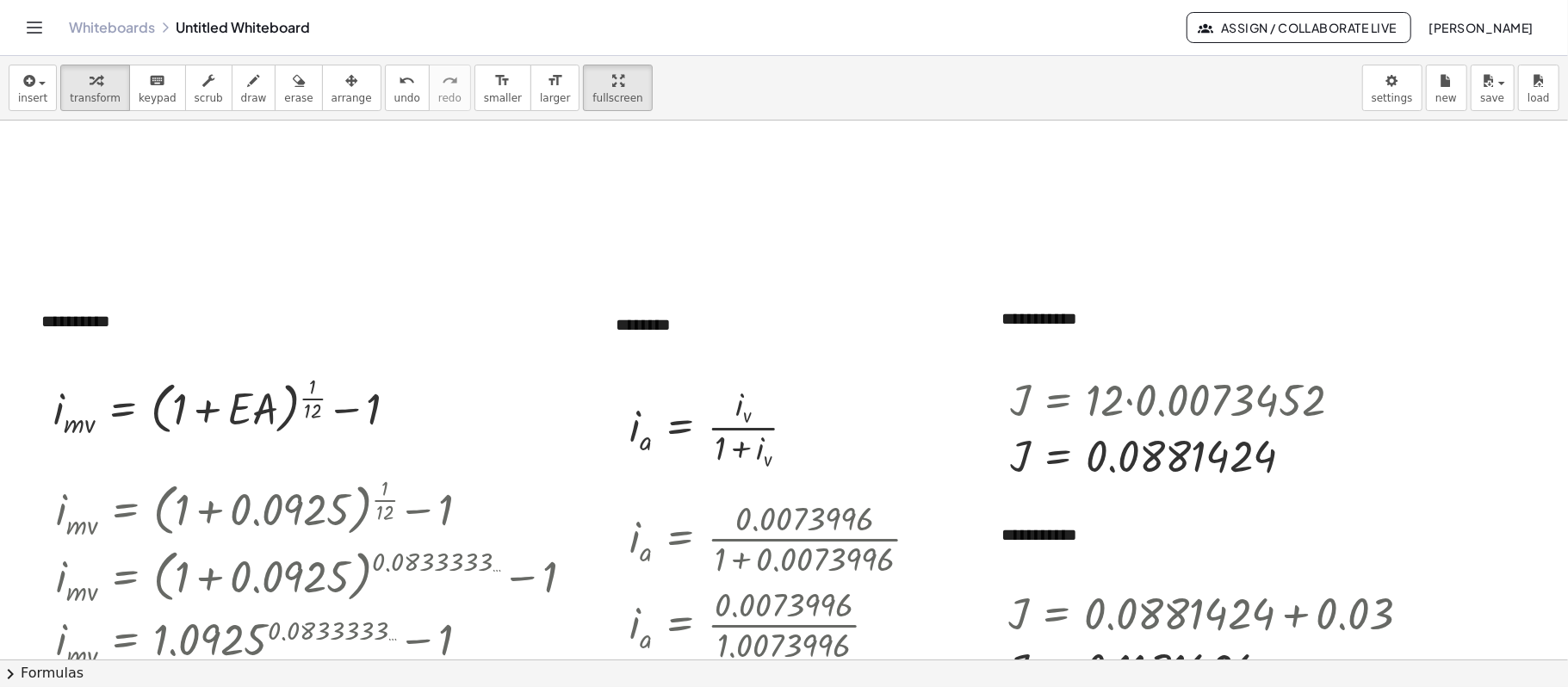
scroll to position [159, 0]
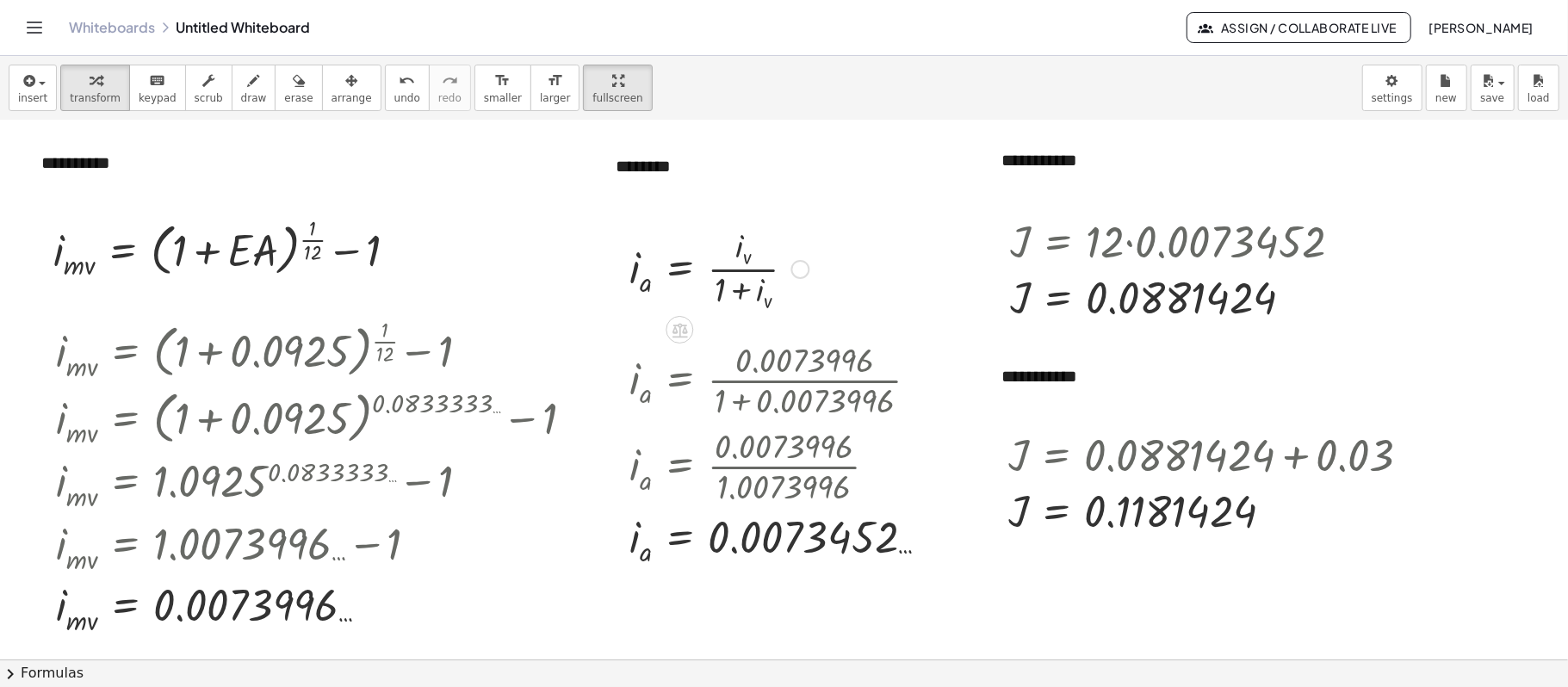
click at [697, 301] on div at bounding box center [718, 268] width 197 height 93
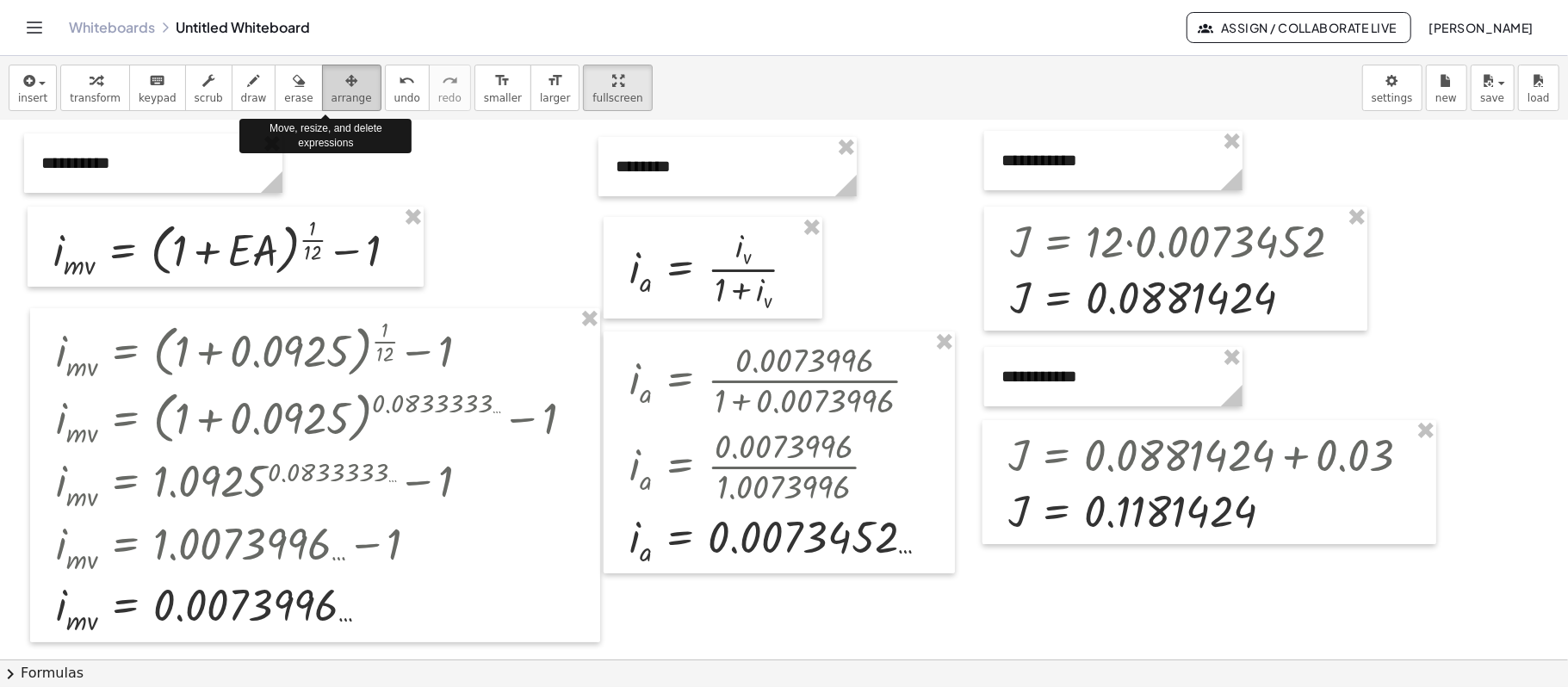
click at [331, 95] on span "arrange" at bounding box center [351, 98] width 40 height 12
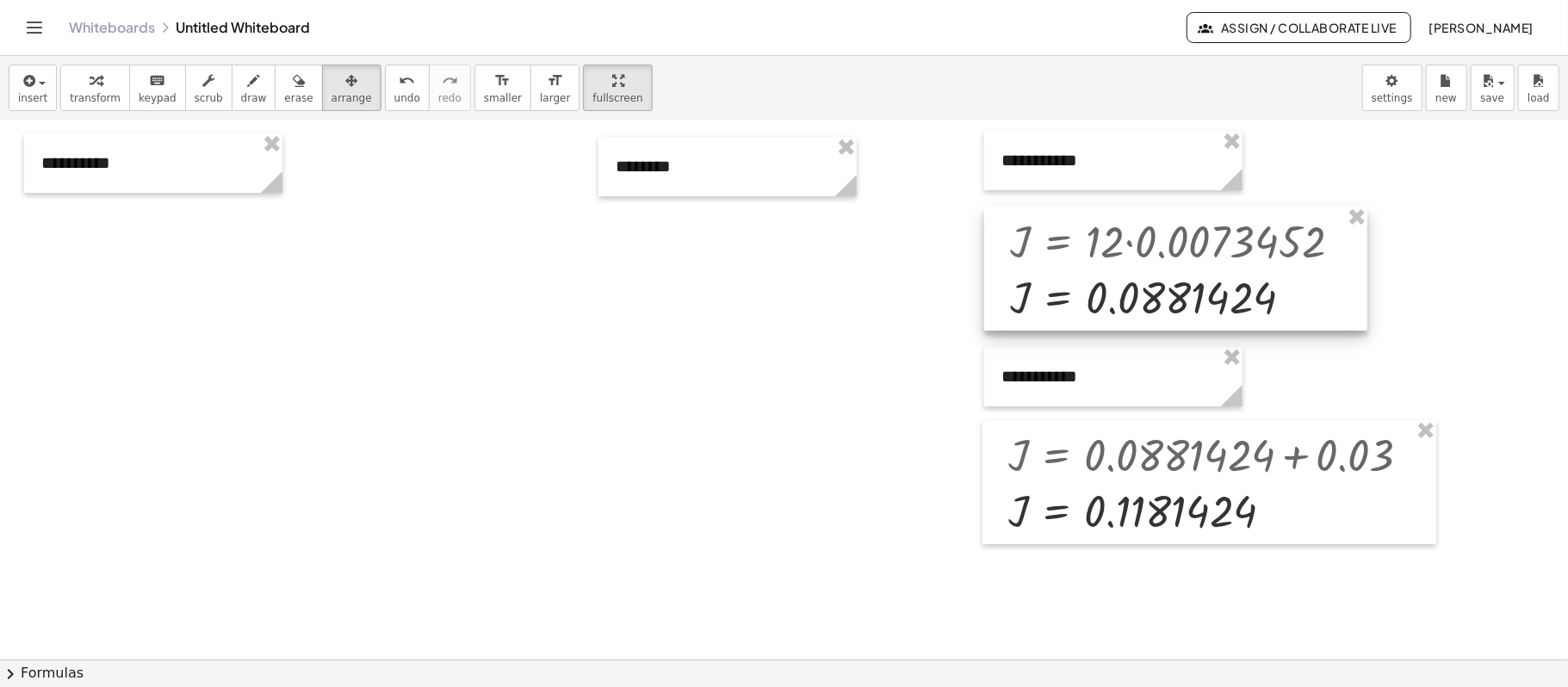
drag, startPoint x: 1361, startPoint y: 222, endPoint x: 1251, endPoint y: 301, distance: 135.4
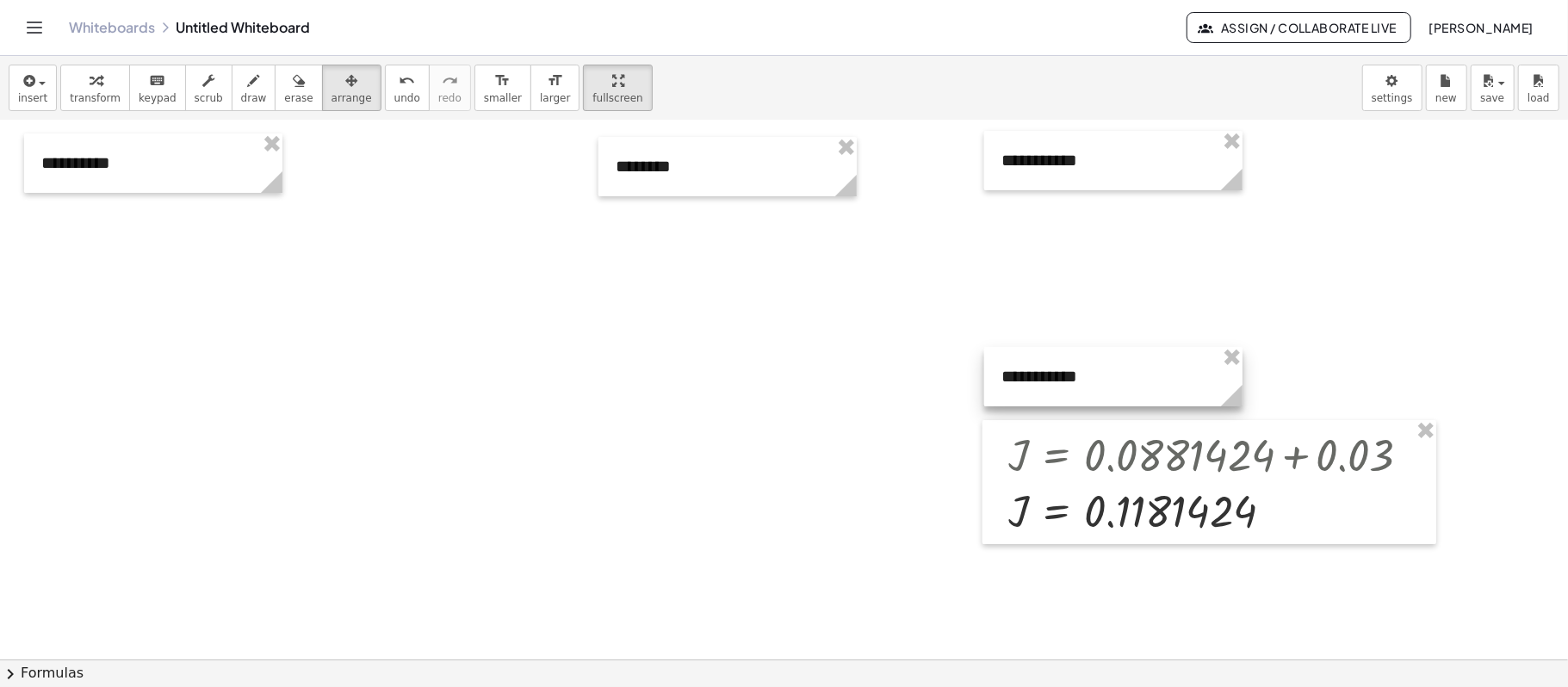
drag, startPoint x: 1227, startPoint y: 345, endPoint x: 1237, endPoint y: 349, distance: 10.8
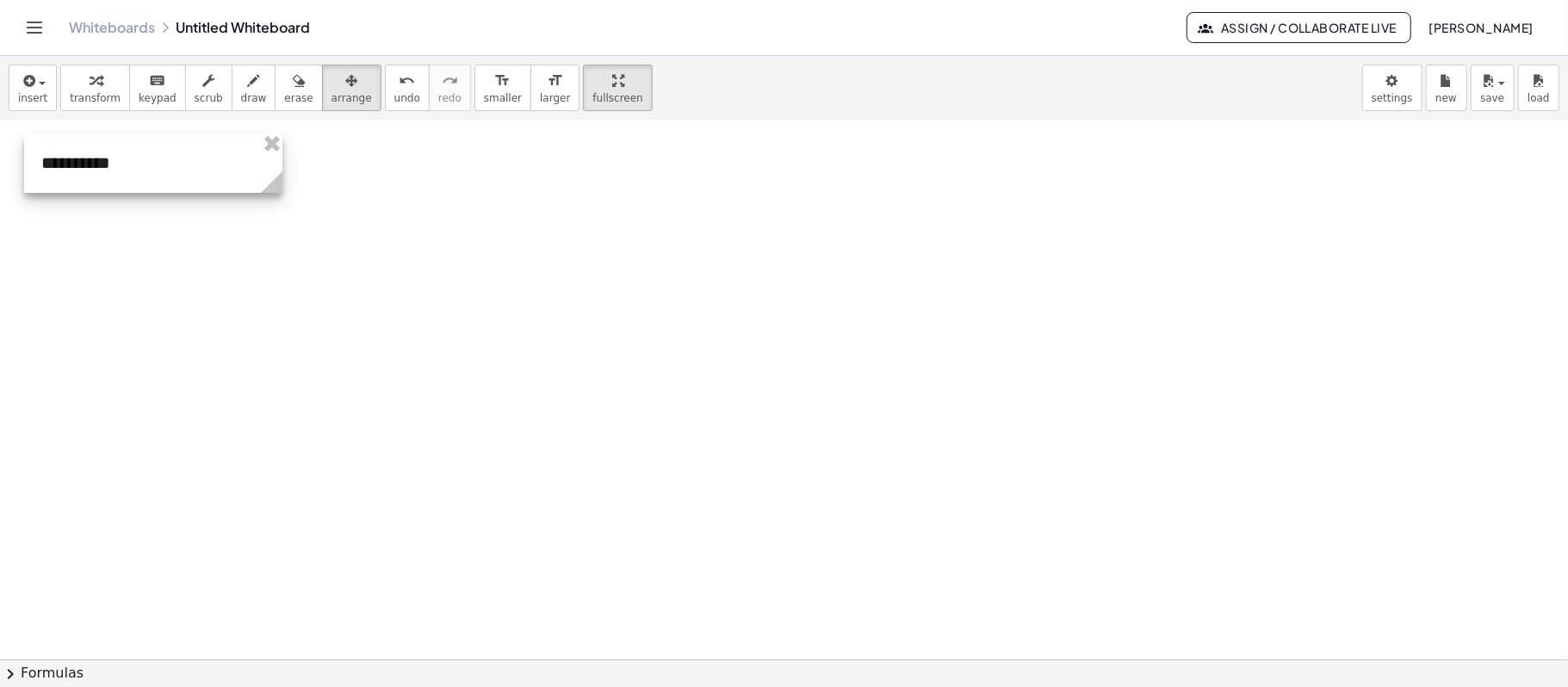
click at [107, 166] on div at bounding box center [154, 163] width 259 height 60
click at [100, 77] on div "button" at bounding box center [95, 79] width 51 height 21
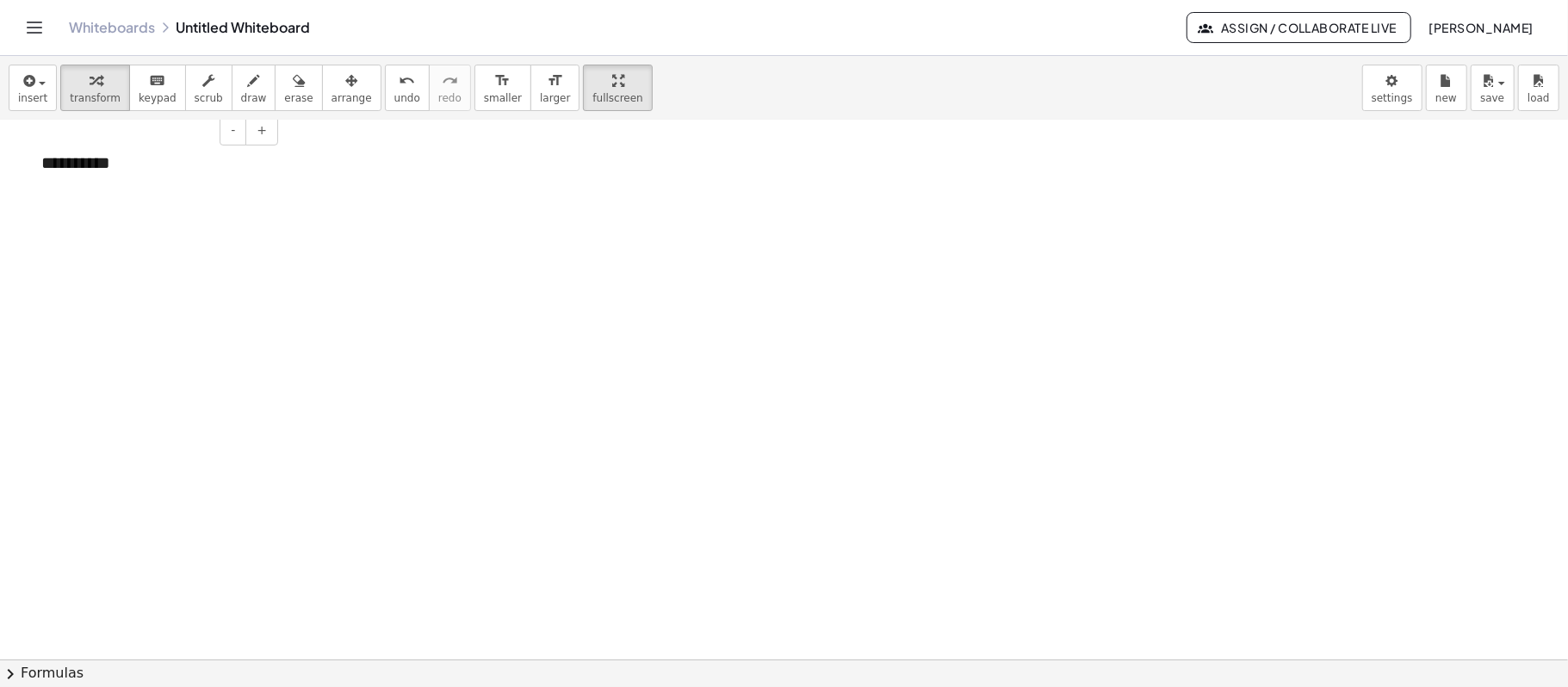
click at [136, 143] on div "- +" at bounding box center [149, 131] width 259 height 29
click at [149, 167] on div "**********" at bounding box center [154, 163] width 259 height 60
click at [345, 89] on icon "button" at bounding box center [351, 80] width 12 height 21
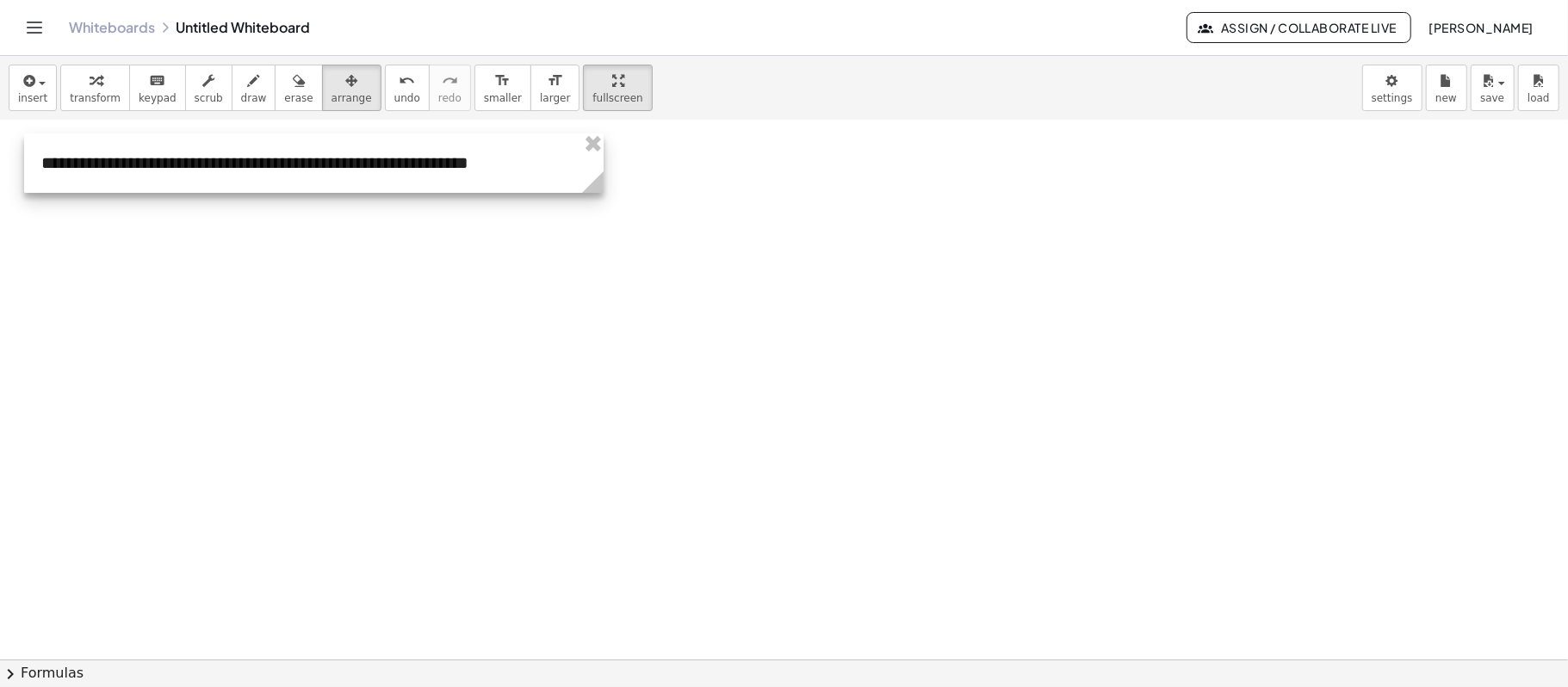
drag, startPoint x: 283, startPoint y: 232, endPoint x: 605, endPoint y: 230, distance: 322.0
click at [605, 230] on div "**********" at bounding box center [799, 500] width 1597 height 1077
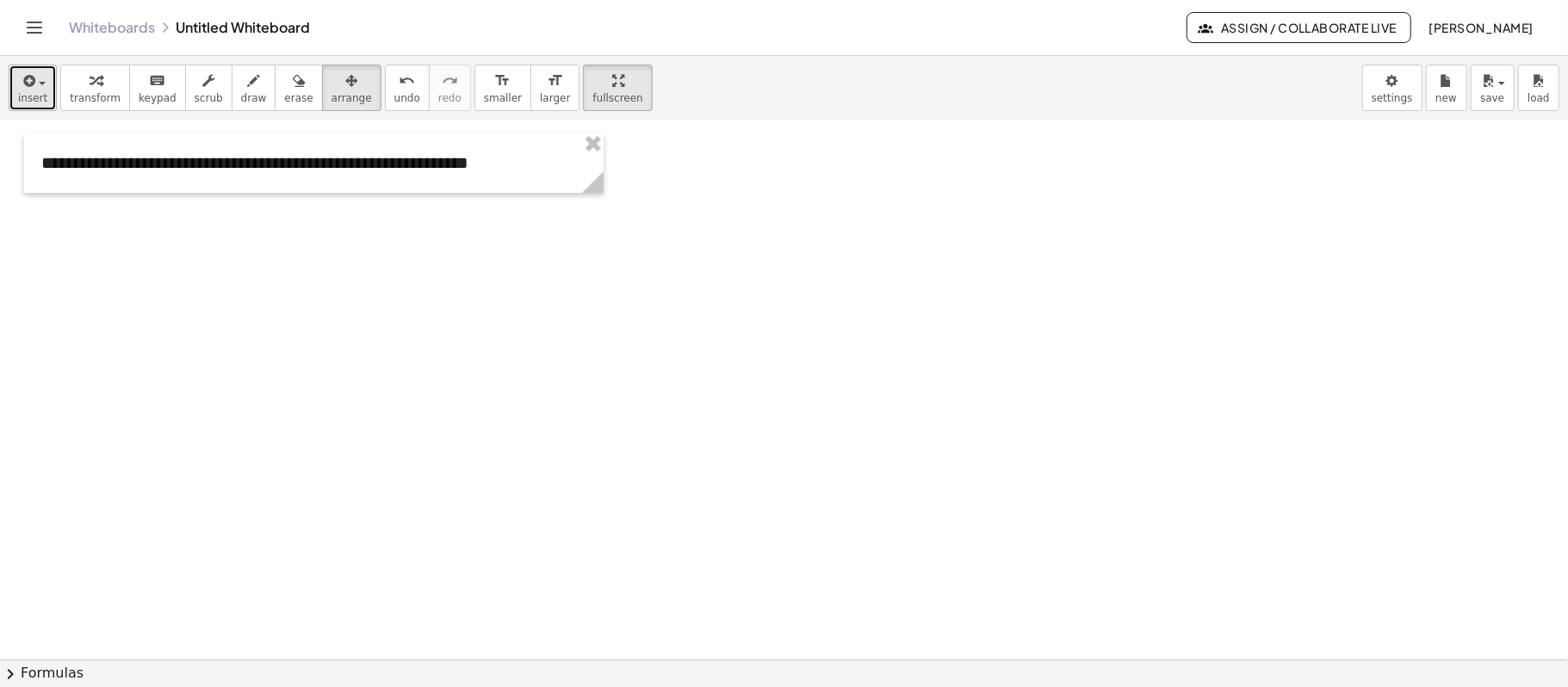
click at [14, 89] on button "insert" at bounding box center [32, 87] width 48 height 46
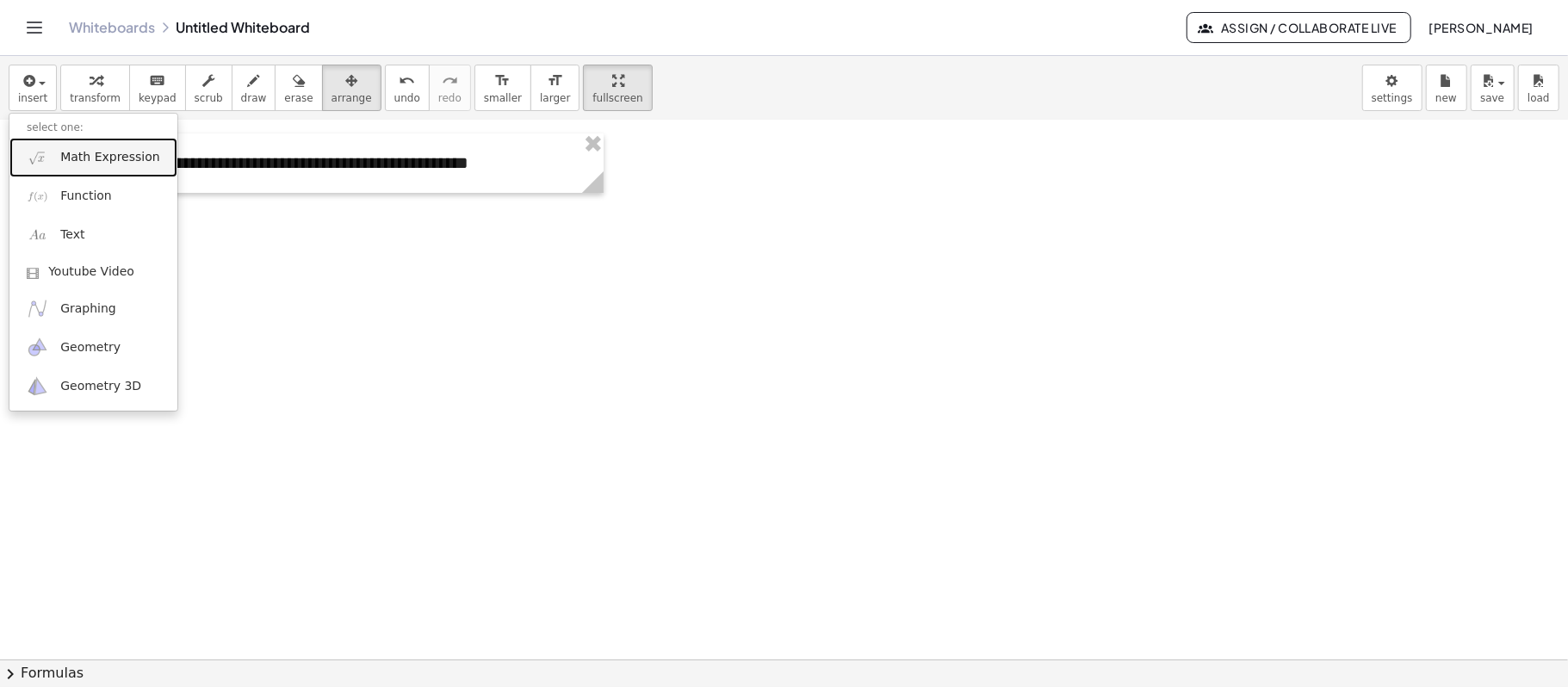
click at [104, 153] on span "Math Expression" at bounding box center [109, 158] width 99 height 18
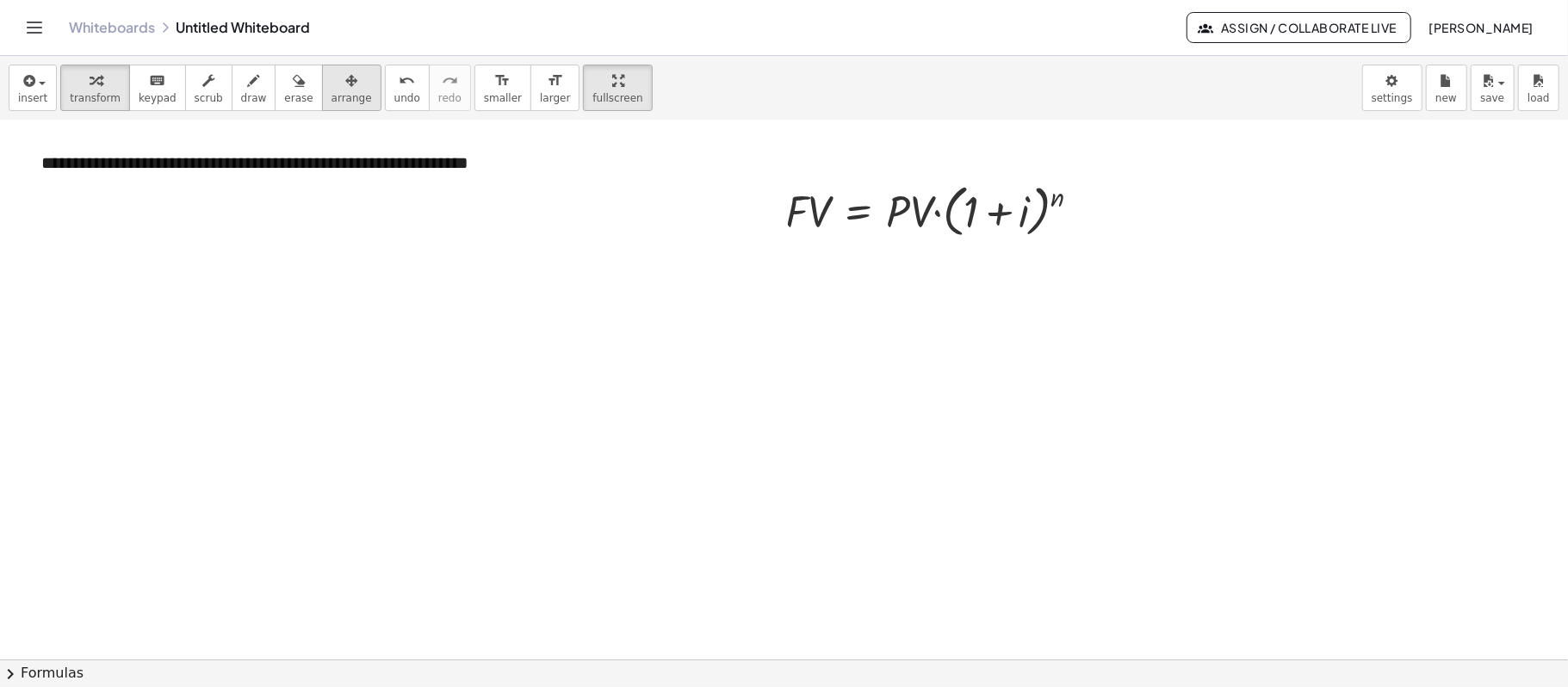
click at [331, 95] on span "arrange" at bounding box center [351, 98] width 40 height 12
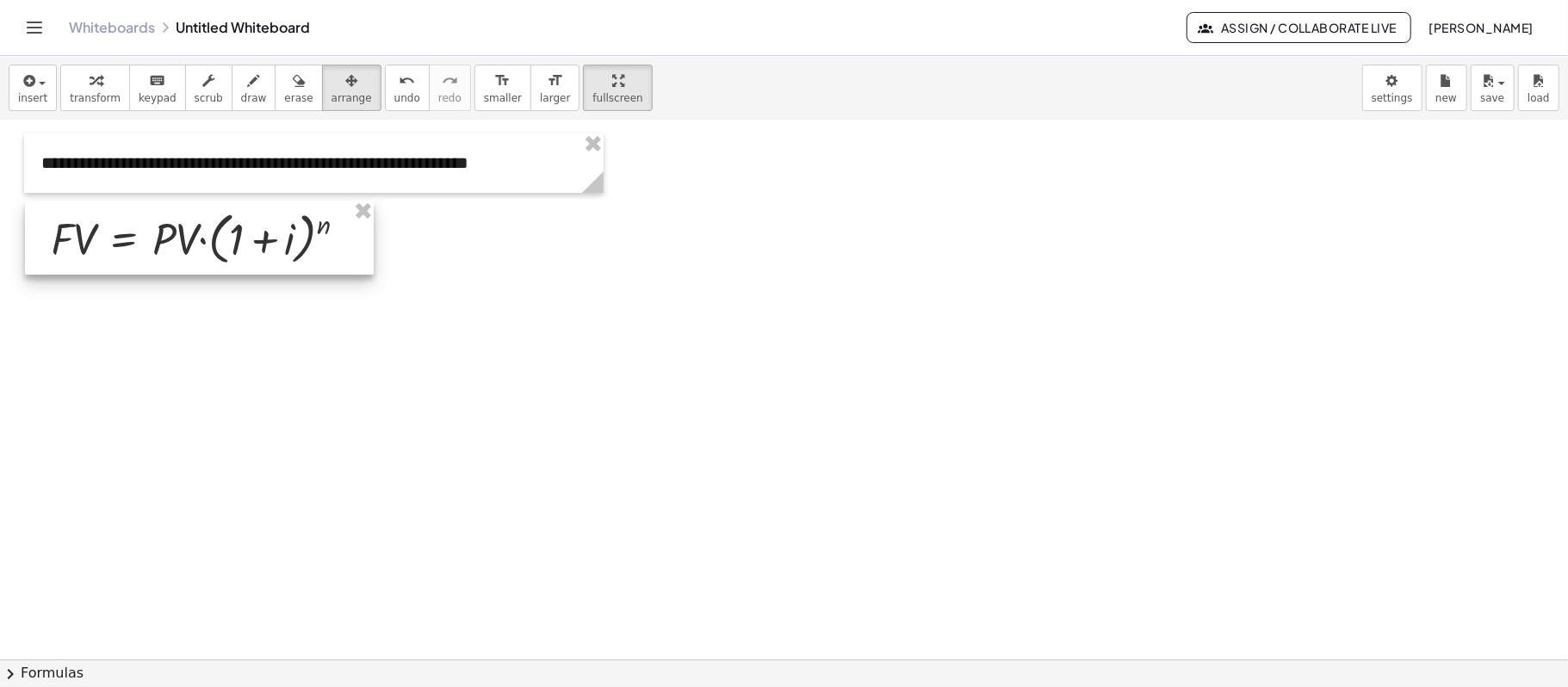
drag, startPoint x: 883, startPoint y: 200, endPoint x: 150, endPoint y: 227, distance: 733.5
click at [150, 227] on div at bounding box center [199, 238] width 349 height 74
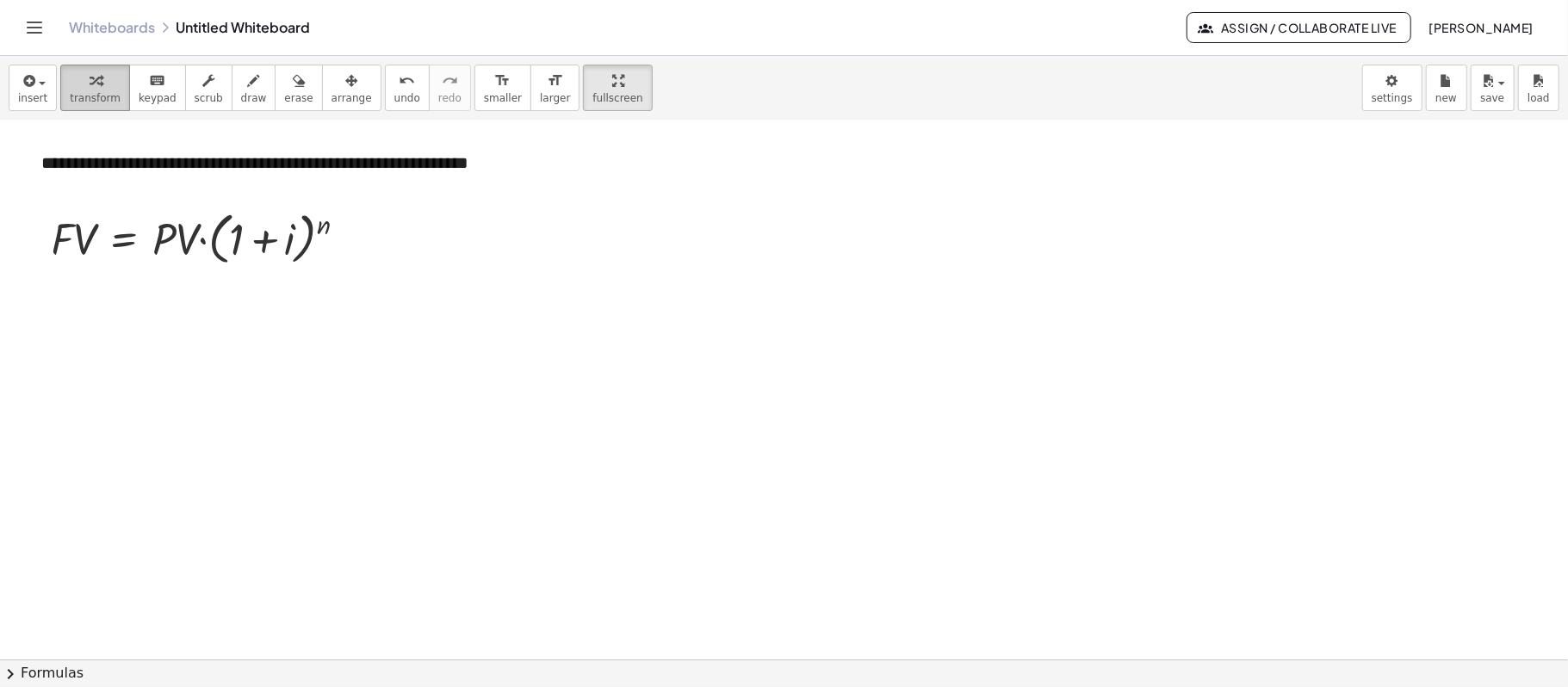
click at [108, 103] on span "transform" at bounding box center [95, 98] width 51 height 12
drag, startPoint x: 187, startPoint y: 238, endPoint x: 196, endPoint y: 236, distance: 9.2
click at [197, 236] on div at bounding box center [206, 237] width 327 height 66
drag, startPoint x: 187, startPoint y: 239, endPoint x: 70, endPoint y: 286, distance: 126.1
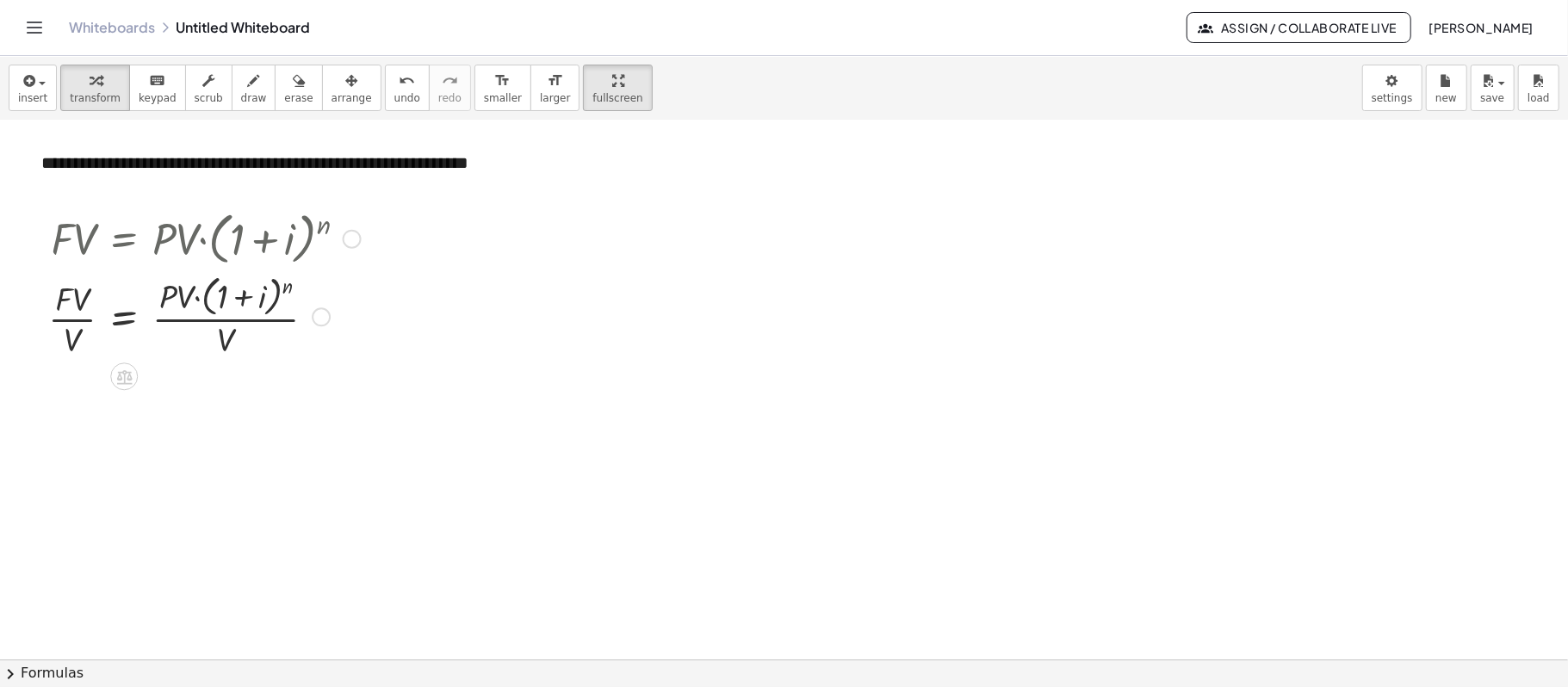
drag, startPoint x: 164, startPoint y: 238, endPoint x: 141, endPoint y: 280, distance: 47.9
click at [123, 239] on div "· F · V = · P · V · ( + 1 + i ) n · F · V = · P · ( + 1 + i ) n · V · V · V" at bounding box center [123, 239] width 0 height 0
click at [203, 310] on div at bounding box center [204, 316] width 329 height 91
click at [222, 330] on div at bounding box center [204, 316] width 329 height 91
click at [76, 324] on div at bounding box center [204, 316] width 329 height 91
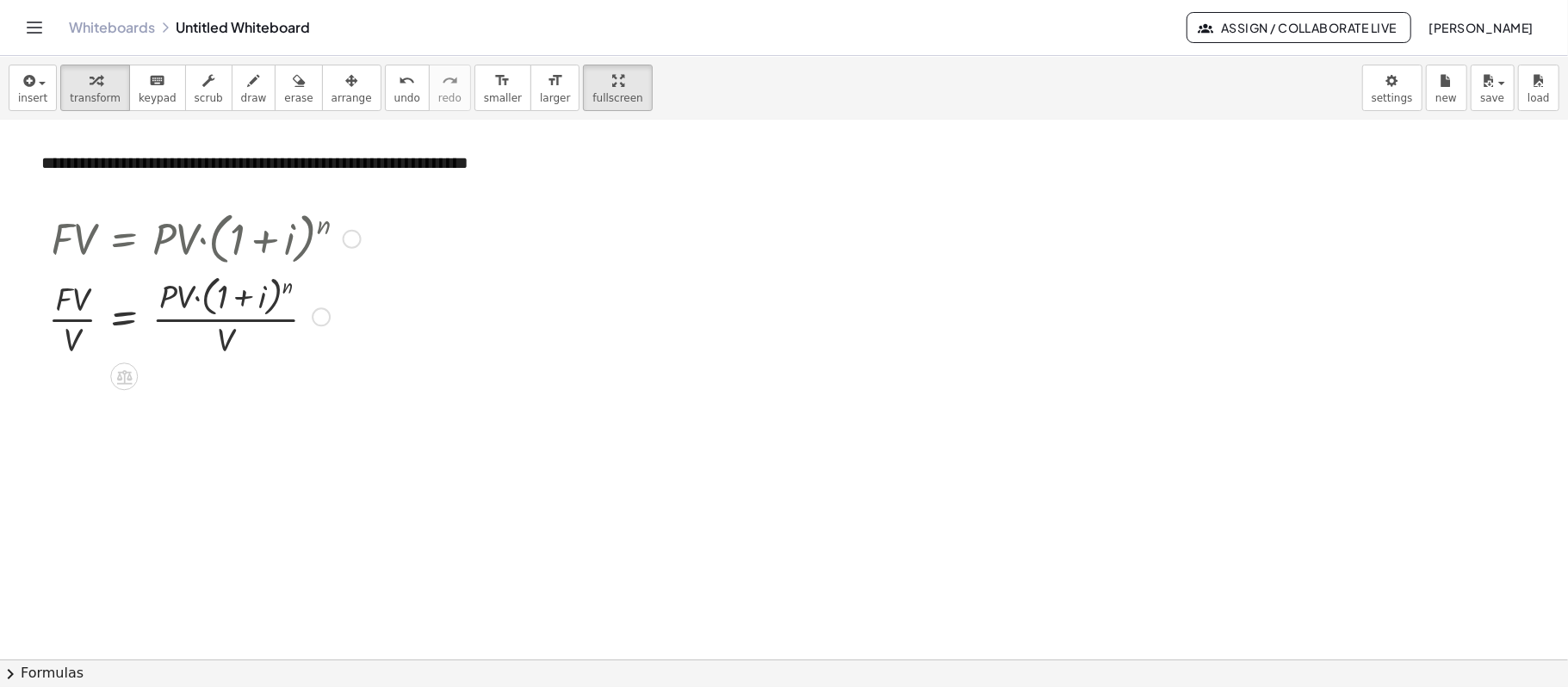
click at [182, 298] on div at bounding box center [204, 316] width 329 height 91
click at [171, 304] on div at bounding box center [204, 316] width 329 height 91
click at [315, 318] on div at bounding box center [320, 317] width 19 height 19
click at [360, 236] on div at bounding box center [352, 239] width 19 height 19
click at [423, 214] on span "Go back to this line" at bounding box center [439, 213] width 103 height 14
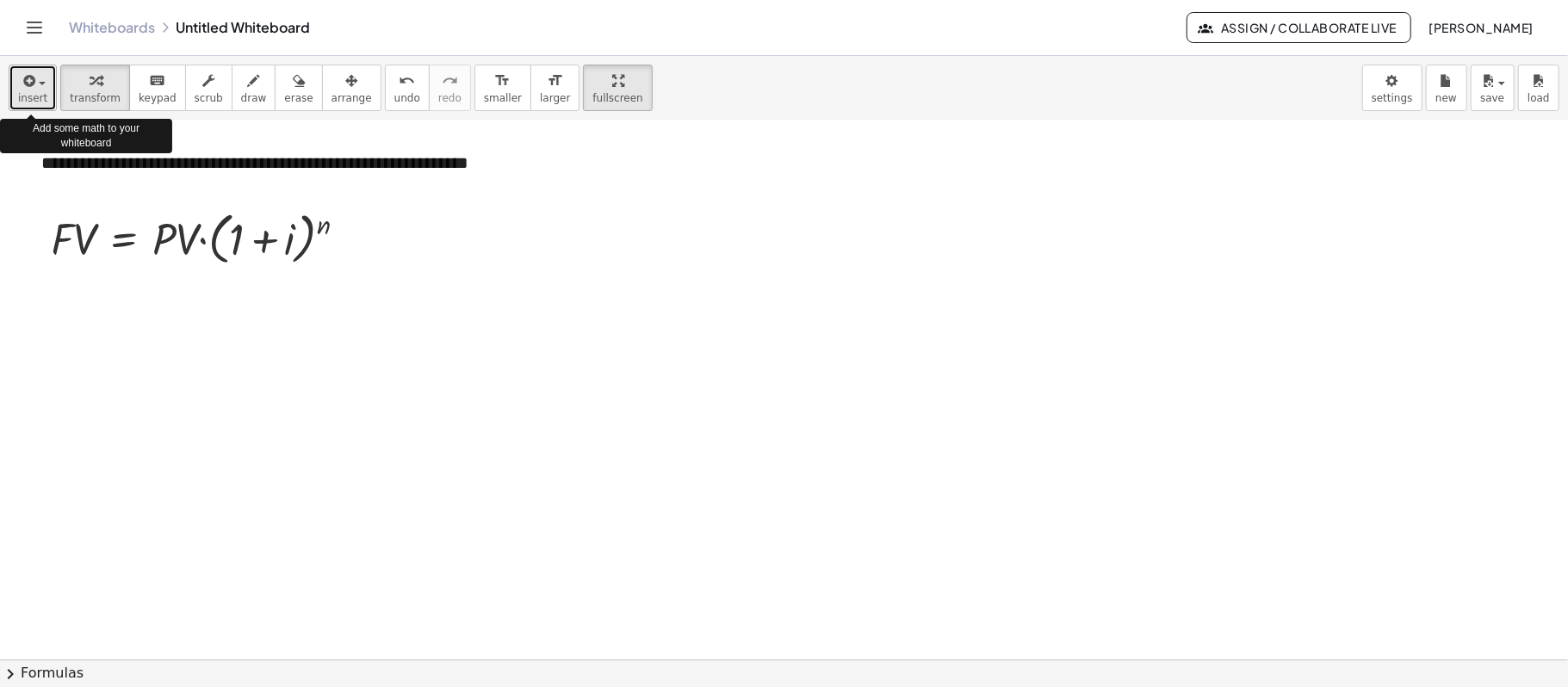
click at [42, 83] on span "button" at bounding box center [42, 83] width 7 height 4
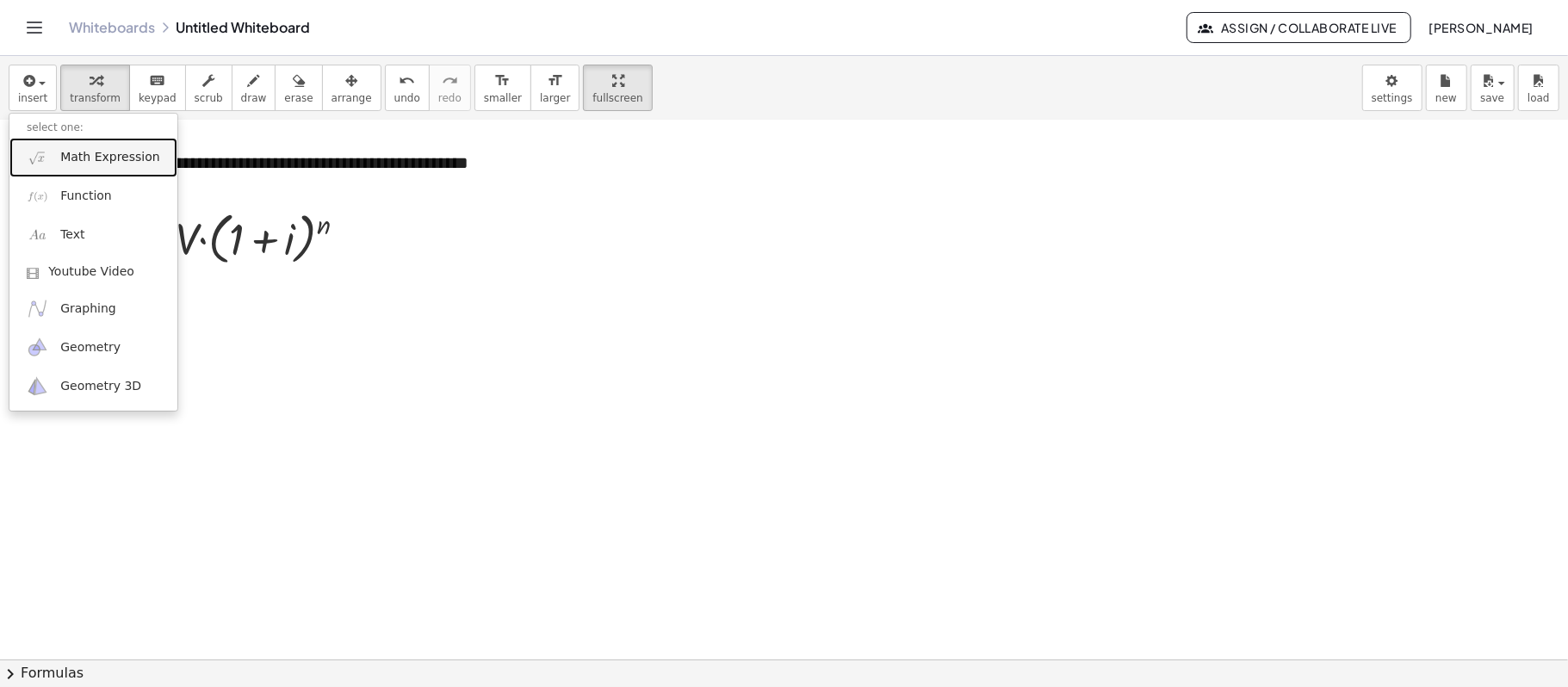
click at [125, 162] on span "Math Expression" at bounding box center [109, 158] width 99 height 18
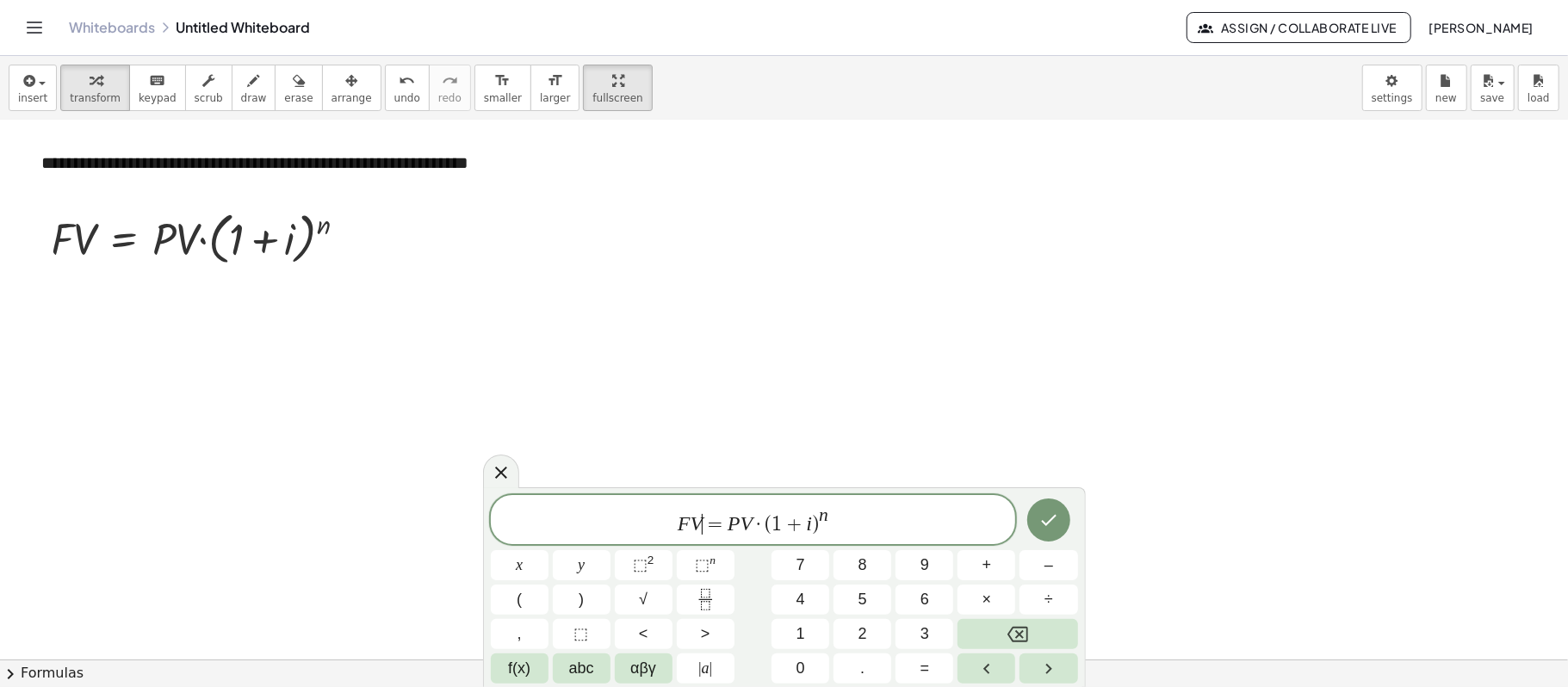
click at [703, 506] on span "F V ​ = P V · ( 1 + i ) n" at bounding box center [754, 521] width 525 height 31
click at [708, 607] on icon "Fraction" at bounding box center [706, 600] width 22 height 22
drag, startPoint x: 764, startPoint y: 503, endPoint x: 735, endPoint y: 501, distance: 29.1
click at [710, 521] on span at bounding box center [709, 523] width 26 height 24
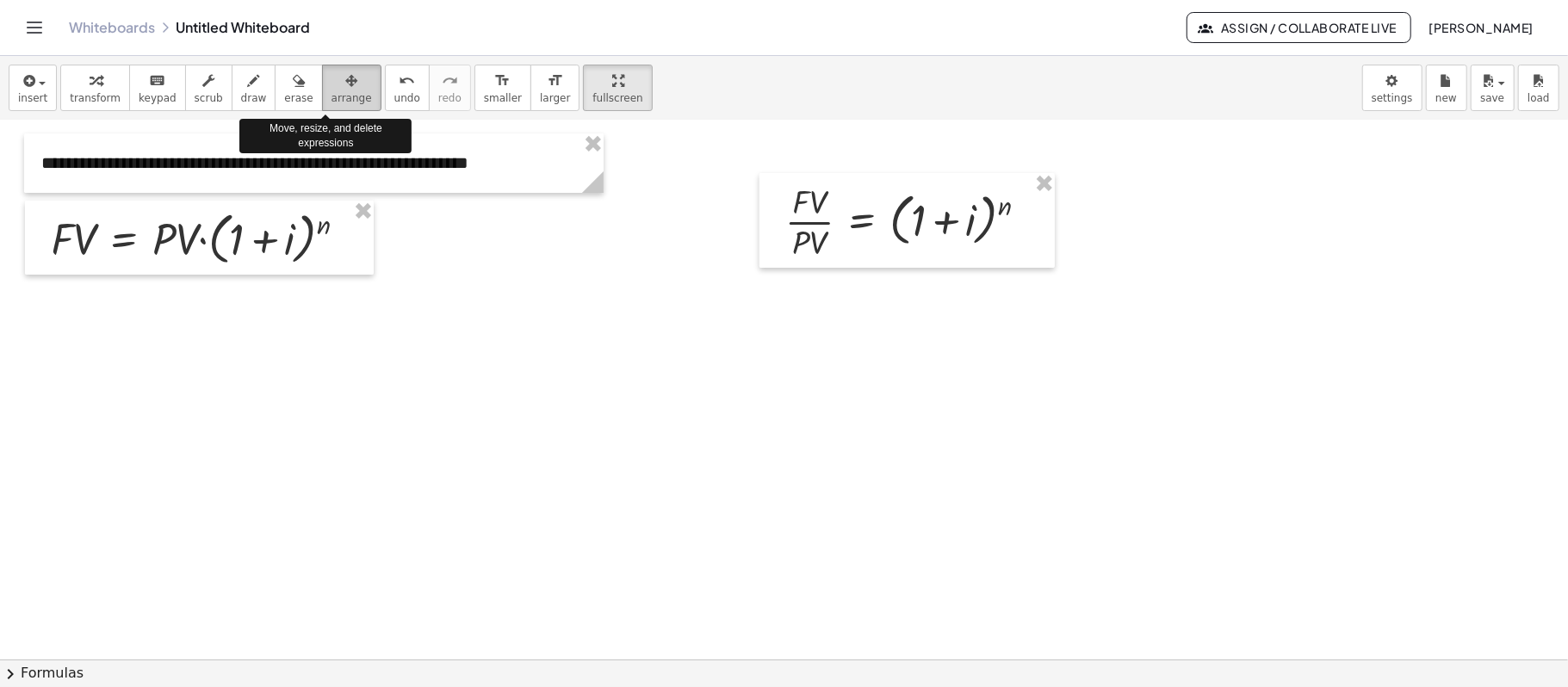
click at [331, 92] on span "arrange" at bounding box center [351, 98] width 40 height 12
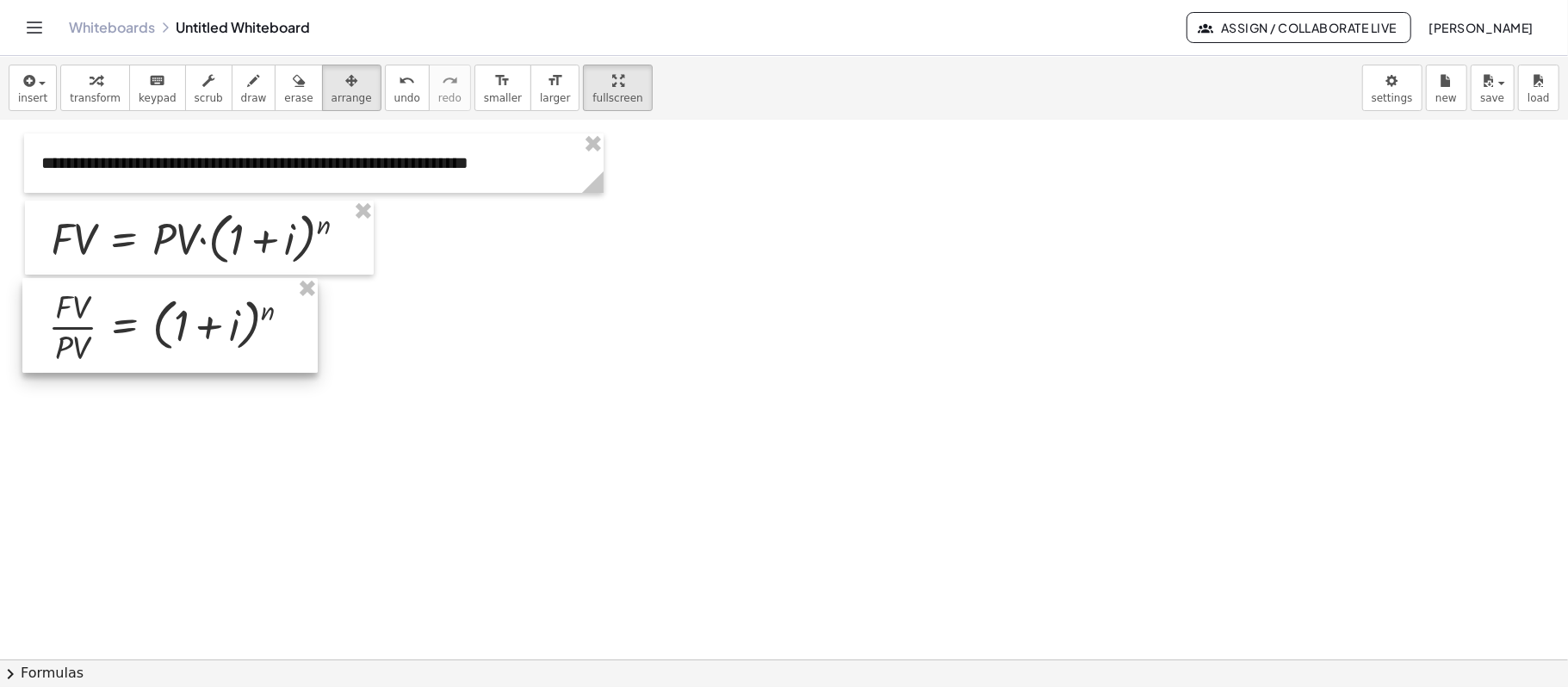
drag, startPoint x: 867, startPoint y: 234, endPoint x: 131, endPoint y: 339, distance: 743.5
click at [131, 339] on div at bounding box center [170, 325] width 295 height 95
click at [476, 312] on div at bounding box center [799, 500] width 1597 height 1077
drag, startPoint x: 297, startPoint y: 323, endPoint x: 286, endPoint y: 322, distance: 11.0
click at [286, 322] on div at bounding box center [160, 323] width 295 height 95
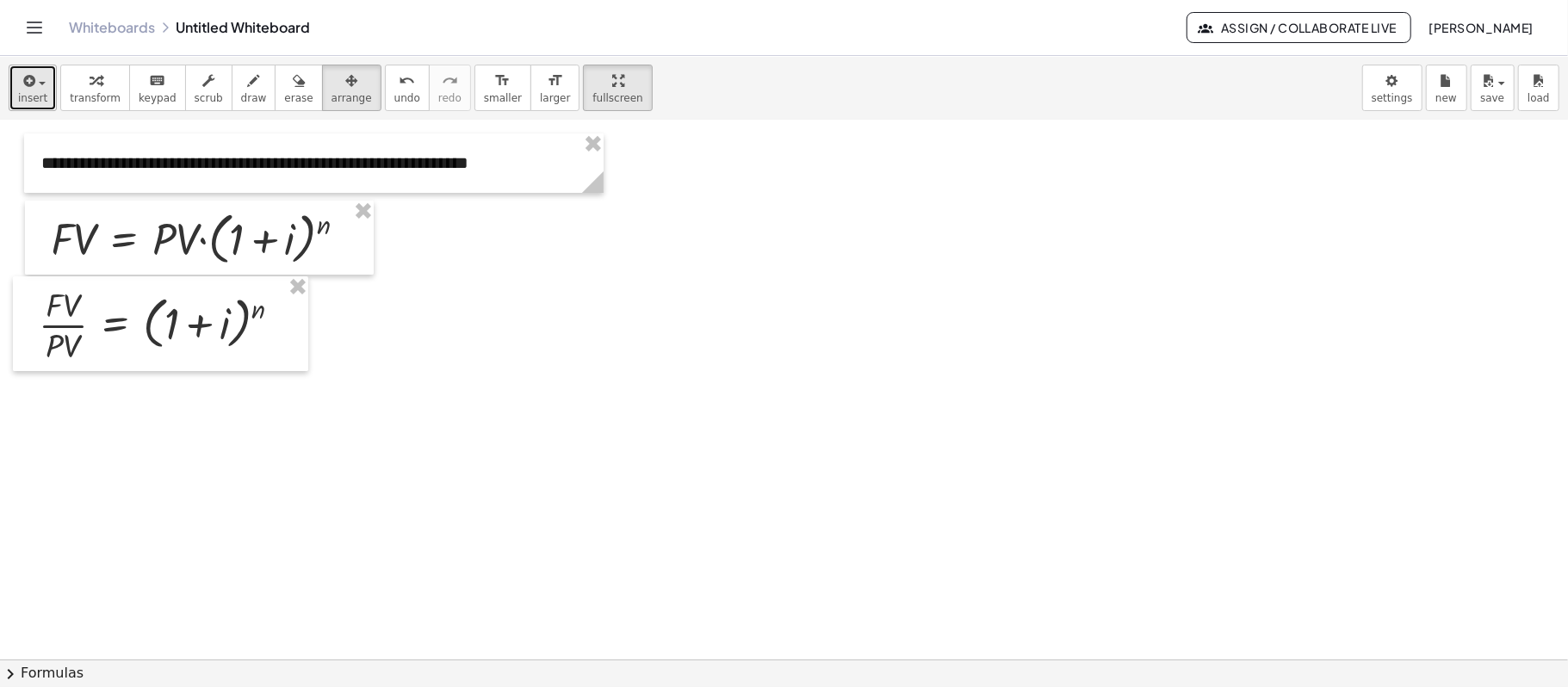
click at [32, 79] on icon "button" at bounding box center [27, 80] width 16 height 21
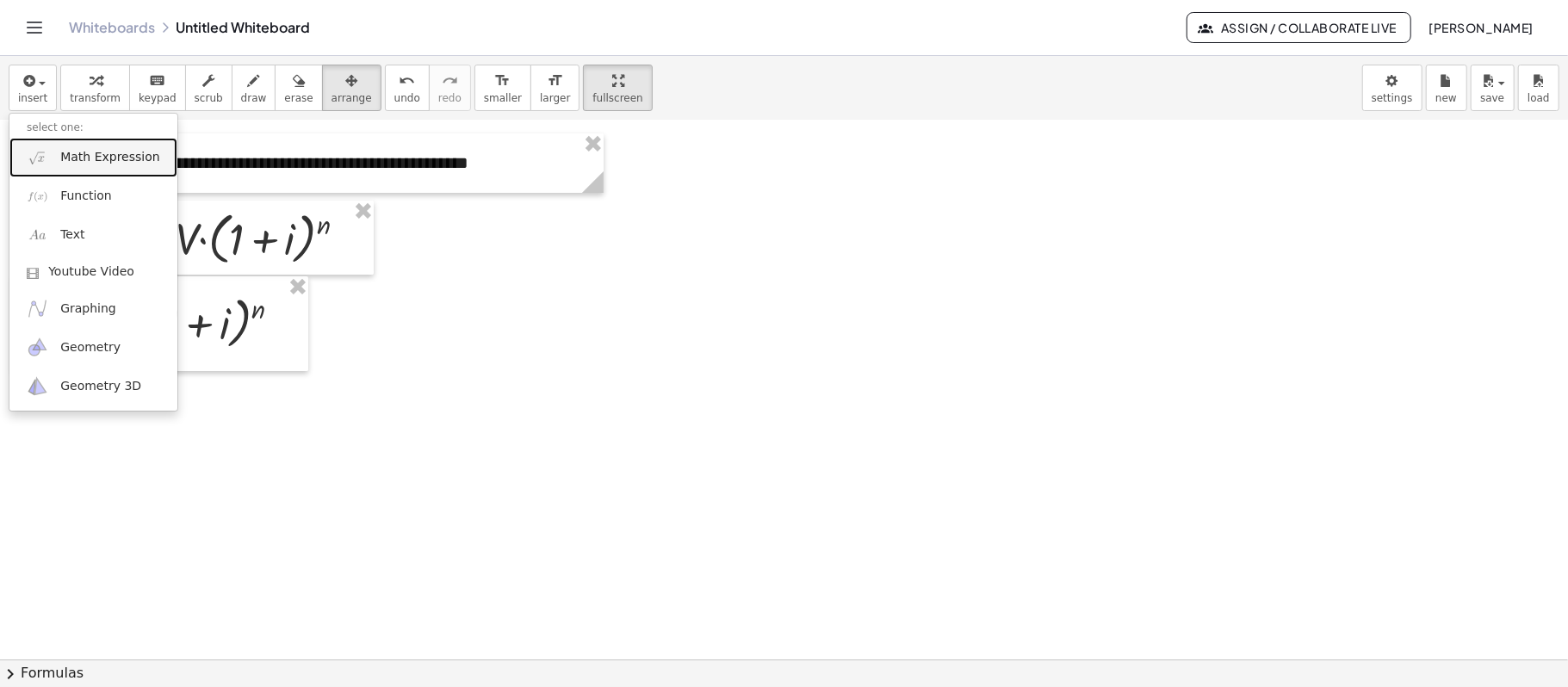
click at [69, 157] on span "Math Expression" at bounding box center [109, 158] width 99 height 18
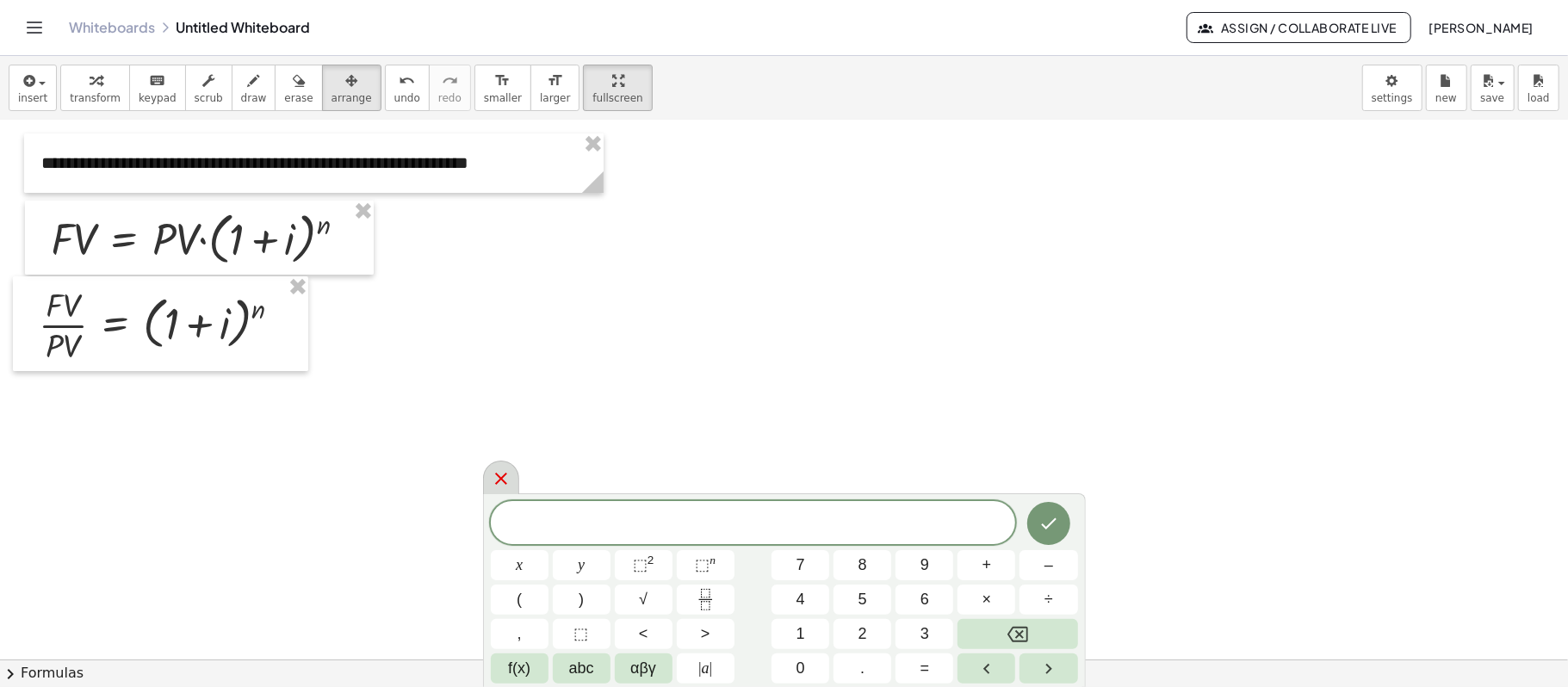
click at [514, 471] on div at bounding box center [501, 477] width 36 height 33
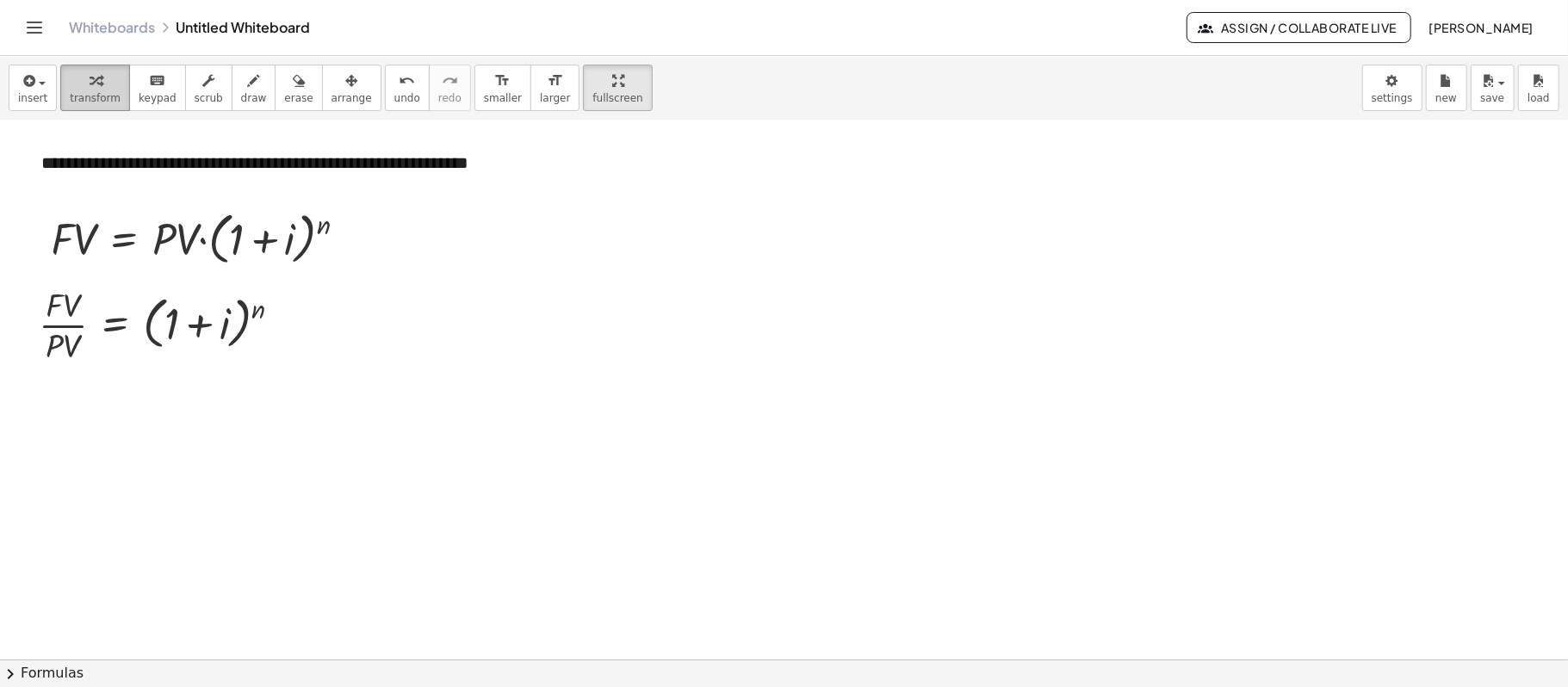
click at [93, 83] on icon "button" at bounding box center [95, 80] width 12 height 21
click at [97, 382] on div at bounding box center [799, 500] width 1597 height 1077
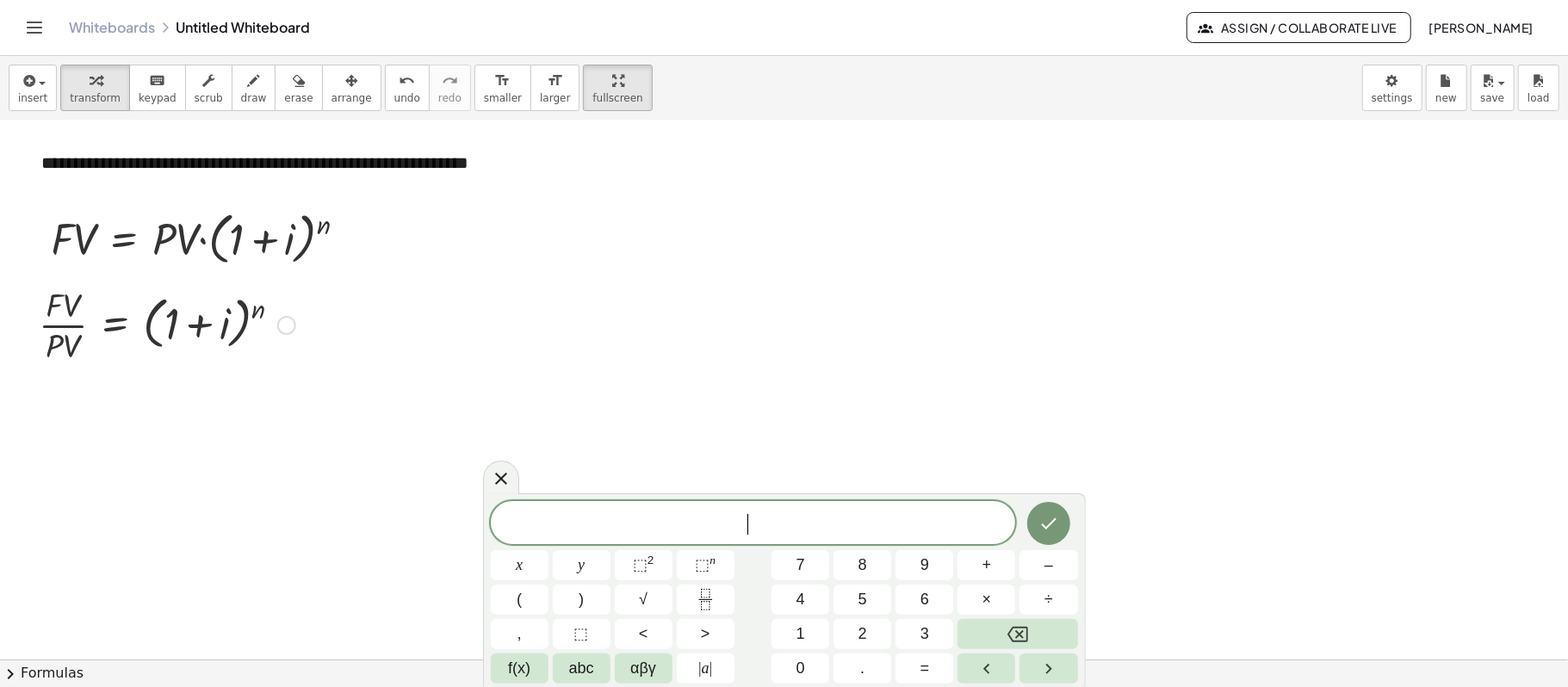
click at [157, 308] on div at bounding box center [167, 323] width 273 height 86
click at [489, 472] on div at bounding box center [501, 476] width 36 height 33
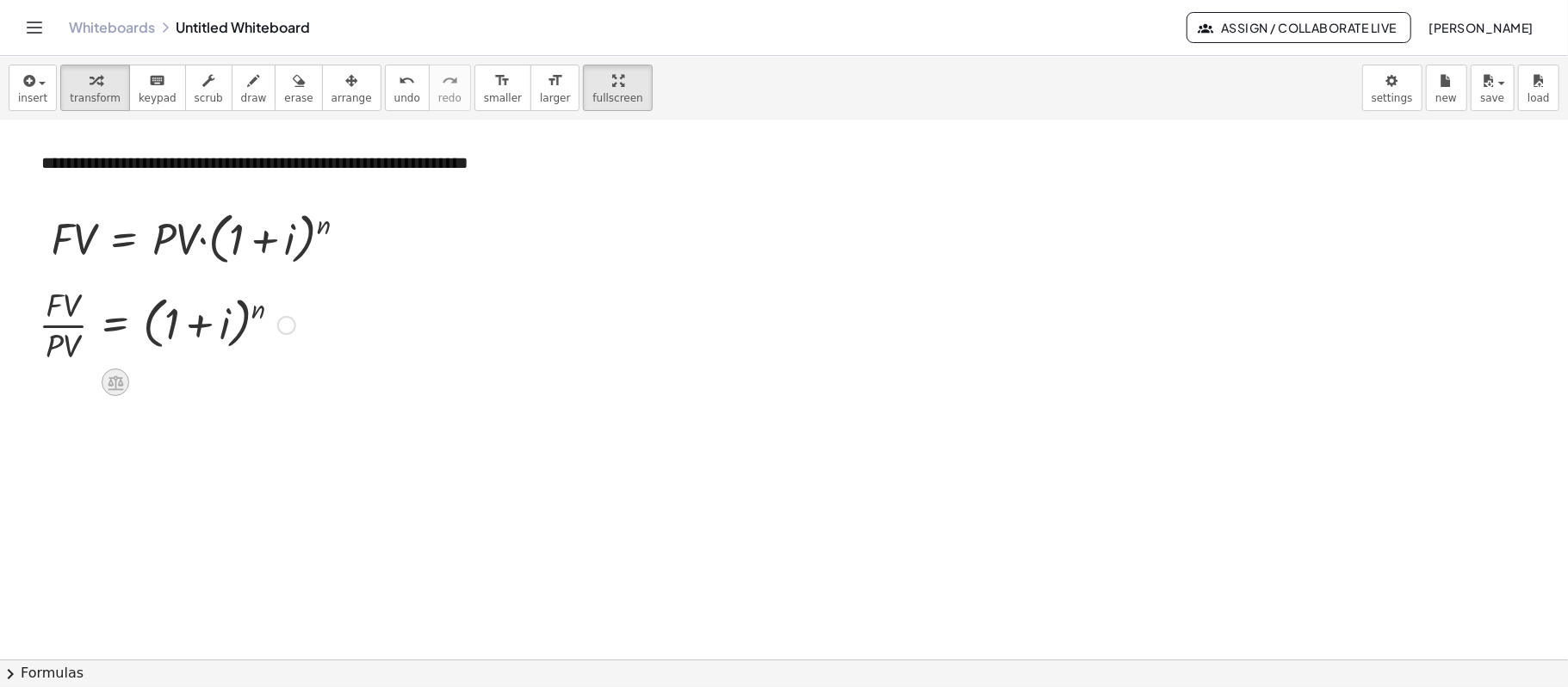
click at [125, 386] on div at bounding box center [116, 382] width 27 height 27
click at [182, 378] on icon at bounding box center [184, 382] width 16 height 16
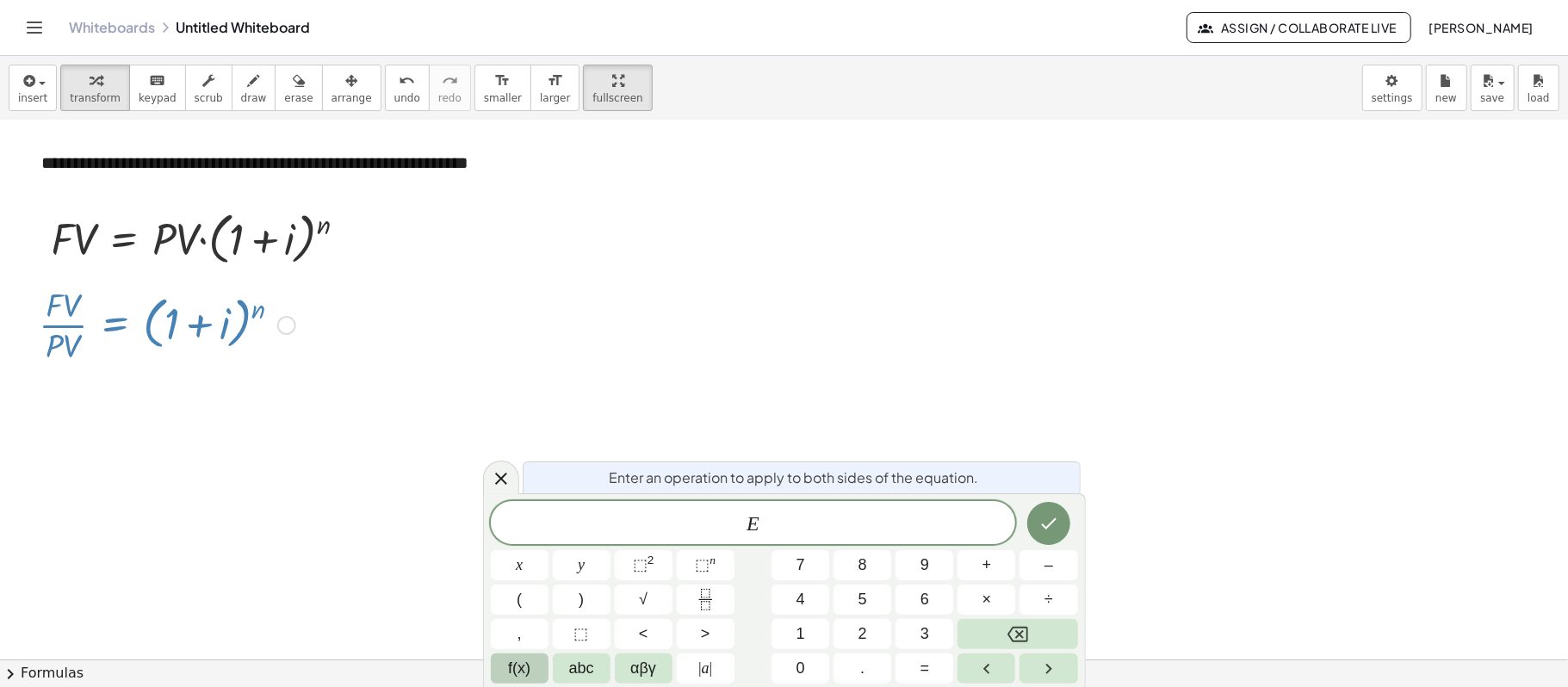
click at [528, 668] on span "f(x)" at bounding box center [518, 668] width 23 height 24
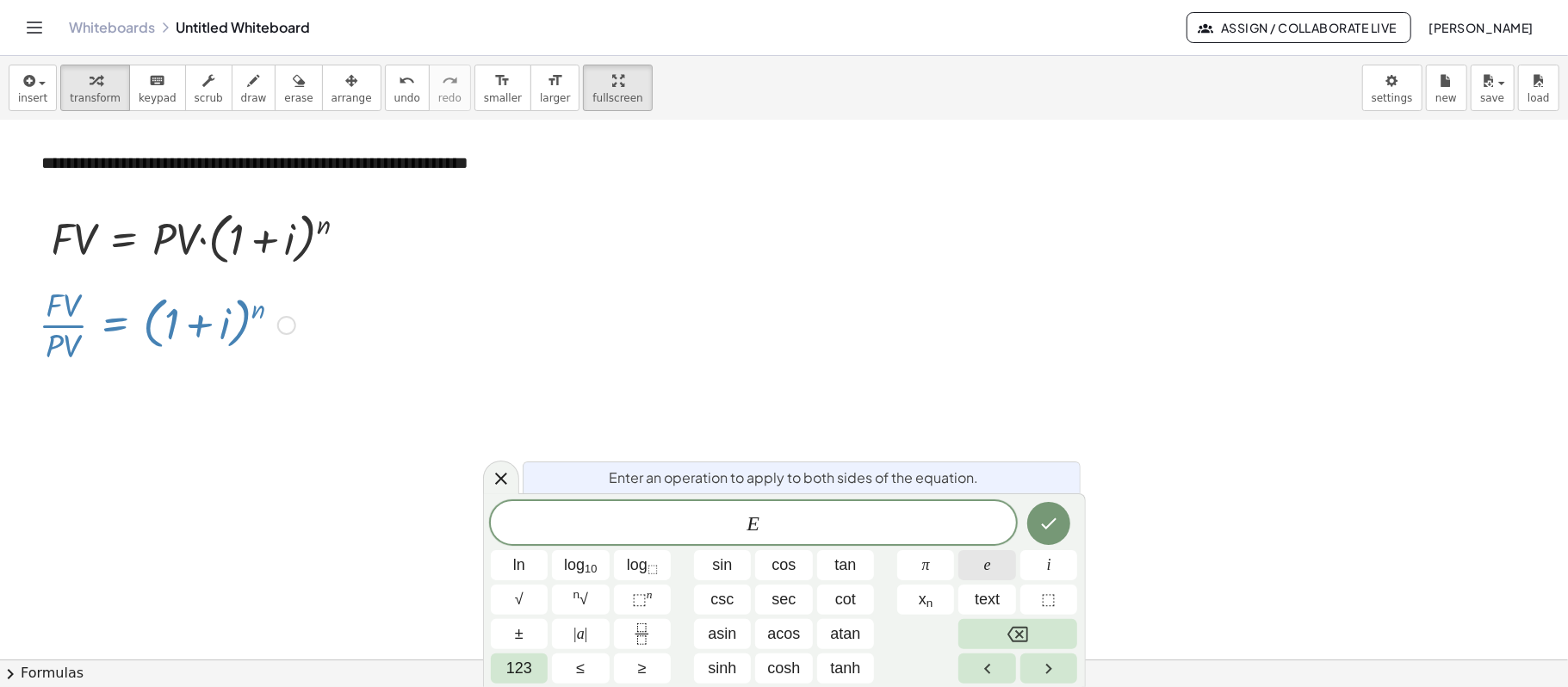
click at [993, 563] on button "e" at bounding box center [987, 564] width 58 height 30
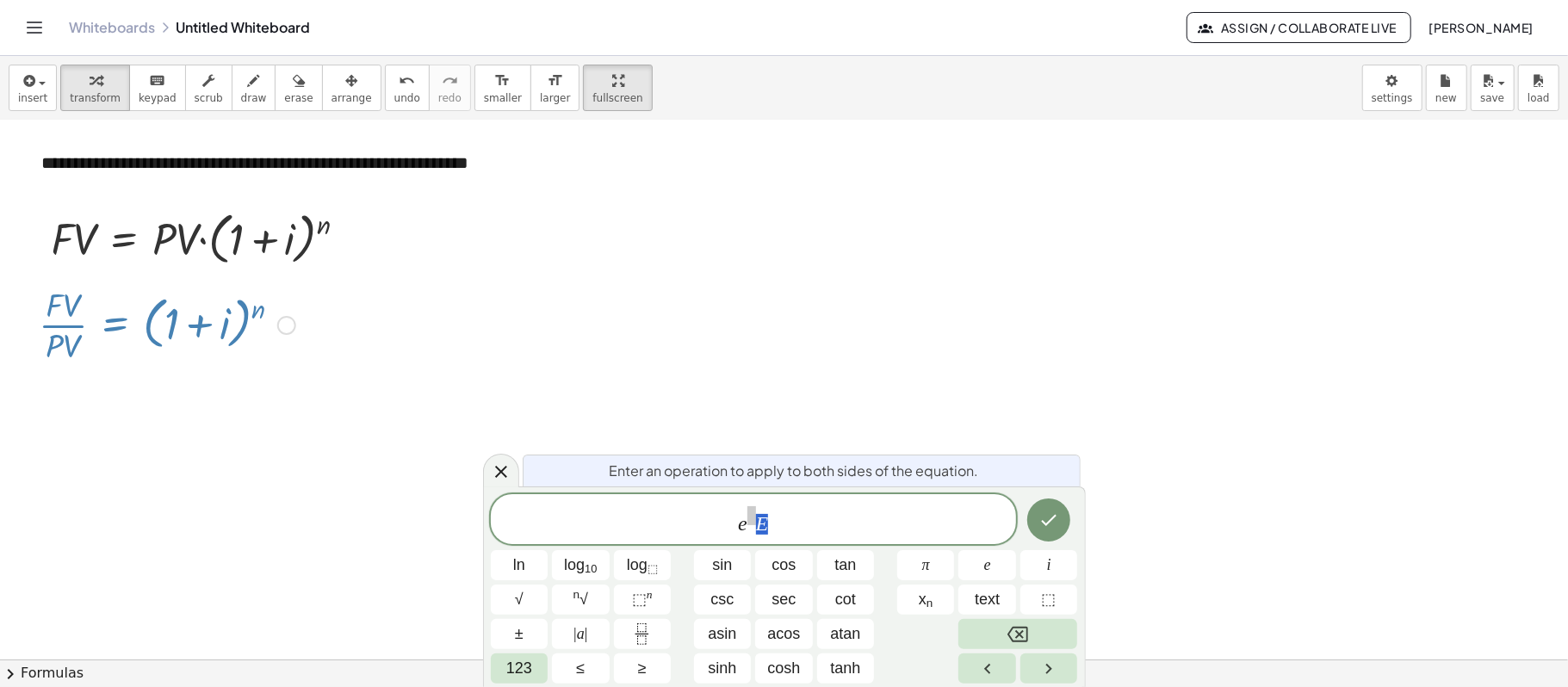
drag, startPoint x: 771, startPoint y: 520, endPoint x: 758, endPoint y: 520, distance: 13.0
click at [758, 520] on span "e E" at bounding box center [754, 520] width 525 height 31
click at [751, 510] on span "e ​" at bounding box center [754, 520] width 525 height 31
click at [753, 508] on span "e ​" at bounding box center [754, 520] width 525 height 31
click at [1062, 514] on button "Done" at bounding box center [1049, 520] width 43 height 43
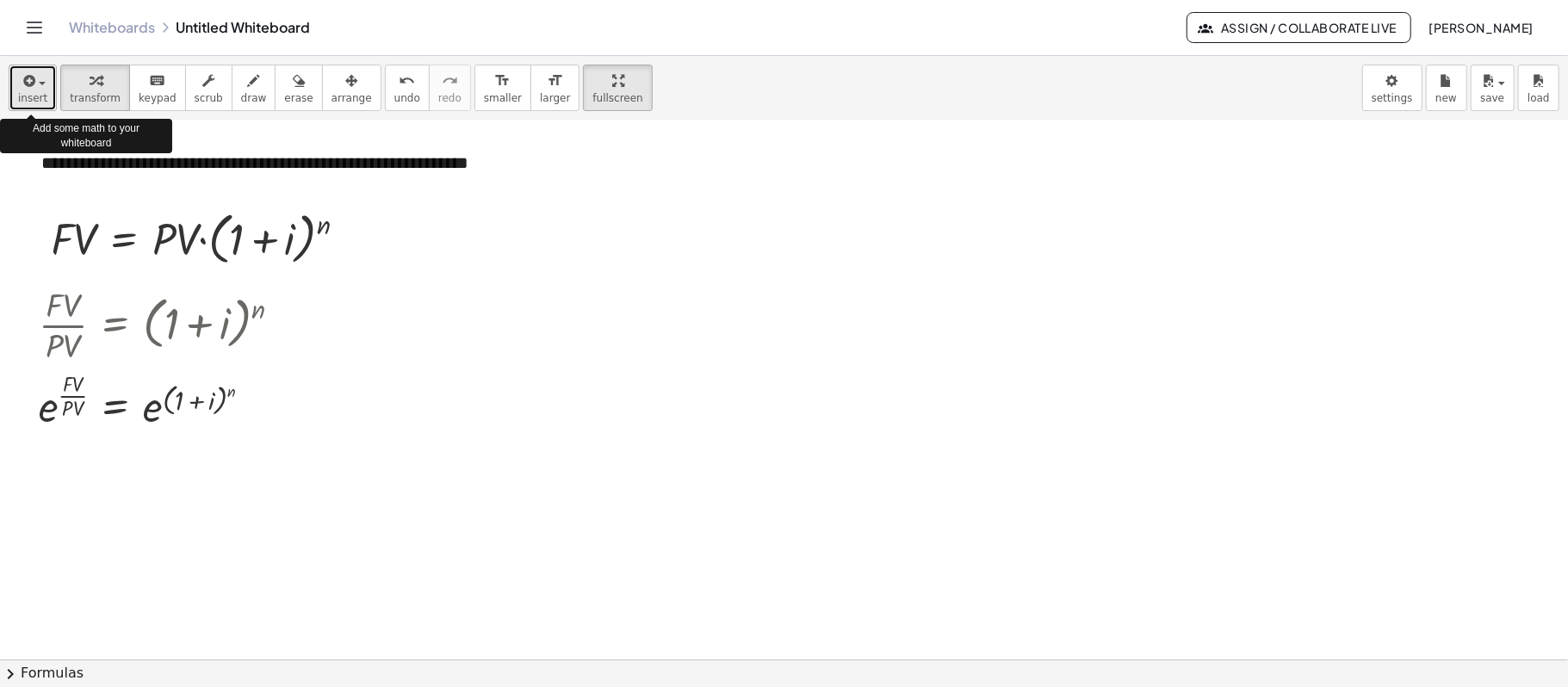
drag, startPoint x: 39, startPoint y: 98, endPoint x: 53, endPoint y: 101, distance: 14.3
click at [48, 101] on button "insert" at bounding box center [32, 87] width 48 height 46
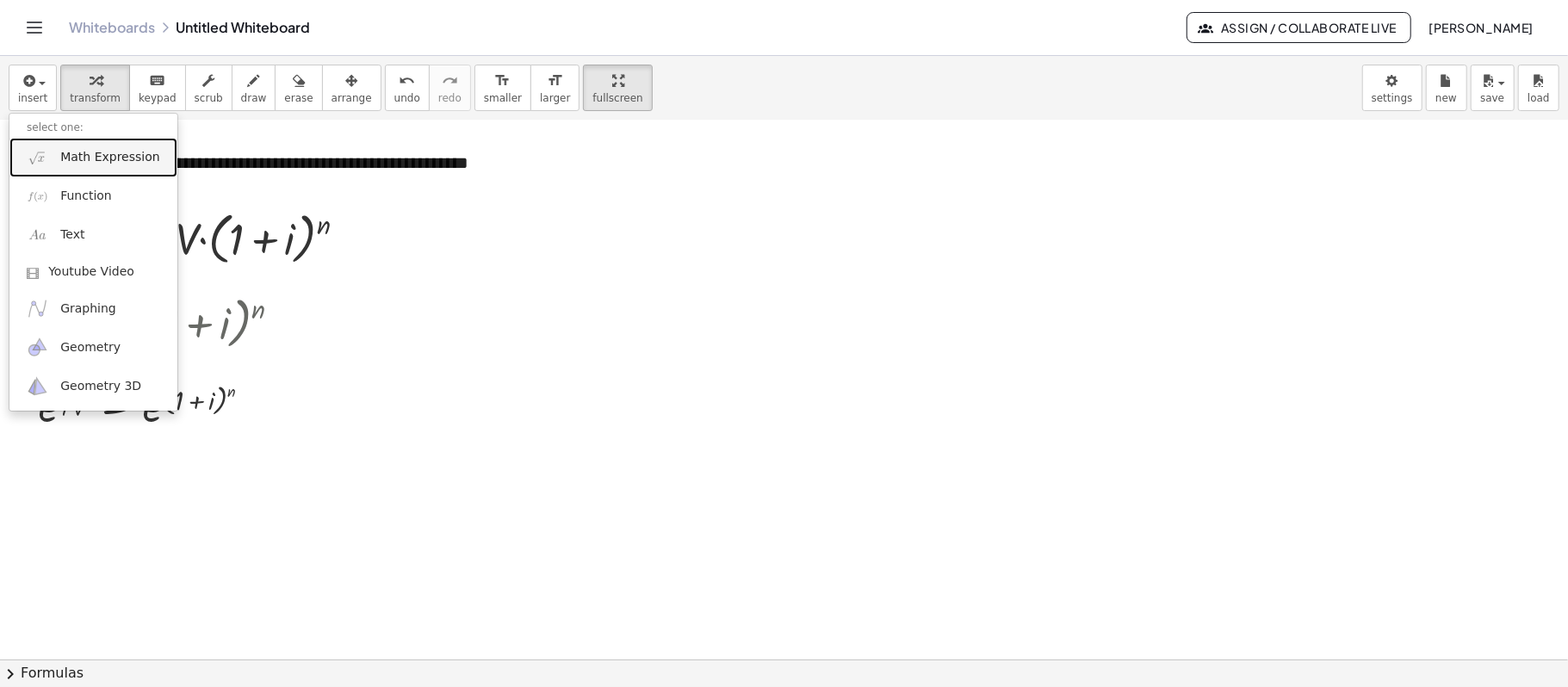
click at [89, 152] on span "Math Expression" at bounding box center [109, 158] width 99 height 18
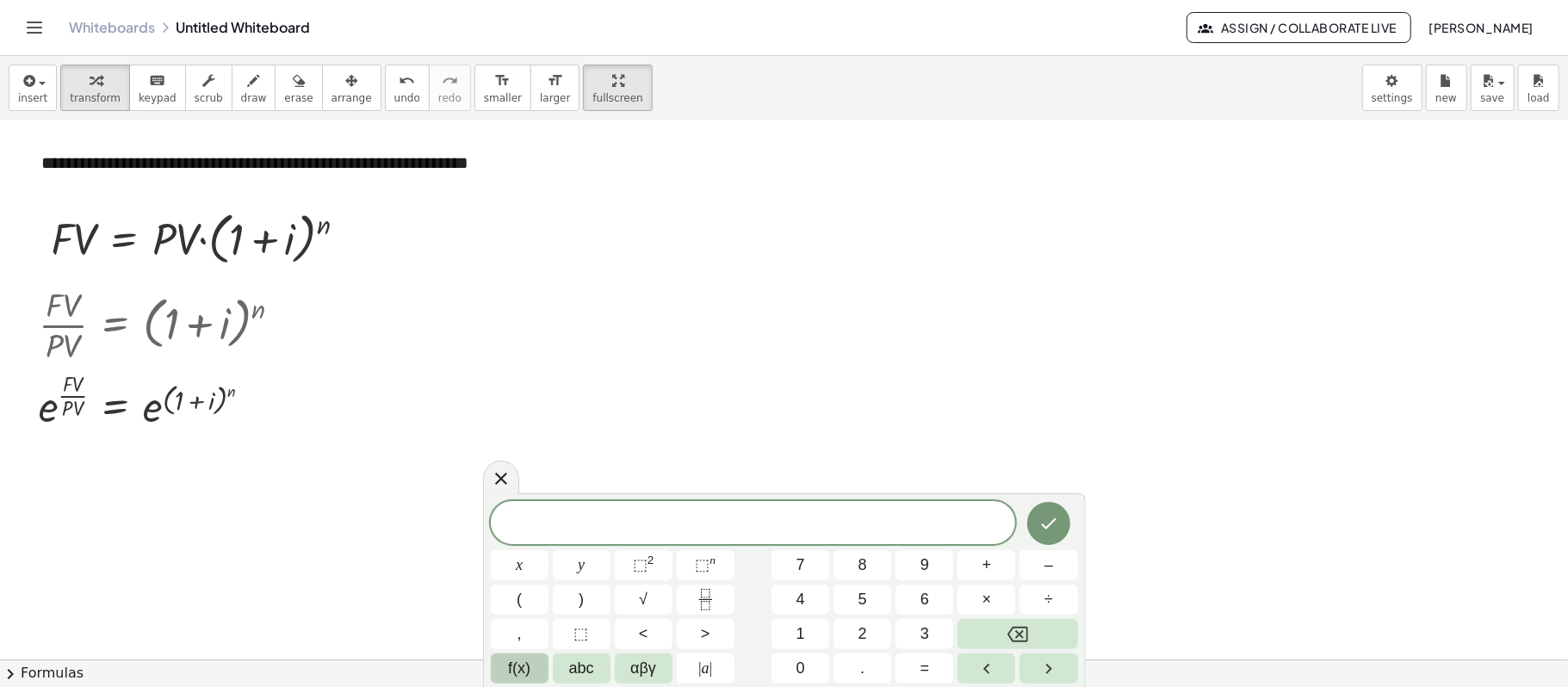
click at [520, 671] on span "f(x)" at bounding box center [518, 668] width 23 height 24
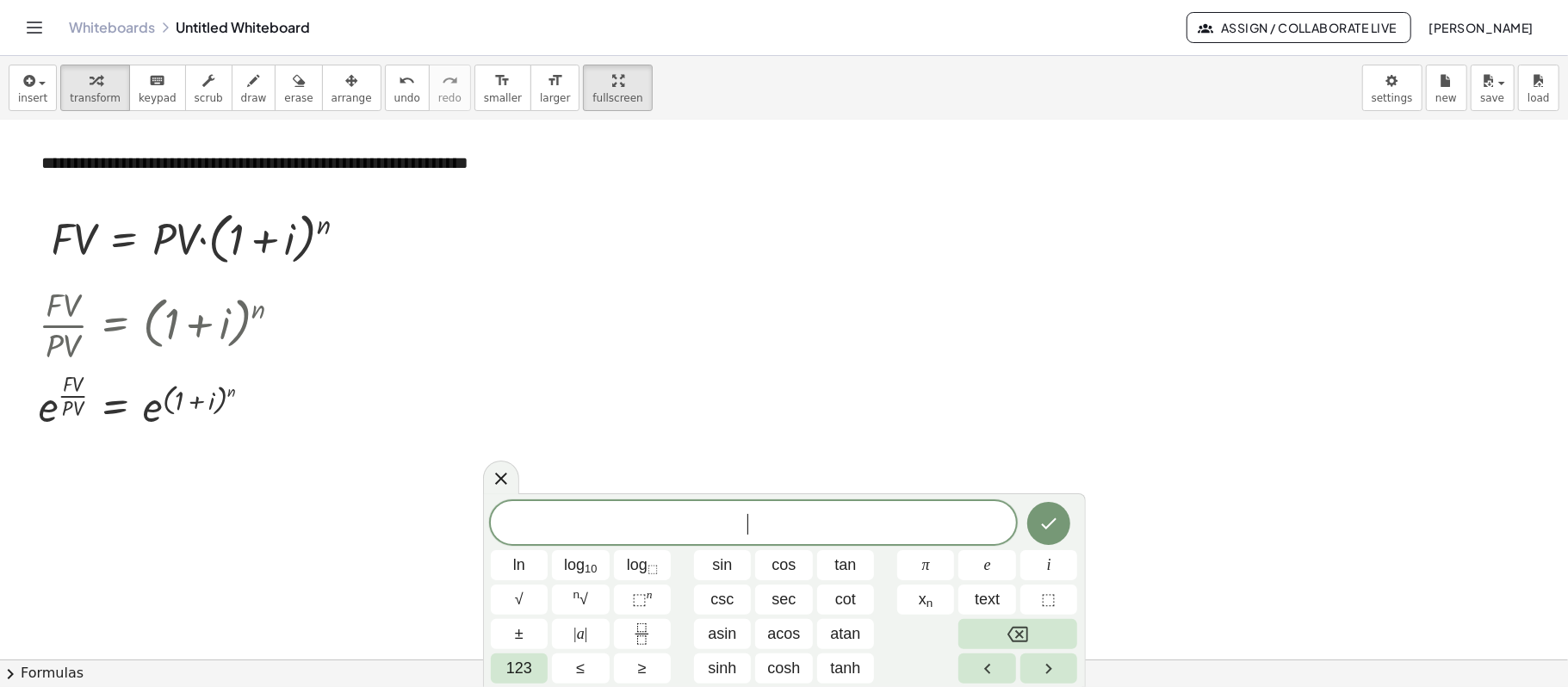
click at [471, 465] on div at bounding box center [799, 500] width 1597 height 1077
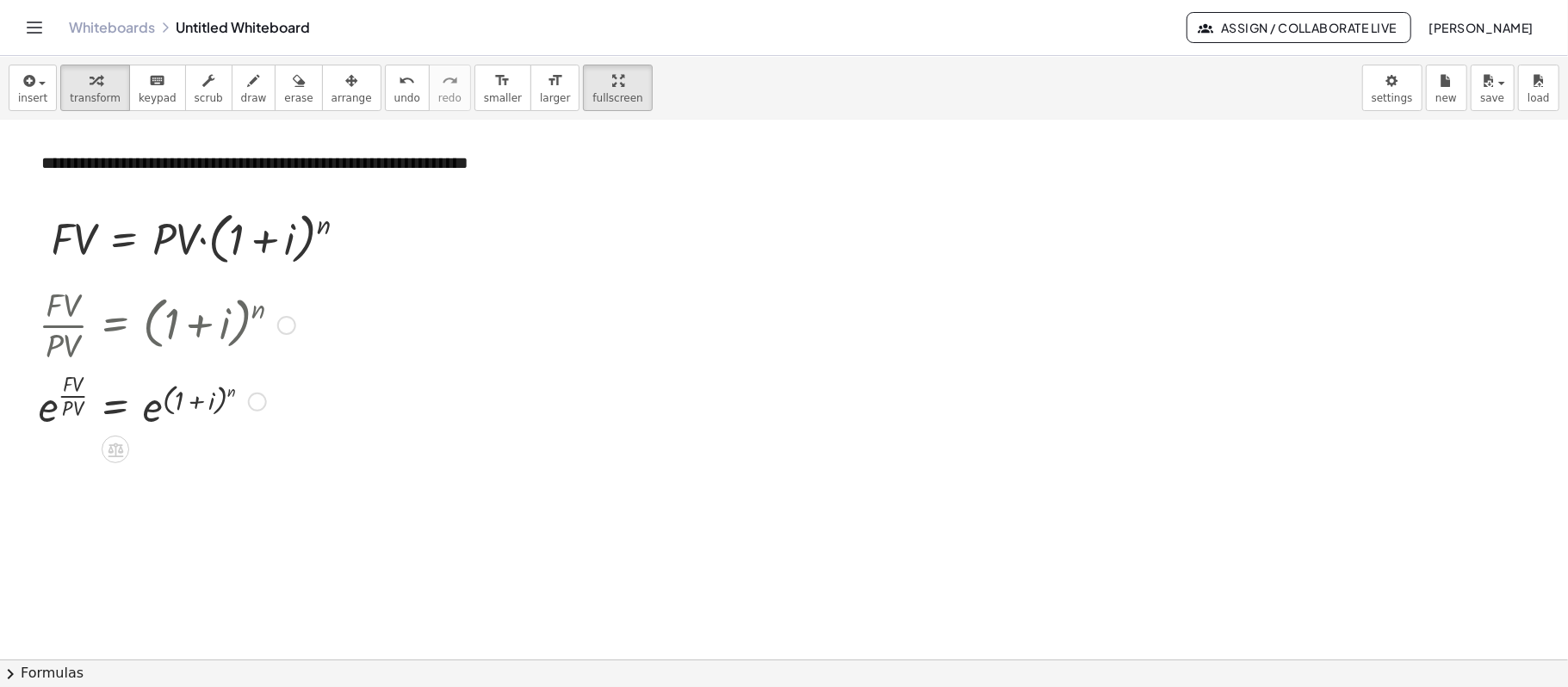
click at [249, 400] on div at bounding box center [257, 402] width 19 height 19
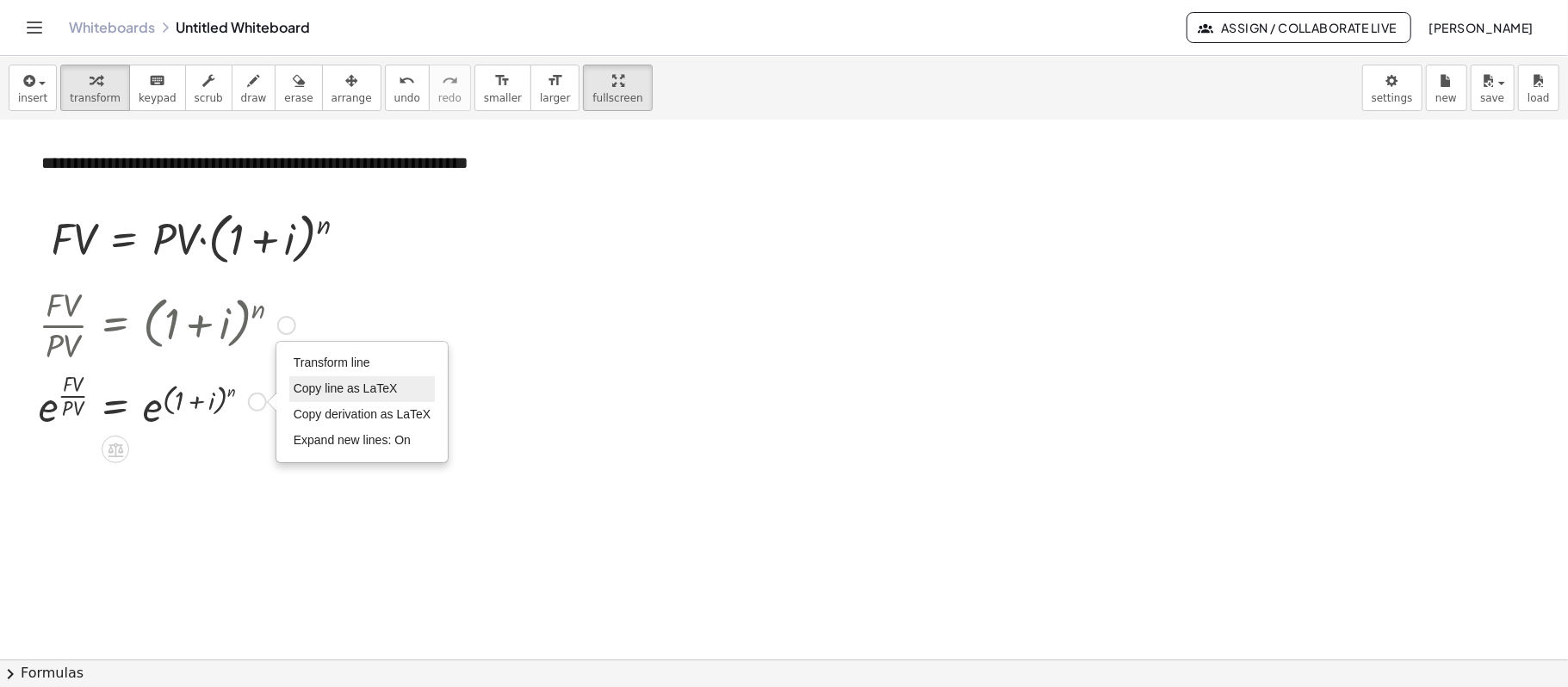
click at [327, 391] on span "Copy line as LaTeX" at bounding box center [346, 388] width 104 height 14
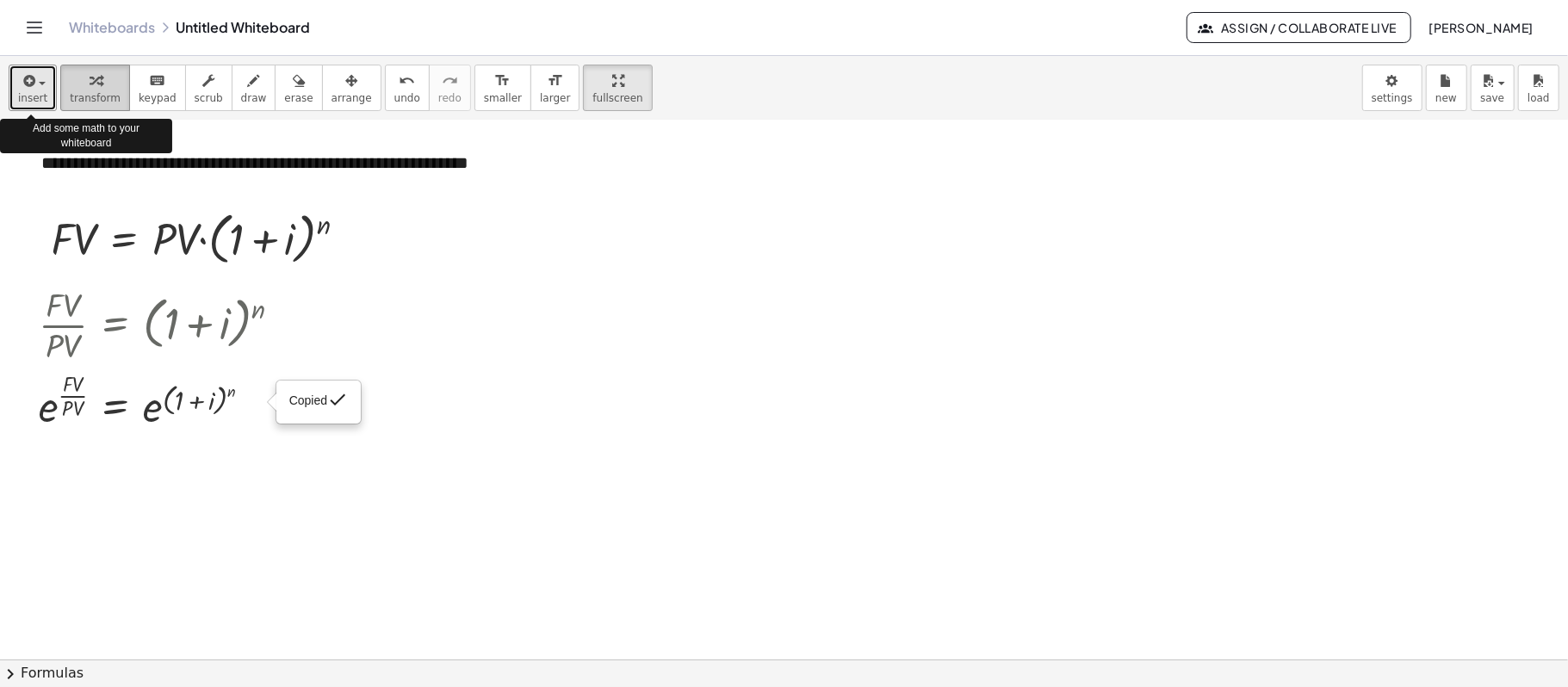
drag, startPoint x: 24, startPoint y: 83, endPoint x: 62, endPoint y: 101, distance: 42.0
click at [25, 83] on icon "button" at bounding box center [27, 80] width 16 height 21
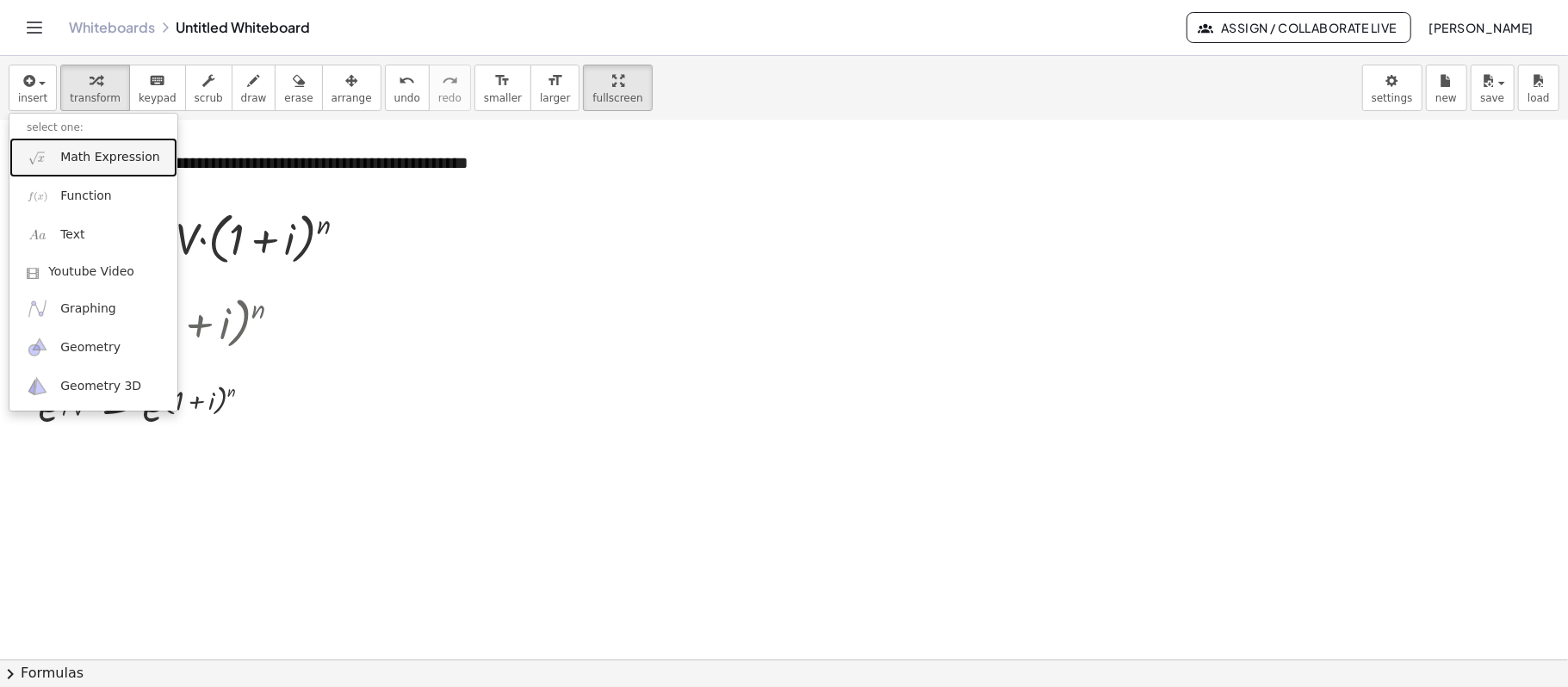
click at [93, 159] on span "Math Expression" at bounding box center [109, 158] width 99 height 18
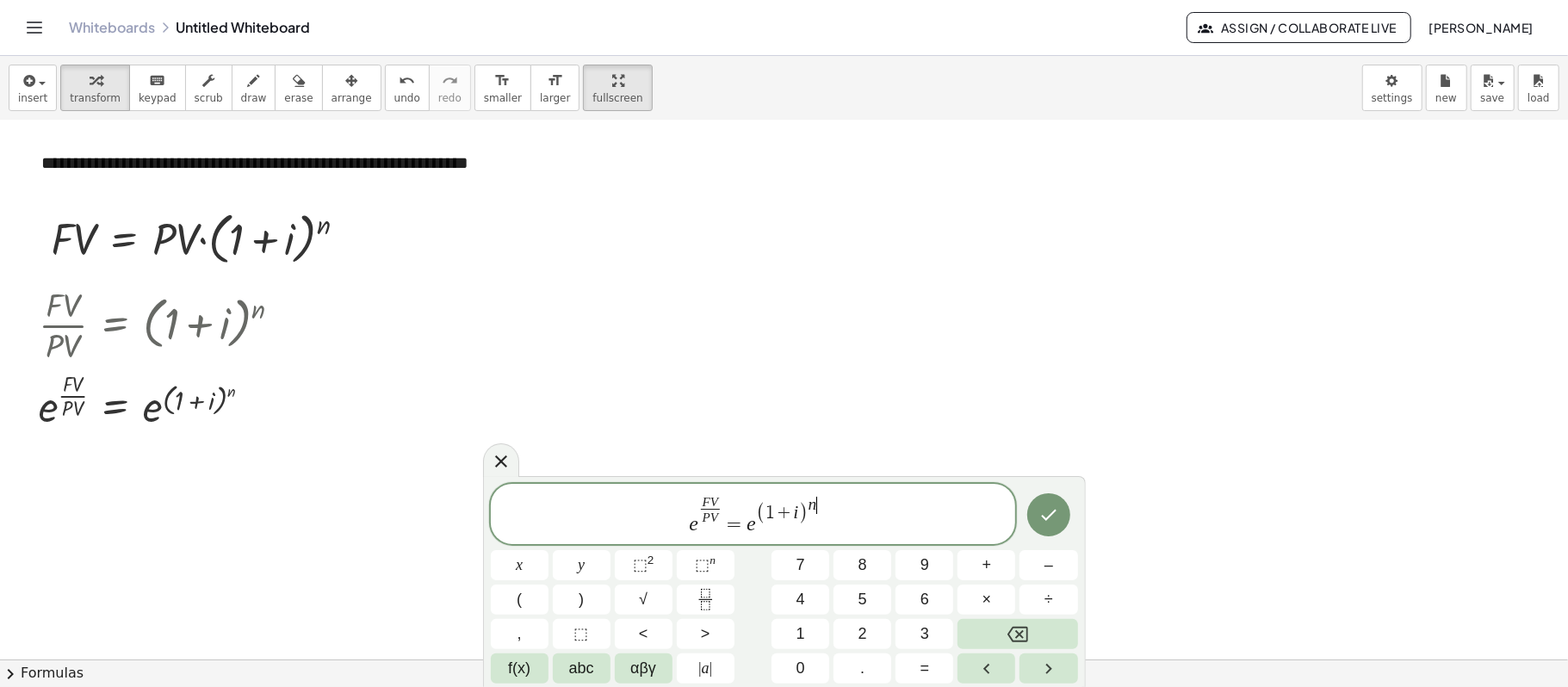
click at [813, 500] on var "n" at bounding box center [812, 504] width 9 height 18
click at [764, 516] on span "(" at bounding box center [765, 514] width 10 height 23
click at [760, 517] on span "​ ( 1 + i )" at bounding box center [787, 514] width 53 height 23
click at [997, 592] on button "×" at bounding box center [986, 599] width 58 height 30
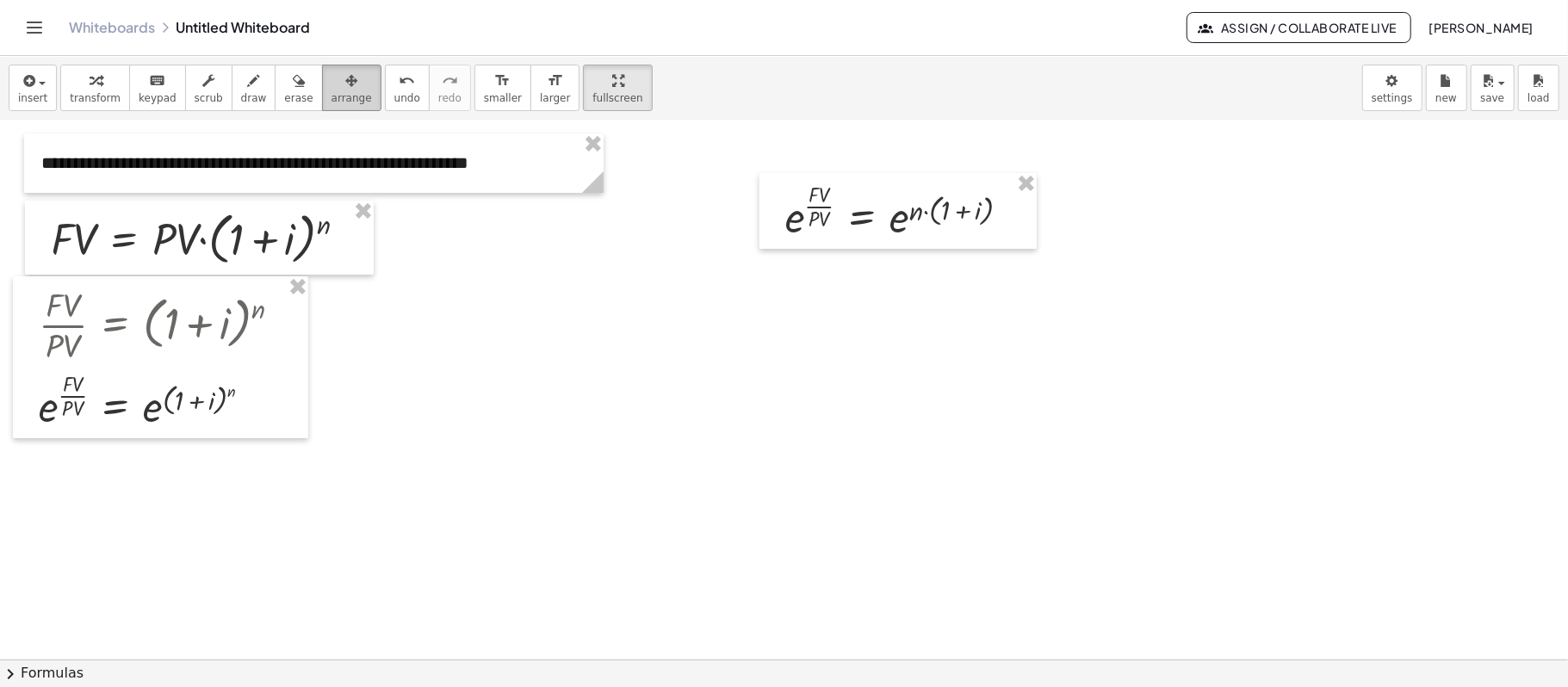
click at [327, 110] on button "arrange" at bounding box center [352, 87] width 60 height 46
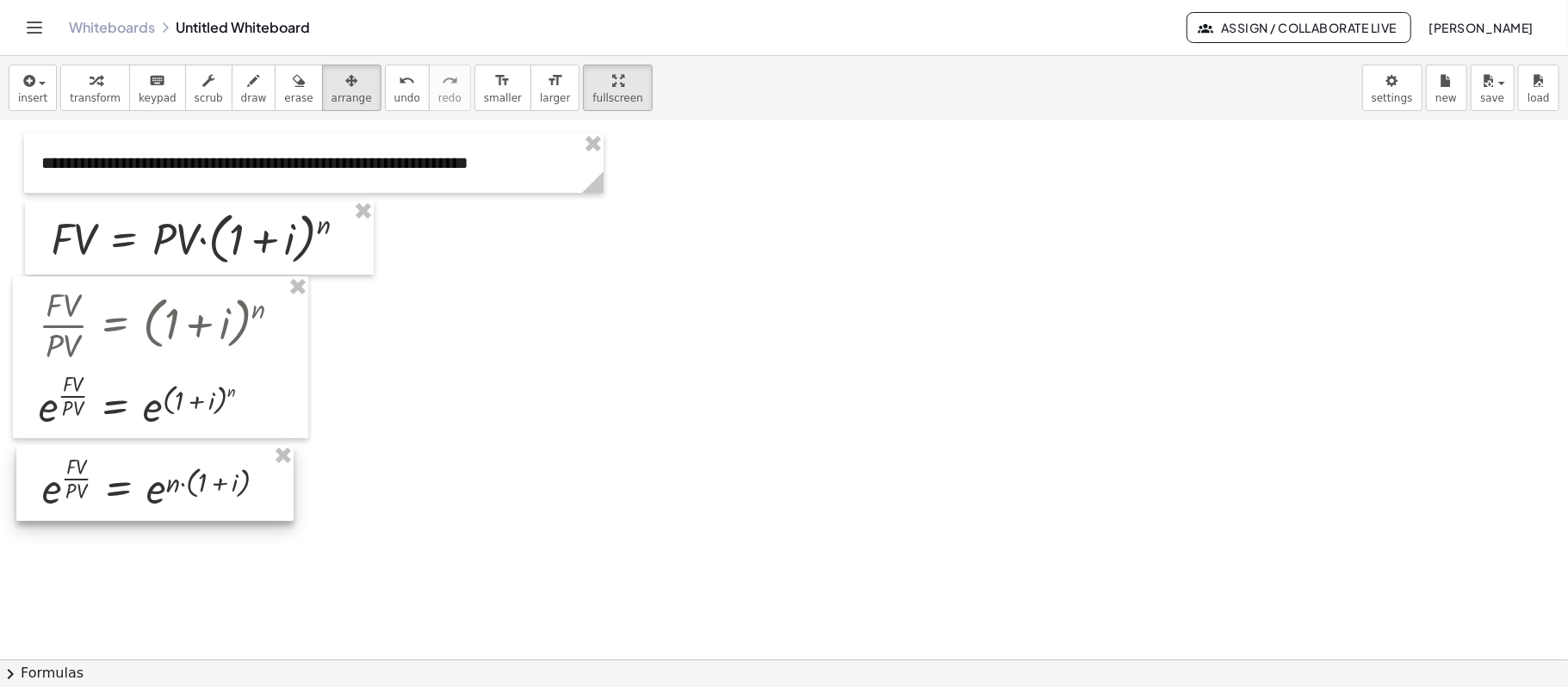
drag, startPoint x: 942, startPoint y: 211, endPoint x: 201, endPoint y: 484, distance: 789.7
click at [201, 484] on div at bounding box center [155, 482] width 277 height 75
click at [521, 476] on div at bounding box center [799, 500] width 1597 height 1077
click at [217, 472] on div at bounding box center [155, 482] width 277 height 75
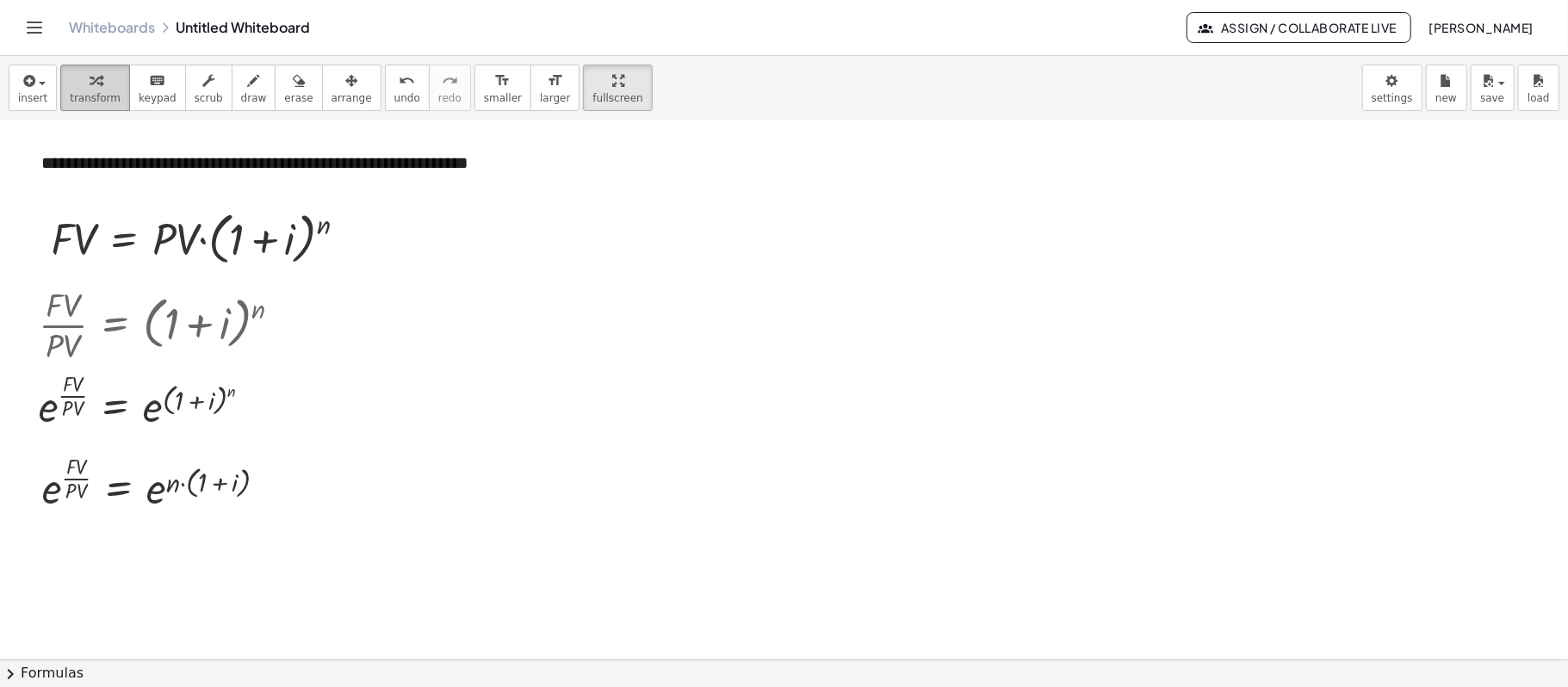
click at [112, 107] on button "transform" at bounding box center [94, 87] width 70 height 46
click at [237, 485] on div at bounding box center [161, 483] width 256 height 68
click at [270, 483] on div at bounding box center [271, 484] width 19 height 19
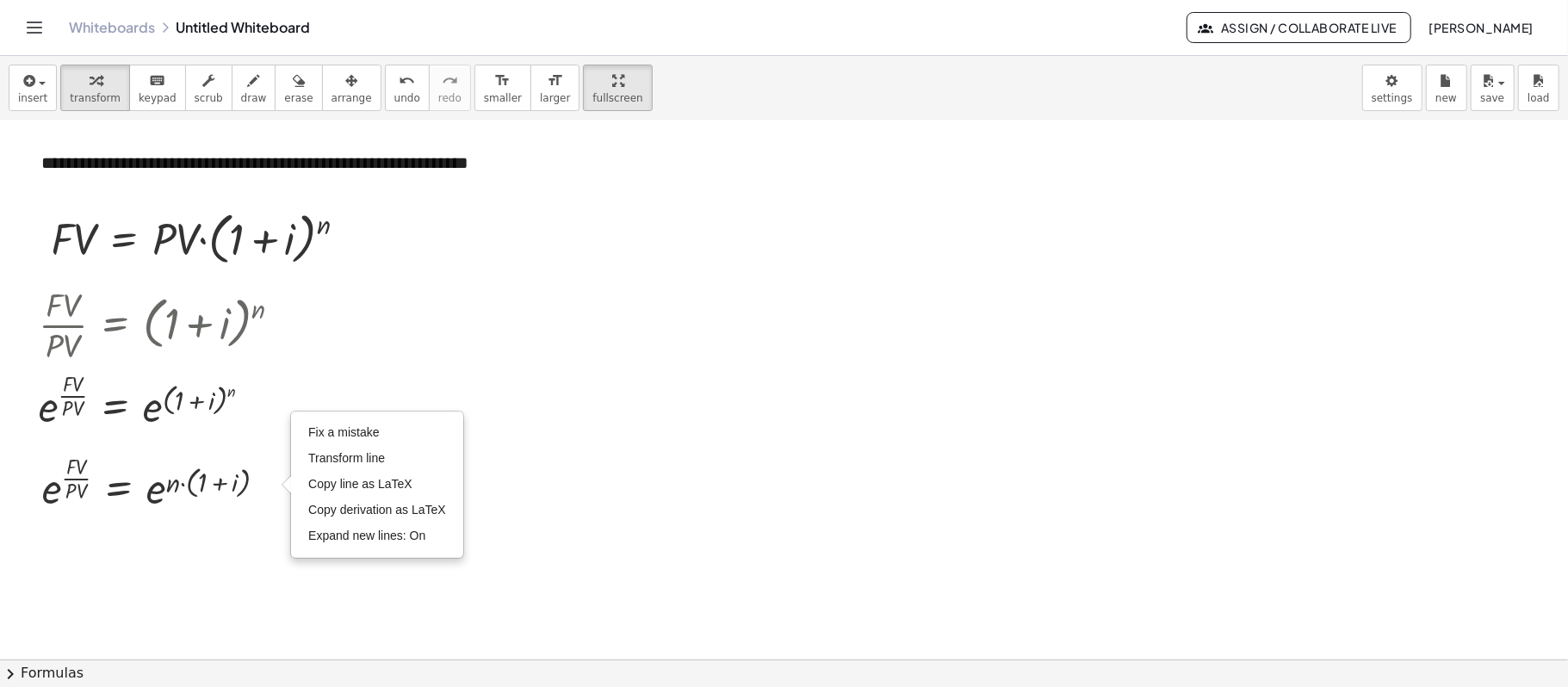
click at [105, 541] on div at bounding box center [799, 500] width 1597 height 1077
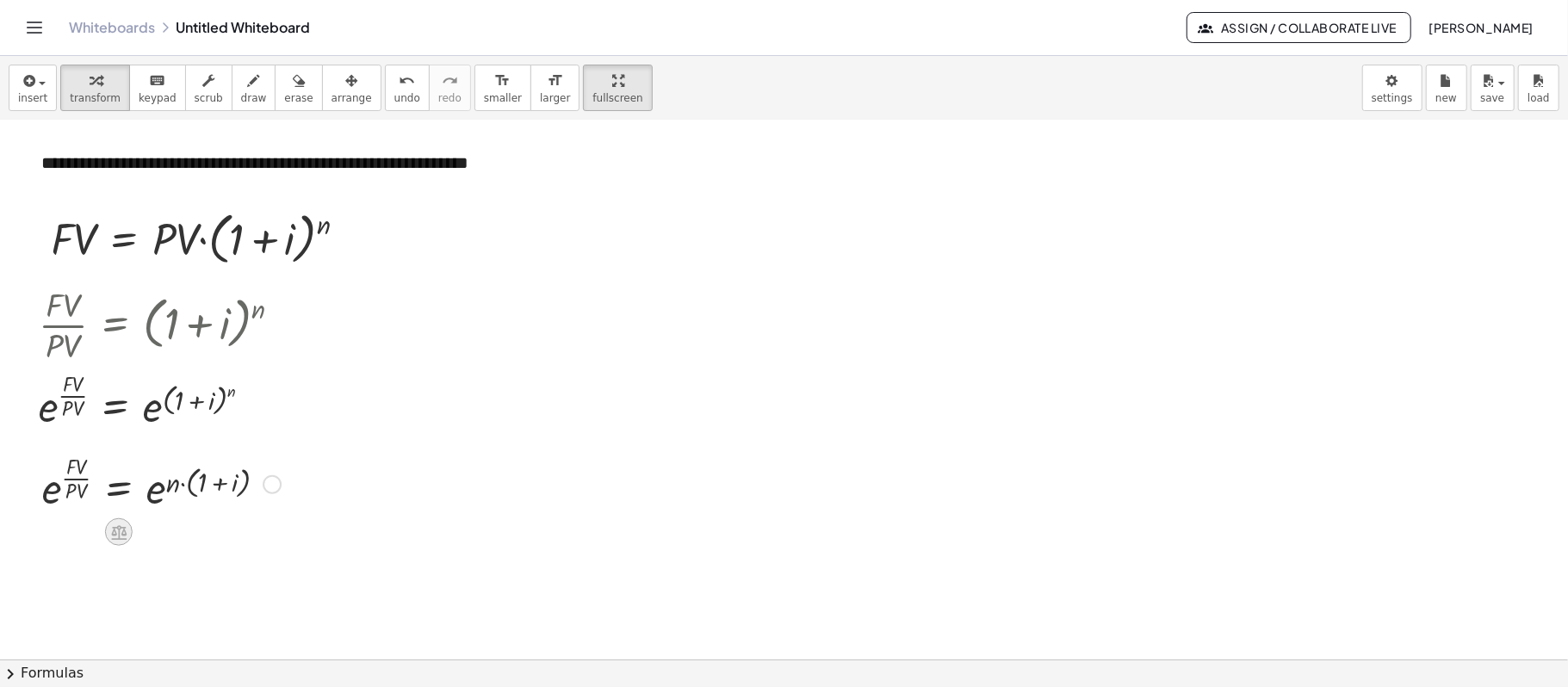
click at [112, 535] on icon at bounding box center [119, 532] width 16 height 15
click at [184, 539] on icon at bounding box center [188, 532] width 16 height 16
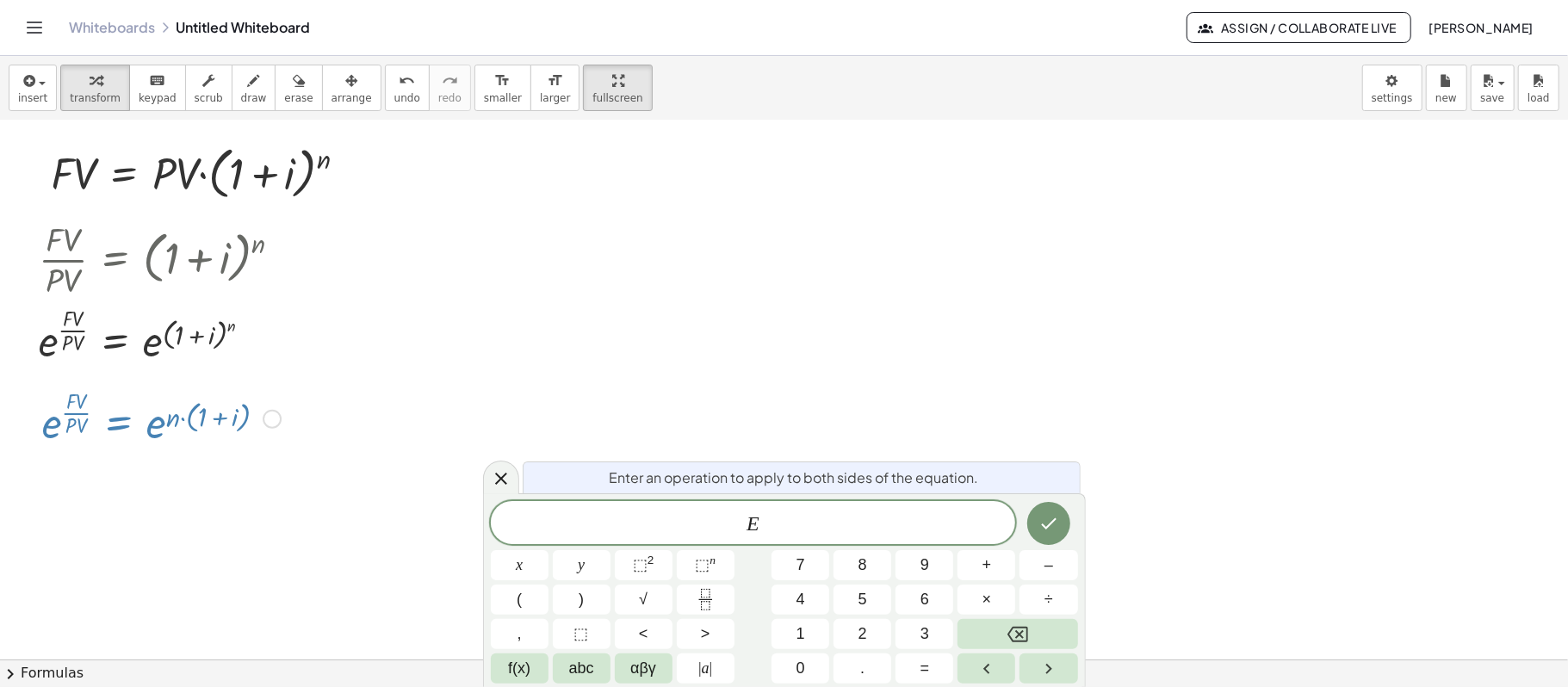
scroll to position [229, 0]
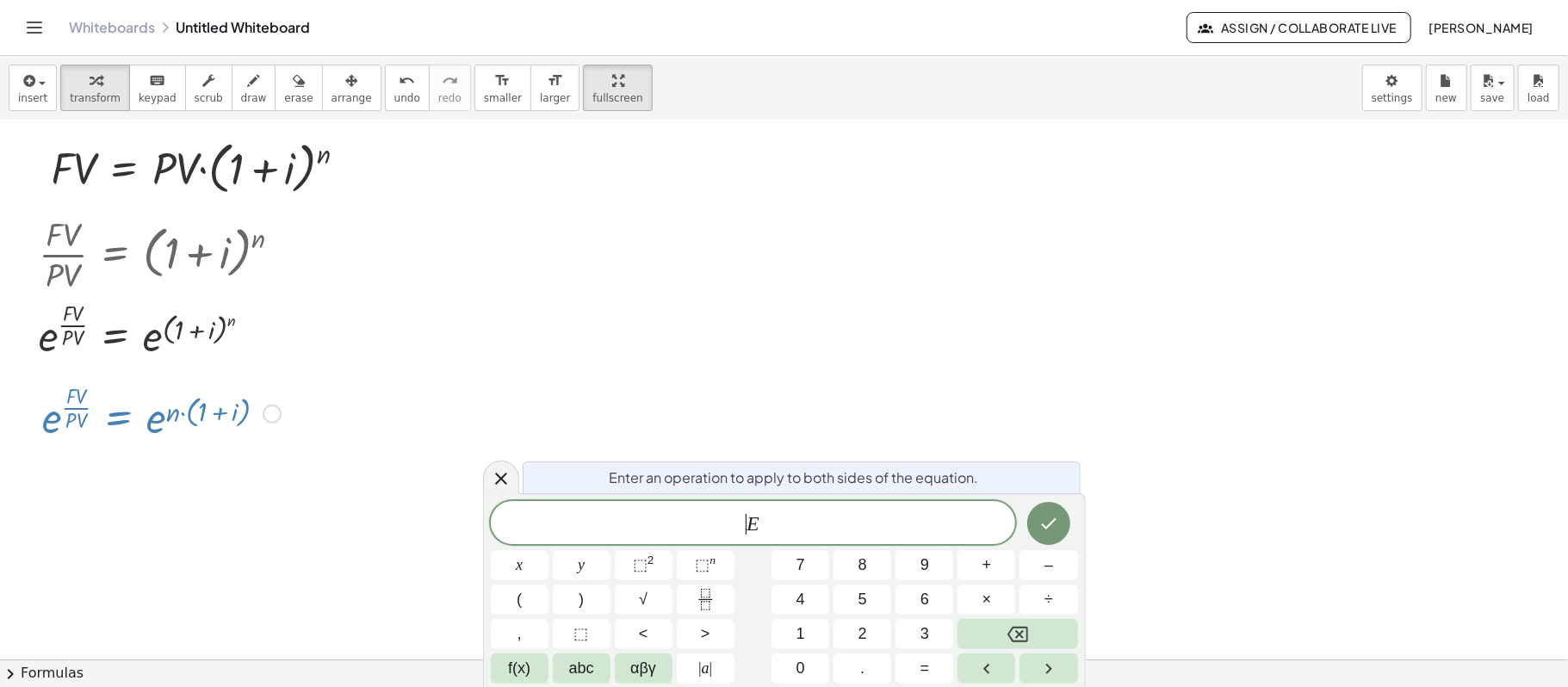
click at [744, 523] on span "​ E" at bounding box center [754, 524] width 525 height 25
click at [496, 665] on button "f(x)" at bounding box center [519, 668] width 58 height 30
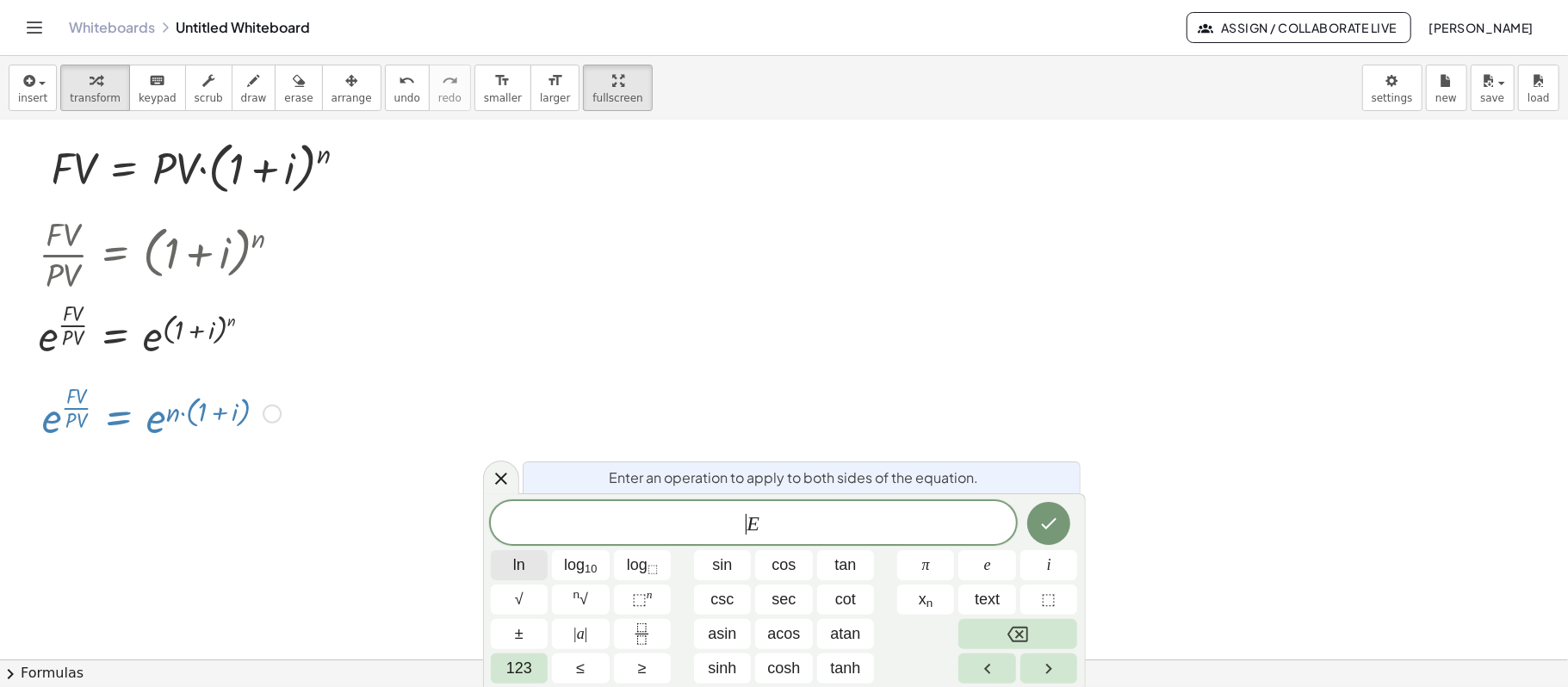
click at [534, 565] on button "ln" at bounding box center [519, 564] width 58 height 30
click at [817, 515] on span "l n ( ) E ​" at bounding box center [754, 521] width 525 height 28
click at [762, 520] on span "​" at bounding box center [762, 522] width 10 height 21
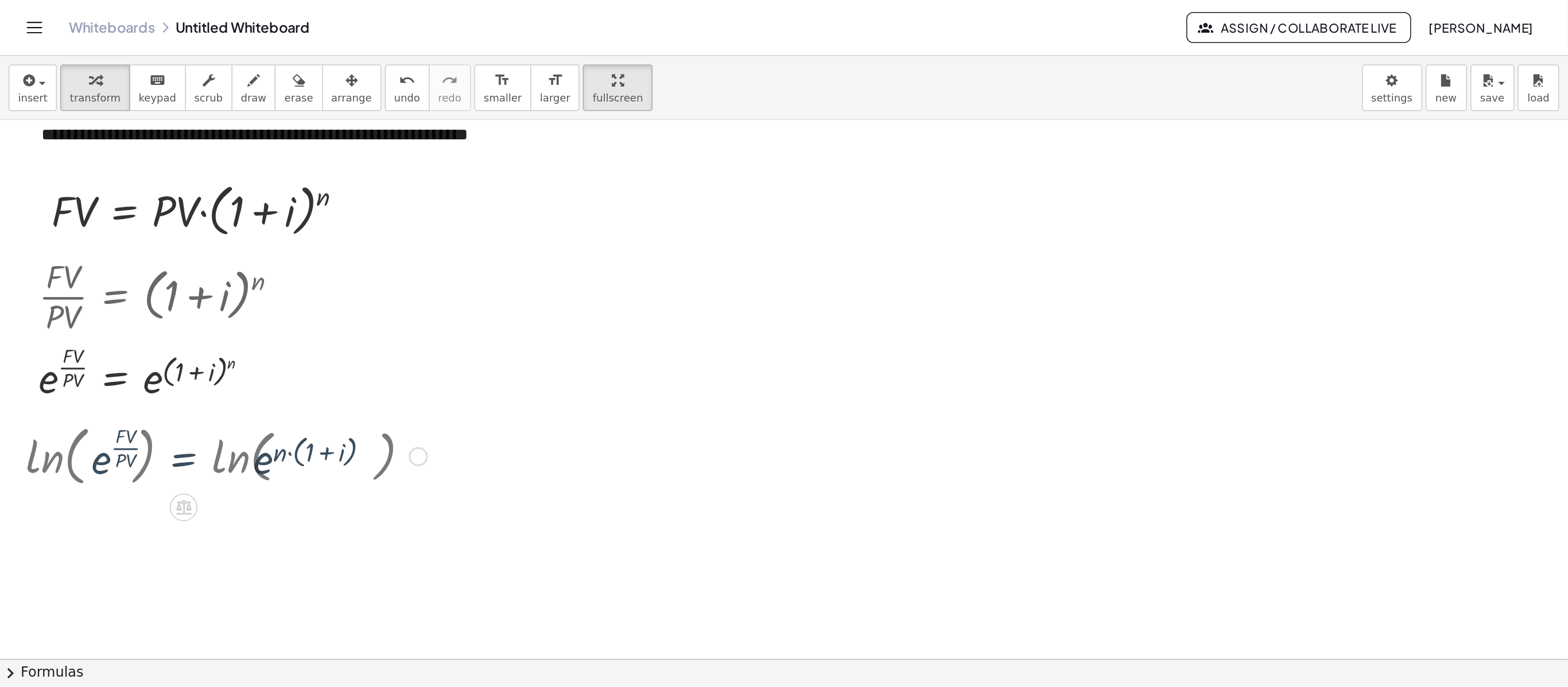
scroll to position [106, 0]
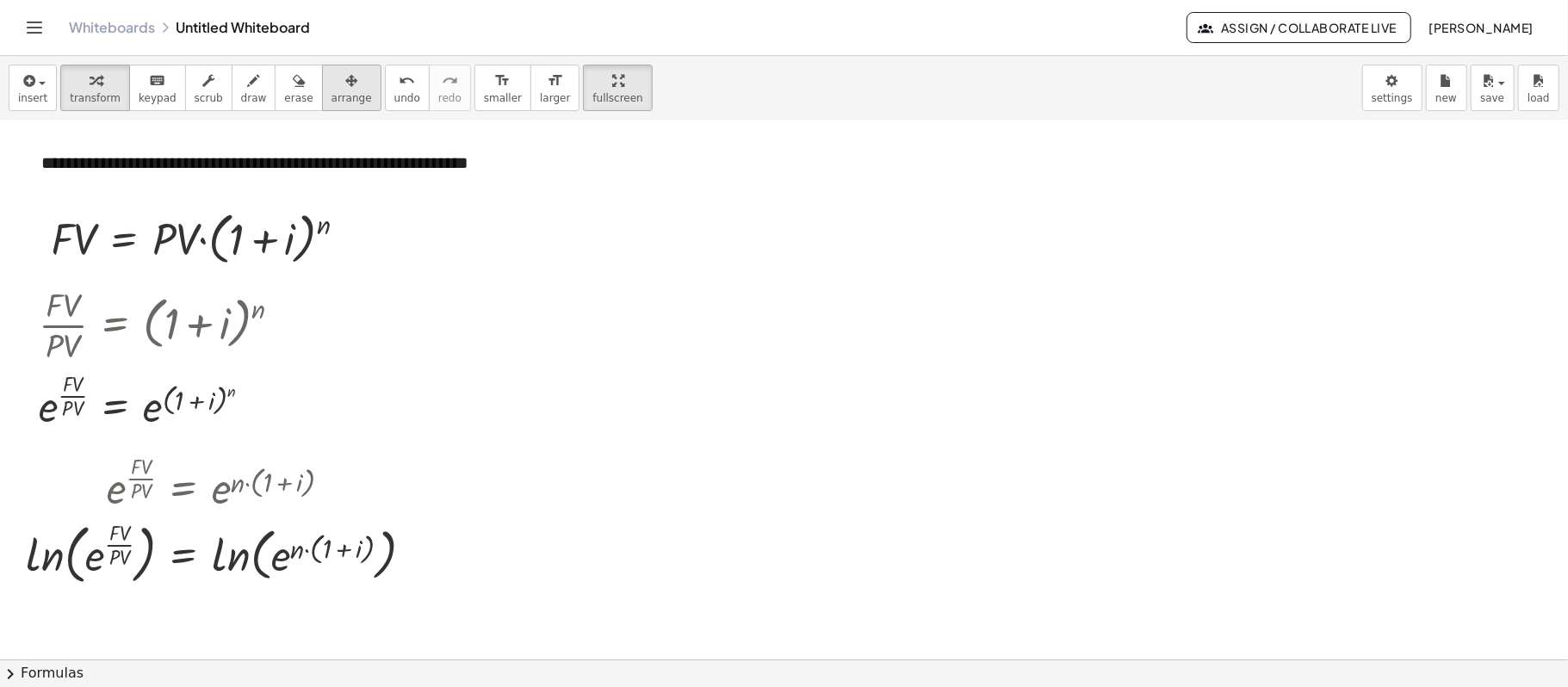
click at [331, 96] on span "arrange" at bounding box center [351, 98] width 40 height 12
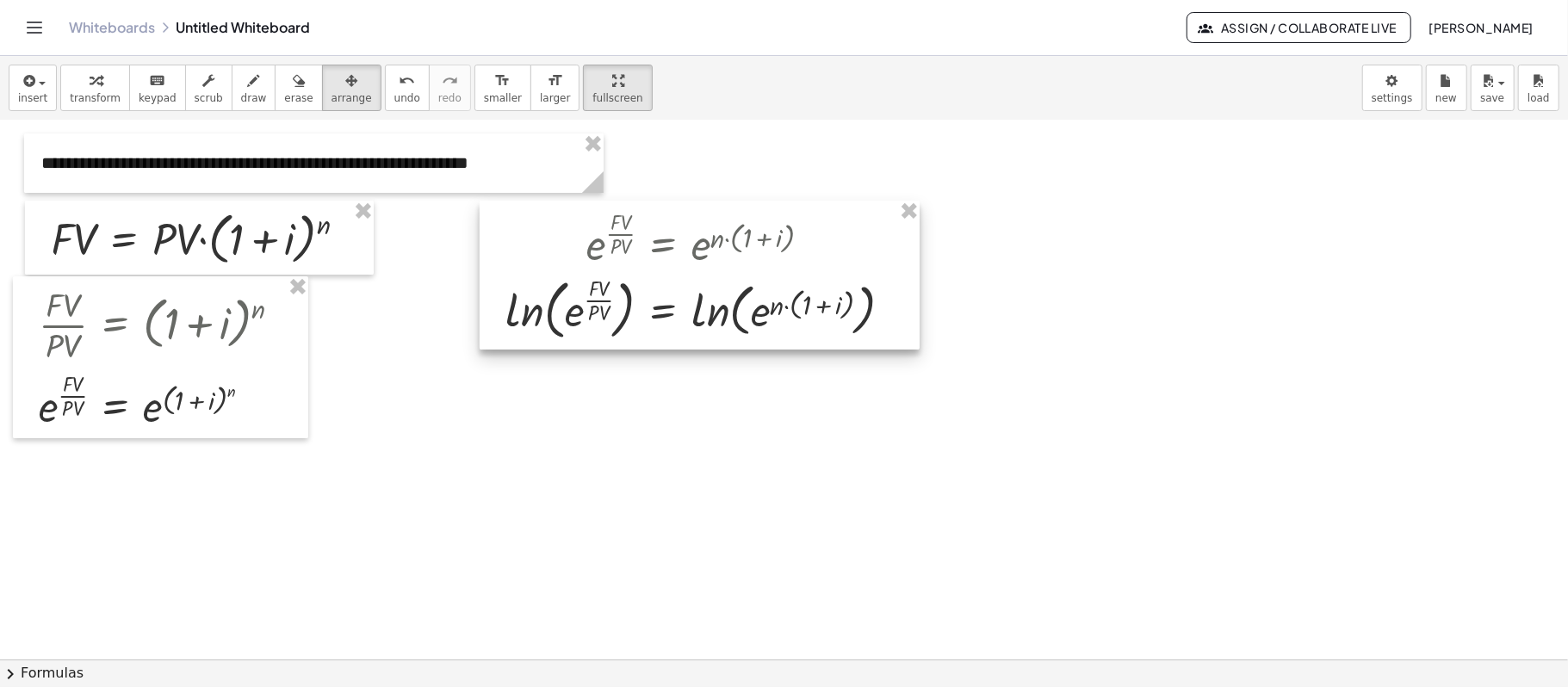
drag, startPoint x: 210, startPoint y: 504, endPoint x: 690, endPoint y: 259, distance: 538.9
click at [690, 259] on div at bounding box center [699, 275] width 440 height 149
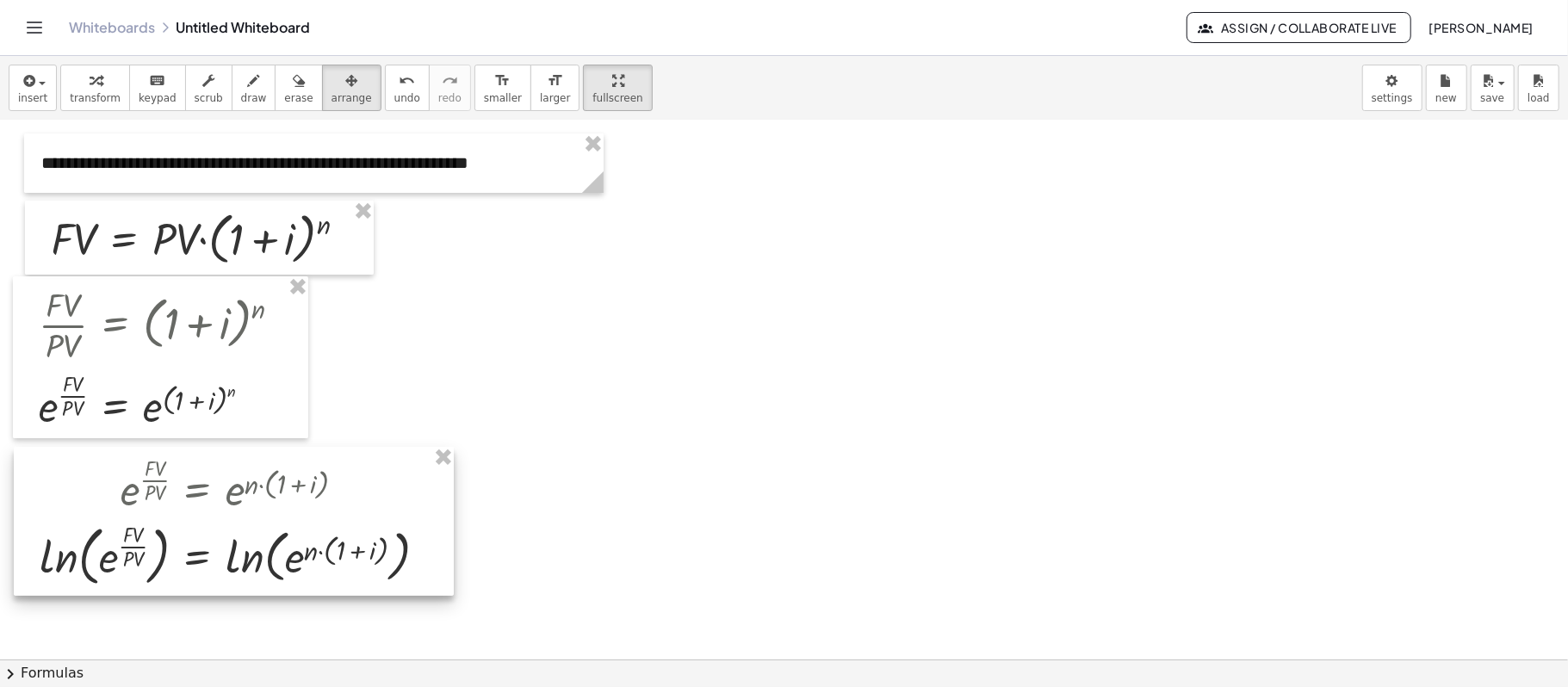
drag, startPoint x: 697, startPoint y: 312, endPoint x: 230, endPoint y: 558, distance: 527.8
click at [230, 558] on div at bounding box center [233, 521] width 440 height 149
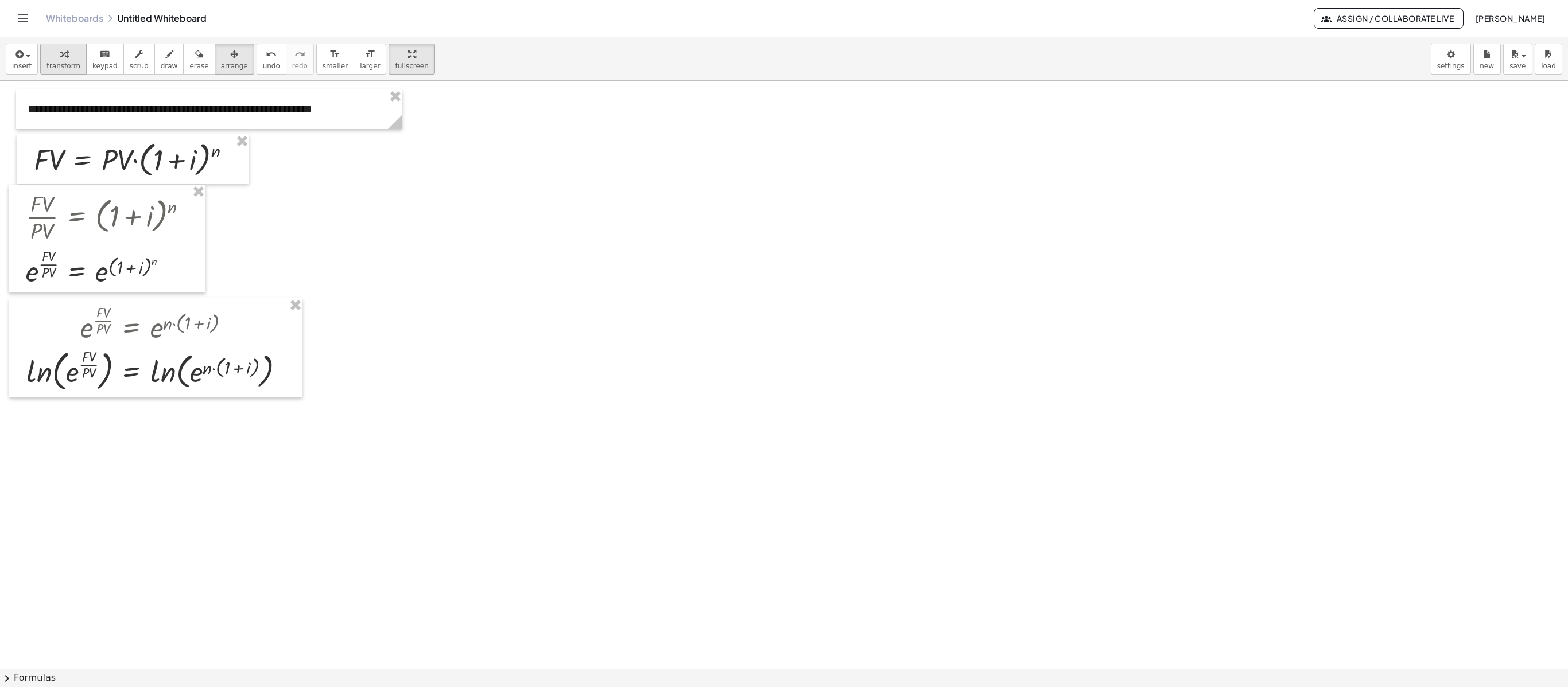
click at [59, 45] on button "transform" at bounding box center [63, 59] width 46 height 31
click at [50, 372] on div at bounding box center [160, 370] width 279 height 49
click at [173, 424] on div at bounding box center [160, 423] width 279 height 57
click at [184, 417] on div at bounding box center [160, 423] width 279 height 57
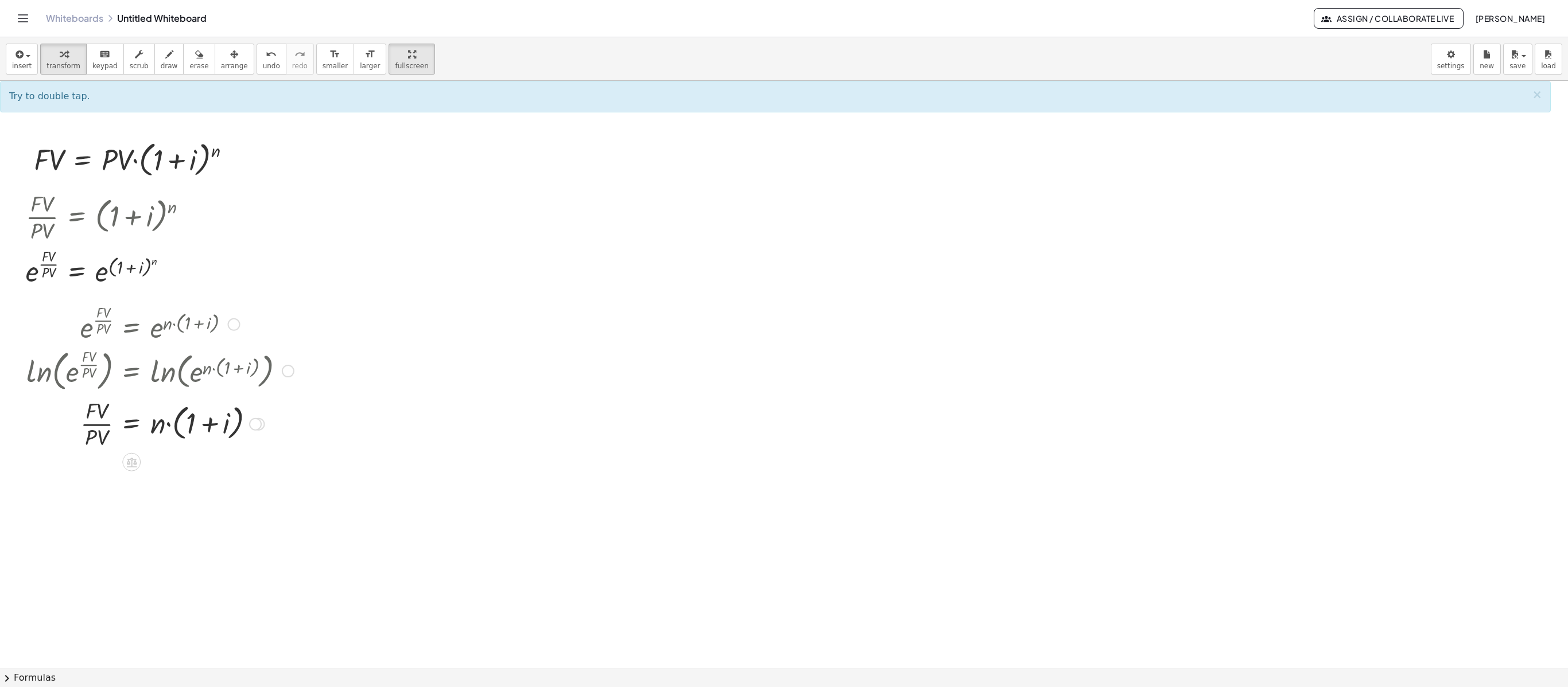
click at [284, 373] on div at bounding box center [287, 371] width 12 height 12
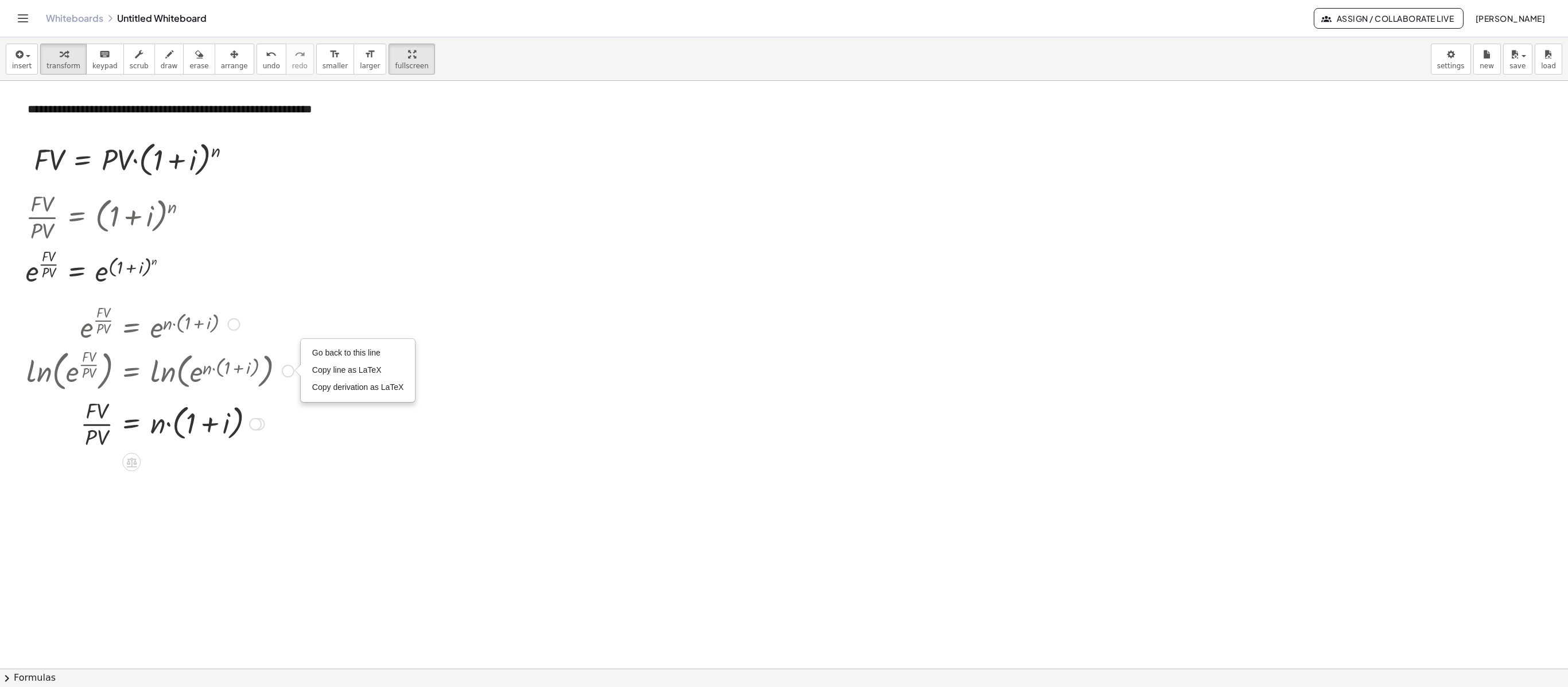
click at [225, 325] on div at bounding box center [160, 323] width 279 height 45
click at [234, 326] on div at bounding box center [233, 324] width 12 height 12
click at [273, 303] on li "Go back to this line" at bounding box center [303, 307] width 97 height 17
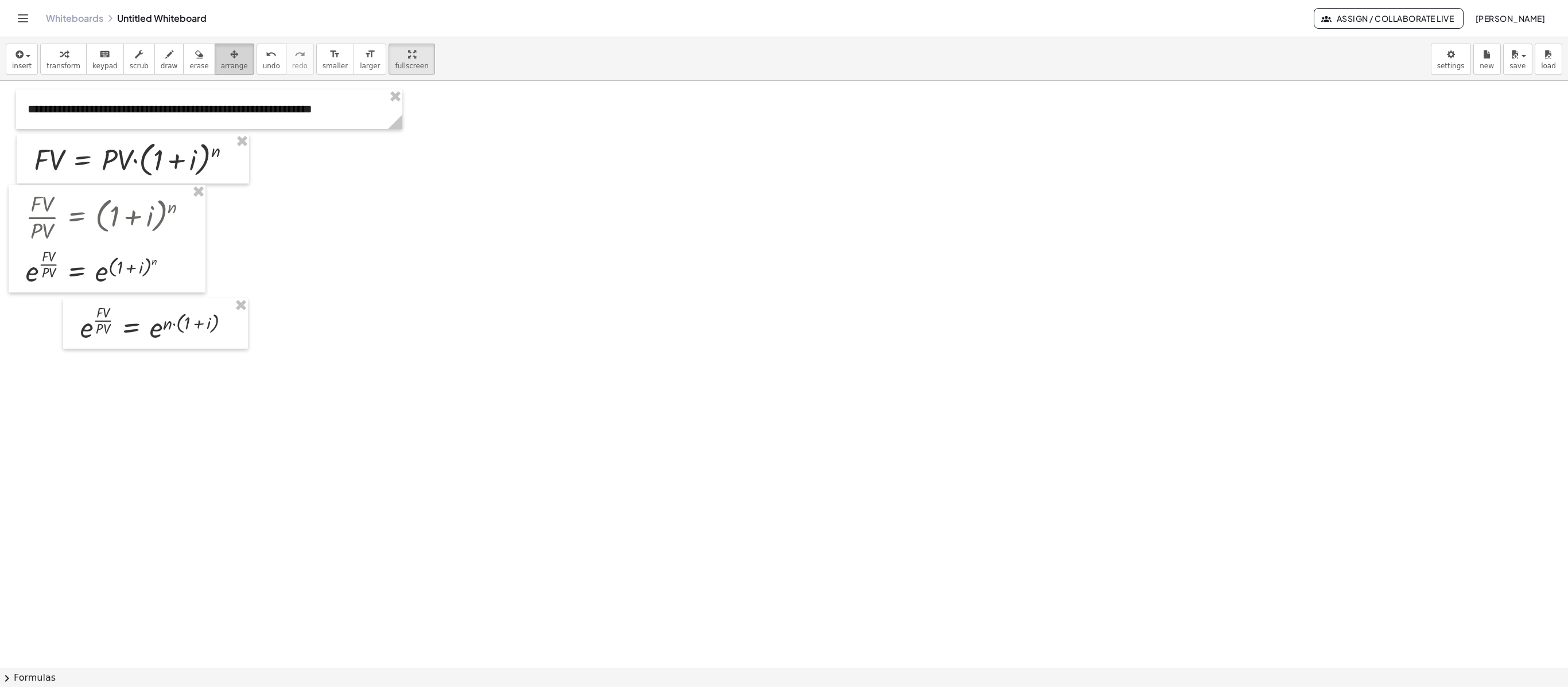
click at [221, 64] on span "arrange" at bounding box center [234, 66] width 27 height 8
drag, startPoint x: 148, startPoint y: 326, endPoint x: 78, endPoint y: 321, distance: 70.2
click at [92, 327] on div at bounding box center [100, 325] width 185 height 50
click at [153, 334] on div at bounding box center [99, 325] width 185 height 50
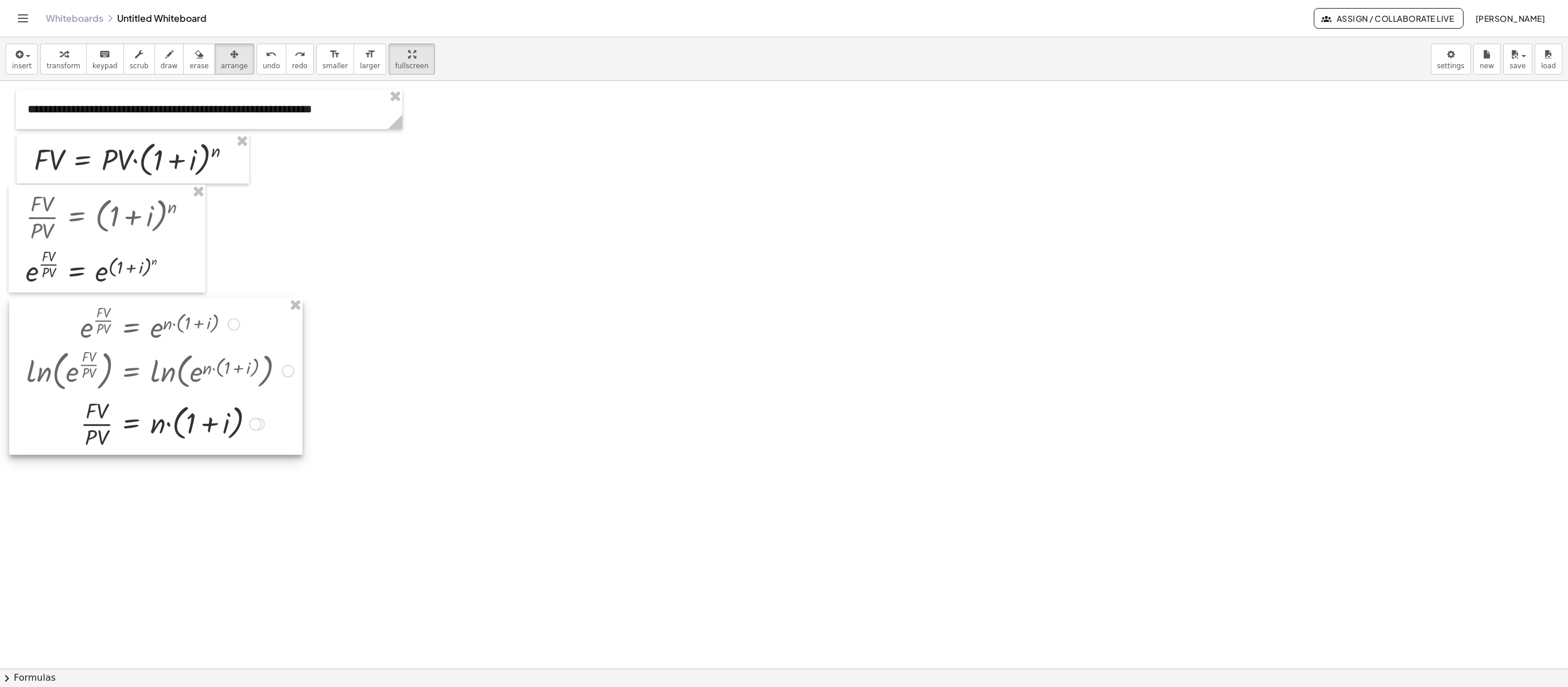
click at [288, 370] on div at bounding box center [155, 377] width 293 height 157
click at [287, 370] on div at bounding box center [155, 377] width 293 height 157
click at [59, 59] on icon "button" at bounding box center [63, 54] width 8 height 14
click at [289, 370] on div at bounding box center [287, 371] width 12 height 12
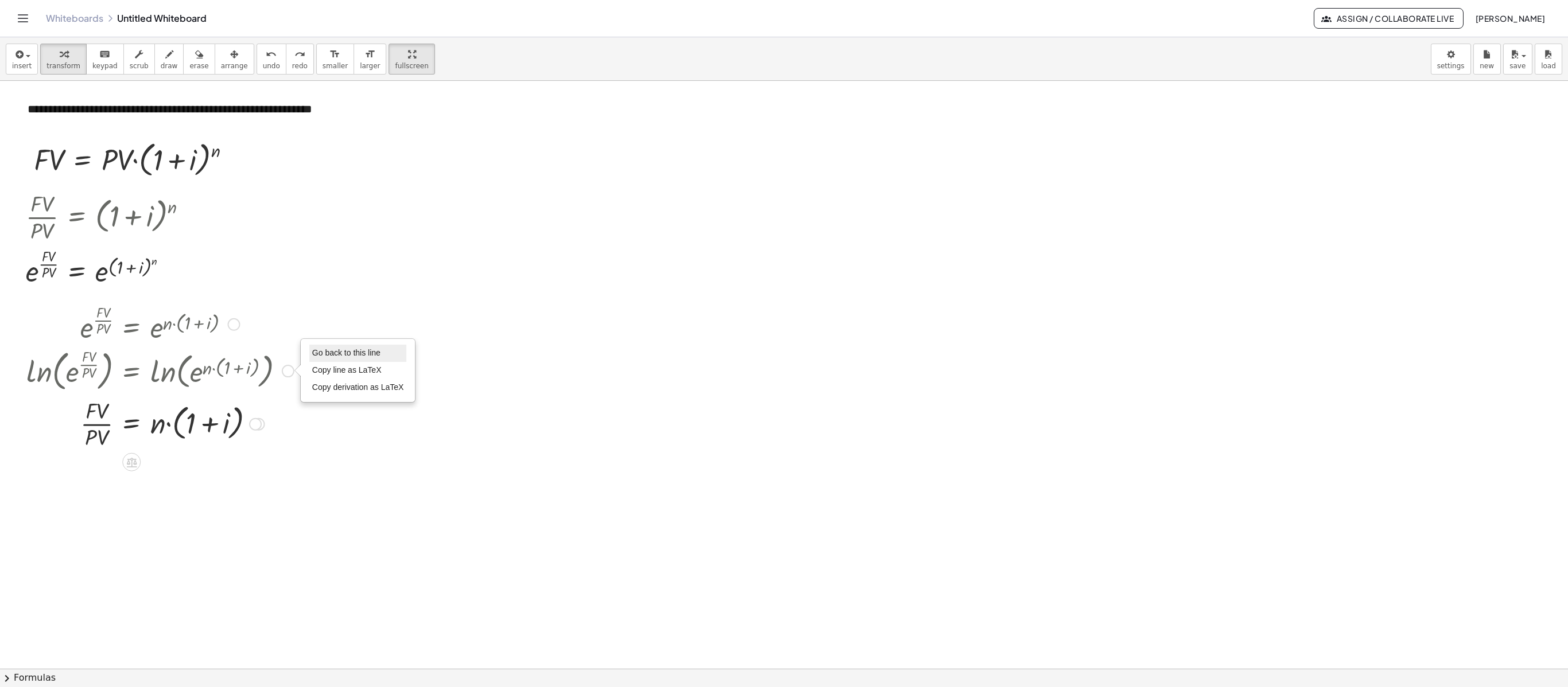
click at [318, 352] on span "Go back to this line" at bounding box center [346, 353] width 69 height 9
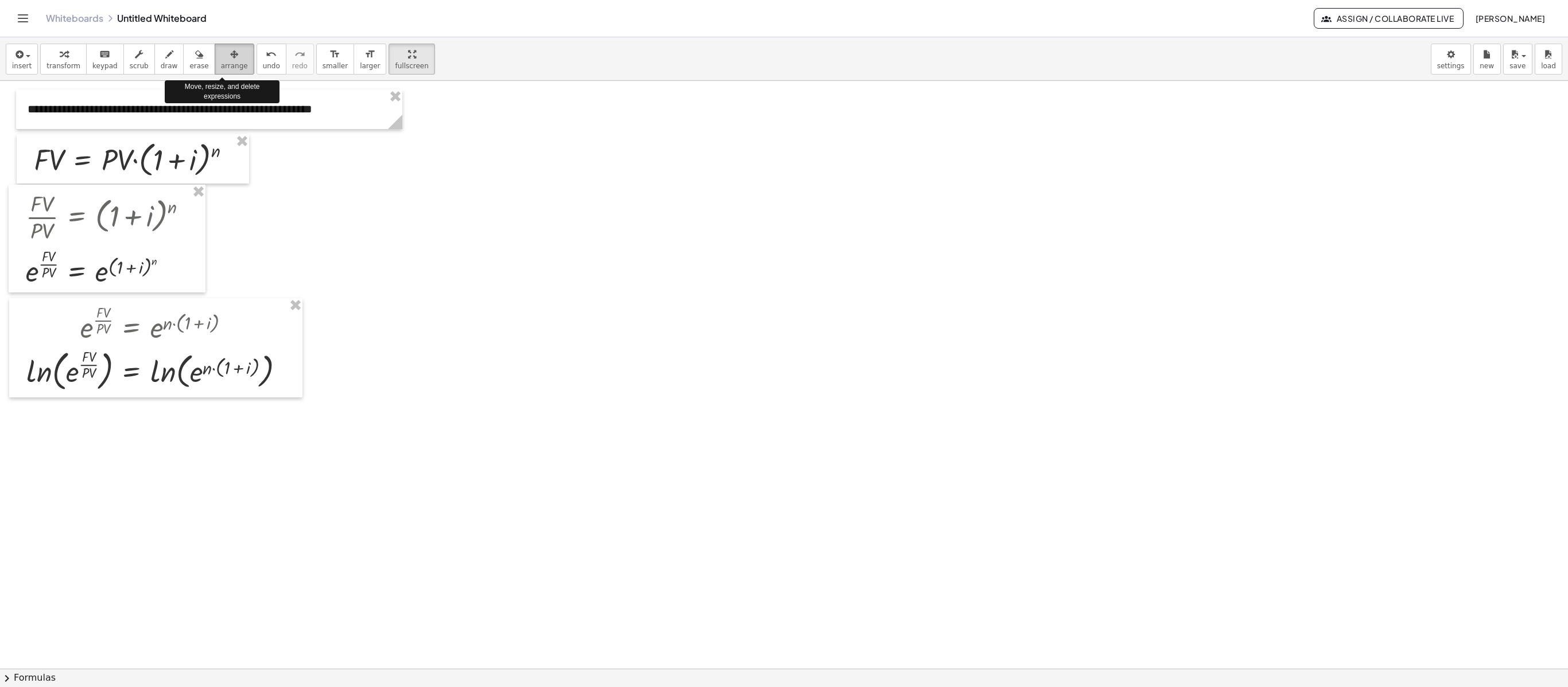
click at [231, 70] on span "arrange" at bounding box center [234, 66] width 27 height 8
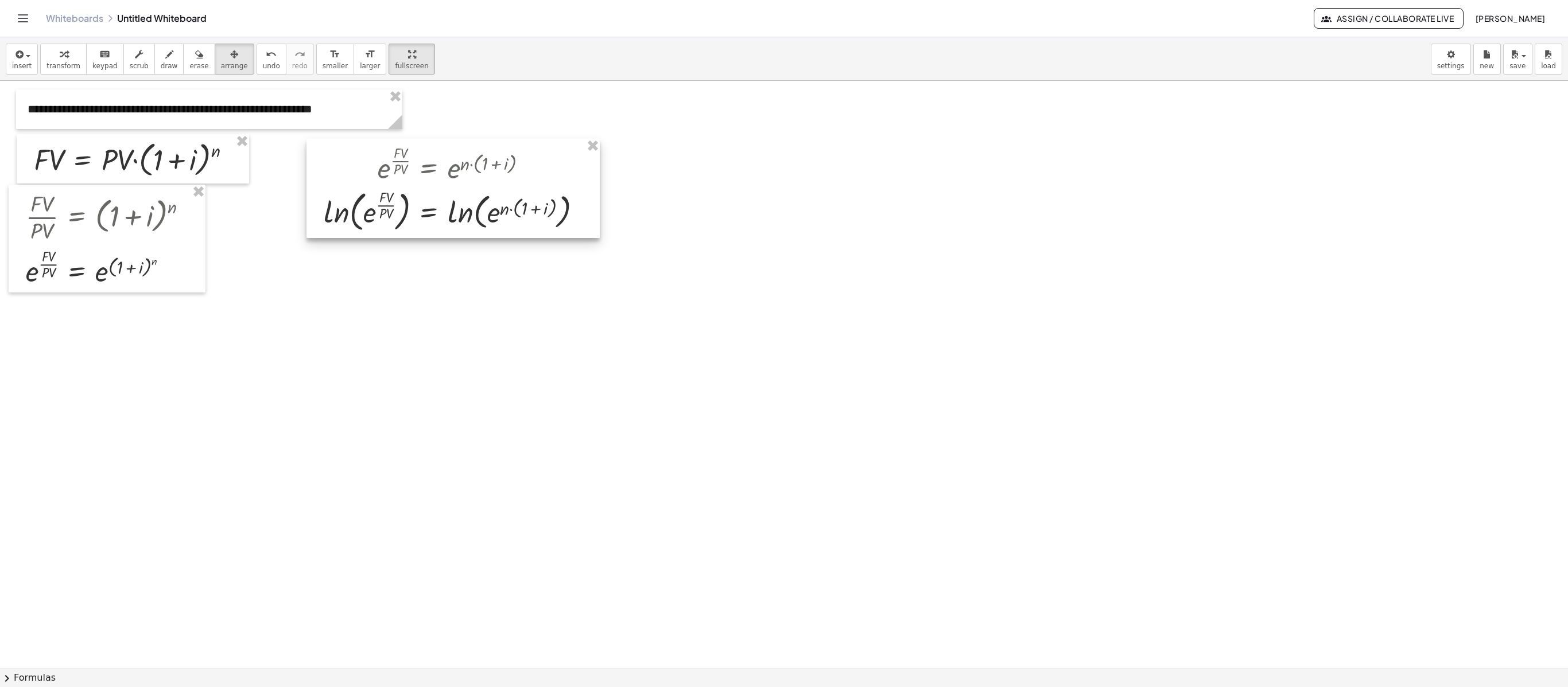
drag, startPoint x: 214, startPoint y: 355, endPoint x: 511, endPoint y: 195, distance: 337.4
click at [511, 195] on div at bounding box center [453, 189] width 293 height 99
drag, startPoint x: 481, startPoint y: 196, endPoint x: 555, endPoint y: 199, distance: 74.1
click at [555, 199] on div at bounding box center [526, 191] width 293 height 99
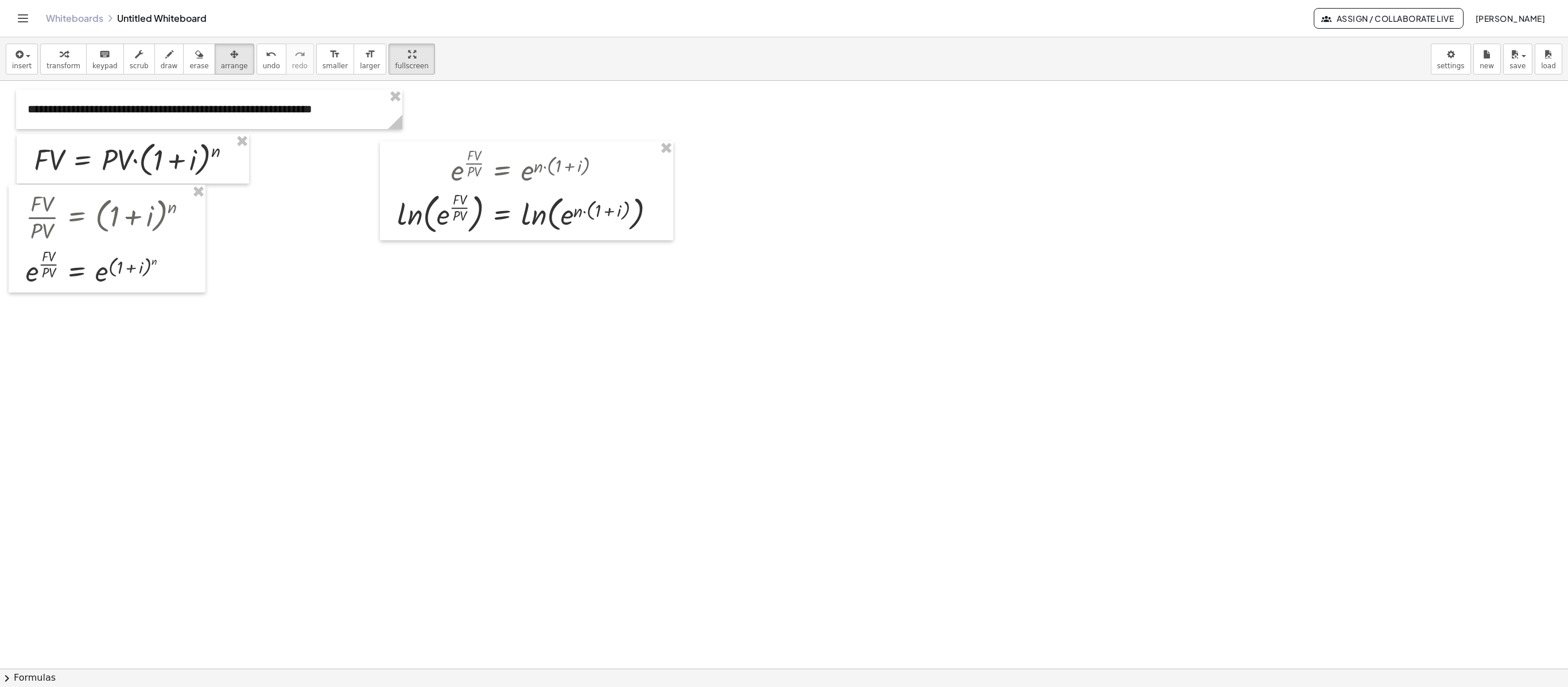
click at [836, 191] on div at bounding box center [784, 563] width 1568 height 1176
click at [65, 59] on div "button" at bounding box center [63, 54] width 34 height 14
click at [658, 214] on div "Go back to this line Copy line as LaTeX Copy derivation as LaTeX" at bounding box center [659, 214] width 12 height 12
click at [700, 212] on li "Copy line as LaTeX" at bounding box center [728, 204] width 97 height 17
click at [32, 67] on button "insert" at bounding box center [22, 59] width 32 height 31
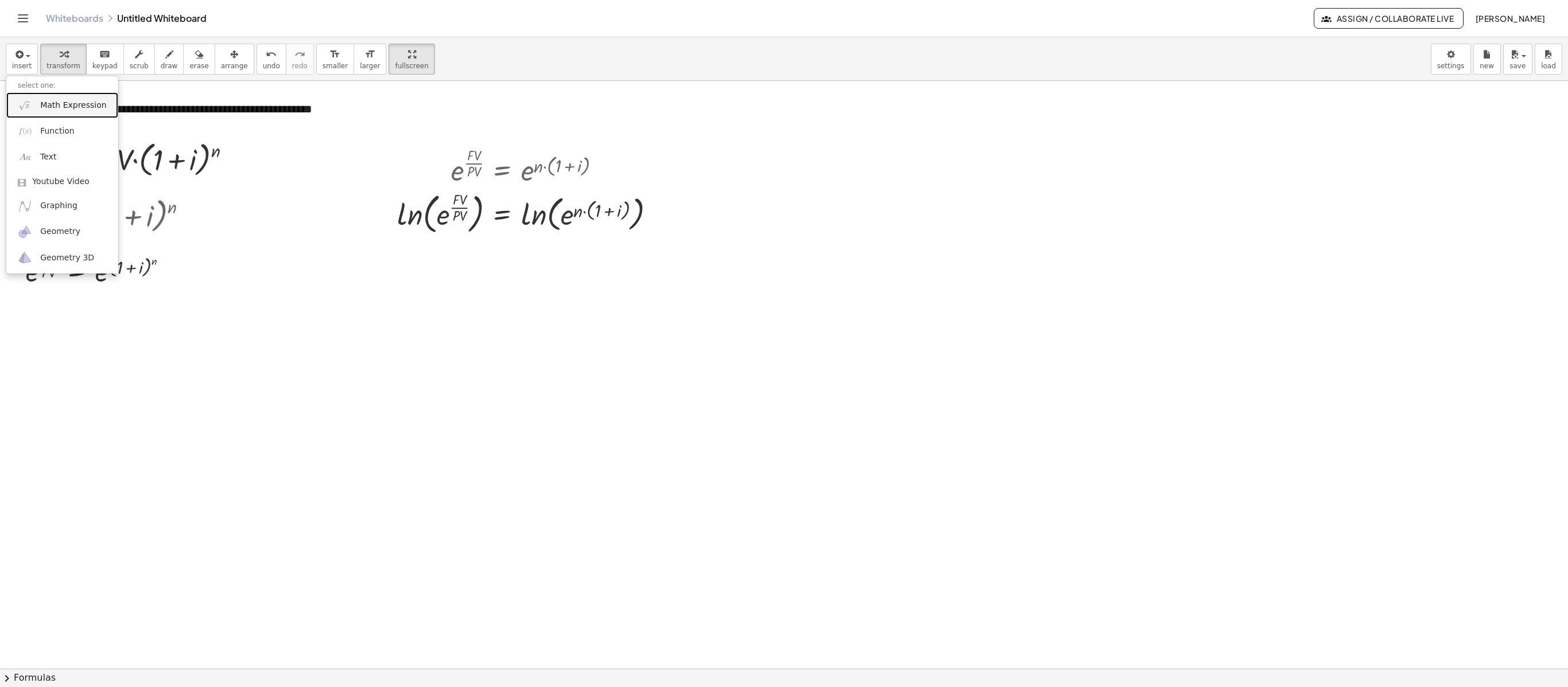
click at [47, 111] on span "Math Expression" at bounding box center [73, 106] width 66 height 12
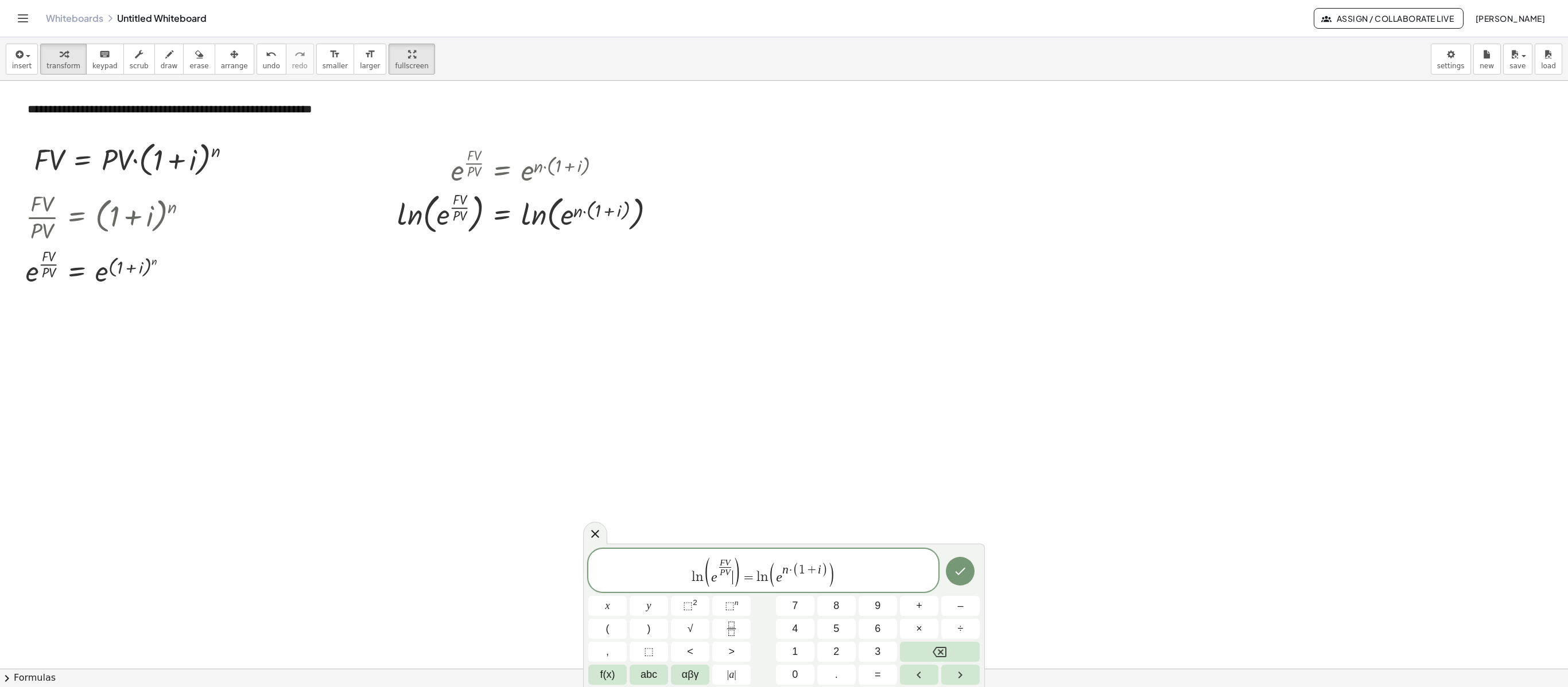
click at [734, 457] on span ")" at bounding box center [736, 572] width 8 height 33
click at [730, 457] on span "P V" at bounding box center [725, 573] width 12 height 11
click at [874, 362] on div at bounding box center [784, 563] width 1568 height 1176
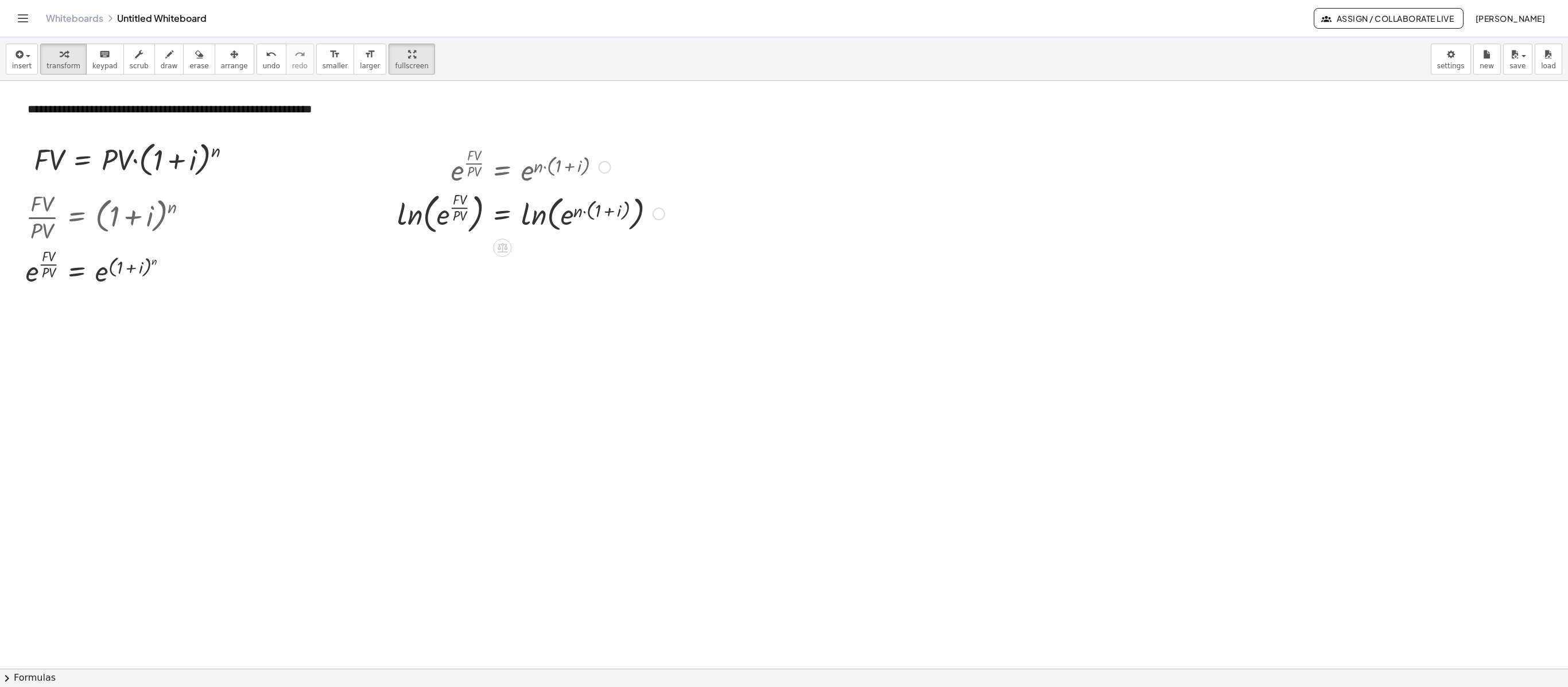
click at [607, 171] on div at bounding box center [604, 167] width 12 height 12
click at [653, 148] on span "Go back to this line" at bounding box center [662, 149] width 69 height 9
click at [600, 170] on div "Go back to this line Copy line as LaTeX Copy derivation as LaTeX" at bounding box center [604, 167] width 12 height 12
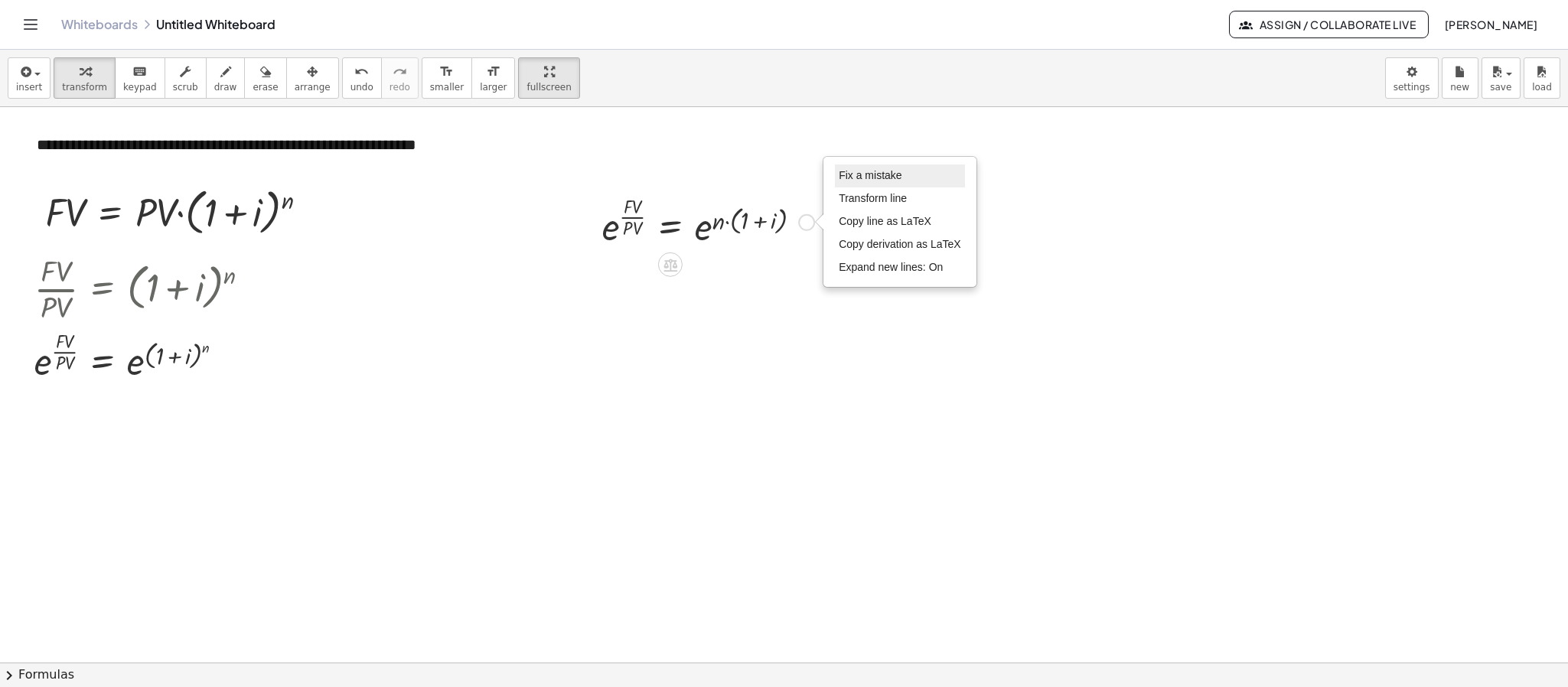
click at [941, 171] on li "Fix a mistake" at bounding box center [899, 176] width 130 height 23
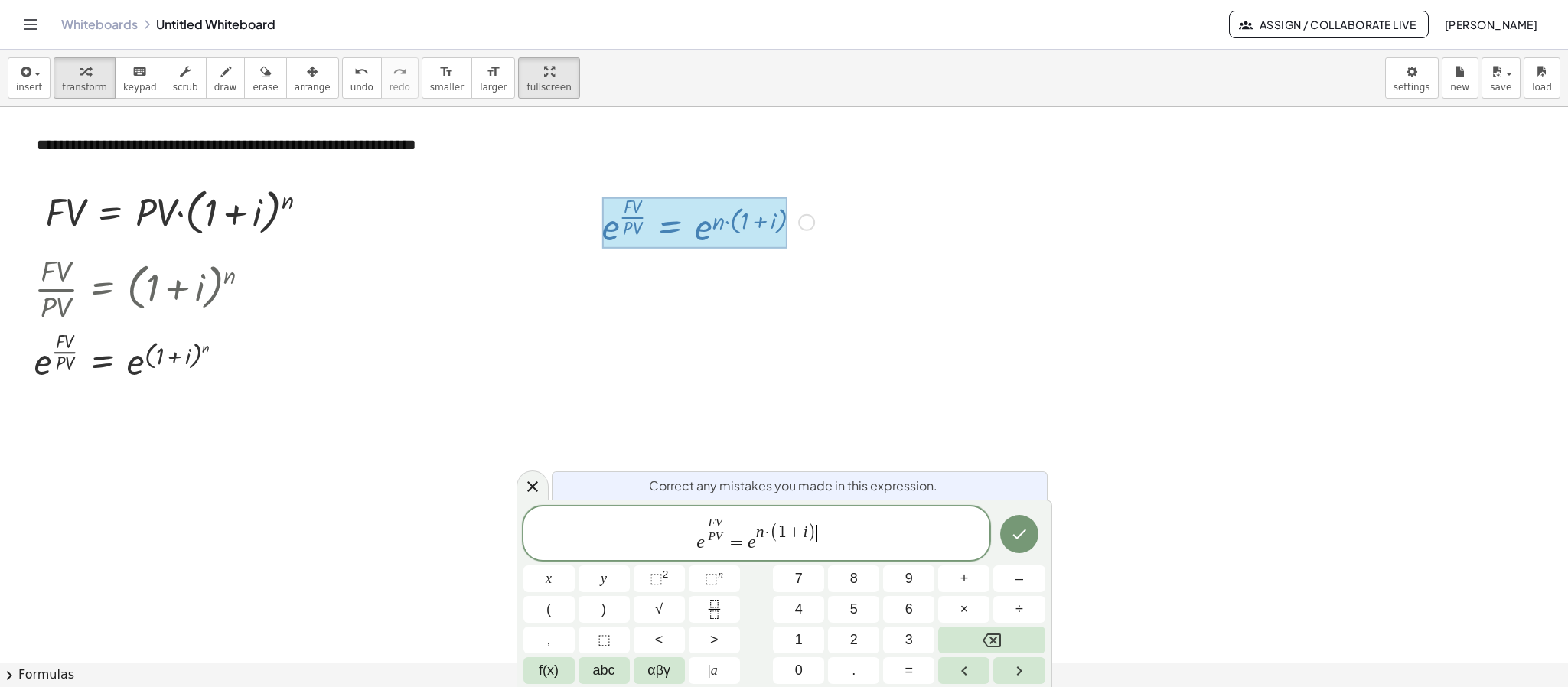
click at [810, 230] on div "Fix a mistake Transform line Copy line as LaTeX Copy derivation as LaTeX Expand…" at bounding box center [806, 222] width 17 height 17
click at [777, 248] on div at bounding box center [694, 223] width 186 height 52
click at [836, 340] on div at bounding box center [784, 521] width 1568 height 1110
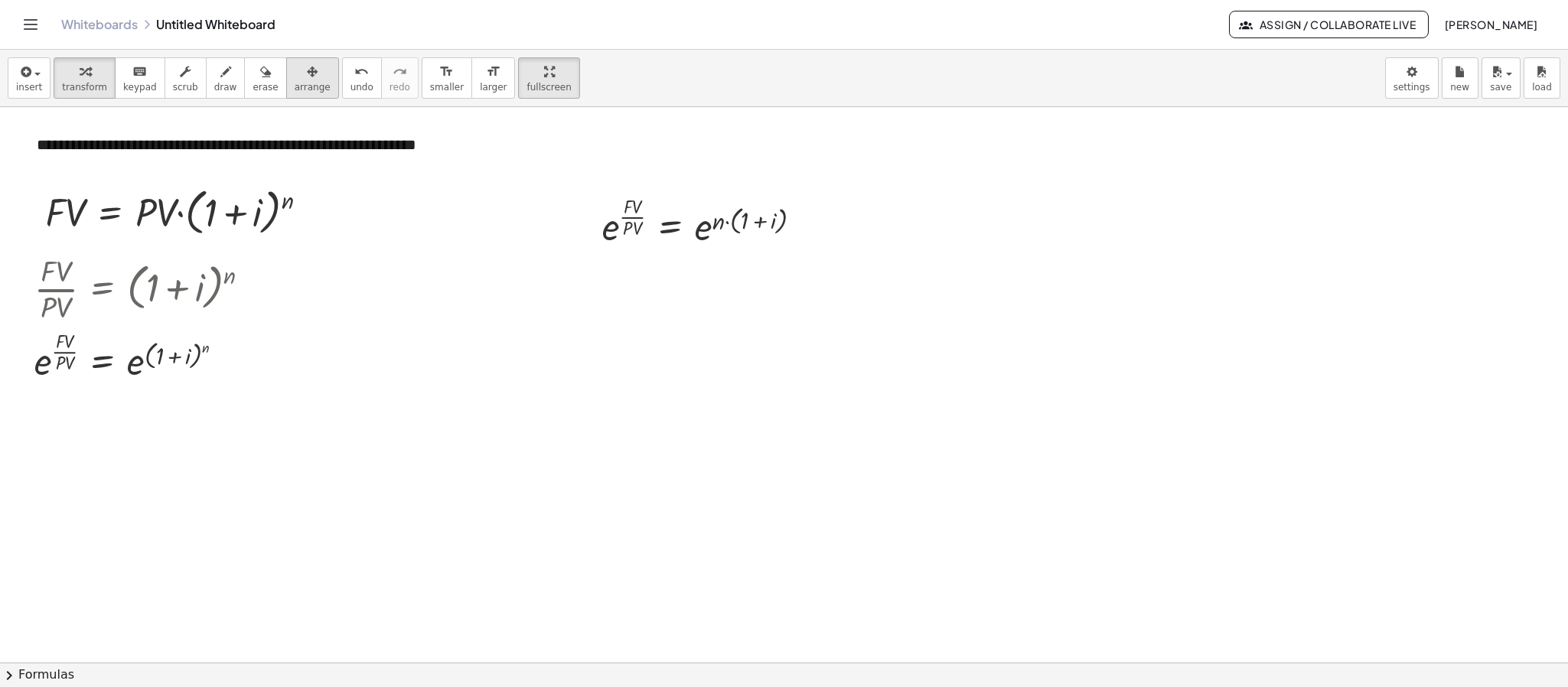
click at [294, 83] on span "arrange" at bounding box center [312, 87] width 36 height 10
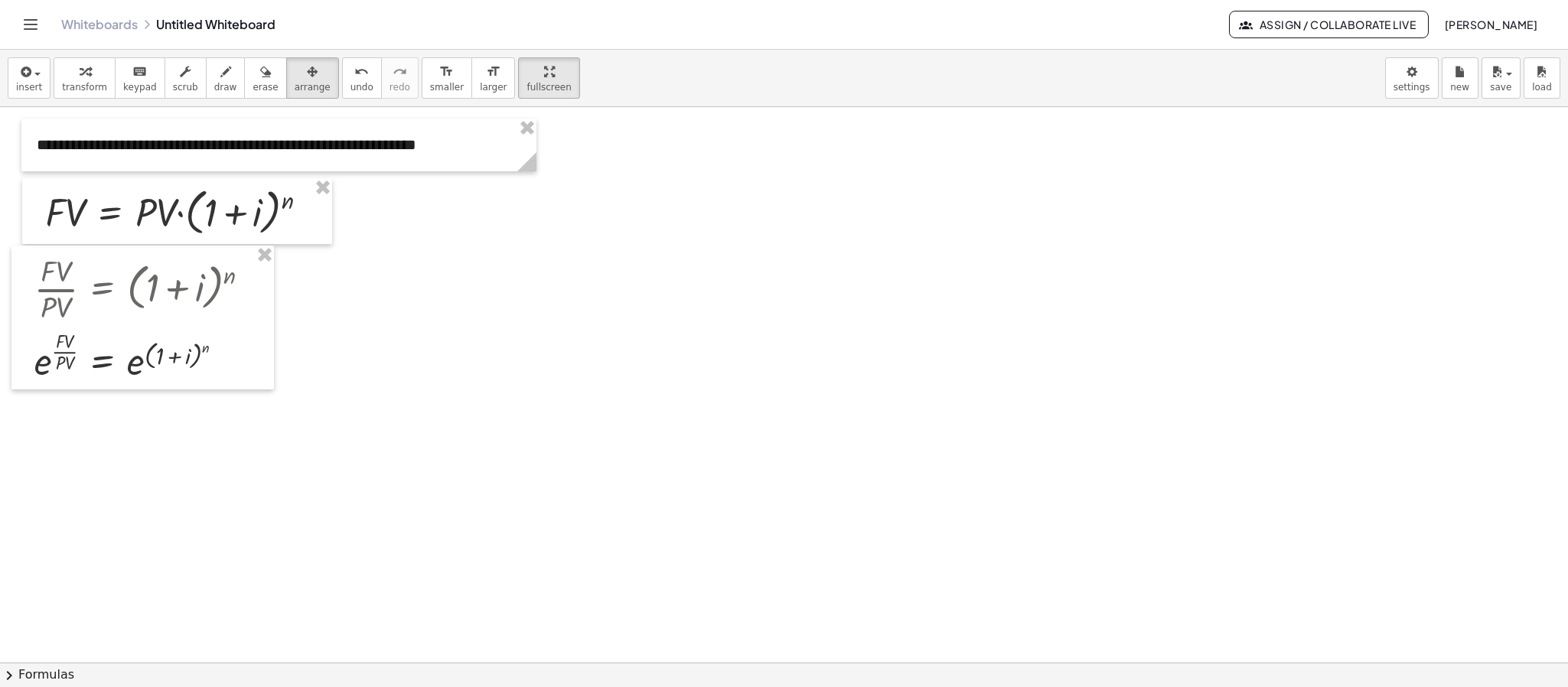
click at [375, 321] on div at bounding box center [784, 521] width 1568 height 1110
click at [104, 85] on button "transform" at bounding box center [84, 77] width 62 height 41
click at [236, 356] on div "Copied done" at bounding box center [228, 357] width 17 height 17
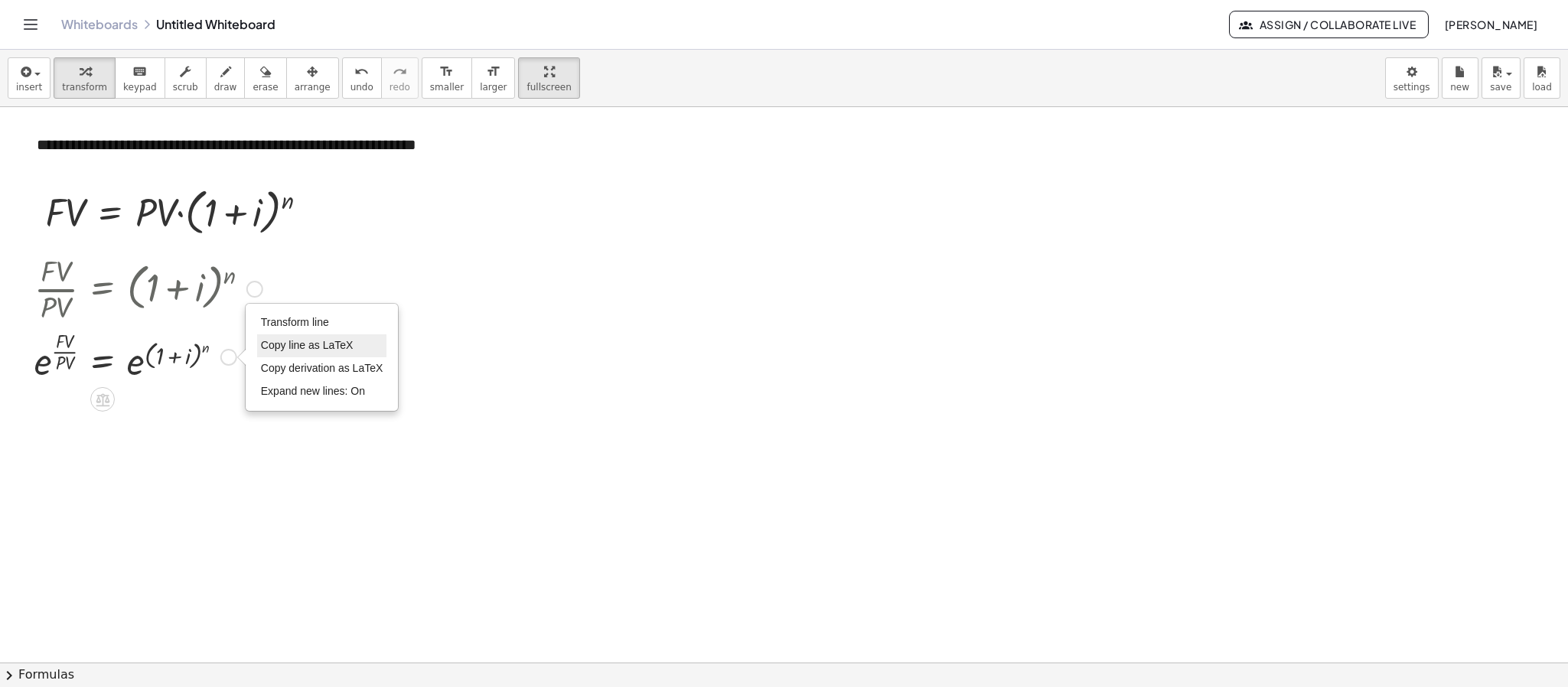
click at [297, 347] on span "Copy line as LaTeX" at bounding box center [308, 345] width 92 height 12
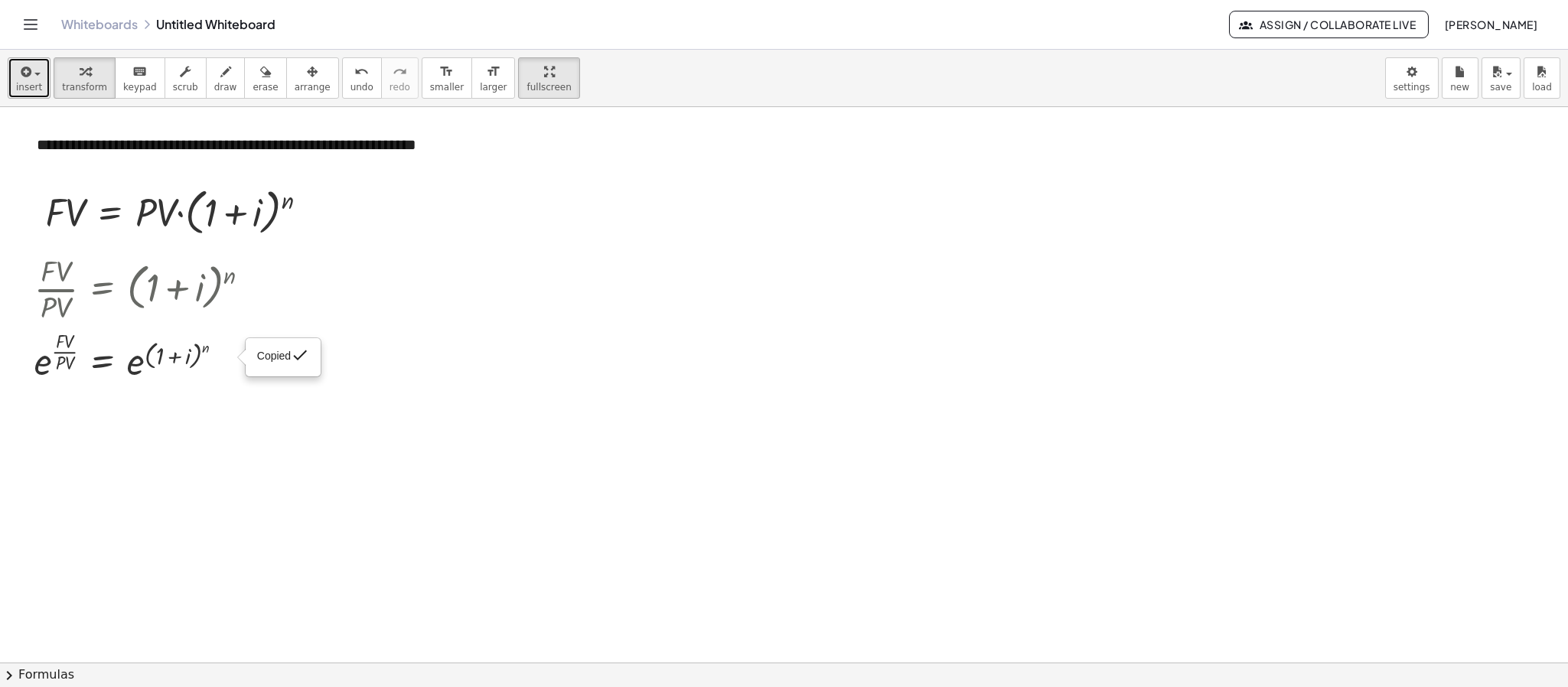
click at [31, 77] on span "button" at bounding box center [33, 73] width 3 height 10
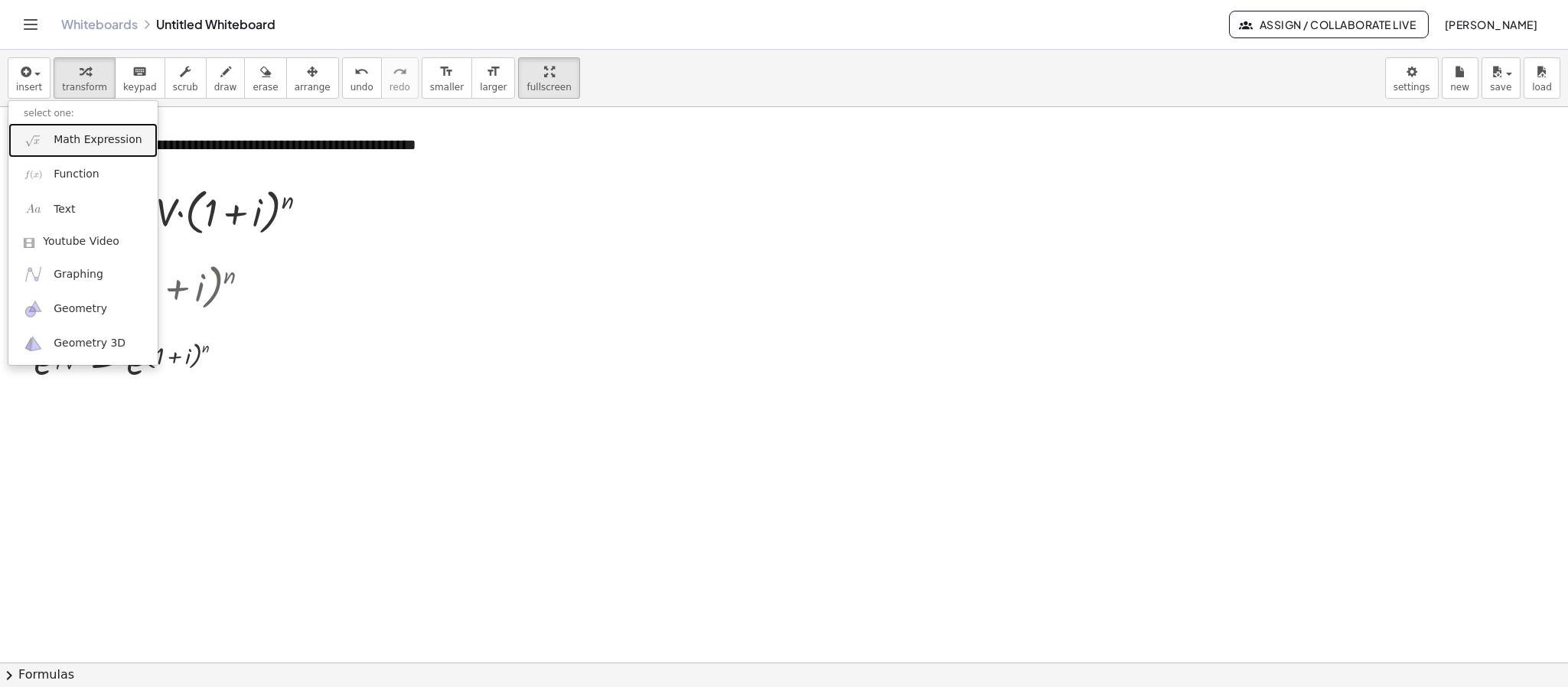
click at [110, 142] on span "Math Expression" at bounding box center [97, 140] width 88 height 16
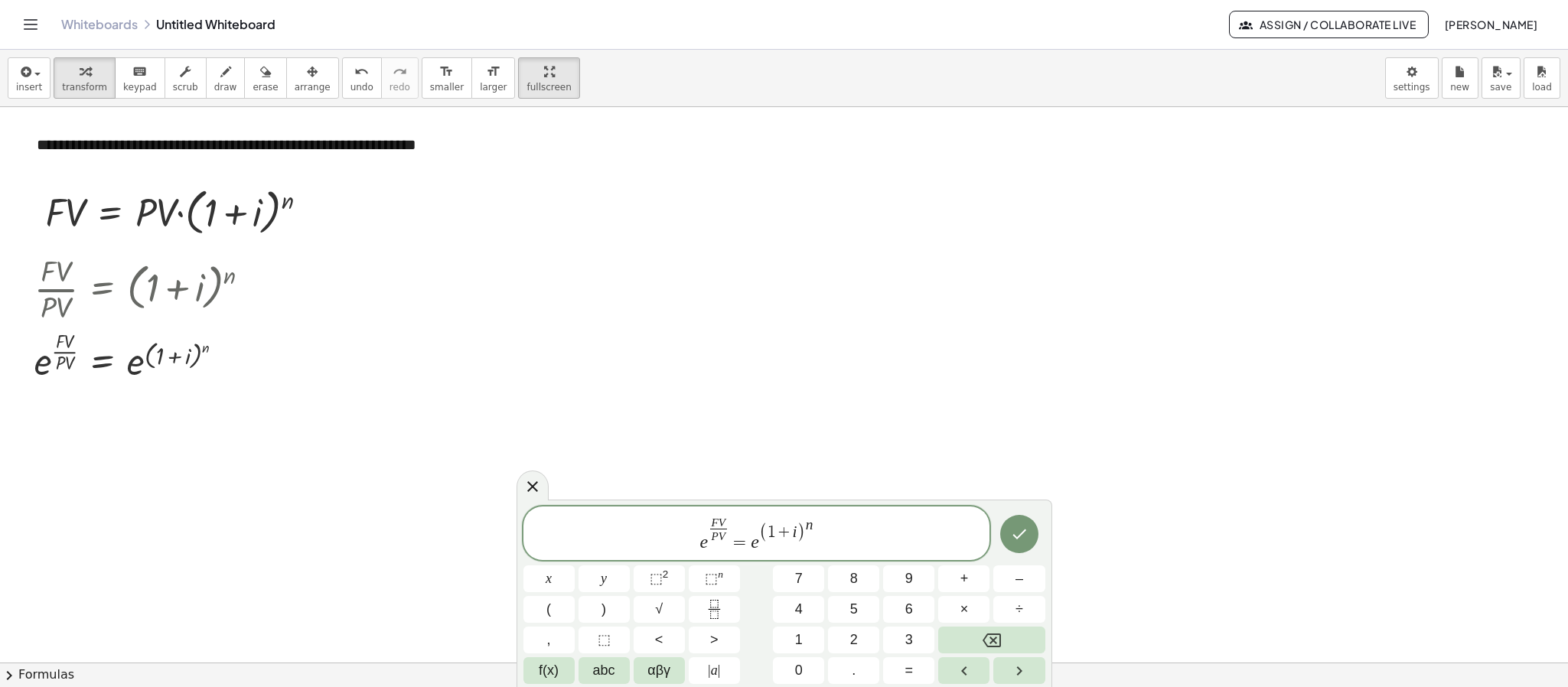
click at [744, 540] on span "=" at bounding box center [740, 542] width 22 height 18
click at [807, 533] on span "( 1 + i ) ​ n" at bounding box center [786, 529] width 54 height 25
click at [828, 549] on span "e F V P V ​ = ( e ( 1 + i ) ) ​" at bounding box center [757, 533] width 467 height 41
click at [811, 522] on span "( e ( 1 + i ) ​ )" at bounding box center [781, 533] width 81 height 37
click at [707, 586] on span "⬚" at bounding box center [711, 578] width 13 height 16
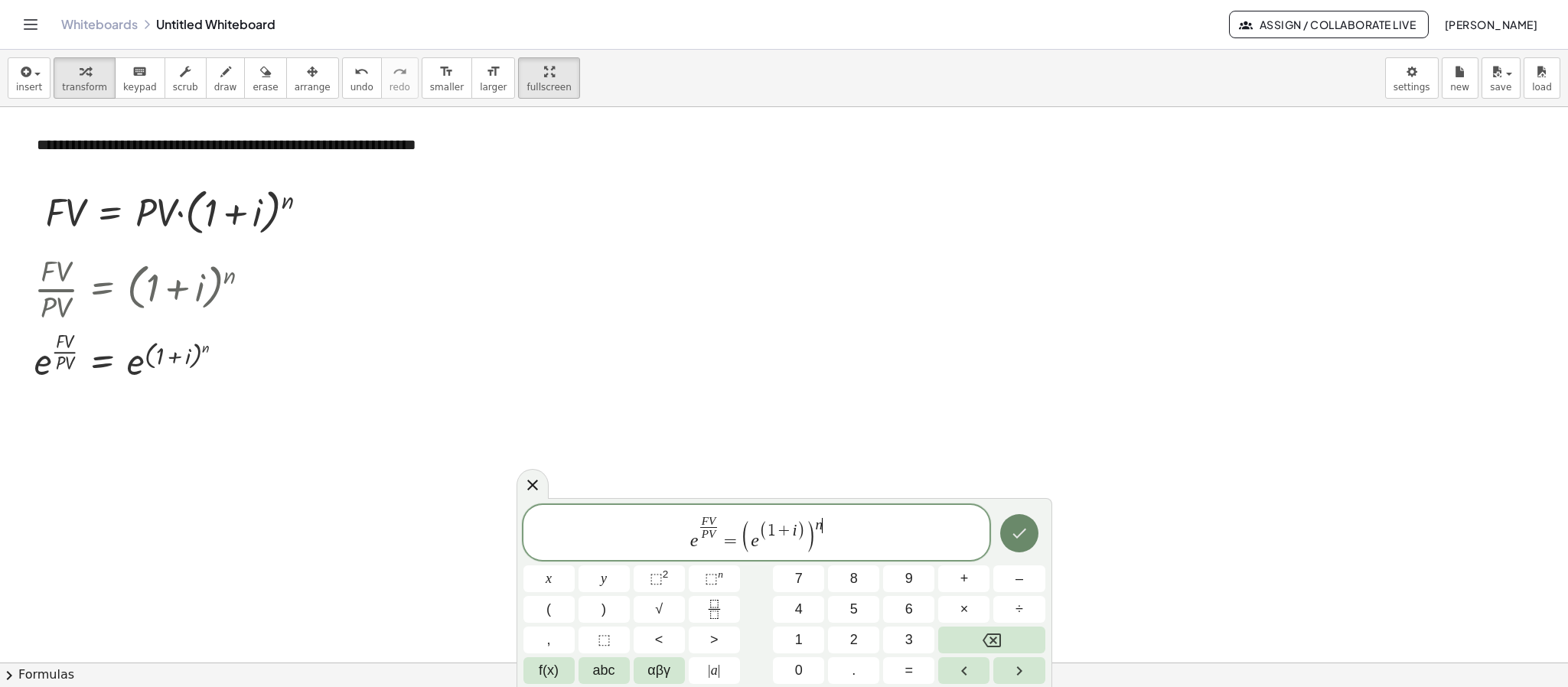
click at [1020, 525] on icon "Done" at bounding box center [1018, 533] width 18 height 18
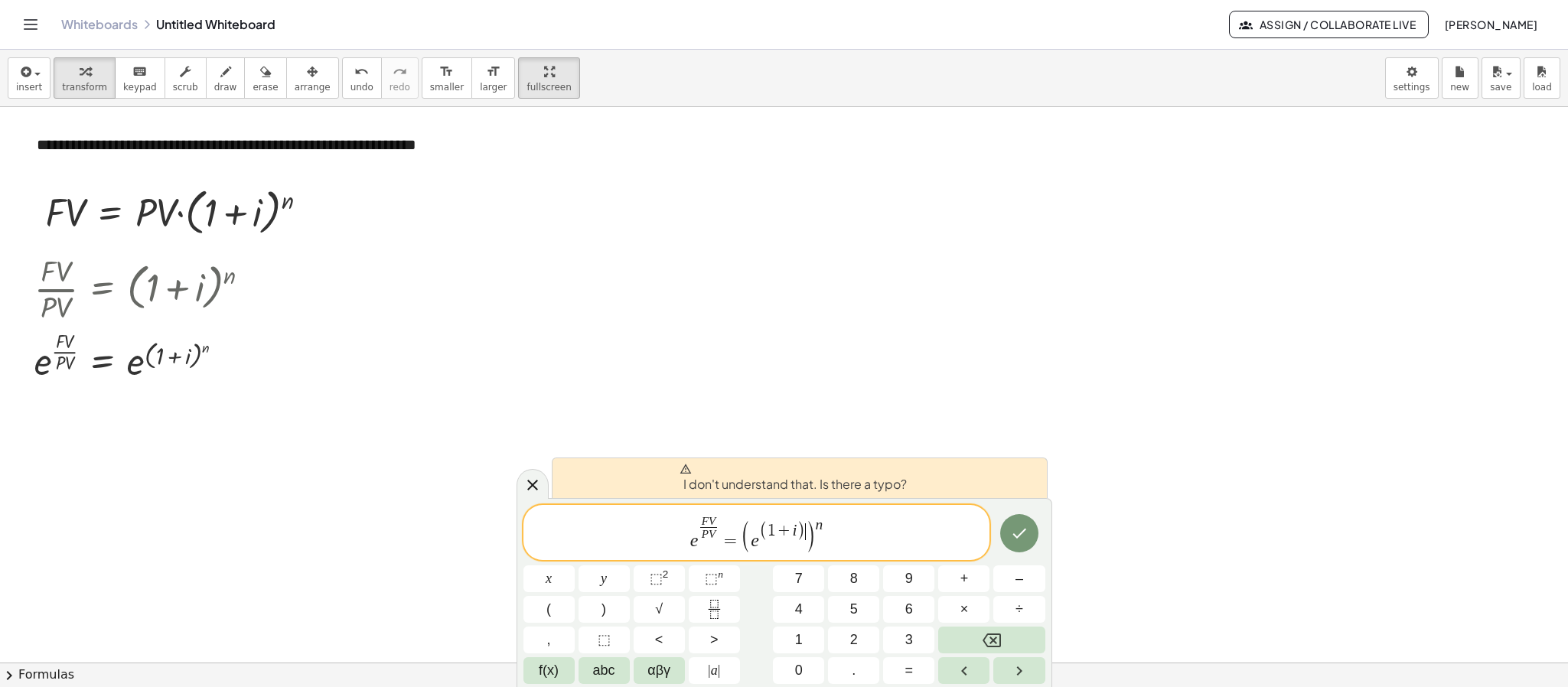
click at [803, 535] on span ")" at bounding box center [801, 531] width 9 height 20
click at [1026, 525] on button "Done" at bounding box center [1019, 533] width 38 height 38
click at [1024, 525] on icon "Done" at bounding box center [1018, 533] width 18 height 18
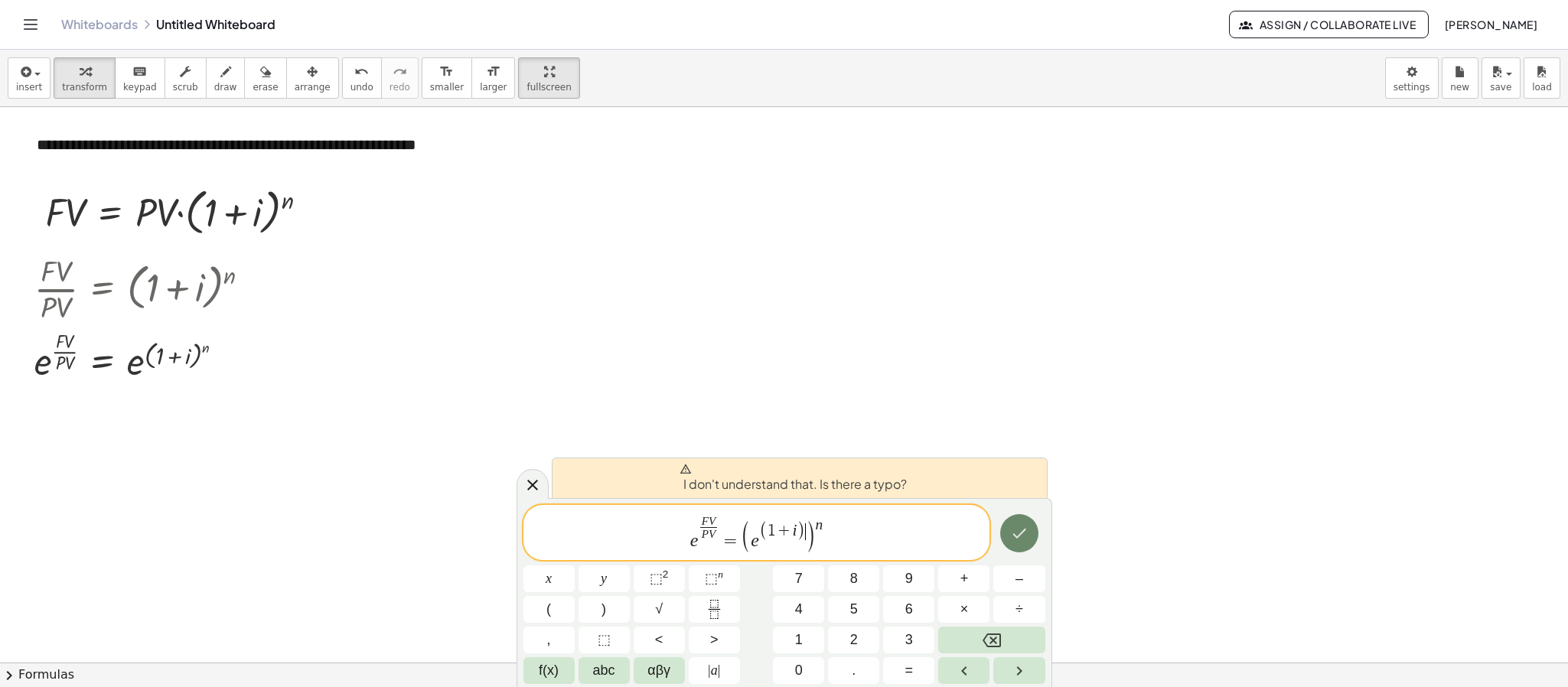
click at [1024, 525] on icon "Done" at bounding box center [1018, 533] width 18 height 18
click at [850, 529] on span "e F V P V ​ = ( e ( 1 + i ) ) n ​" at bounding box center [757, 533] width 467 height 39
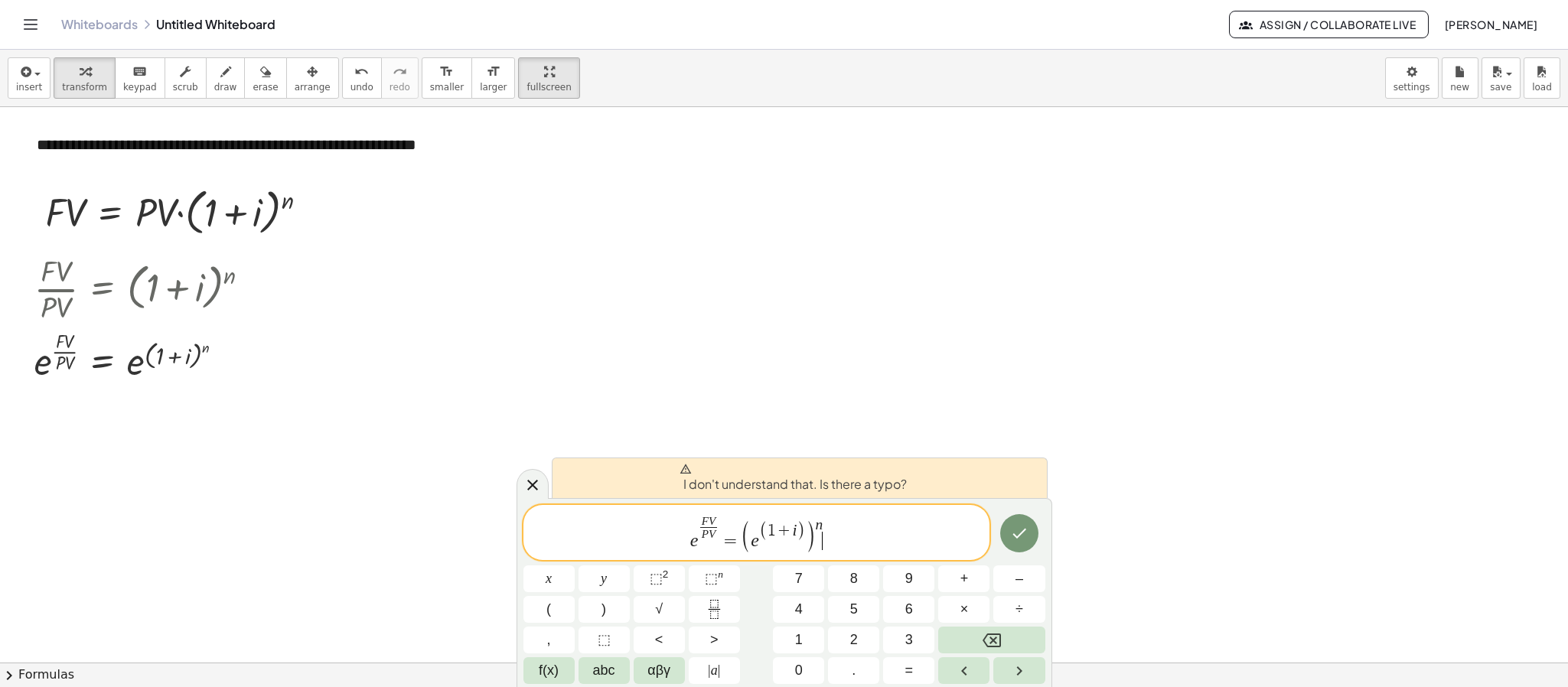
click at [829, 523] on span "e F V P V ​ = ( e ( 1 + i ) ) n ​" at bounding box center [757, 533] width 467 height 39
click at [820, 523] on var "n" at bounding box center [819, 524] width 8 height 16
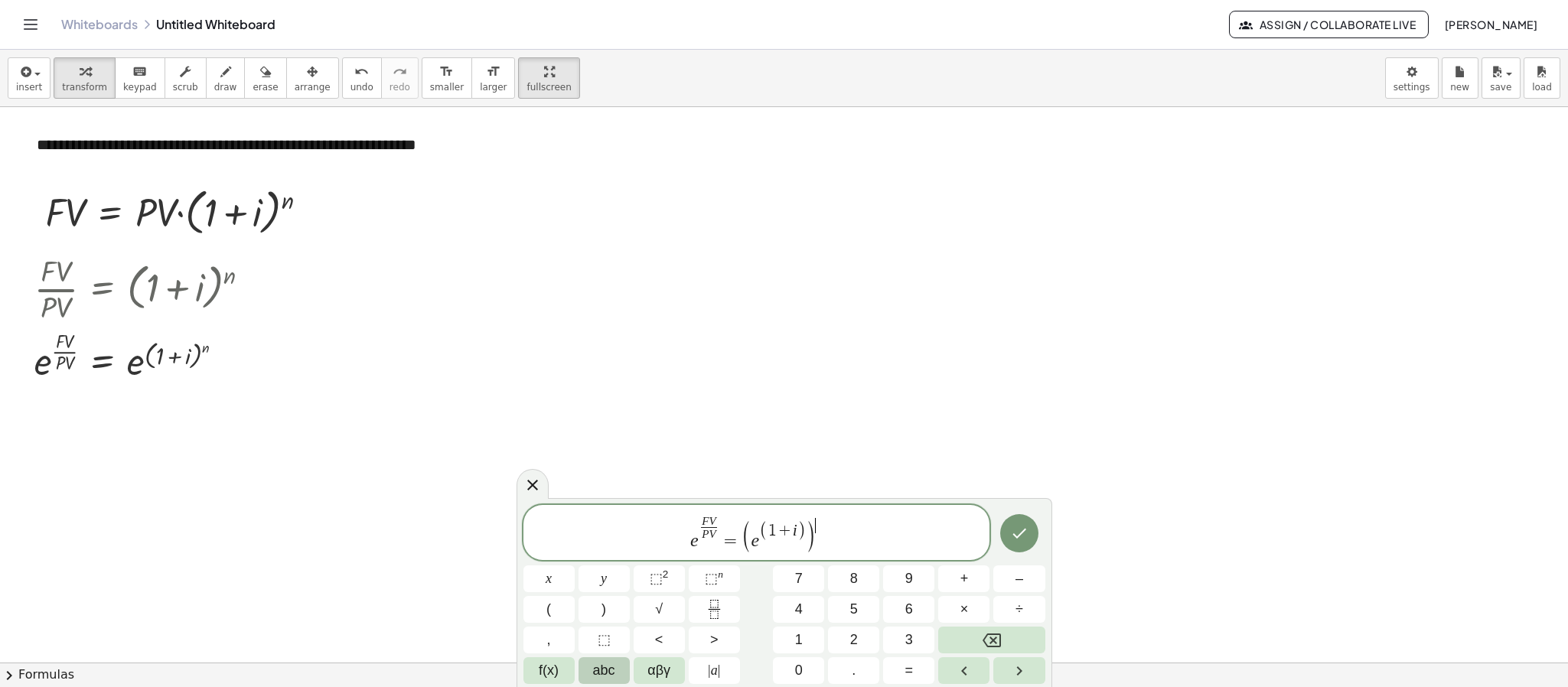
click at [620, 610] on button "abc" at bounding box center [604, 670] width 51 height 27
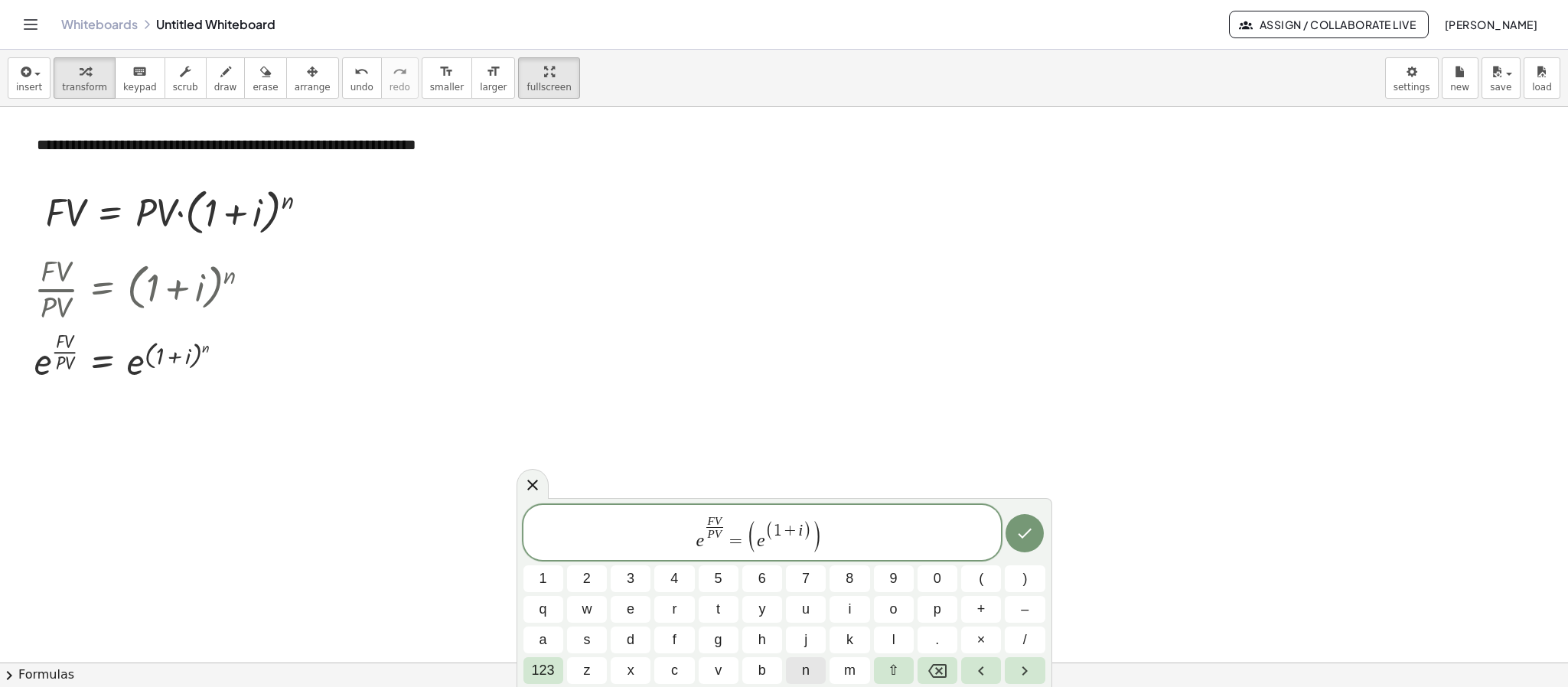
click at [808, 610] on span "n" at bounding box center [806, 670] width 8 height 21
click at [1019, 549] on button "Done" at bounding box center [1024, 533] width 38 height 38
click at [544, 610] on span "123" at bounding box center [543, 670] width 23 height 21
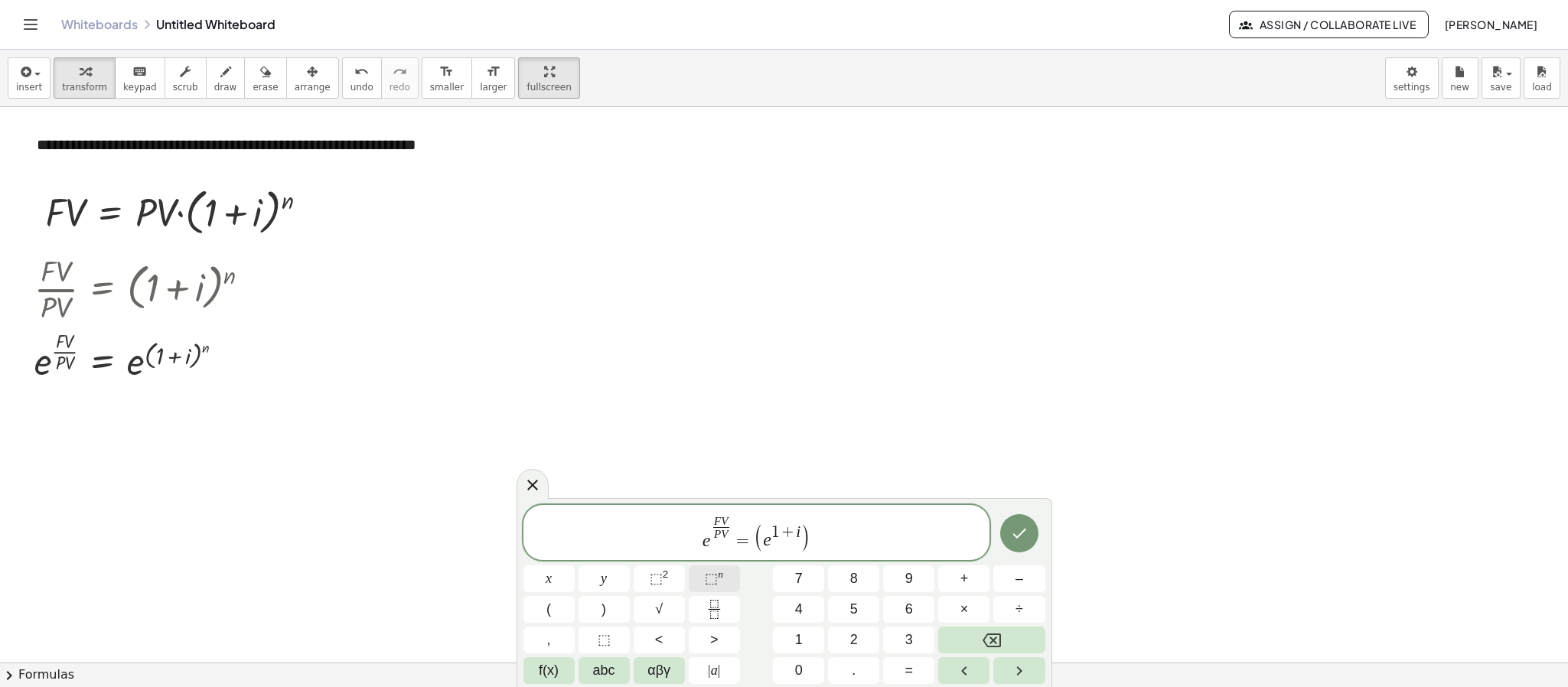
click at [710, 578] on span "⬚" at bounding box center [711, 578] width 13 height 16
click at [1017, 529] on icon "Done" at bounding box center [1018, 533] width 18 height 18
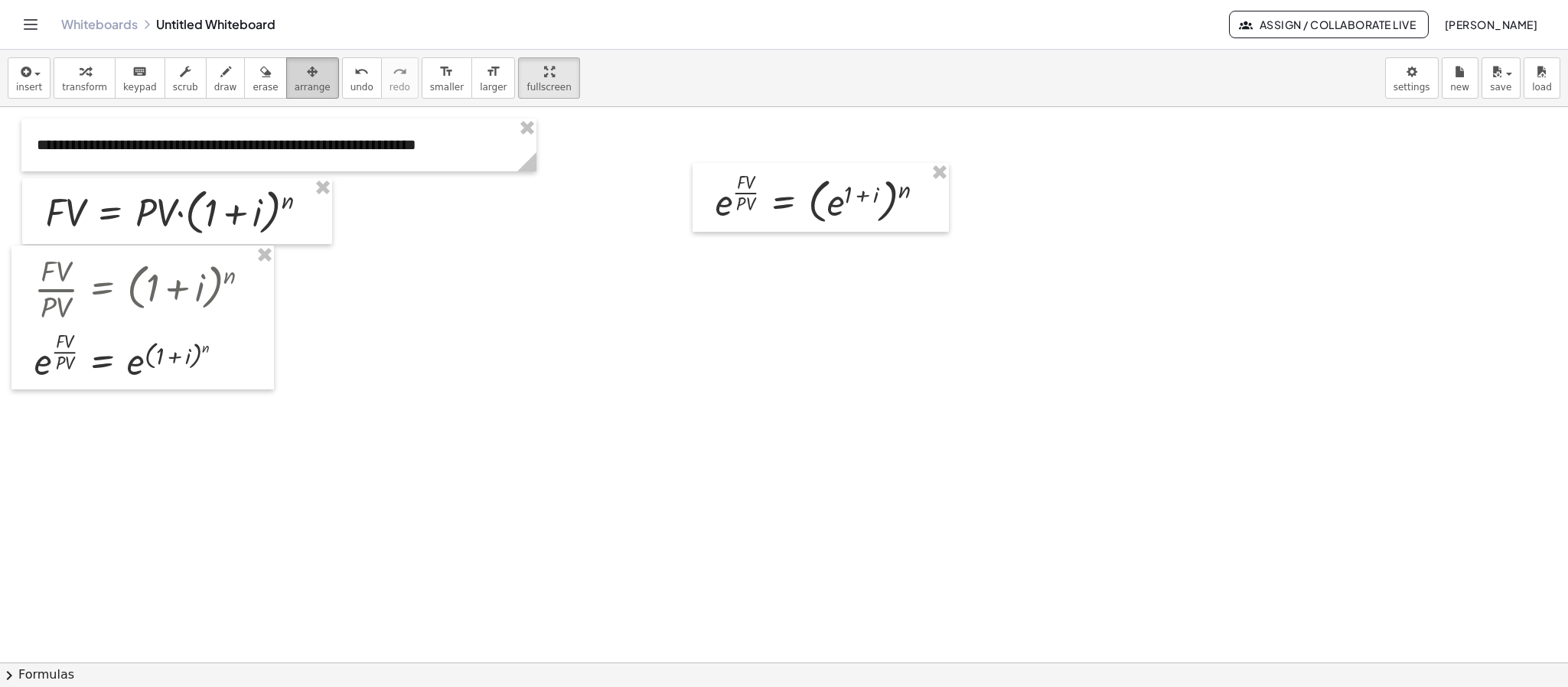
click at [306, 91] on span "arrange" at bounding box center [312, 87] width 36 height 10
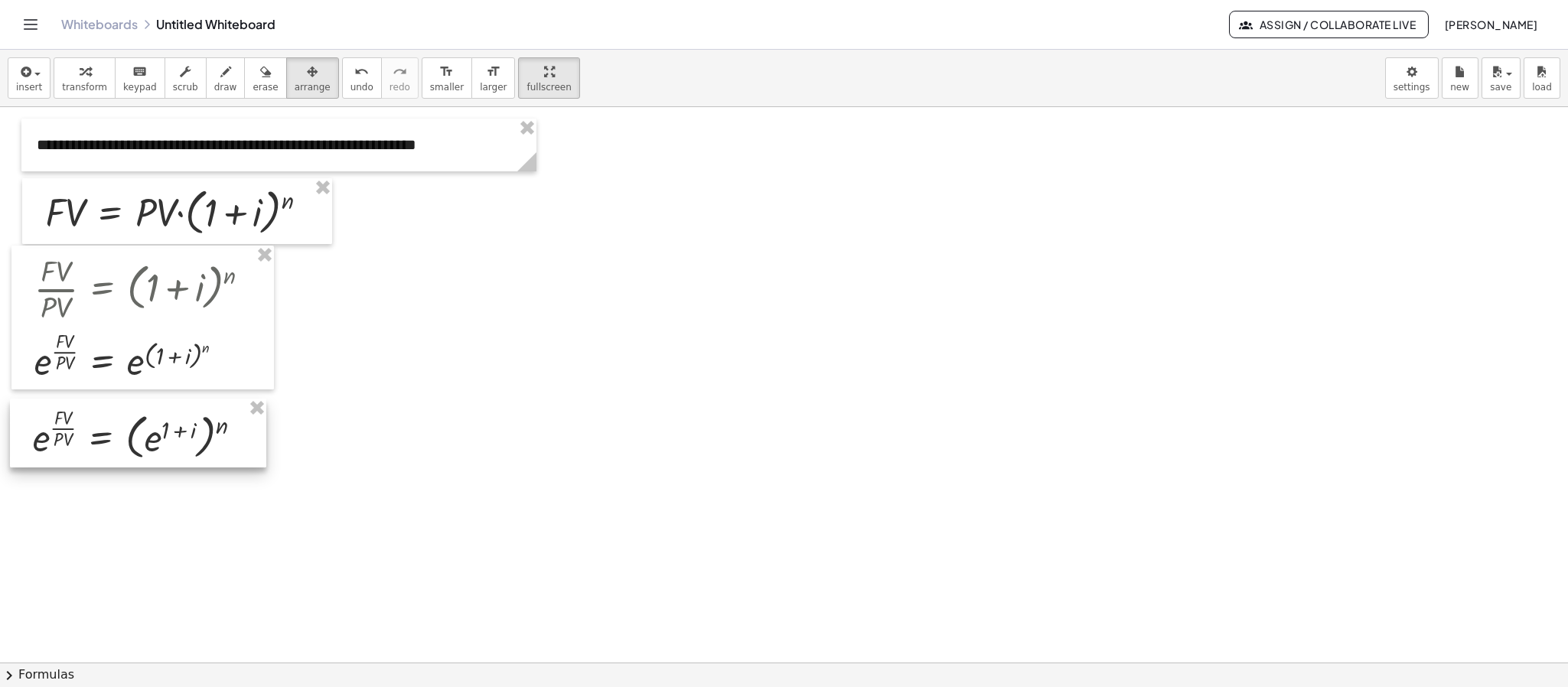
drag, startPoint x: 796, startPoint y: 186, endPoint x: 115, endPoint y: 422, distance: 720.7
click at [115, 422] on div at bounding box center [138, 433] width 256 height 69
click at [441, 434] on div at bounding box center [784, 521] width 1568 height 1110
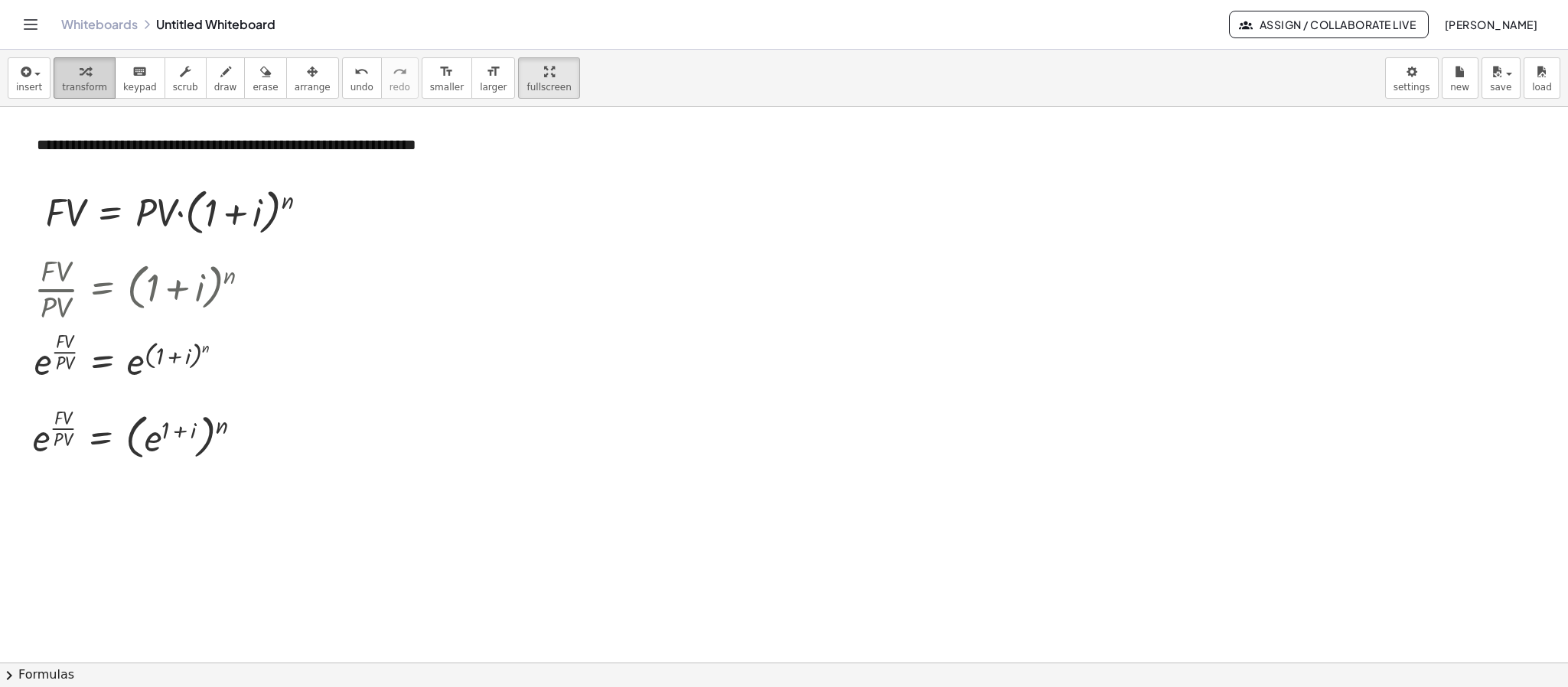
click at [81, 87] on span "transform" at bounding box center [84, 87] width 45 height 10
click at [244, 431] on div at bounding box center [247, 434] width 17 height 17
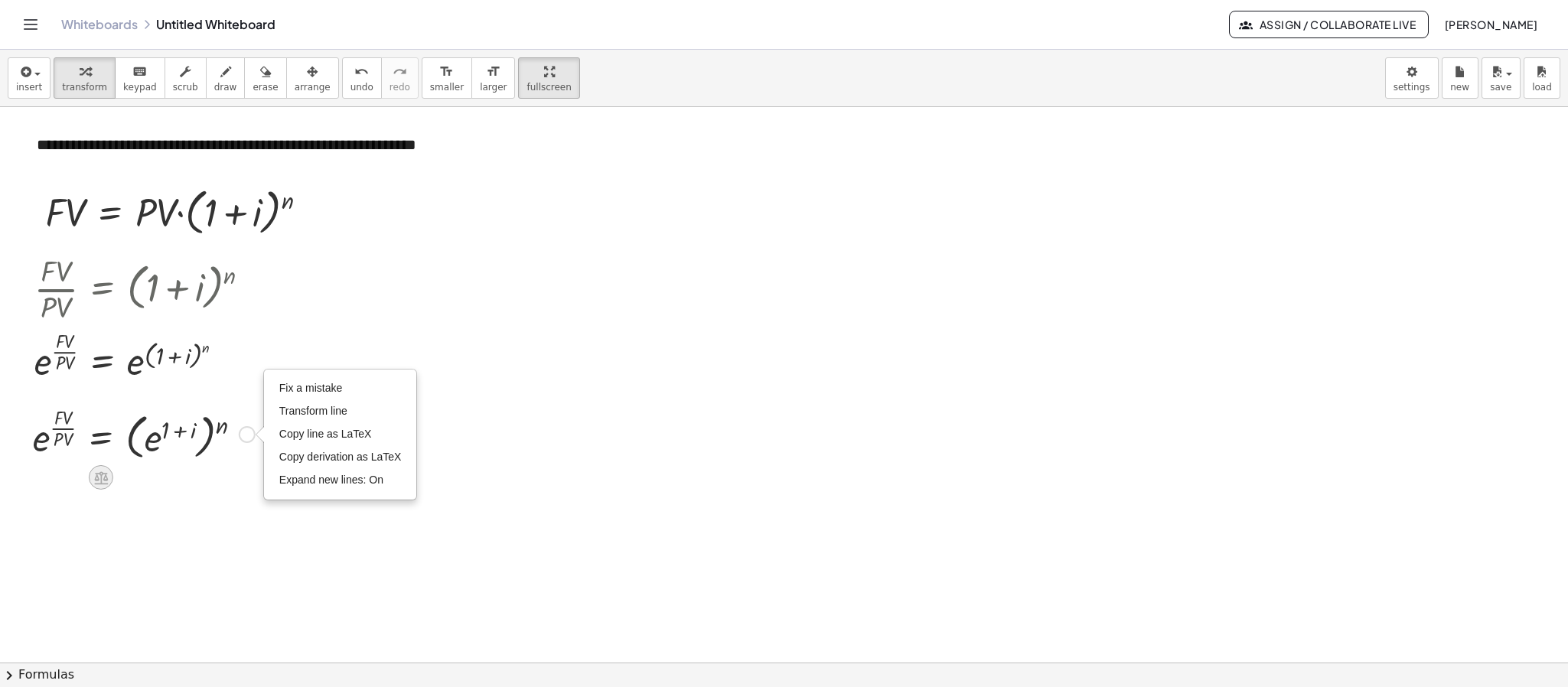
click at [95, 484] on icon at bounding box center [101, 477] width 14 height 13
click at [390, 394] on div at bounding box center [784, 521] width 1568 height 1110
click at [106, 478] on icon at bounding box center [101, 477] width 14 height 13
click at [156, 482] on icon at bounding box center [162, 477] width 14 height 14
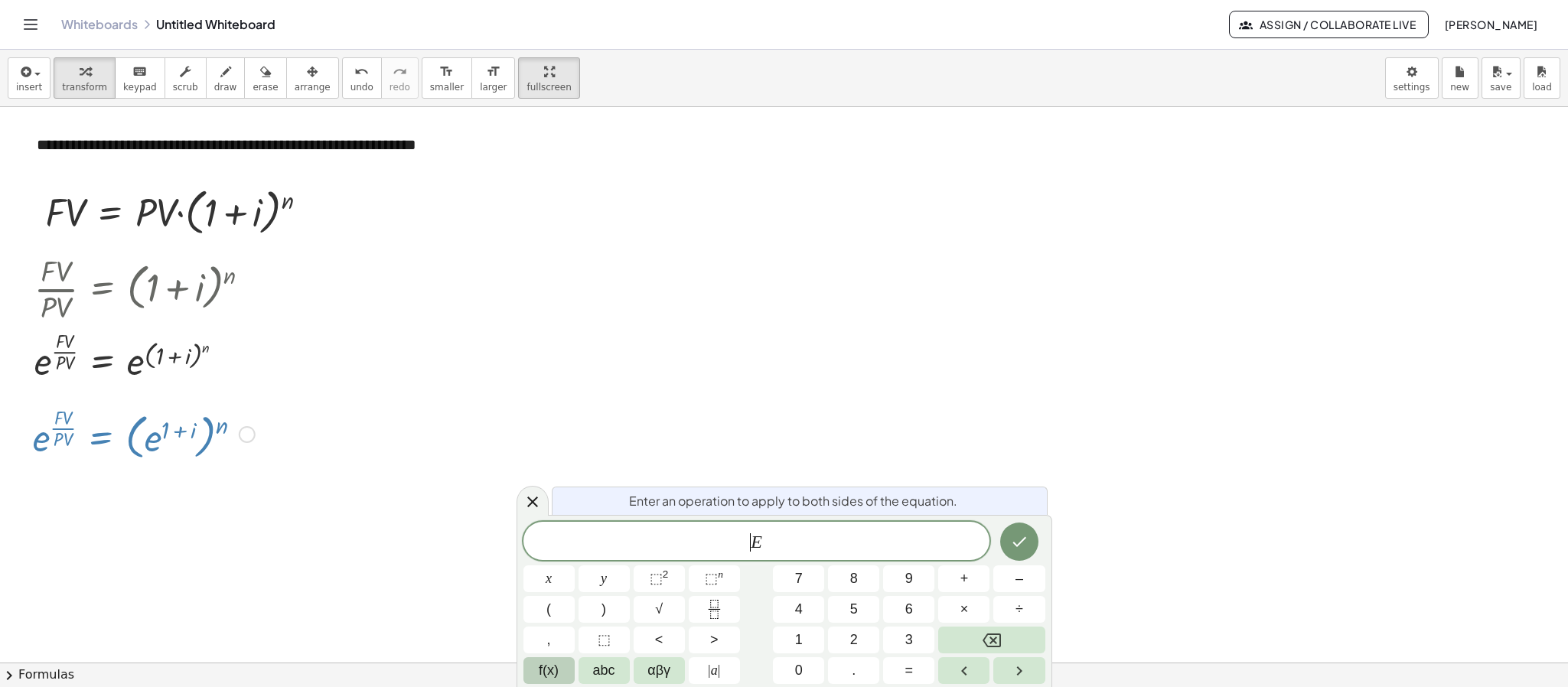
click at [547, 610] on span "f(x)" at bounding box center [548, 670] width 20 height 21
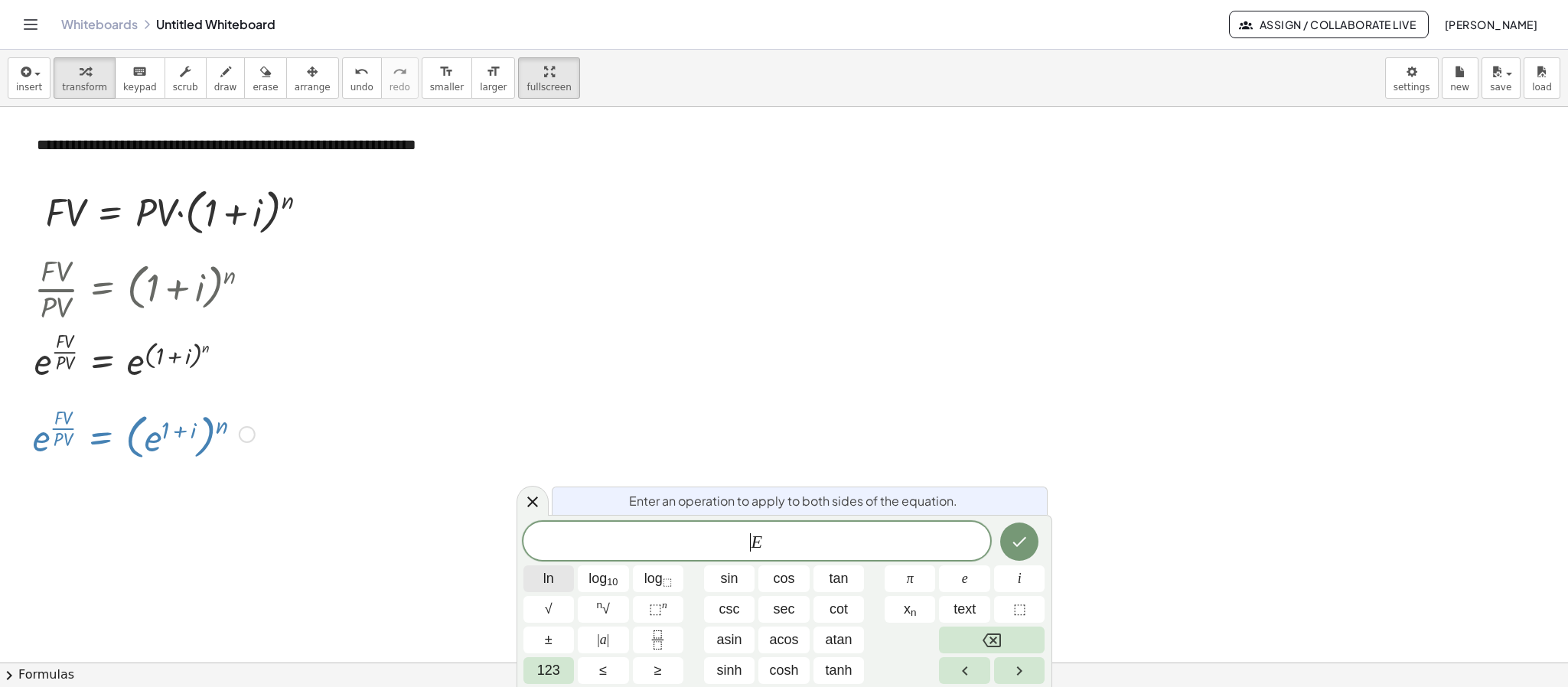
click at [564, 579] on button "ln" at bounding box center [549, 578] width 51 height 27
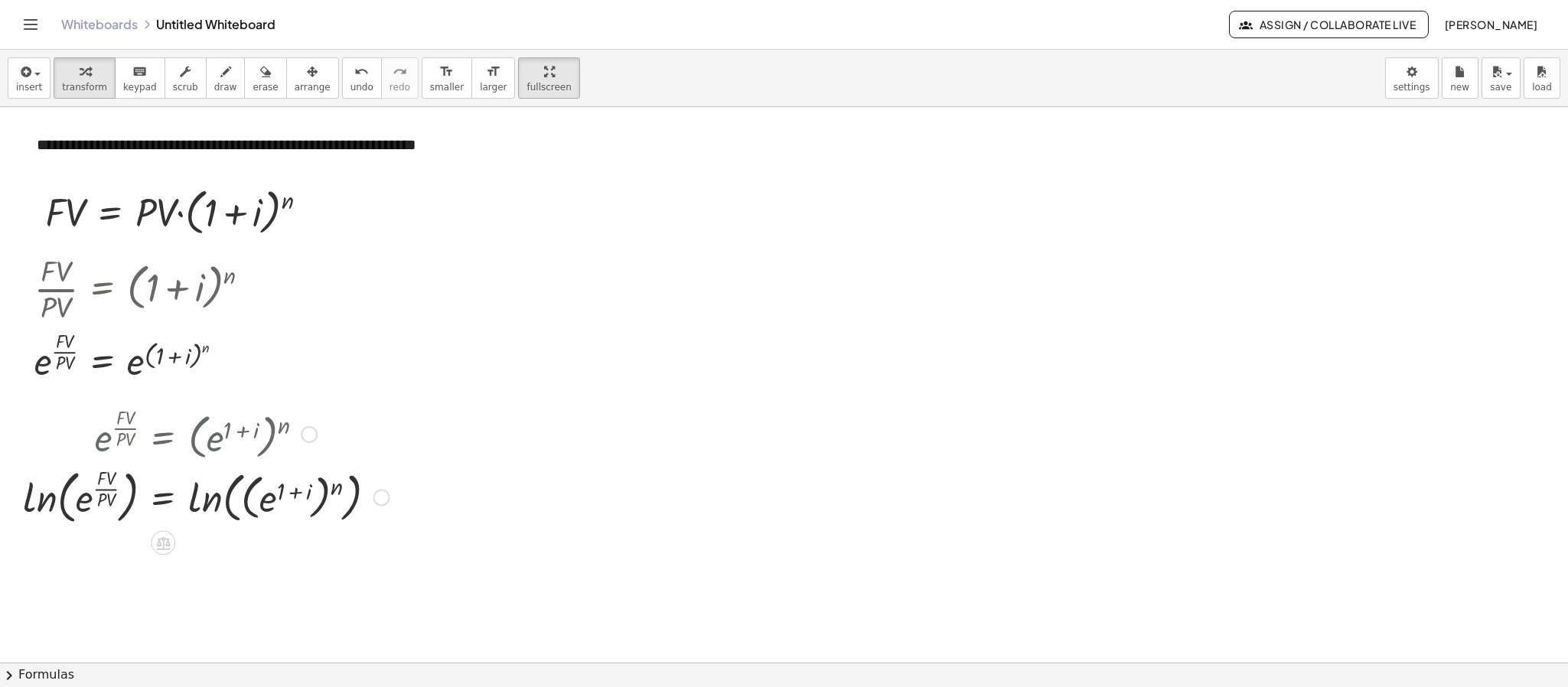
click at [154, 441] on div at bounding box center [206, 433] width 382 height 61
click at [250, 554] on div at bounding box center [784, 521] width 1568 height 1110
click at [294, 84] on span "arrange" at bounding box center [312, 87] width 36 height 10
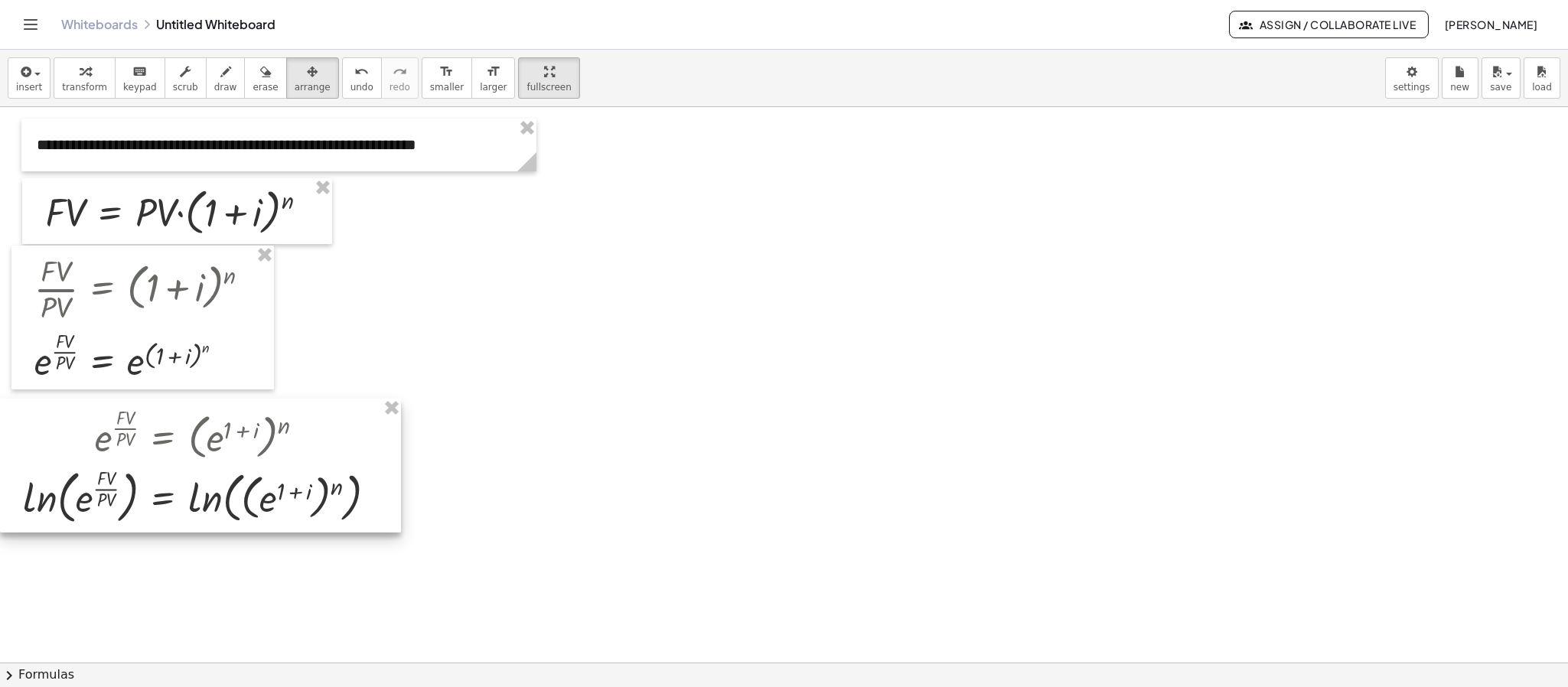
click at [250, 421] on div at bounding box center [200, 466] width 401 height 134
drag, startPoint x: 255, startPoint y: 422, endPoint x: 306, endPoint y: 446, distance: 56.4
click at [306, 446] on div at bounding box center [200, 466] width 401 height 134
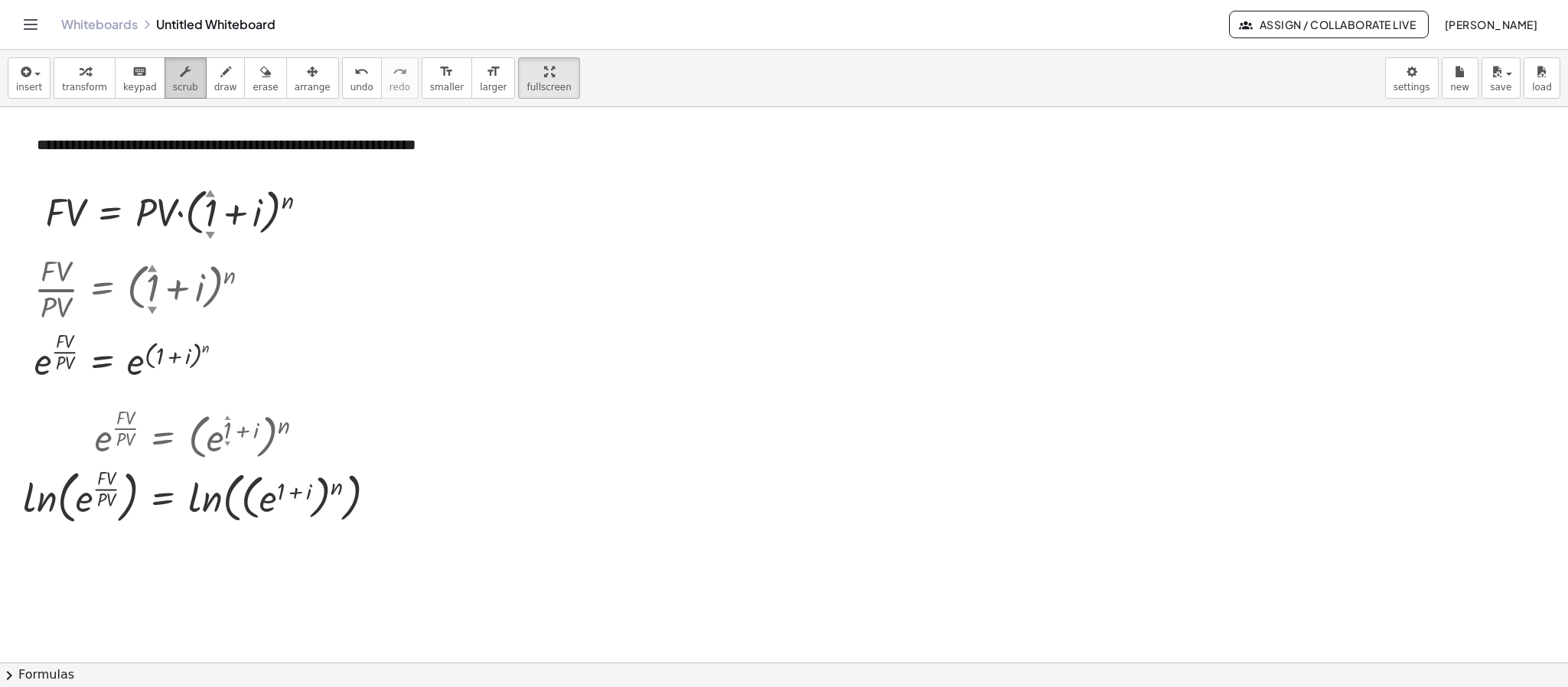
click at [181, 71] on div "button" at bounding box center [186, 71] width 25 height 18
click at [87, 72] on div "button" at bounding box center [84, 71] width 45 height 18
click at [294, 78] on div "button" at bounding box center [312, 71] width 36 height 18
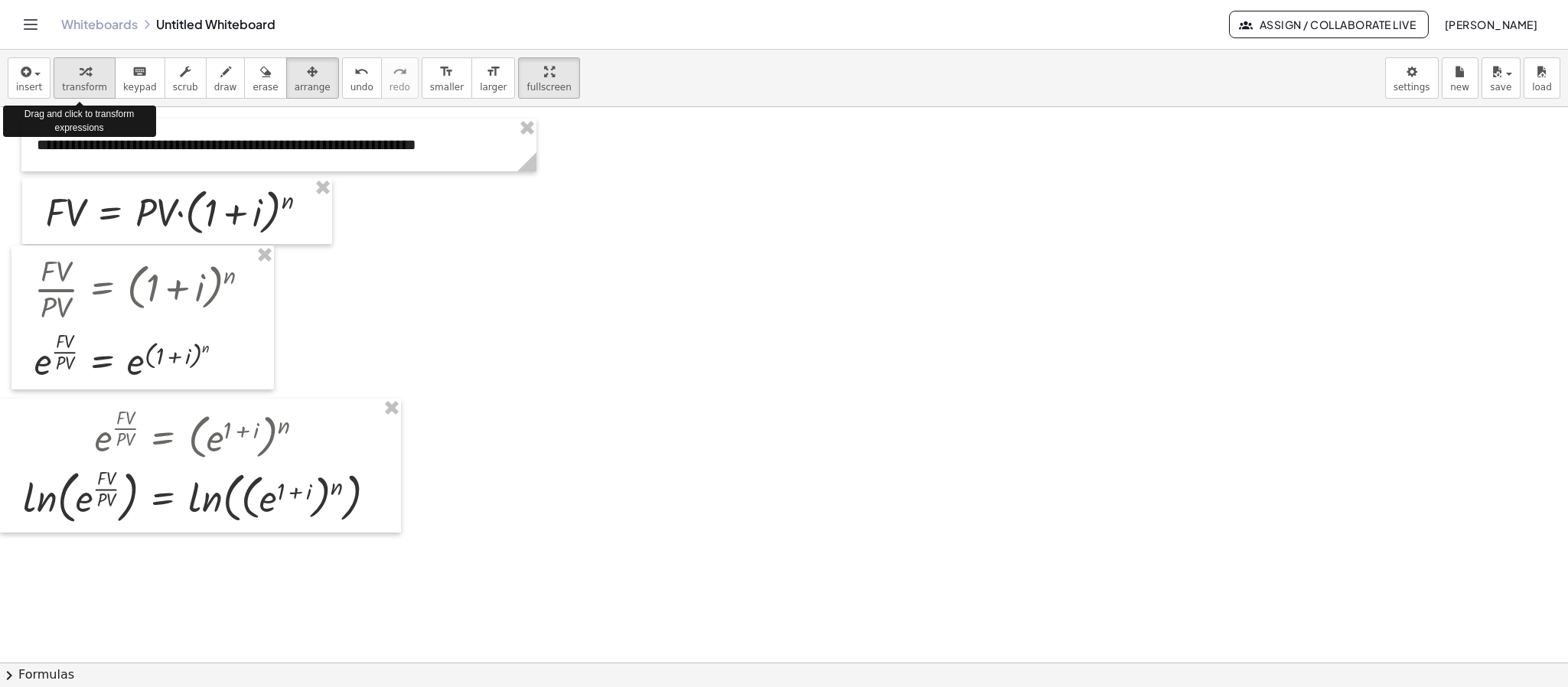
click at [92, 83] on span "transform" at bounding box center [84, 87] width 45 height 10
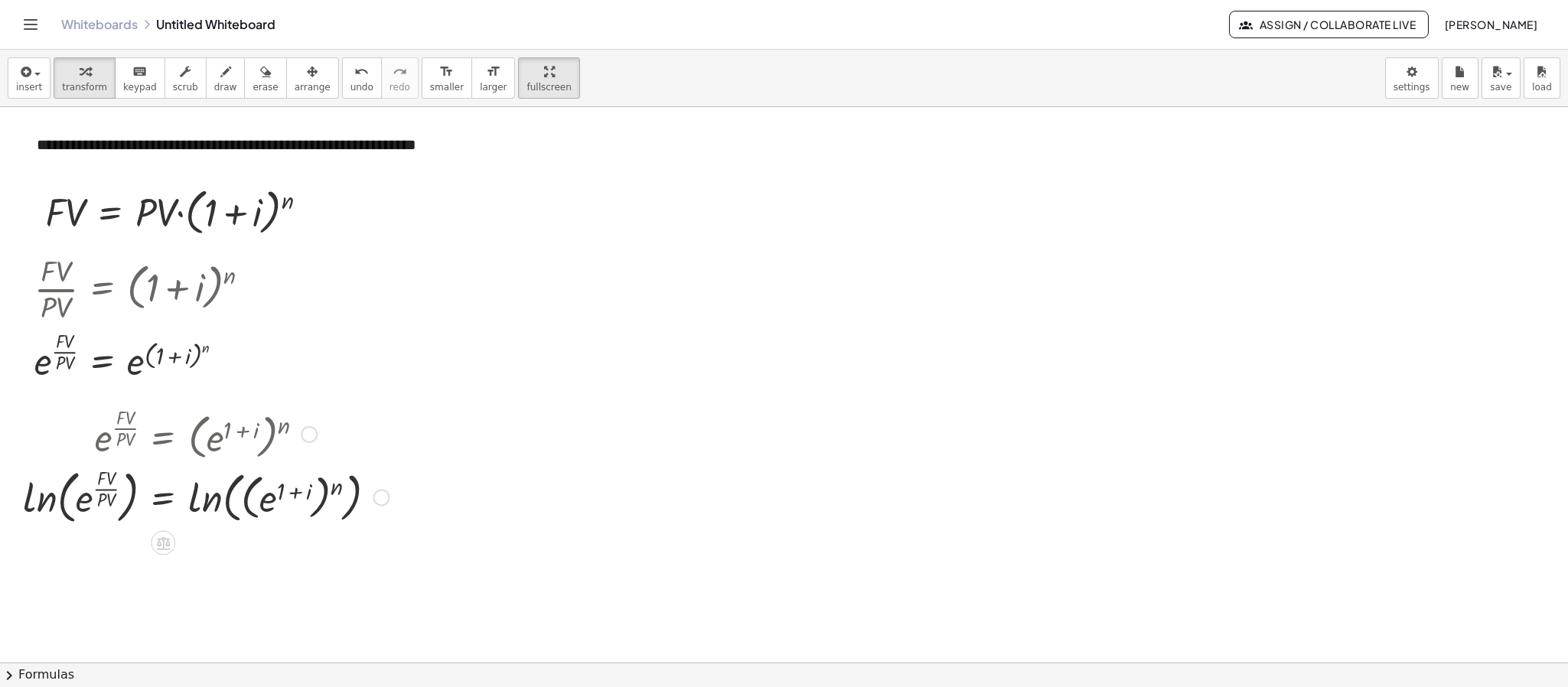
click at [354, 488] on div at bounding box center [206, 495] width 382 height 65
click at [381, 498] on div "Fix a mistake Transform line Copy line as LaTeX Copy derivation as LaTeX Expand…" at bounding box center [382, 497] width 17 height 17
click at [463, 491] on span "Copy line as LaTeX" at bounding box center [460, 485] width 92 height 12
click at [41, 73] on button "insert" at bounding box center [29, 77] width 43 height 41
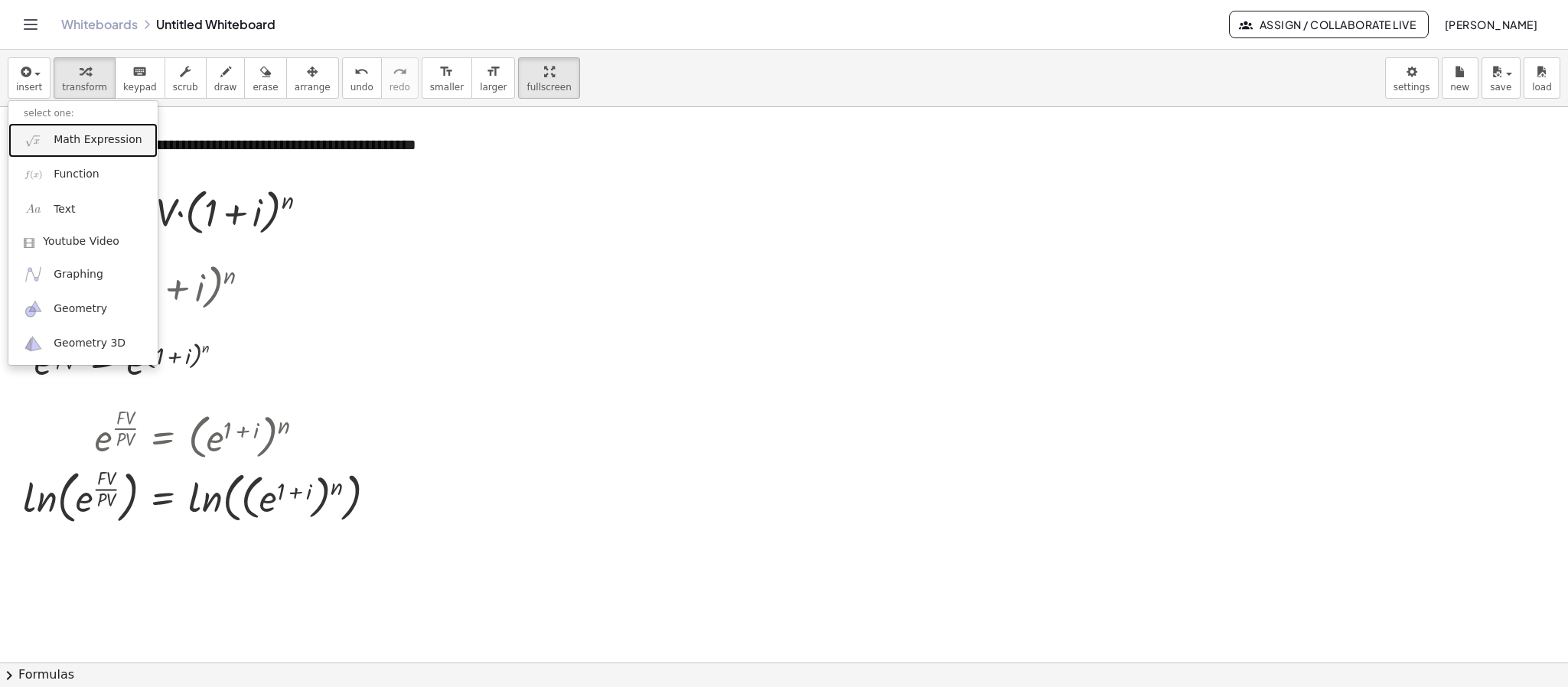
click at [94, 147] on span "Math Expression" at bounding box center [97, 140] width 88 height 16
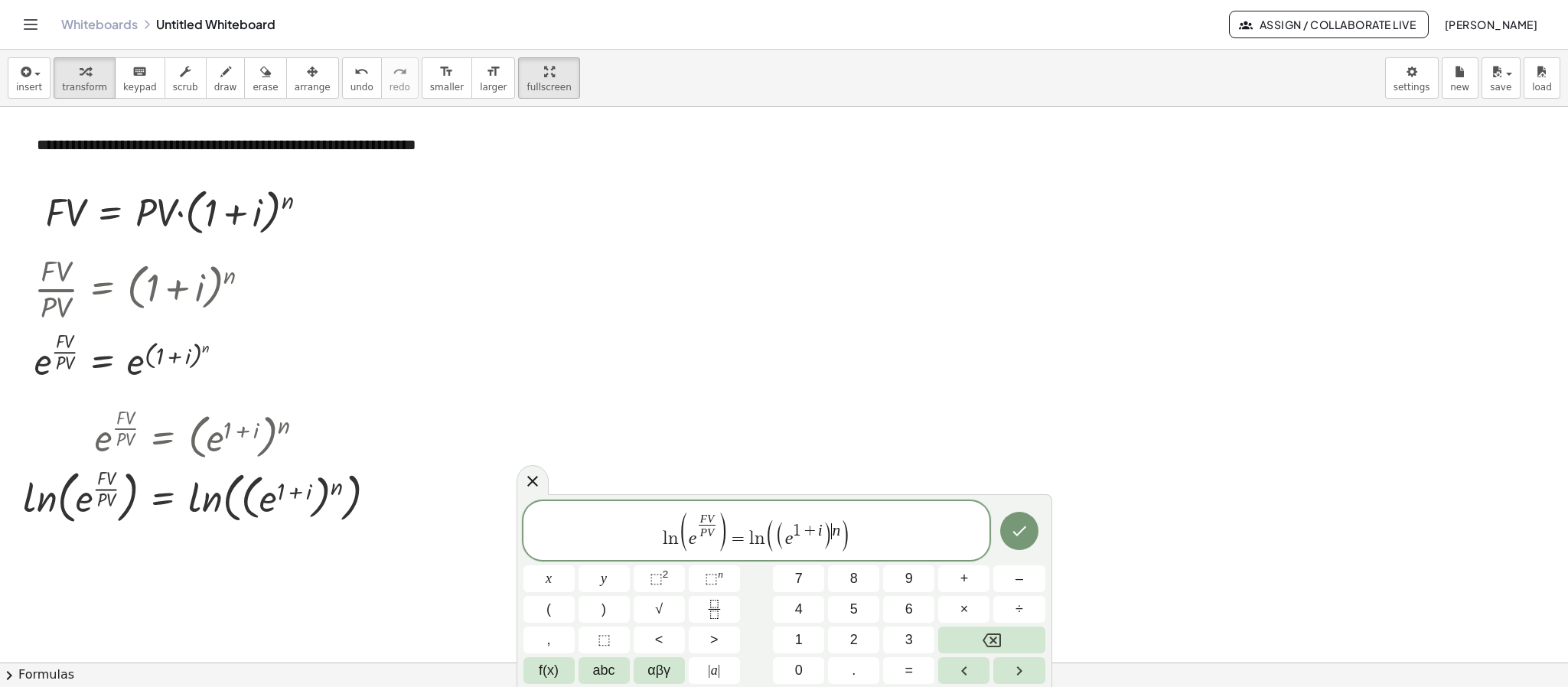
click at [835, 535] on var "n" at bounding box center [836, 529] width 9 height 18
click at [839, 535] on span "( ( e 1 + i ) n ​ )" at bounding box center [807, 535] width 84 height 32
click at [754, 535] on var "l" at bounding box center [756, 538] width 5 height 18
click at [960, 608] on span "×" at bounding box center [964, 610] width 9 height 21
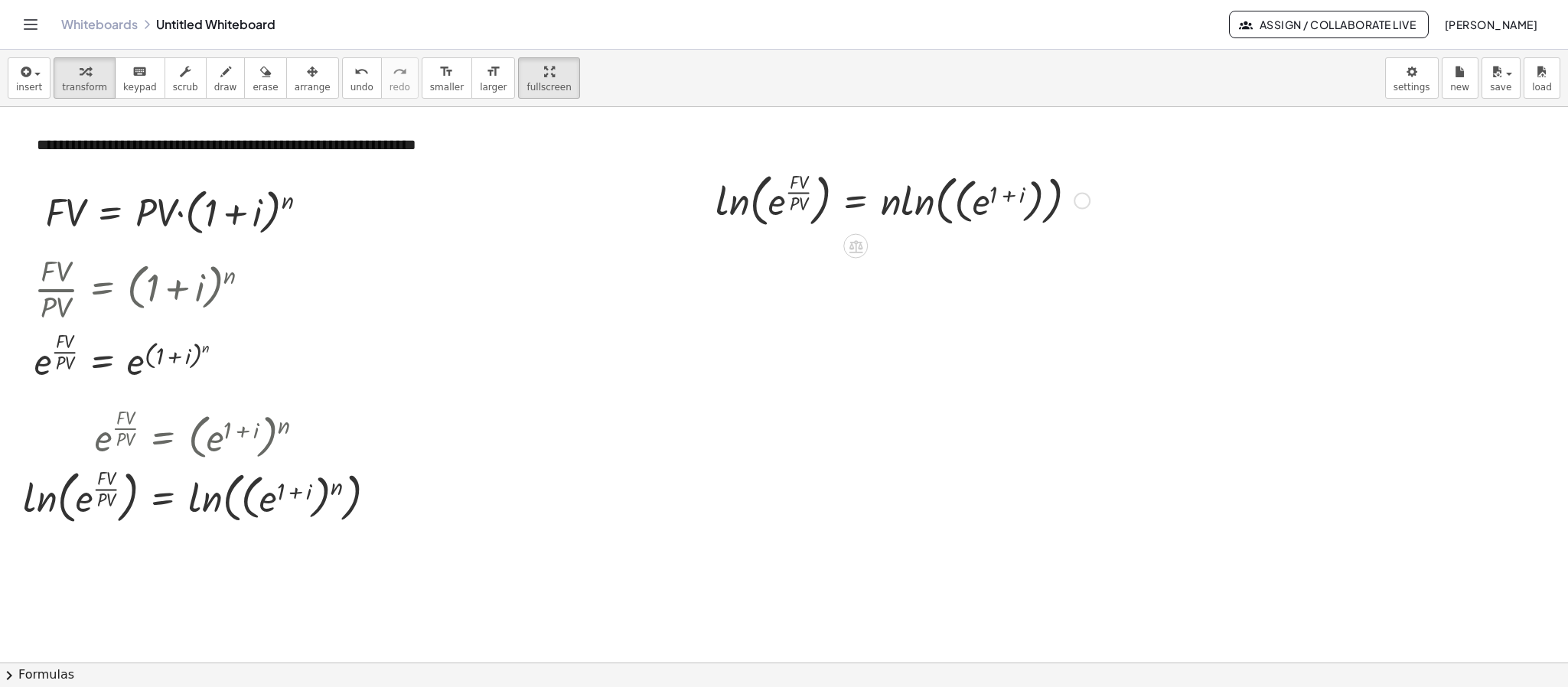
click at [728, 210] on div at bounding box center [902, 199] width 389 height 65
click at [728, 210] on div at bounding box center [784, 521] width 1568 height 1110
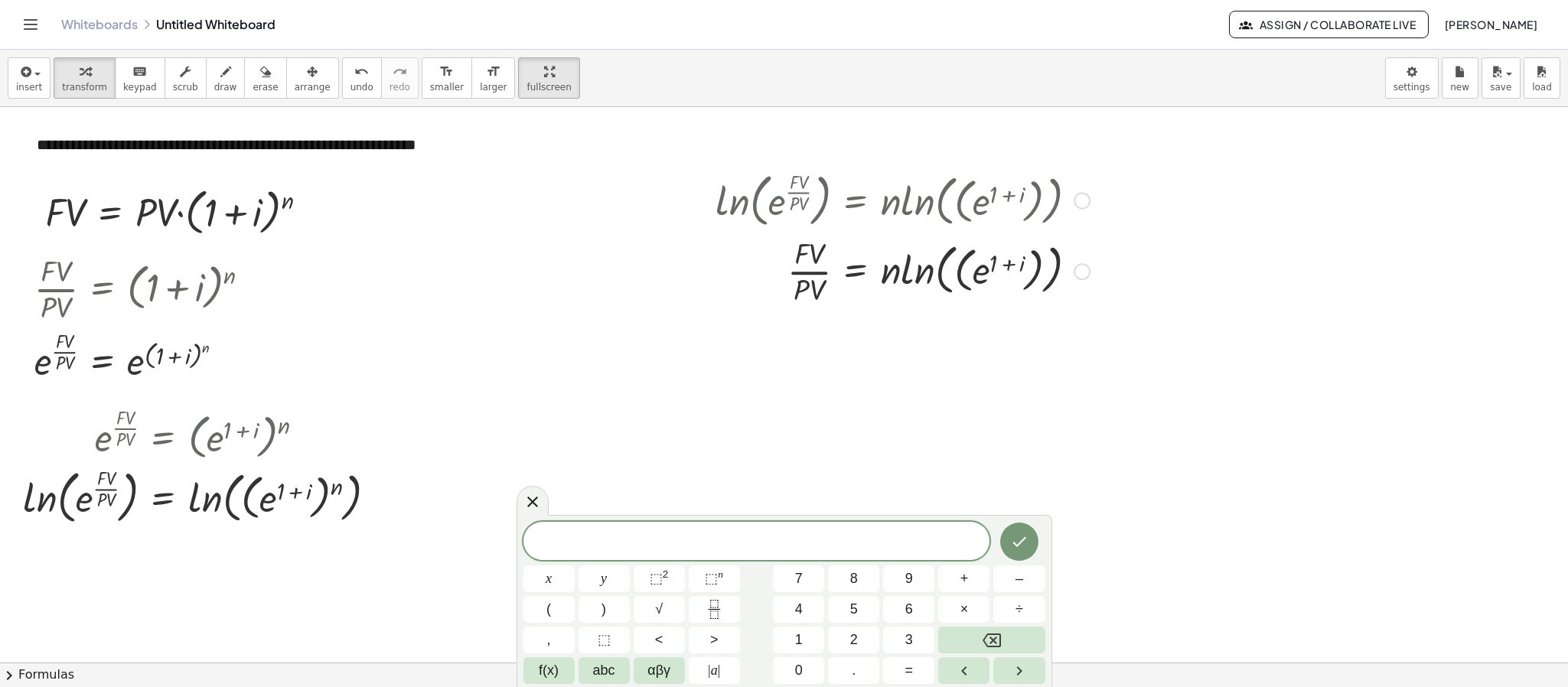
click at [923, 273] on div at bounding box center [902, 271] width 389 height 77
click at [977, 273] on div at bounding box center [902, 271] width 389 height 77
click at [923, 354] on div at bounding box center [902, 347] width 389 height 77
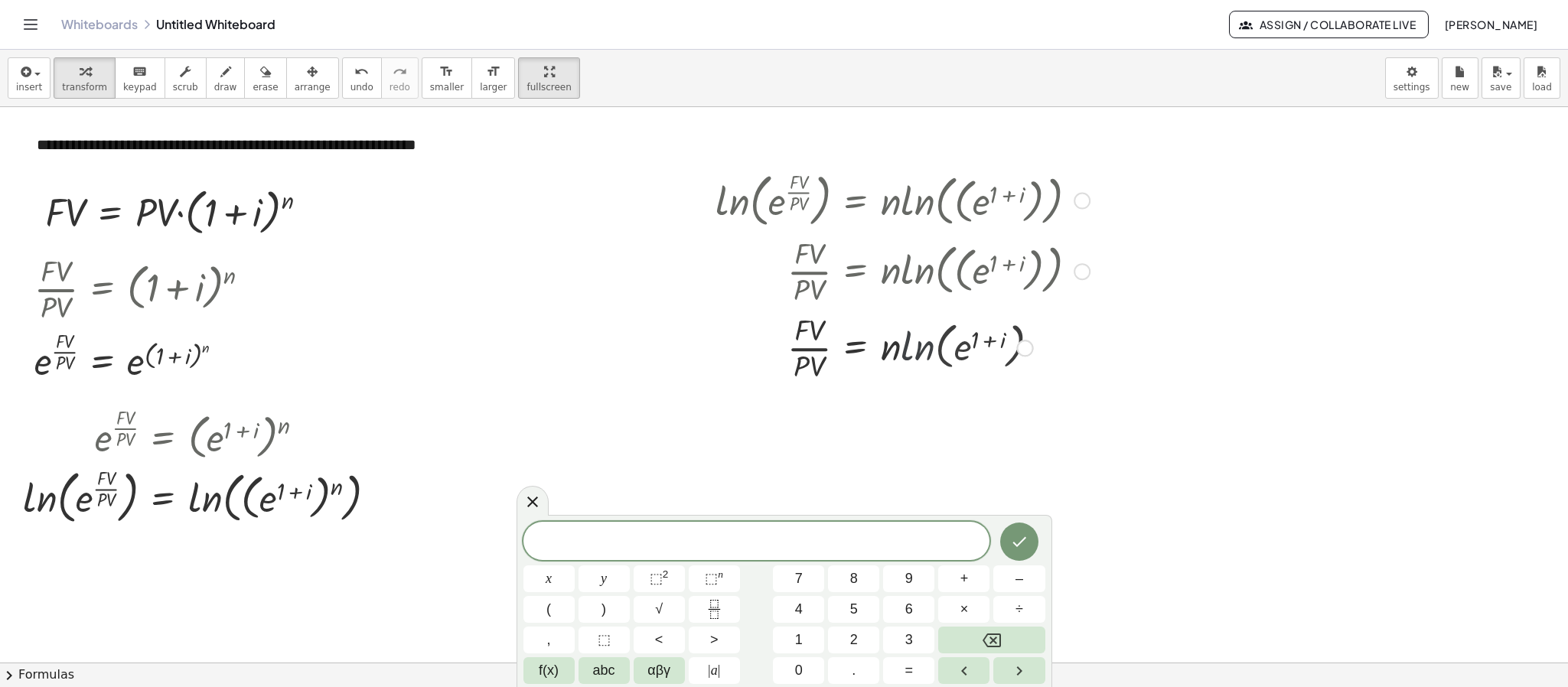
click at [923, 354] on div at bounding box center [902, 347] width 389 height 77
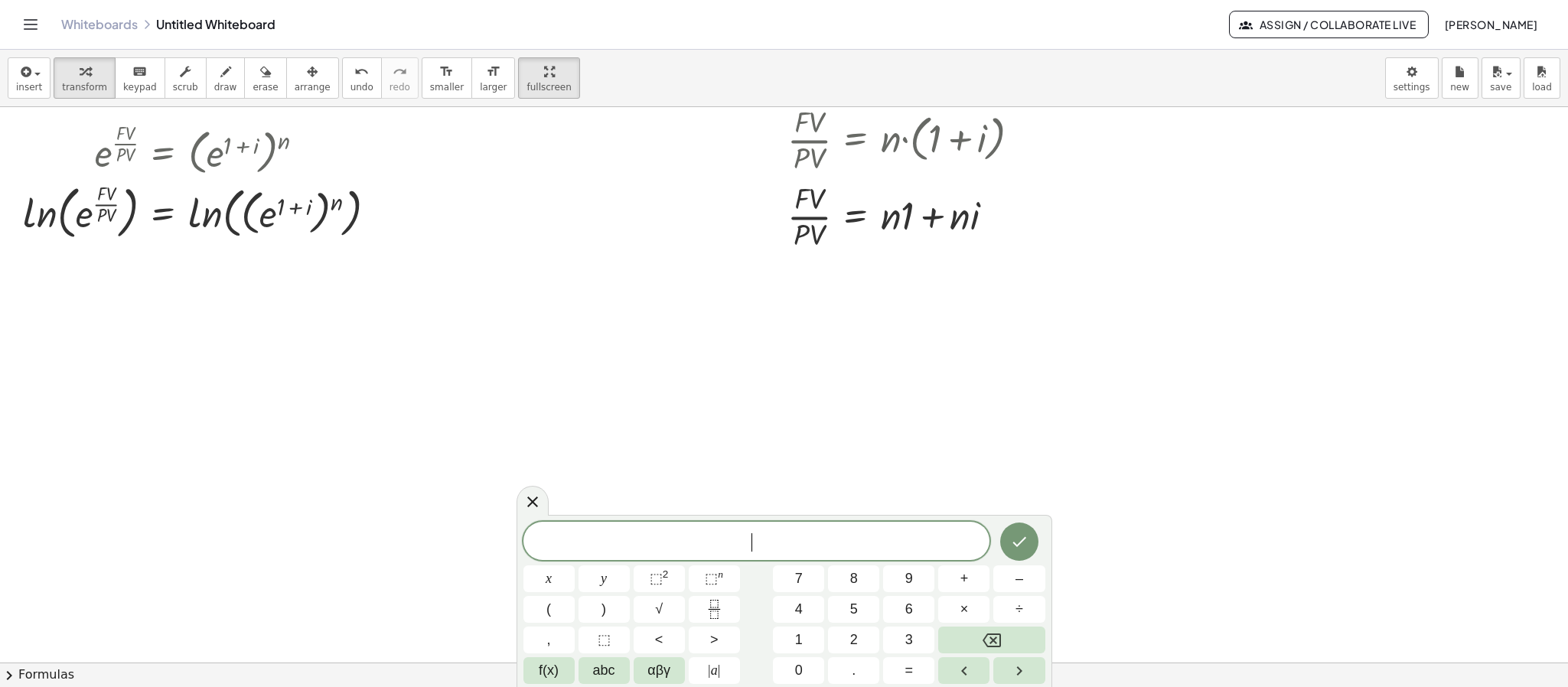
scroll to position [255, 0]
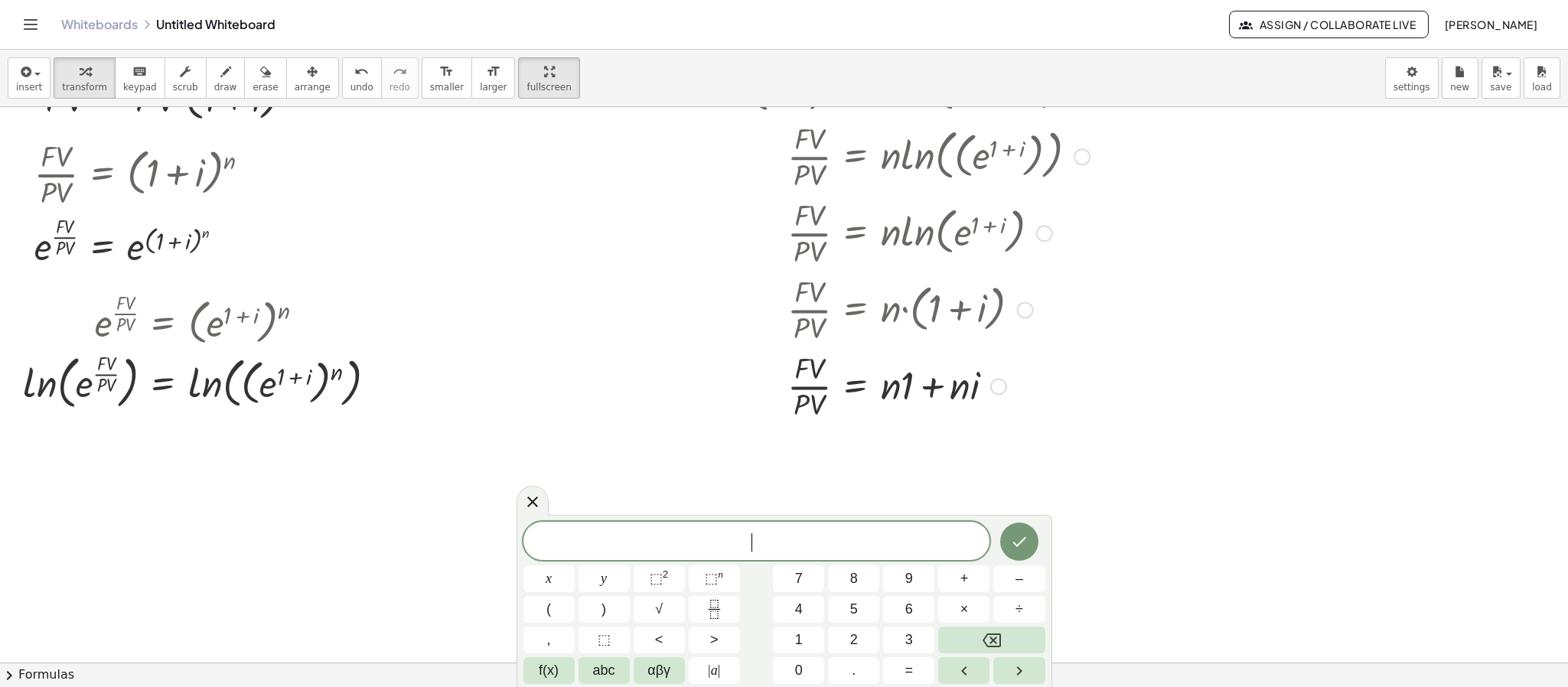
click at [901, 393] on div at bounding box center [902, 386] width 389 height 77
click at [894, 393] on div at bounding box center [902, 386] width 389 height 77
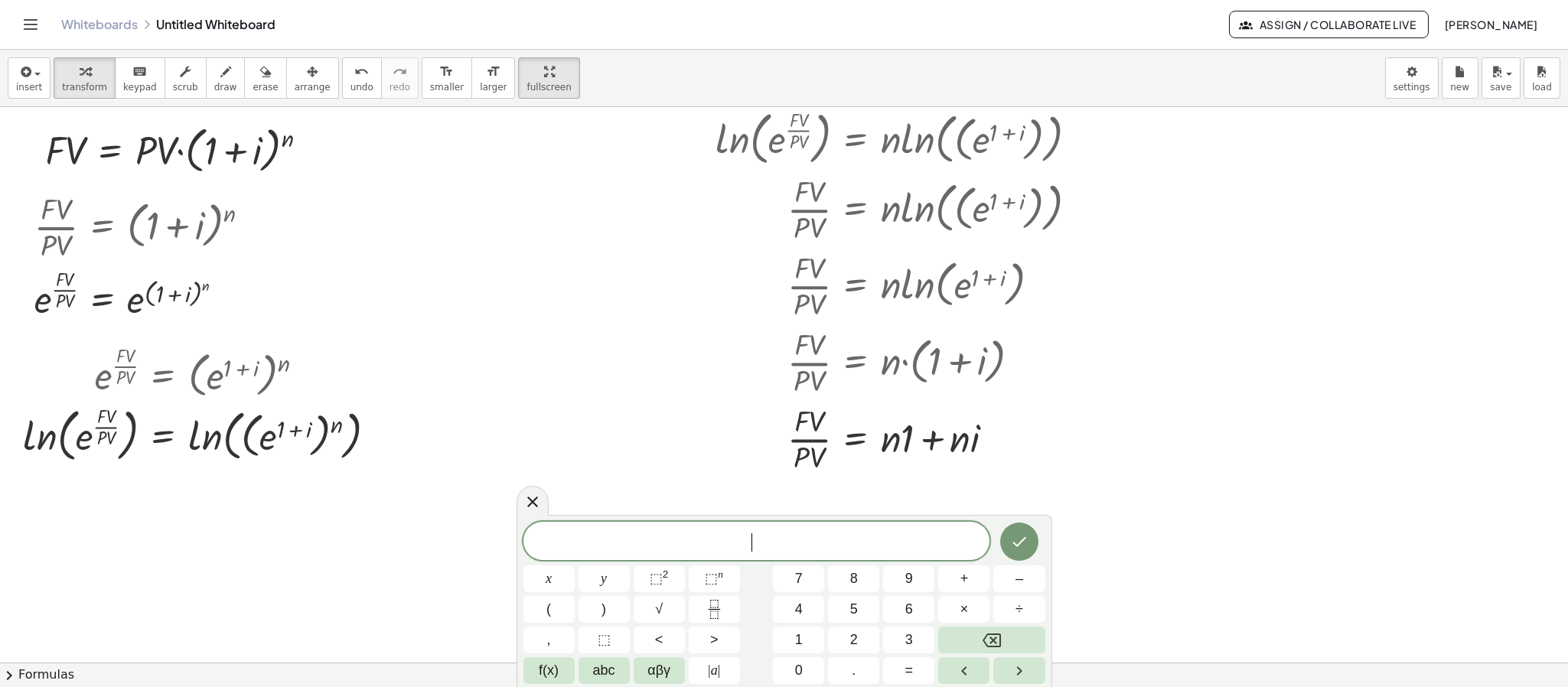
scroll to position [230, 0]
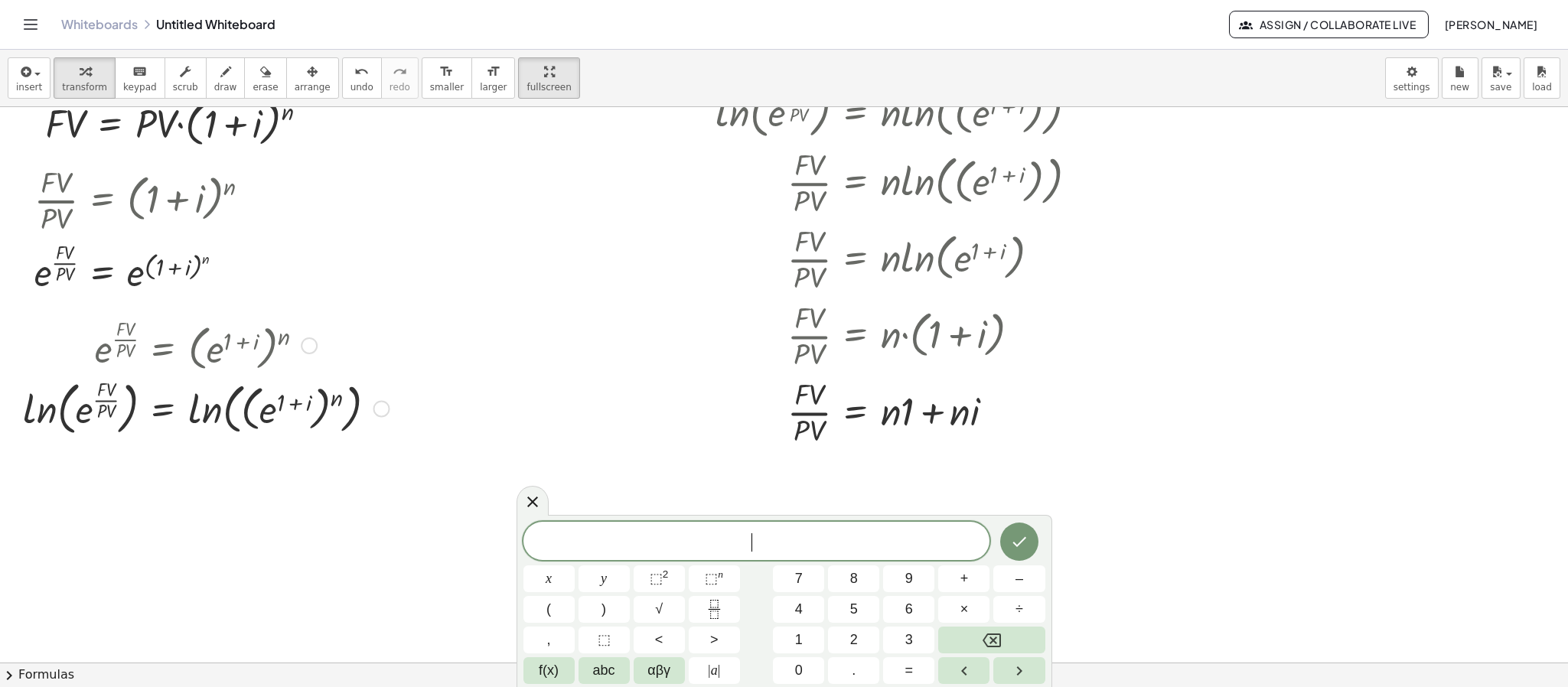
drag, startPoint x: 312, startPoint y: 370, endPoint x: 355, endPoint y: 365, distance: 43.3
click at [312, 367] on div at bounding box center [206, 344] width 382 height 61
click at [533, 506] on icon at bounding box center [532, 501] width 18 height 18
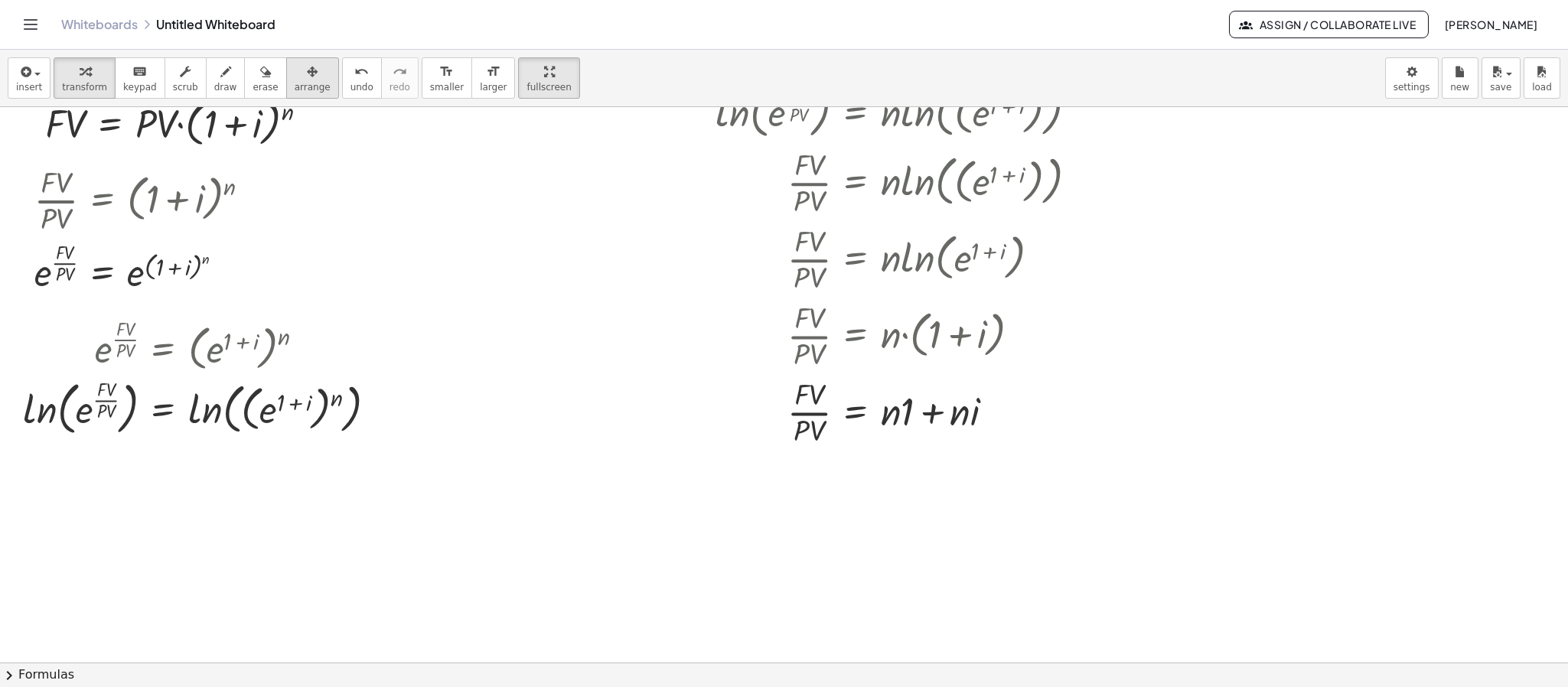
drag, startPoint x: 282, startPoint y: 48, endPoint x: 285, endPoint y: 60, distance: 12.4
click at [282, 53] on div "**********" at bounding box center [784, 343] width 1568 height 687
drag, startPoint x: 292, startPoint y: 65, endPoint x: 297, endPoint y: 164, distance: 99.1
click at [307, 67] on icon "button" at bounding box center [312, 71] width 10 height 18
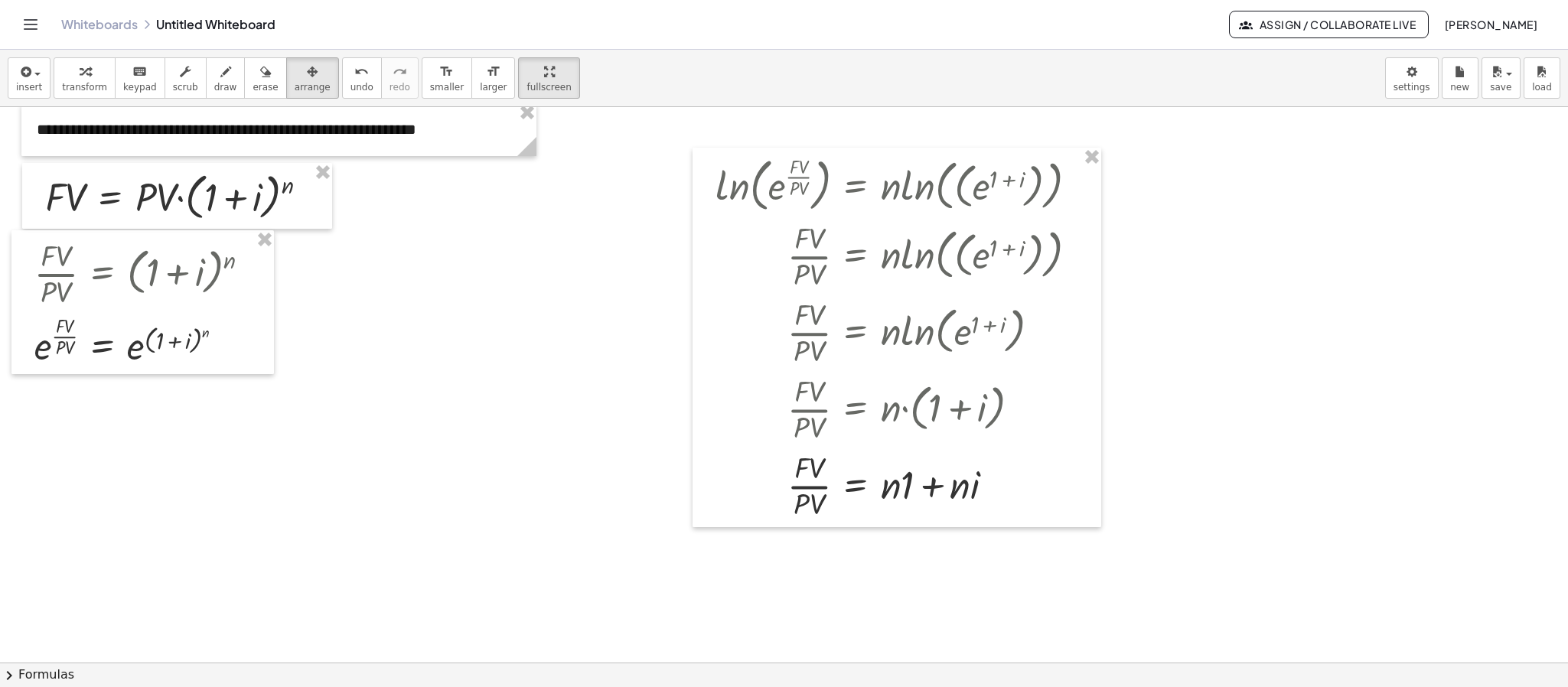
scroll to position [115, 0]
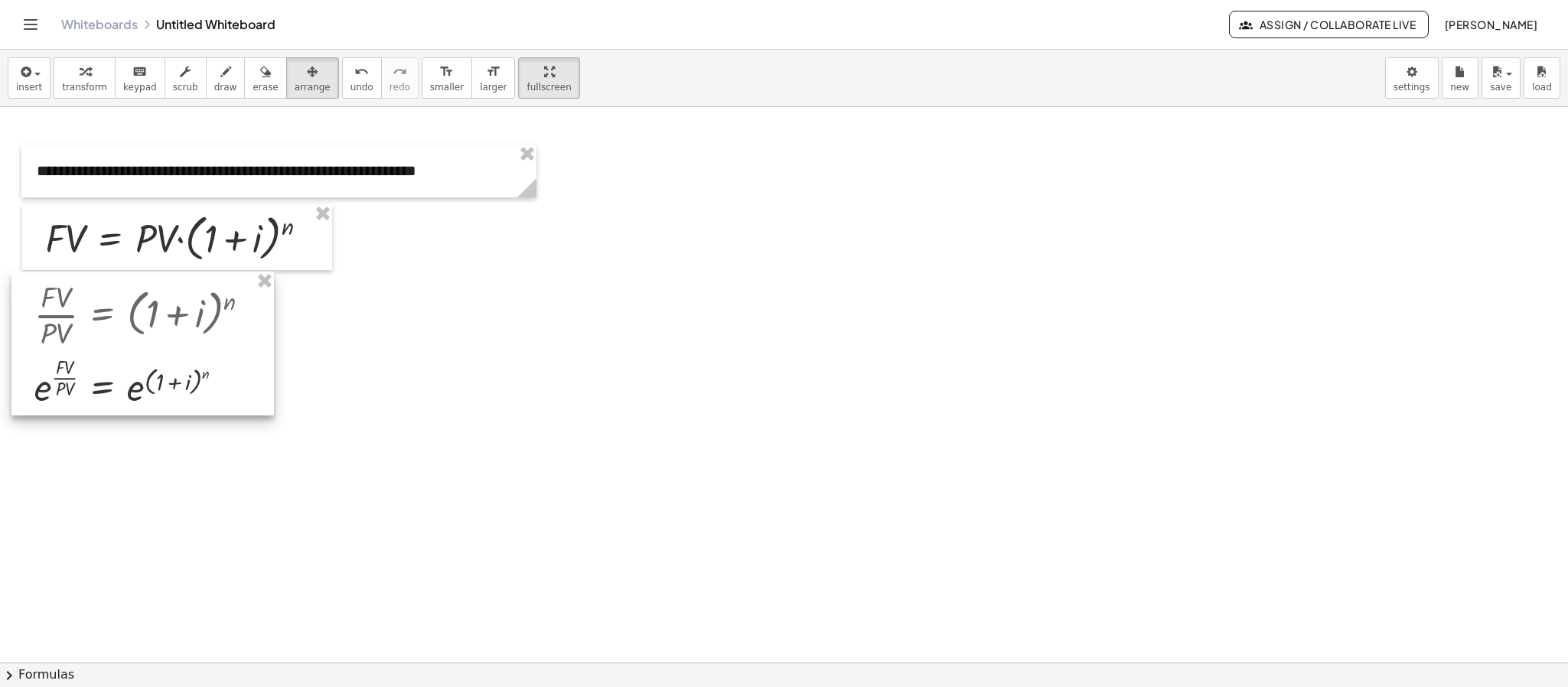
click at [232, 391] on div at bounding box center [142, 343] width 262 height 144
click at [78, 83] on span "transform" at bounding box center [84, 87] width 45 height 10
click at [98, 418] on div at bounding box center [103, 425] width 24 height 24
click at [164, 425] on icon at bounding box center [164, 425] width 10 height 3
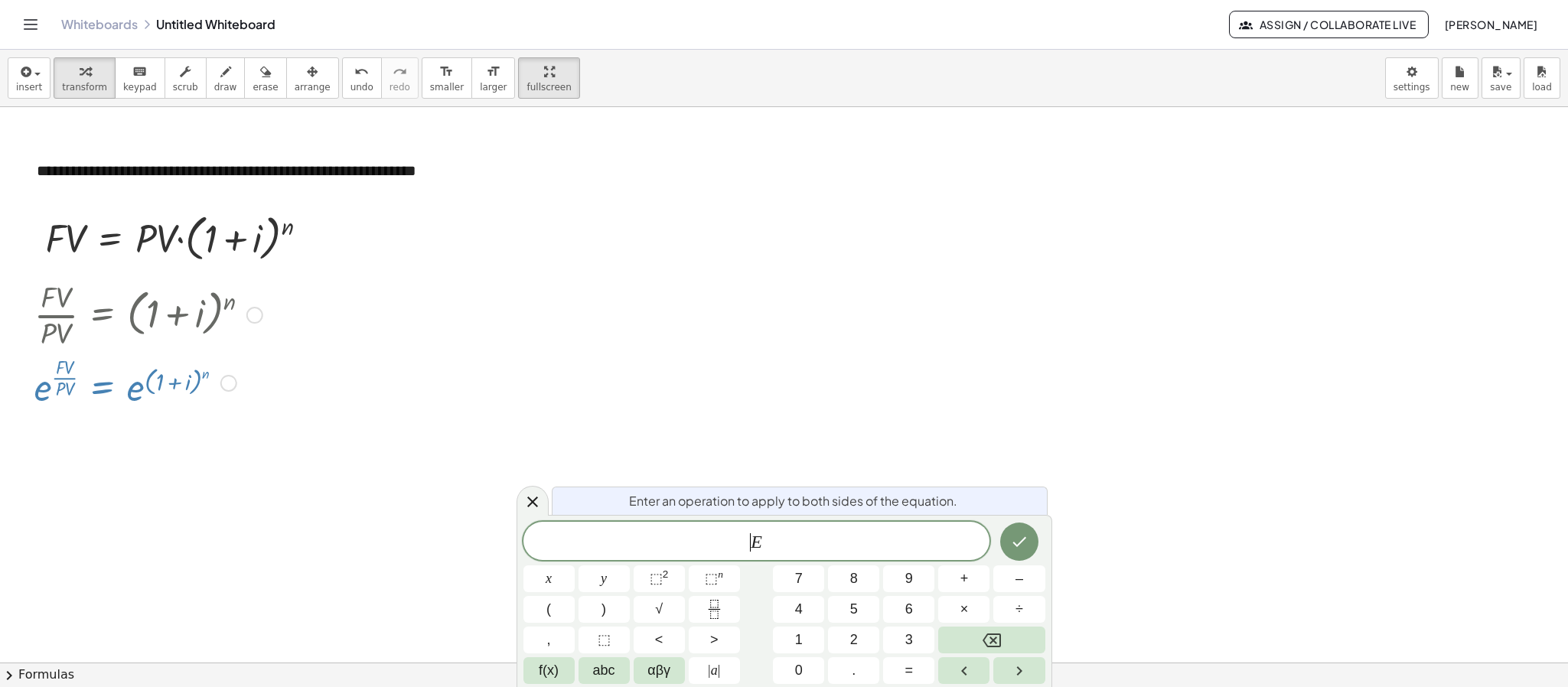
click at [749, 540] on span "​ E" at bounding box center [757, 542] width 467 height 22
click at [553, 610] on span "f(x)" at bounding box center [548, 670] width 20 height 21
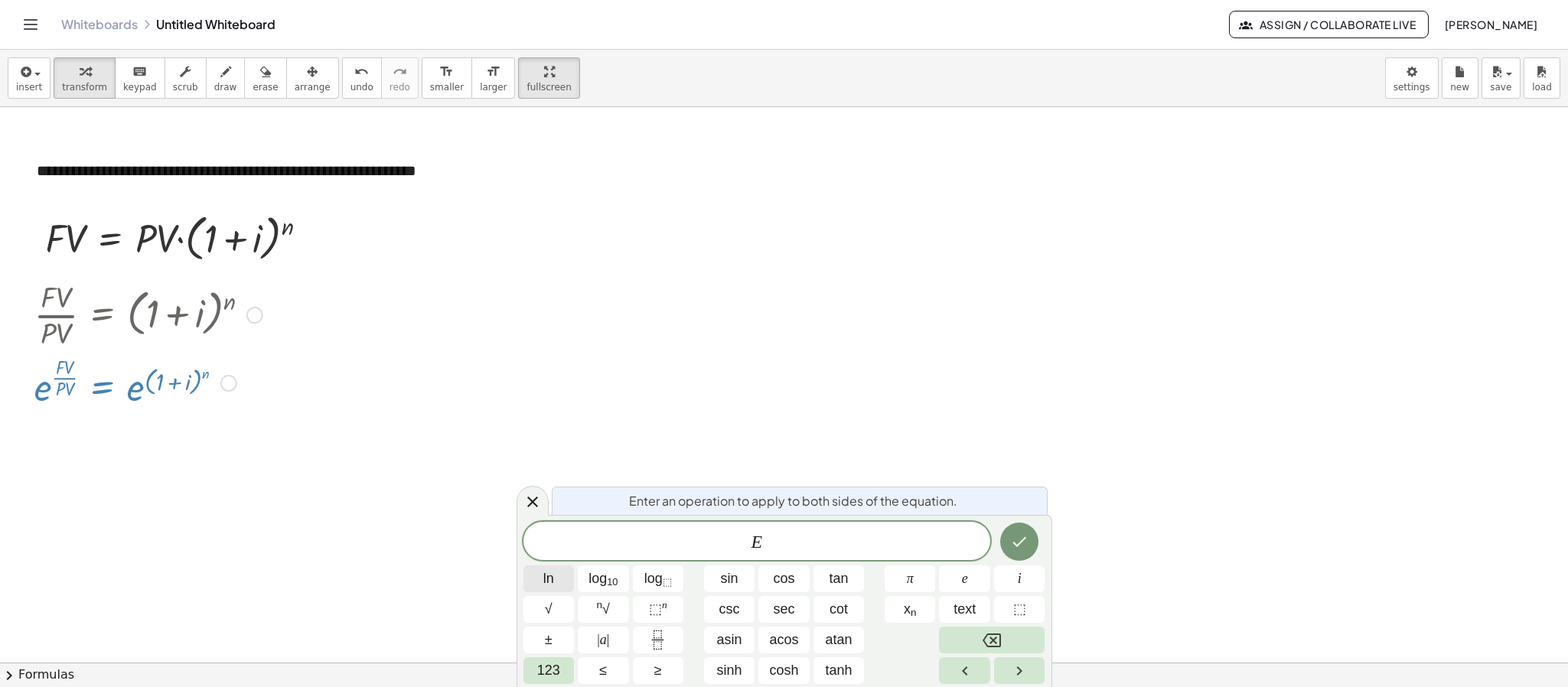
click at [551, 576] on span "ln" at bounding box center [549, 579] width 10 height 21
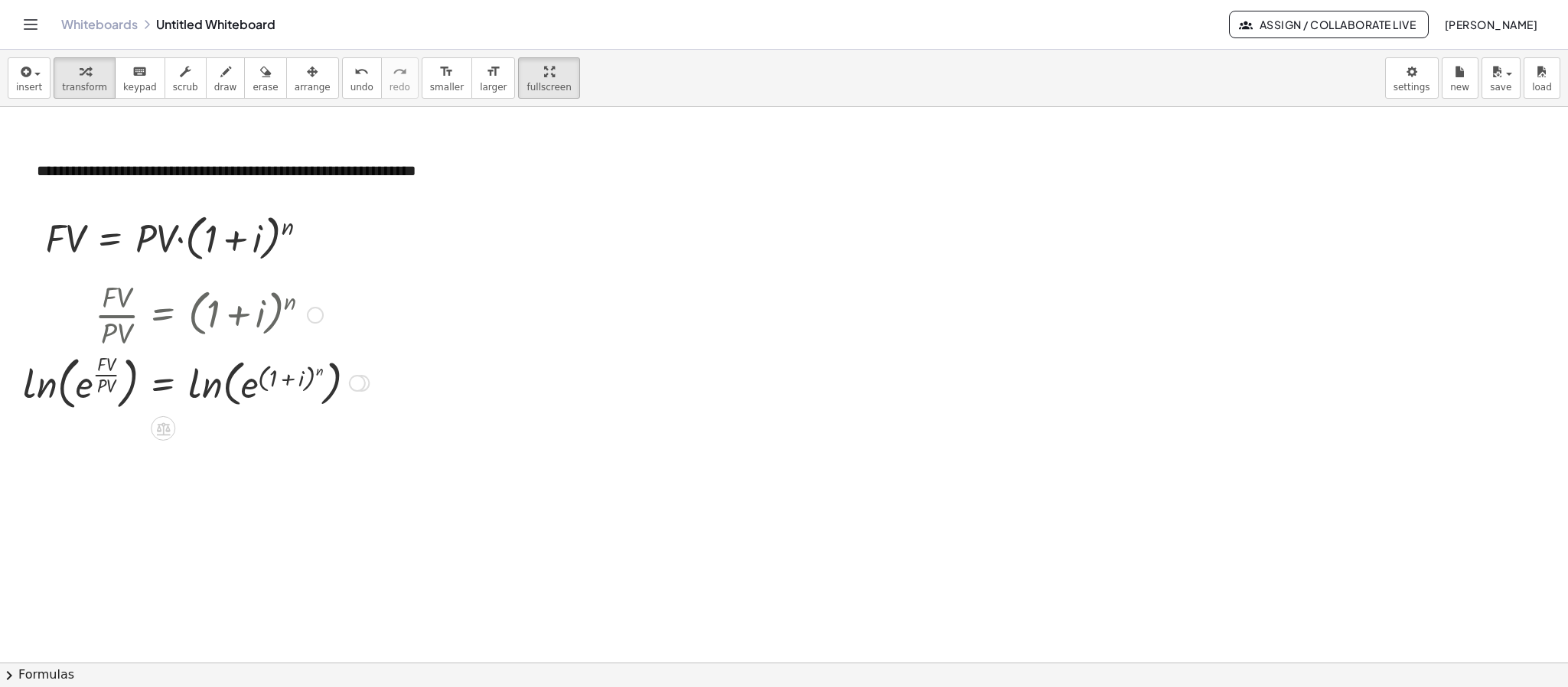
click at [366, 386] on div "Copied done" at bounding box center [361, 382] width 17 height 17
click at [377, 463] on div at bounding box center [784, 547] width 1568 height 1110
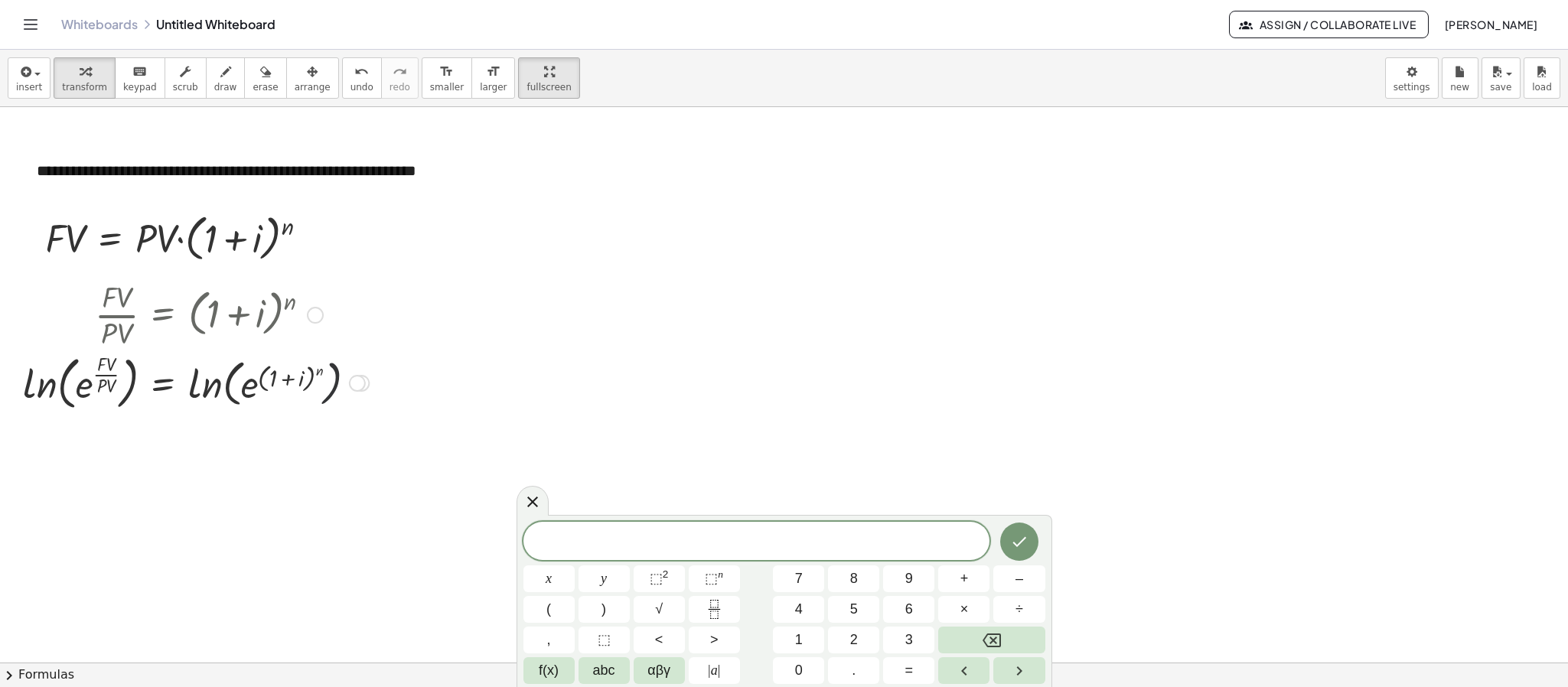
drag, startPoint x: 329, startPoint y: 372, endPoint x: 362, endPoint y: 376, distance: 33.2
click at [336, 373] on div at bounding box center [196, 381] width 362 height 65
click at [362, 387] on div "Transform line Copy line as LaTeX Copy derivation as LaTeX Expand new lines: On" at bounding box center [357, 382] width 17 height 17
click at [413, 367] on span "Copy line as LaTeX" at bounding box center [436, 371] width 92 height 12
click at [716, 546] on span "​" at bounding box center [757, 542] width 467 height 22
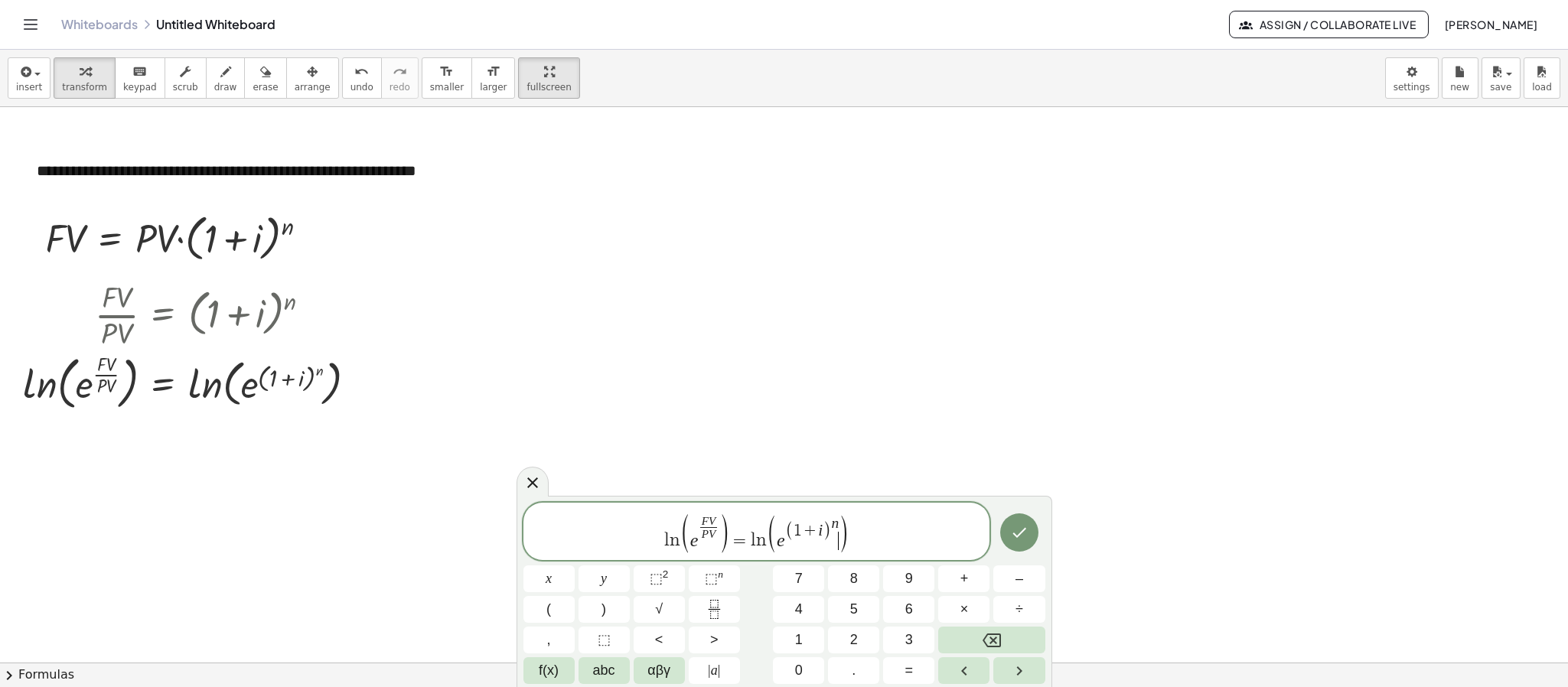
click at [843, 532] on span ")" at bounding box center [843, 533] width 11 height 41
click at [843, 523] on span ")" at bounding box center [843, 533] width 11 height 41
click at [840, 522] on span ")" at bounding box center [843, 533] width 11 height 41
click at [835, 517] on var "n" at bounding box center [835, 522] width 8 height 16
drag, startPoint x: 754, startPoint y: 546, endPoint x: 760, endPoint y: 535, distance: 12.5
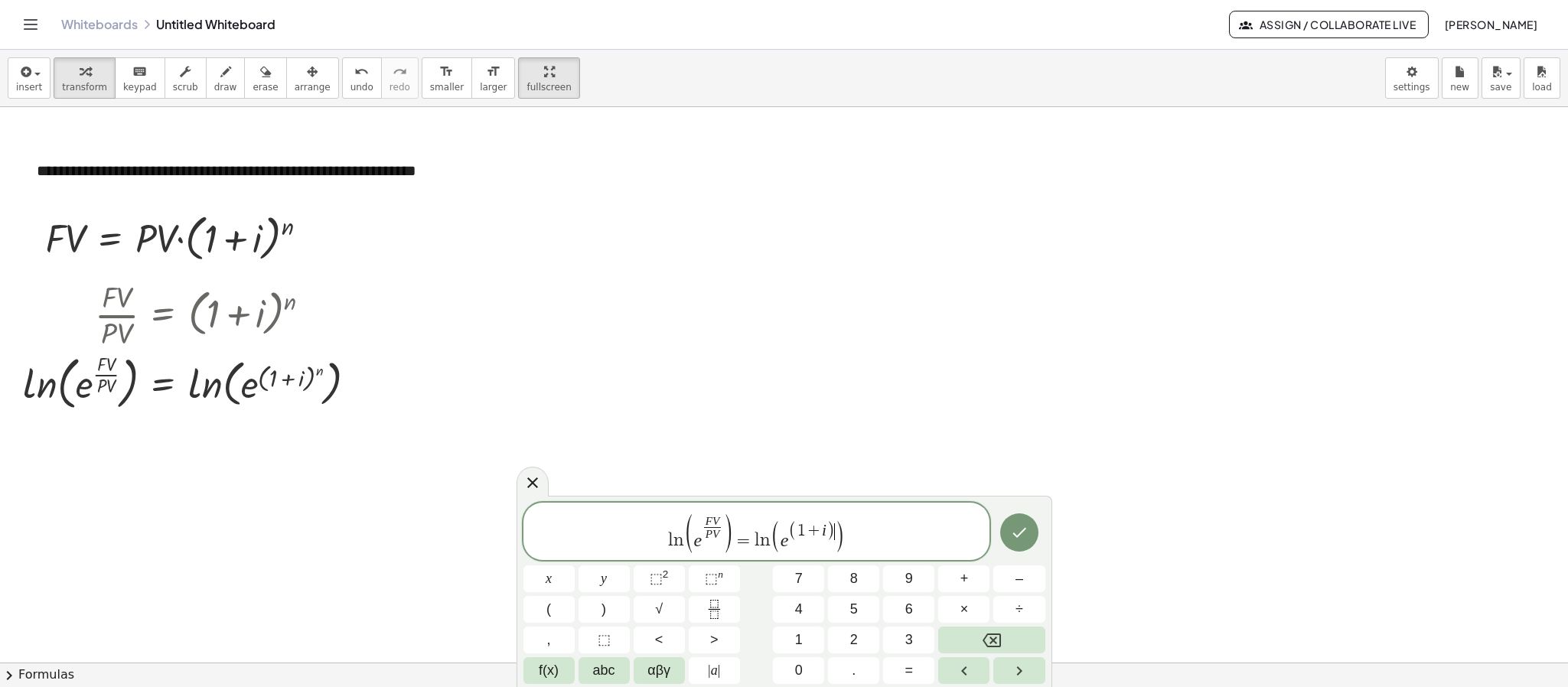
click at [756, 544] on var "l" at bounding box center [757, 540] width 5 height 18
click at [963, 609] on span "×" at bounding box center [964, 610] width 9 height 21
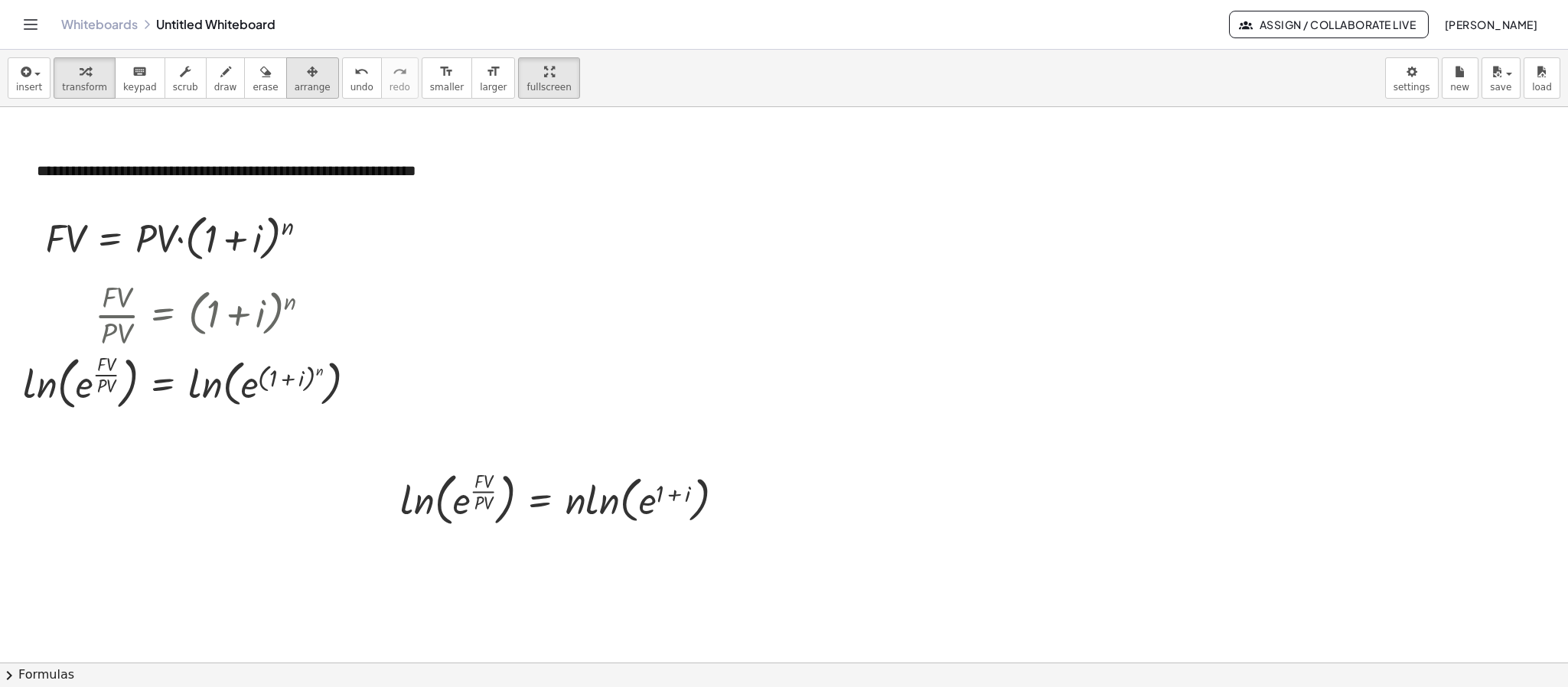
click at [287, 98] on button "arrange" at bounding box center [313, 77] width 53 height 41
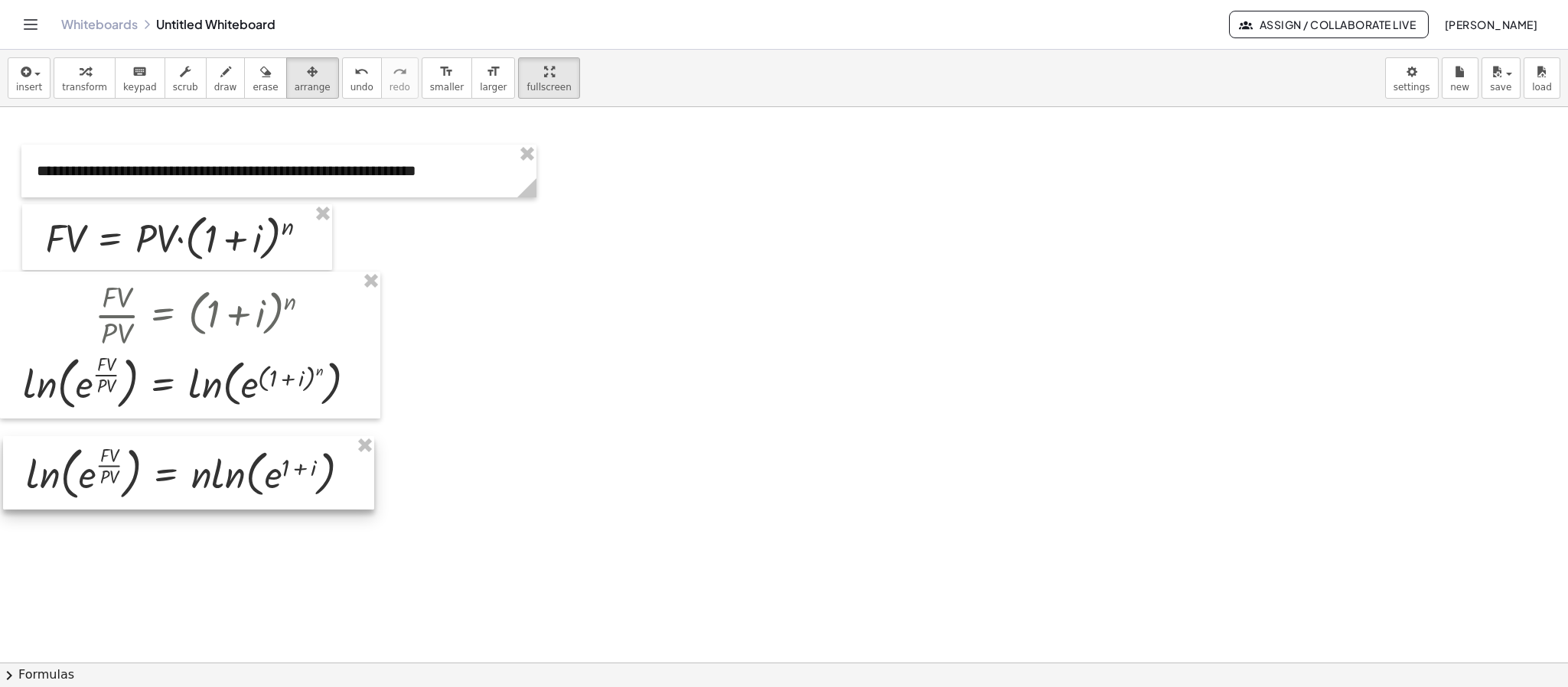
drag, startPoint x: 647, startPoint y: 531, endPoint x: 274, endPoint y: 505, distance: 373.9
click at [274, 505] on div at bounding box center [189, 472] width 371 height 72
click at [412, 510] on div at bounding box center [784, 547] width 1568 height 1110
drag, startPoint x: 253, startPoint y: 475, endPoint x: 267, endPoint y: 474, distance: 14.0
click at [265, 474] on div at bounding box center [199, 473] width 371 height 72
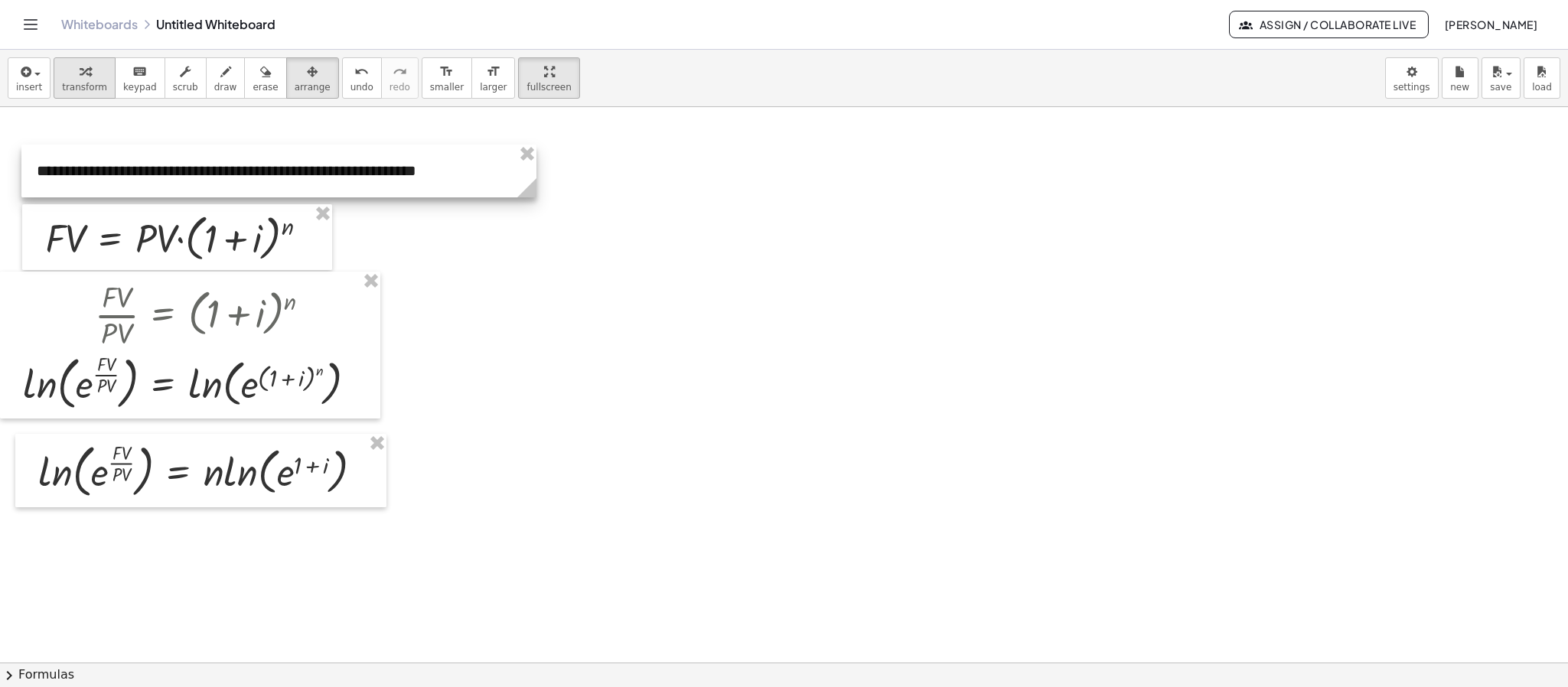
click at [90, 74] on div "button" at bounding box center [84, 71] width 45 height 18
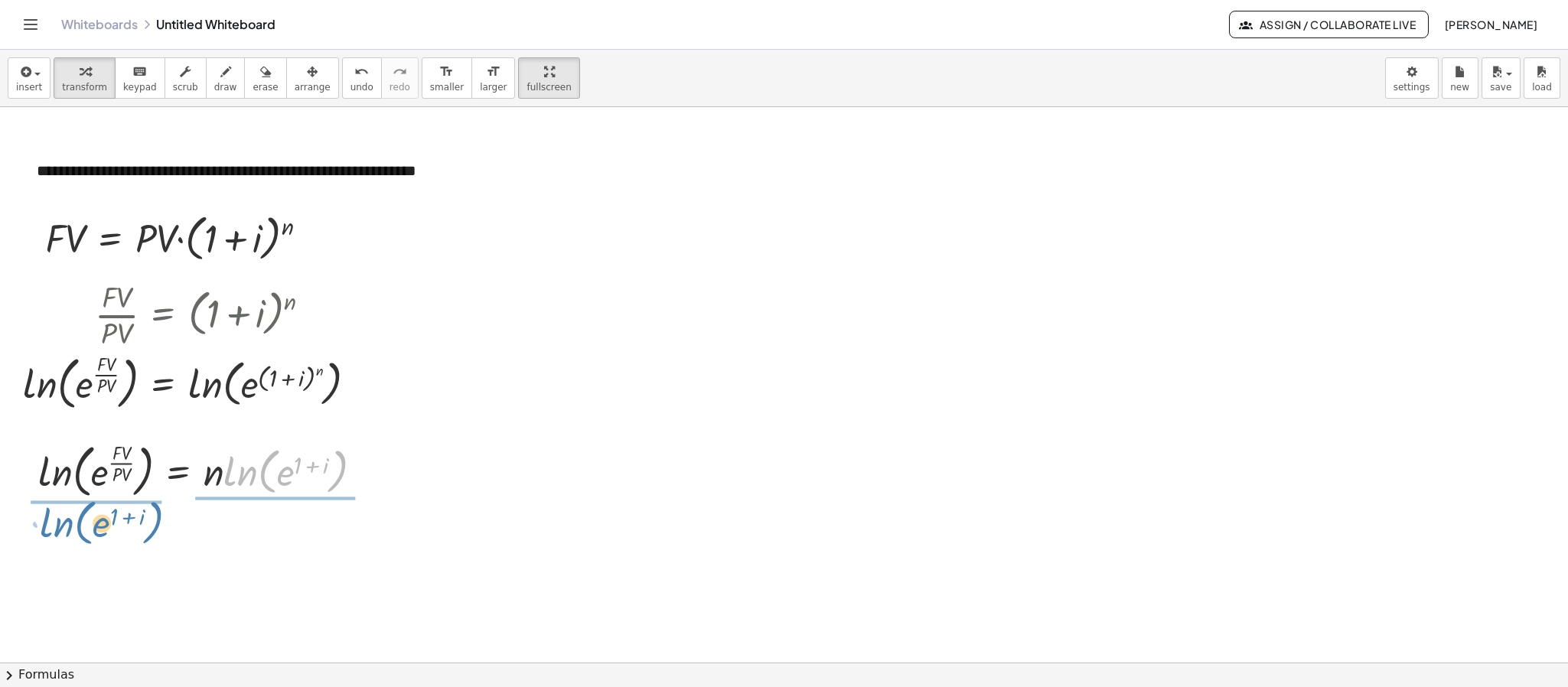
drag, startPoint x: 246, startPoint y: 475, endPoint x: 62, endPoint y: 526, distance: 190.9
click at [62, 526] on div "**********" at bounding box center [784, 547] width 1568 height 1110
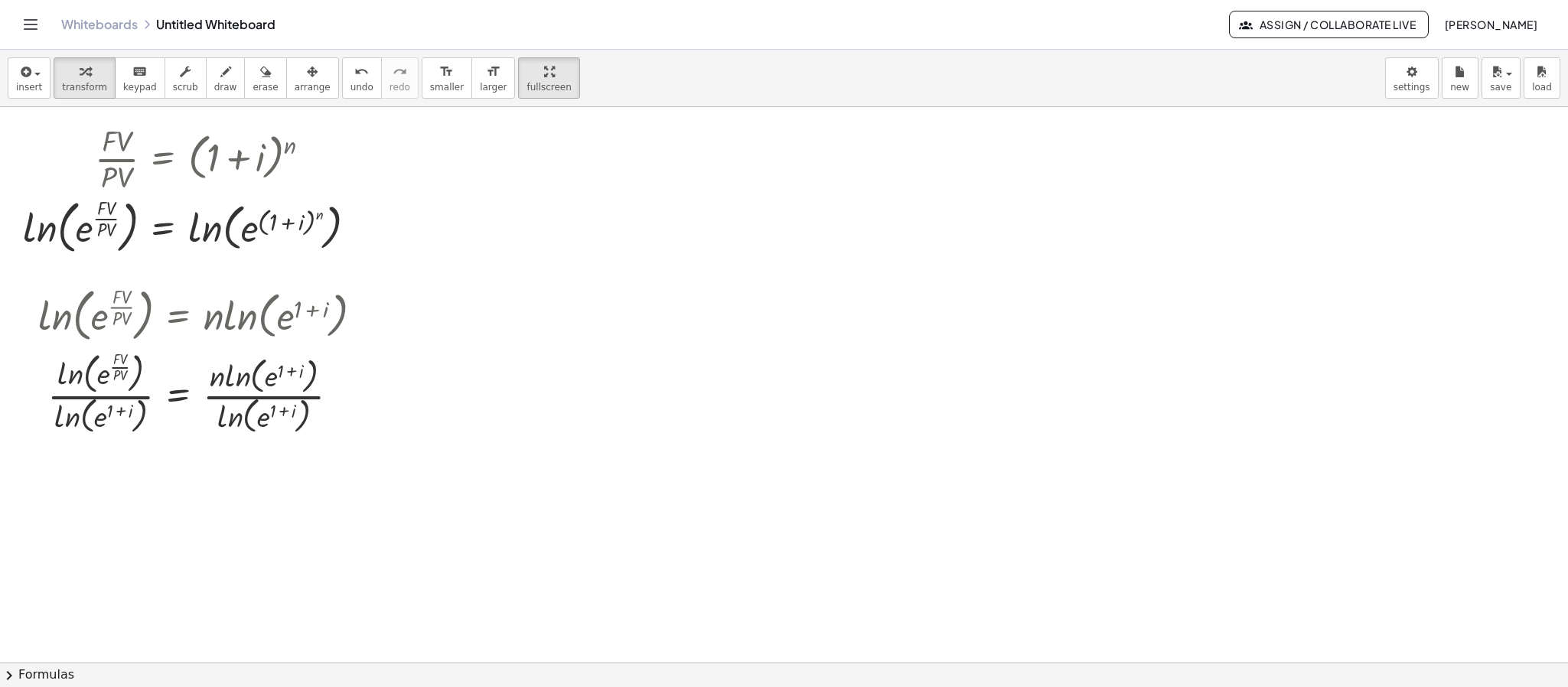
scroll to position [230, 0]
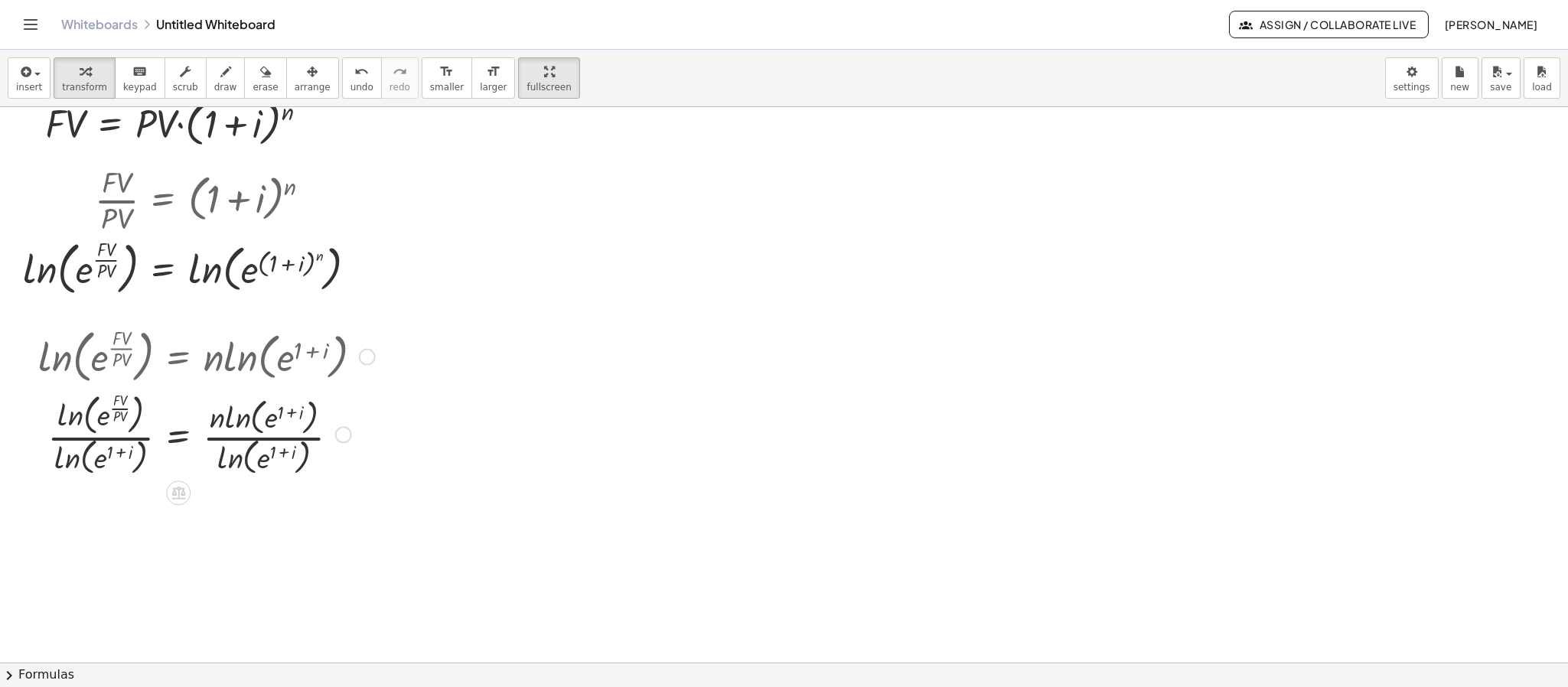
click at [119, 439] on div at bounding box center [206, 434] width 352 height 91
click at [247, 441] on div at bounding box center [206, 434] width 352 height 91
click at [223, 437] on div at bounding box center [206, 434] width 352 height 91
click at [267, 438] on div at bounding box center [206, 434] width 352 height 91
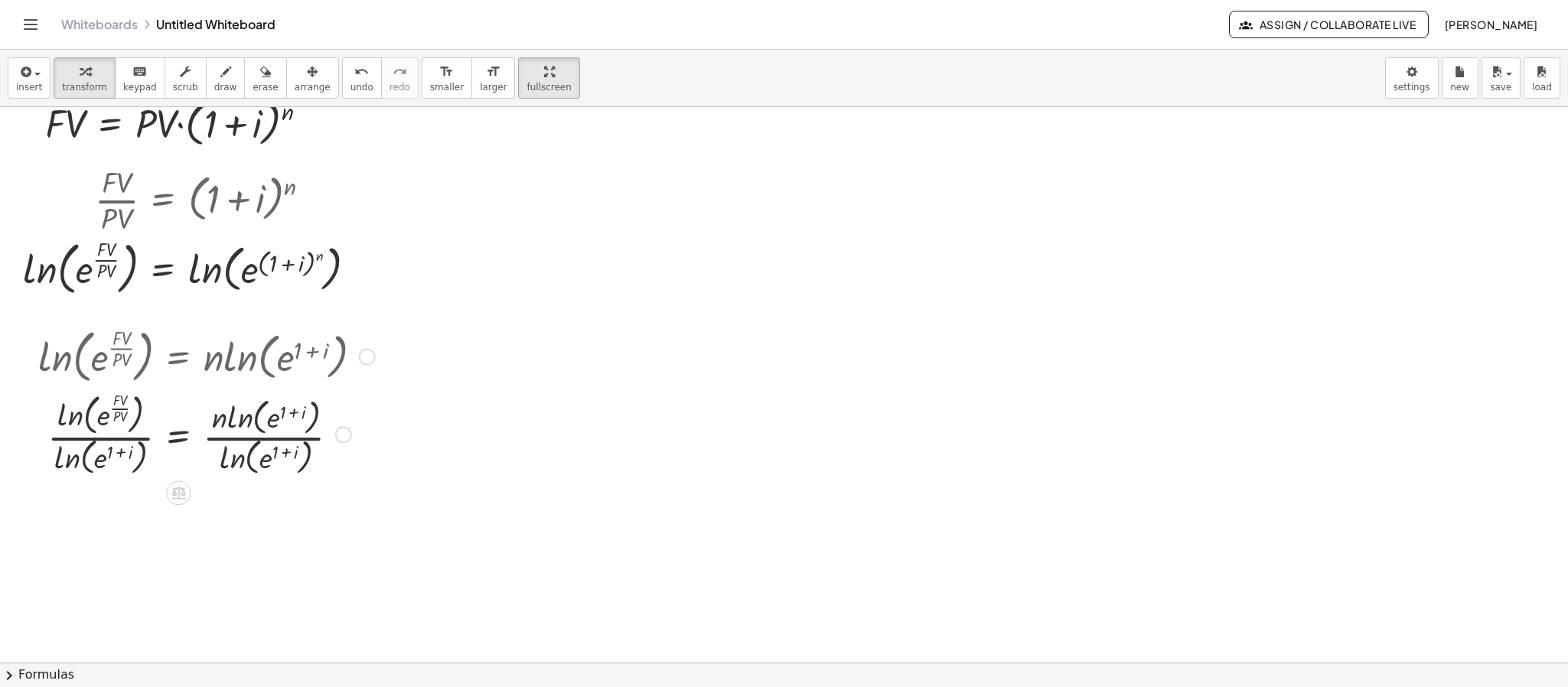
click at [265, 437] on div at bounding box center [206, 434] width 352 height 91
click at [243, 437] on div at bounding box center [206, 434] width 352 height 91
click at [233, 422] on div at bounding box center [206, 434] width 352 height 91
click at [258, 460] on div at bounding box center [213, 434] width 367 height 91
click at [261, 462] on div at bounding box center [213, 434] width 367 height 91
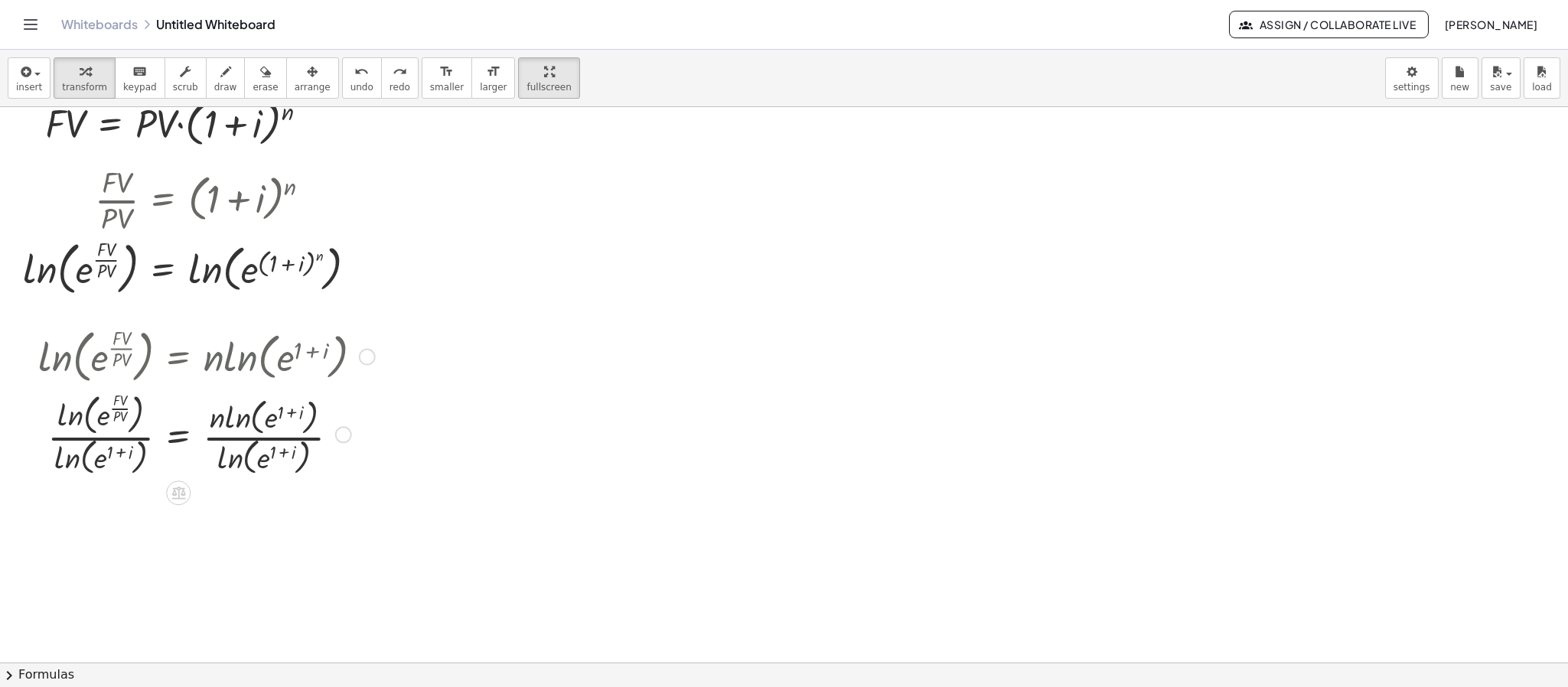
click at [269, 421] on div at bounding box center [213, 434] width 367 height 91
click at [247, 467] on div at bounding box center [213, 434] width 367 height 91
click at [260, 463] on div at bounding box center [213, 434] width 367 height 91
click at [258, 424] on div at bounding box center [213, 434] width 367 height 91
click at [248, 418] on div at bounding box center [213, 434] width 367 height 91
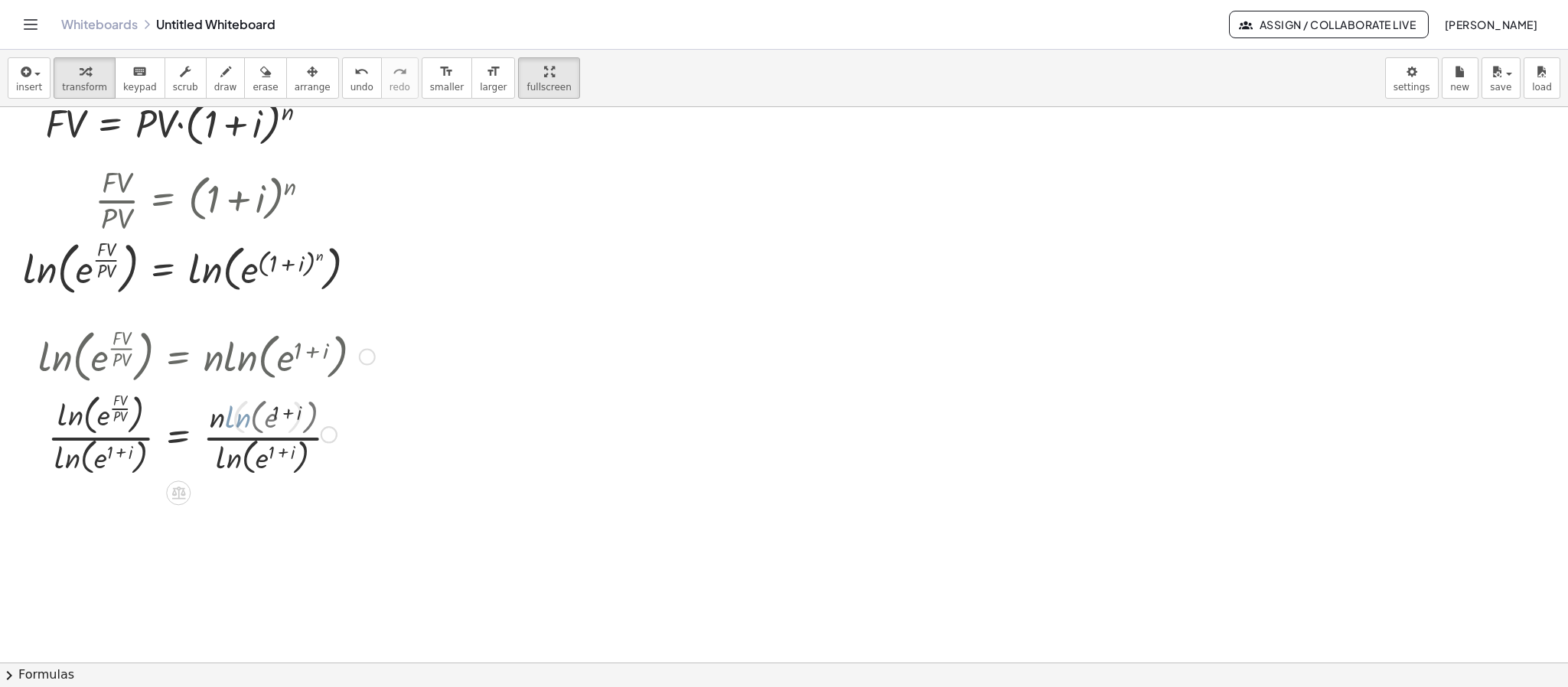
click at [242, 425] on div at bounding box center [206, 434] width 352 height 91
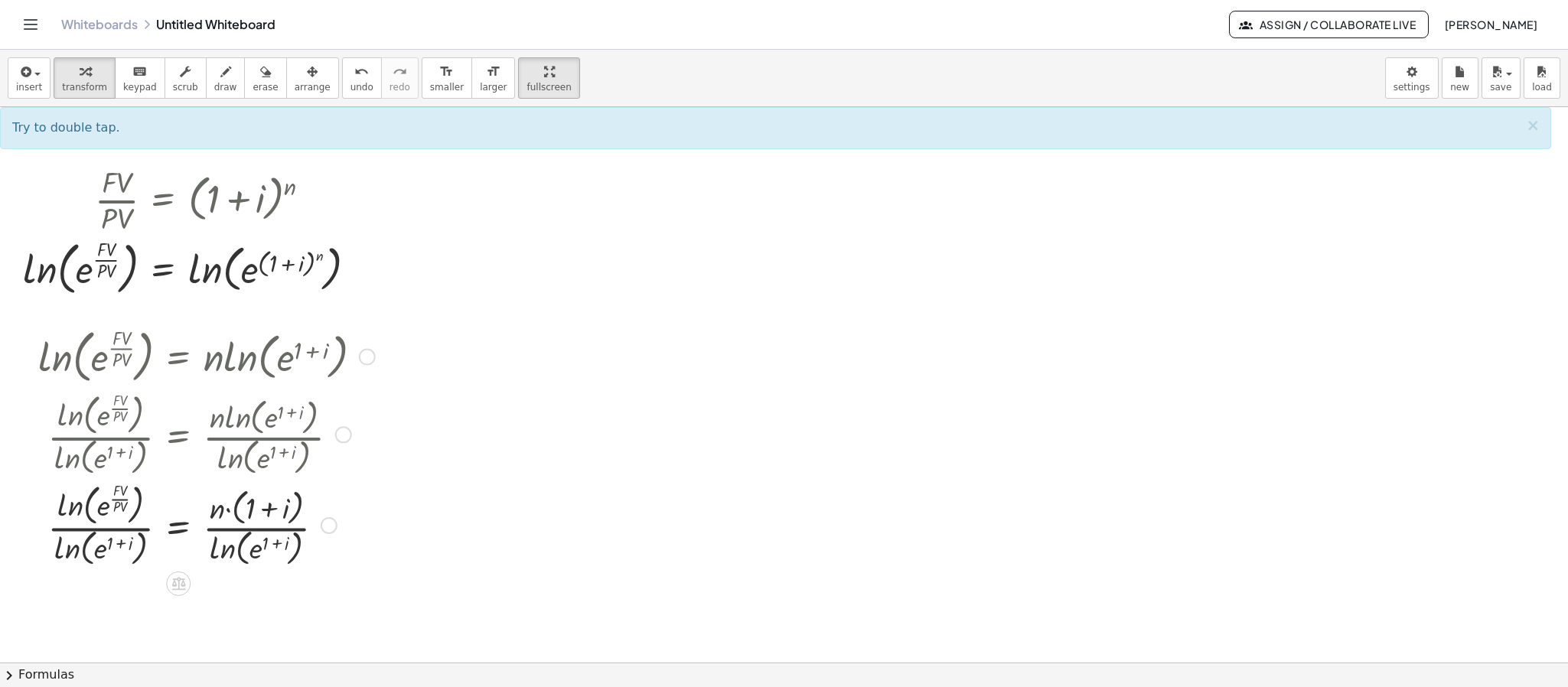
click at [219, 546] on div at bounding box center [206, 524] width 352 height 91
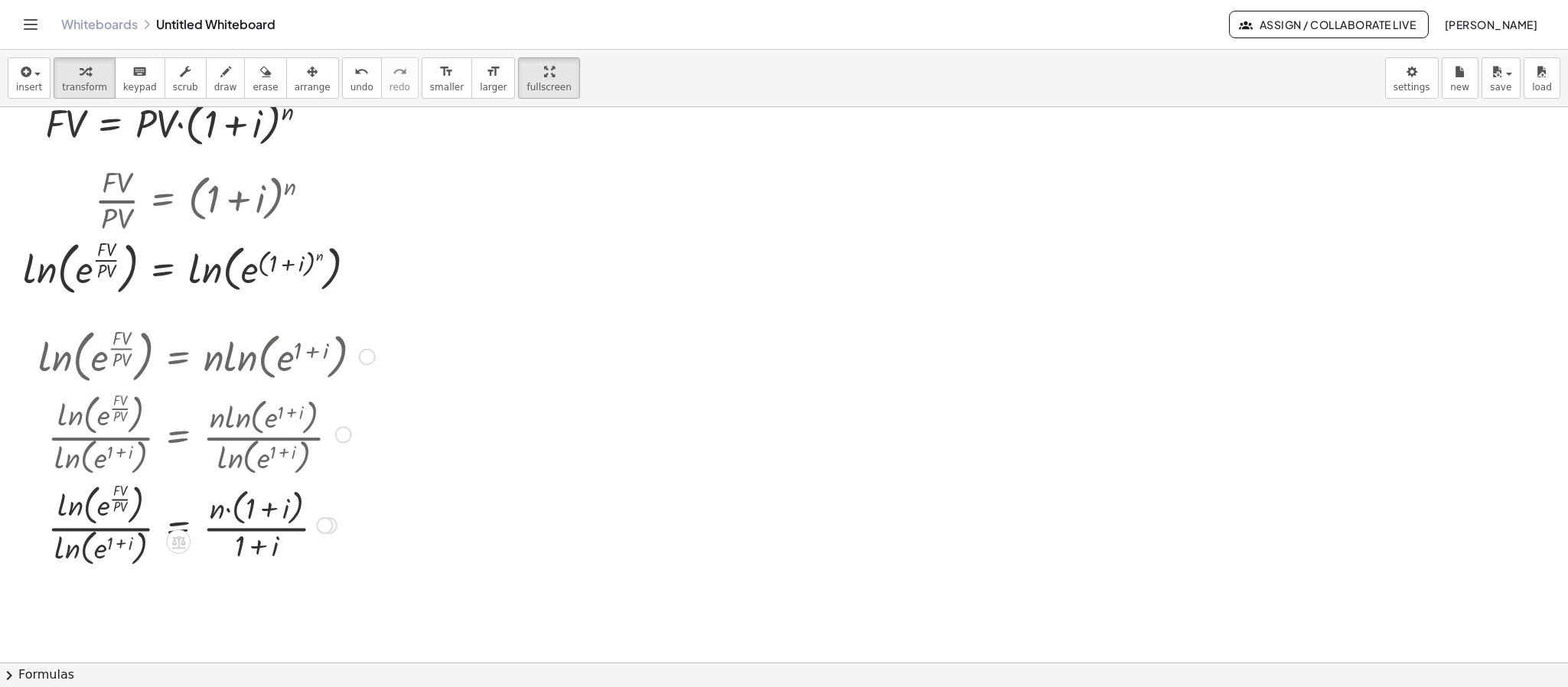
click at [71, 553] on div at bounding box center [206, 524] width 352 height 91
click at [78, 512] on div at bounding box center [206, 523] width 352 height 86
click at [135, 560] on div at bounding box center [206, 523] width 352 height 95
click at [366, 354] on div at bounding box center [367, 357] width 17 height 17
click at [430, 337] on span "Go back to this line" at bounding box center [445, 333] width 91 height 12
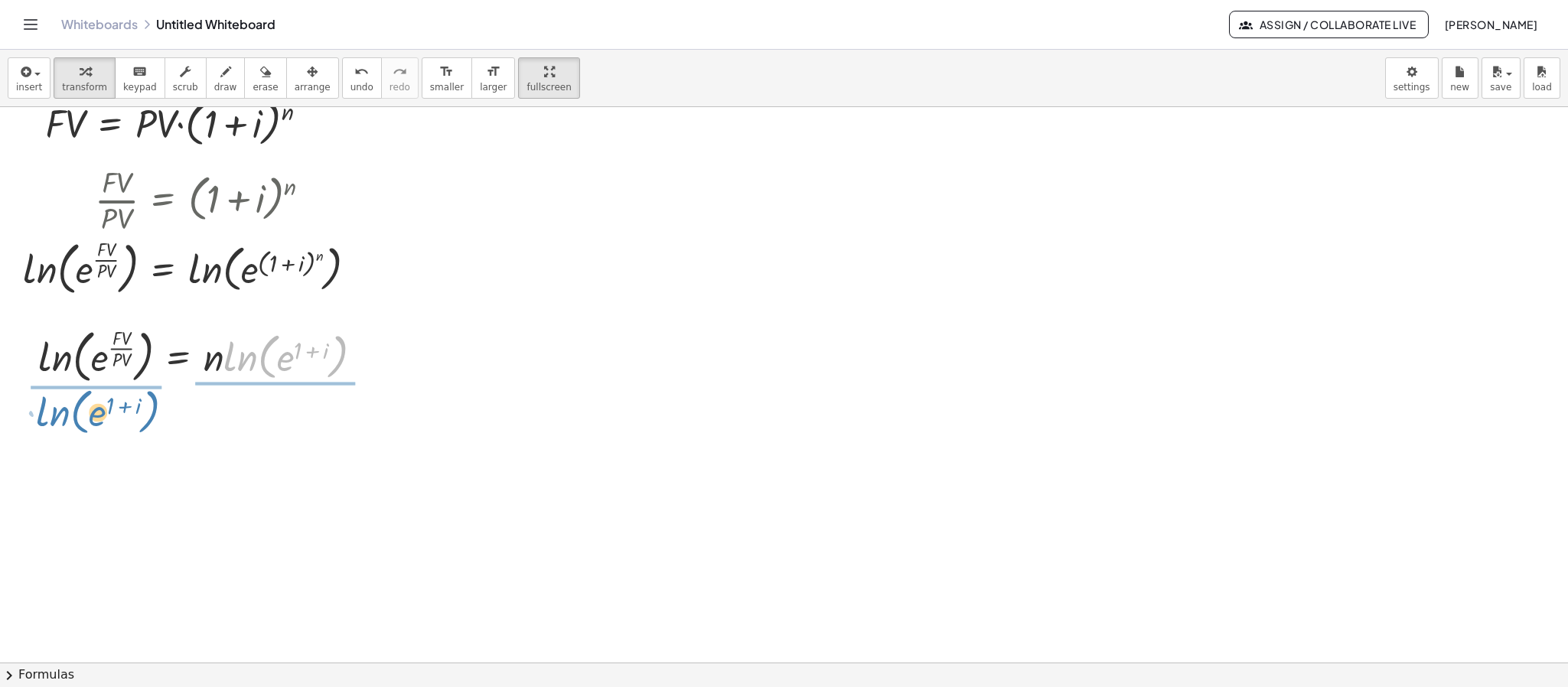
drag, startPoint x: 253, startPoint y: 367, endPoint x: 65, endPoint y: 422, distance: 195.9
click at [65, 422] on div "**********" at bounding box center [784, 432] width 1568 height 1110
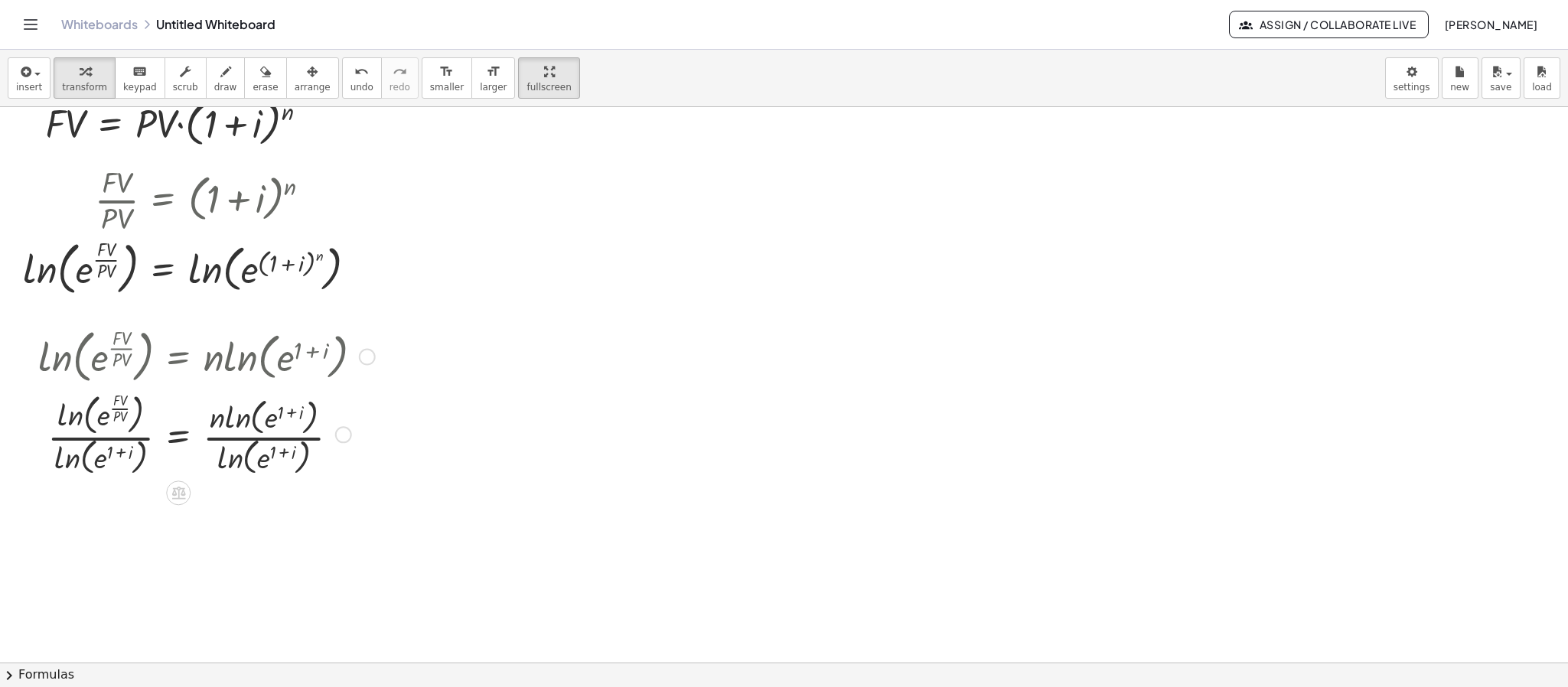
click at [240, 464] on div at bounding box center [206, 434] width 352 height 91
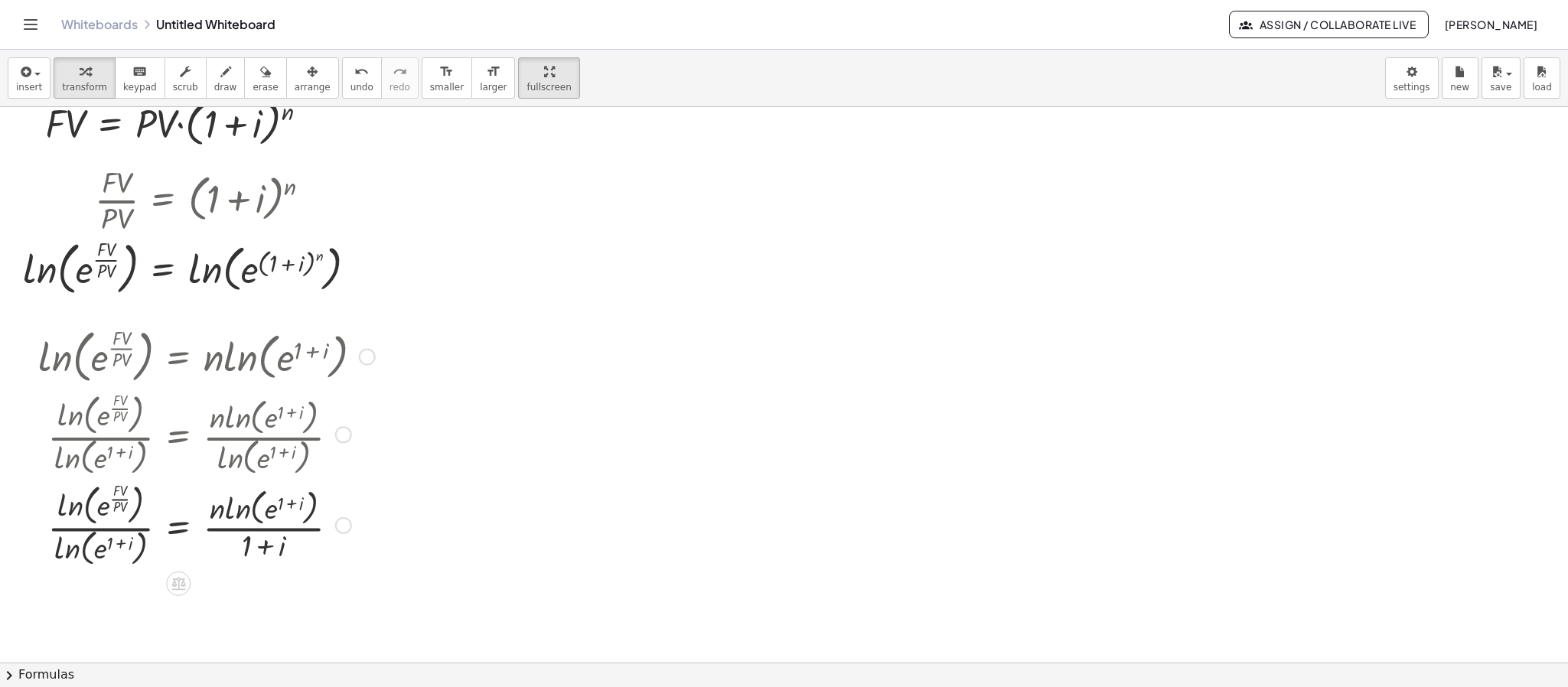
click at [236, 516] on div at bounding box center [206, 524] width 352 height 91
click at [260, 509] on div at bounding box center [206, 524] width 352 height 91
click at [244, 539] on div at bounding box center [206, 524] width 352 height 91
click at [239, 561] on div at bounding box center [206, 524] width 352 height 91
click at [240, 547] on div at bounding box center [206, 524] width 352 height 91
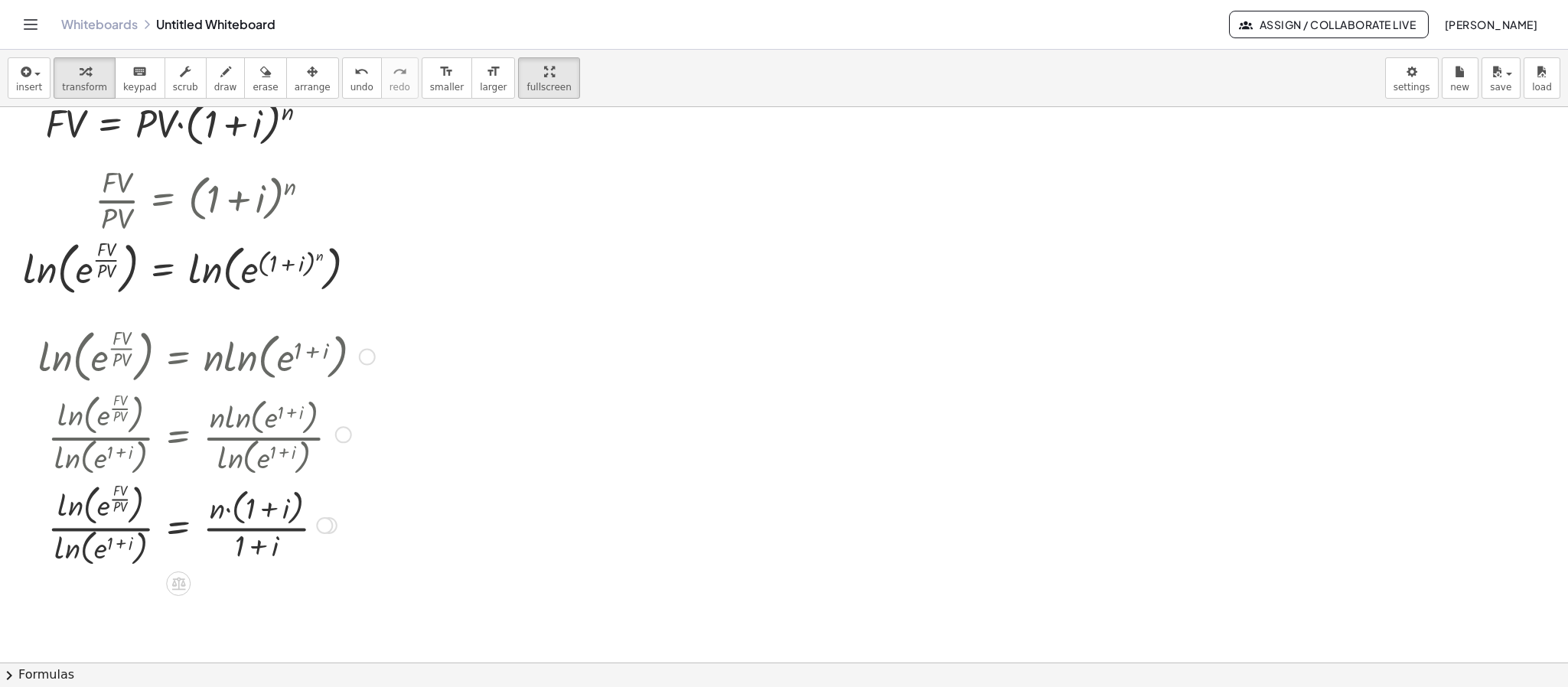
click at [280, 502] on div at bounding box center [206, 524] width 352 height 91
click at [246, 502] on div at bounding box center [206, 524] width 352 height 91
click at [260, 508] on div at bounding box center [206, 524] width 352 height 91
click at [236, 508] on div at bounding box center [206, 524] width 352 height 91
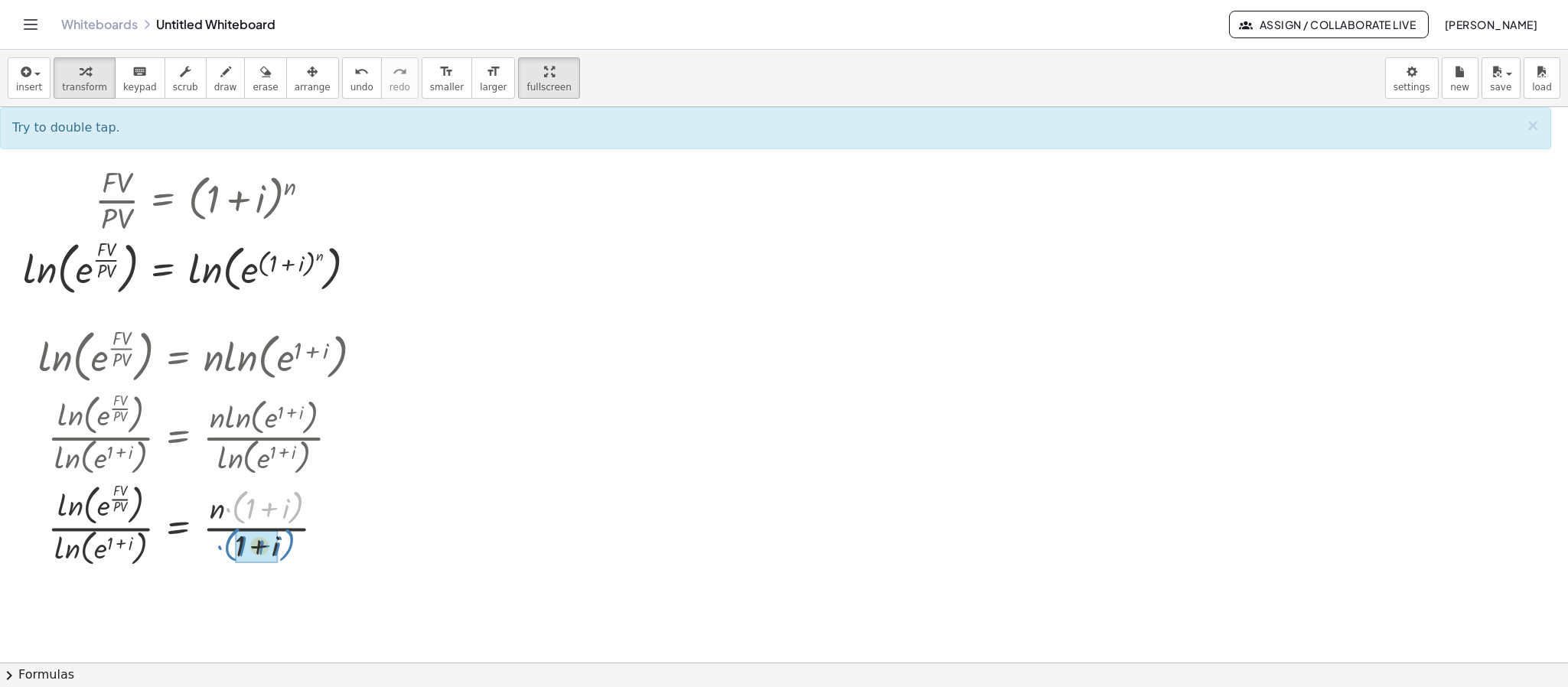
drag, startPoint x: 236, startPoint y: 508, endPoint x: 228, endPoint y: 546, distance: 38.8
click at [228, 546] on div at bounding box center [206, 524] width 352 height 91
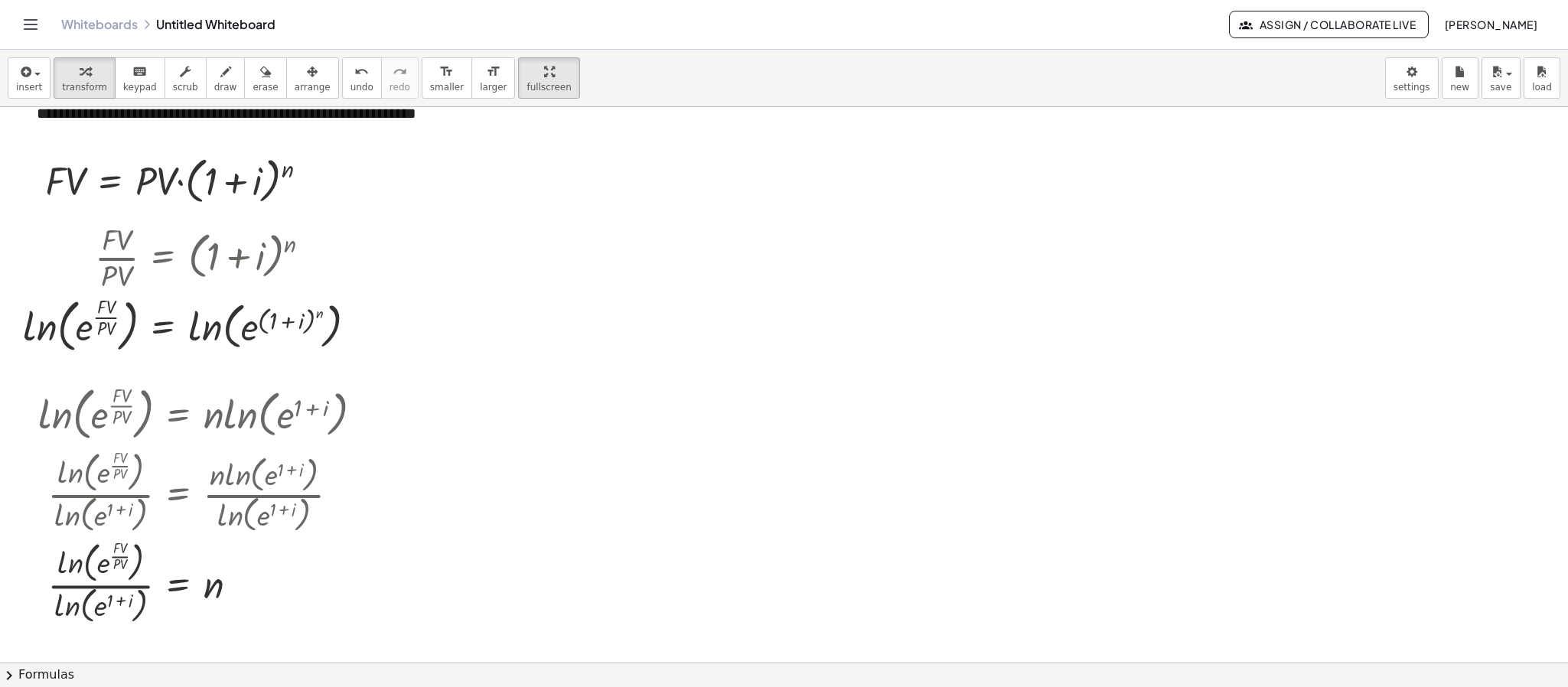
scroll to position [174, 0]
click at [355, 329] on div "Copied done" at bounding box center [357, 323] width 17 height 17
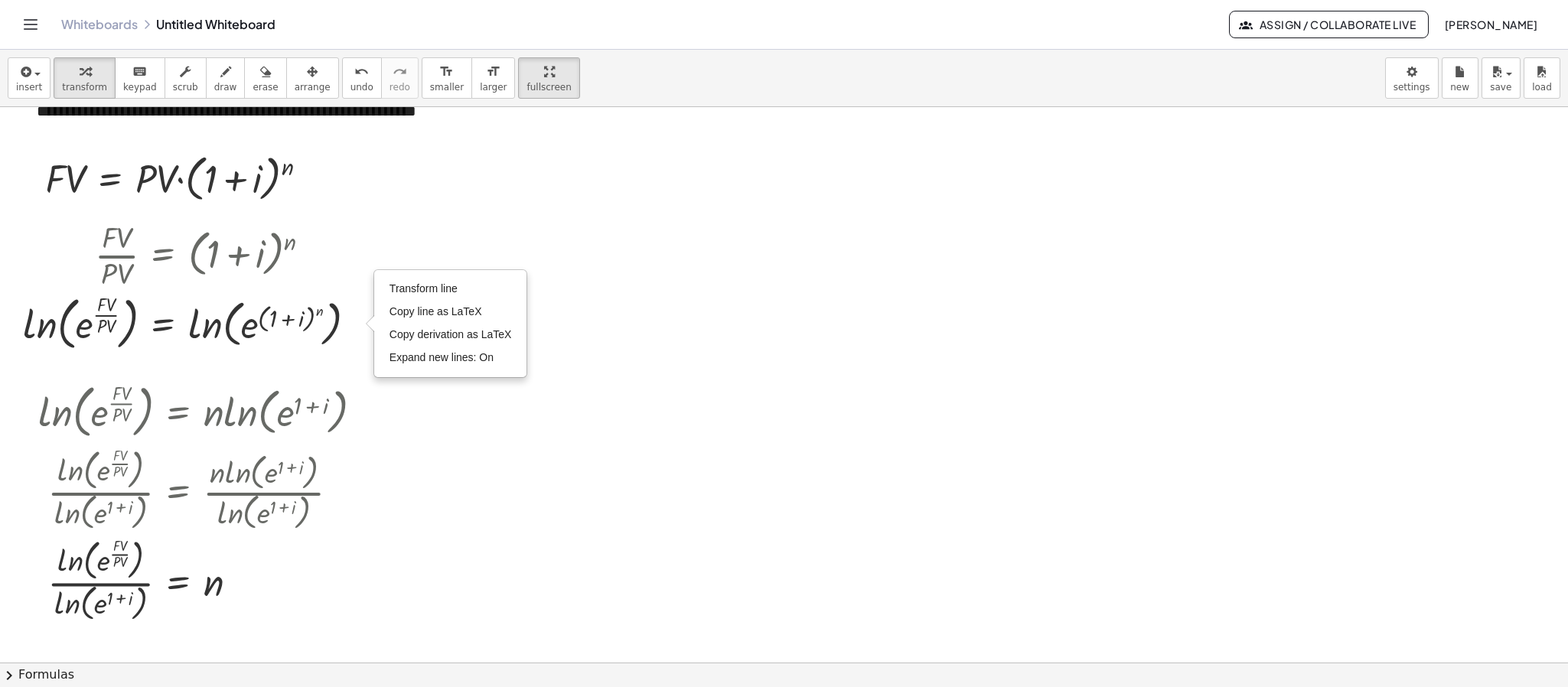
click at [579, 282] on div at bounding box center [784, 488] width 1568 height 1110
click at [366, 324] on div "Copied done" at bounding box center [361, 323] width 17 height 17
click at [372, 324] on div at bounding box center [196, 322] width 362 height 65
click at [366, 324] on div "Copied done" at bounding box center [361, 323] width 17 height 17
click at [355, 321] on div "Transform line Copy line as LaTeX Copy derivation as LaTeX Expand new lines: On" at bounding box center [357, 323] width 17 height 17
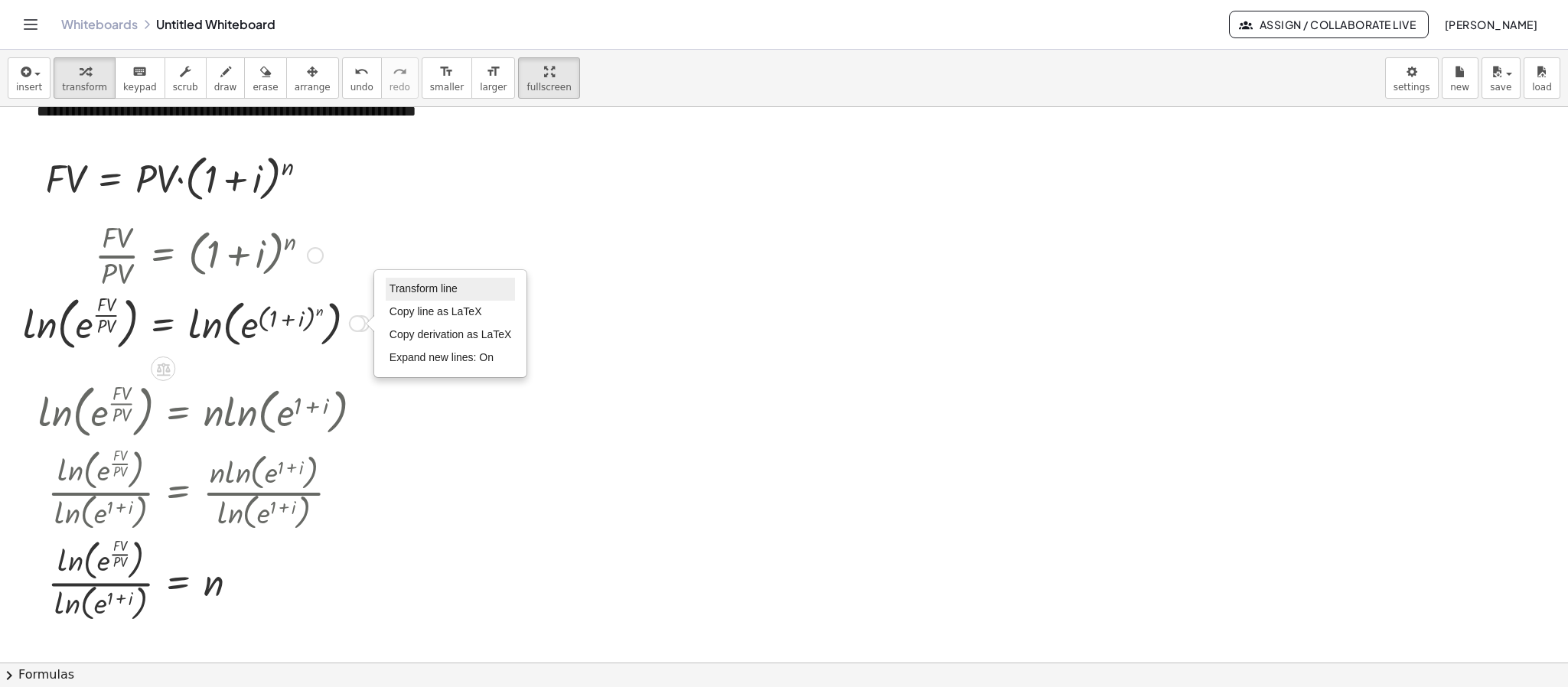
click at [397, 293] on span "Transform line" at bounding box center [423, 288] width 68 height 12
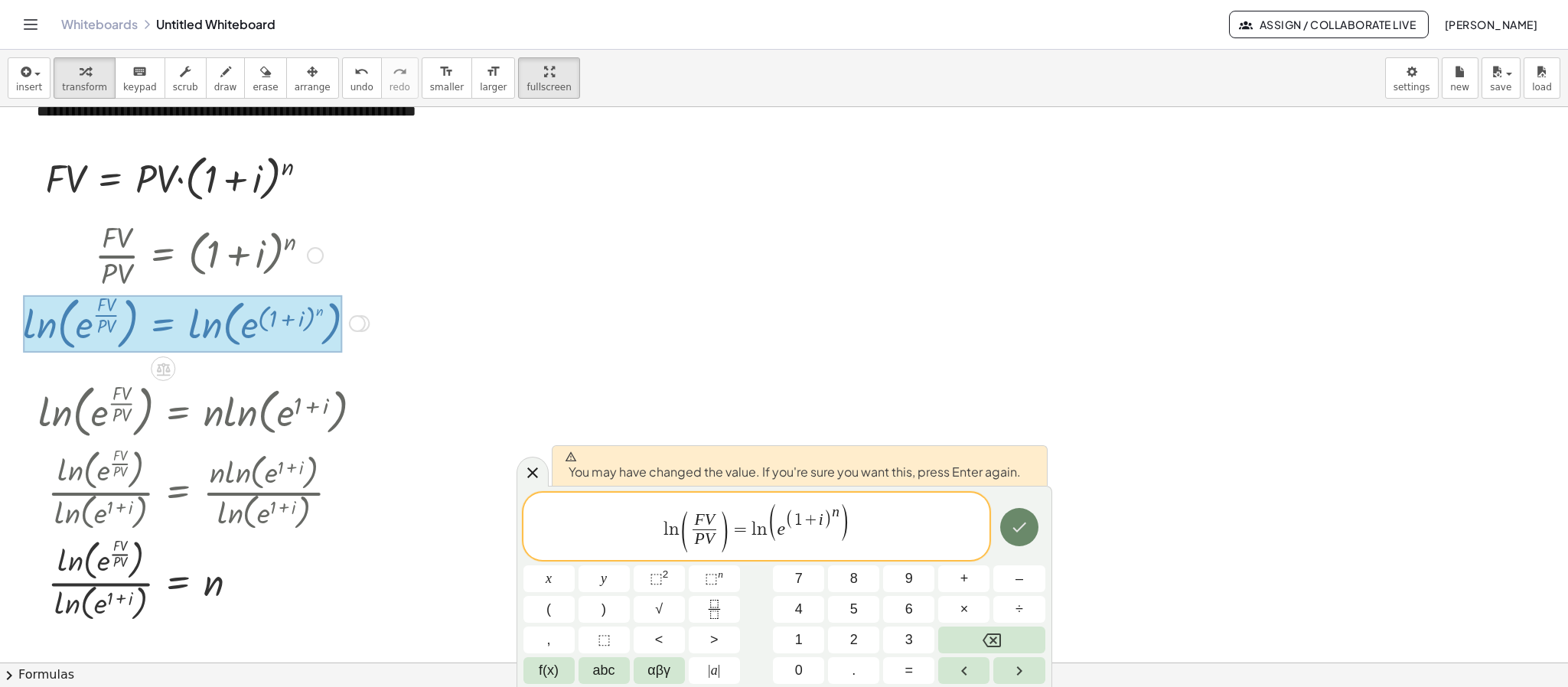
click at [1027, 529] on icon "Done" at bounding box center [1018, 527] width 18 height 18
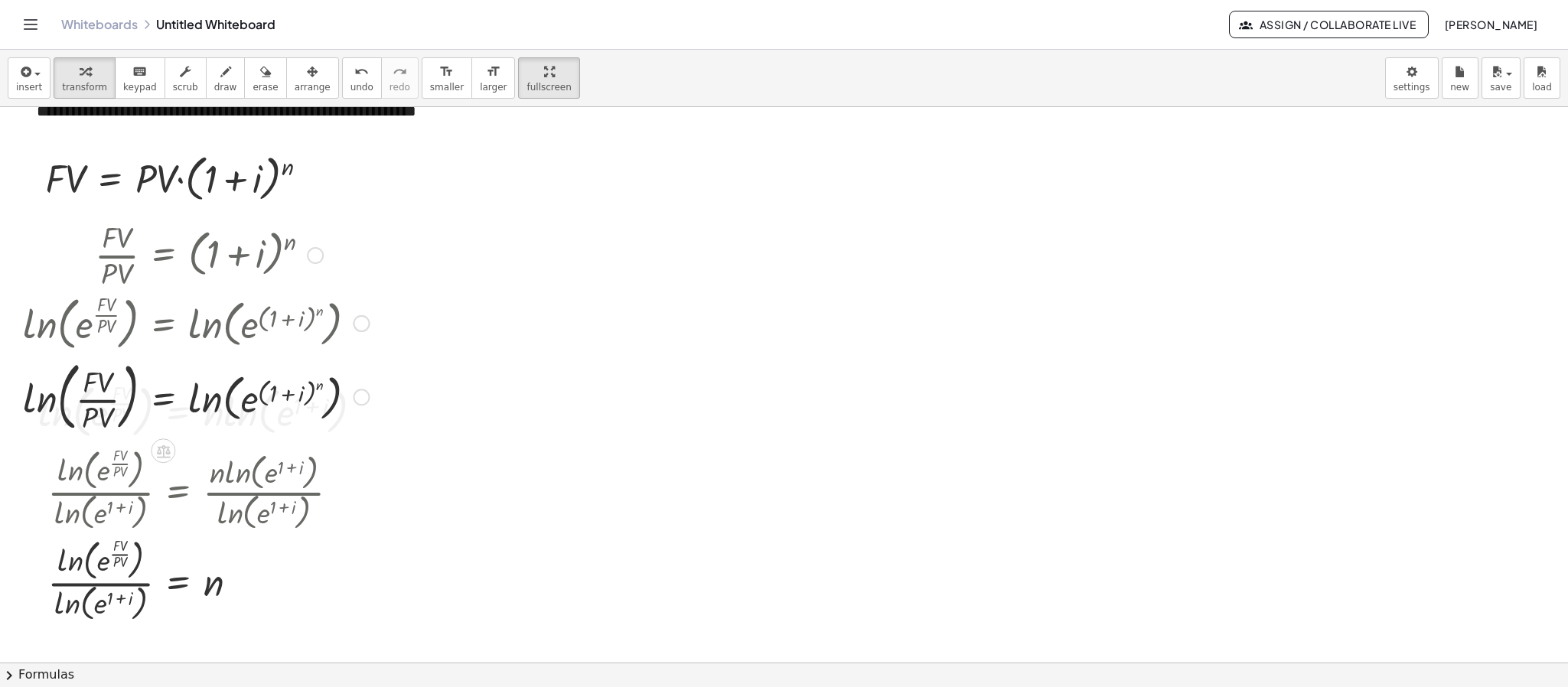
click at [92, 327] on div at bounding box center [196, 322] width 362 height 65
drag, startPoint x: 80, startPoint y: 321, endPoint x: 106, endPoint y: 329, distance: 27.2
click at [88, 324] on div at bounding box center [196, 322] width 362 height 65
click at [363, 326] on div at bounding box center [357, 323] width 17 height 17
click at [416, 300] on span "Go back to this line" at bounding box center [435, 300] width 91 height 12
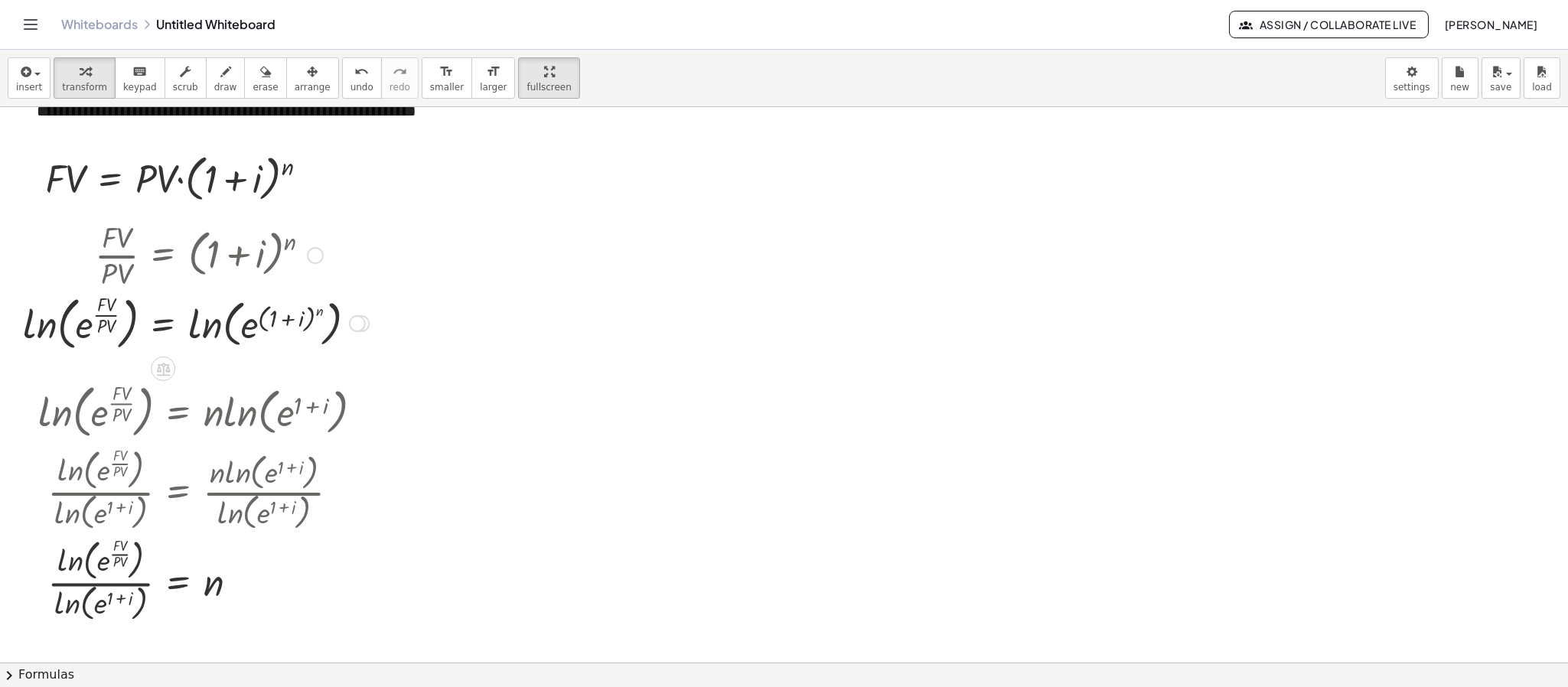
click at [355, 329] on div "Go back to this line Copy line as LaTeX Copy derivation as LaTeX" at bounding box center [357, 323] width 17 height 17
click at [423, 293] on span "Transform line" at bounding box center [423, 288] width 68 height 12
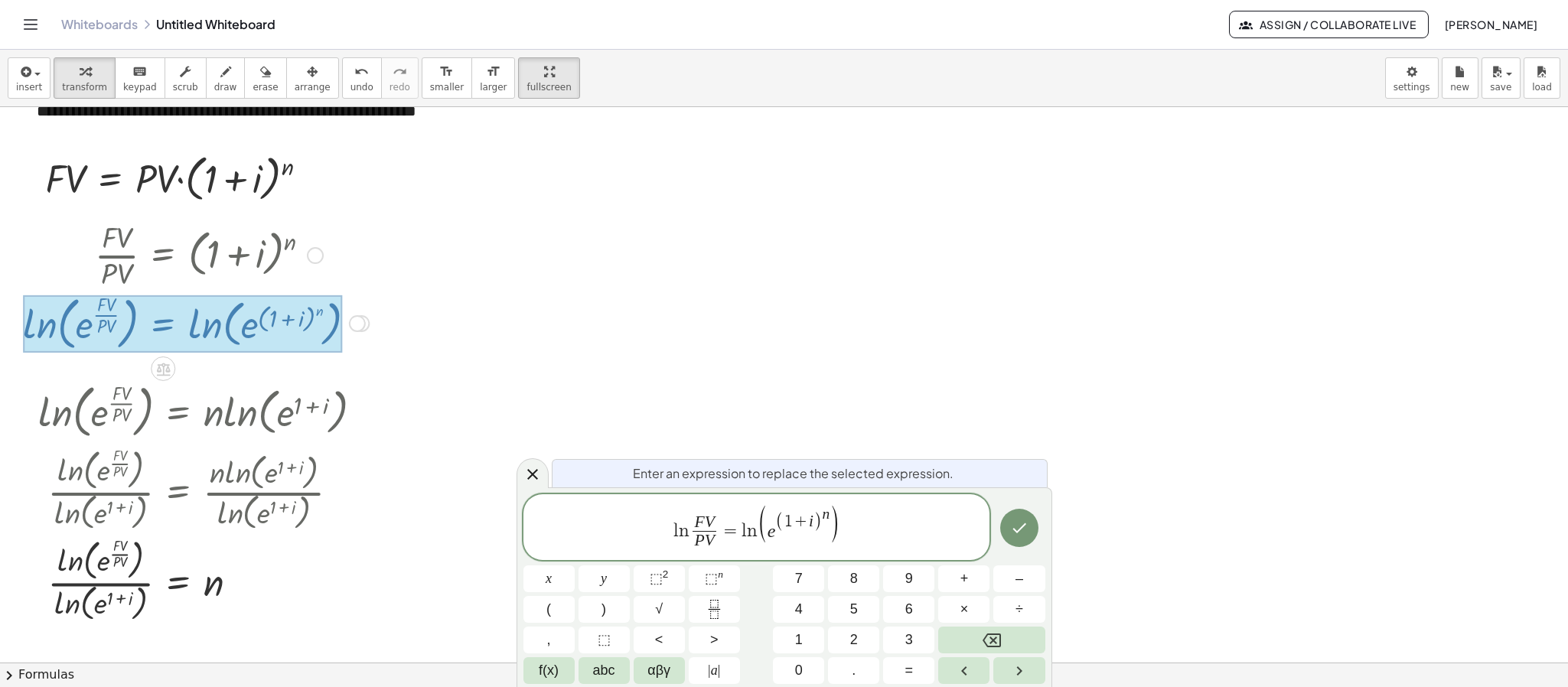
drag, startPoint x: 505, startPoint y: 455, endPoint x: 539, endPoint y: 468, distance: 36.4
click at [510, 455] on div at bounding box center [784, 488] width 1568 height 1110
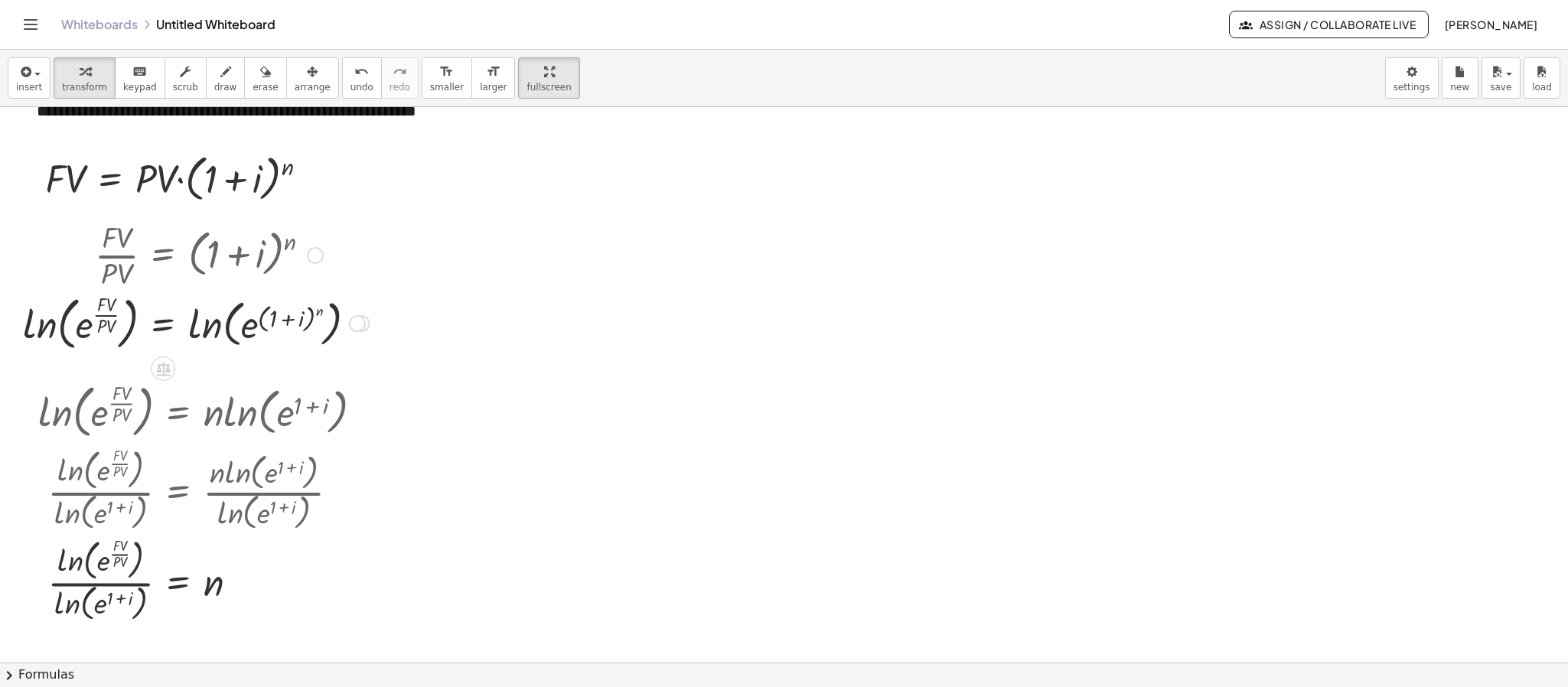
click at [105, 335] on div at bounding box center [196, 322] width 362 height 65
click at [356, 324] on div "Transform line Copy line as LaTeX Copy derivation as LaTeX Expand new lines: On" at bounding box center [357, 323] width 17 height 17
drag, startPoint x: 445, startPoint y: 299, endPoint x: 456, endPoint y: 300, distance: 11.0
click at [446, 299] on li "Transform line" at bounding box center [450, 289] width 130 height 23
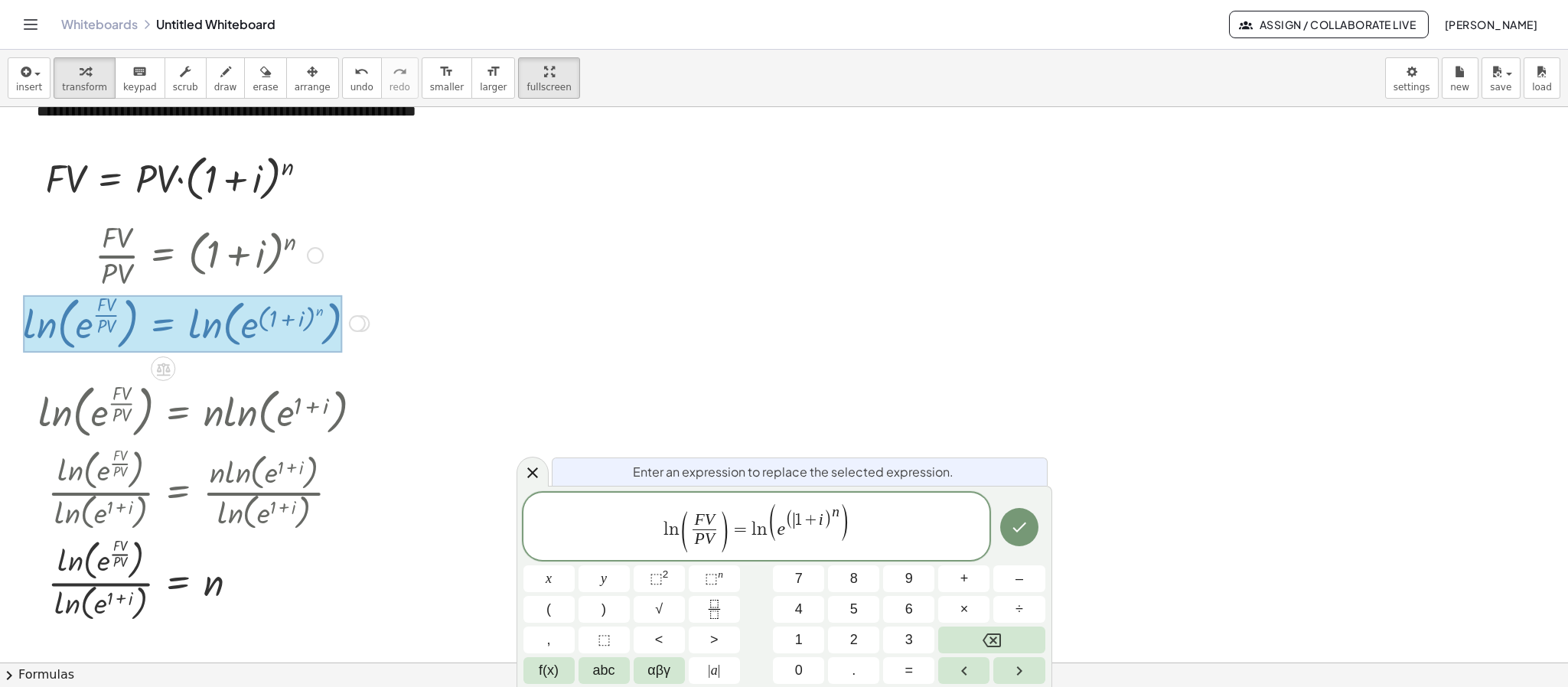
click at [789, 526] on span "(" at bounding box center [789, 520] width 9 height 20
click at [785, 526] on span "( ​ 1 + i ) n" at bounding box center [812, 517] width 54 height 25
click at [1015, 537] on icon "Done" at bounding box center [1018, 530] width 18 height 18
click at [886, 528] on span "l n ( F V P V ​ ) = l n ​ ( 1 + i ) n" at bounding box center [757, 531] width 467 height 44
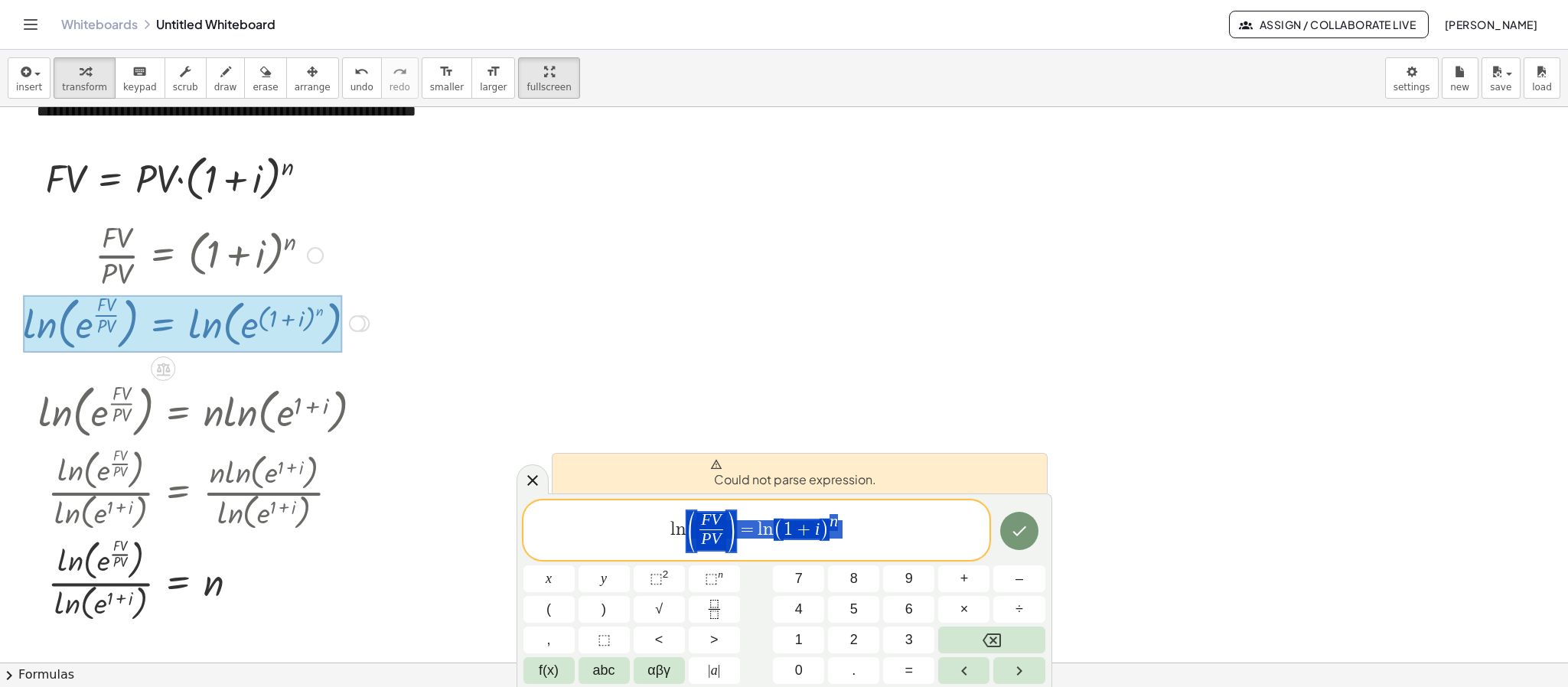
drag, startPoint x: 843, startPoint y: 526, endPoint x: 696, endPoint y: 533, distance: 147.2
click at [696, 533] on span "l n ( F V P V ​ ) = l n ( 1 + i ) n" at bounding box center [757, 531] width 467 height 44
click at [1075, 459] on div at bounding box center [784, 488] width 1568 height 1110
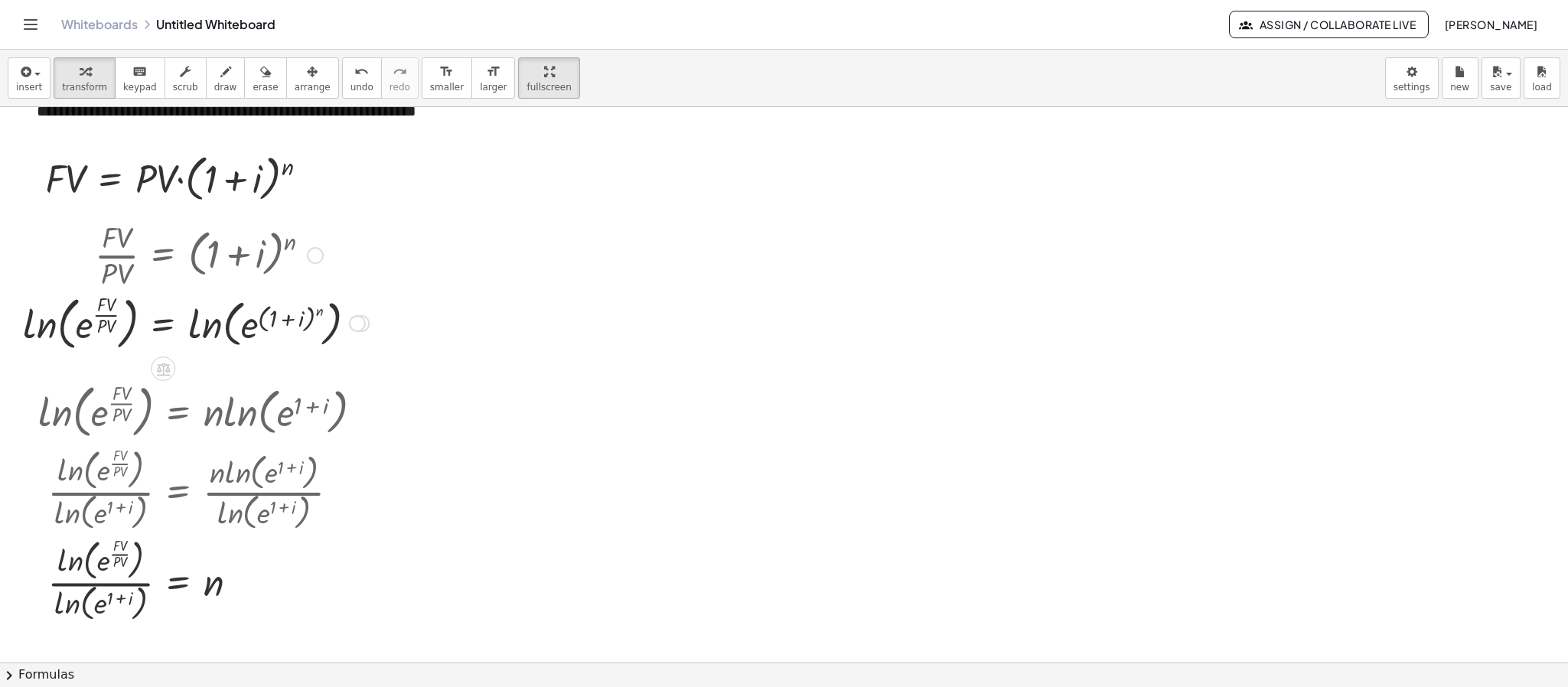
click at [313, 255] on div at bounding box center [314, 256] width 17 height 17
click at [379, 236] on span "Go back to this line" at bounding box center [393, 232] width 91 height 12
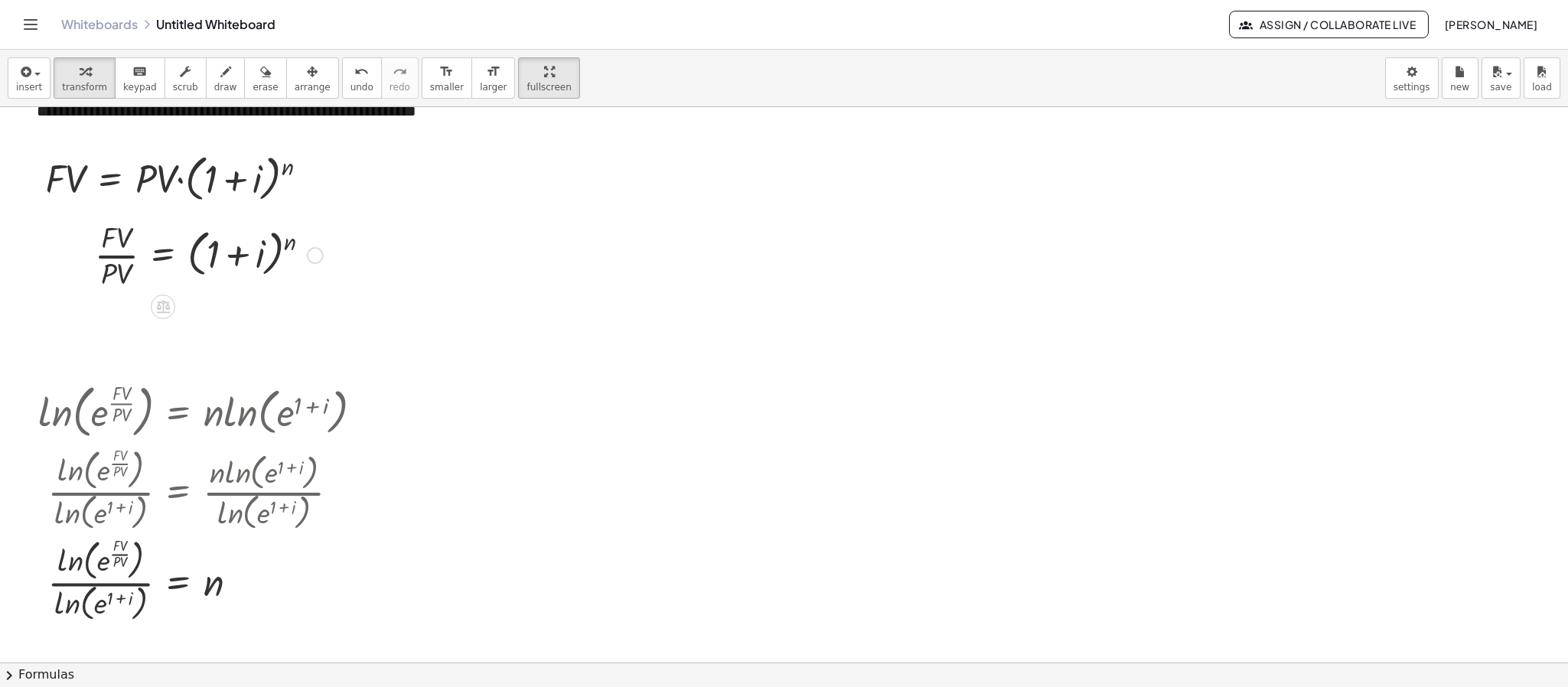
click at [320, 259] on div "Go back to this line Copy line as LaTeX Copy derivation as LaTeX" at bounding box center [314, 256] width 17 height 17
drag, startPoint x: 442, startPoint y: 209, endPoint x: 147, endPoint y: 283, distance: 304.1
click at [147, 283] on div "· F · V · P · V = ( + 1 + i ) n Fix a mistake Transform line Copy line as LaTeX…" at bounding box center [203, 253] width 262 height 84
click at [159, 301] on icon at bounding box center [163, 306] width 16 height 16
click at [223, 311] on icon at bounding box center [224, 306] width 14 height 14
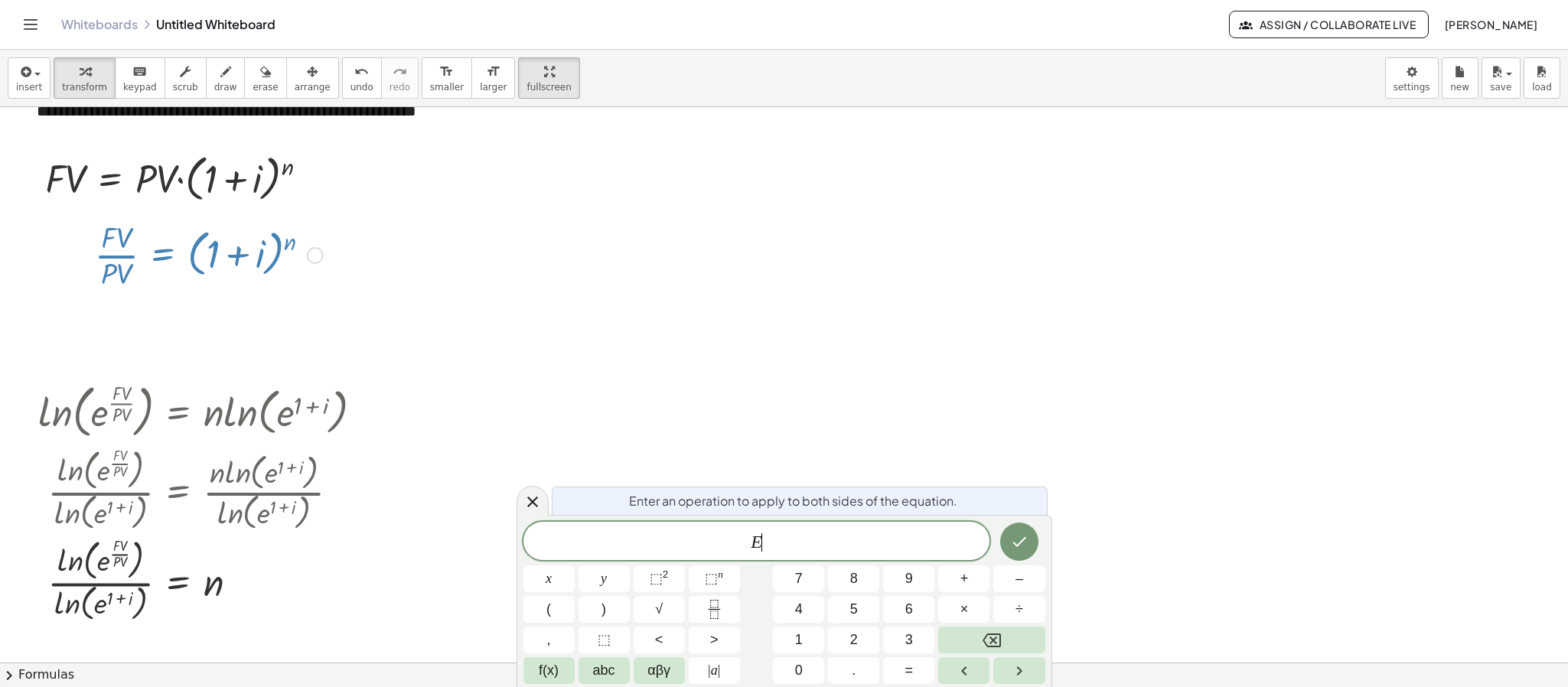
click at [742, 535] on span "E ​" at bounding box center [757, 542] width 467 height 22
click at [539, 610] on span "f(x)" at bounding box center [548, 670] width 20 height 21
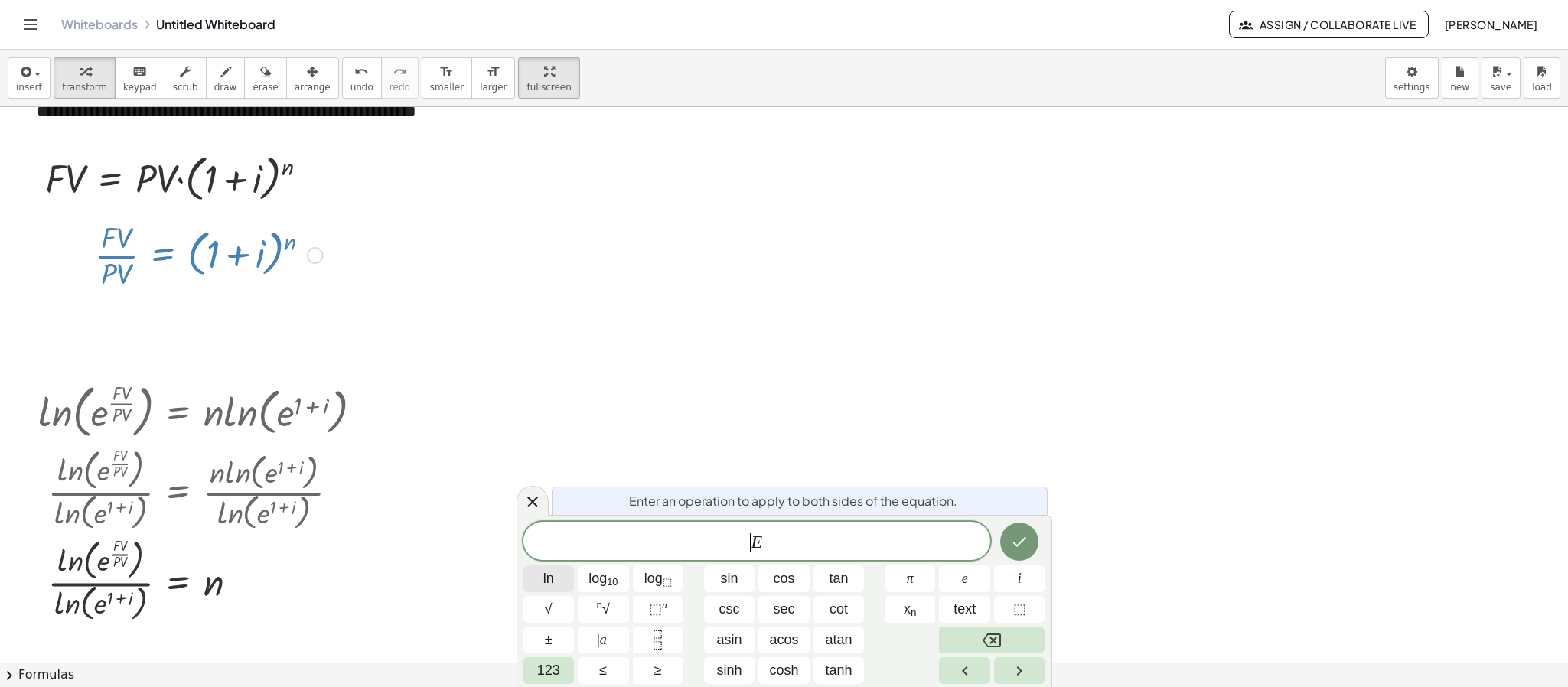
click at [549, 575] on span "ln" at bounding box center [549, 579] width 10 height 21
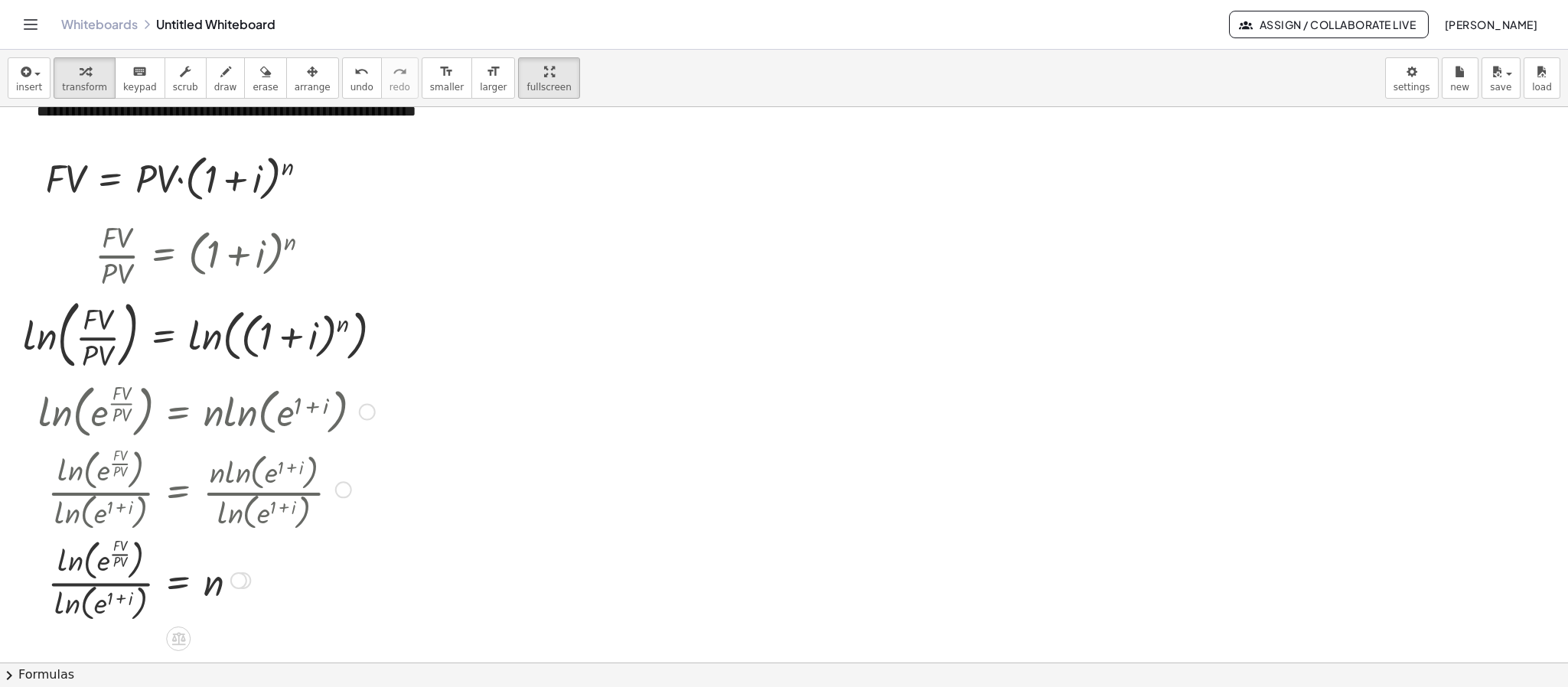
click at [366, 408] on div at bounding box center [367, 412] width 17 height 17
click at [422, 395] on li "Go back to this line" at bounding box center [460, 389] width 130 height 23
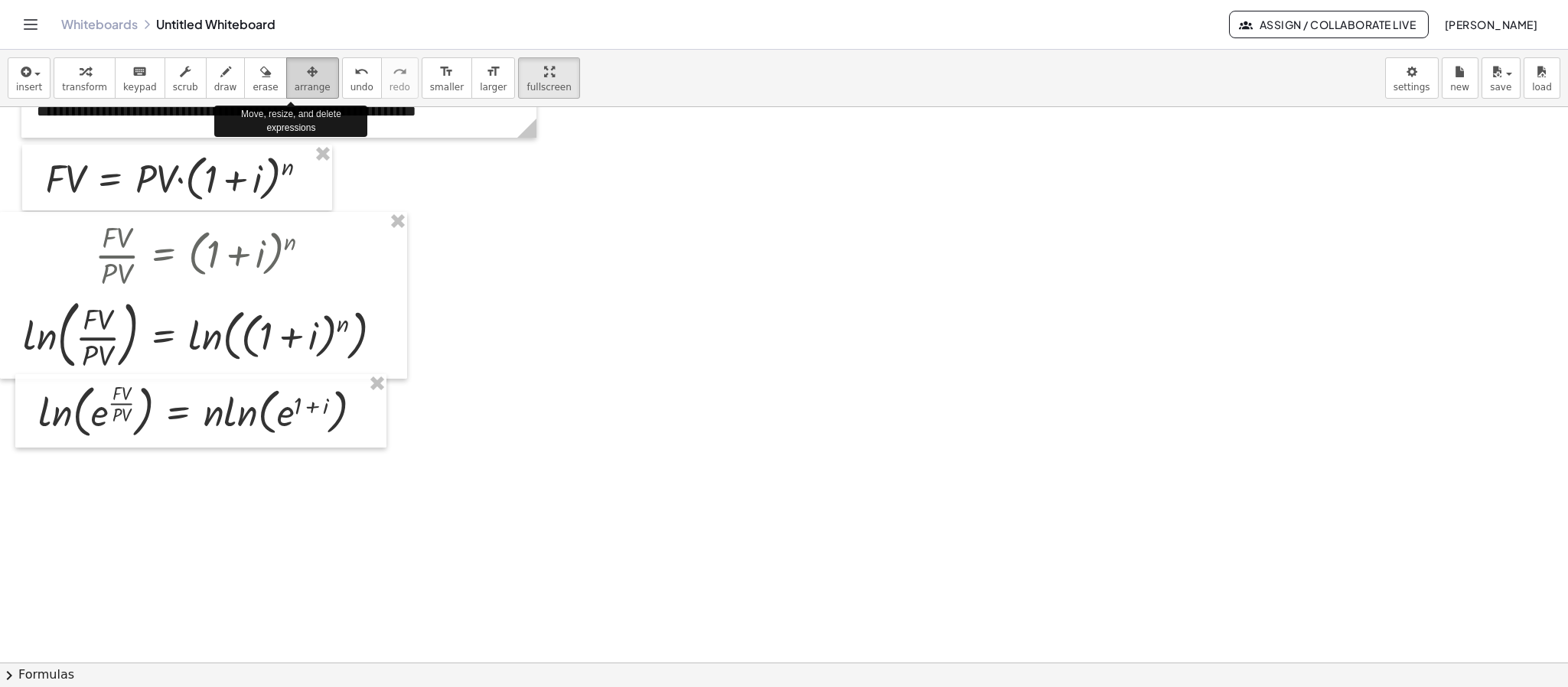
click at [287, 71] on button "arrange" at bounding box center [313, 77] width 53 height 41
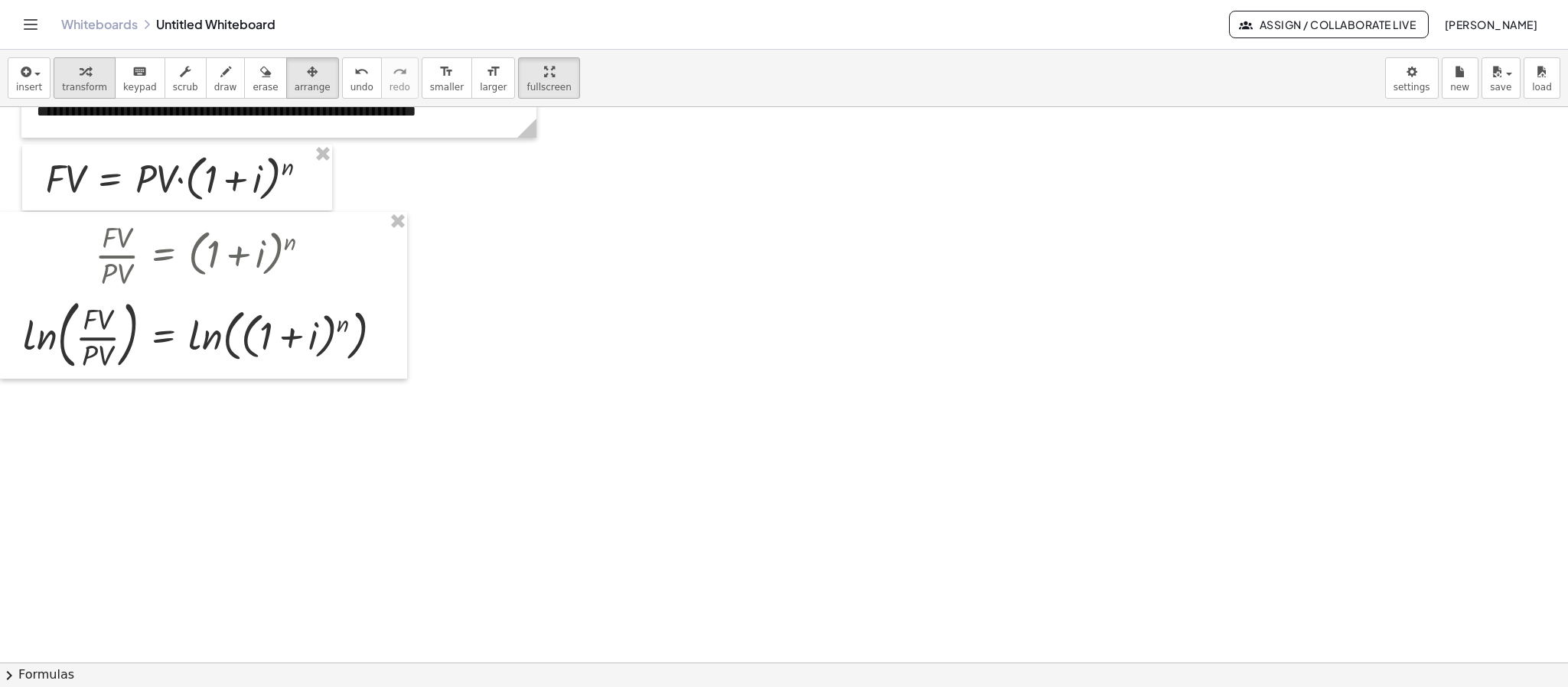
drag, startPoint x: 106, startPoint y: 85, endPoint x: 94, endPoint y: 80, distance: 13.0
click at [101, 84] on div "transform keyboard keypad scrub draw erase arrange" at bounding box center [195, 77] width 285 height 41
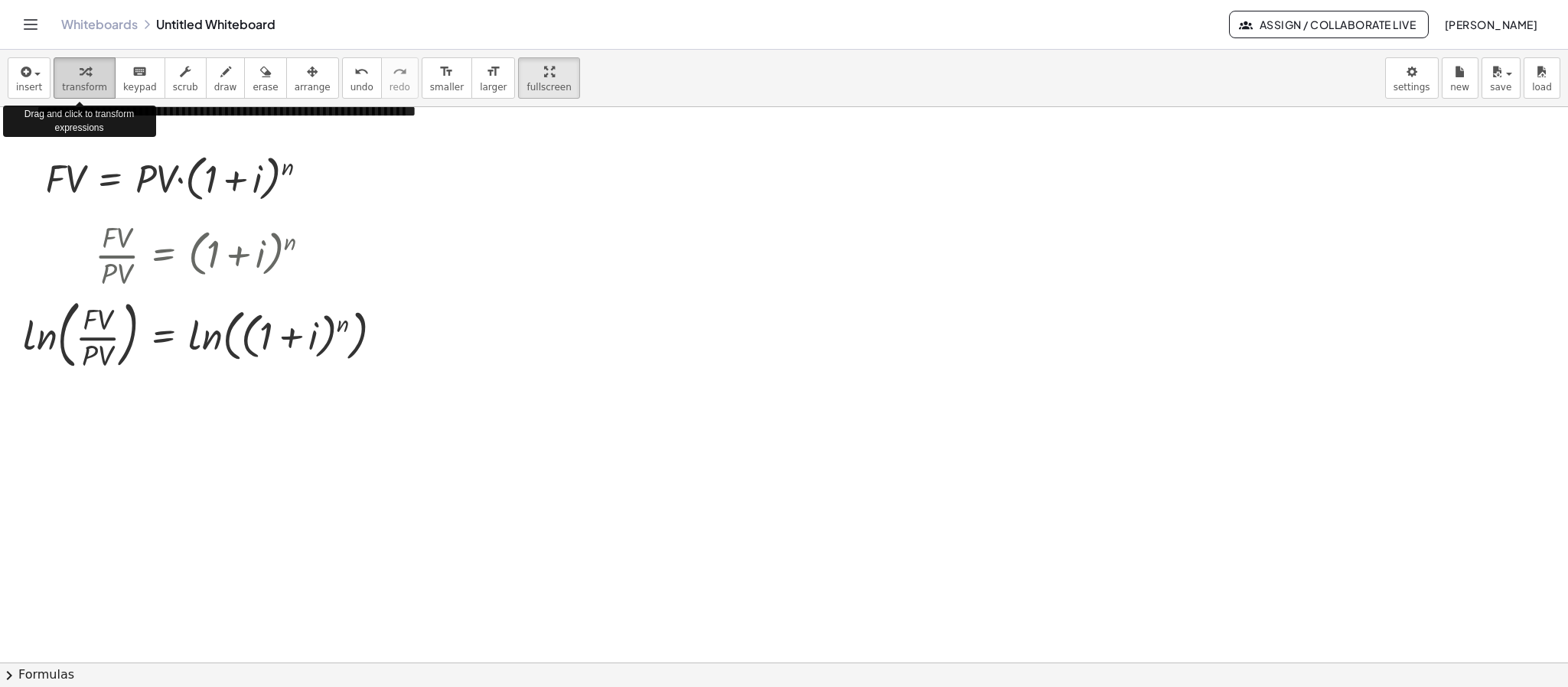
click at [80, 80] on icon "button" at bounding box center [84, 71] width 10 height 18
drag, startPoint x: 338, startPoint y: 327, endPoint x: 179, endPoint y: 337, distance: 159.3
click at [179, 337] on div at bounding box center [209, 333] width 388 height 83
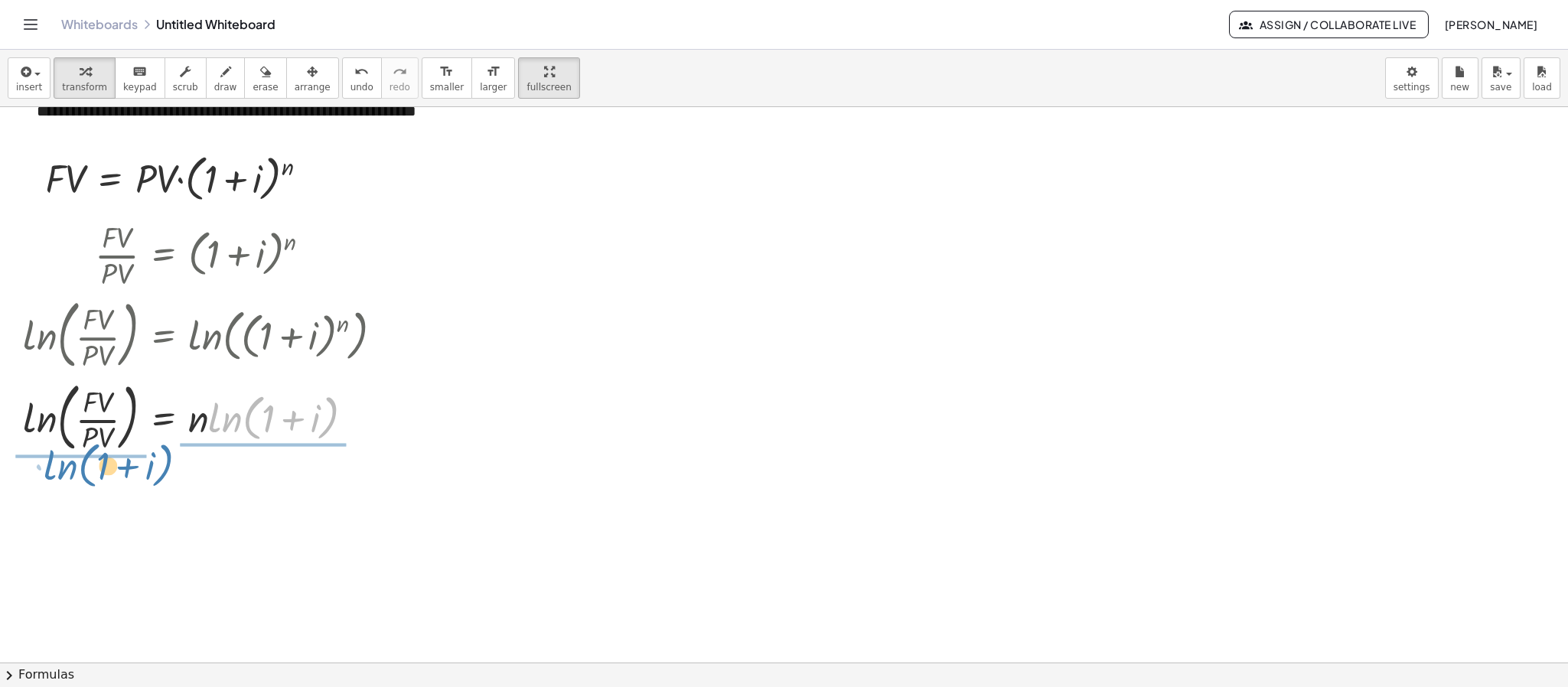
drag, startPoint x: 221, startPoint y: 423, endPoint x: 56, endPoint y: 470, distance: 171.6
click at [56, 470] on div "**********" at bounding box center [784, 488] width 1568 height 1110
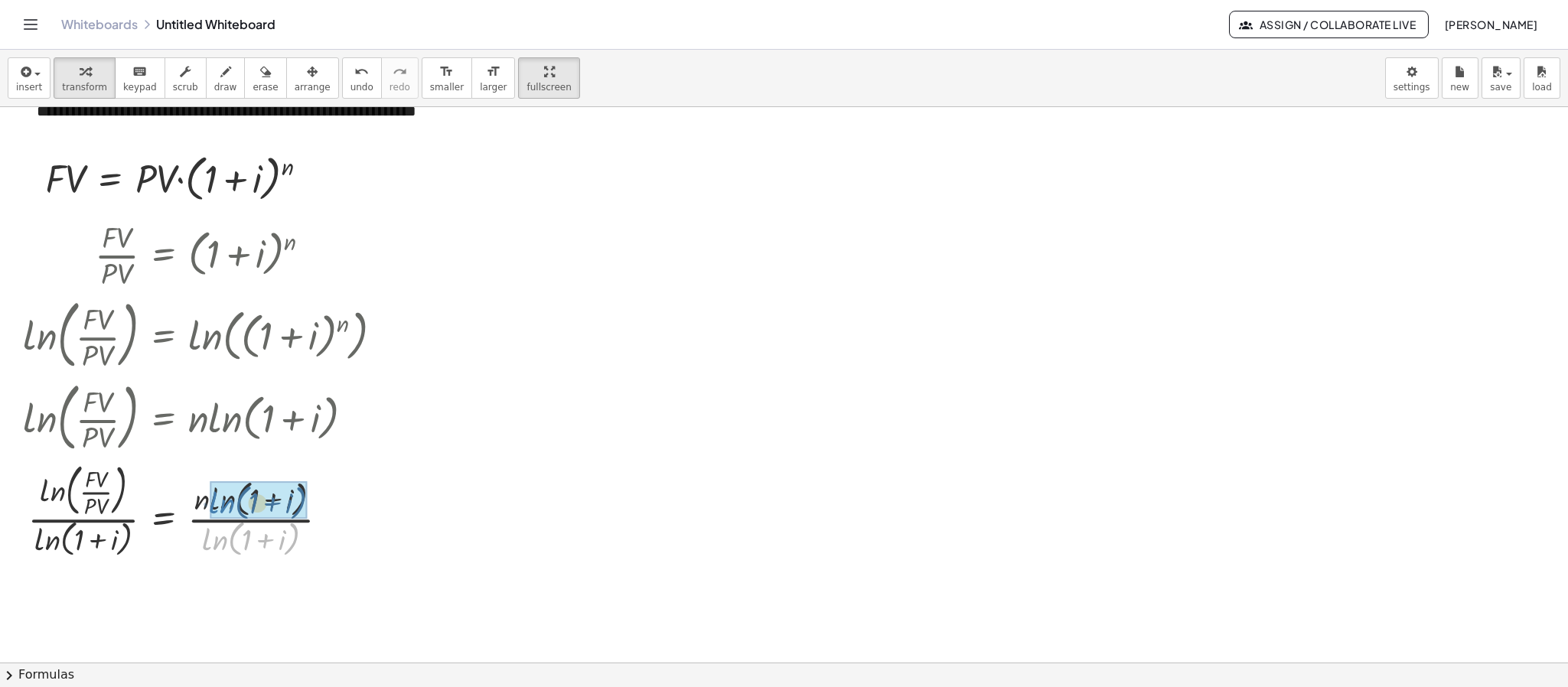
drag, startPoint x: 214, startPoint y: 542, endPoint x: 221, endPoint y: 505, distance: 37.7
click at [210, 95] on button "draw" at bounding box center [226, 77] width 40 height 41
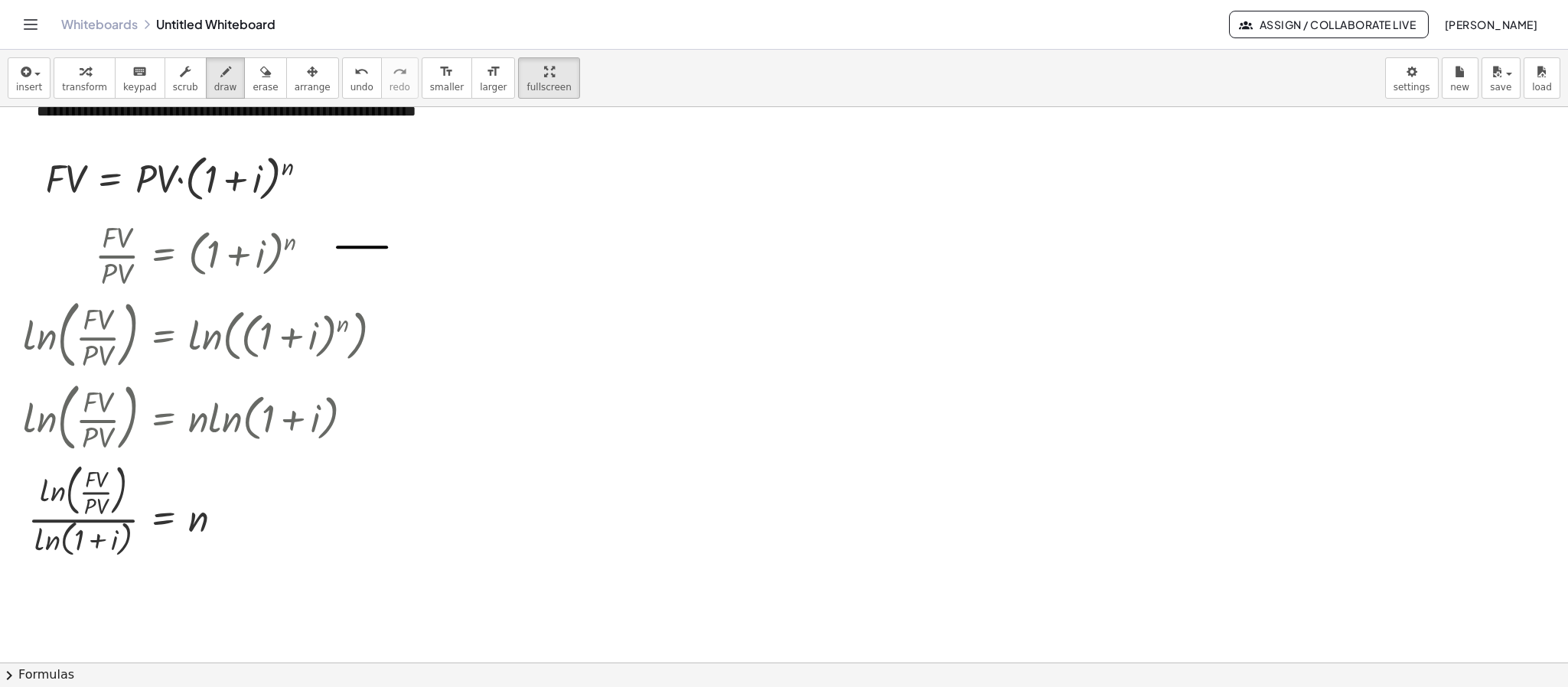
drag, startPoint x: 387, startPoint y: 248, endPoint x: 331, endPoint y: 250, distance: 56.0
click at [331, 250] on div at bounding box center [784, 488] width 1568 height 1110
drag, startPoint x: 337, startPoint y: 230, endPoint x: 336, endPoint y: 259, distance: 29.0
click at [336, 259] on div at bounding box center [784, 488] width 1568 height 1110
click at [44, 94] on button "insert" at bounding box center [29, 77] width 43 height 41
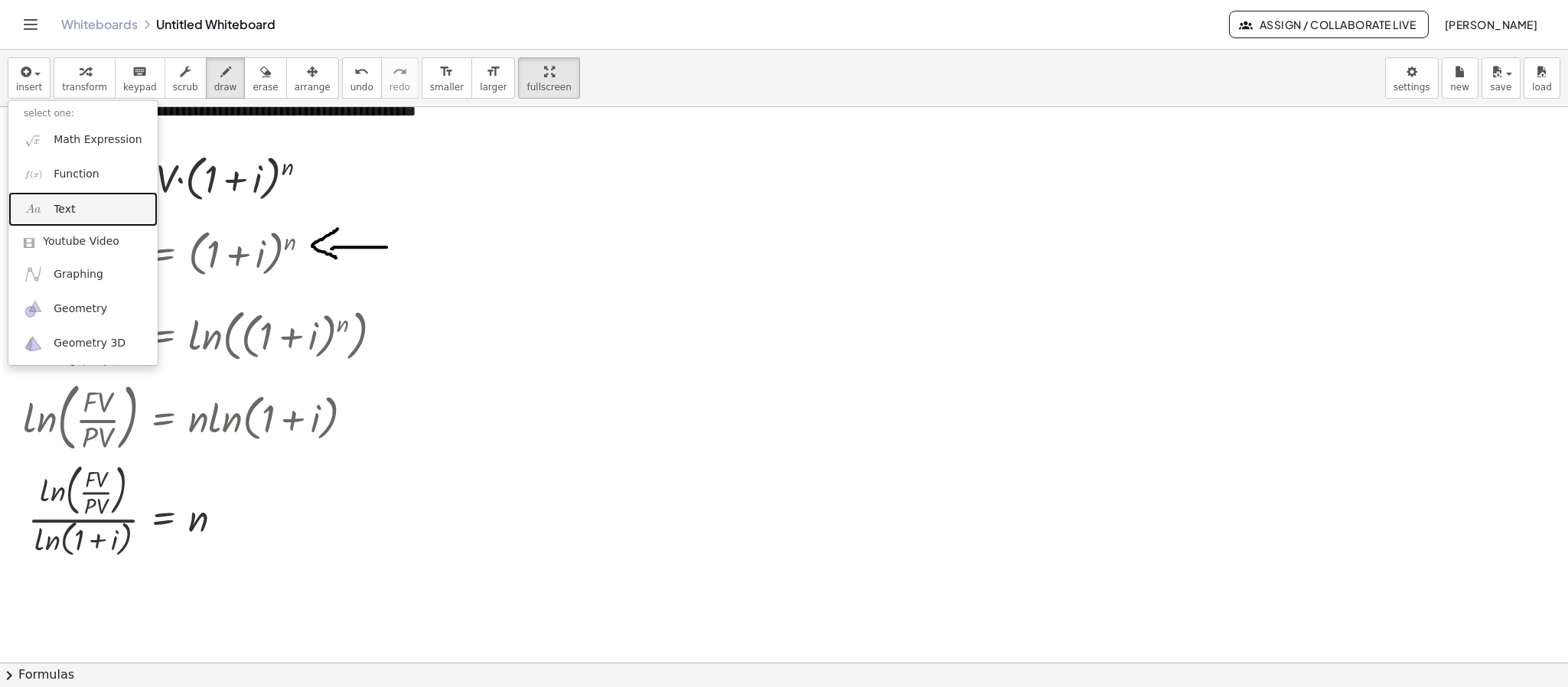
click at [64, 203] on span "Text" at bounding box center [64, 210] width 22 height 16
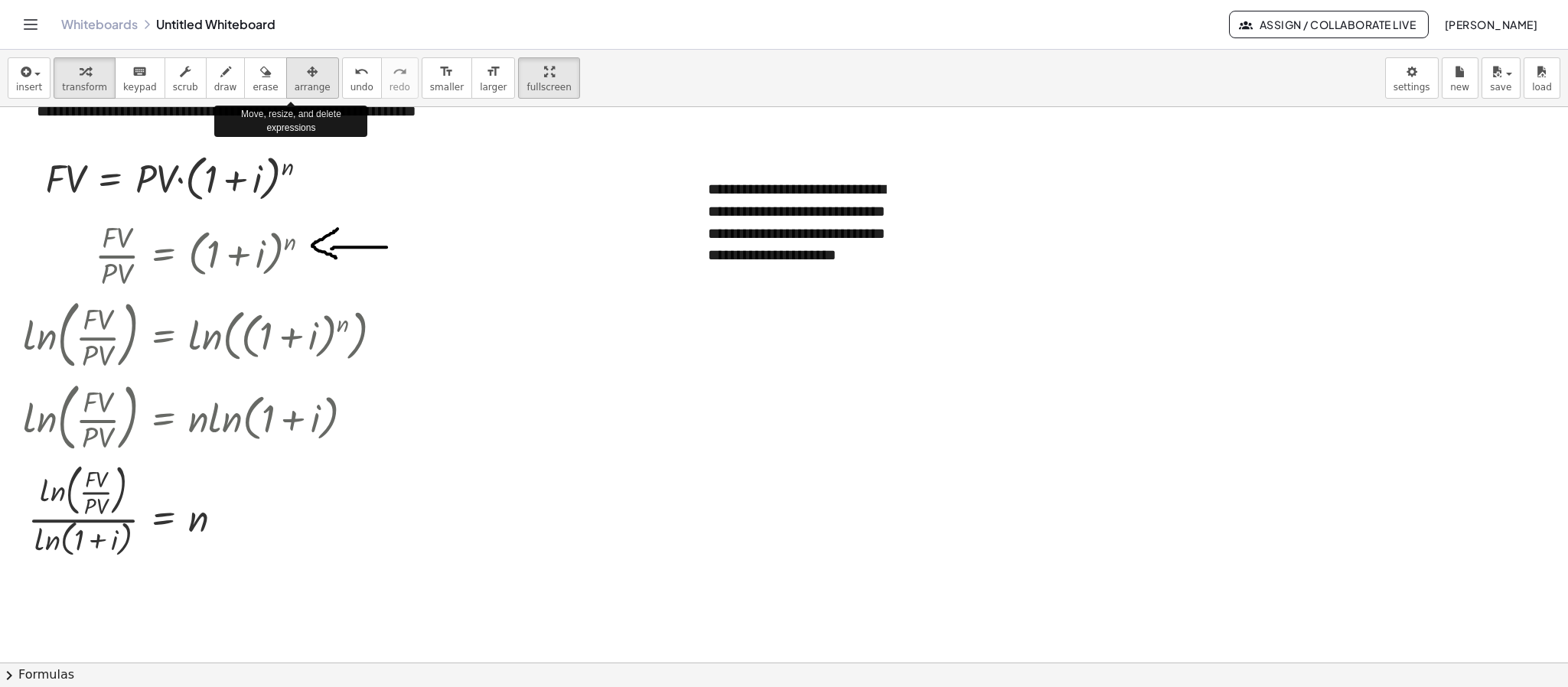
click at [296, 90] on span "arrange" at bounding box center [312, 87] width 36 height 10
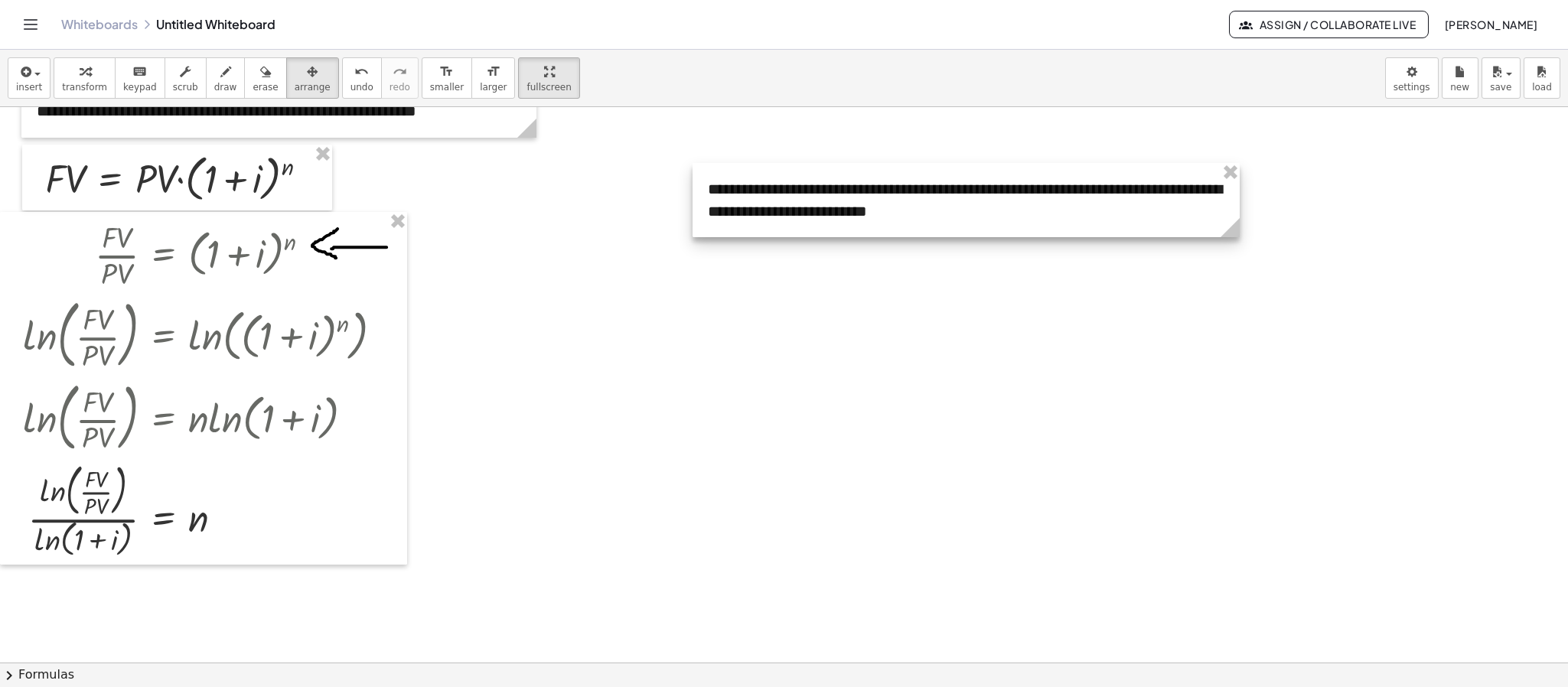
drag, startPoint x: 918, startPoint y: 299, endPoint x: 1236, endPoint y: 285, distance: 318.3
click at [1236, 285] on div "**********" at bounding box center [784, 488] width 1568 height 1110
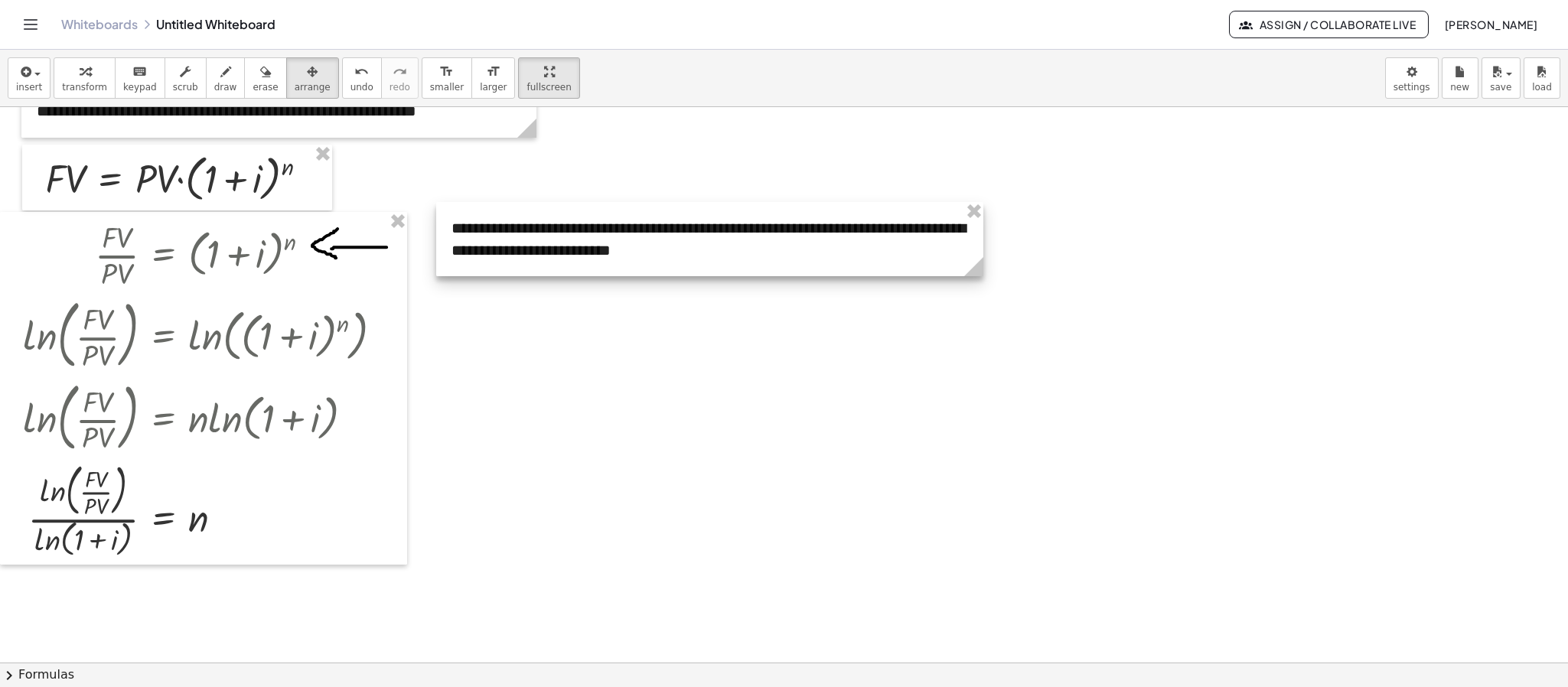
drag, startPoint x: 1106, startPoint y: 230, endPoint x: 853, endPoint y: 268, distance: 255.8
click at [853, 268] on div at bounding box center [710, 239] width 547 height 74
click at [17, 80] on icon "button" at bounding box center [24, 71] width 14 height 18
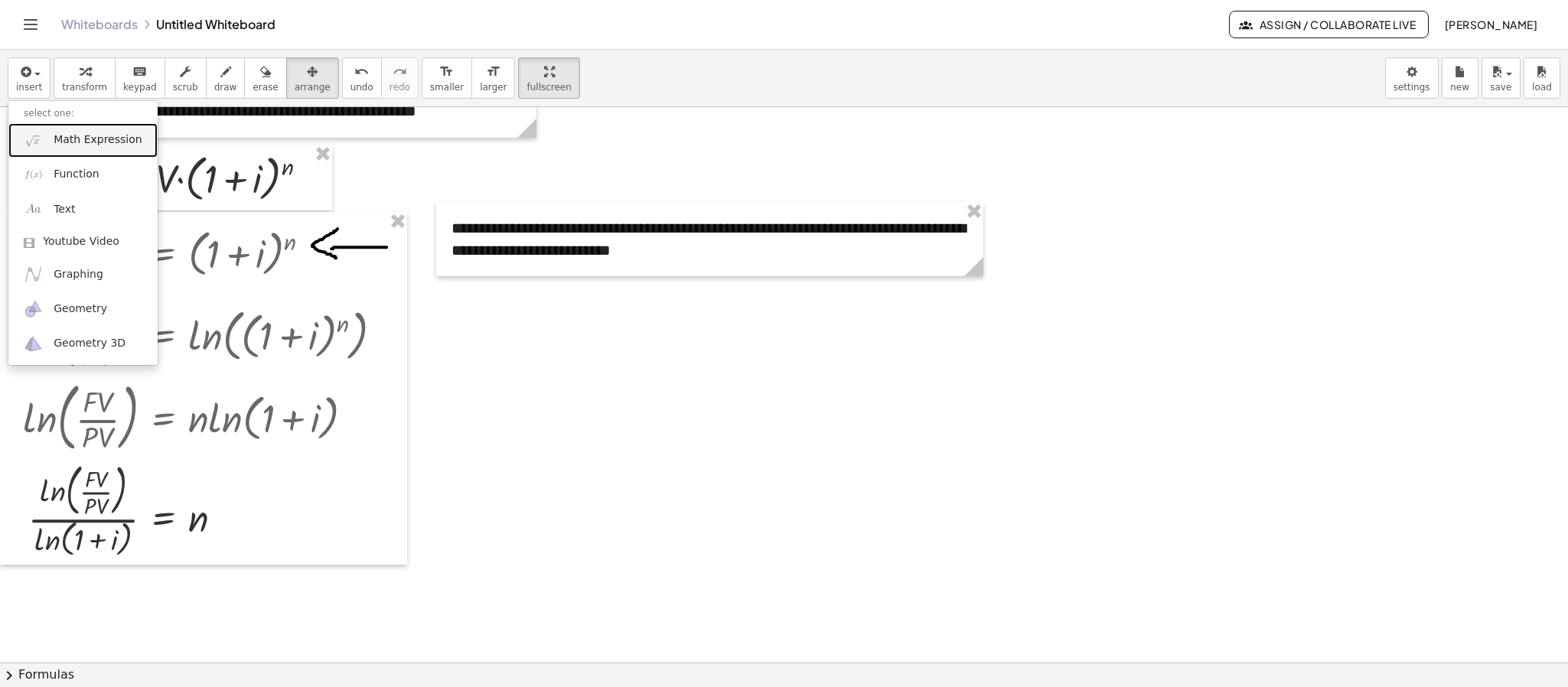
click at [91, 148] on span "Math Expression" at bounding box center [97, 140] width 88 height 16
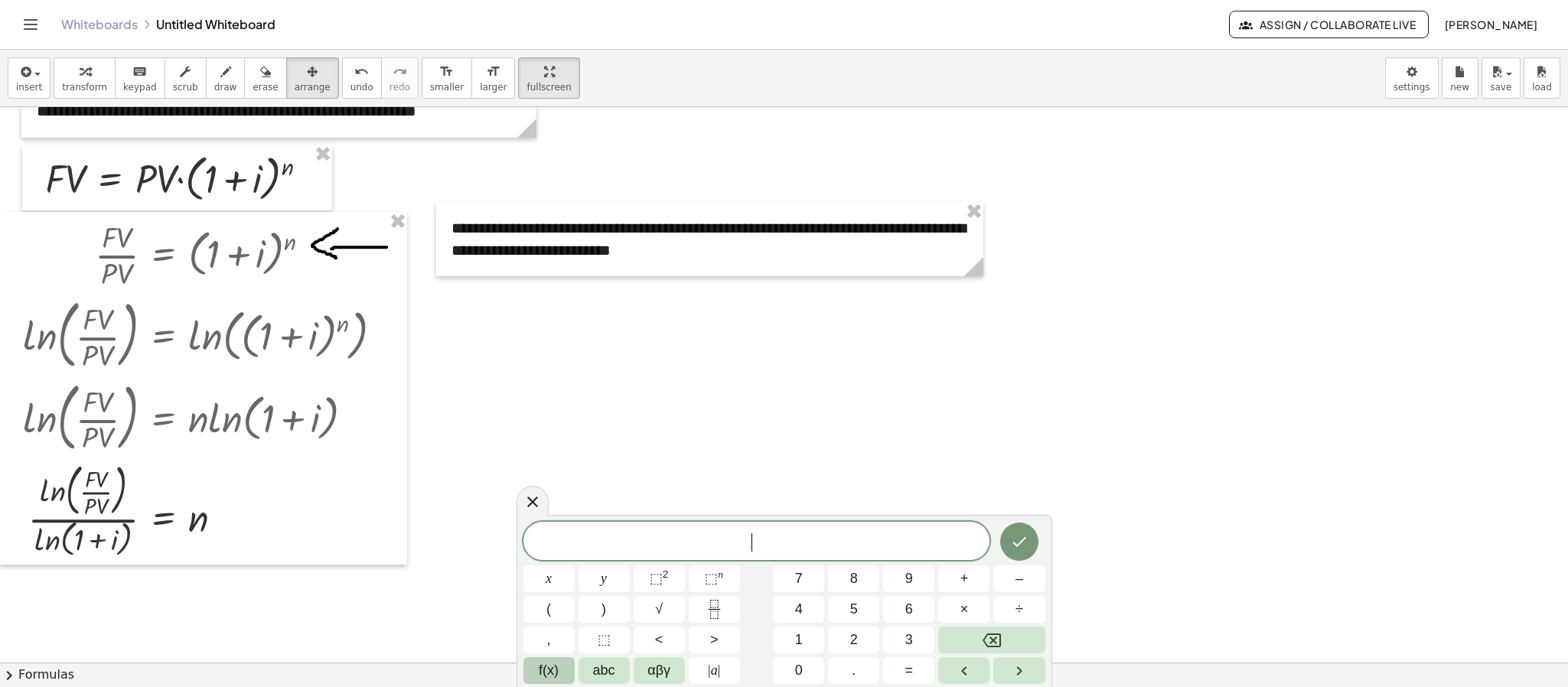
click at [538, 610] on span "f(x)" at bounding box center [548, 670] width 20 height 21
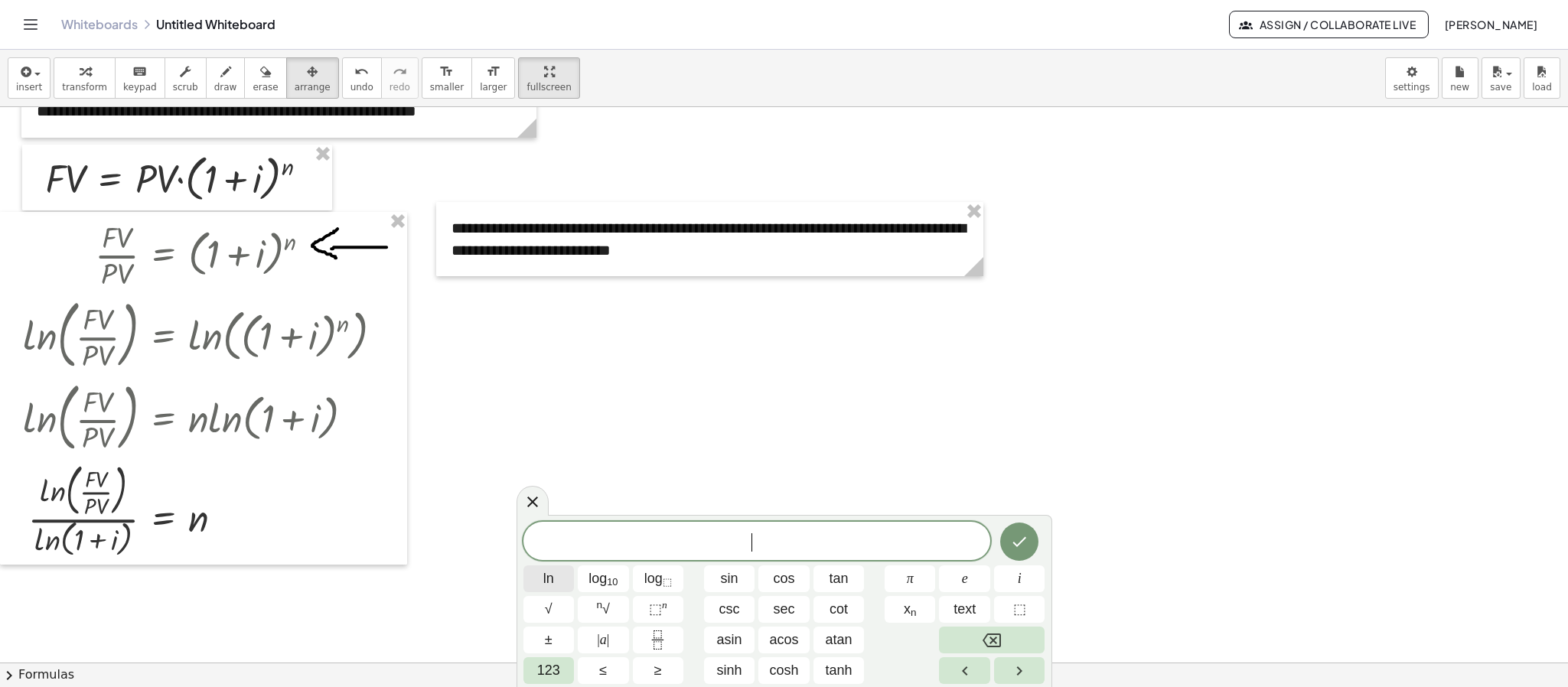
click at [565, 576] on button "ln" at bounding box center [549, 578] width 51 height 27
click at [655, 610] on span "⬚" at bounding box center [655, 609] width 13 height 16
click at [801, 535] on span "l n ( a b ) ​" at bounding box center [757, 537] width 467 height 31
click at [560, 610] on span "123" at bounding box center [549, 670] width 23 height 21
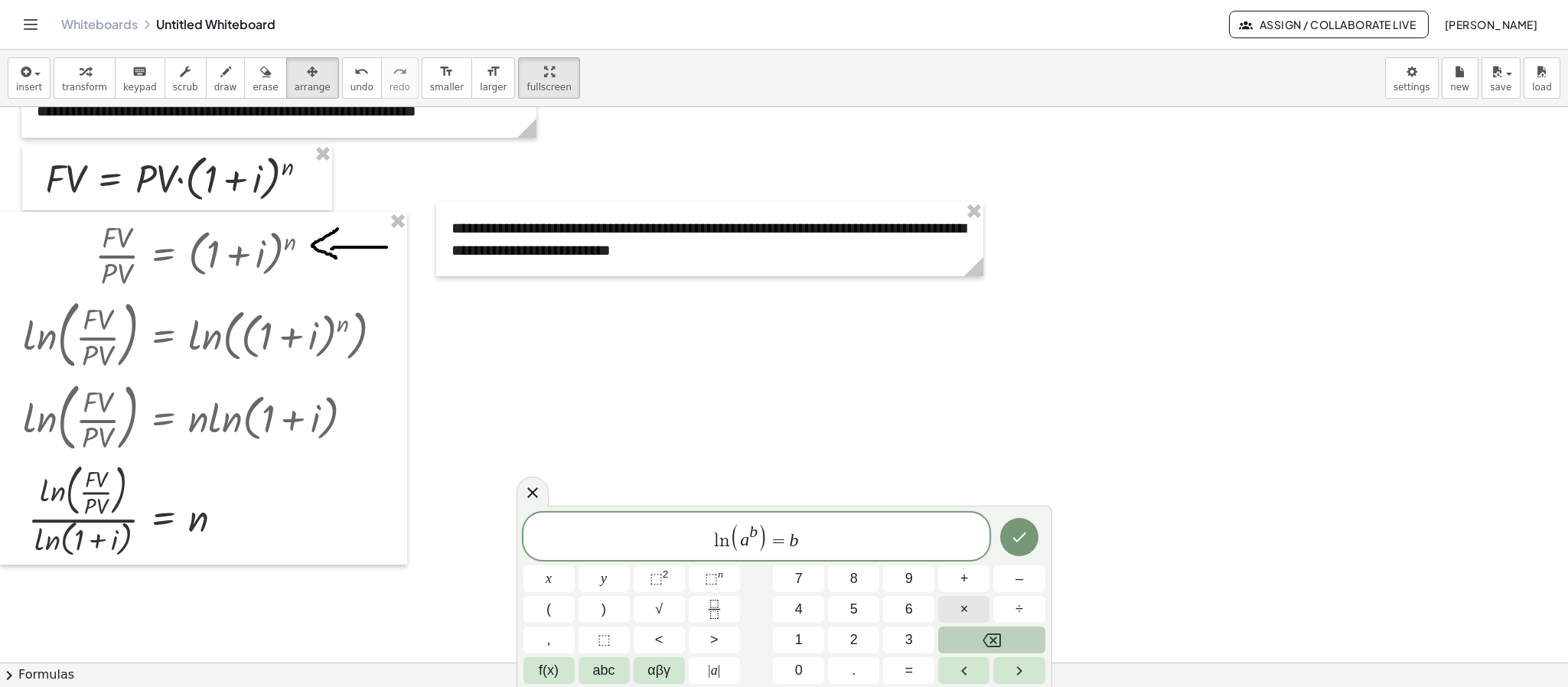
click at [955, 607] on button "×" at bounding box center [963, 609] width 51 height 27
click at [558, 610] on button "f(x)" at bounding box center [549, 670] width 51 height 27
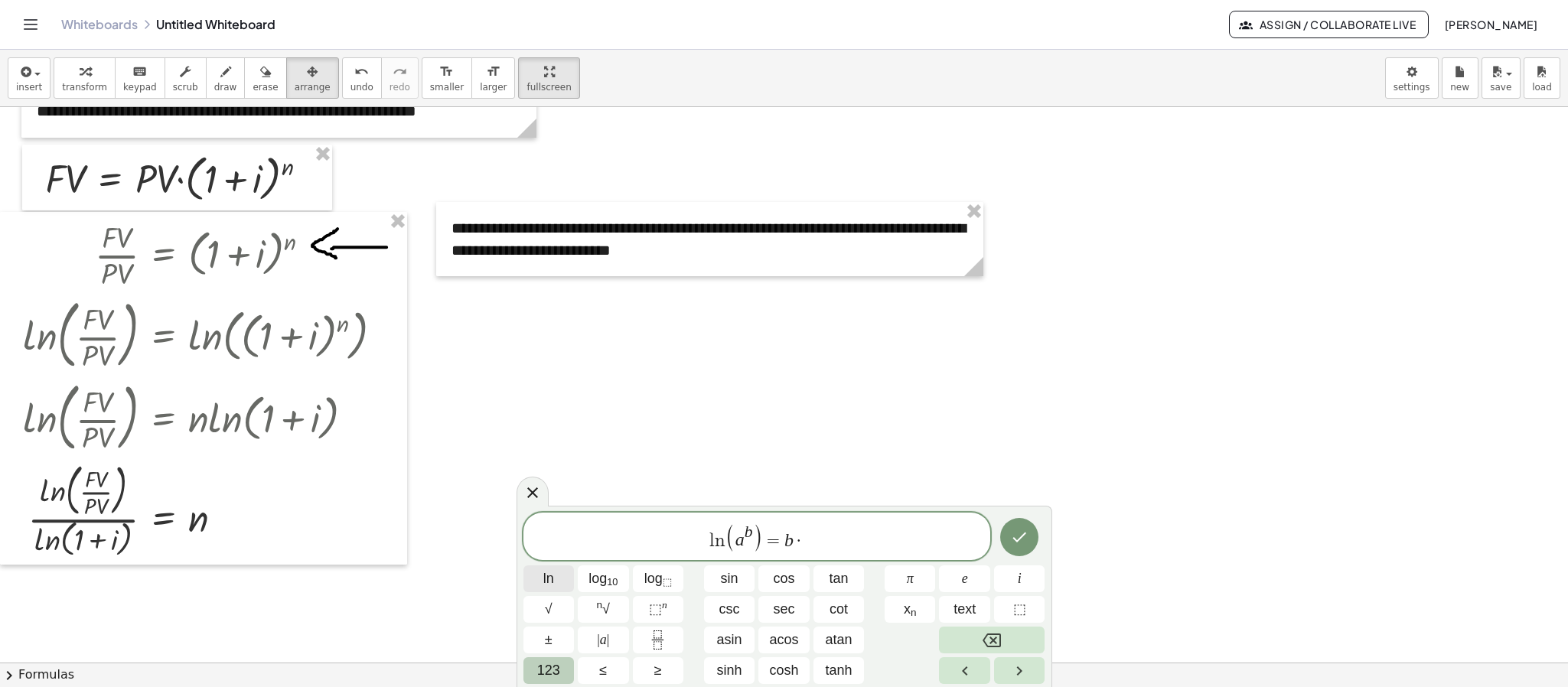
click at [554, 578] on button "ln" at bounding box center [549, 578] width 51 height 27
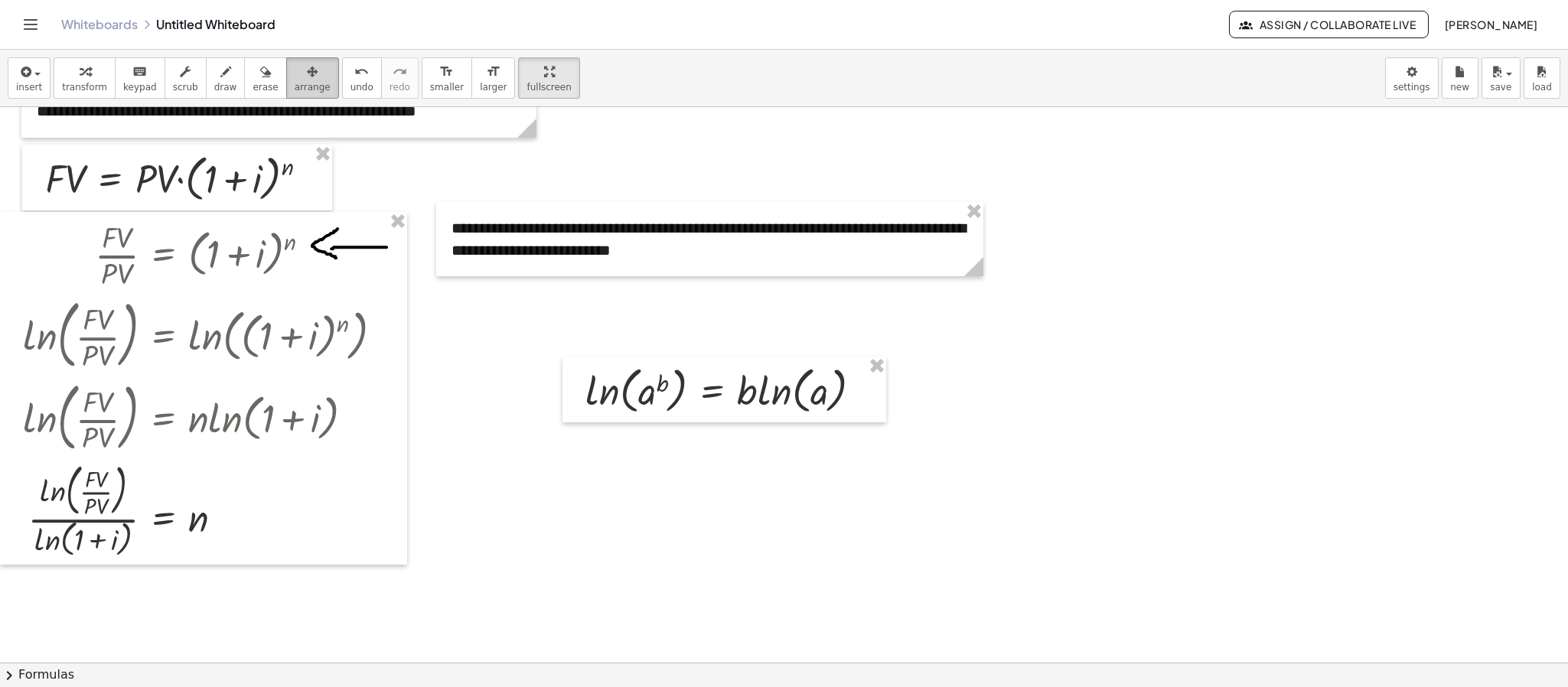
click at [287, 94] on button "arrange" at bounding box center [313, 77] width 53 height 41
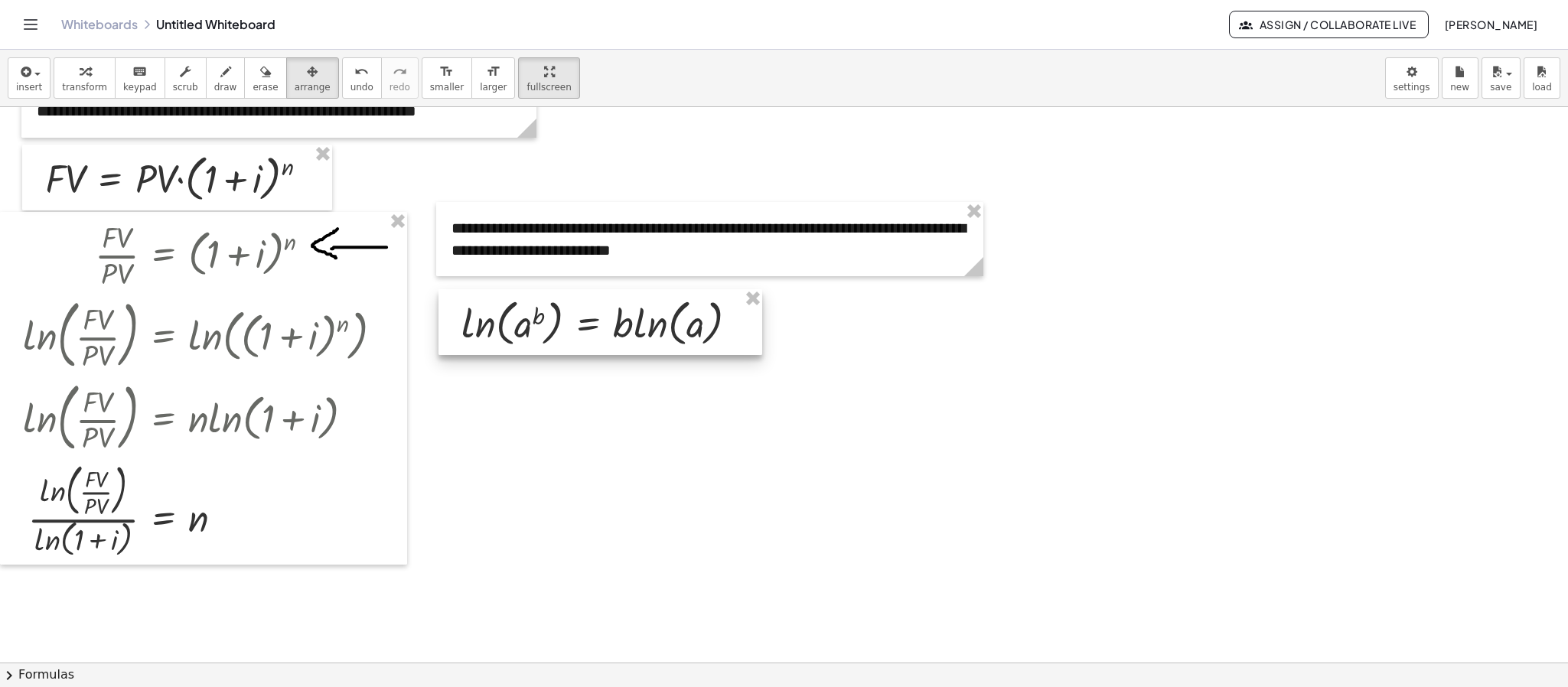
drag, startPoint x: 678, startPoint y: 391, endPoint x: 563, endPoint y: 326, distance: 132.1
click at [563, 326] on div at bounding box center [600, 322] width 324 height 66
click at [839, 393] on div at bounding box center [784, 488] width 1568 height 1110
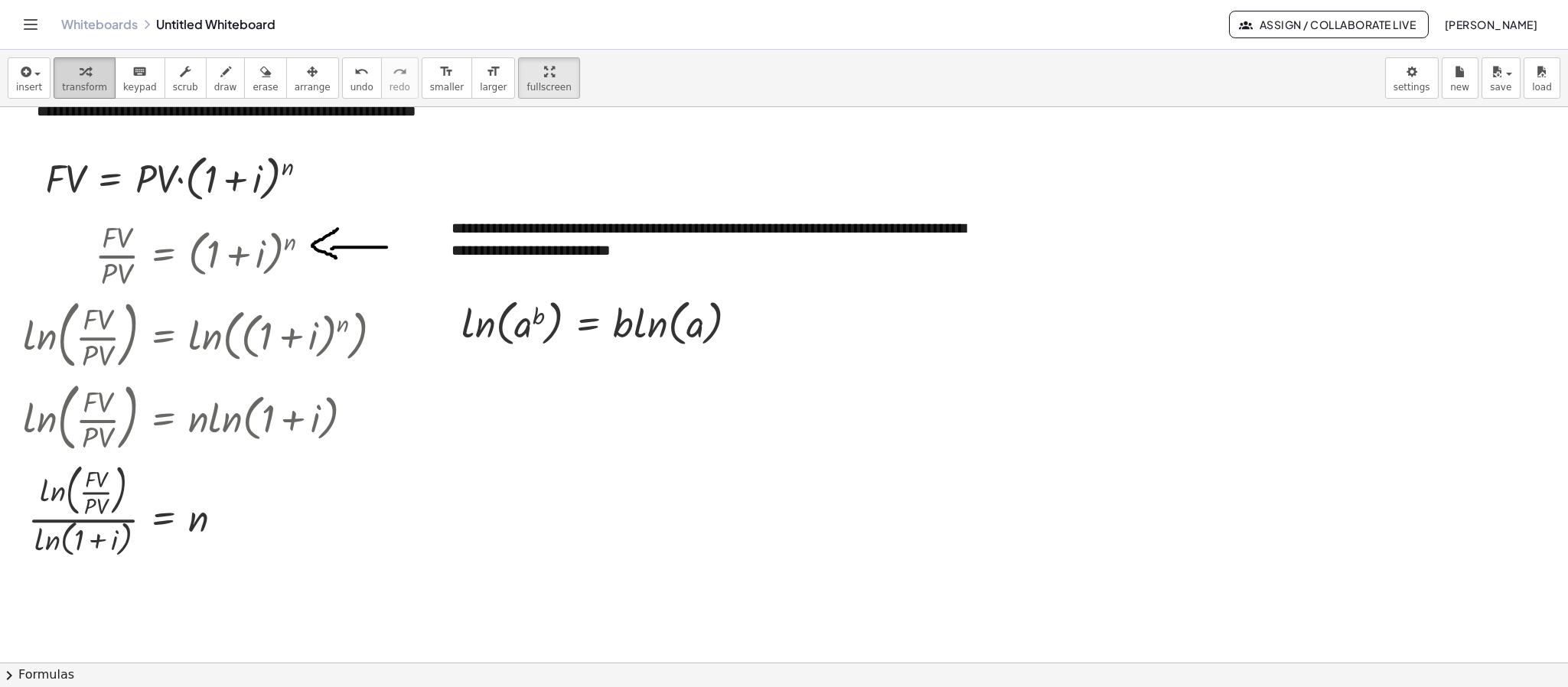
click at [69, 92] on span "transform" at bounding box center [84, 87] width 45 height 10
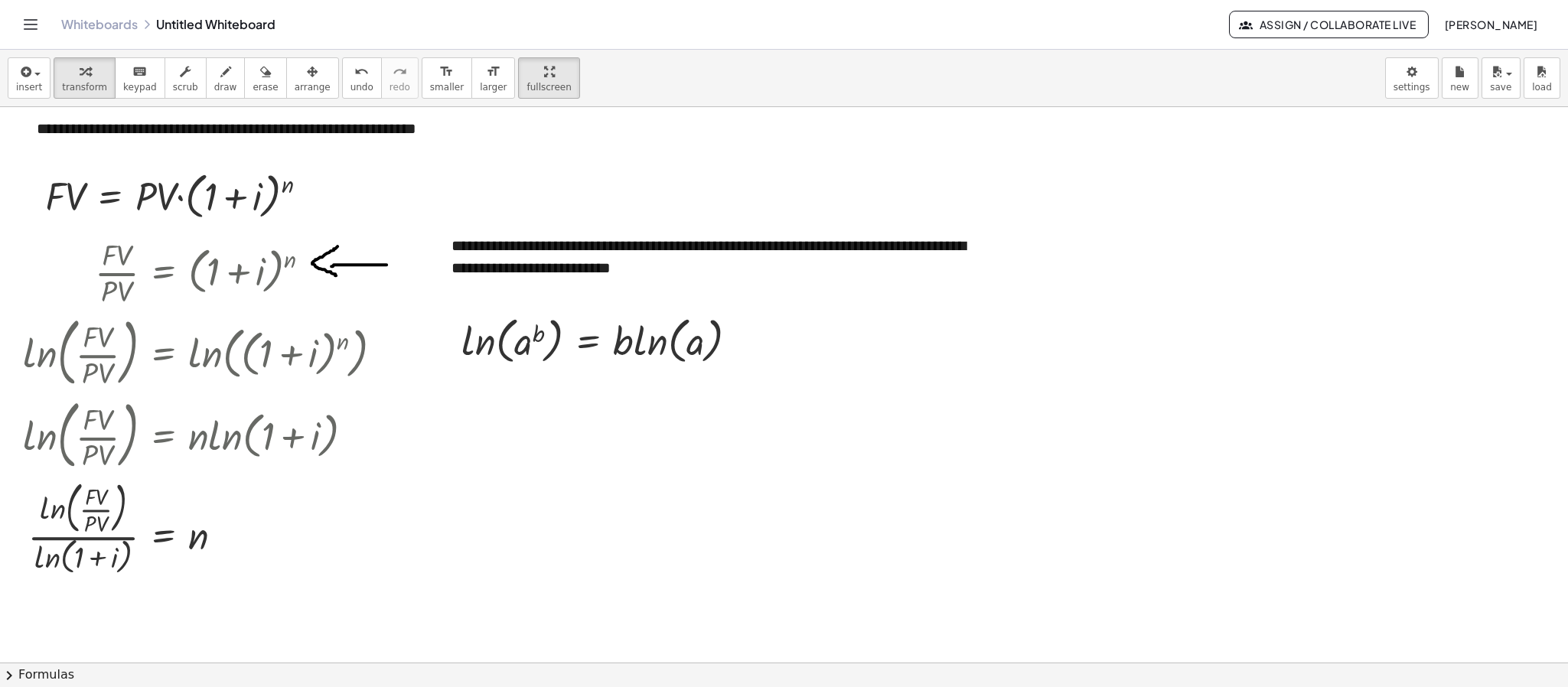
scroll to position [35, 0]
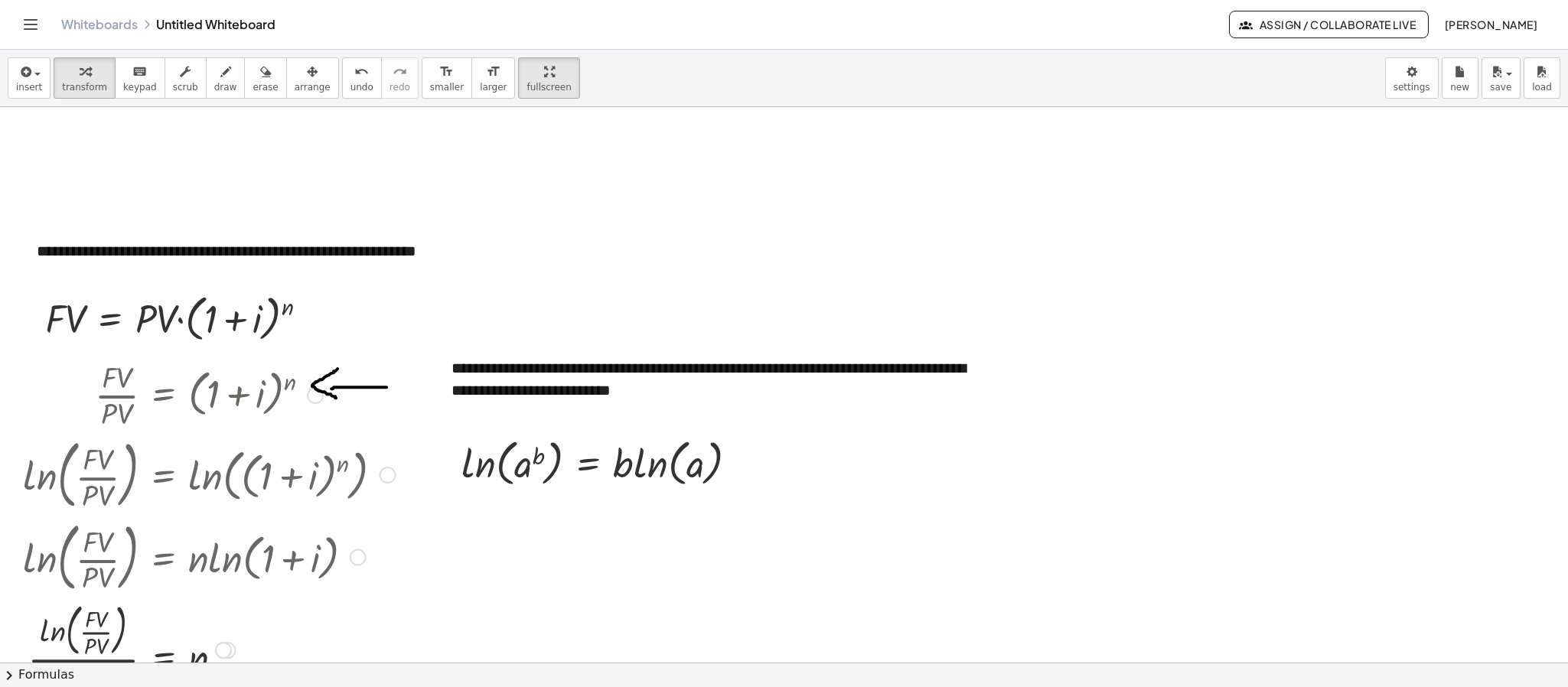
click at [213, 377] on div at bounding box center [209, 394] width 388 height 77
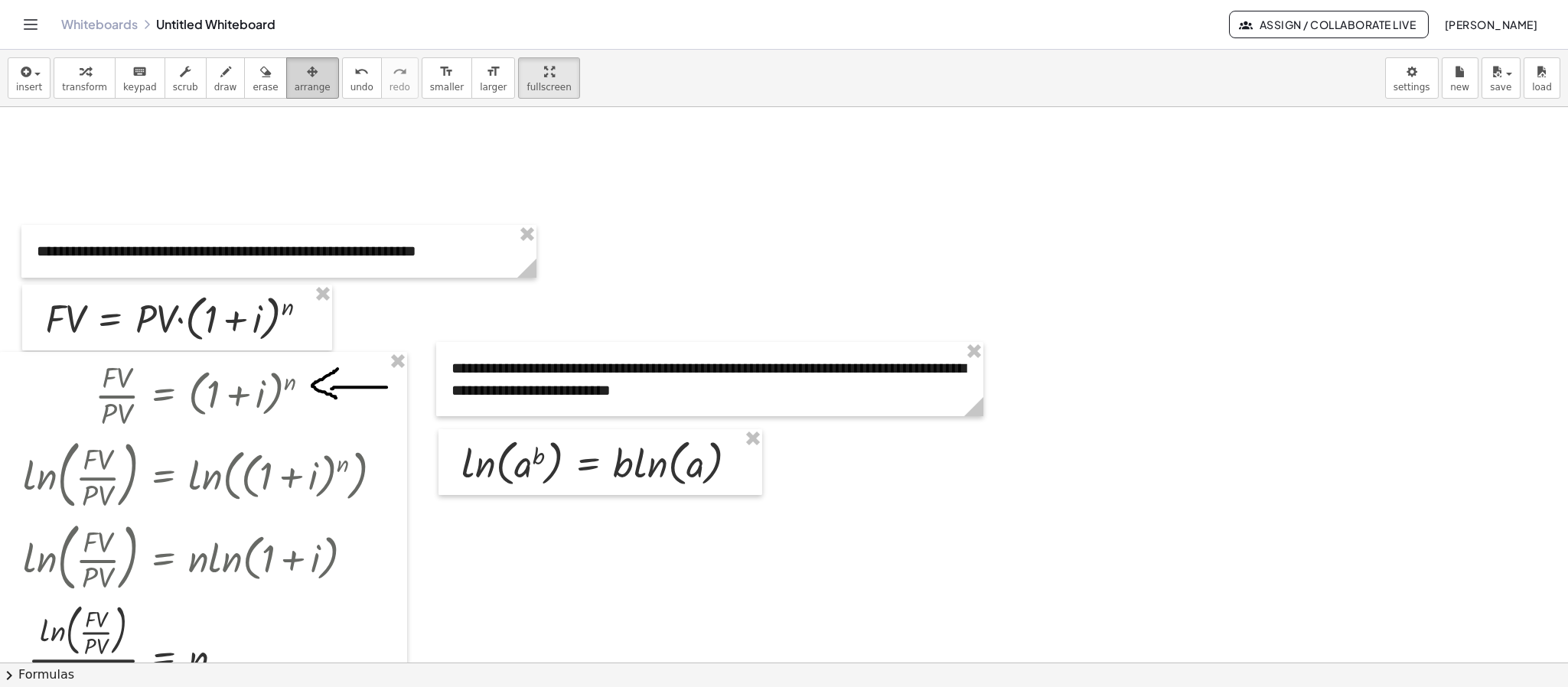
click at [294, 92] on span "arrange" at bounding box center [312, 87] width 36 height 10
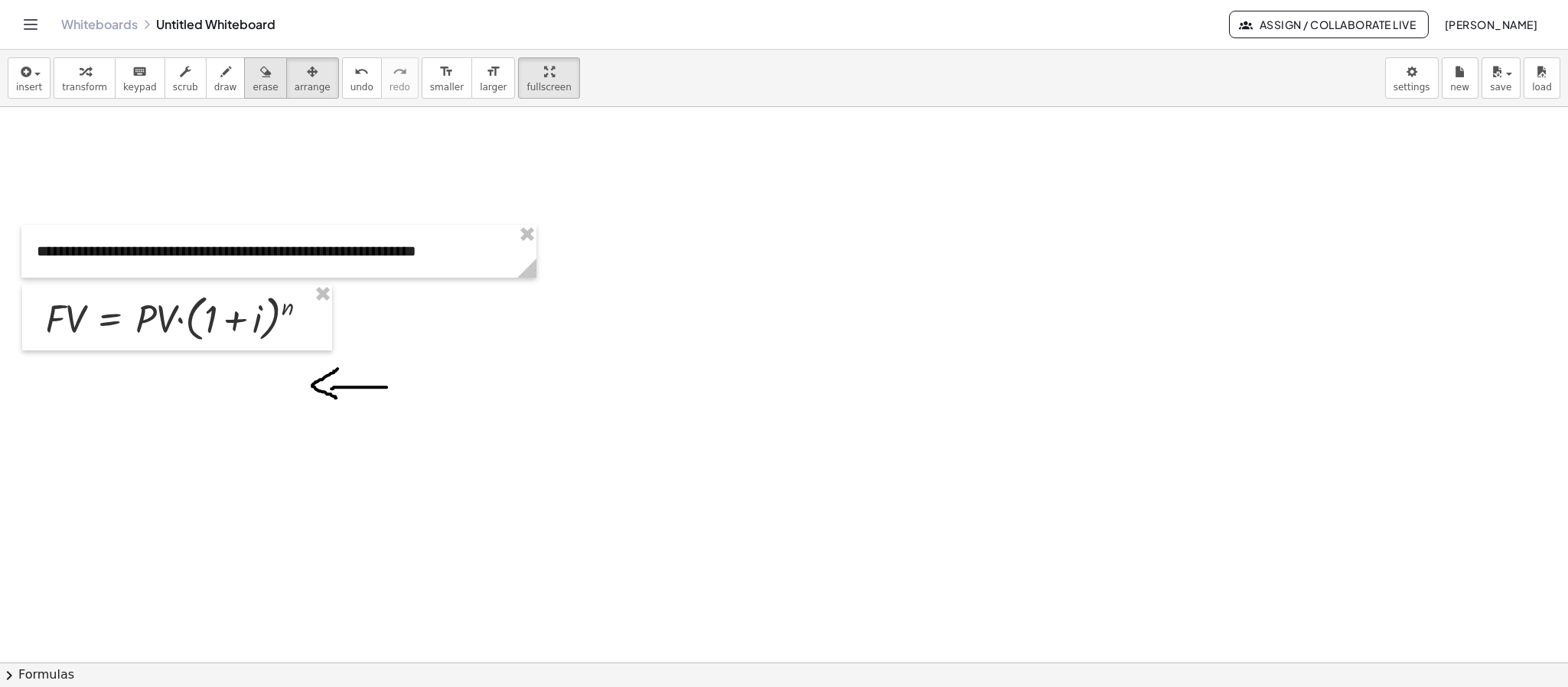
click at [258, 70] on div "button" at bounding box center [265, 71] width 25 height 18
drag, startPoint x: 435, startPoint y: 390, endPoint x: 370, endPoint y: 383, distance: 65.4
click at [370, 383] on div at bounding box center [784, 627] width 1568 height 1110
click at [255, 324] on div at bounding box center [784, 627] width 1568 height 1110
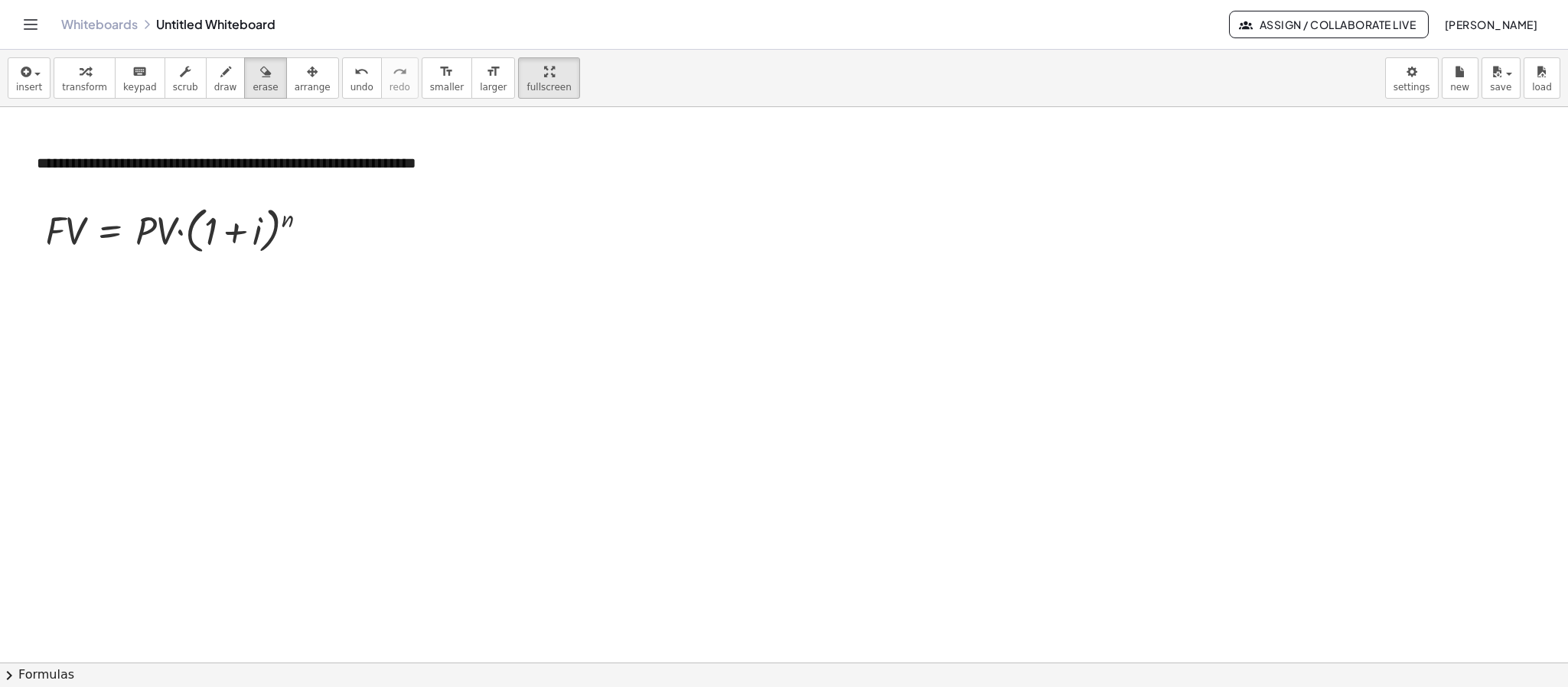
scroll to position [149, 0]
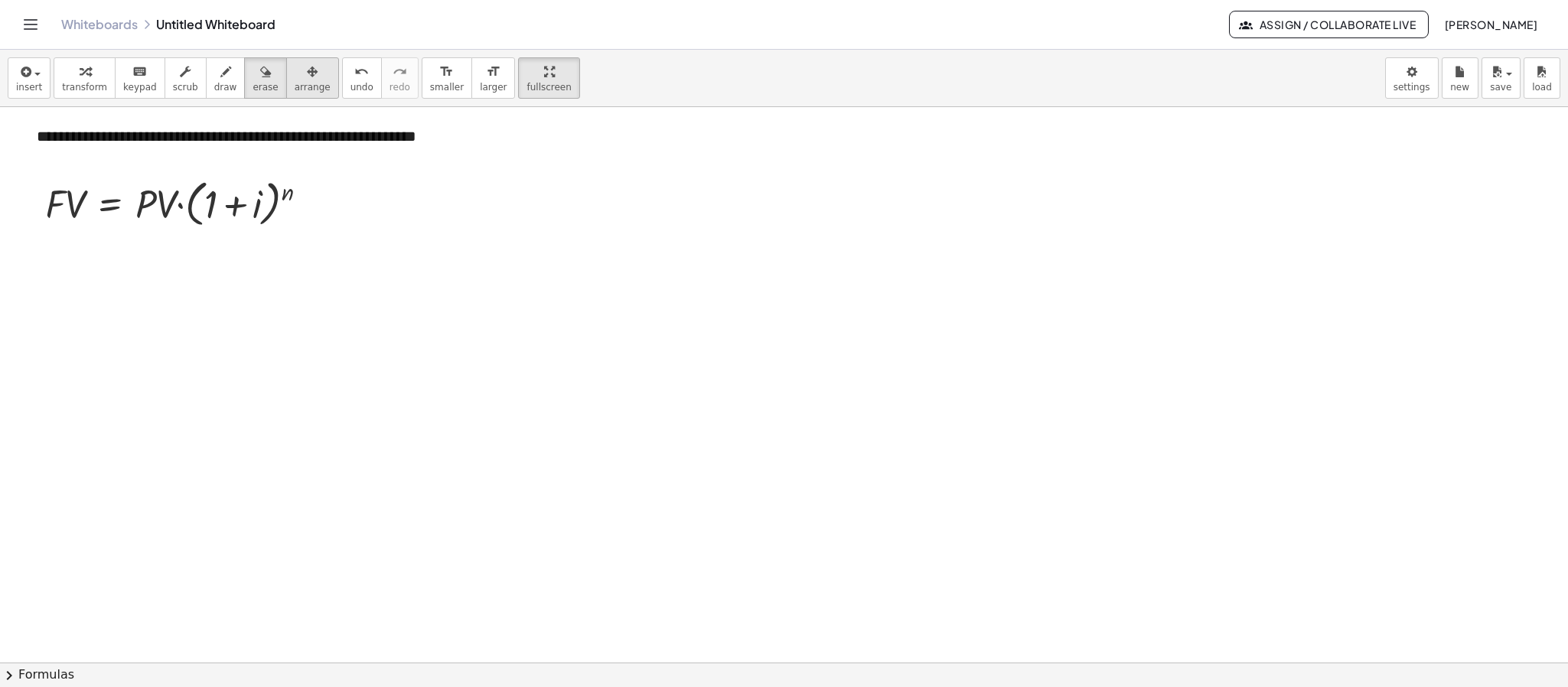
click at [314, 70] on button "arrange" at bounding box center [313, 77] width 53 height 41
click at [97, 67] on div "button" at bounding box center [84, 71] width 45 height 18
drag, startPoint x: 170, startPoint y: 199, endPoint x: 178, endPoint y: 200, distance: 8.1
click at [178, 200] on div at bounding box center [183, 202] width 291 height 58
drag, startPoint x: 142, startPoint y: 210, endPoint x: 51, endPoint y: 239, distance: 95.5
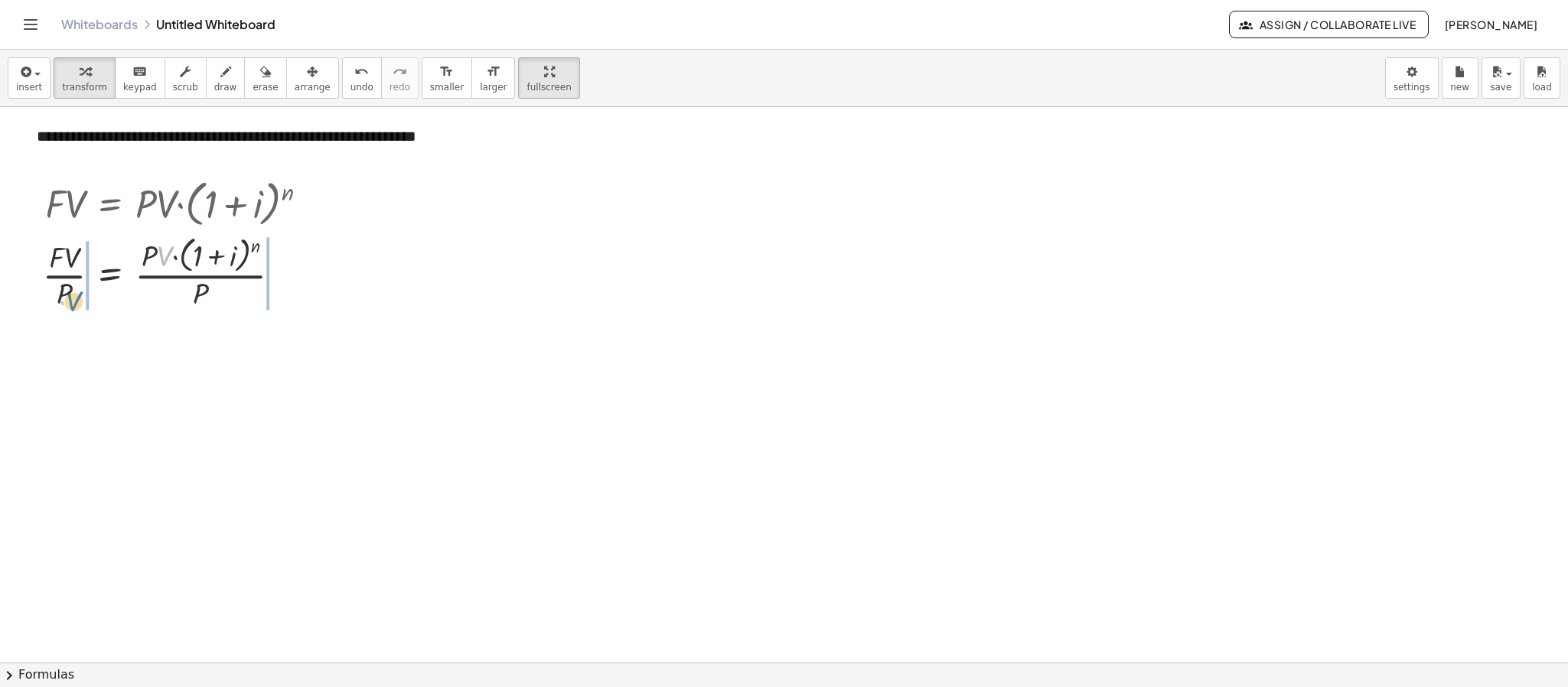
drag, startPoint x: 166, startPoint y: 253, endPoint x: 71, endPoint y: 299, distance: 105.6
click at [77, 297] on div at bounding box center [181, 272] width 293 height 81
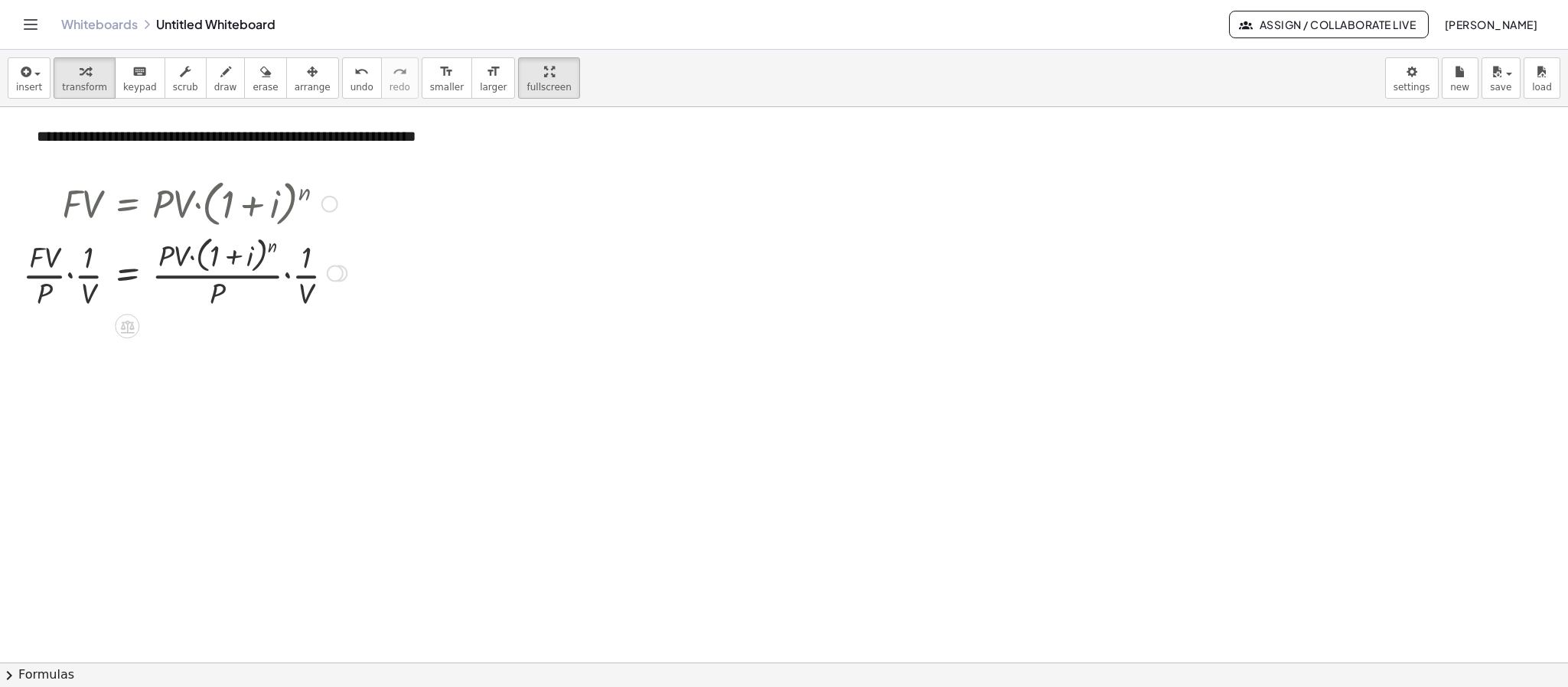
click at [62, 279] on div at bounding box center [185, 272] width 339 height 81
click at [77, 273] on div at bounding box center [185, 272] width 339 height 81
click at [73, 272] on div at bounding box center [185, 272] width 339 height 81
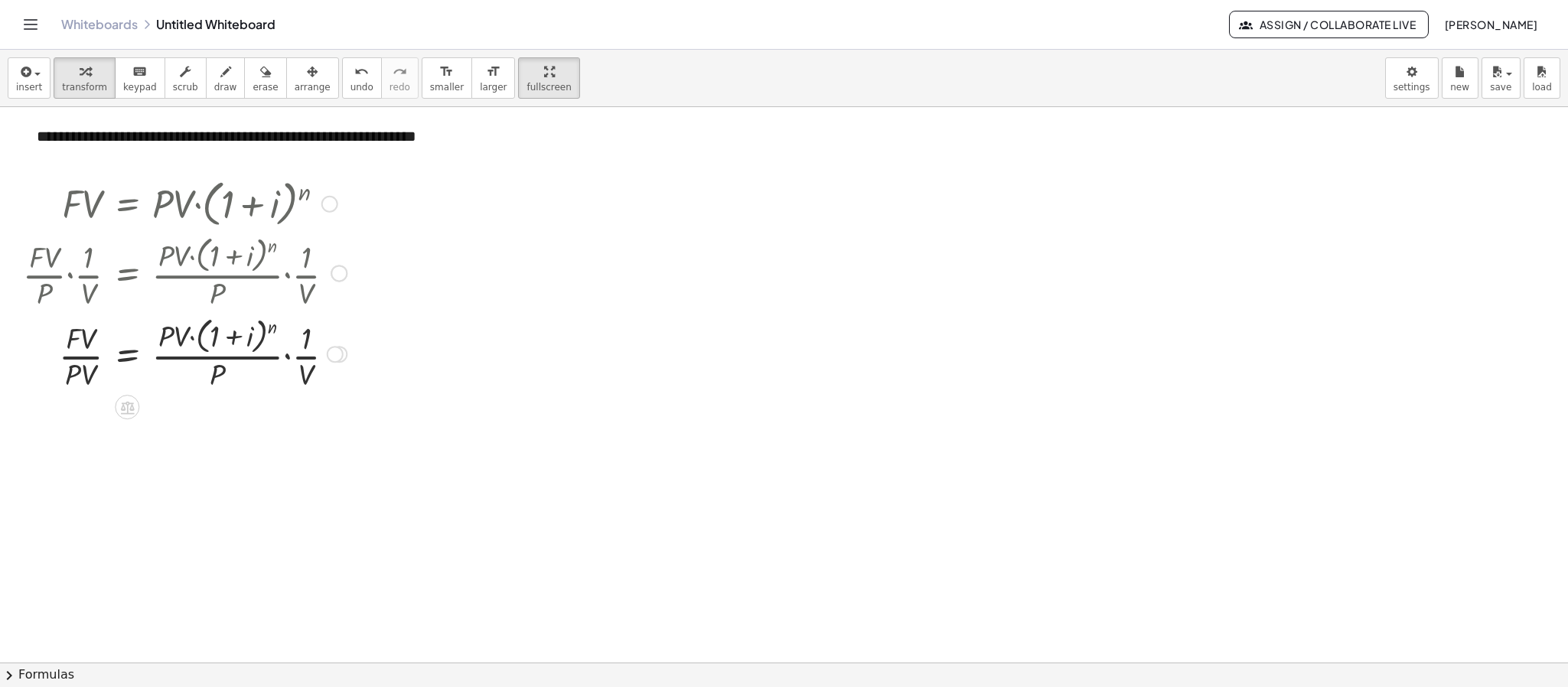
click at [293, 361] on div at bounding box center [185, 353] width 339 height 81
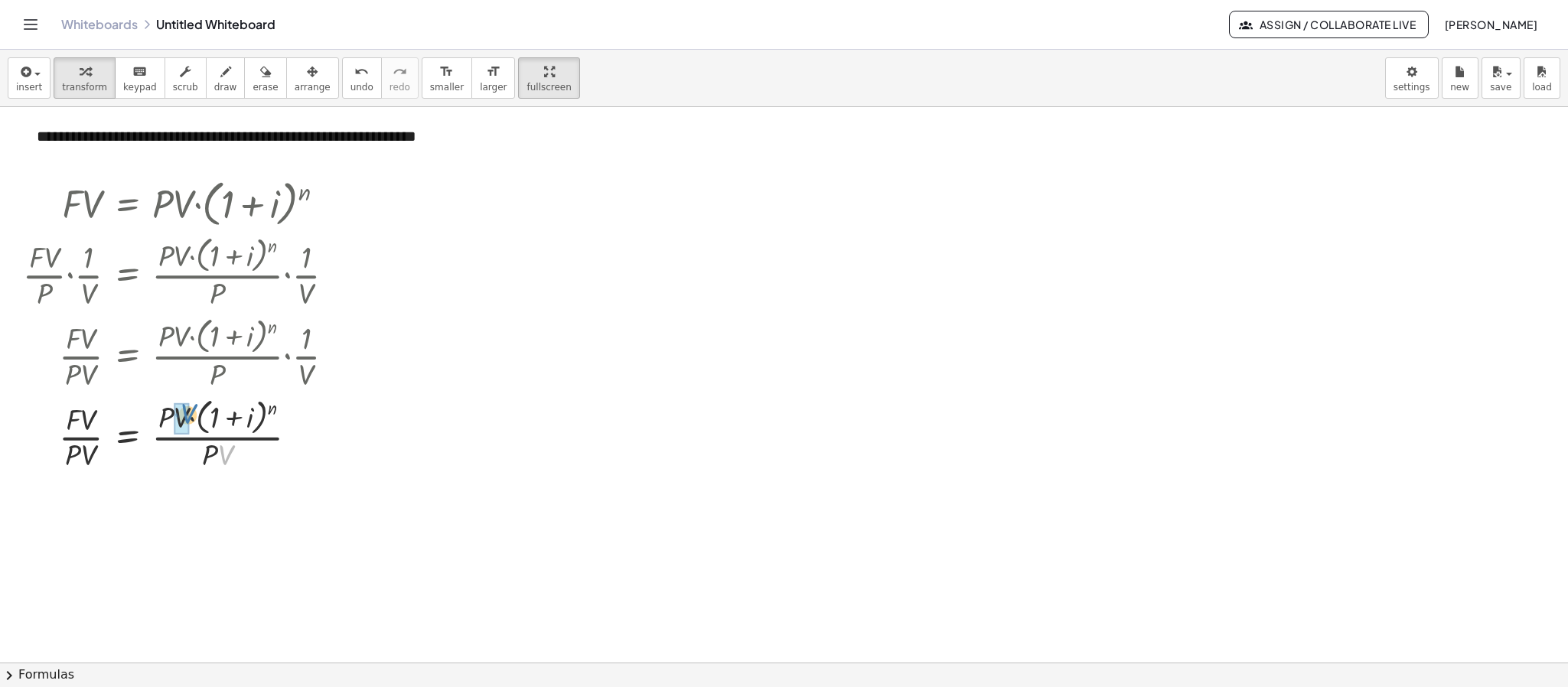
drag, startPoint x: 228, startPoint y: 455, endPoint x: 191, endPoint y: 413, distance: 56.0
click at [191, 413] on div at bounding box center [185, 433] width 339 height 81
click at [210, 463] on div at bounding box center [193, 433] width 355 height 81
drag, startPoint x: 212, startPoint y: 532, endPoint x: 166, endPoint y: 495, distance: 59.0
click at [341, 272] on div at bounding box center [335, 273] width 17 height 17
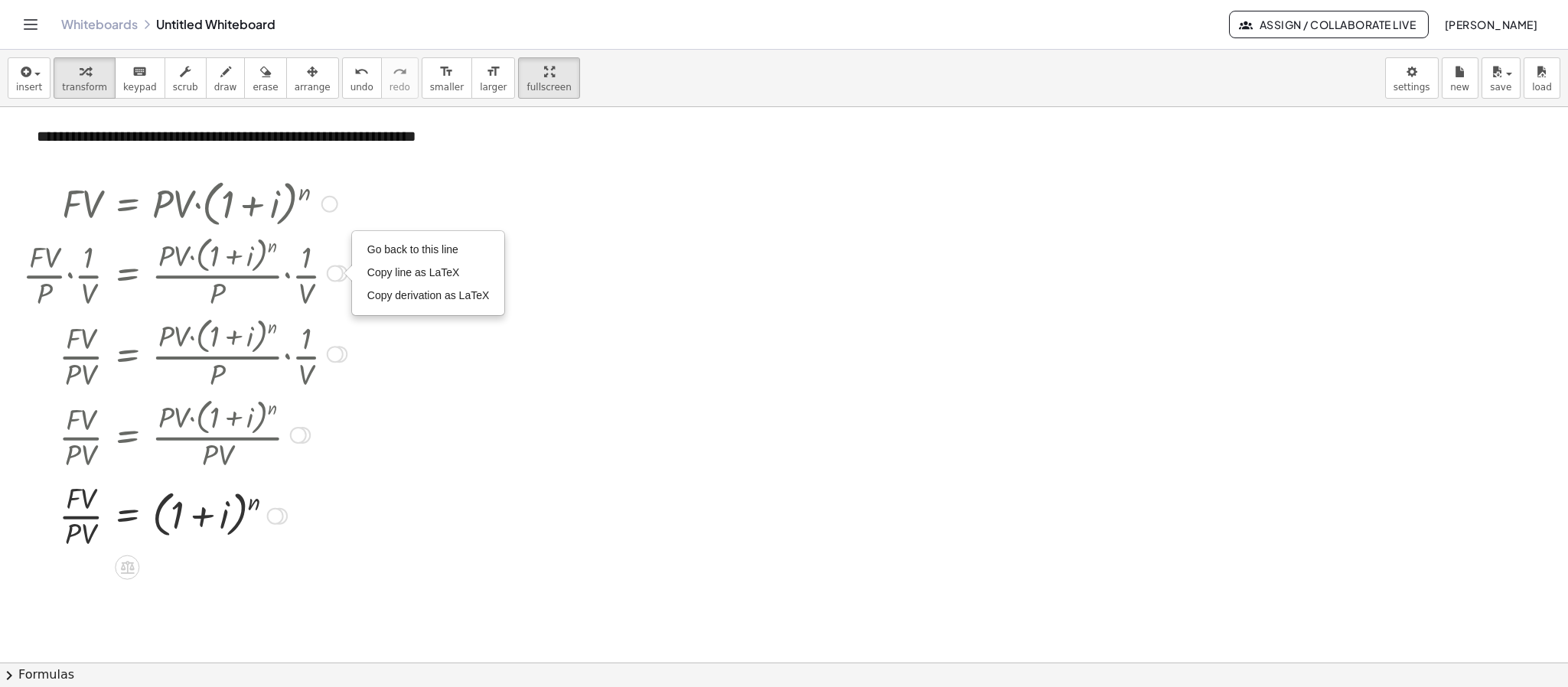
click at [279, 519] on div at bounding box center [275, 515] width 17 height 17
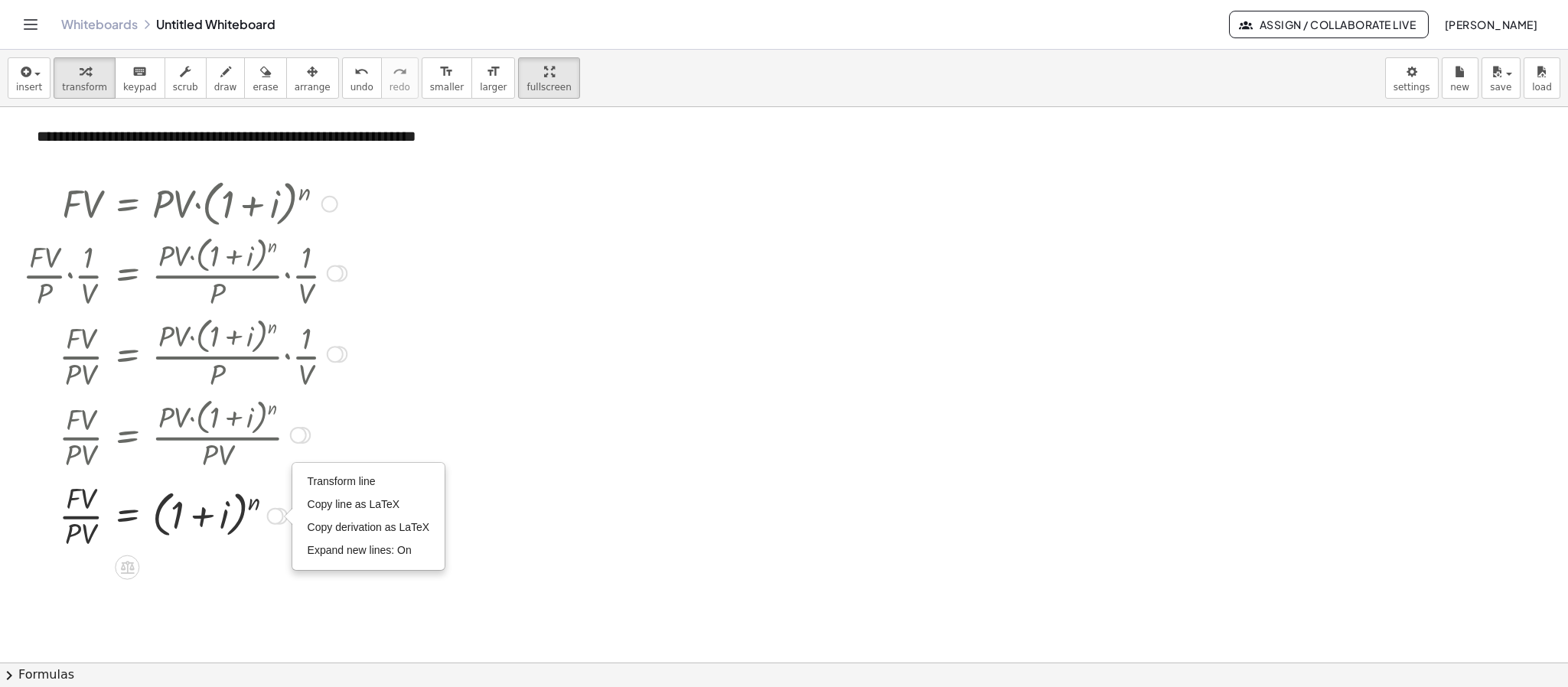
click at [356, 503] on span "Copy line as LaTeX" at bounding box center [354, 504] width 92 height 12
click at [333, 210] on div at bounding box center [329, 204] width 17 height 17
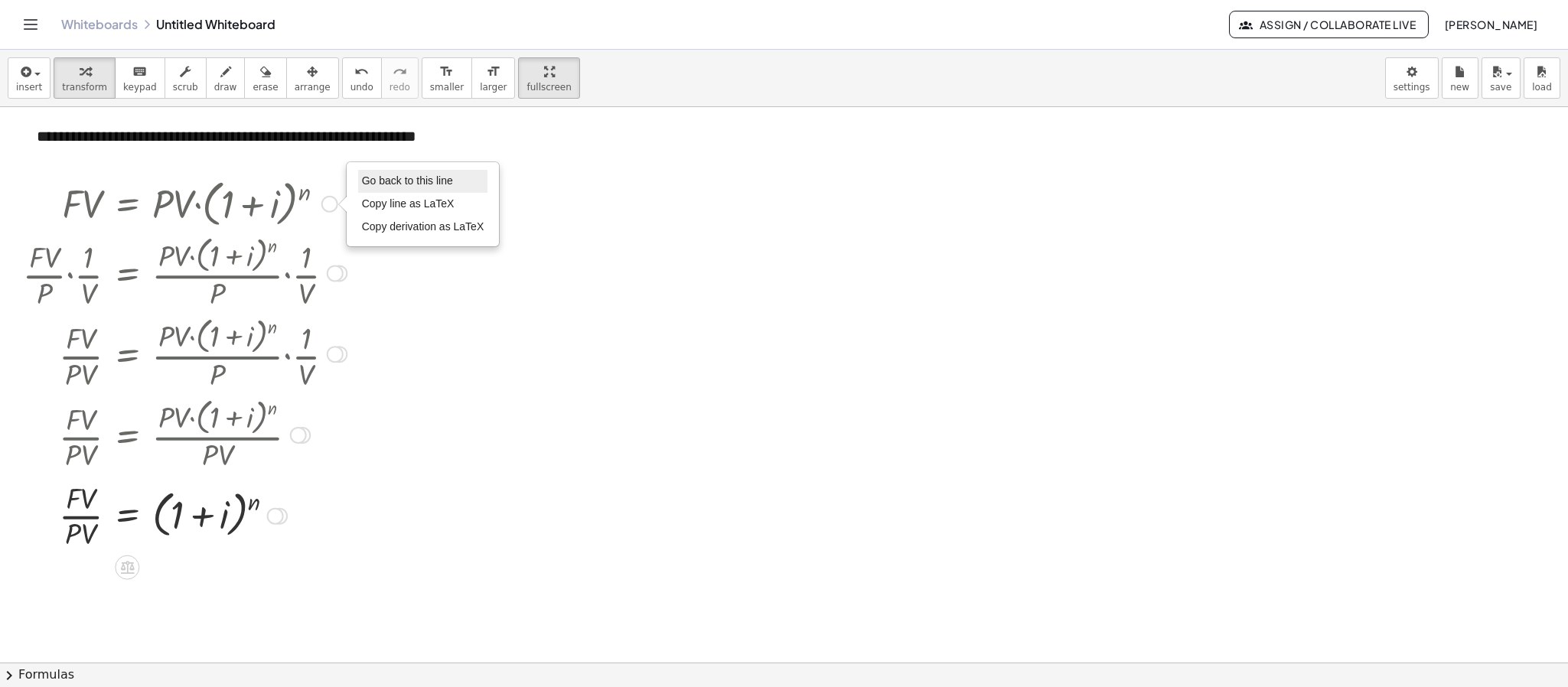
click at [373, 188] on li "Go back to this line" at bounding box center [422, 181] width 130 height 23
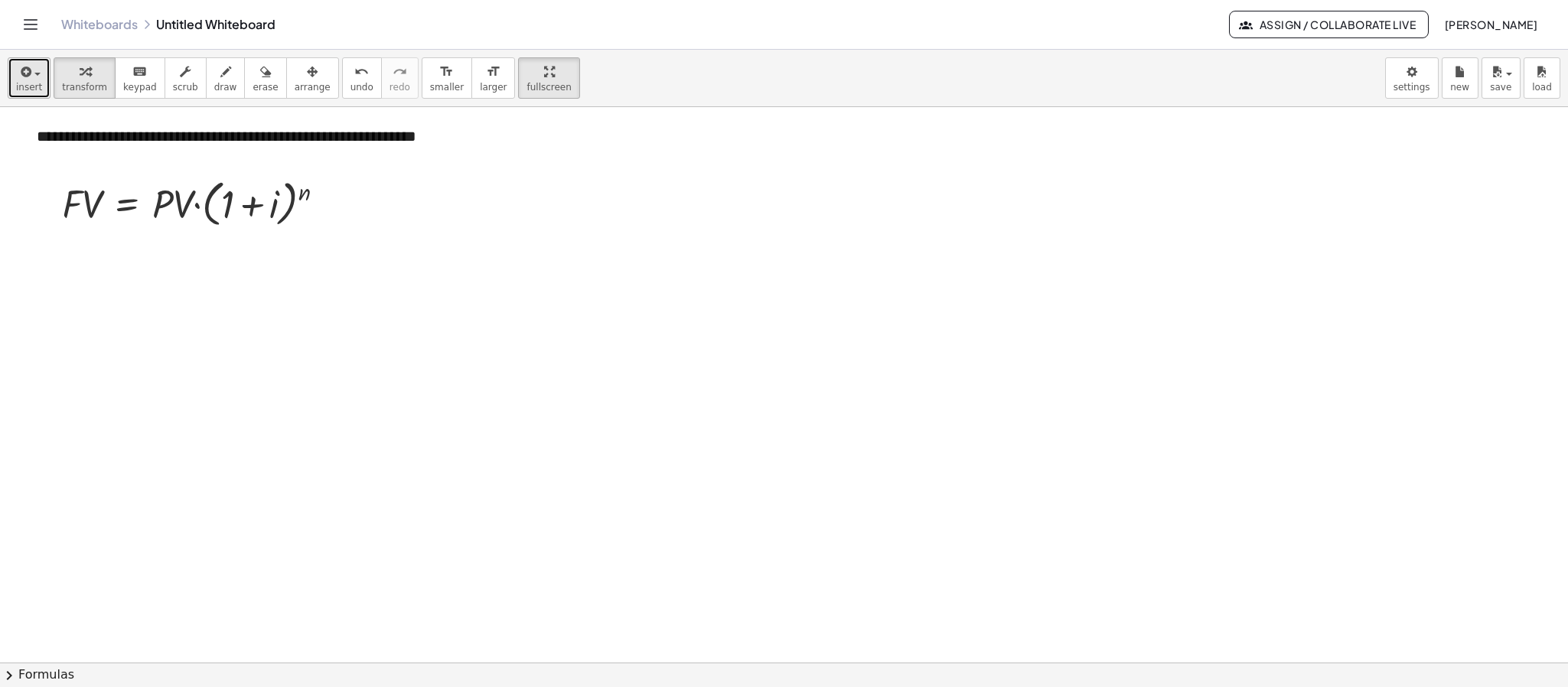
click at [18, 73] on icon "button" at bounding box center [24, 71] width 14 height 18
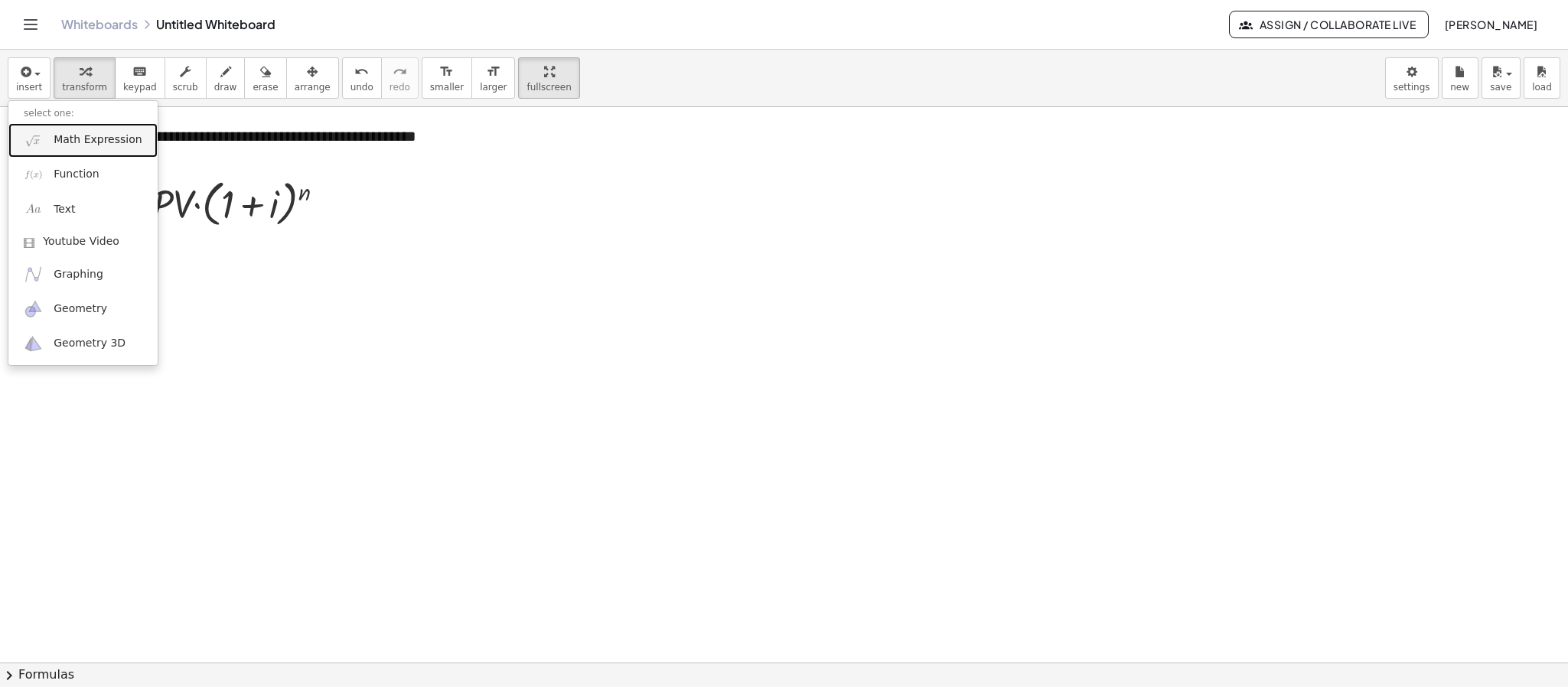
click at [63, 142] on span "Math Expression" at bounding box center [97, 140] width 88 height 16
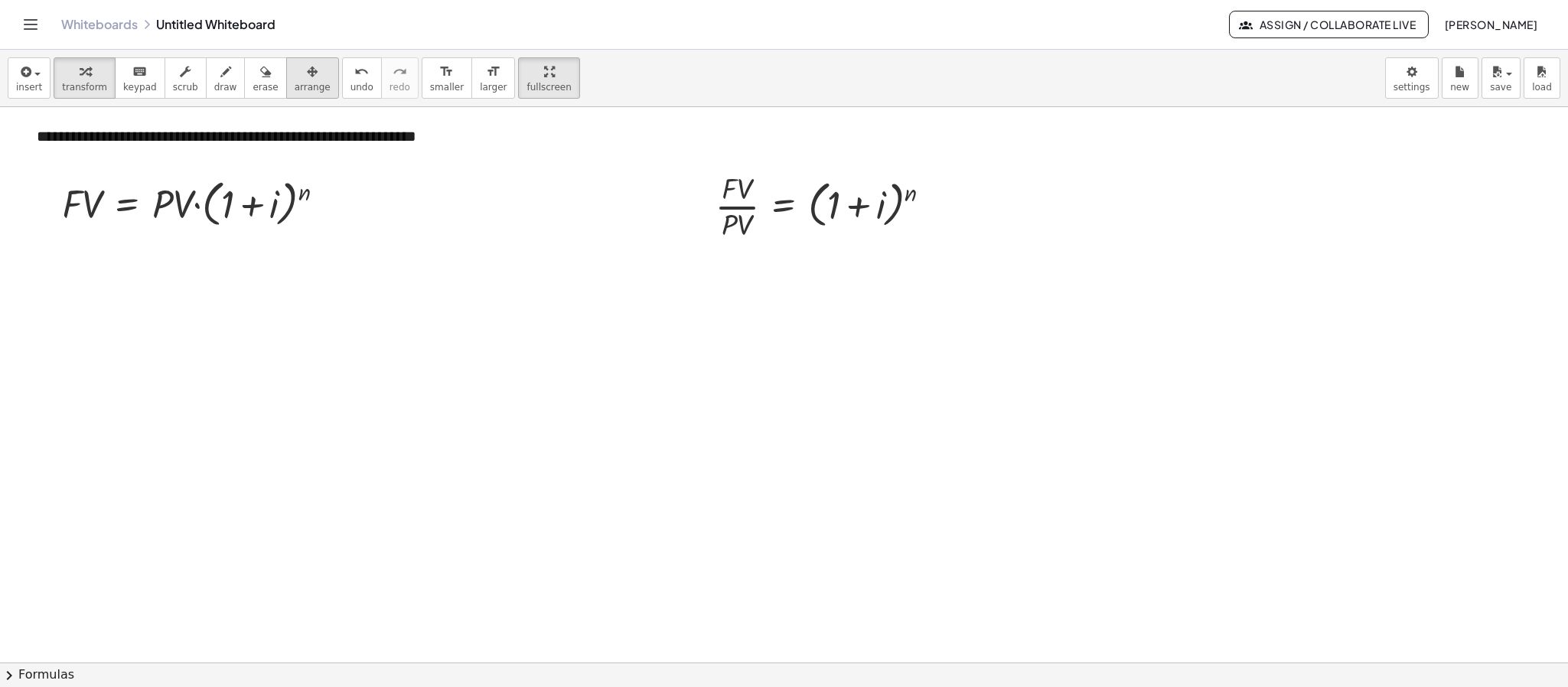
click at [307, 74] on icon "button" at bounding box center [312, 71] width 10 height 18
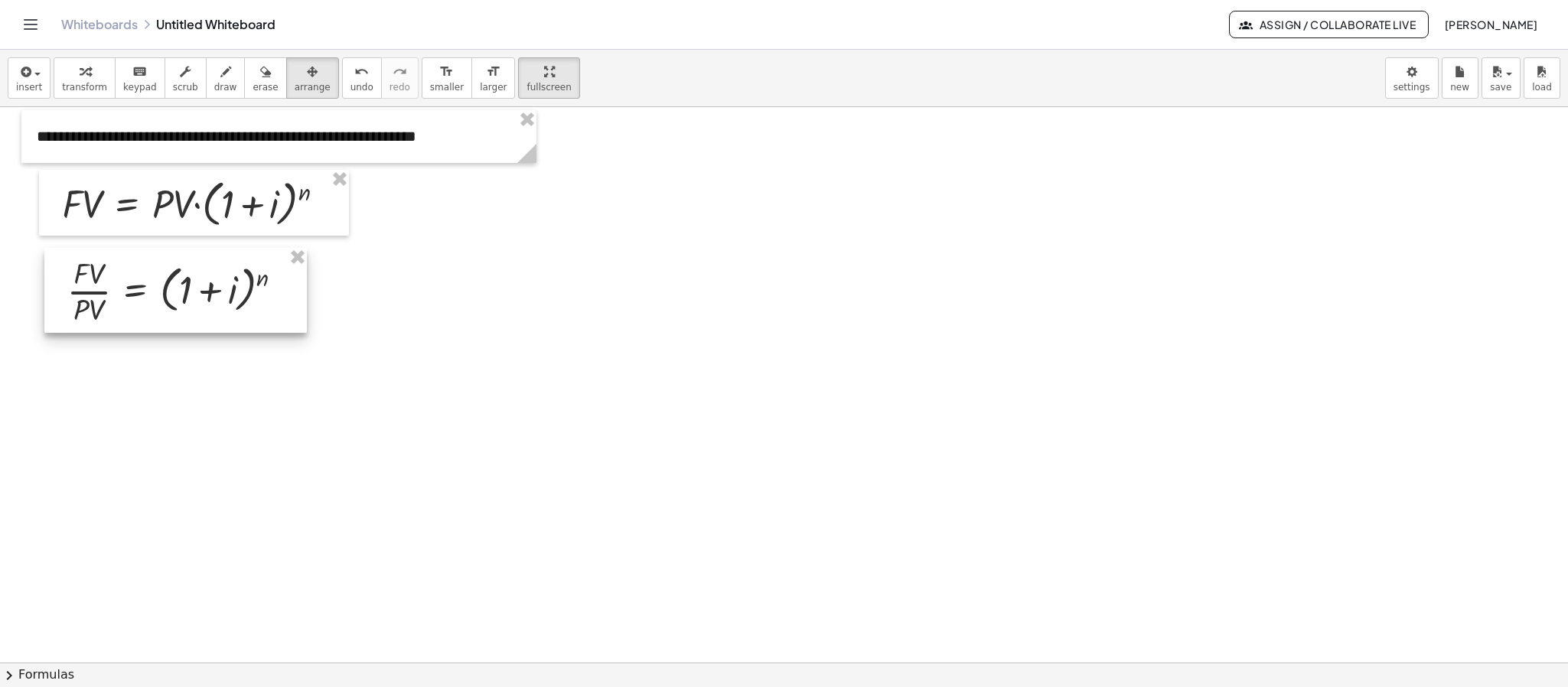
drag, startPoint x: 738, startPoint y: 211, endPoint x: 91, endPoint y: 292, distance: 652.1
click at [91, 292] on div at bounding box center [175, 290] width 262 height 84
drag, startPoint x: 290, startPoint y: 294, endPoint x: 280, endPoint y: 294, distance: 10.0
click at [280, 294] on div at bounding box center [166, 290] width 262 height 84
click at [88, 69] on div "button" at bounding box center [84, 71] width 45 height 18
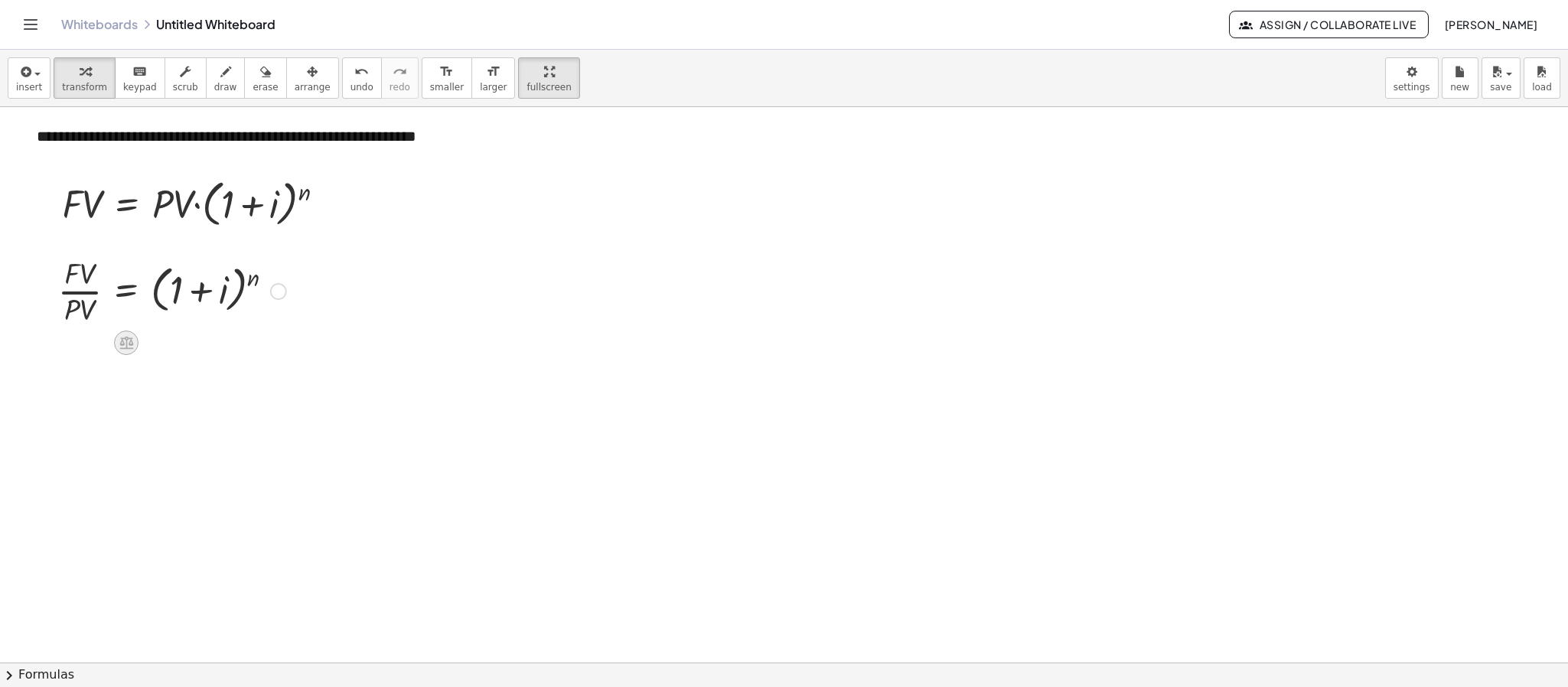
click at [126, 354] on div at bounding box center [126, 342] width 24 height 24
click at [179, 351] on div at bounding box center [187, 342] width 24 height 24
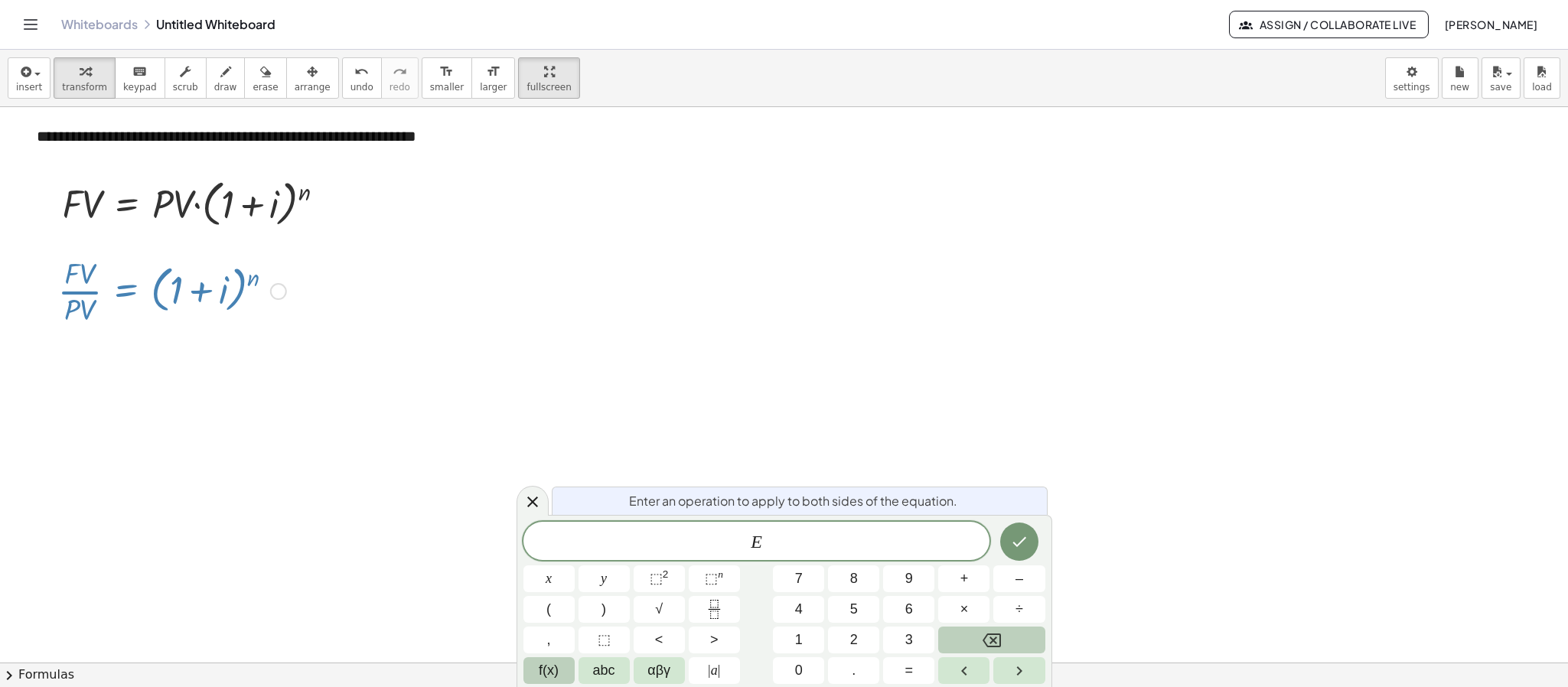
click at [531, 610] on button "f(x)" at bounding box center [549, 670] width 51 height 27
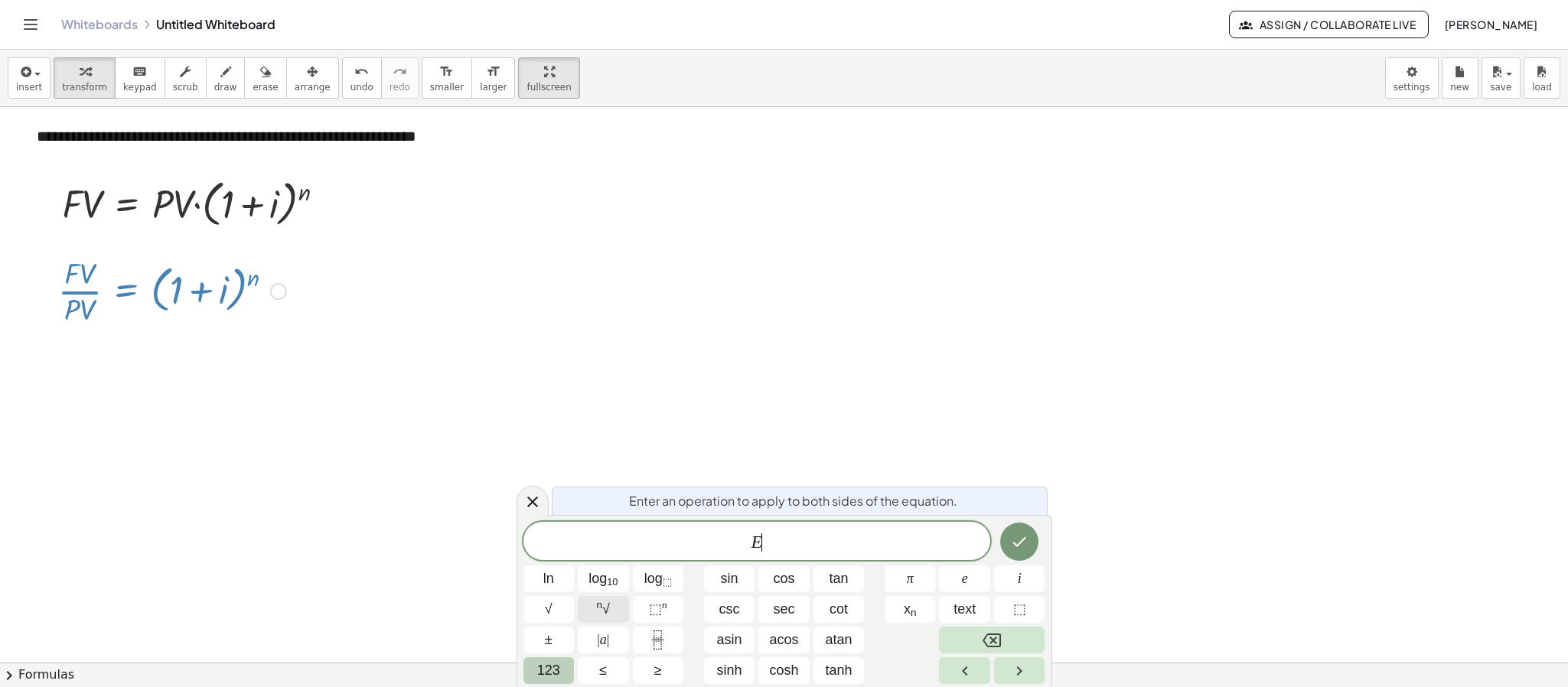
click at [622, 608] on button "n √" at bounding box center [603, 609] width 51 height 27
click at [747, 547] on span "√" at bounding box center [754, 540] width 16 height 17
click at [765, 547] on span "​" at bounding box center [764, 541] width 15 height 20
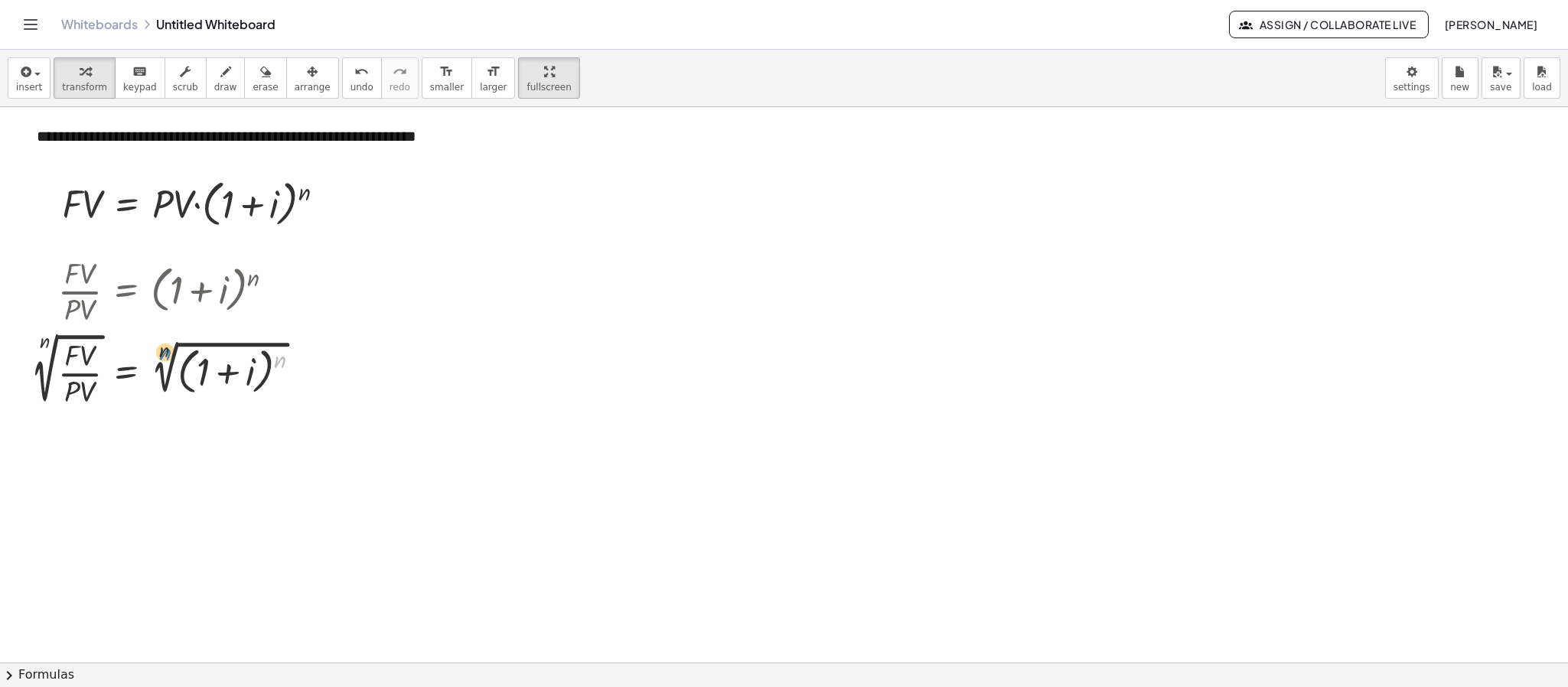
drag, startPoint x: 278, startPoint y: 367, endPoint x: 163, endPoint y: 360, distance: 115.2
click at [163, 360] on div at bounding box center [172, 370] width 297 height 82
drag, startPoint x: 160, startPoint y: 355, endPoint x: 241, endPoint y: 363, distance: 81.4
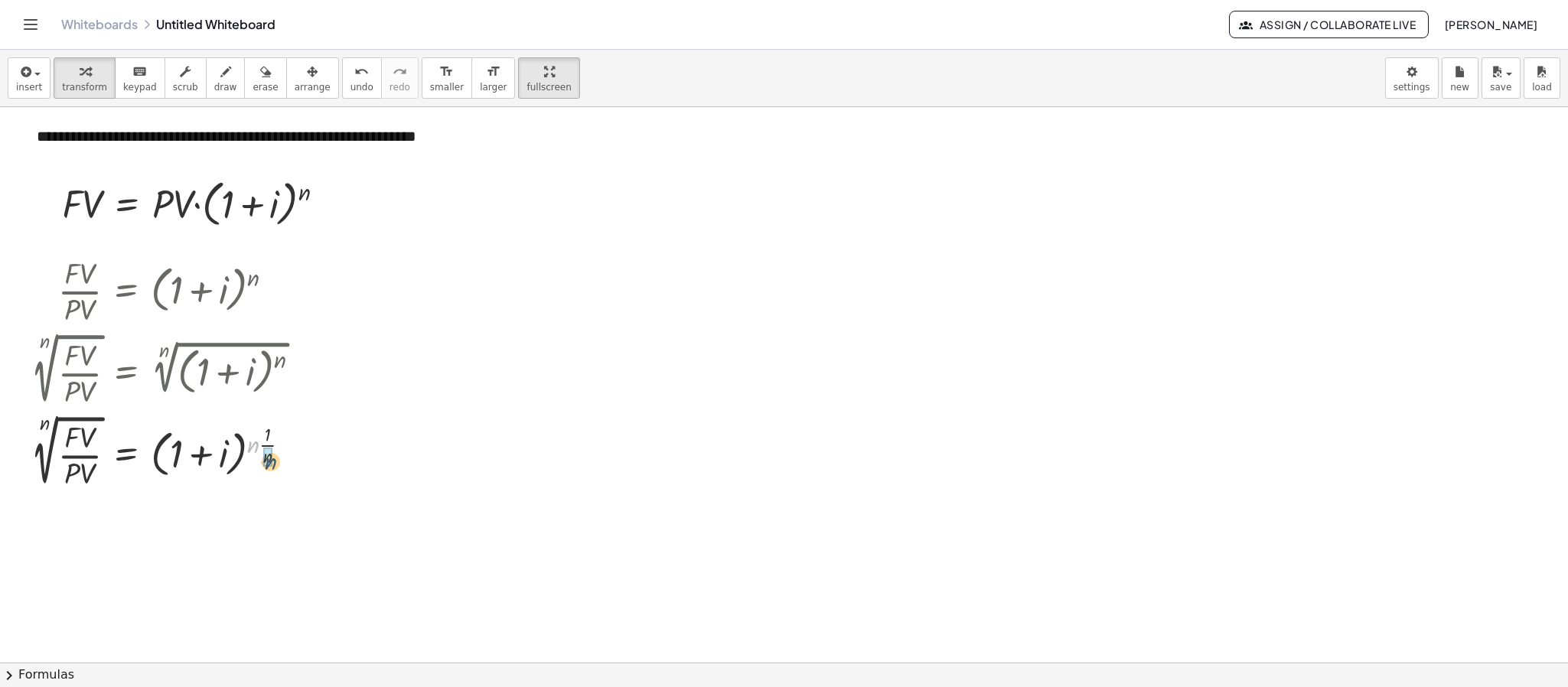
drag, startPoint x: 251, startPoint y: 441, endPoint x: 269, endPoint y: 457, distance: 24.1
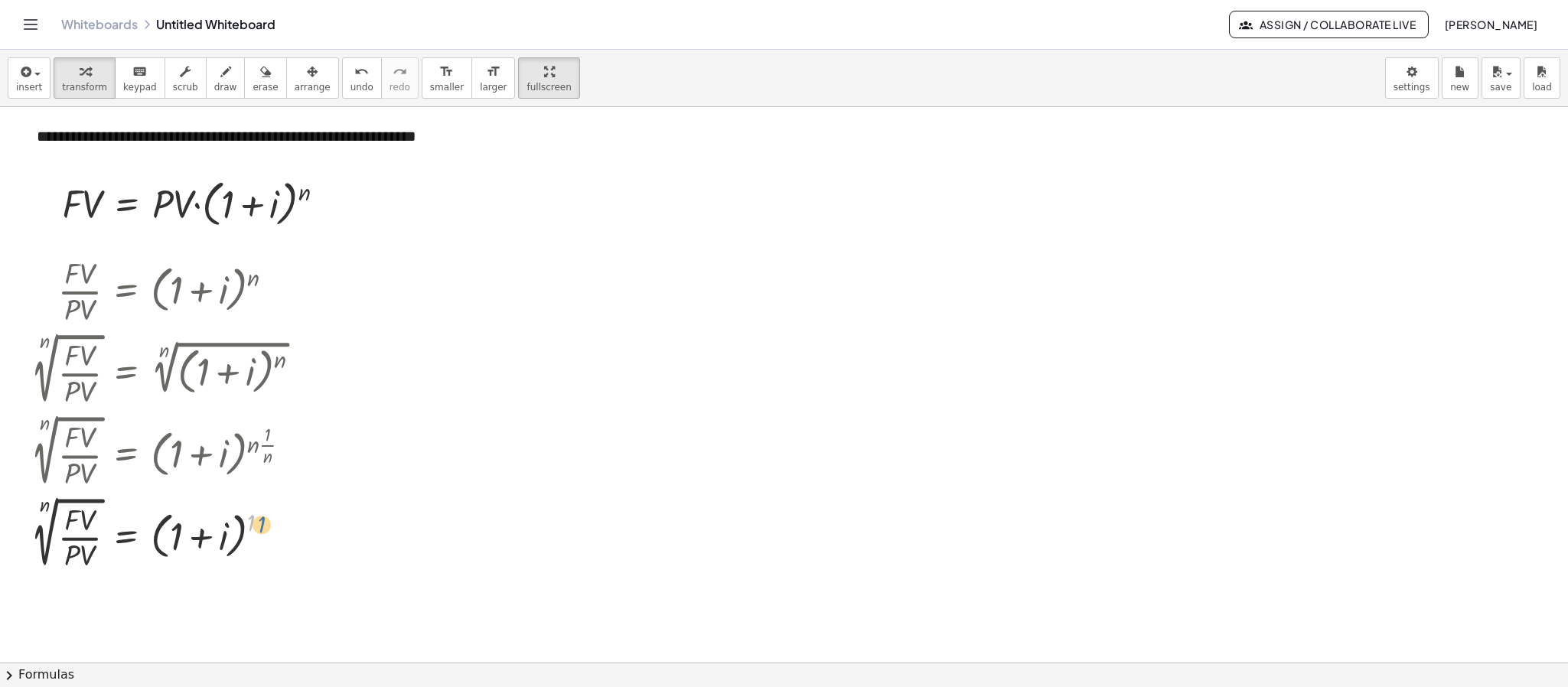
drag, startPoint x: 248, startPoint y: 524, endPoint x: 262, endPoint y: 525, distance: 14.0
click at [262, 525] on div at bounding box center [172, 534] width 297 height 82
drag, startPoint x: 250, startPoint y: 519, endPoint x: 227, endPoint y: 526, distance: 24.0
click at [227, 526] on div at bounding box center [172, 534] width 297 height 82
click at [239, 523] on div at bounding box center [172, 534] width 297 height 82
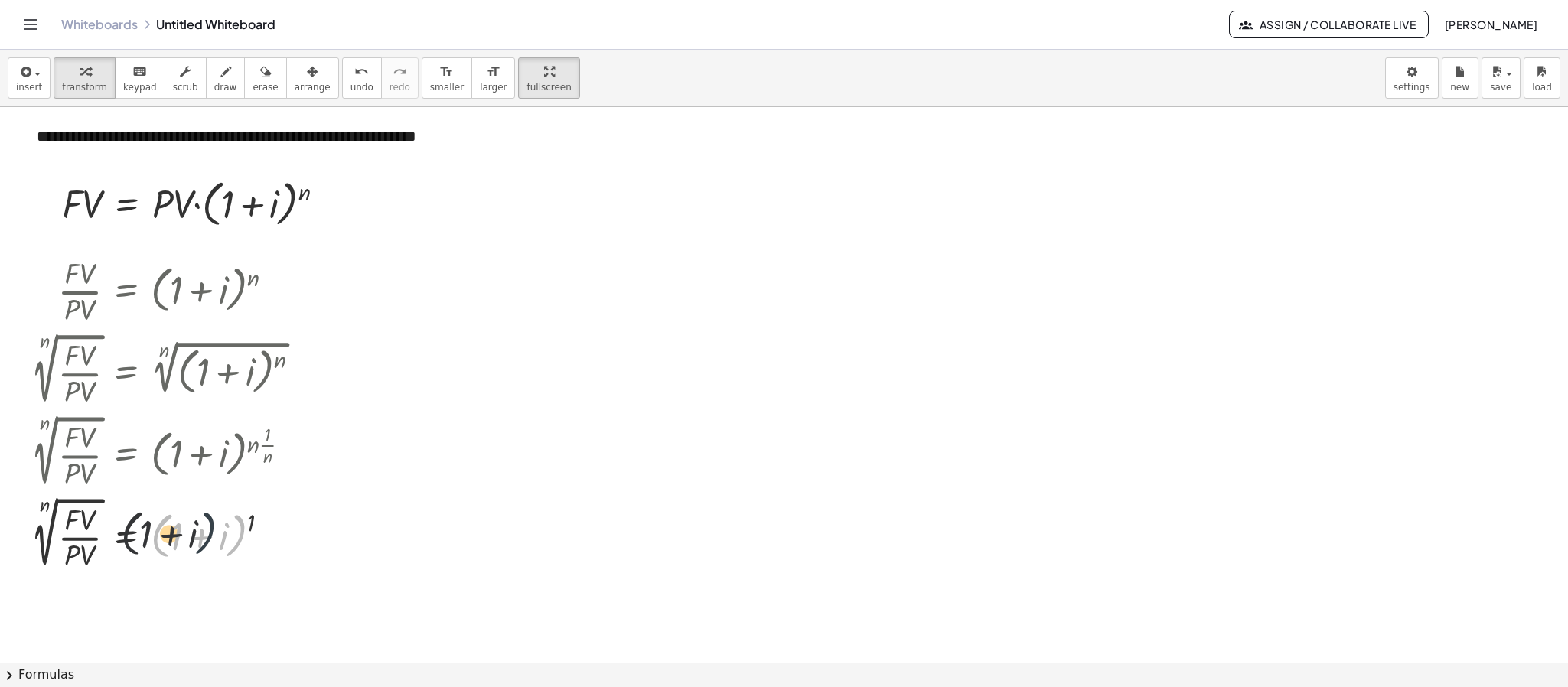
drag, startPoint x: 239, startPoint y: 523, endPoint x: 216, endPoint y: 516, distance: 24.0
click at [209, 517] on div at bounding box center [172, 534] width 297 height 82
click at [246, 523] on div at bounding box center [172, 534] width 297 height 82
click at [240, 530] on div at bounding box center [172, 534] width 297 height 82
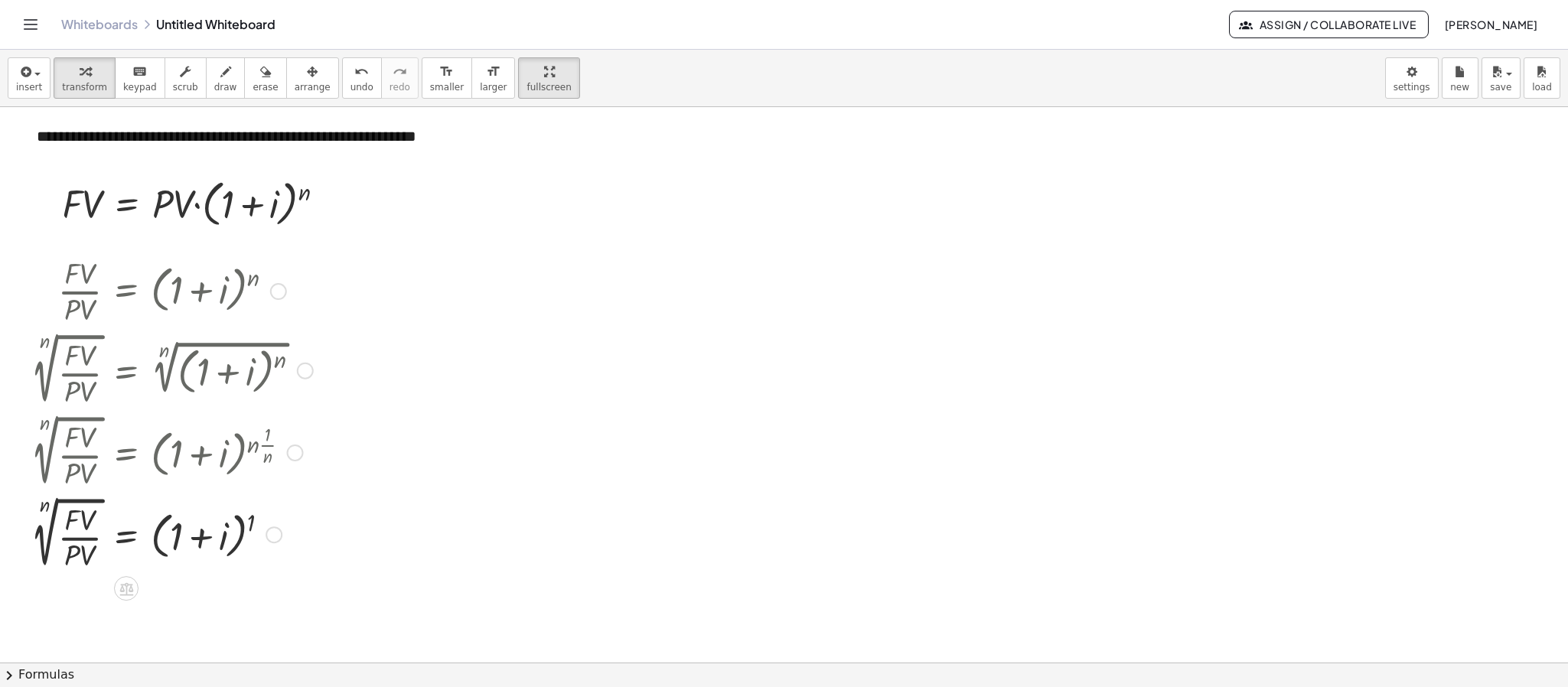
click at [251, 523] on div at bounding box center [172, 534] width 297 height 82
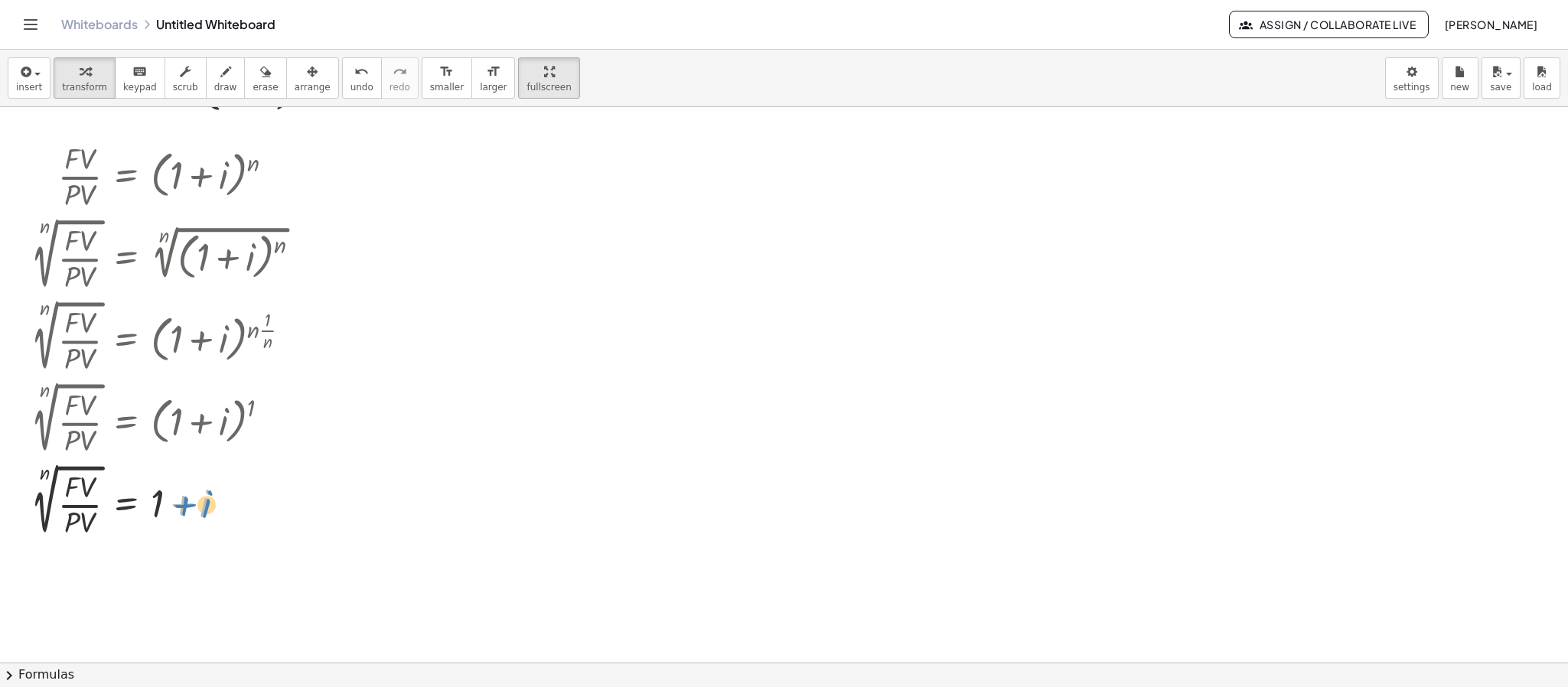
click at [170, 503] on div at bounding box center [172, 501] width 297 height 82
drag, startPoint x: 160, startPoint y: 503, endPoint x: 120, endPoint y: 505, distance: 40.0
click at [120, 505] on div at bounding box center [172, 501] width 297 height 82
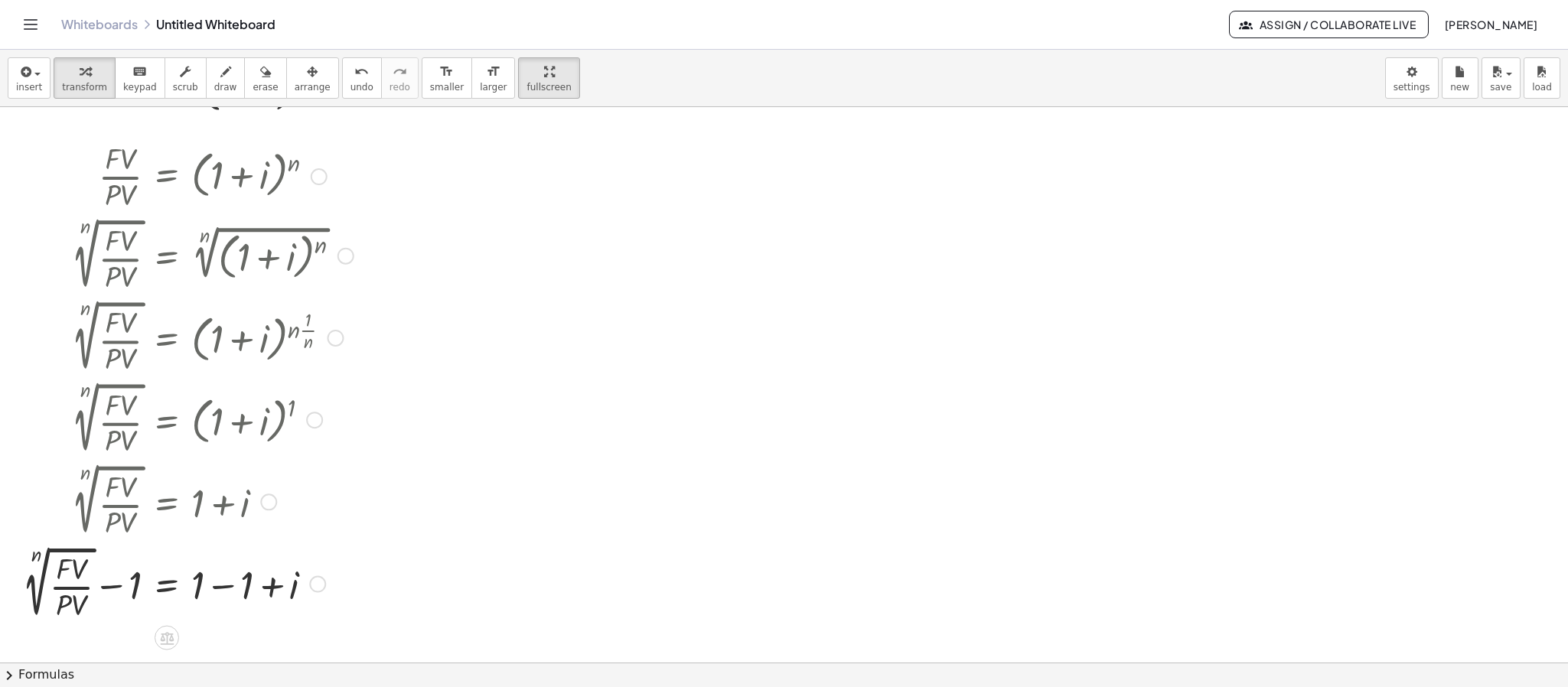
click at [227, 588] on div at bounding box center [188, 583] width 346 height 82
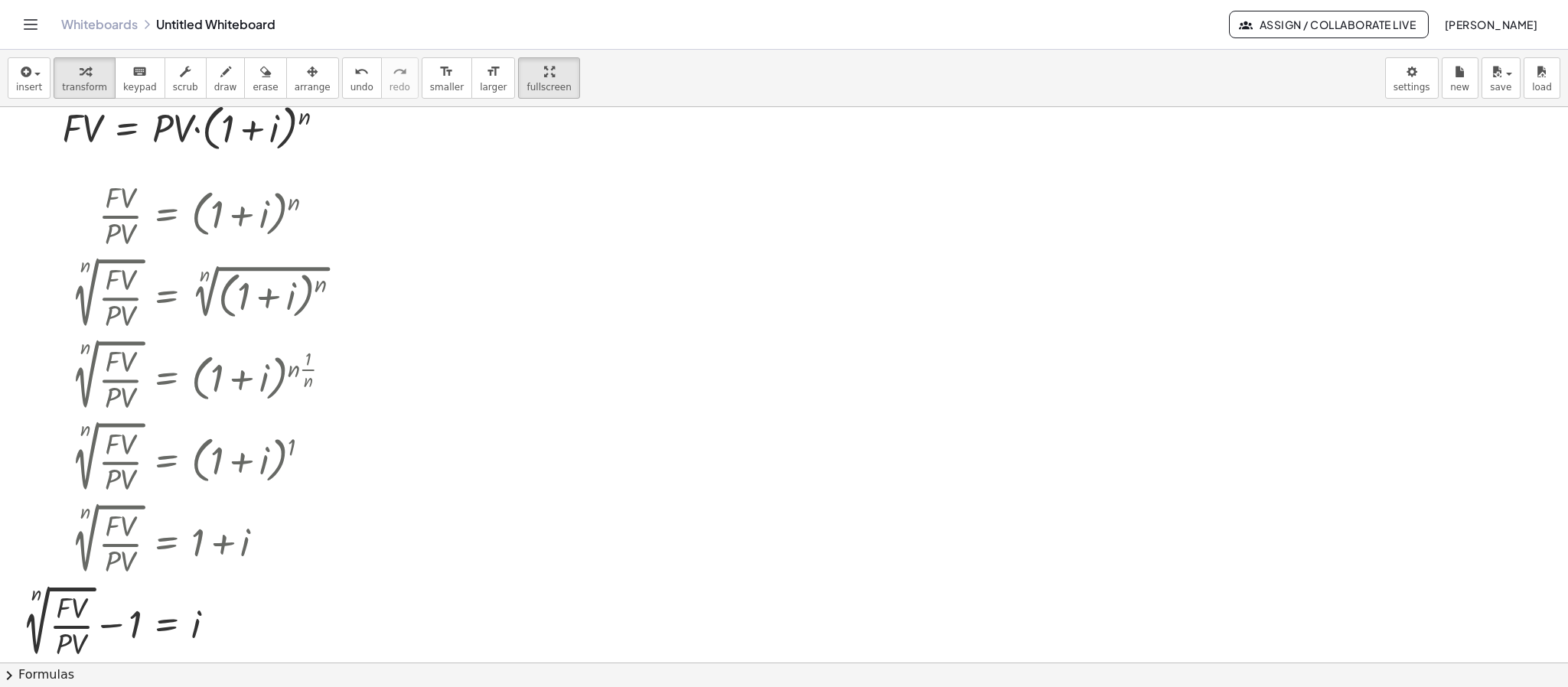
scroll to position [220, 0]
click at [1290, 340] on div at bounding box center [784, 441] width 1568 height 1110
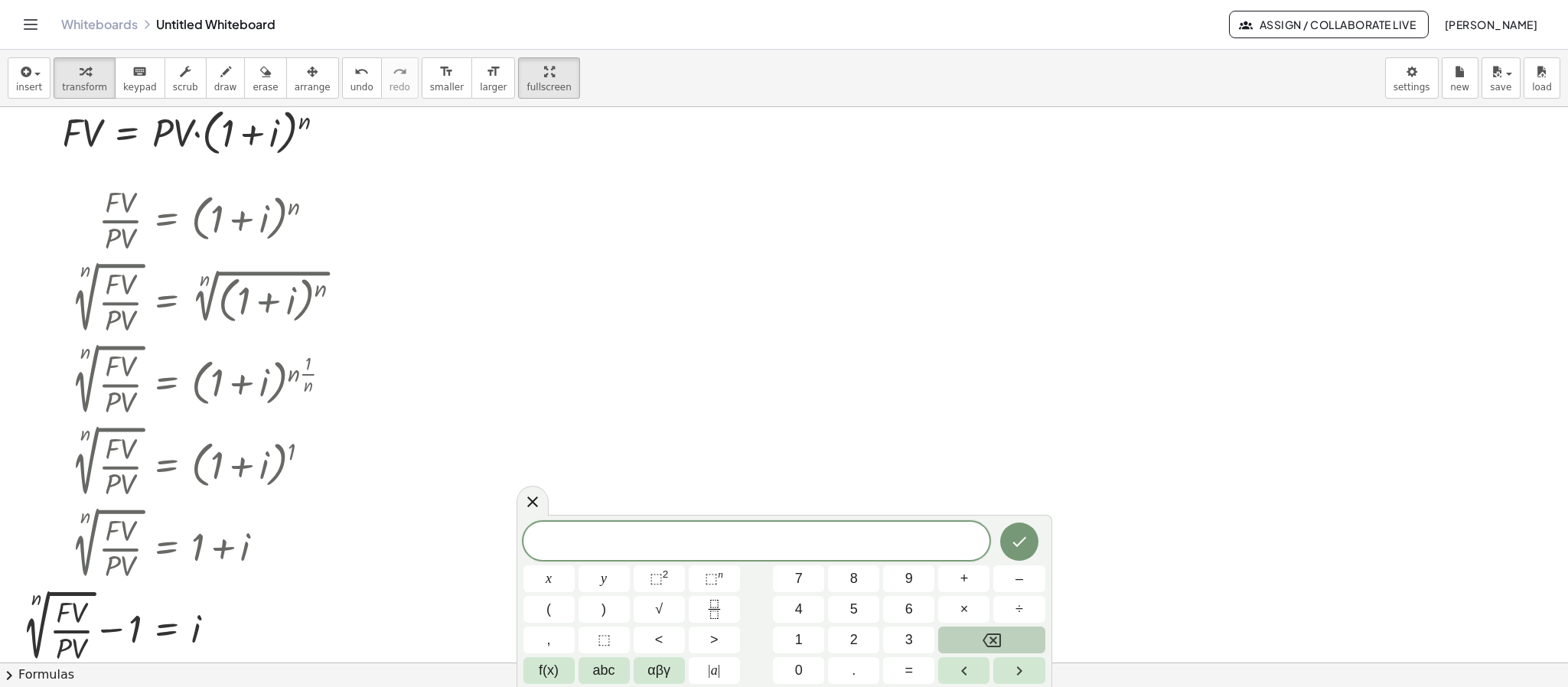
click at [1288, 343] on div at bounding box center [784, 441] width 1568 height 1110
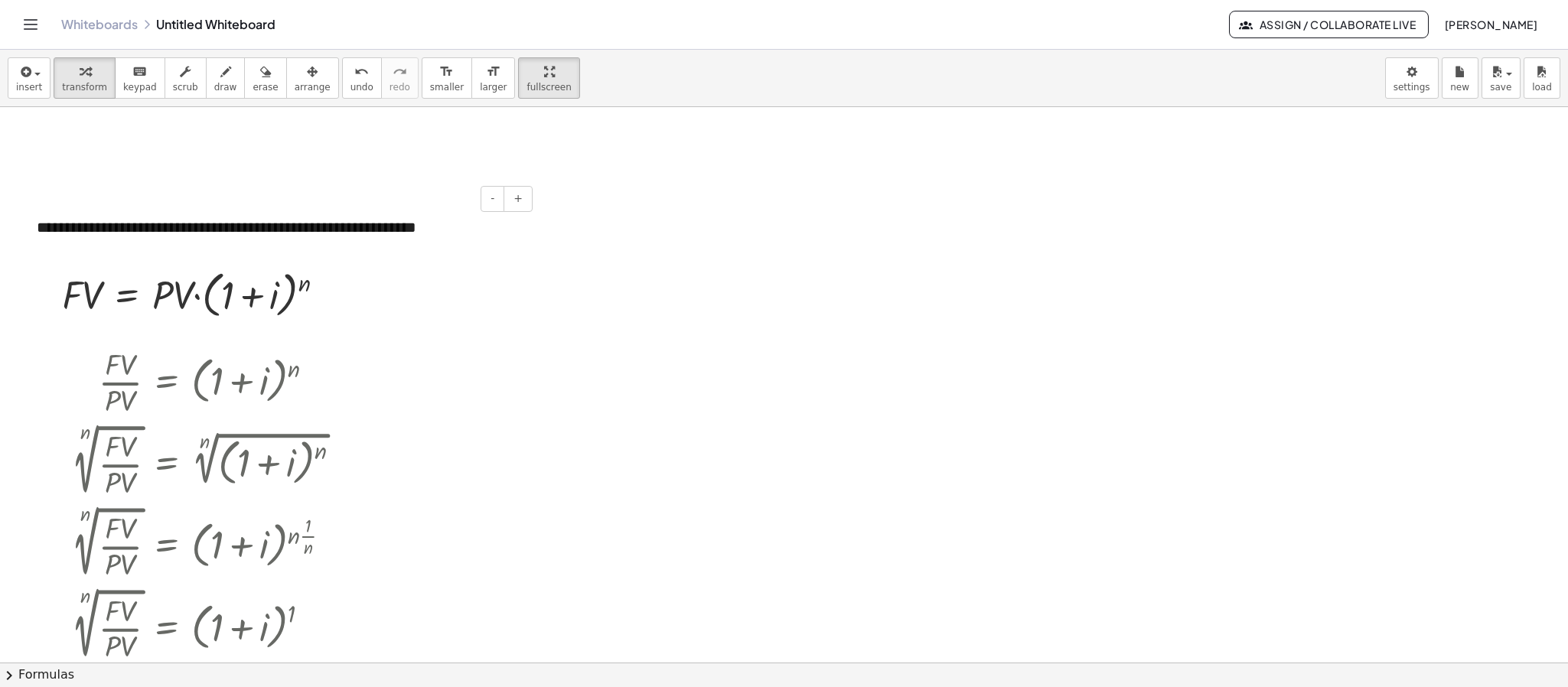
scroll to position [115, 0]
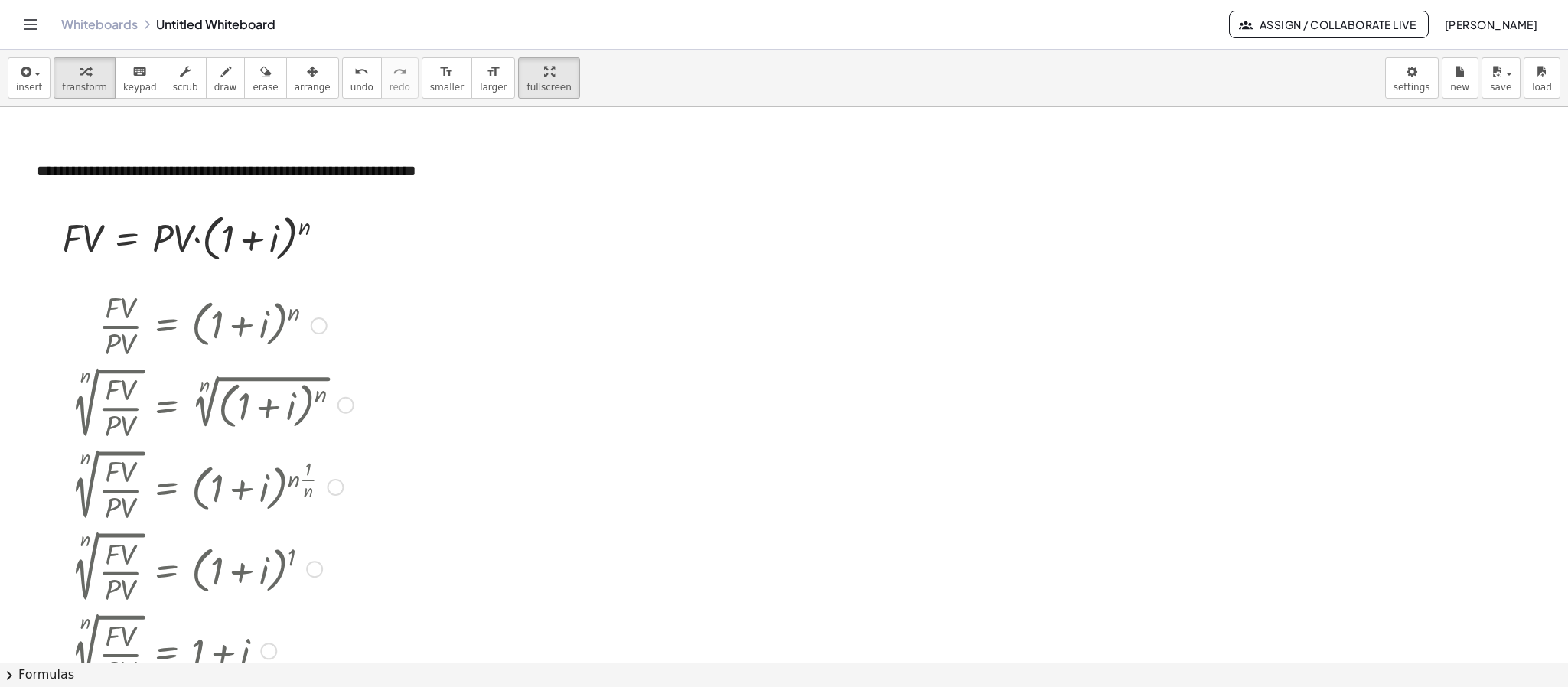
click at [241, 329] on div at bounding box center [188, 325] width 346 height 77
click at [294, 85] on span "arrange" at bounding box center [312, 87] width 36 height 10
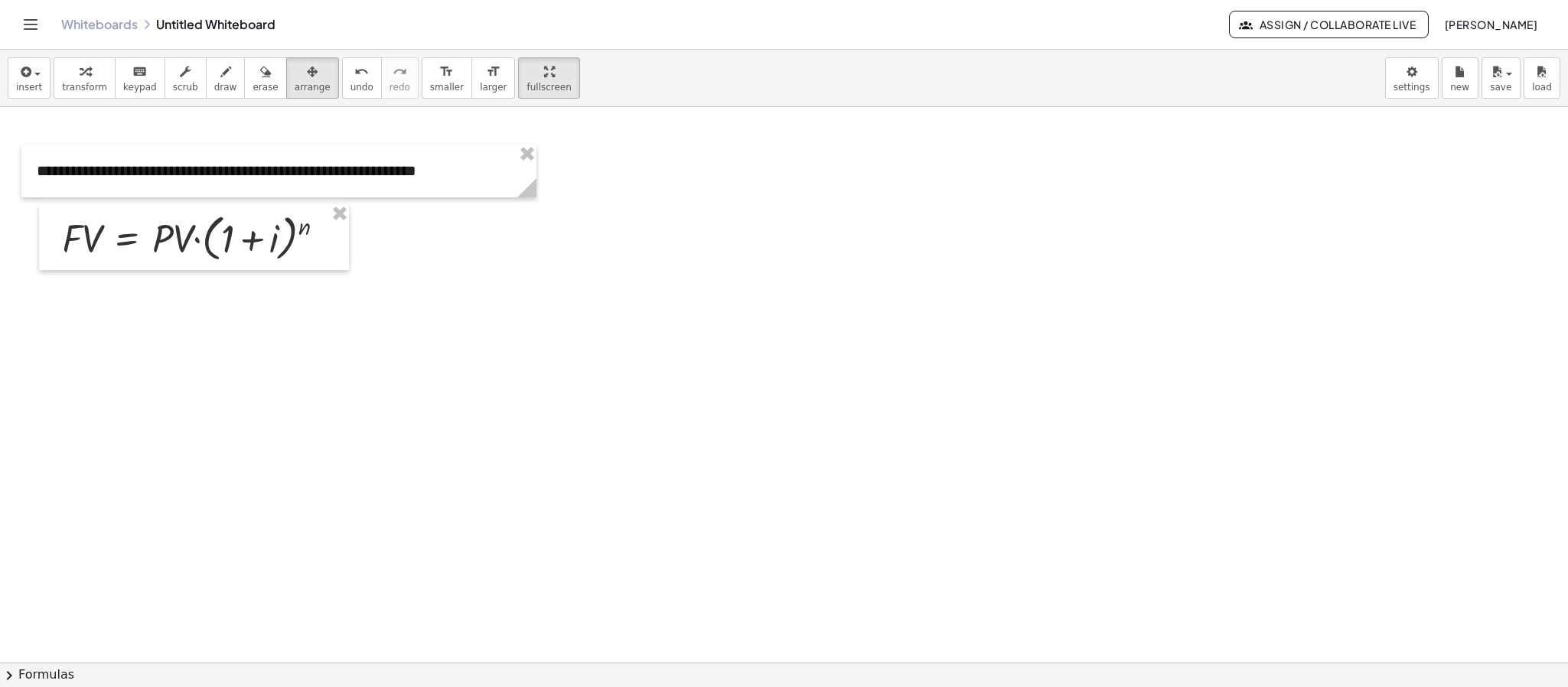
click at [421, 310] on div at bounding box center [784, 547] width 1568 height 1110
click at [95, 82] on span "transform" at bounding box center [84, 87] width 45 height 10
click at [333, 244] on div "Go back to this line Copy line as LaTeX Copy derivation as LaTeX" at bounding box center [329, 238] width 17 height 17
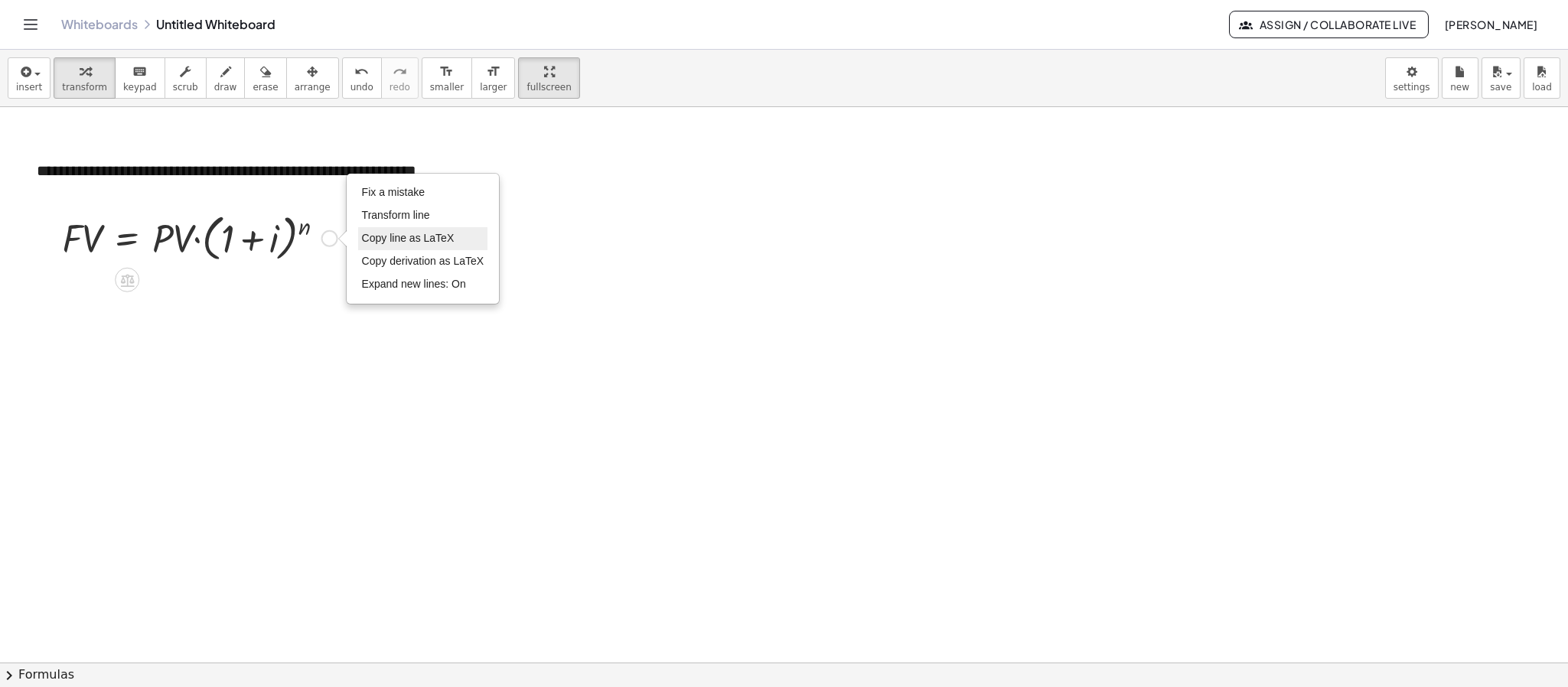
click at [400, 241] on span "Copy line as LaTeX" at bounding box center [408, 238] width 92 height 12
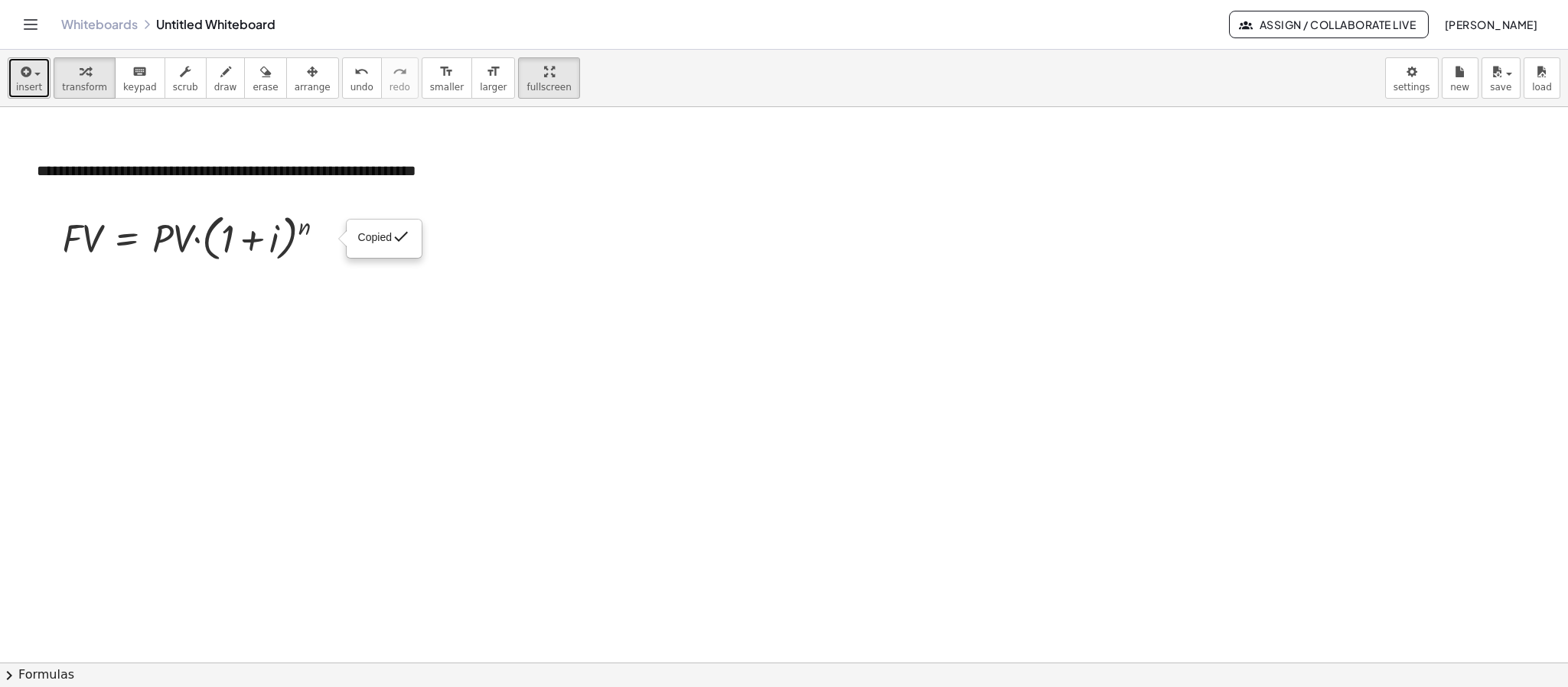
click at [39, 81] on button "insert" at bounding box center [29, 77] width 43 height 41
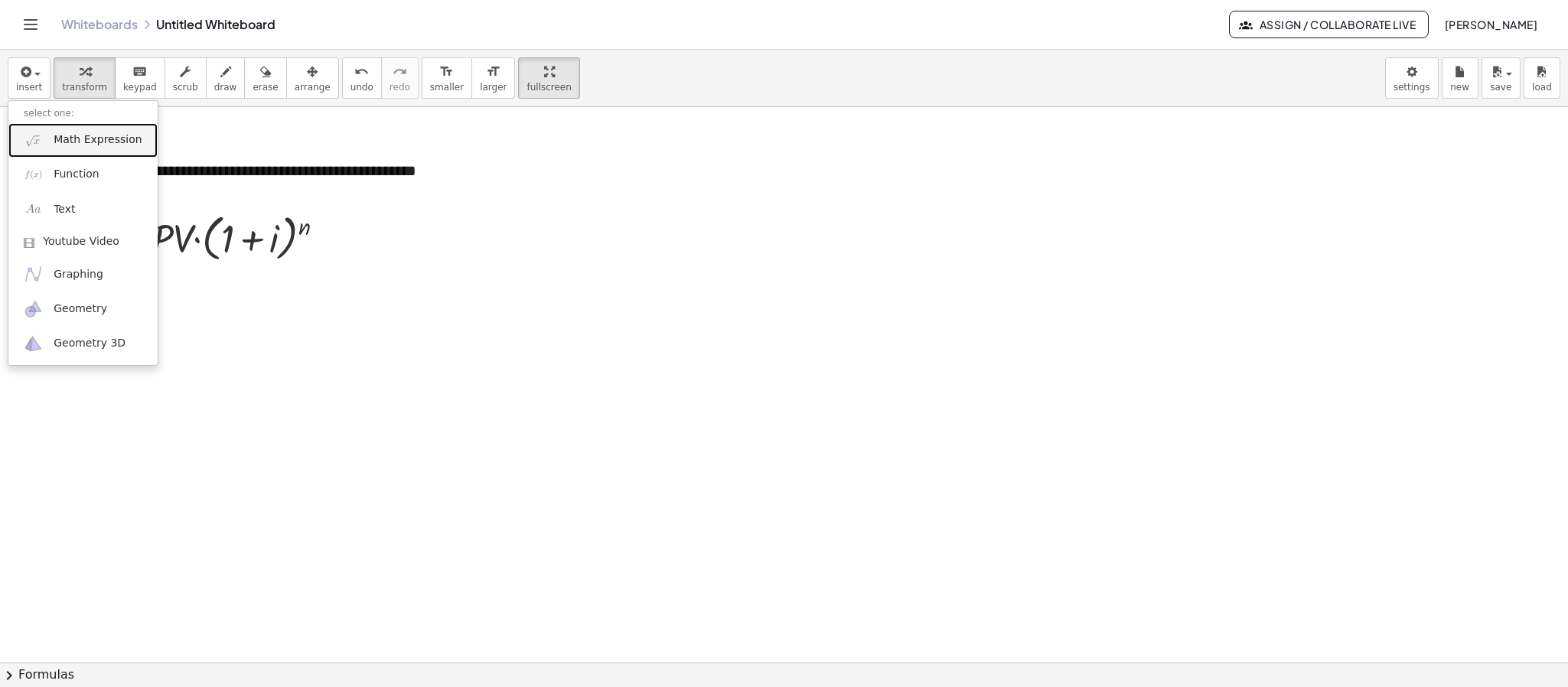
click at [80, 138] on span "Math Expression" at bounding box center [97, 140] width 88 height 16
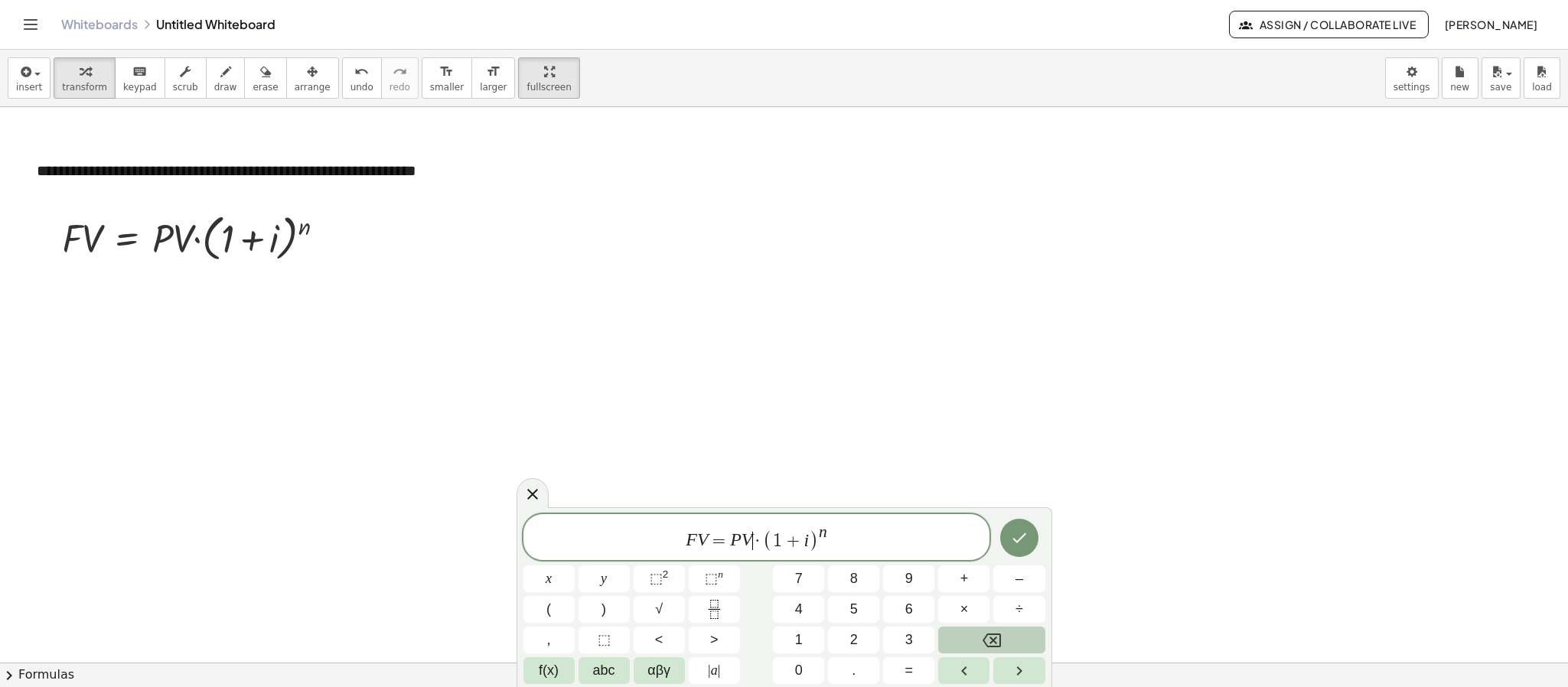
click at [752, 535] on span "F V = P V ​ · ( 1 + i ) n" at bounding box center [757, 538] width 467 height 30
click at [814, 542] on span "1 + i" at bounding box center [797, 540] width 36 height 18
click at [875, 530] on span "F V = 1 0 0 0 · ( 1 + 0 . 0 2 5 ) n ​" at bounding box center [757, 538] width 467 height 30
click at [1015, 530] on icon "Done" at bounding box center [1018, 537] width 18 height 18
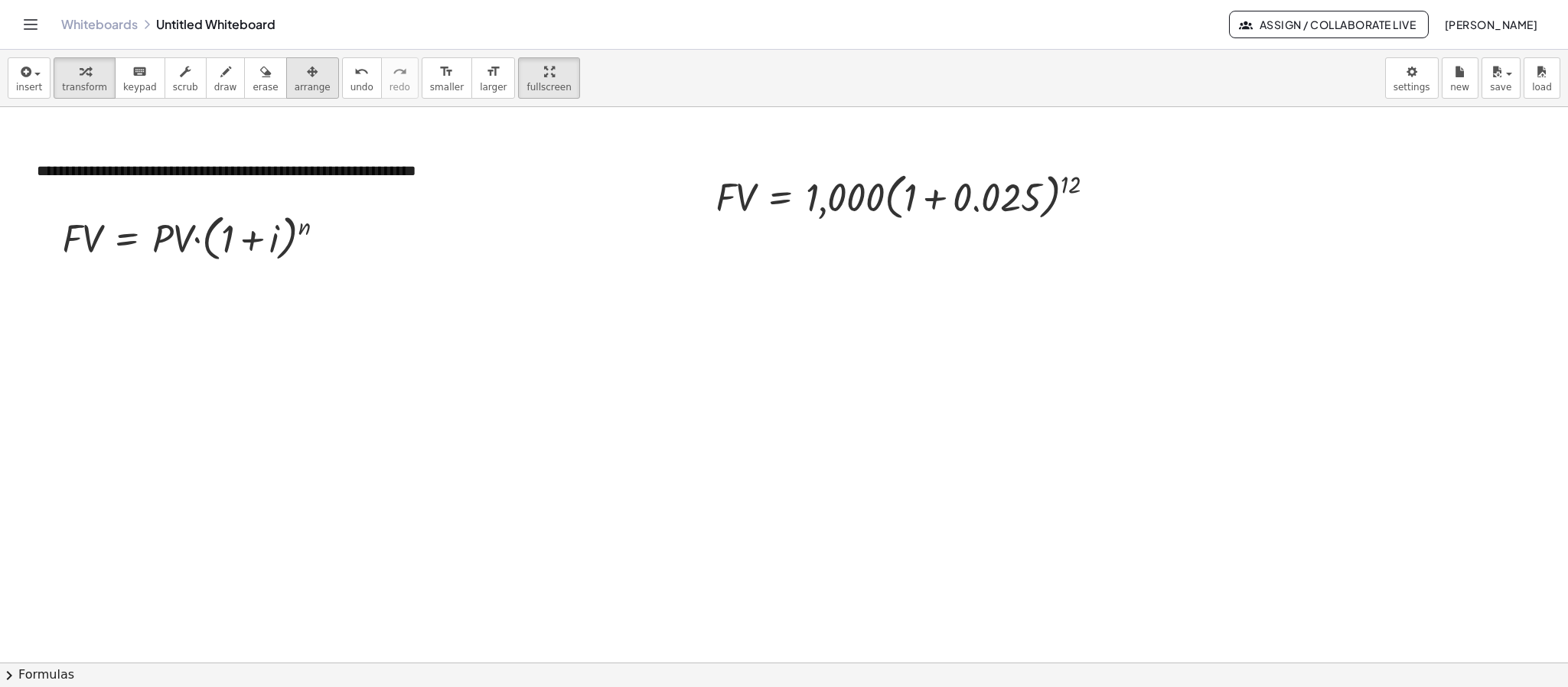
click at [308, 77] on button "arrange" at bounding box center [313, 77] width 53 height 41
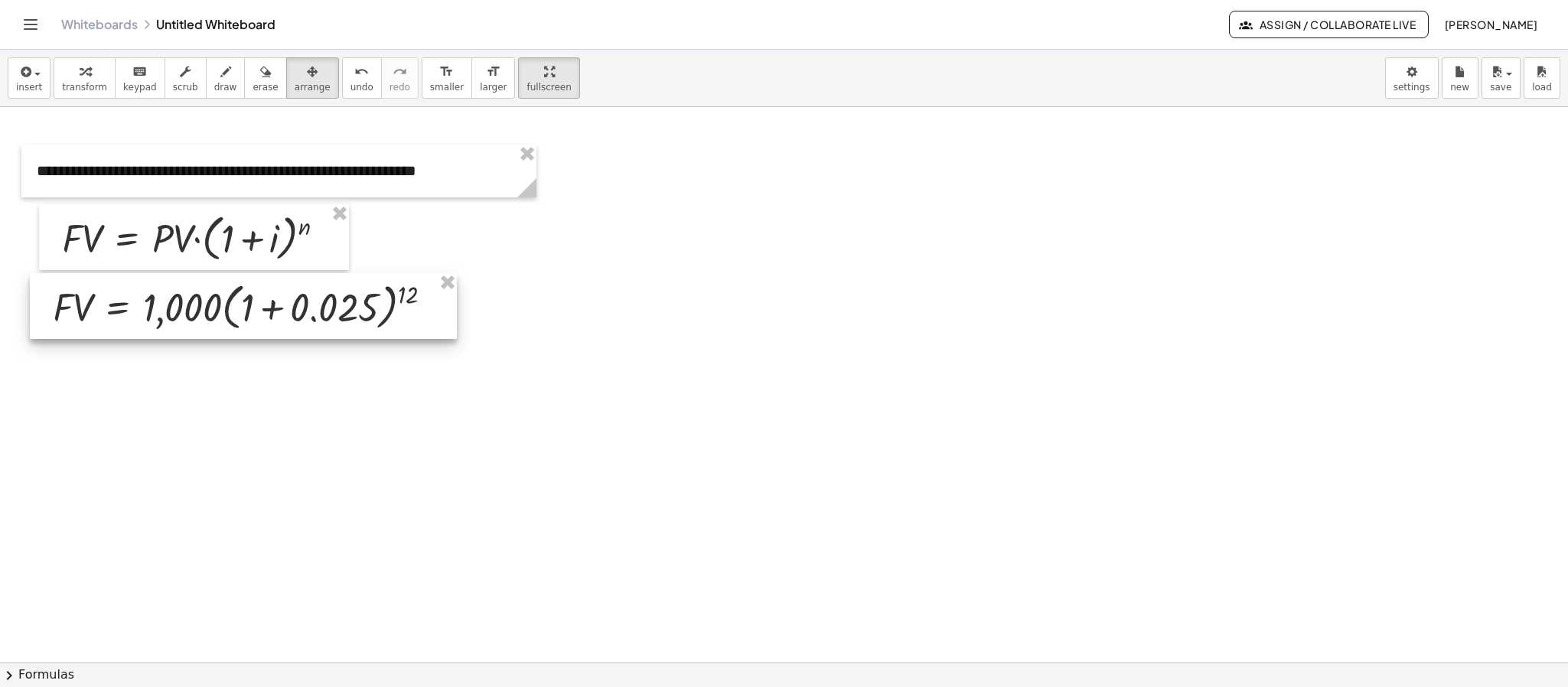
drag, startPoint x: 853, startPoint y: 219, endPoint x: 193, endPoint y: 324, distance: 668.3
click at [193, 324] on div at bounding box center [243, 306] width 427 height 66
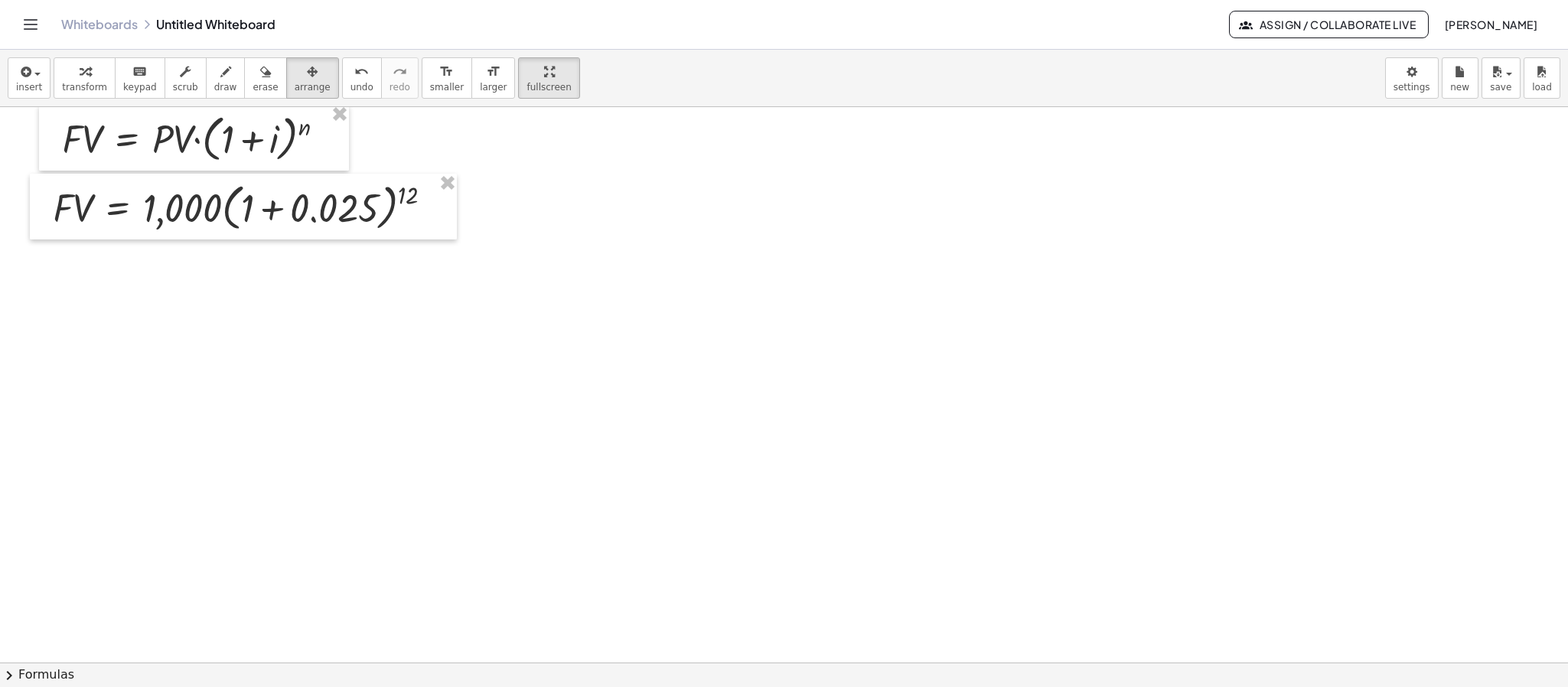
scroll to position [202, 0]
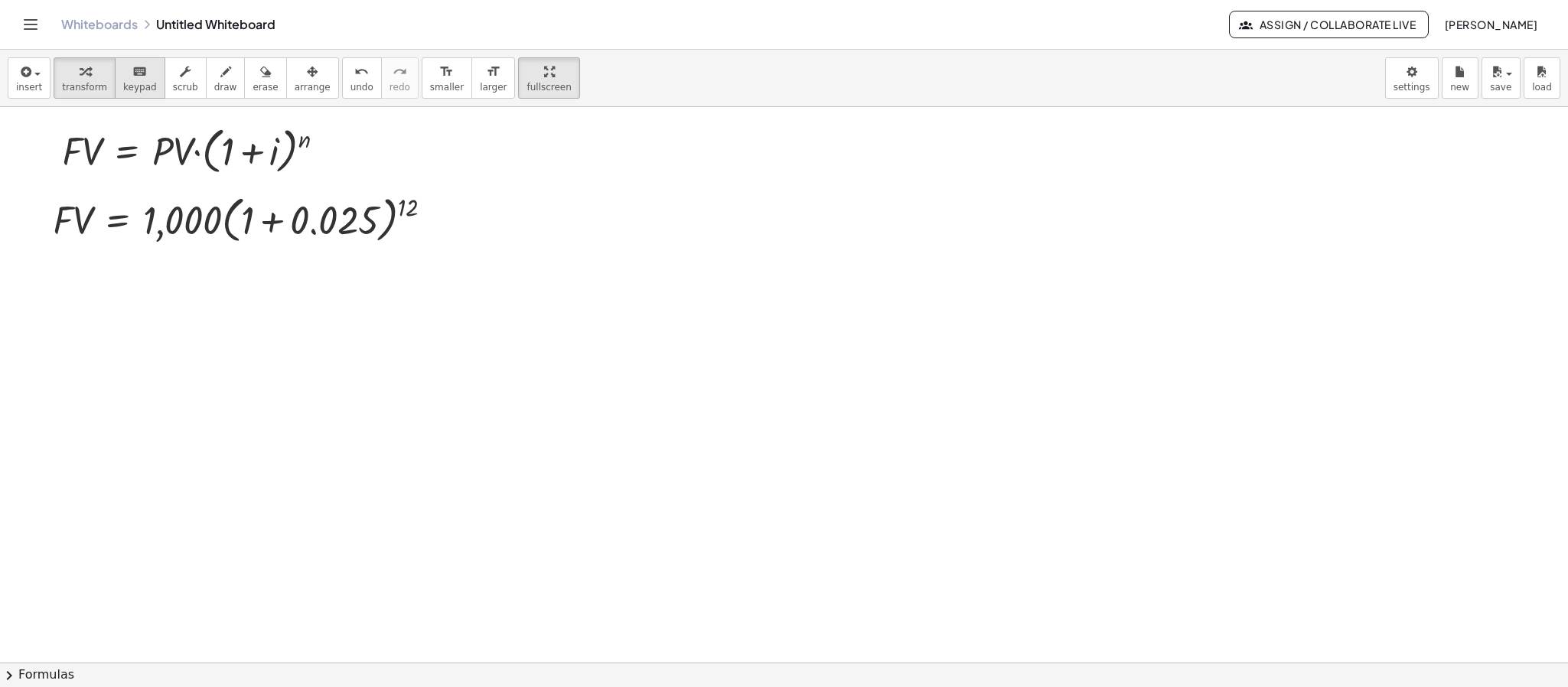
drag, startPoint x: 85, startPoint y: 78, endPoint x: 109, endPoint y: 95, distance: 29.4
click at [84, 78] on div "button" at bounding box center [84, 71] width 45 height 18
click at [267, 220] on div at bounding box center [249, 219] width 408 height 58
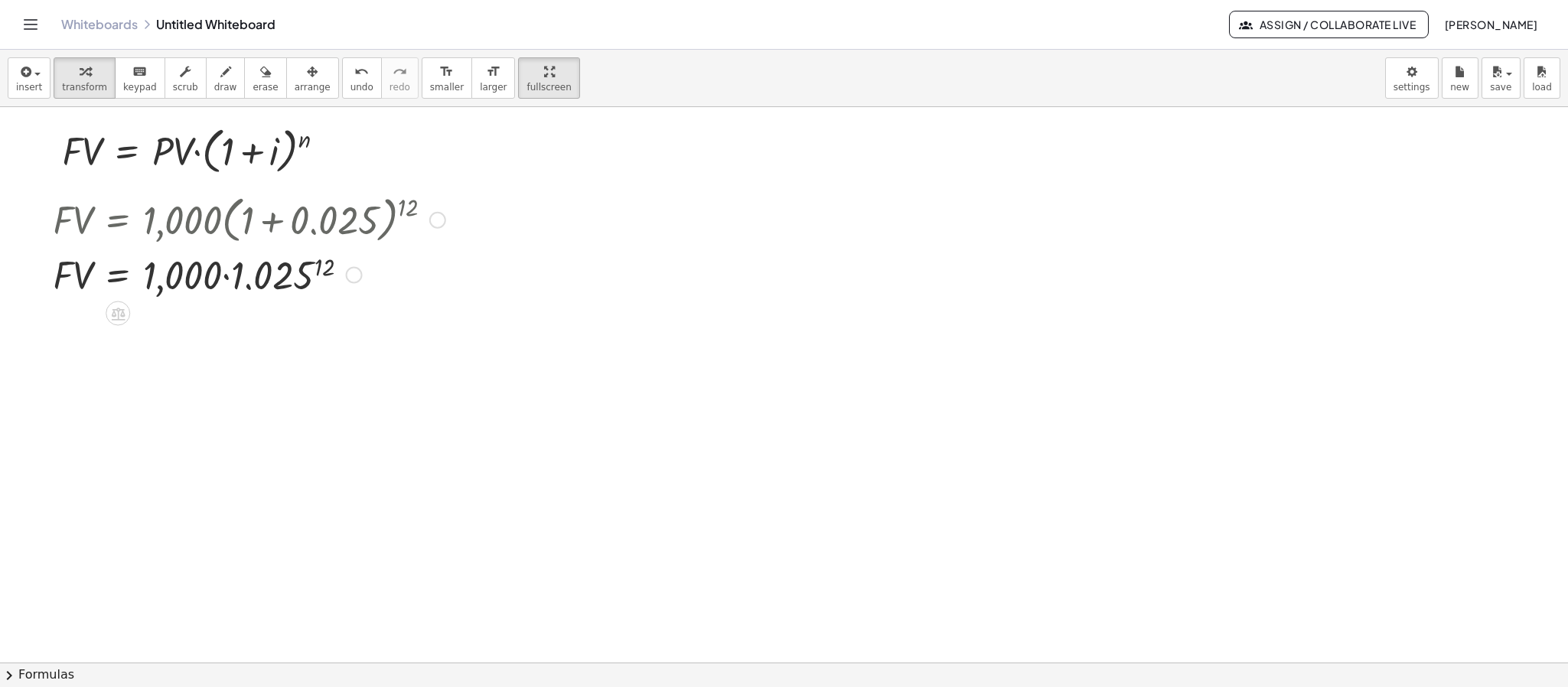
click at [324, 267] on div at bounding box center [249, 274] width 408 height 52
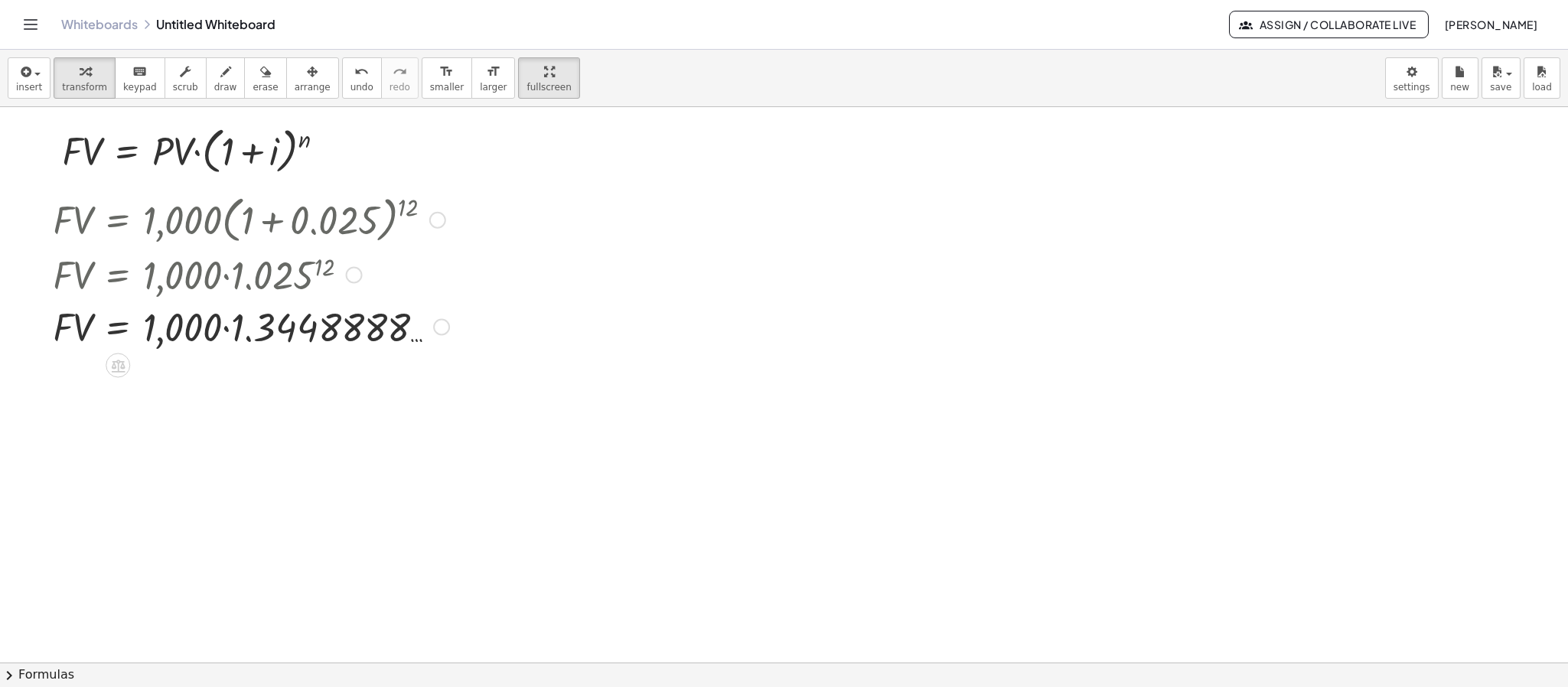
click at [227, 333] on div at bounding box center [251, 326] width 412 height 52
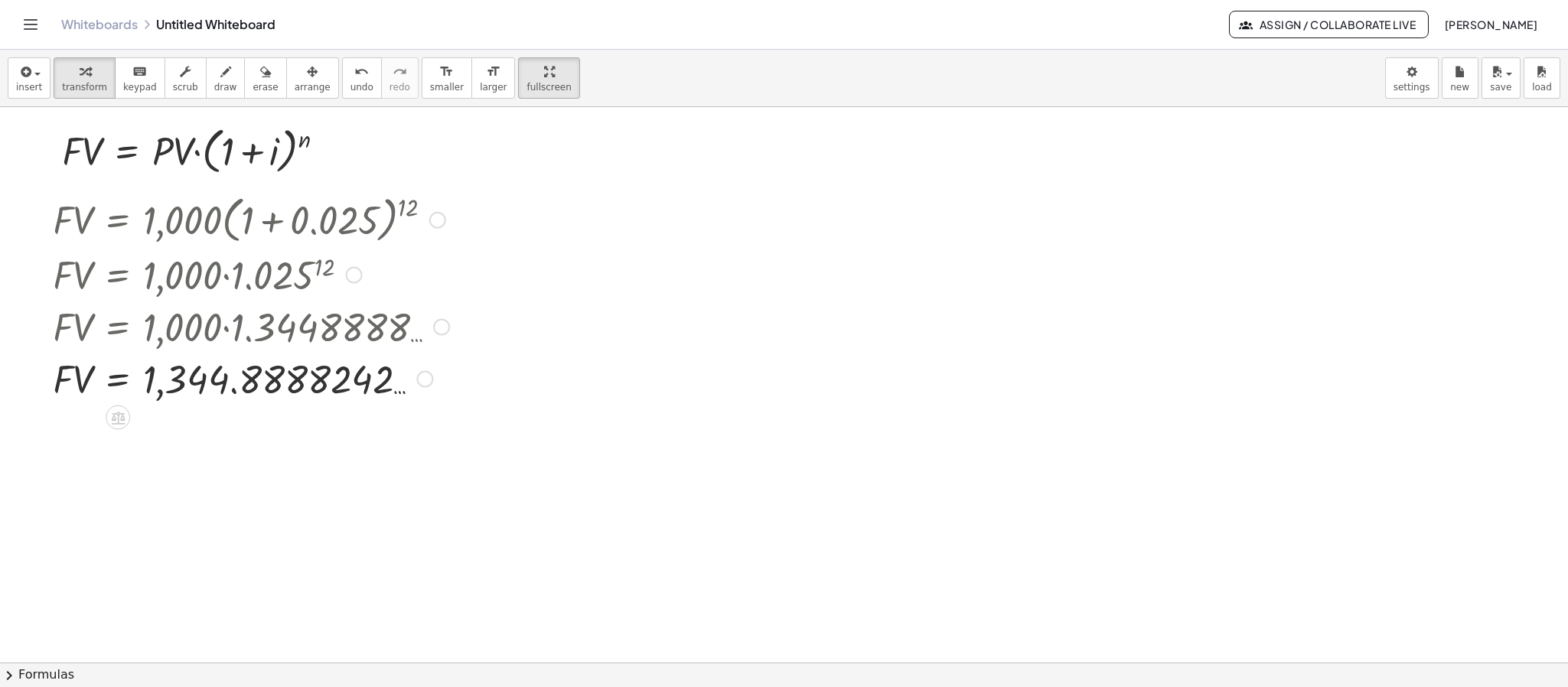
click at [368, 273] on div at bounding box center [251, 274] width 412 height 52
click at [294, 84] on span "arrange" at bounding box center [312, 87] width 36 height 10
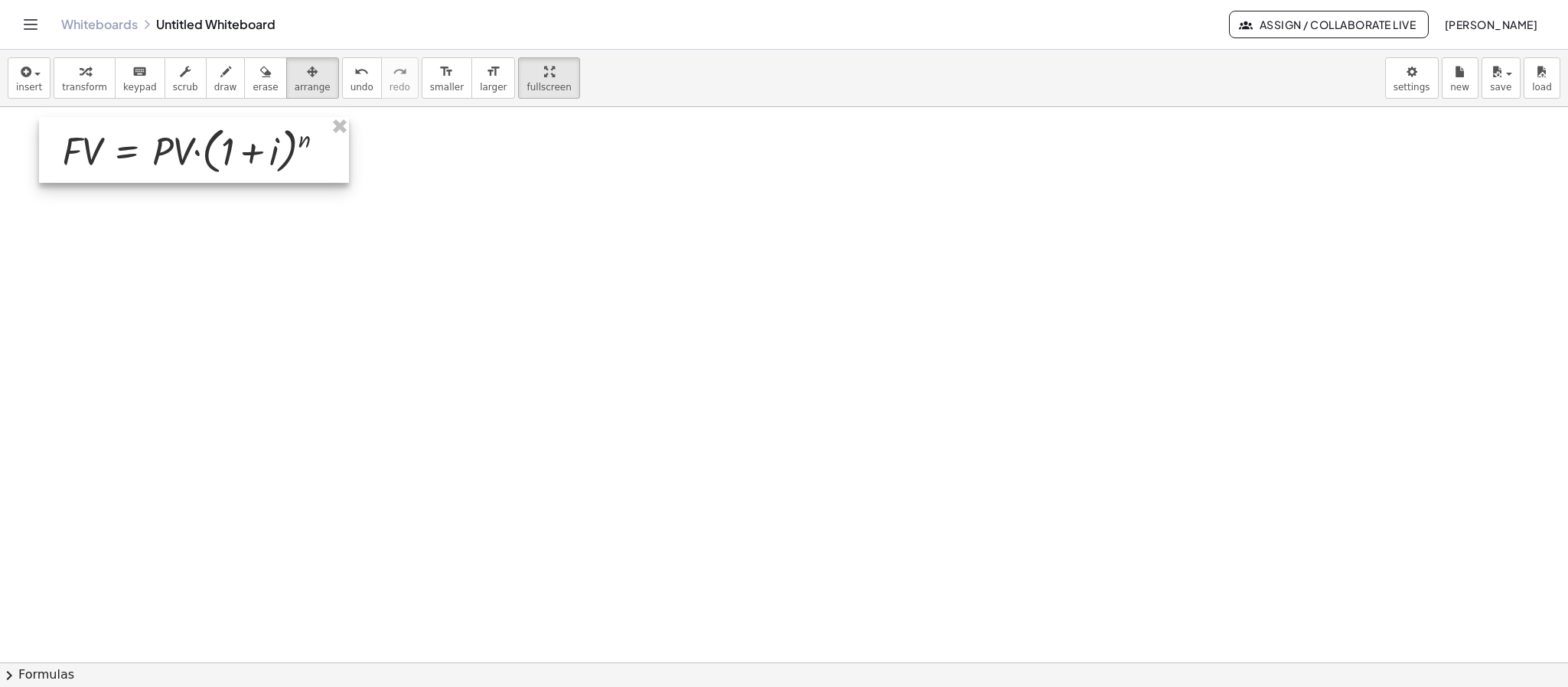
click at [305, 149] on div at bounding box center [194, 150] width 310 height 66
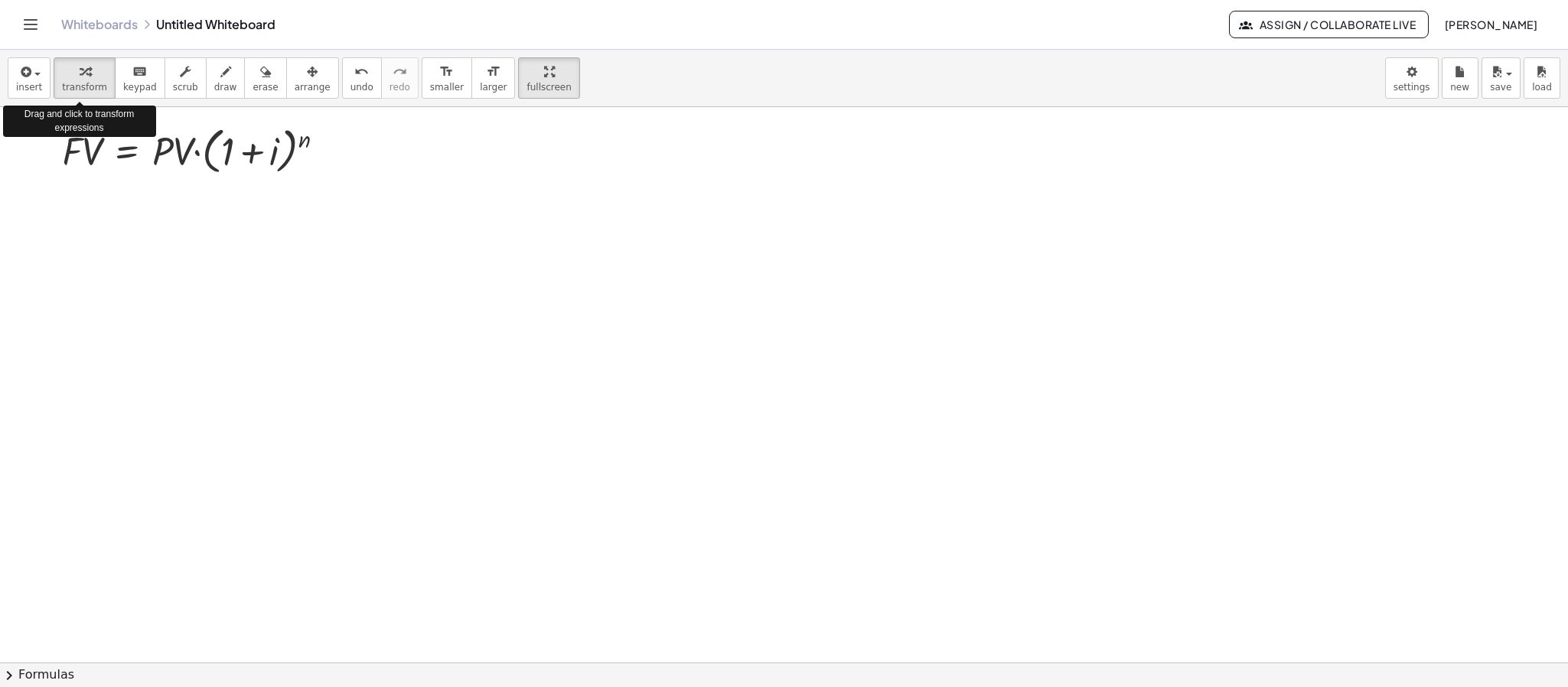
drag, startPoint x: 91, startPoint y: 71, endPoint x: 163, endPoint y: 112, distance: 82.9
click at [94, 71] on div "button" at bounding box center [84, 71] width 45 height 18
click at [253, 167] on div at bounding box center [199, 150] width 291 height 58
click at [320, 143] on div at bounding box center [199, 150] width 291 height 58
click at [328, 152] on div "Copied done" at bounding box center [329, 151] width 17 height 17
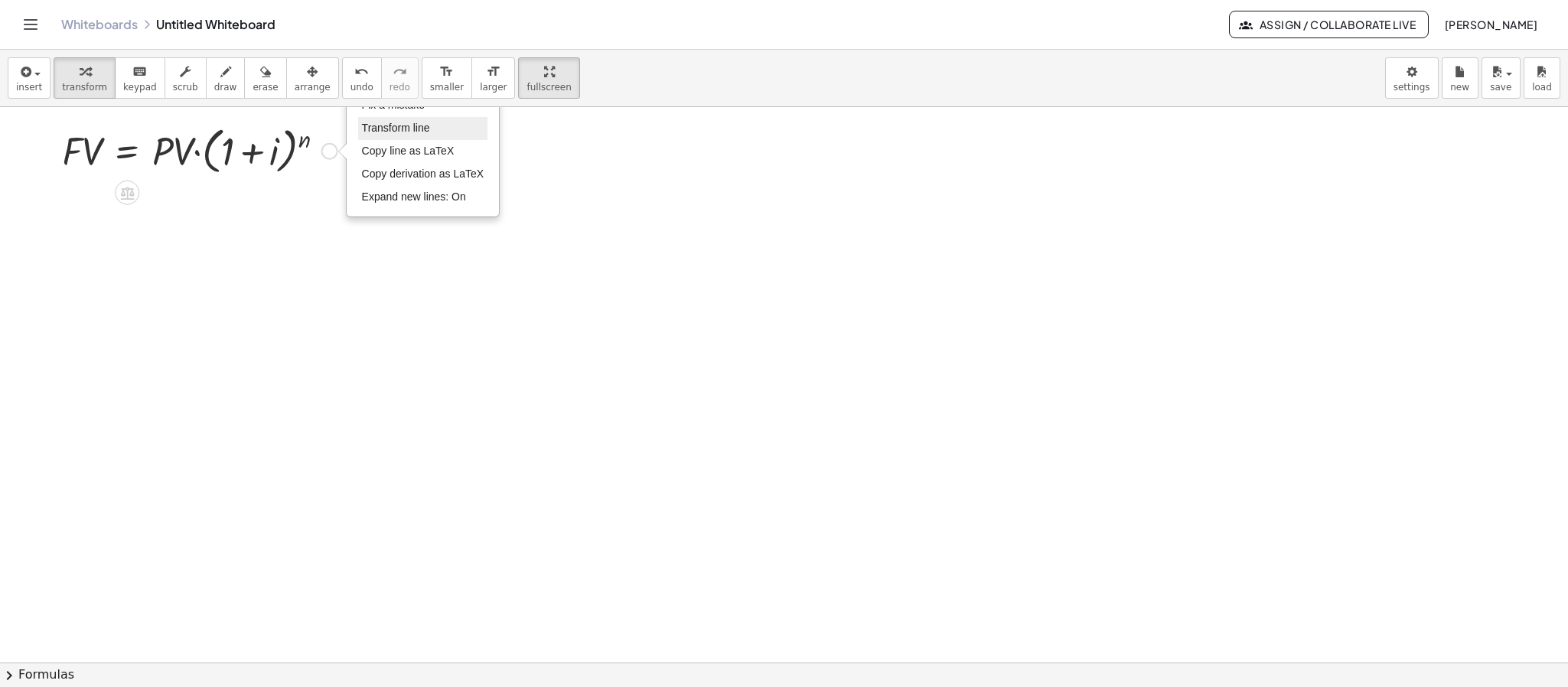
click at [404, 124] on span "Transform line" at bounding box center [395, 128] width 68 height 12
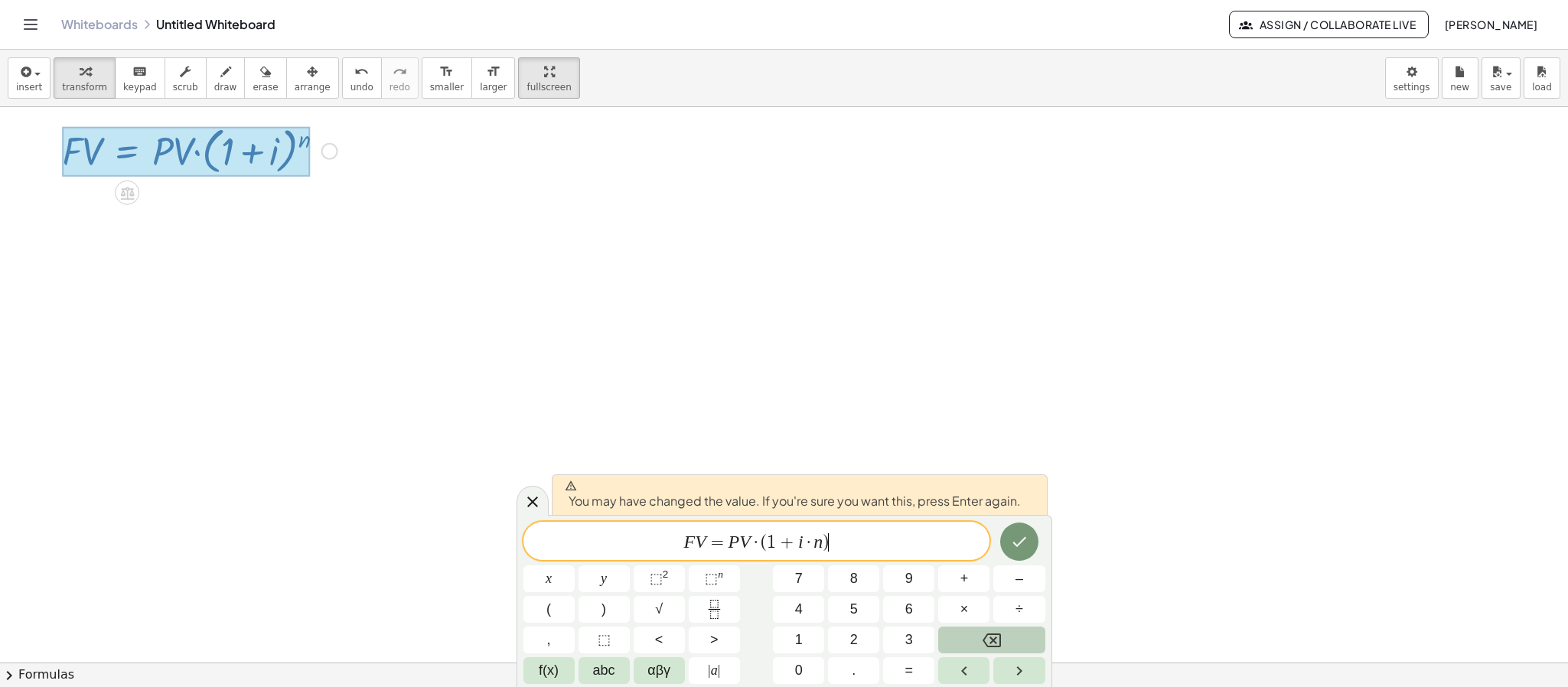
click at [758, 544] on span "·" at bounding box center [756, 542] width 10 height 18
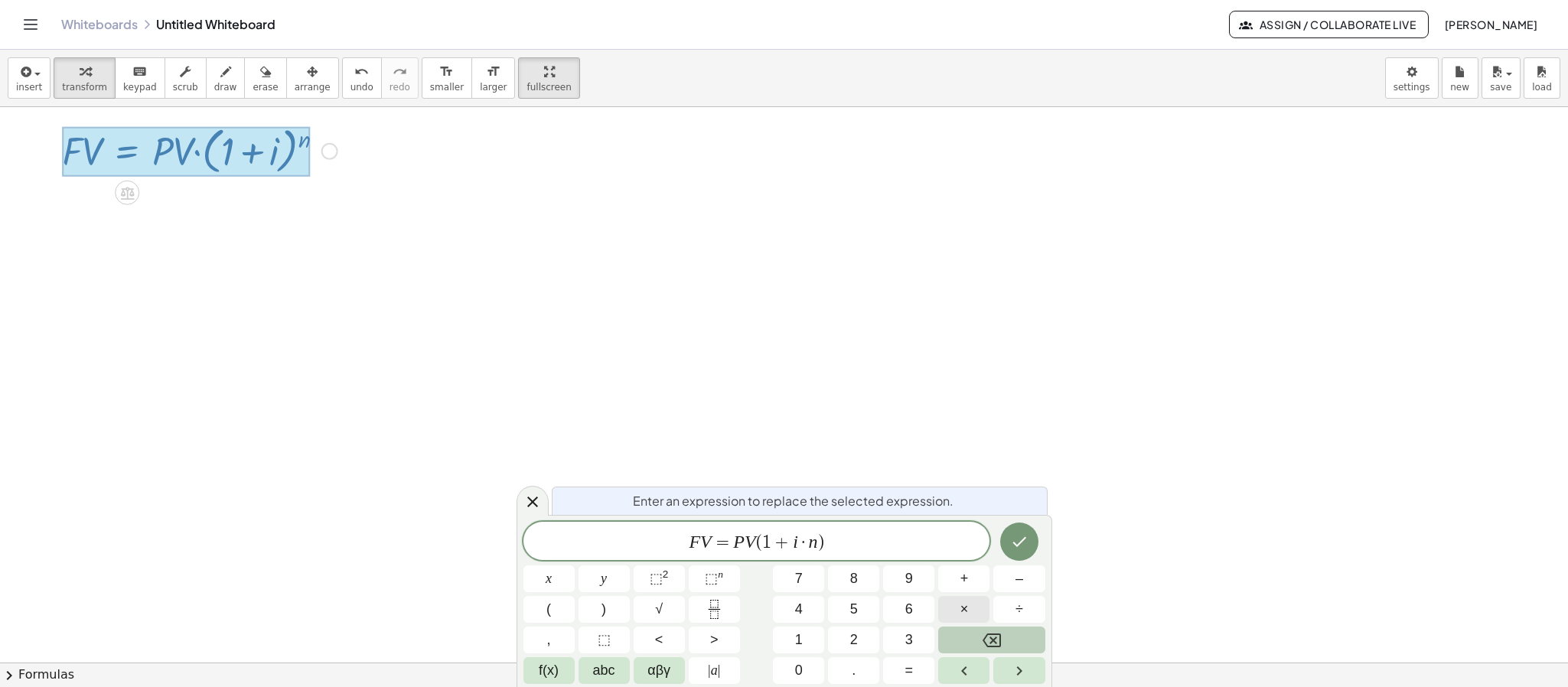
click at [964, 608] on span "×" at bounding box center [964, 610] width 9 height 21
click at [813, 546] on span "F V = P V · ( 1 + i · ​ n )" at bounding box center [757, 542] width 467 height 22
click at [960, 602] on span "×" at bounding box center [964, 610] width 9 height 21
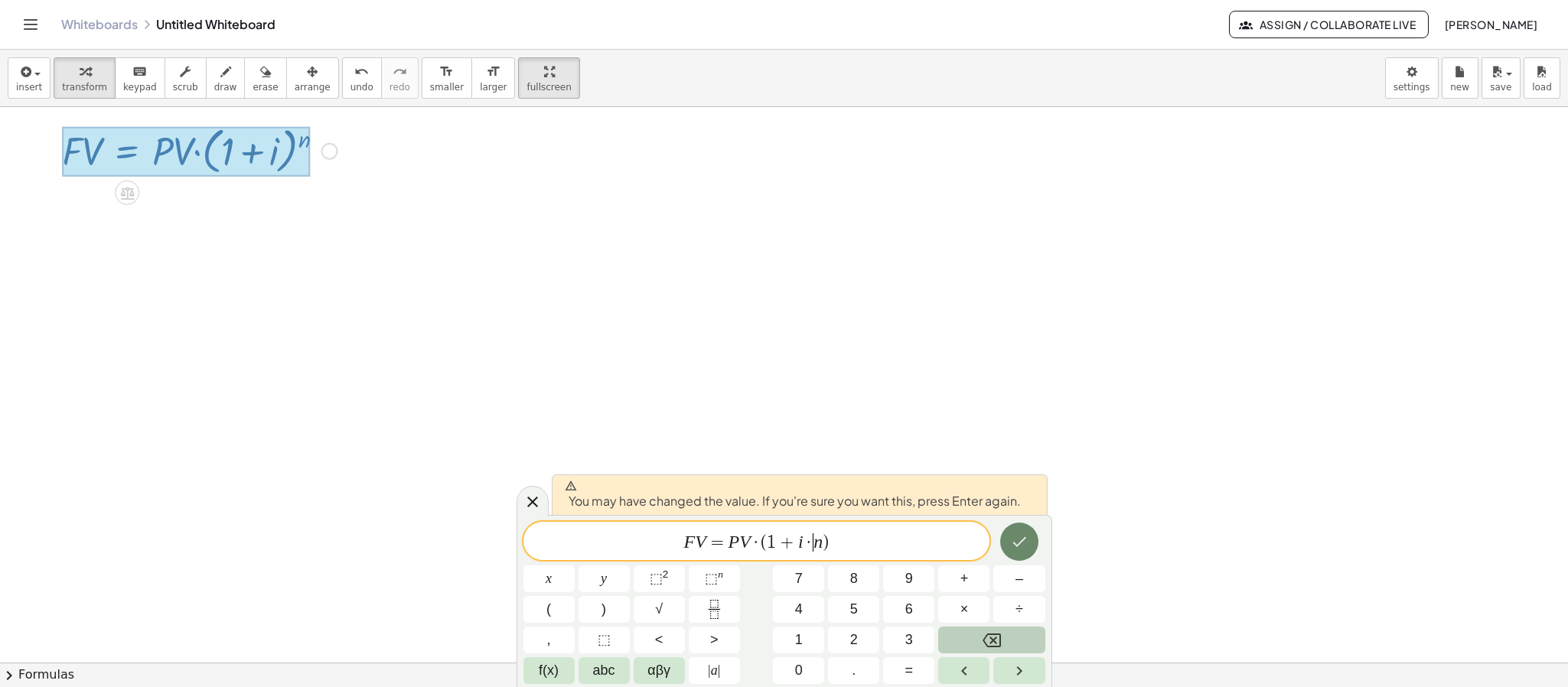
click at [1027, 544] on icon "Done" at bounding box center [1018, 541] width 18 height 18
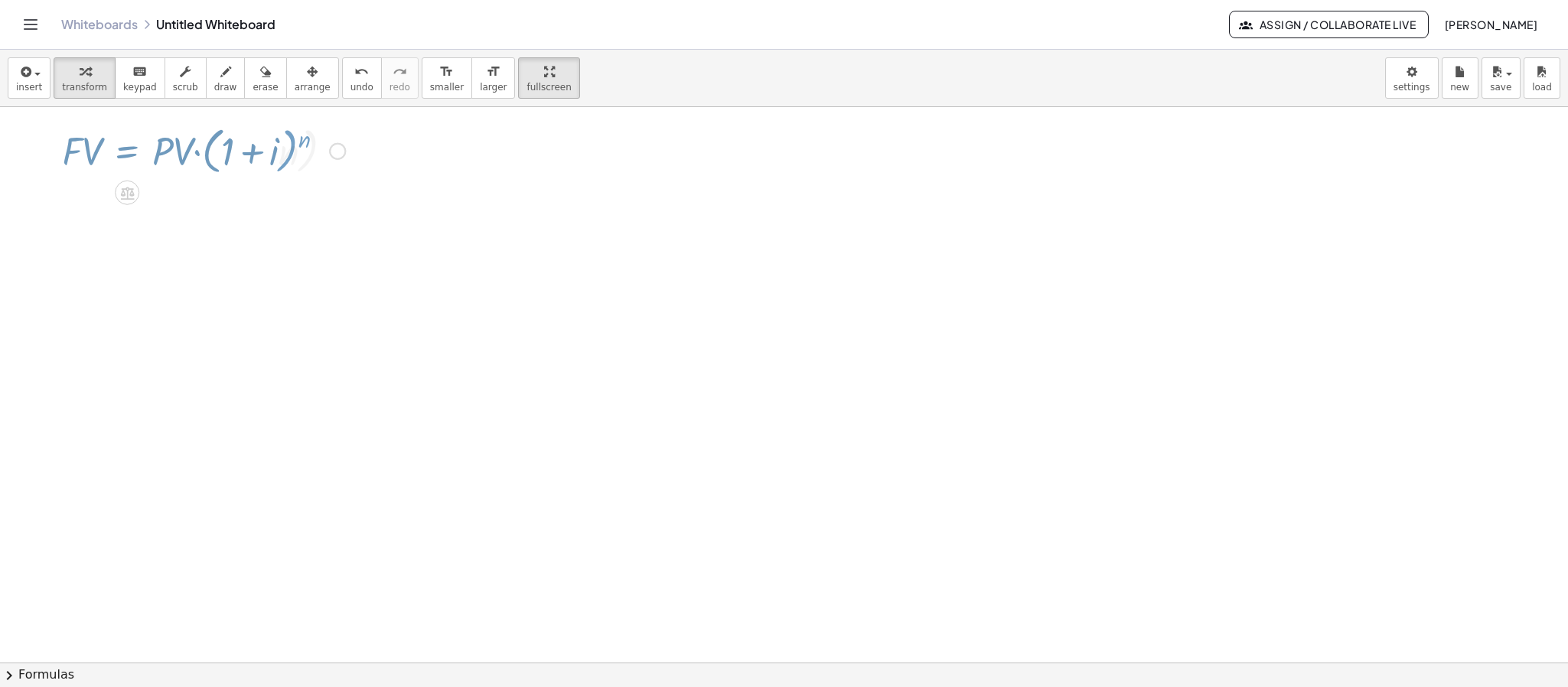
click at [1027, 544] on div at bounding box center [784, 460] width 1568 height 1110
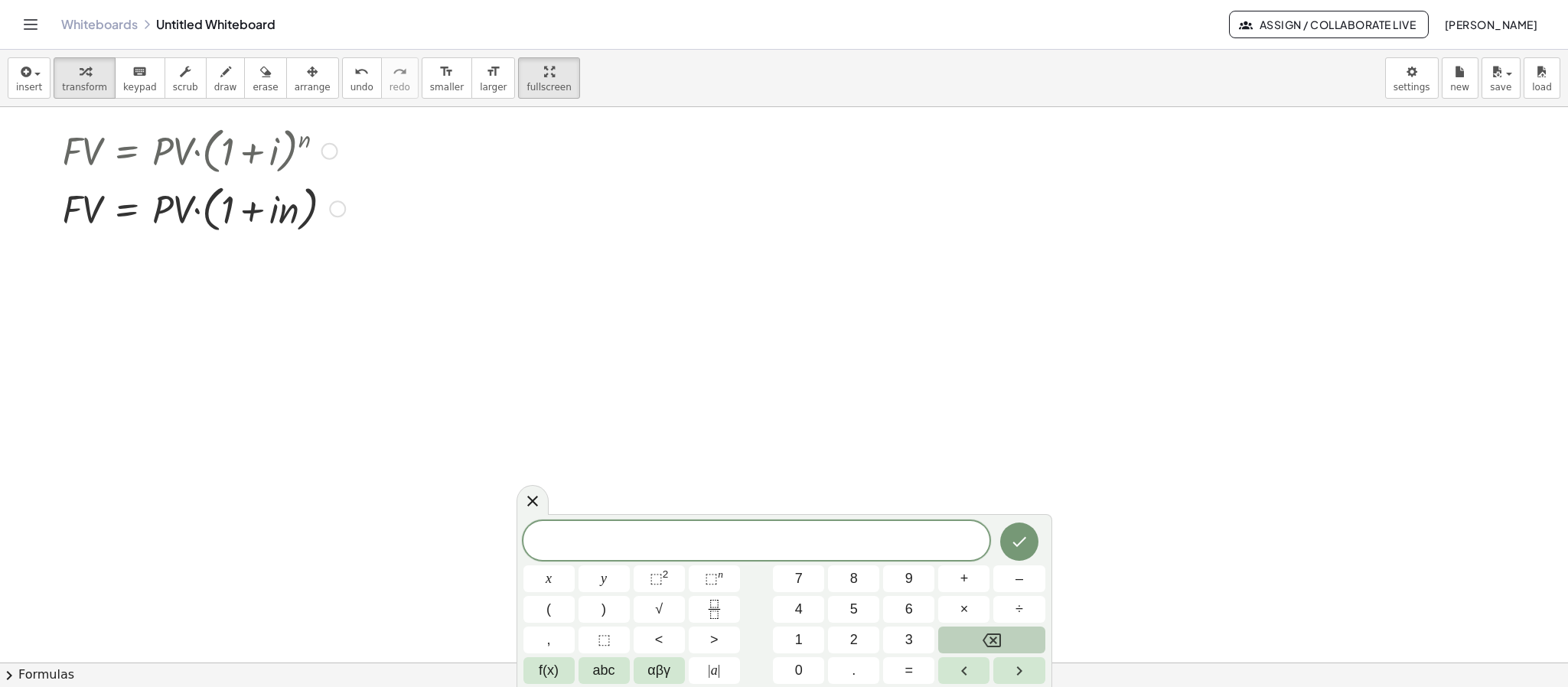
click at [227, 157] on div at bounding box center [203, 150] width 299 height 58
drag, startPoint x: 328, startPoint y: 164, endPoint x: 334, endPoint y: 148, distance: 17.1
click at [127, 152] on div "· F · V = · P · V · ( + 1 + i ) n" at bounding box center [127, 152] width 0 height 0
click at [336, 159] on div at bounding box center [203, 150] width 299 height 58
click at [334, 158] on div at bounding box center [329, 151] width 17 height 17
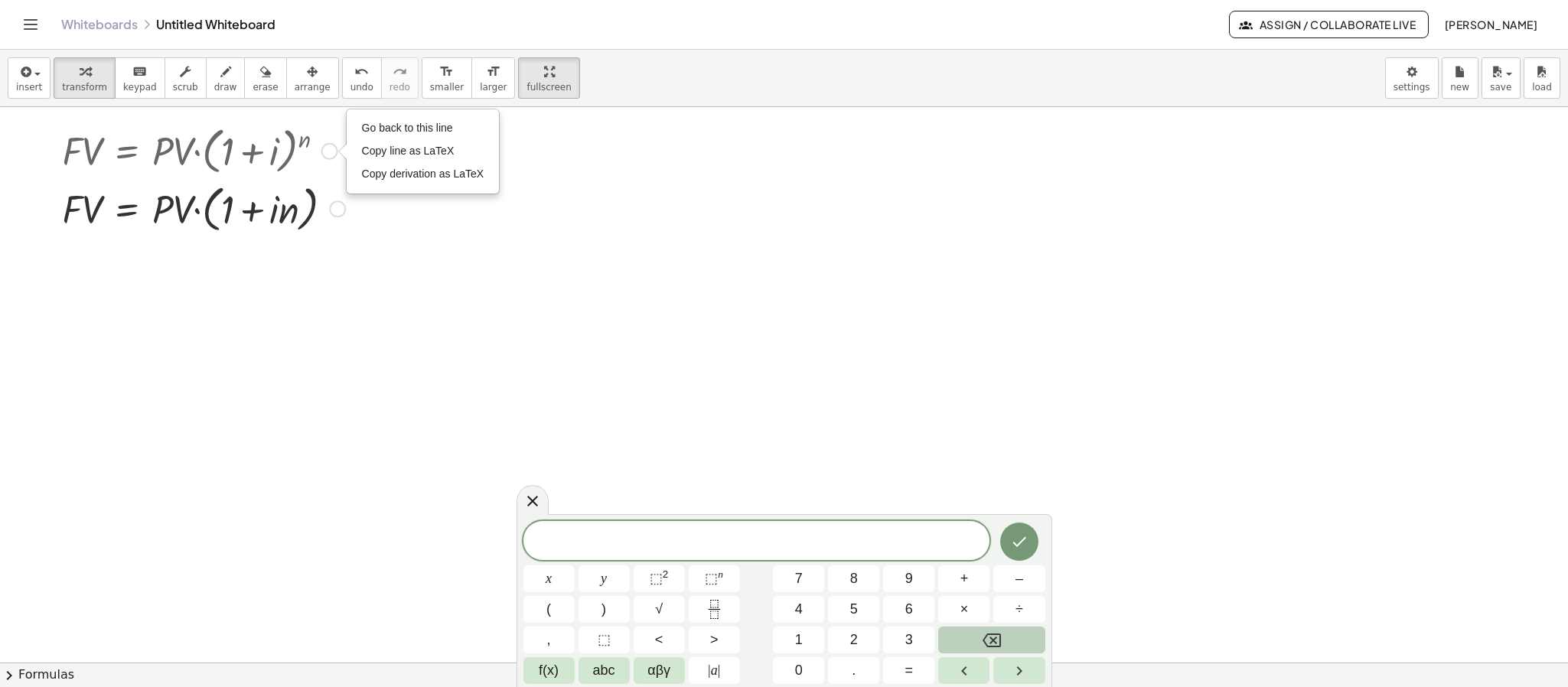
click at [310, 213] on div at bounding box center [203, 208] width 299 height 58
click at [343, 217] on div "Fix a mistake Transform line Copy line as LaTeX Copy derivation as LaTeX Expand…" at bounding box center [337, 209] width 17 height 17
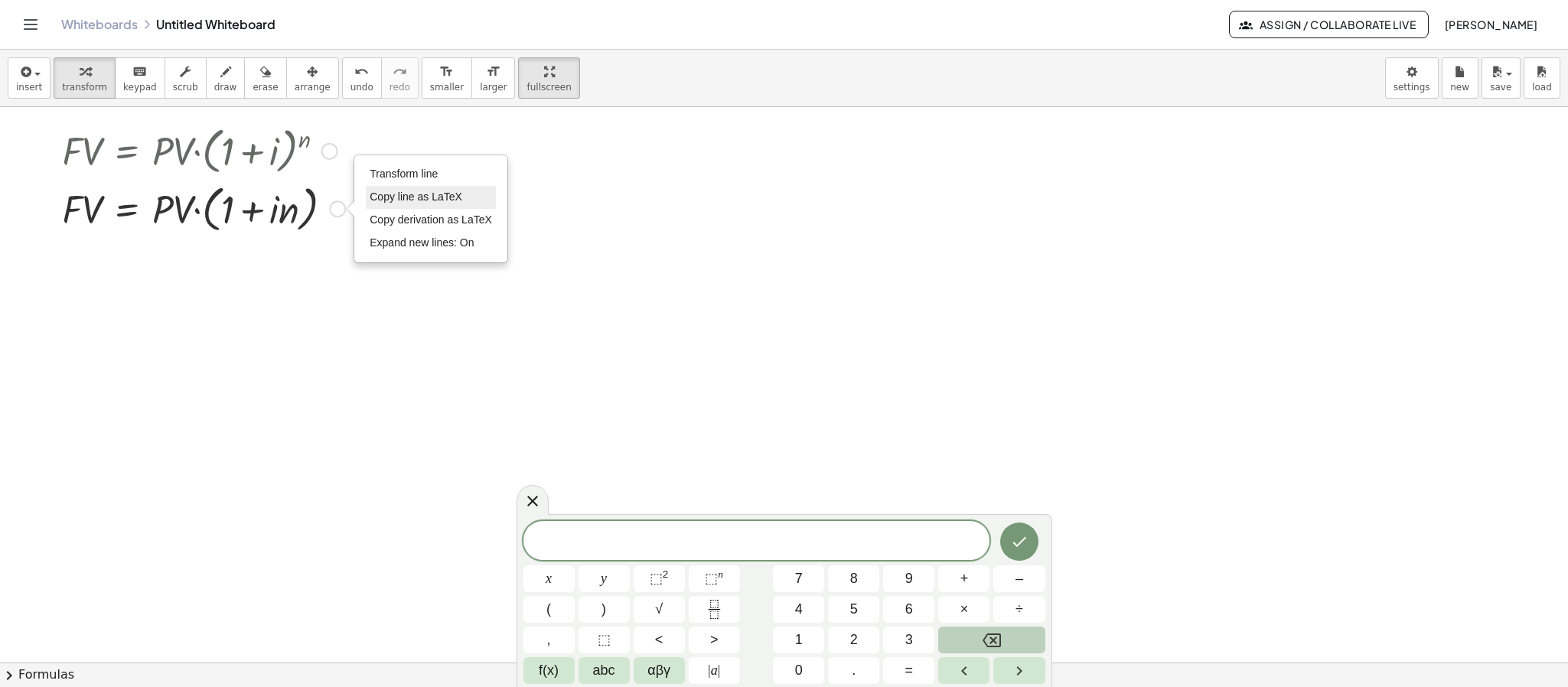
click at [414, 206] on li "Copy line as LaTeX" at bounding box center [430, 197] width 130 height 23
click at [330, 156] on div "Go back to this line Copy line as LaTeX Copy derivation as LaTeX" at bounding box center [329, 151] width 17 height 17
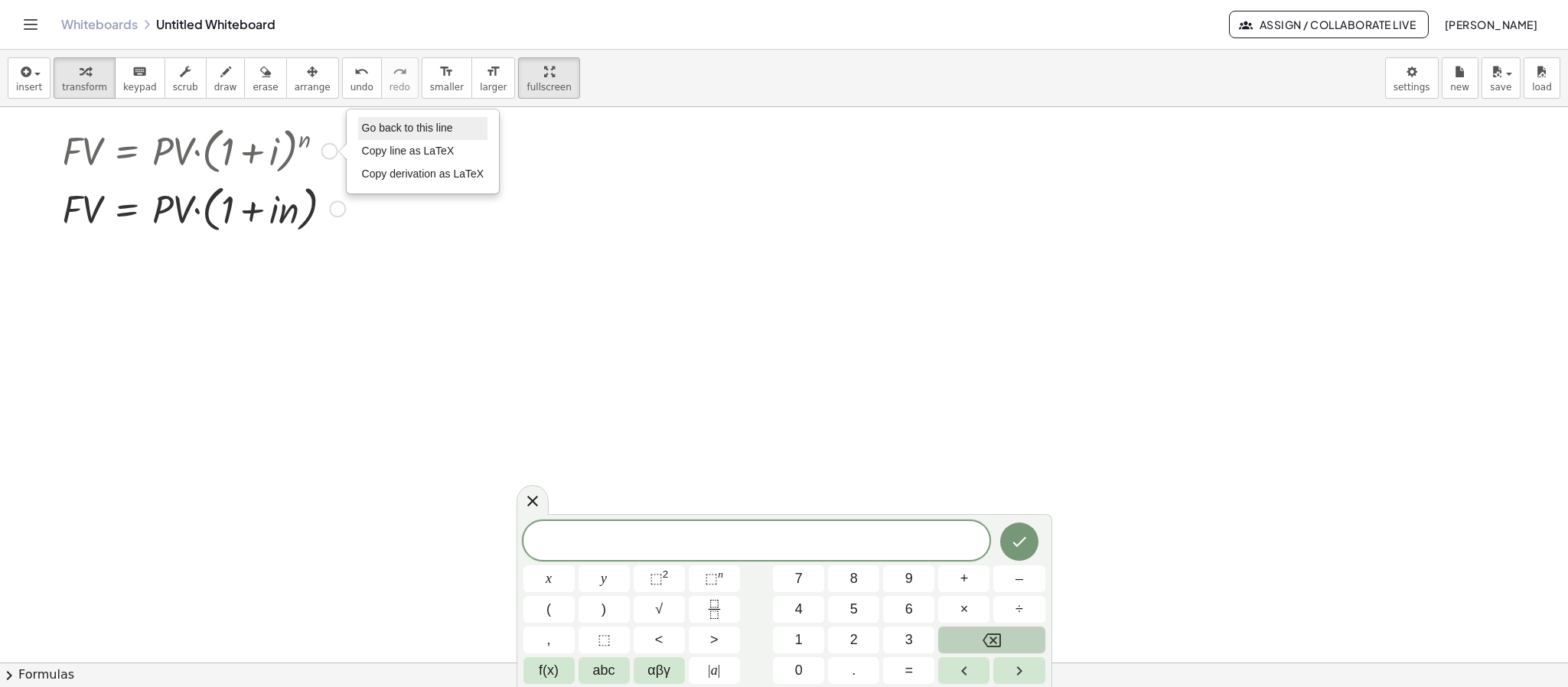
click at [400, 133] on span "Go back to this line" at bounding box center [407, 128] width 91 height 12
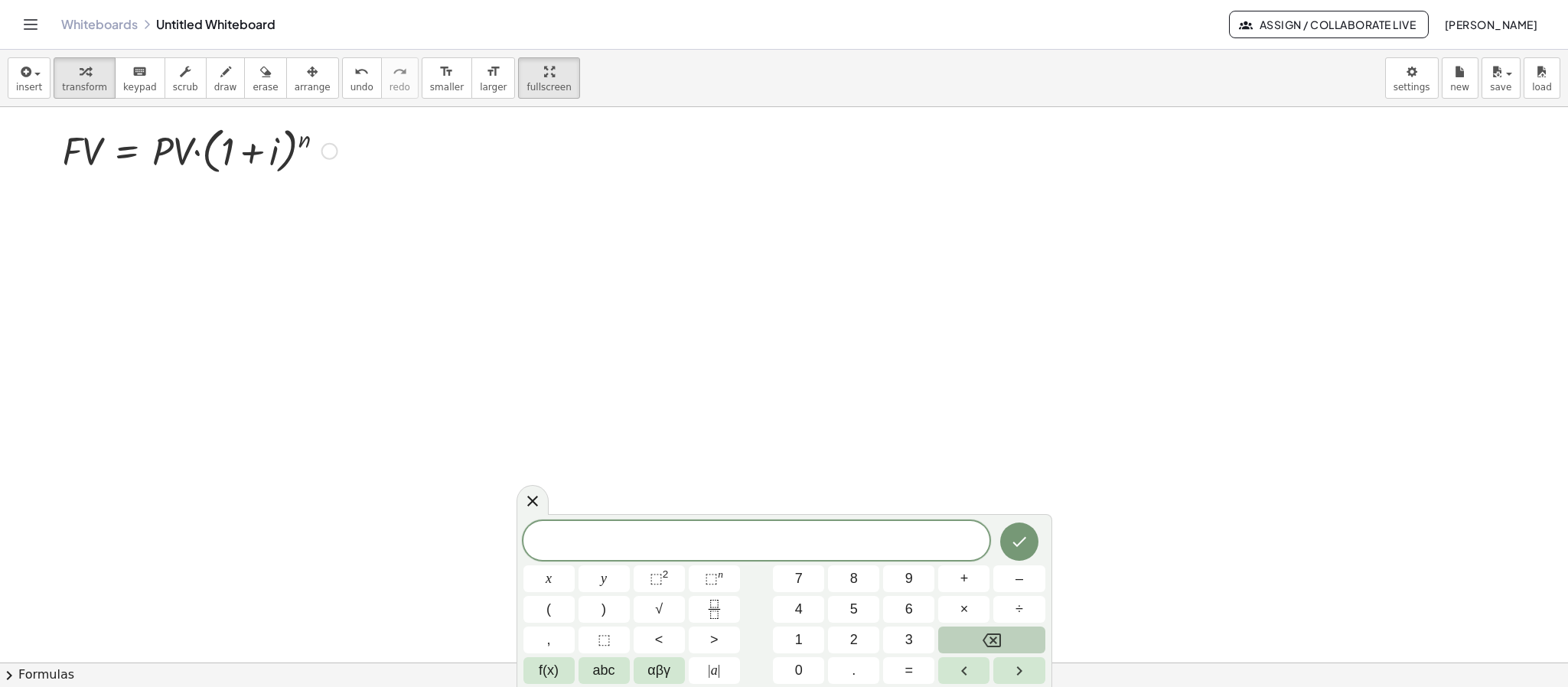
click at [329, 152] on div "Go back to this line Copy line as LaTeX Copy derivation as LaTeX" at bounding box center [329, 151] width 17 height 17
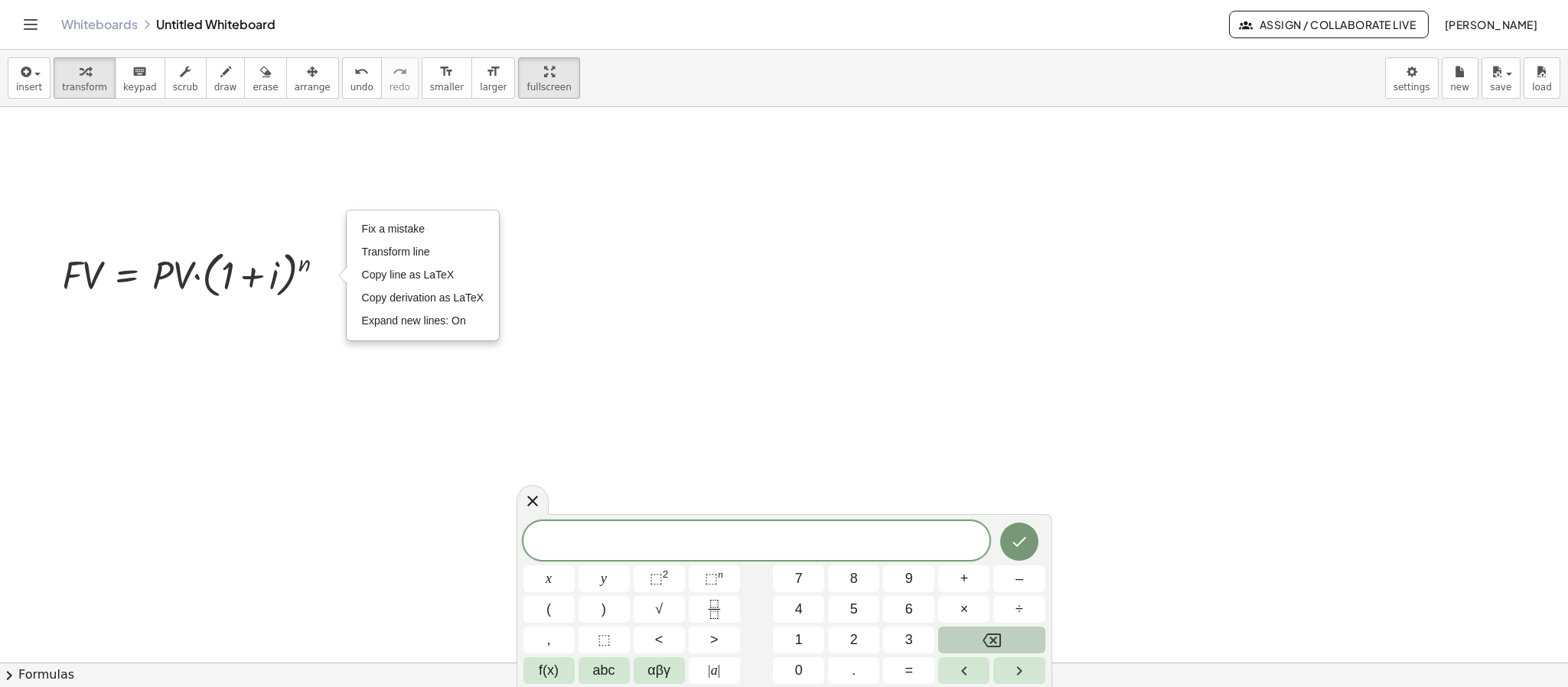
scroll to position [115, 0]
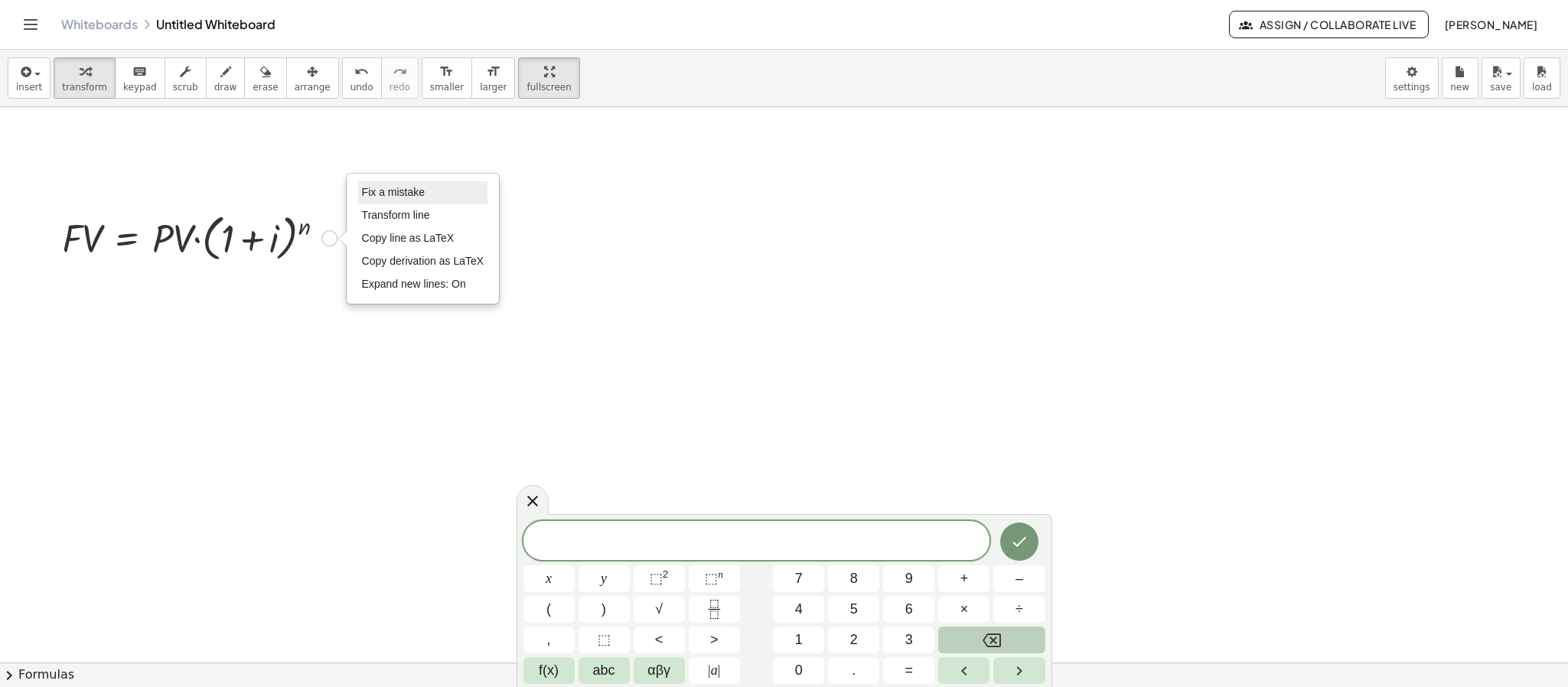
click at [395, 195] on span "Fix a mistake" at bounding box center [393, 192] width 63 height 12
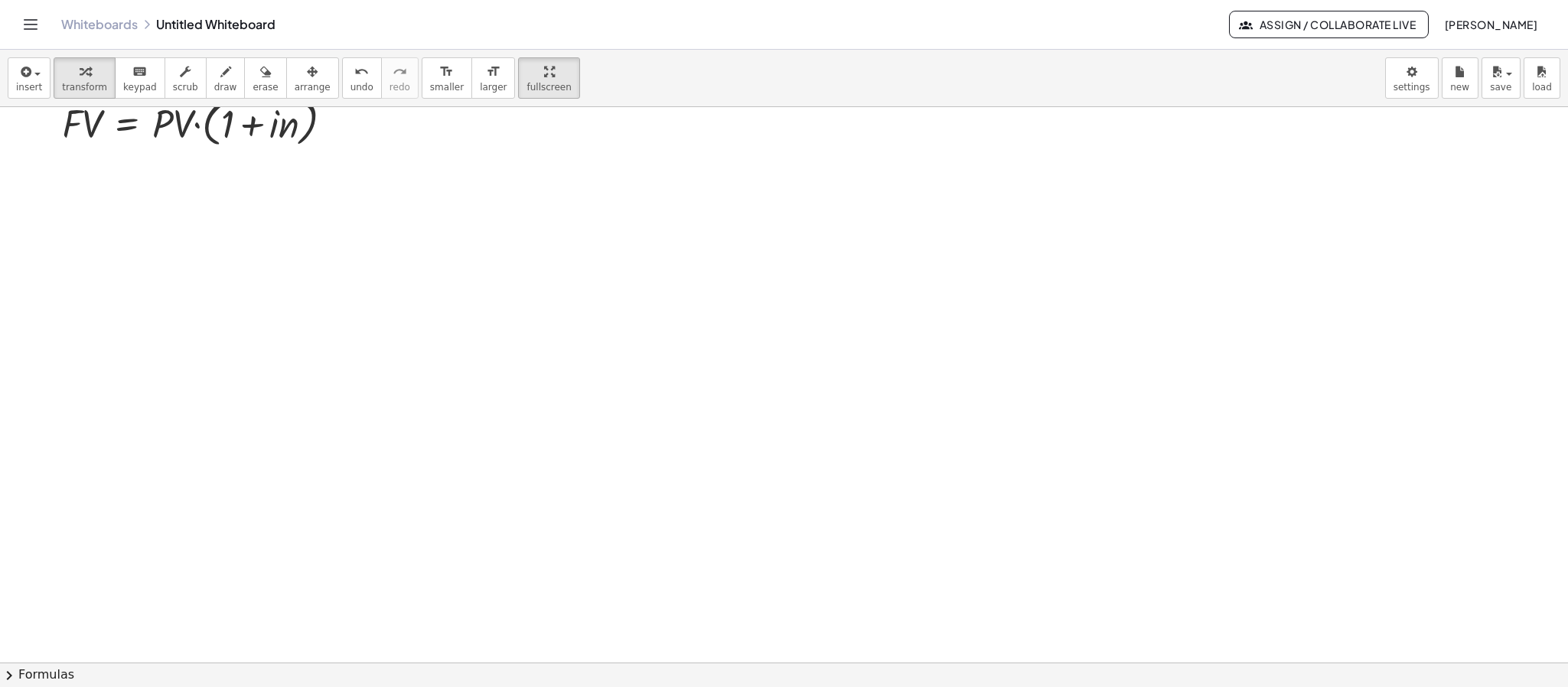
scroll to position [210, 0]
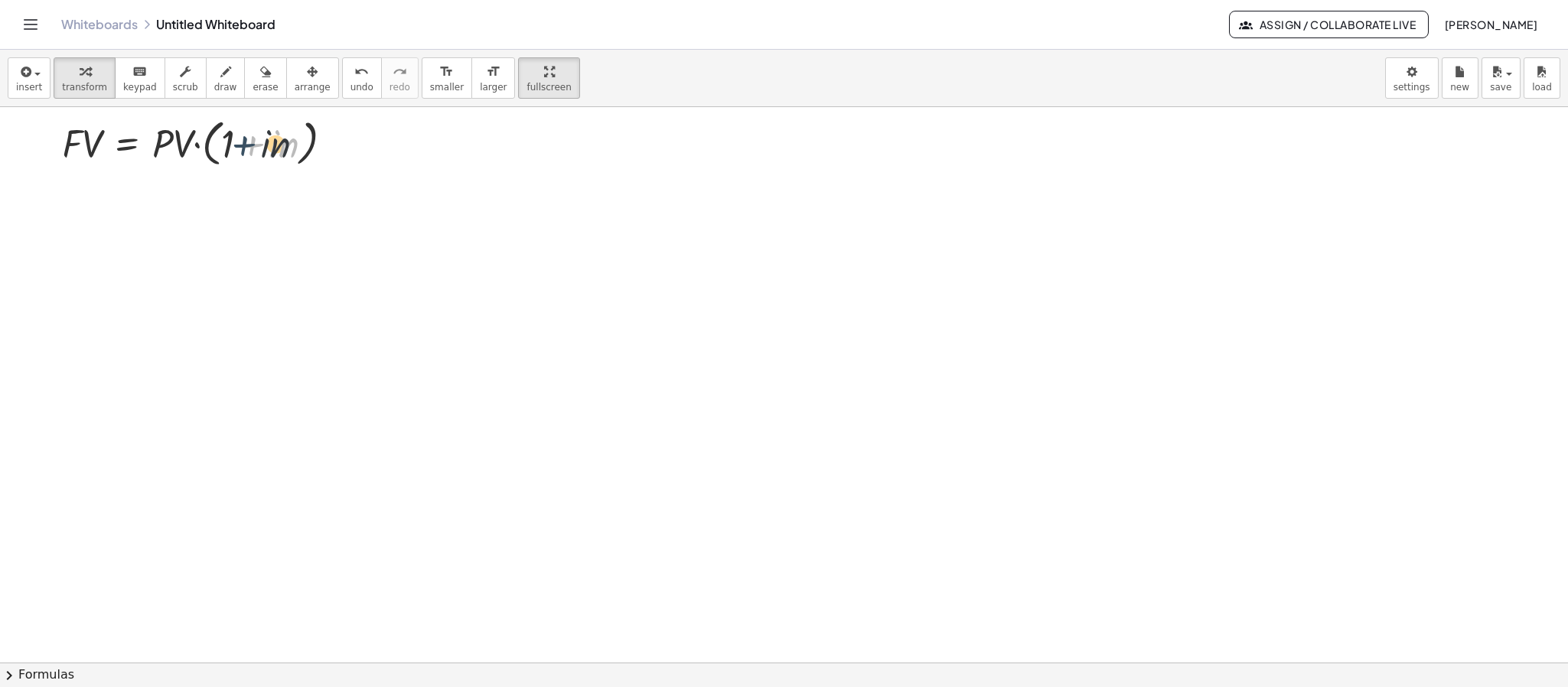
drag, startPoint x: 257, startPoint y: 154, endPoint x: 248, endPoint y: 154, distance: 9.0
click at [248, 154] on div at bounding box center [203, 142] width 299 height 58
click at [294, 91] on span "arrange" at bounding box center [312, 87] width 36 height 10
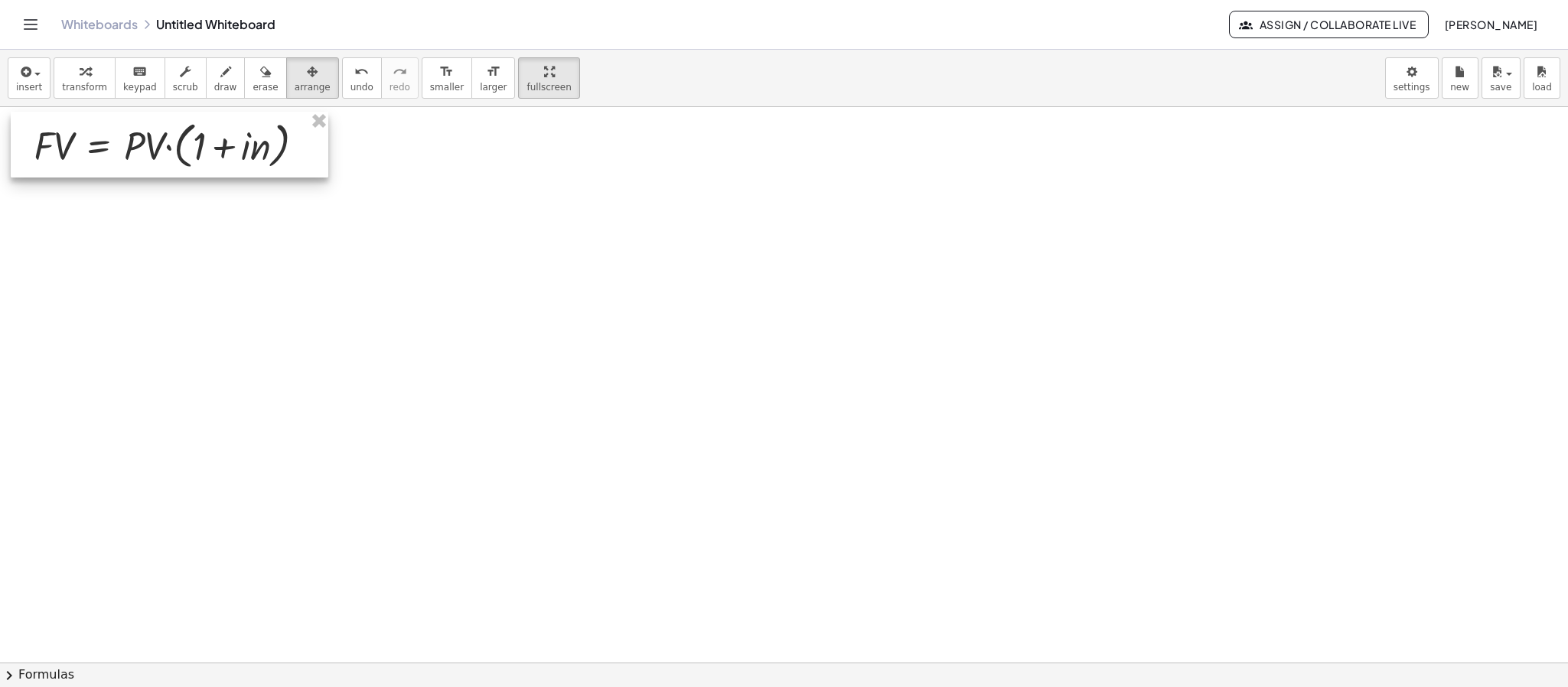
drag, startPoint x: 287, startPoint y: 141, endPoint x: 260, endPoint y: 143, distance: 27.1
click at [260, 143] on div at bounding box center [169, 145] width 318 height 66
click at [400, 159] on div at bounding box center [784, 452] width 1568 height 1110
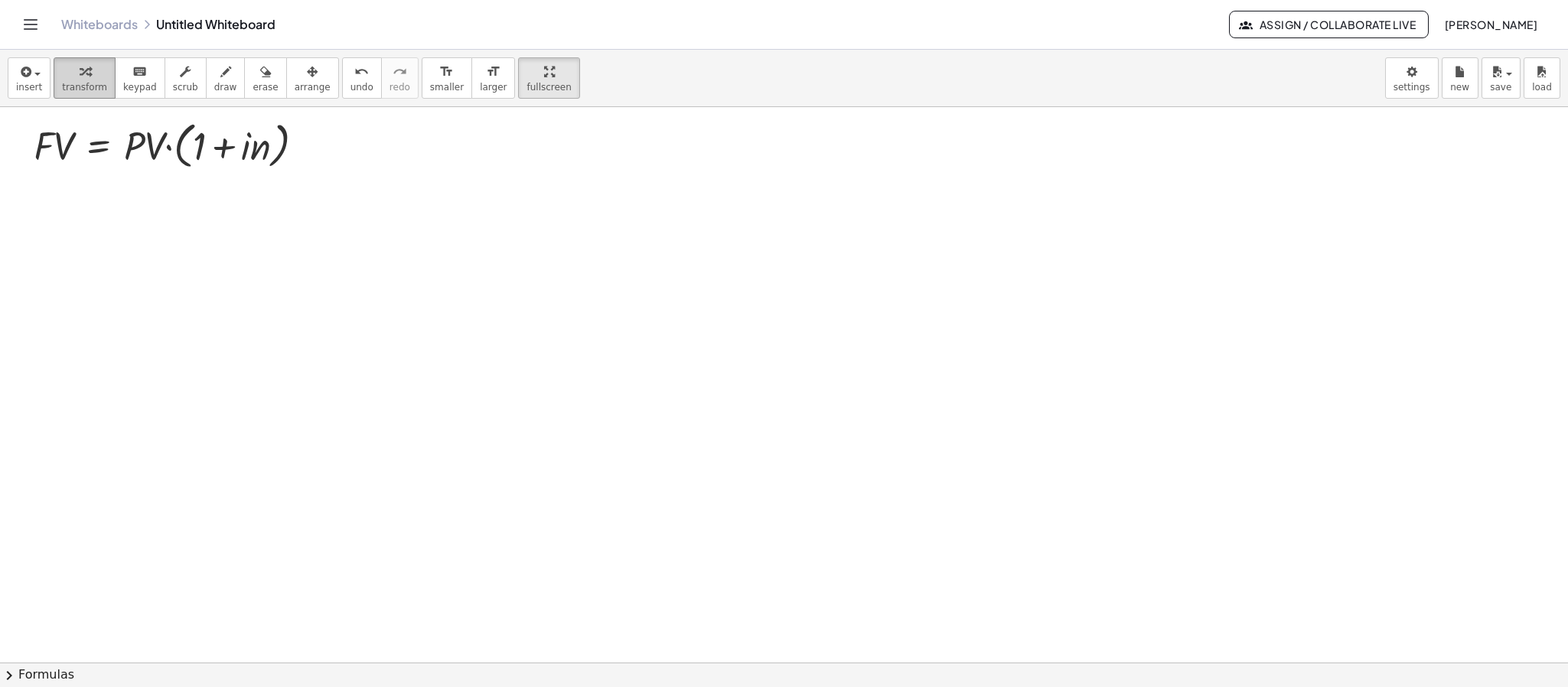
drag, startPoint x: 97, startPoint y: 90, endPoint x: 104, endPoint y: 84, distance: 9.2
click at [92, 84] on span "transform" at bounding box center [84, 87] width 45 height 10
click at [311, 147] on div "Fix a mistake Transform line Copy line as LaTeX Copy derivation as LaTeX Expand…" at bounding box center [308, 145] width 17 height 17
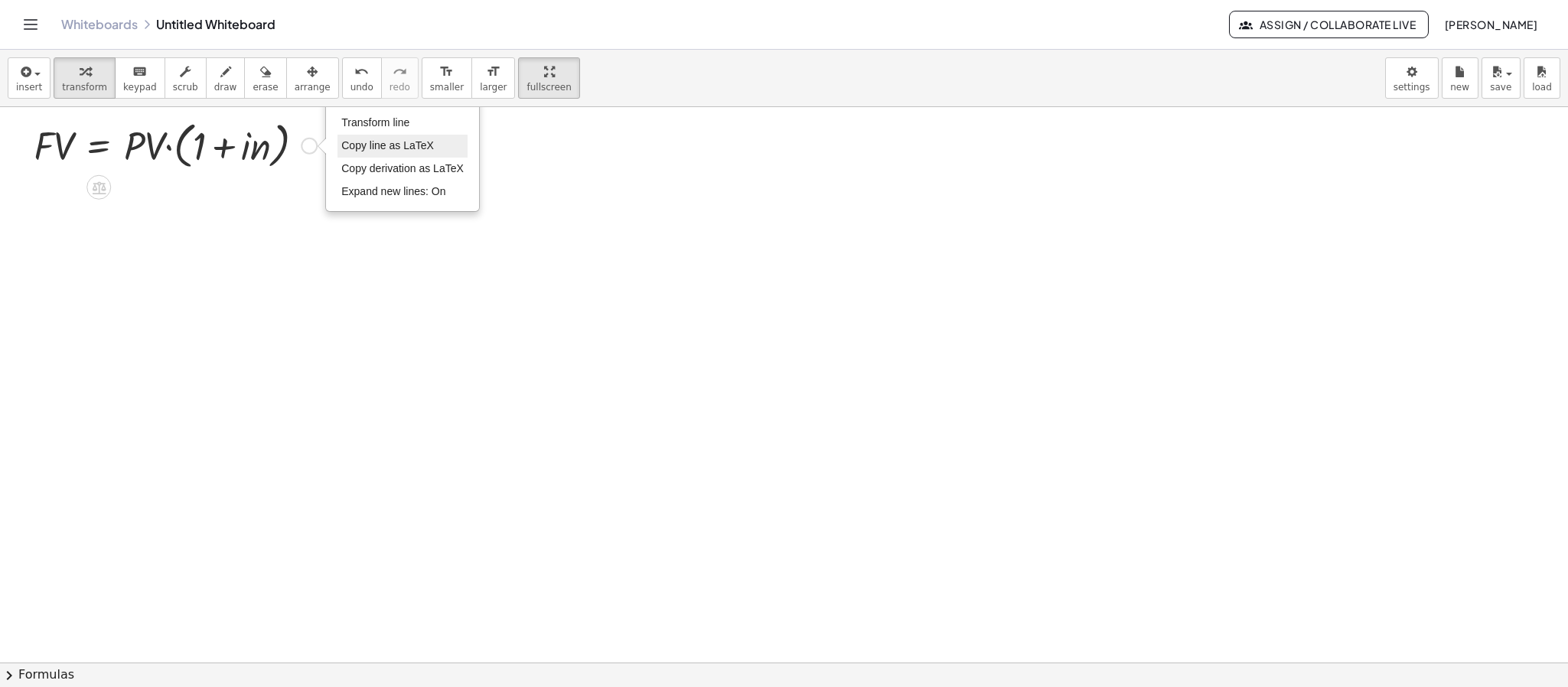
click at [376, 140] on span "Copy line as LaTeX" at bounding box center [388, 145] width 92 height 12
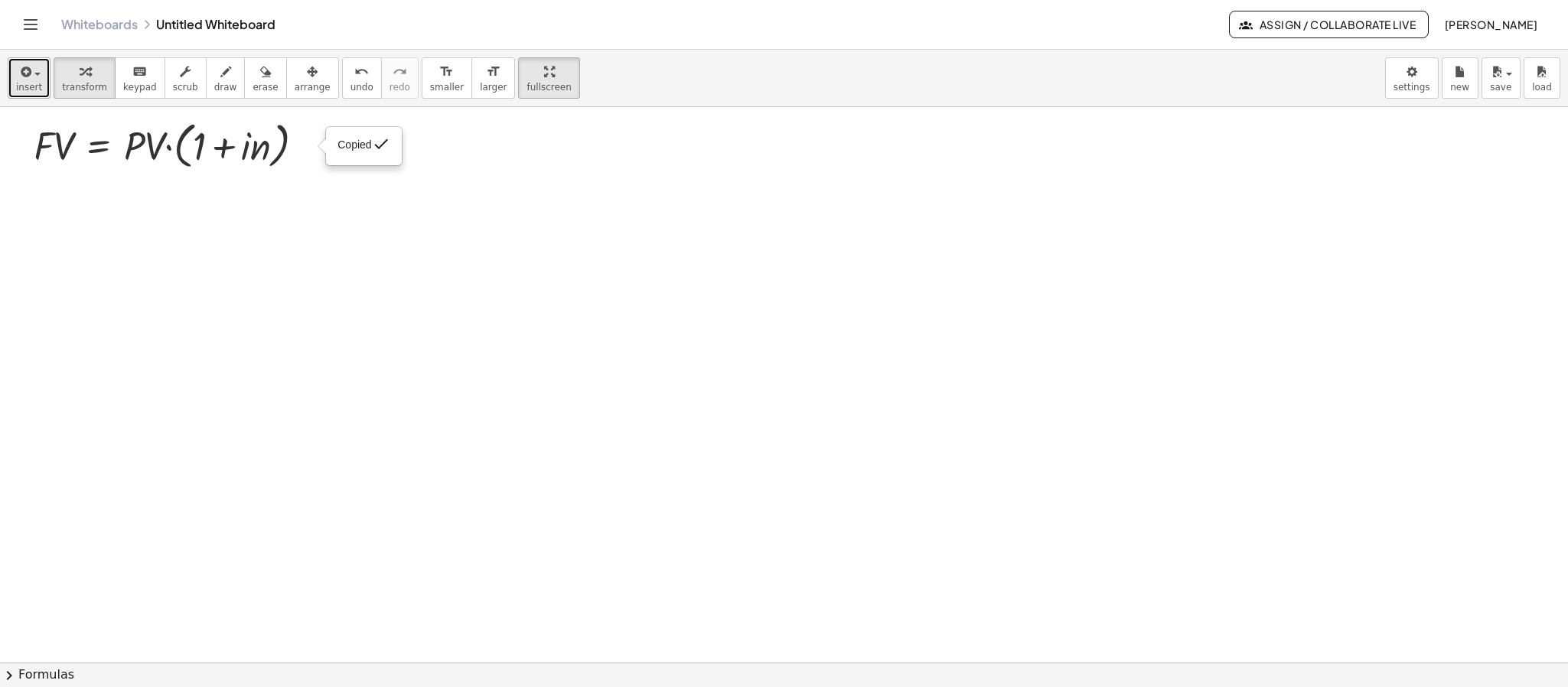
click at [30, 84] on span "insert" at bounding box center [29, 87] width 26 height 10
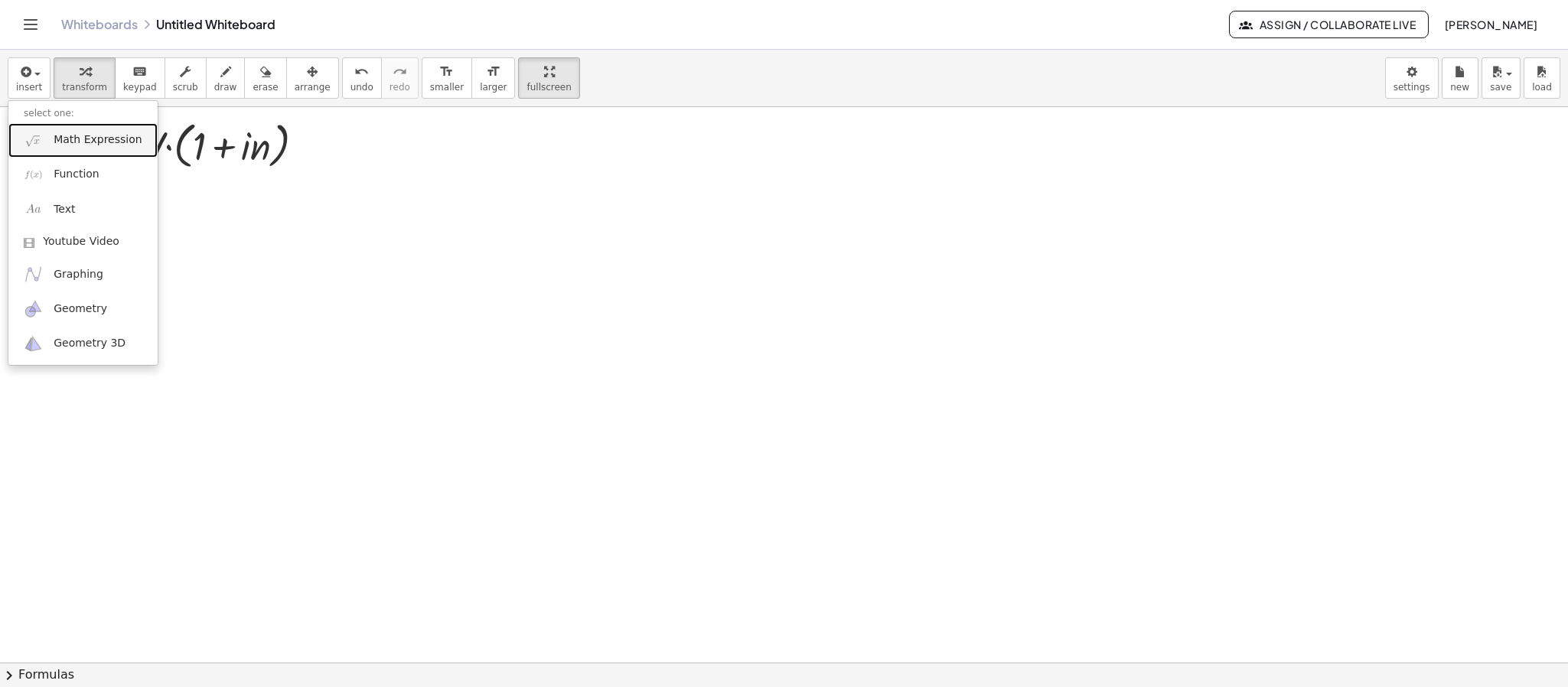
click at [64, 136] on span "Math Expression" at bounding box center [97, 140] width 88 height 16
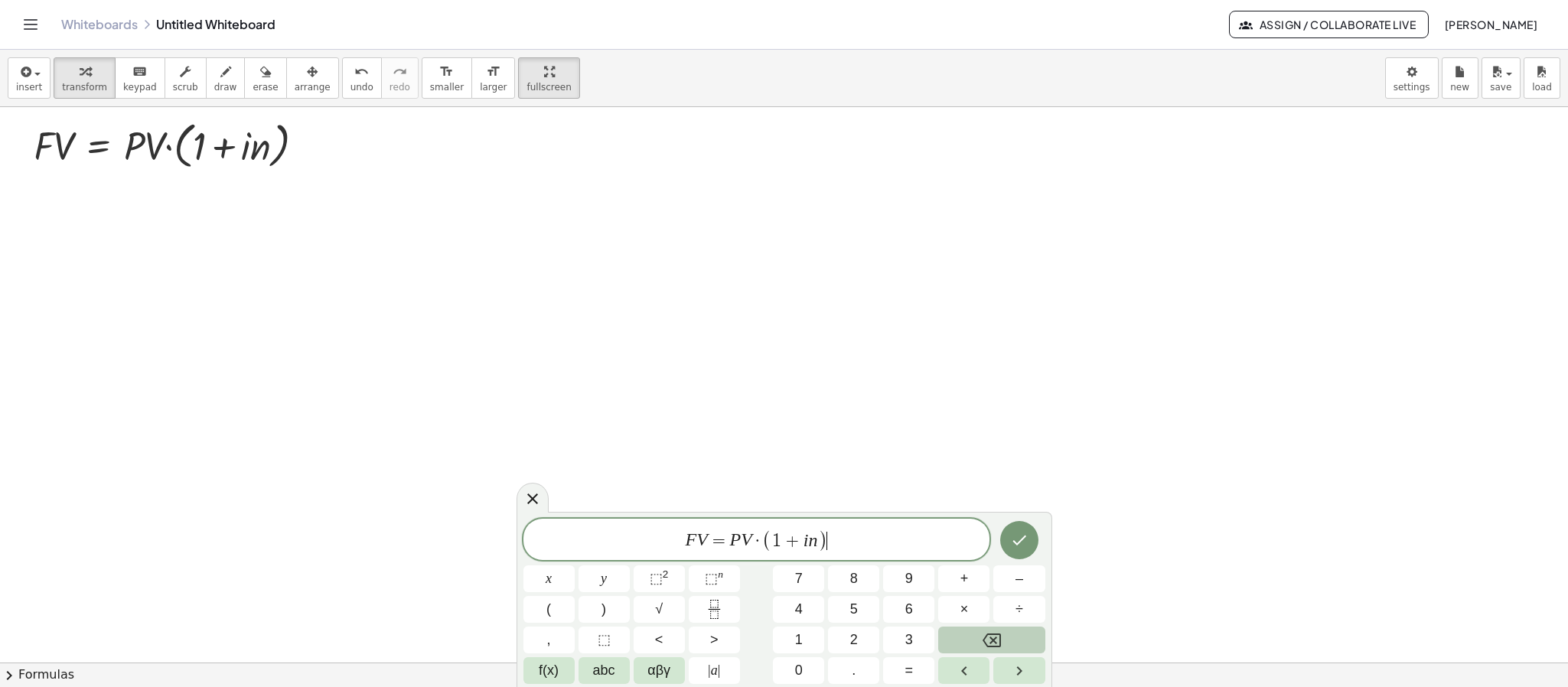
click at [753, 540] on span "·" at bounding box center [757, 540] width 10 height 18
click at [813, 540] on var "i" at bounding box center [813, 540] width 5 height 20
click at [817, 540] on var "n" at bounding box center [820, 540] width 10 height 20
click at [852, 537] on span "1 + ( 0 . 0 2 5 ) n ​" at bounding box center [802, 538] width 101 height 22
click at [1017, 535] on icon "Done" at bounding box center [1018, 538] width 18 height 18
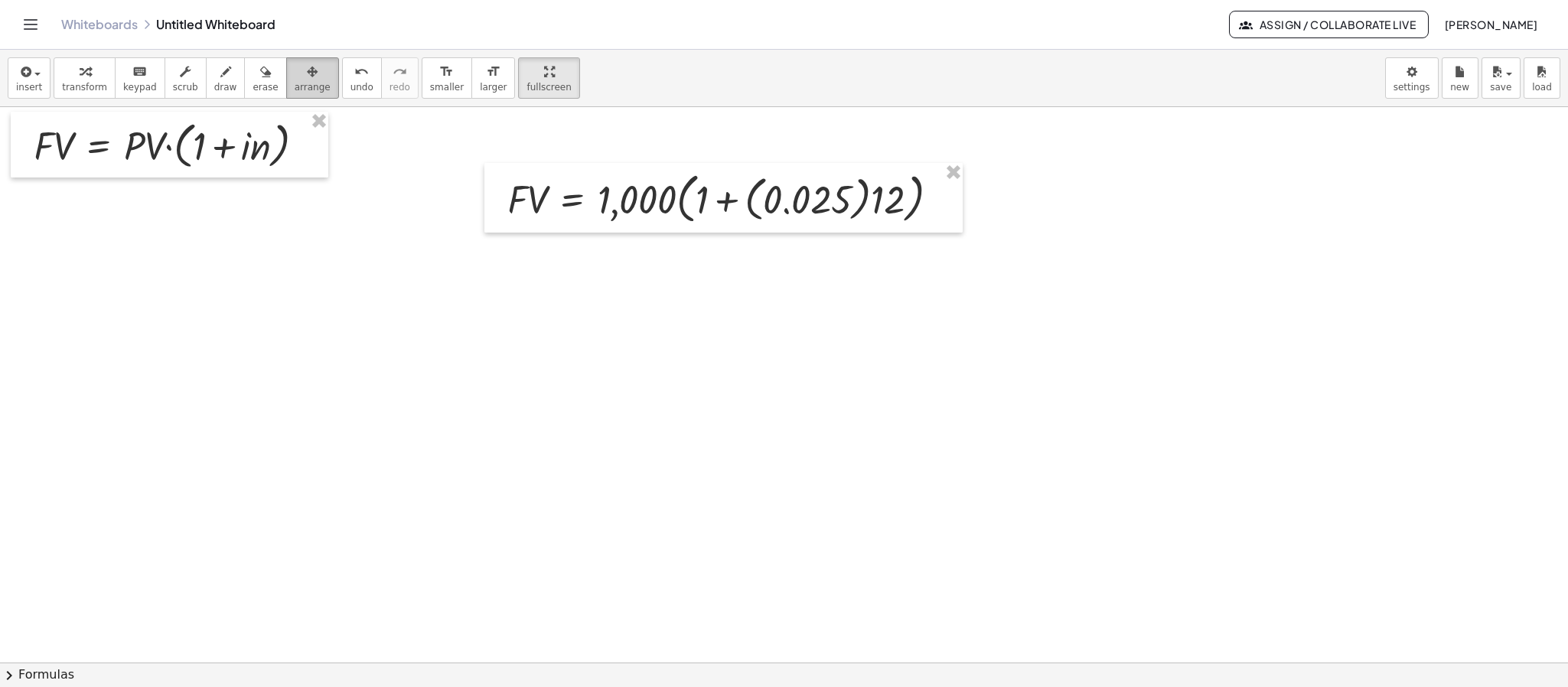
click at [294, 88] on span "arrange" at bounding box center [312, 87] width 36 height 10
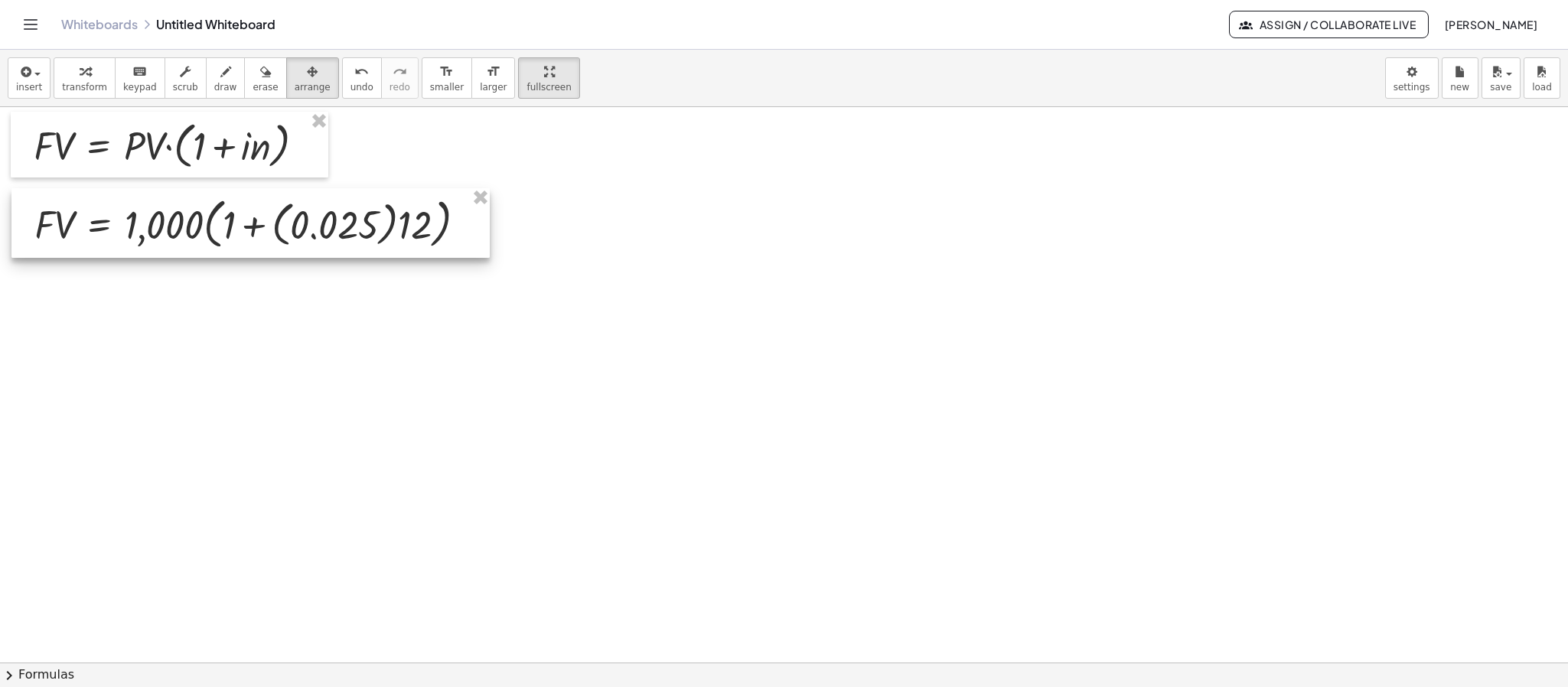
drag, startPoint x: 597, startPoint y: 210, endPoint x: 124, endPoint y: 235, distance: 473.7
click at [124, 235] on div at bounding box center [250, 223] width 478 height 70
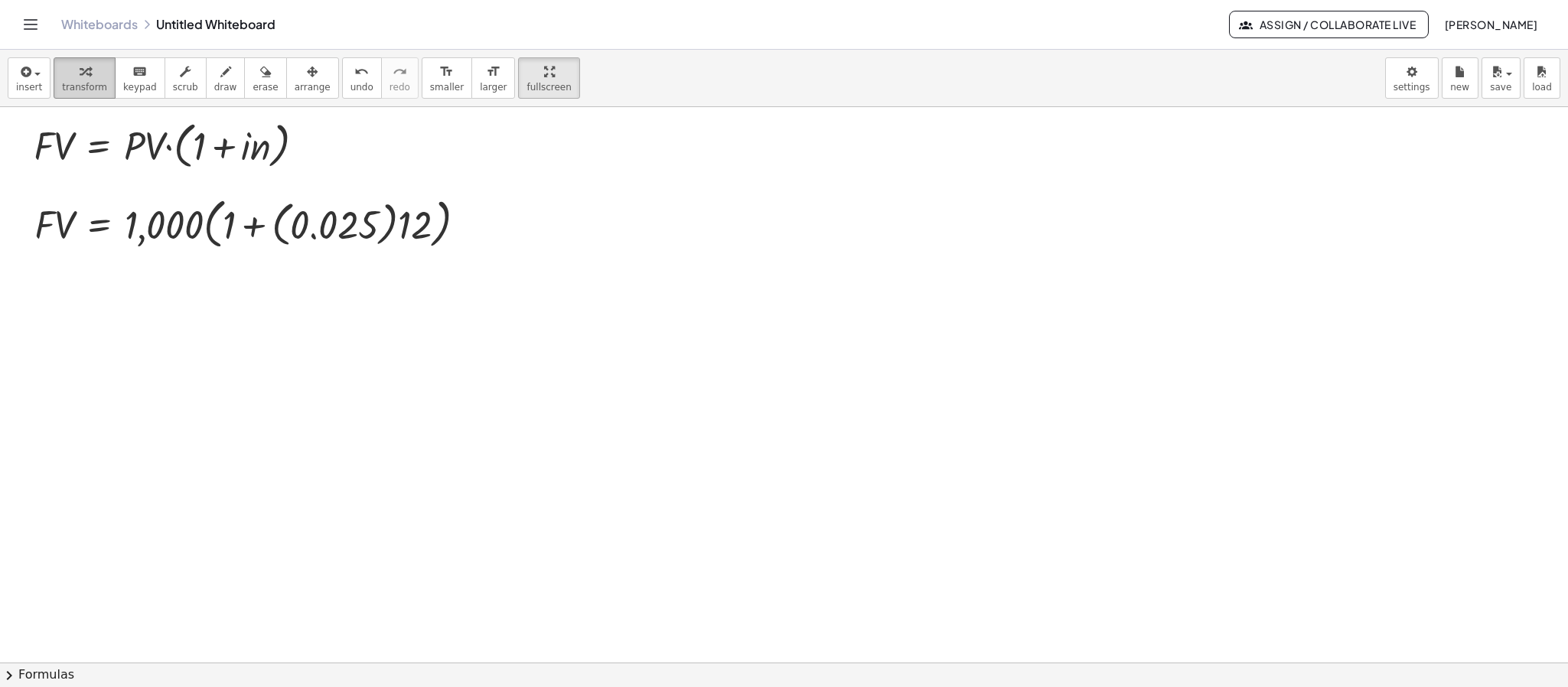
click at [84, 74] on div "button" at bounding box center [84, 71] width 45 height 18
click at [393, 225] on div at bounding box center [256, 222] width 459 height 62
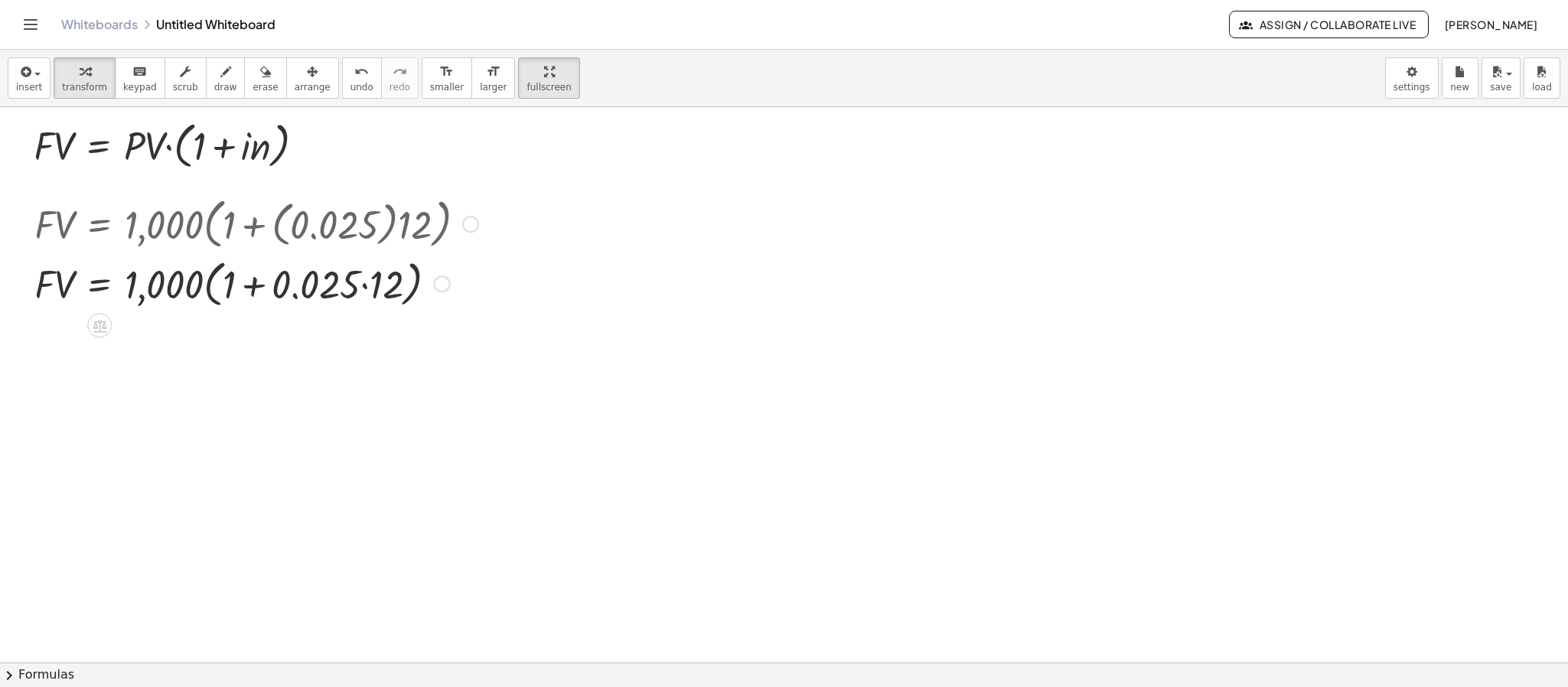
click at [373, 285] on div at bounding box center [256, 283] width 459 height 58
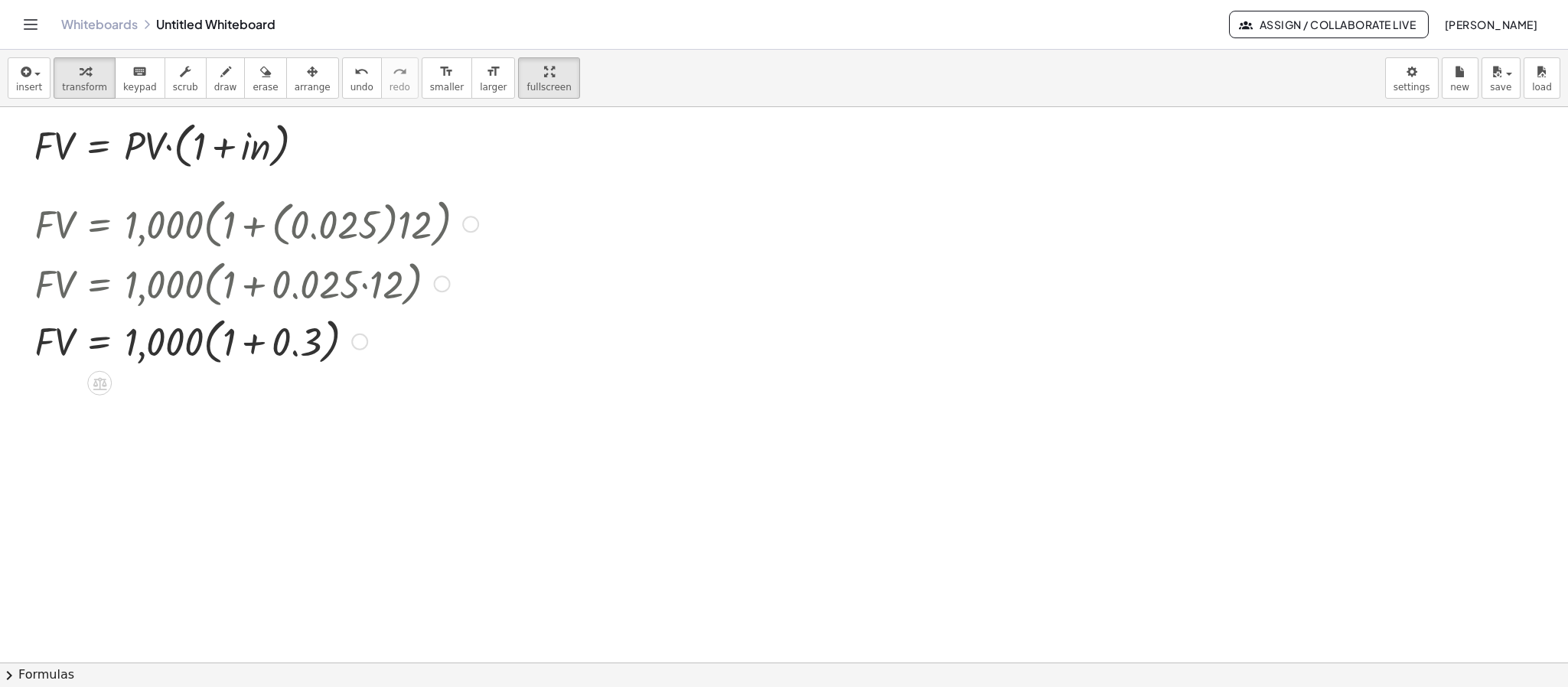
click at [250, 343] on div at bounding box center [256, 340] width 459 height 58
click at [207, 397] on div at bounding box center [256, 395] width 459 height 52
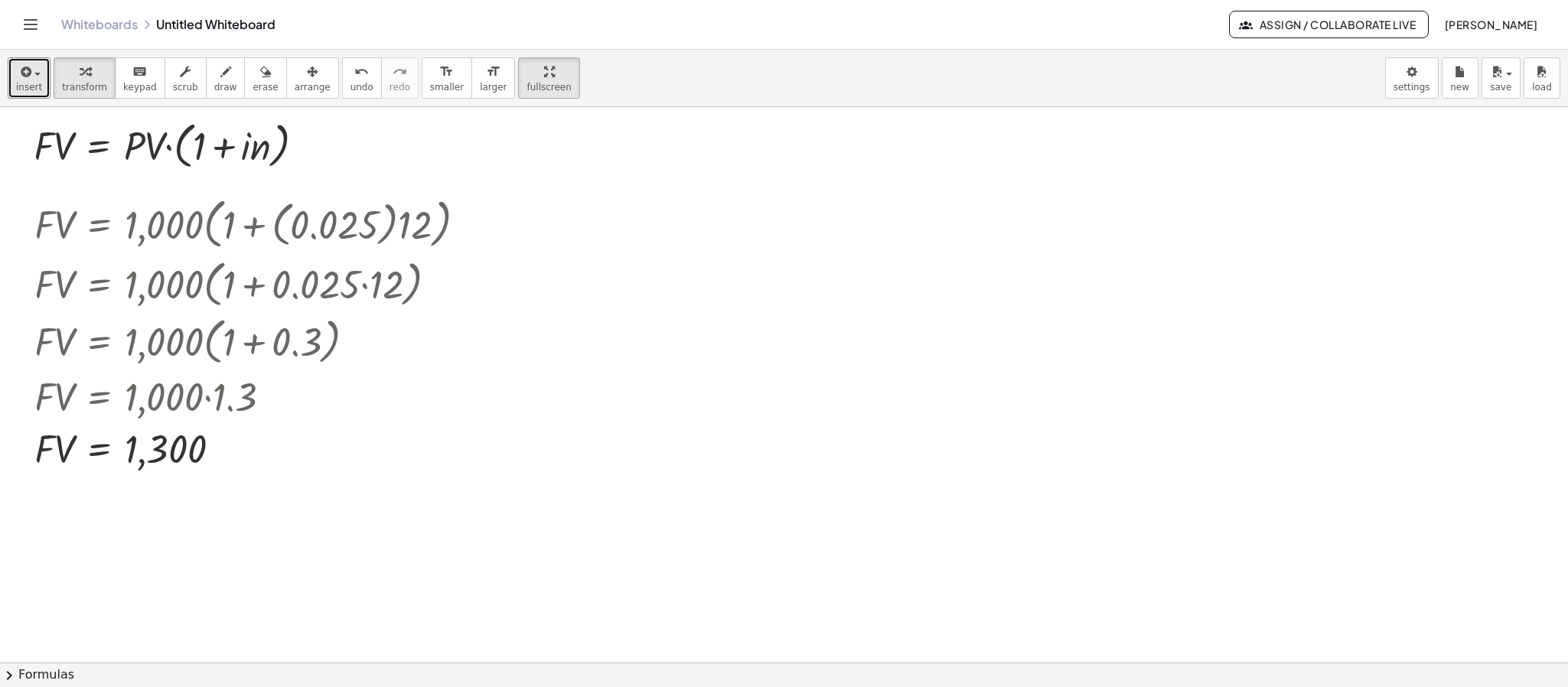
drag, startPoint x: 30, startPoint y: 91, endPoint x: 49, endPoint y: 104, distance: 23.0
click at [30, 90] on span "insert" at bounding box center [29, 87] width 26 height 10
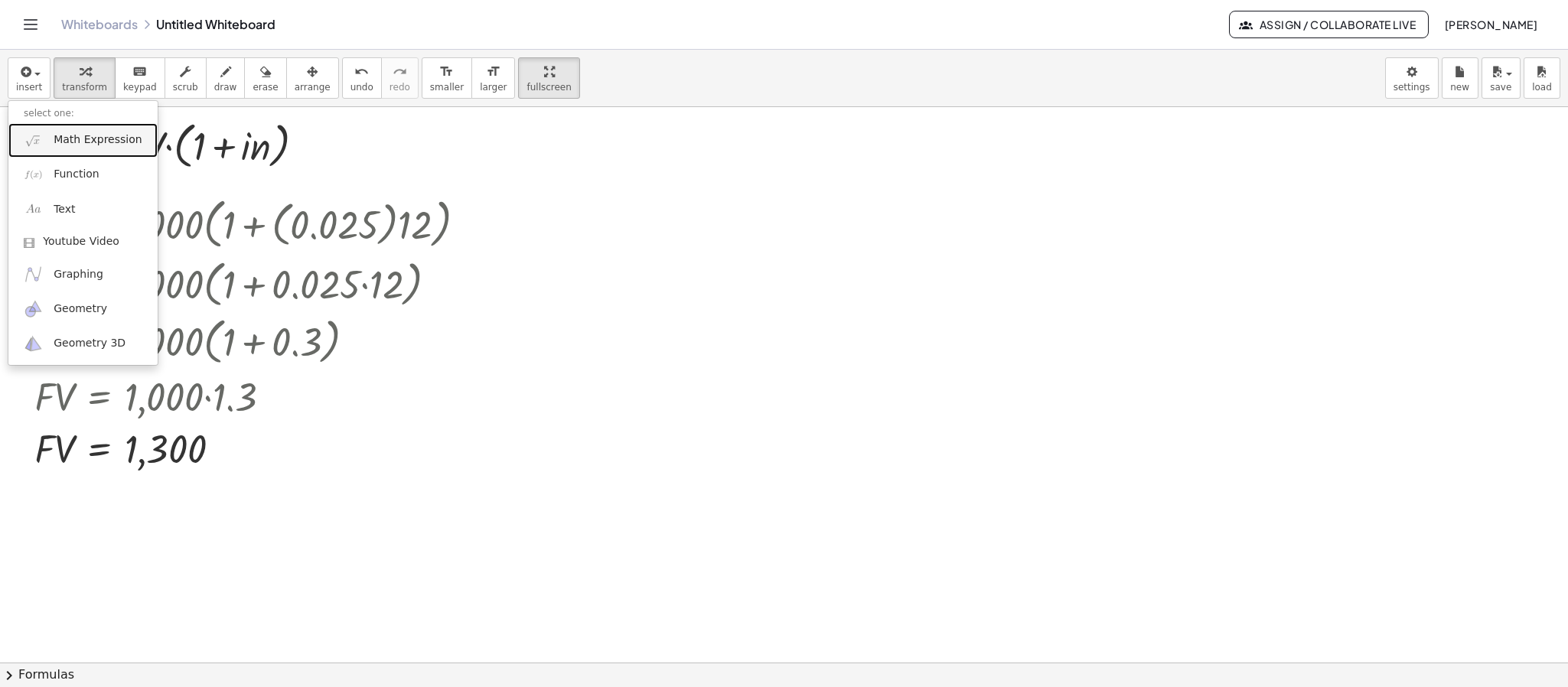
click at [73, 143] on span "Math Expression" at bounding box center [97, 140] width 88 height 16
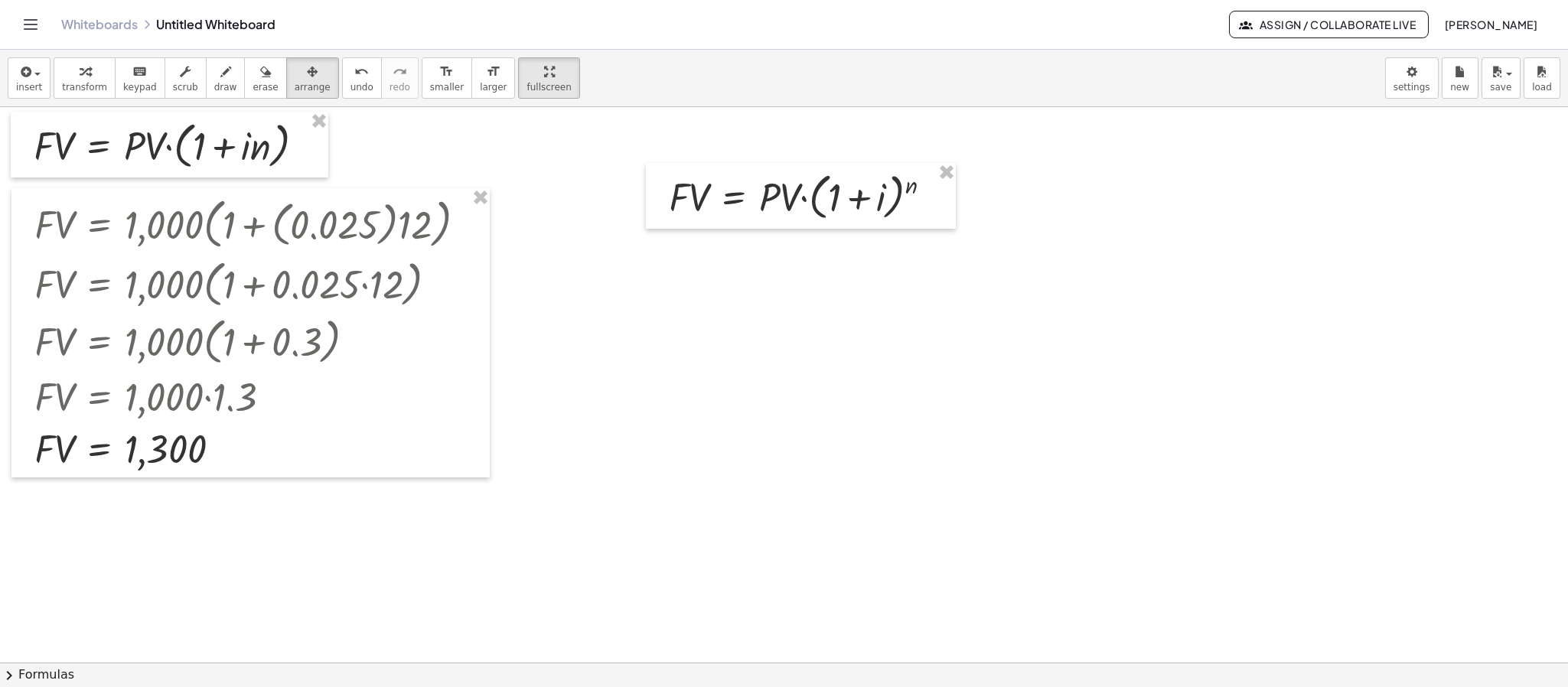
drag, startPoint x: 293, startPoint y: 84, endPoint x: 506, endPoint y: 150, distance: 223.0
click at [294, 83] on span "arrange" at bounding box center [312, 87] width 36 height 10
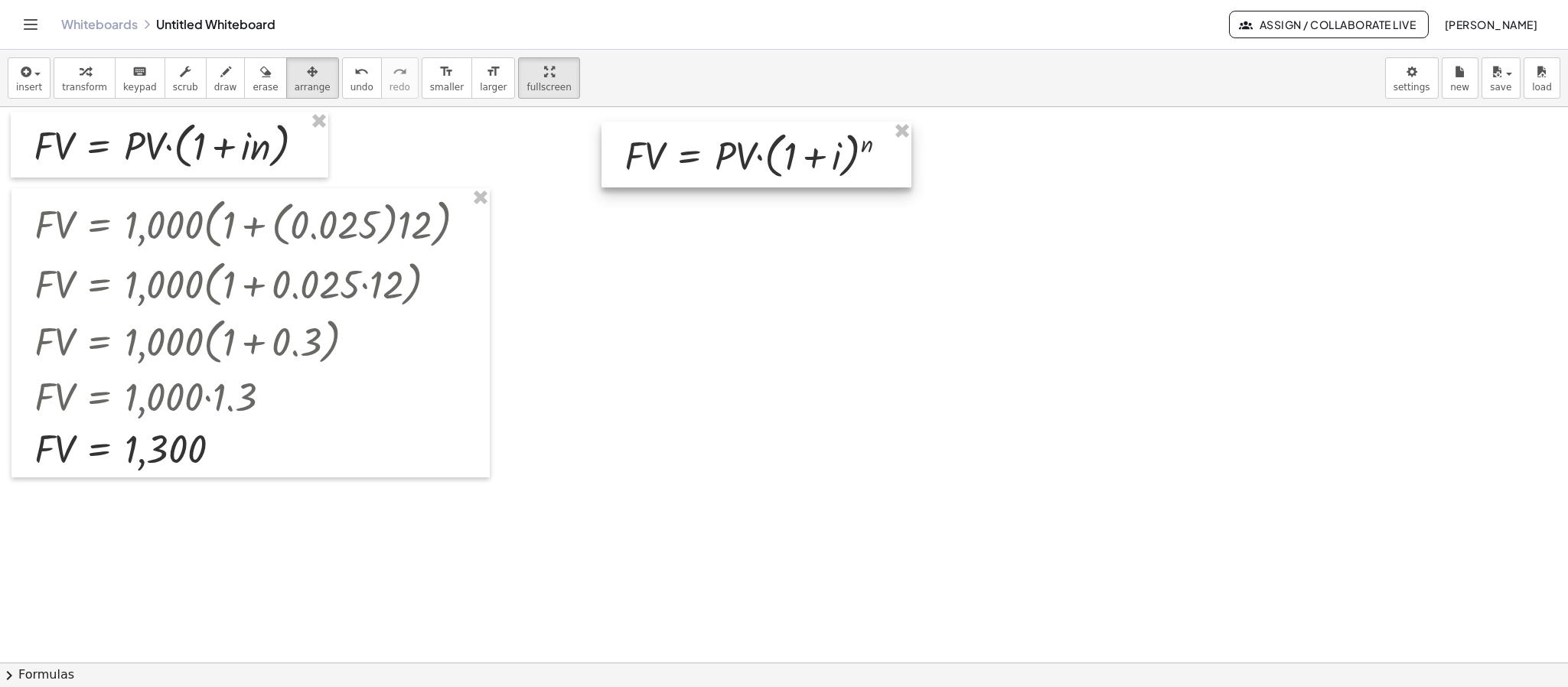
drag, startPoint x: 747, startPoint y: 198, endPoint x: 702, endPoint y: 157, distance: 60.9
click at [702, 157] on div at bounding box center [756, 155] width 310 height 66
drag, startPoint x: 37, startPoint y: 84, endPoint x: 58, endPoint y: 95, distance: 23.7
click at [46, 88] on button "insert" at bounding box center [29, 77] width 43 height 41
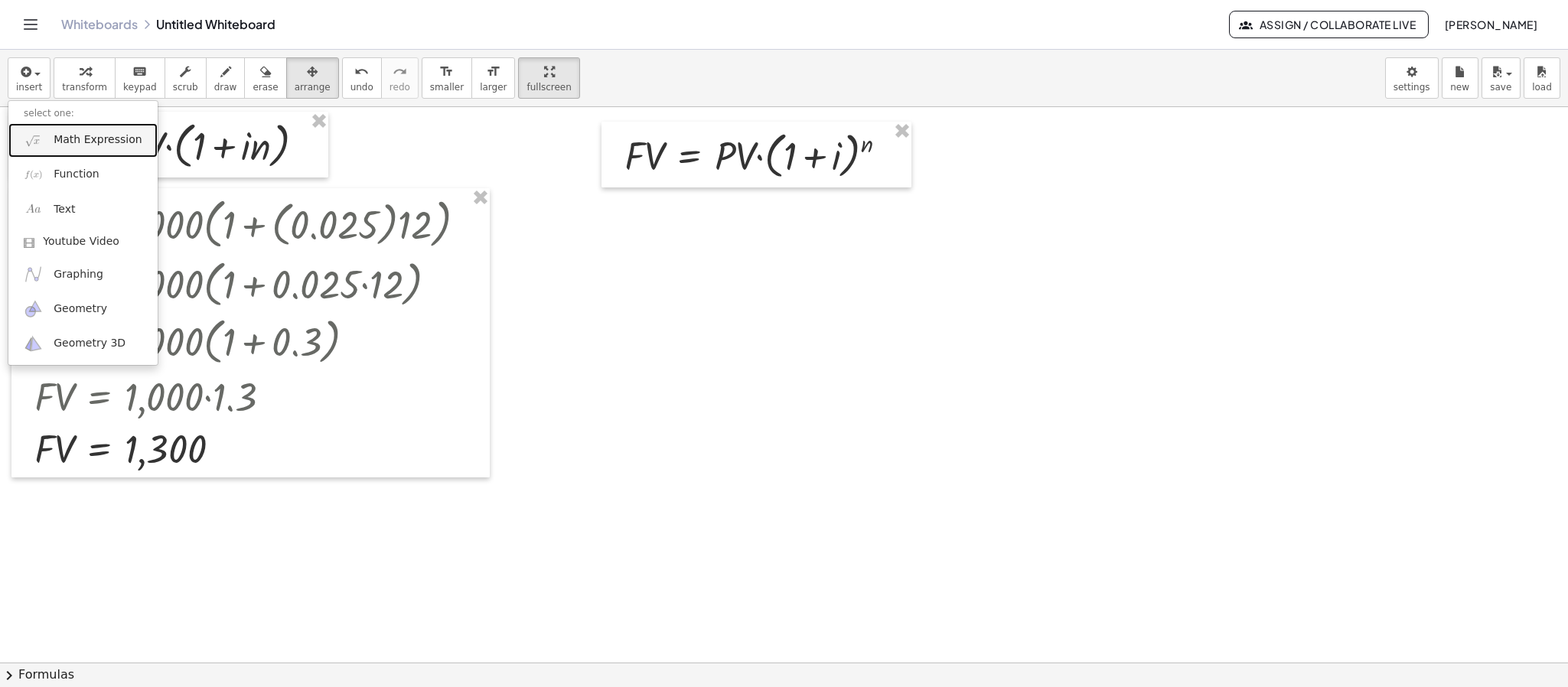
click at [112, 145] on span "Math Expression" at bounding box center [97, 140] width 88 height 16
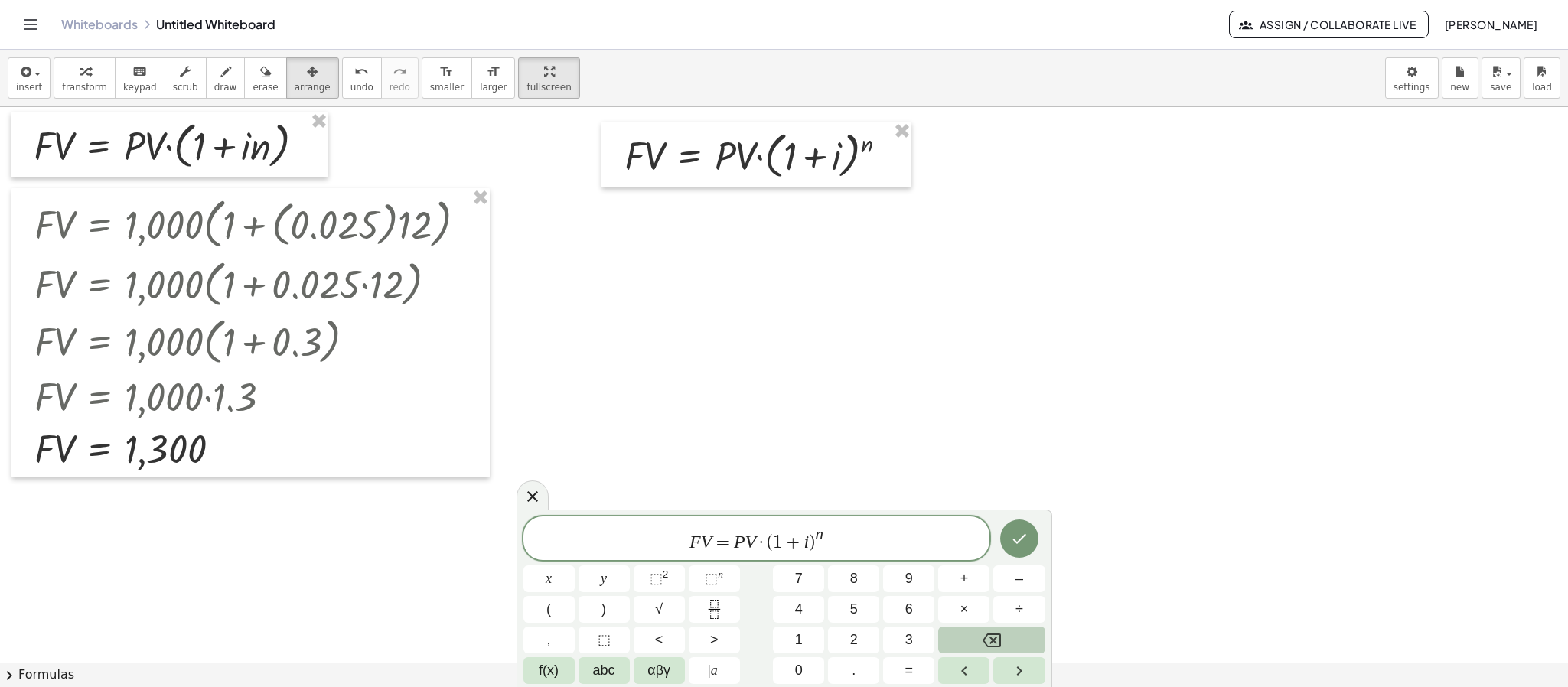
click at [758, 542] on span "·" at bounding box center [761, 542] width 10 height 18
click at [834, 535] on span "F V = 1 0 0 0 ​ · ( 1 + i ) n" at bounding box center [757, 539] width 467 height 28
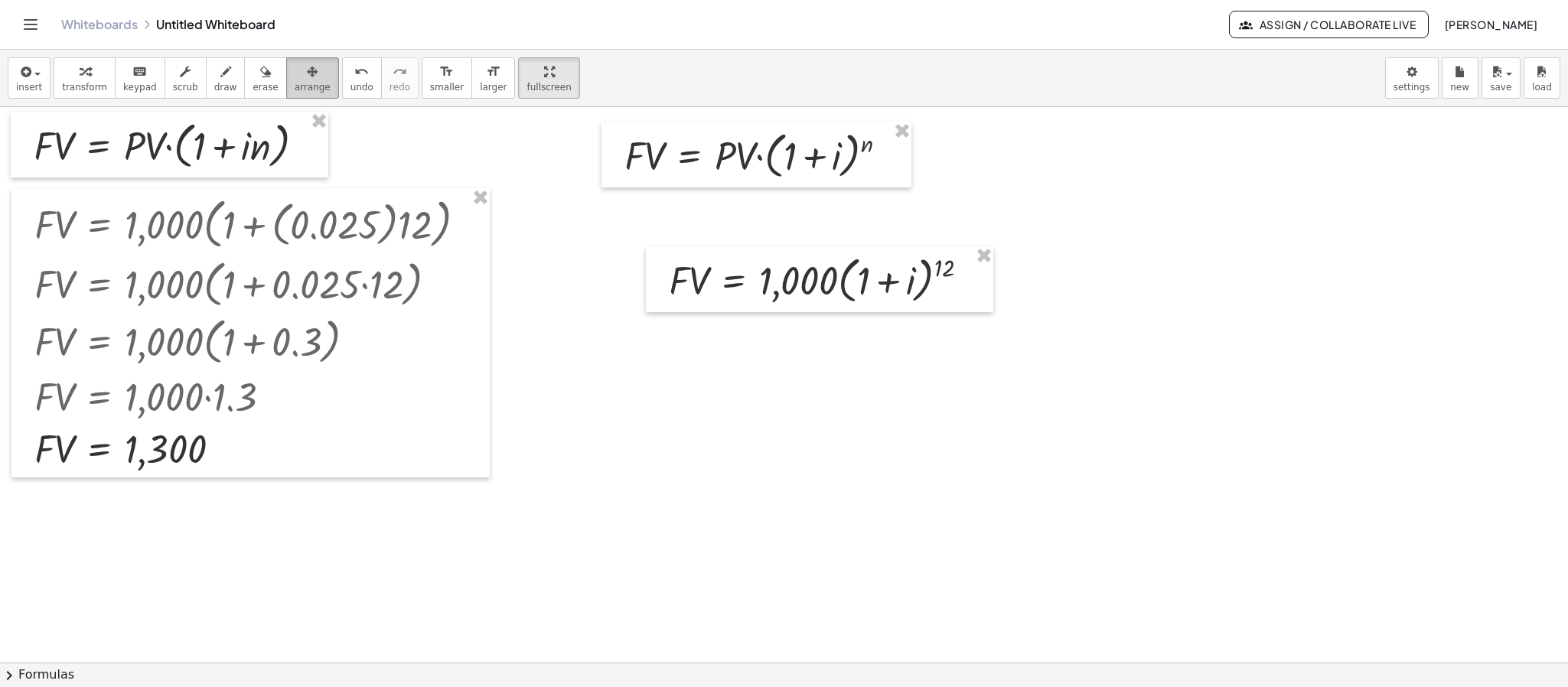
click at [294, 91] on span "arrange" at bounding box center [312, 87] width 36 height 10
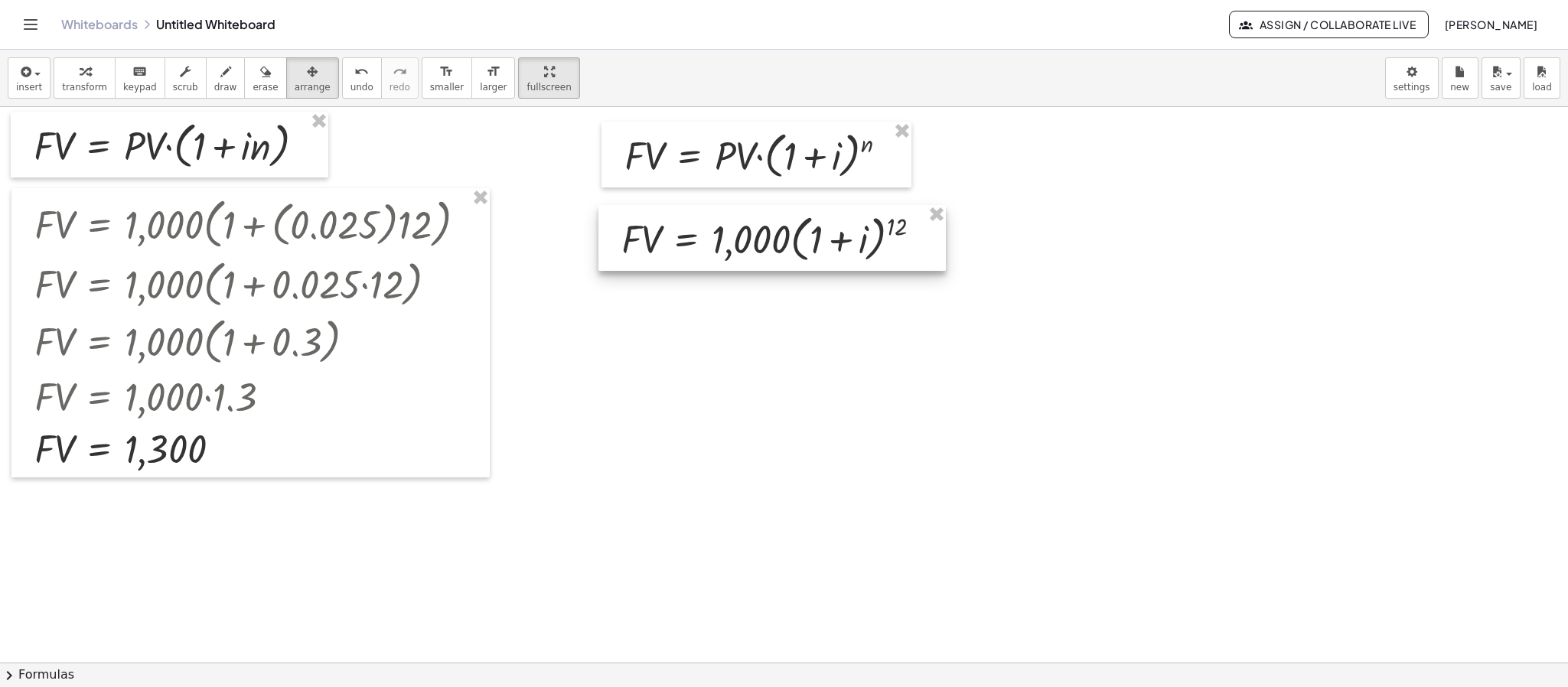
drag, startPoint x: 806, startPoint y: 293, endPoint x: 758, endPoint y: 253, distance: 62.5
click at [758, 253] on div at bounding box center [772, 238] width 348 height 66
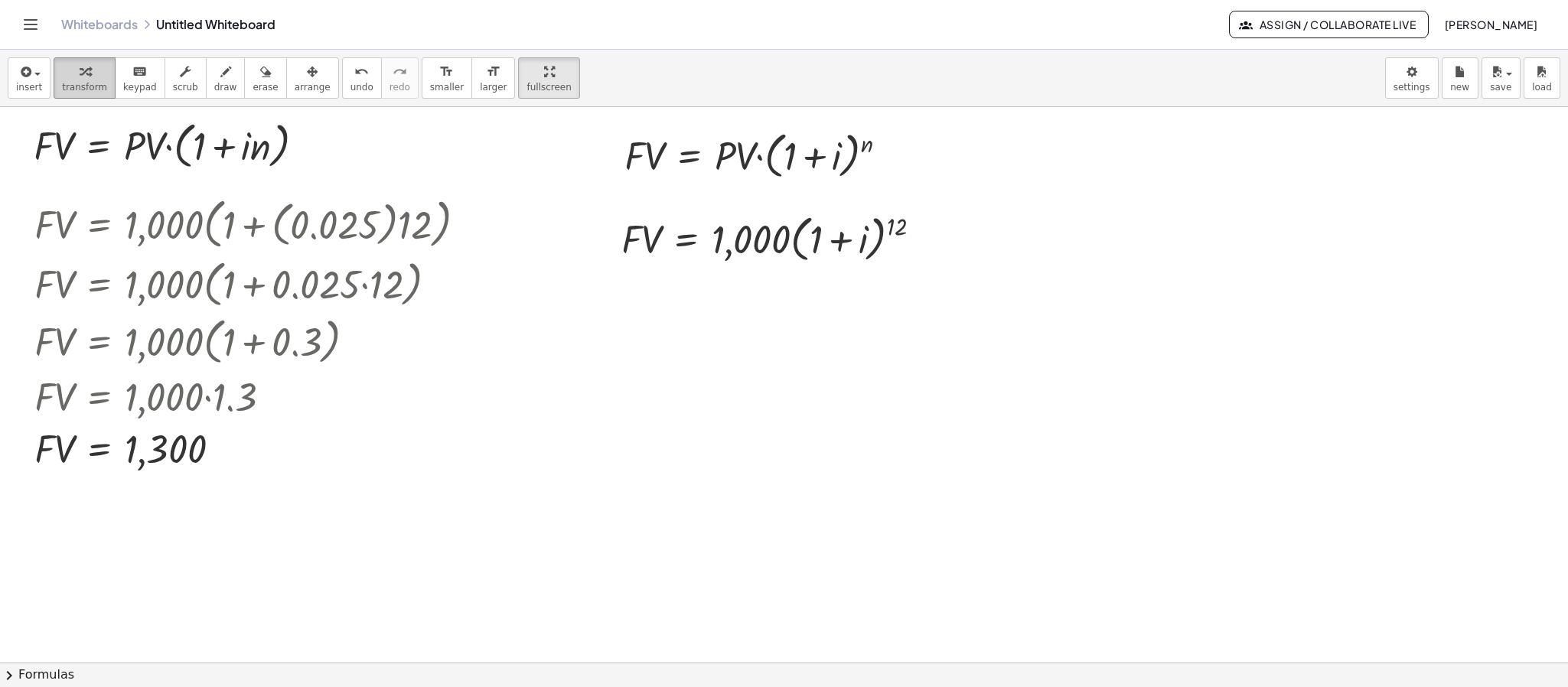
click at [64, 76] on div "button" at bounding box center [84, 71] width 45 height 18
click at [934, 244] on div at bounding box center [777, 238] width 328 height 58
click at [928, 241] on div at bounding box center [926, 239] width 17 height 17
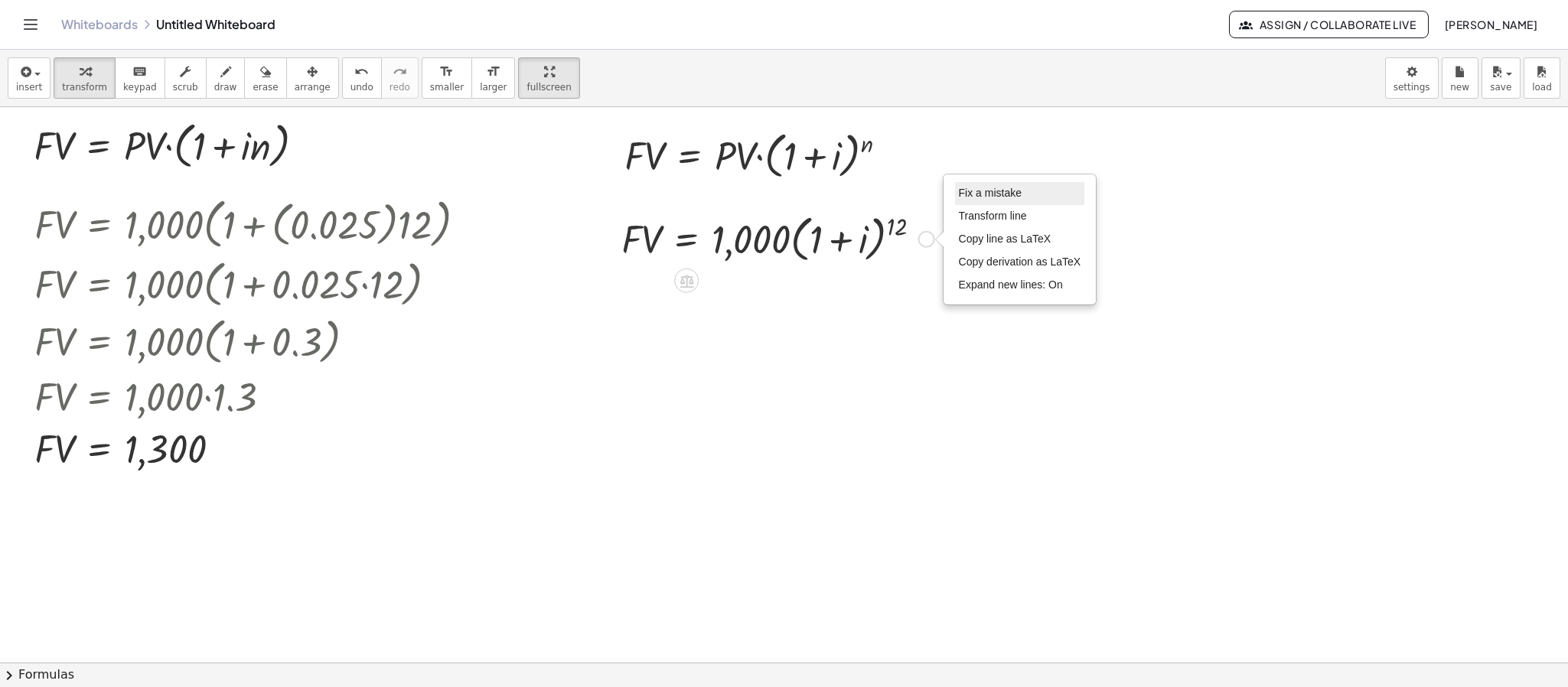
click at [1004, 189] on span "Fix a mistake" at bounding box center [990, 192] width 63 height 12
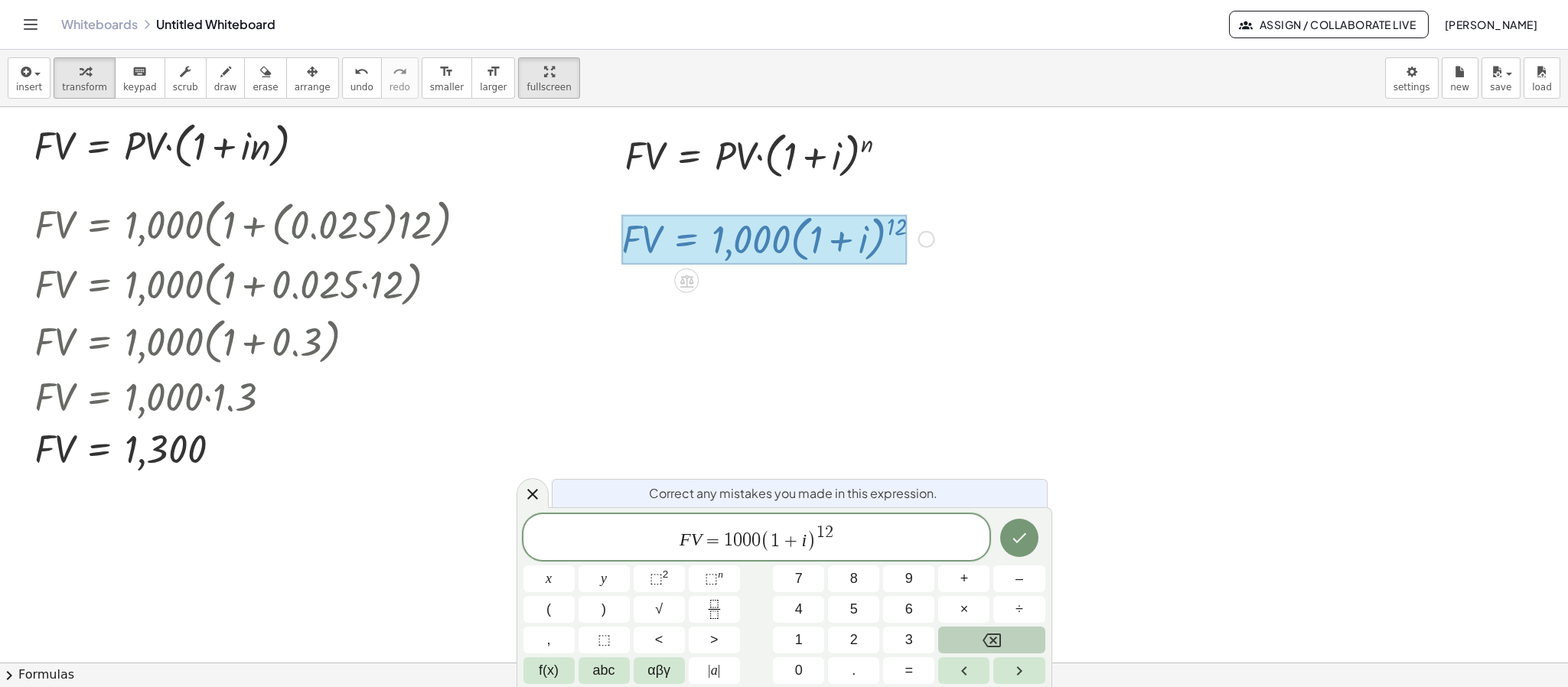
click at [808, 537] on span ")" at bounding box center [811, 540] width 10 height 22
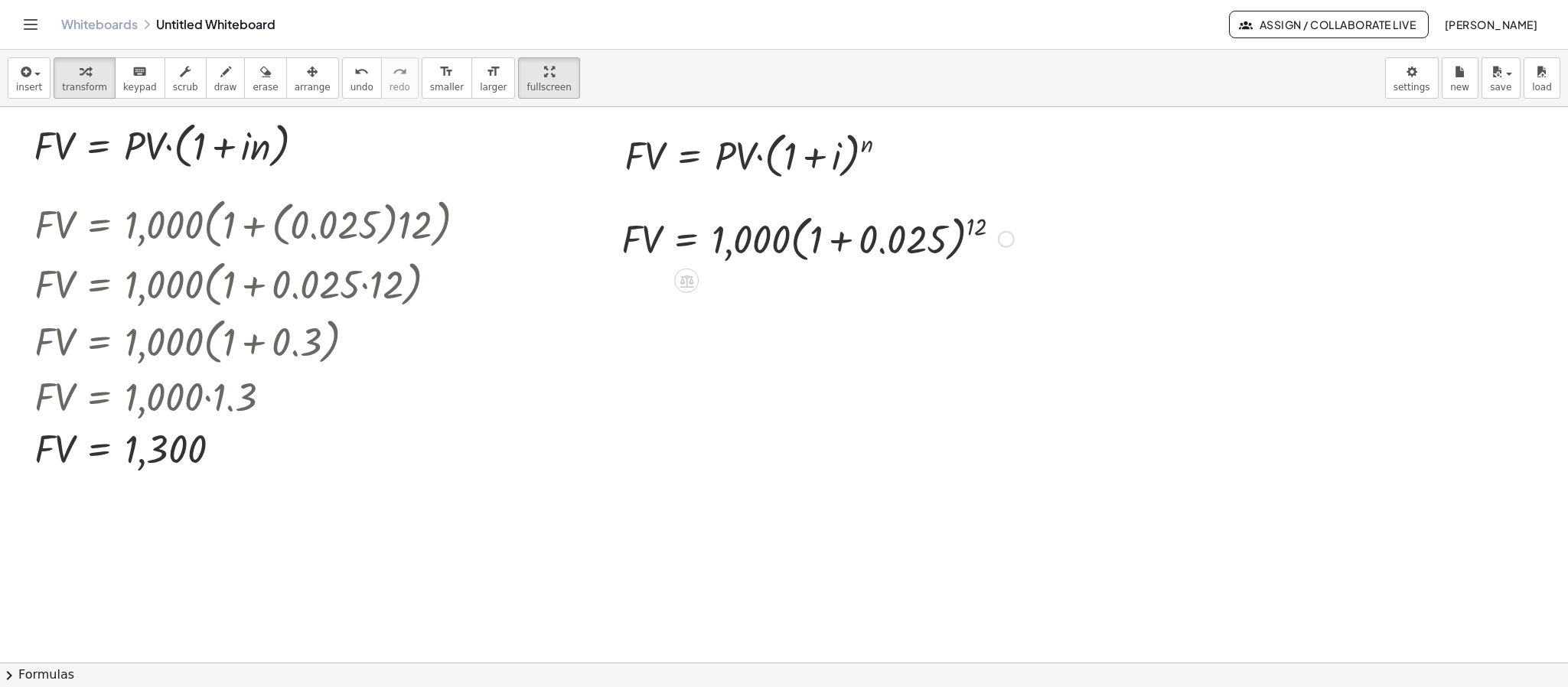
click at [843, 244] on div at bounding box center [817, 238] width 408 height 58
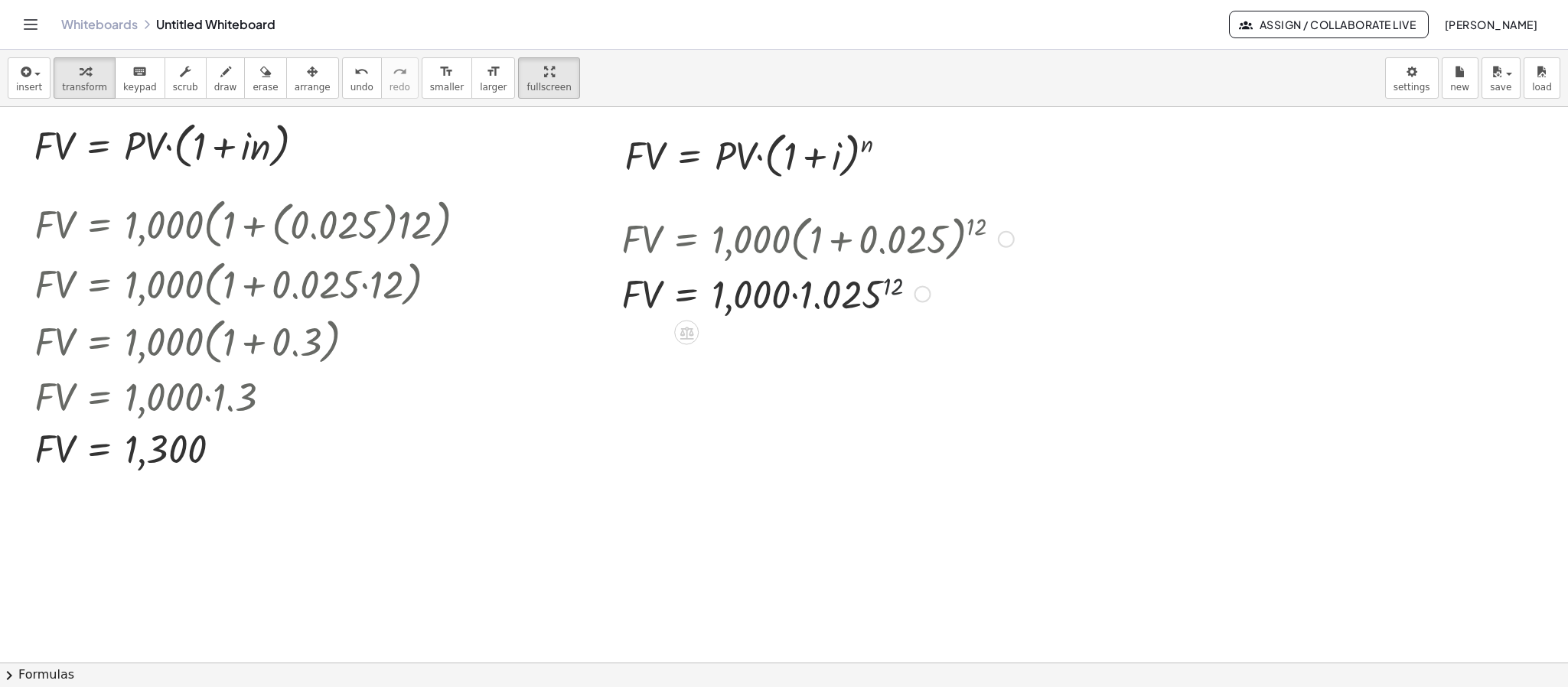
click at [893, 286] on div at bounding box center [817, 293] width 408 height 52
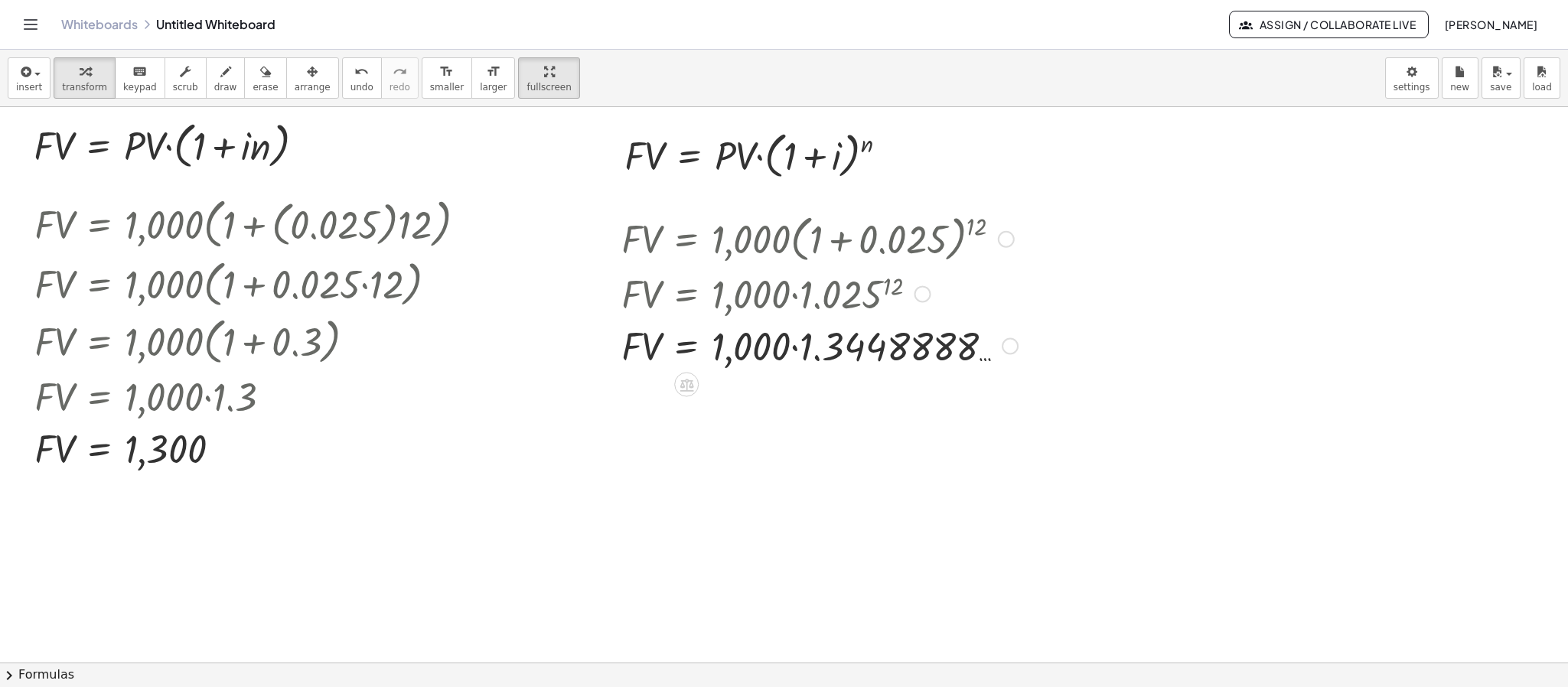
click at [792, 349] on div at bounding box center [819, 345] width 412 height 52
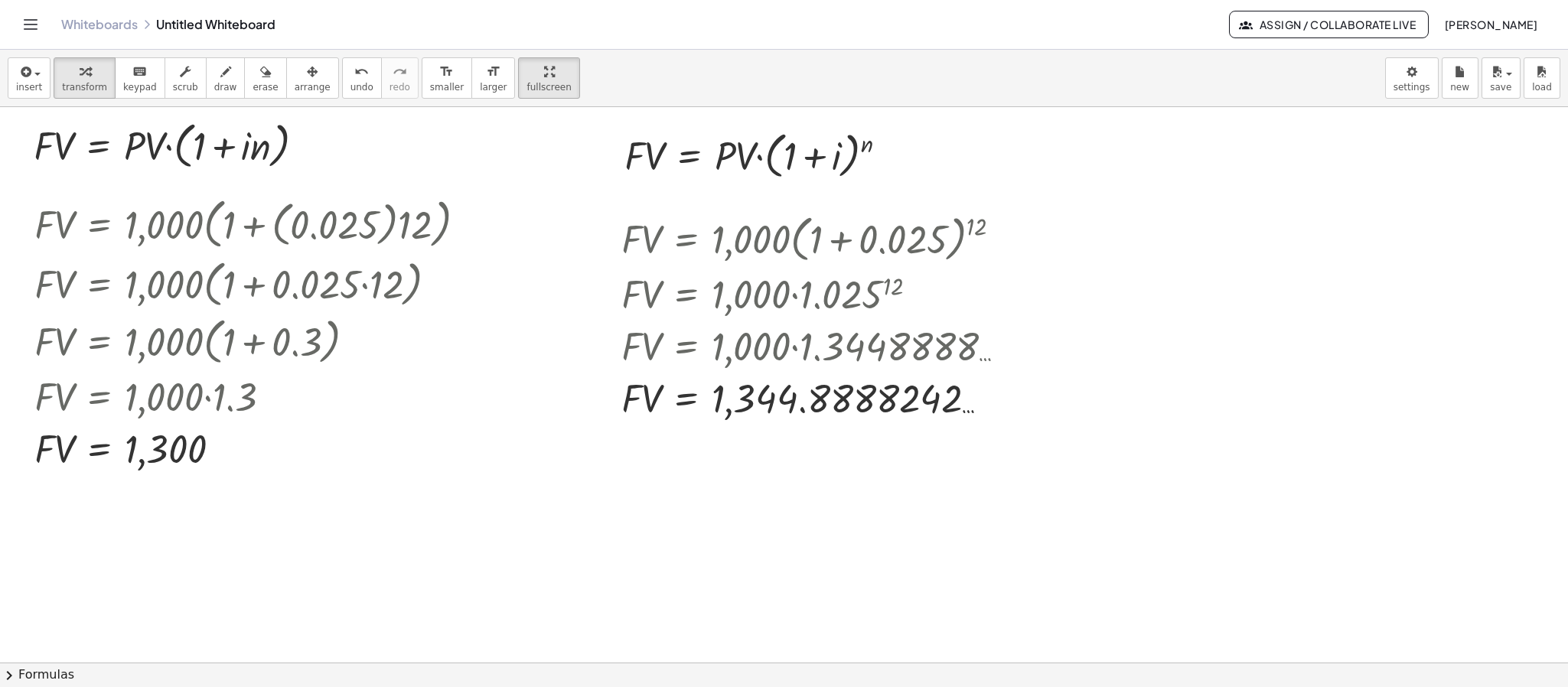
click at [528, 519] on div at bounding box center [784, 452] width 1568 height 1110
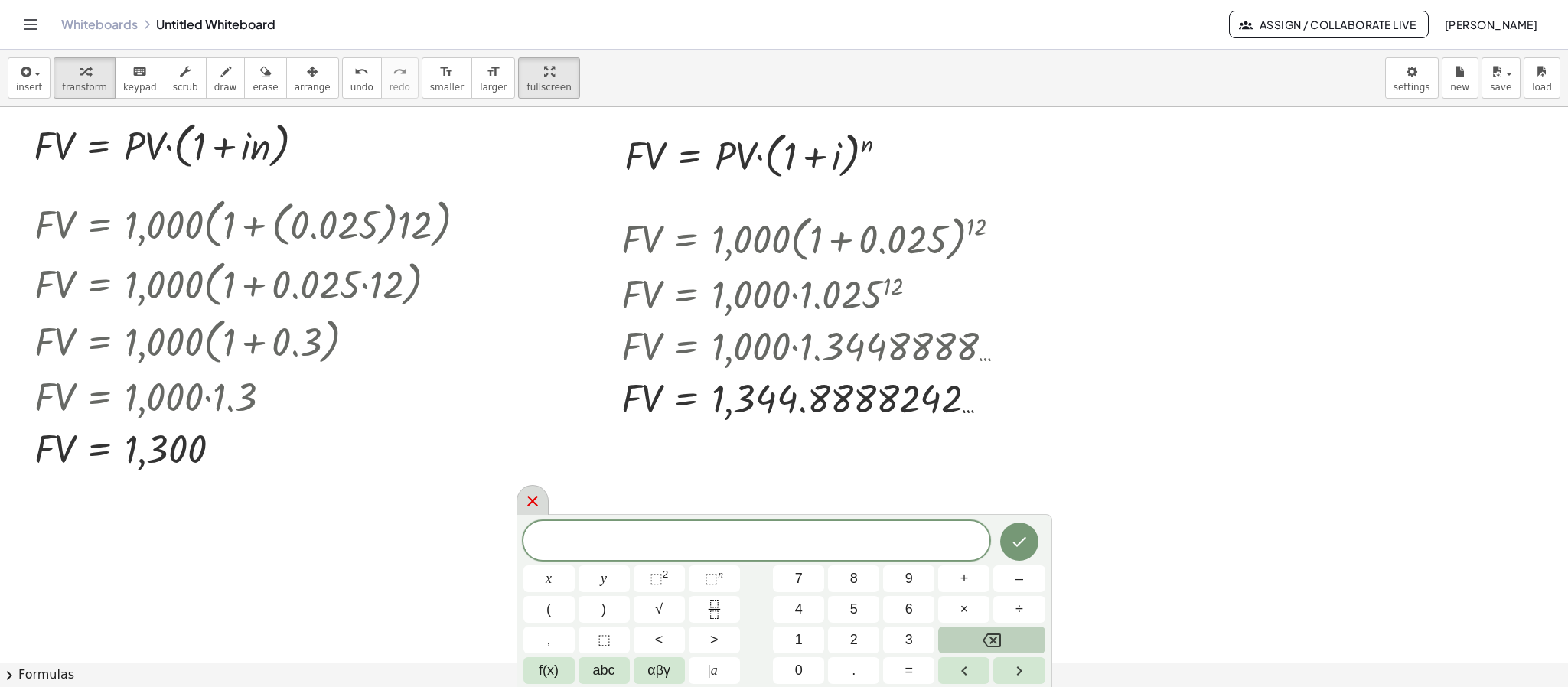
click at [544, 501] on div at bounding box center [532, 500] width 32 height 30
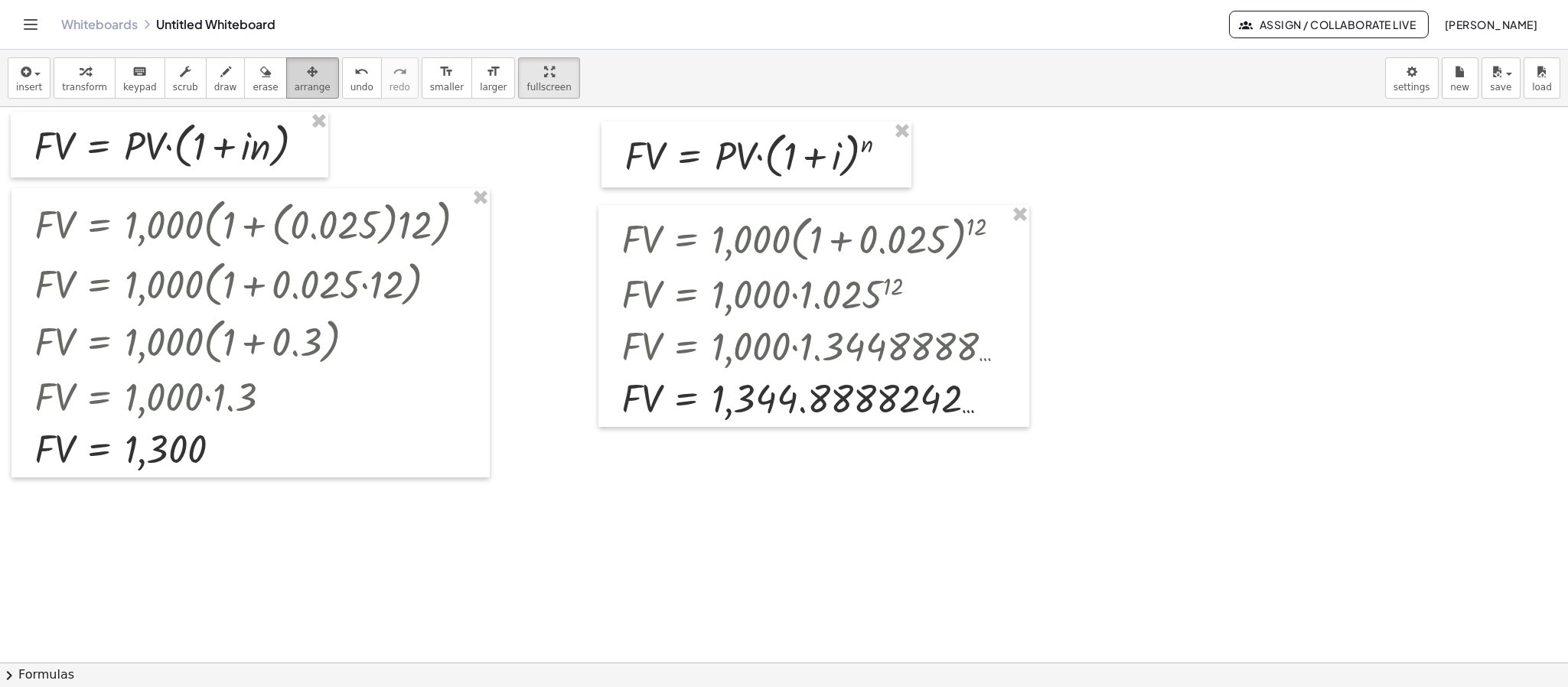
click at [294, 87] on span "arrange" at bounding box center [312, 87] width 36 height 10
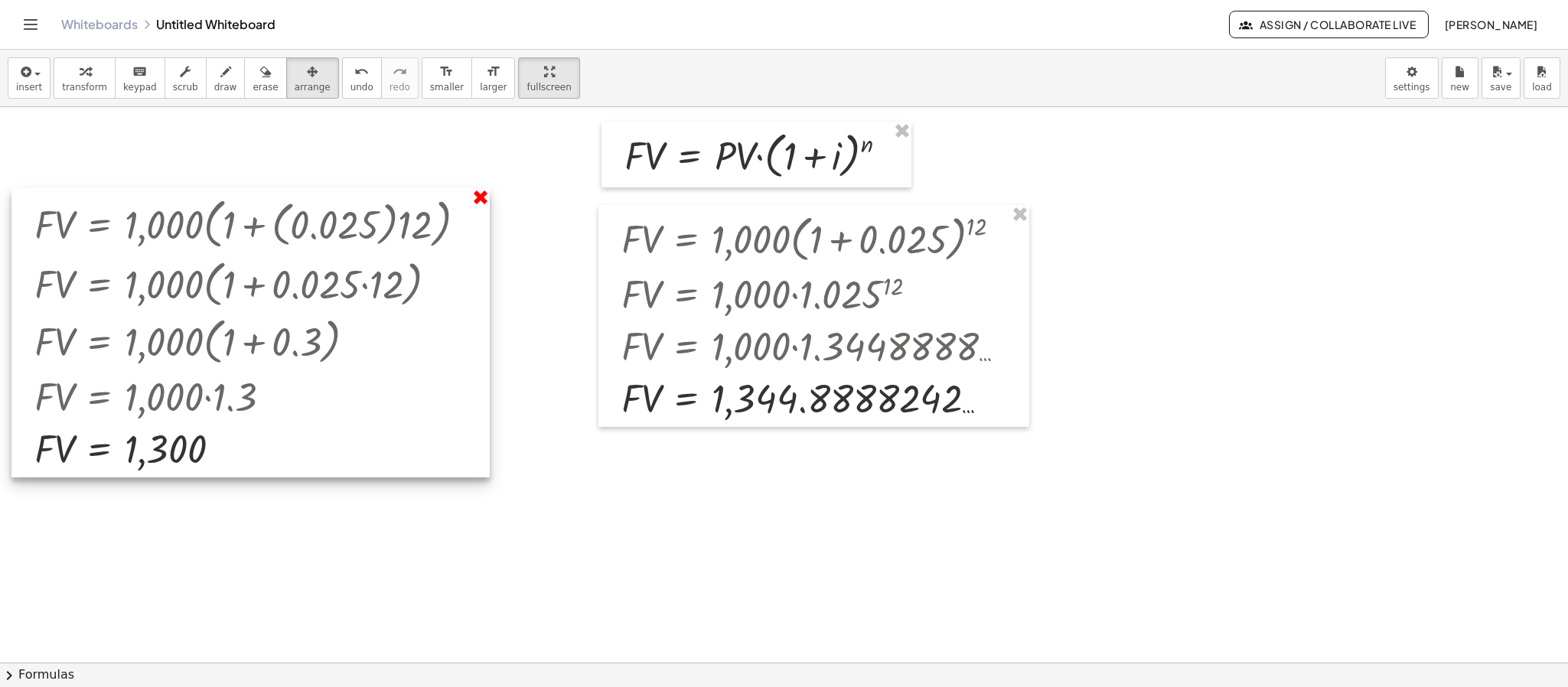
click at [478, 209] on div "· F · V = · 1,000 · ( + 1 + · ( 0.025 ) · 12 ) · F · V = · 1,000 · ( + 1 + · 0.…" at bounding box center [250, 333] width 478 height 289
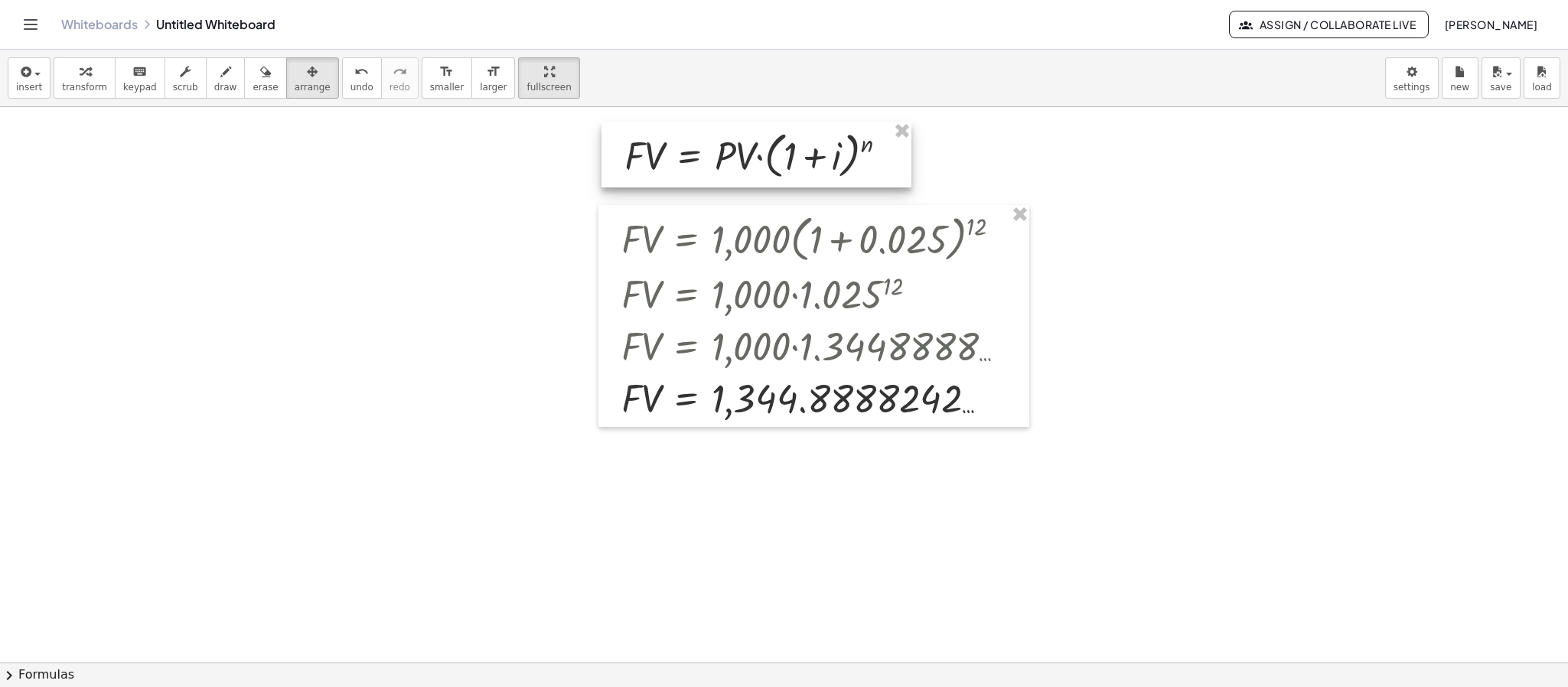
drag, startPoint x: 897, startPoint y: 129, endPoint x: 933, endPoint y: 140, distance: 37.6
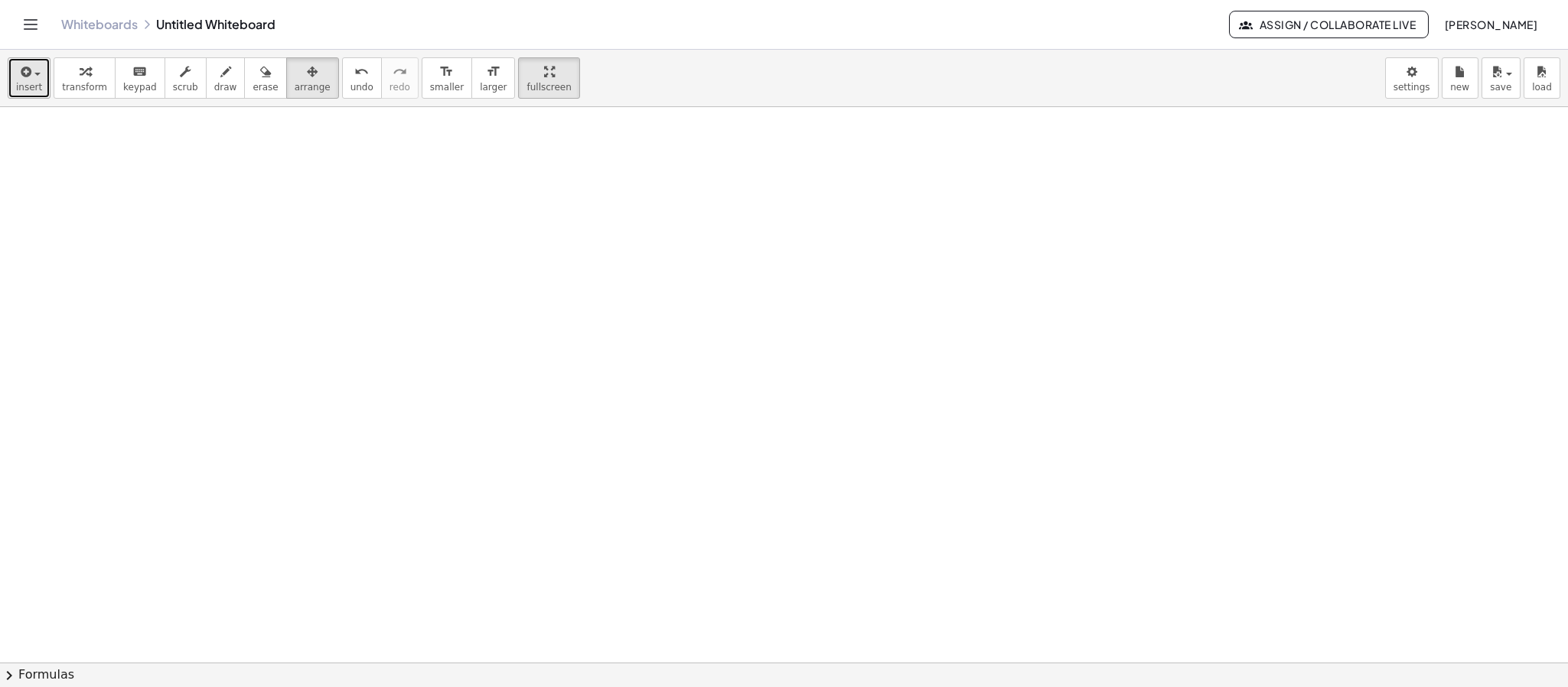
click at [35, 71] on div "button" at bounding box center [29, 71] width 26 height 18
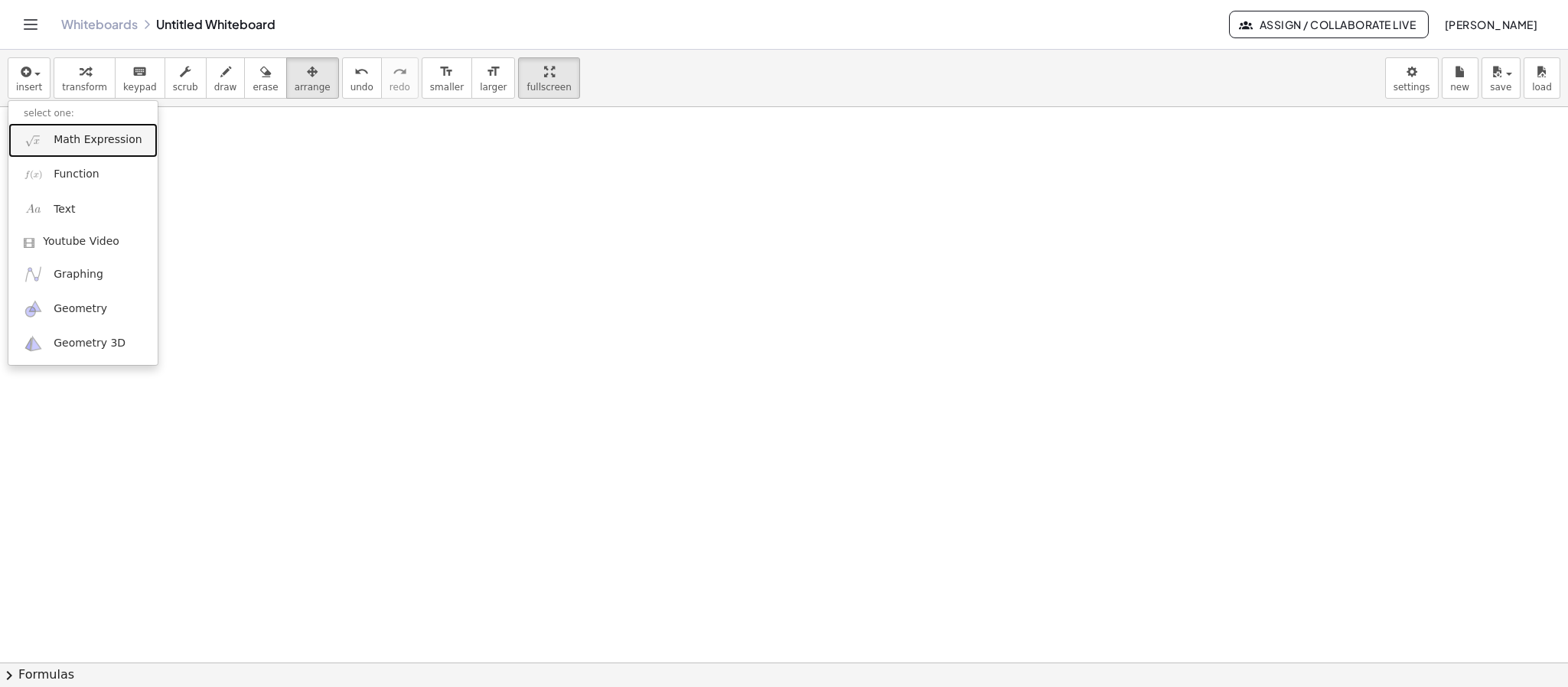
click at [77, 142] on span "Math Expression" at bounding box center [97, 140] width 88 height 16
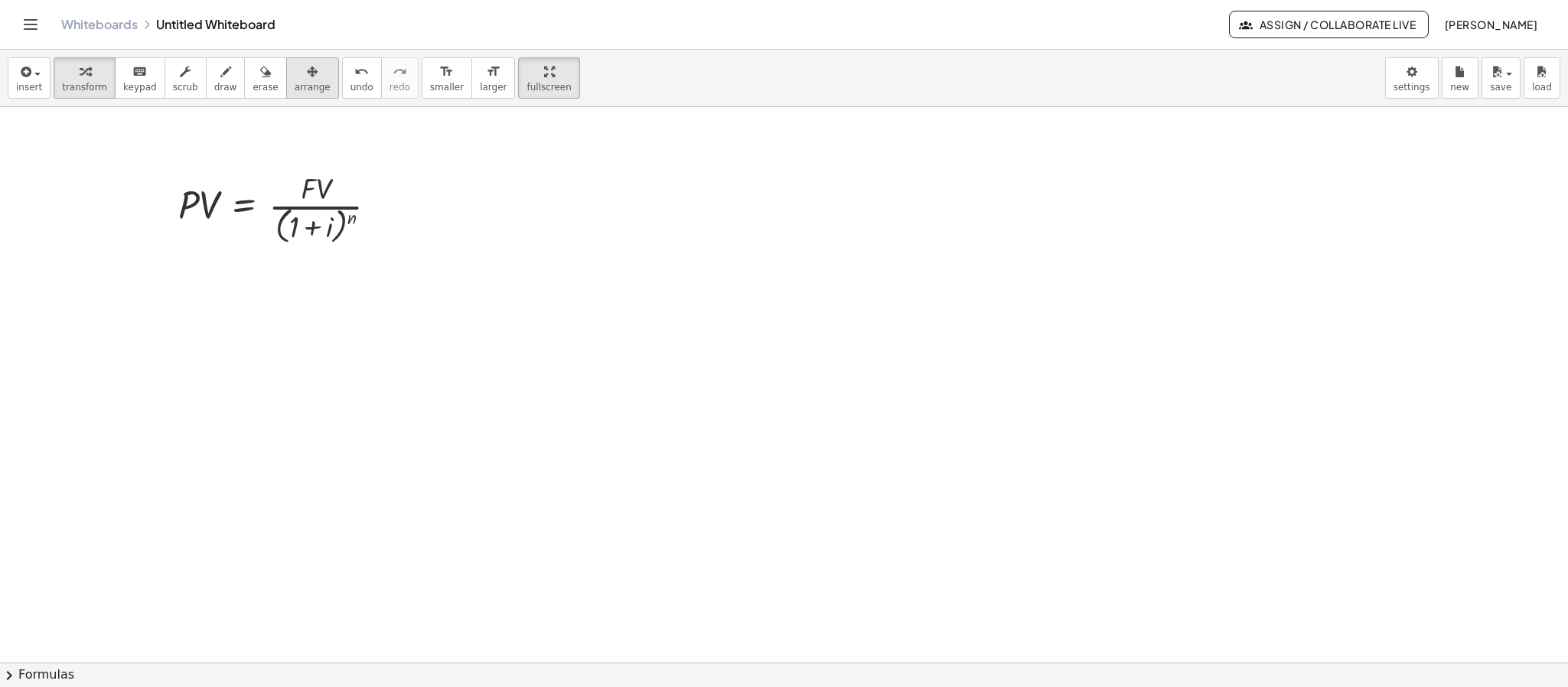
click at [294, 90] on span "arrange" at bounding box center [312, 87] width 36 height 10
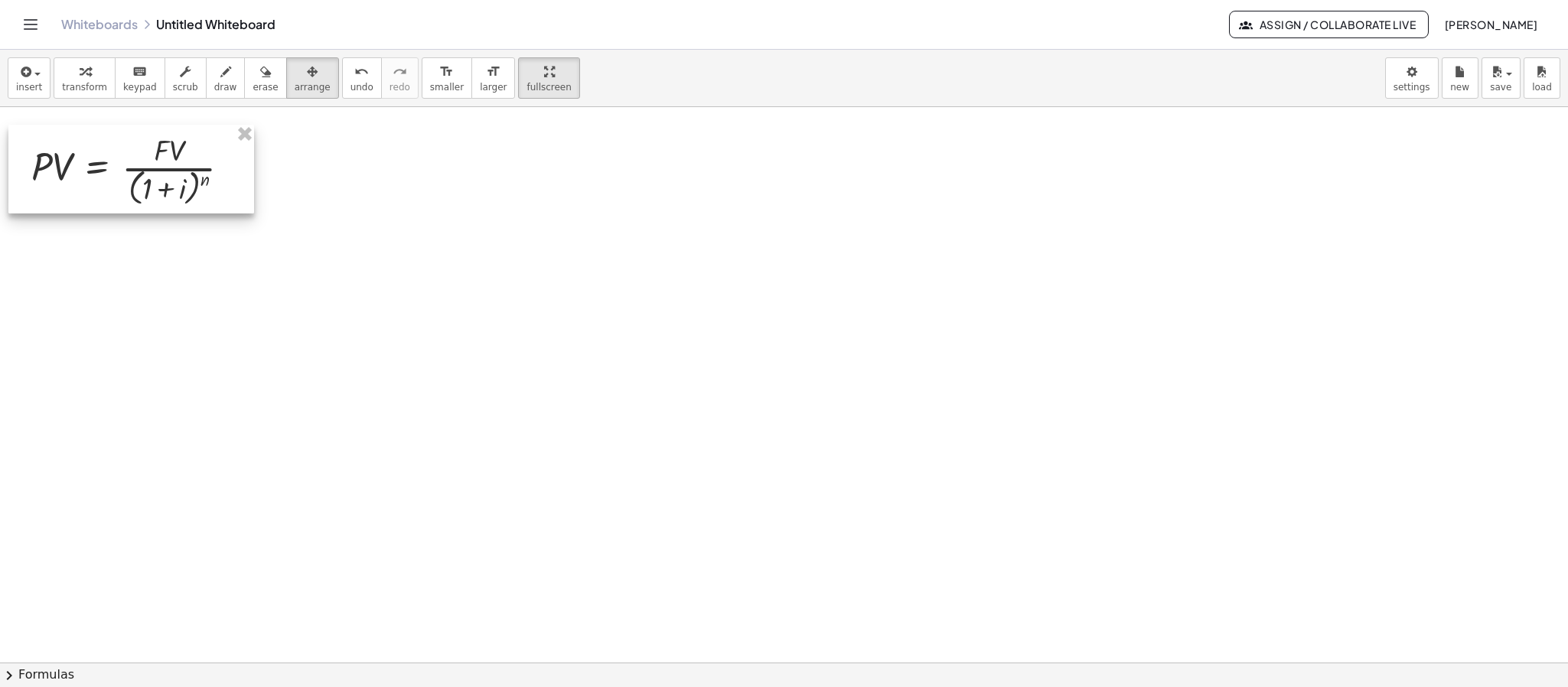
drag, startPoint x: 225, startPoint y: 205, endPoint x: 172, endPoint y: 178, distance: 59.5
click at [172, 178] on div at bounding box center [132, 169] width 246 height 89
click at [376, 210] on div at bounding box center [784, 452] width 1568 height 1110
click at [18, 85] on span "insert" at bounding box center [29, 87] width 26 height 10
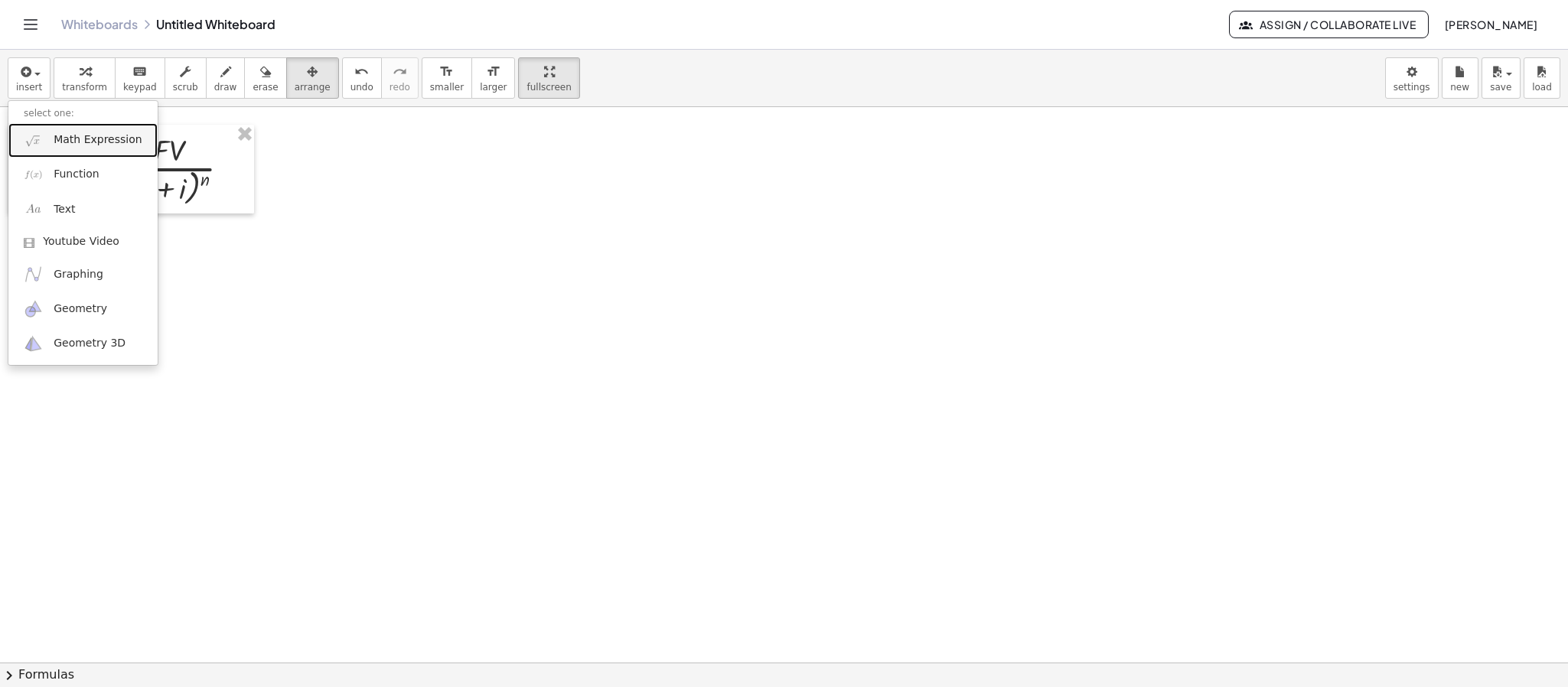
click at [74, 148] on link "Math Expression" at bounding box center [83, 140] width 149 height 35
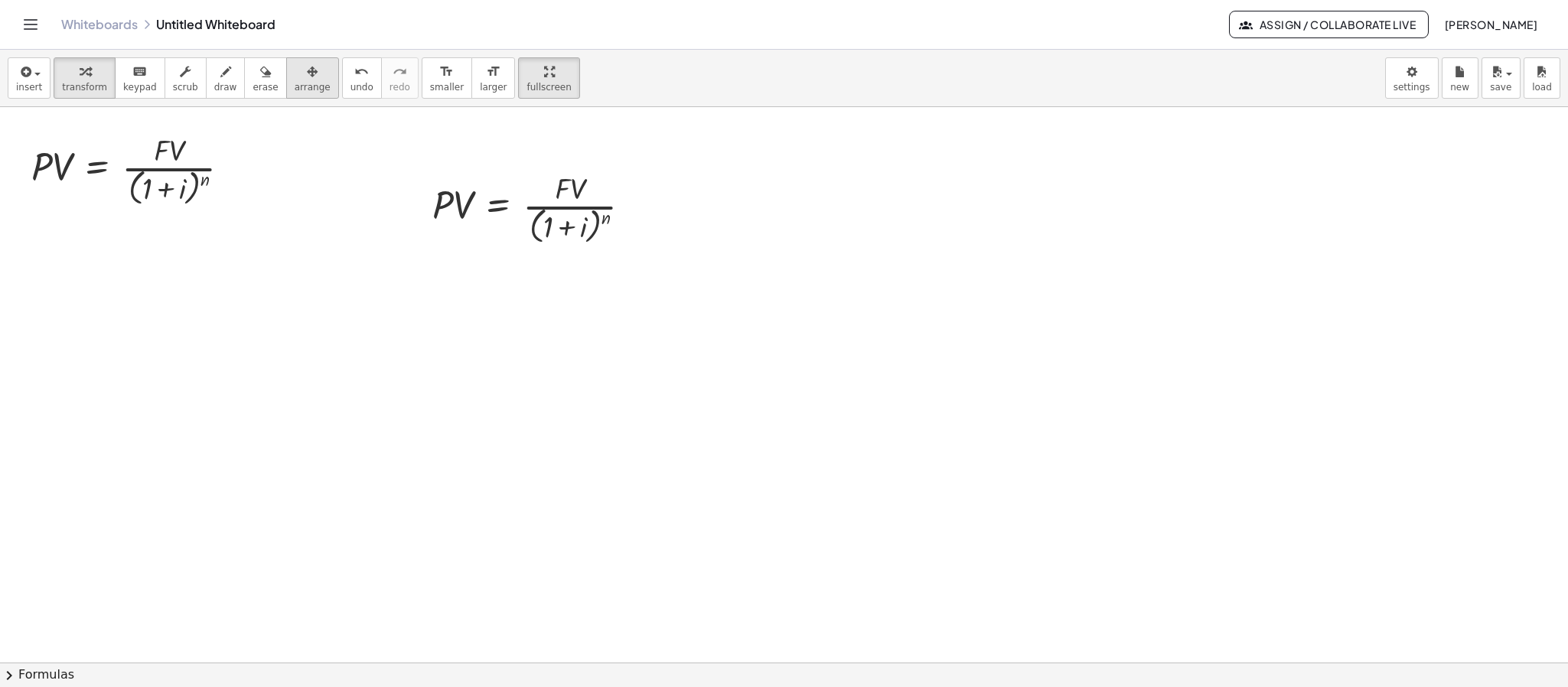
click at [294, 70] on div "button" at bounding box center [312, 71] width 36 height 18
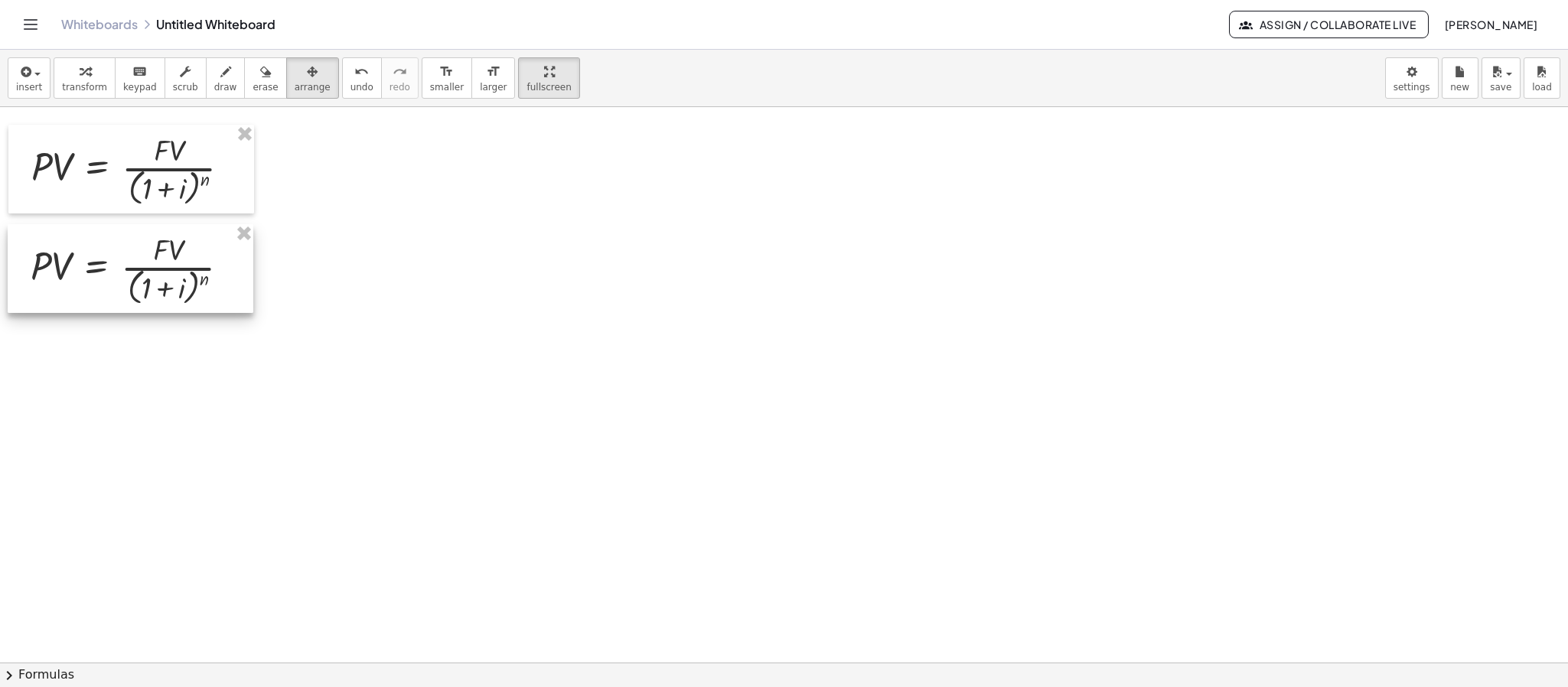
drag, startPoint x: 414, startPoint y: 248, endPoint x: 116, endPoint y: 282, distance: 299.9
click at [116, 282] on div at bounding box center [131, 268] width 246 height 89
click at [76, 84] on span "transform" at bounding box center [84, 87] width 45 height 10
click at [230, 275] on div at bounding box center [233, 269] width 17 height 17
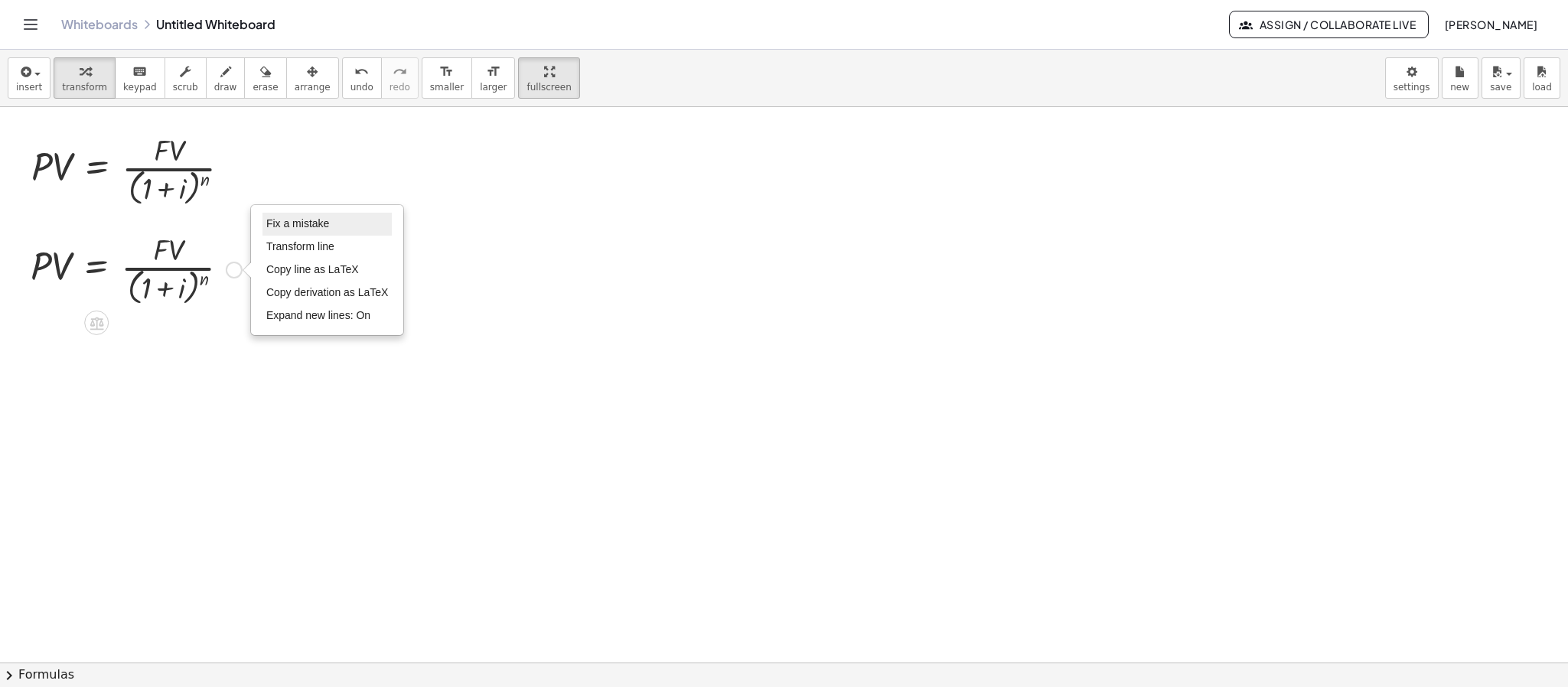
click at [319, 226] on span "Fix a mistake" at bounding box center [298, 223] width 63 height 12
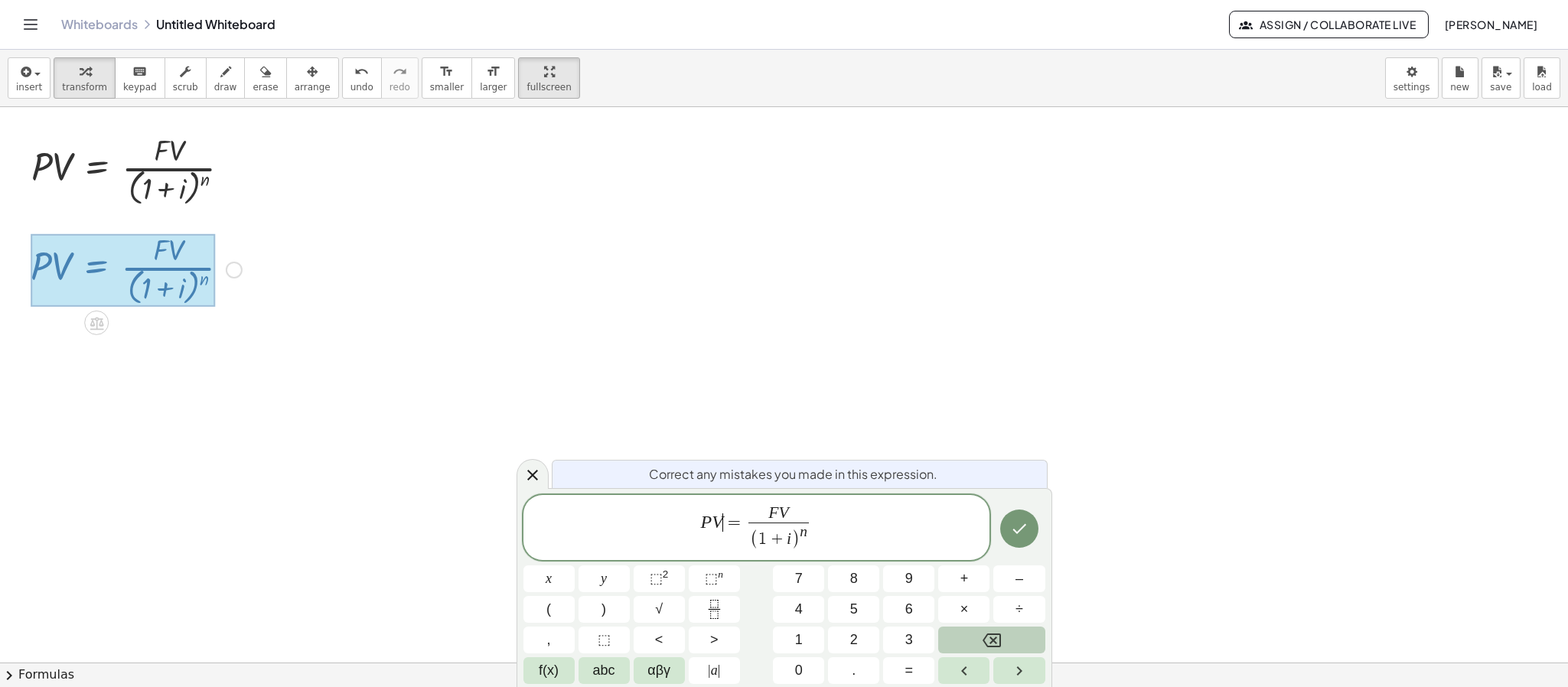
click at [727, 517] on span "=" at bounding box center [733, 522] width 22 height 18
click at [790, 516] on span "F V ​" at bounding box center [778, 514] width 60 height 17
click at [789, 542] on span "( 1 + i )" at bounding box center [774, 540] width 50 height 20
click at [821, 530] on var "n" at bounding box center [820, 531] width 8 height 16
click at [822, 530] on span "​ n" at bounding box center [820, 532] width 8 height 15
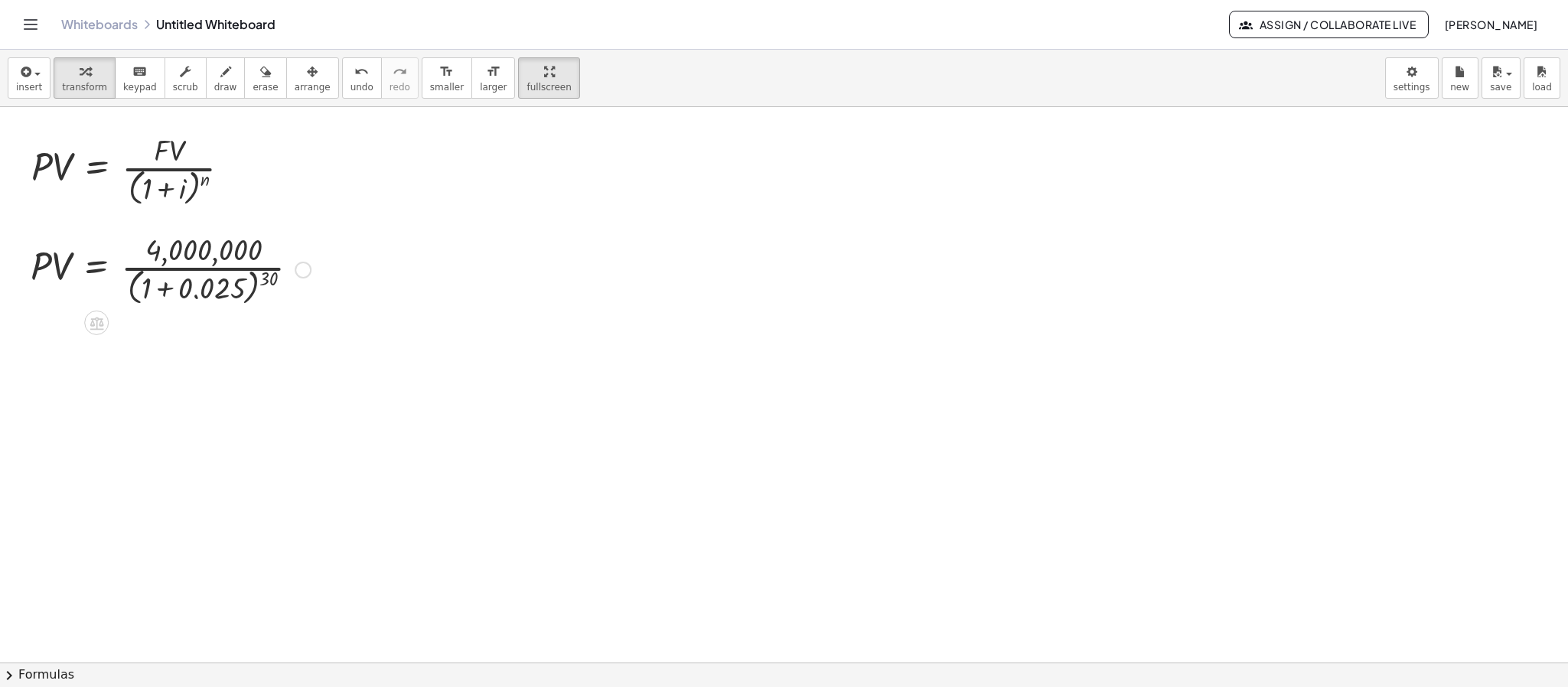
click at [166, 292] on div at bounding box center [170, 268] width 295 height 81
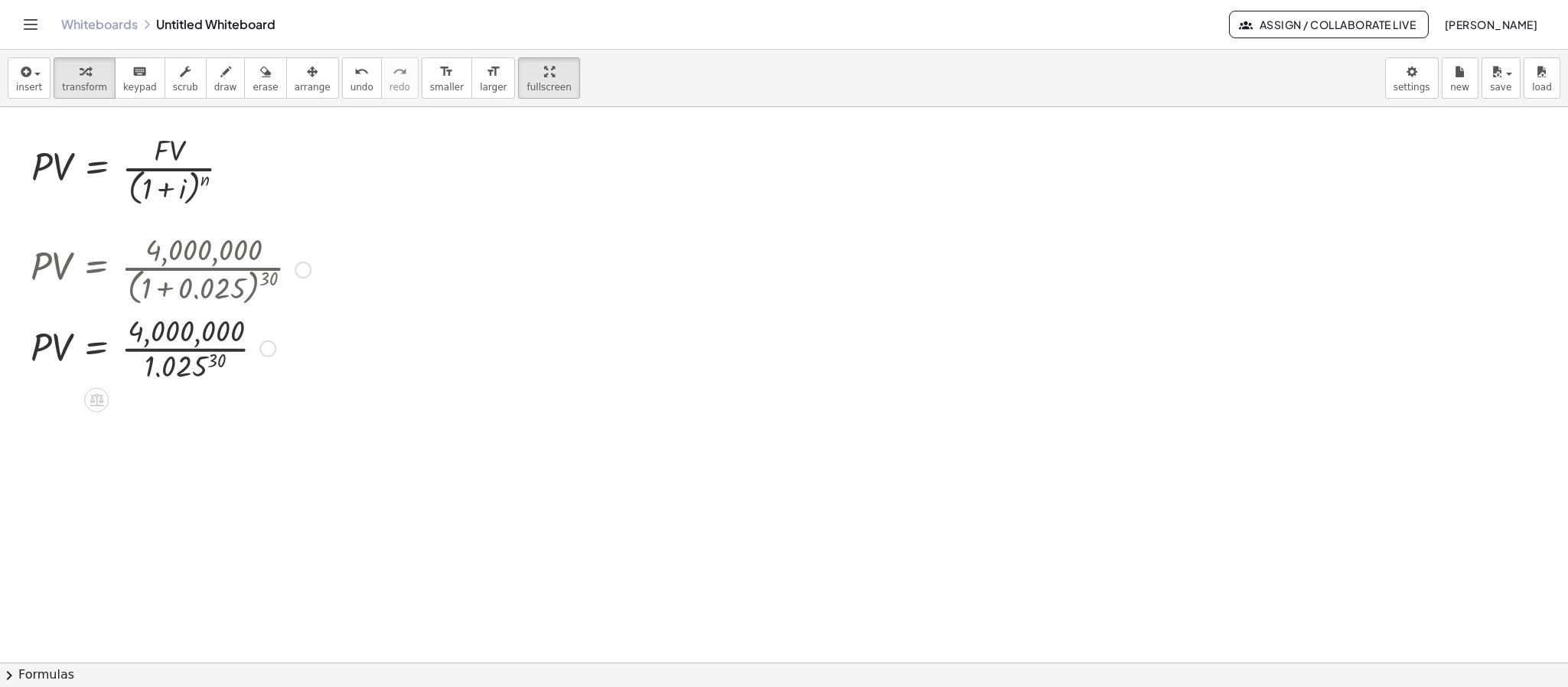
click at [218, 359] on div at bounding box center [170, 347] width 295 height 77
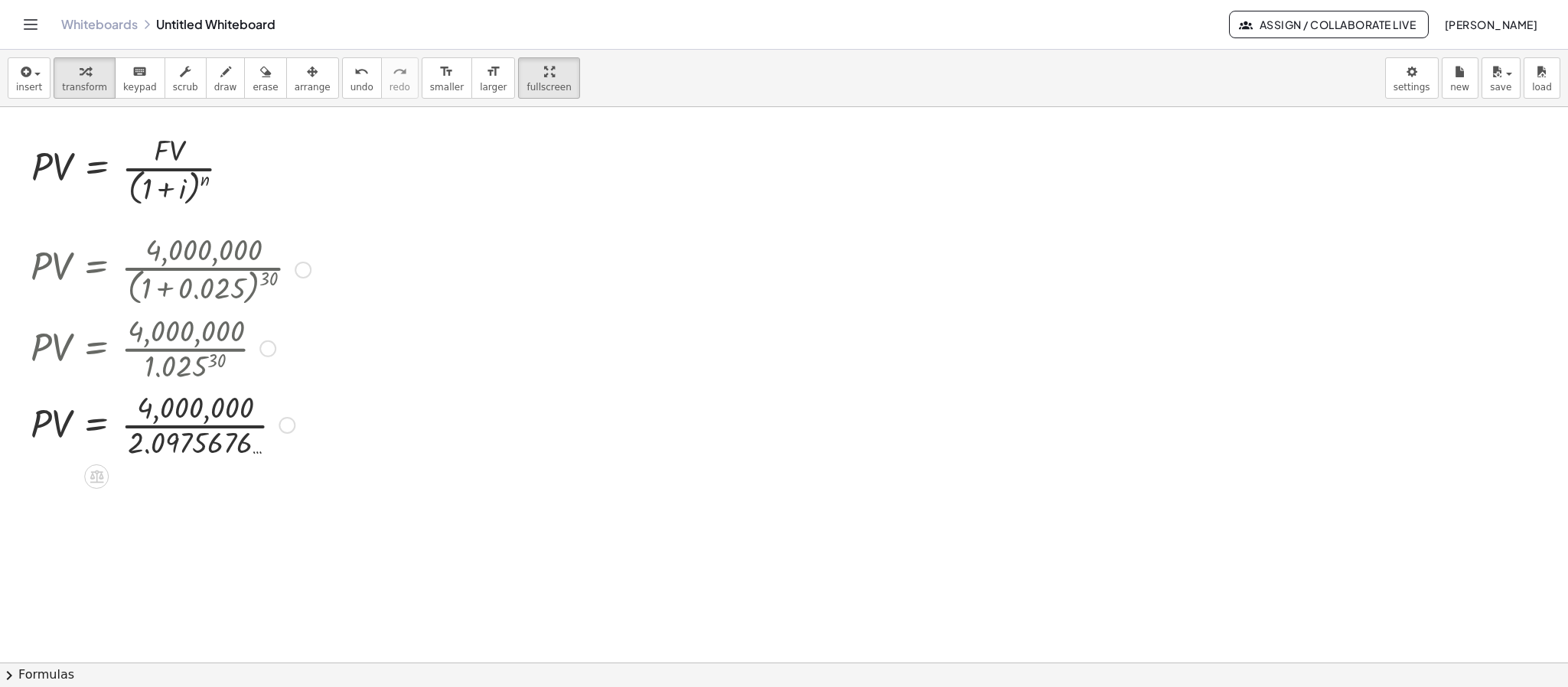
click at [189, 431] on div at bounding box center [170, 424] width 295 height 77
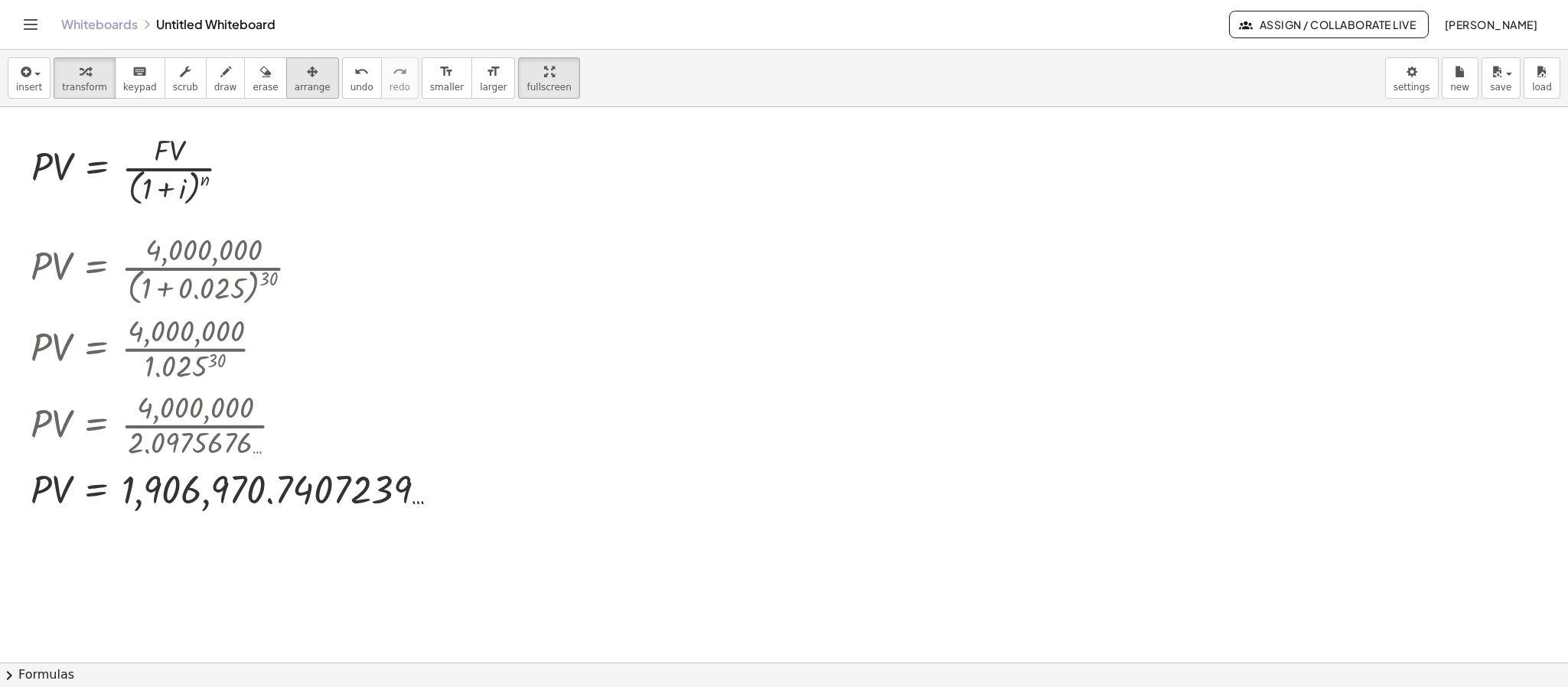
click at [294, 85] on span "arrange" at bounding box center [312, 87] width 36 height 10
drag, startPoint x: 237, startPoint y: 138, endPoint x: 397, endPoint y: 182, distance: 165.9
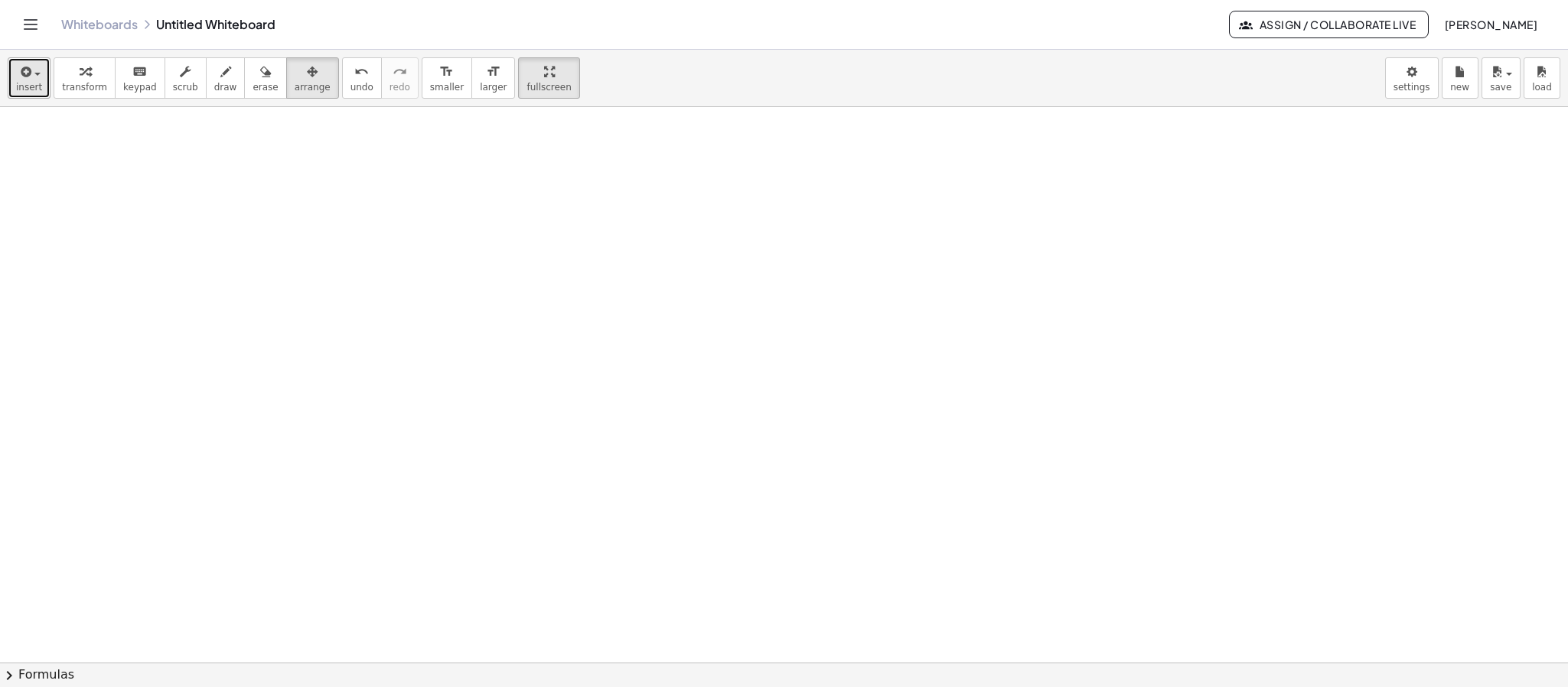
click at [10, 80] on button "insert" at bounding box center [29, 77] width 43 height 41
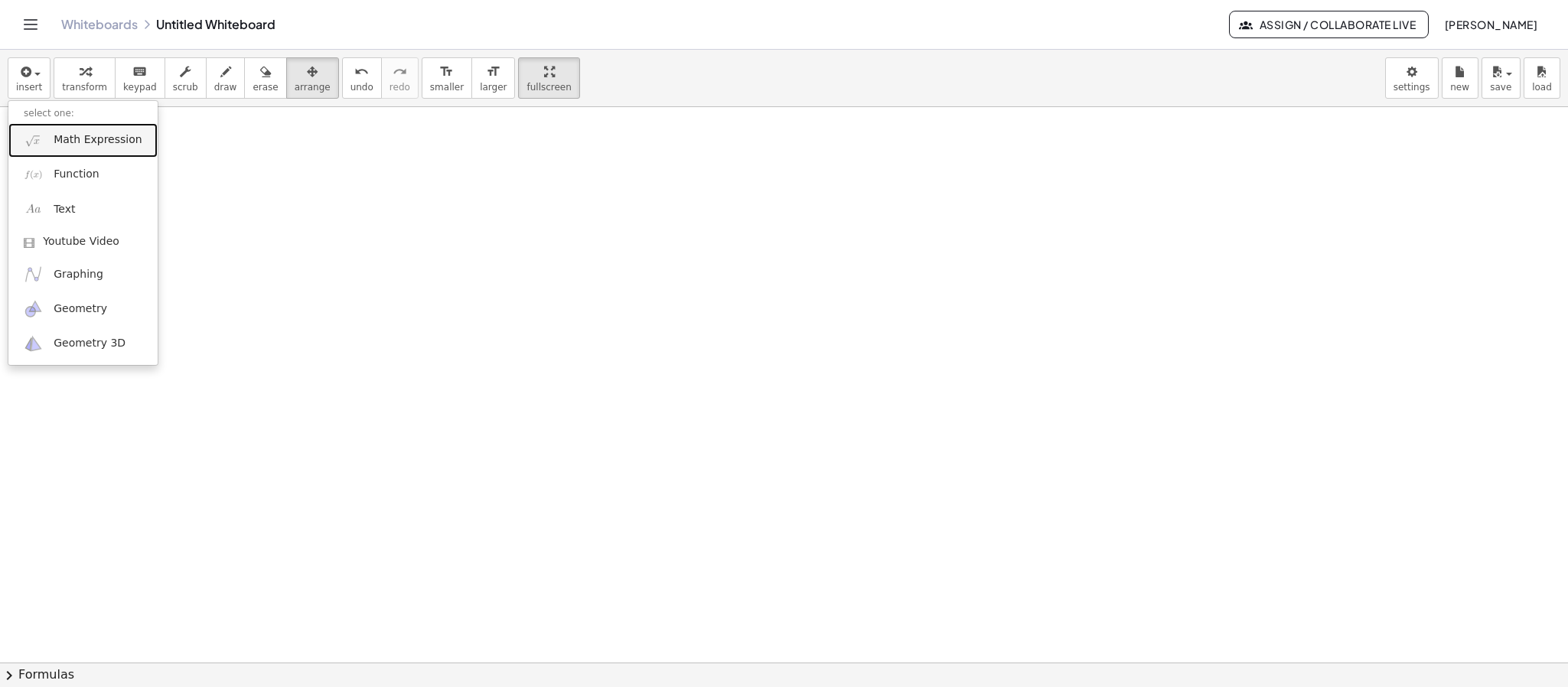
click at [99, 129] on link "Math Expression" at bounding box center [83, 140] width 149 height 35
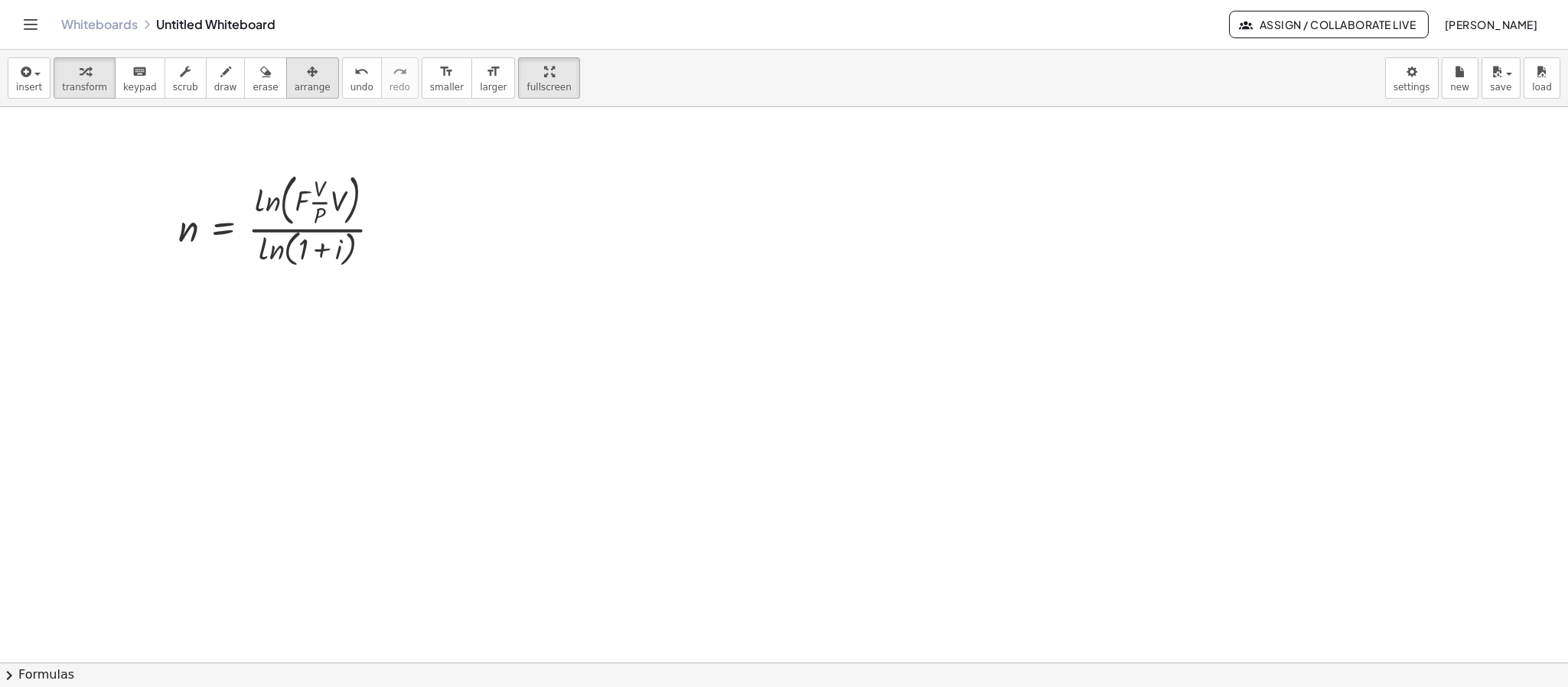
click at [299, 77] on div "button" at bounding box center [312, 71] width 36 height 18
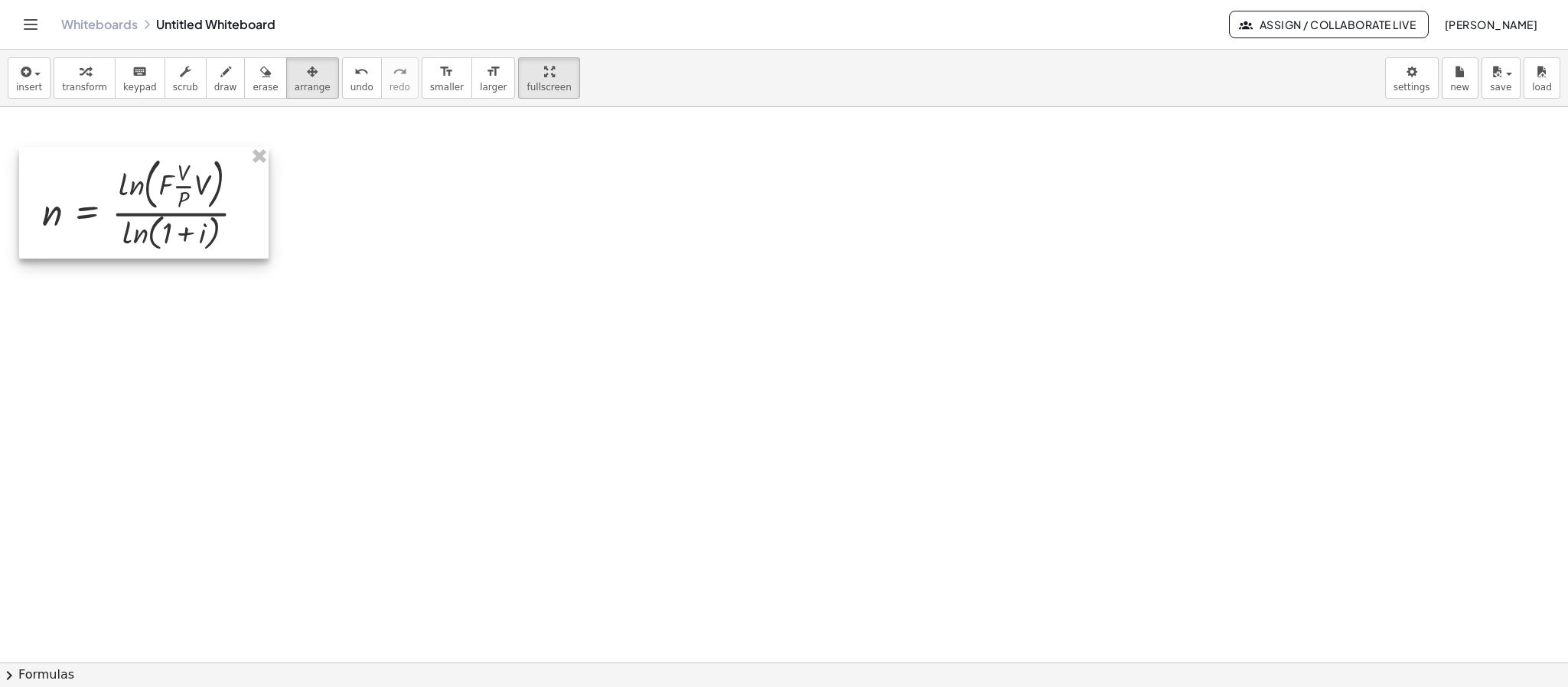
drag, startPoint x: 372, startPoint y: 207, endPoint x: 236, endPoint y: 192, distance: 136.8
click at [236, 192] on div at bounding box center [144, 202] width 249 height 111
drag, startPoint x: 60, startPoint y: 70, endPoint x: 69, endPoint y: 73, distance: 9.5
click at [69, 73] on div "button" at bounding box center [84, 71] width 45 height 18
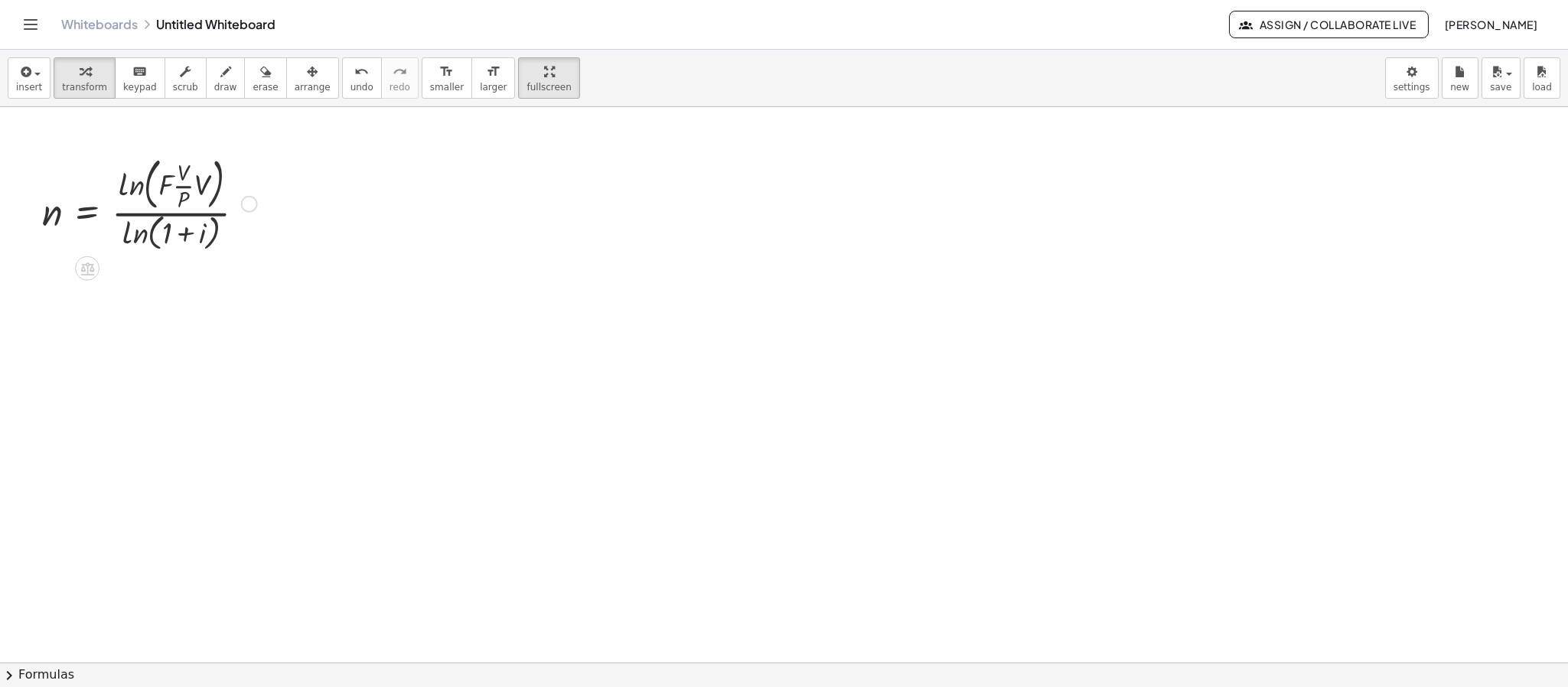
click at [255, 205] on div at bounding box center [249, 204] width 17 height 17
click at [331, 159] on span "Fix a mistake" at bounding box center [313, 158] width 63 height 12
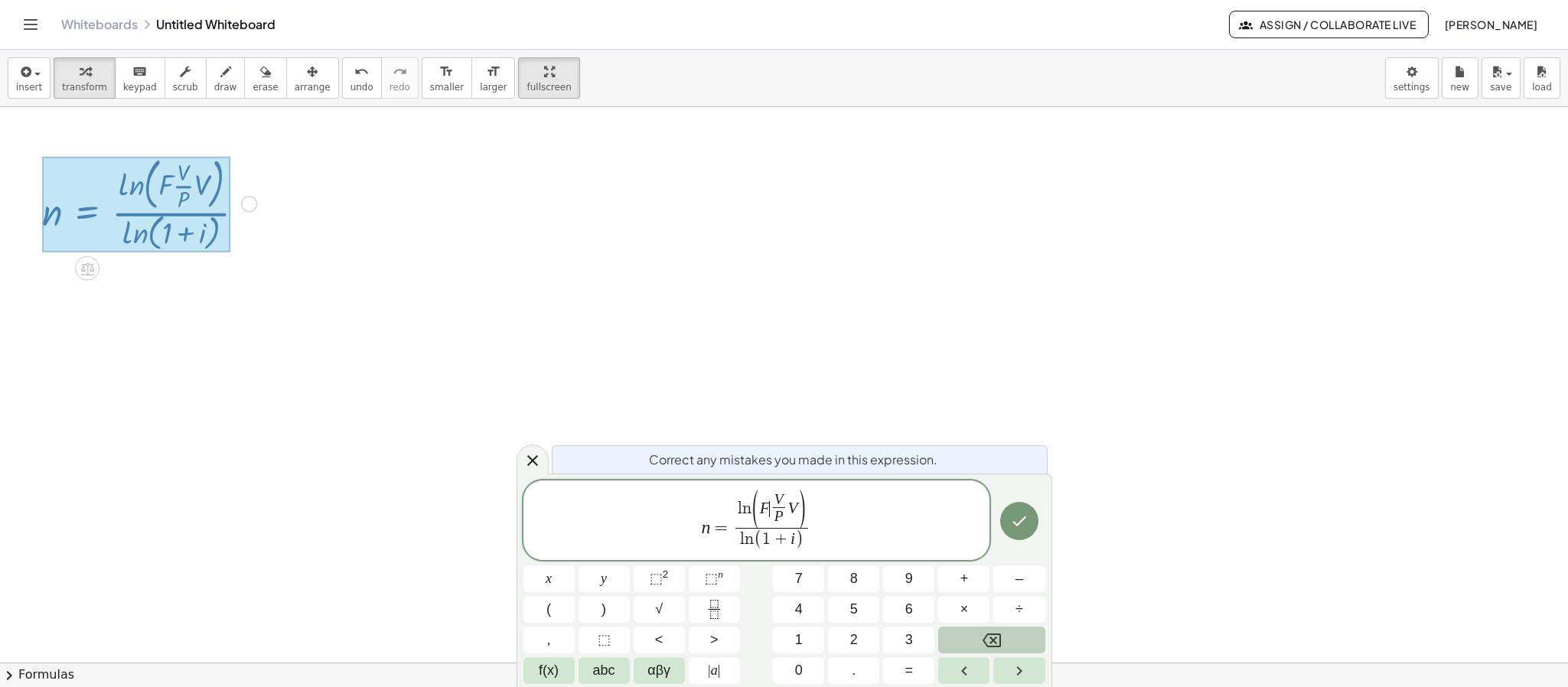
click at [767, 502] on span "F ​ V P ​ V" at bounding box center [779, 509] width 38 height 34
click at [767, 498] on span "V P ​" at bounding box center [773, 509] width 18 height 34
click at [796, 503] on span "( F ​ V P ​ V )" at bounding box center [779, 509] width 54 height 37
click at [785, 521] on span "P" at bounding box center [779, 515] width 22 height 18
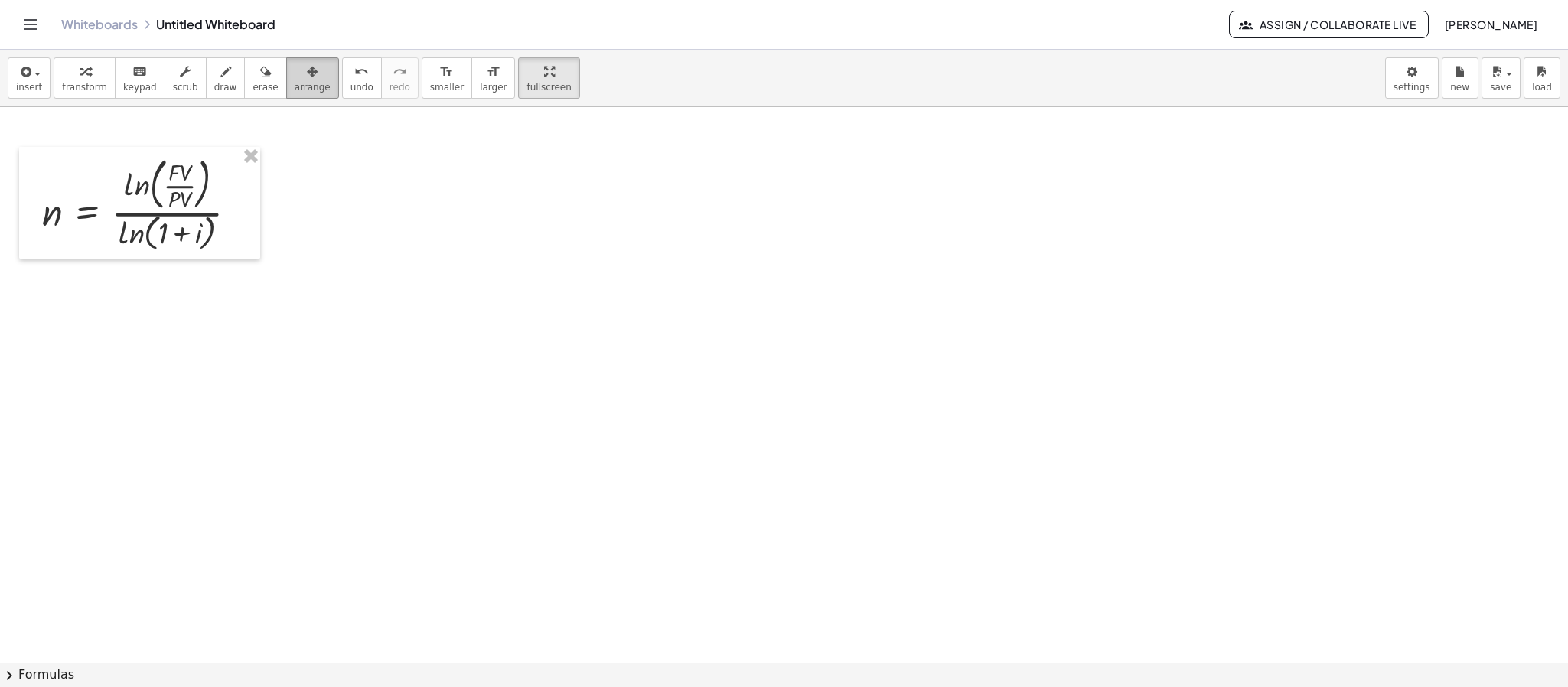
click at [294, 83] on span "arrange" at bounding box center [312, 87] width 36 height 10
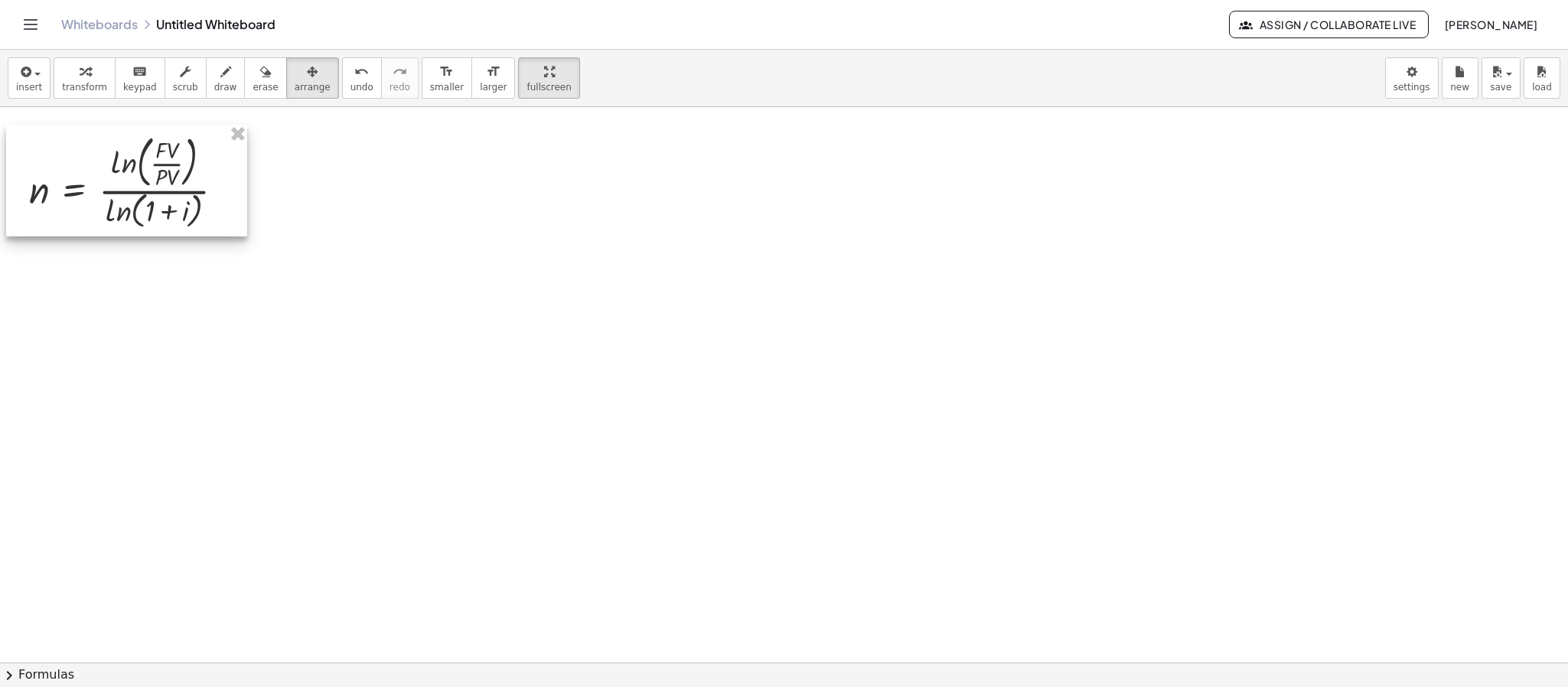
drag, startPoint x: 200, startPoint y: 198, endPoint x: 186, endPoint y: 175, distance: 26.9
click at [186, 175] on div at bounding box center [126, 179] width 241 height 111
click at [84, 78] on icon "button" at bounding box center [84, 71] width 10 height 18
click at [227, 185] on div "Fix a mistake Transform line Copy line as LaTeX Copy derivation as LaTeX Expand…" at bounding box center [227, 181] width 17 height 17
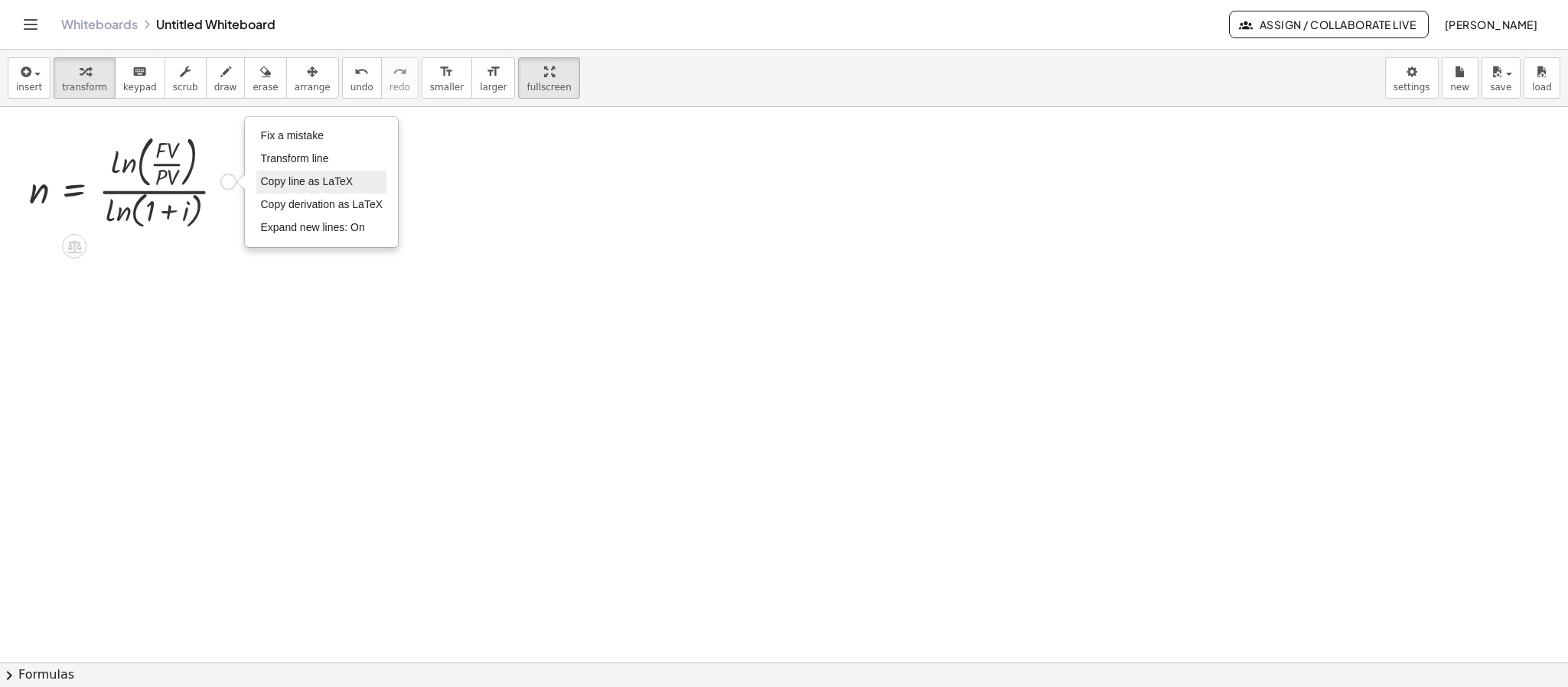
click at [293, 179] on span "Copy line as LaTeX" at bounding box center [307, 181] width 92 height 12
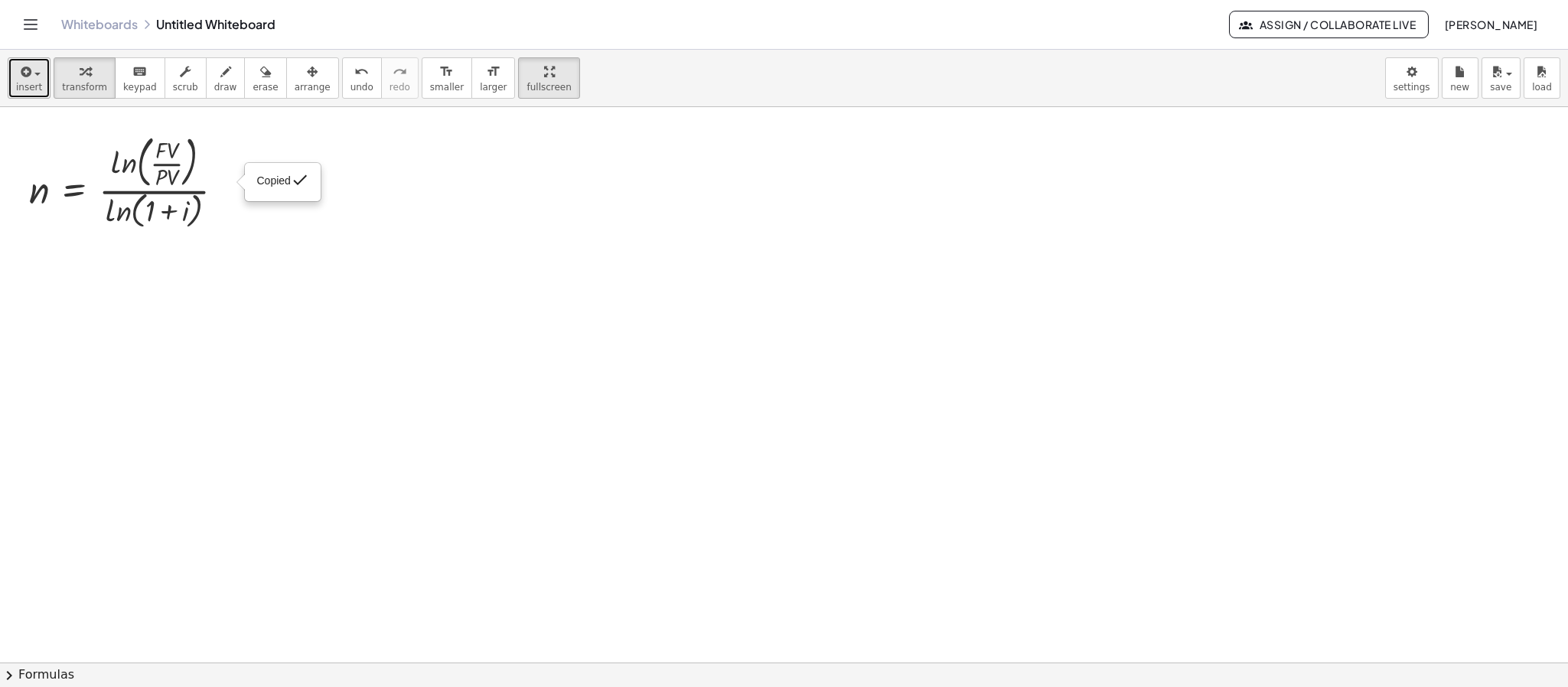
drag, startPoint x: 16, startPoint y: 72, endPoint x: 21, endPoint y: 87, distance: 15.8
click at [17, 78] on icon "button" at bounding box center [24, 71] width 14 height 18
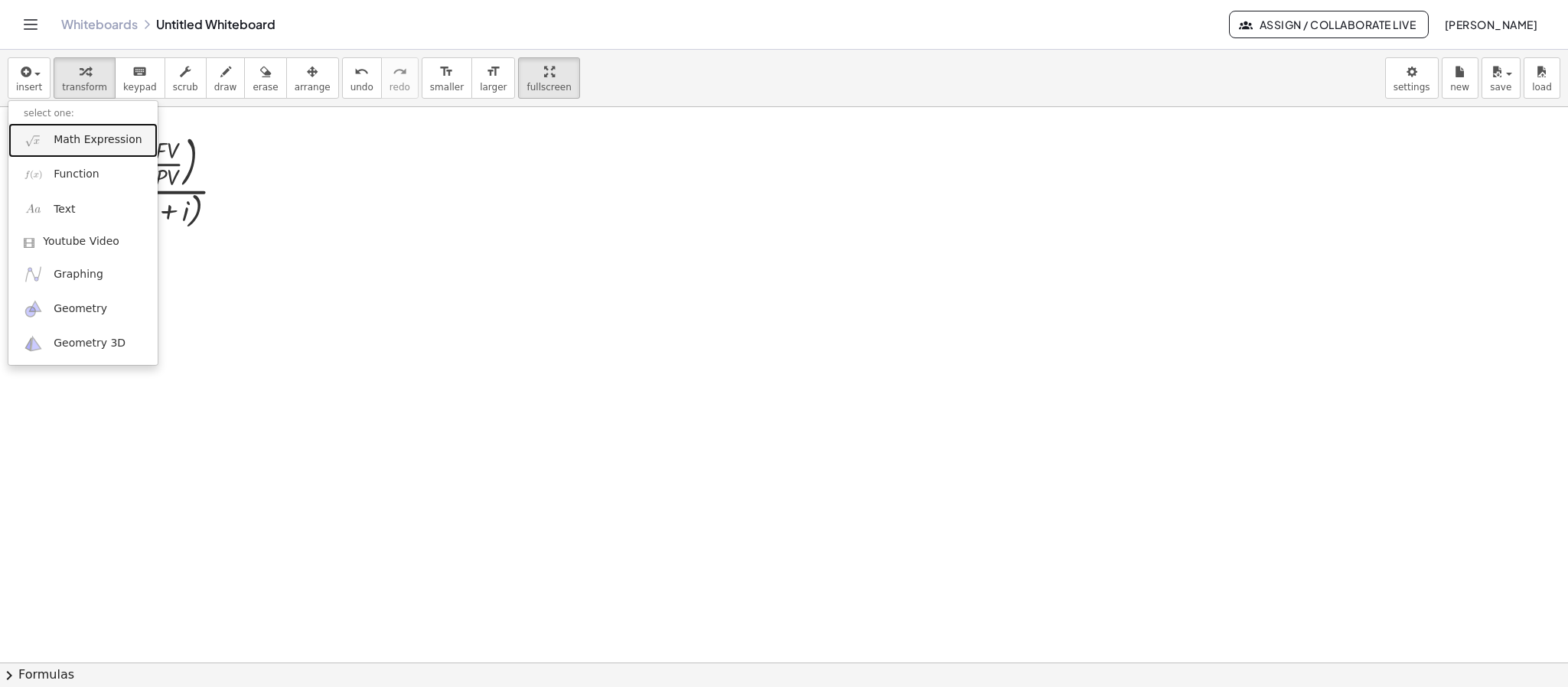
click at [47, 148] on link "Math Expression" at bounding box center [83, 140] width 149 height 35
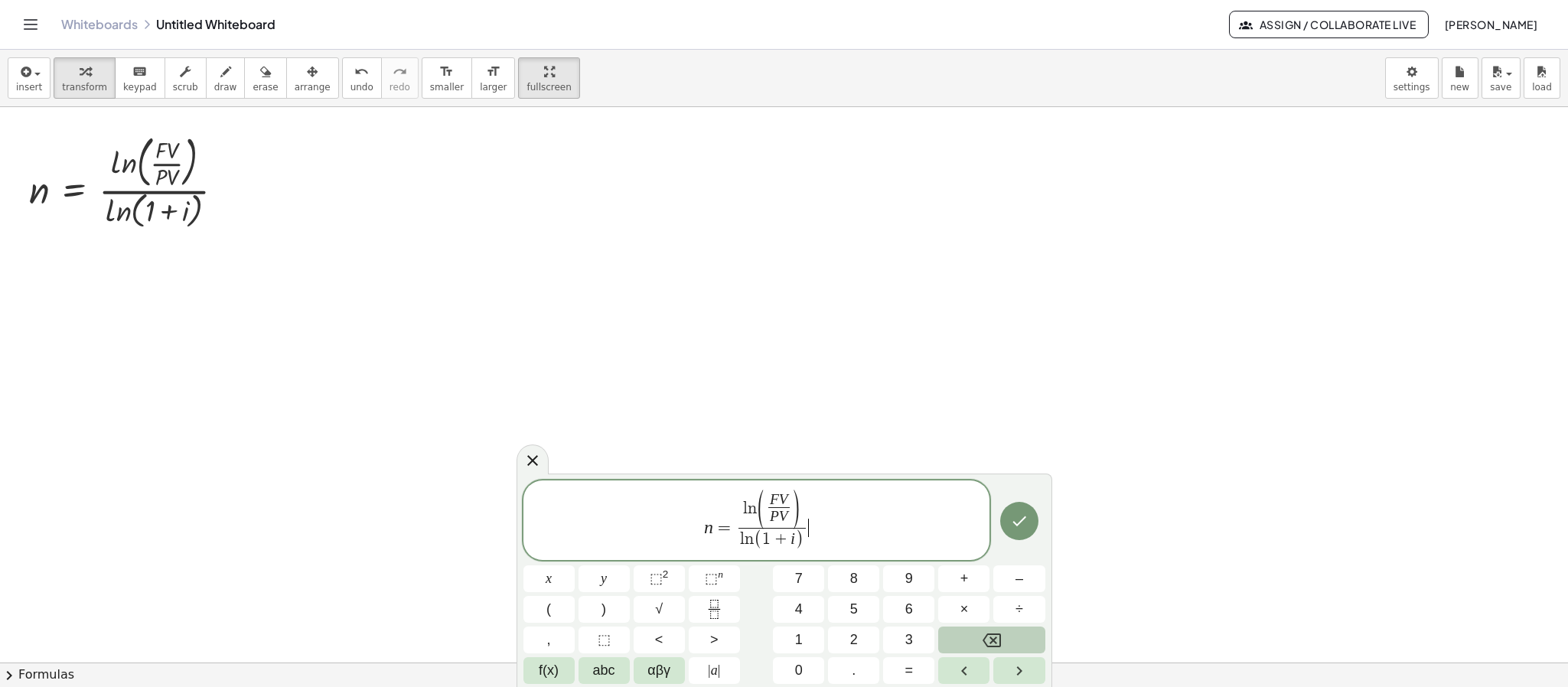
click at [789, 496] on span "F V P V ​" at bounding box center [778, 509] width 27 height 34
click at [792, 492] on span ")" at bounding box center [796, 510] width 10 height 43
click at [787, 493] on span "F V" at bounding box center [779, 500] width 22 height 15
click at [787, 516] on span "P V" at bounding box center [779, 515] width 57 height 18
click at [796, 542] on span ")" at bounding box center [800, 540] width 9 height 20
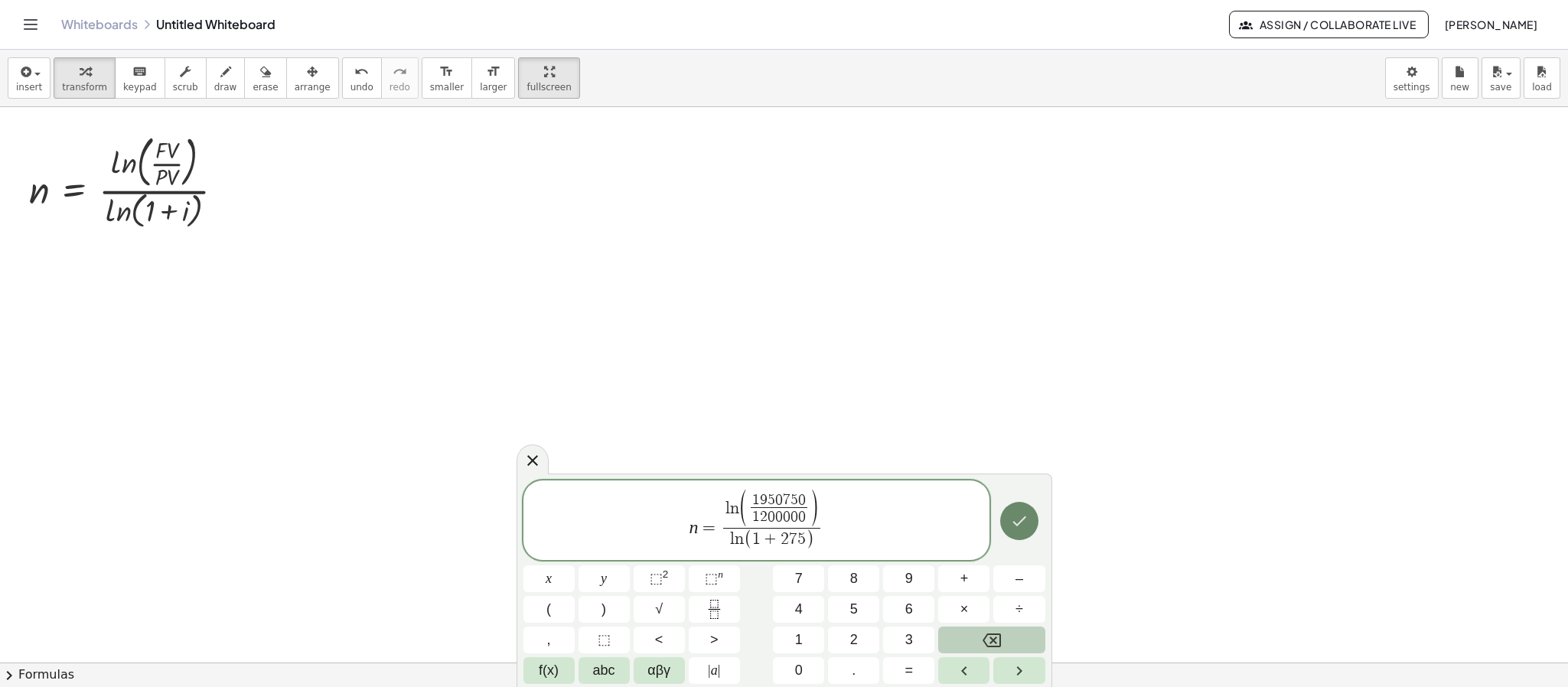
click at [1024, 523] on icon "Done" at bounding box center [1018, 521] width 18 height 18
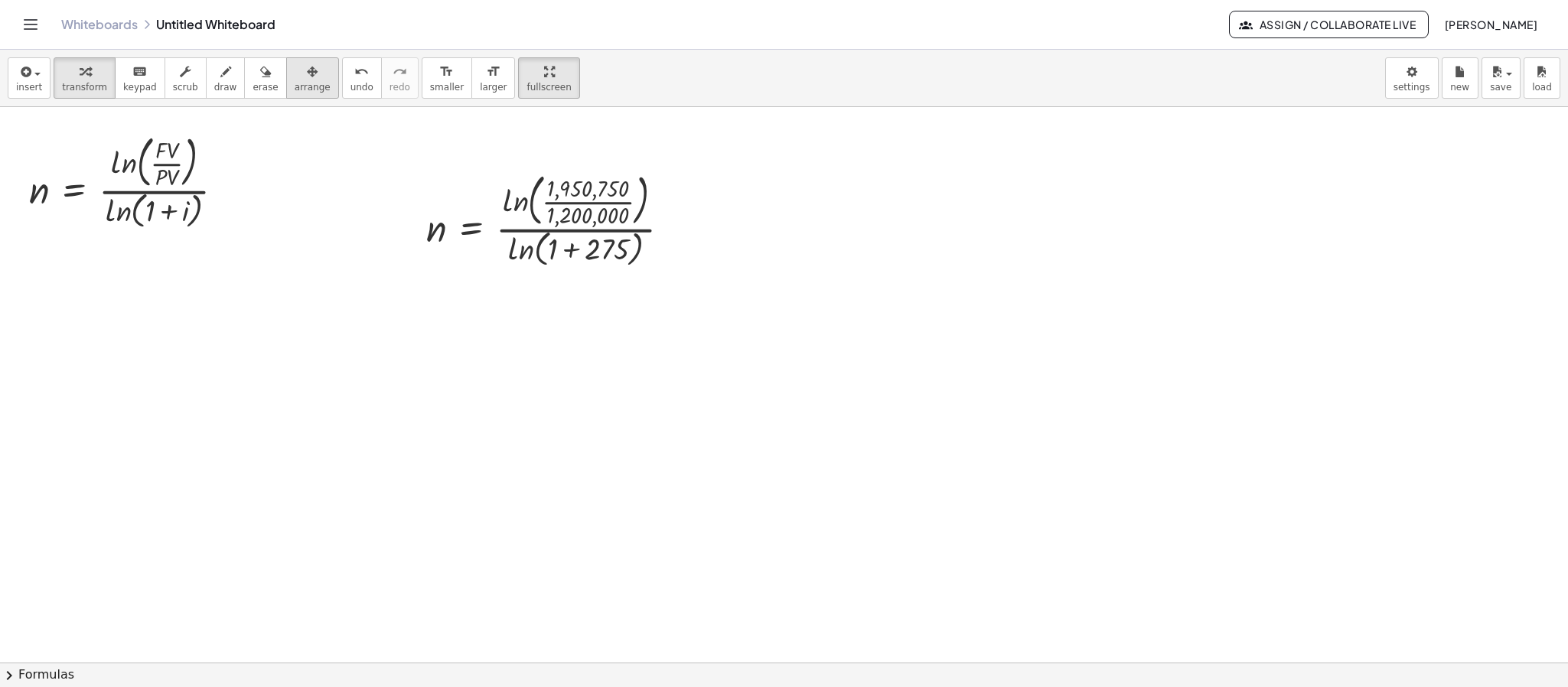
click at [307, 78] on icon "button" at bounding box center [312, 71] width 10 height 18
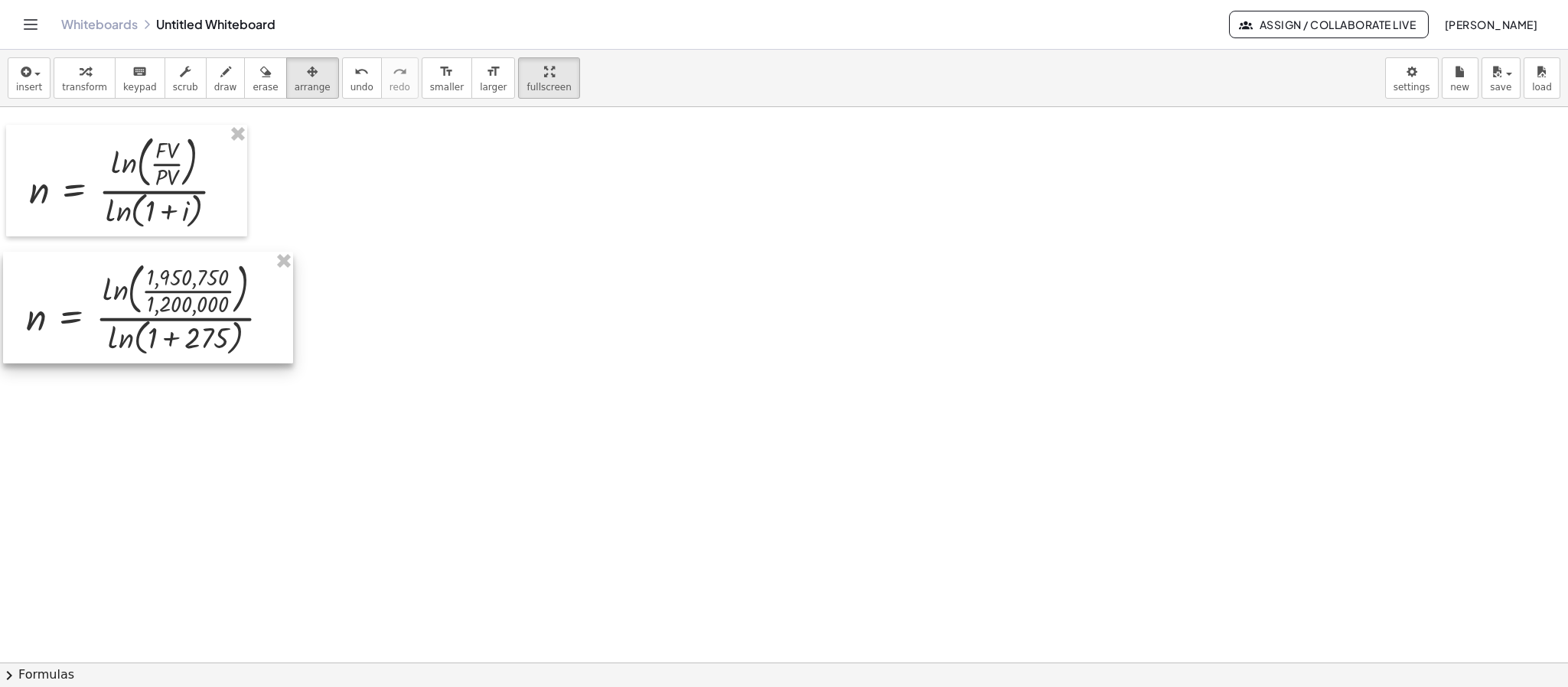
drag, startPoint x: 651, startPoint y: 244, endPoint x: 250, endPoint y: 333, distance: 410.8
click at [250, 333] on div at bounding box center [148, 306] width 290 height 111
click at [97, 77] on div "button" at bounding box center [84, 71] width 45 height 18
click at [181, 293] on div at bounding box center [153, 306] width 271 height 104
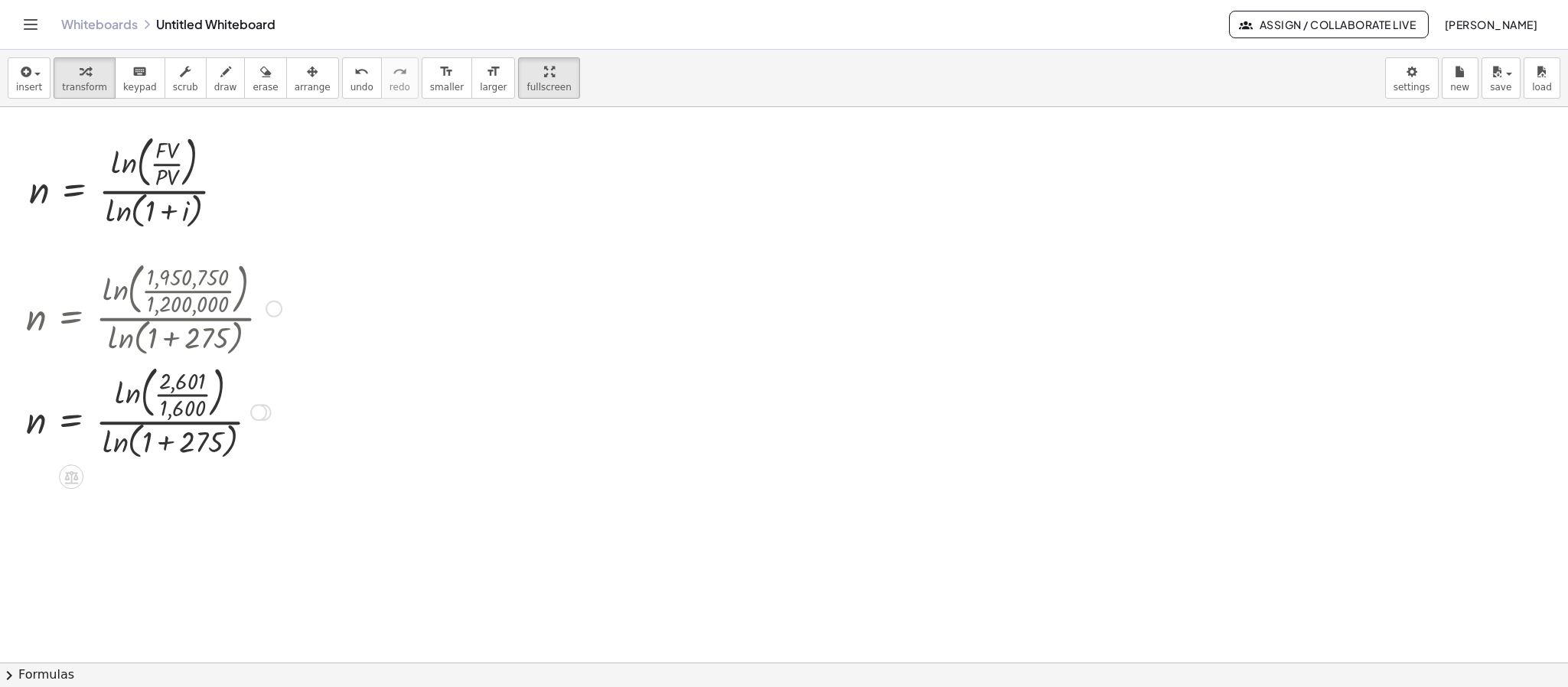
click at [186, 393] on div at bounding box center [153, 411] width 271 height 104
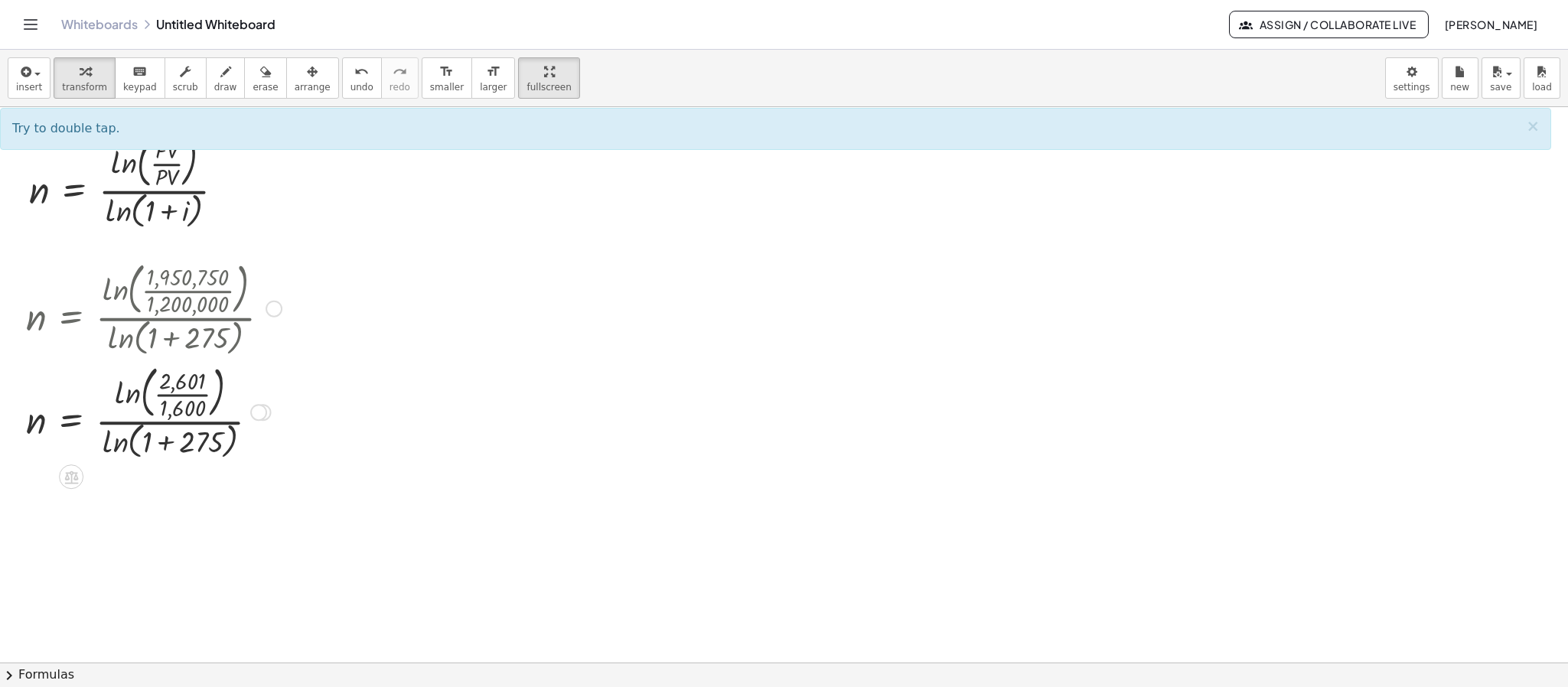
click at [174, 397] on div at bounding box center [153, 411] width 271 height 104
click at [177, 393] on div at bounding box center [153, 411] width 271 height 104
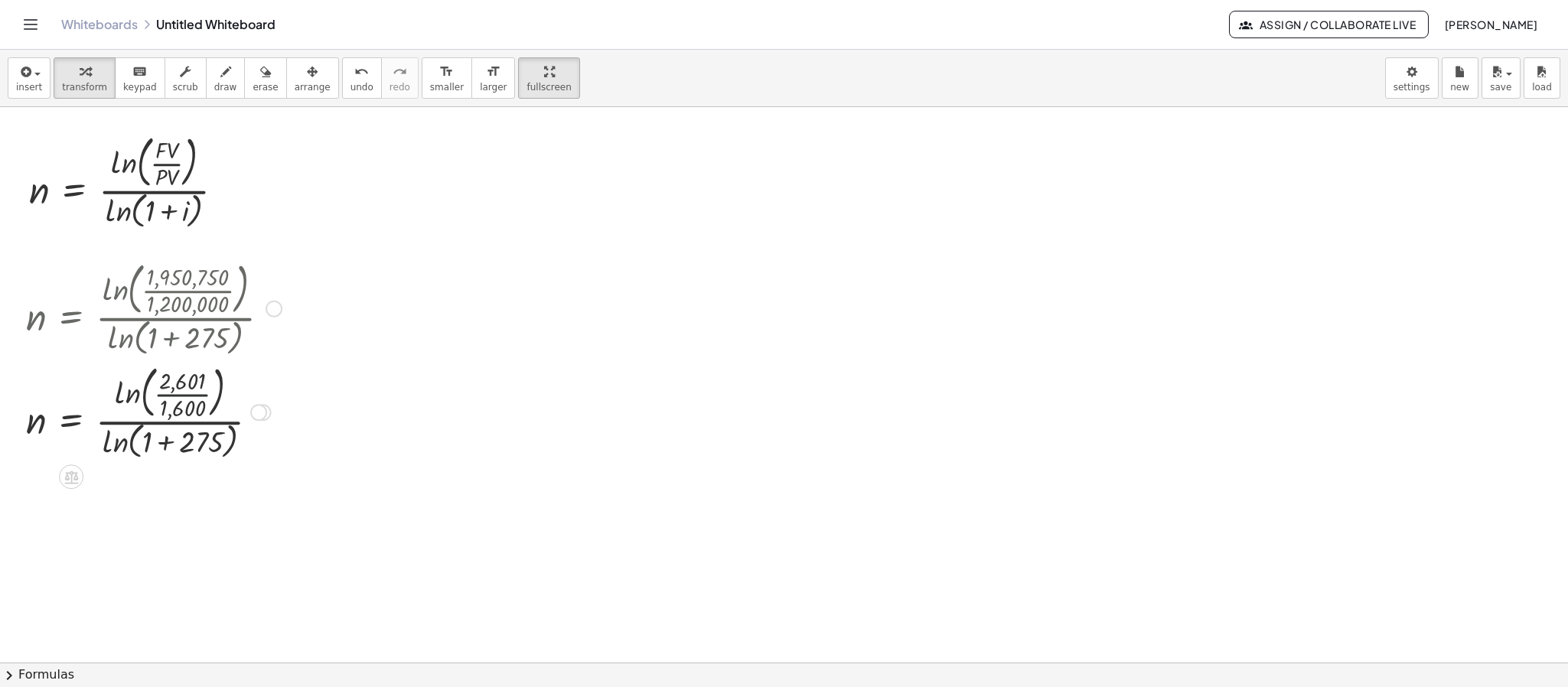
click at [177, 393] on div at bounding box center [153, 411] width 271 height 104
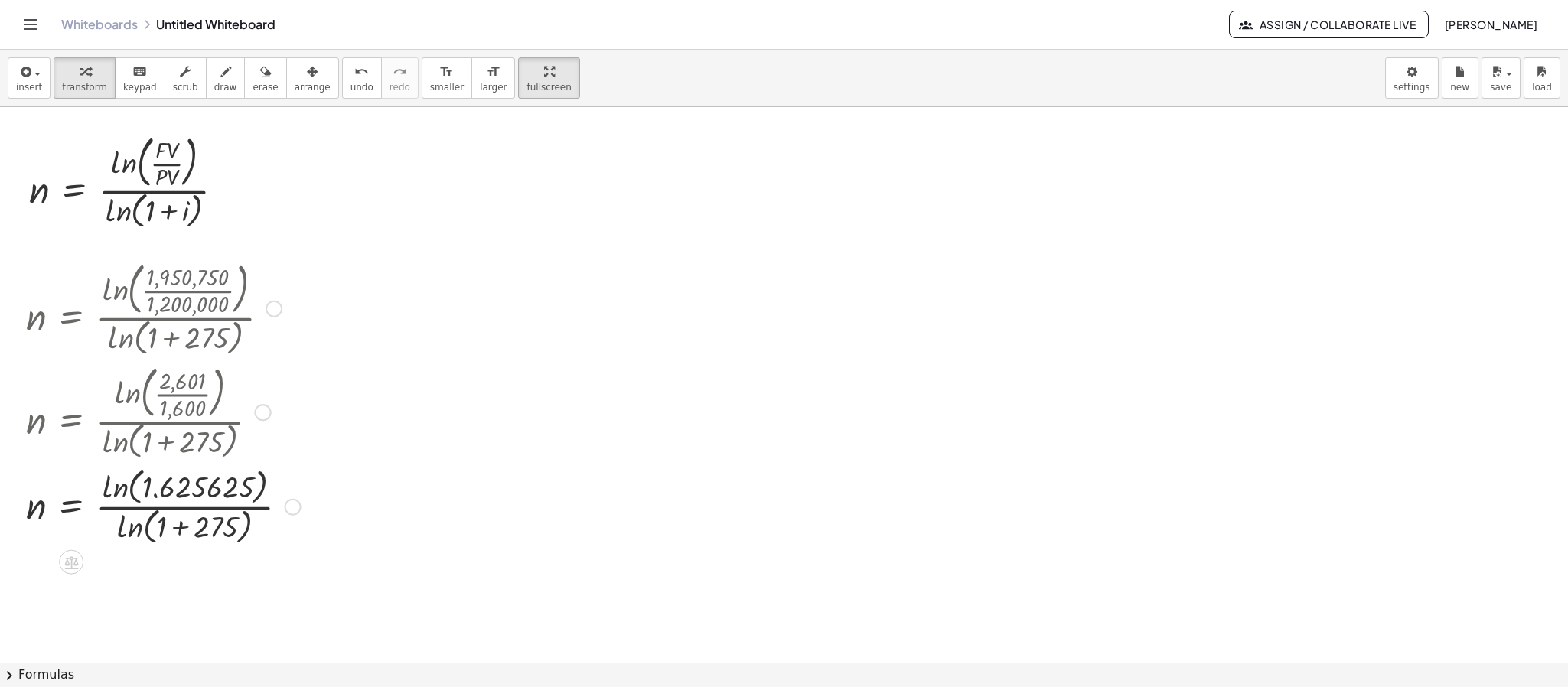
click at [182, 529] on div at bounding box center [163, 504] width 290 height 84
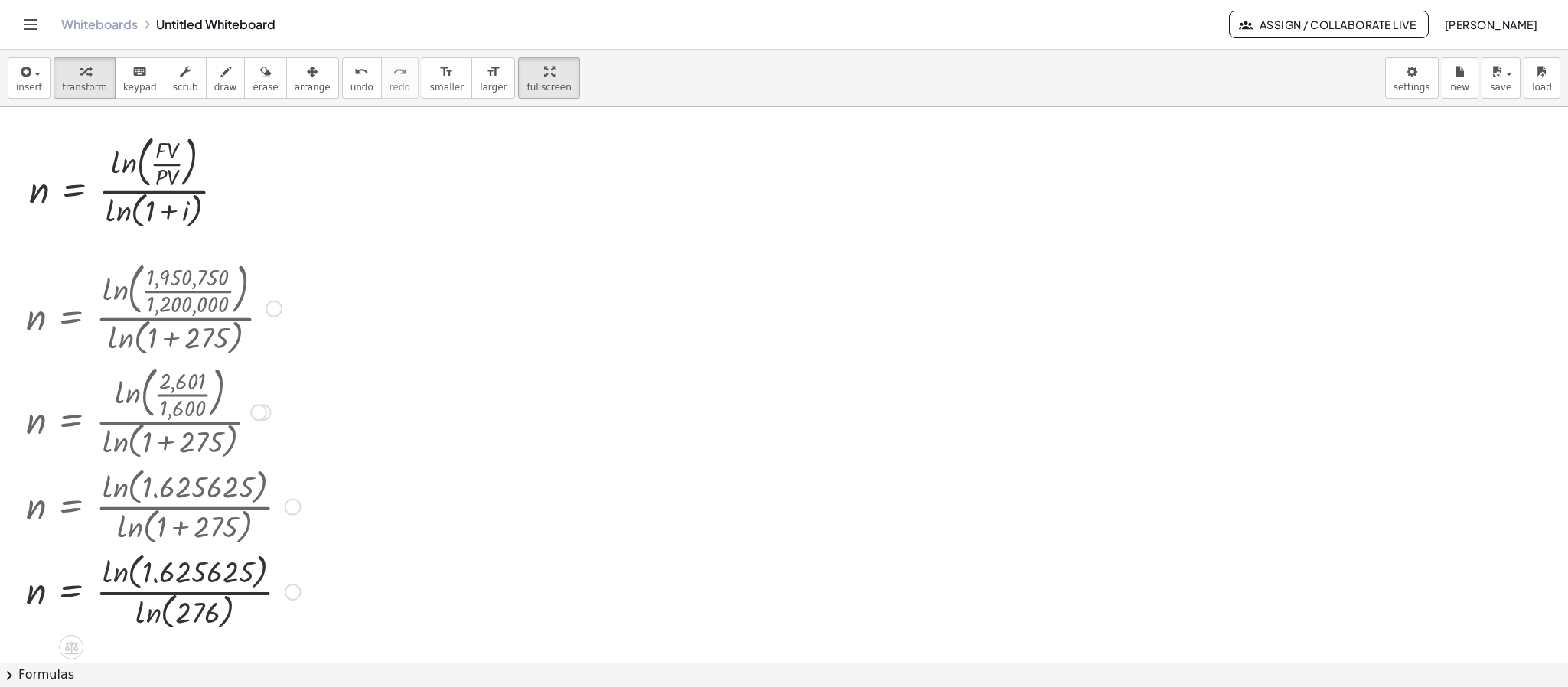
click at [119, 579] on div at bounding box center [163, 590] width 290 height 84
click at [140, 610] on div at bounding box center [163, 590] width 290 height 81
click at [175, 593] on div at bounding box center [163, 590] width 290 height 77
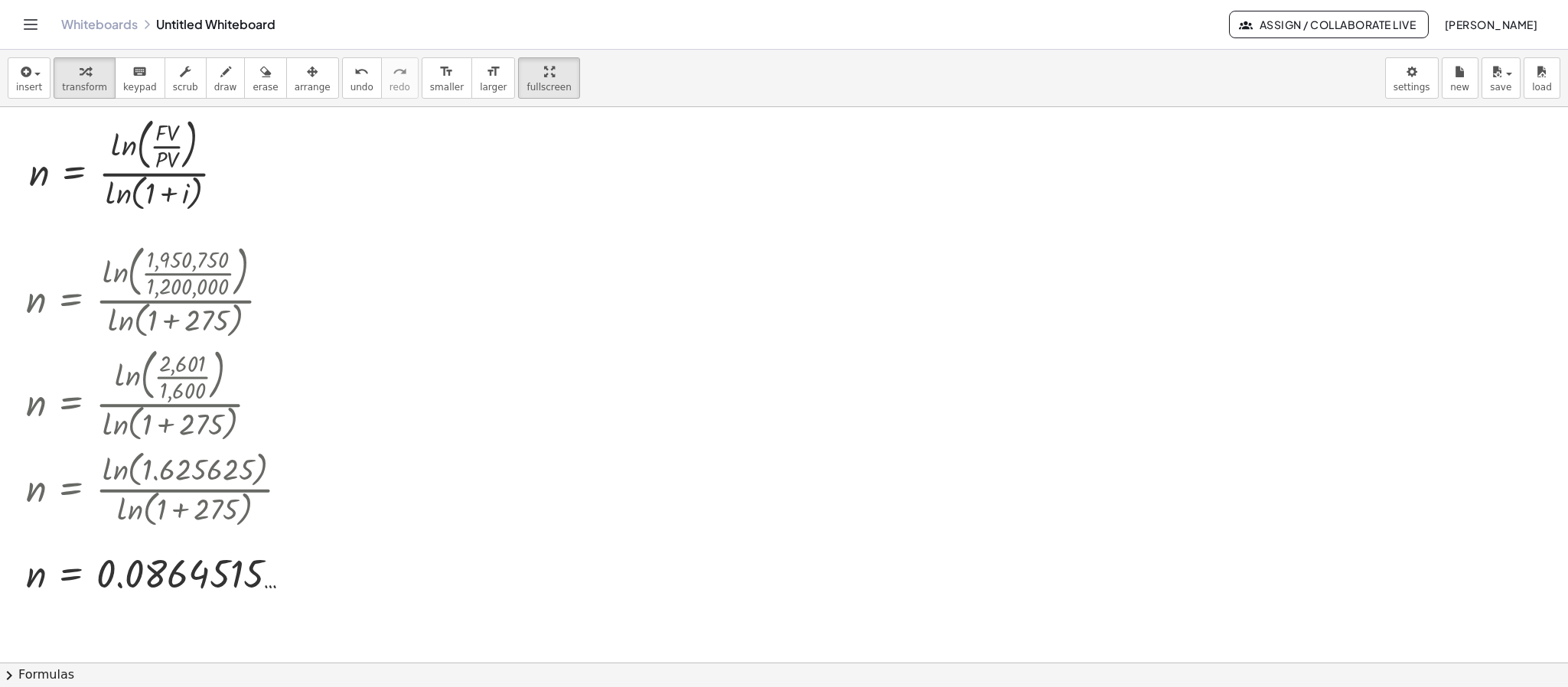
scroll to position [95, 0]
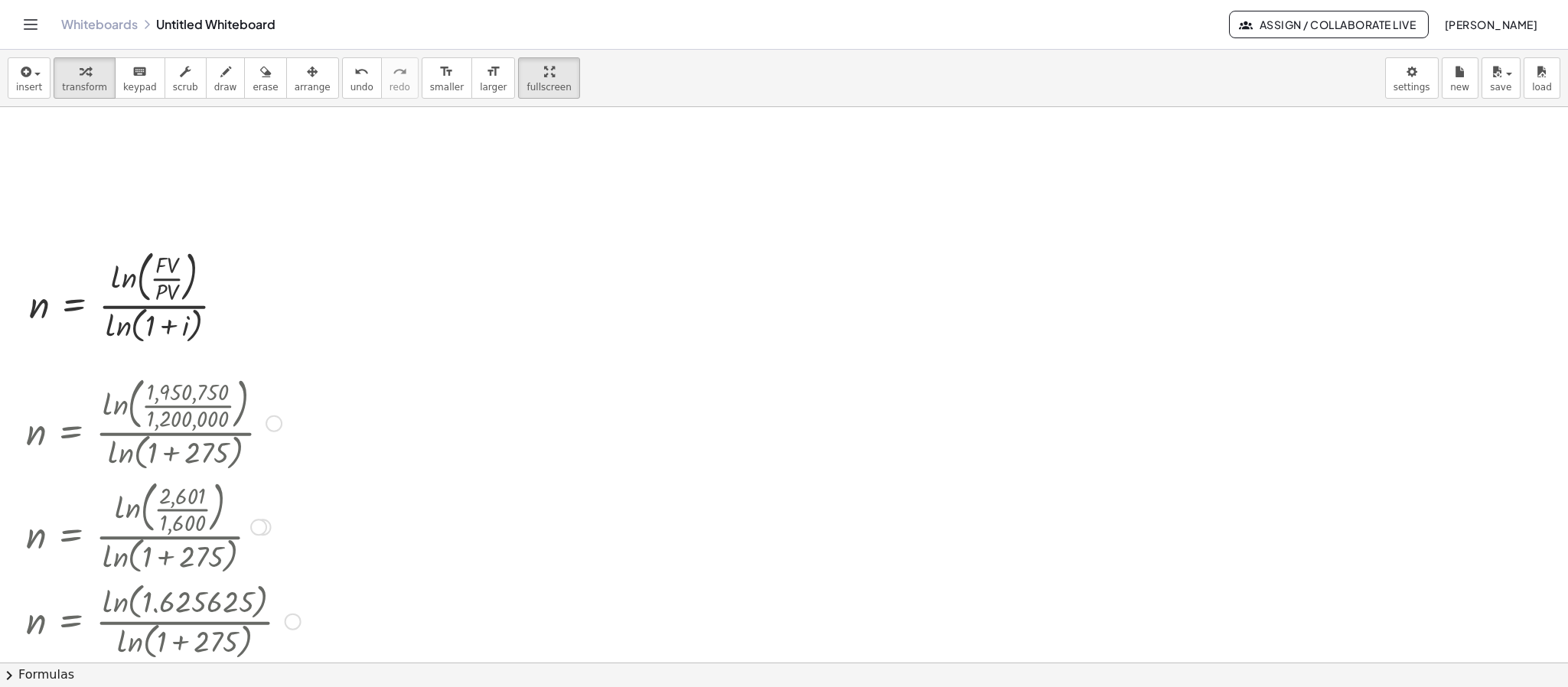
click at [271, 420] on div at bounding box center [274, 423] width 17 height 17
click at [315, 402] on span "Go back to this line" at bounding box center [351, 400] width 91 height 12
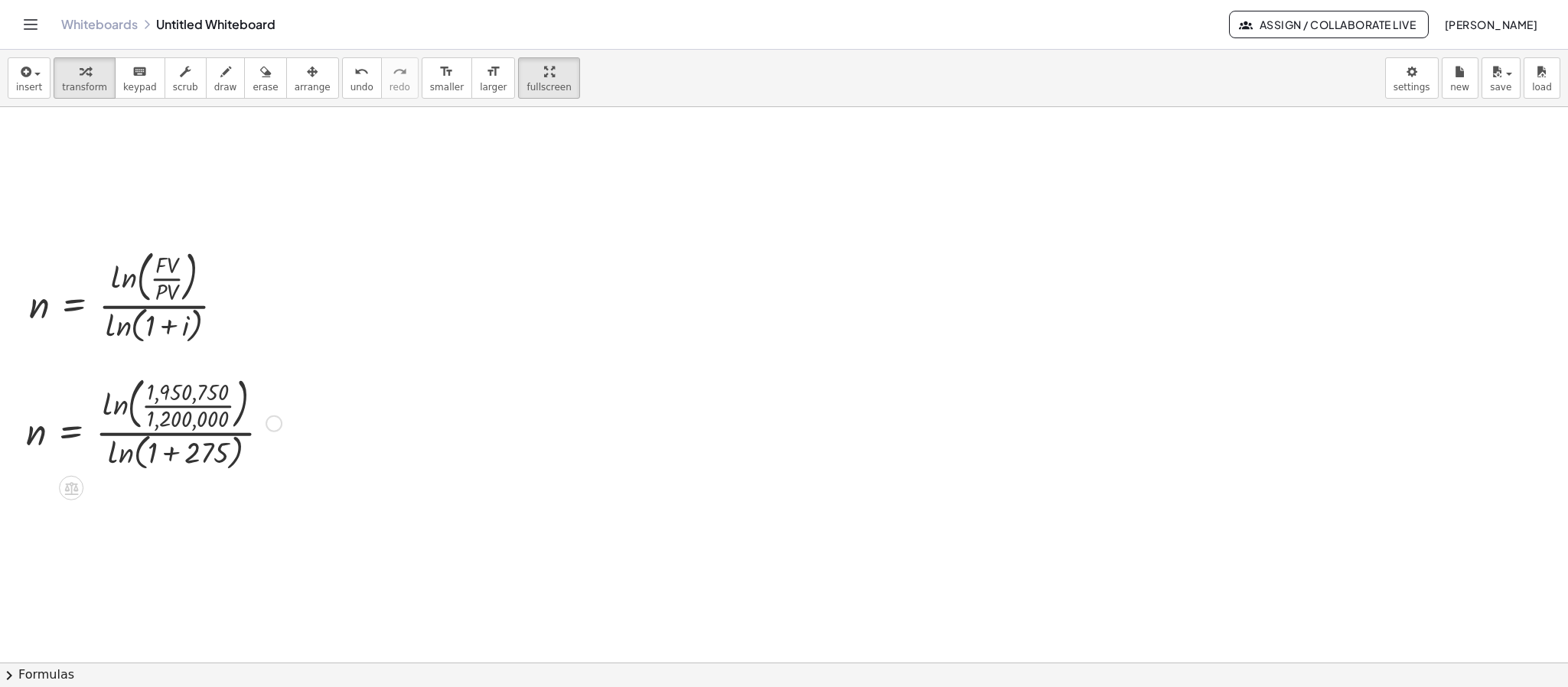
click at [193, 455] on div at bounding box center [153, 421] width 271 height 104
drag, startPoint x: 271, startPoint y: 432, endPoint x: 280, endPoint y: 430, distance: 9.2
click at [272, 431] on div at bounding box center [274, 423] width 17 height 17
click at [358, 373] on span "Fix a mistake" at bounding box center [337, 377] width 63 height 12
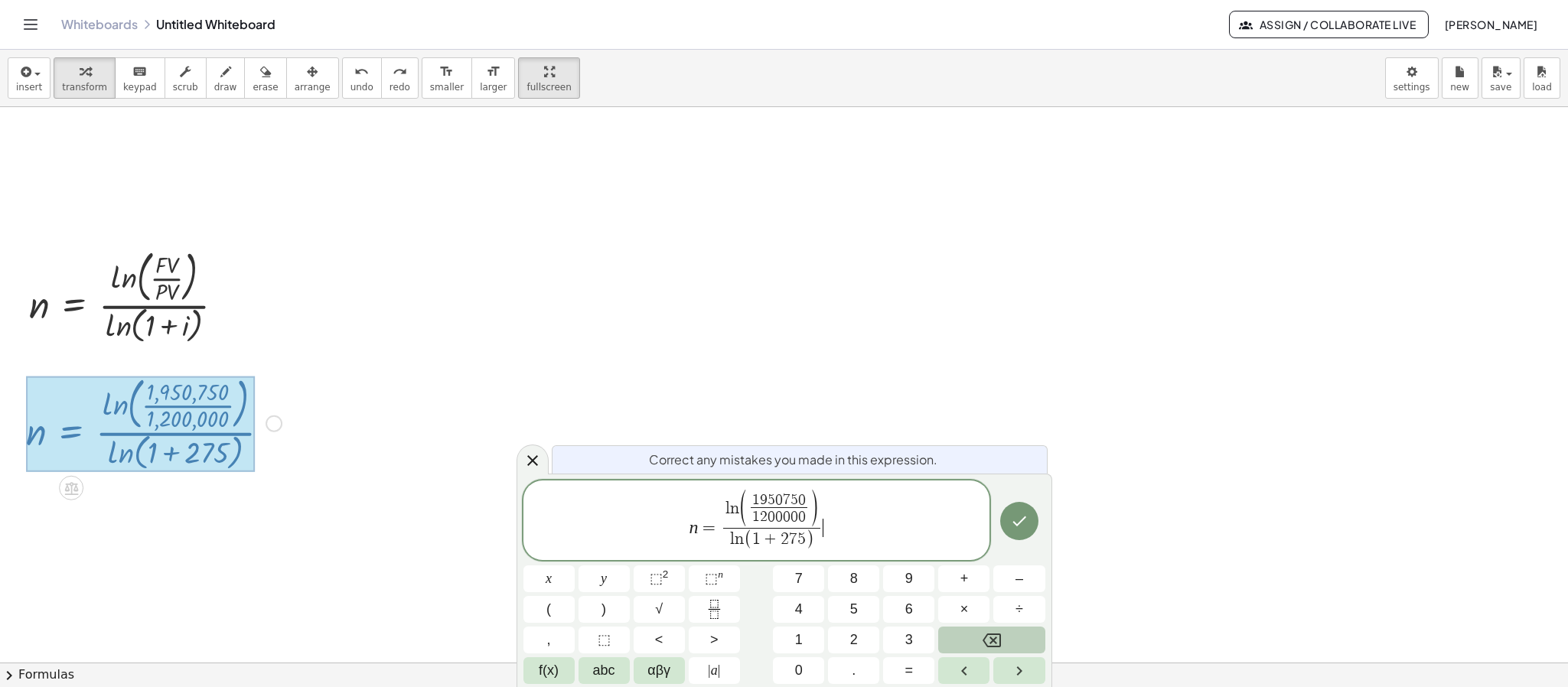
click at [778, 540] on span "1 + 2 7 5" at bounding box center [778, 539] width 53 height 17
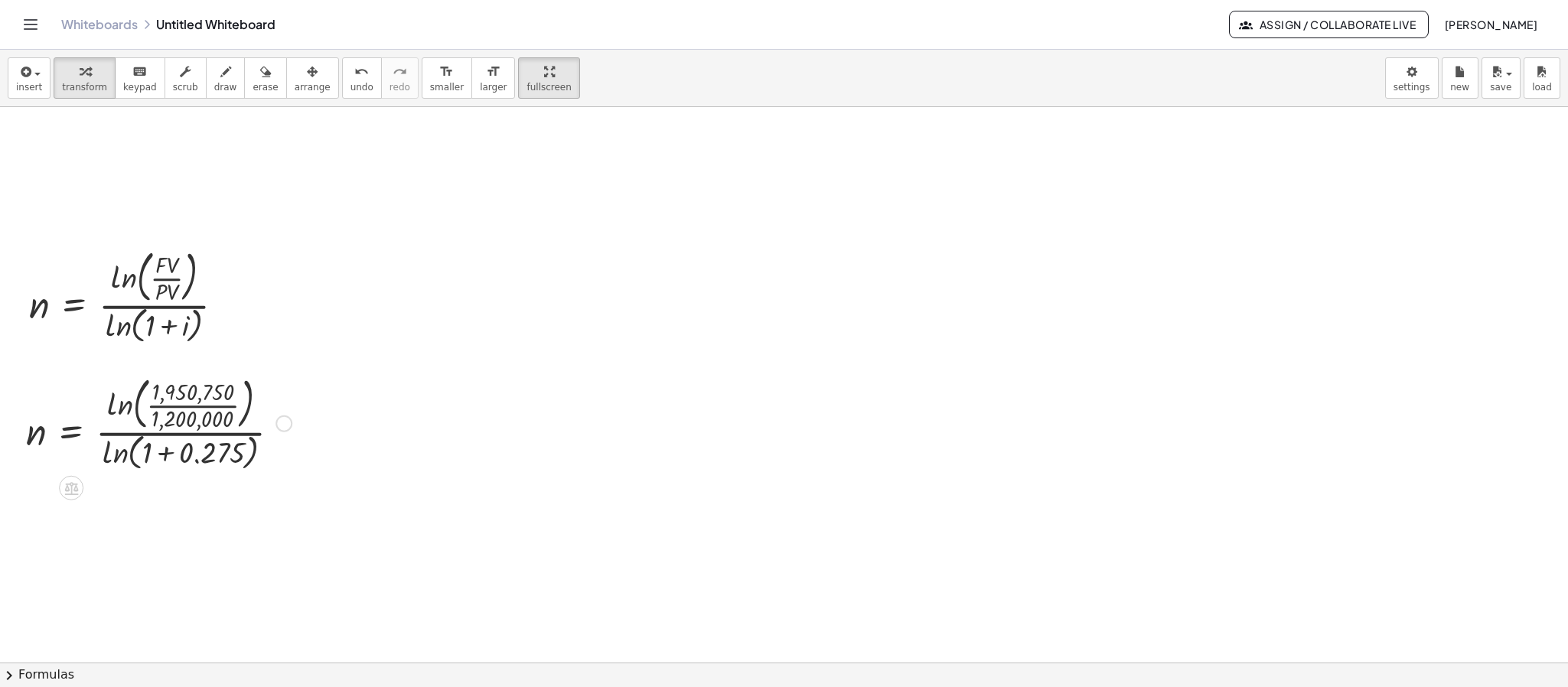
click at [206, 405] on div at bounding box center [159, 421] width 280 height 104
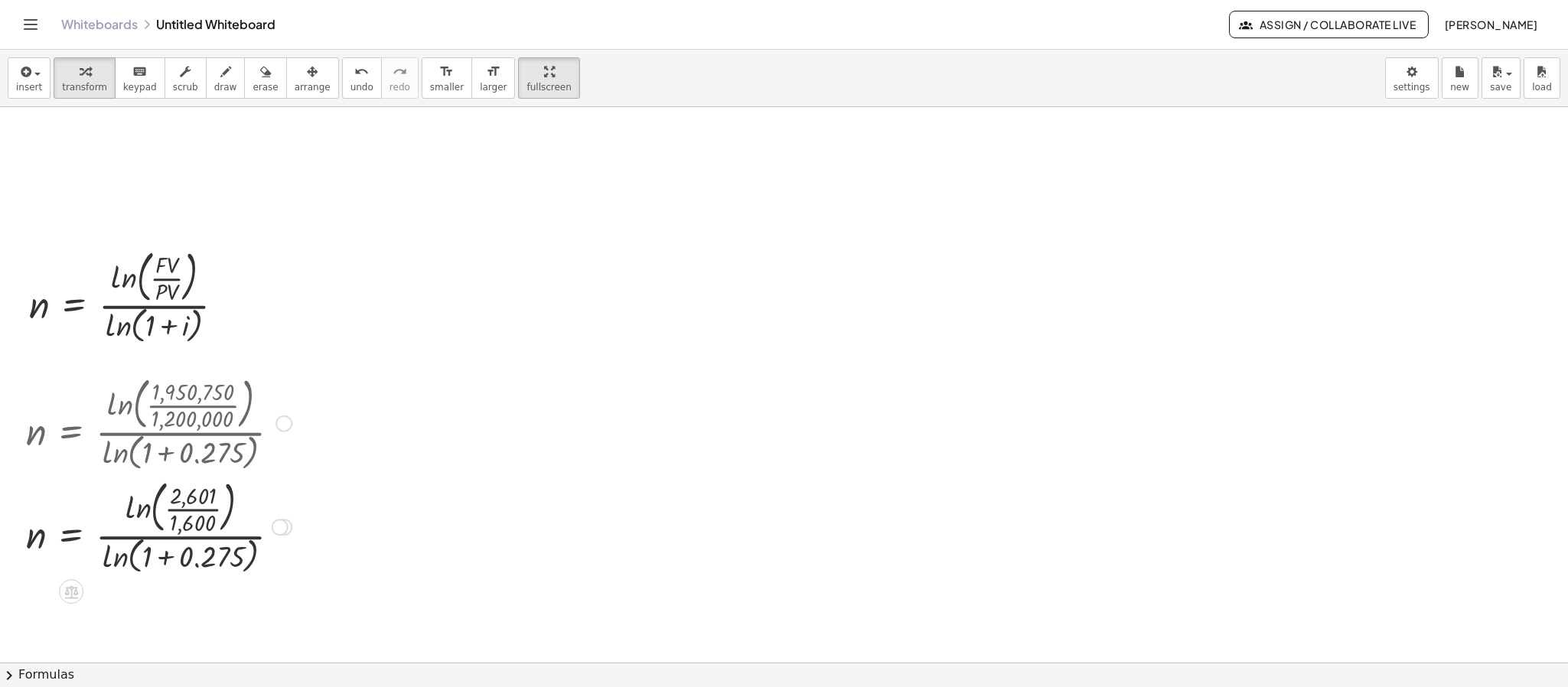
click at [186, 512] on div at bounding box center [159, 526] width 280 height 104
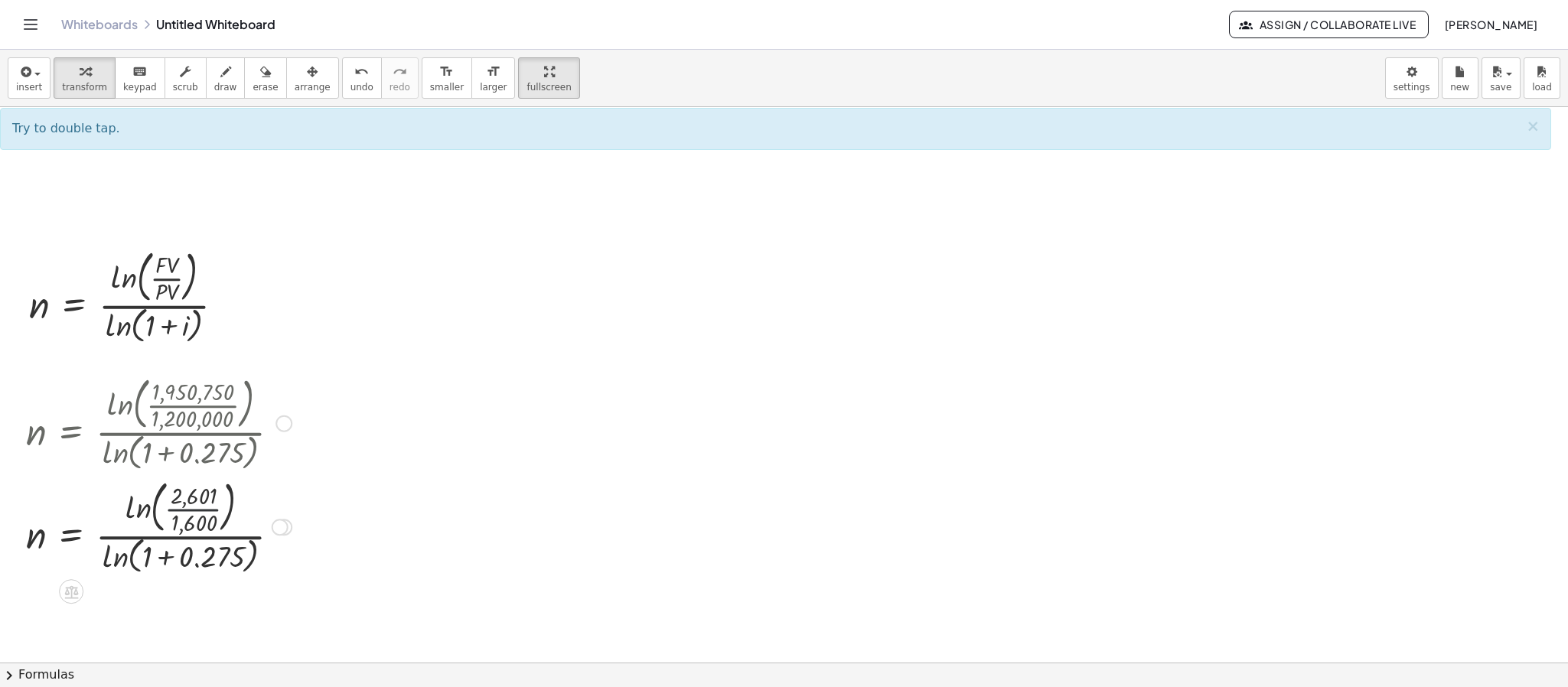
click at [186, 512] on div at bounding box center [159, 526] width 280 height 104
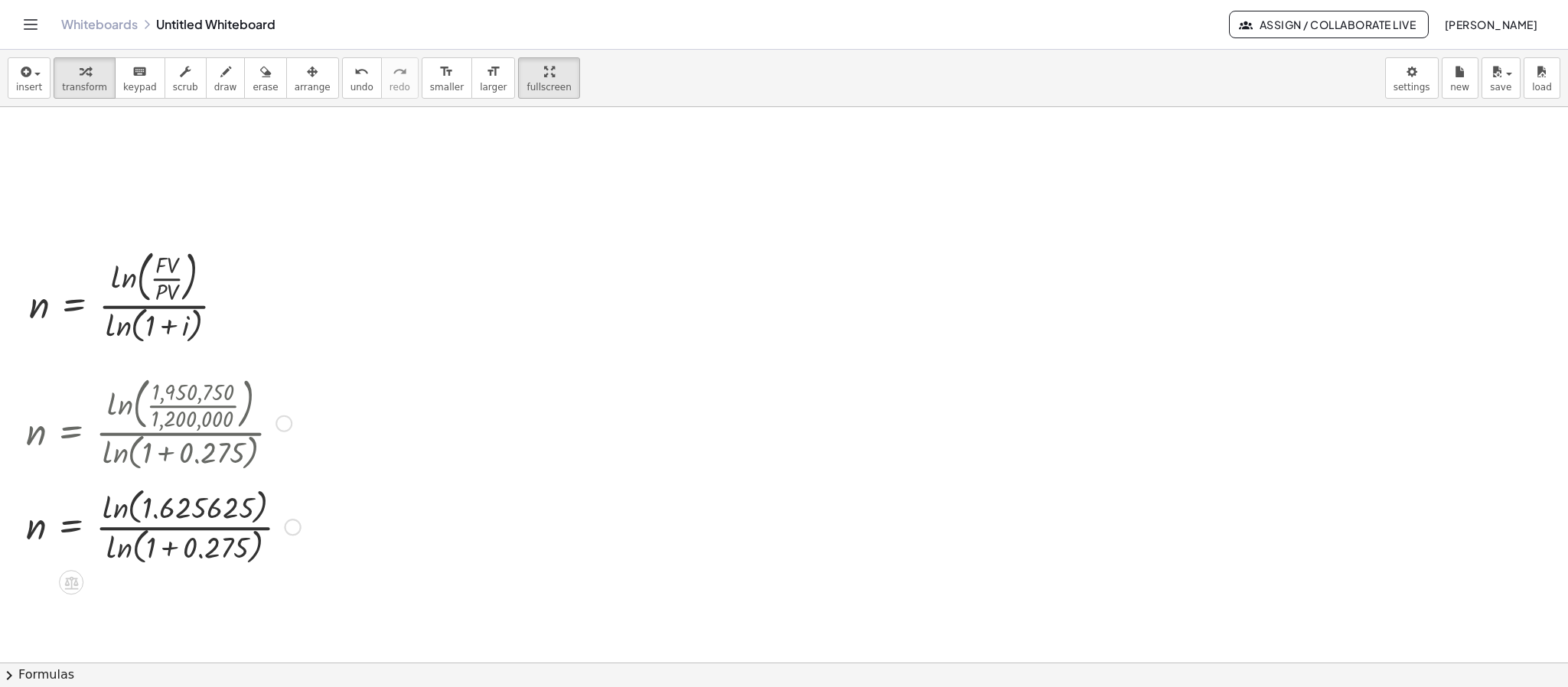
click at [164, 550] on div at bounding box center [163, 525] width 290 height 84
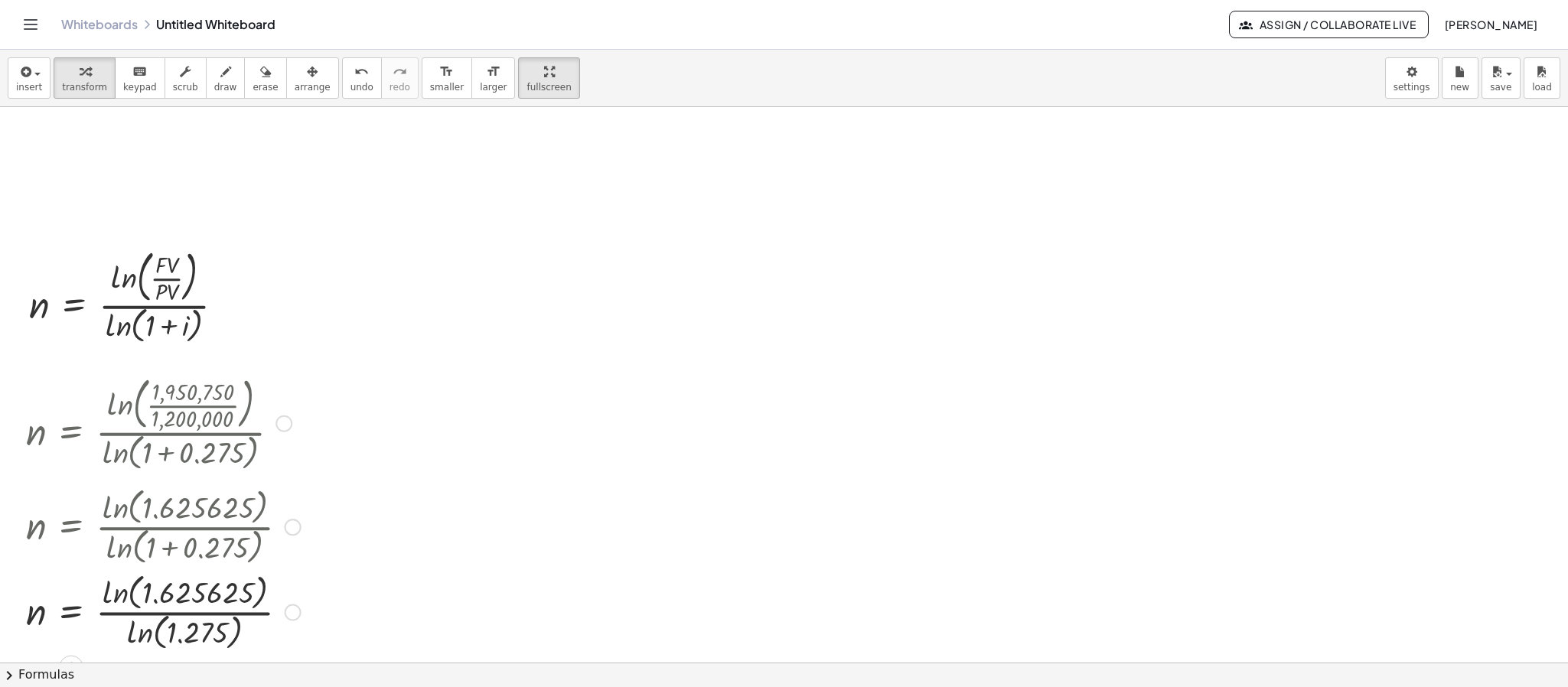
scroll to position [210, 0]
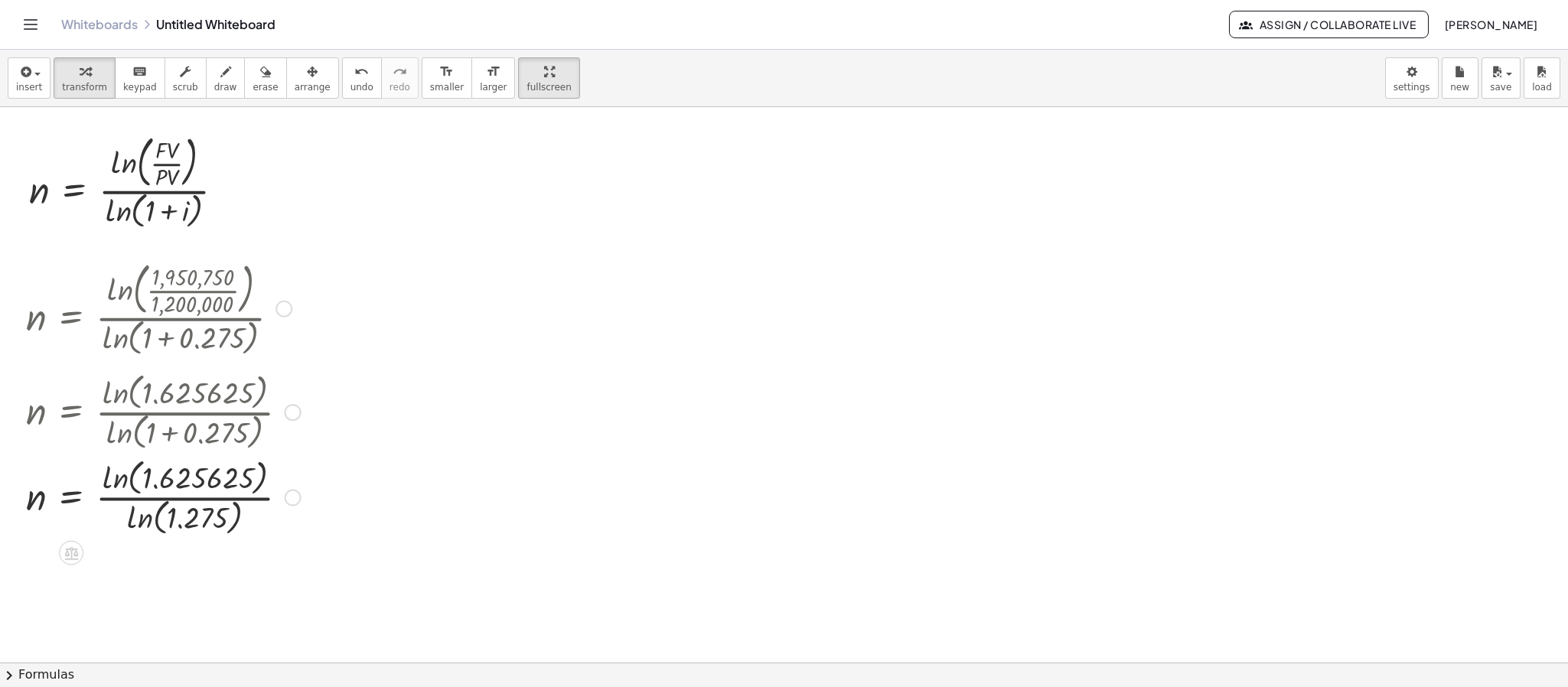
click at [116, 482] on div at bounding box center [163, 495] width 290 height 84
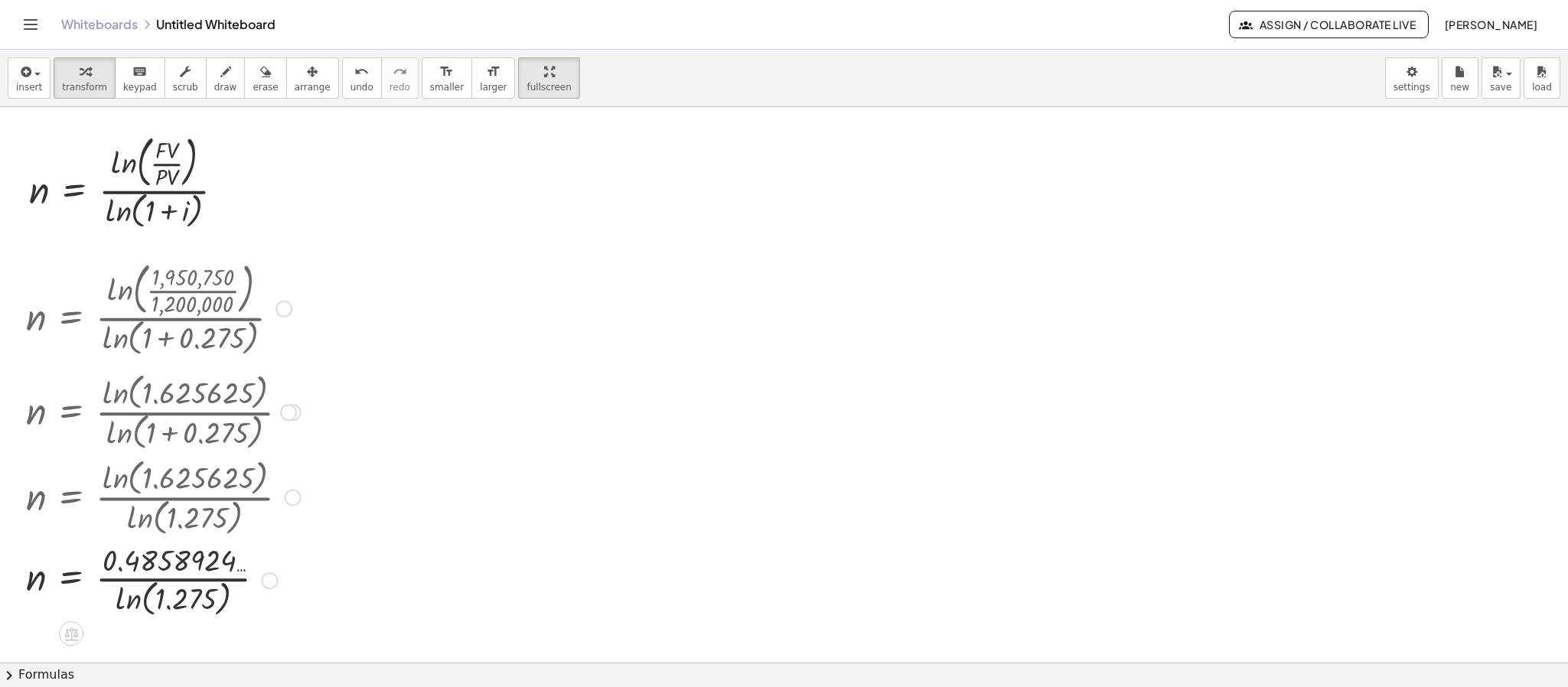
click at [127, 604] on div at bounding box center [163, 579] width 290 height 81
click at [177, 583] on div at bounding box center [163, 580] width 290 height 77
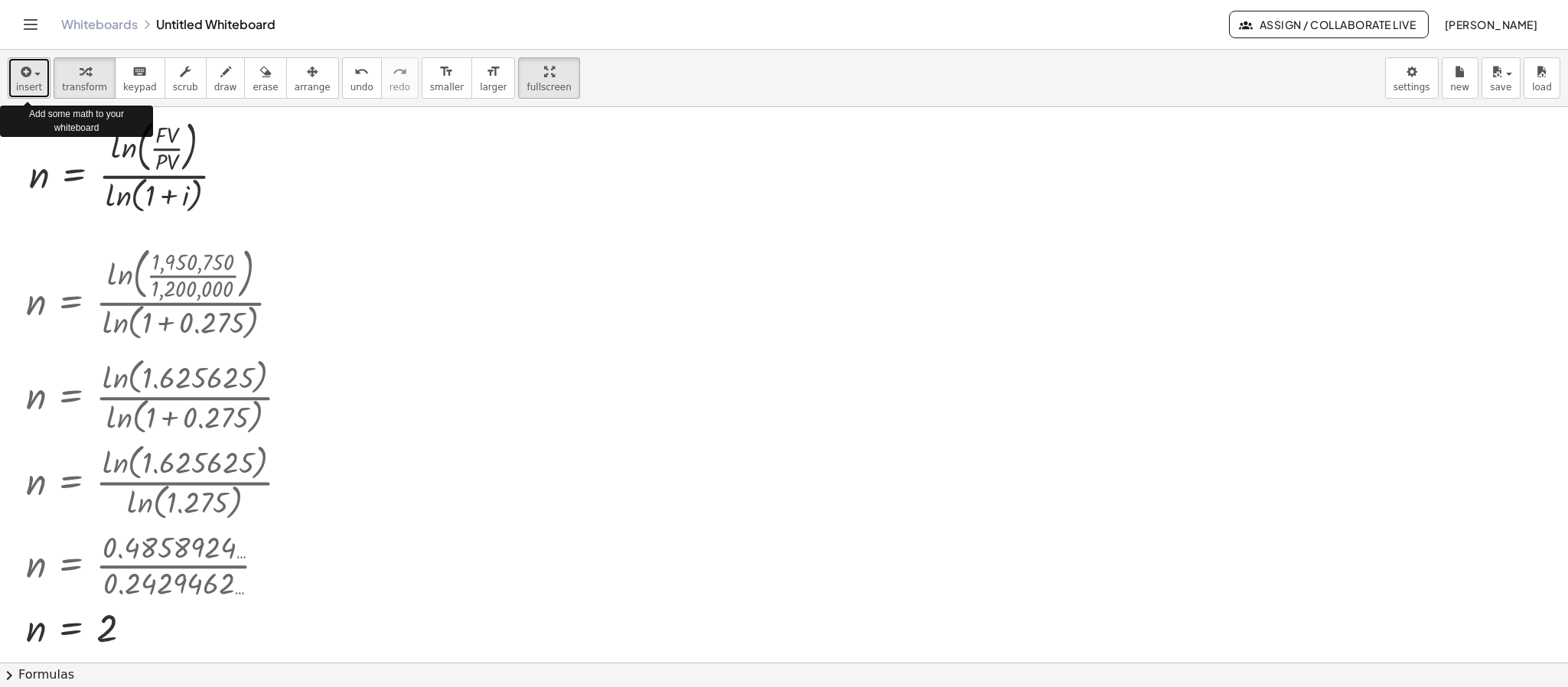
click at [28, 70] on icon "button" at bounding box center [24, 71] width 14 height 18
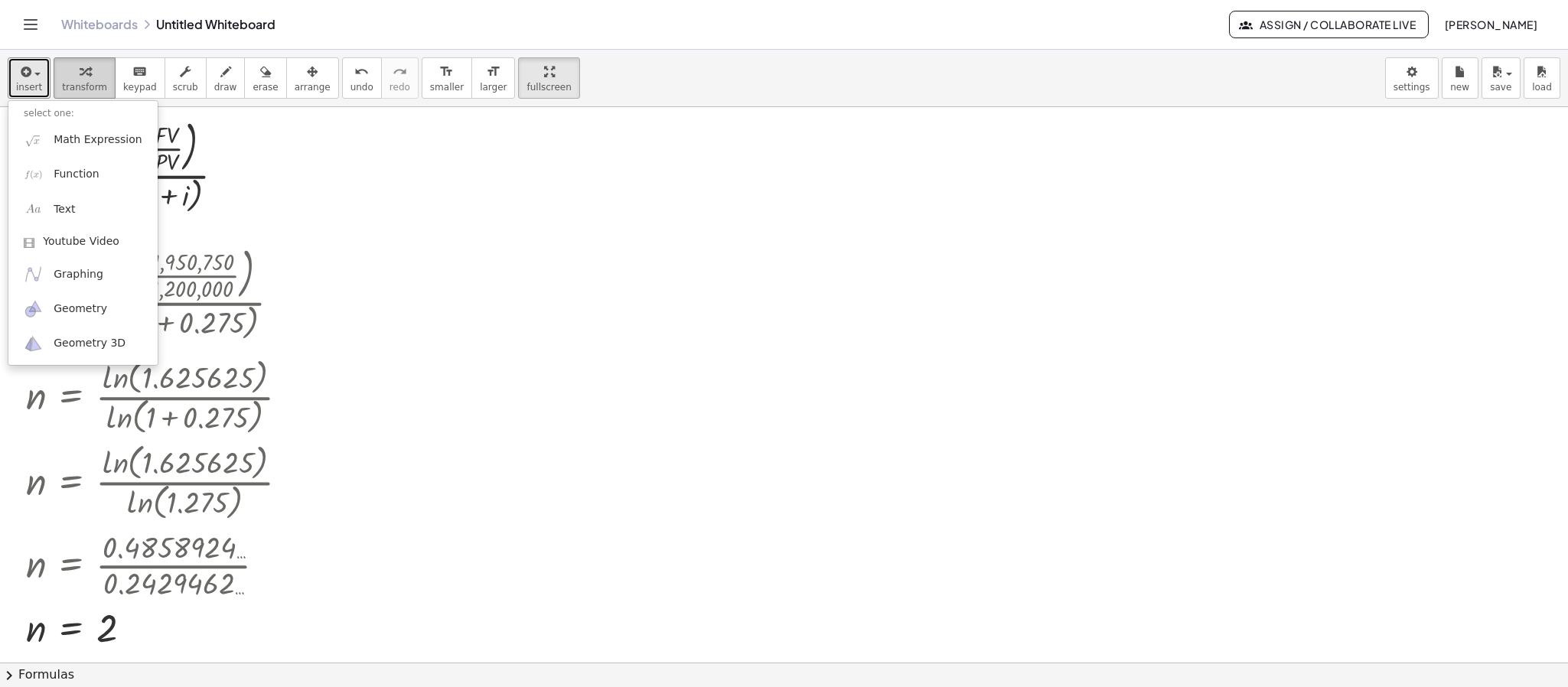
click at [79, 76] on icon "button" at bounding box center [84, 71] width 10 height 18
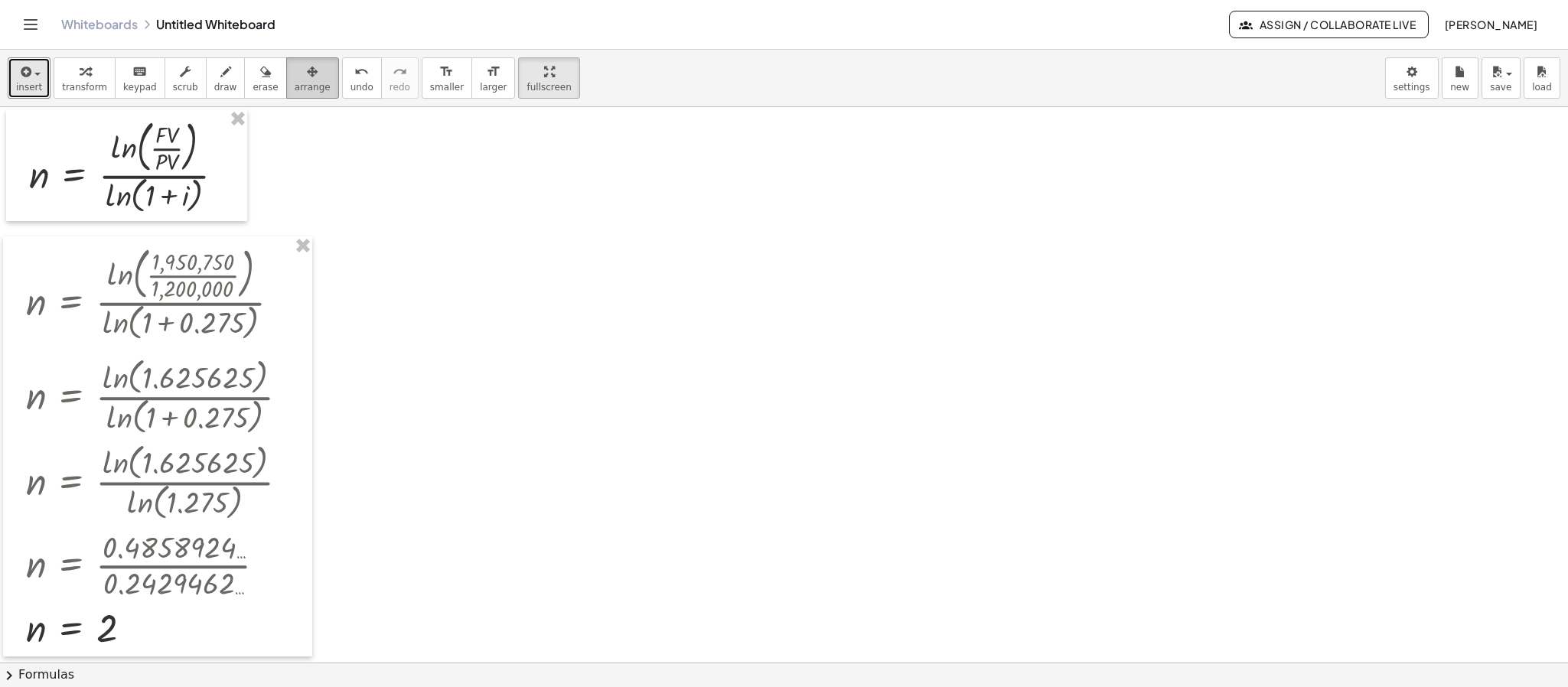
click at [314, 80] on button "arrange" at bounding box center [313, 77] width 53 height 41
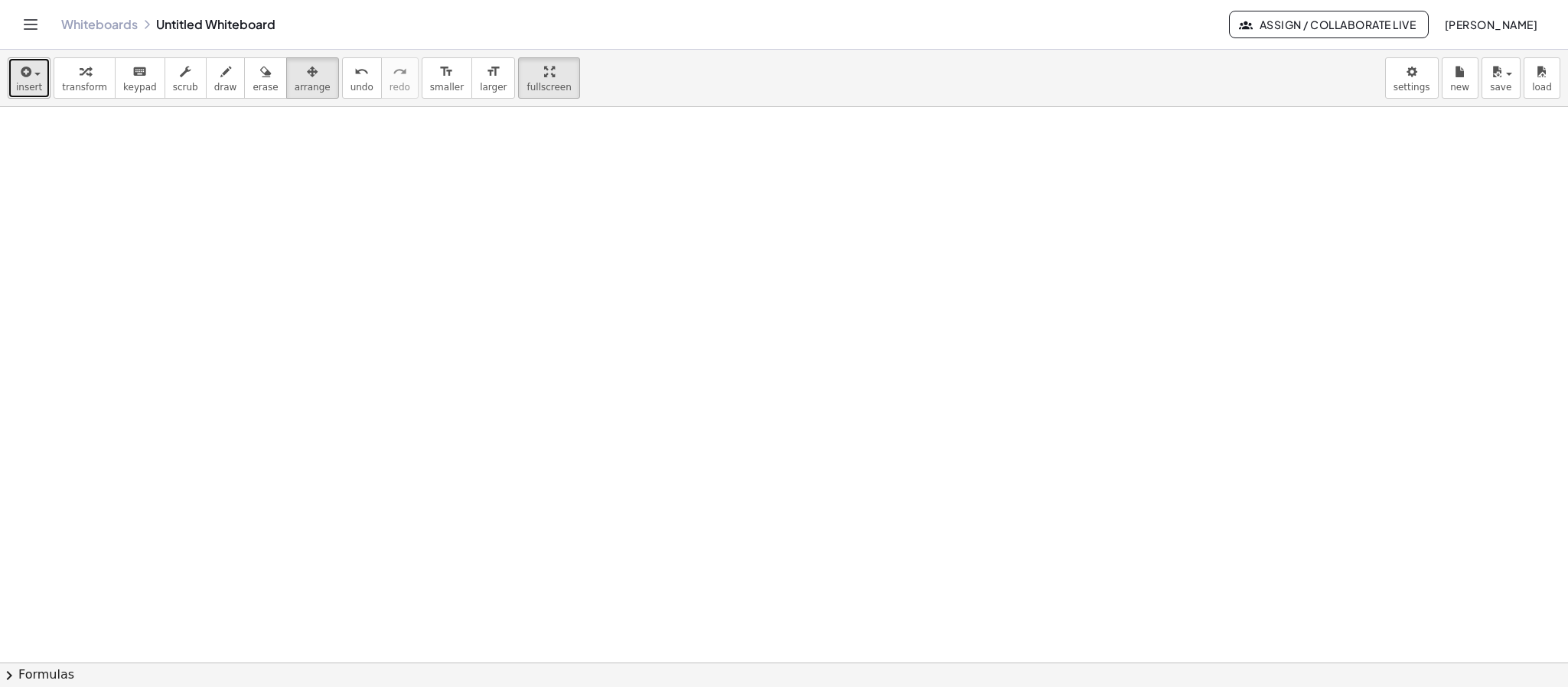
click at [24, 78] on icon "button" at bounding box center [24, 71] width 14 height 18
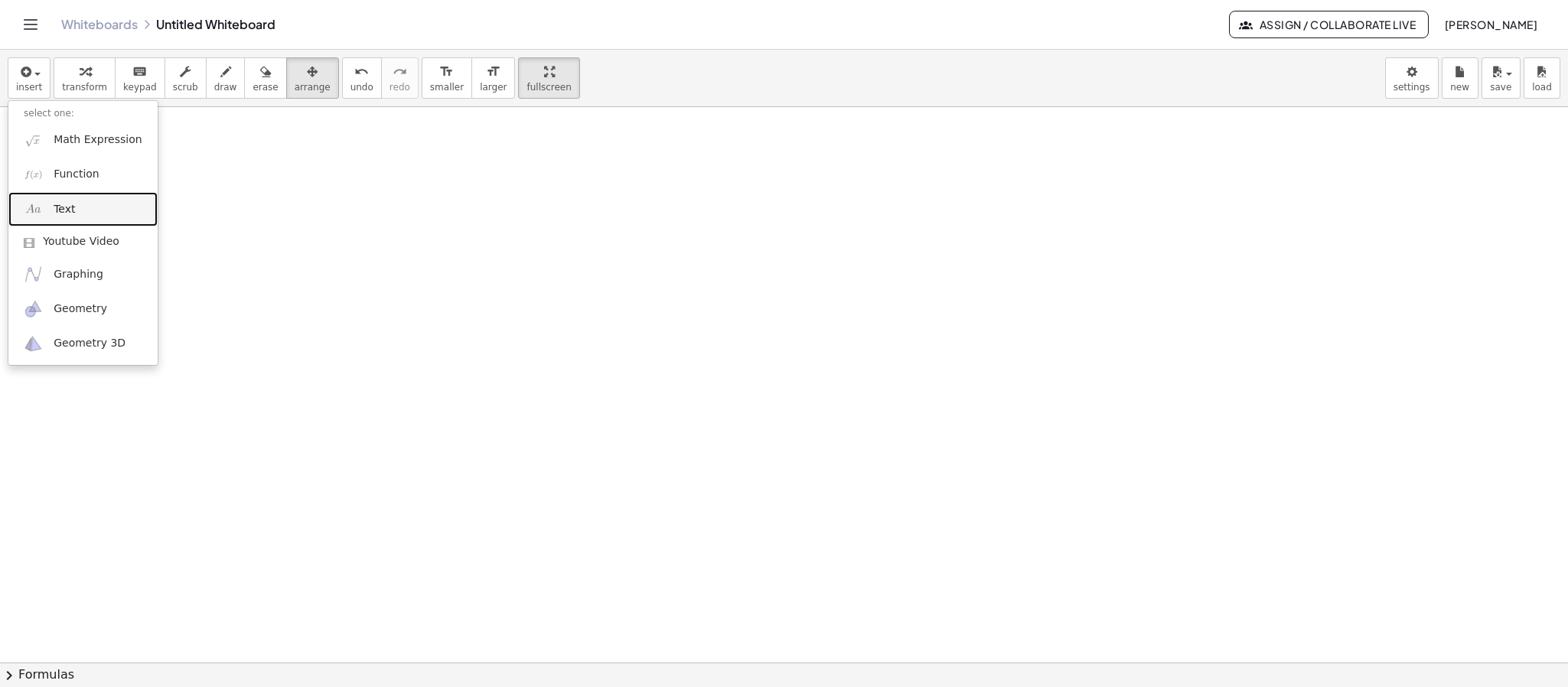
click at [63, 210] on span "Text" at bounding box center [64, 210] width 22 height 16
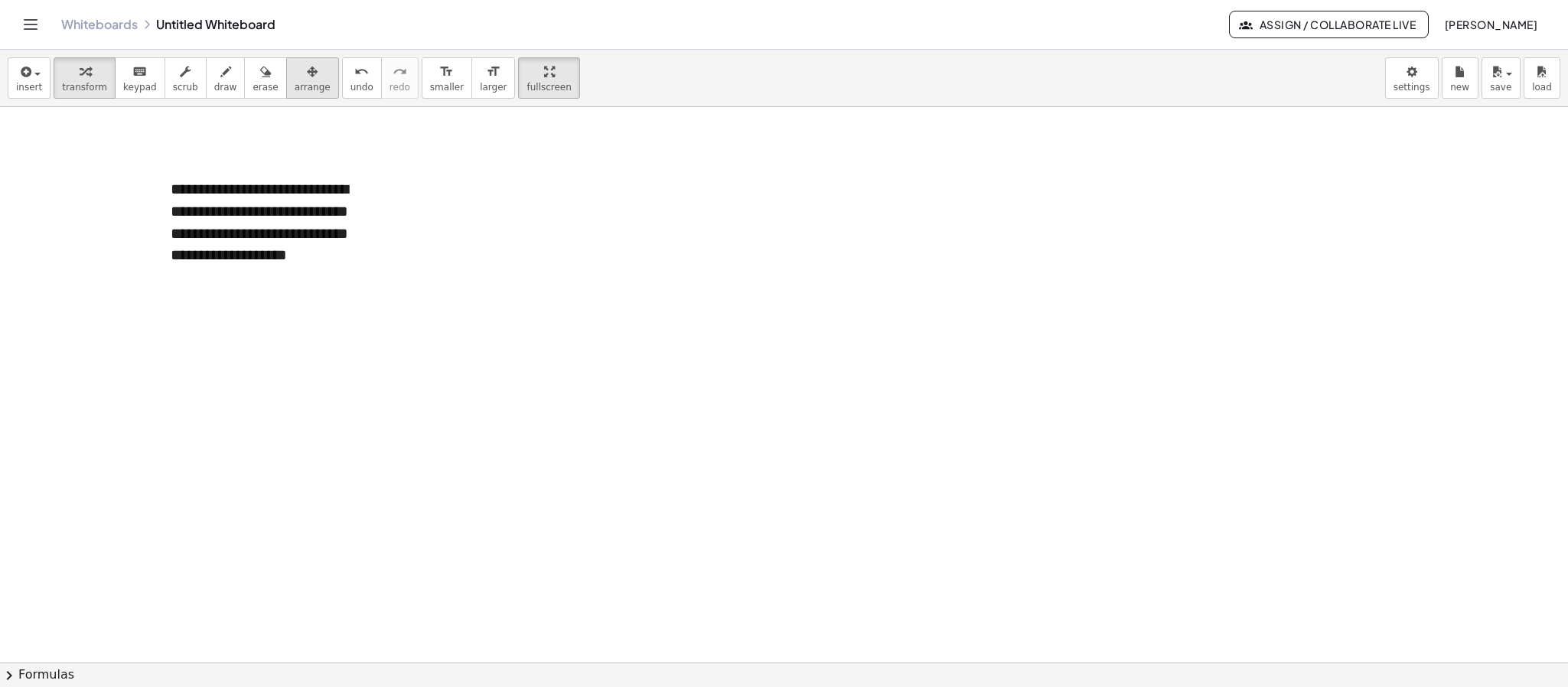
click at [304, 92] on span "arrange" at bounding box center [312, 87] width 36 height 10
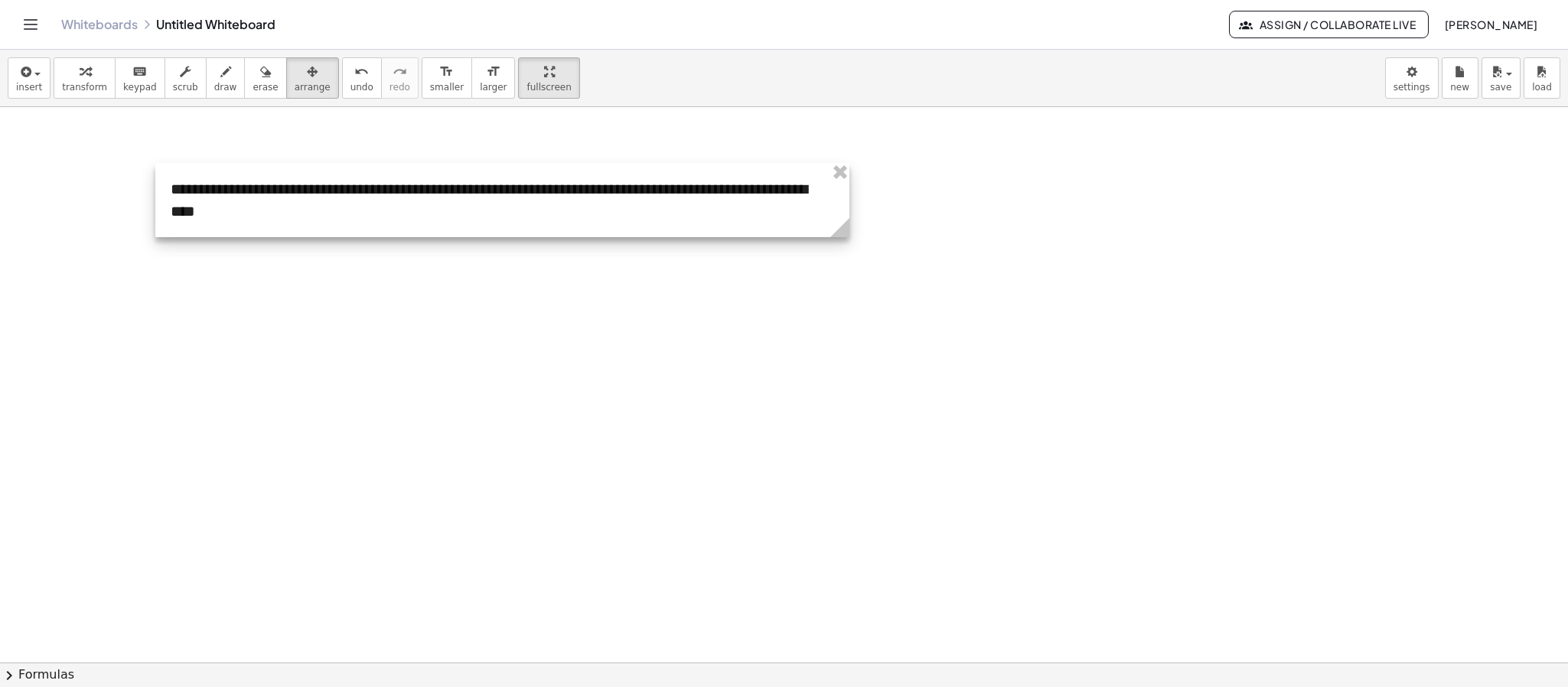
drag, startPoint x: 372, startPoint y: 264, endPoint x: 836, endPoint y: 246, distance: 464.3
click at [836, 246] on div "**********" at bounding box center [784, 437] width 1568 height 1110
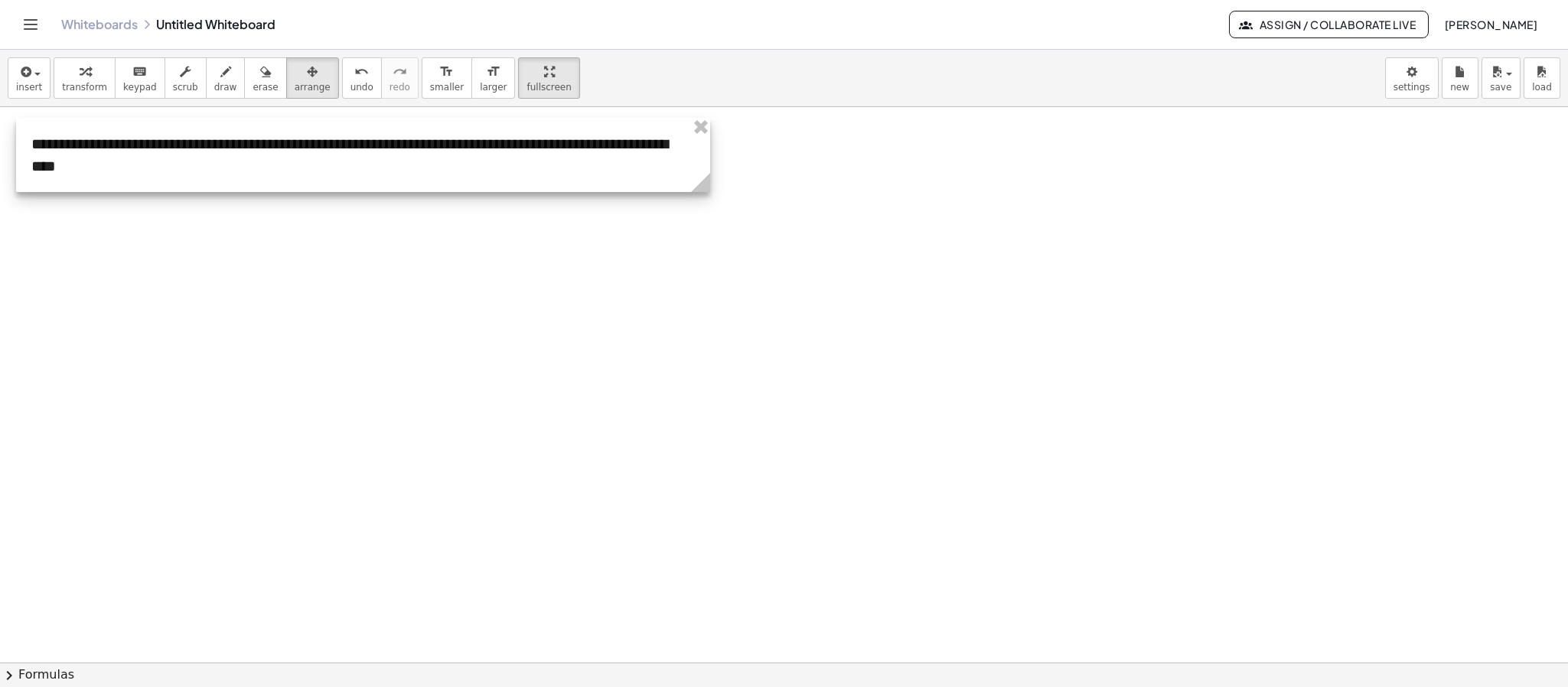
drag, startPoint x: 500, startPoint y: 214, endPoint x: 362, endPoint y: 170, distance: 144.8
click at [362, 170] on div at bounding box center [362, 154] width 694 height 74
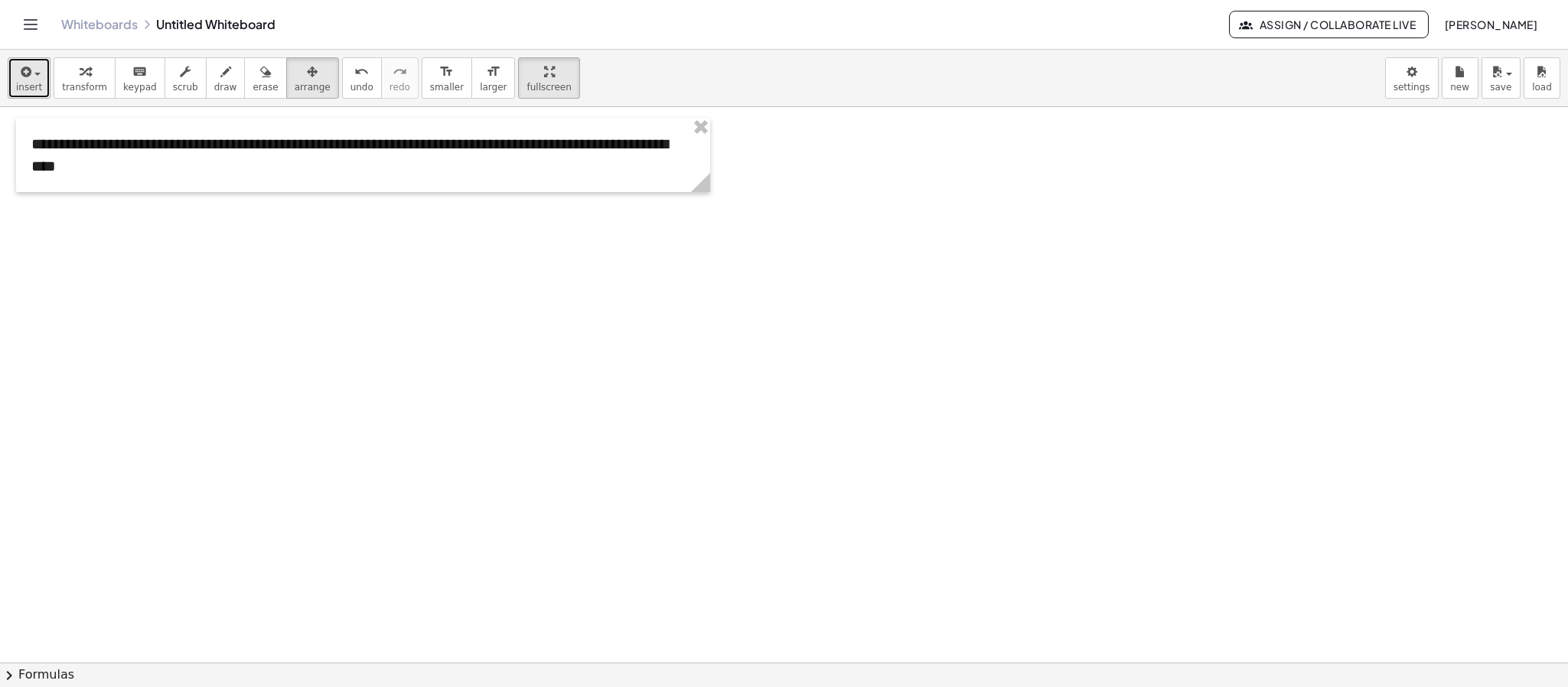
click at [28, 66] on icon "button" at bounding box center [24, 71] width 14 height 18
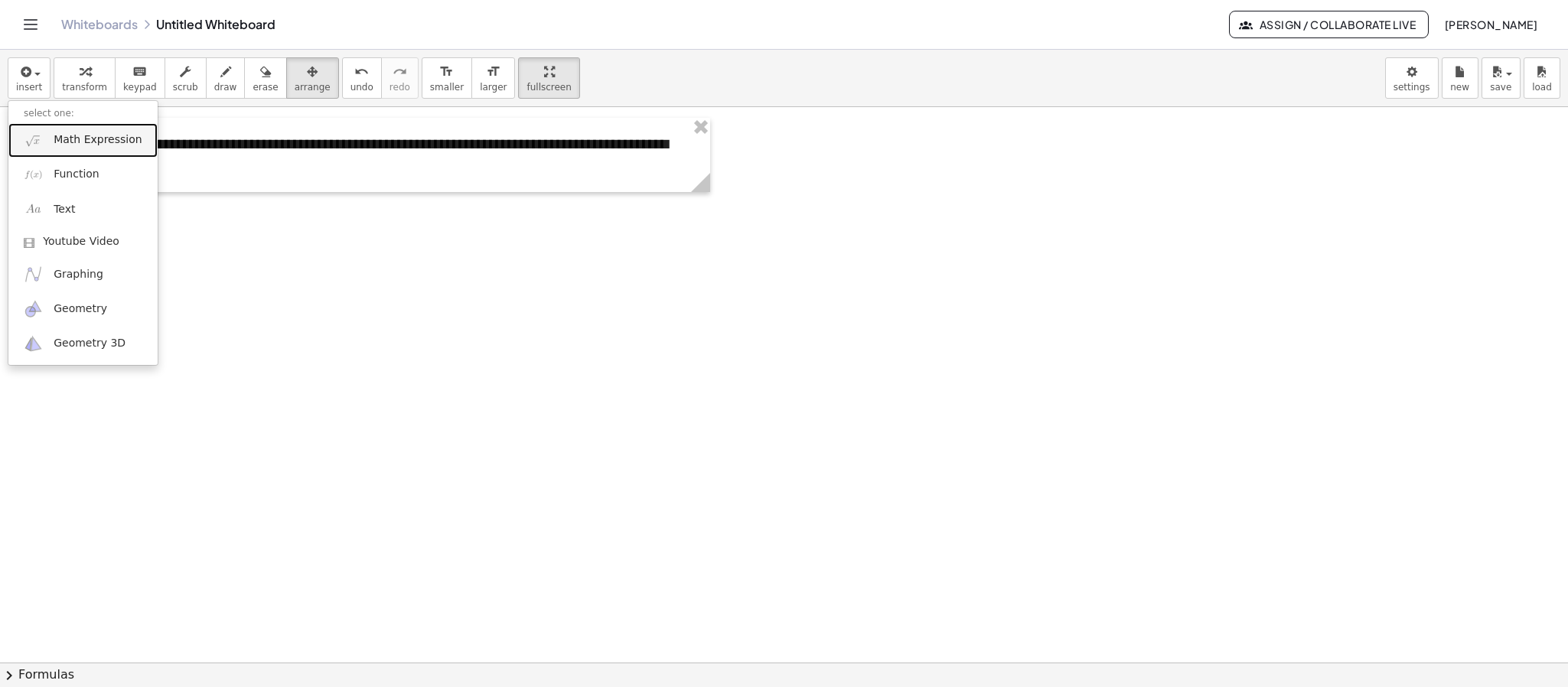
click at [101, 145] on span "Math Expression" at bounding box center [97, 140] width 88 height 16
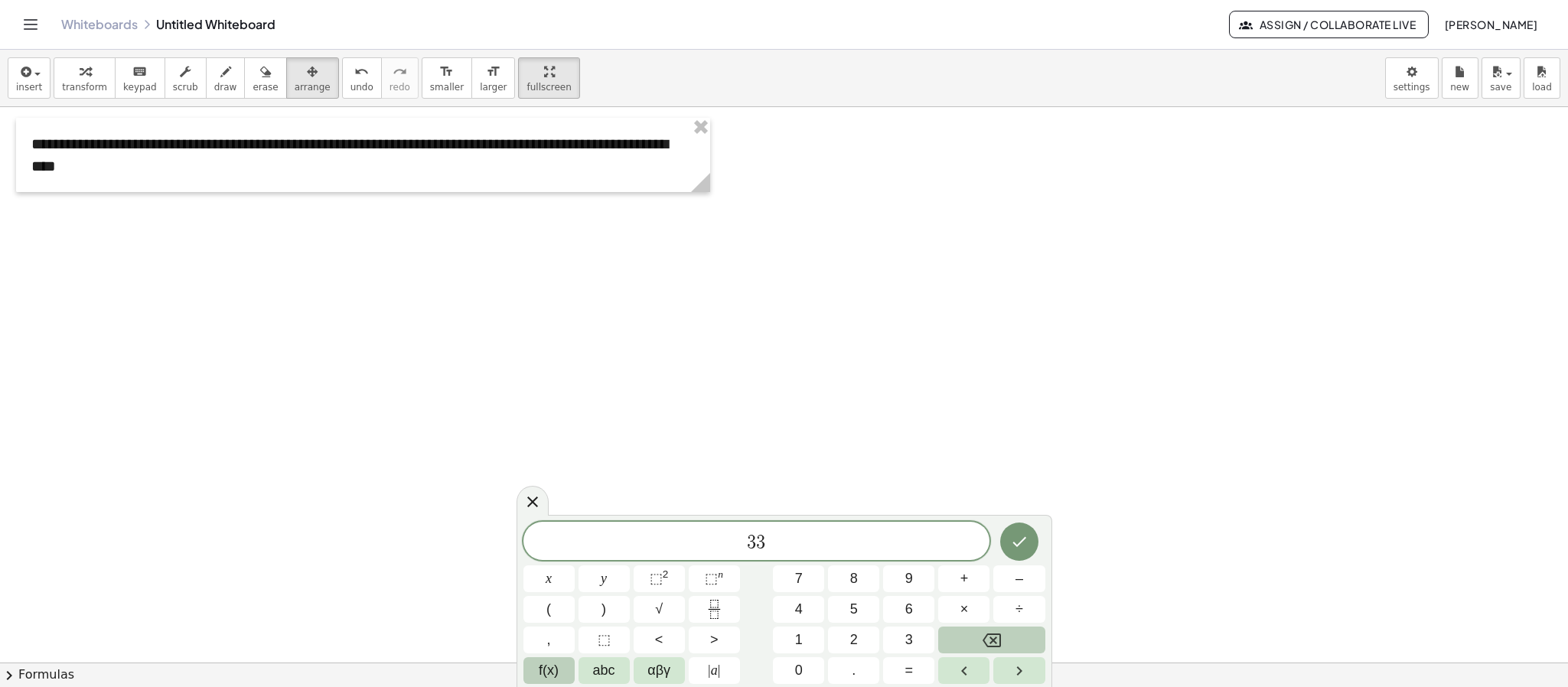
click at [536, 610] on button "f(x)" at bounding box center [549, 670] width 51 height 27
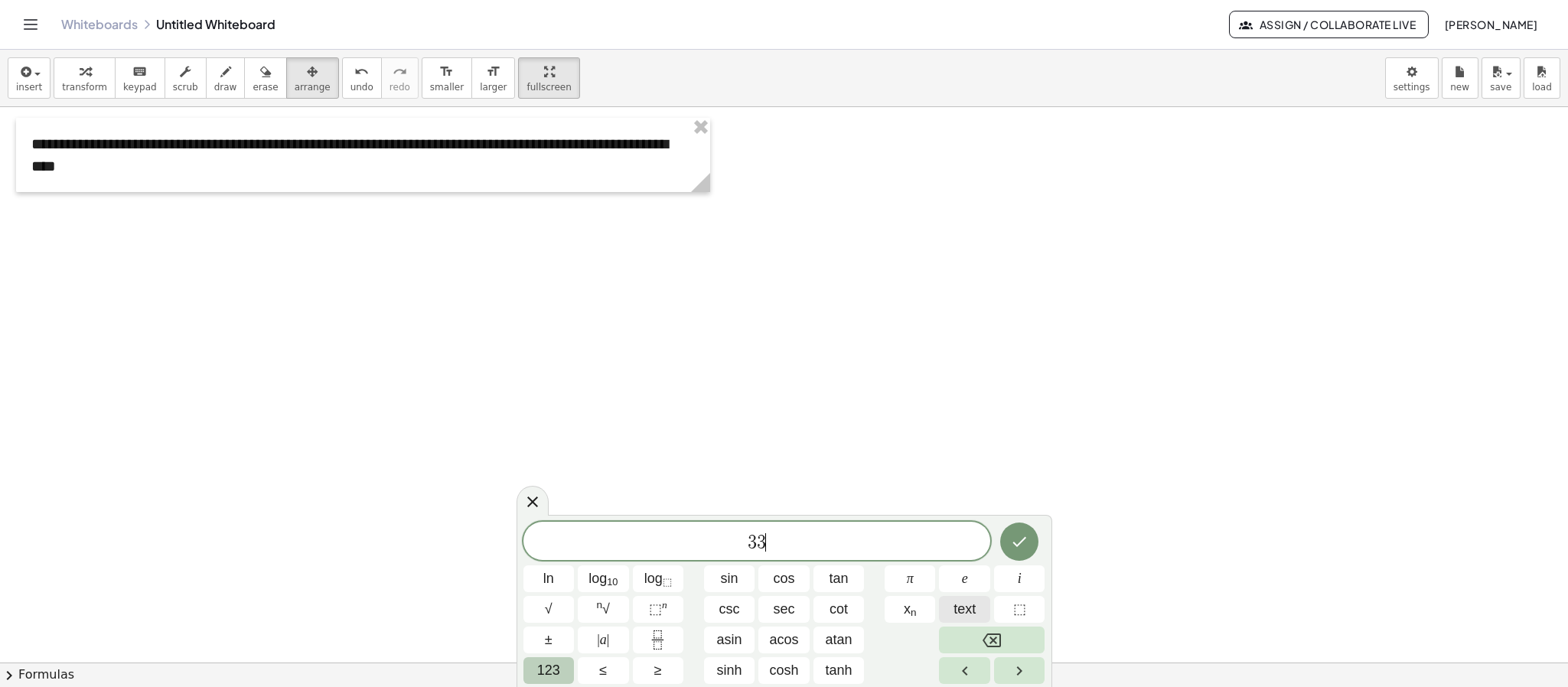
click at [956, 600] on span "text" at bounding box center [963, 610] width 22 height 21
click at [872, 530] on div "3 3 m e s e s ​" at bounding box center [757, 541] width 467 height 38
click at [971, 610] on span "text" at bounding box center [963, 610] width 22 height 21
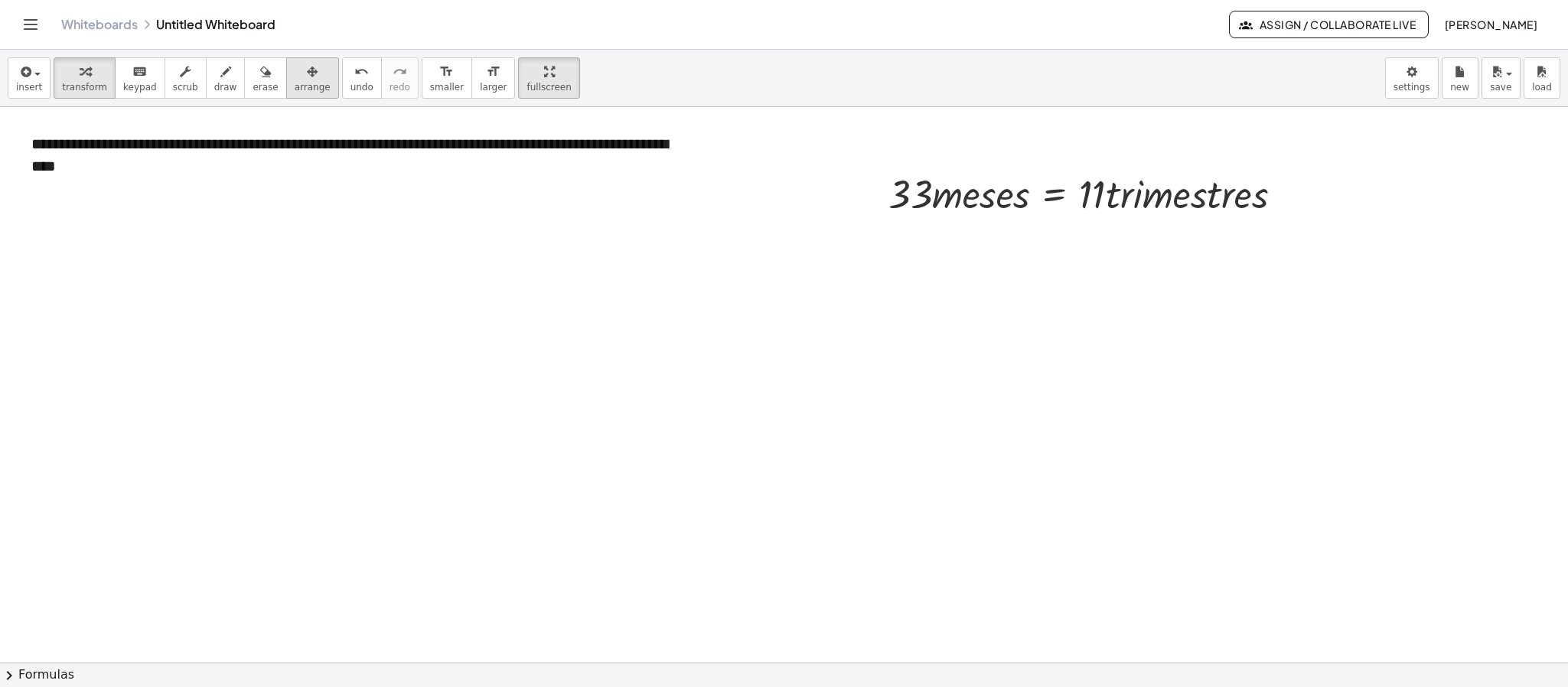
click at [307, 80] on icon "button" at bounding box center [312, 71] width 10 height 18
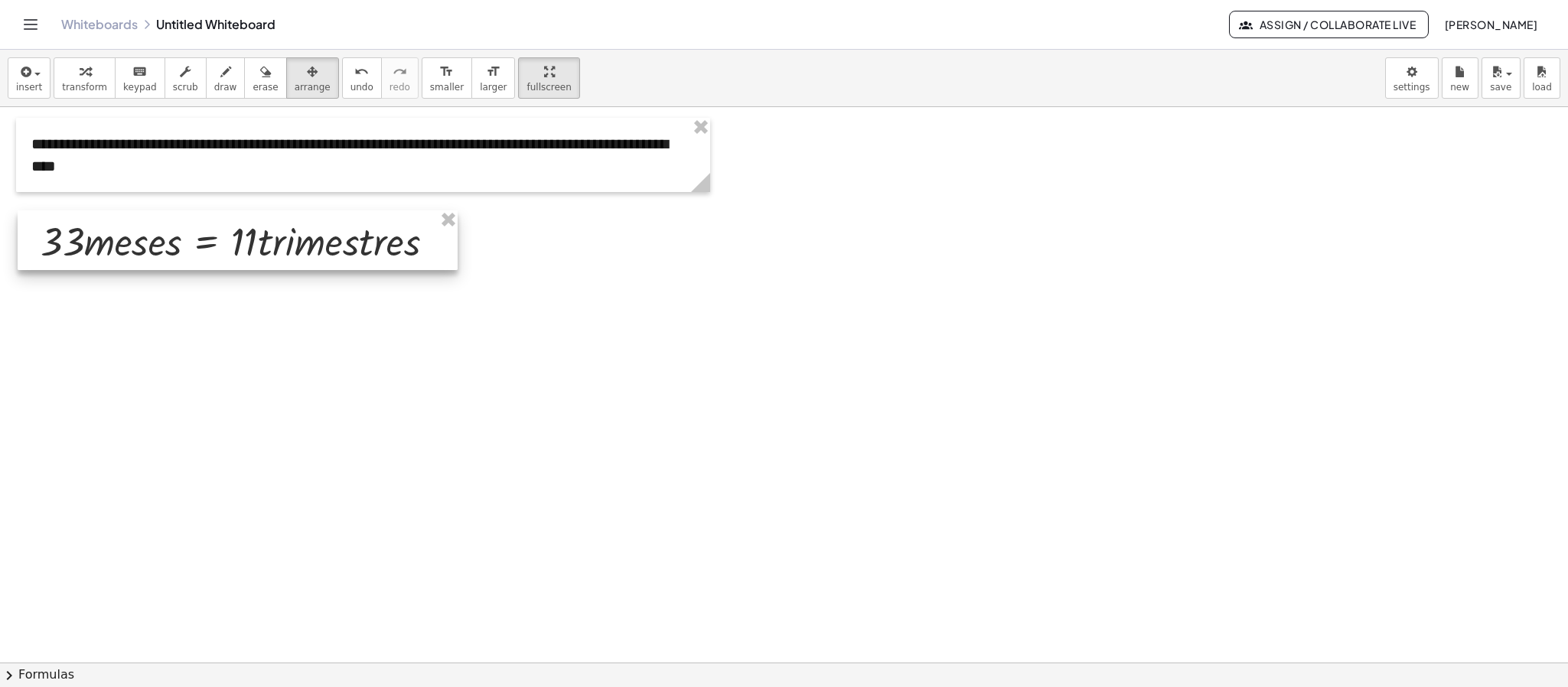
drag, startPoint x: 1049, startPoint y: 191, endPoint x: 200, endPoint y: 239, distance: 850.4
click at [200, 239] on div at bounding box center [237, 240] width 440 height 60
click at [701, 304] on div at bounding box center [784, 437] width 1568 height 1110
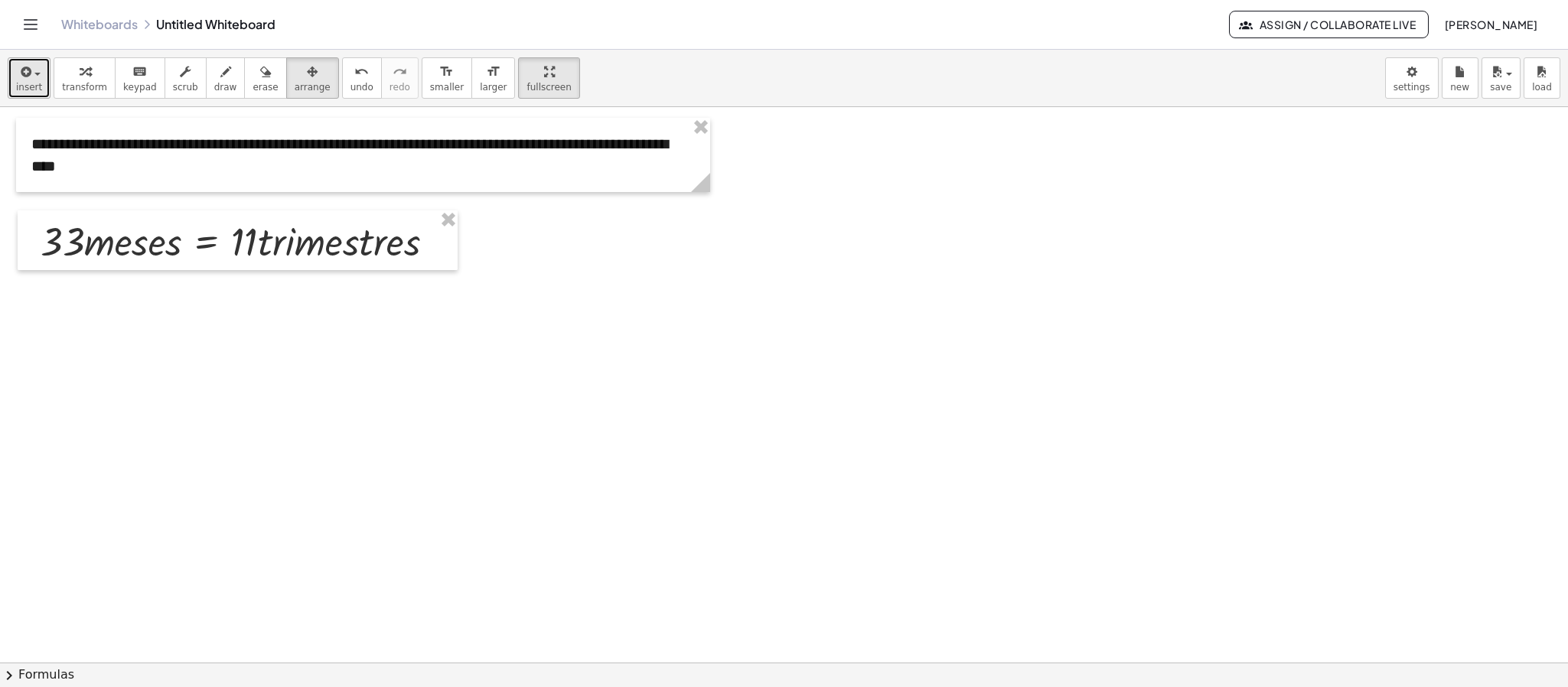
click at [21, 78] on icon "button" at bounding box center [24, 71] width 14 height 18
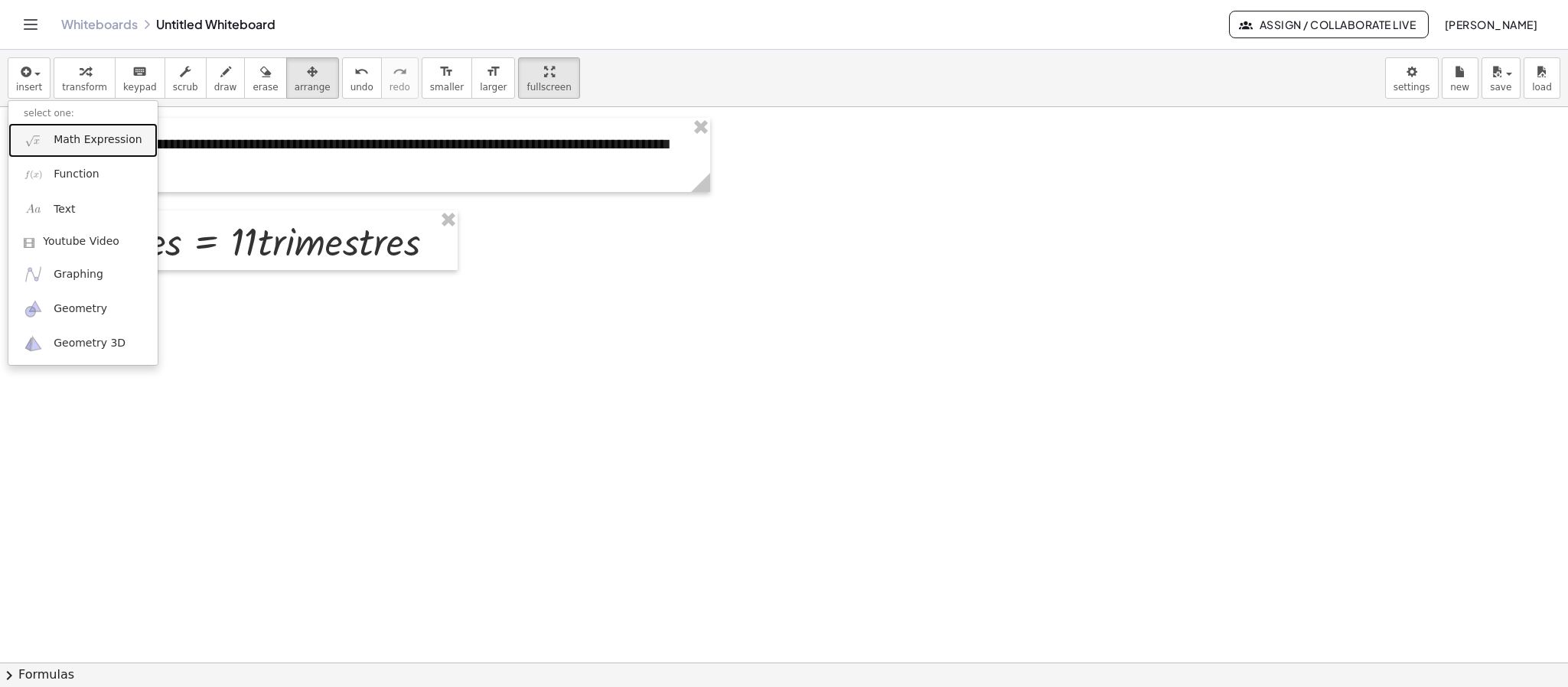
click at [71, 131] on link "Math Expression" at bounding box center [83, 140] width 149 height 35
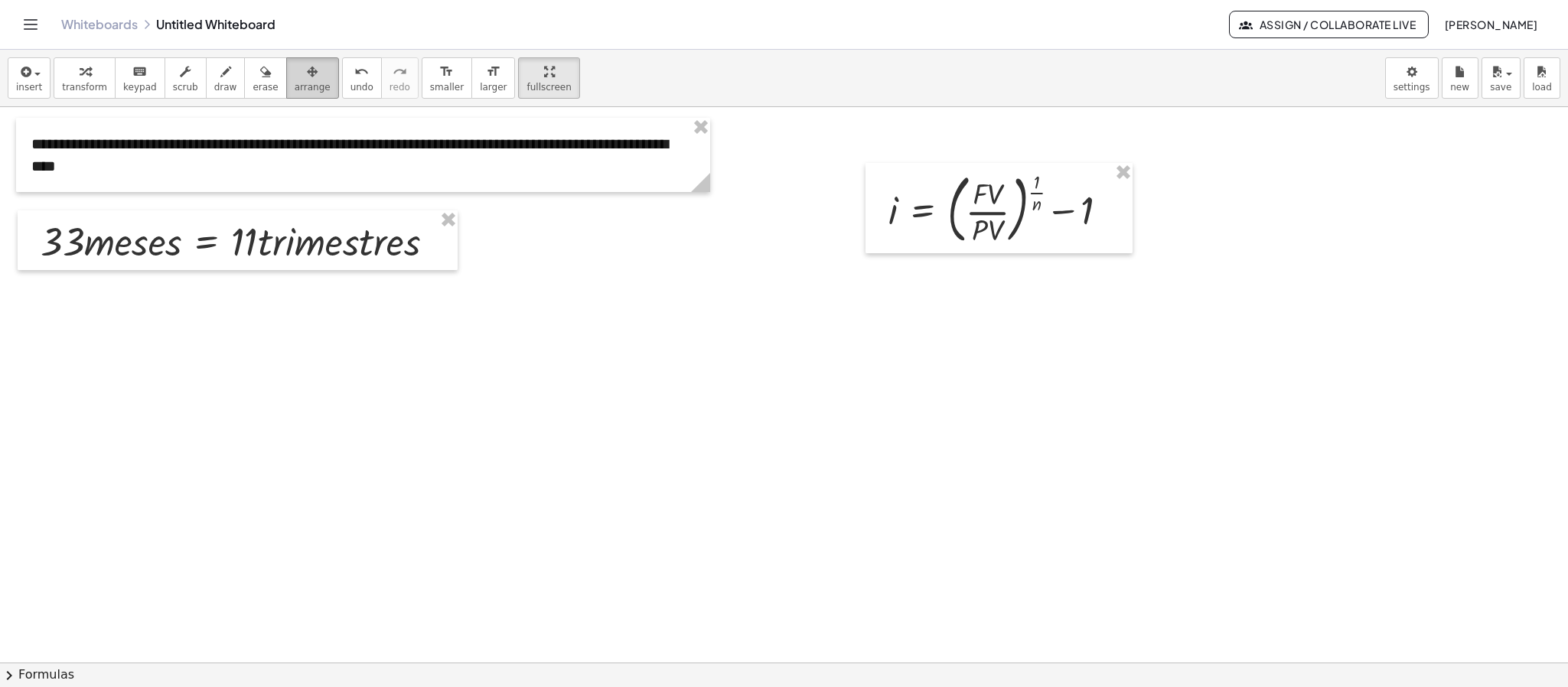
click at [307, 77] on icon "button" at bounding box center [312, 71] width 10 height 18
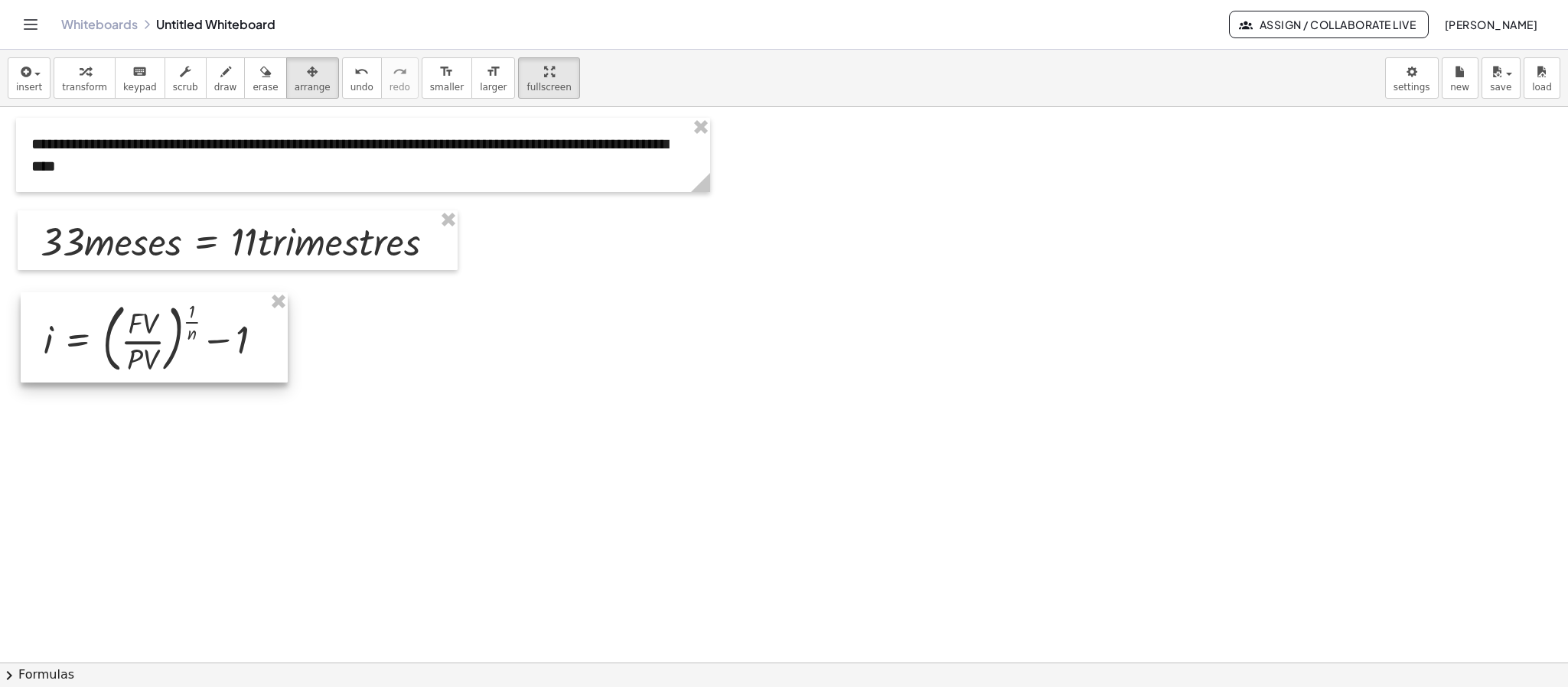
drag, startPoint x: 953, startPoint y: 199, endPoint x: 109, endPoint y: 329, distance: 854.0
click at [109, 329] on div at bounding box center [154, 338] width 267 height 91
click at [175, 342] on div at bounding box center [149, 337] width 267 height 91
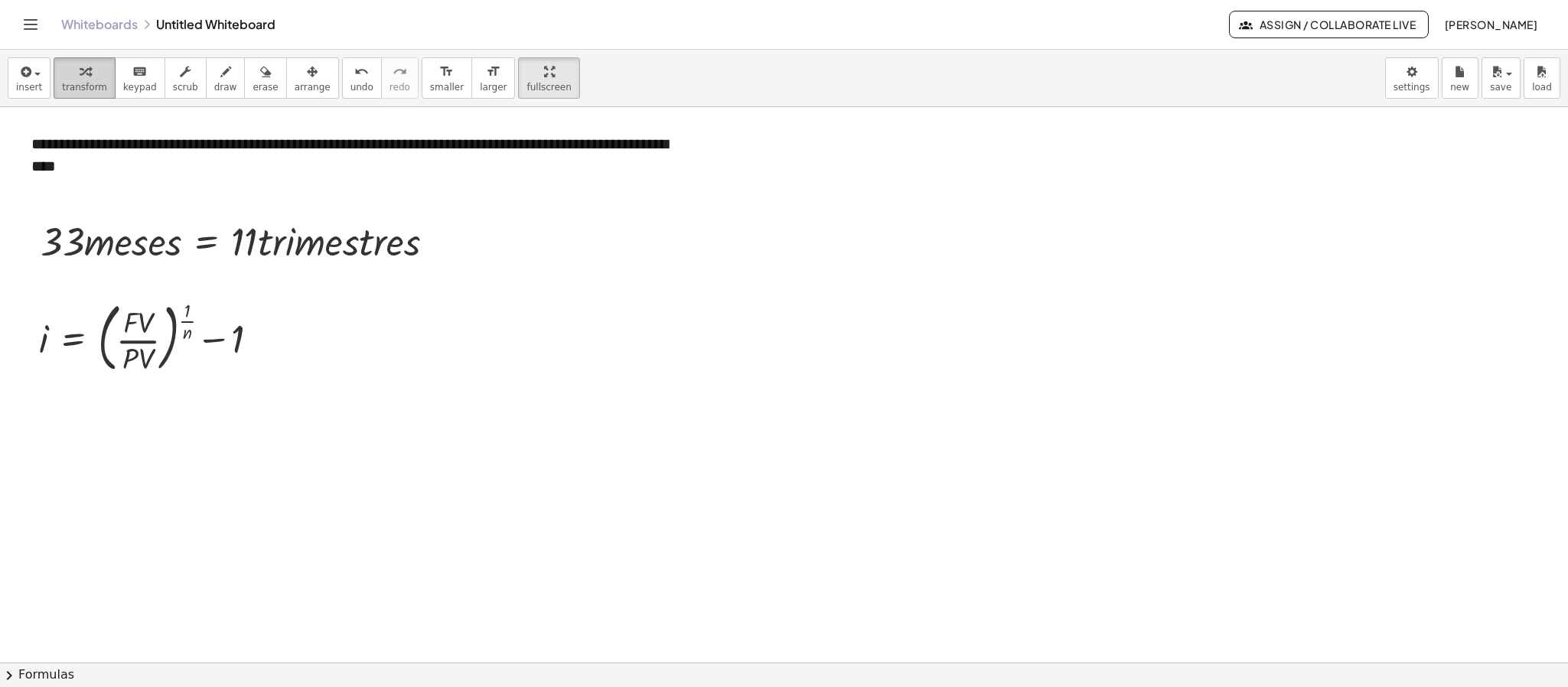
click at [73, 83] on span "transform" at bounding box center [84, 87] width 45 height 10
click at [265, 344] on div at bounding box center [263, 338] width 17 height 17
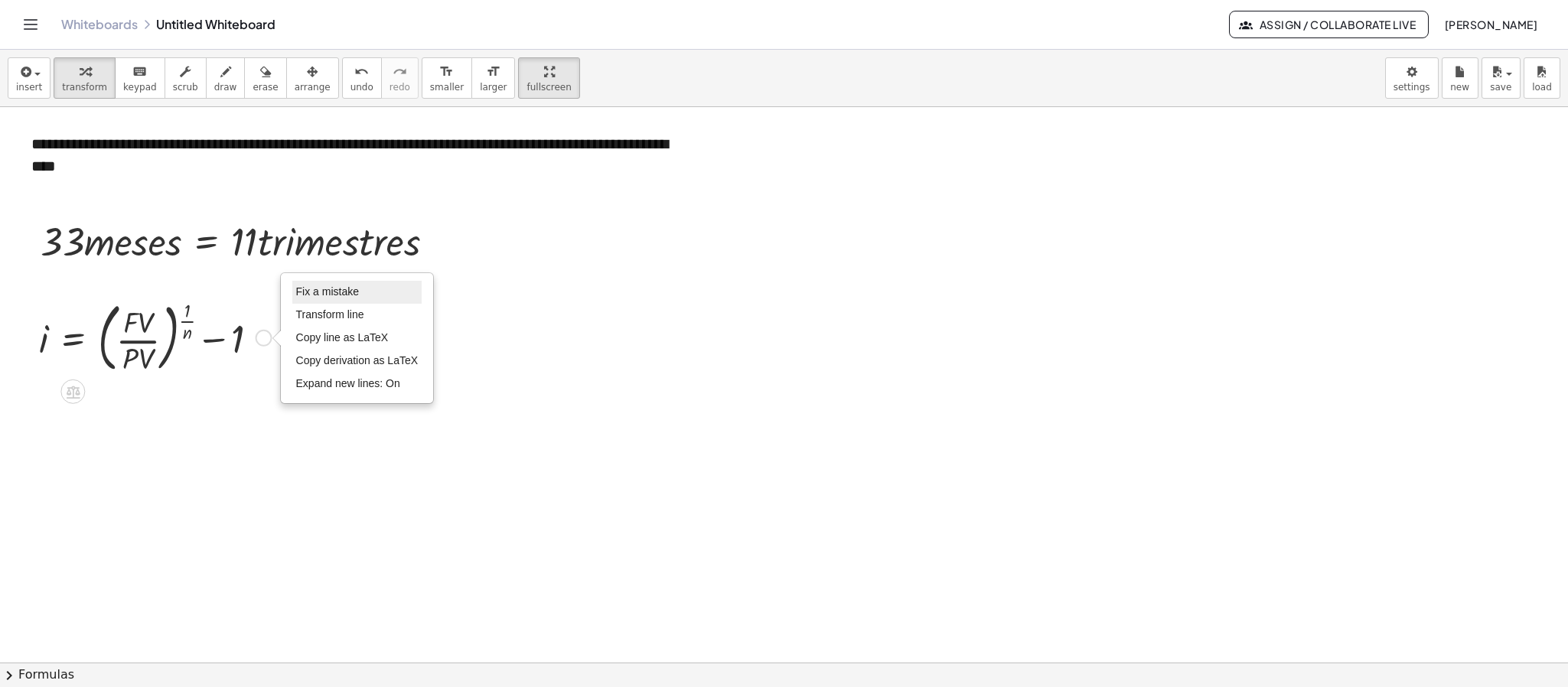
click at [324, 294] on span "Fix a mistake" at bounding box center [328, 292] width 63 height 12
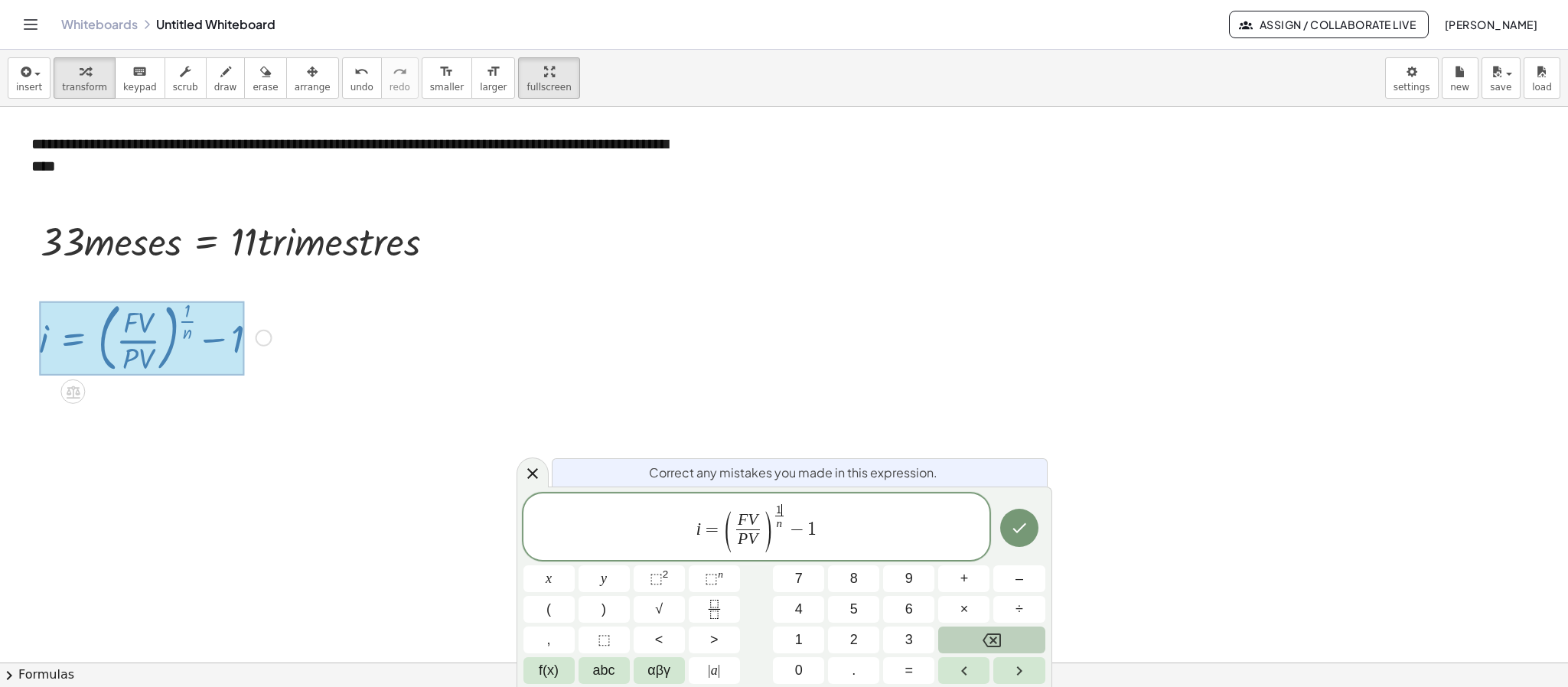
click at [783, 531] on span "i = ( F V P V ​ ) 1 ​ n ​ − 1" at bounding box center [757, 528] width 467 height 51
click at [786, 530] on span "−" at bounding box center [794, 529] width 22 height 18
click at [740, 526] on span "( ​ F V P V ​ − 1 )" at bounding box center [769, 531] width 81 height 41
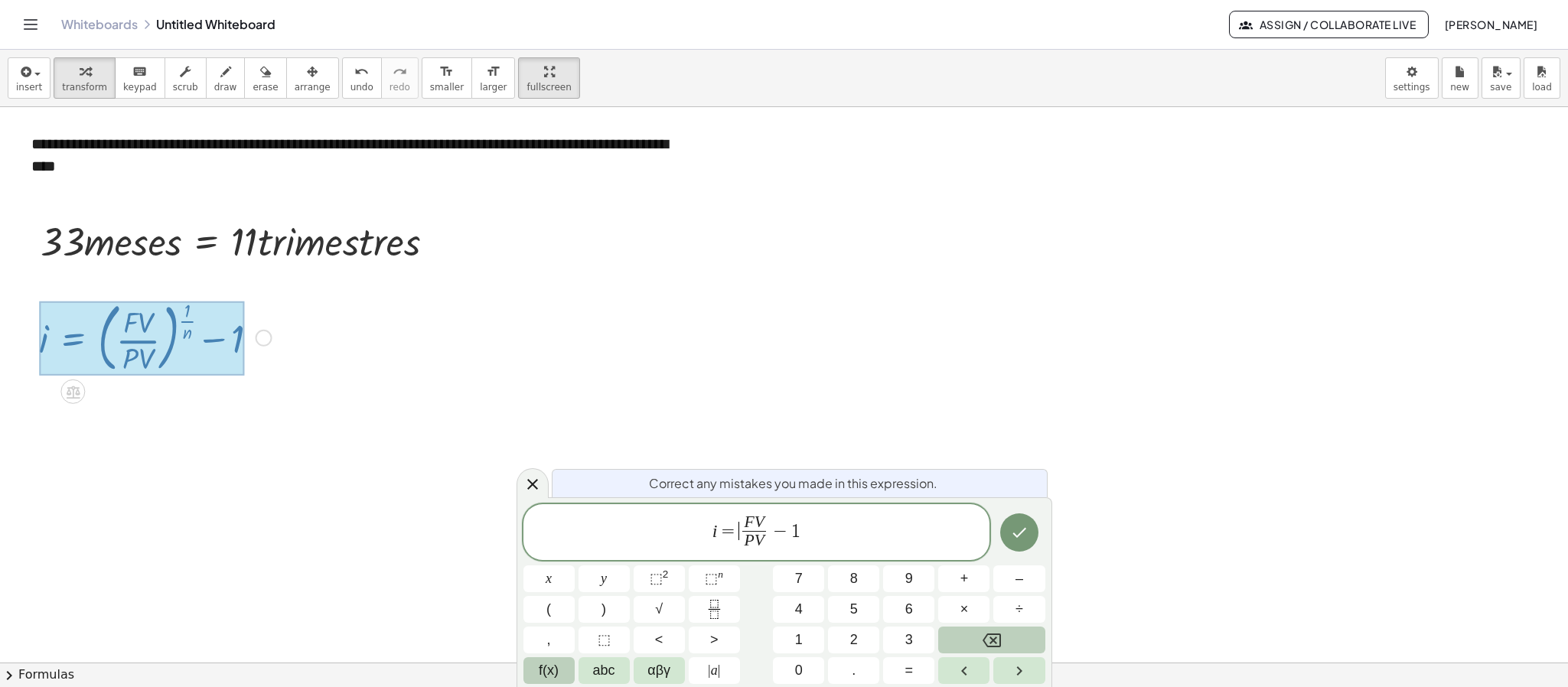
click at [558, 610] on span "f(x)" at bounding box center [548, 670] width 20 height 21
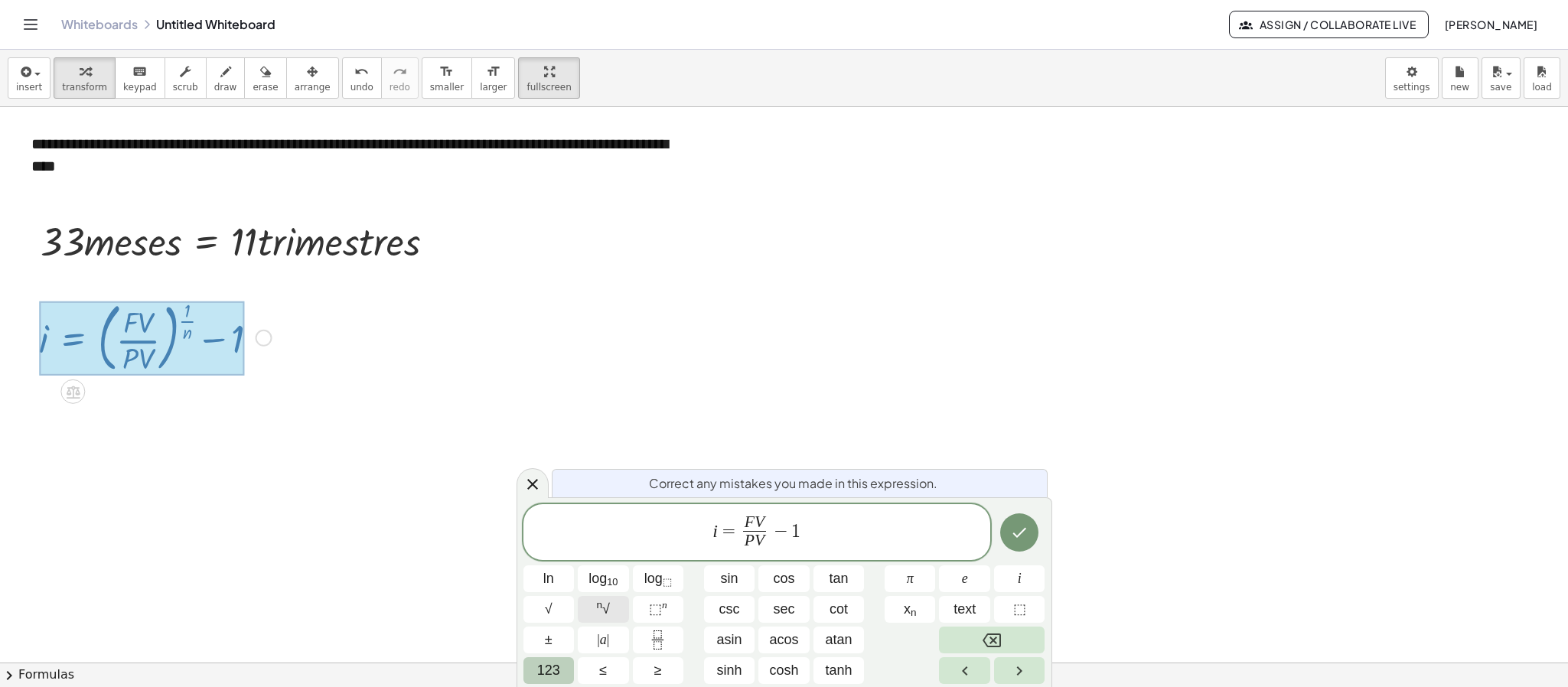
click at [613, 610] on button "n √" at bounding box center [603, 609] width 51 height 27
drag, startPoint x: 779, startPoint y: 542, endPoint x: 758, endPoint y: 519, distance: 31.1
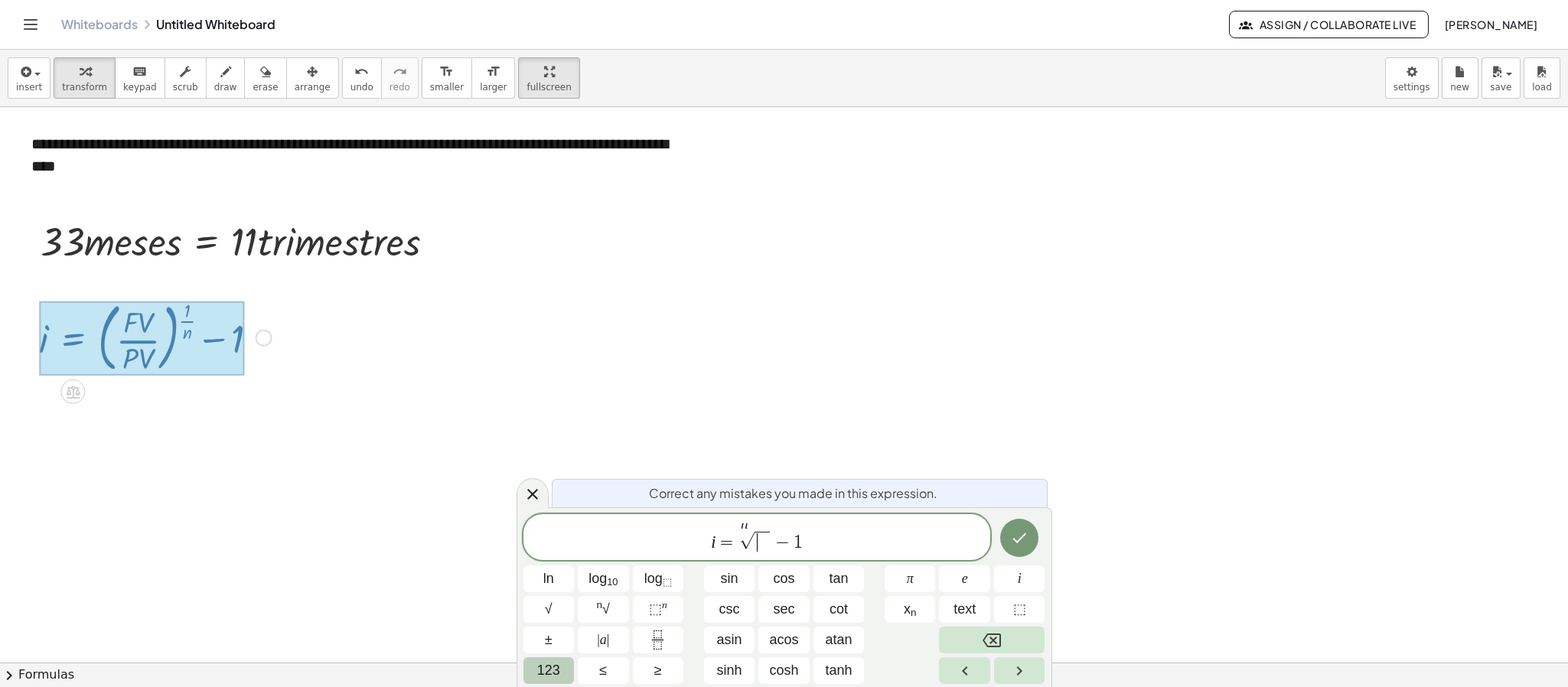
click at [758, 544] on span "​" at bounding box center [761, 541] width 15 height 20
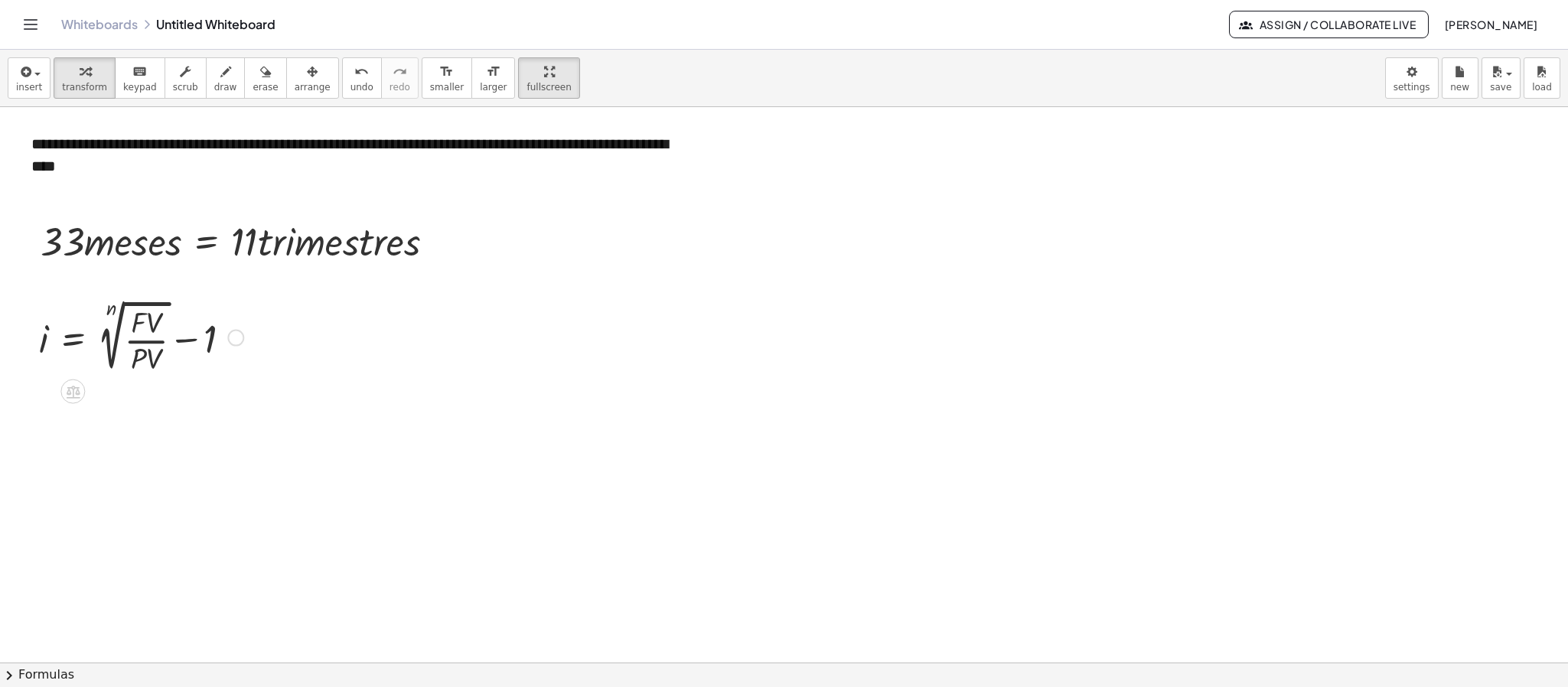
click at [232, 340] on div "Fix a mistake Transform line Copy line as LaTeX Copy derivation as LaTeX Expand…" at bounding box center [235, 338] width 17 height 17
click at [282, 340] on span "Copy line as LaTeX" at bounding box center [314, 337] width 92 height 12
click at [46, 77] on button "insert" at bounding box center [29, 77] width 43 height 41
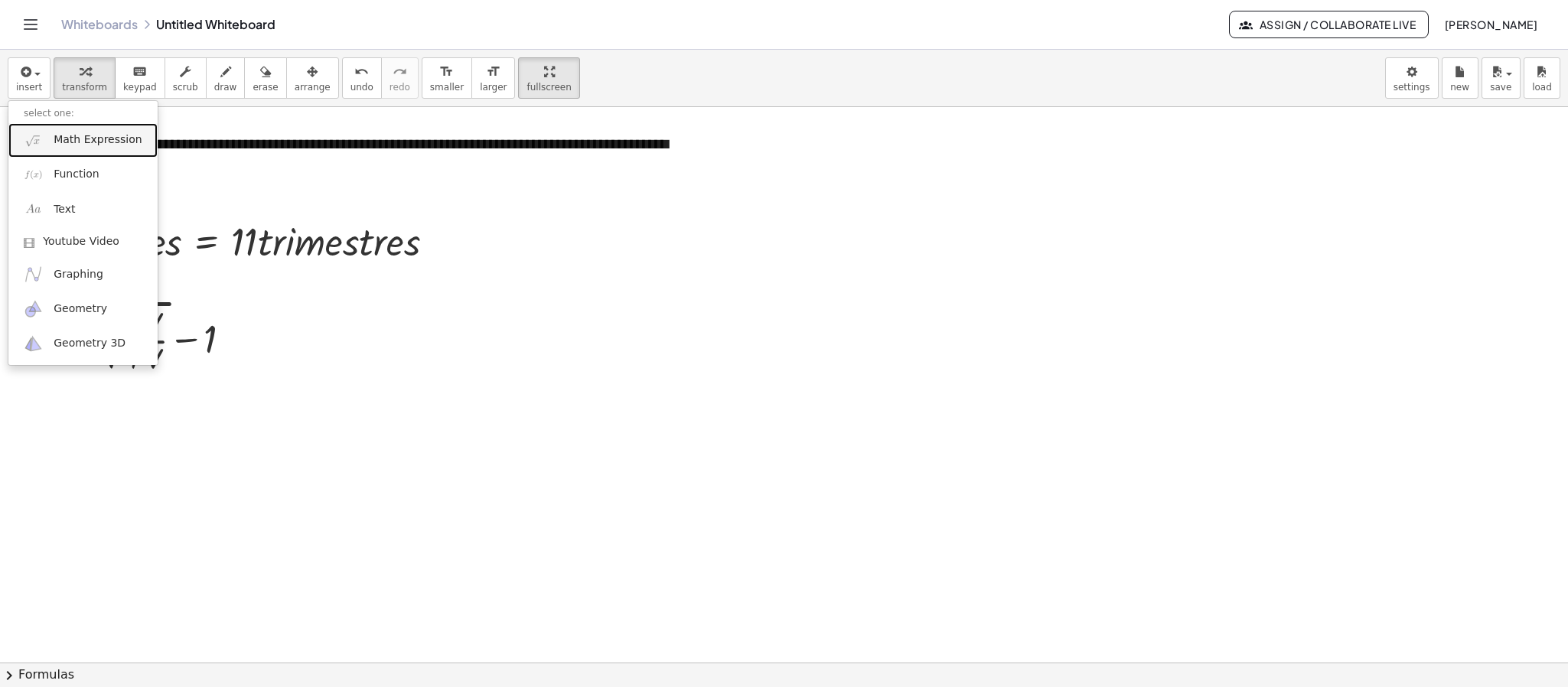
click at [70, 134] on span "Math Expression" at bounding box center [97, 140] width 88 height 16
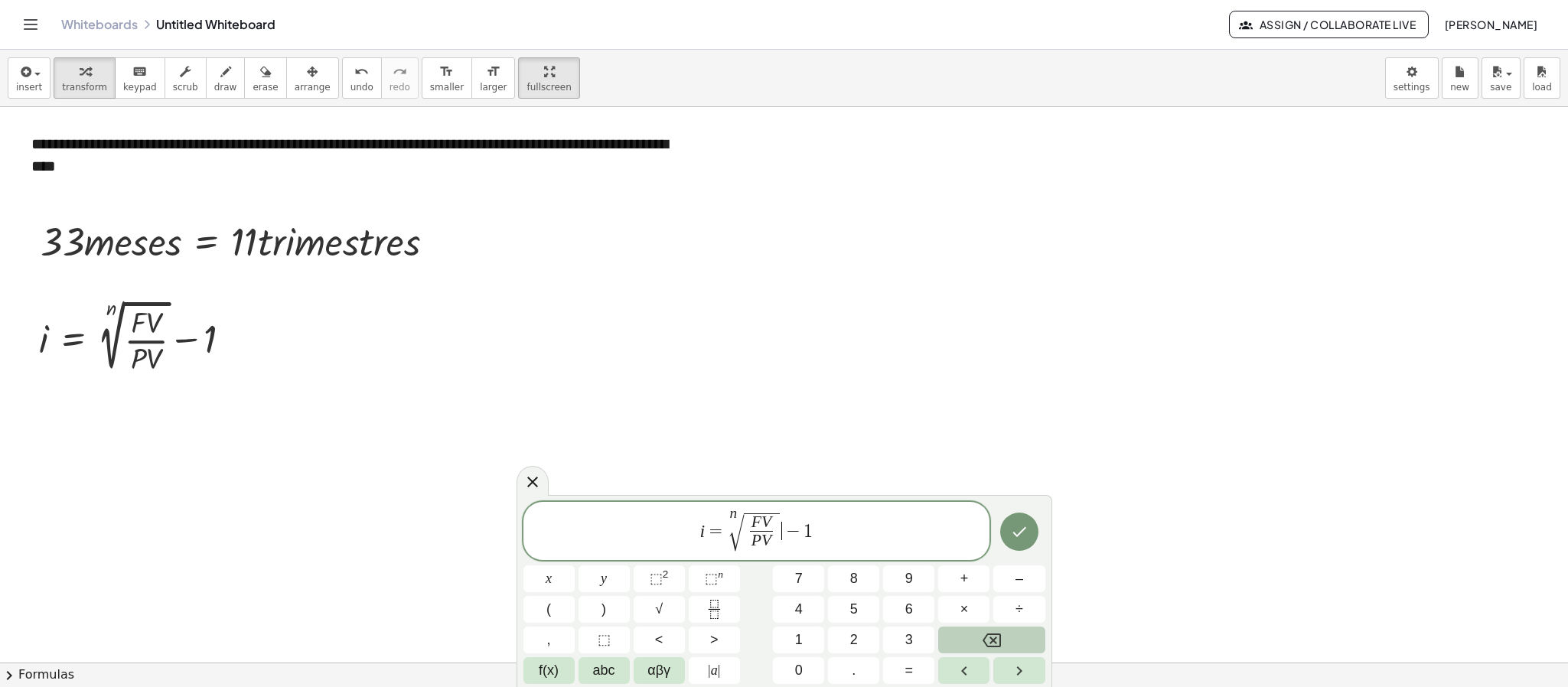
click at [740, 517] on span "√" at bounding box center [736, 532] width 16 height 37
click at [734, 516] on span "√" at bounding box center [736, 532] width 16 height 37
click at [770, 523] on var "V" at bounding box center [769, 522] width 10 height 18
click at [774, 523] on span "F ​ V" at bounding box center [765, 522] width 24 height 17
click at [777, 540] on span "P V ​" at bounding box center [765, 542] width 62 height 21
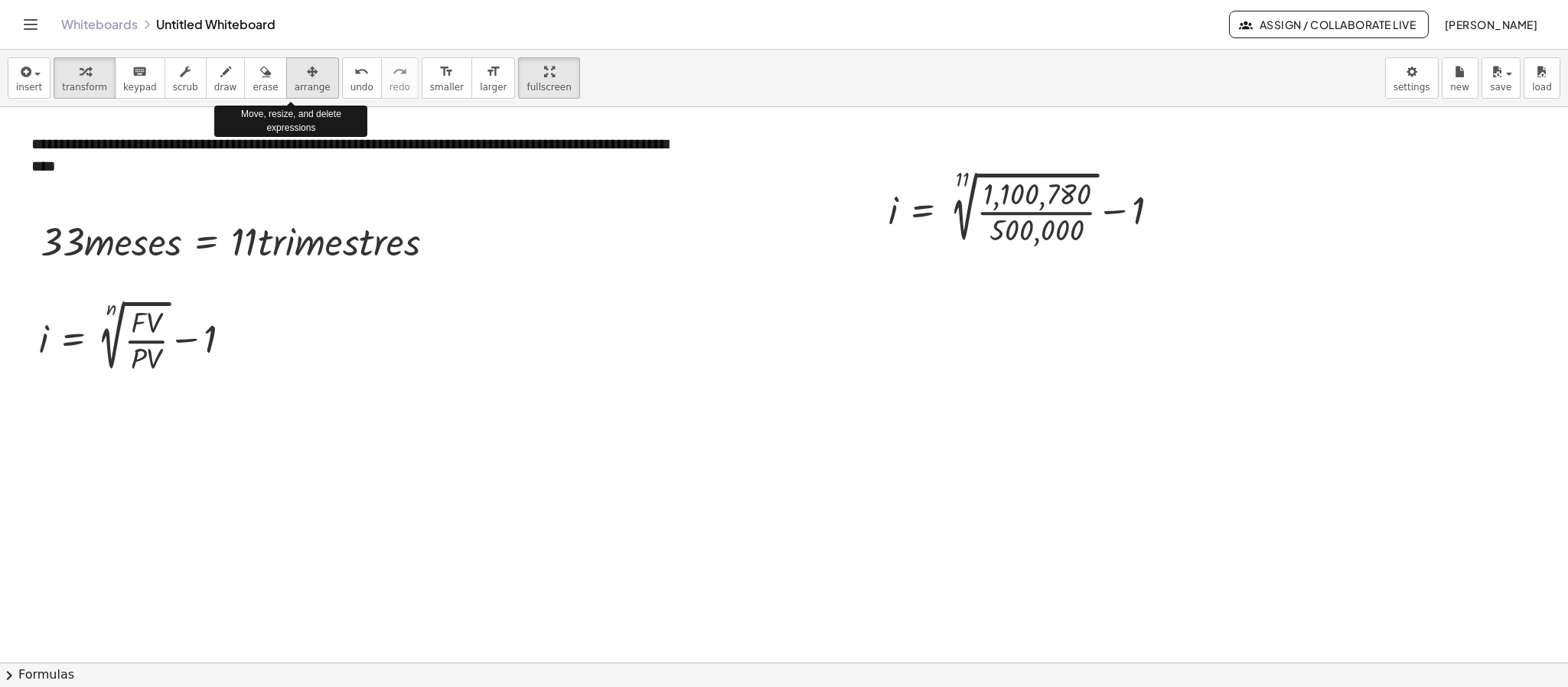
click at [299, 95] on button "arrange" at bounding box center [313, 77] width 53 height 41
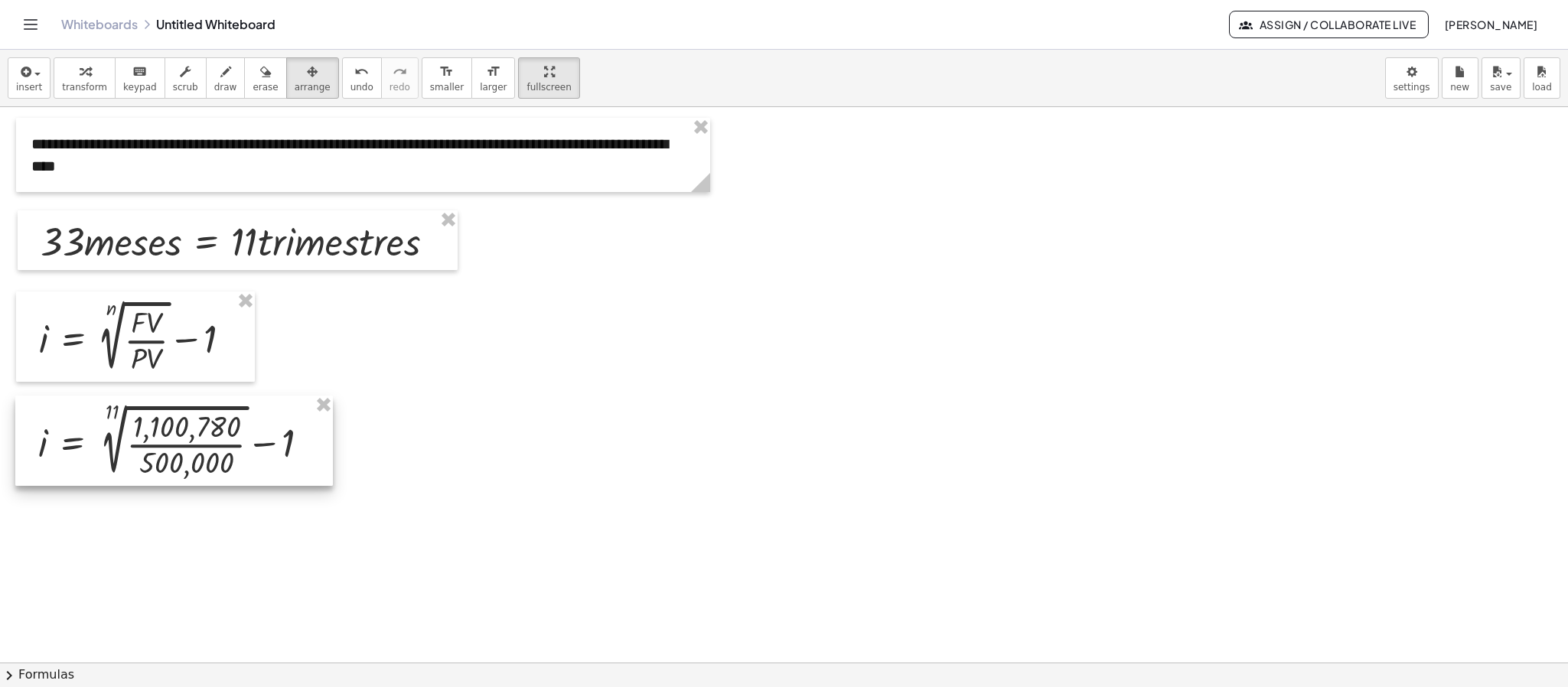
drag, startPoint x: 962, startPoint y: 212, endPoint x: 111, endPoint y: 445, distance: 882.3
click at [111, 445] on div at bounding box center [174, 440] width 318 height 90
click at [98, 78] on div "button" at bounding box center [84, 71] width 45 height 18
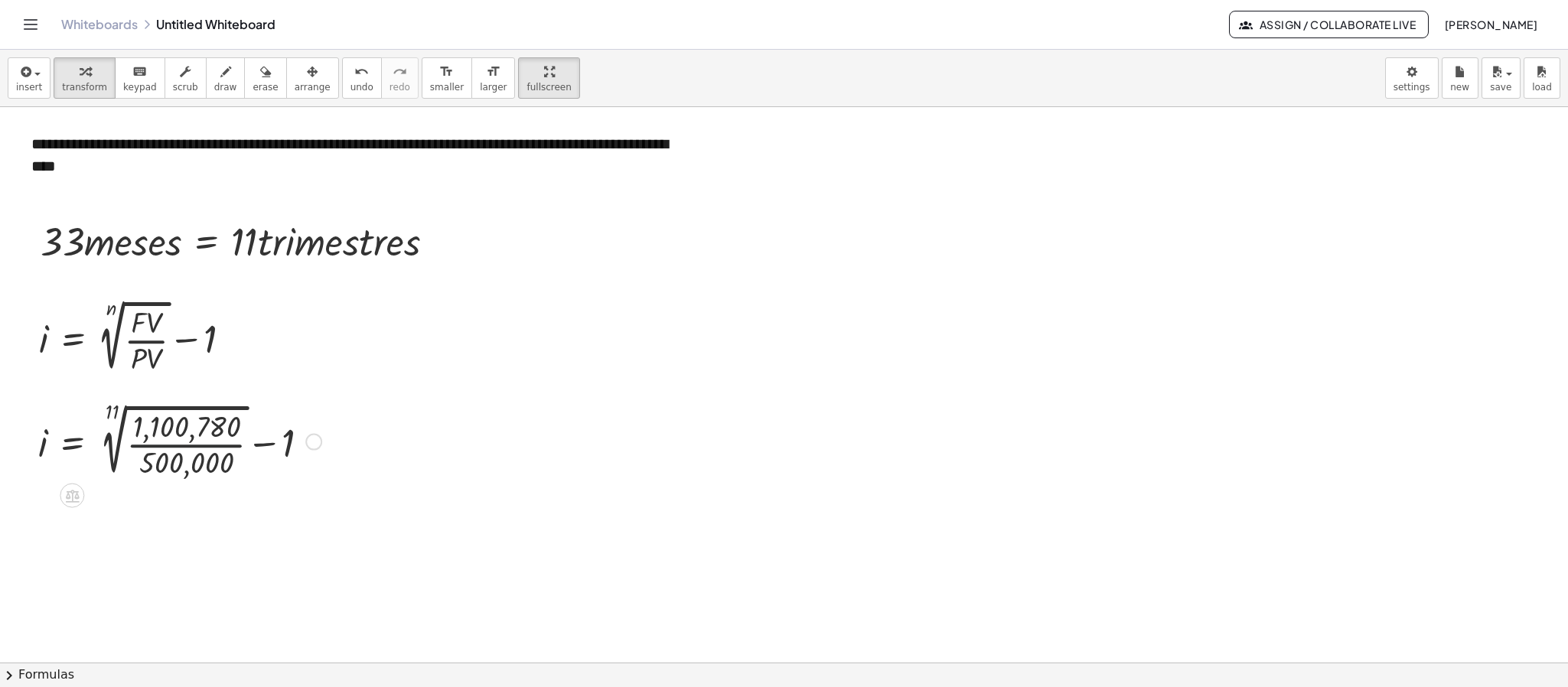
click at [199, 448] on div at bounding box center [179, 441] width 299 height 82
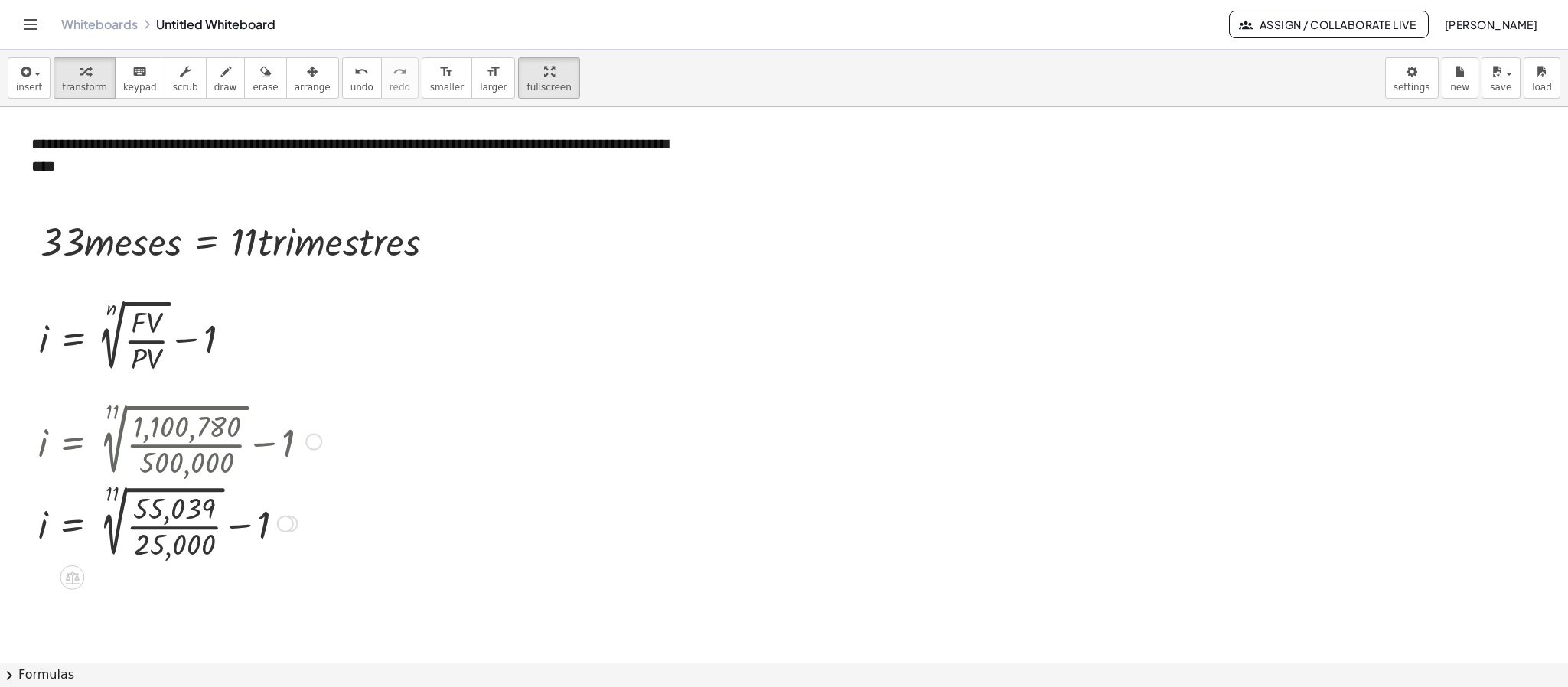
click at [184, 530] on div at bounding box center [179, 522] width 299 height 82
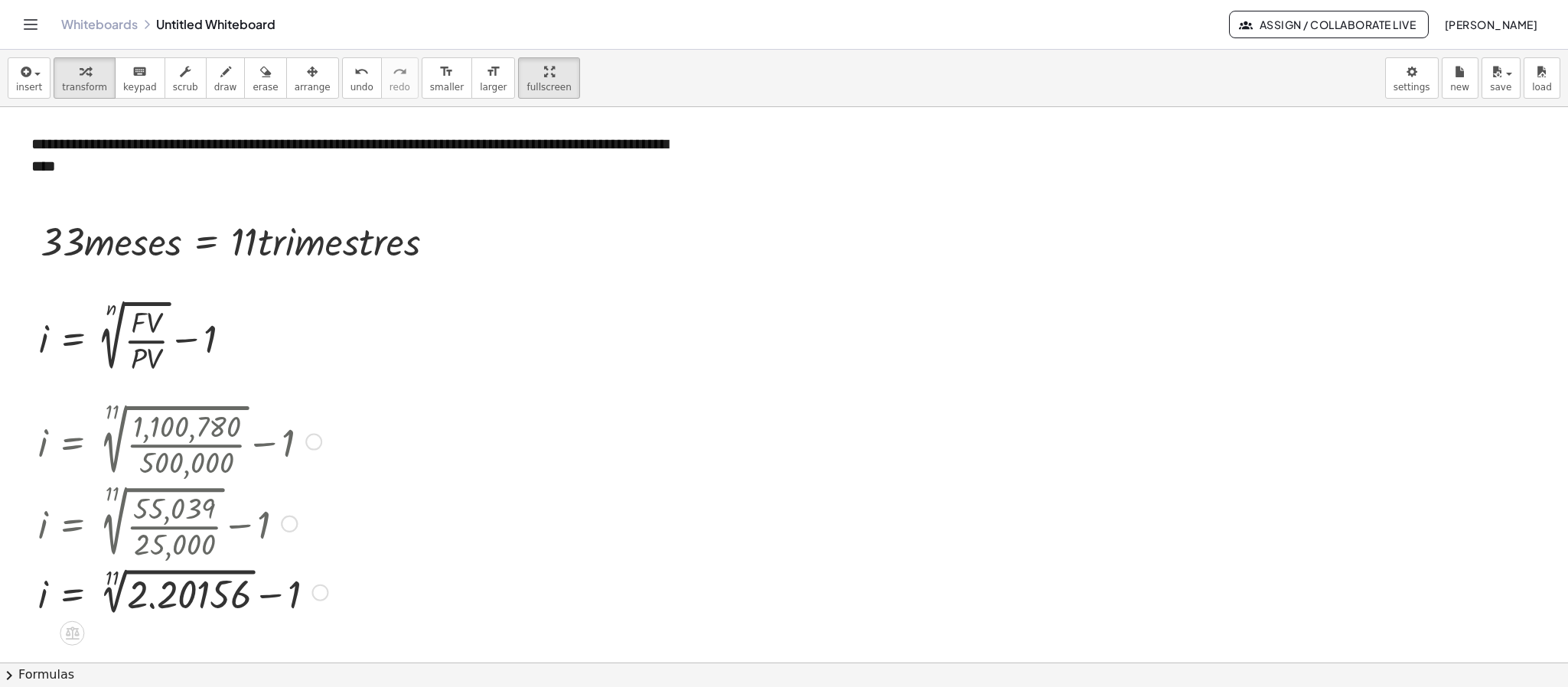
click at [319, 445] on div at bounding box center [313, 441] width 17 height 17
drag, startPoint x: 355, startPoint y: 414, endPoint x: 347, endPoint y: 418, distance: 8.9
click at [355, 416] on span "Go back to this line" at bounding box center [391, 418] width 91 height 12
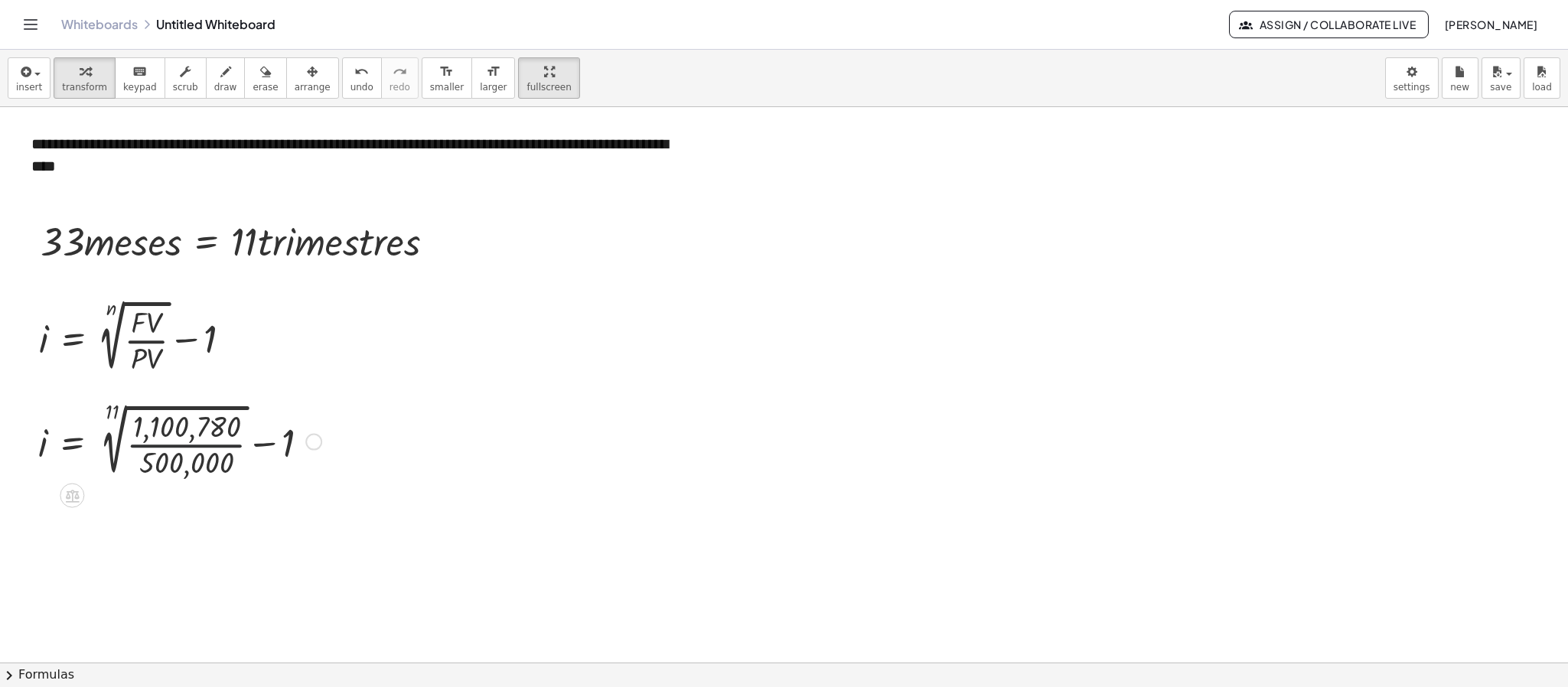
click at [178, 448] on div at bounding box center [179, 441] width 299 height 82
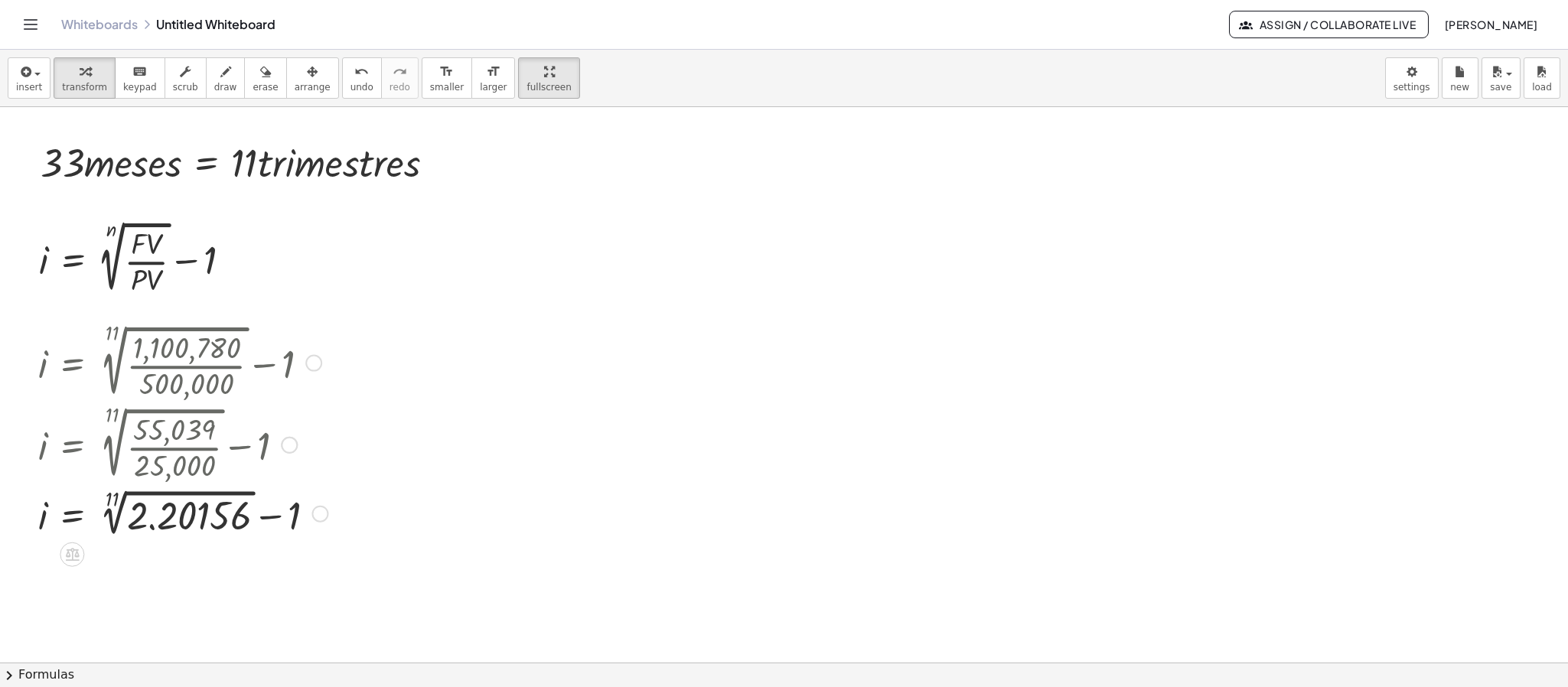
scroll to position [340, 0]
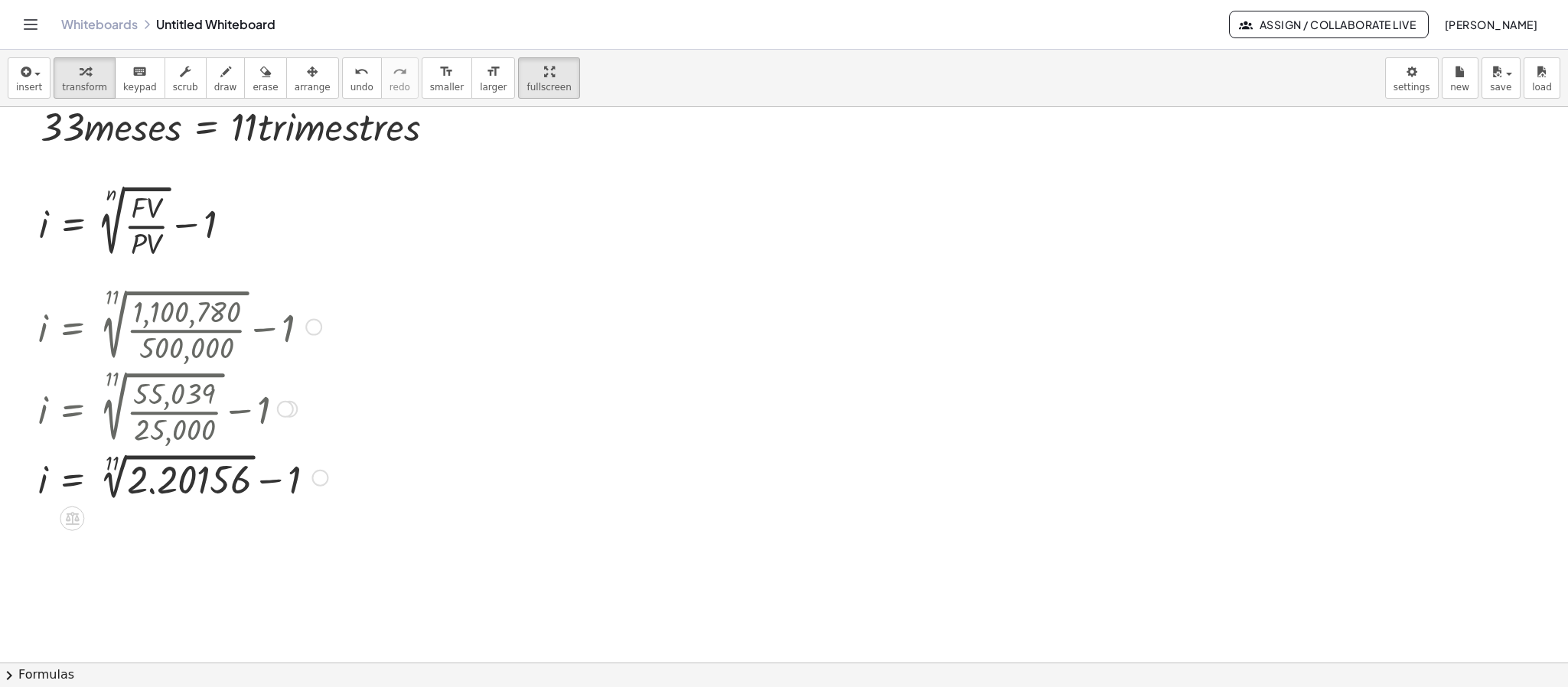
click at [122, 475] on div at bounding box center [183, 477] width 305 height 56
click at [290, 535] on div at bounding box center [193, 530] width 326 height 52
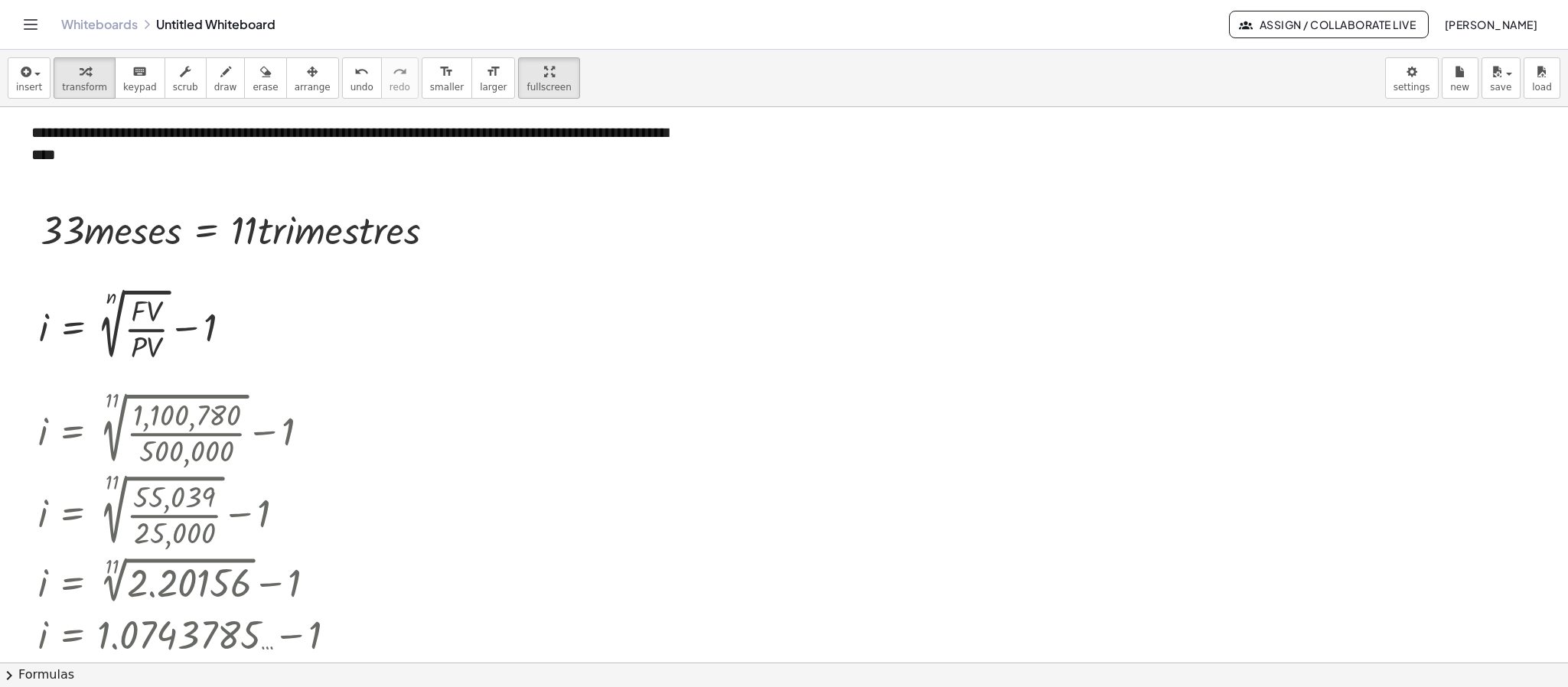
scroll to position [239, 0]
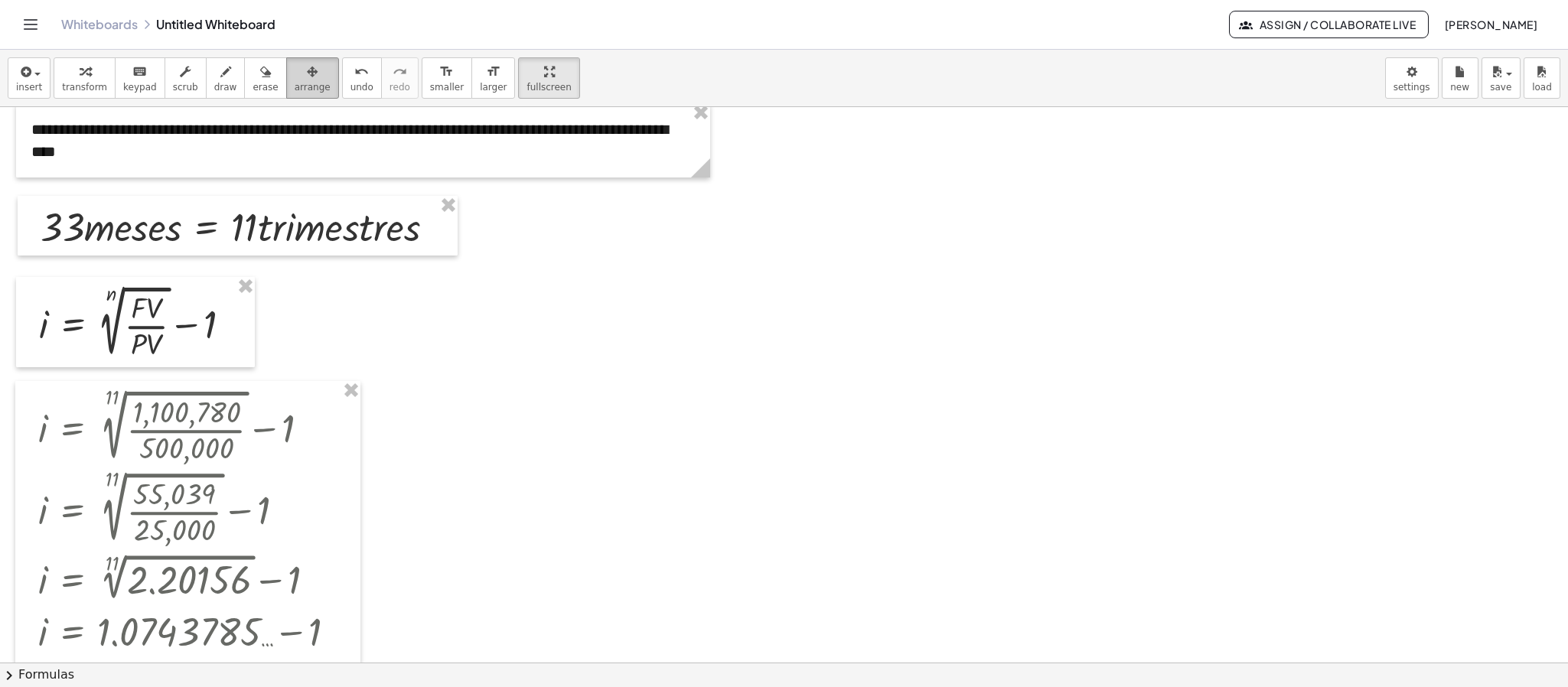
click at [294, 84] on span "arrange" at bounding box center [312, 87] width 36 height 10
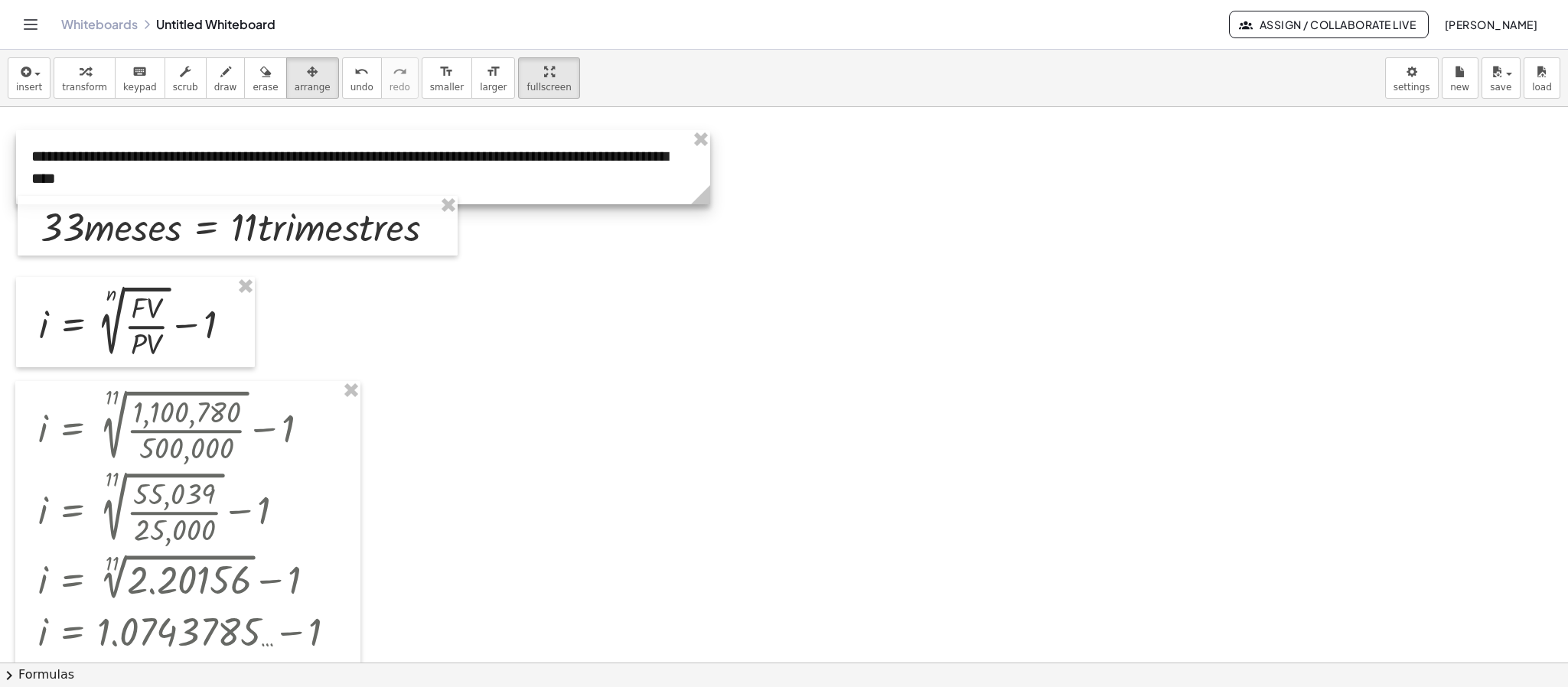
drag, startPoint x: 294, startPoint y: 131, endPoint x: 294, endPoint y: 158, distance: 27.0
click at [294, 158] on div at bounding box center [362, 166] width 694 height 74
click at [79, 78] on icon "button" at bounding box center [84, 71] width 10 height 18
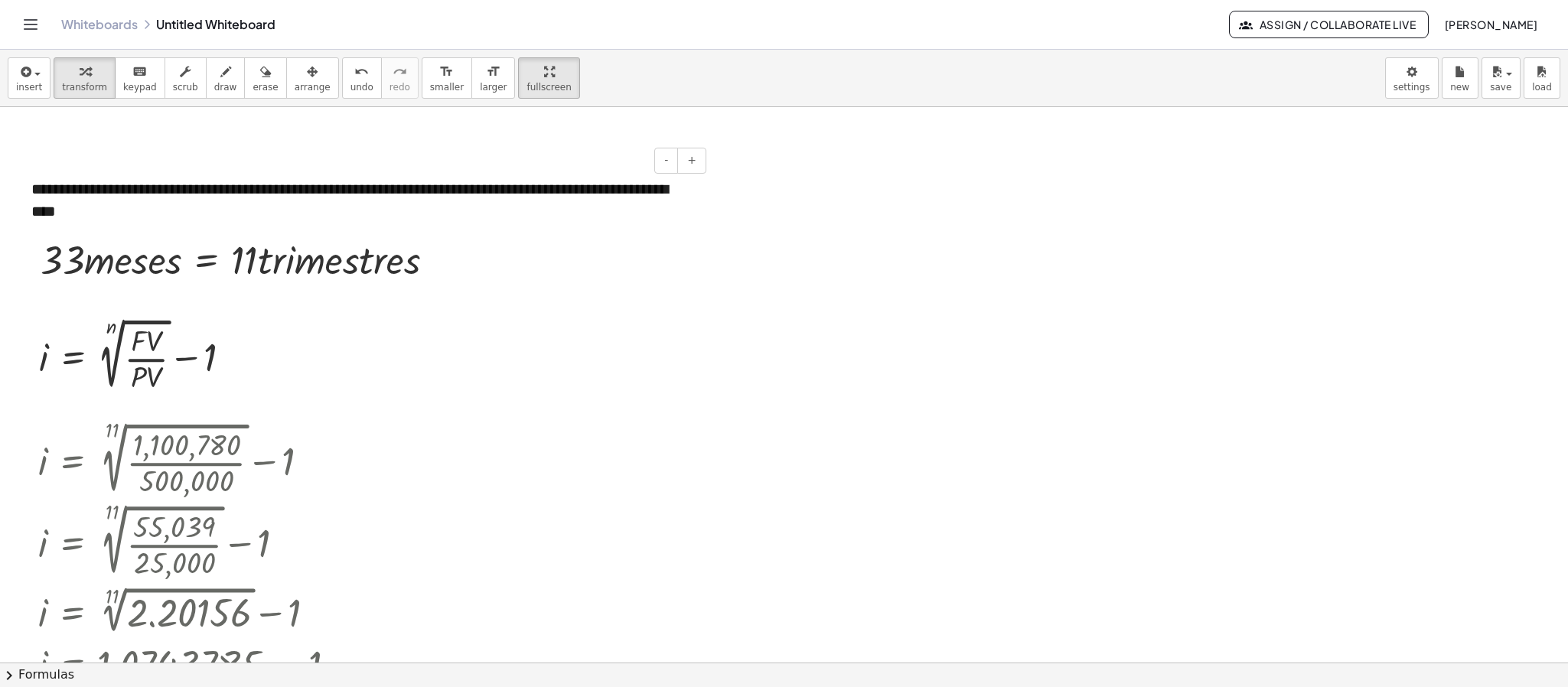
scroll to position [279, 0]
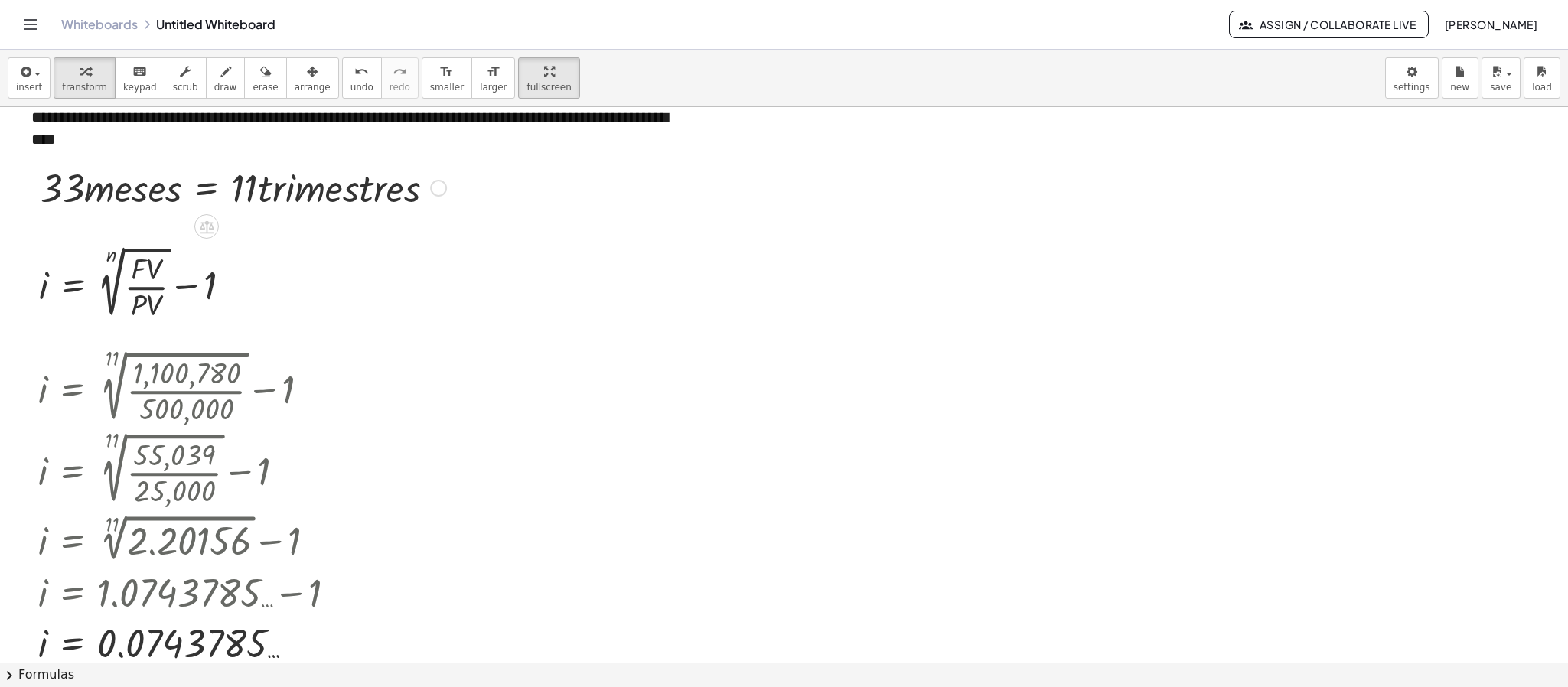
click at [123, 179] on div at bounding box center [243, 186] width 421 height 52
click at [294, 82] on span "arrange" at bounding box center [312, 87] width 36 height 10
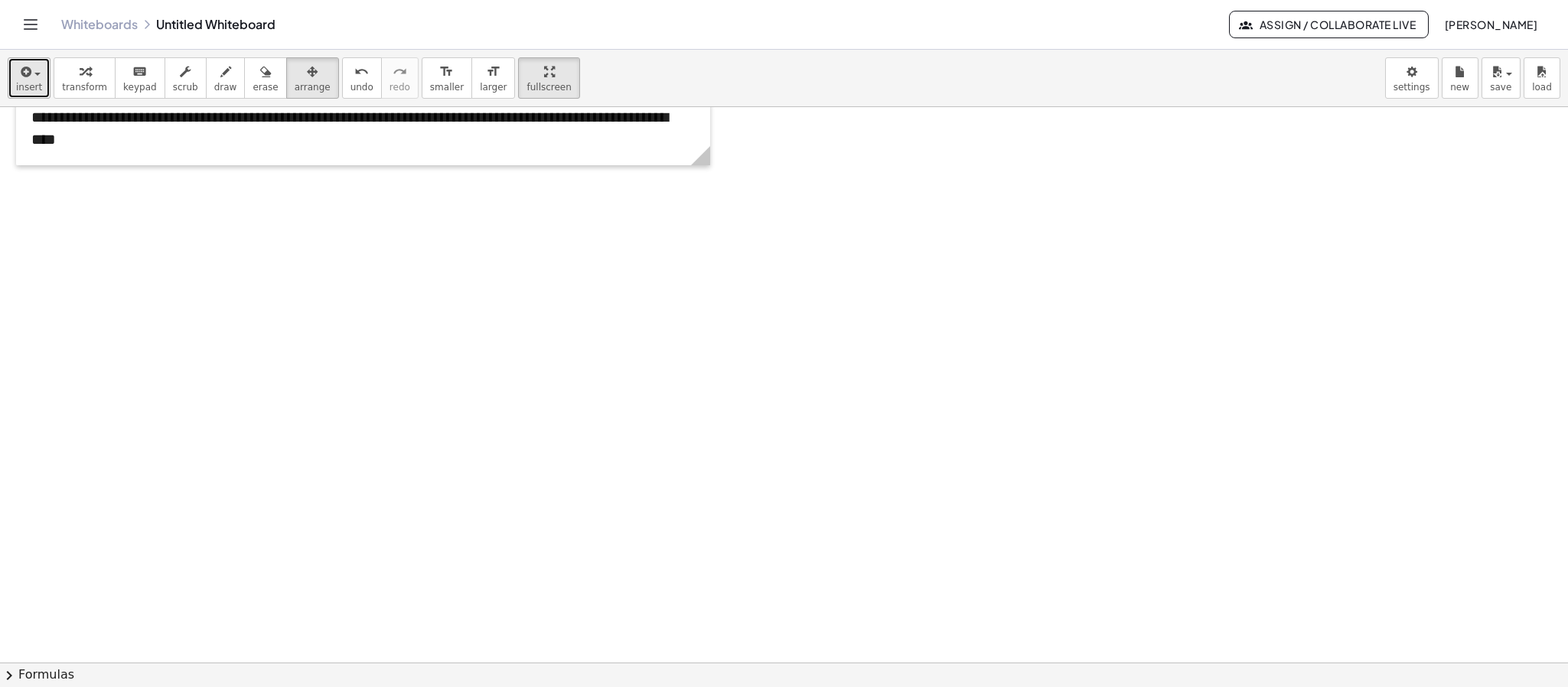
click at [30, 78] on div "button" at bounding box center [29, 71] width 26 height 18
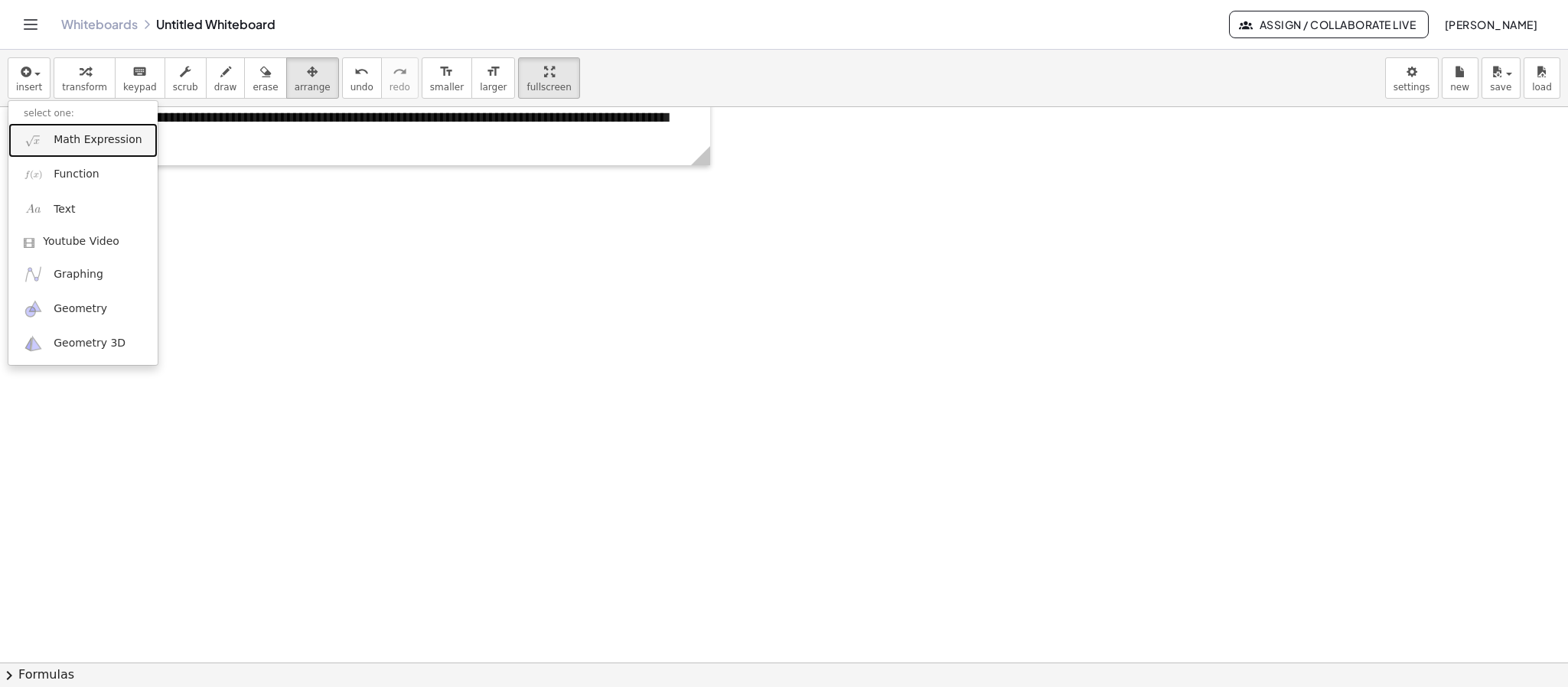
click at [57, 136] on span "Math Expression" at bounding box center [97, 140] width 88 height 16
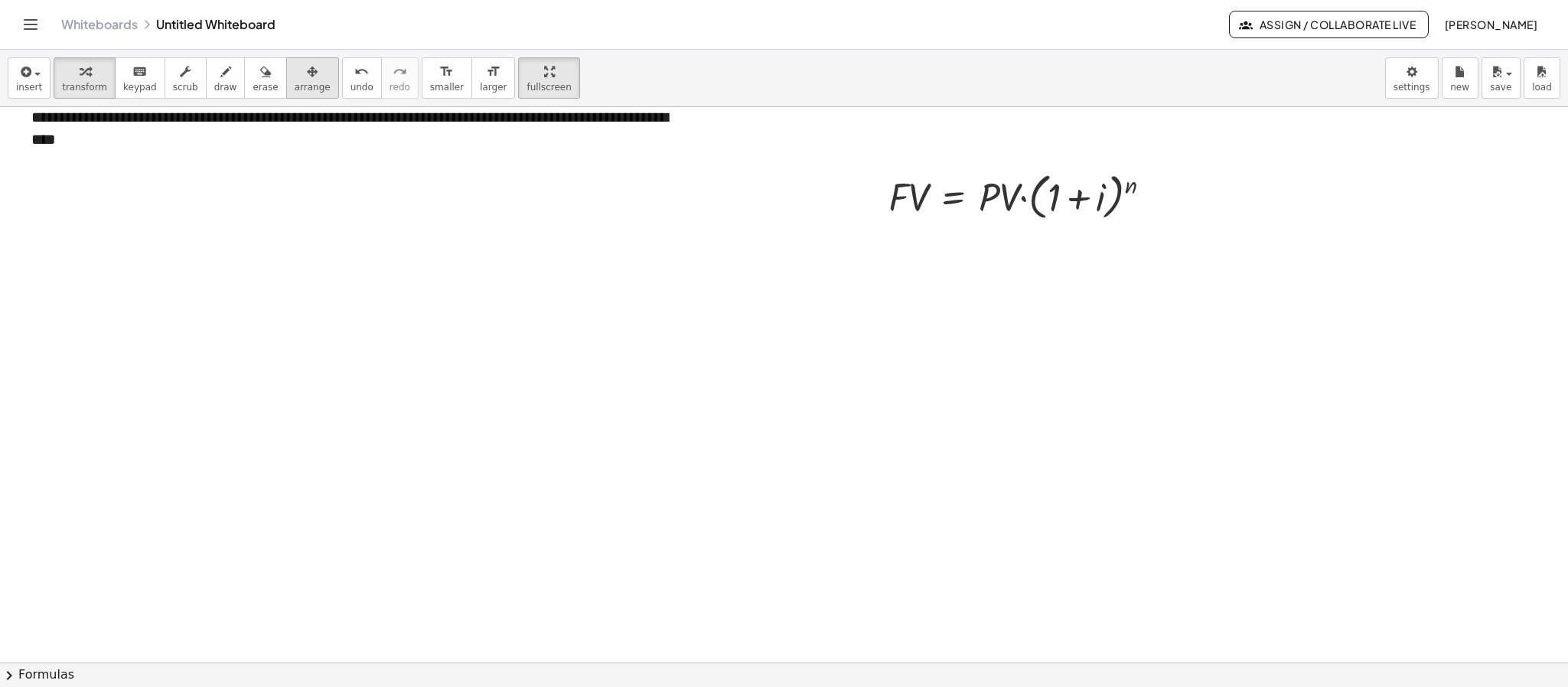
click at [303, 69] on div "button" at bounding box center [312, 71] width 36 height 18
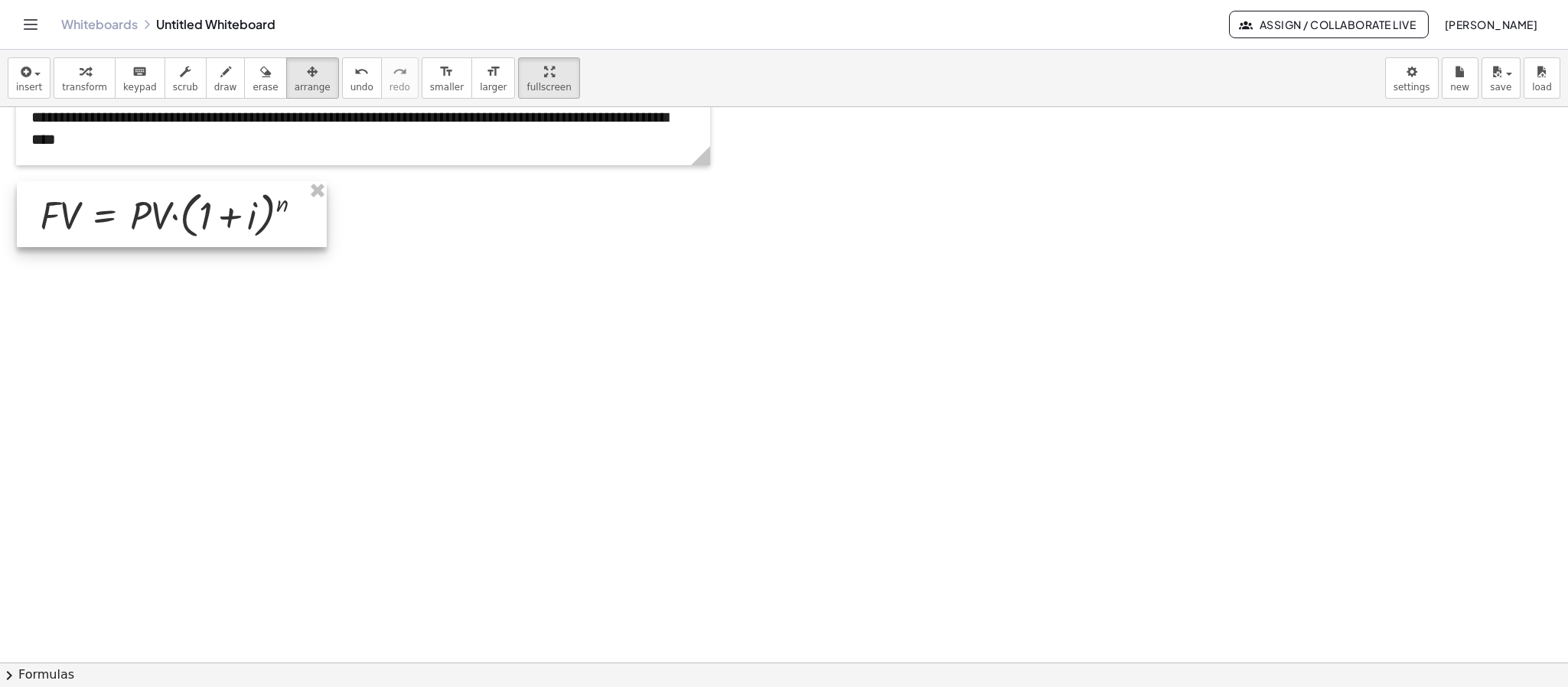
drag, startPoint x: 1134, startPoint y: 207, endPoint x: 287, endPoint y: 226, distance: 847.2
click at [287, 226] on div at bounding box center [172, 214] width 310 height 66
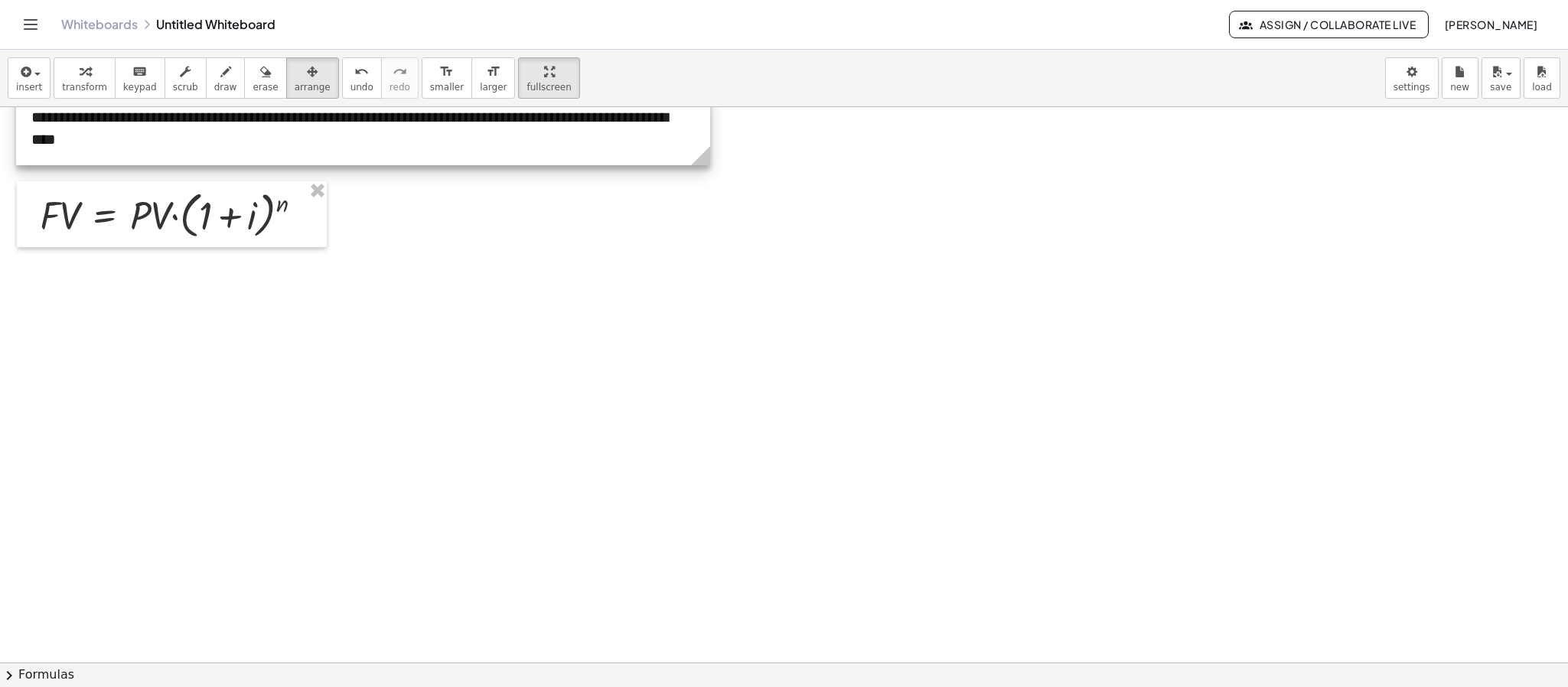
click at [112, 131] on div at bounding box center [362, 128] width 694 height 74
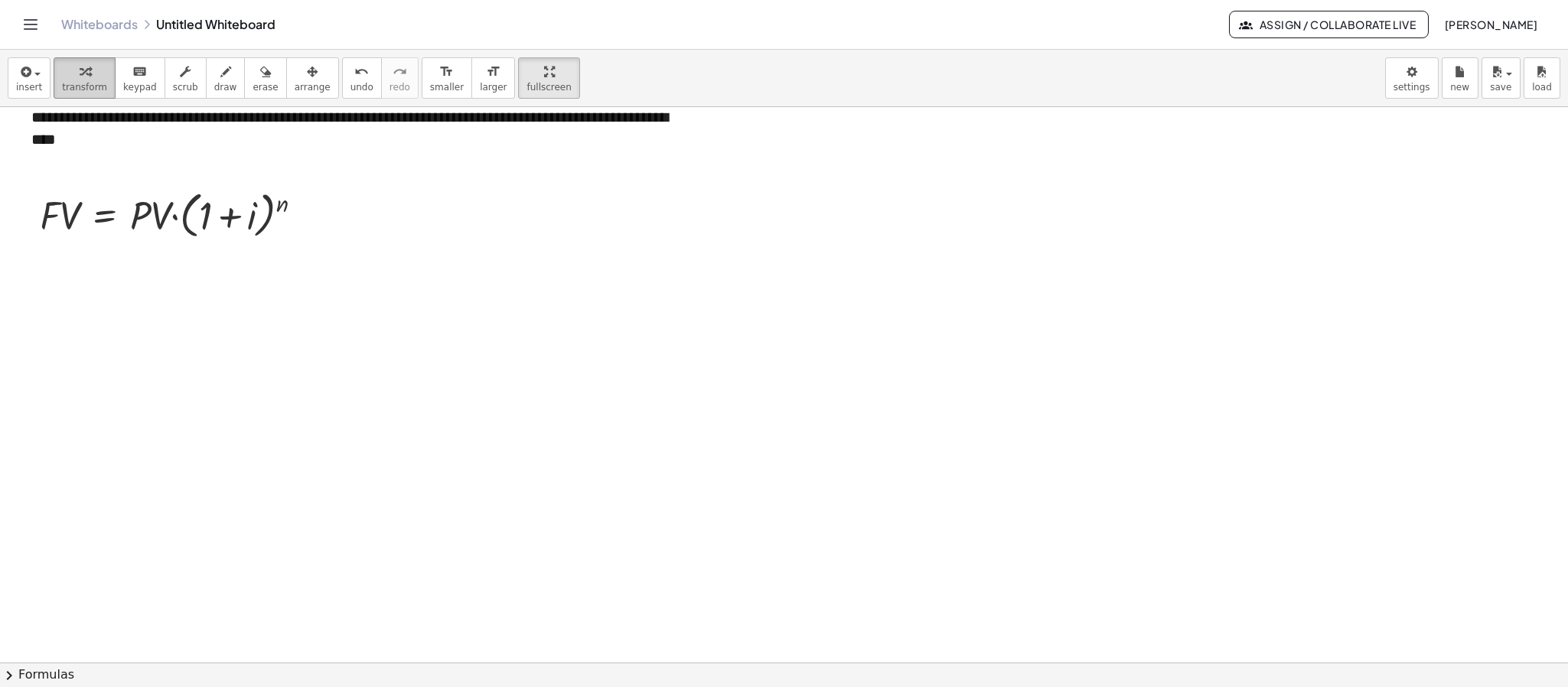
click at [79, 72] on icon "button" at bounding box center [84, 71] width 10 height 18
click at [109, 138] on div "**********" at bounding box center [362, 128] width 694 height 74
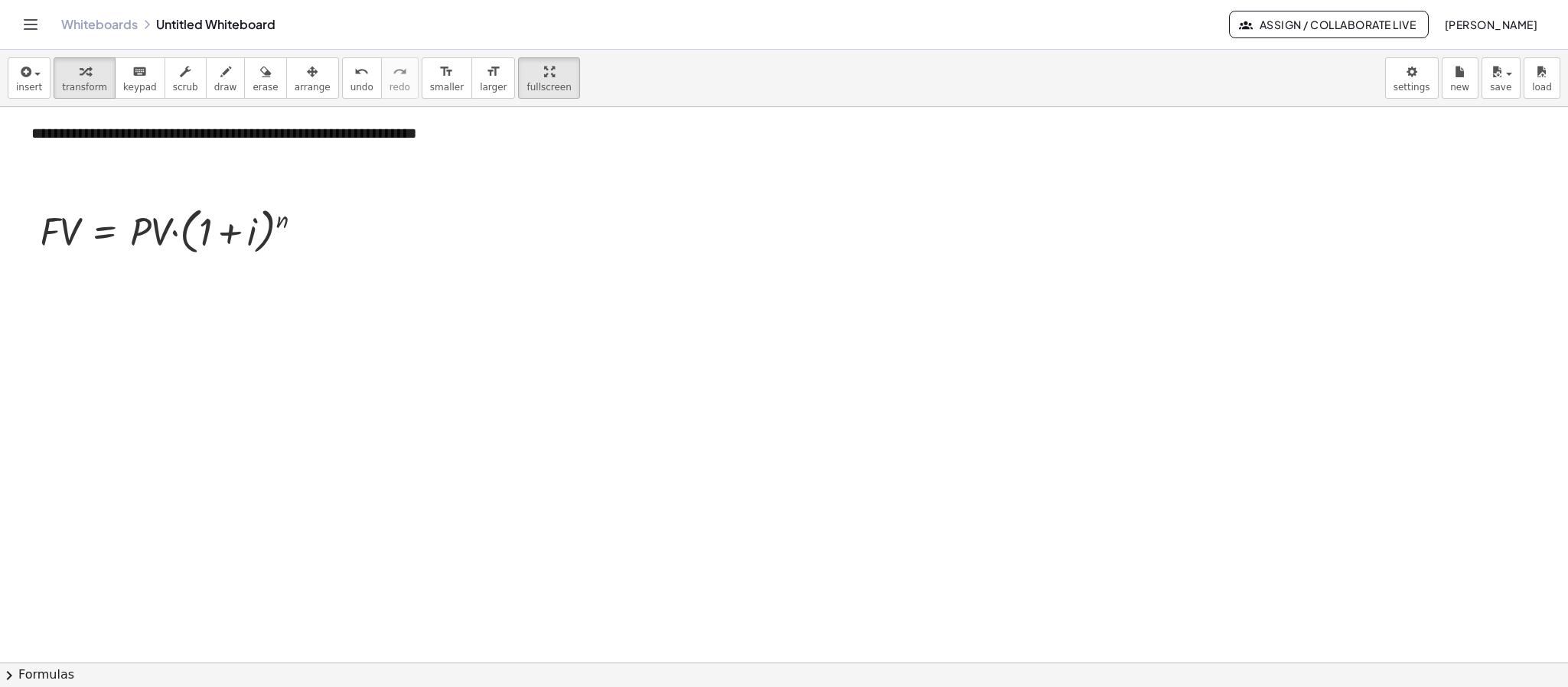
scroll to position [260, 0]
click at [741, 184] on div at bounding box center [784, 401] width 1568 height 1110
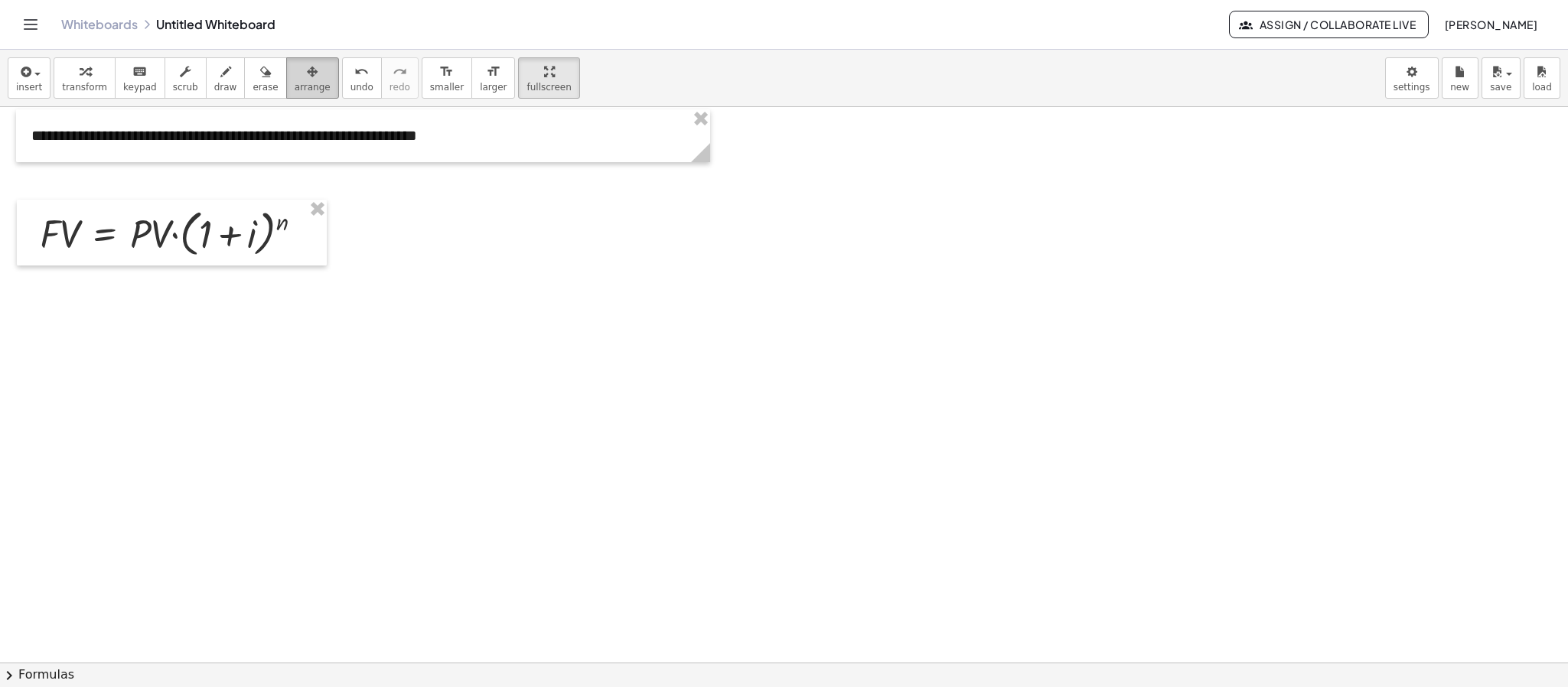
click at [305, 71] on div "button" at bounding box center [312, 71] width 36 height 18
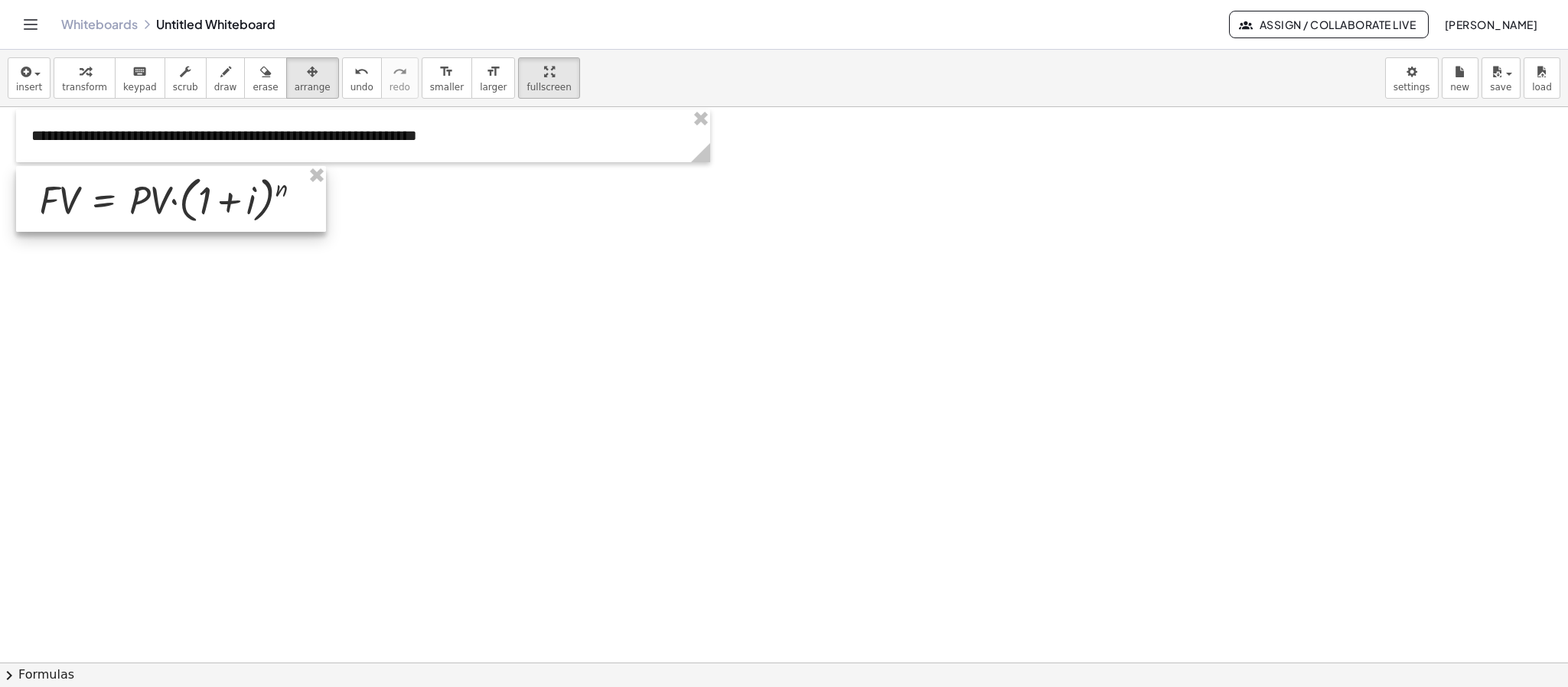
drag, startPoint x: 219, startPoint y: 241, endPoint x: 218, endPoint y: 207, distance: 34.0
click at [218, 207] on div at bounding box center [171, 199] width 310 height 66
click at [345, 220] on div at bounding box center [784, 401] width 1568 height 1110
click at [78, 85] on span "transform" at bounding box center [84, 87] width 45 height 10
click at [310, 202] on div at bounding box center [307, 199] width 17 height 17
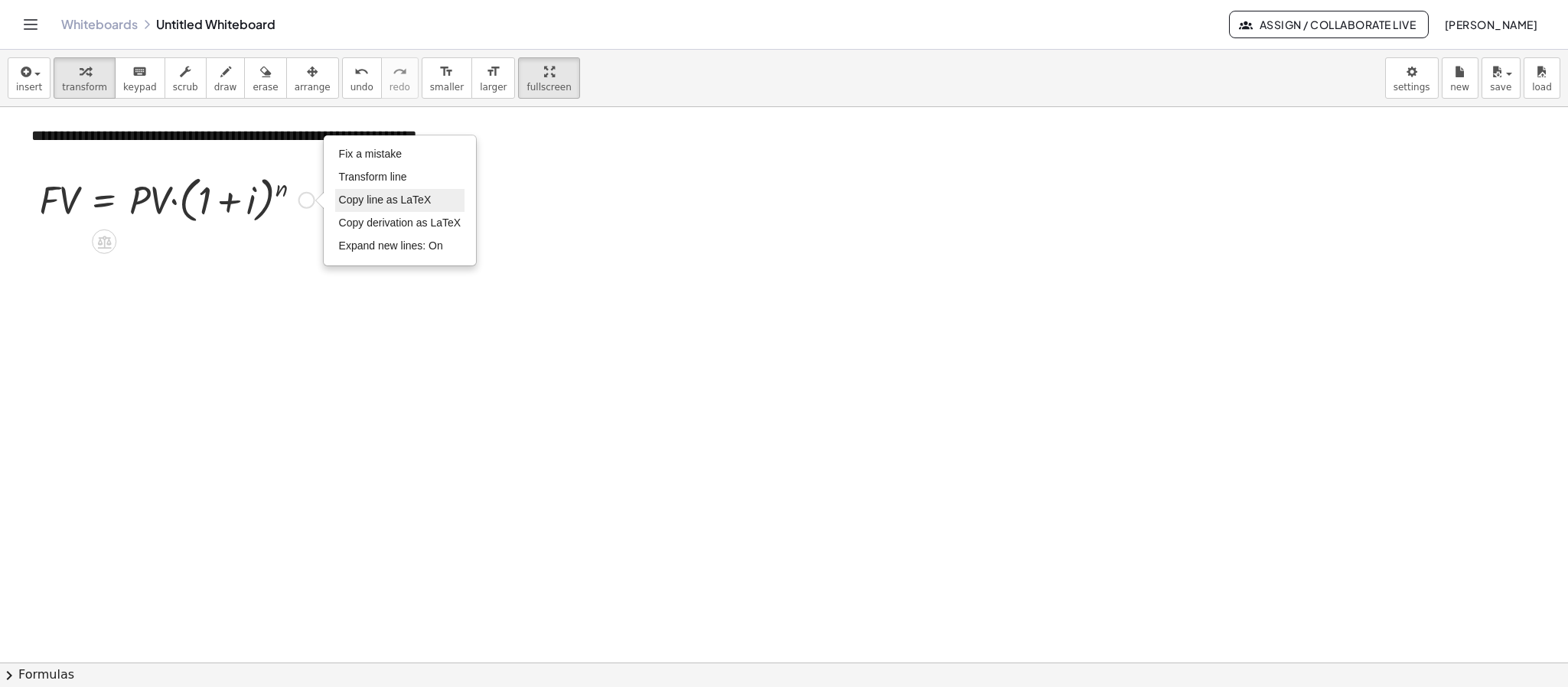
click at [356, 198] on span "Copy line as LaTeX" at bounding box center [385, 199] width 92 height 12
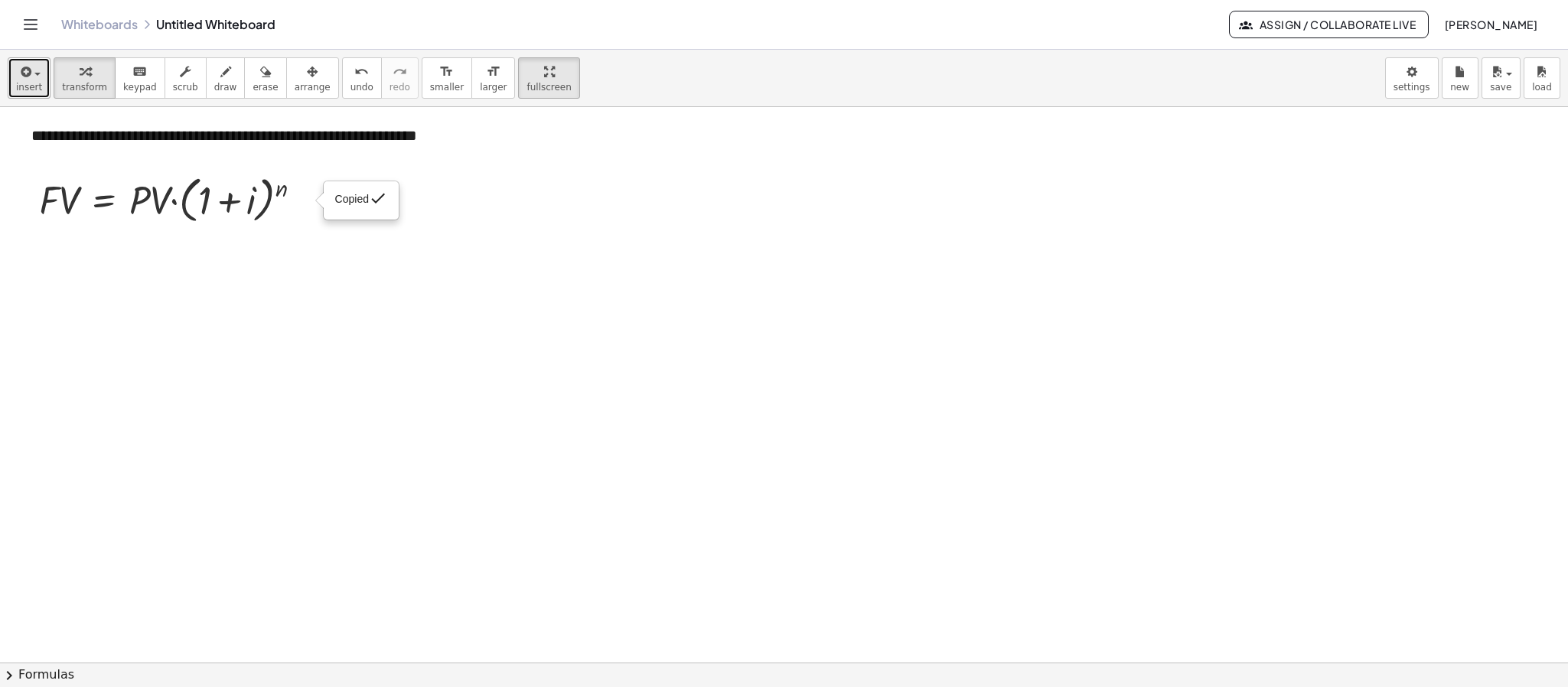
click at [21, 74] on icon "button" at bounding box center [24, 71] width 14 height 18
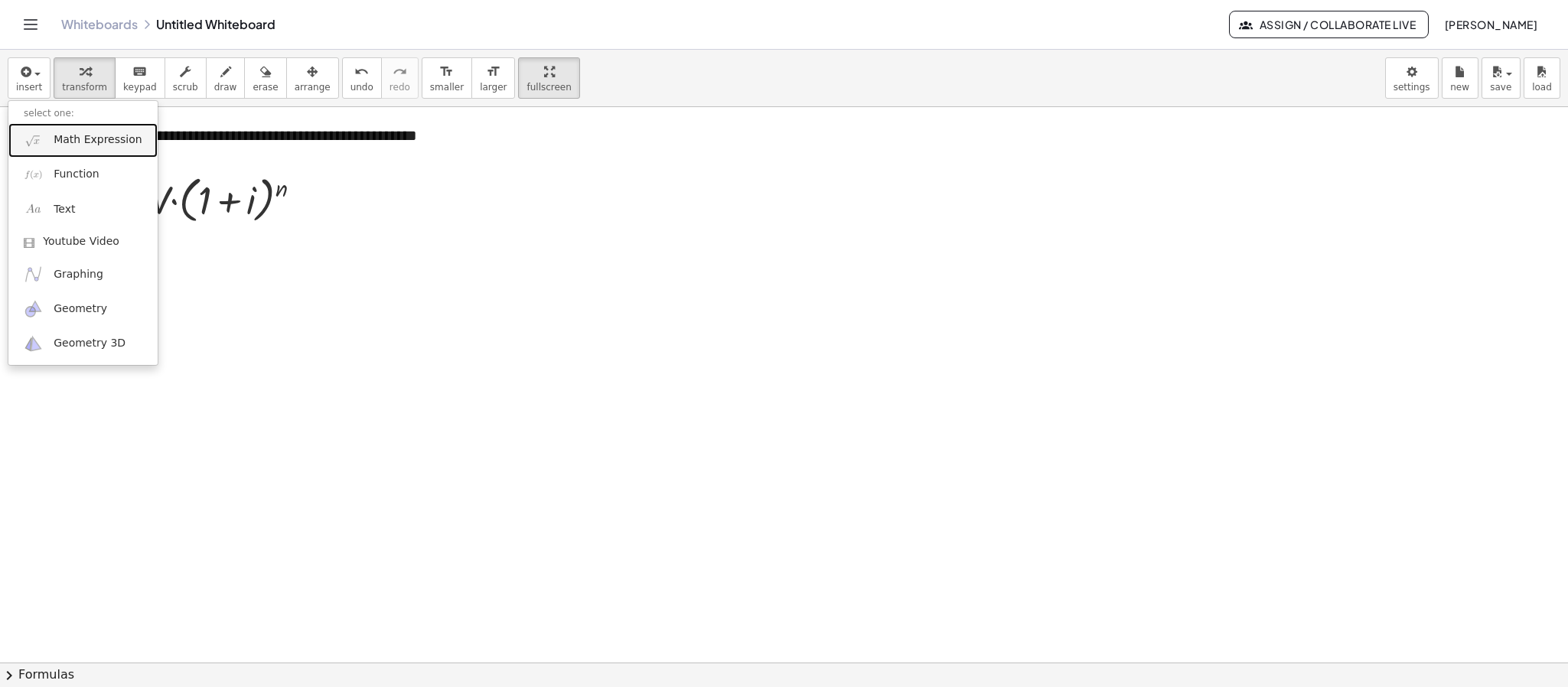
click at [83, 142] on span "Math Expression" at bounding box center [97, 140] width 88 height 16
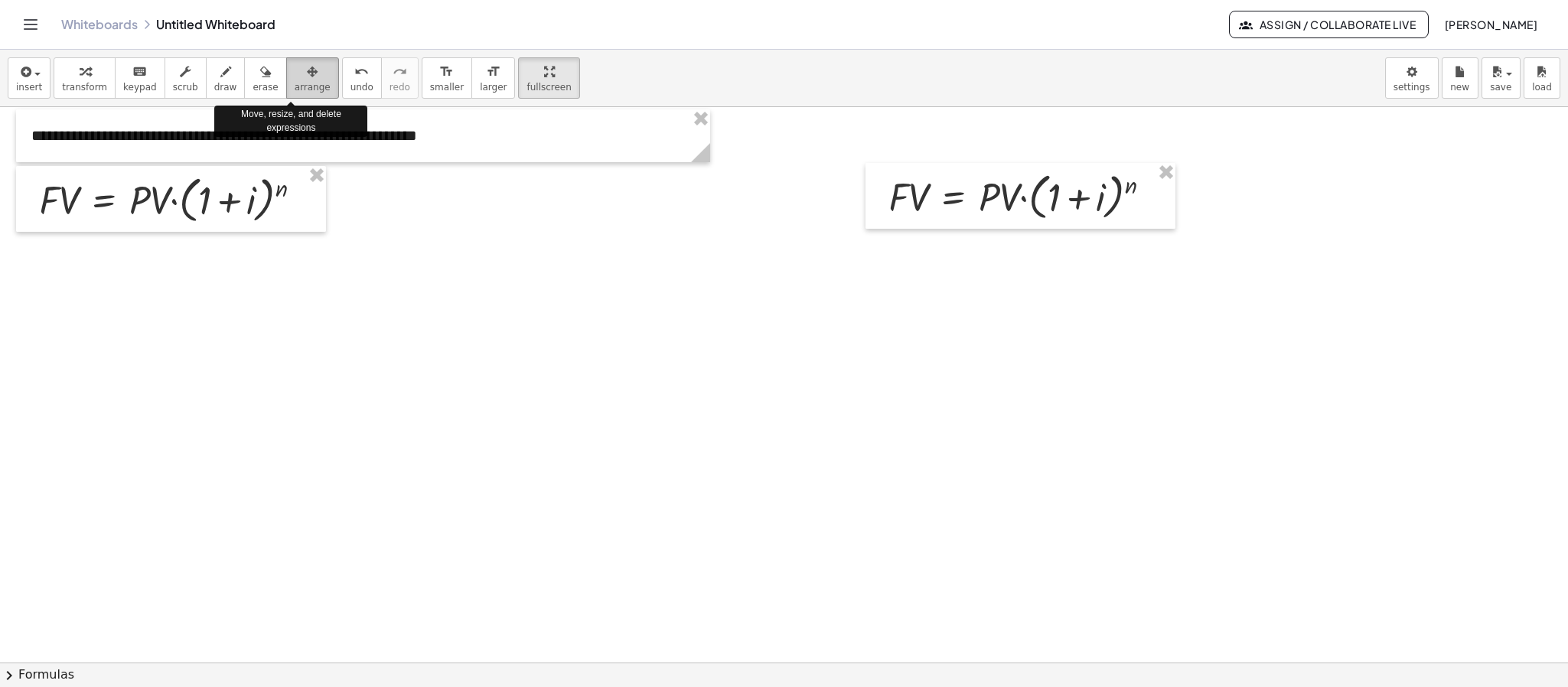
click at [301, 78] on div "button" at bounding box center [312, 71] width 36 height 18
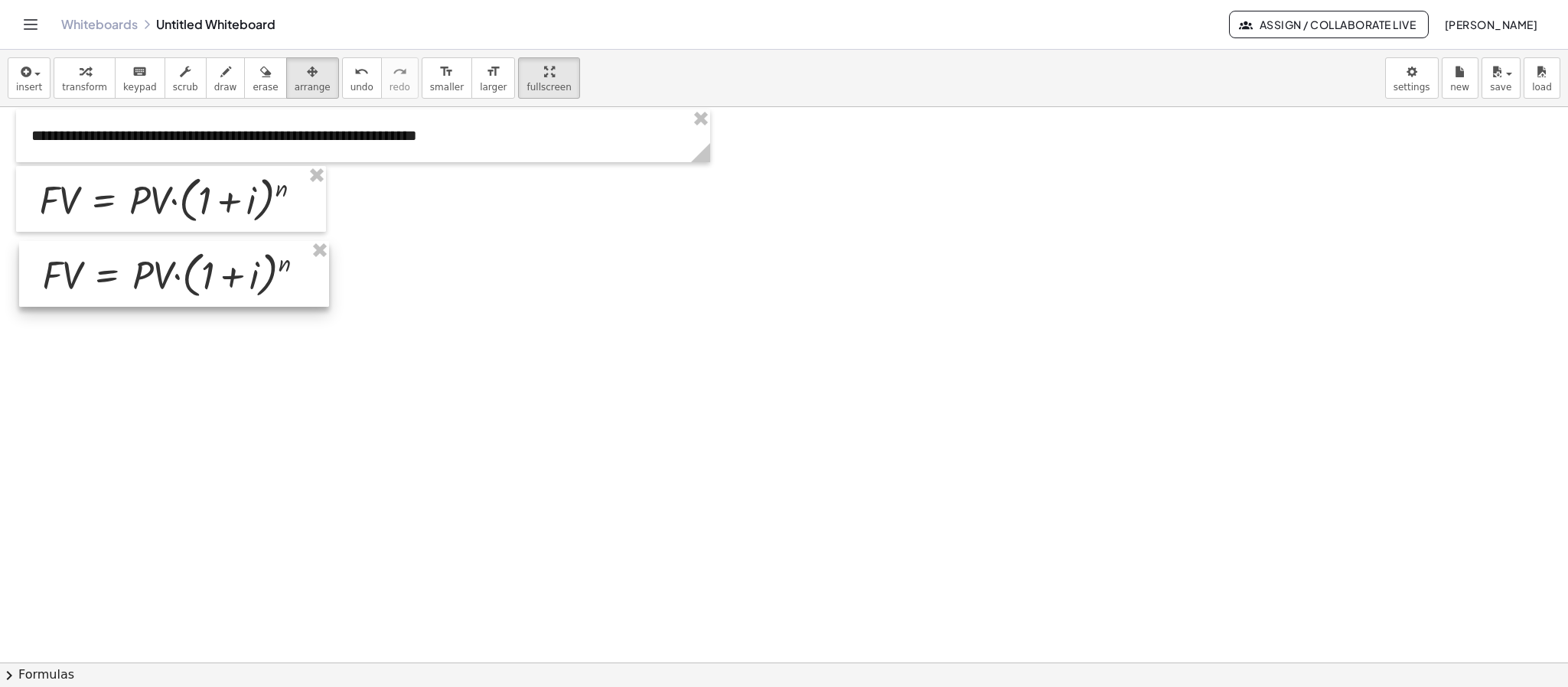
drag, startPoint x: 1125, startPoint y: 218, endPoint x: 280, endPoint y: 296, distance: 848.6
click at [280, 296] on div at bounding box center [174, 274] width 310 height 66
click at [90, 82] on span "transform" at bounding box center [84, 87] width 45 height 10
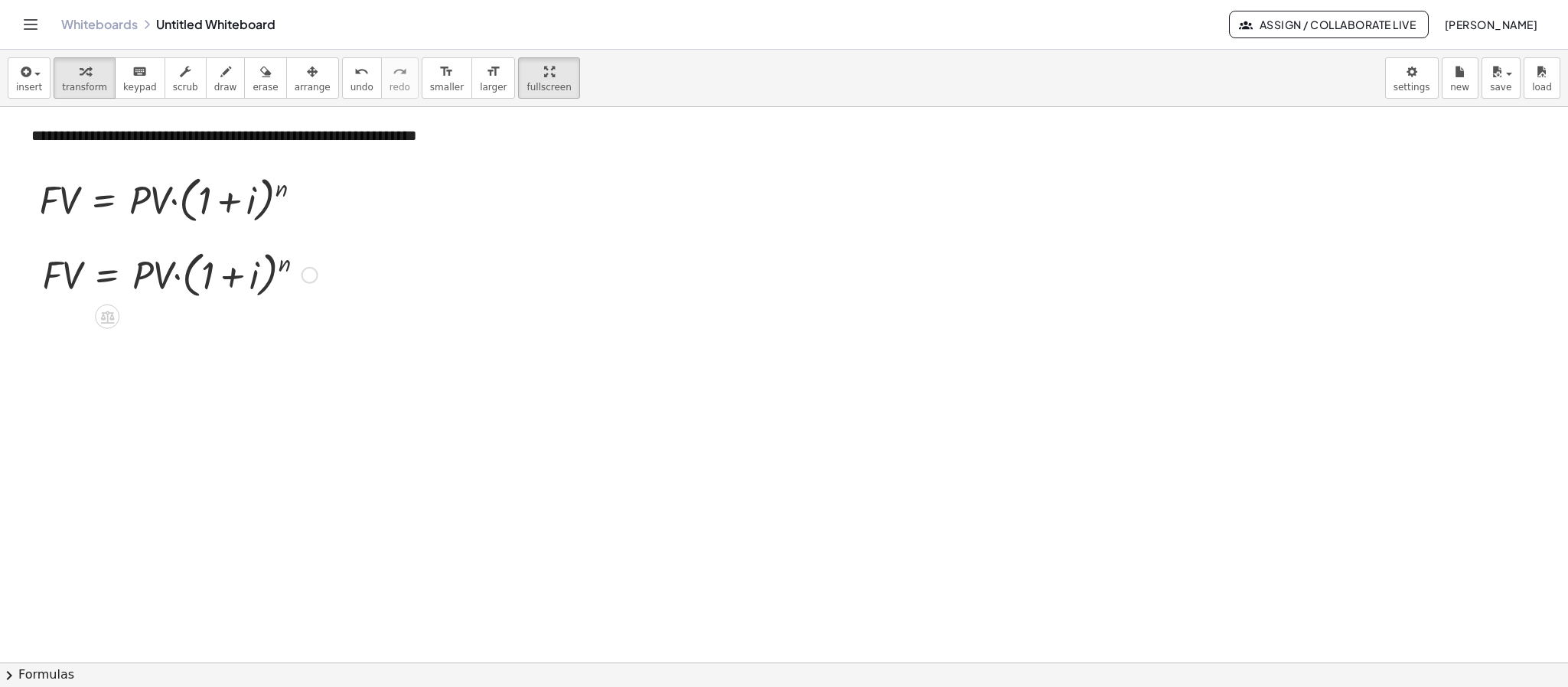
click at [314, 273] on div at bounding box center [309, 275] width 17 height 17
click at [361, 226] on span "Fix a mistake" at bounding box center [374, 229] width 63 height 12
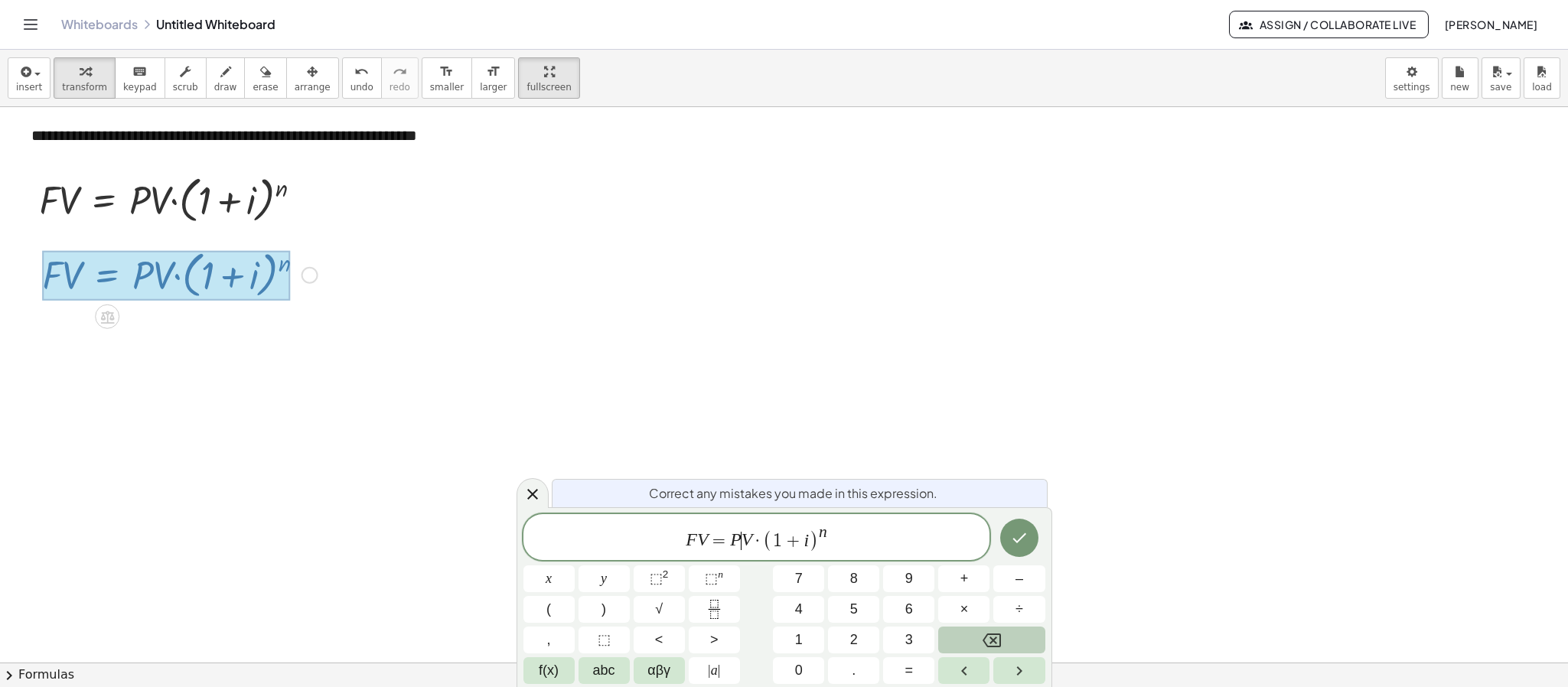
click at [747, 540] on var "V" at bounding box center [747, 540] width 11 height 20
click at [754, 540] on span "·" at bounding box center [758, 540] width 10 height 18
click at [848, 532] on span "n ​" at bounding box center [844, 533] width 9 height 17
click at [831, 544] on span ")" at bounding box center [834, 540] width 10 height 22
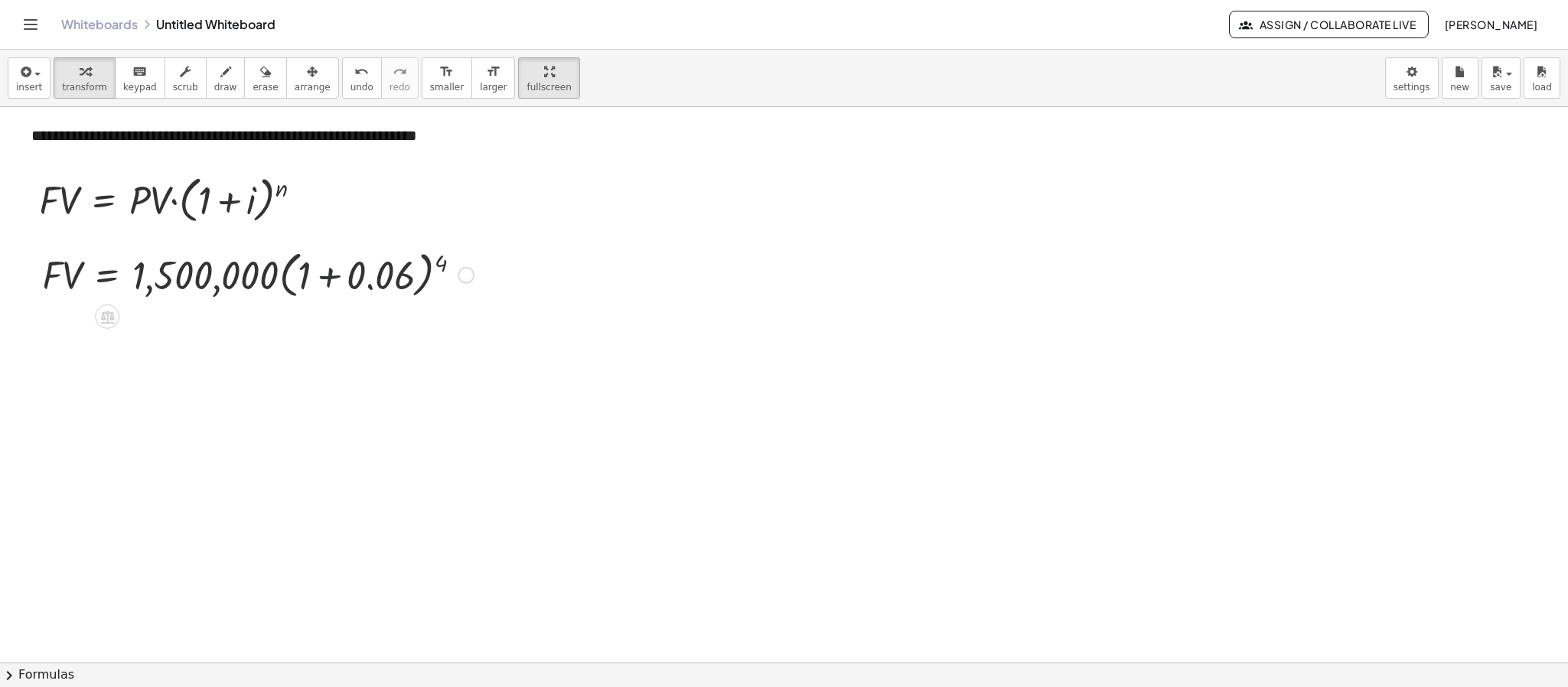
click at [322, 273] on div at bounding box center [258, 273] width 447 height 58
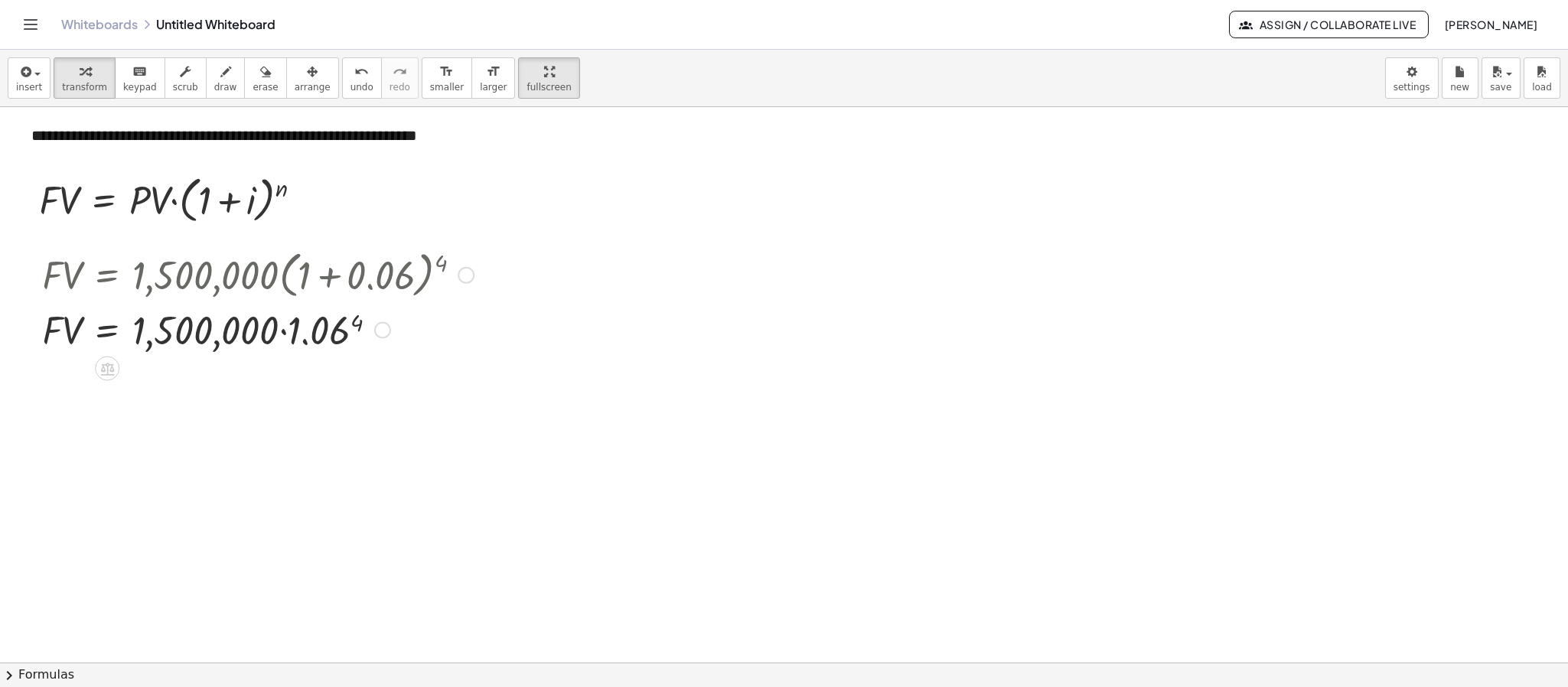
click at [362, 324] on div at bounding box center [258, 329] width 447 height 52
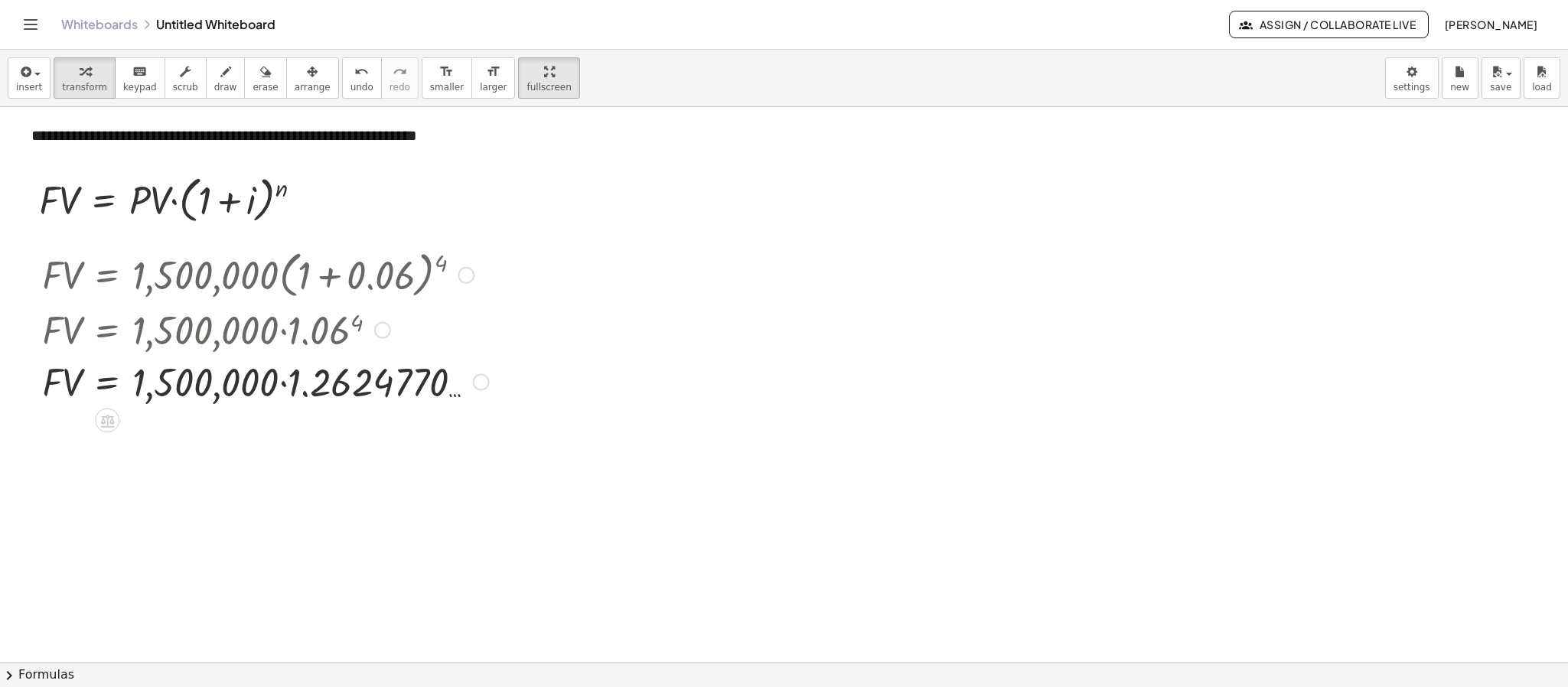
click at [283, 386] on div at bounding box center [266, 381] width 463 height 52
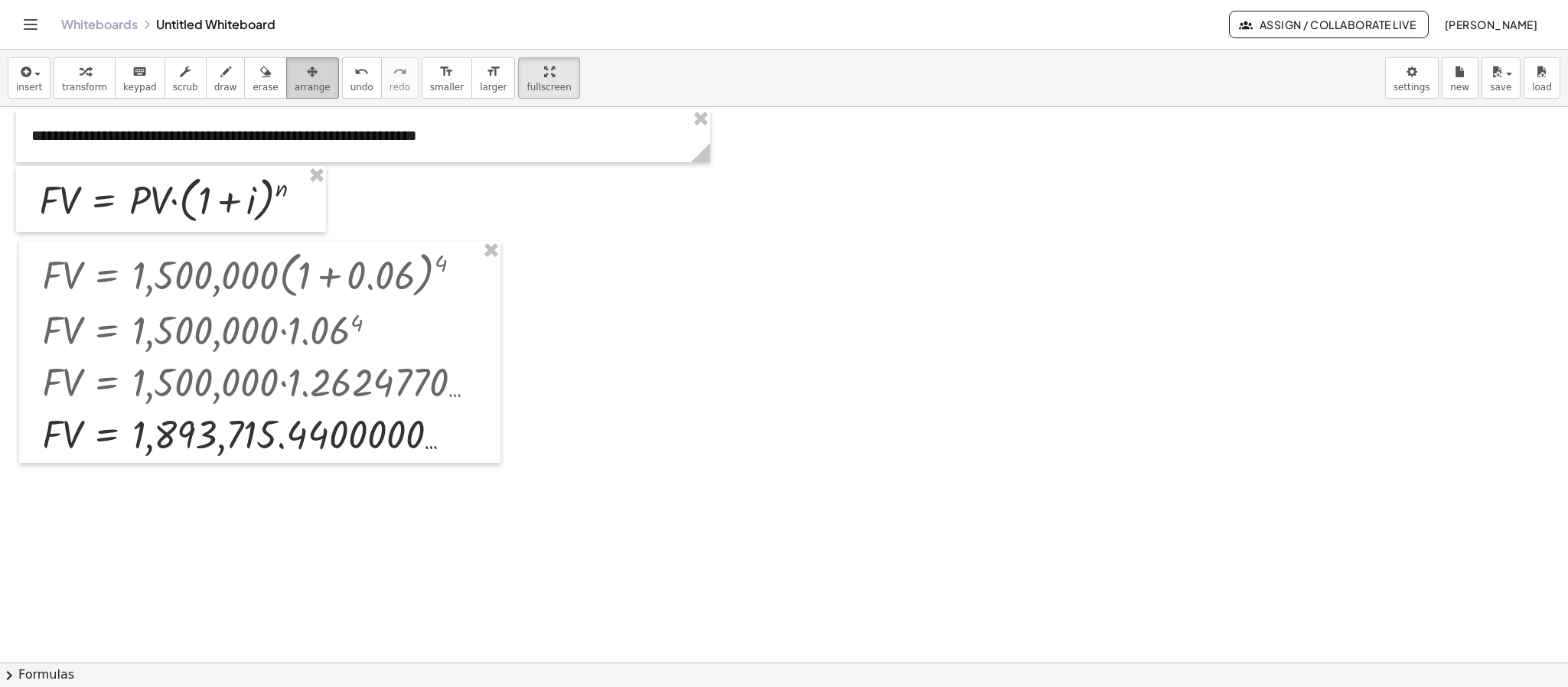
click at [308, 88] on button "arrange" at bounding box center [313, 77] width 53 height 41
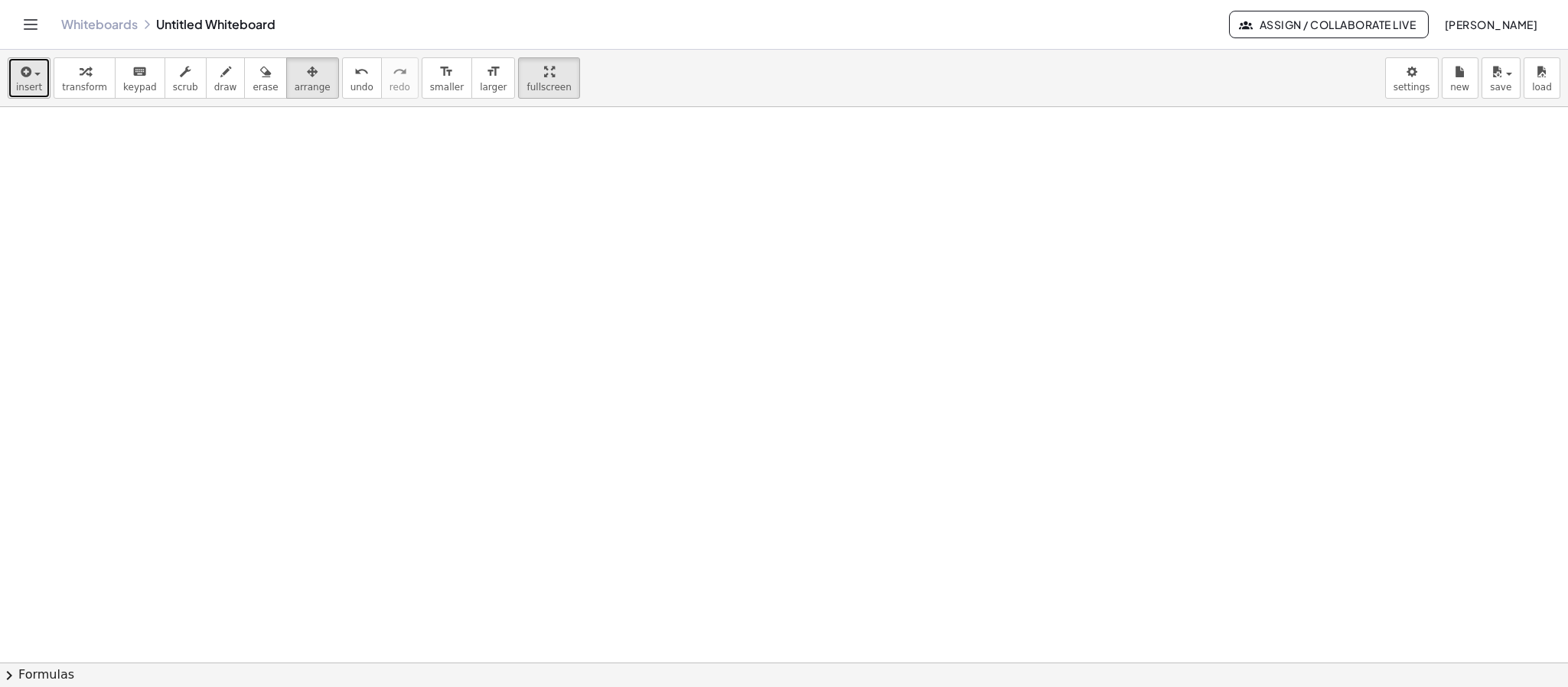
click at [25, 74] on icon "button" at bounding box center [24, 71] width 14 height 18
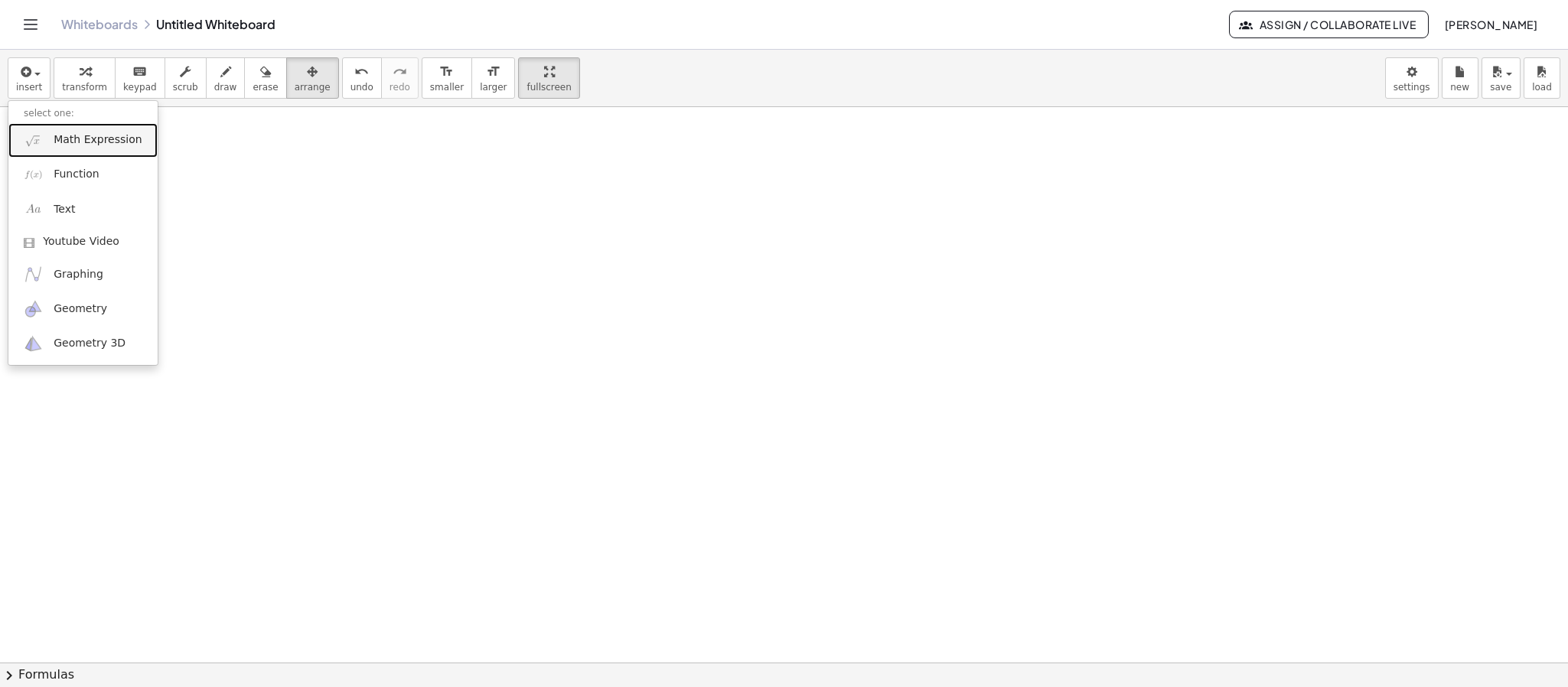
click at [47, 152] on link "Math Expression" at bounding box center [83, 140] width 149 height 35
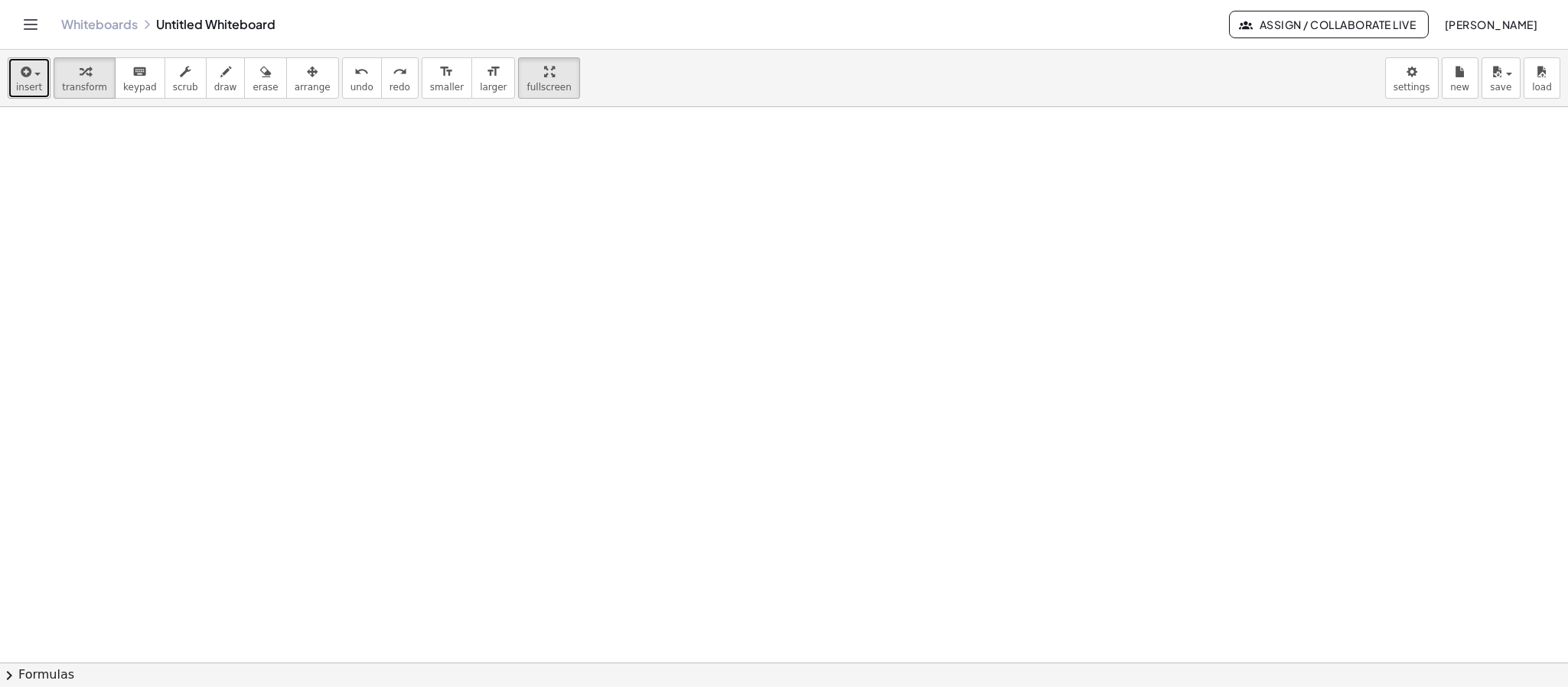
click at [30, 78] on icon "button" at bounding box center [24, 71] width 14 height 18
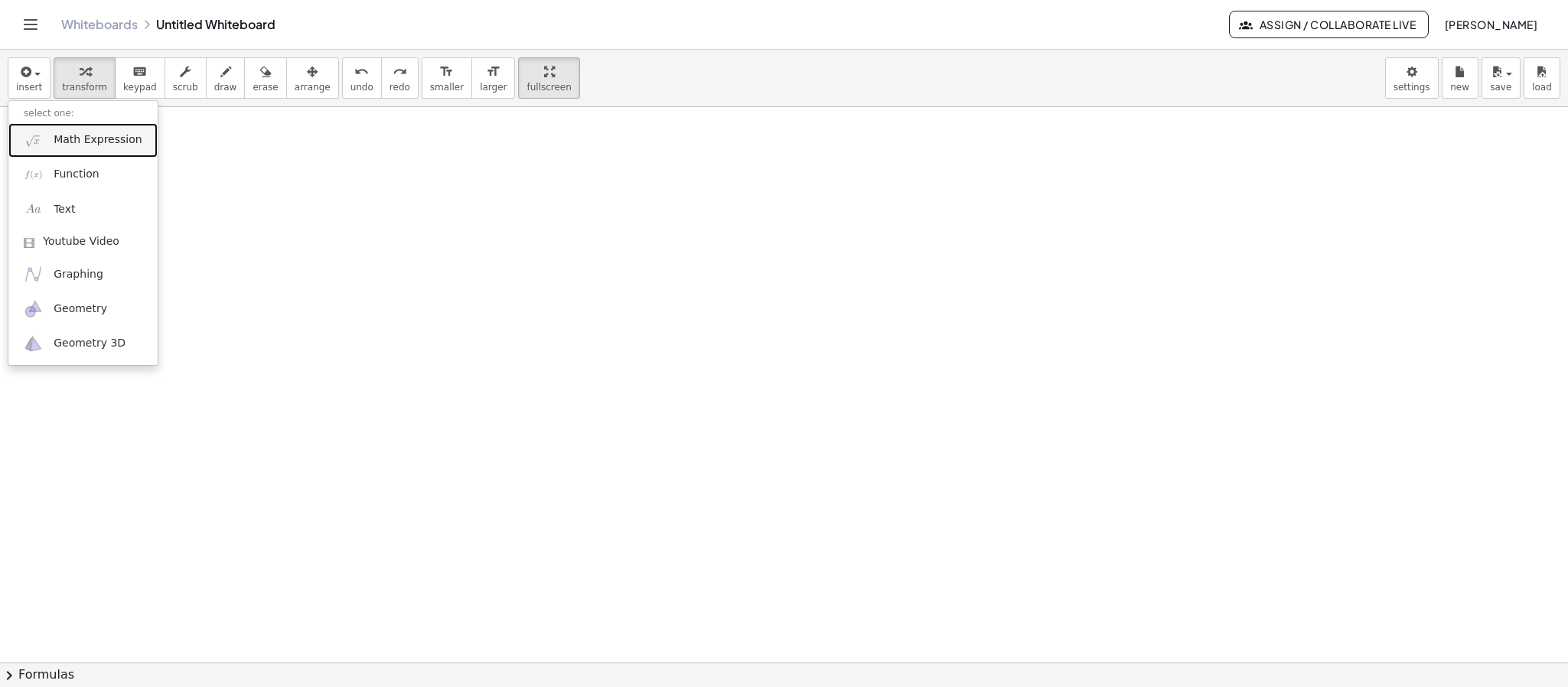
click at [69, 138] on span "Math Expression" at bounding box center [97, 140] width 88 height 16
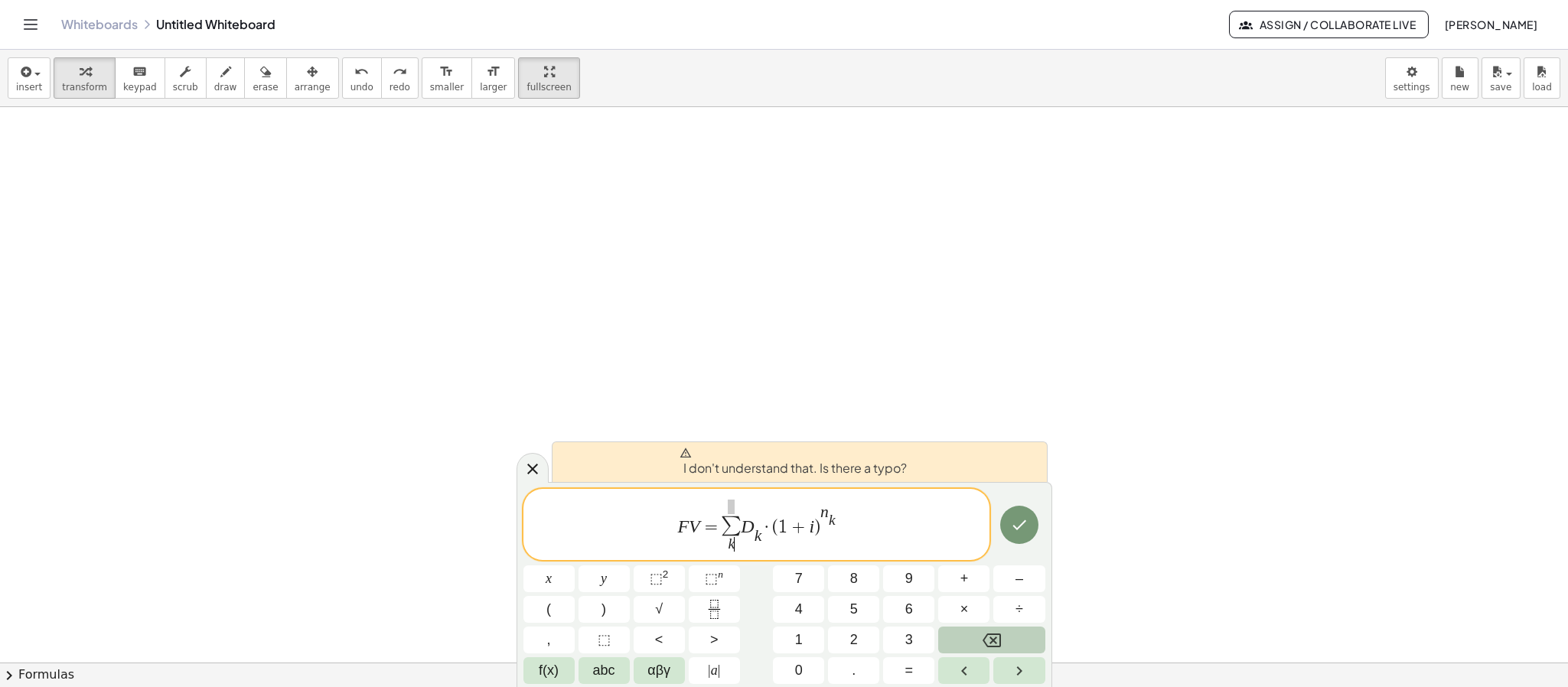
click at [734, 501] on span at bounding box center [731, 507] width 19 height 15
click at [733, 501] on span at bounding box center [731, 507] width 7 height 15
click at [738, 540] on span "k" at bounding box center [731, 544] width 19 height 15
click at [731, 547] on var "k" at bounding box center [732, 543] width 7 height 16
click at [737, 547] on span "k" at bounding box center [731, 544] width 19 height 15
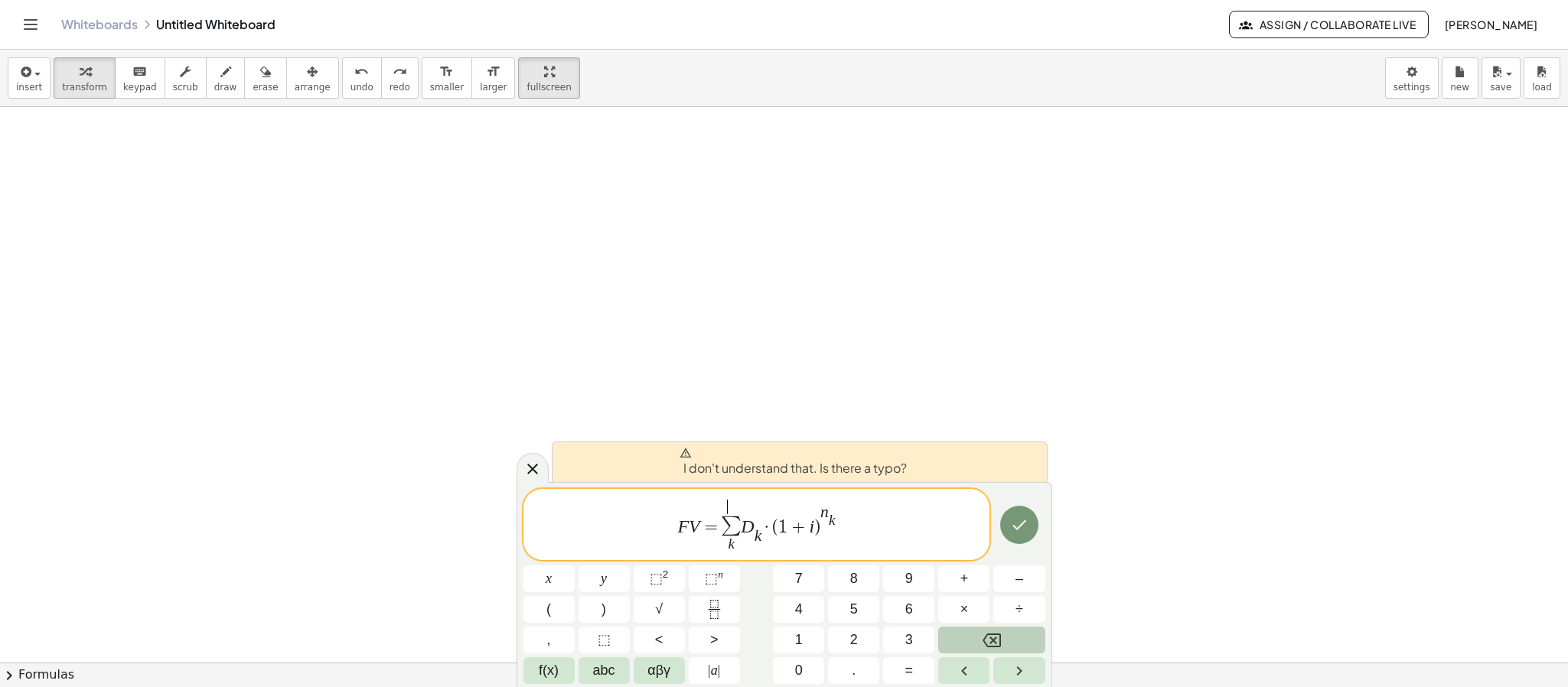
click at [737, 547] on span "k" at bounding box center [731, 544] width 19 height 15
click at [733, 549] on span "k ​" at bounding box center [732, 544] width 7 height 15
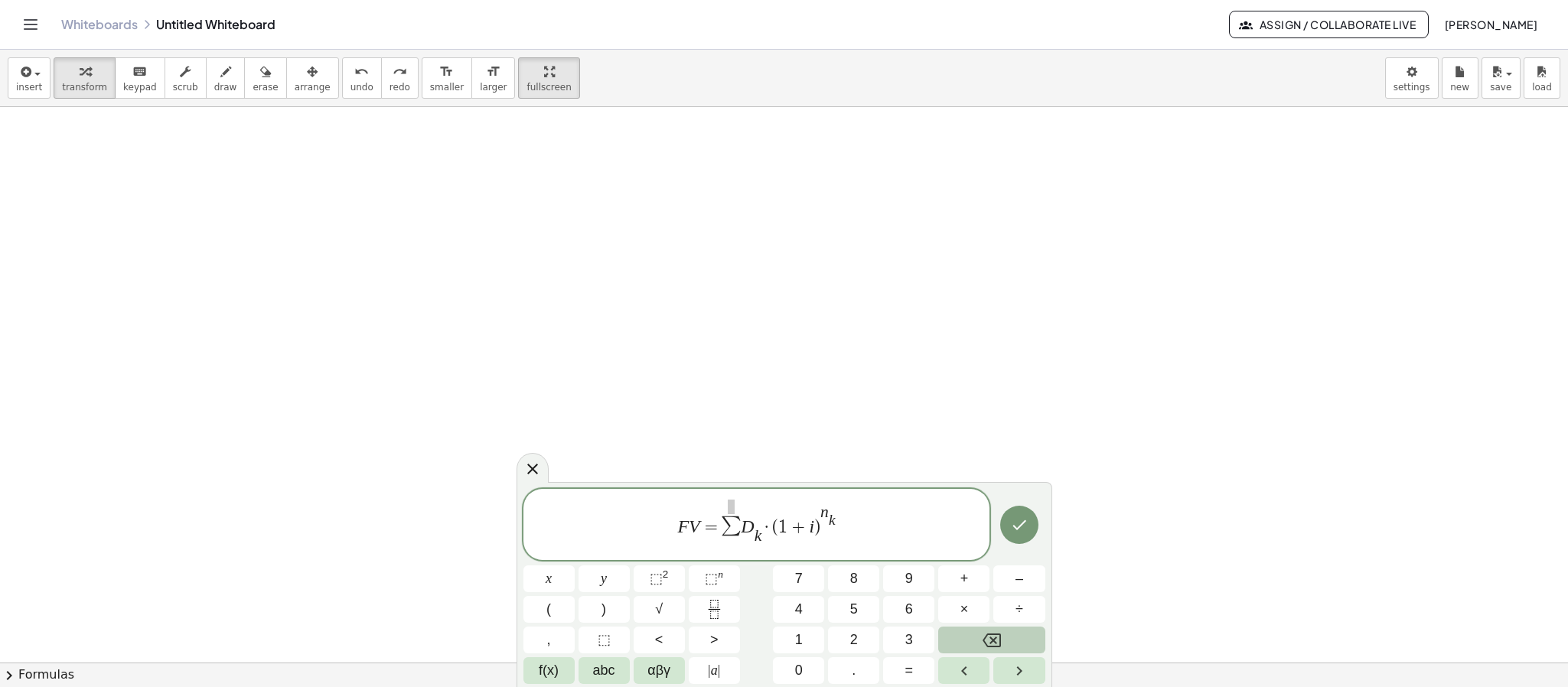
click at [727, 506] on span at bounding box center [731, 507] width 7 height 15
click at [733, 549] on span at bounding box center [731, 544] width 7 height 15
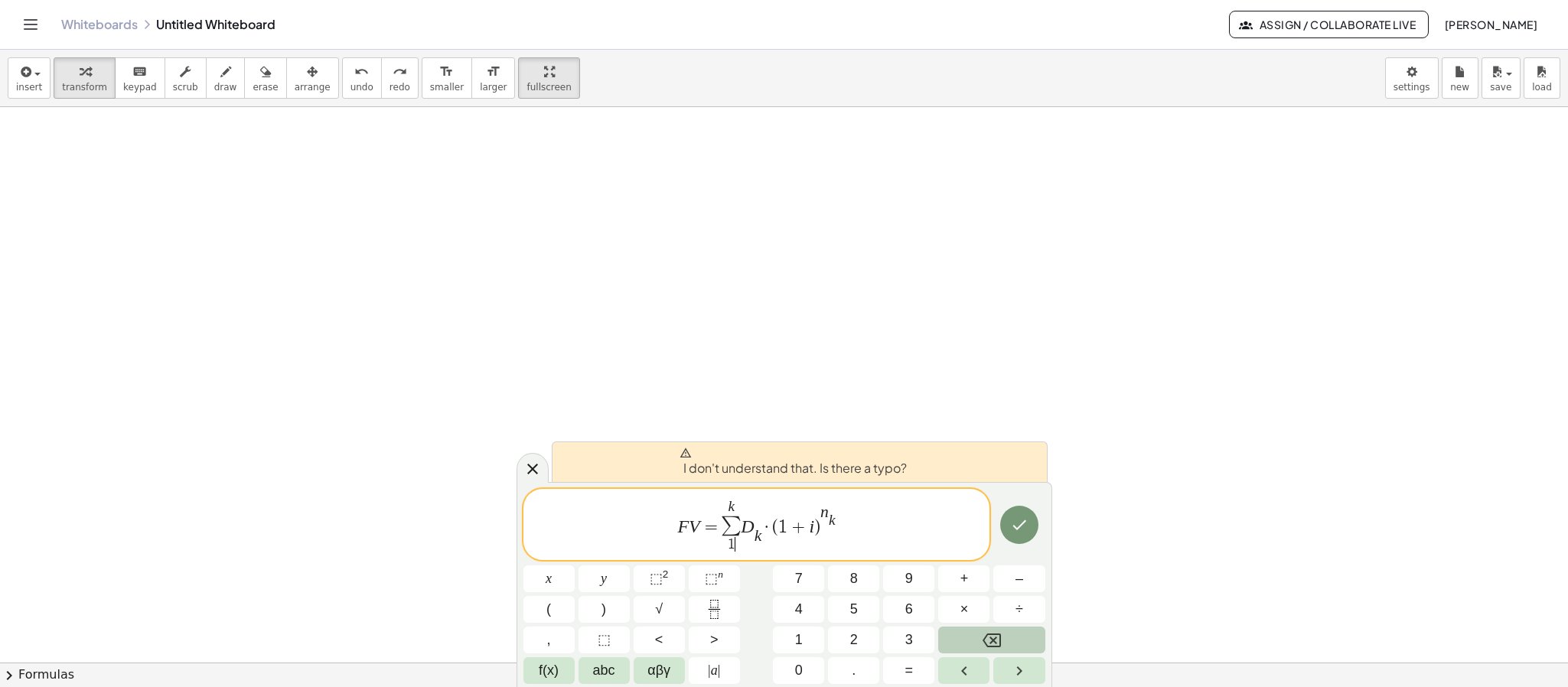
click at [862, 530] on span "F V = k ∑ 1 ​ D k ​ · ( 1 + i ) n k ​" at bounding box center [757, 525] width 467 height 55
click at [733, 542] on span "1" at bounding box center [731, 544] width 8 height 15
click at [774, 524] on span "(" at bounding box center [774, 527] width 6 height 18
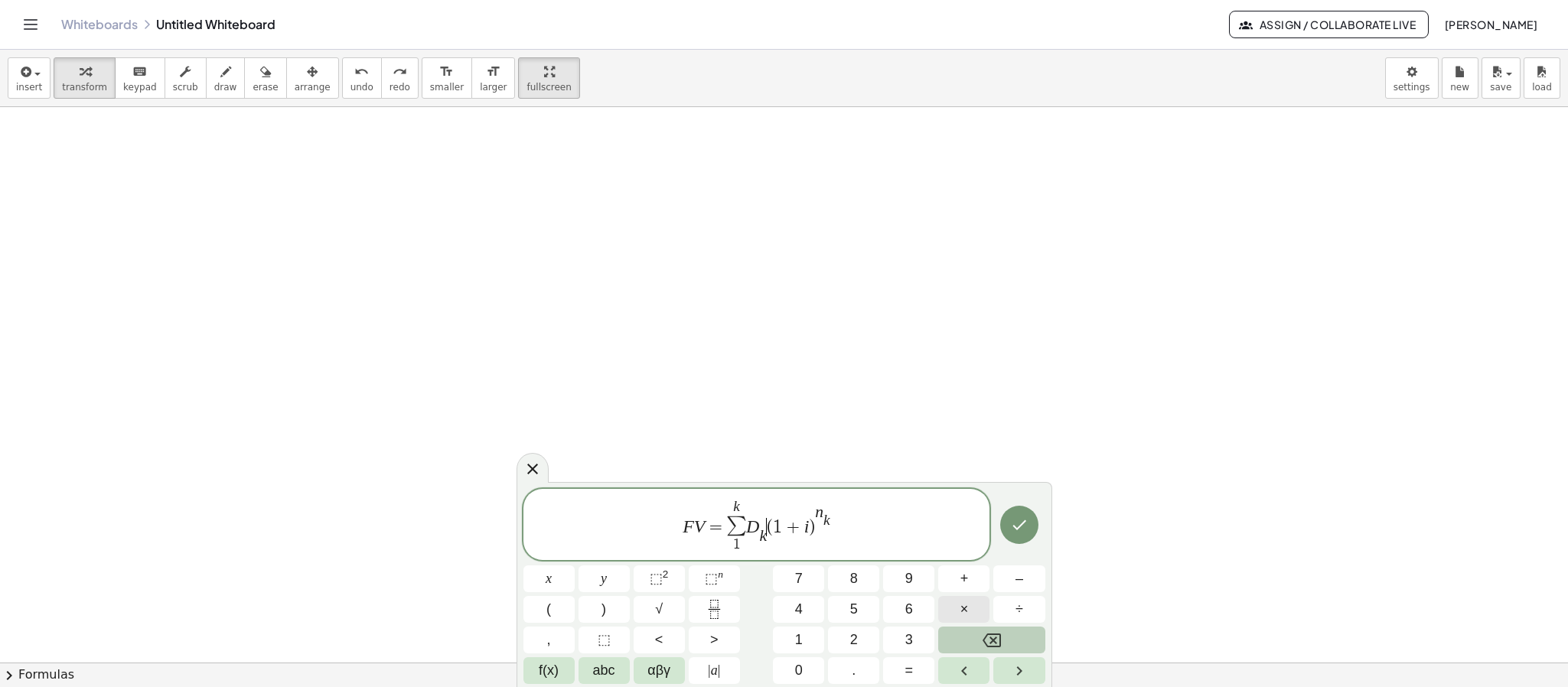
click at [971, 603] on button "×" at bounding box center [963, 609] width 51 height 27
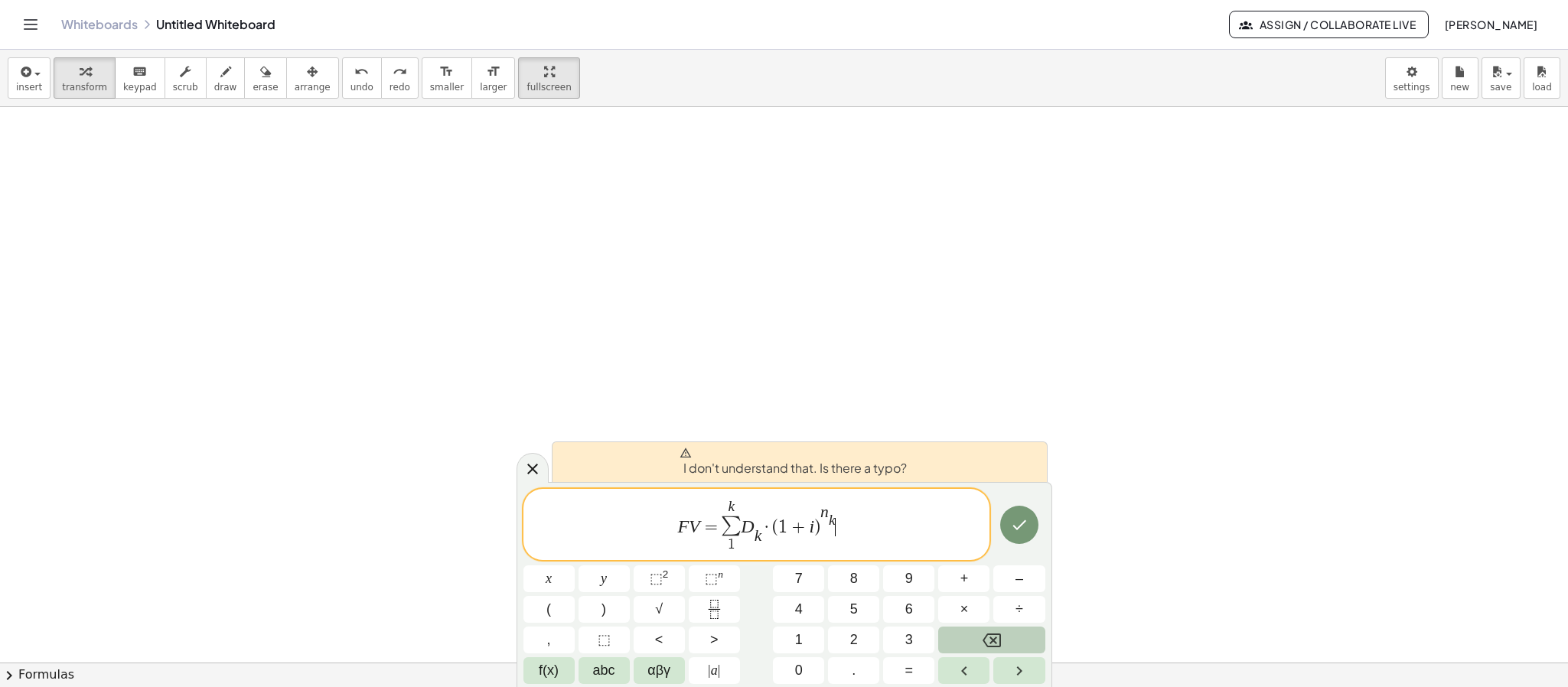
click at [835, 513] on span "F V = k ∑ 1 D k ​ · ( 1 + i ) n k ​ ​" at bounding box center [757, 525] width 467 height 55
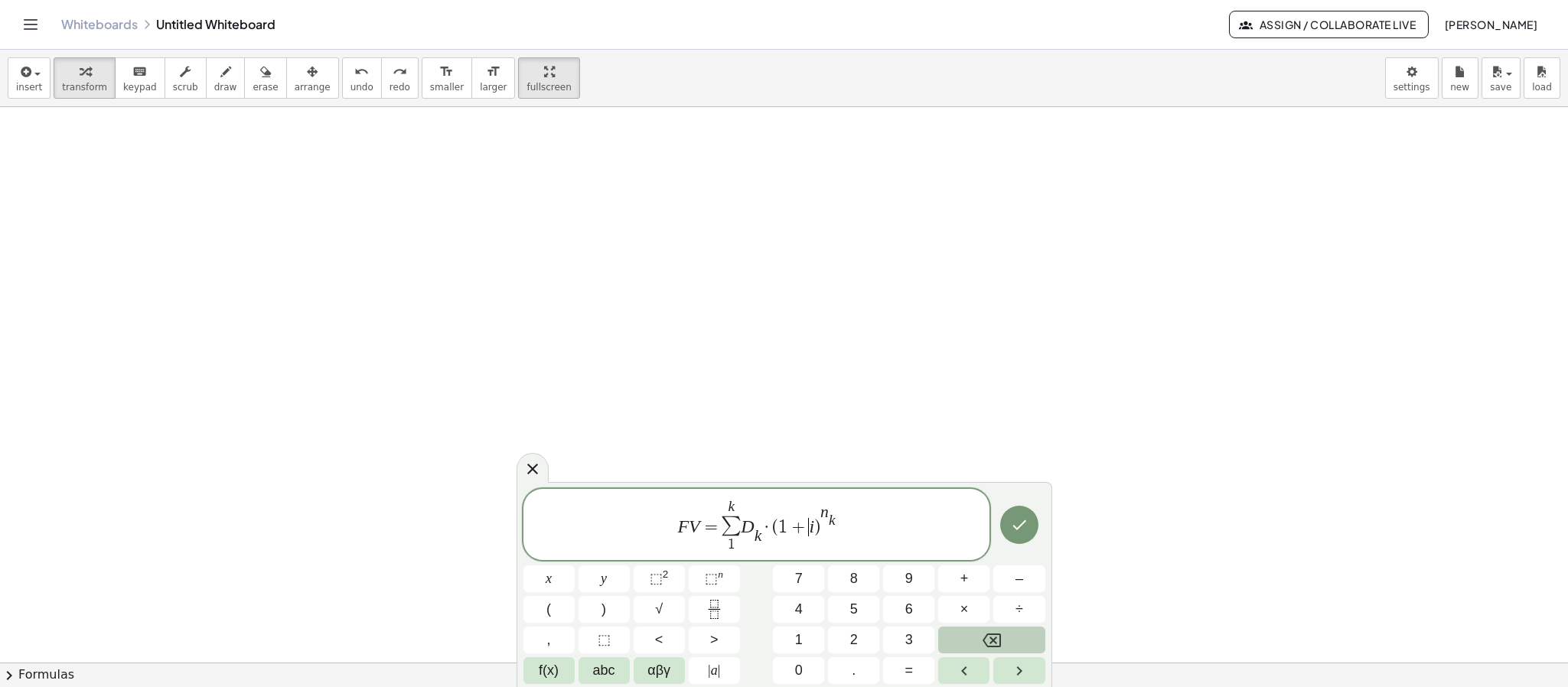
click at [801, 528] on span "+" at bounding box center [798, 527] width 22 height 18
click at [760, 532] on span "k" at bounding box center [758, 536] width 8 height 17
click at [745, 526] on var "D" at bounding box center [747, 526] width 13 height 20
click at [1019, 537] on button "Done" at bounding box center [1019, 525] width 38 height 38
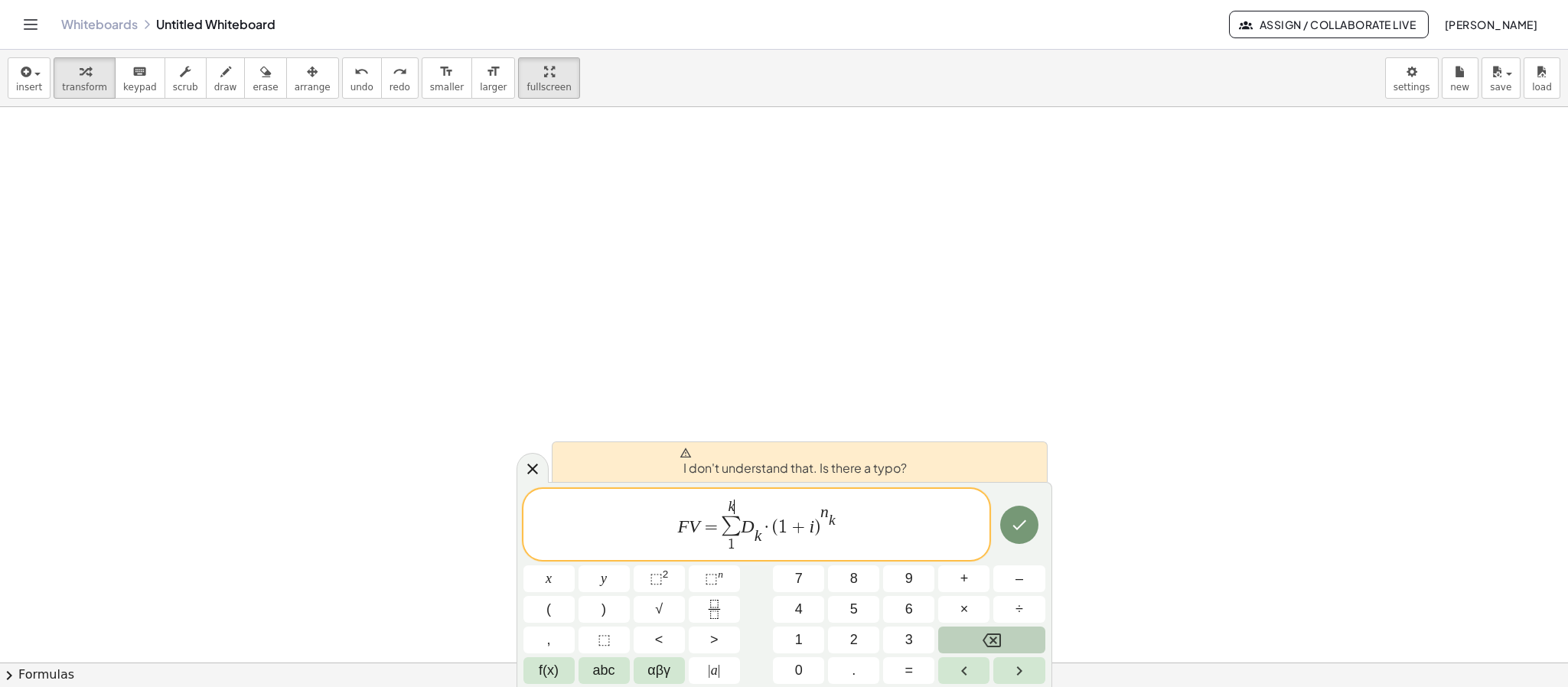
click at [735, 542] on span "1" at bounding box center [731, 544] width 19 height 15
click at [734, 544] on span "1" at bounding box center [731, 544] width 8 height 15
click at [549, 610] on span "f(x)" at bounding box center [548, 670] width 20 height 21
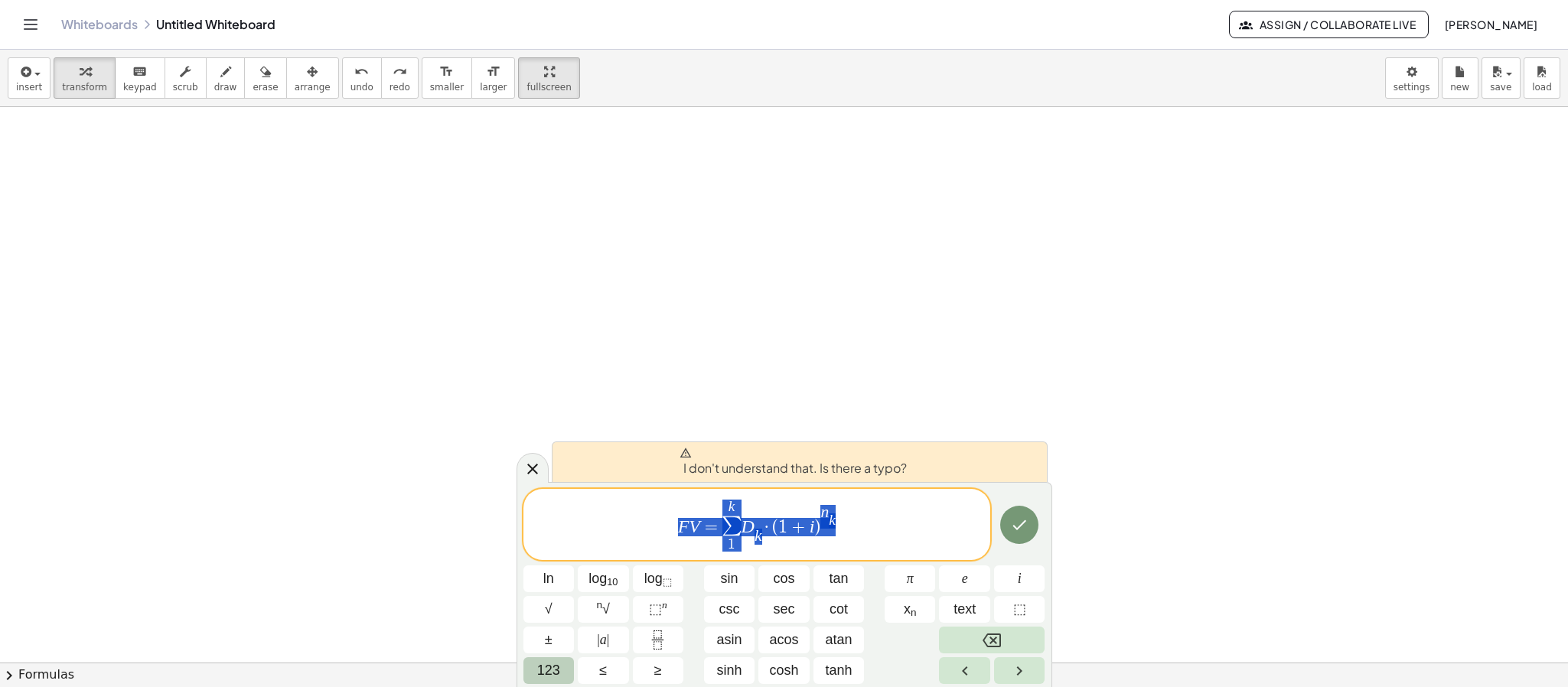
drag, startPoint x: 834, startPoint y: 539, endPoint x: 549, endPoint y: 499, distance: 287.8
click at [549, 499] on span "F V = k ∑ 1 D k ​ · ( 1 + i ) n k ​" at bounding box center [757, 525] width 467 height 55
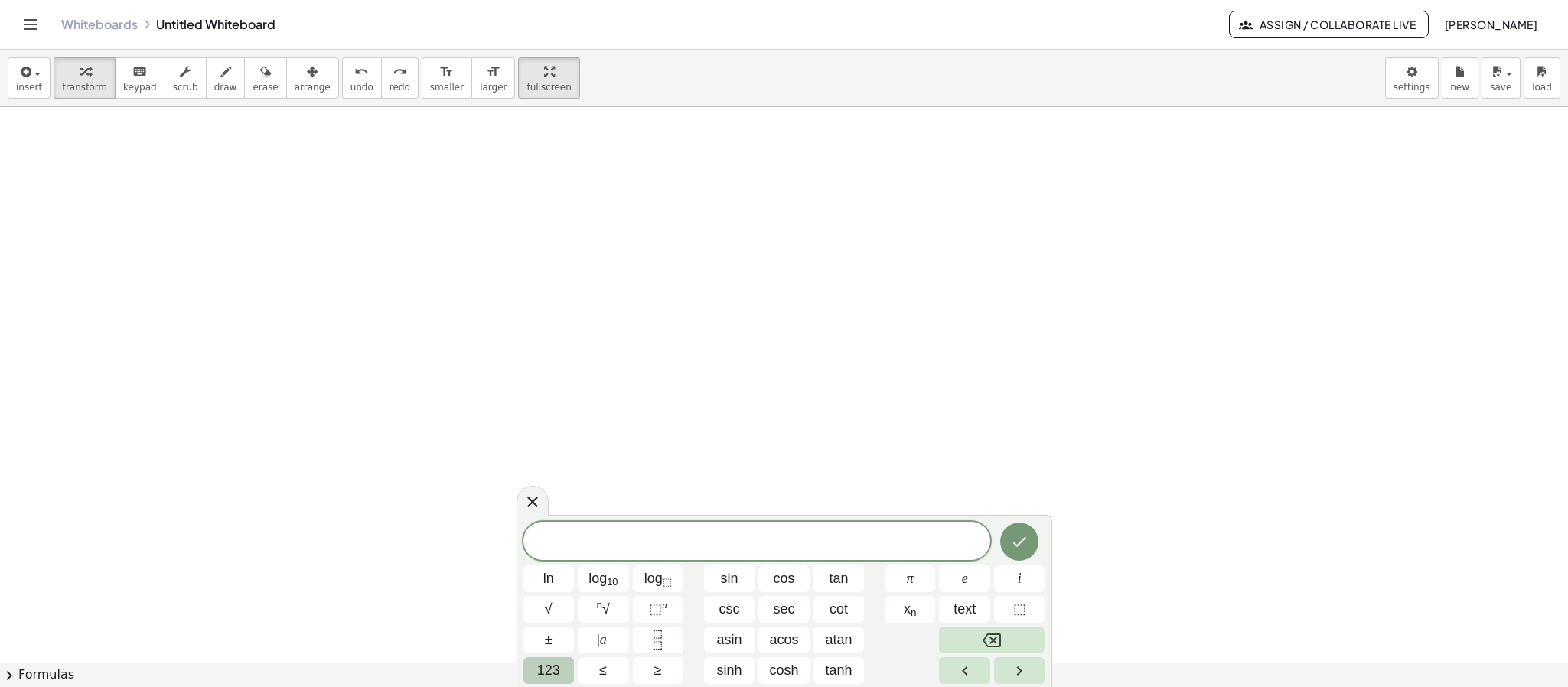
click at [549, 610] on span "123" at bounding box center [549, 670] width 23 height 21
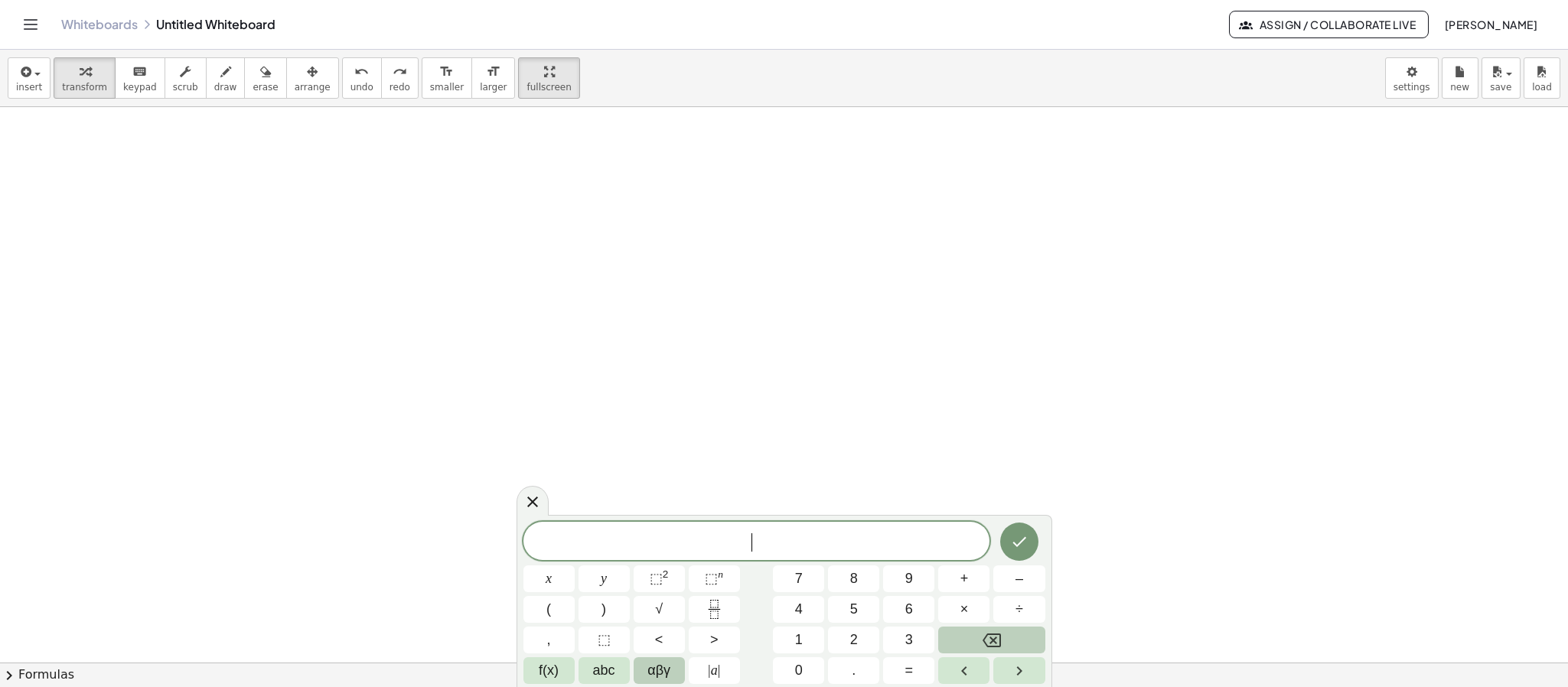
click at [661, 610] on span "αβγ" at bounding box center [659, 670] width 23 height 21
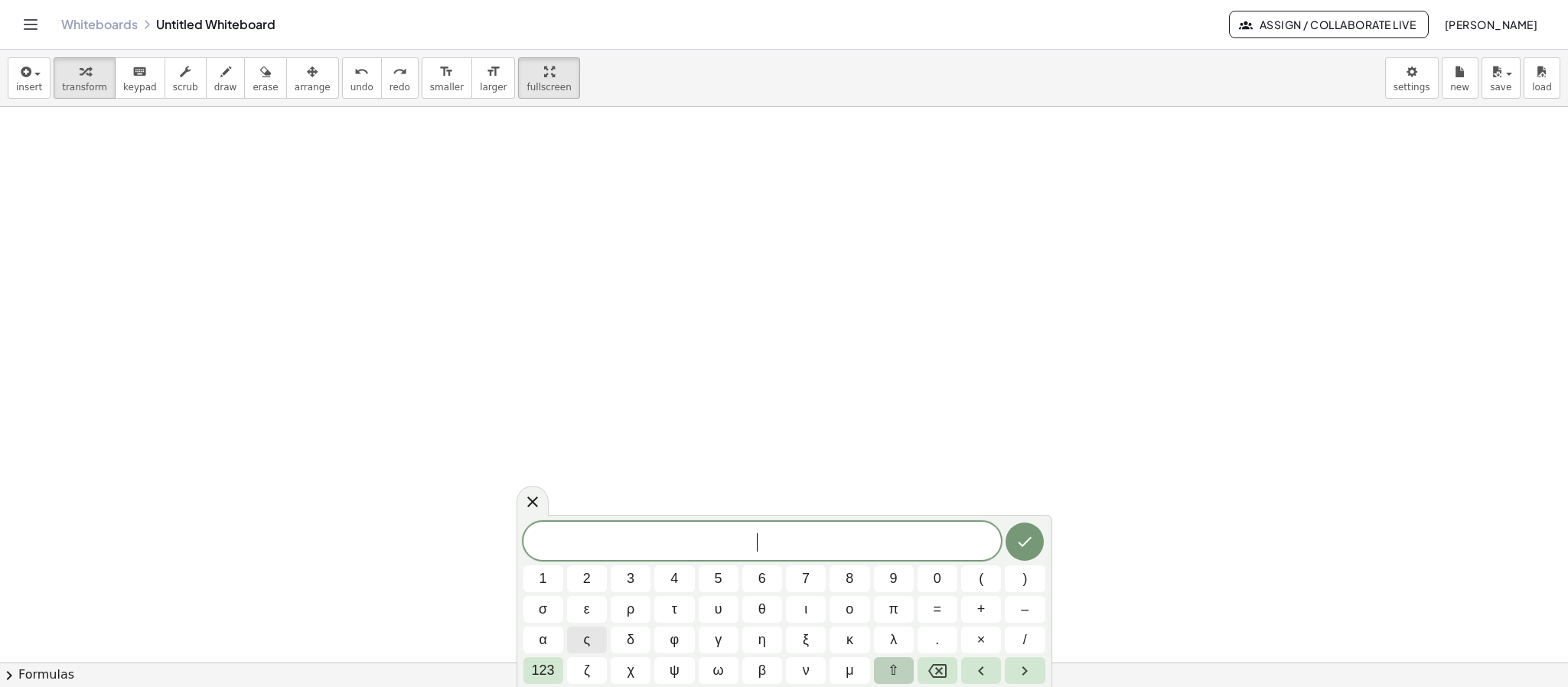
click at [901, 610] on button "⇧" at bounding box center [894, 670] width 40 height 27
click at [535, 610] on button "σ" at bounding box center [544, 609] width 40 height 27
click at [588, 610] on span "ς" at bounding box center [586, 640] width 9 height 21
click at [804, 537] on span "Σ Σ ​" at bounding box center [762, 542] width 478 height 22
click at [554, 610] on span "123" at bounding box center [543, 670] width 23 height 21
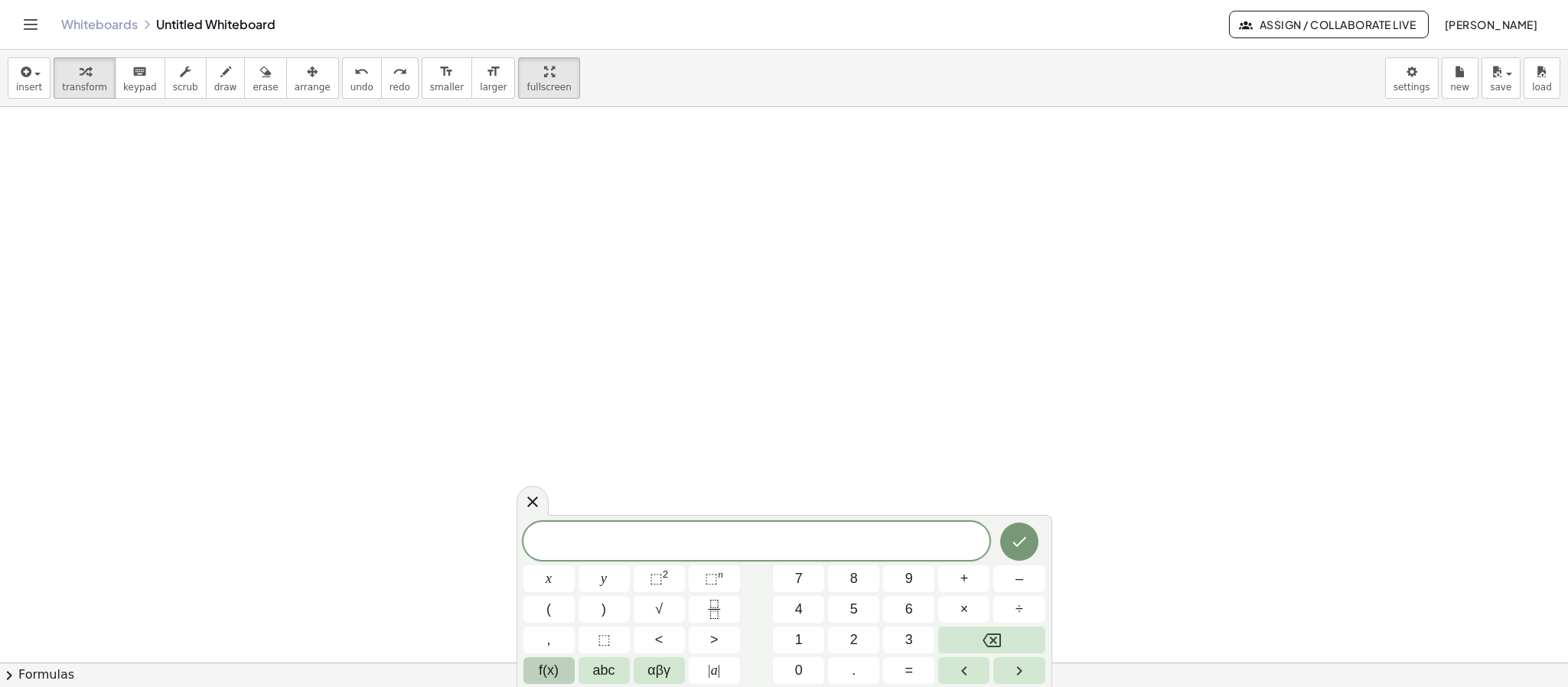
click at [550, 610] on span "f(x)" at bounding box center [548, 670] width 20 height 21
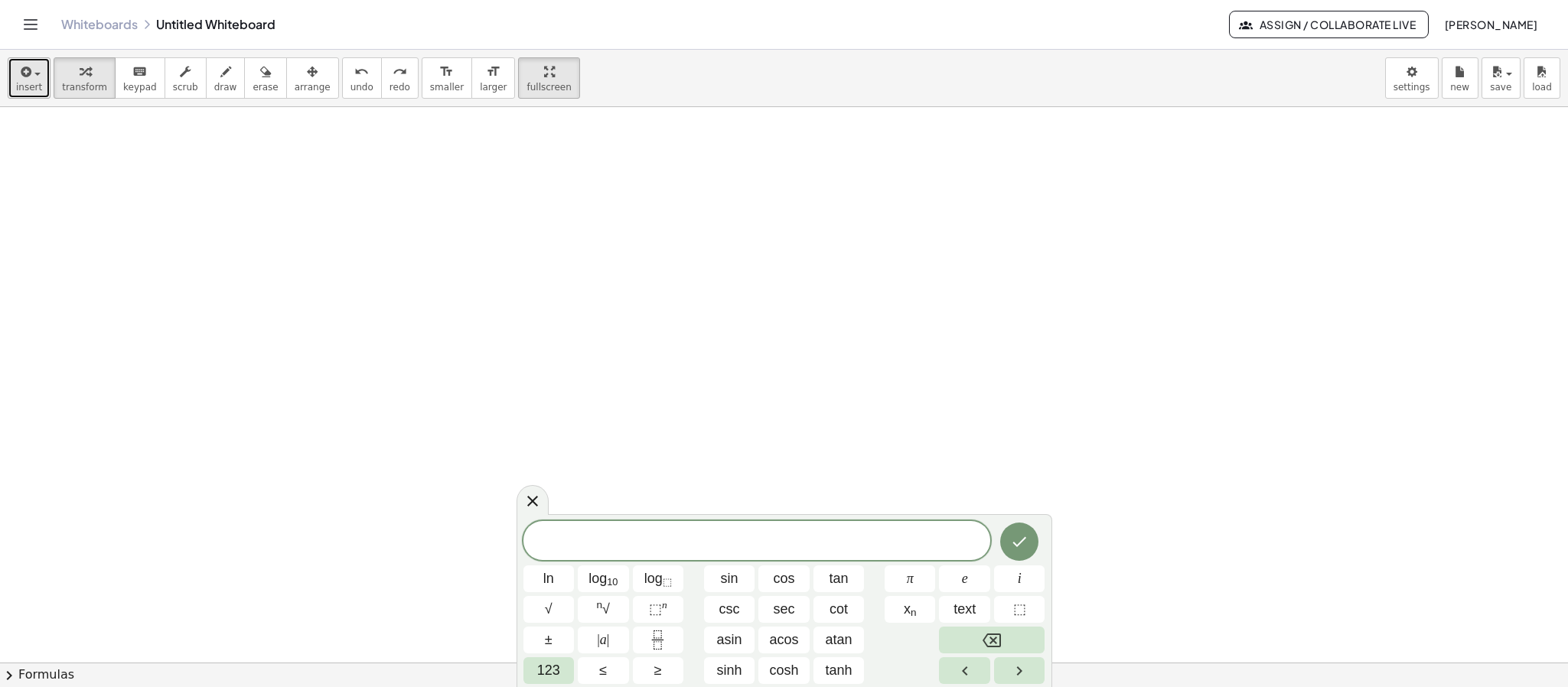
click at [30, 82] on span "insert" at bounding box center [29, 87] width 26 height 10
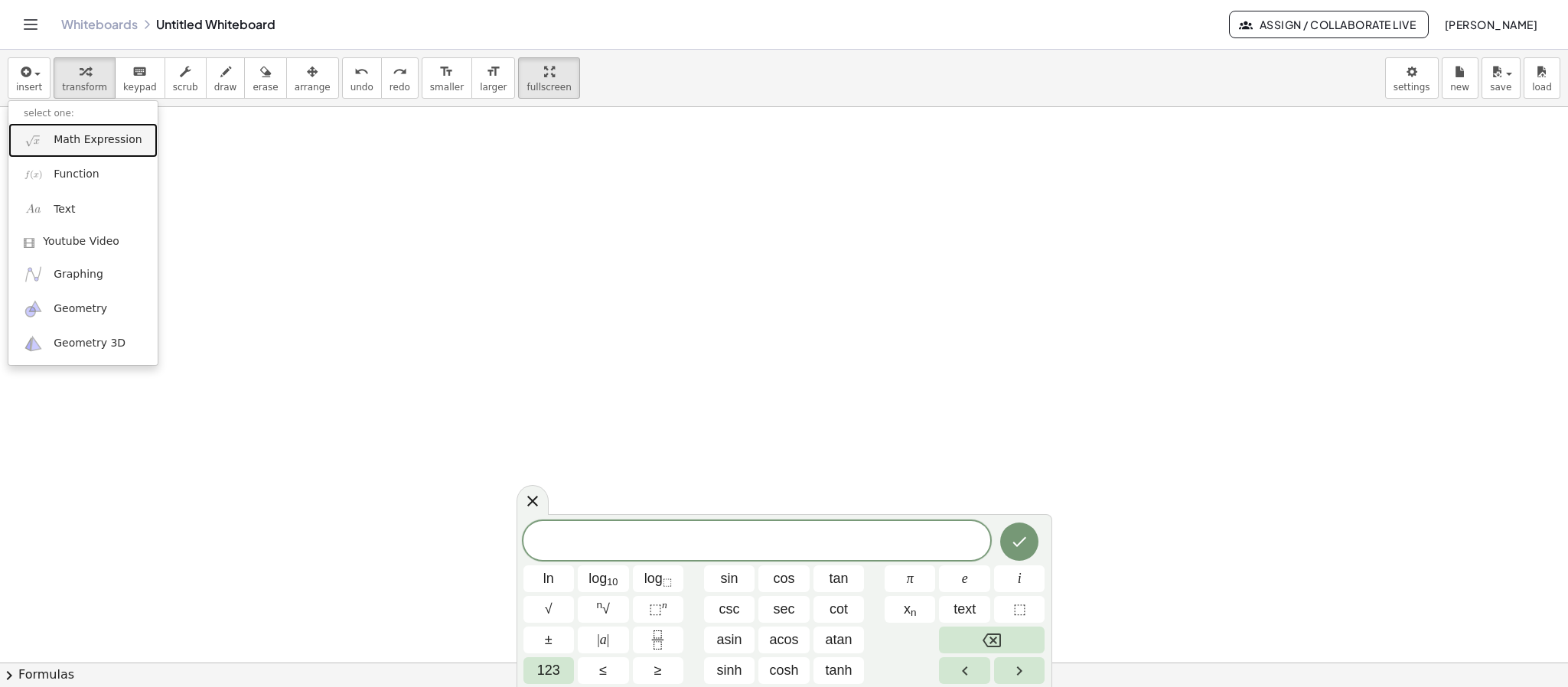
click at [42, 145] on img at bounding box center [33, 140] width 19 height 19
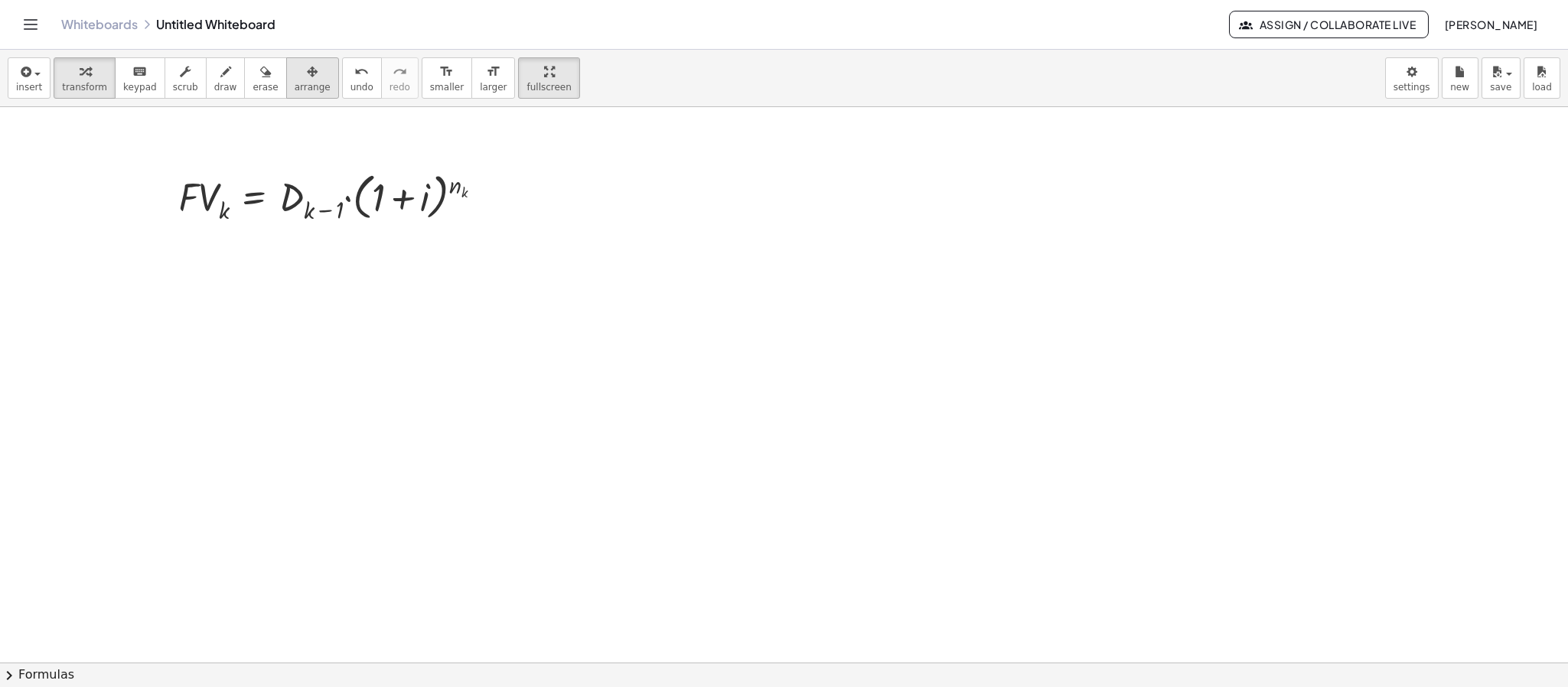
click at [294, 84] on span "arrange" at bounding box center [312, 87] width 36 height 10
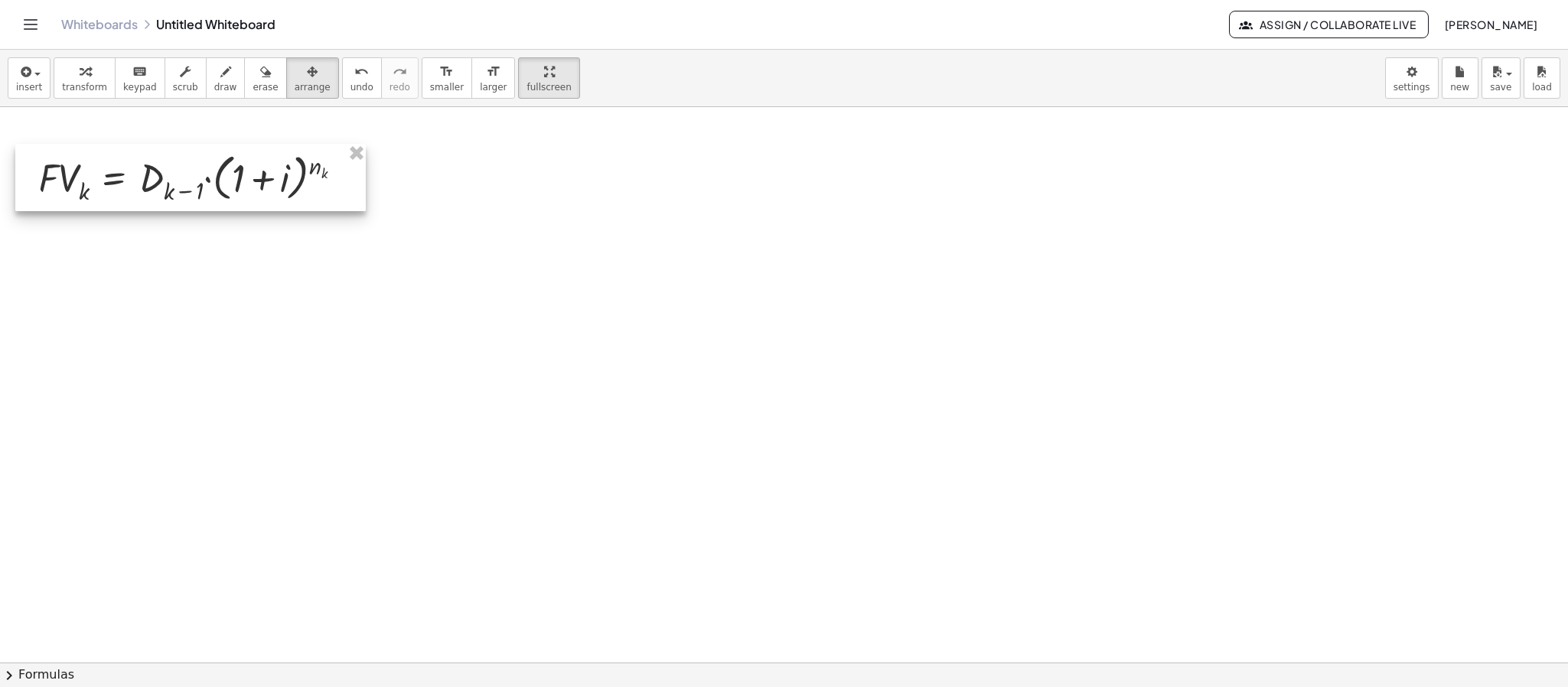
drag, startPoint x: 345, startPoint y: 198, endPoint x: 220, endPoint y: 185, distance: 125.7
click at [220, 185] on div at bounding box center [191, 177] width 350 height 66
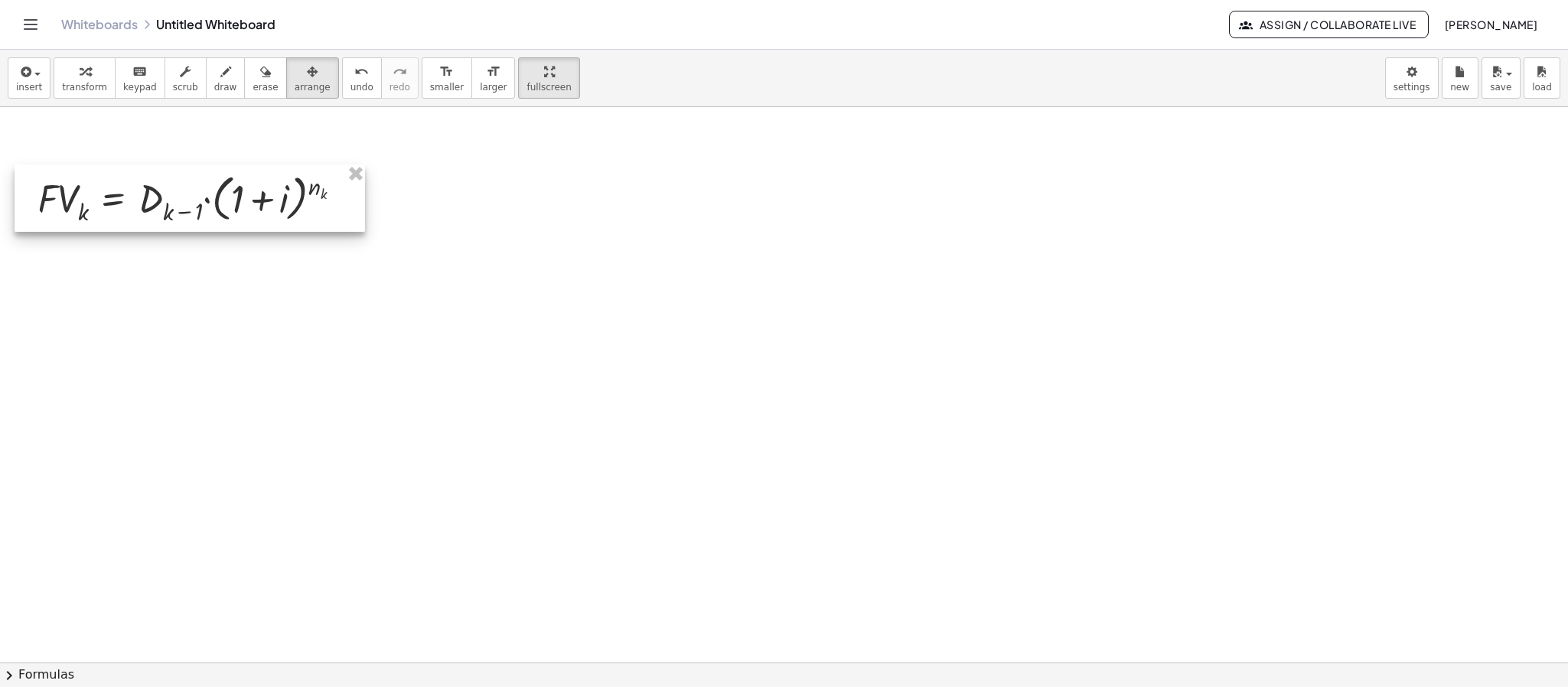
drag, startPoint x: 123, startPoint y: 170, endPoint x: 123, endPoint y: 191, distance: 21.0
click at [123, 191] on div at bounding box center [190, 198] width 350 height 66
click at [126, 82] on span "keypad" at bounding box center [139, 87] width 34 height 10
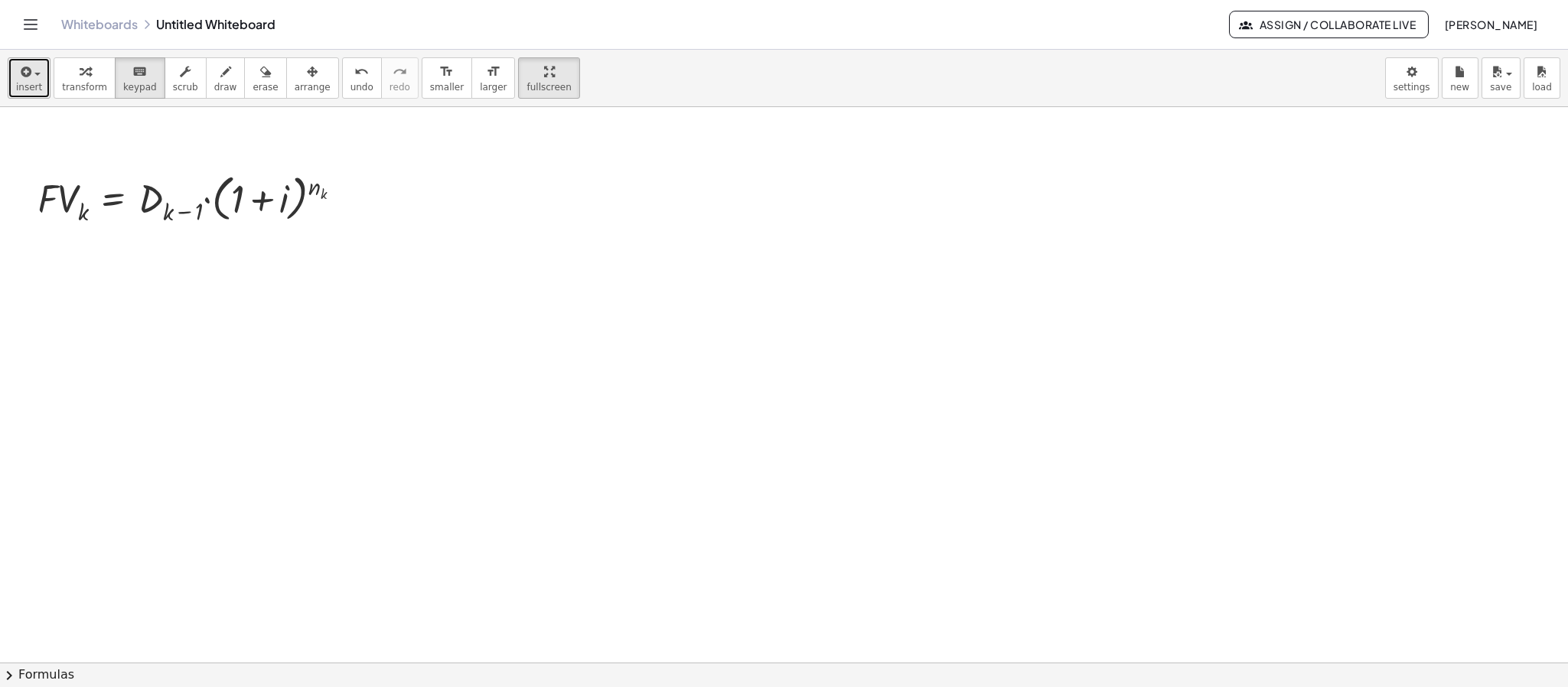
click at [32, 77] on span "button" at bounding box center [33, 73] width 3 height 10
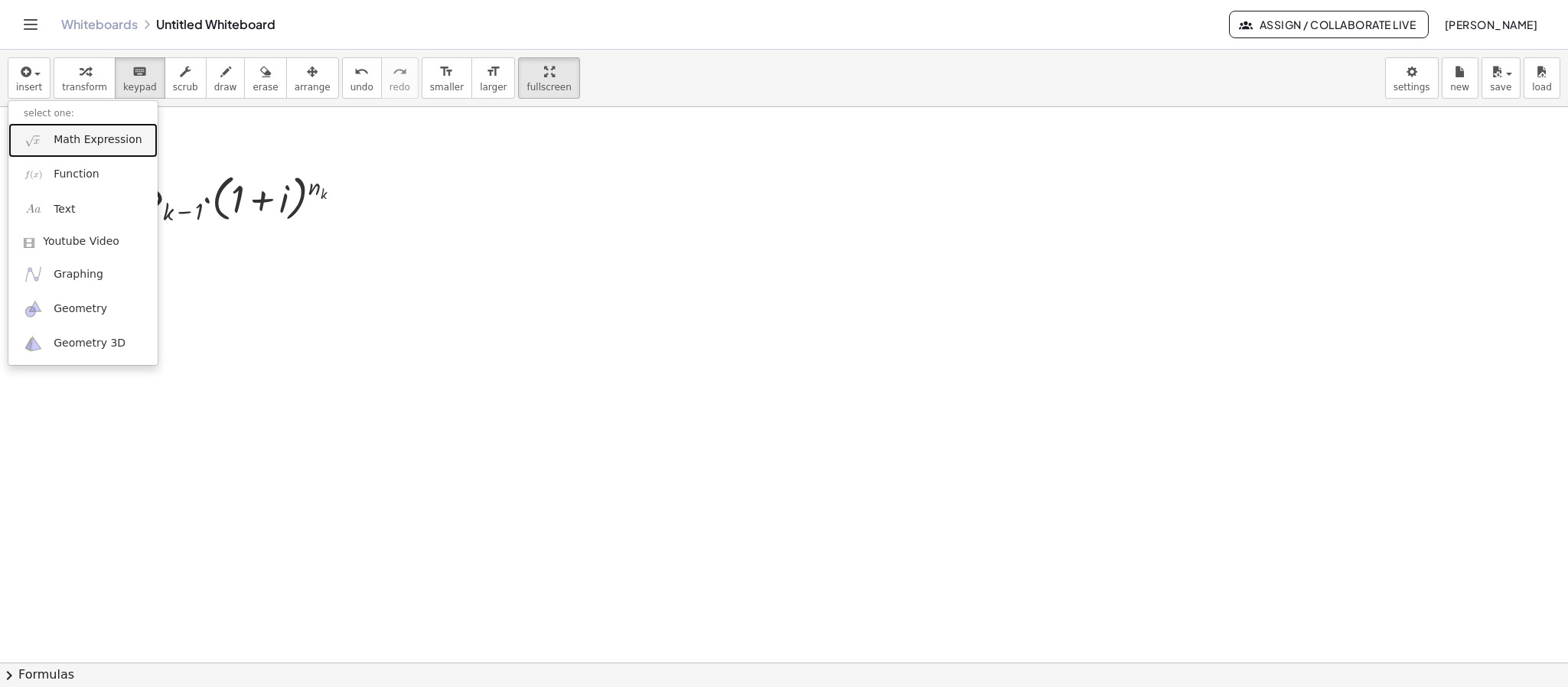
click at [51, 145] on link "Math Expression" at bounding box center [83, 140] width 149 height 35
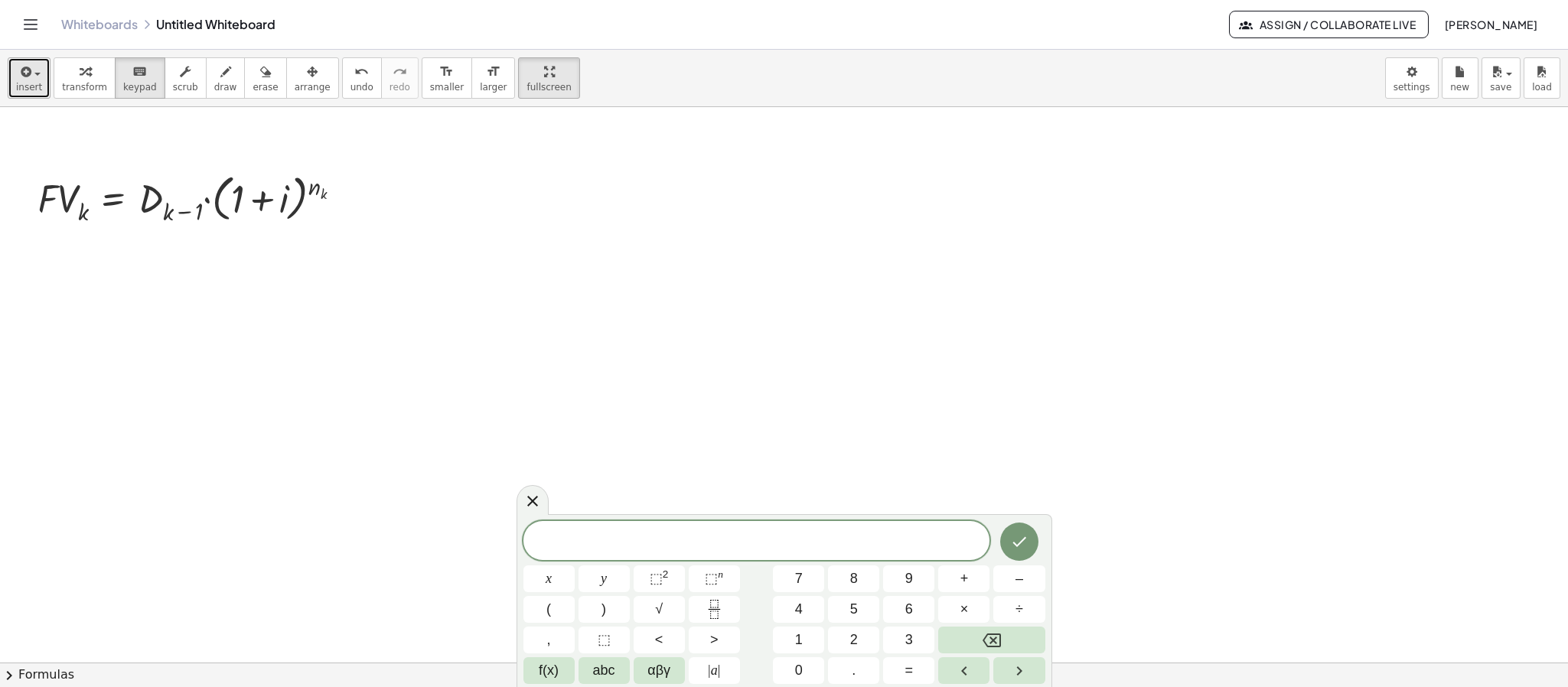
click at [15, 80] on button "insert" at bounding box center [29, 77] width 43 height 41
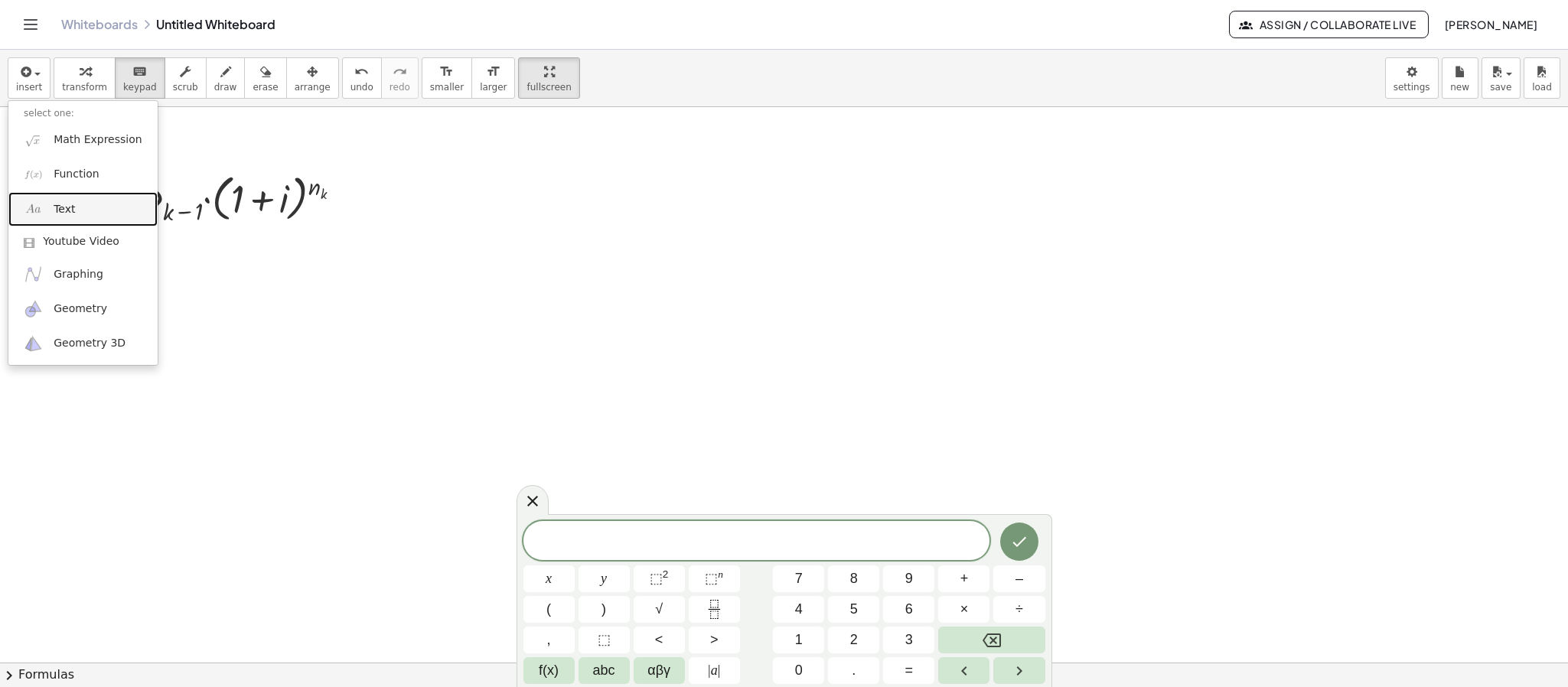
click at [51, 212] on link "Text" at bounding box center [83, 209] width 149 height 35
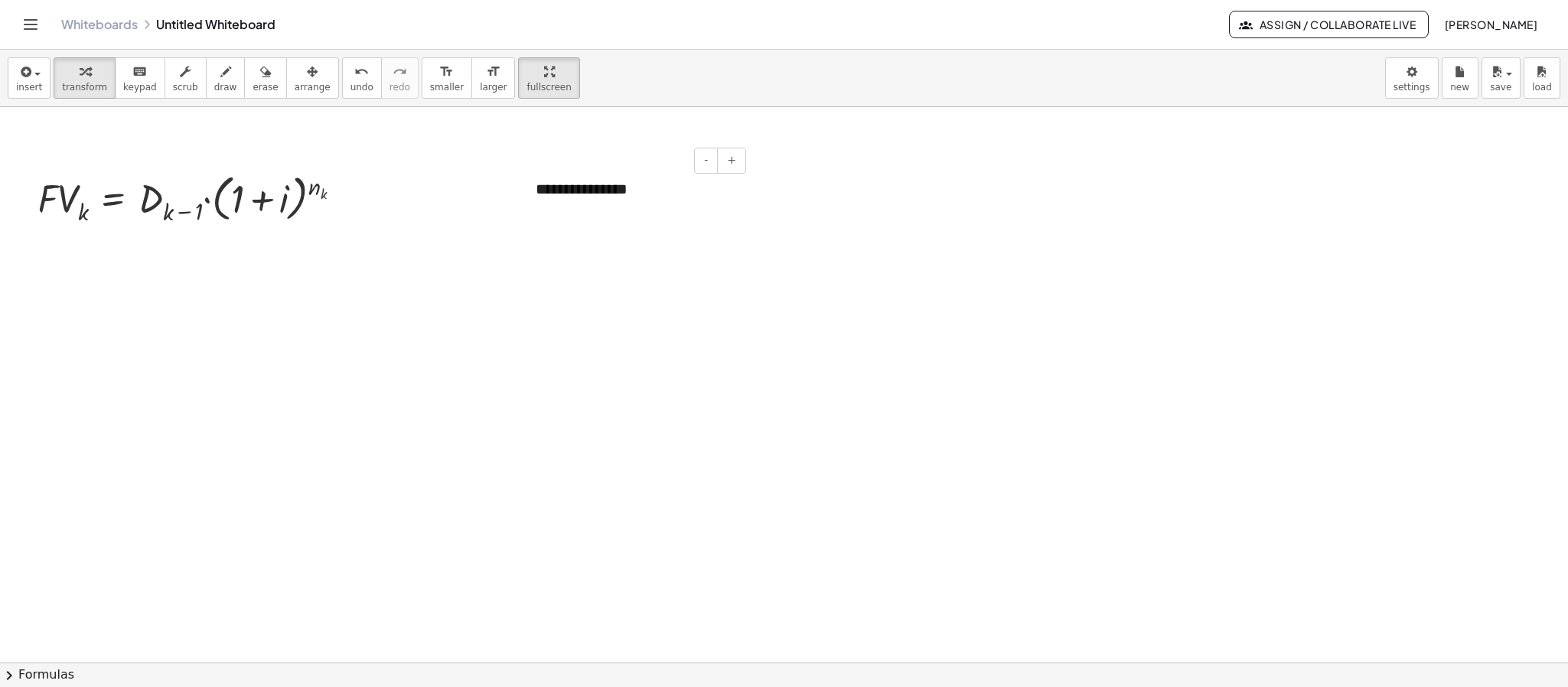
click at [658, 188] on div "**********" at bounding box center [635, 189] width 230 height 53
click at [294, 84] on span "arrange" at bounding box center [312, 87] width 36 height 10
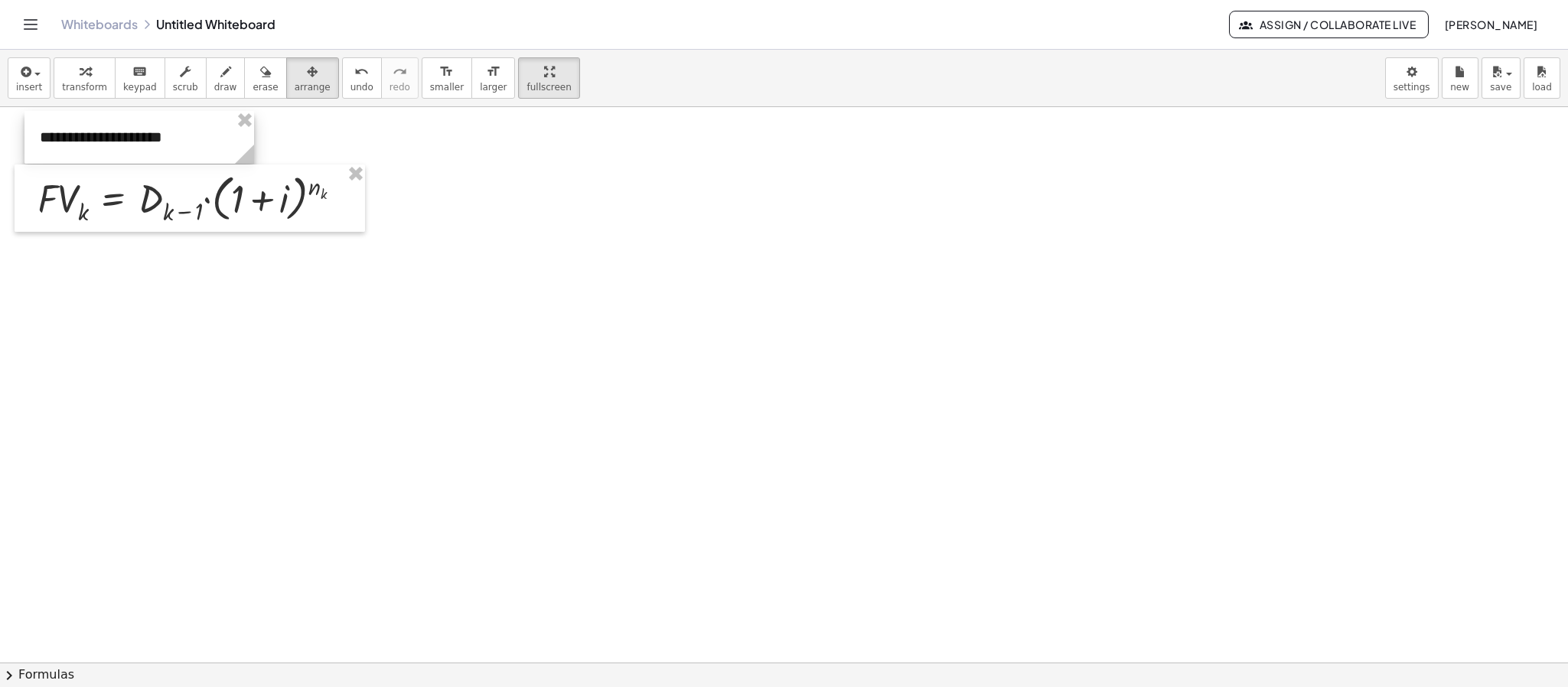
drag, startPoint x: 630, startPoint y: 198, endPoint x: 134, endPoint y: 145, distance: 498.8
click at [134, 145] on div at bounding box center [139, 137] width 230 height 53
click at [173, 141] on div at bounding box center [132, 137] width 230 height 53
click at [214, 87] on span "draw" at bounding box center [226, 87] width 23 height 10
drag, startPoint x: 400, startPoint y: 191, endPoint x: 368, endPoint y: 191, distance: 32.0
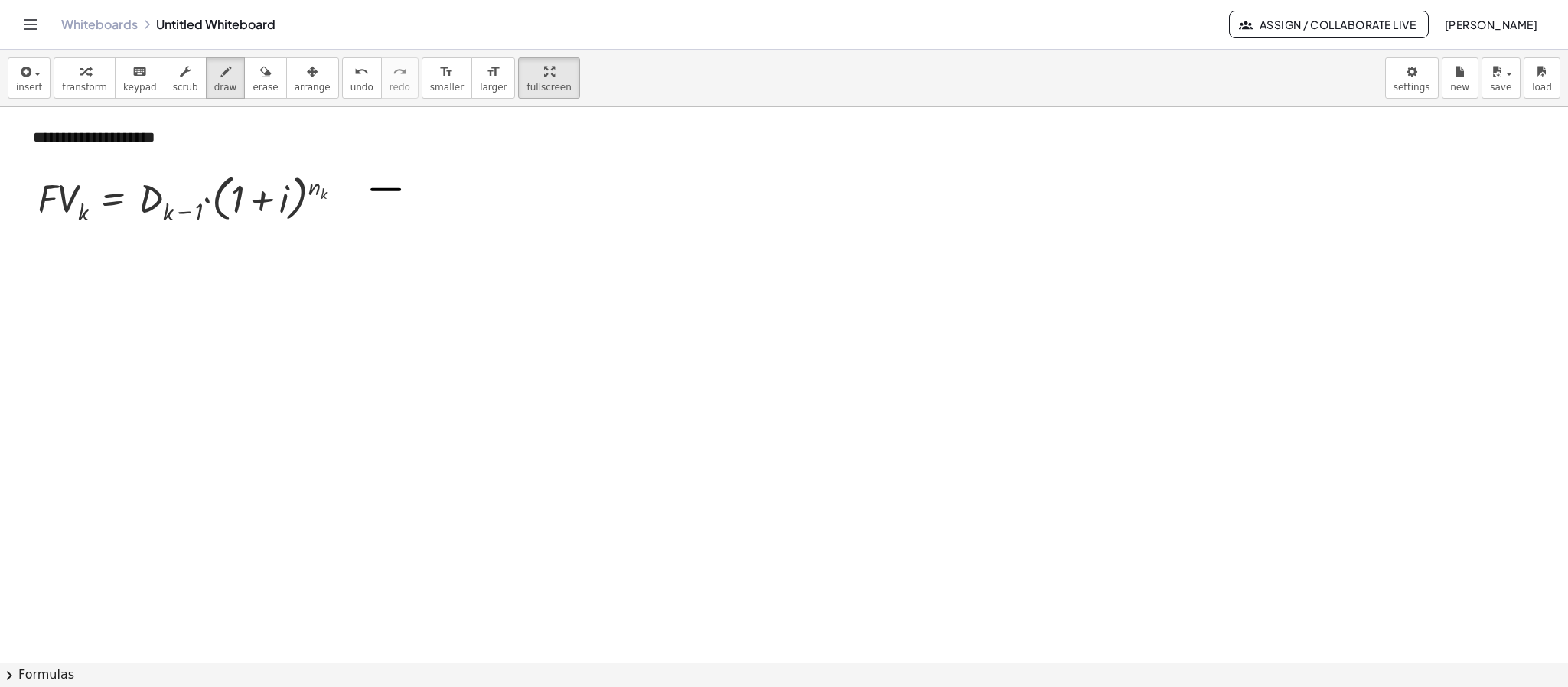
click at [368, 191] on div at bounding box center [784, 401] width 1568 height 1110
drag, startPoint x: 368, startPoint y: 179, endPoint x: 361, endPoint y: 198, distance: 20.2
click at [361, 198] on div at bounding box center [784, 401] width 1568 height 1110
click at [17, 78] on icon "button" at bounding box center [24, 71] width 14 height 18
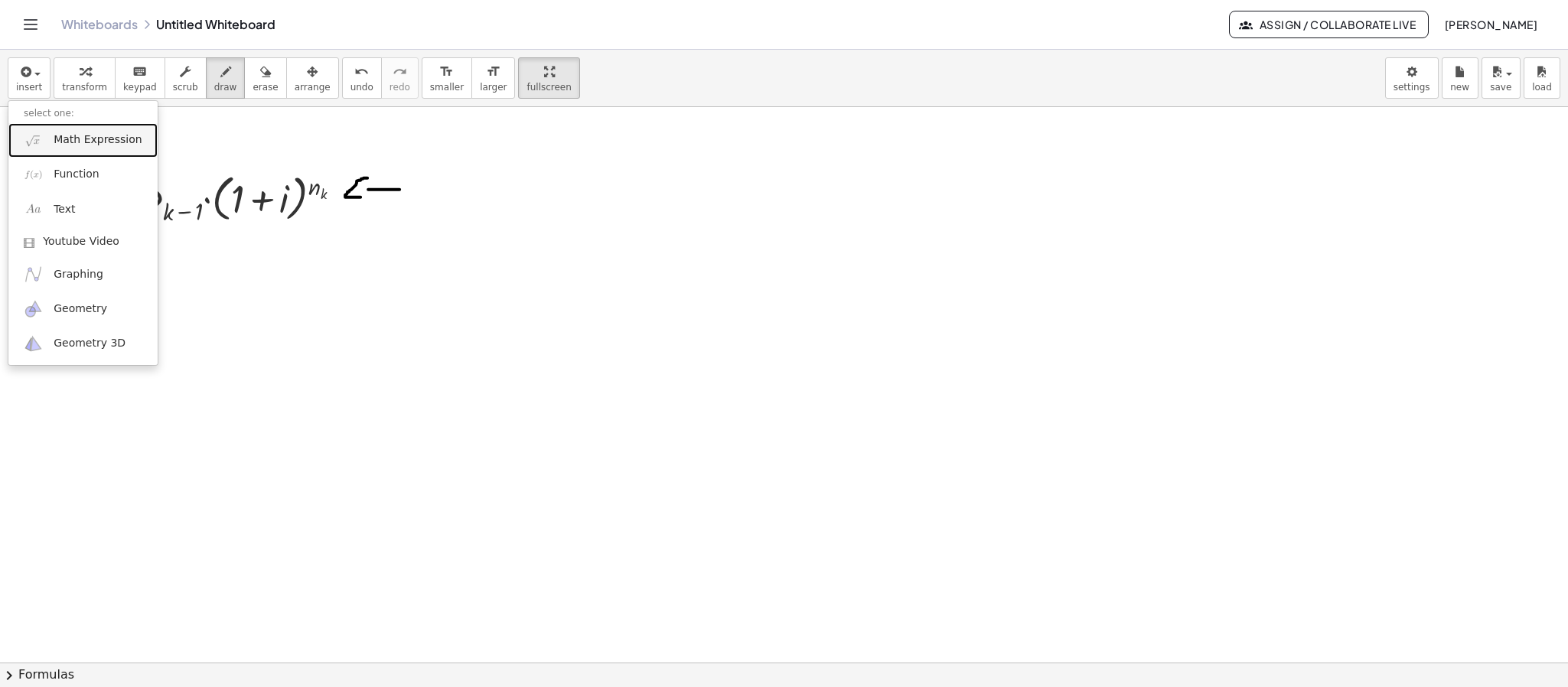
click at [46, 149] on link "Math Expression" at bounding box center [83, 140] width 149 height 35
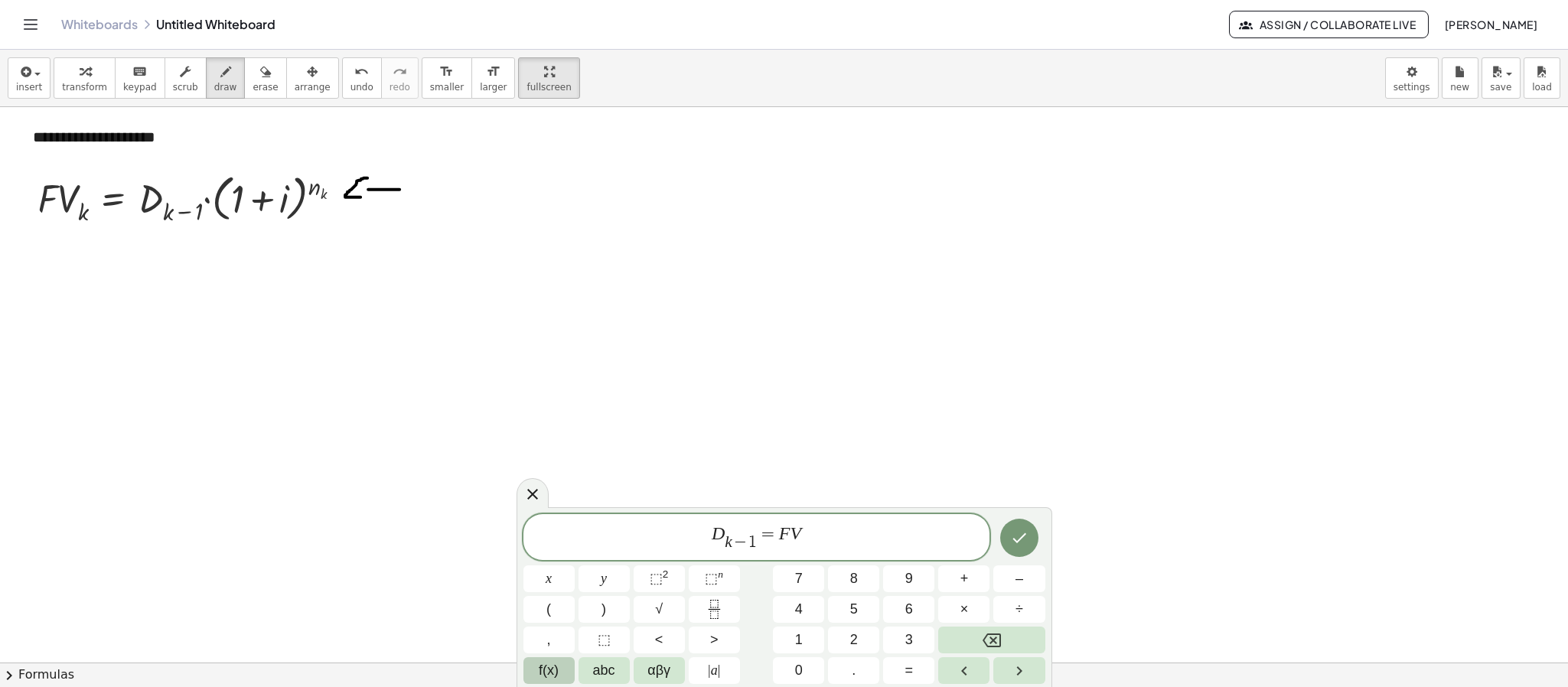
click at [560, 610] on button "f(x)" at bounding box center [549, 670] width 51 height 27
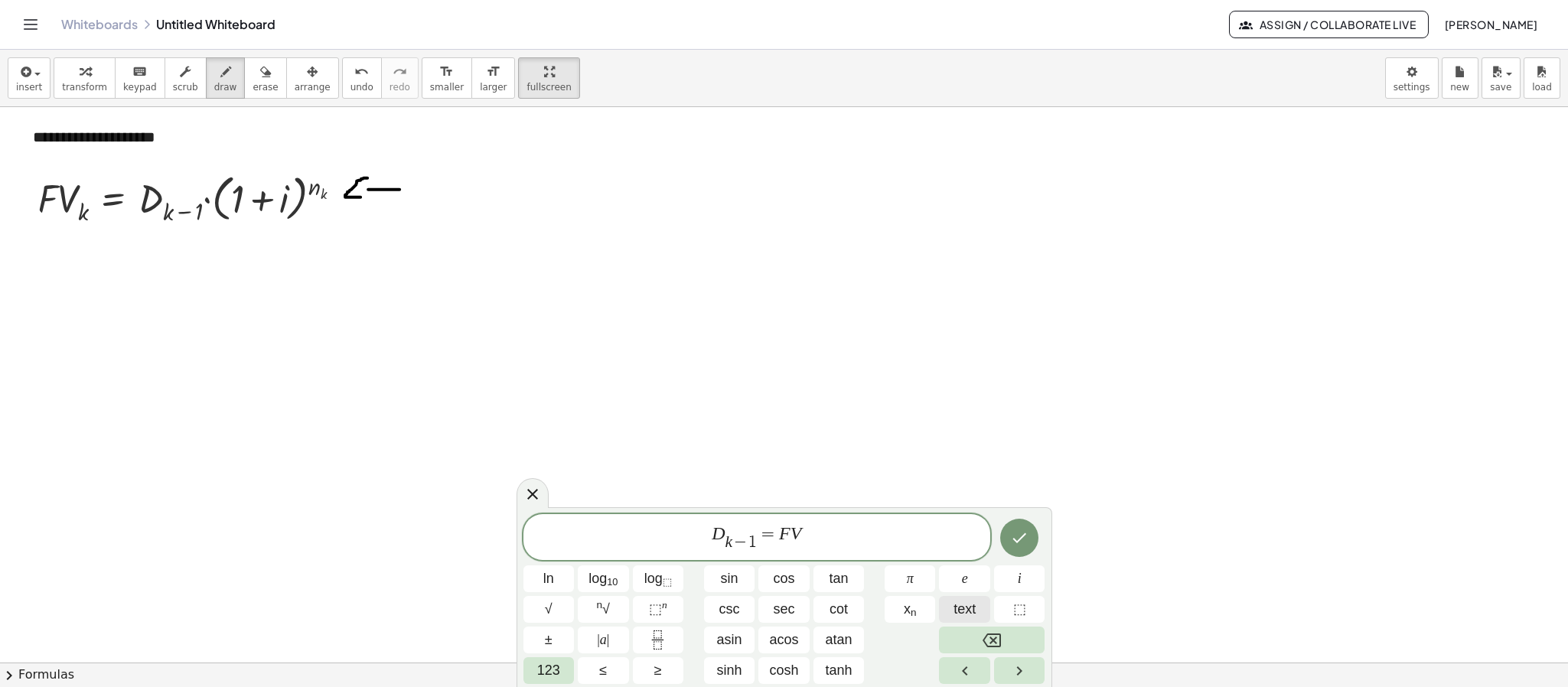
click at [958, 599] on span "text" at bounding box center [963, 610] width 22 height 21
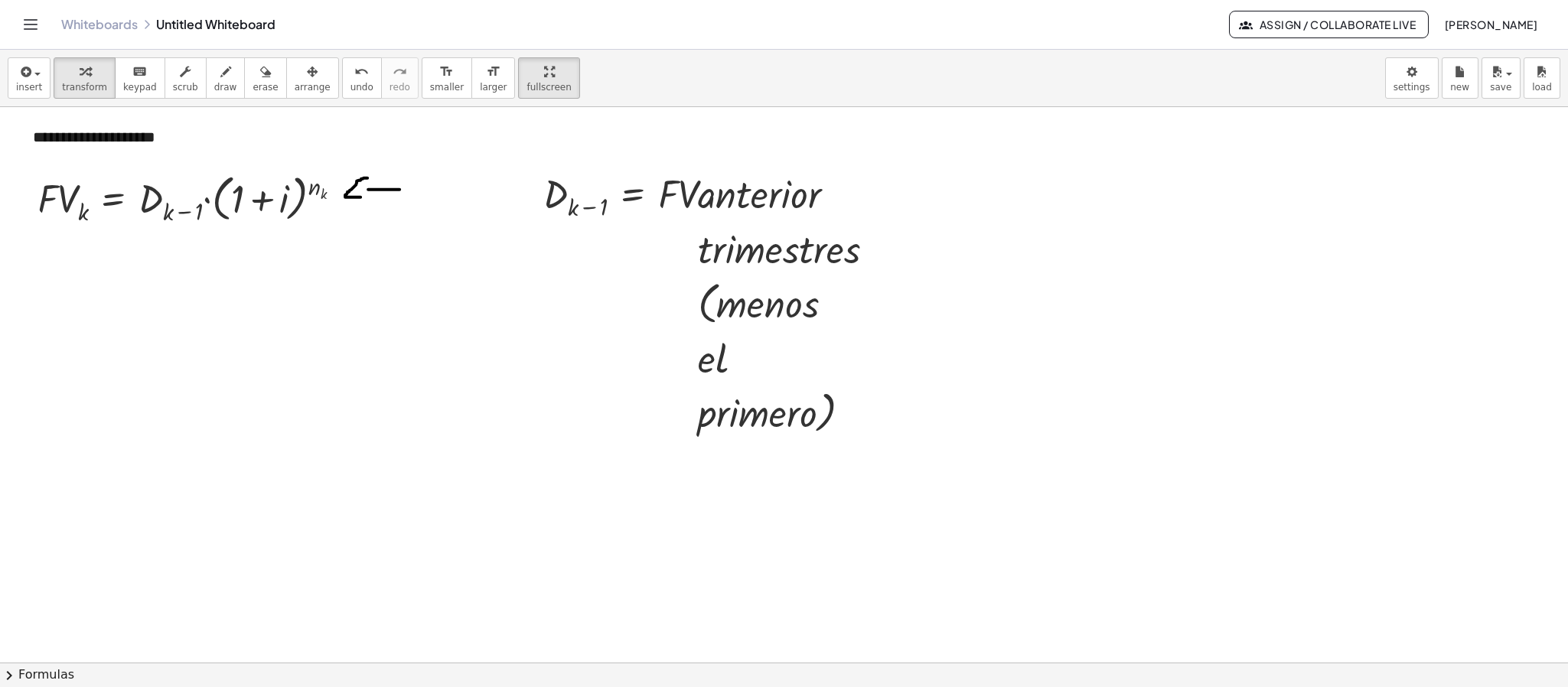
click at [758, 241] on div at bounding box center [784, 401] width 1568 height 1110
click at [299, 77] on div "button" at bounding box center [312, 71] width 36 height 18
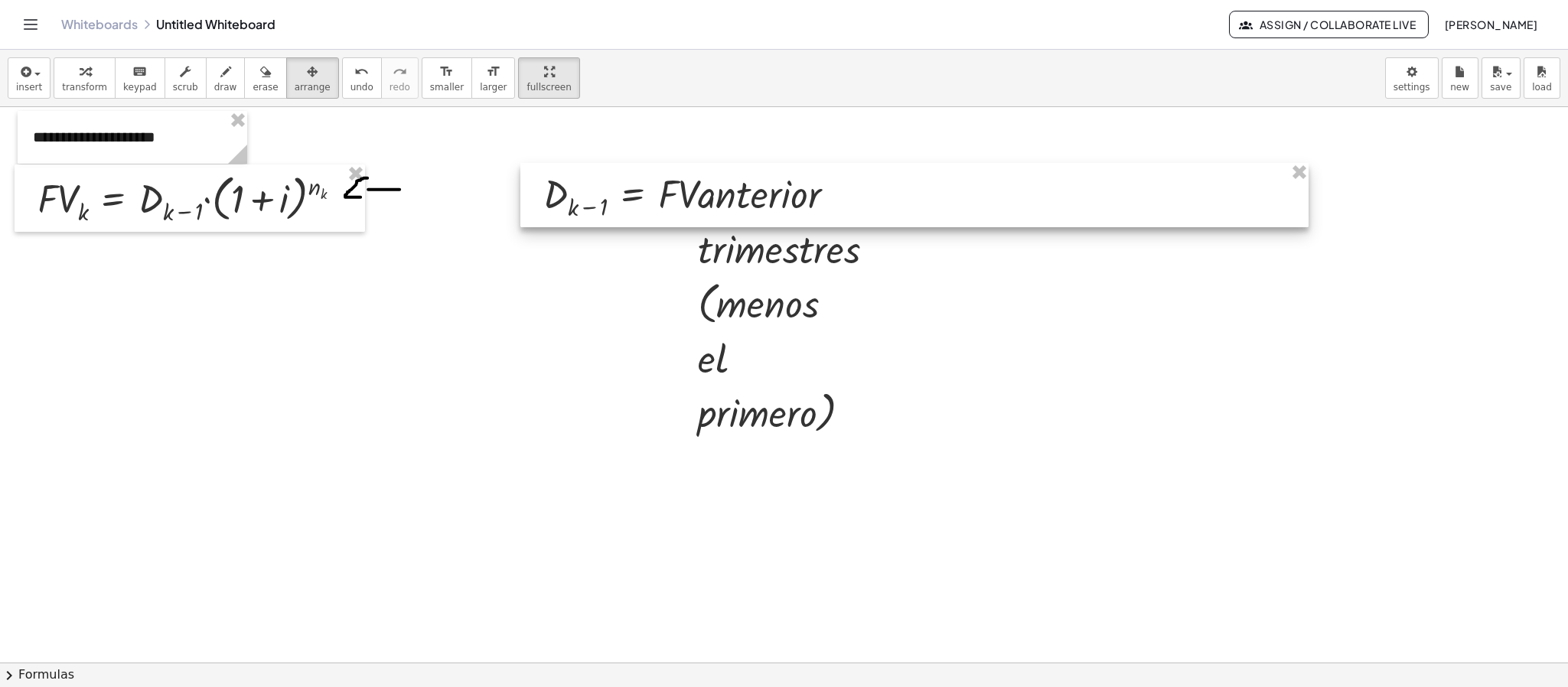
click at [1193, 223] on div at bounding box center [914, 194] width 788 height 64
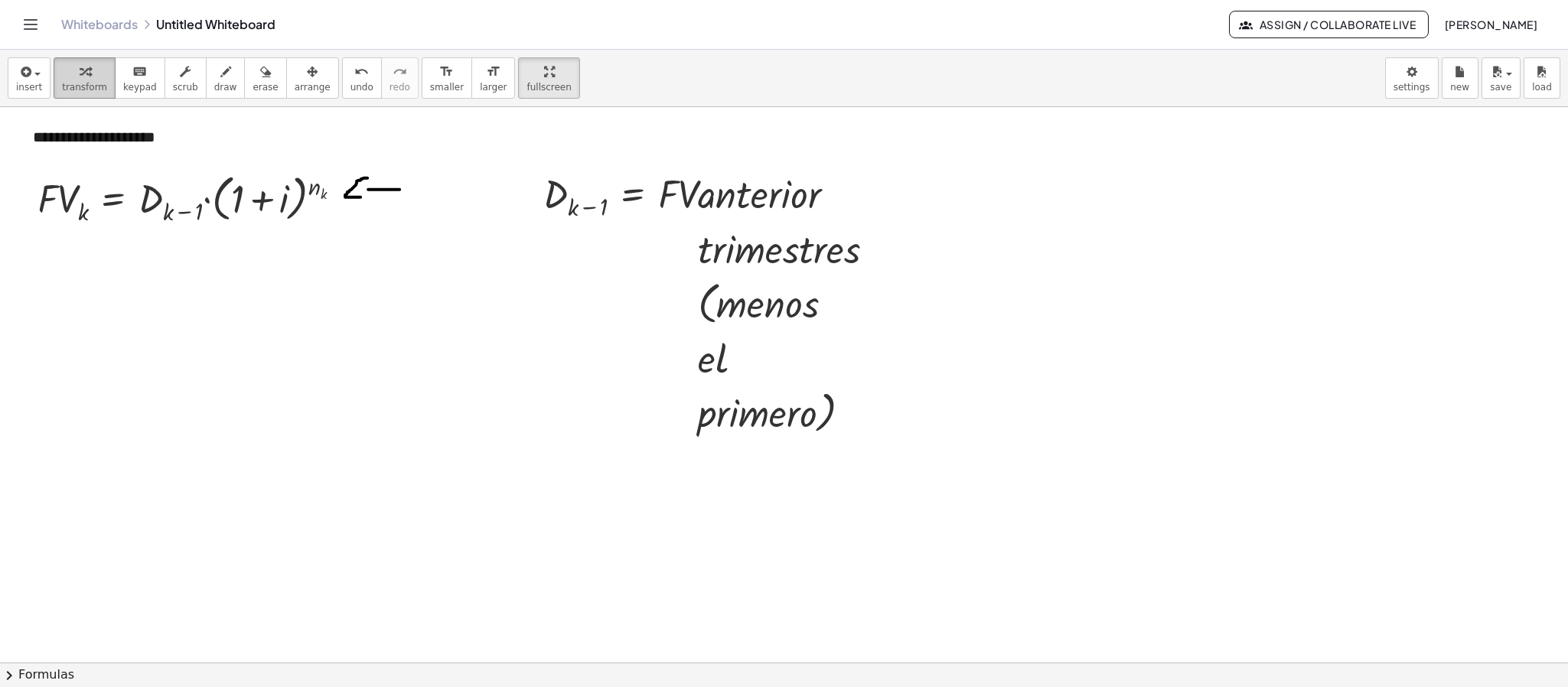
click at [72, 87] on span "transform" at bounding box center [84, 87] width 45 height 10
click at [861, 243] on div at bounding box center [784, 401] width 1568 height 1110
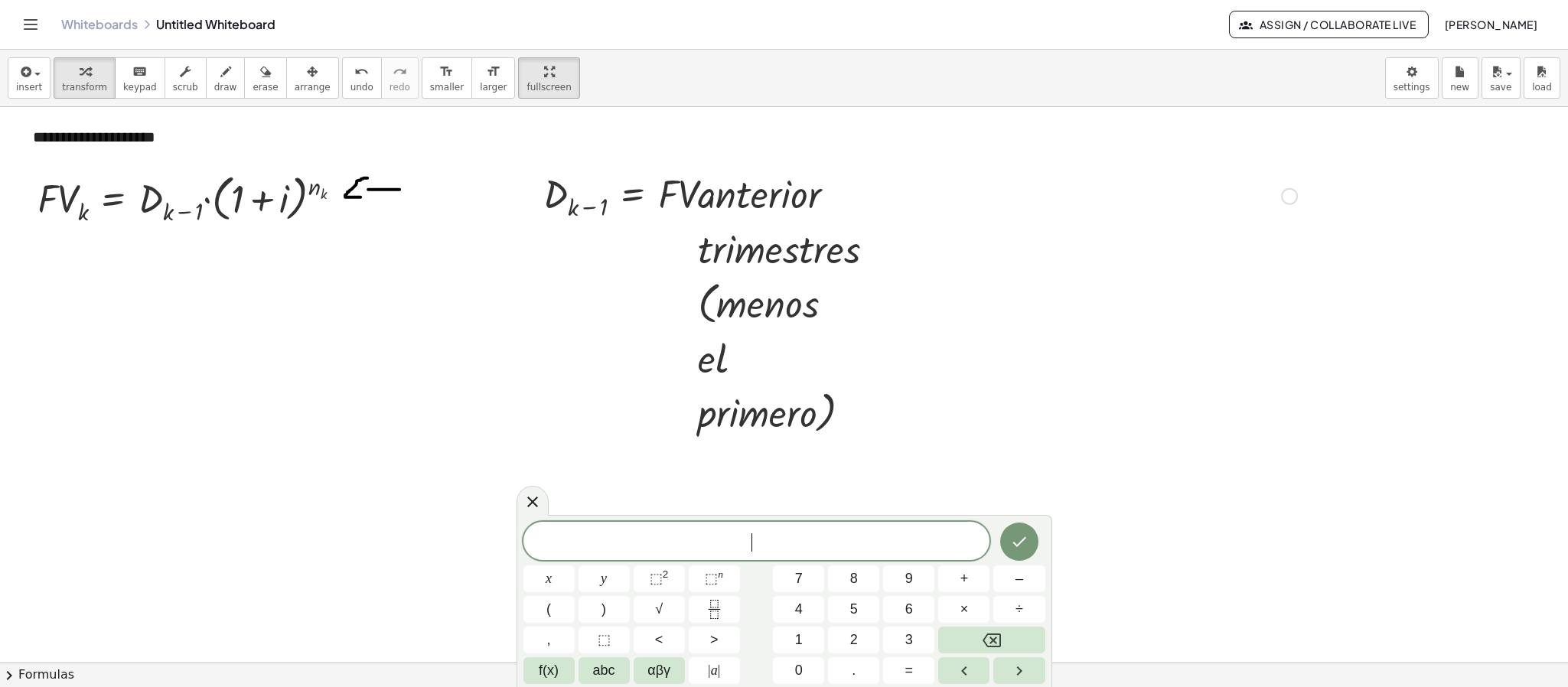
click at [689, 193] on div at bounding box center [920, 194] width 769 height 56
drag, startPoint x: 570, startPoint y: 182, endPoint x: 501, endPoint y: 177, distance: 69.2
click at [570, 181] on div at bounding box center [920, 194] width 769 height 56
click at [1104, 324] on div at bounding box center [784, 401] width 1568 height 1110
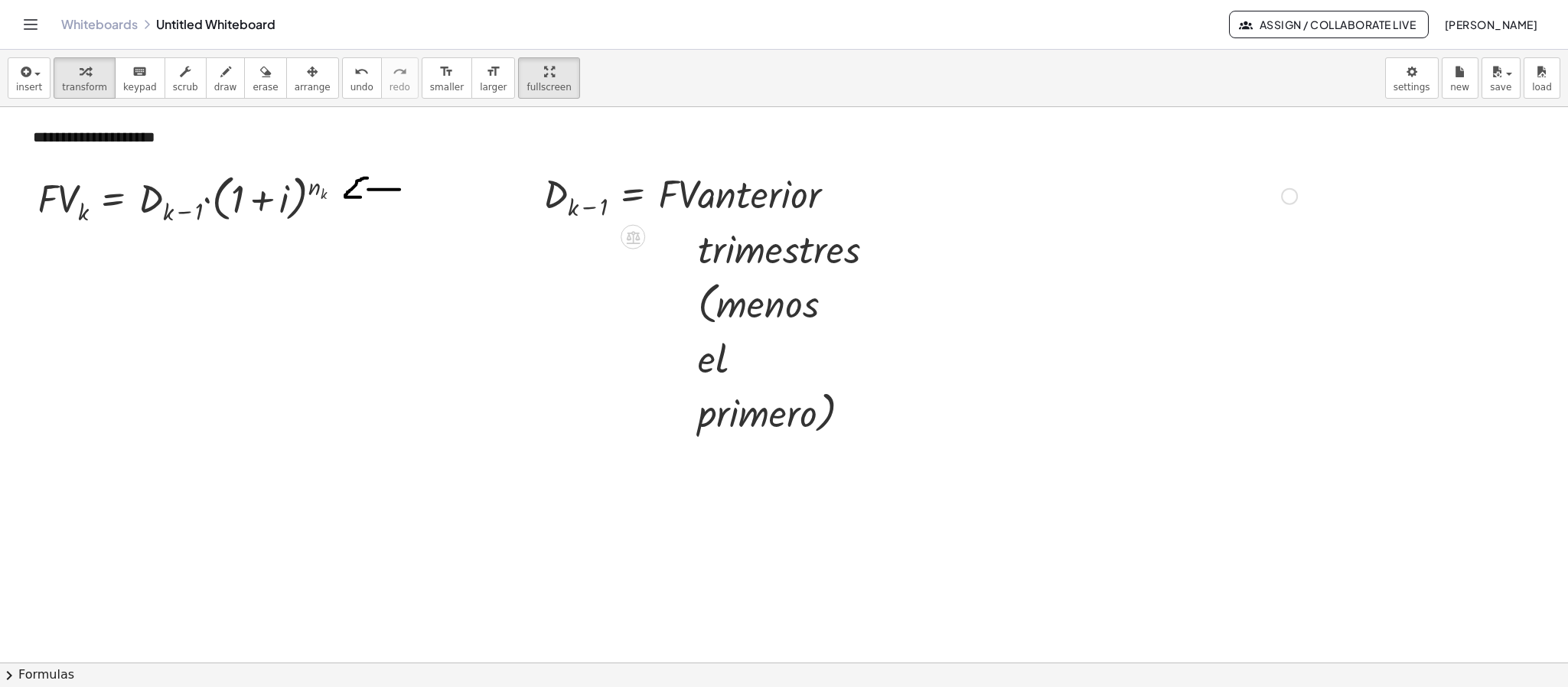
click at [1288, 199] on div at bounding box center [1288, 196] width 17 height 17
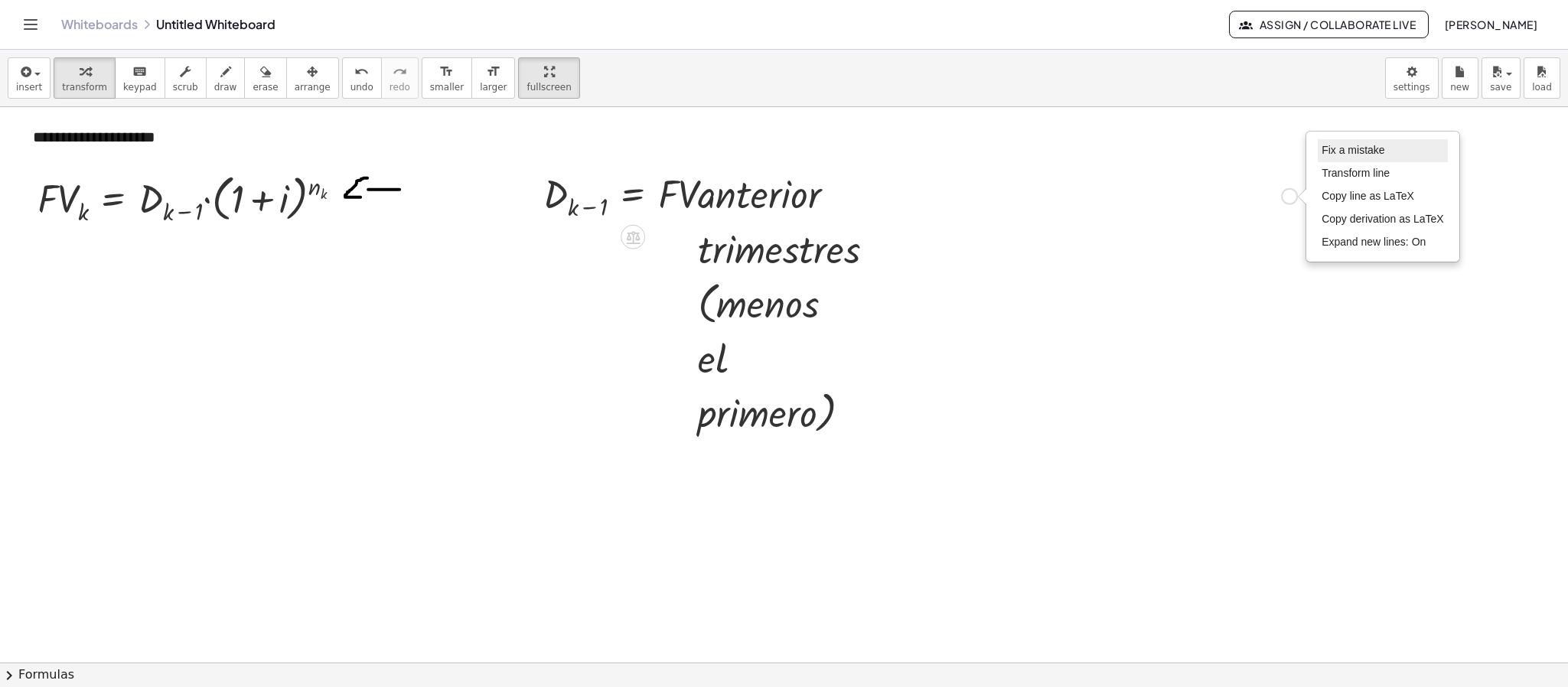
click at [1327, 142] on li "Fix a mistake" at bounding box center [1382, 151] width 130 height 23
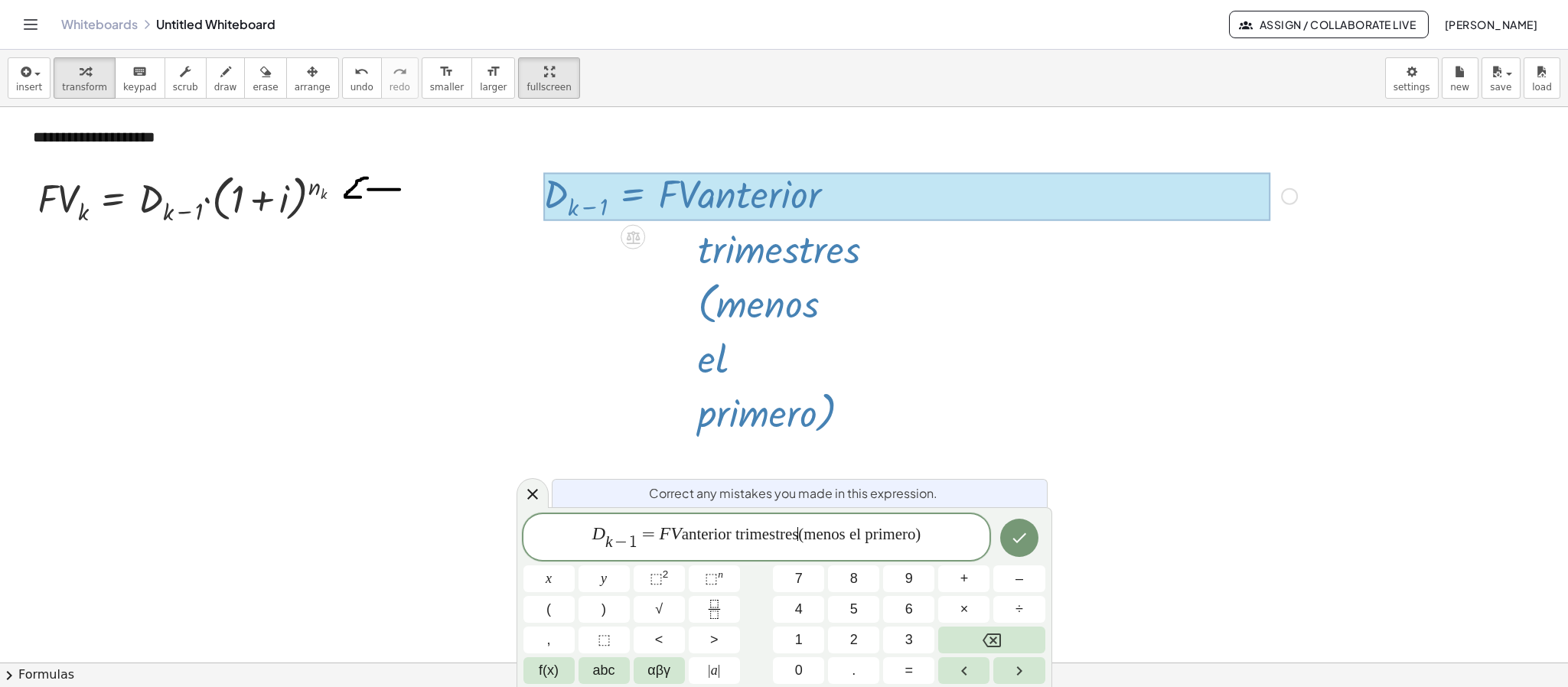
click at [794, 537] on span "anterior trimestres ​ (menos el primero)" at bounding box center [801, 534] width 239 height 18
click at [715, 537] on span "anterior ​ (menos el primero)" at bounding box center [801, 534] width 172 height 18
click at [1023, 542] on icon "Done" at bounding box center [1018, 537] width 18 height 18
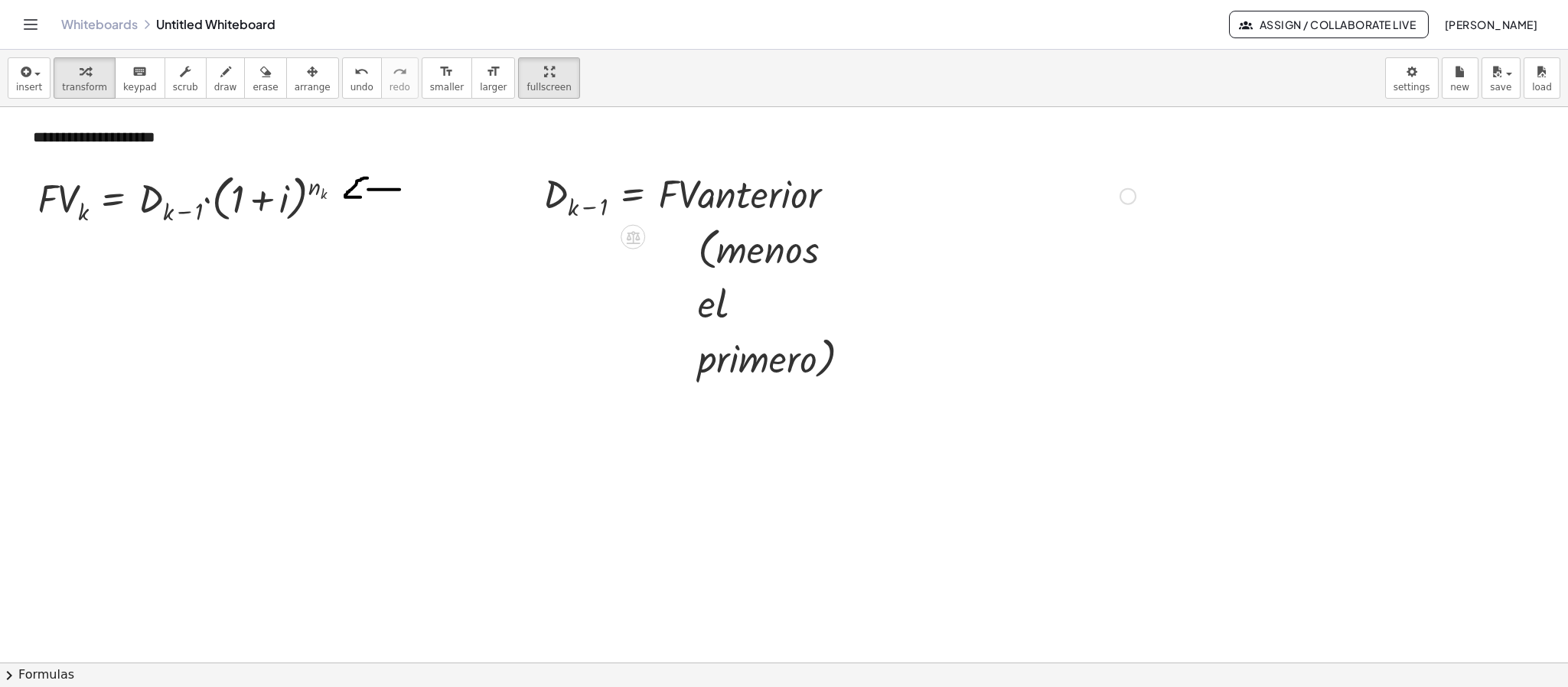
click at [1125, 196] on div "Fix a mistake Transform line Copy line as LaTeX Copy derivation as LaTeX Expand…" at bounding box center [1127, 196] width 17 height 17
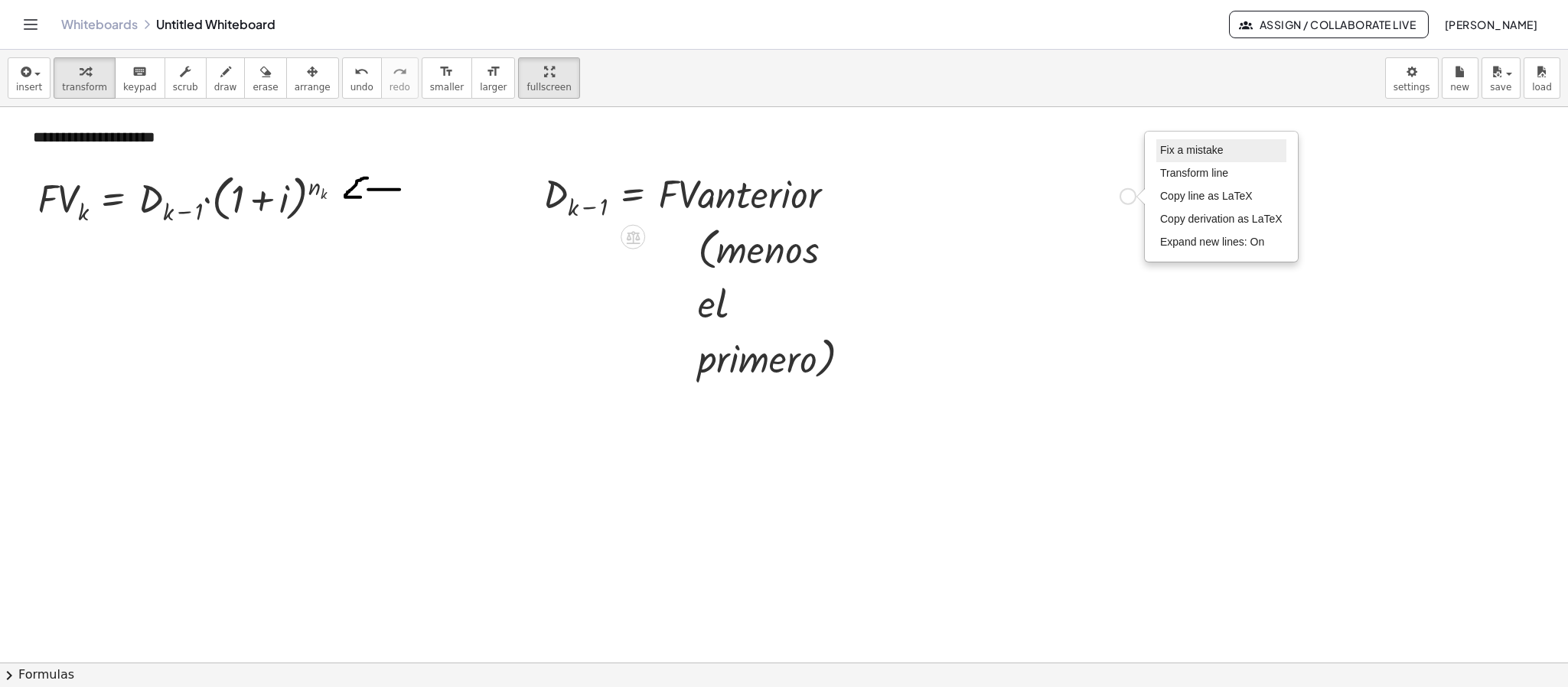
click at [1182, 154] on span "Fix a mistake" at bounding box center [1192, 150] width 63 height 12
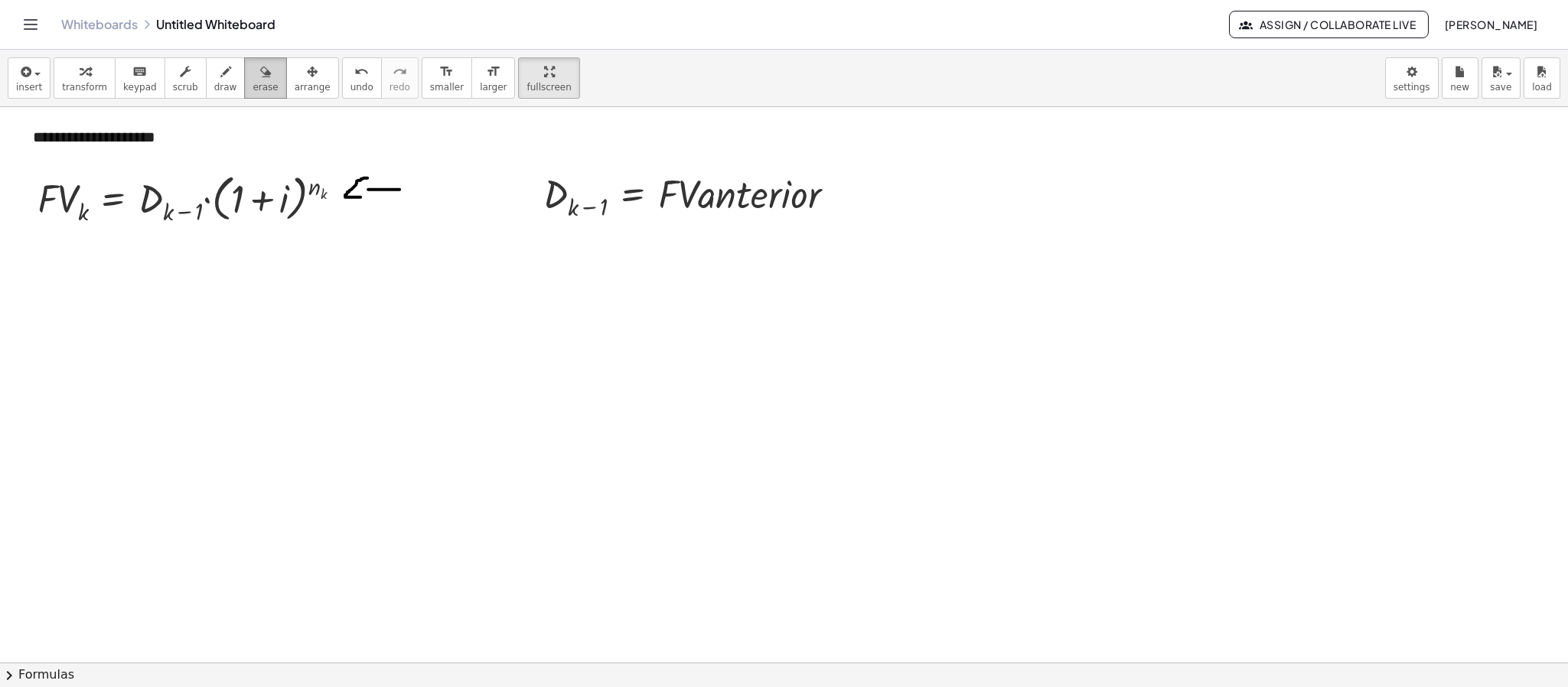
click at [253, 69] on div "button" at bounding box center [265, 71] width 25 height 18
drag, startPoint x: 355, startPoint y: 175, endPoint x: 418, endPoint y: 164, distance: 64.0
click at [418, 164] on div at bounding box center [784, 401] width 1568 height 1110
click at [214, 83] on span "draw" at bounding box center [226, 87] width 23 height 10
drag, startPoint x: 379, startPoint y: 198, endPoint x: 504, endPoint y: 206, distance: 125.3
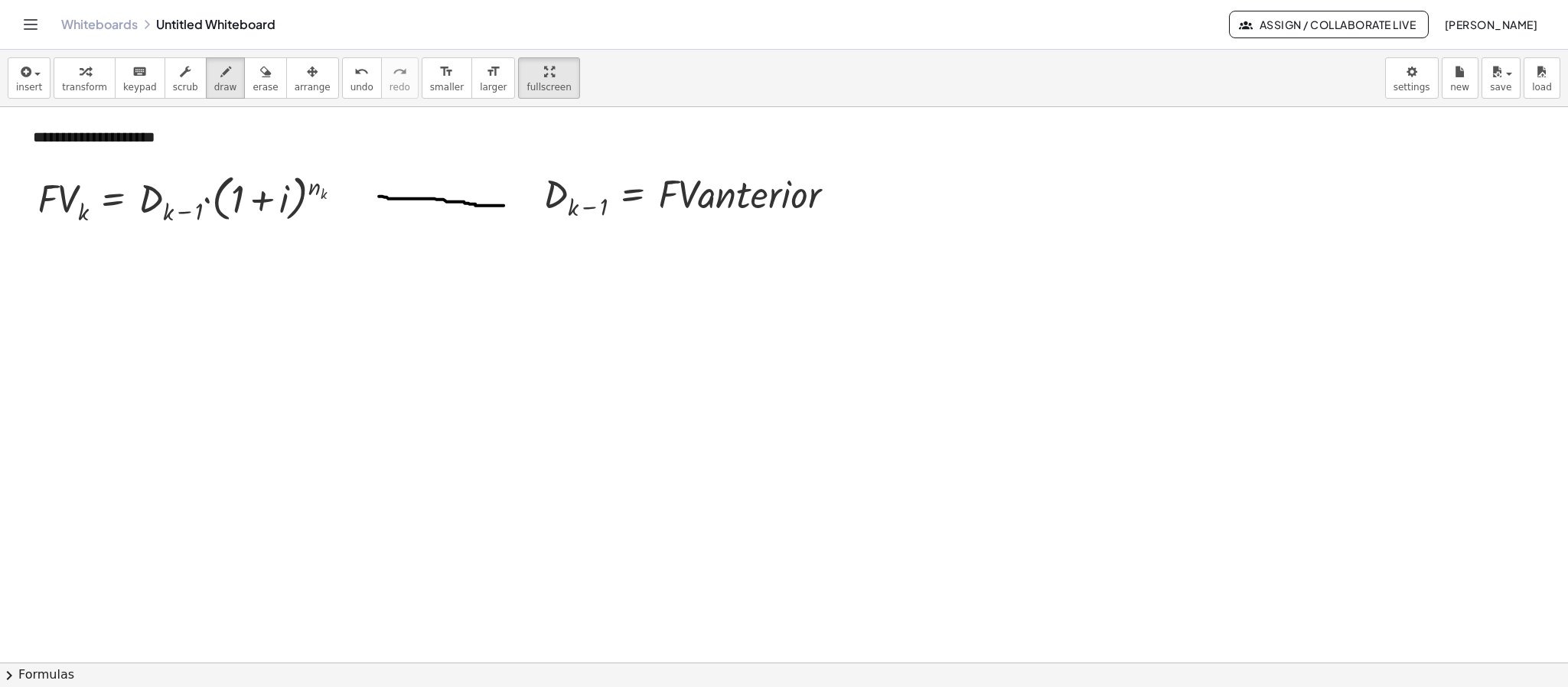
click at [504, 206] on div at bounding box center [784, 401] width 1568 height 1110
drag, startPoint x: 384, startPoint y: 184, endPoint x: 379, endPoint y: 209, distance: 25.5
click at [379, 209] on div at bounding box center [784, 401] width 1568 height 1110
click at [33, 65] on div "button" at bounding box center [29, 71] width 26 height 18
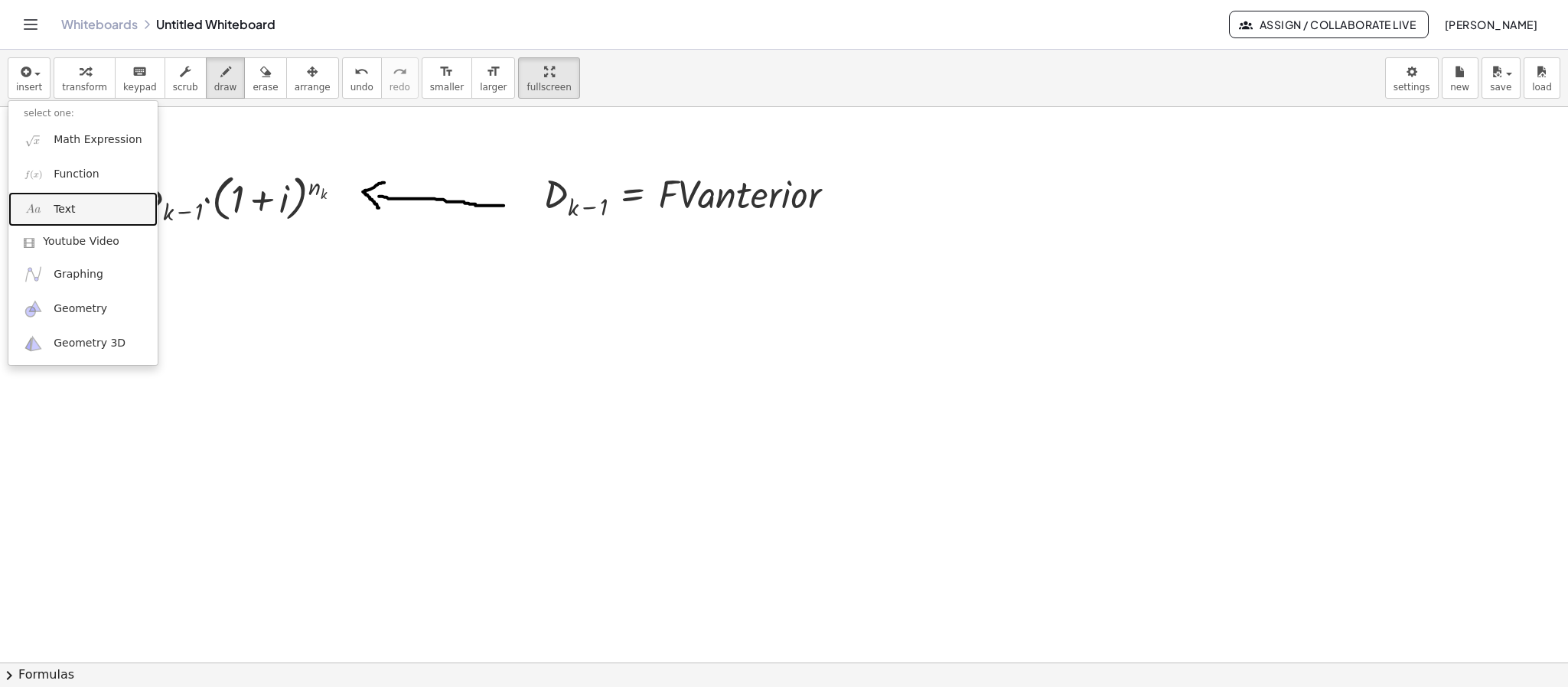
click at [51, 205] on link "Text" at bounding box center [83, 209] width 149 height 35
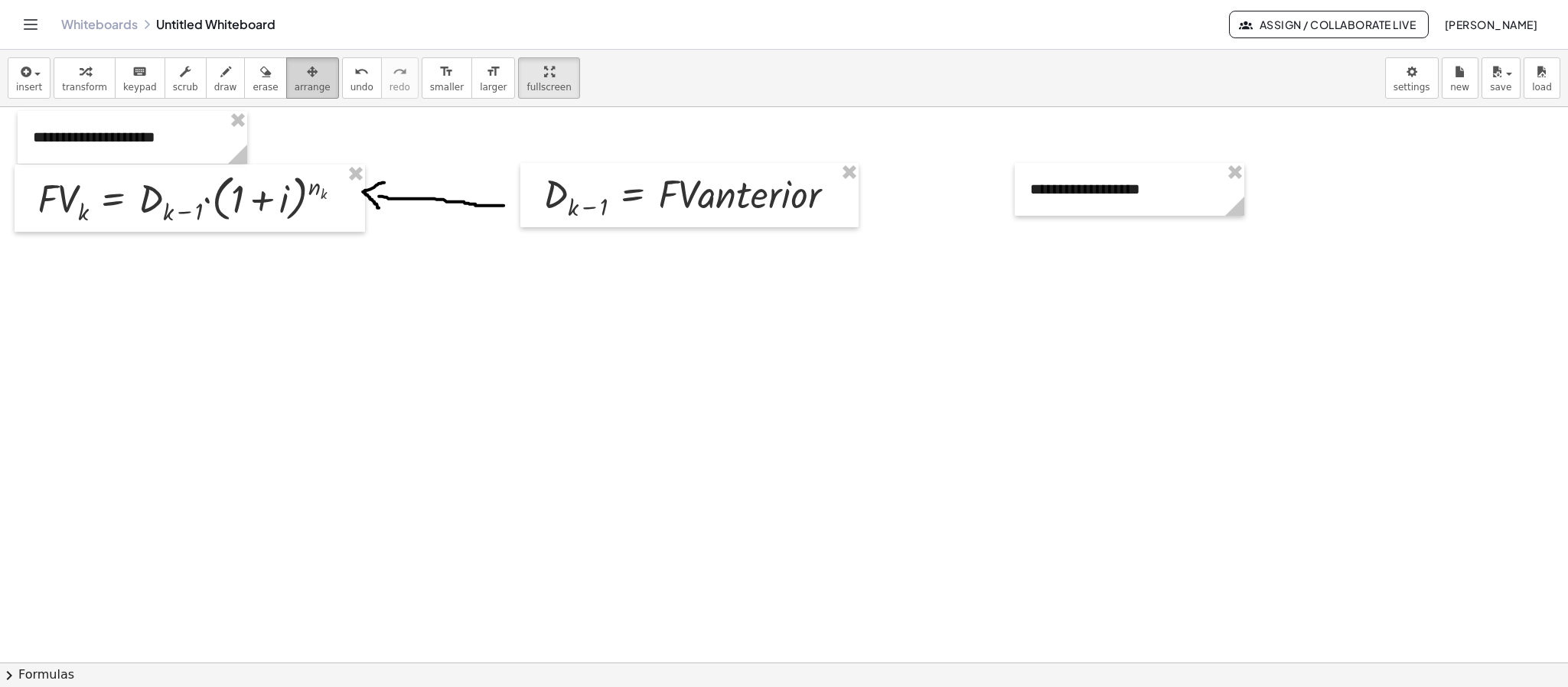
click at [308, 77] on button "arrange" at bounding box center [313, 77] width 53 height 41
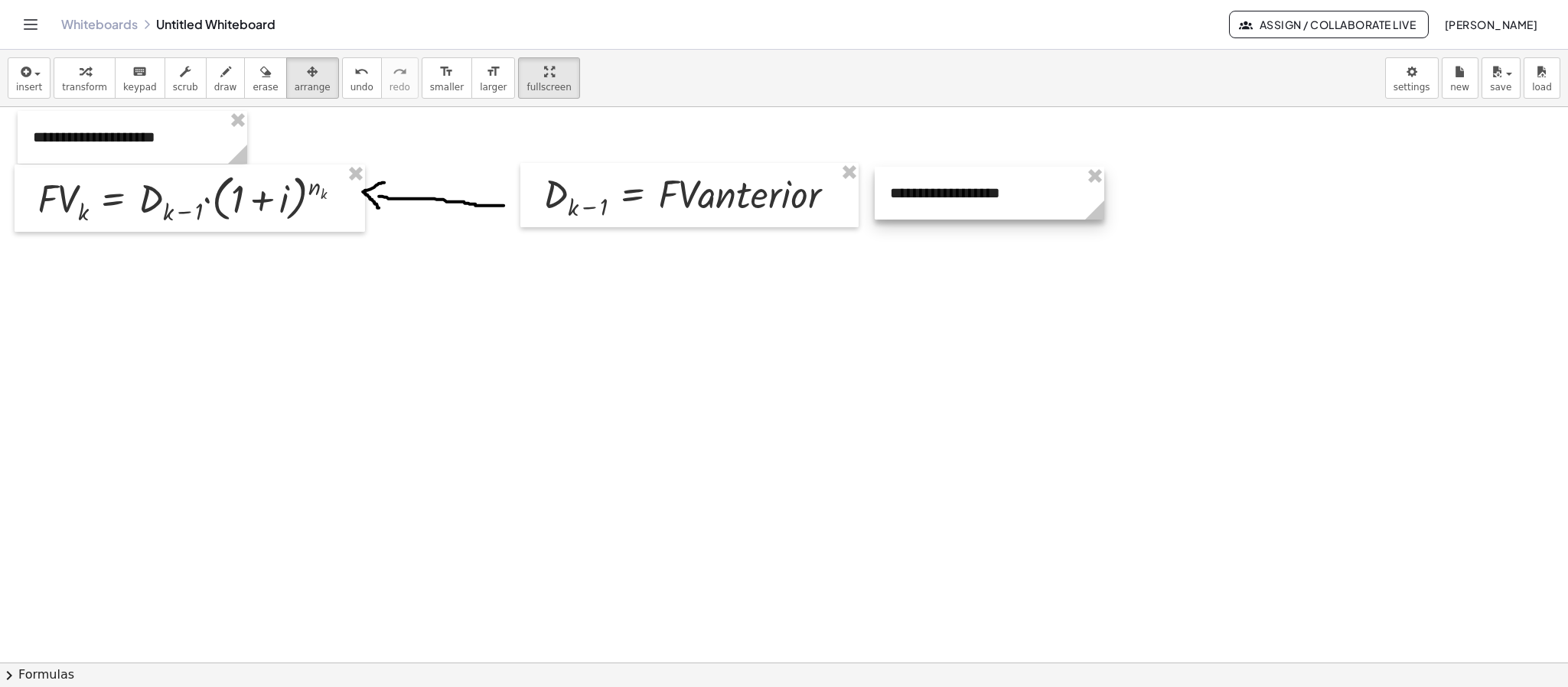
drag, startPoint x: 1074, startPoint y: 203, endPoint x: 935, endPoint y: 206, distance: 139.0
click at [935, 206] on div at bounding box center [990, 192] width 230 height 53
click at [1249, 193] on div at bounding box center [784, 401] width 1568 height 1110
click at [39, 73] on button "insert" at bounding box center [29, 77] width 43 height 41
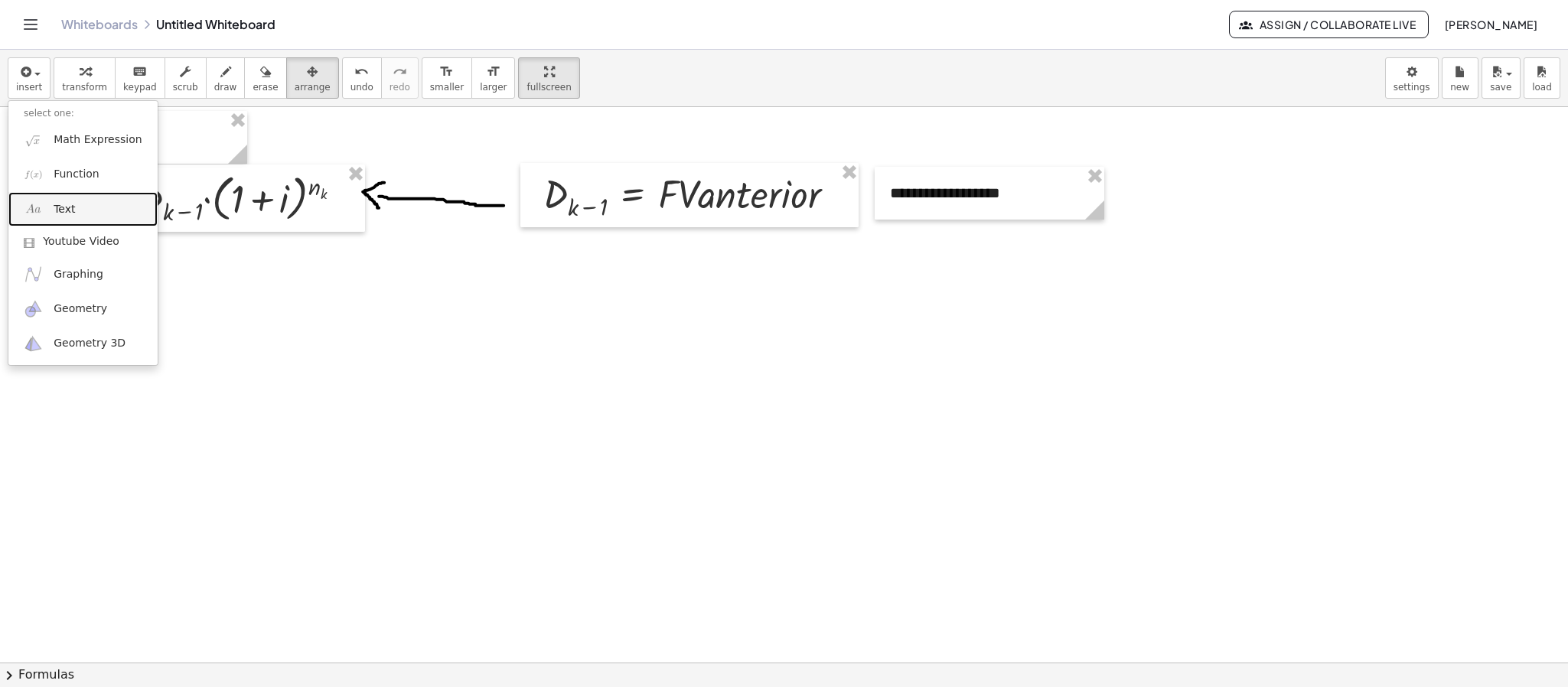
click at [51, 205] on link "Text" at bounding box center [83, 209] width 149 height 35
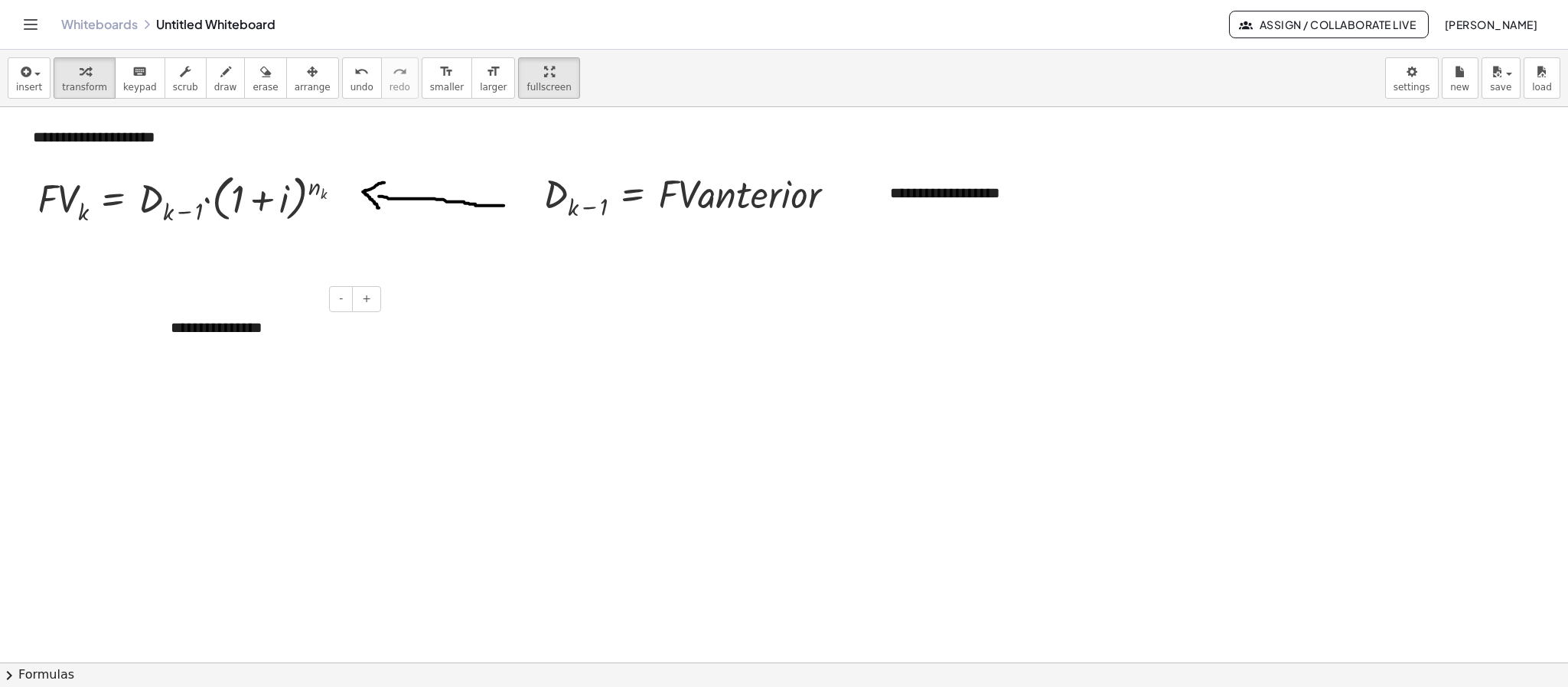
click at [230, 321] on div "**********" at bounding box center [270, 327] width 230 height 53
click at [262, 327] on div "**********" at bounding box center [270, 327] width 230 height 53
click at [32, 88] on span "insert" at bounding box center [29, 87] width 26 height 10
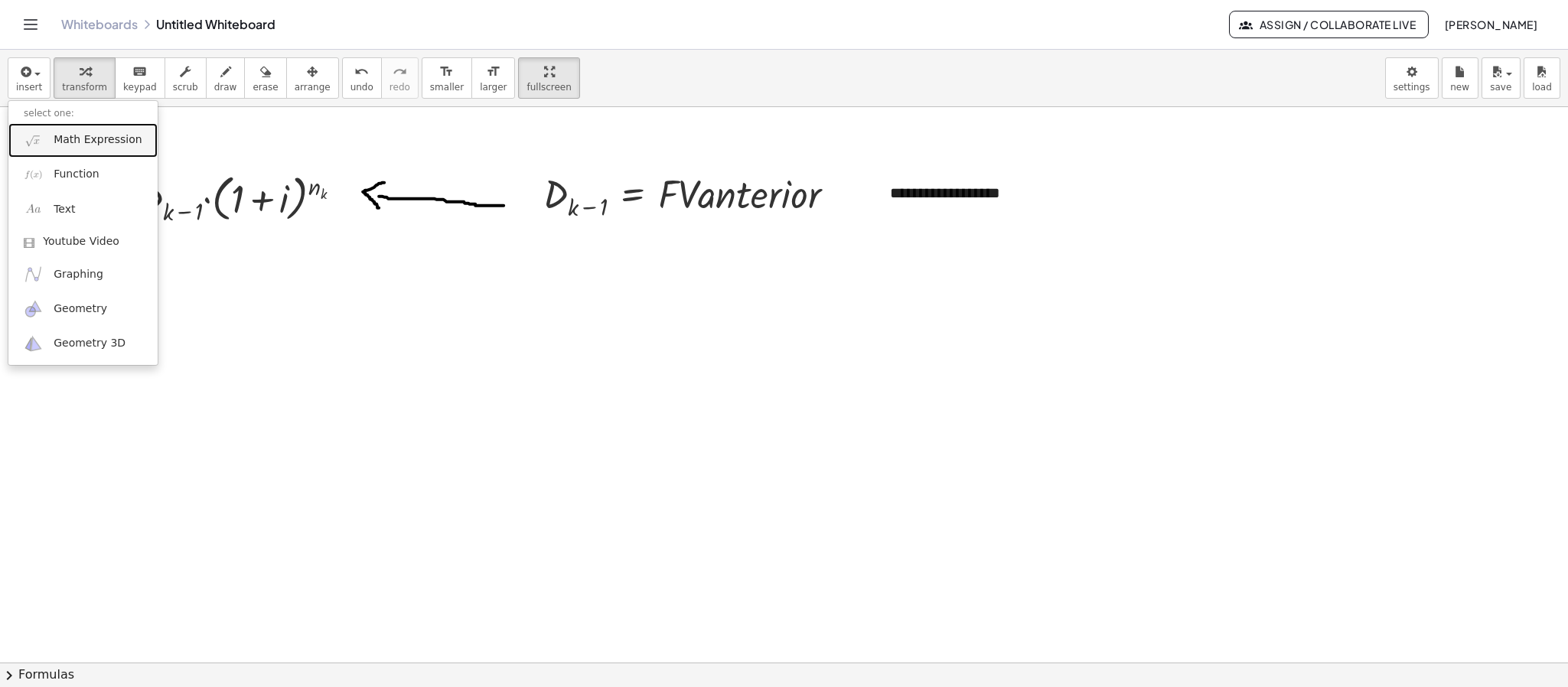
click at [71, 147] on span "Math Expression" at bounding box center [97, 140] width 88 height 16
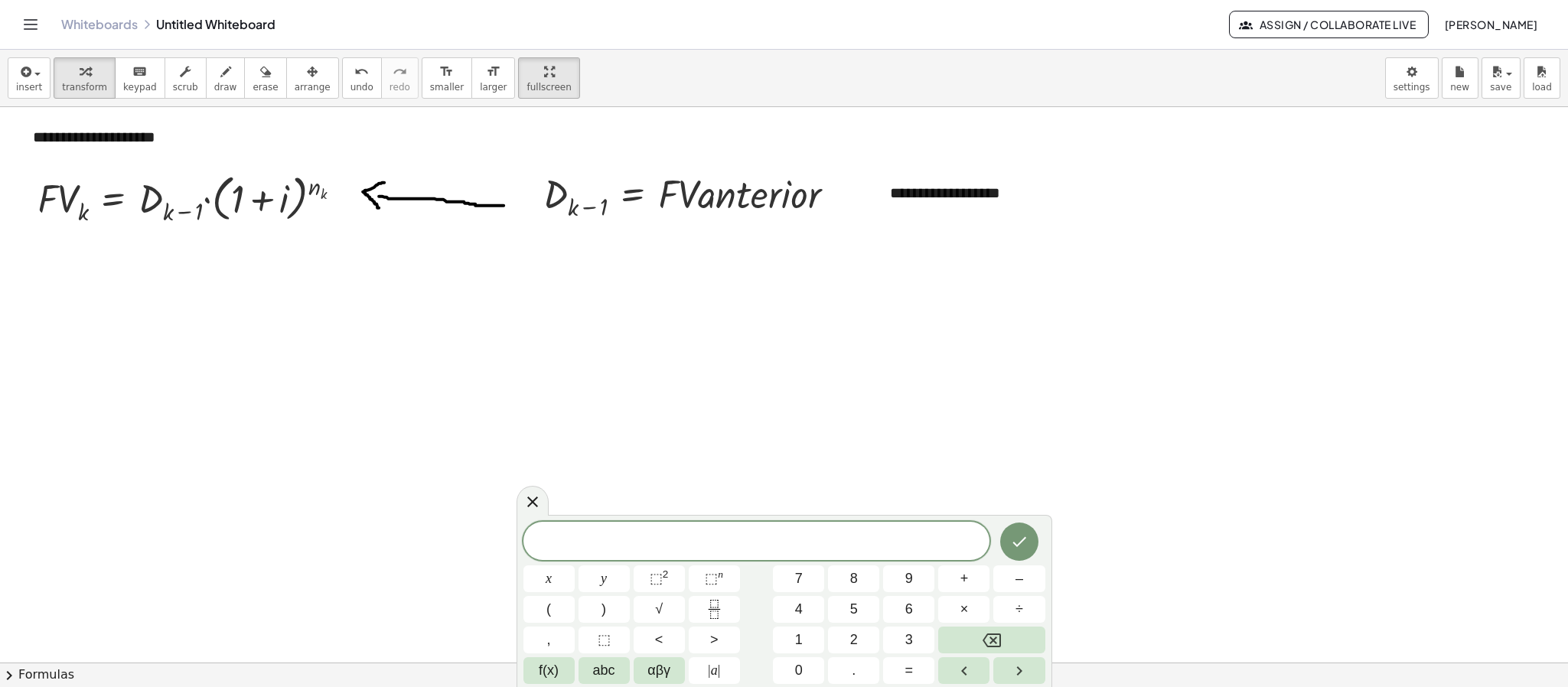
click at [1006, 424] on div at bounding box center [784, 401] width 1568 height 1110
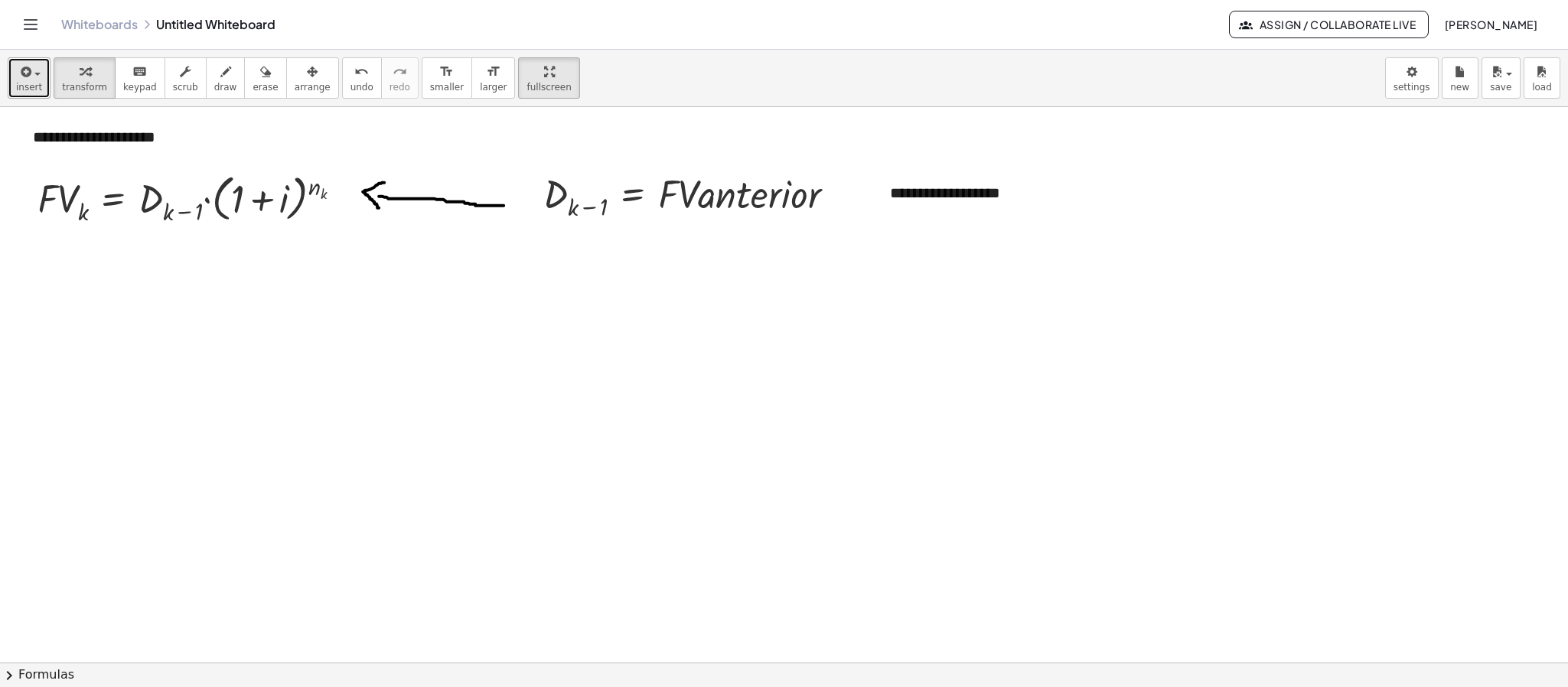
click at [35, 83] on span "insert" at bounding box center [29, 87] width 26 height 10
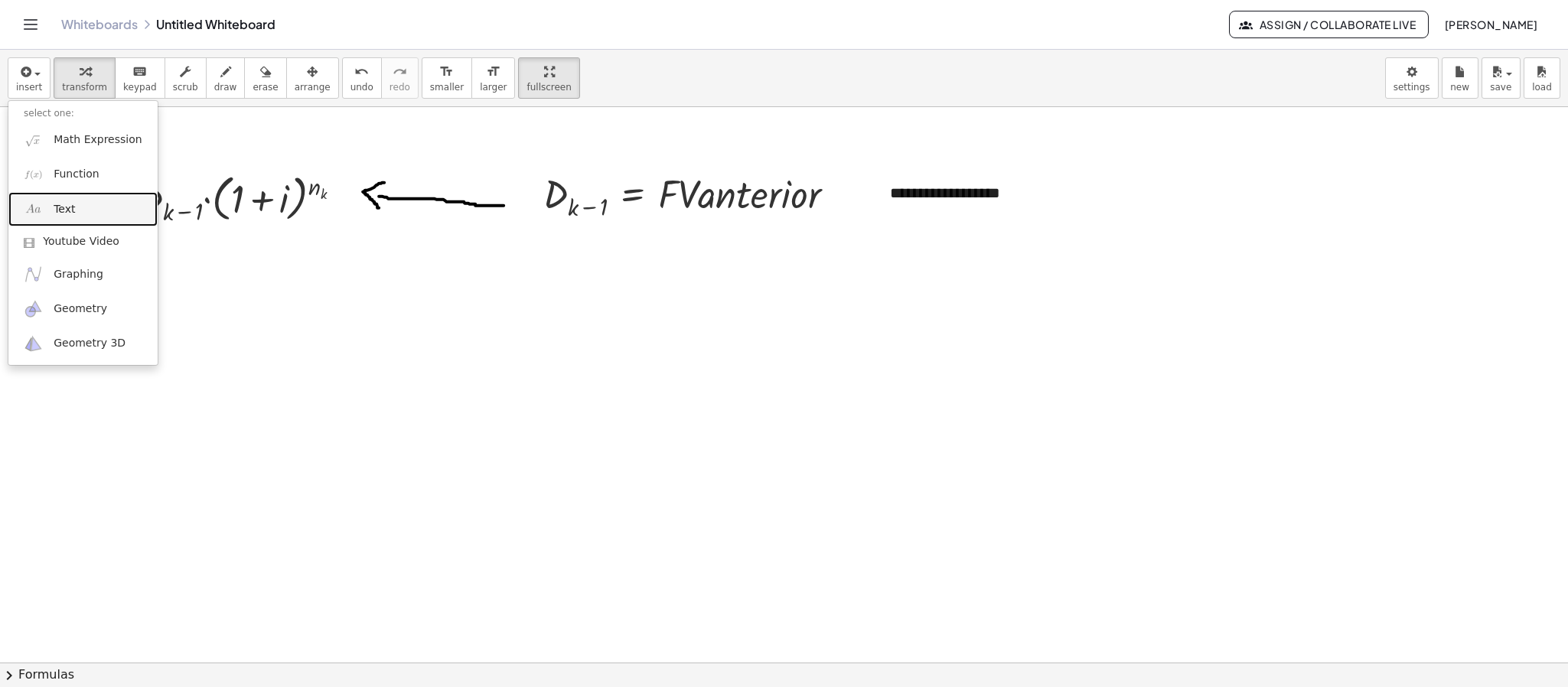
click at [55, 203] on span "Text" at bounding box center [64, 210] width 22 height 16
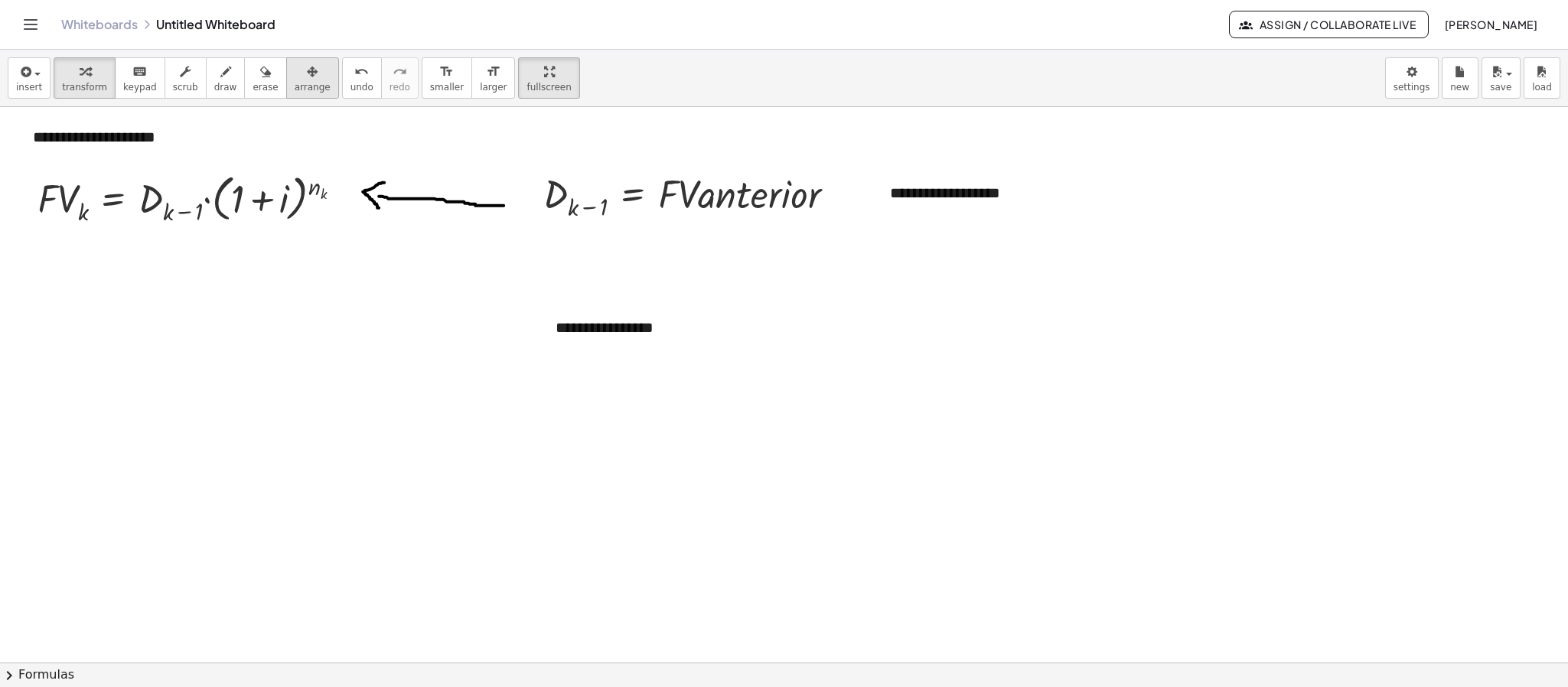
click at [304, 84] on span "arrange" at bounding box center [312, 87] width 36 height 10
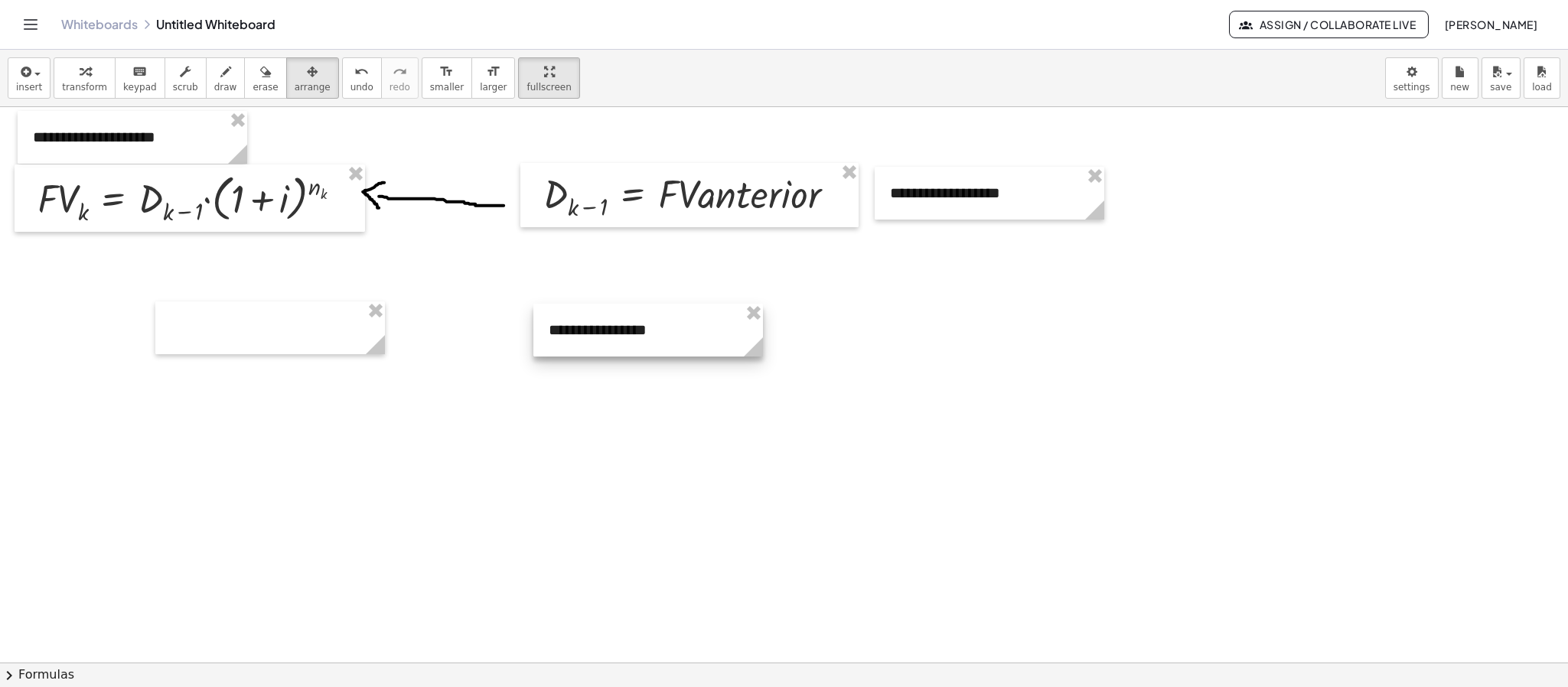
drag, startPoint x: 666, startPoint y: 337, endPoint x: 586, endPoint y: 331, distance: 80.2
click at [651, 340] on div at bounding box center [648, 330] width 230 height 53
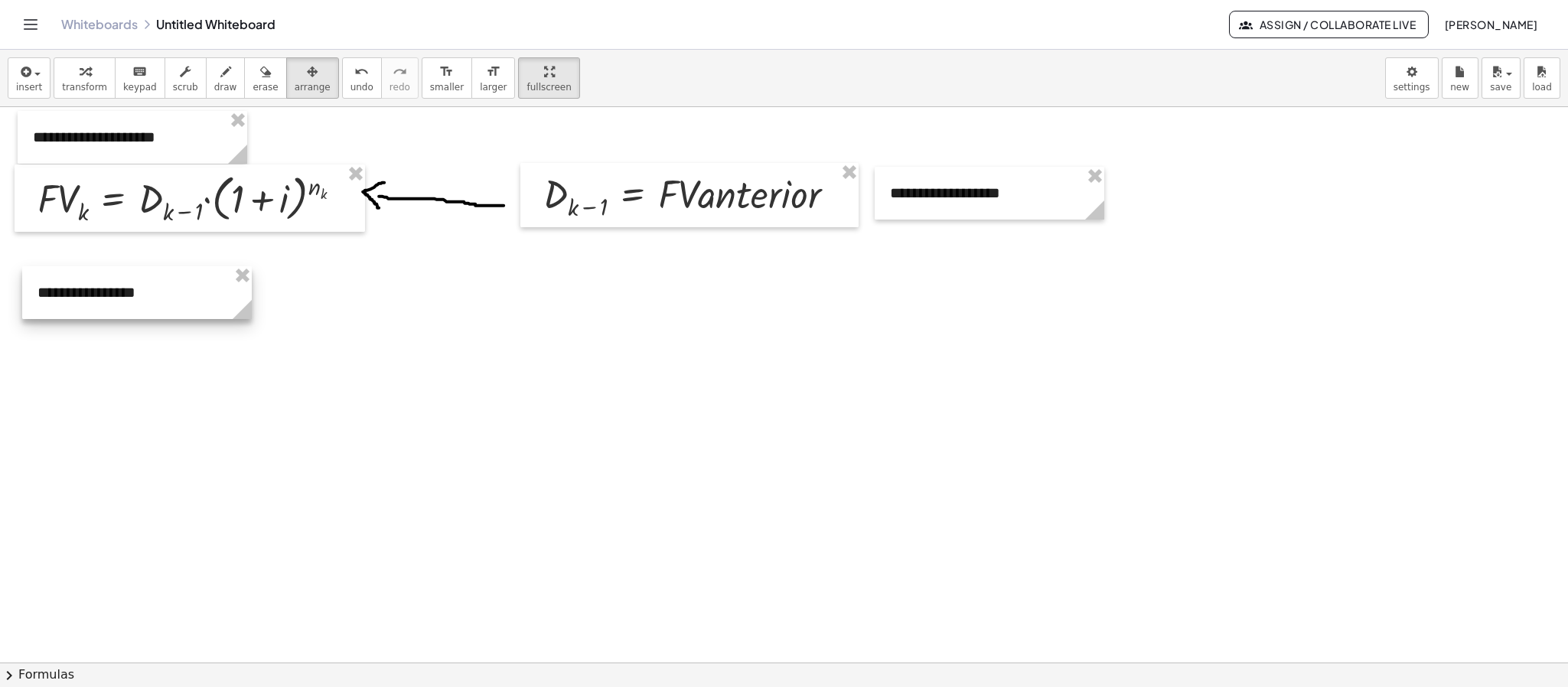
drag, startPoint x: 585, startPoint y: 329, endPoint x: 83, endPoint y: 292, distance: 503.4
click at [83, 292] on div at bounding box center [137, 293] width 230 height 53
drag, startPoint x: 84, startPoint y: 88, endPoint x: 131, endPoint y: 127, distance: 61.1
click at [84, 90] on span "transform" at bounding box center [84, 87] width 45 height 10
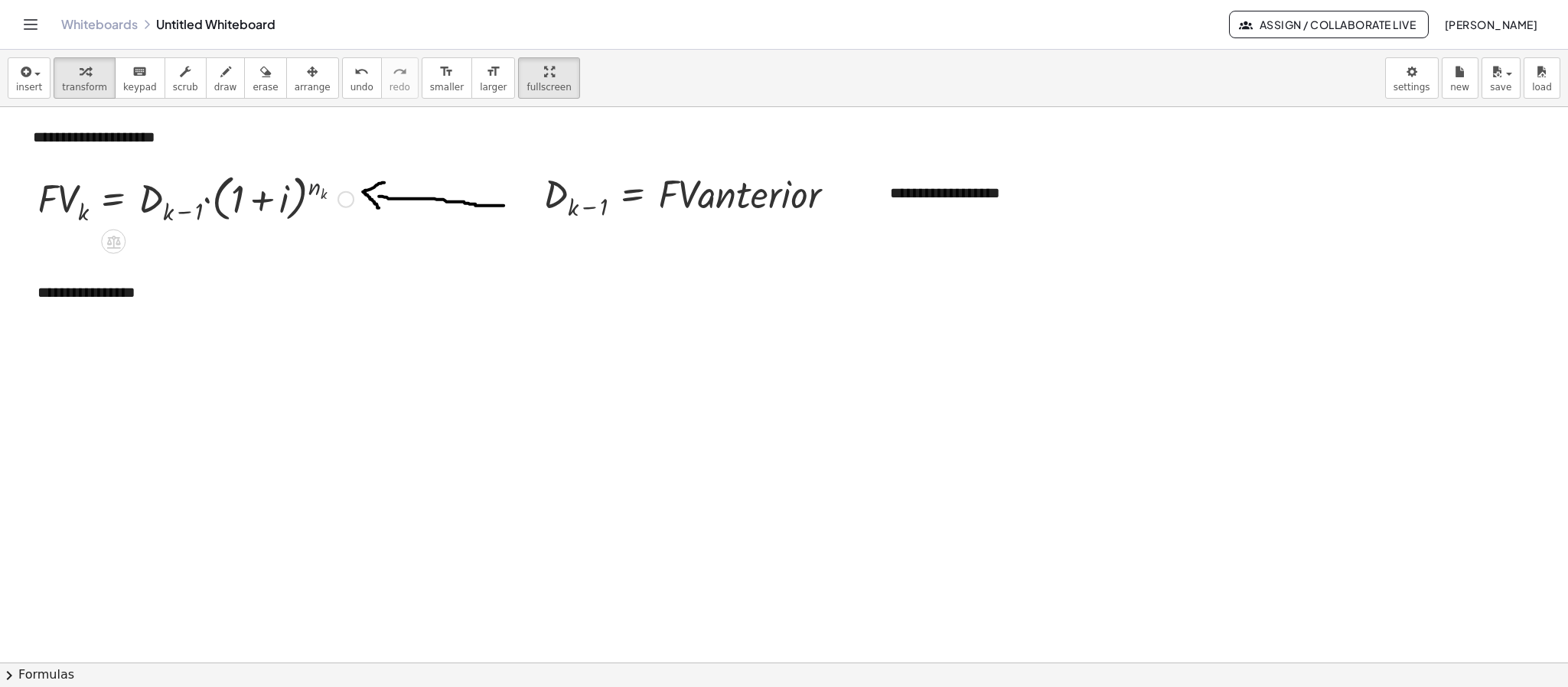
click at [326, 203] on div at bounding box center [195, 198] width 331 height 59
click at [340, 203] on div at bounding box center [345, 199] width 17 height 17
click at [414, 196] on span "Copy line as LaTeX" at bounding box center [424, 199] width 92 height 12
drag, startPoint x: 30, startPoint y: 88, endPoint x: 48, endPoint y: 122, distance: 38.5
click at [33, 88] on span "insert" at bounding box center [29, 87] width 26 height 10
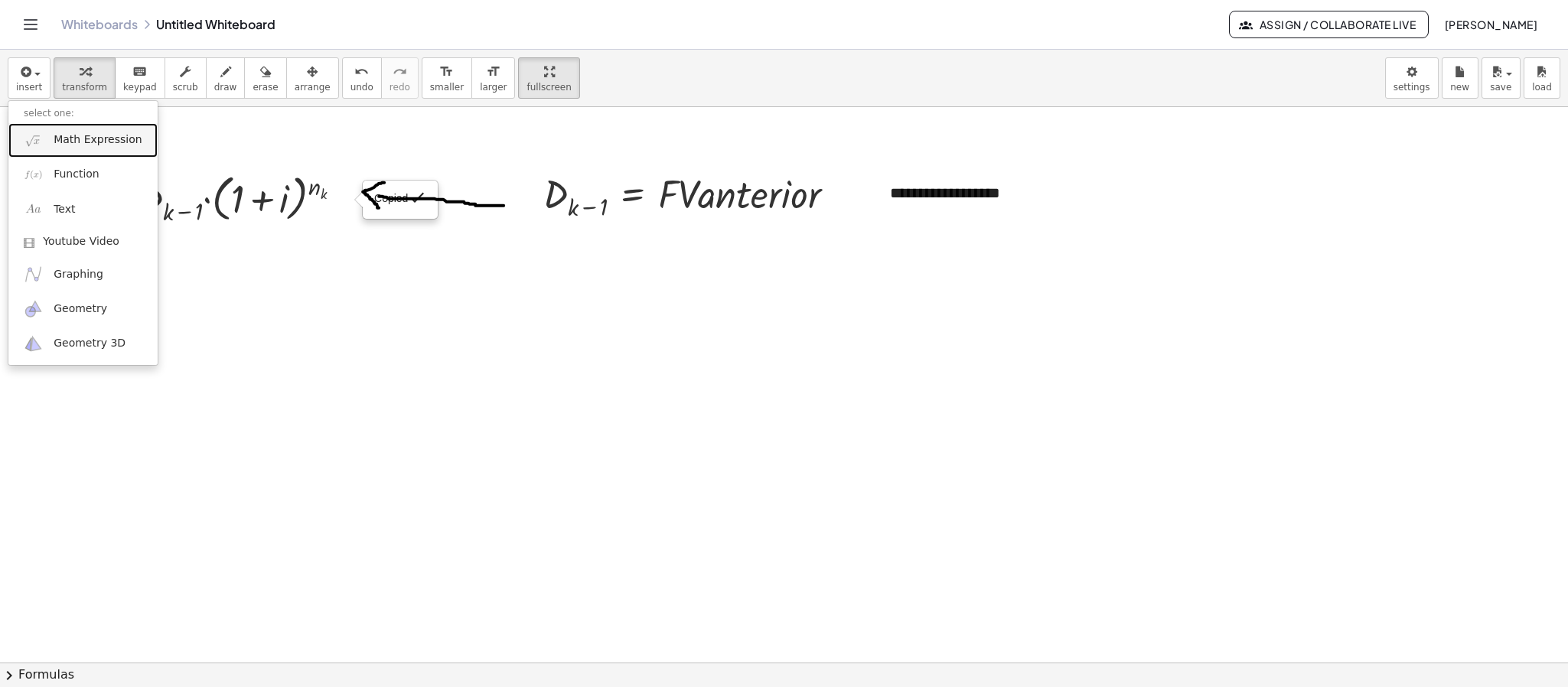
click at [56, 152] on link "Math Expression" at bounding box center [83, 140] width 149 height 35
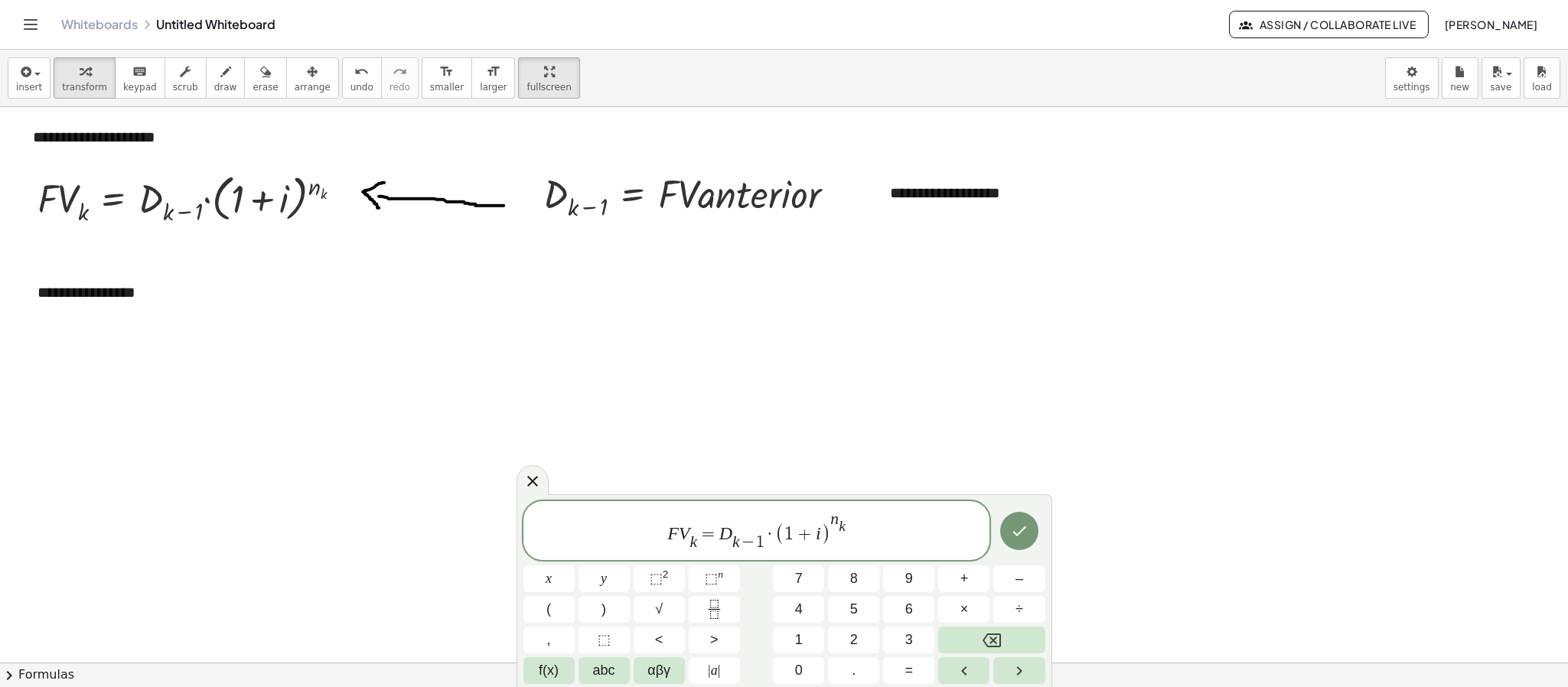
click at [695, 547] on var "k" at bounding box center [693, 541] width 8 height 18
click at [767, 542] on span "·" at bounding box center [770, 534] width 10 height 18
click at [831, 529] on span ")" at bounding box center [831, 533] width 10 height 22
click at [866, 522] on span "F V 1 ​ = 3 0 0 0 0 0 · ( 1 + 0 . 0 2 ​ ) n k ​" at bounding box center [757, 531] width 467 height 43
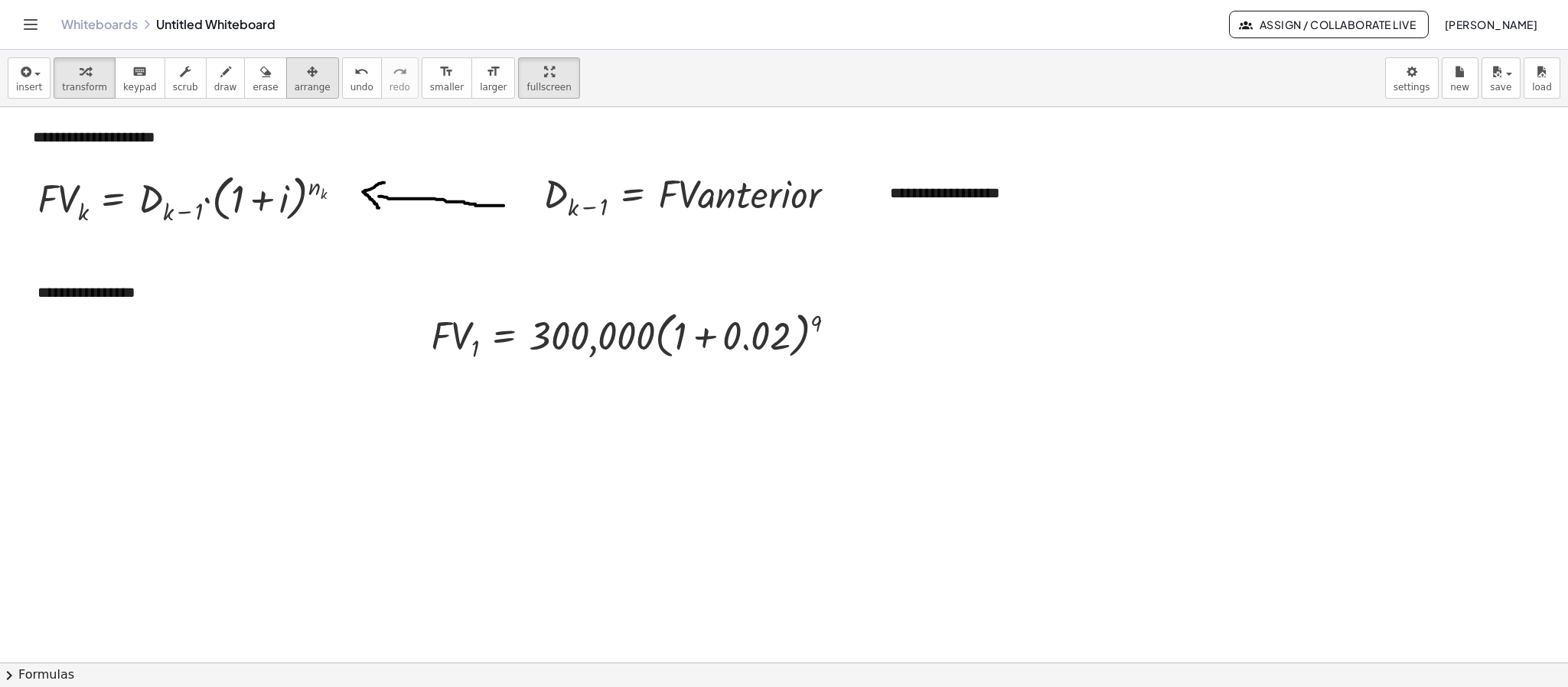
click at [307, 72] on icon "button" at bounding box center [312, 71] width 10 height 18
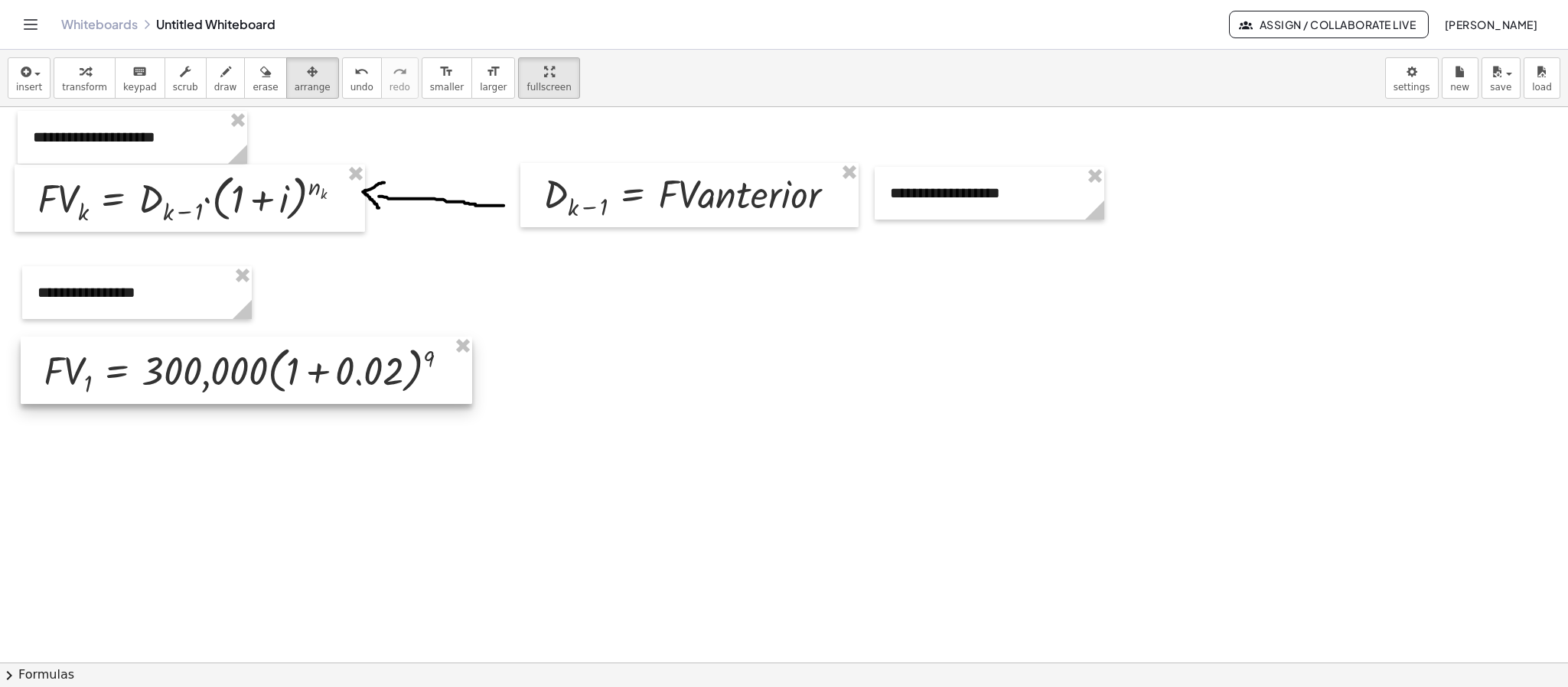
drag, startPoint x: 684, startPoint y: 351, endPoint x: 299, endPoint y: 388, distance: 386.8
click at [299, 387] on div at bounding box center [247, 369] width 451 height 66
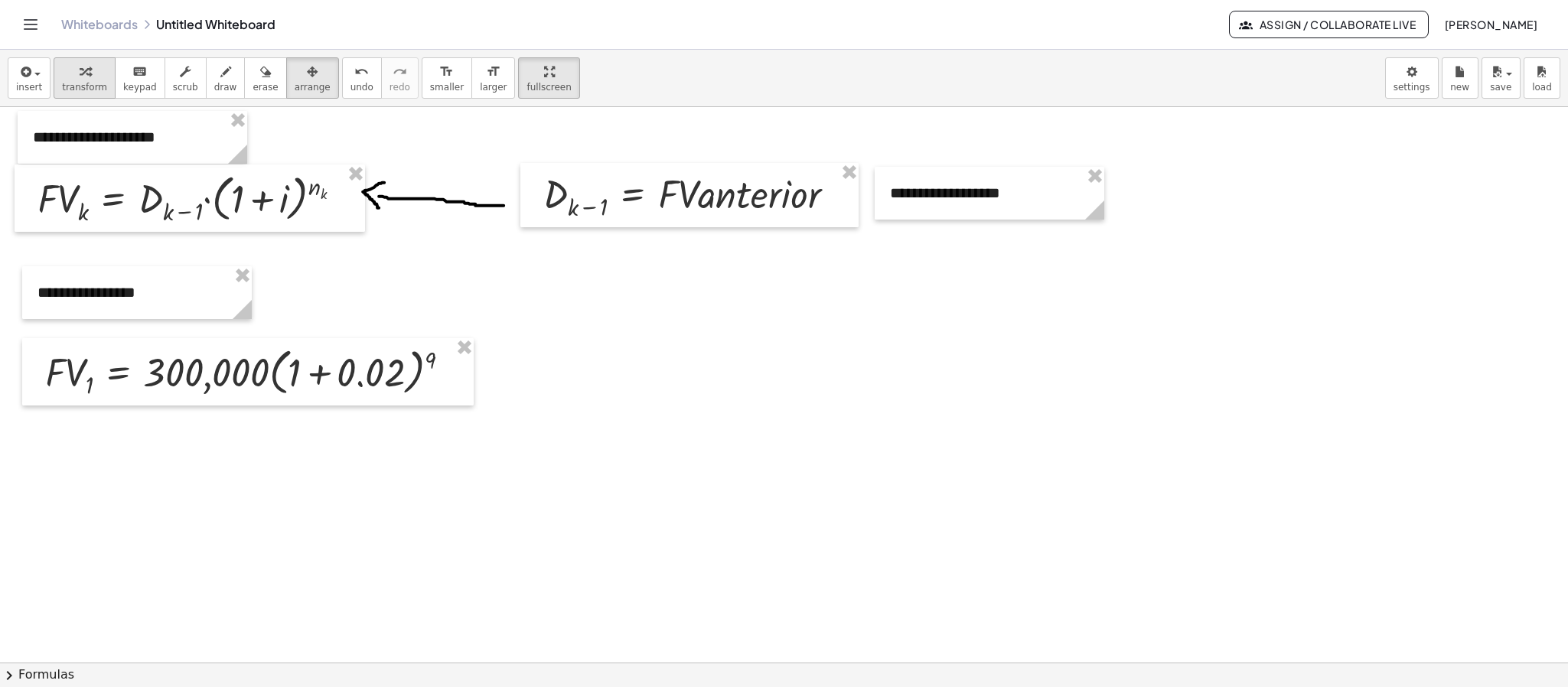
click at [62, 69] on div "button" at bounding box center [84, 71] width 45 height 18
click at [318, 373] on div at bounding box center [253, 372] width 432 height 59
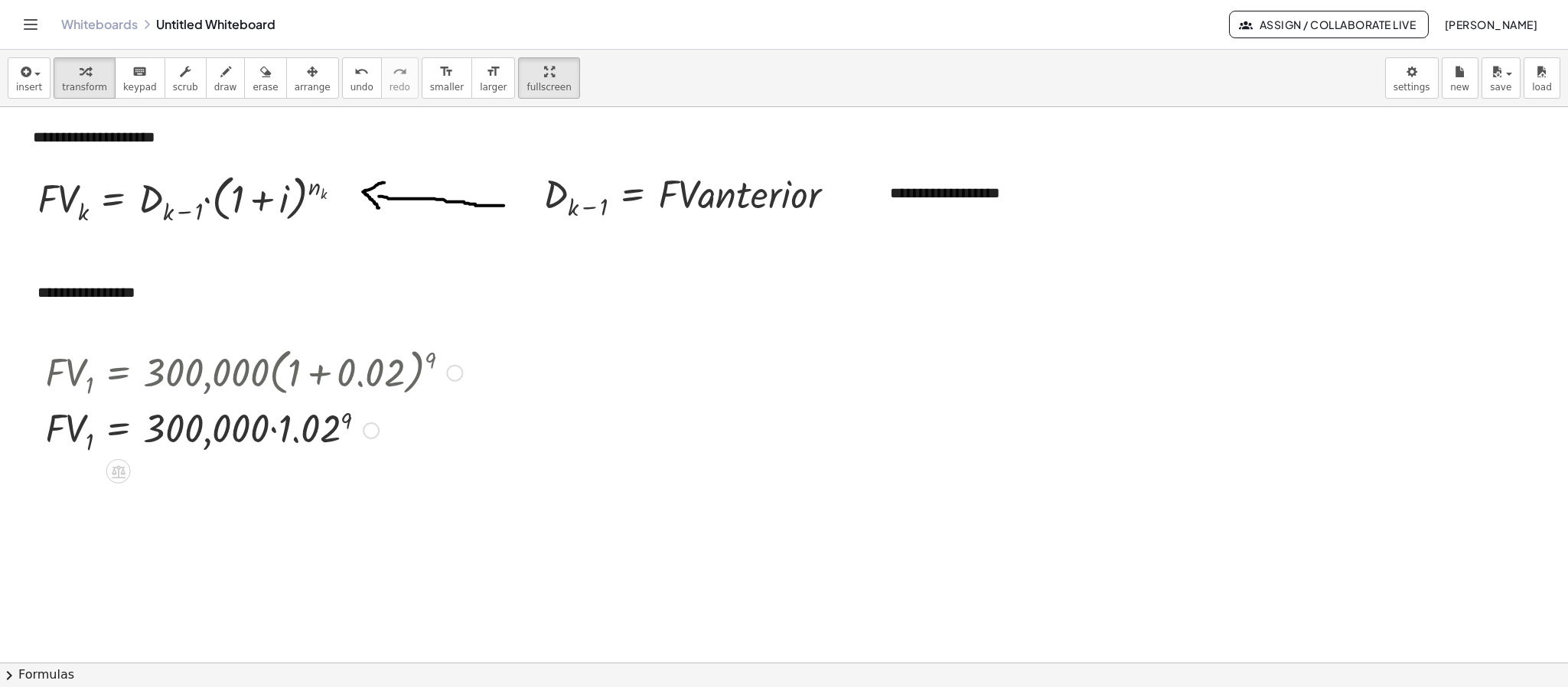
click at [347, 418] on div at bounding box center [253, 429] width 432 height 56
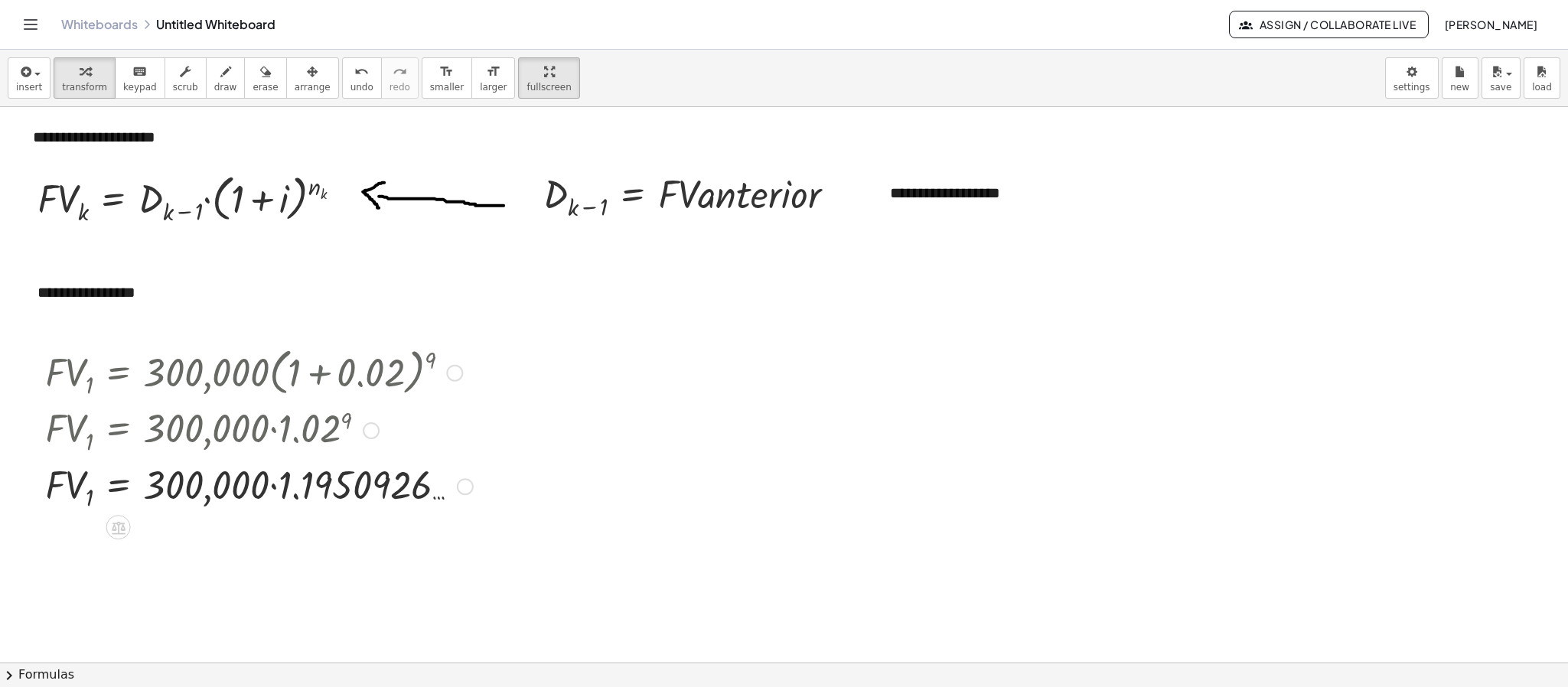
click at [274, 482] on div at bounding box center [259, 485] width 443 height 56
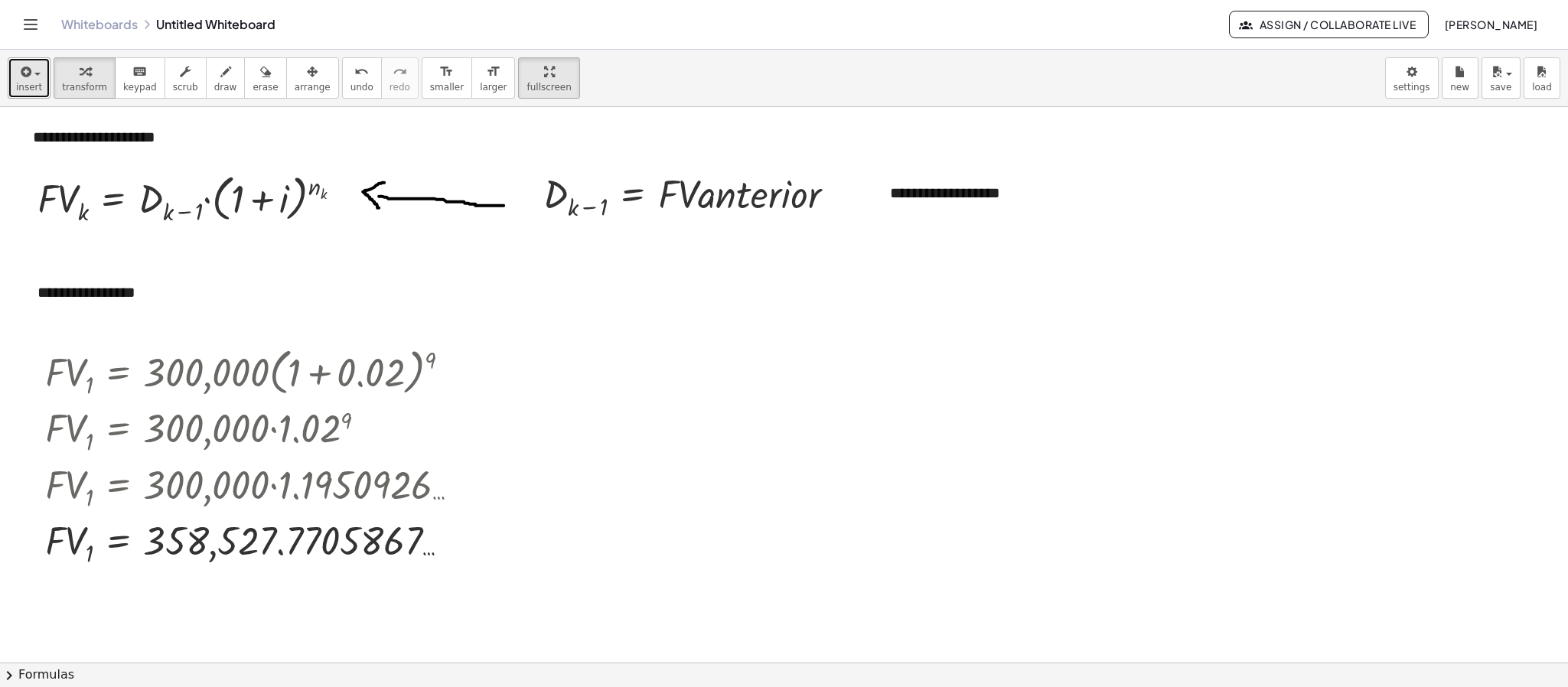
click at [21, 73] on icon "button" at bounding box center [24, 71] width 14 height 18
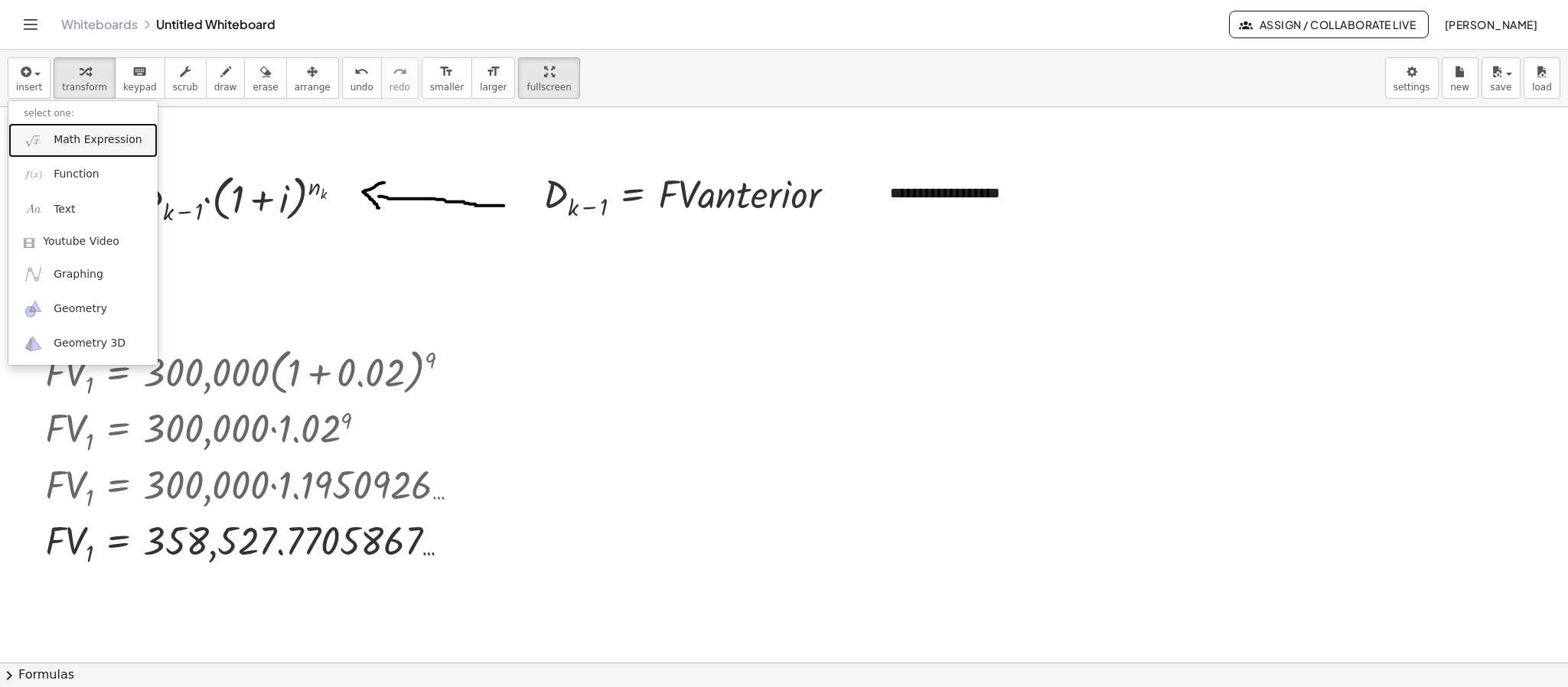
click at [67, 145] on span "Math Expression" at bounding box center [97, 140] width 88 height 16
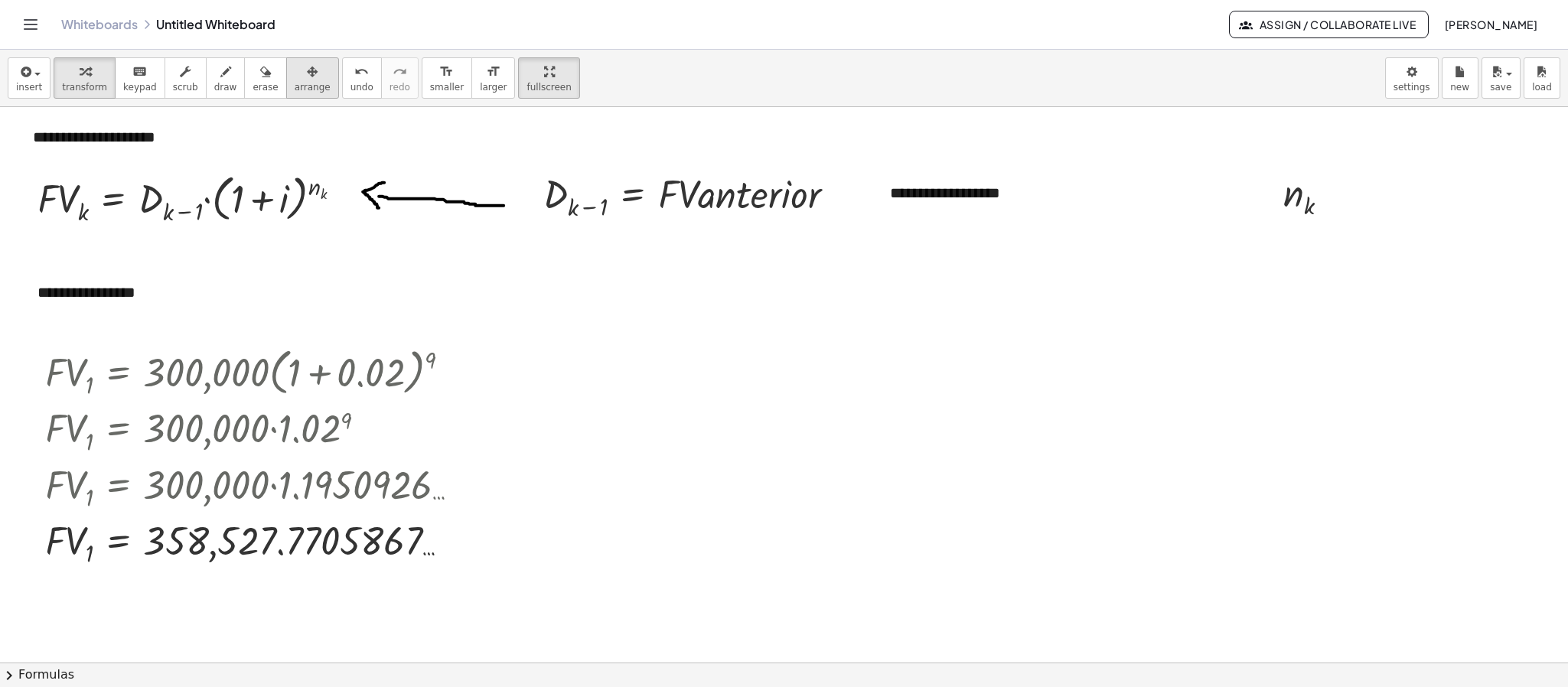
click at [307, 80] on icon "button" at bounding box center [312, 71] width 10 height 18
drag, startPoint x: 1318, startPoint y: 209, endPoint x: 593, endPoint y: 287, distance: 729.2
click at [593, 287] on div at bounding box center [569, 273] width 92 height 62
click at [214, 76] on div "button" at bounding box center [226, 71] width 23 height 18
drag, startPoint x: 615, startPoint y: 273, endPoint x: 645, endPoint y: 273, distance: 30.0
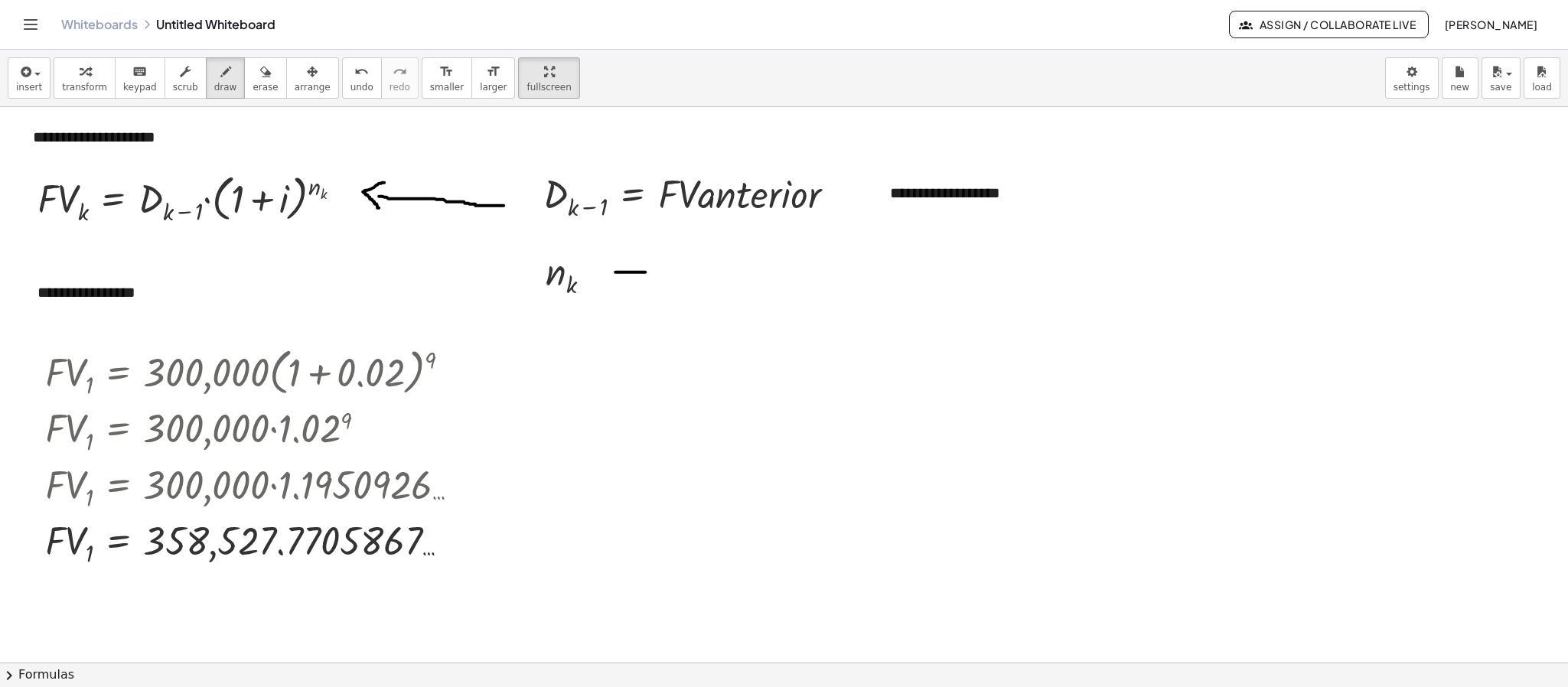
click at [645, 273] on div at bounding box center [784, 401] width 1568 height 1110
drag, startPoint x: 640, startPoint y: 260, endPoint x: 644, endPoint y: 282, distance: 22.4
click at [644, 282] on div at bounding box center [784, 401] width 1568 height 1110
click at [28, 78] on icon "button" at bounding box center [24, 71] width 14 height 18
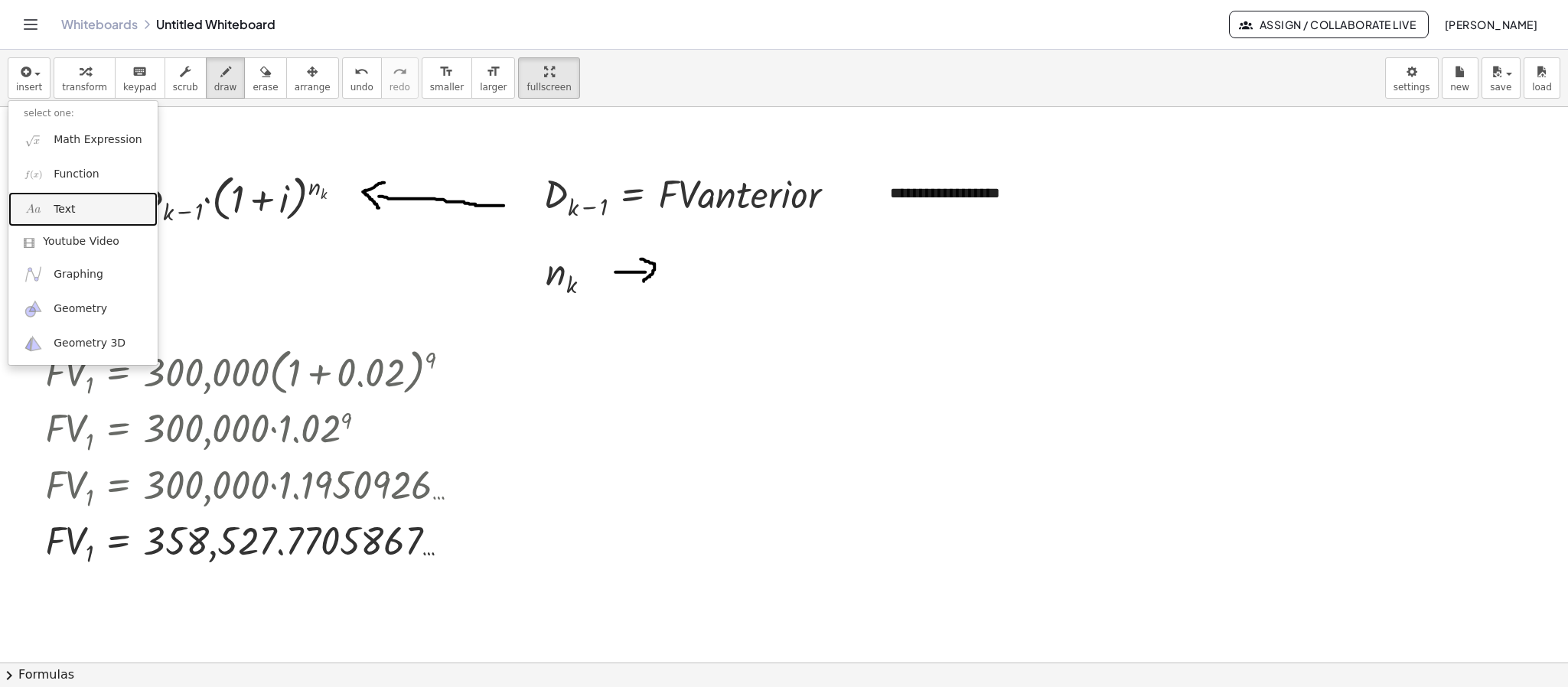
click at [66, 220] on link "Text" at bounding box center [83, 209] width 149 height 35
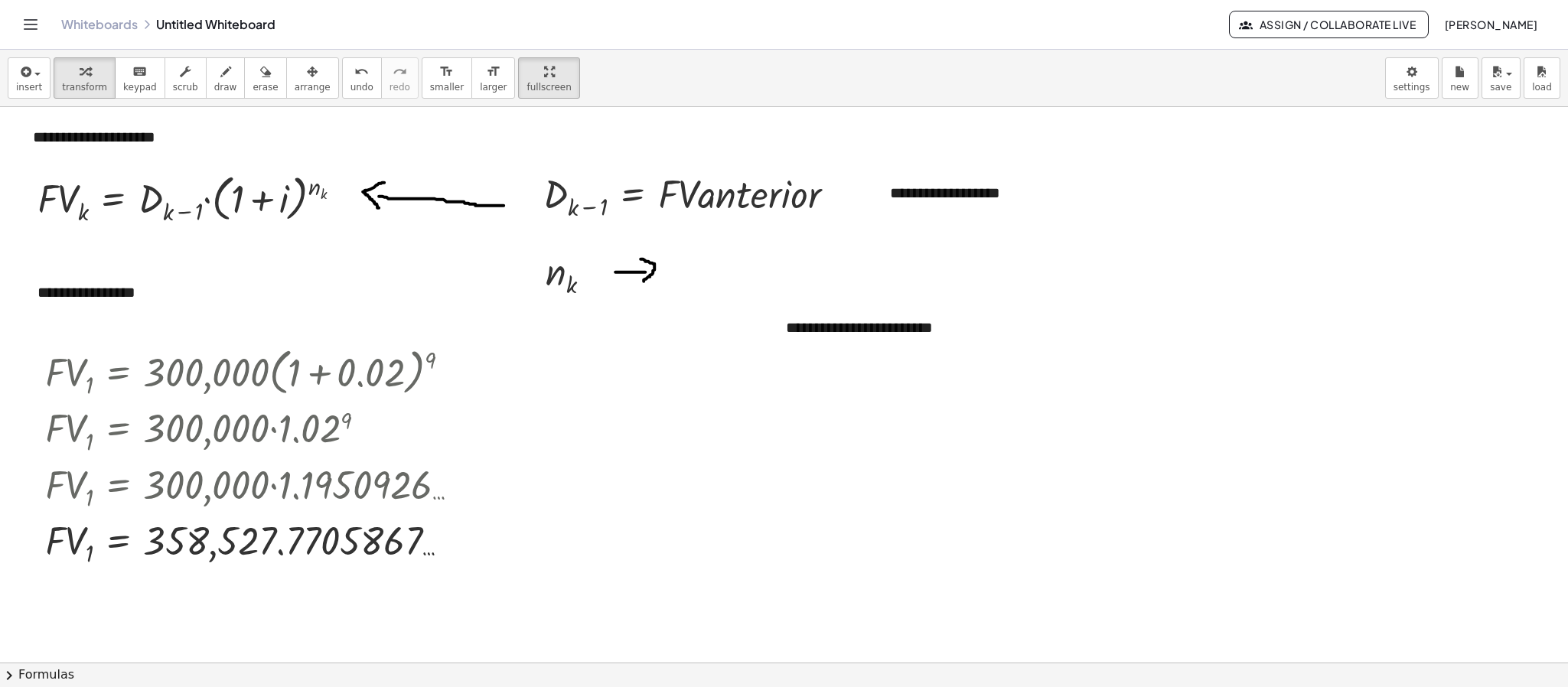
click at [1092, 328] on div at bounding box center [784, 401] width 1568 height 1110
drag, startPoint x: 283, startPoint y: 63, endPoint x: 311, endPoint y: 80, distance: 32.8
click at [294, 64] on div "button" at bounding box center [312, 71] width 36 height 18
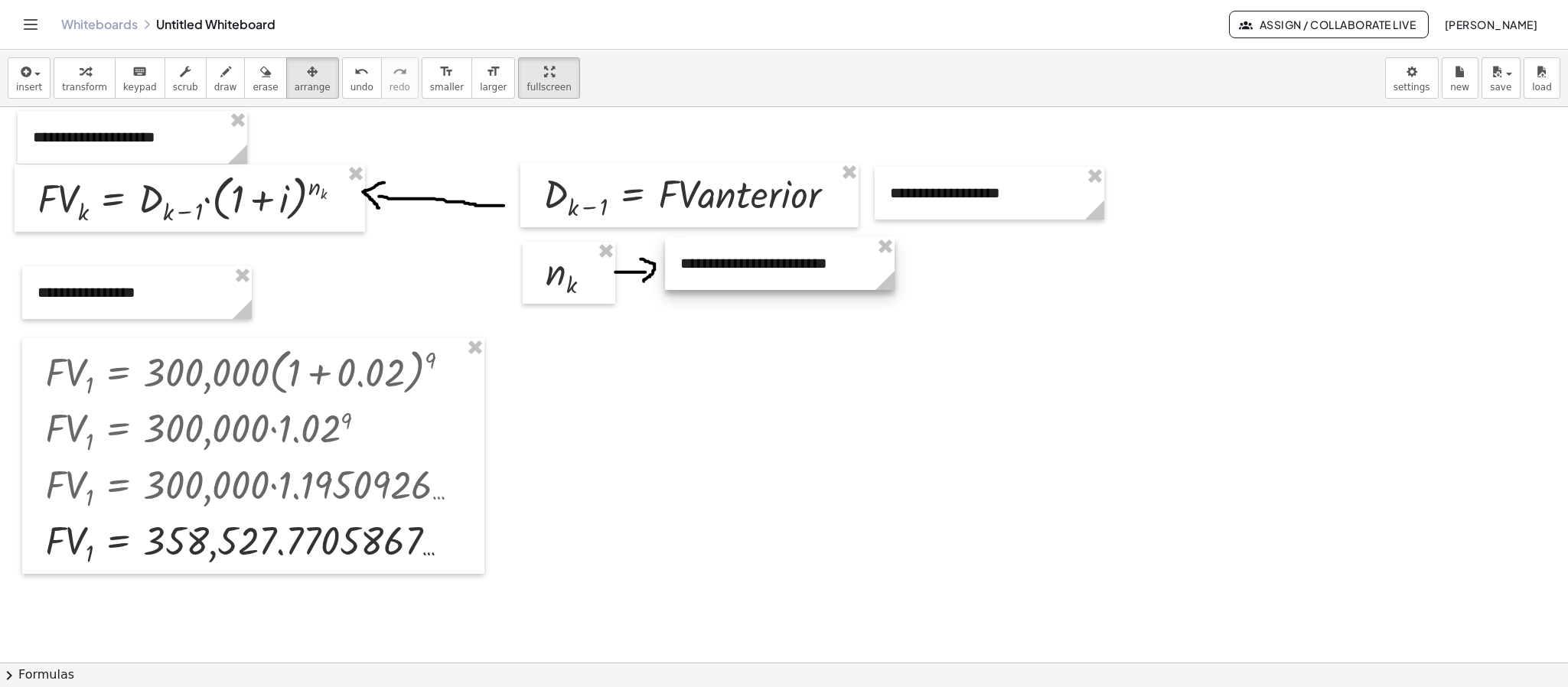
drag, startPoint x: 829, startPoint y: 343, endPoint x: 724, endPoint y: 279, distance: 123.0
click at [724, 279] on div at bounding box center [780, 263] width 230 height 53
click at [792, 280] on div at bounding box center [778, 266] width 230 height 53
click at [983, 279] on div at bounding box center [784, 401] width 1568 height 1110
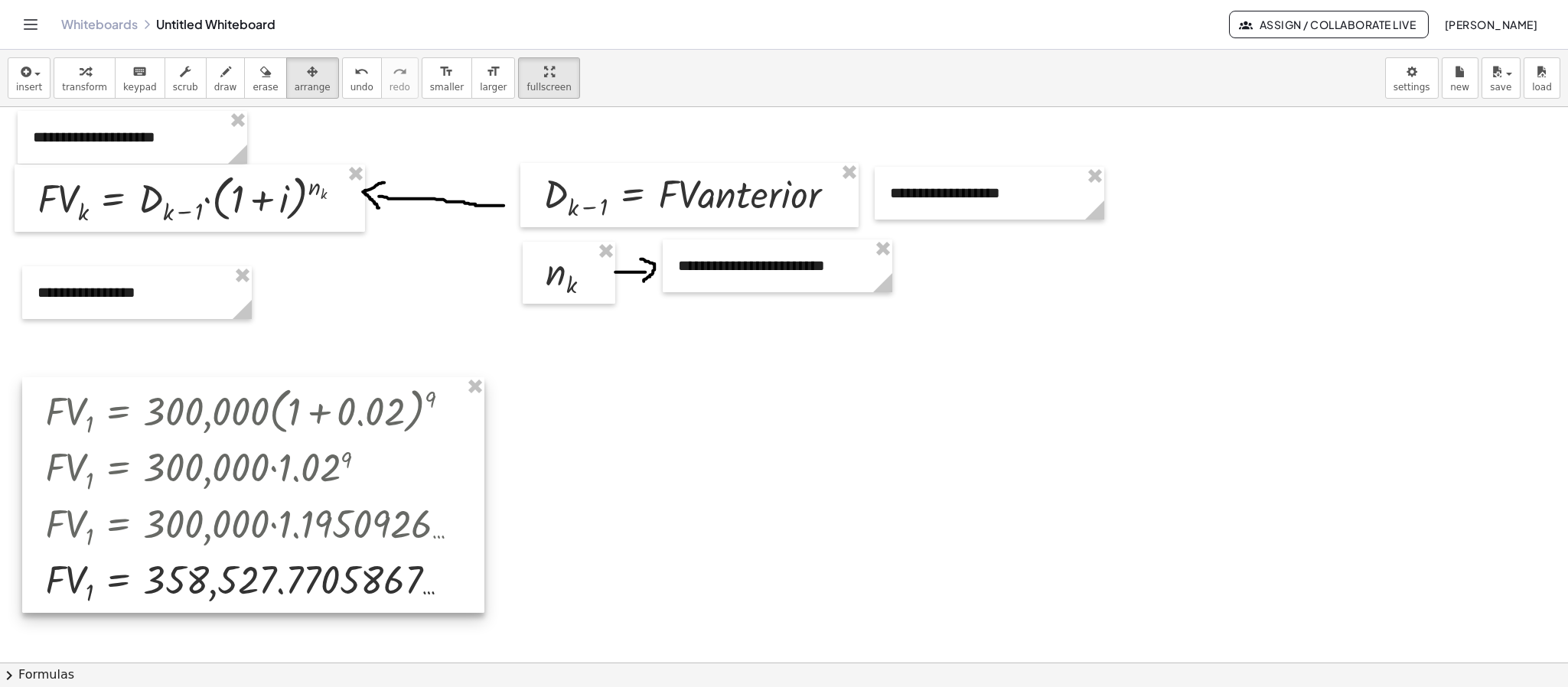
drag, startPoint x: 220, startPoint y: 360, endPoint x: 220, endPoint y: 400, distance: 40.0
click at [220, 400] on div at bounding box center [253, 495] width 463 height 235
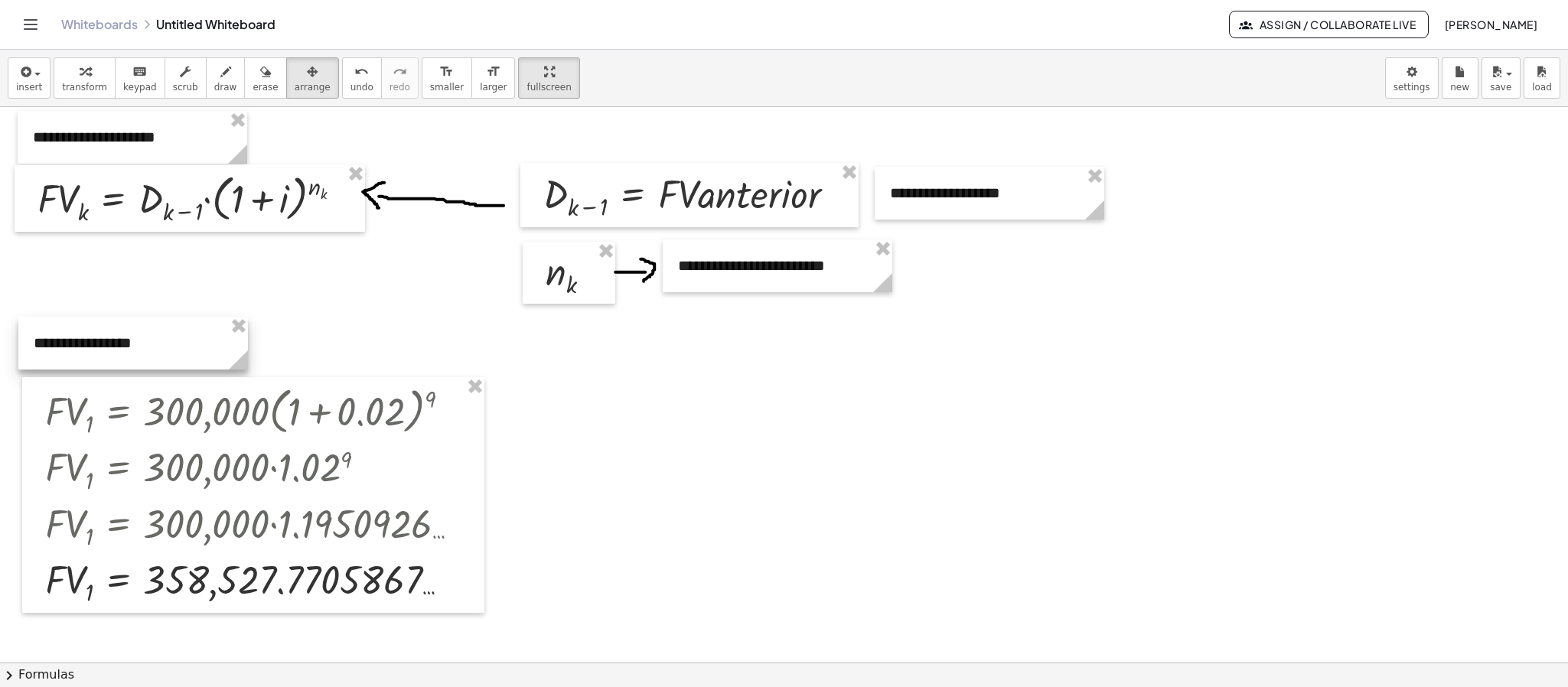
drag, startPoint x: 159, startPoint y: 286, endPoint x: 154, endPoint y: 337, distance: 51.2
click at [154, 337] on div at bounding box center [133, 343] width 230 height 53
click at [35, 73] on span "button" at bounding box center [37, 74] width 6 height 3
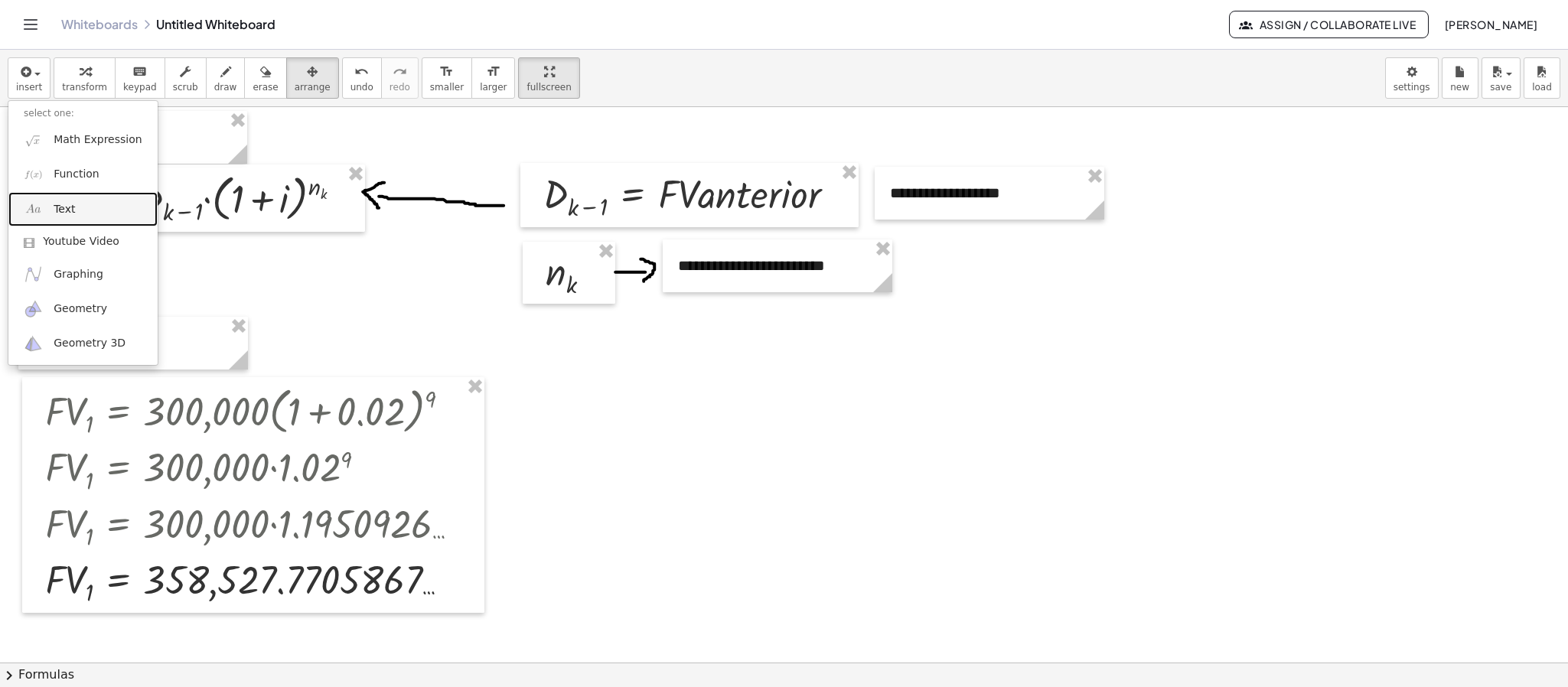
click at [67, 207] on span "Text" at bounding box center [64, 210] width 22 height 16
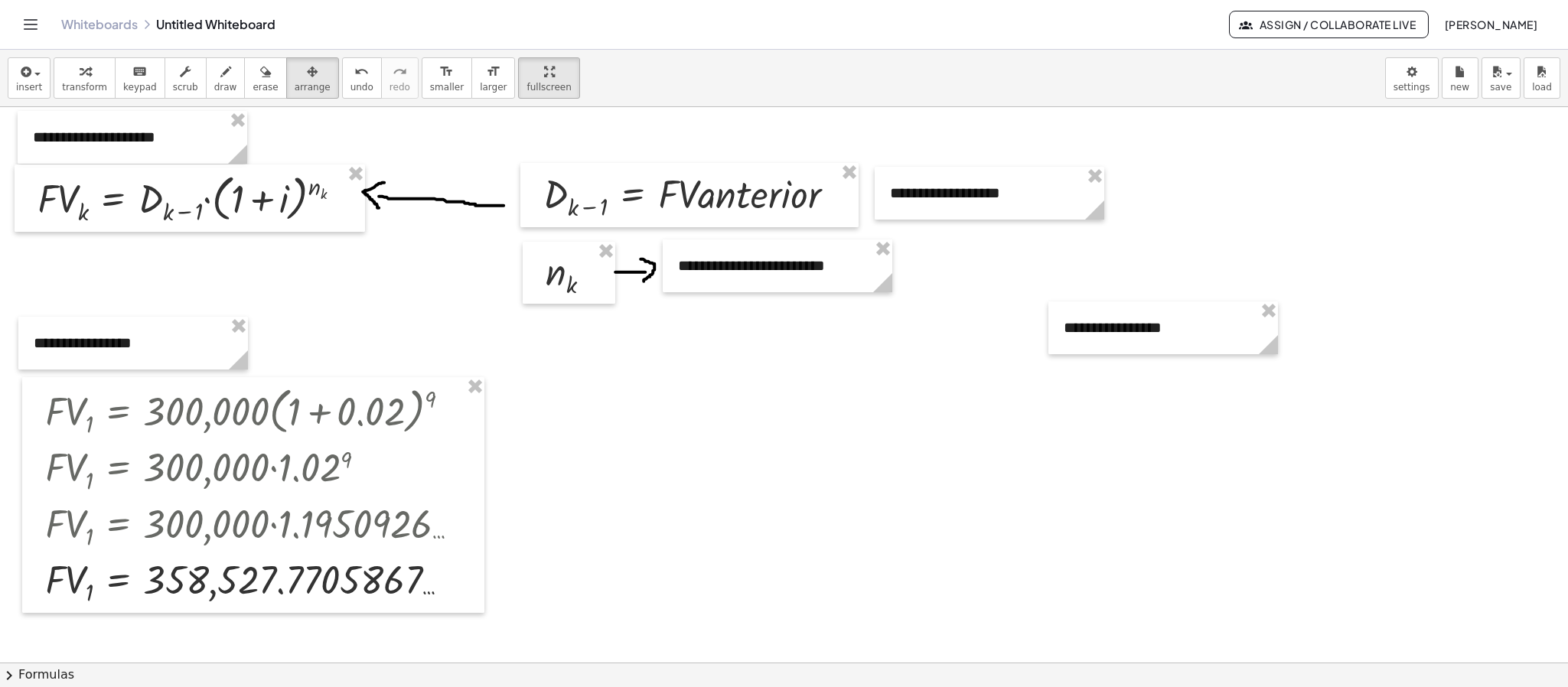
drag, startPoint x: 282, startPoint y: 62, endPoint x: 934, endPoint y: 355, distance: 714.8
click at [294, 65] on div "button" at bounding box center [312, 71] width 36 height 18
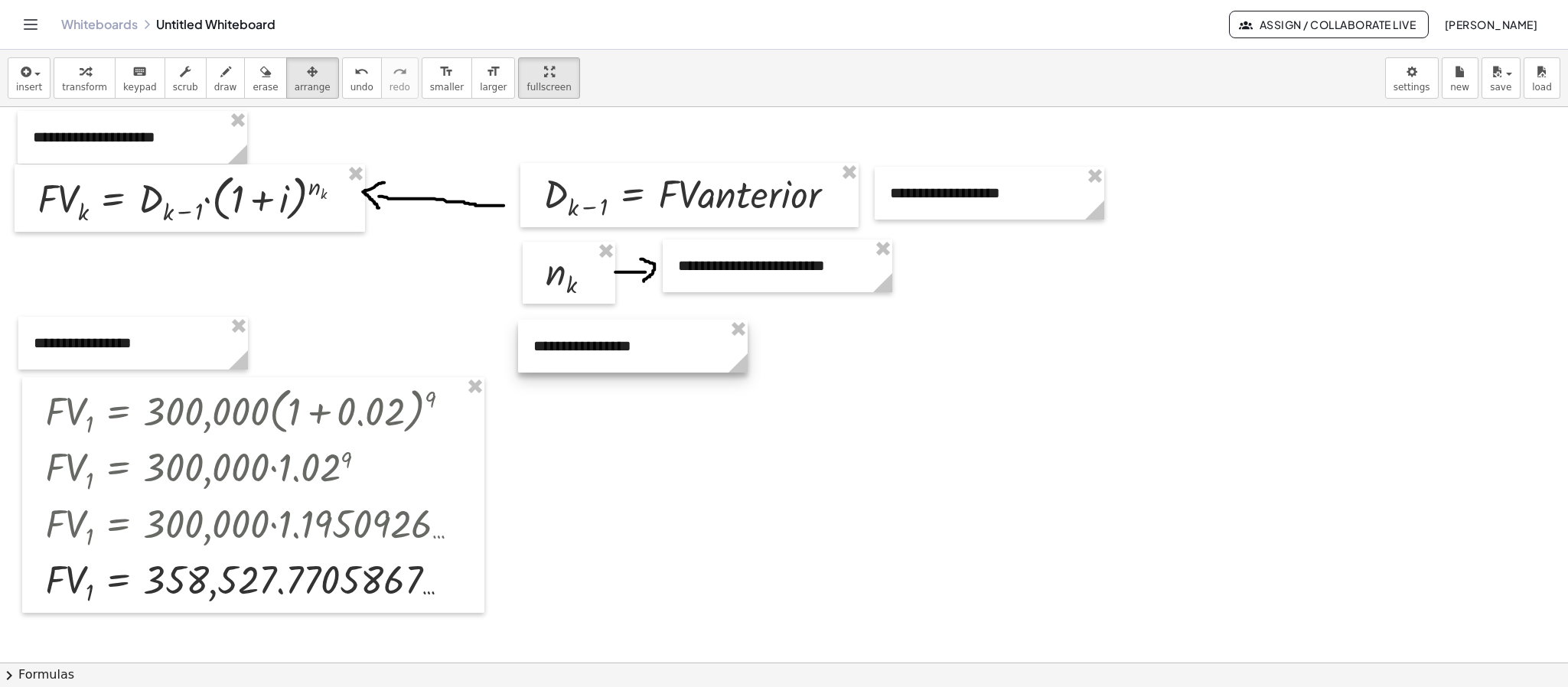
drag, startPoint x: 1220, startPoint y: 347, endPoint x: 689, endPoint y: 366, distance: 531.3
click at [689, 366] on div at bounding box center [633, 346] width 230 height 53
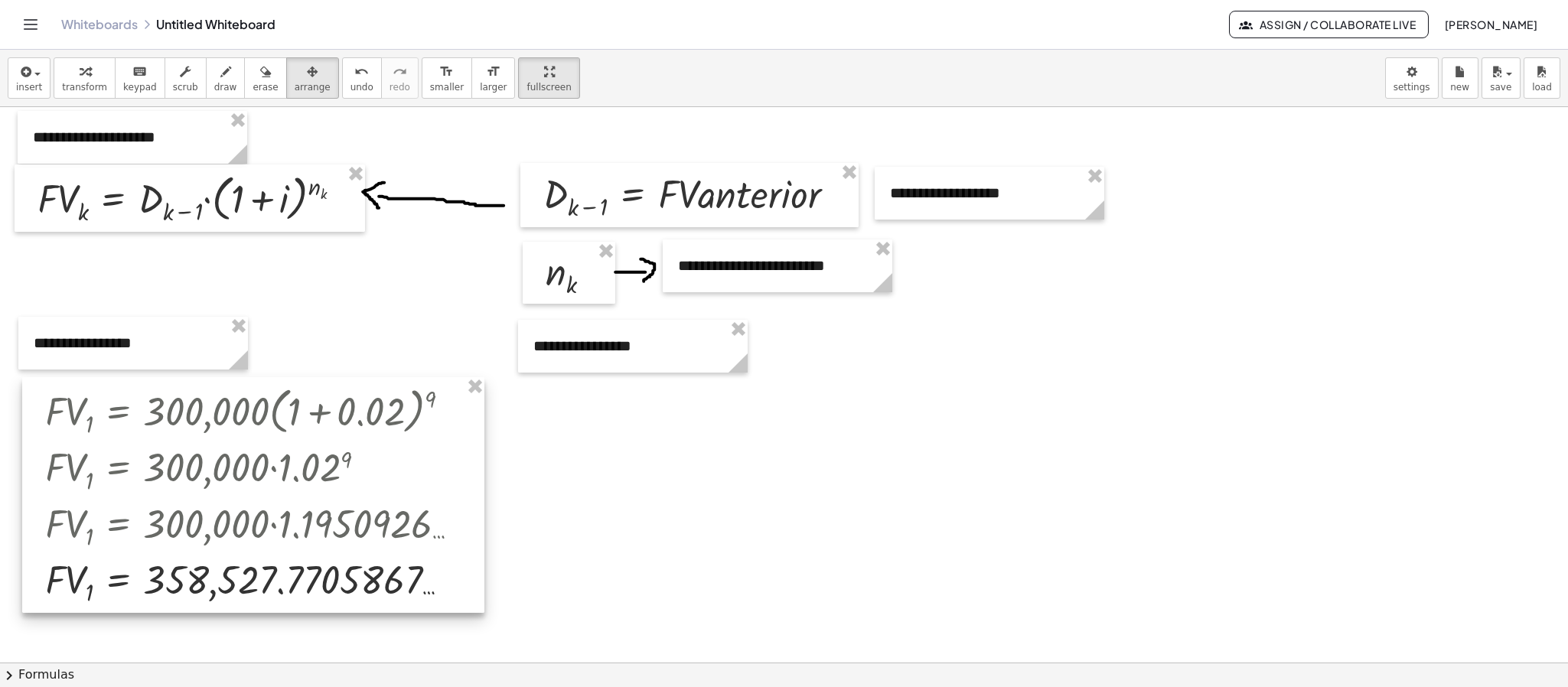
click at [368, 425] on div at bounding box center [253, 495] width 463 height 235
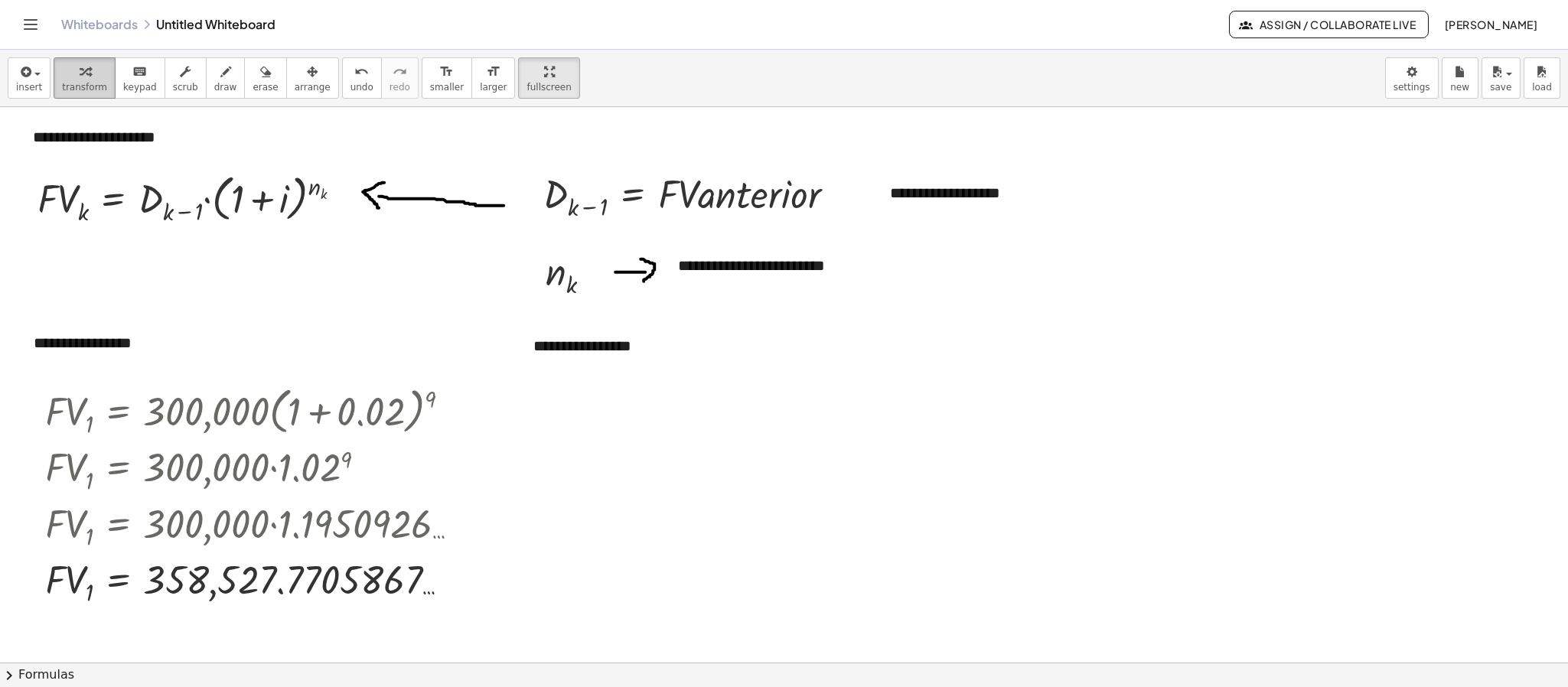
click at [73, 84] on span "transform" at bounding box center [84, 87] width 45 height 10
click at [450, 415] on div at bounding box center [454, 412] width 17 height 17
click at [532, 416] on span "Copy line as LaTeX" at bounding box center [533, 412] width 92 height 12
click at [30, 69] on icon "button" at bounding box center [24, 71] width 14 height 18
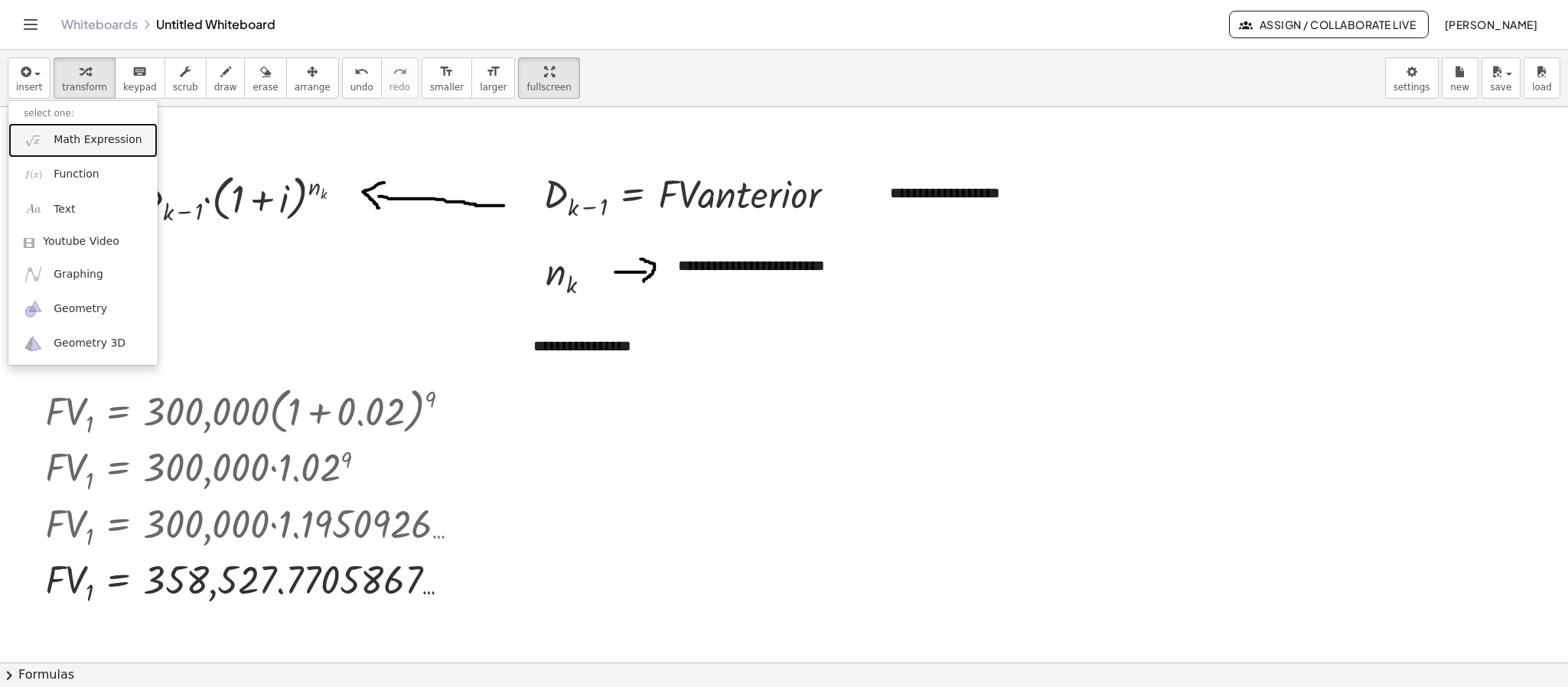
click at [63, 149] on link "Math Expression" at bounding box center [83, 140] width 149 height 35
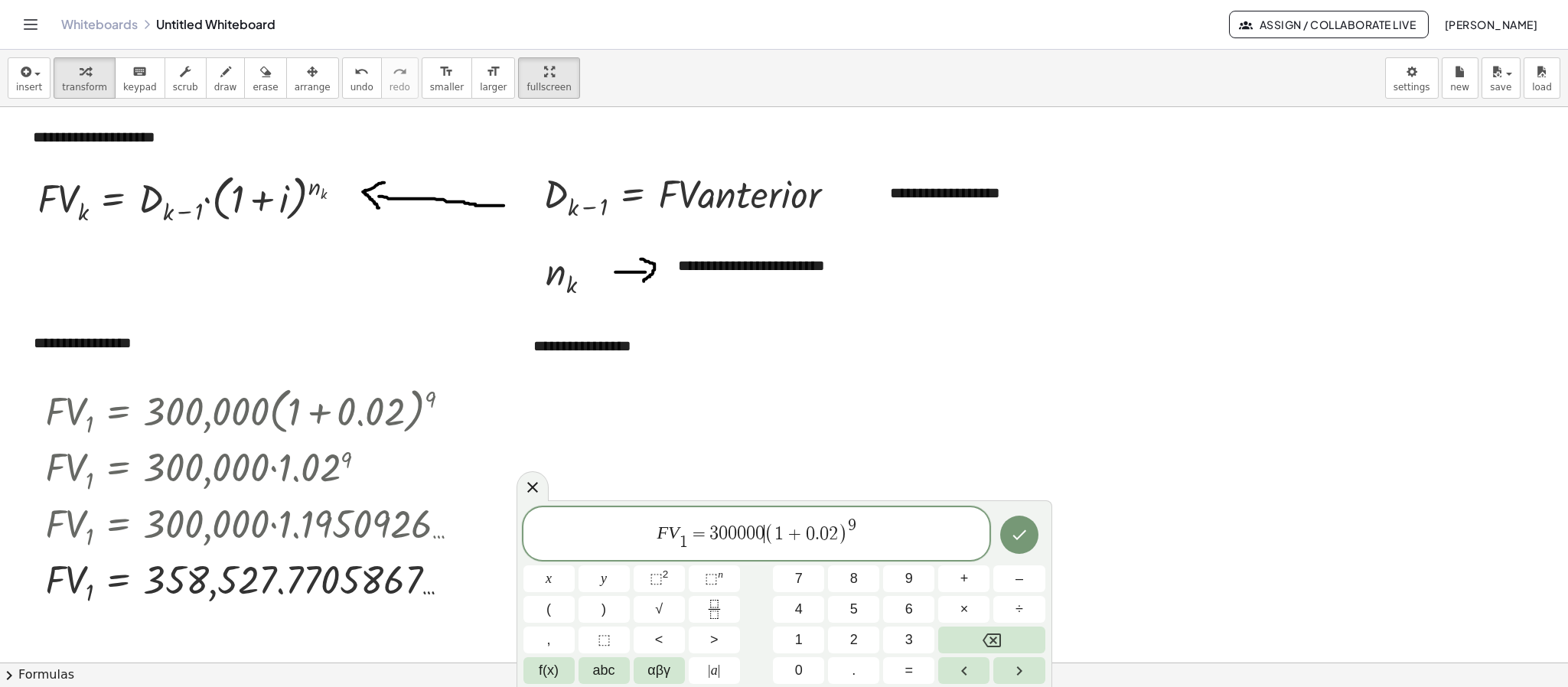
click at [767, 539] on span "(" at bounding box center [768, 533] width 10 height 22
click at [862, 526] on span "F V 1 ​ = 4 0 0 0 0 0 ​ ( 1 + 0 . 0 2 ) 9" at bounding box center [757, 535] width 467 height 37
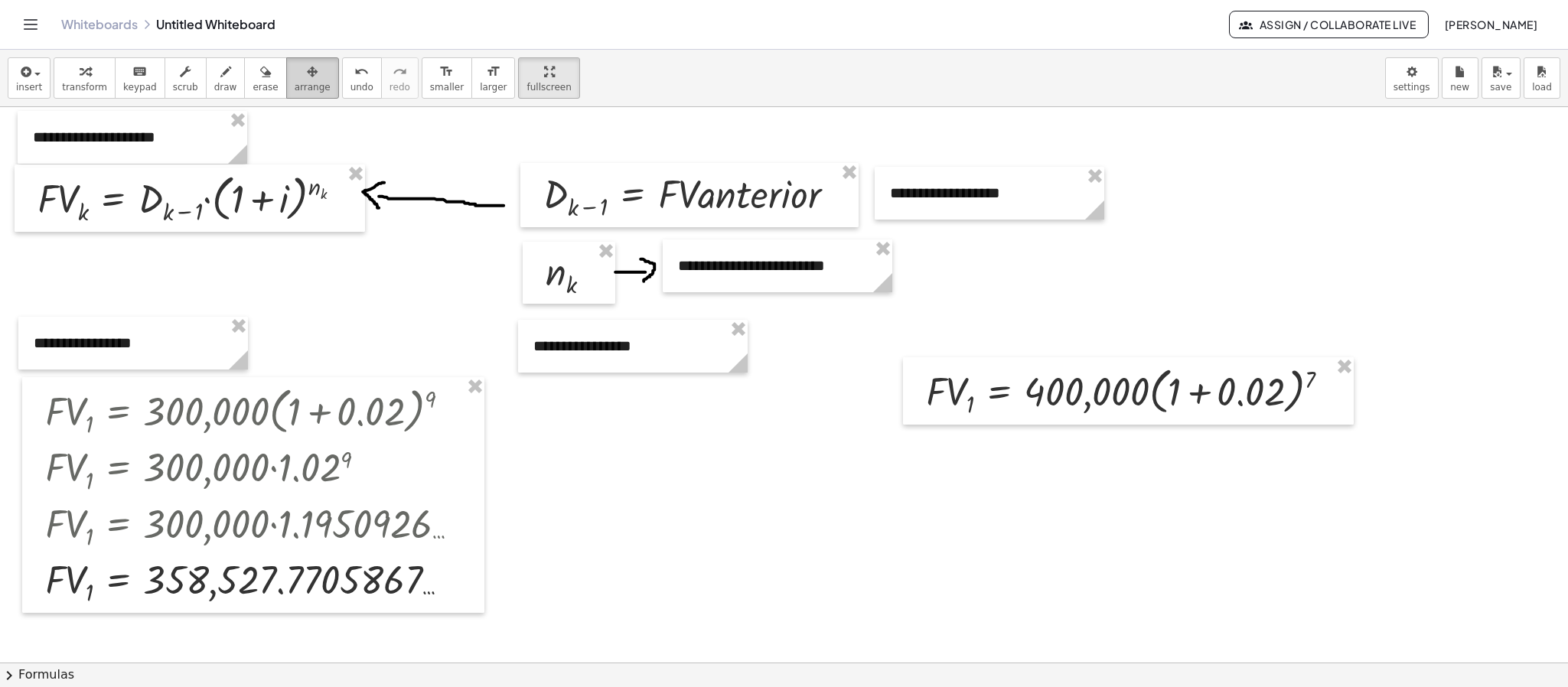
click at [301, 84] on span "arrange" at bounding box center [312, 87] width 36 height 10
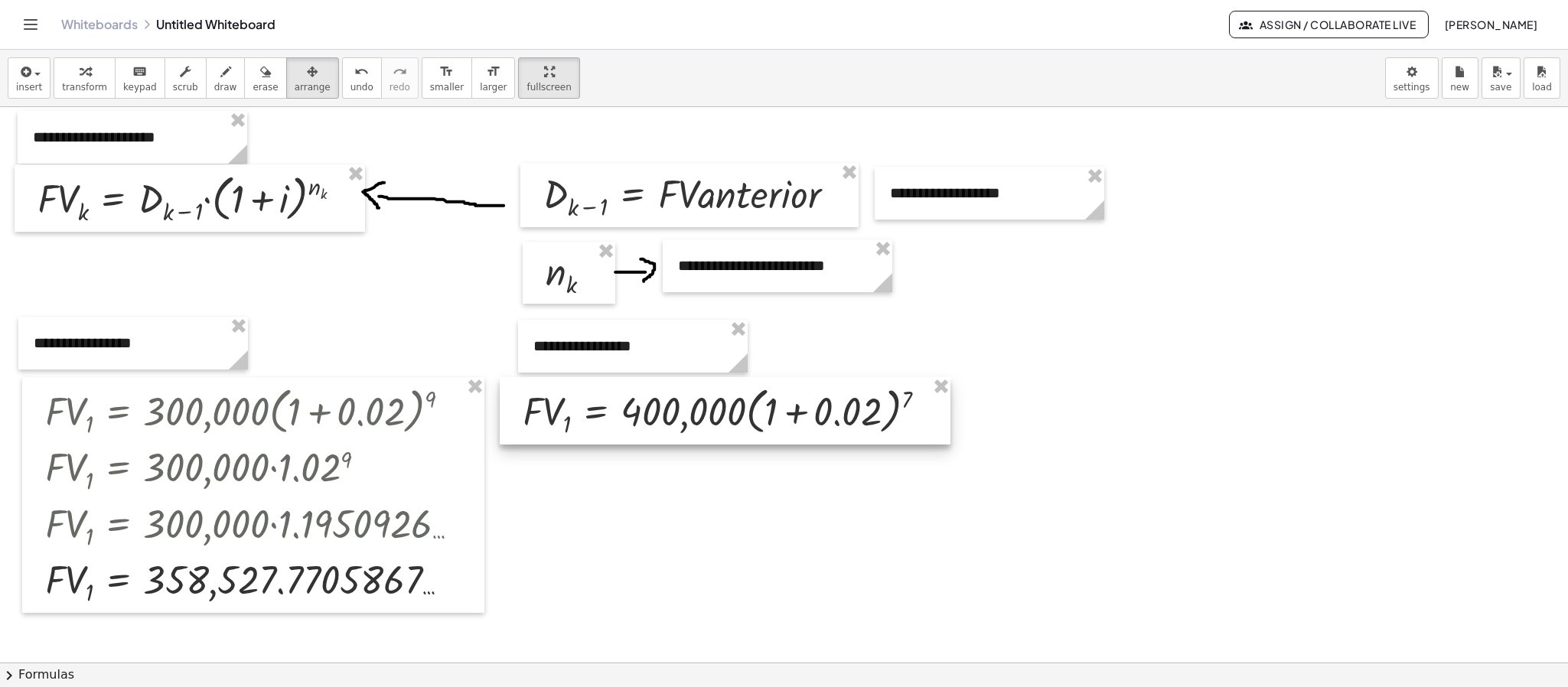
drag, startPoint x: 1015, startPoint y: 405, endPoint x: 612, endPoint y: 424, distance: 403.4
click at [612, 424] on div at bounding box center [725, 410] width 450 height 66
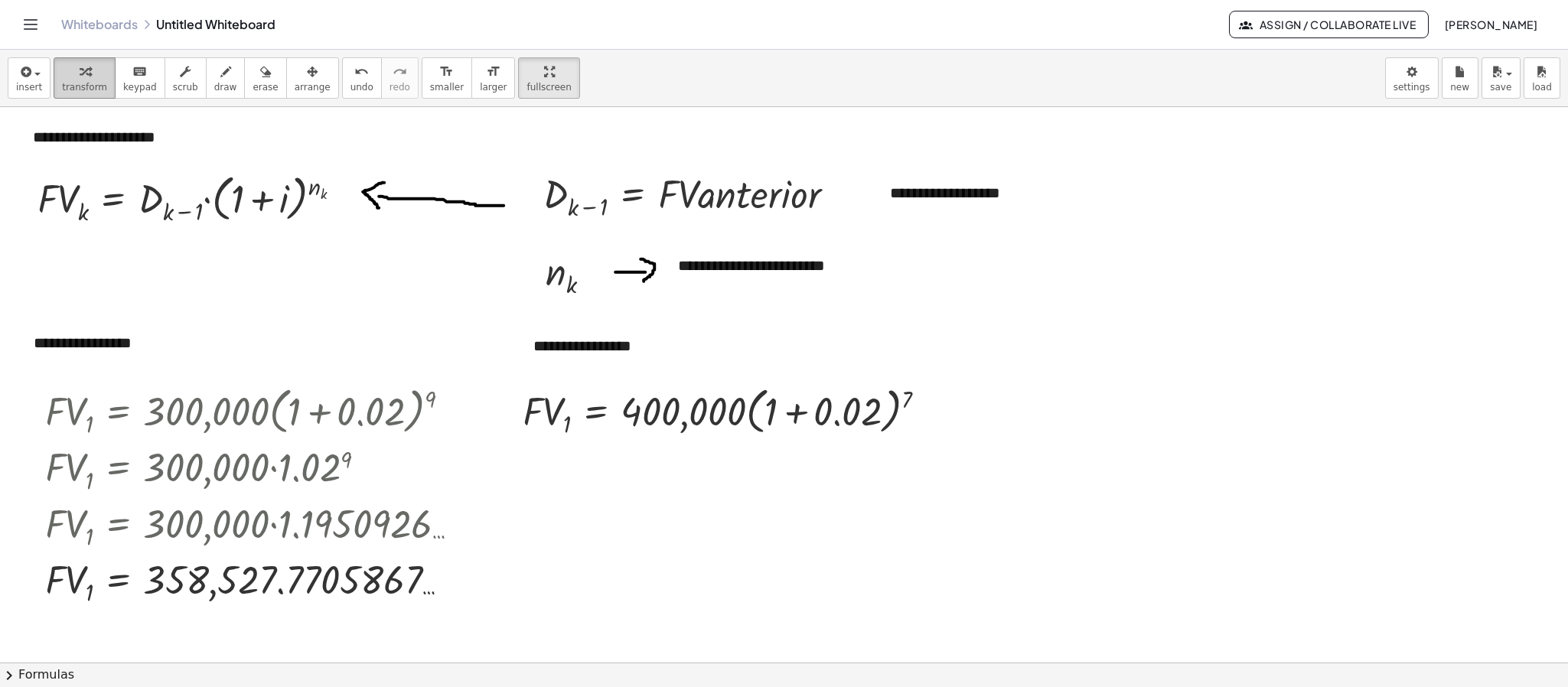
drag, startPoint x: 72, startPoint y: 88, endPoint x: 91, endPoint y: 88, distance: 19.0
click at [76, 88] on span "transform" at bounding box center [84, 87] width 45 height 10
click at [792, 414] on div at bounding box center [730, 410] width 431 height 59
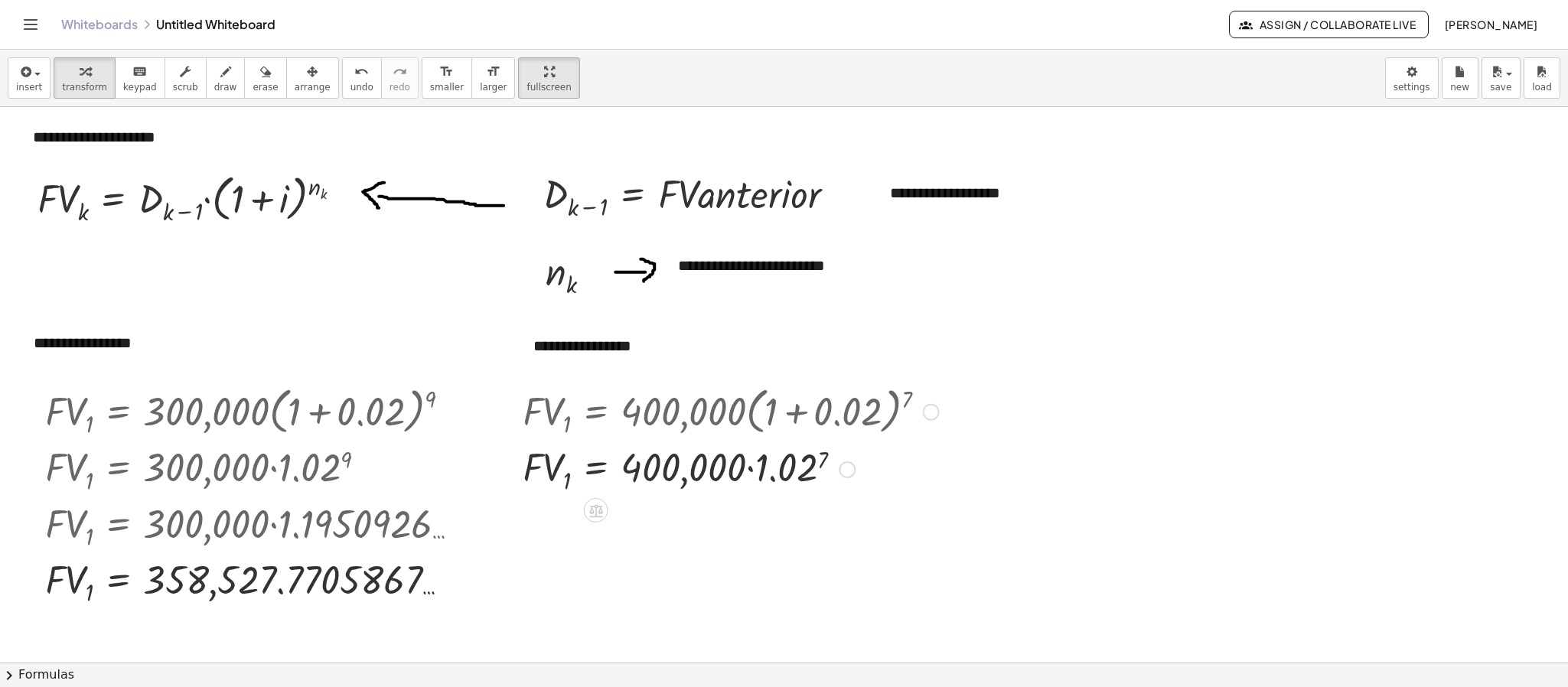
click at [825, 459] on div at bounding box center [730, 468] width 431 height 56
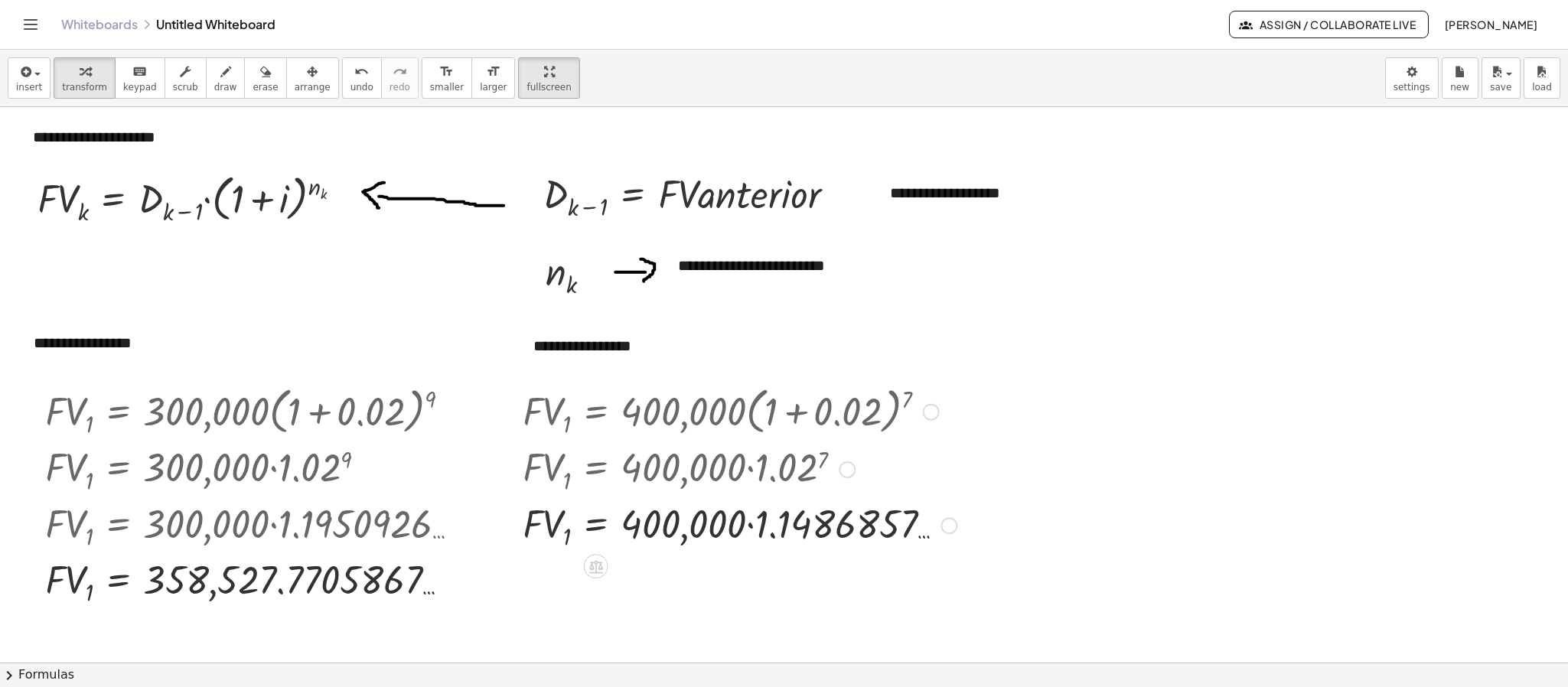
click at [751, 528] on div at bounding box center [740, 524] width 449 height 56
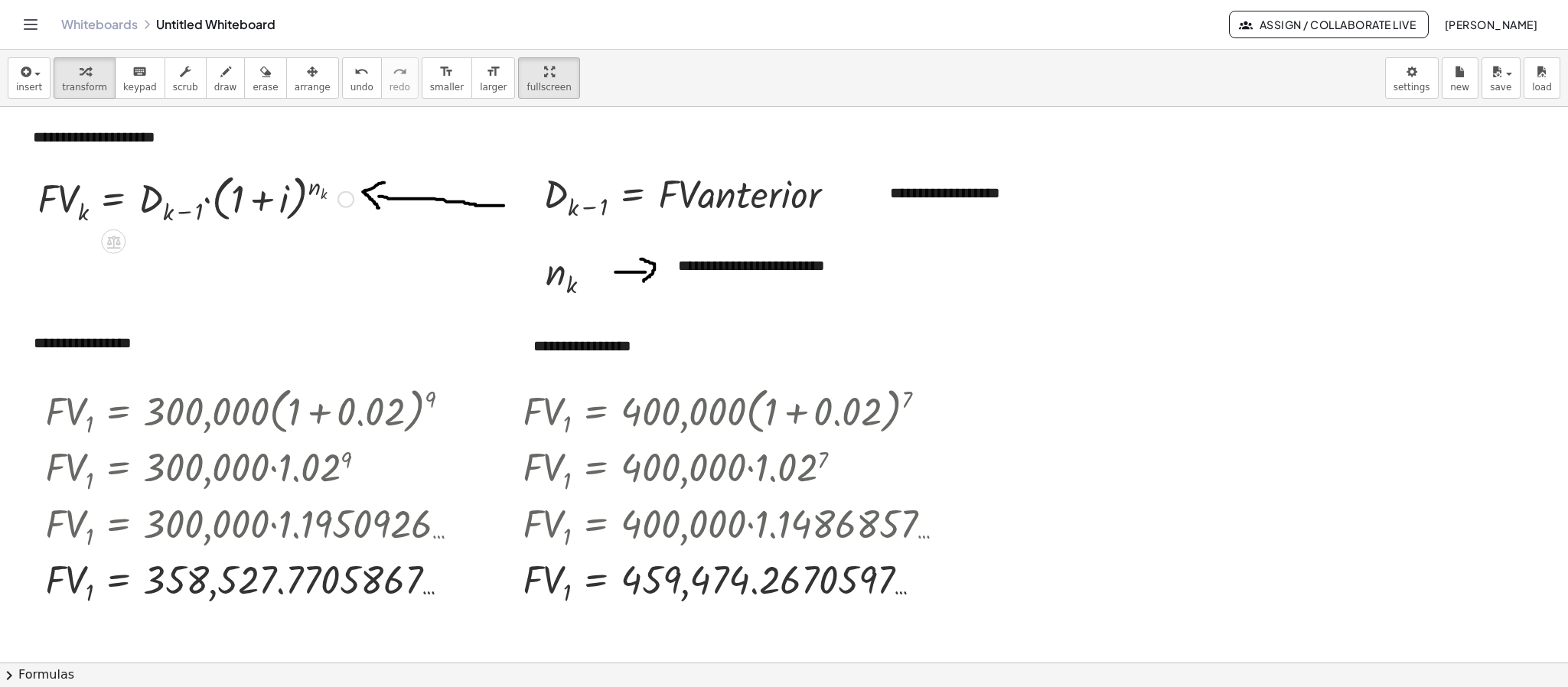
click at [344, 202] on div "Copied done" at bounding box center [345, 199] width 17 height 17
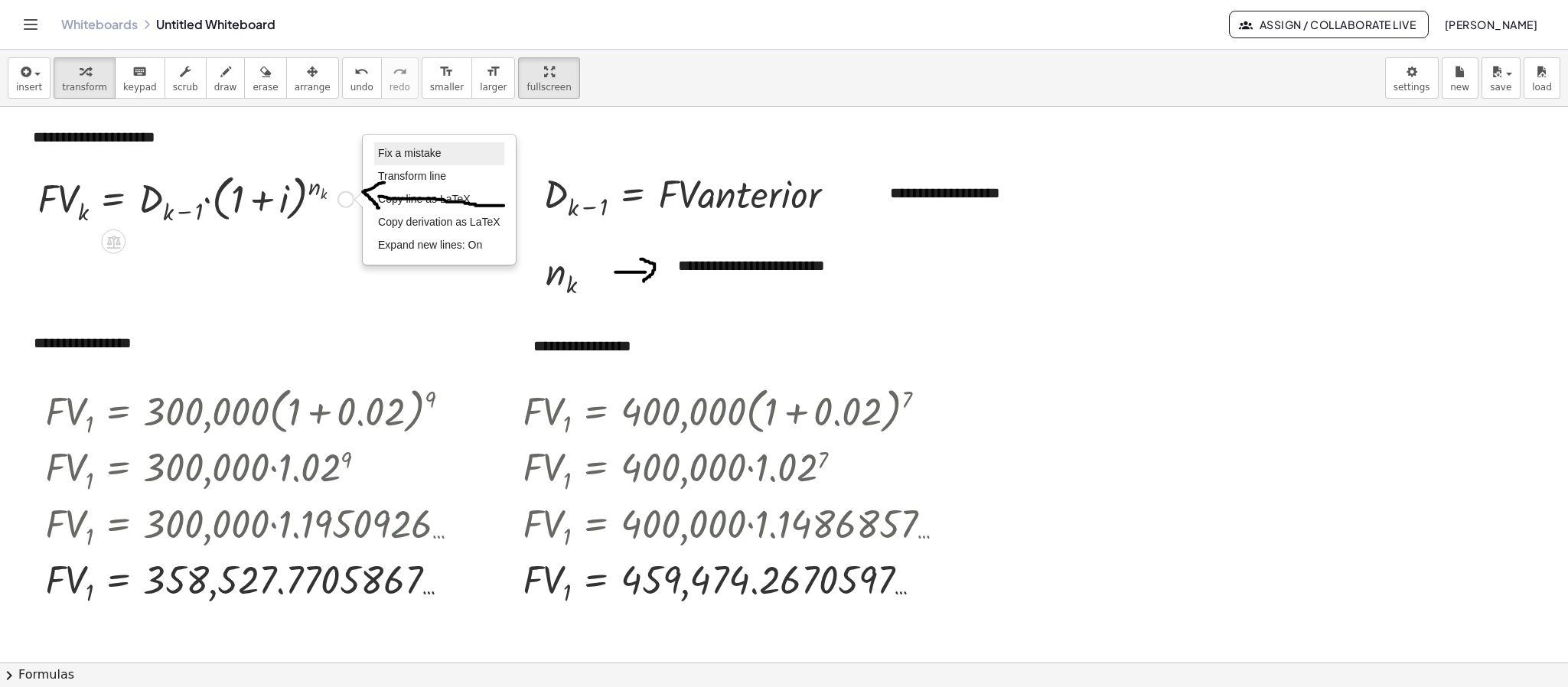
click at [424, 152] on span "Fix a mistake" at bounding box center [409, 153] width 63 height 12
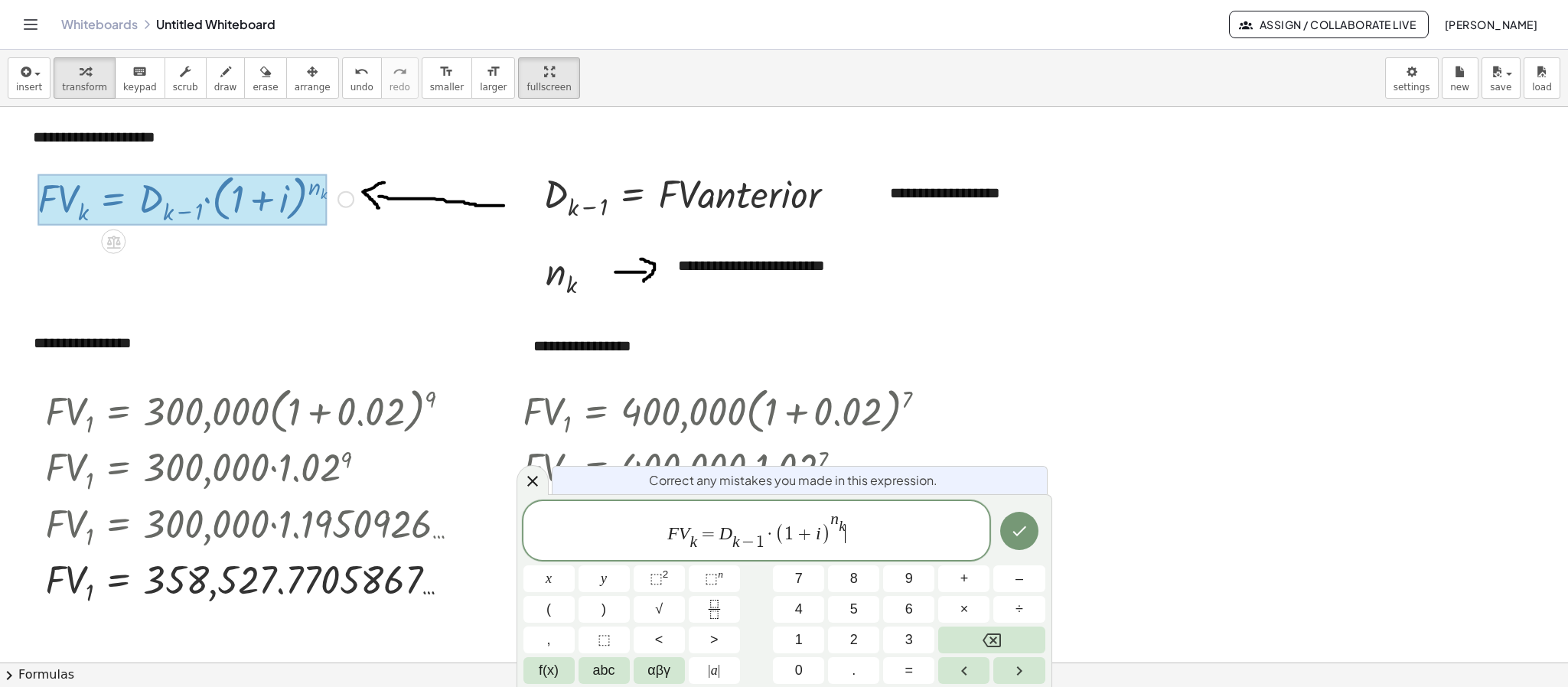
click at [760, 554] on div "F V k ​ = D k − 1 ​ · ( 1 + i ) n k ​ ​" at bounding box center [757, 530] width 467 height 59
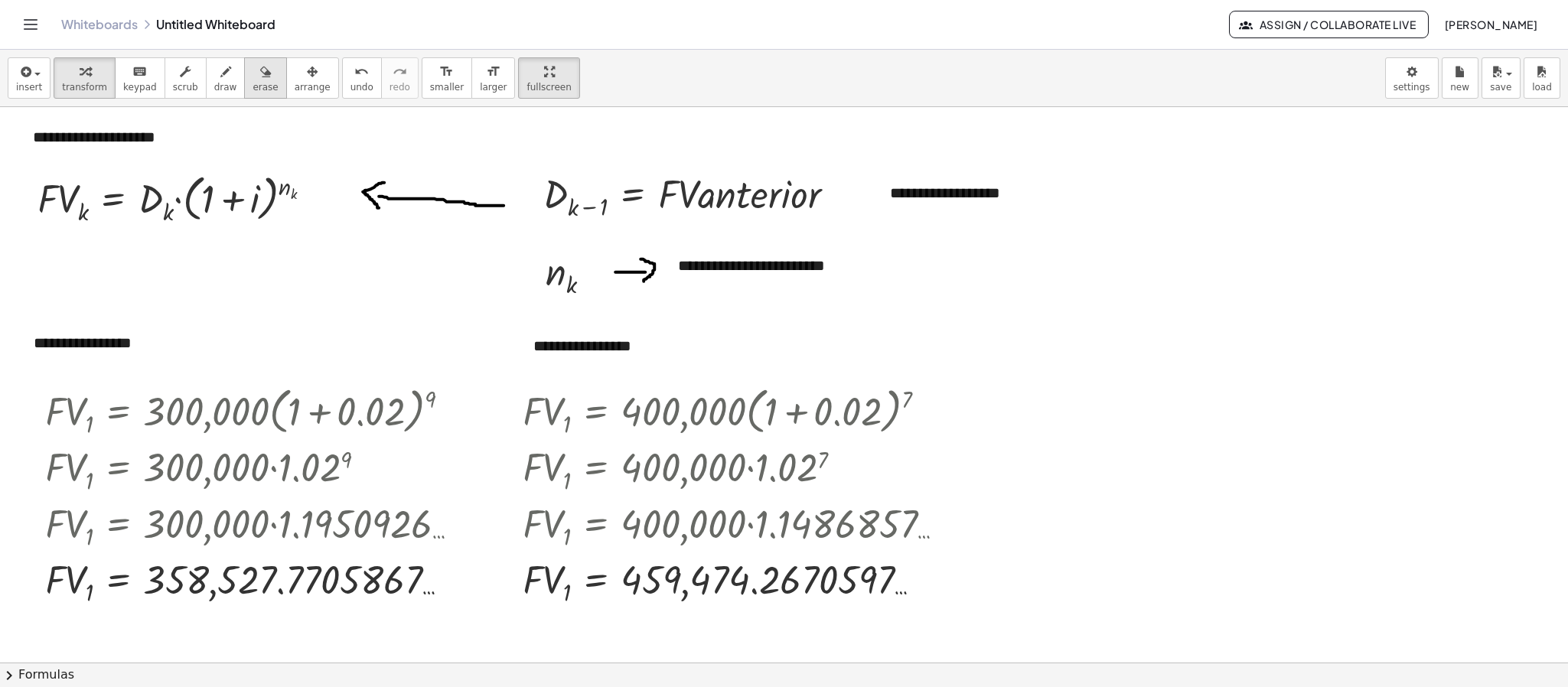
click at [260, 92] on button "erase" at bounding box center [265, 77] width 42 height 41
drag, startPoint x: 421, startPoint y: 196, endPoint x: 478, endPoint y: 213, distance: 59.5
click at [478, 213] on div at bounding box center [784, 401] width 1568 height 1110
click at [554, 189] on div at bounding box center [784, 401] width 1568 height 1110
click at [294, 85] on span "arrange" at bounding box center [312, 87] width 36 height 10
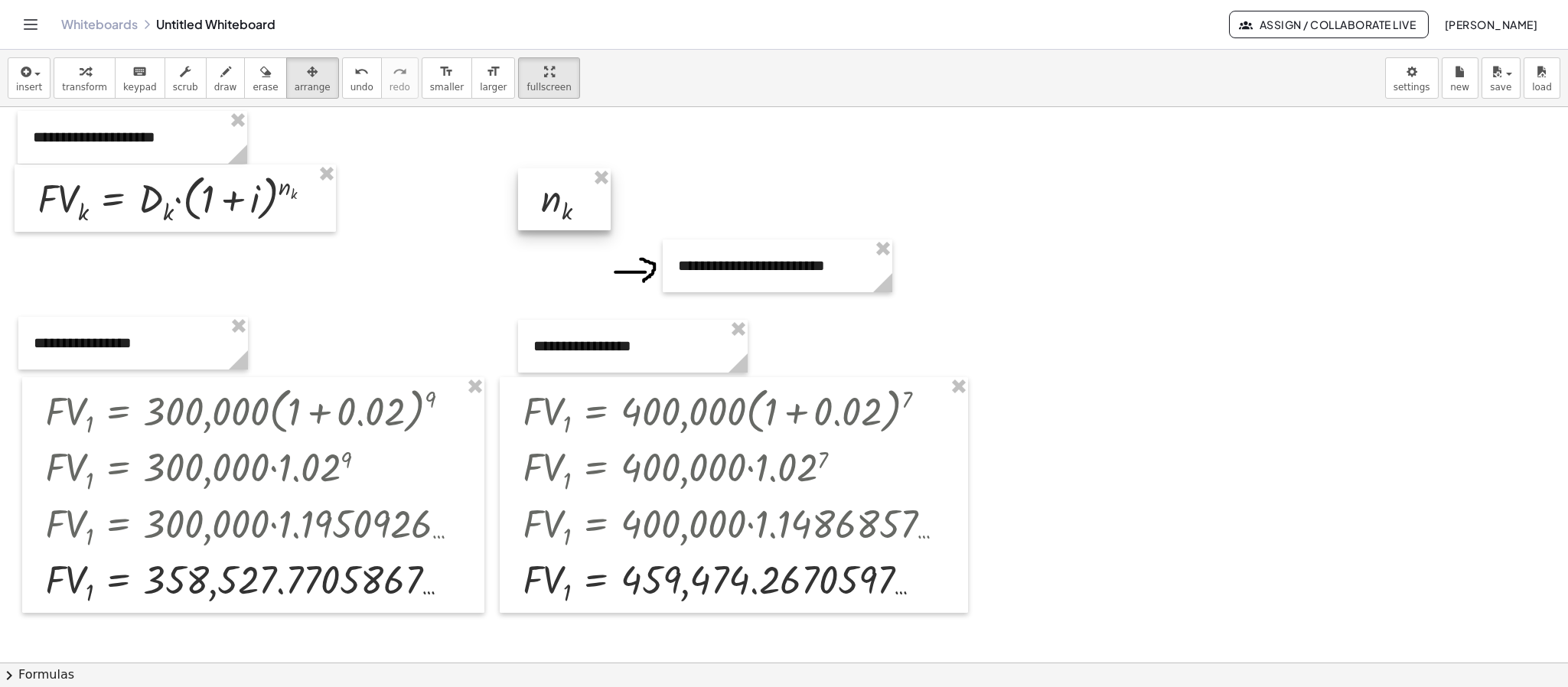
drag, startPoint x: 551, startPoint y: 265, endPoint x: 547, endPoint y: 192, distance: 73.1
click at [547, 192] on div at bounding box center [564, 199] width 92 height 62
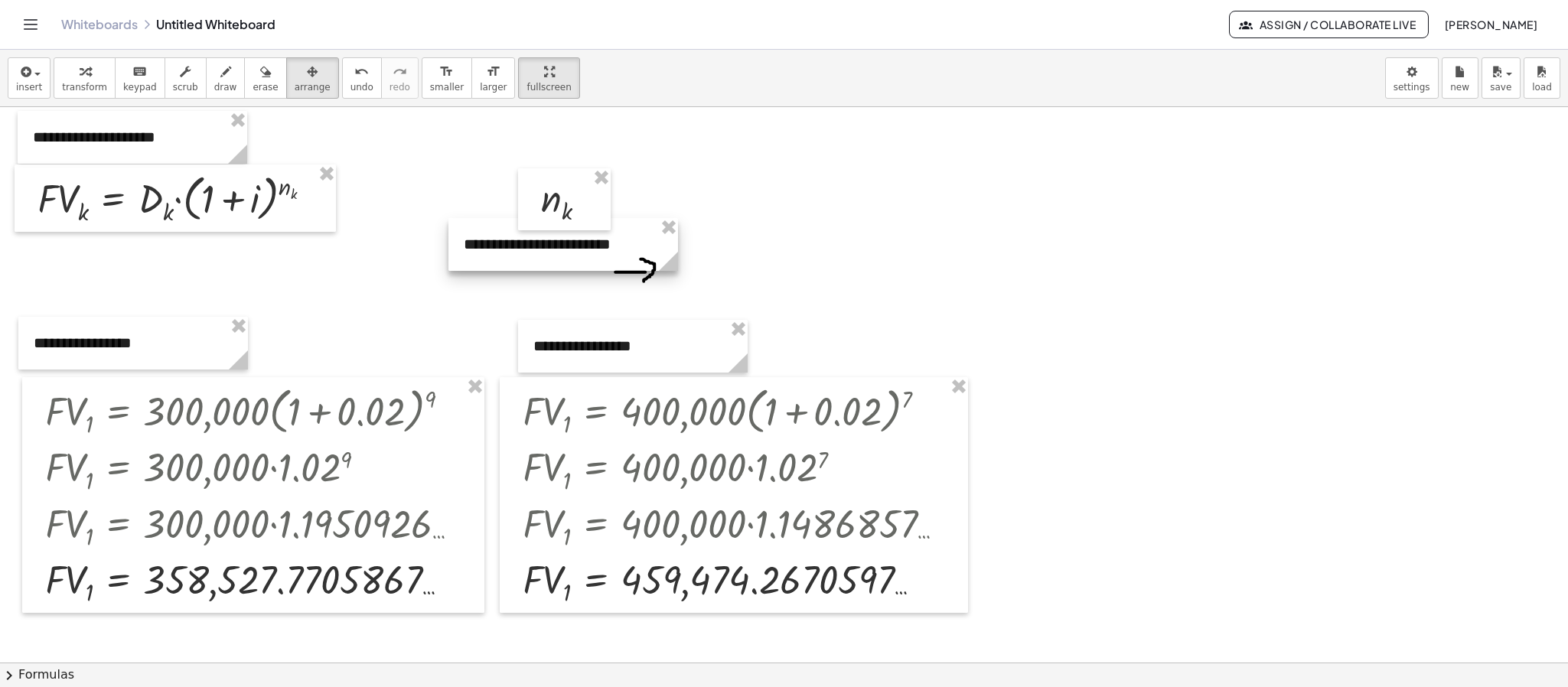
drag, startPoint x: 706, startPoint y: 269, endPoint x: 491, endPoint y: 248, distance: 216.0
click at [491, 248] on div at bounding box center [564, 244] width 230 height 53
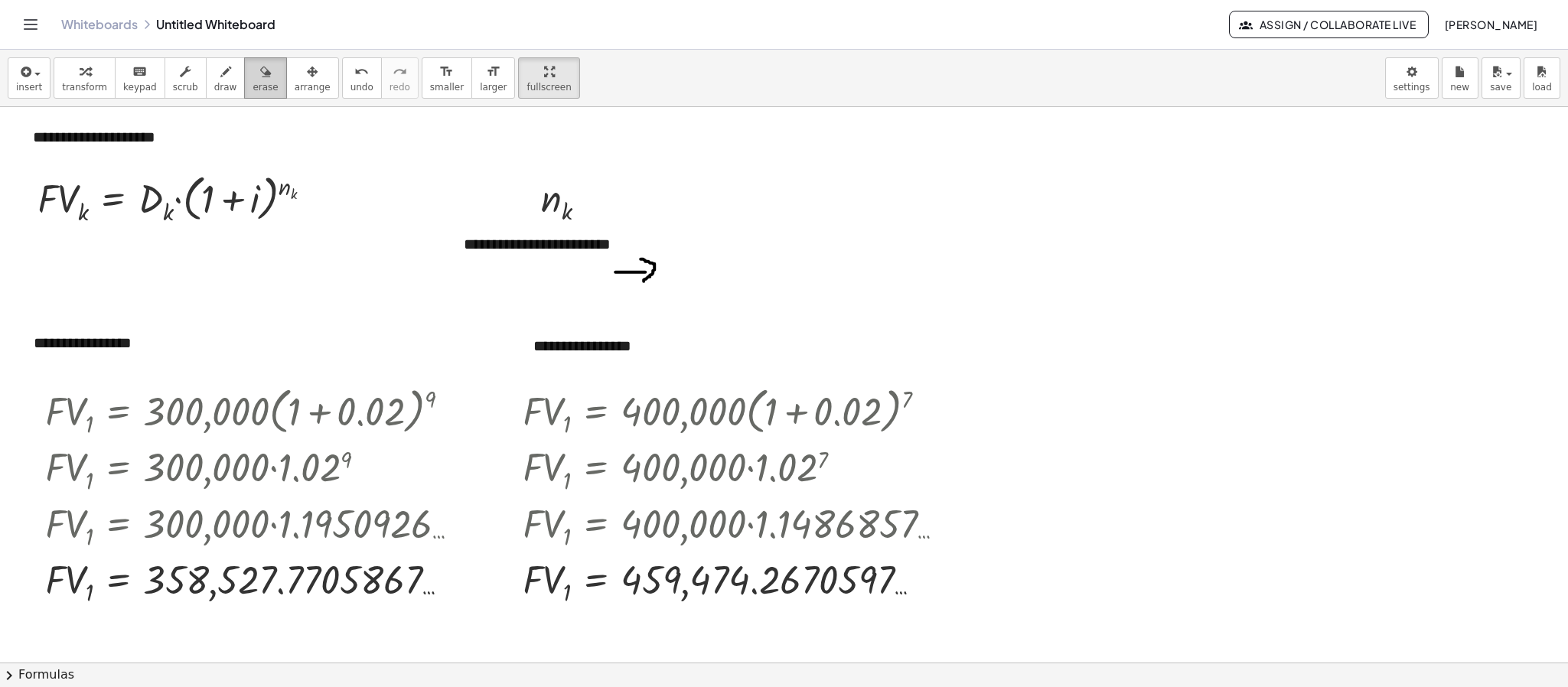
click at [244, 74] on button "erase" at bounding box center [265, 77] width 42 height 41
drag, startPoint x: 595, startPoint y: 286, endPoint x: 657, endPoint y: 286, distance: 62.0
click at [657, 286] on div at bounding box center [784, 401] width 1568 height 1110
click at [220, 74] on icon "button" at bounding box center [226, 71] width 10 height 18
drag, startPoint x: 473, startPoint y: 568, endPoint x: 470, endPoint y: 597, distance: 29.2
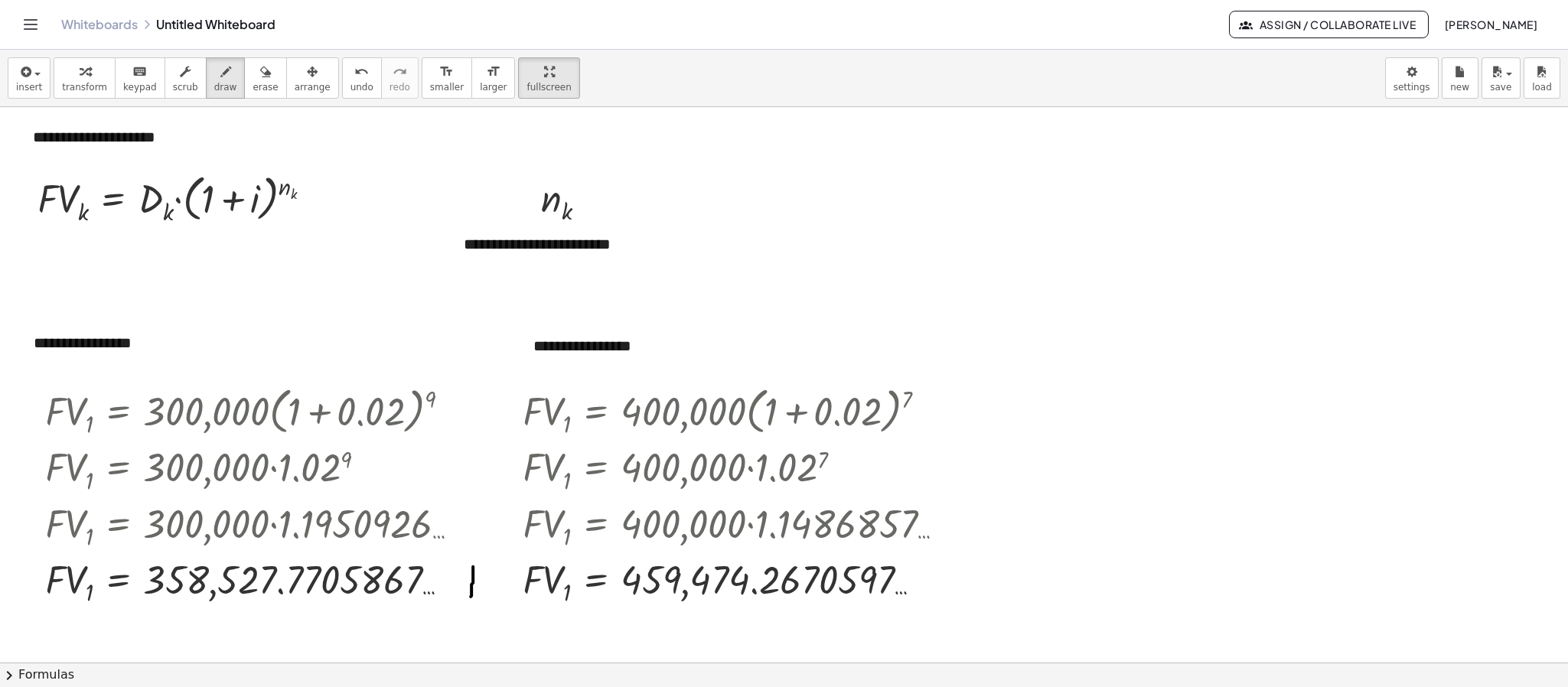
click at [470, 597] on div at bounding box center [784, 401] width 1568 height 1110
drag, startPoint x: 457, startPoint y: 582, endPoint x: 484, endPoint y: 583, distance: 27.0
click at [484, 583] on div at bounding box center [784, 401] width 1568 height 1110
drag, startPoint x: 960, startPoint y: 571, endPoint x: 964, endPoint y: 603, distance: 32.2
click at [964, 603] on div at bounding box center [784, 401] width 1568 height 1110
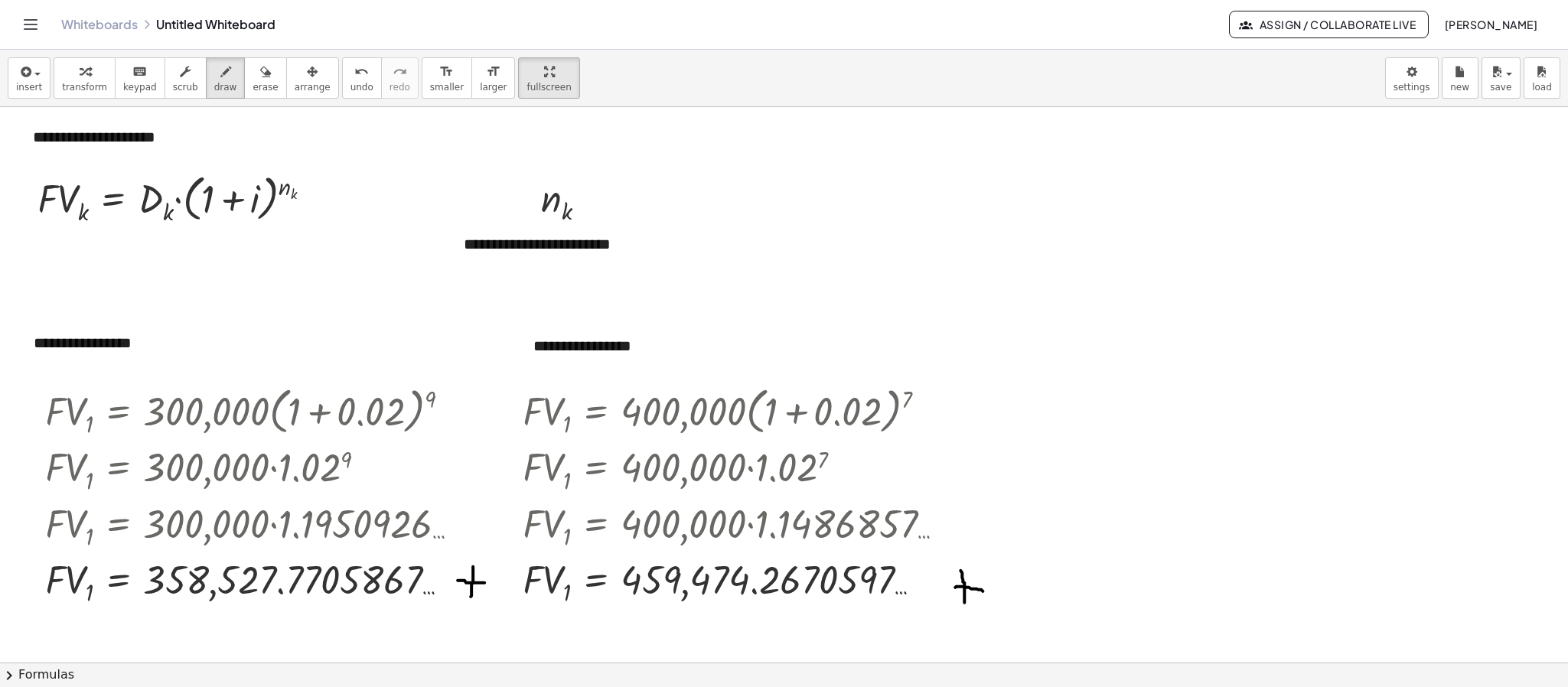
drag, startPoint x: 955, startPoint y: 588, endPoint x: 983, endPoint y: 592, distance: 28.3
click at [983, 592] on div at bounding box center [784, 401] width 1568 height 1110
click at [37, 63] on div "button" at bounding box center [29, 71] width 26 height 18
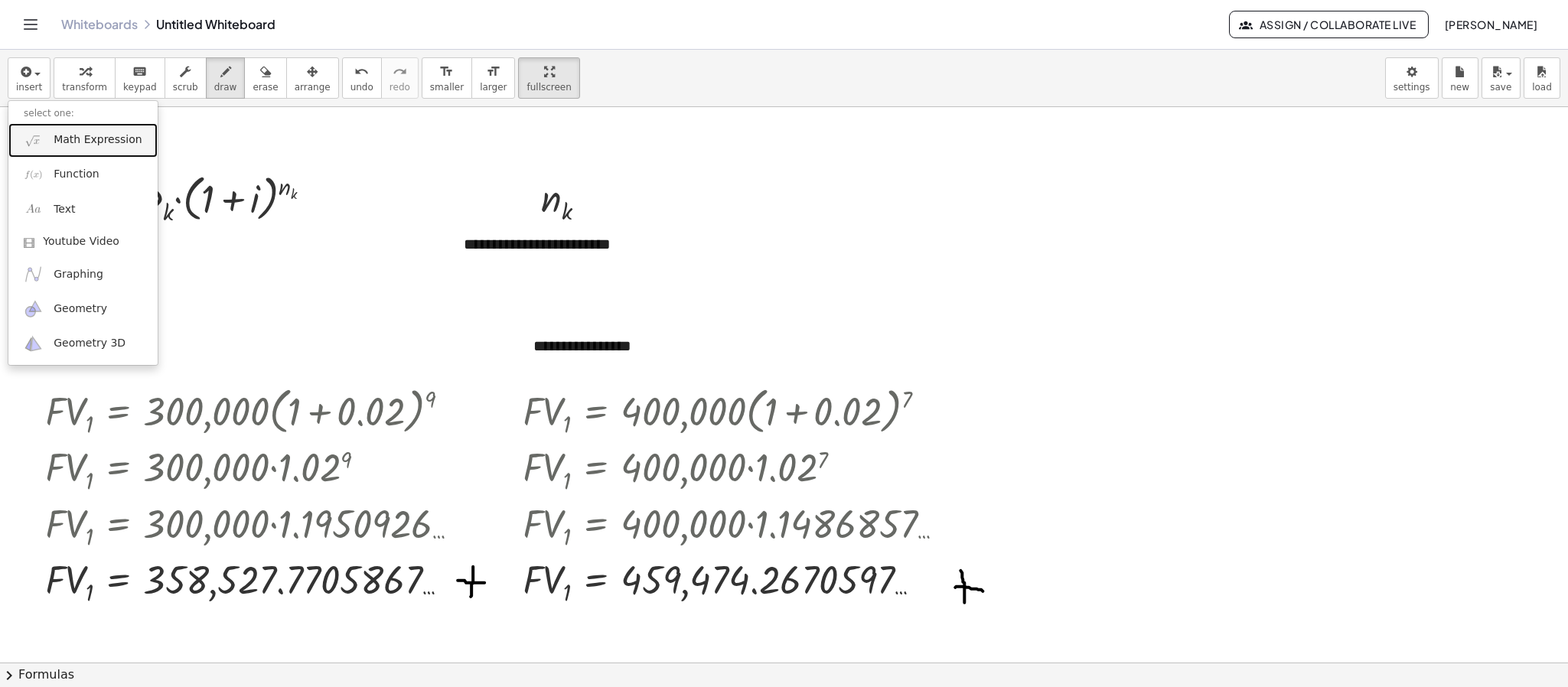
click at [56, 147] on span "Math Expression" at bounding box center [97, 140] width 88 height 16
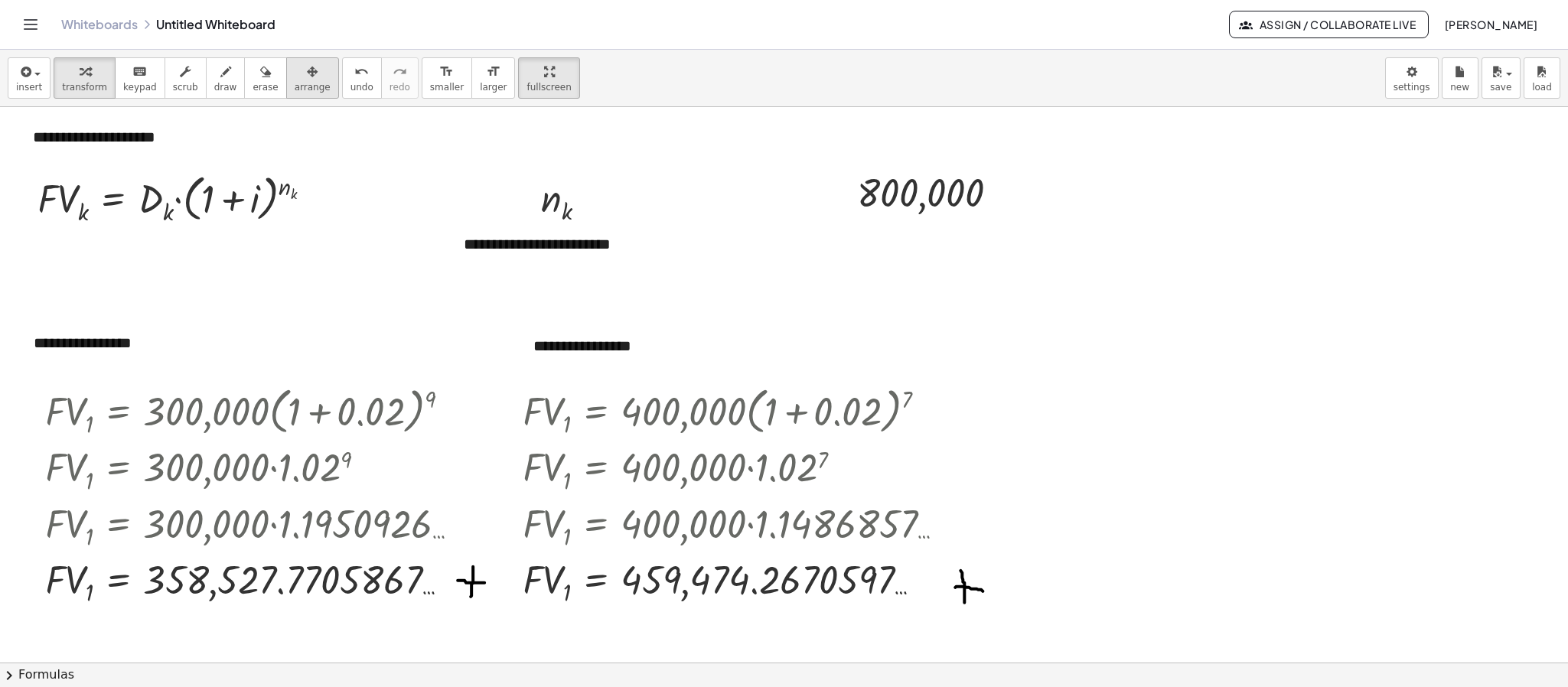
click at [310, 81] on button "arrange" at bounding box center [313, 77] width 53 height 41
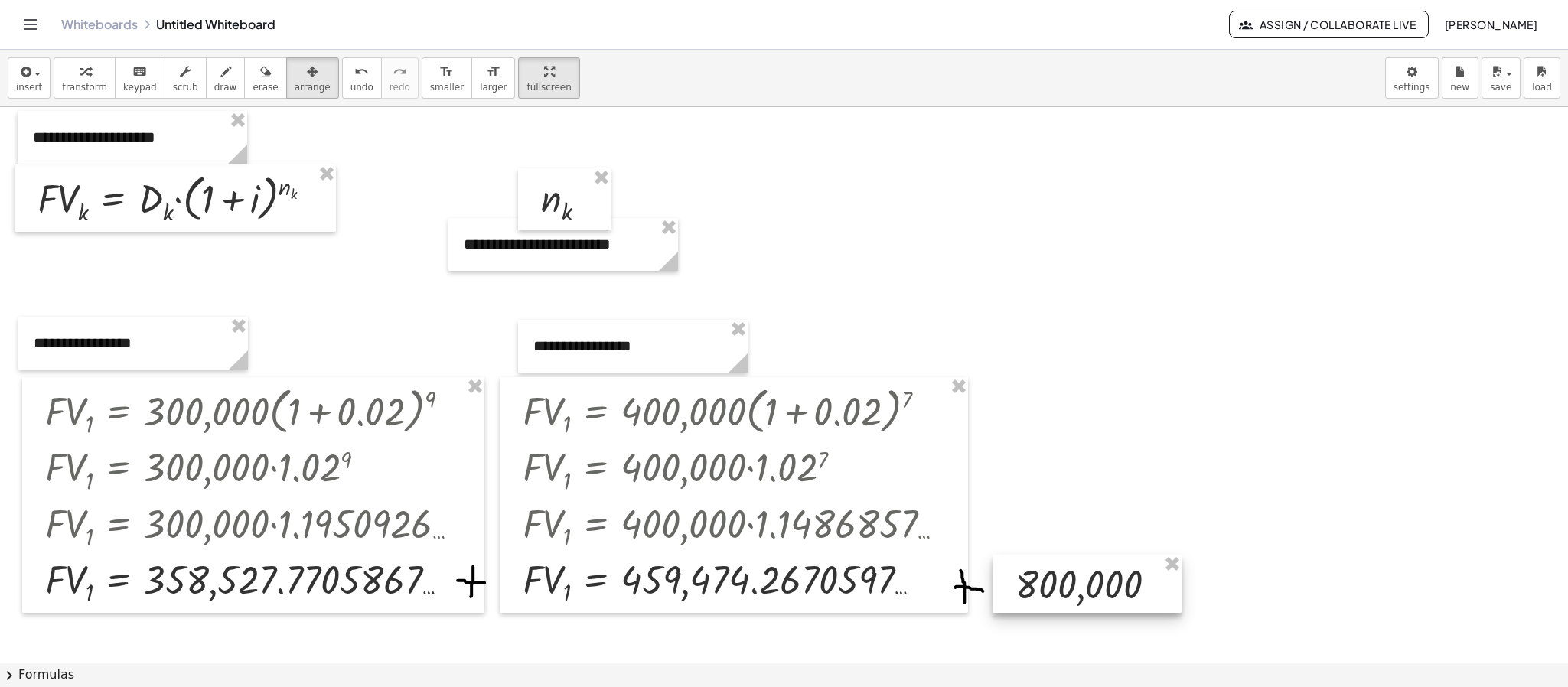
drag, startPoint x: 936, startPoint y: 205, endPoint x: 1096, endPoint y: 597, distance: 423.4
click at [1096, 597] on div at bounding box center [1086, 583] width 189 height 58
click at [1153, 422] on div at bounding box center [784, 401] width 1568 height 1110
click at [41, 91] on button "insert" at bounding box center [29, 77] width 43 height 41
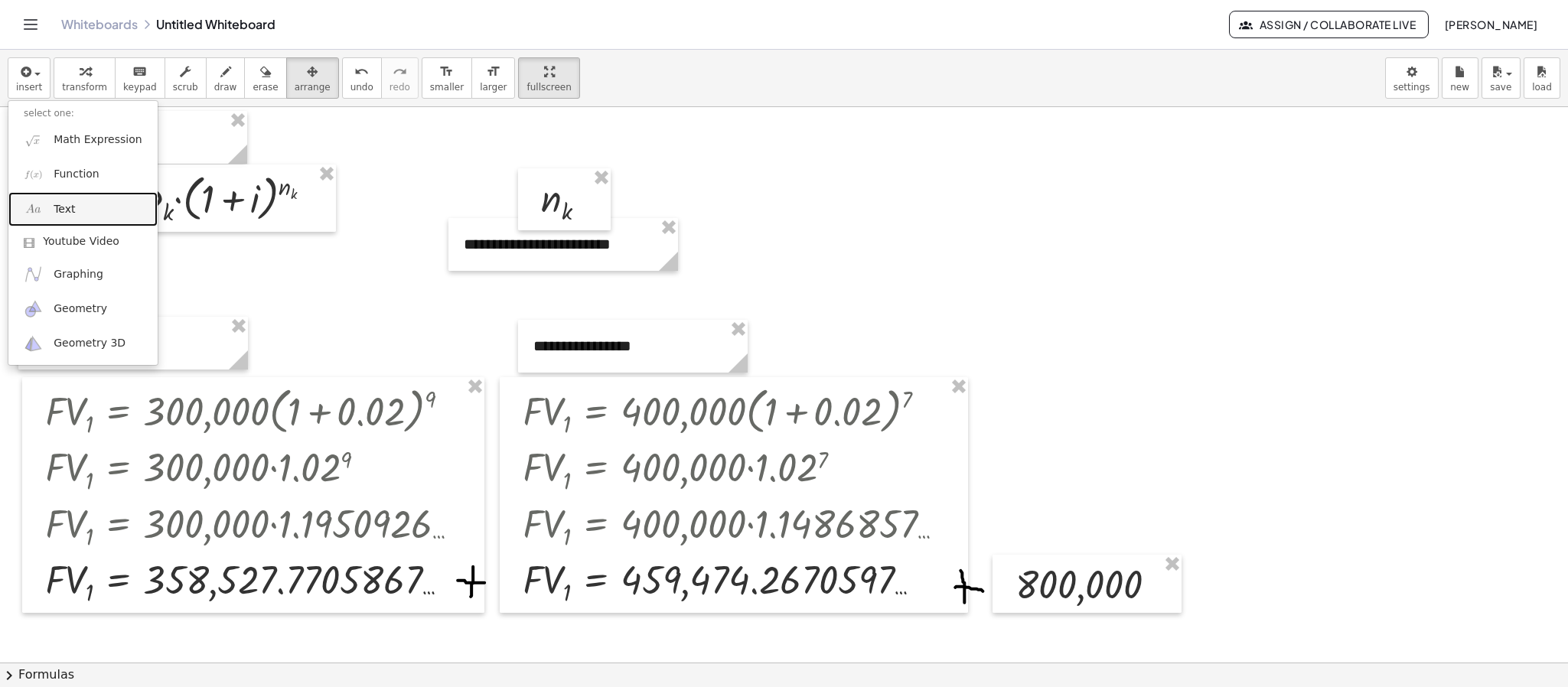
click at [71, 203] on span "Text" at bounding box center [64, 210] width 22 height 16
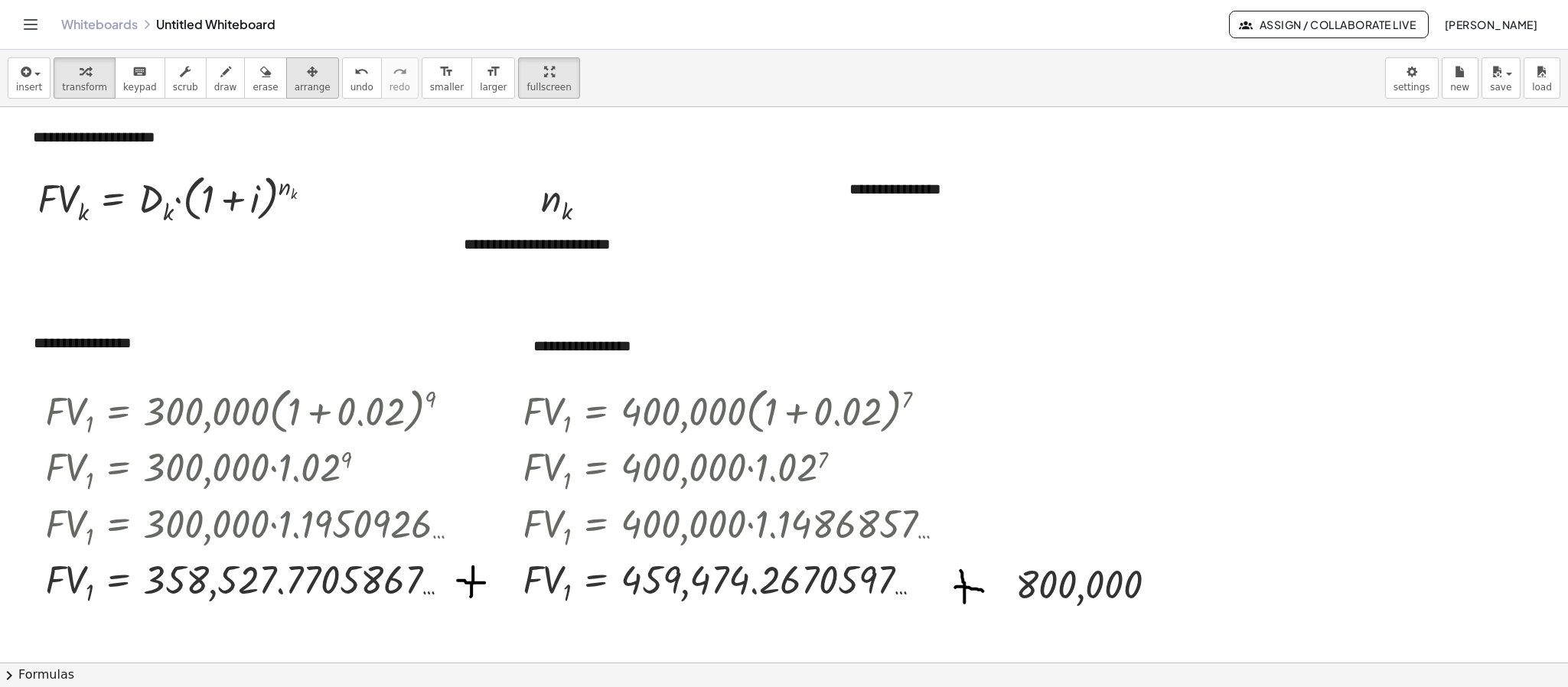
click at [299, 87] on span "arrange" at bounding box center [312, 87] width 36 height 10
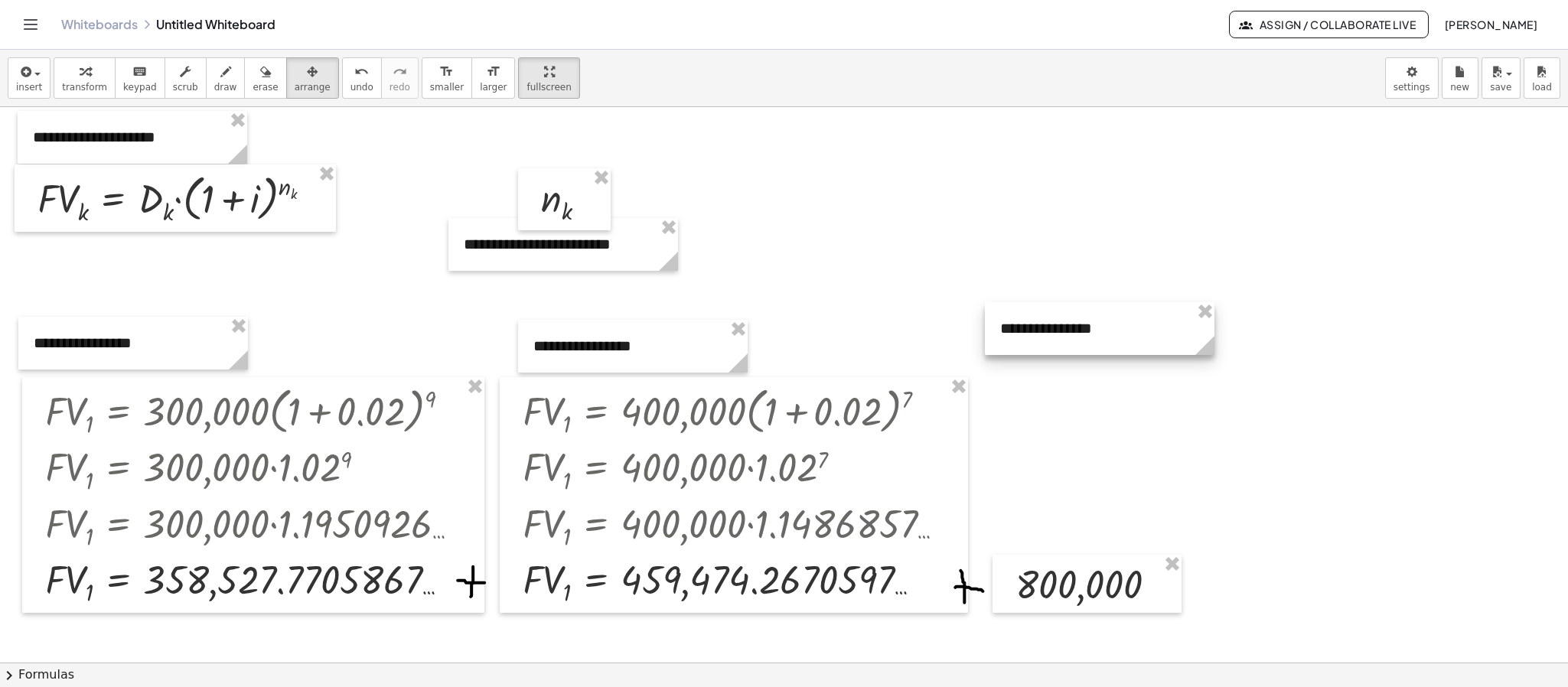
drag, startPoint x: 935, startPoint y: 212, endPoint x: 1085, endPoint y: 351, distance: 204.5
click at [1085, 351] on div at bounding box center [1099, 328] width 230 height 53
click at [39, 84] on button "insert" at bounding box center [29, 77] width 43 height 41
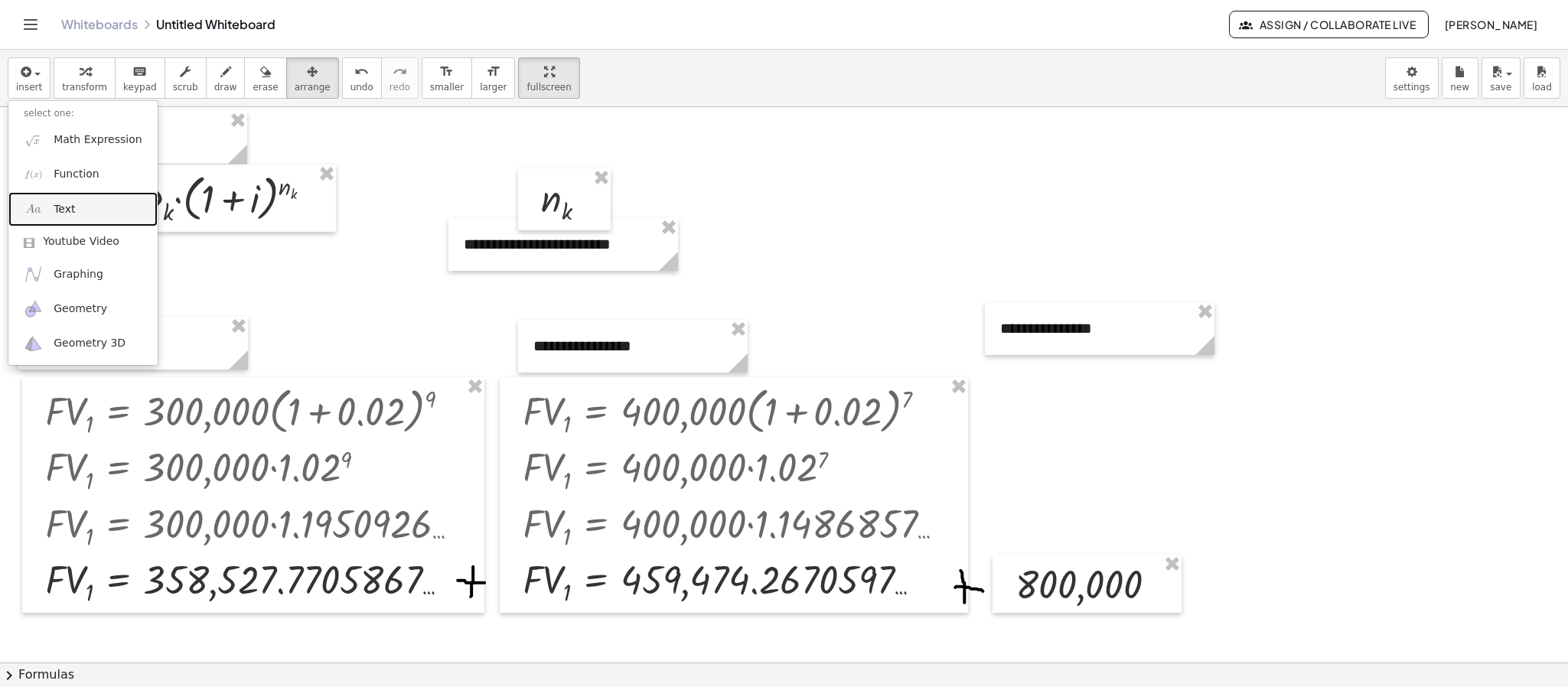
click at [72, 213] on span "Text" at bounding box center [64, 210] width 22 height 16
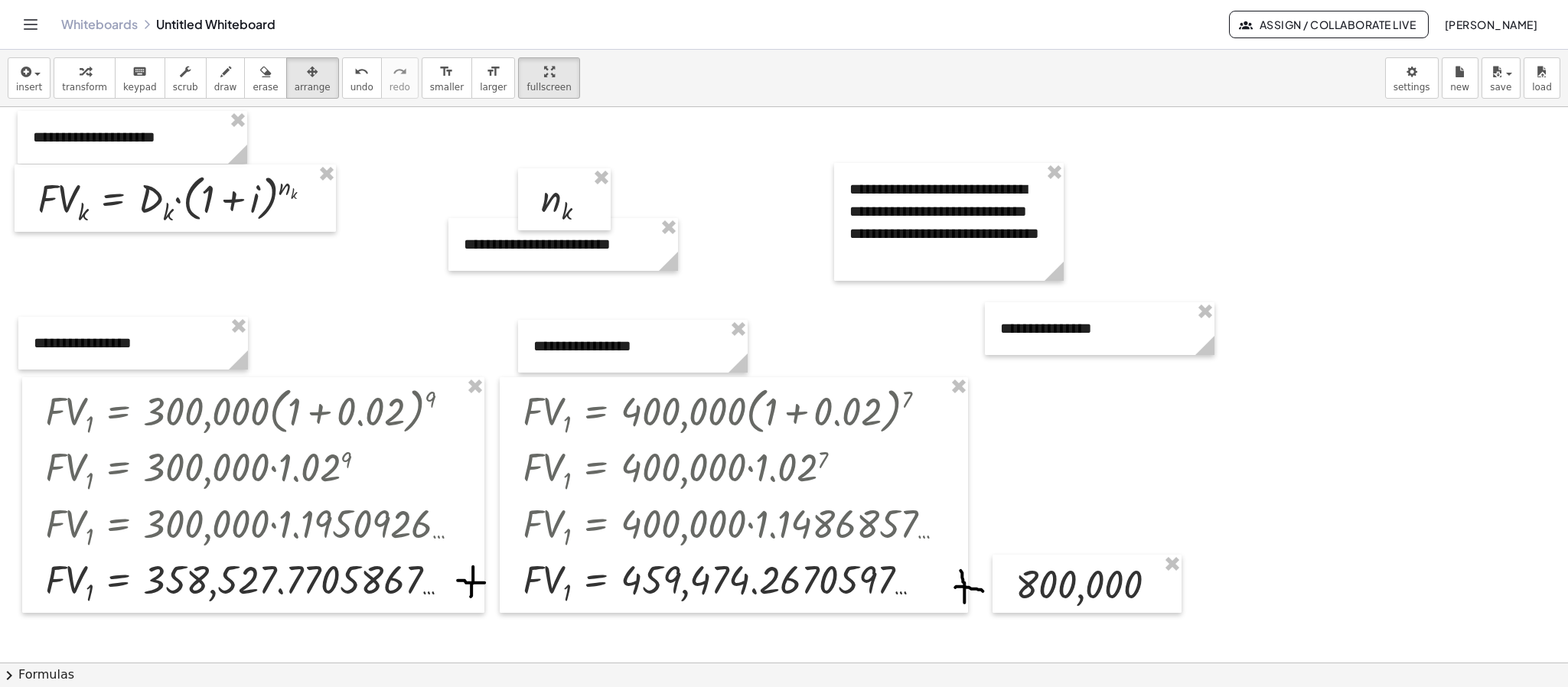
drag, startPoint x: 279, startPoint y: 77, endPoint x: 359, endPoint y: 87, distance: 80.6
click at [294, 78] on div "button" at bounding box center [312, 71] width 36 height 18
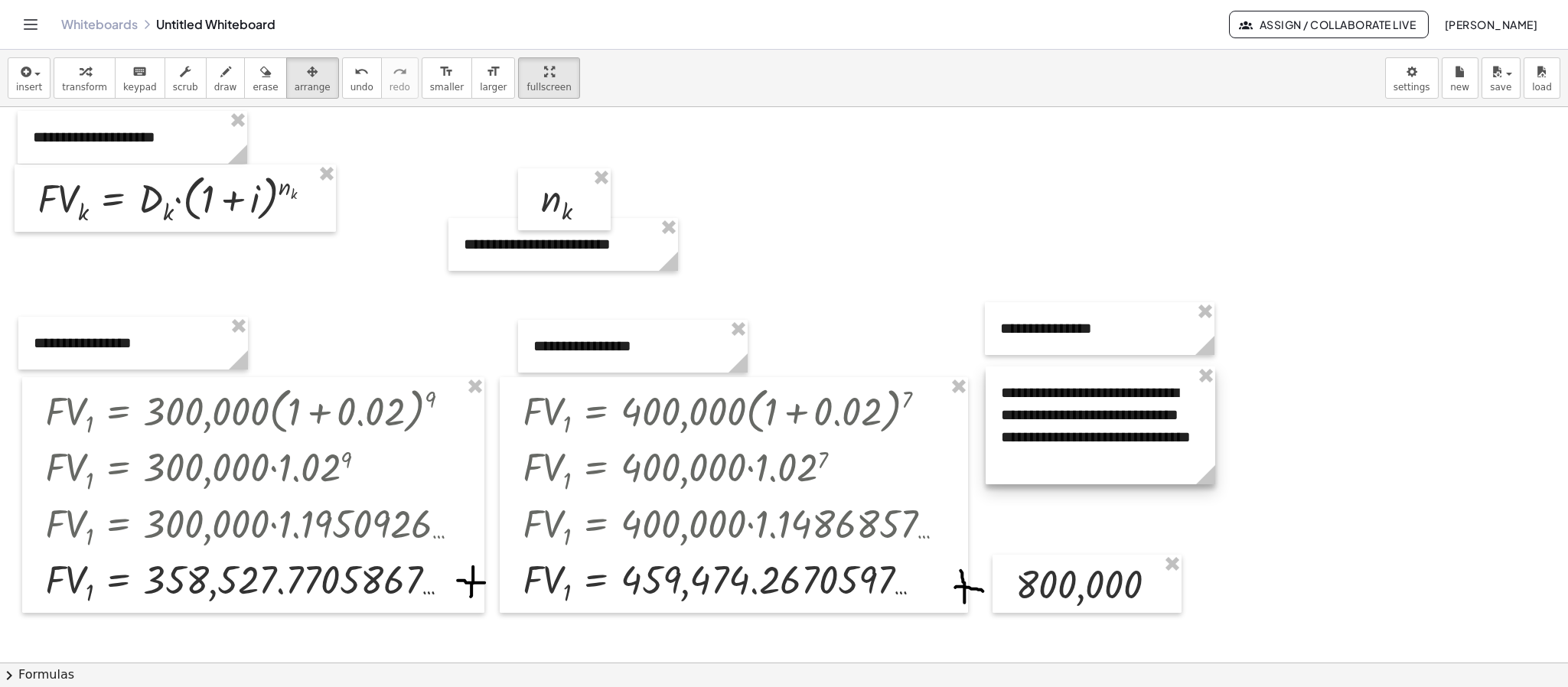
drag, startPoint x: 951, startPoint y: 219, endPoint x: 1103, endPoint y: 422, distance: 253.6
click at [1103, 422] on div at bounding box center [1100, 425] width 230 height 118
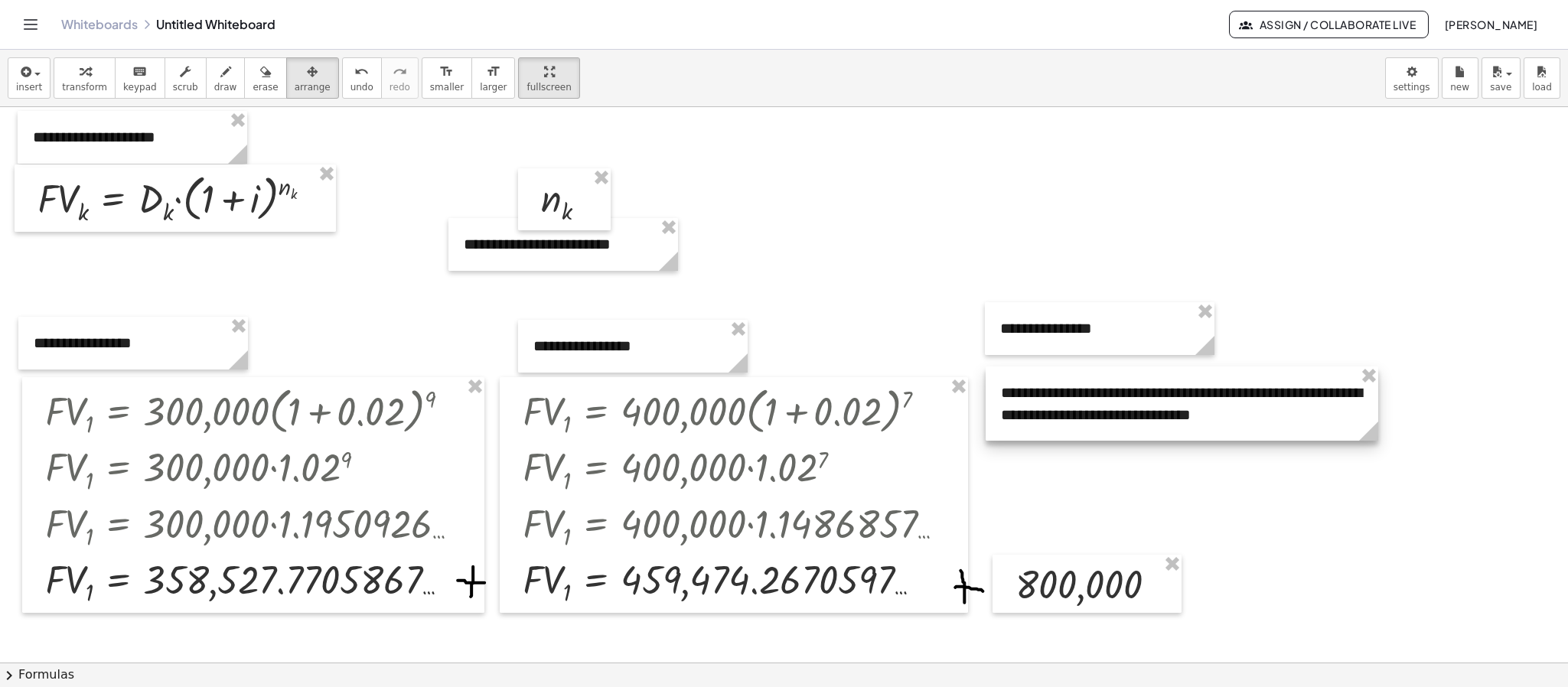
drag, startPoint x: 1199, startPoint y: 474, endPoint x: 1362, endPoint y: 539, distance: 175.5
click at [1362, 539] on div "**********" at bounding box center [784, 401] width 1568 height 1110
click at [1220, 512] on div at bounding box center [784, 401] width 1568 height 1110
click at [53, 90] on button "transform" at bounding box center [84, 77] width 62 height 41
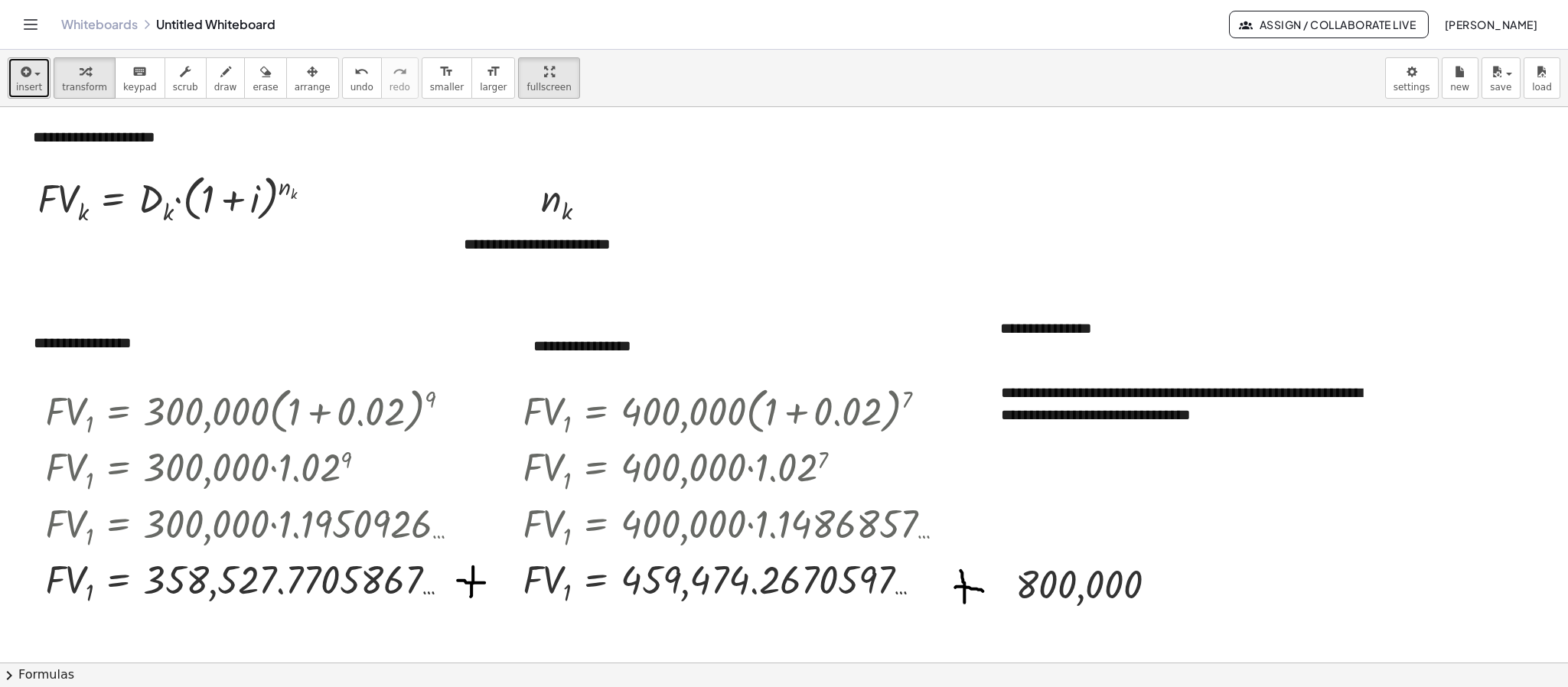
click at [33, 69] on span "button" at bounding box center [33, 73] width 3 height 10
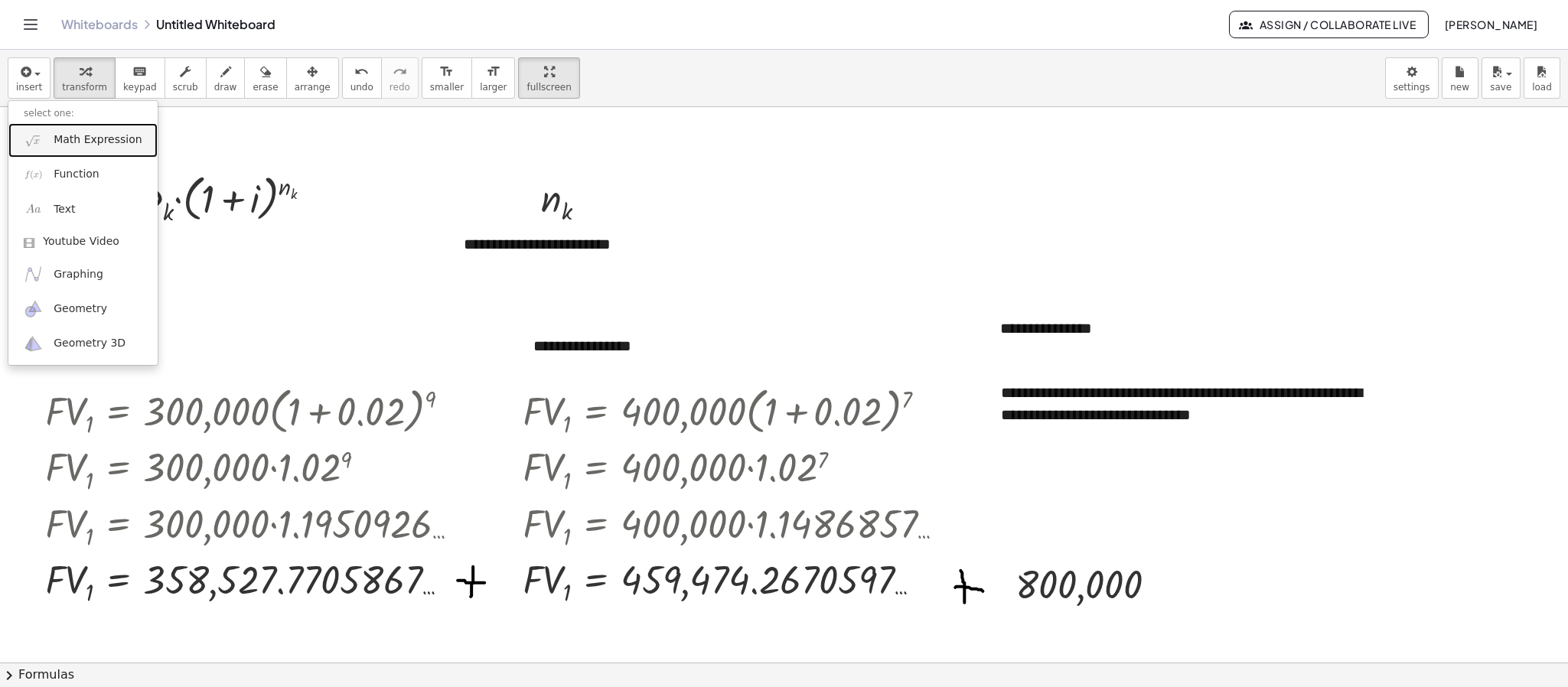
click at [69, 148] on span "Math Expression" at bounding box center [97, 140] width 88 height 16
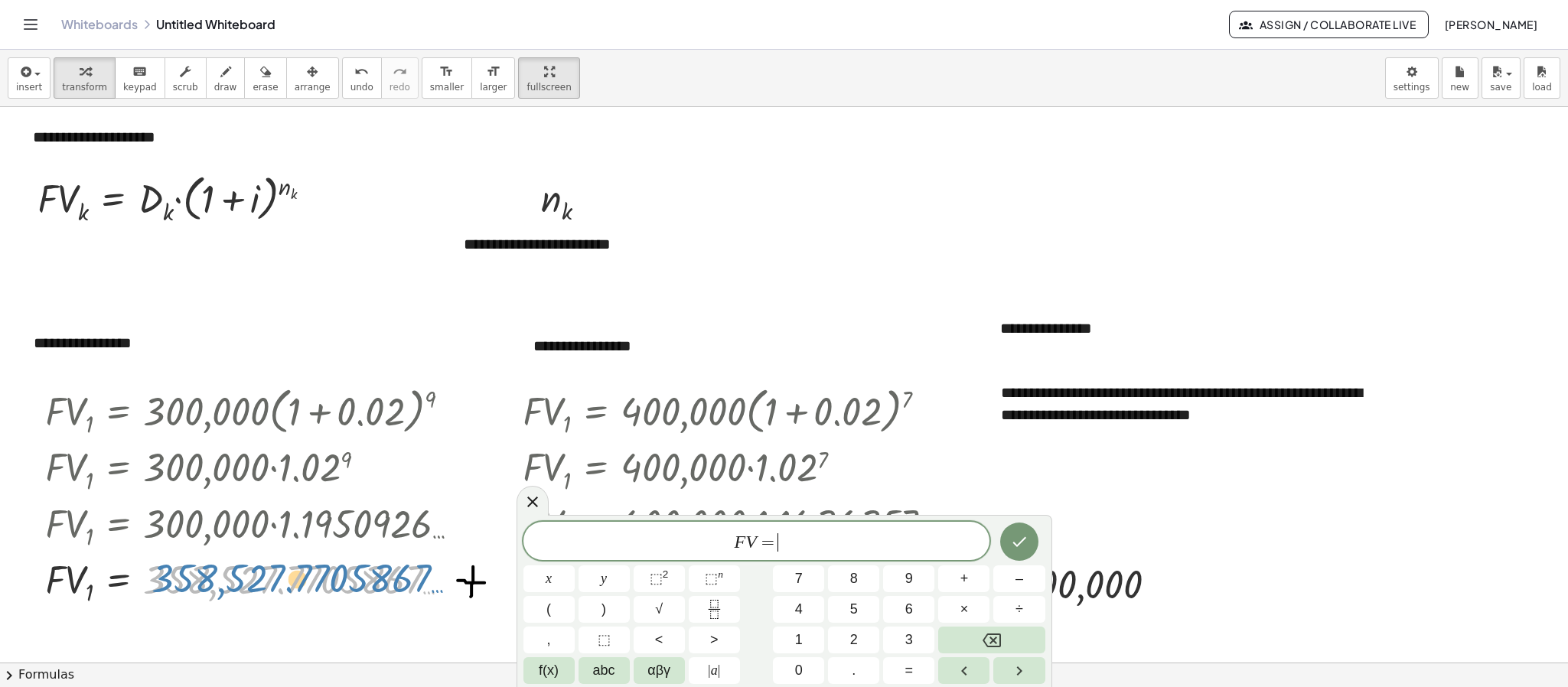
drag, startPoint x: 285, startPoint y: 576, endPoint x: 293, endPoint y: 574, distance: 8.2
click at [293, 574] on div at bounding box center [259, 580] width 443 height 56
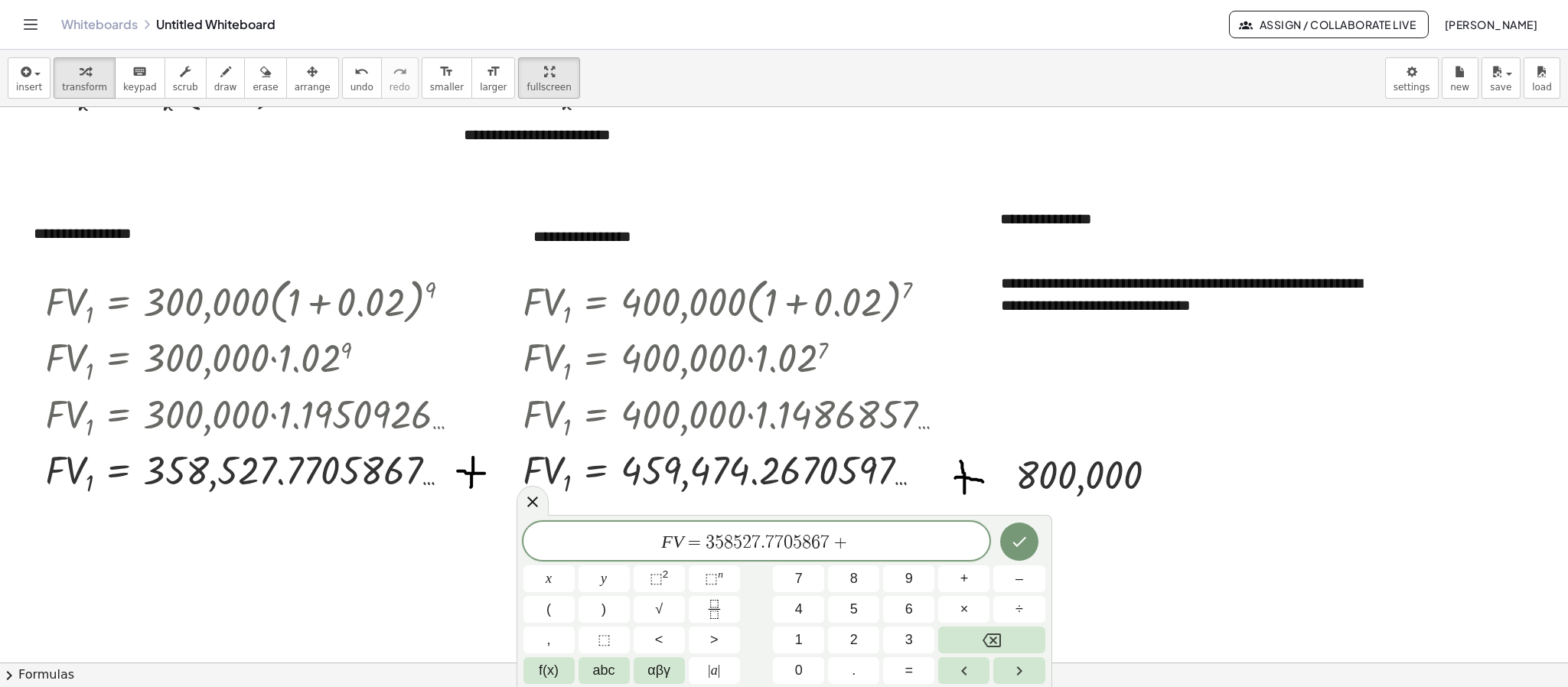
scroll to position [489, 0]
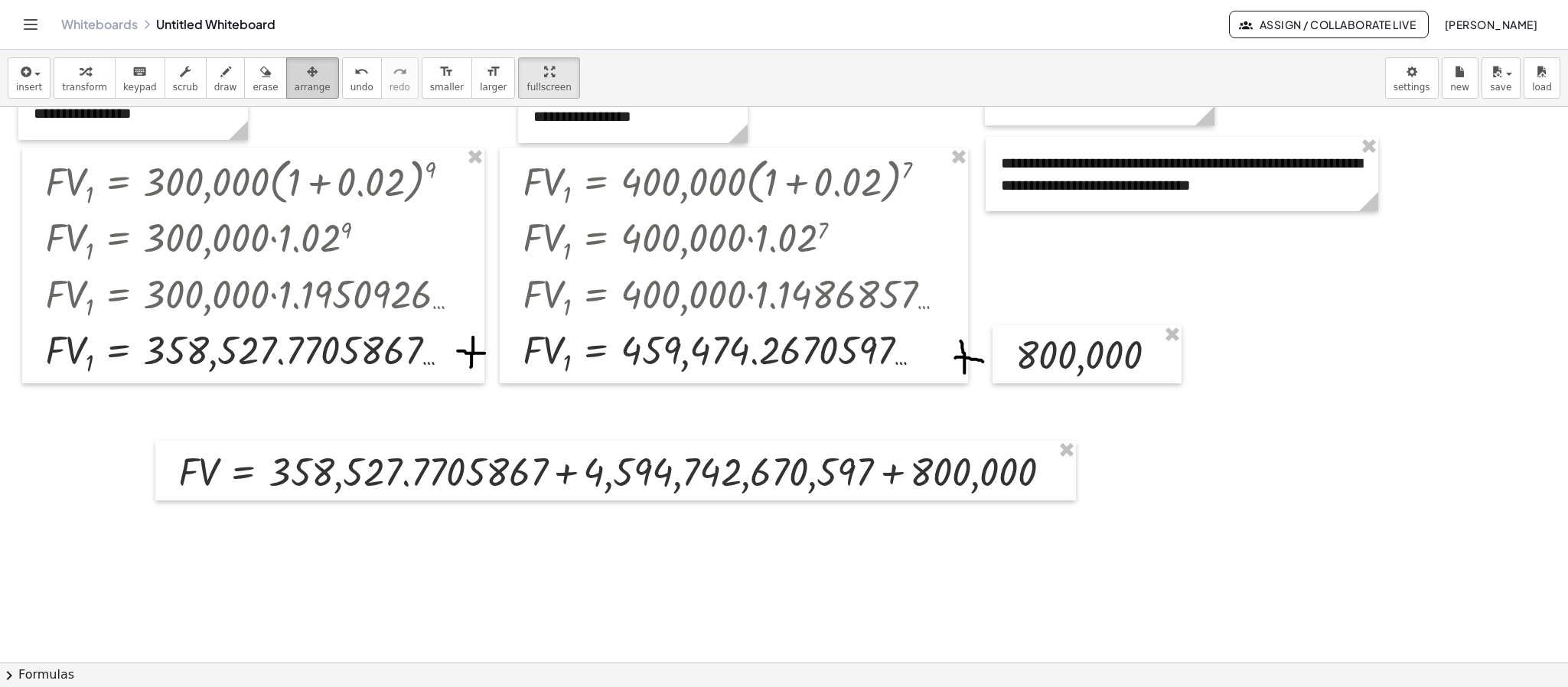
click at [307, 81] on icon "button" at bounding box center [312, 71] width 10 height 18
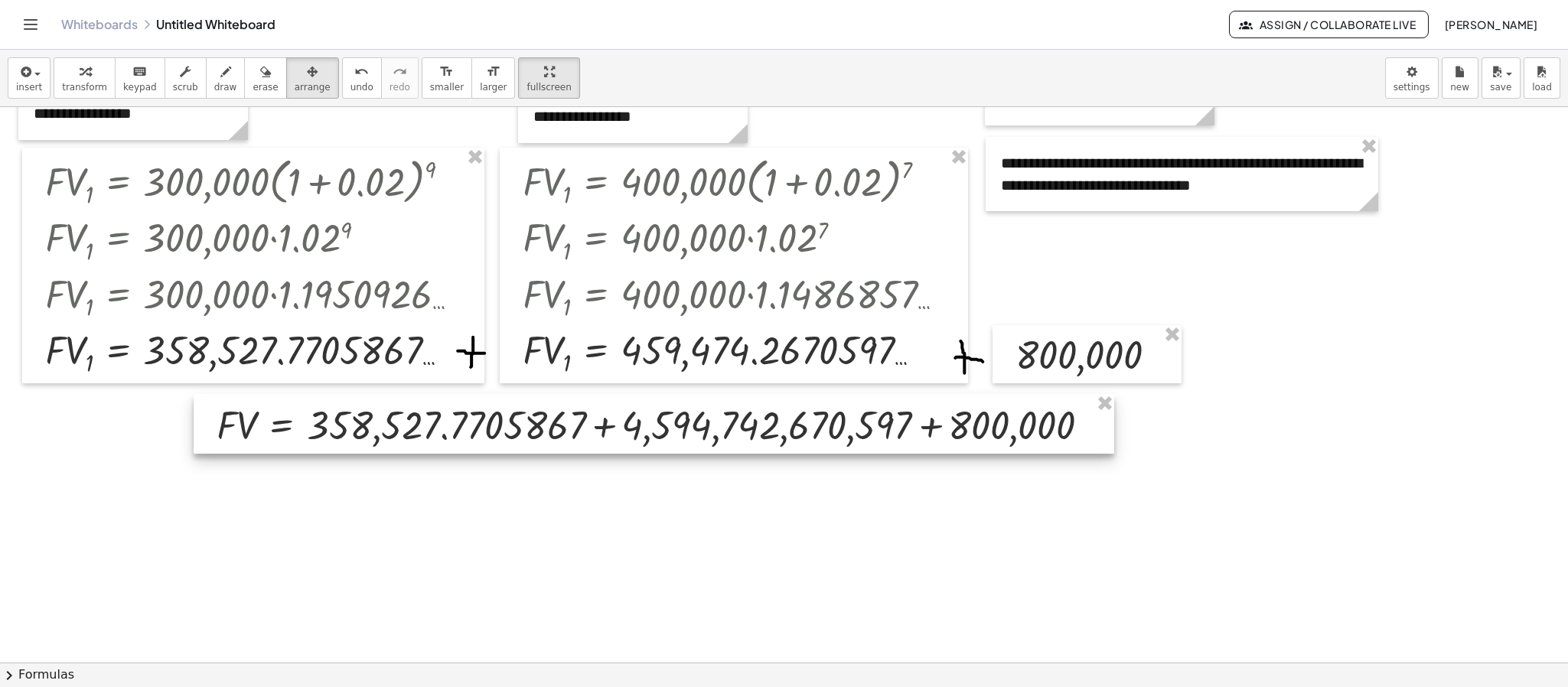
drag, startPoint x: 570, startPoint y: 494, endPoint x: 608, endPoint y: 448, distance: 59.7
click at [608, 448] on div at bounding box center [653, 423] width 921 height 60
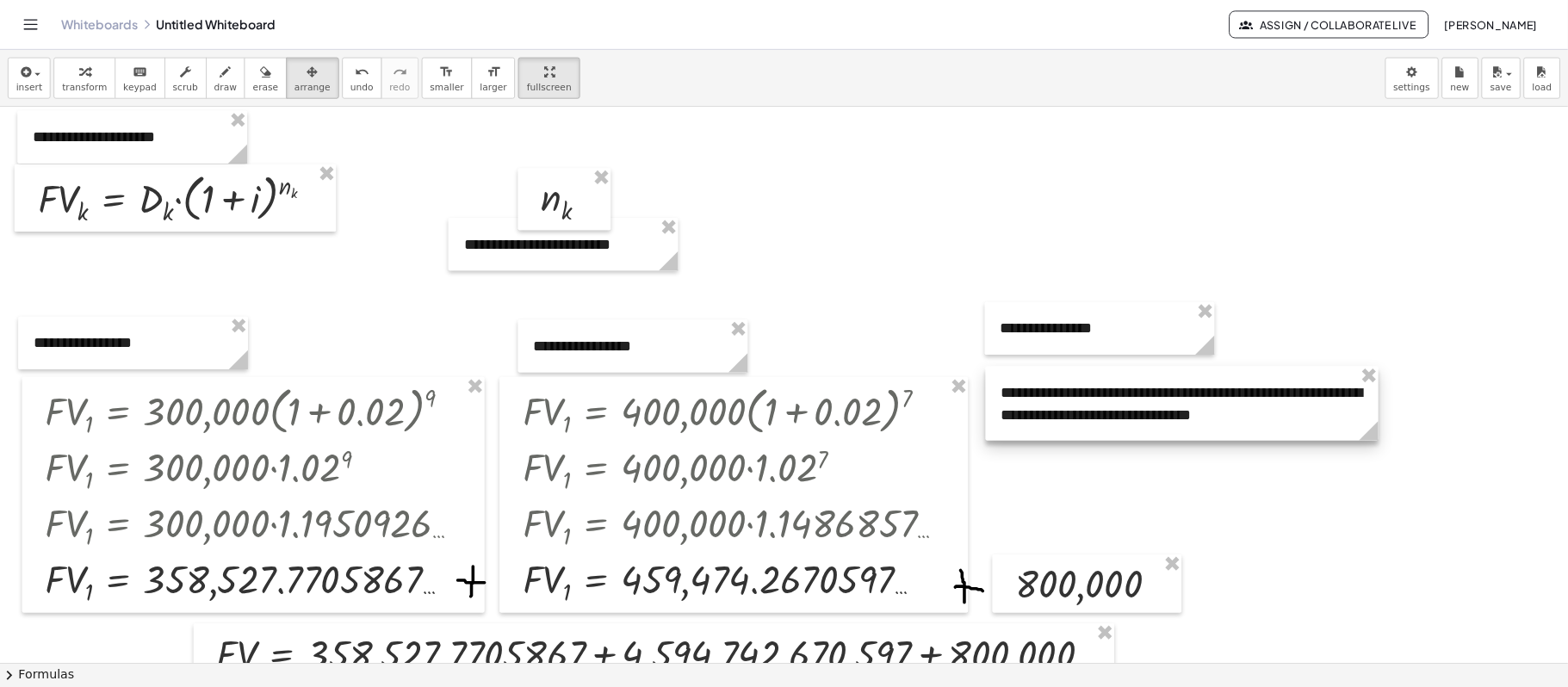
scroll to position [293, 0]
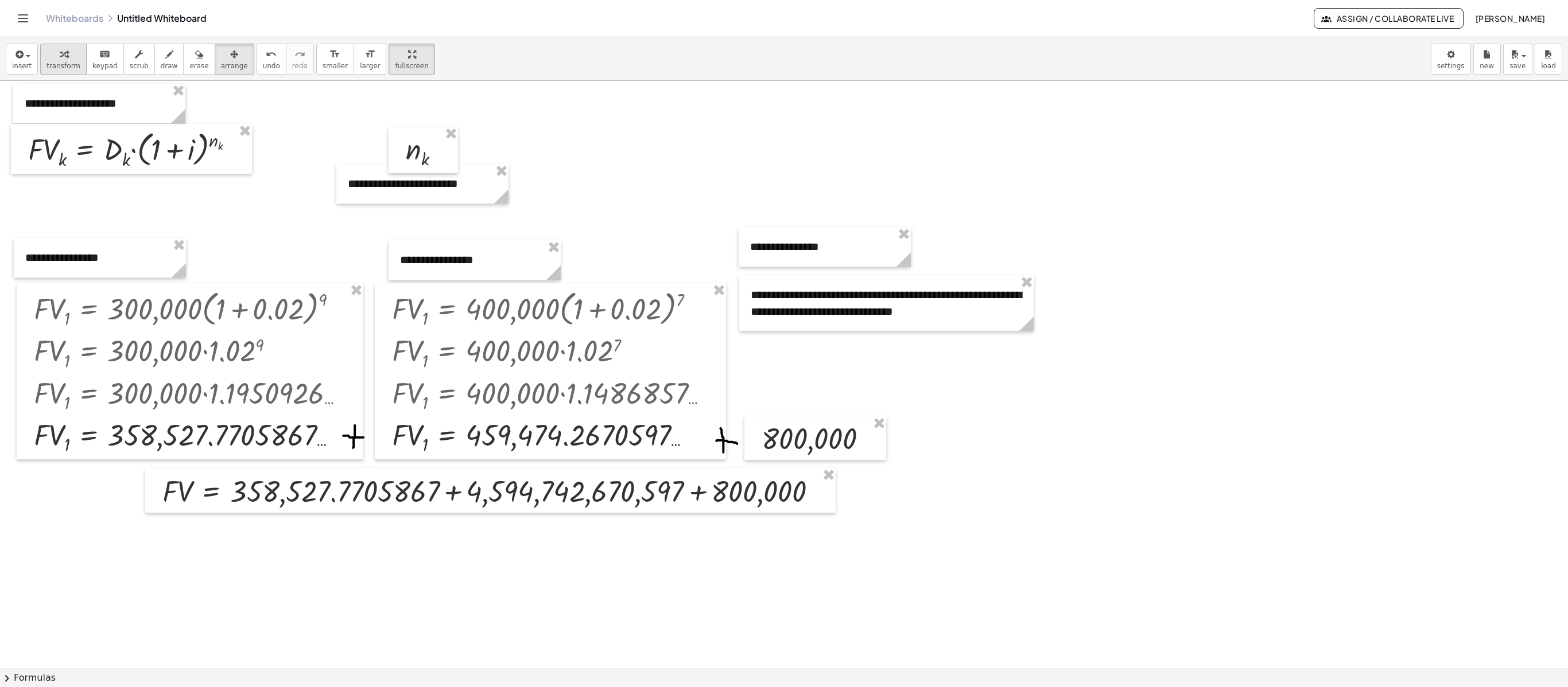
click at [70, 64] on span "transform" at bounding box center [63, 66] width 34 height 8
click at [455, 457] on div at bounding box center [495, 490] width 676 height 39
click at [455, 457] on div at bounding box center [408, 490] width 502 height 39
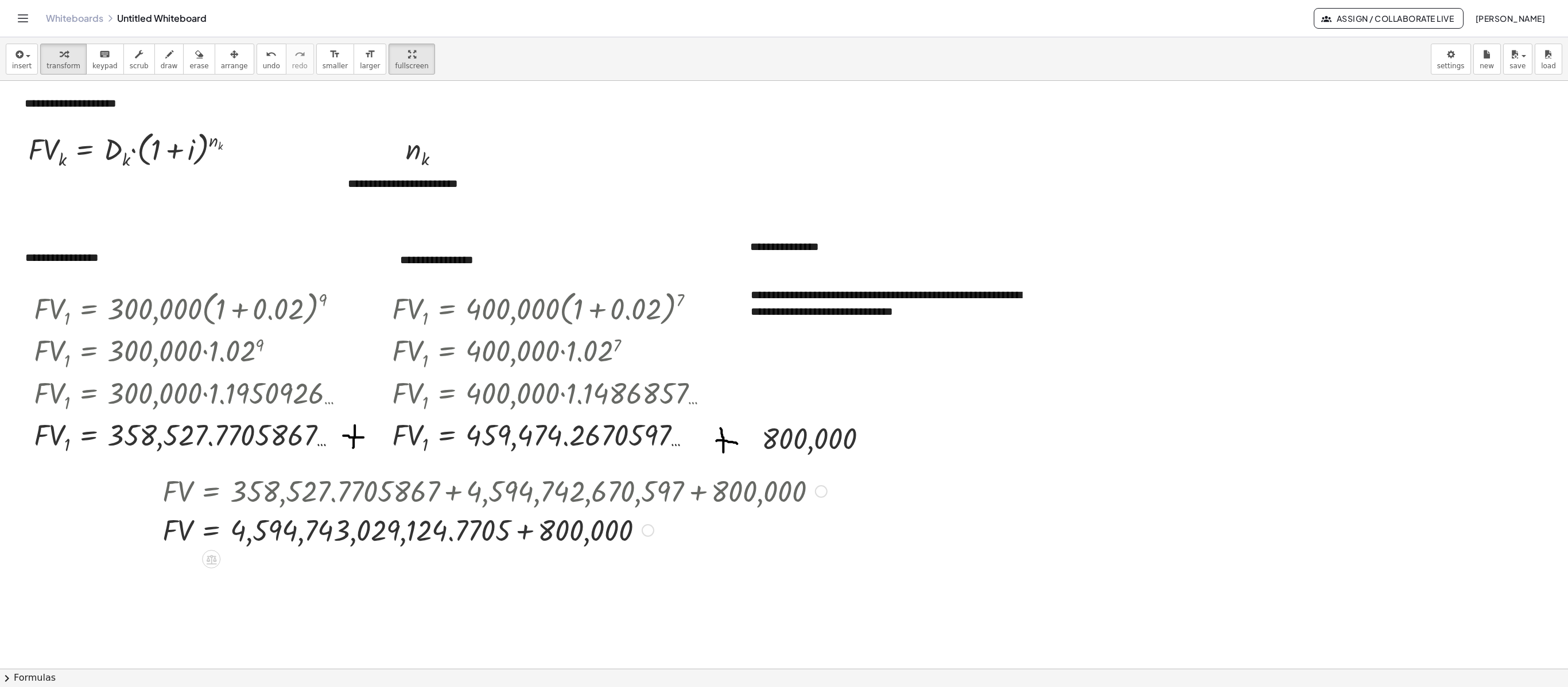
click at [521, 457] on div at bounding box center [495, 530] width 676 height 39
click at [211, 457] on div "· F · V = + + 800,000 4,594,743,029,124.7705" at bounding box center [211, 530] width 0 height 0
click at [528, 457] on div at bounding box center [495, 490] width 676 height 39
click at [816, 457] on div at bounding box center [821, 491] width 12 height 12
click at [857, 457] on li "Go back to this line" at bounding box center [890, 473] width 97 height 17
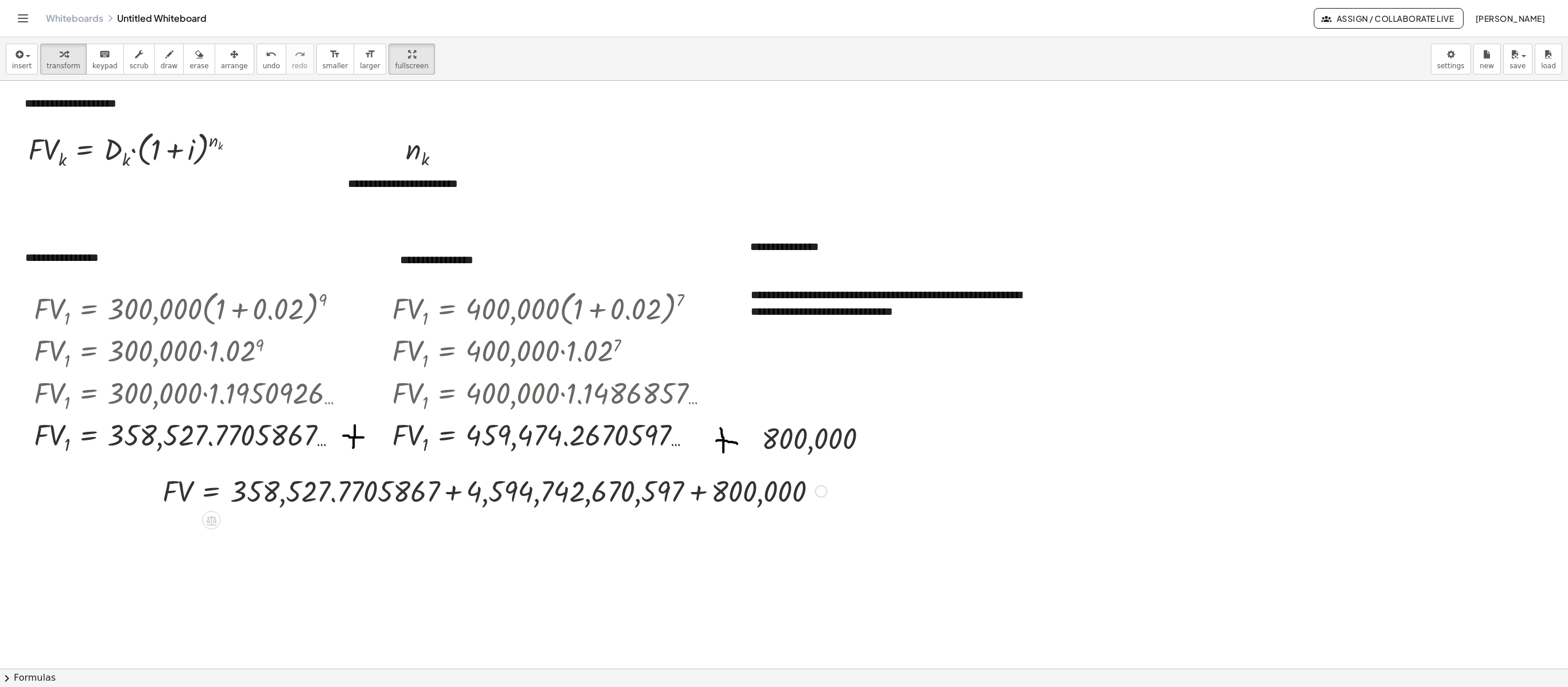
click at [821, 457] on div "Go back to this line Copy line as LaTeX Copy derivation as LaTeX" at bounding box center [821, 491] width 12 height 12
click at [866, 457] on span "Fix a mistake" at bounding box center [869, 456] width 47 height 9
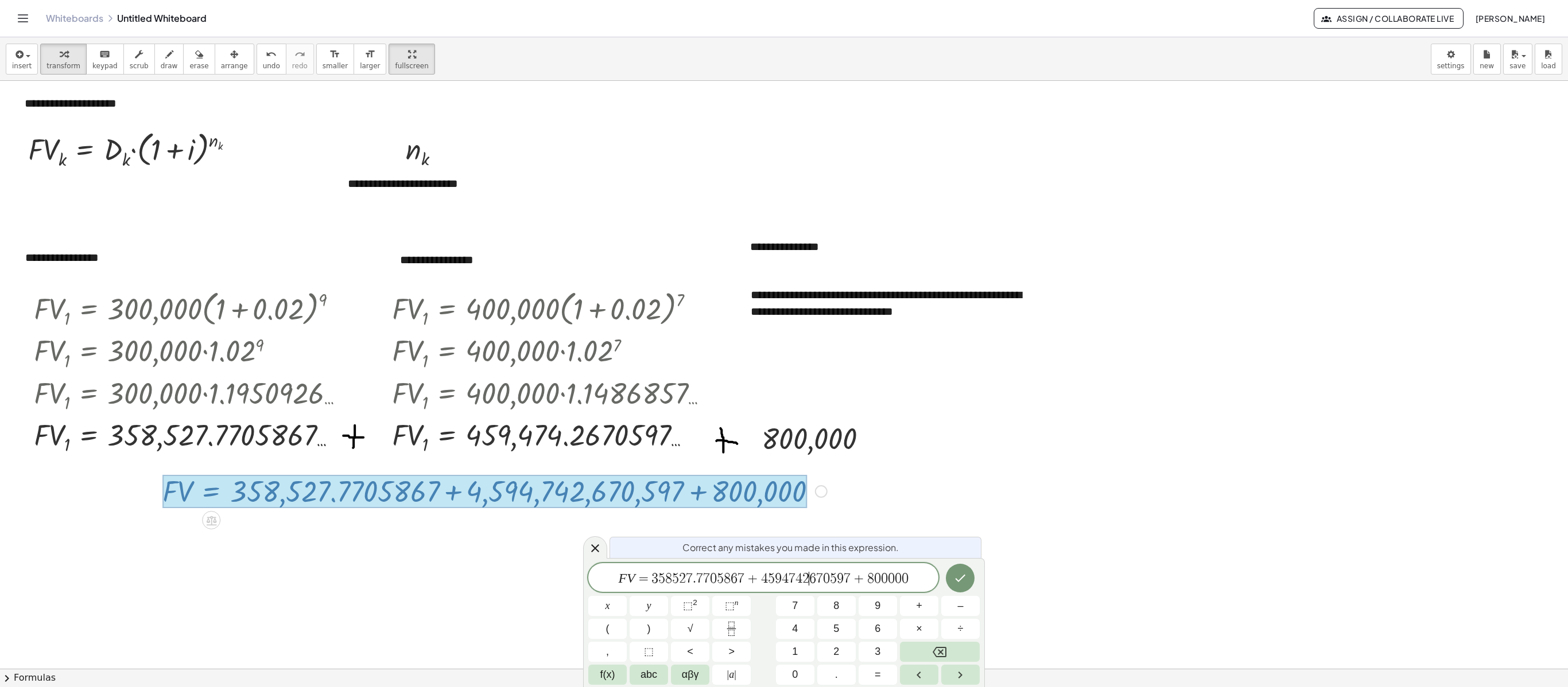
click at [807, 457] on span "2" at bounding box center [806, 579] width 7 height 14
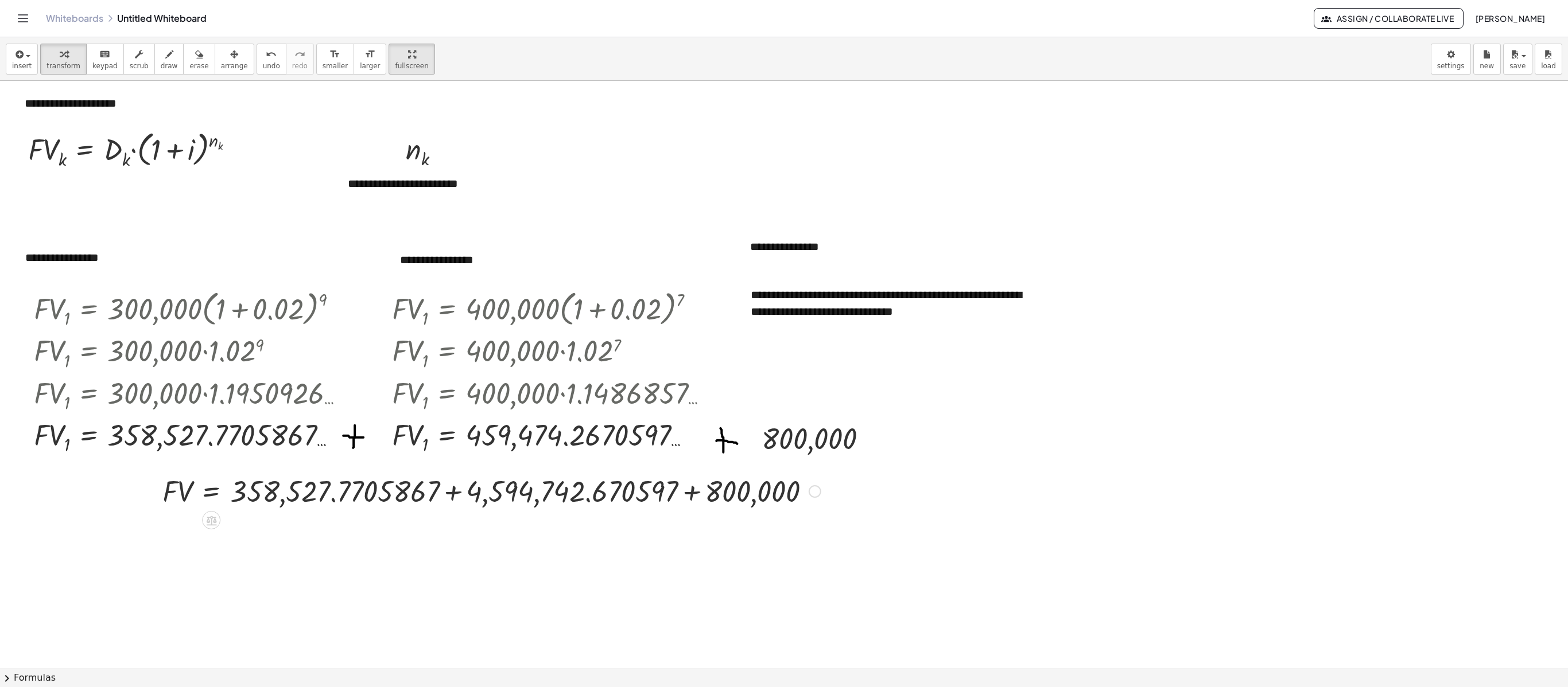
drag, startPoint x: 452, startPoint y: 496, endPoint x: 465, endPoint y: 499, distance: 13.3
click at [459, 457] on div at bounding box center [491, 490] width 670 height 39
click at [465, 457] on div at bounding box center [491, 490] width 670 height 39
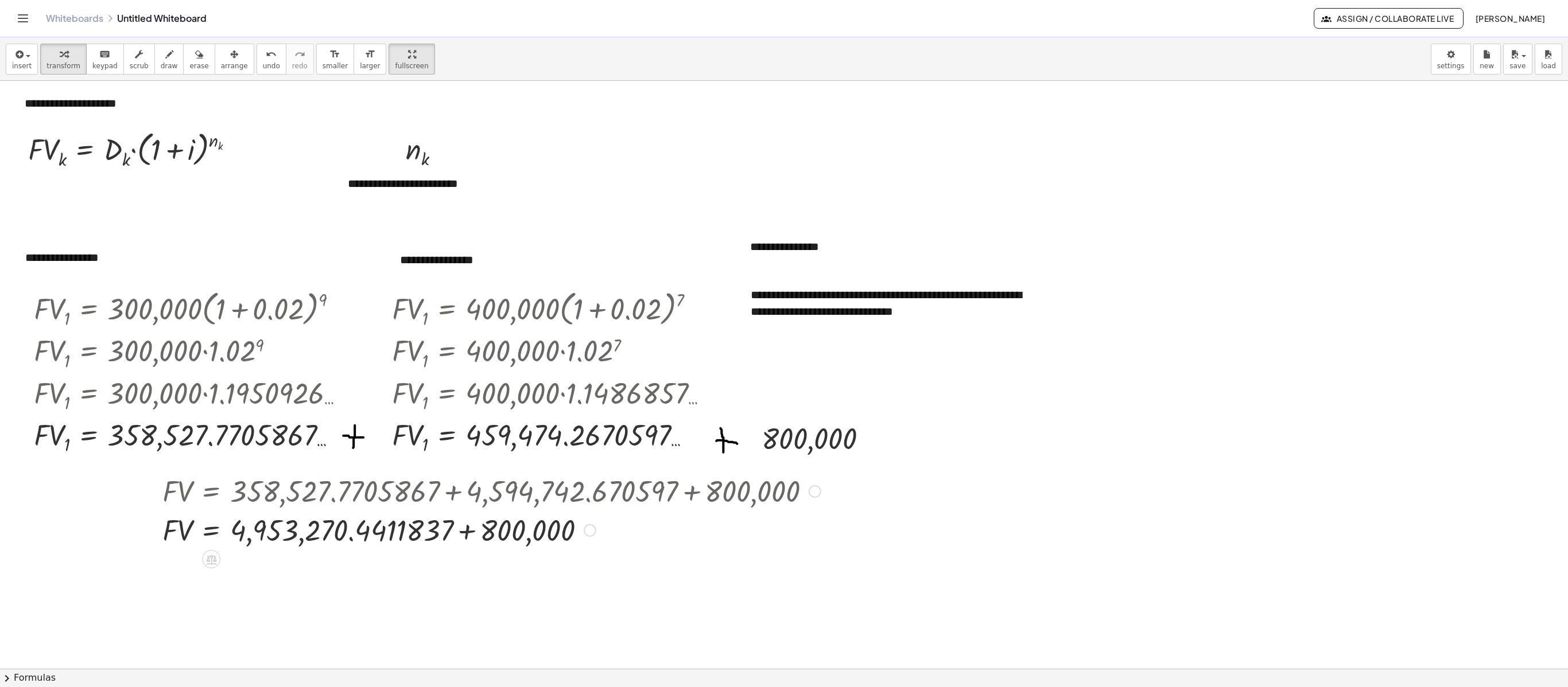
click at [473, 457] on div at bounding box center [491, 530] width 670 height 39
click at [817, 457] on div at bounding box center [815, 491] width 12 height 12
click at [852, 457] on span "Go back to this line" at bounding box center [873, 473] width 69 height 9
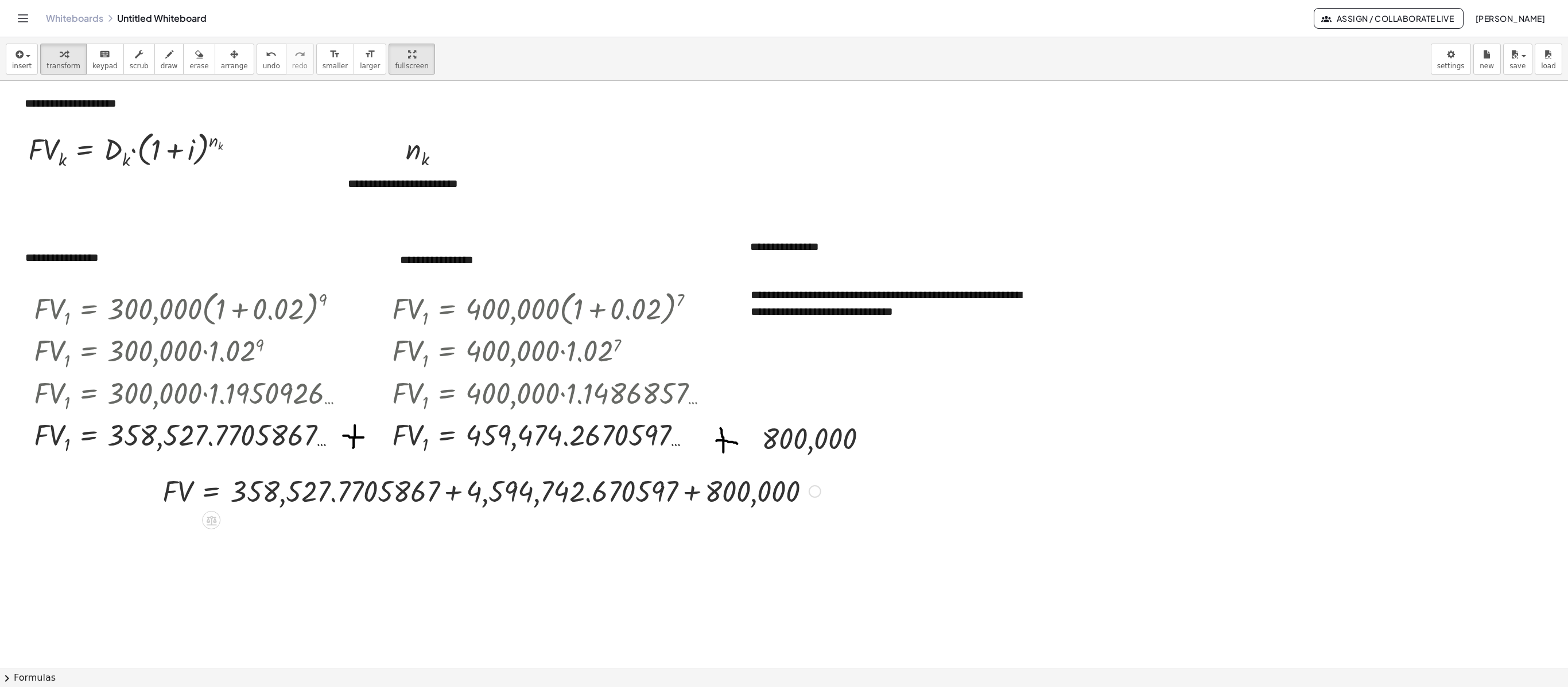
click at [814, 457] on div "Go back to this line Copy line as LaTeX Copy derivation as LaTeX" at bounding box center [815, 491] width 12 height 12
click at [852, 455] on span "Fix a mistake" at bounding box center [862, 456] width 47 height 9
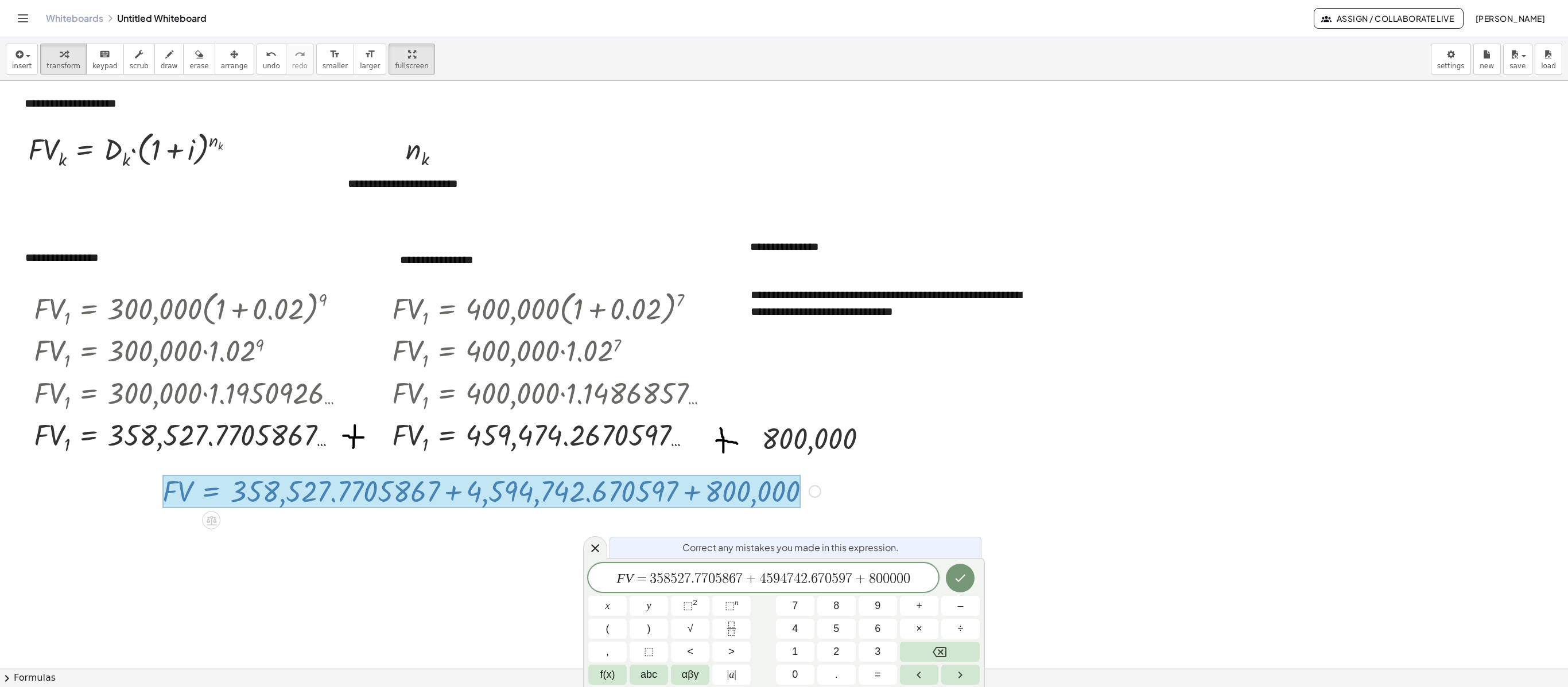
click at [813, 457] on span "6" at bounding box center [814, 579] width 7 height 14
click at [800, 457] on span "4" at bounding box center [798, 579] width 7 height 14
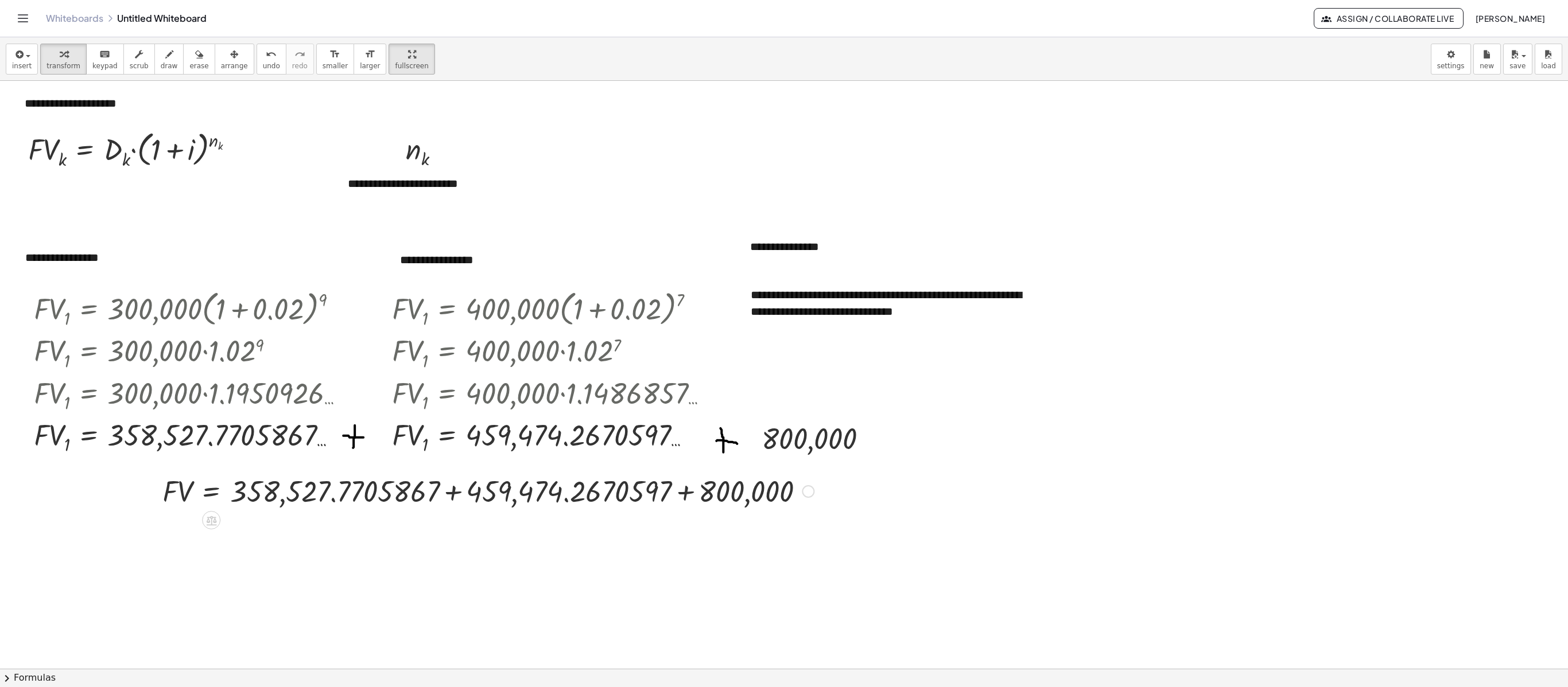
click at [455, 457] on div at bounding box center [488, 490] width 663 height 39
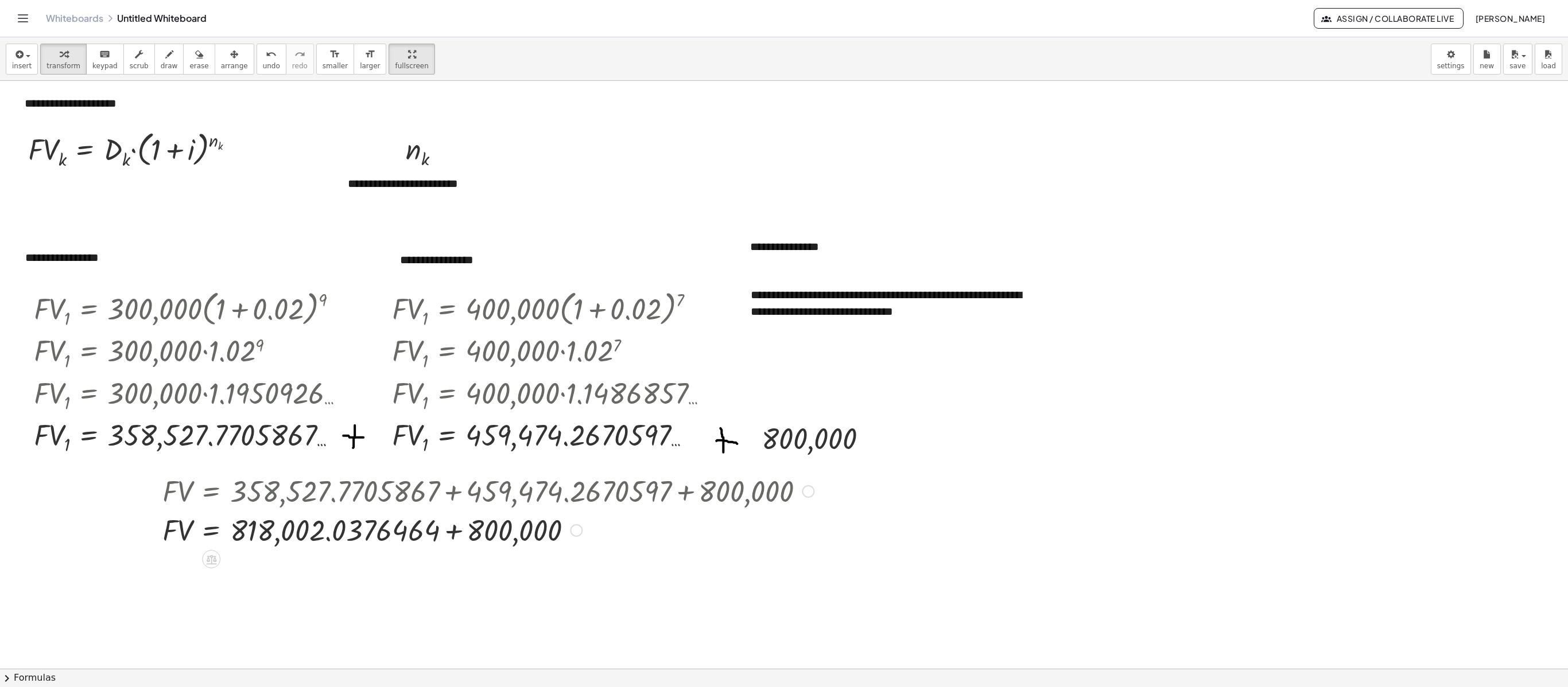
click at [457, 457] on div at bounding box center [488, 530] width 663 height 39
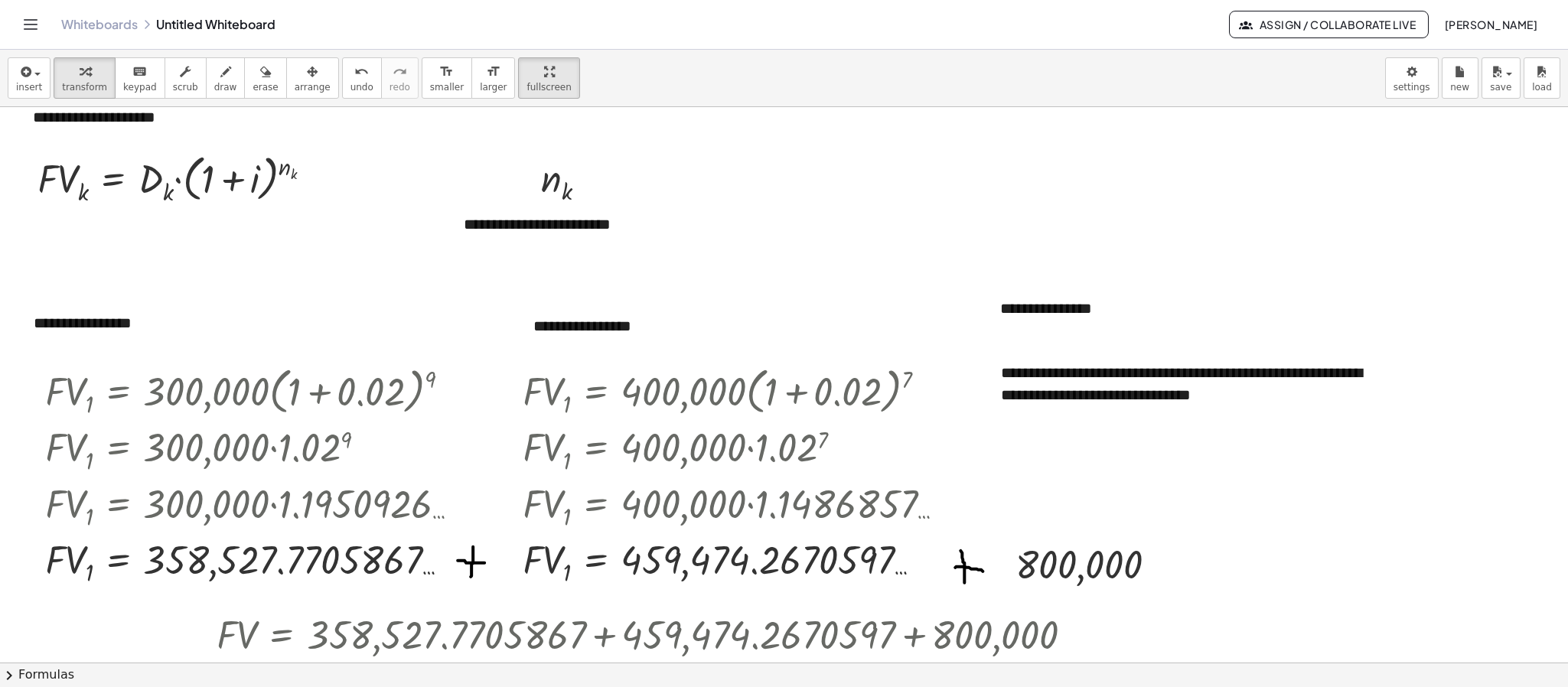
scroll to position [282, 0]
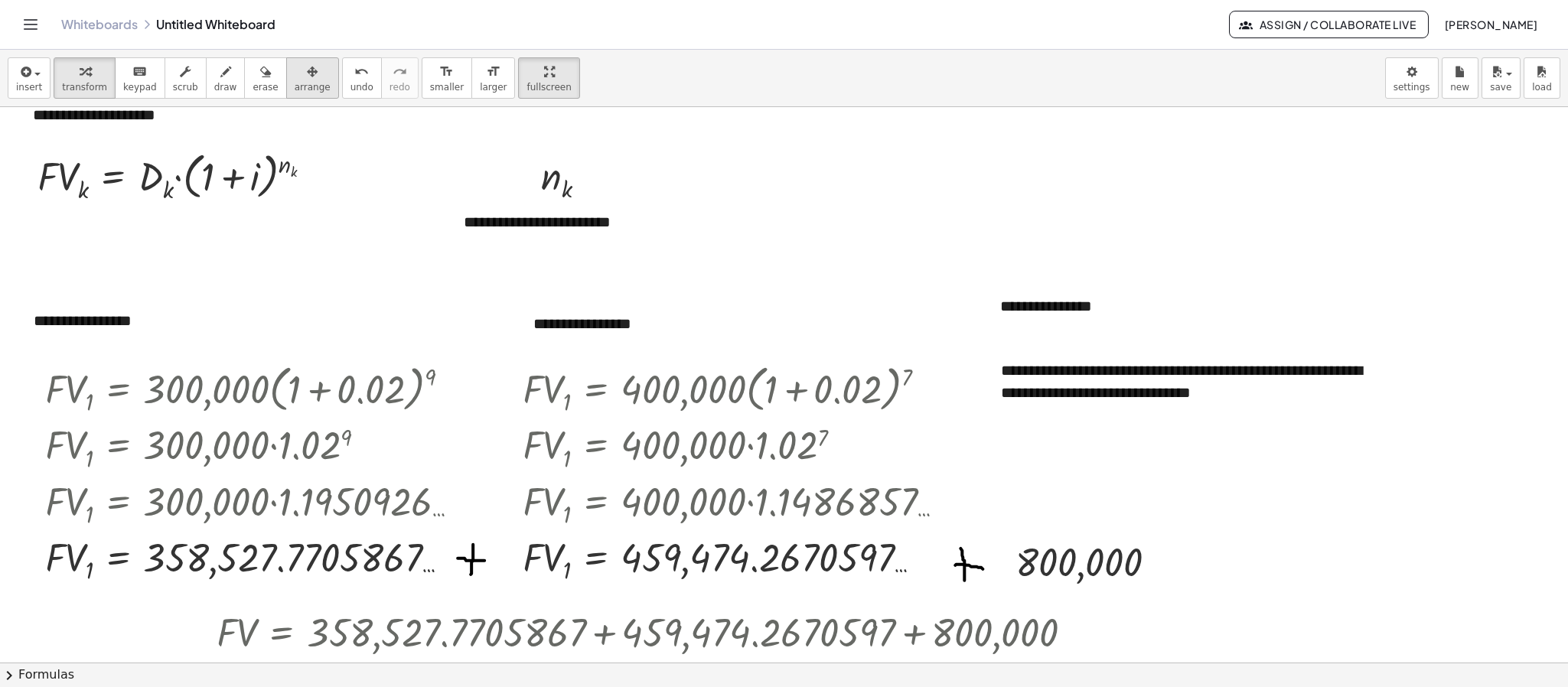
click at [297, 84] on span "arrange" at bounding box center [312, 87] width 36 height 10
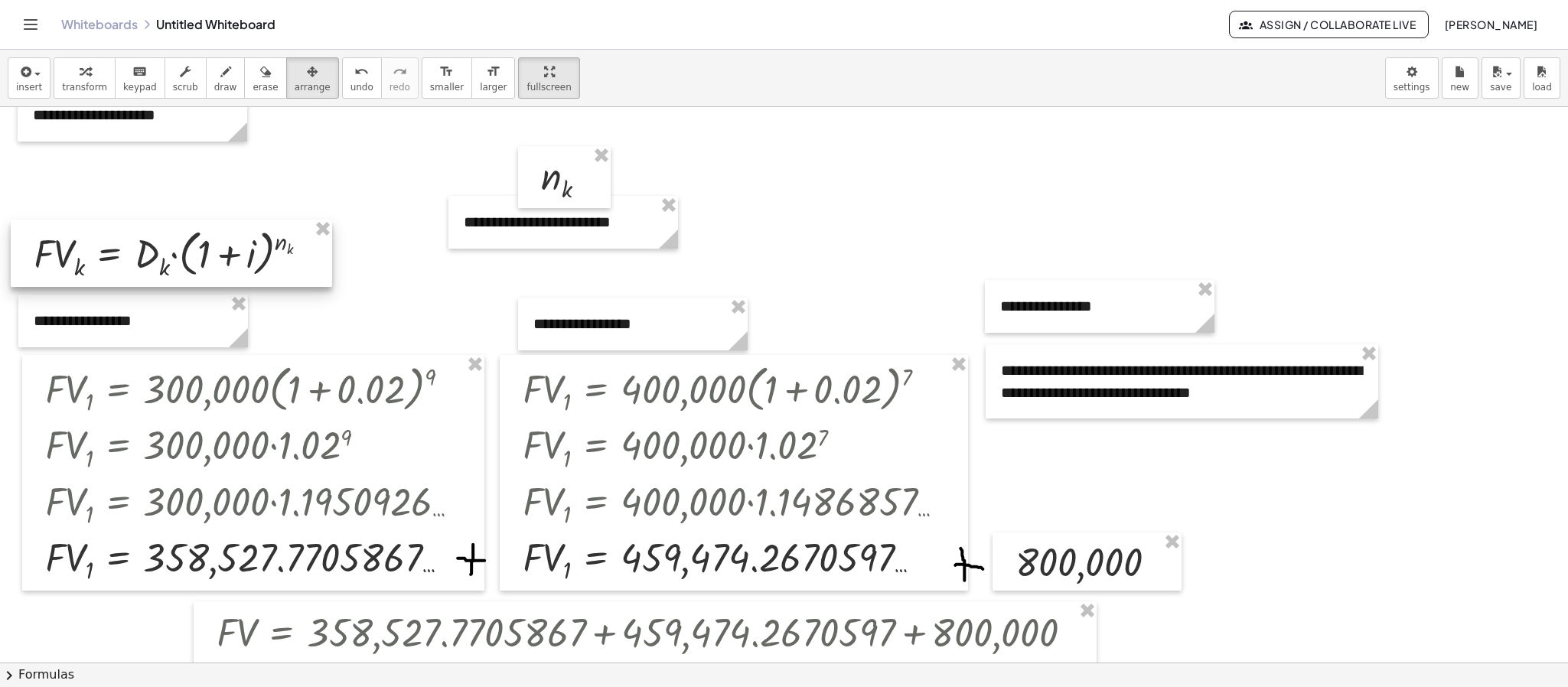
drag, startPoint x: 186, startPoint y: 179, endPoint x: 182, endPoint y: 257, distance: 78.1
click at [182, 257] on div at bounding box center [171, 253] width 321 height 66
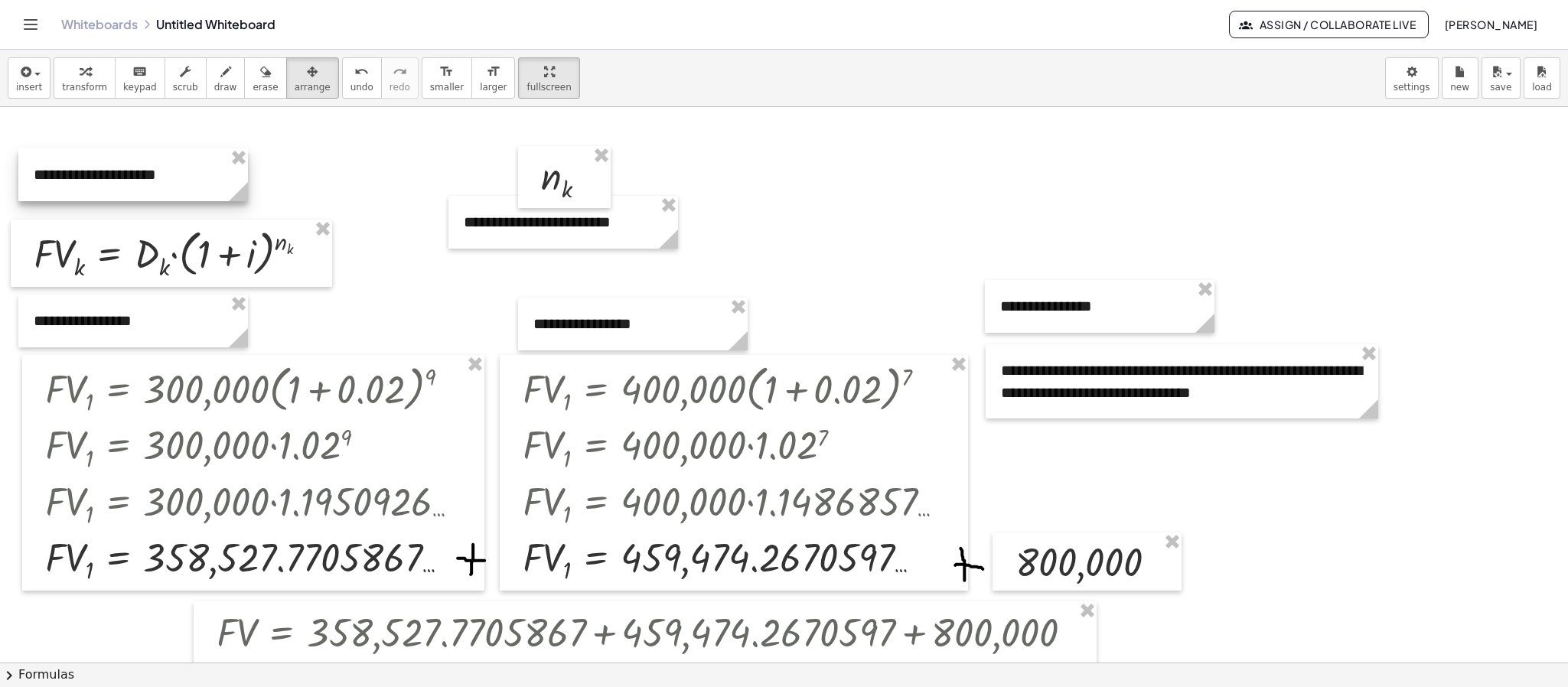
drag, startPoint x: 152, startPoint y: 119, endPoint x: 152, endPoint y: 179, distance: 60.0
click at [152, 179] on div at bounding box center [133, 174] width 230 height 53
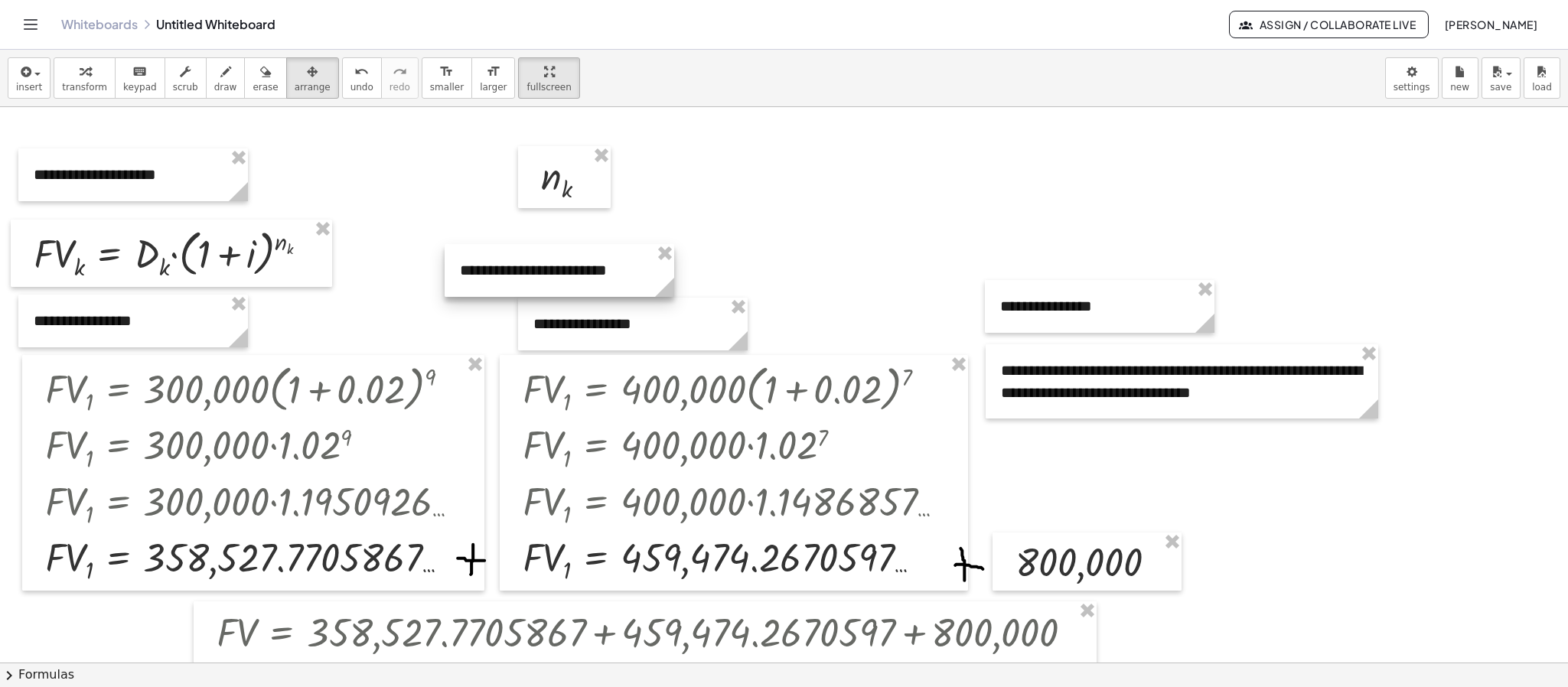
drag, startPoint x: 517, startPoint y: 239, endPoint x: 513, endPoint y: 287, distance: 48.2
click at [513, 287] on div at bounding box center [559, 270] width 230 height 53
drag, startPoint x: 558, startPoint y: 175, endPoint x: 556, endPoint y: 192, distance: 17.1
click at [556, 192] on div at bounding box center [561, 192] width 92 height 62
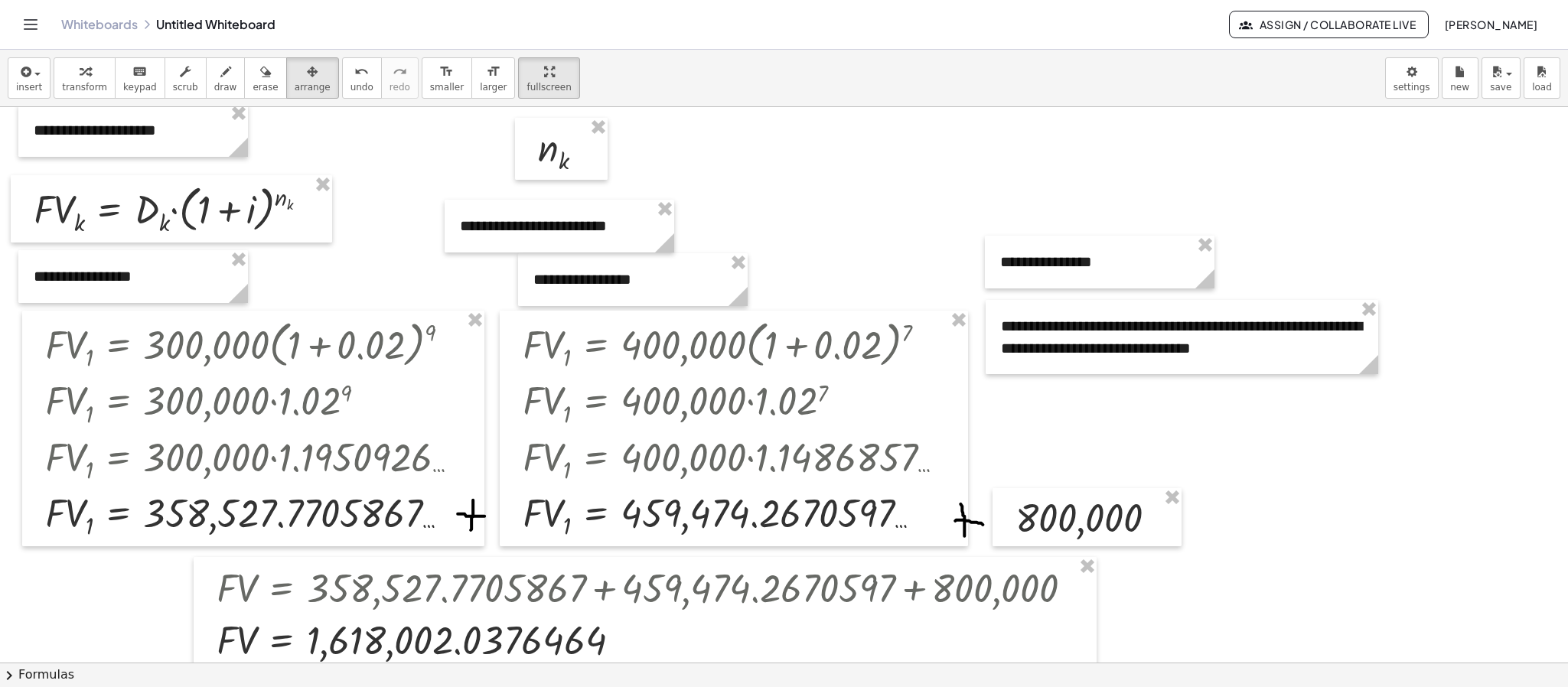
scroll to position [329, 0]
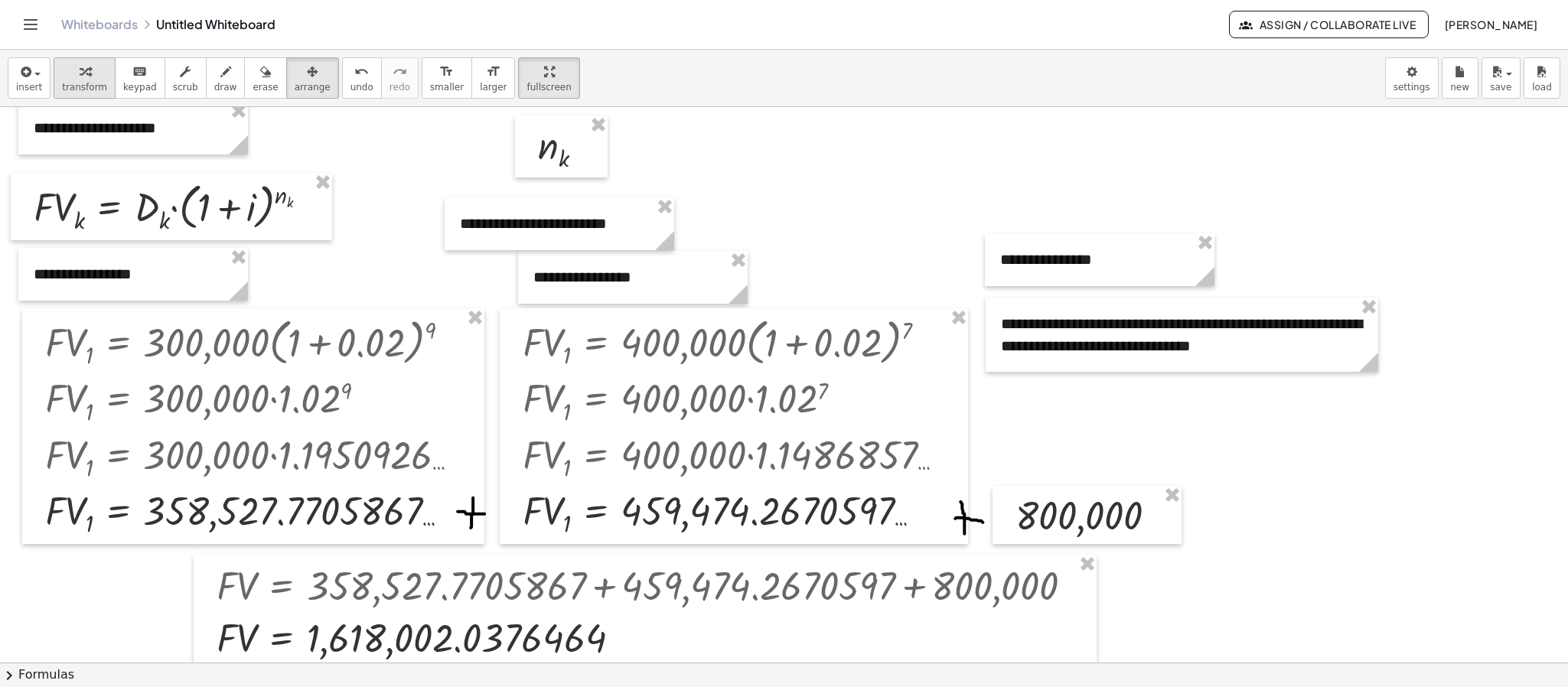
click at [94, 67] on div "button" at bounding box center [84, 71] width 45 height 18
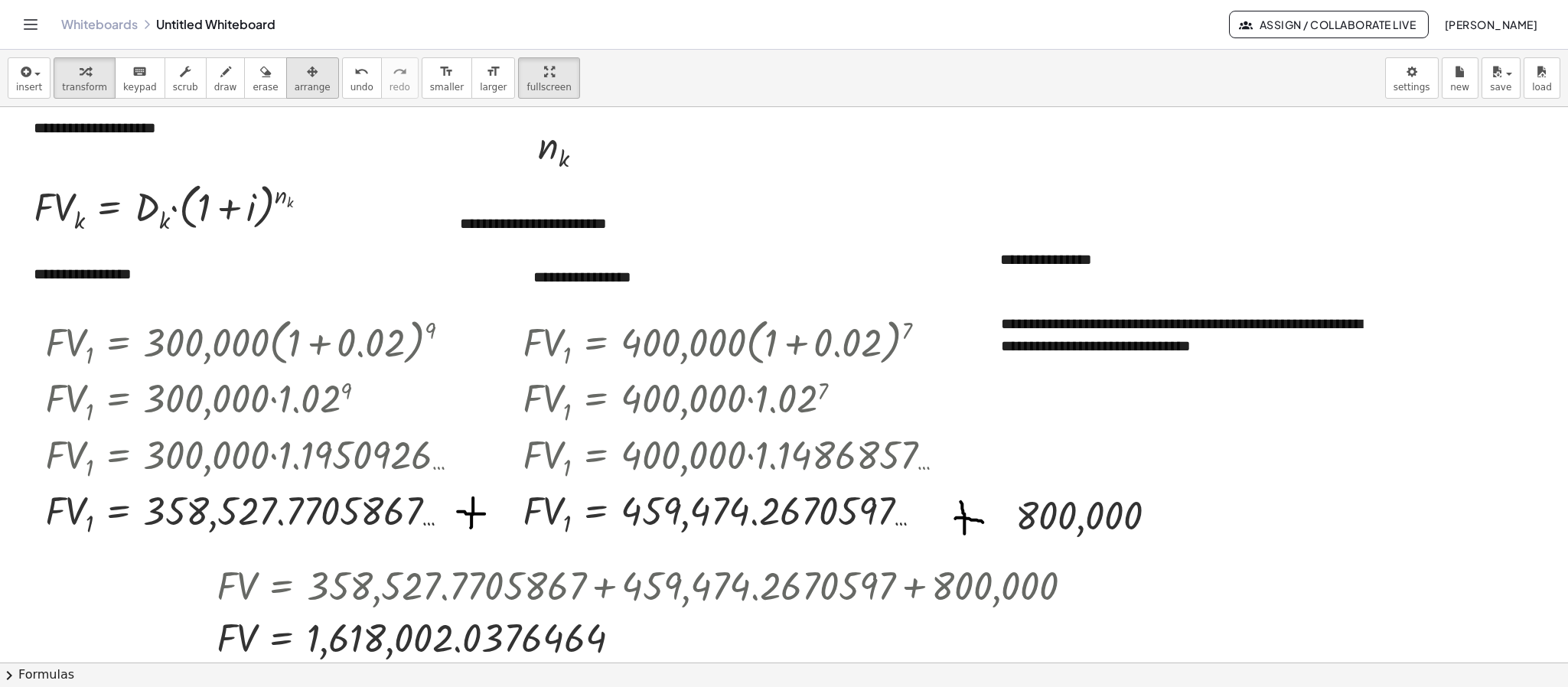
click at [307, 78] on icon "button" at bounding box center [312, 71] width 10 height 18
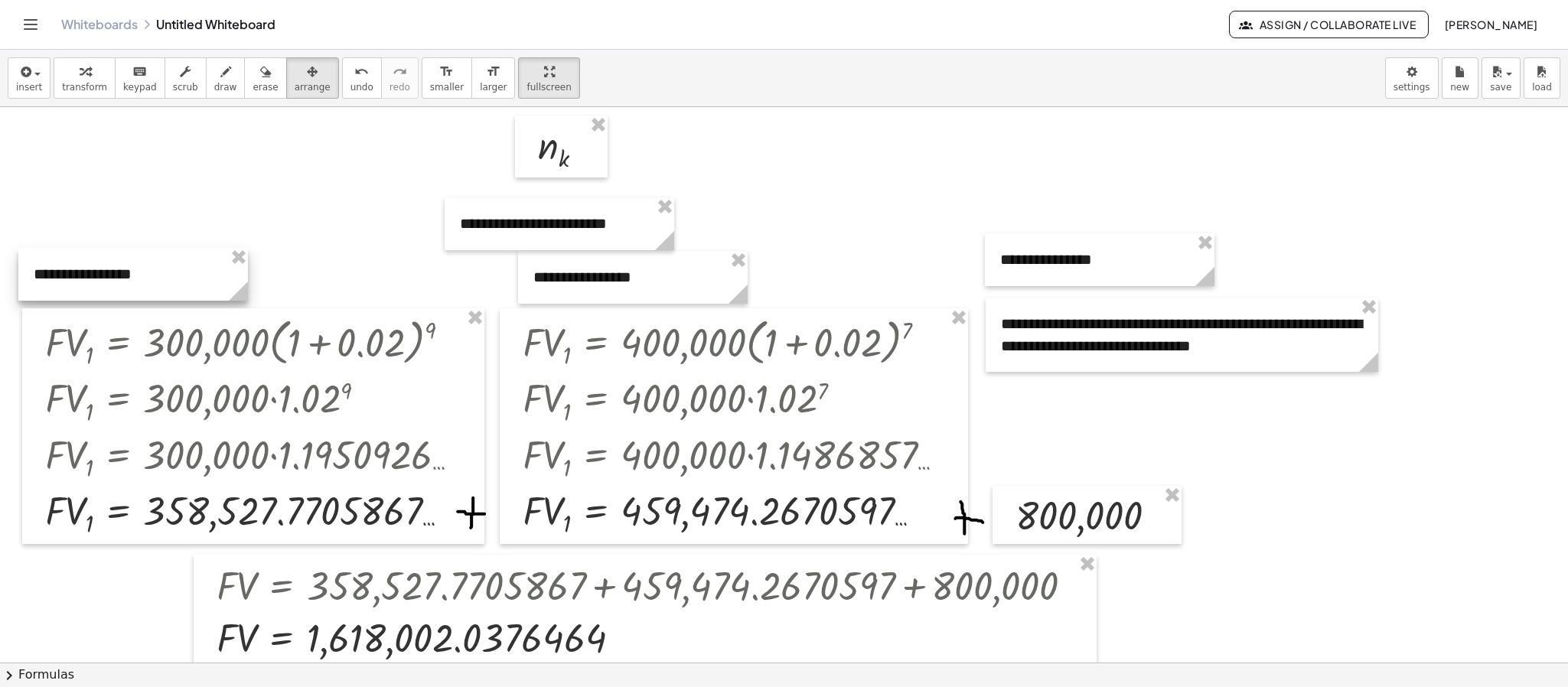
drag, startPoint x: 248, startPoint y: 266, endPoint x: 235, endPoint y: 260, distance: 14.3
click at [232, 259] on div at bounding box center [784, 333] width 1568 height 1110
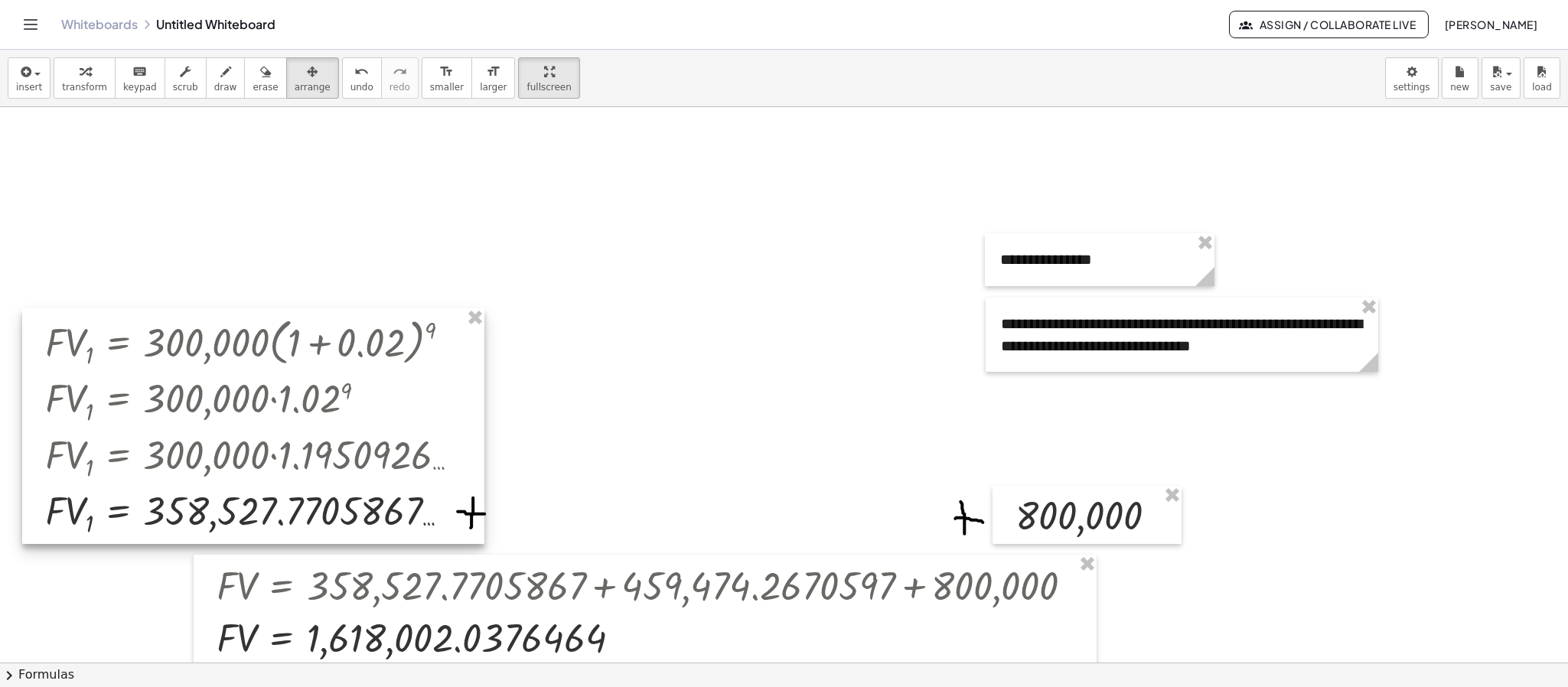
drag, startPoint x: 474, startPoint y: 308, endPoint x: 497, endPoint y: 333, distance: 34.0
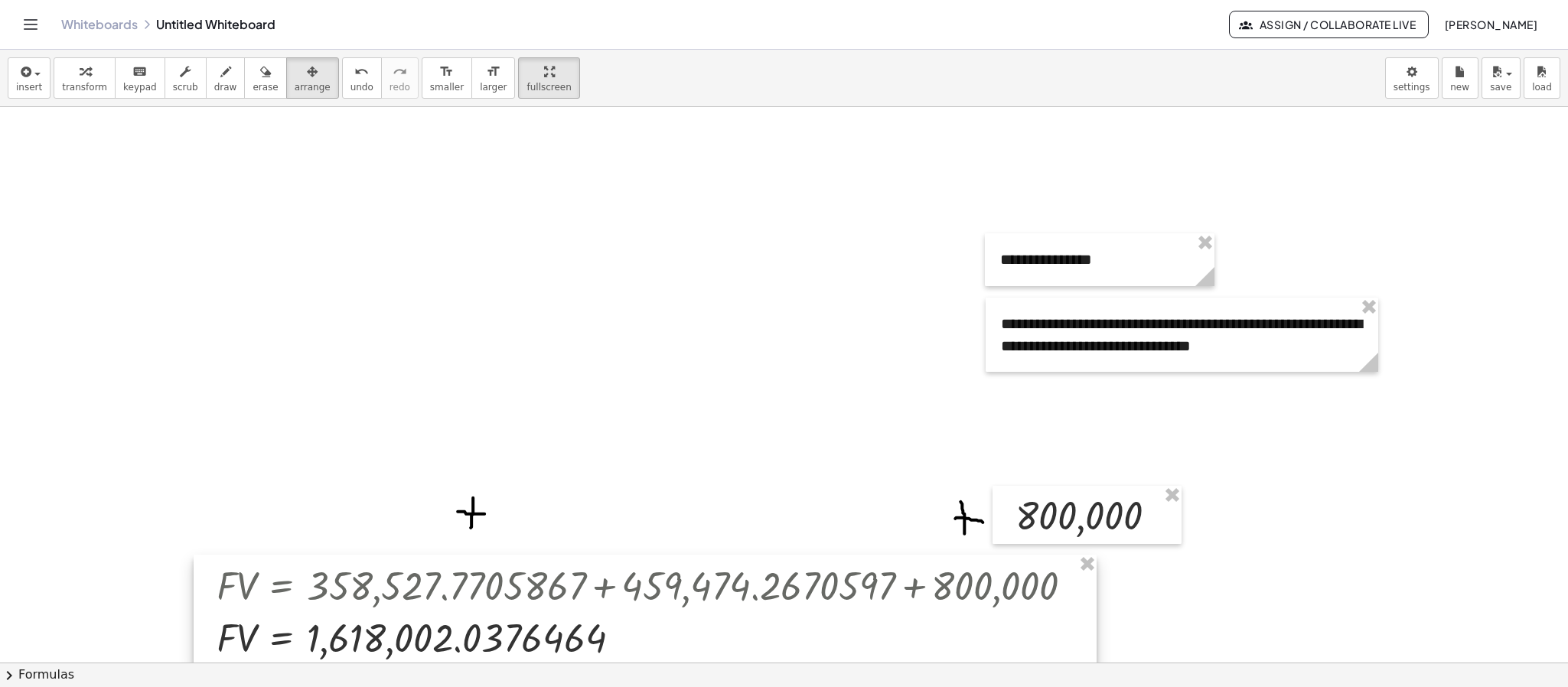
drag, startPoint x: 1078, startPoint y: 562, endPoint x: 1086, endPoint y: 562, distance: 8.0
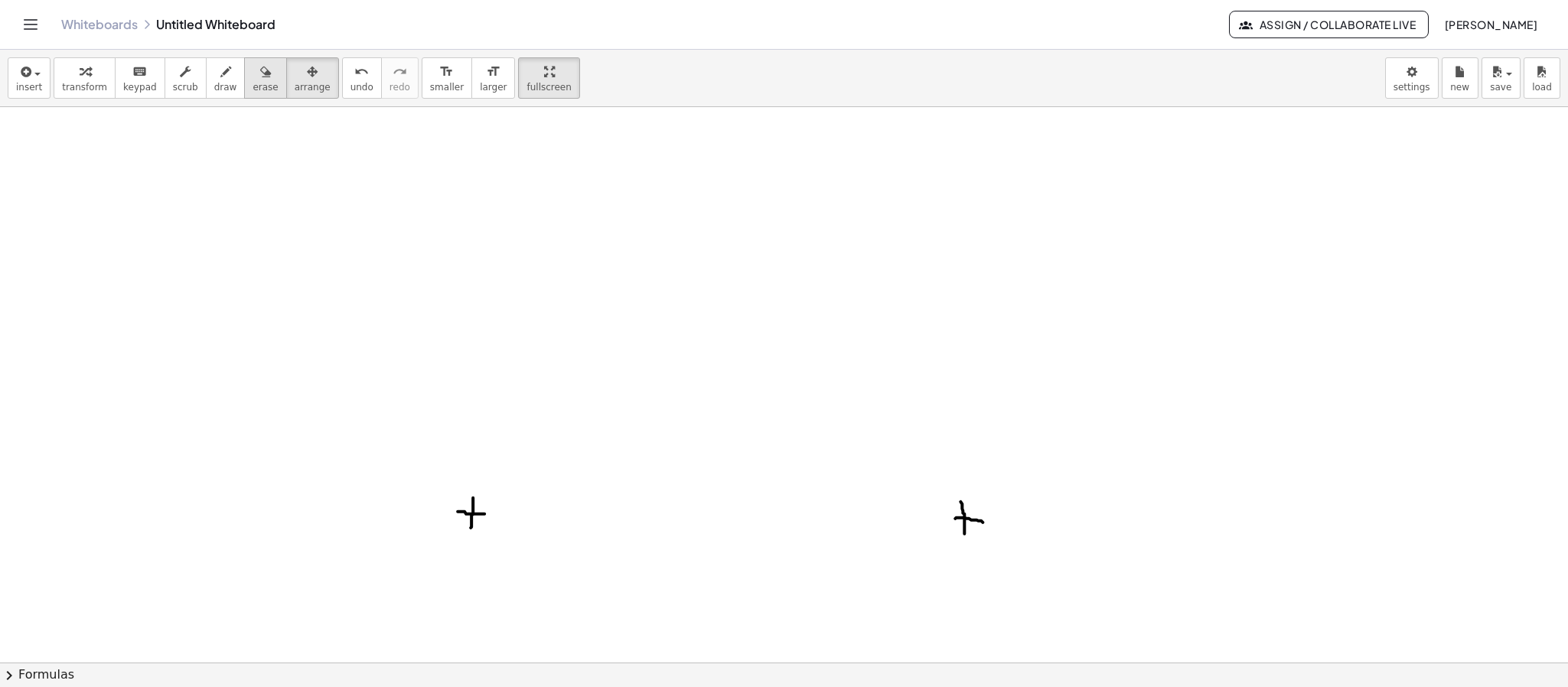
click at [244, 74] on button "erase" at bounding box center [265, 77] width 42 height 41
drag, startPoint x: 369, startPoint y: 480, endPoint x: 98, endPoint y: 290, distance: 331.0
click at [3, 290] on div at bounding box center [784, 333] width 1568 height 1110
click at [32, 74] on span "button" at bounding box center [33, 73] width 3 height 10
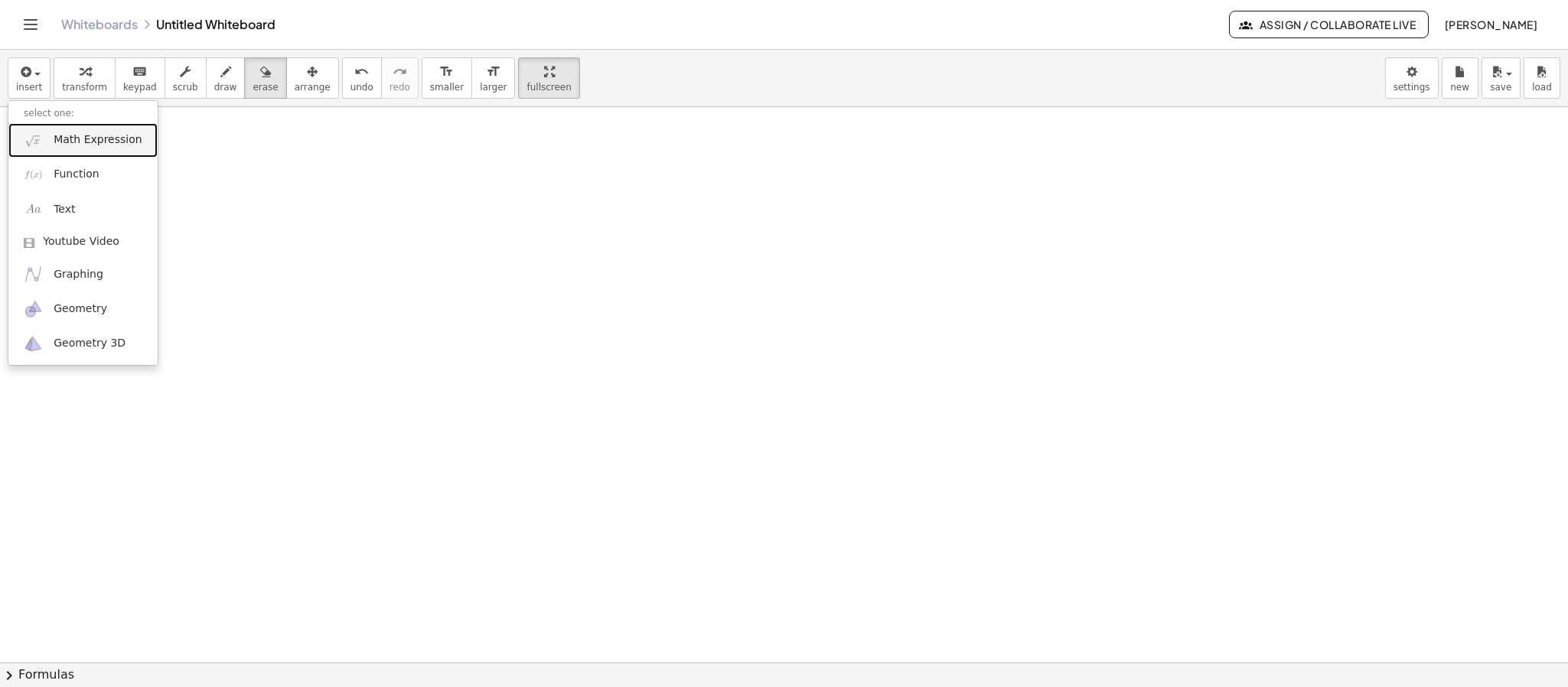
click at [53, 149] on link "Math Expression" at bounding box center [83, 140] width 149 height 35
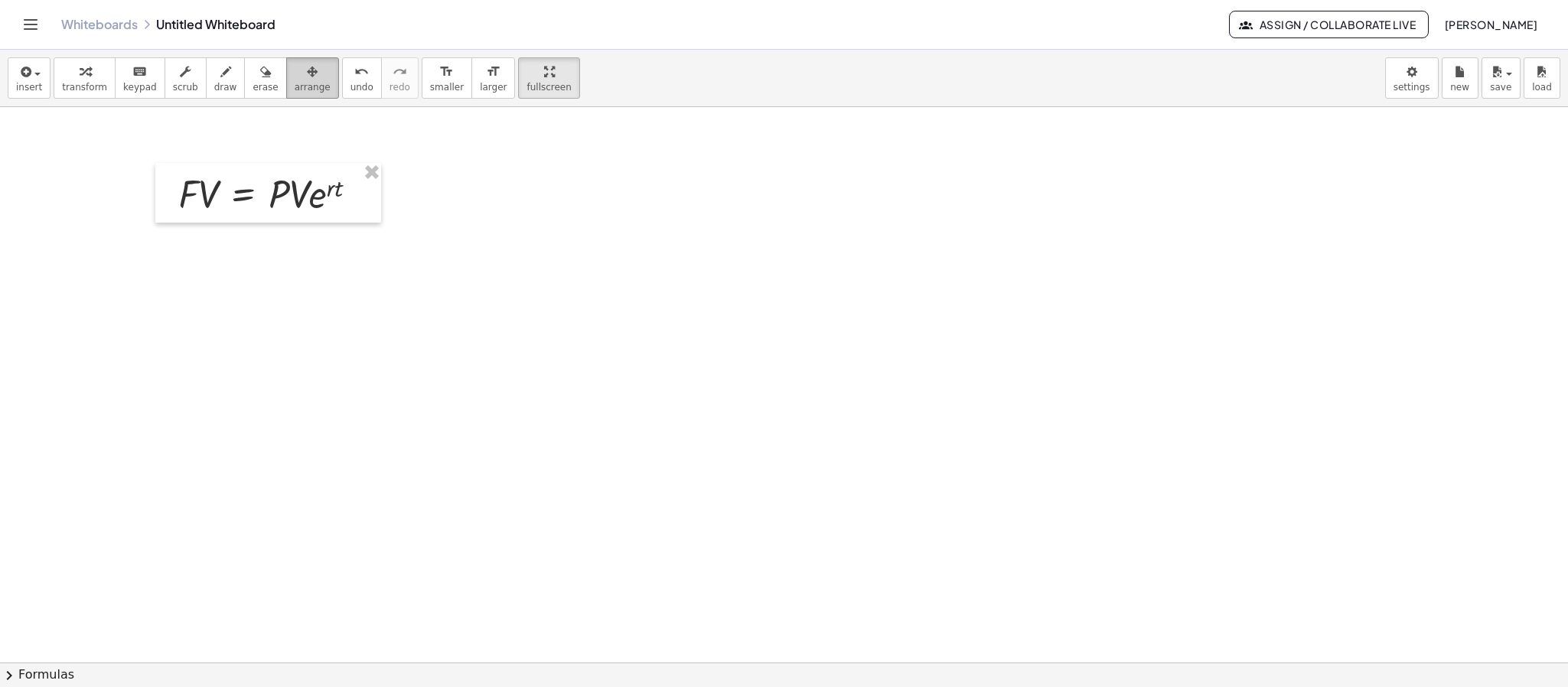
click at [299, 77] on div "button" at bounding box center [312, 71] width 36 height 18
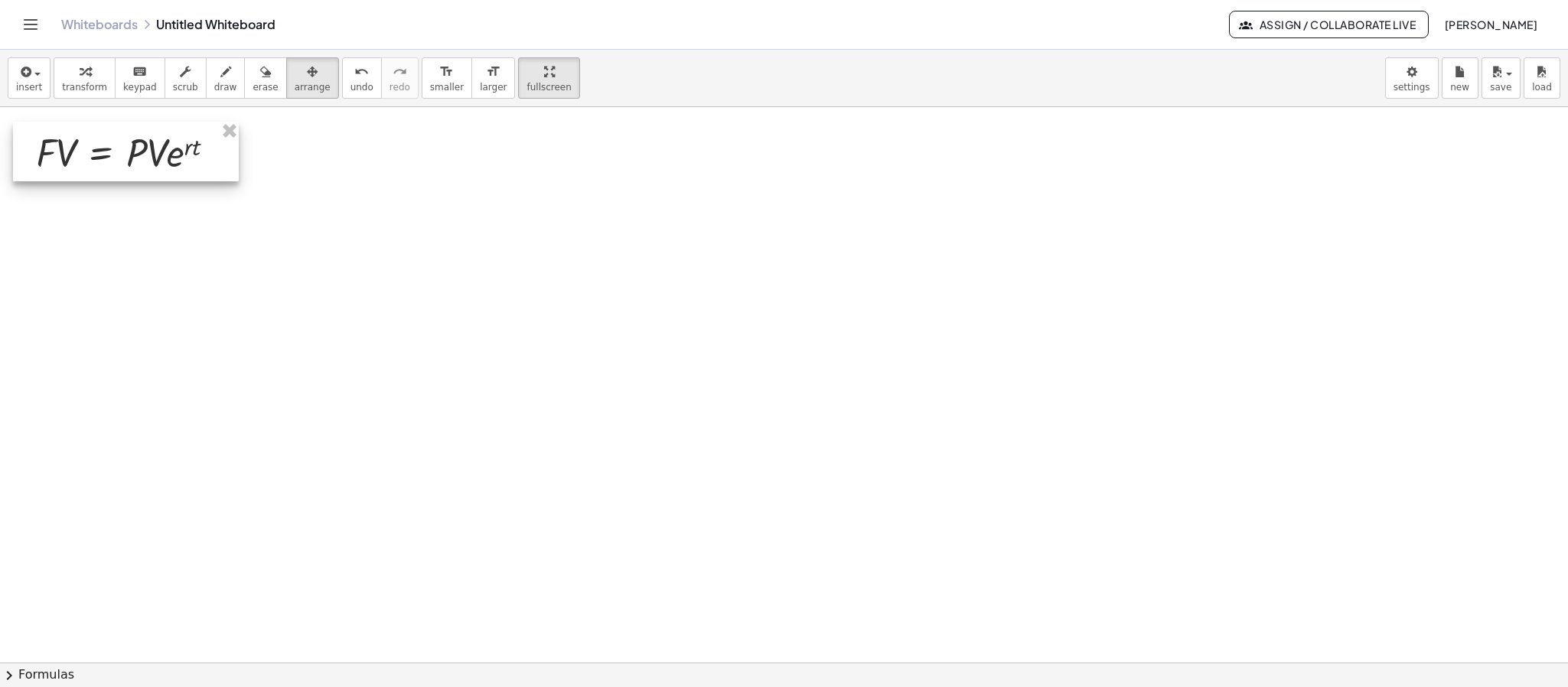
drag, startPoint x: 287, startPoint y: 205, endPoint x: 145, endPoint y: 164, distance: 147.8
click at [145, 164] on div at bounding box center [125, 152] width 226 height 60
click at [18, 87] on span "insert" at bounding box center [29, 87] width 26 height 10
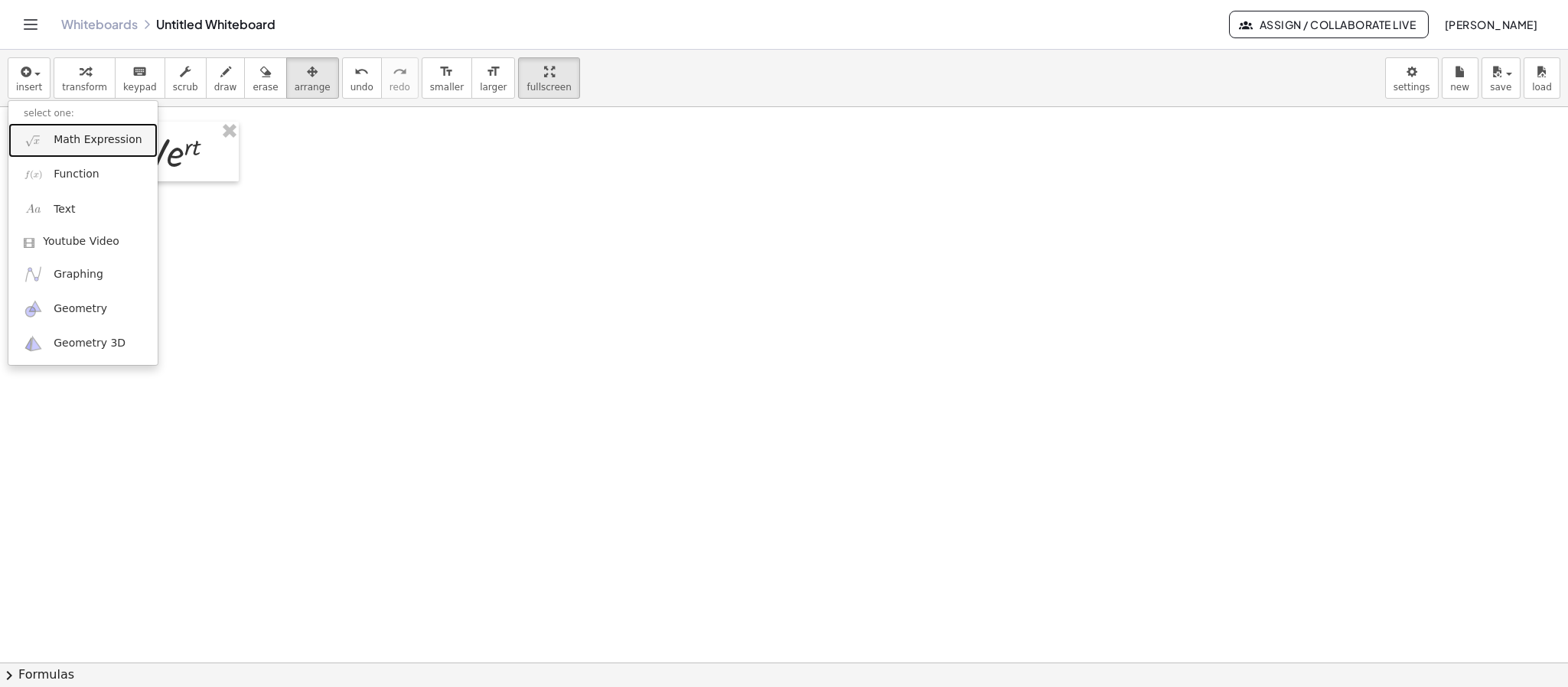
click at [67, 138] on span "Math Expression" at bounding box center [97, 140] width 88 height 16
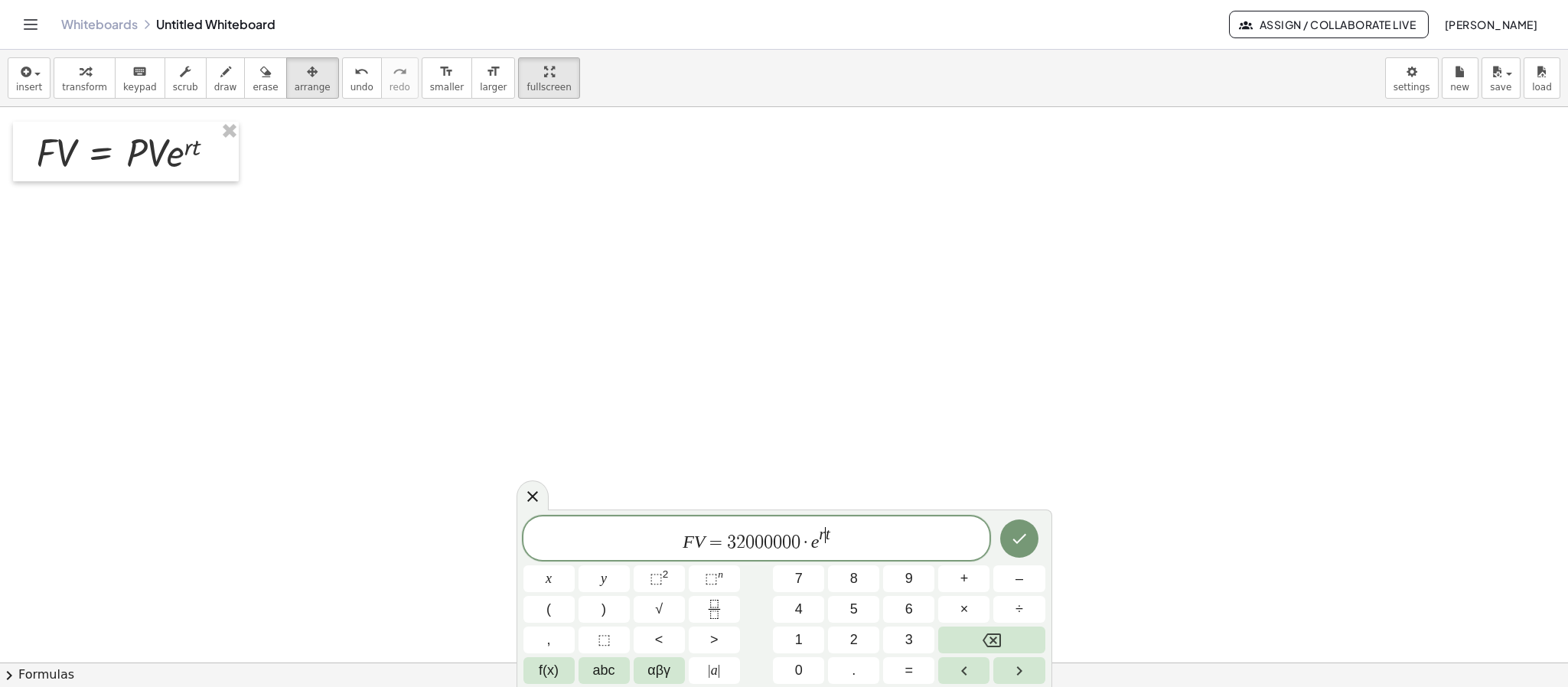
click at [824, 535] on span "r ​ t" at bounding box center [824, 535] width 10 height 17
click at [957, 596] on button "×" at bounding box center [963, 609] width 51 height 27
click at [846, 526] on span "F V = 3 2 0 0 0 0 0 0 · e 0 . 0 9 · t ​" at bounding box center [757, 539] width 467 height 28
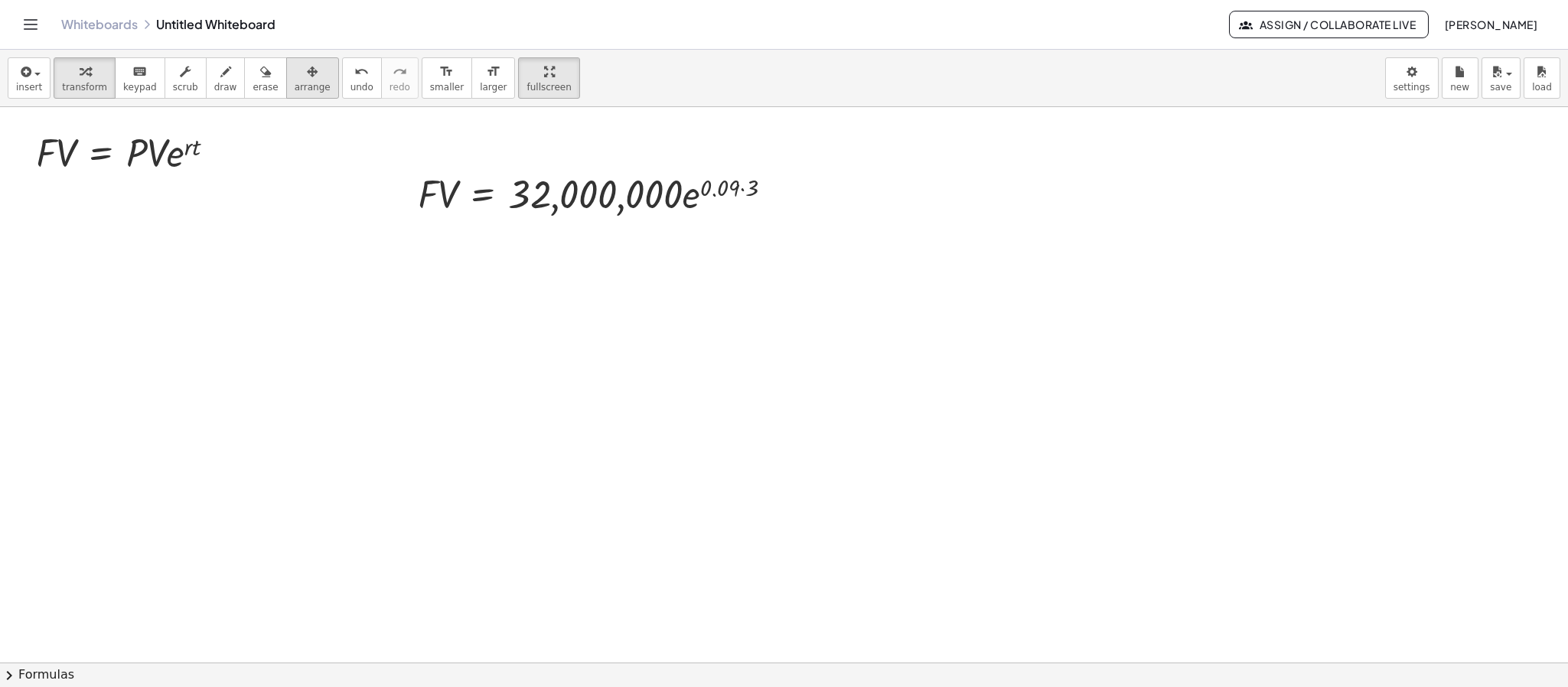
click at [301, 92] on span "arrange" at bounding box center [312, 87] width 36 height 10
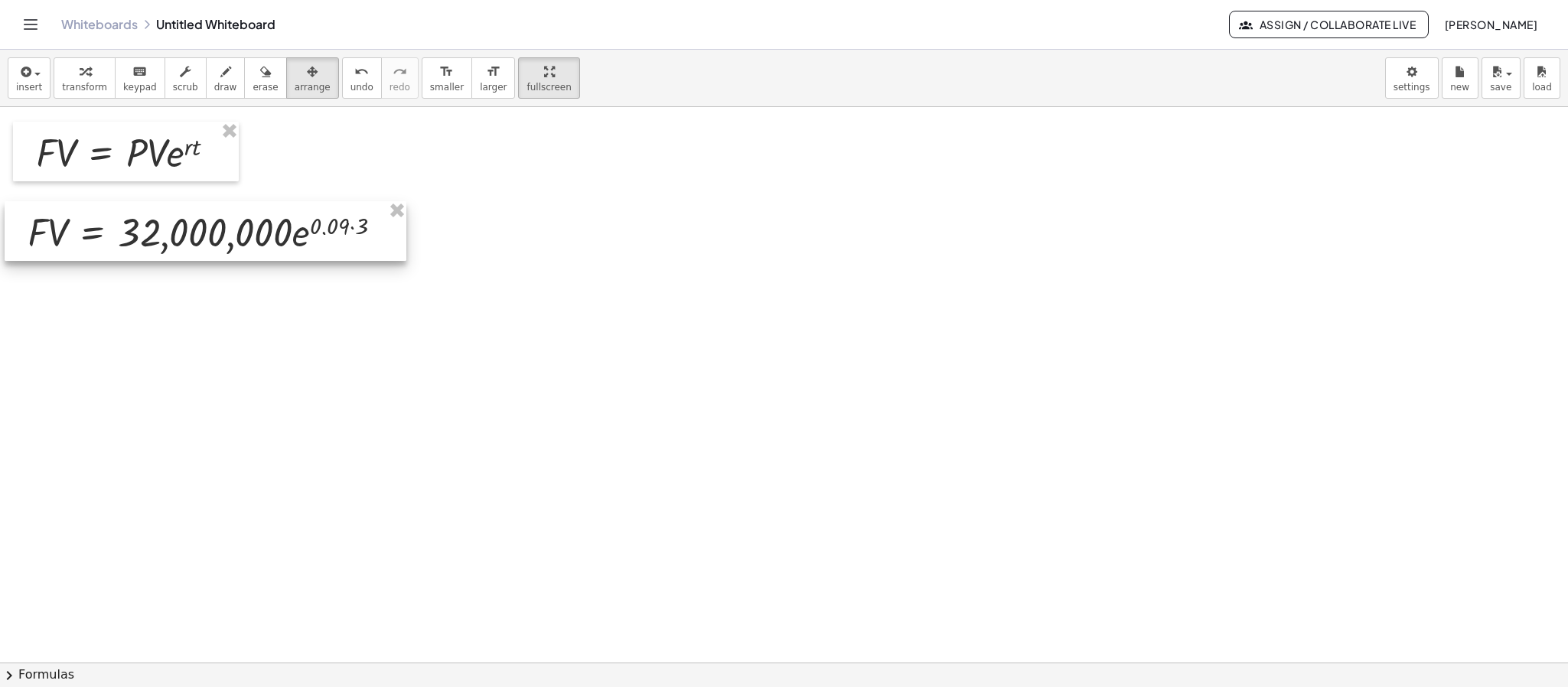
drag, startPoint x: 531, startPoint y: 193, endPoint x: 141, endPoint y: 232, distance: 391.9
click at [141, 232] on div at bounding box center [205, 231] width 402 height 60
click at [355, 223] on div at bounding box center [205, 231] width 402 height 60
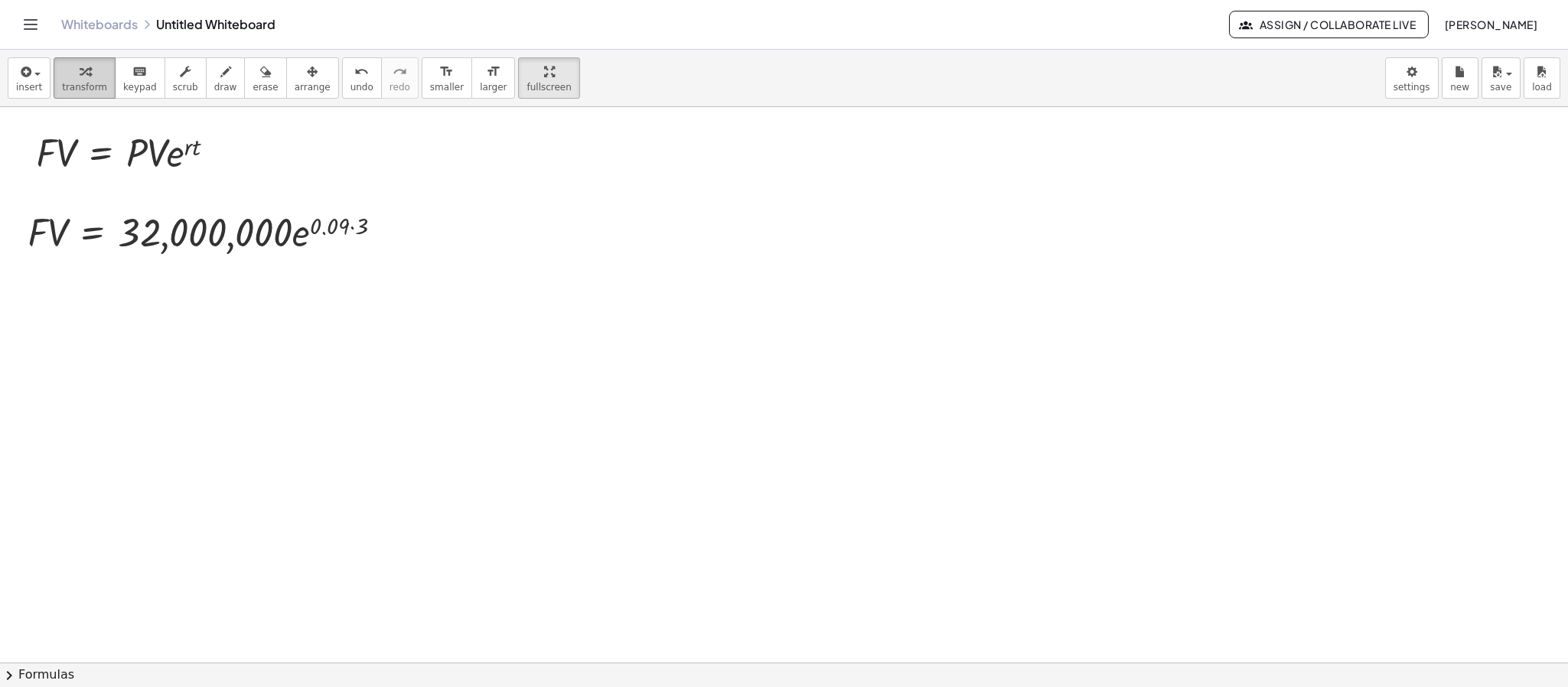
click at [99, 80] on button "transform" at bounding box center [84, 77] width 62 height 41
click at [349, 227] on div at bounding box center [211, 231] width 382 height 52
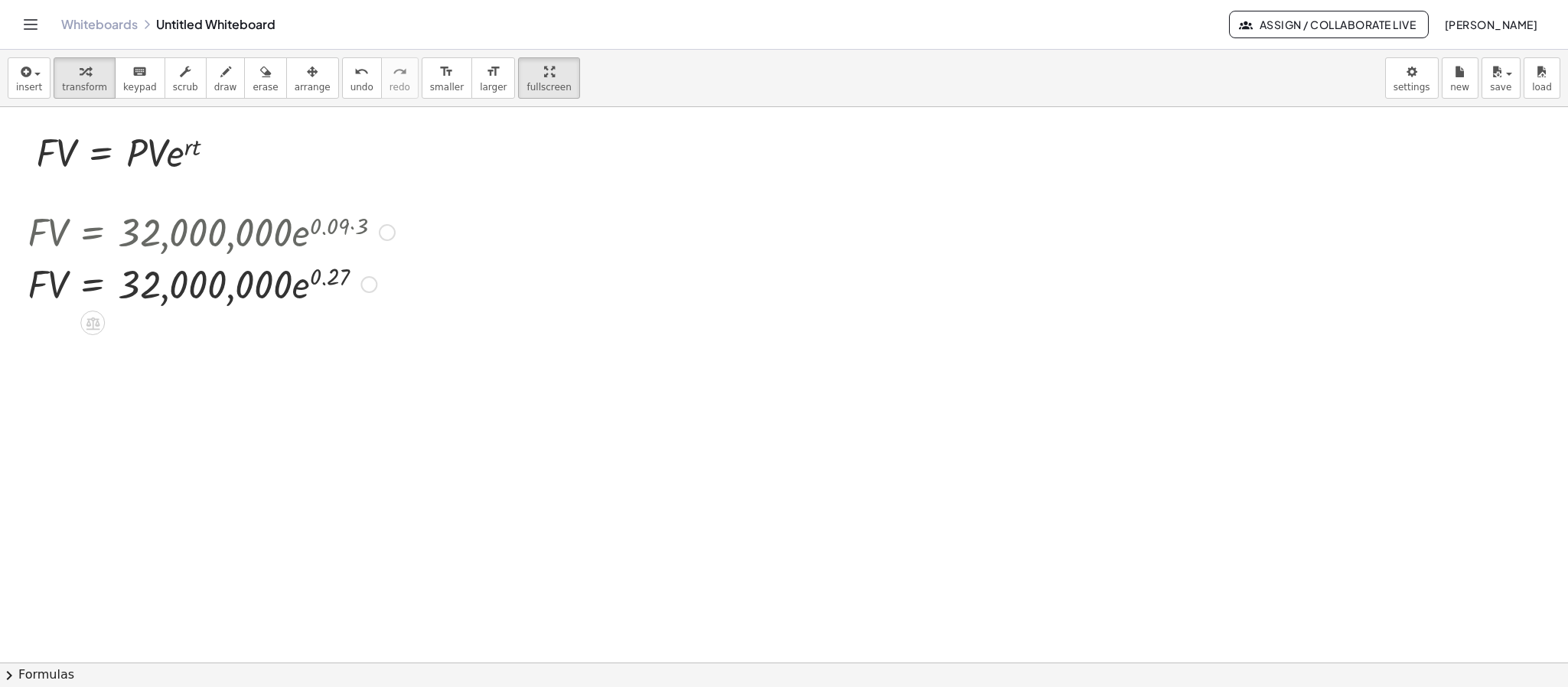
click at [301, 289] on div at bounding box center [211, 283] width 382 height 52
click at [304, 286] on div at bounding box center [211, 283] width 382 height 52
click at [290, 286] on div at bounding box center [211, 283] width 382 height 52
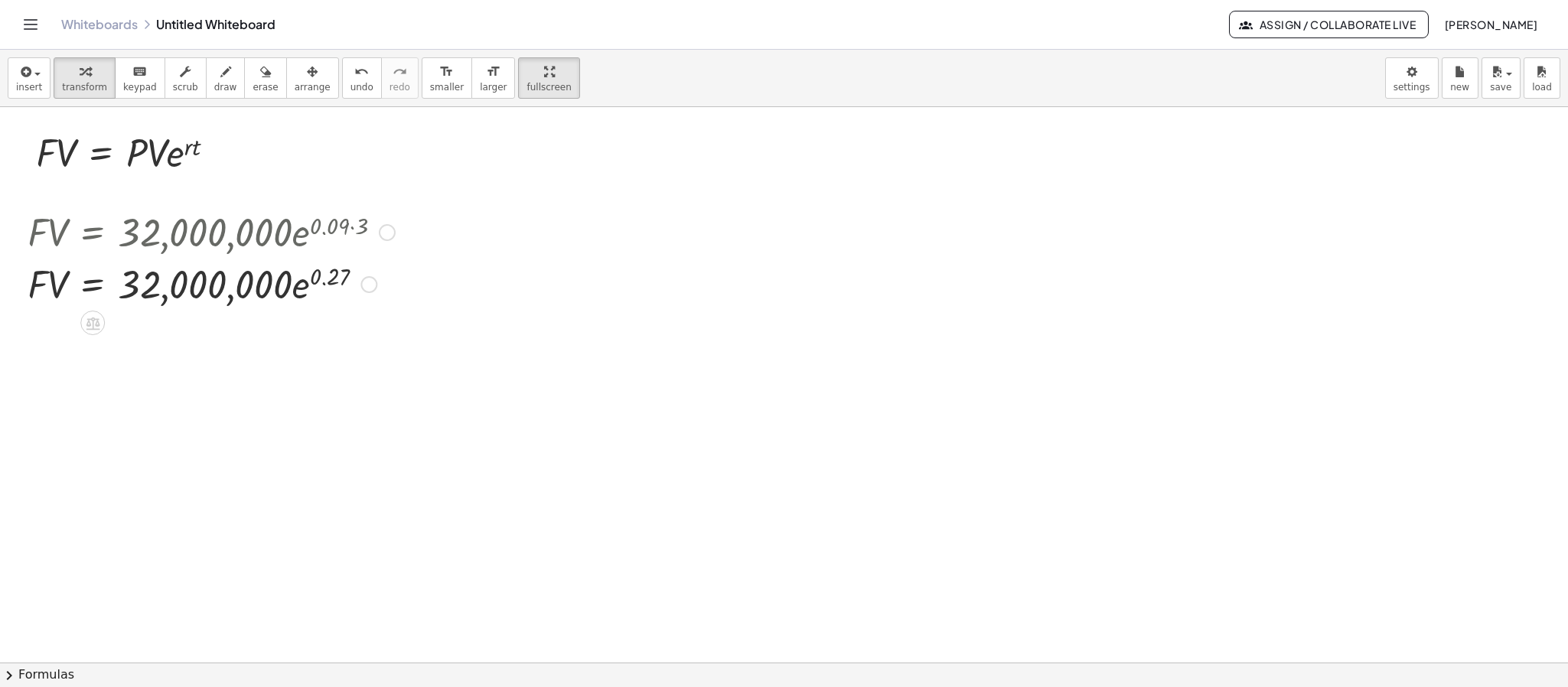
click at [301, 289] on div at bounding box center [211, 283] width 382 height 52
click at [168, 283] on div at bounding box center [211, 283] width 382 height 52
click at [310, 286] on div at bounding box center [211, 283] width 382 height 52
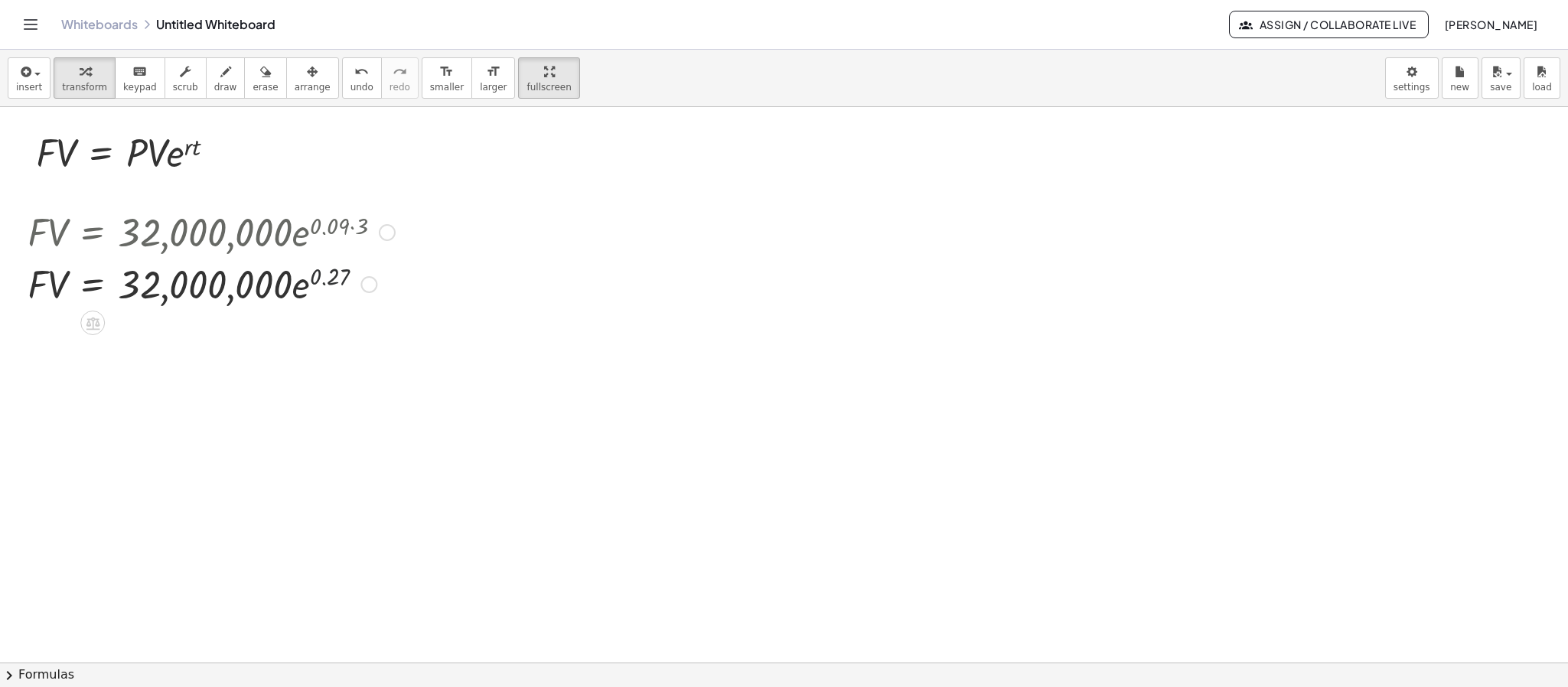
click at [310, 286] on div at bounding box center [211, 283] width 382 height 52
click at [299, 289] on div at bounding box center [211, 283] width 382 height 52
click at [324, 218] on div at bounding box center [211, 231] width 382 height 52
click at [395, 232] on div at bounding box center [211, 231] width 382 height 52
click at [388, 234] on div at bounding box center [387, 232] width 17 height 17
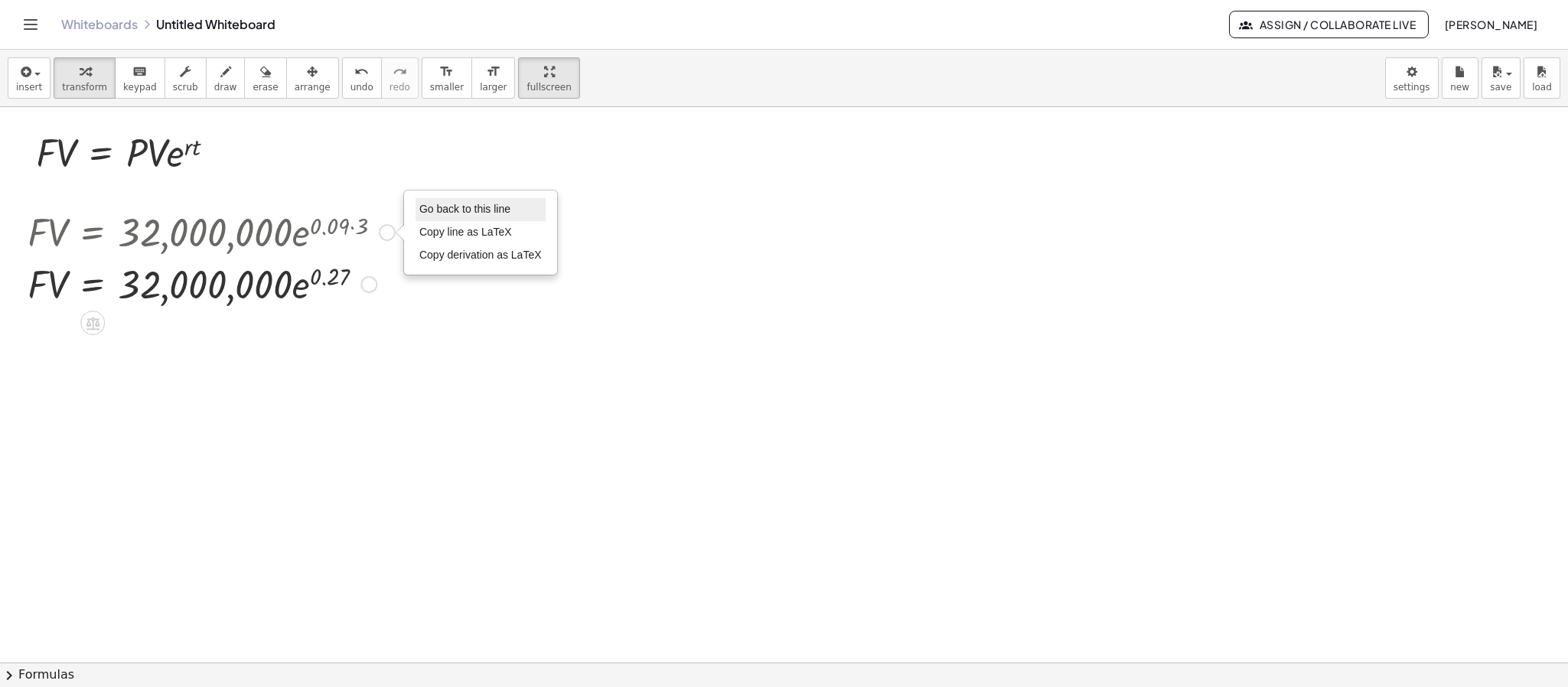
click at [436, 214] on span "Go back to this line" at bounding box center [464, 209] width 91 height 12
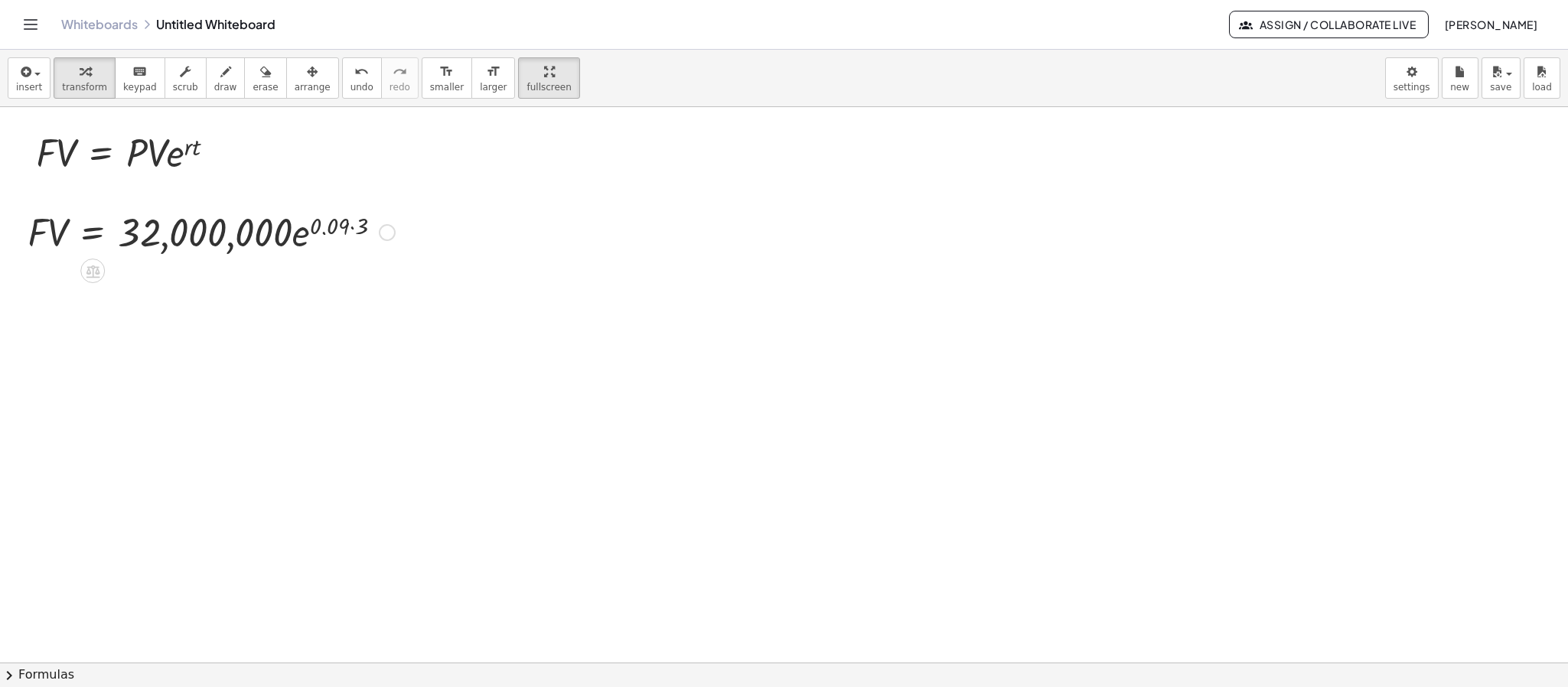
click at [389, 232] on div "Go back to this line Copy line as LaTeX Copy derivation as LaTeX" at bounding box center [387, 232] width 17 height 17
click at [470, 196] on li "Fix a mistake" at bounding box center [480, 186] width 130 height 23
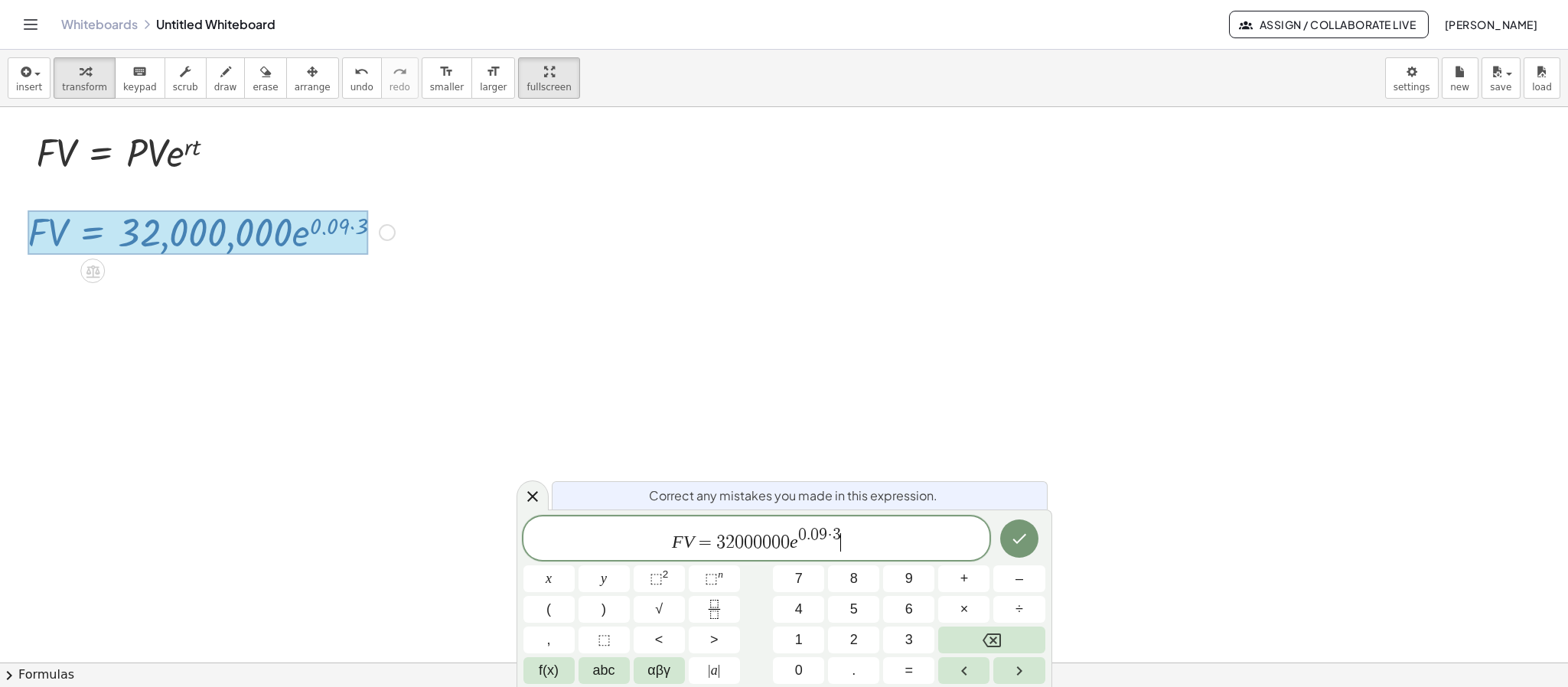
click at [788, 544] on span "F V = 3 2 0 0 0 0 0 0 e 0 . 0 9 · 3 ​" at bounding box center [757, 539] width 467 height 28
click at [947, 604] on button "×" at bounding box center [963, 609] width 51 height 27
click at [802, 547] on span "F V = 3 2 0 0 0 0 0 0 · e ​ 0 . 0 9 · 3" at bounding box center [757, 539] width 467 height 28
click at [544, 610] on span "f(x)" at bounding box center [548, 670] width 20 height 21
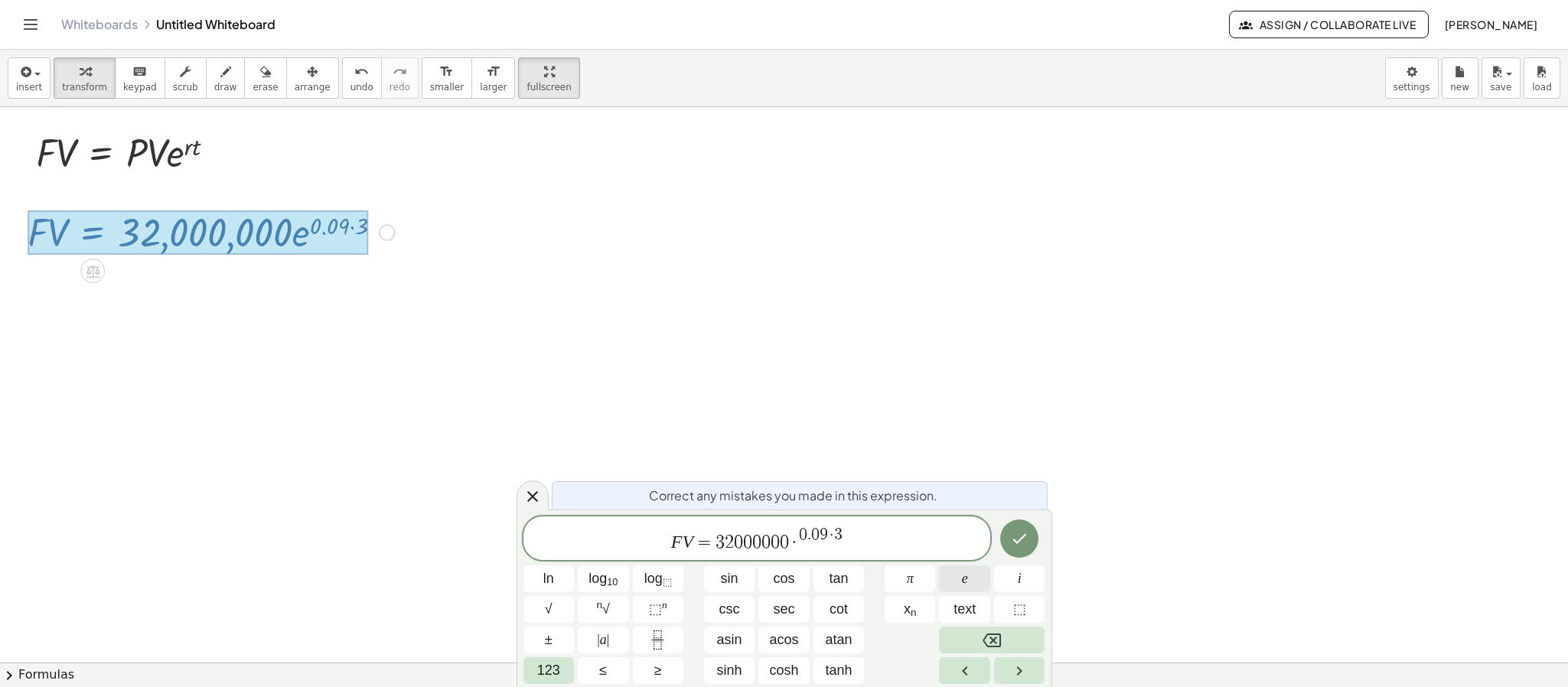
click at [977, 581] on button "e" at bounding box center [964, 578] width 51 height 27
click at [1019, 549] on button "Done" at bounding box center [1019, 538] width 38 height 38
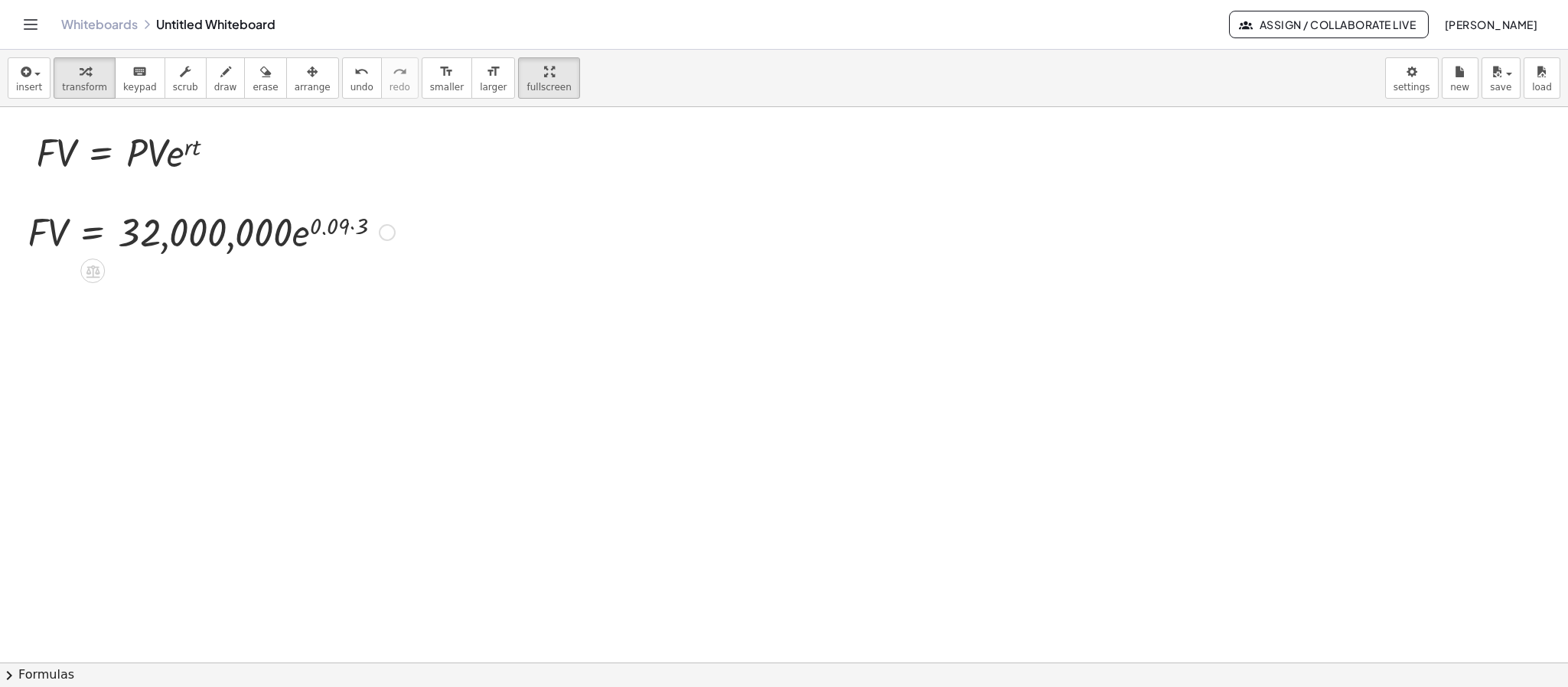
click at [349, 227] on div at bounding box center [211, 231] width 382 height 52
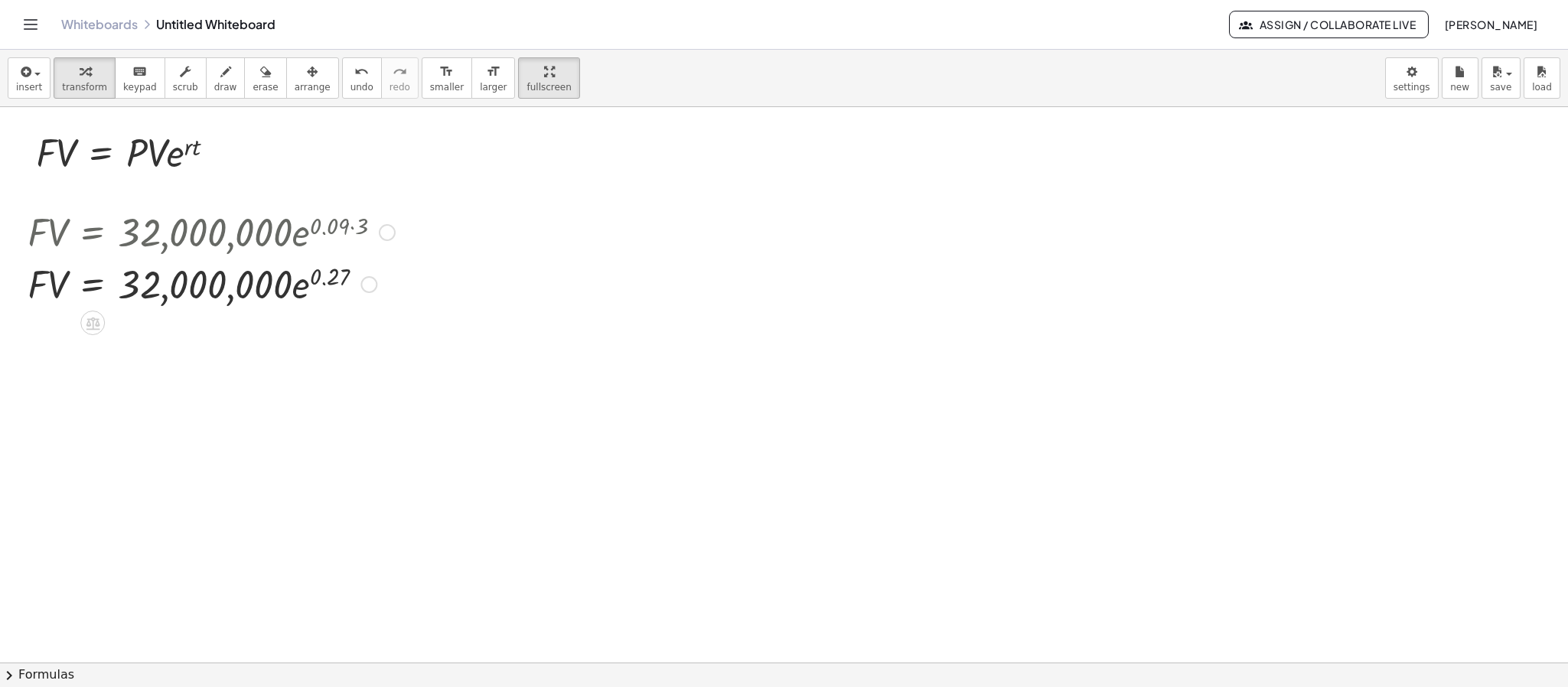
click at [305, 293] on div at bounding box center [211, 283] width 382 height 52
click at [299, 293] on div at bounding box center [211, 283] width 382 height 52
click at [299, 285] on div at bounding box center [211, 283] width 382 height 52
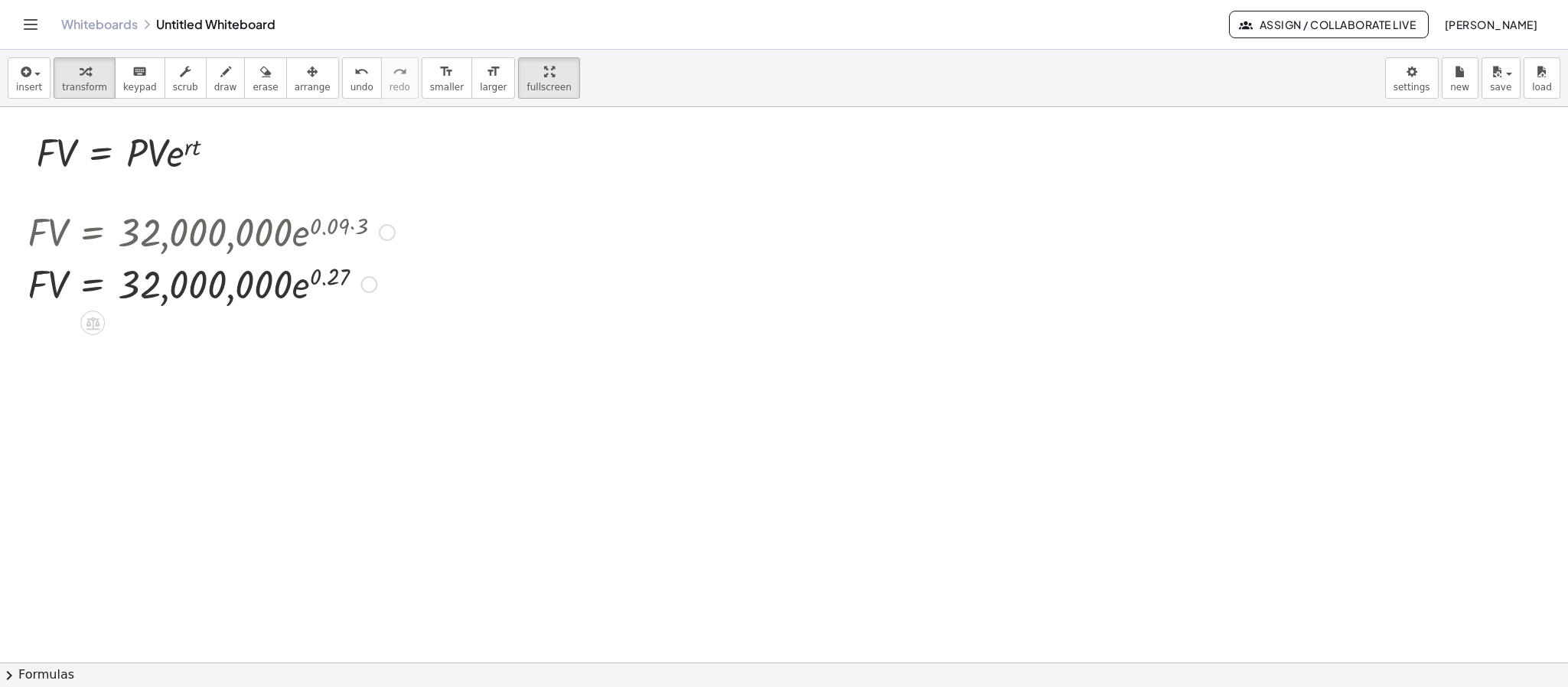
click at [310, 280] on div at bounding box center [211, 283] width 382 height 52
click at [293, 292] on div at bounding box center [211, 283] width 382 height 52
click at [292, 292] on div at bounding box center [211, 283] width 382 height 52
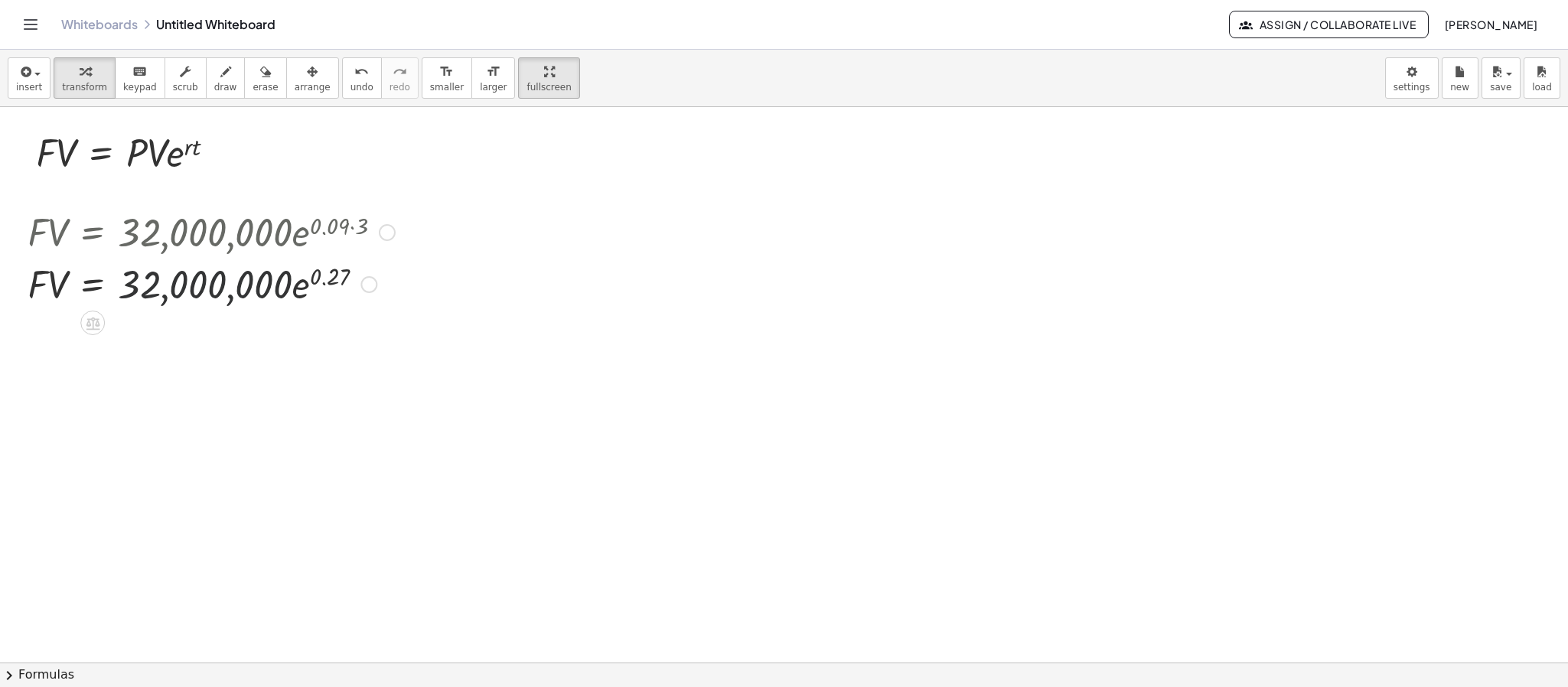
click at [274, 286] on div at bounding box center [211, 283] width 382 height 52
click at [320, 276] on div at bounding box center [211, 283] width 382 height 52
click at [372, 290] on div "Fix a mistake Transform line Copy line as LaTeX Copy derivation as LaTeX Expand…" at bounding box center [368, 284] width 17 height 17
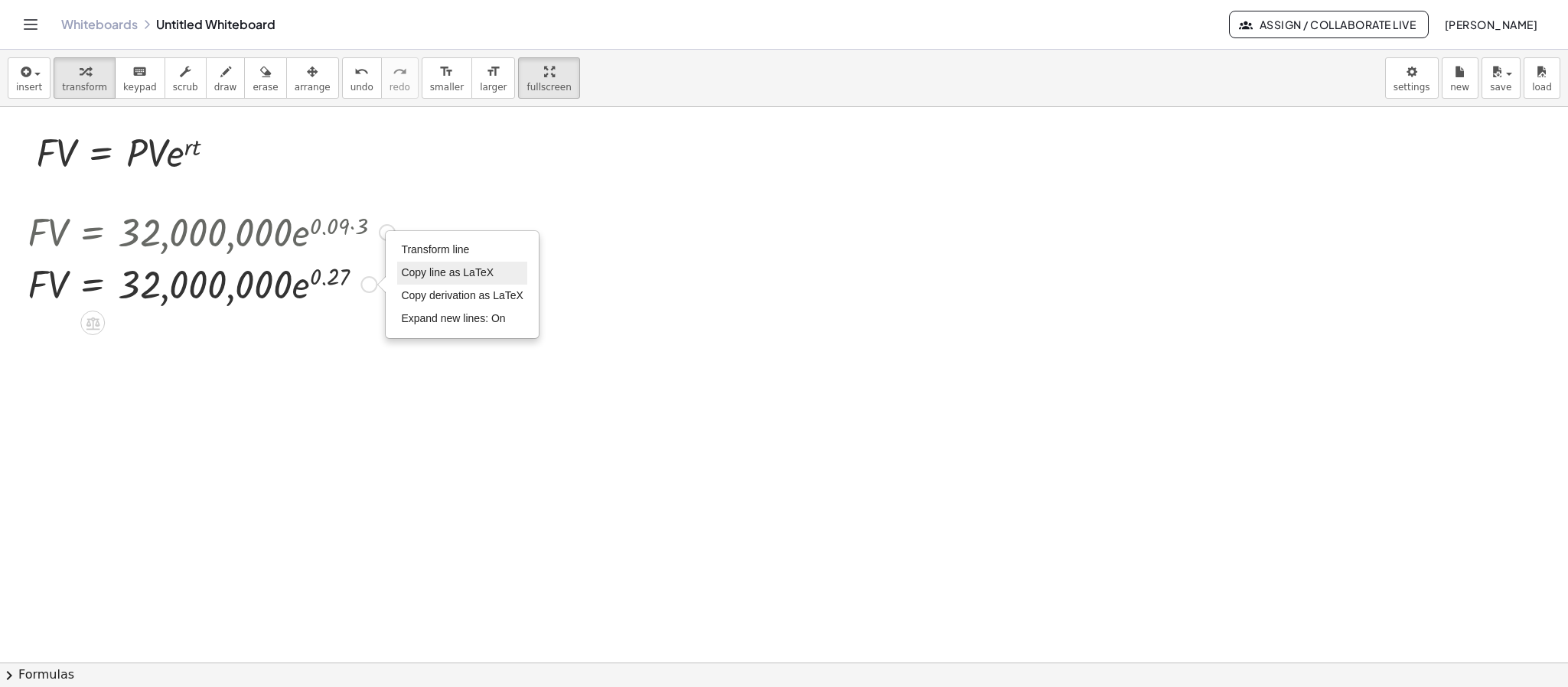
click at [437, 271] on span "Copy line as LaTeX" at bounding box center [447, 273] width 92 height 12
click at [28, 78] on icon "button" at bounding box center [24, 71] width 14 height 18
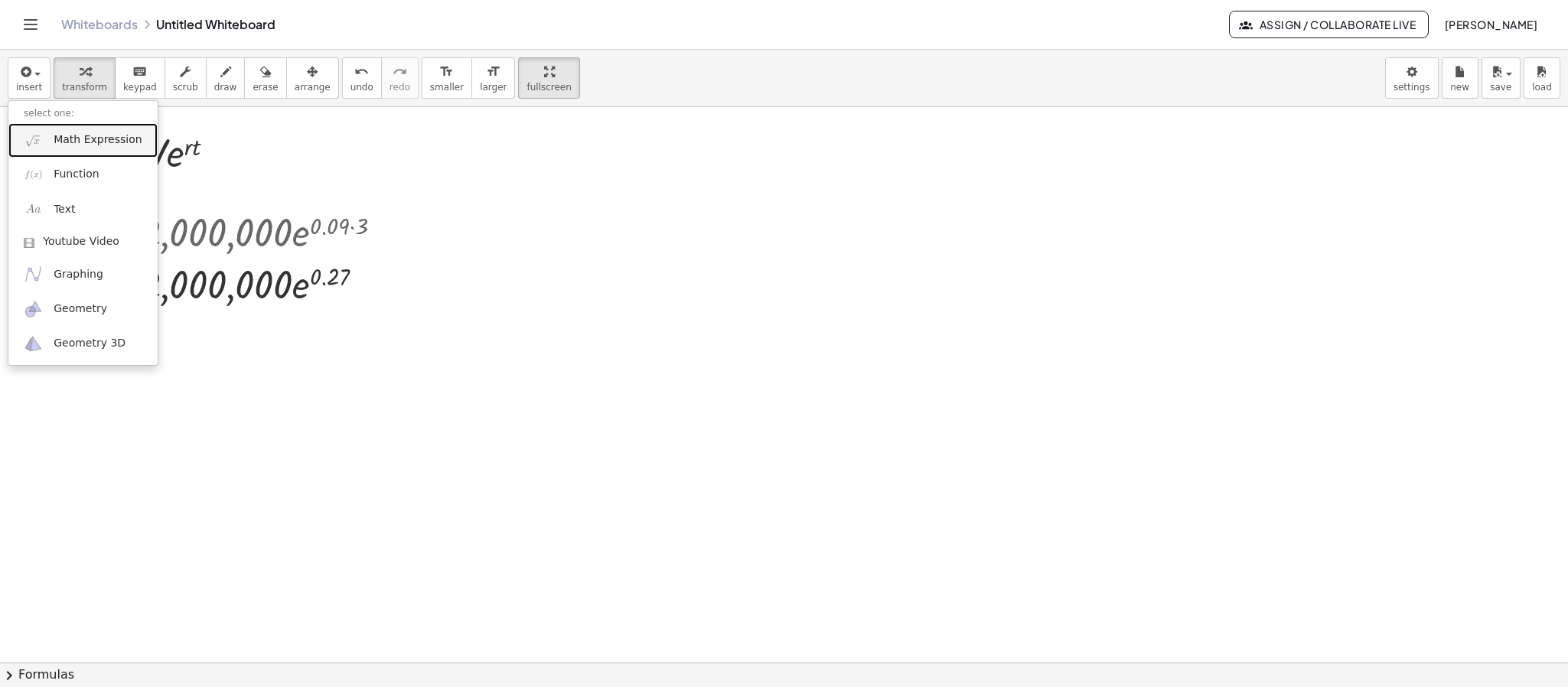
click at [74, 149] on link "Math Expression" at bounding box center [83, 140] width 149 height 35
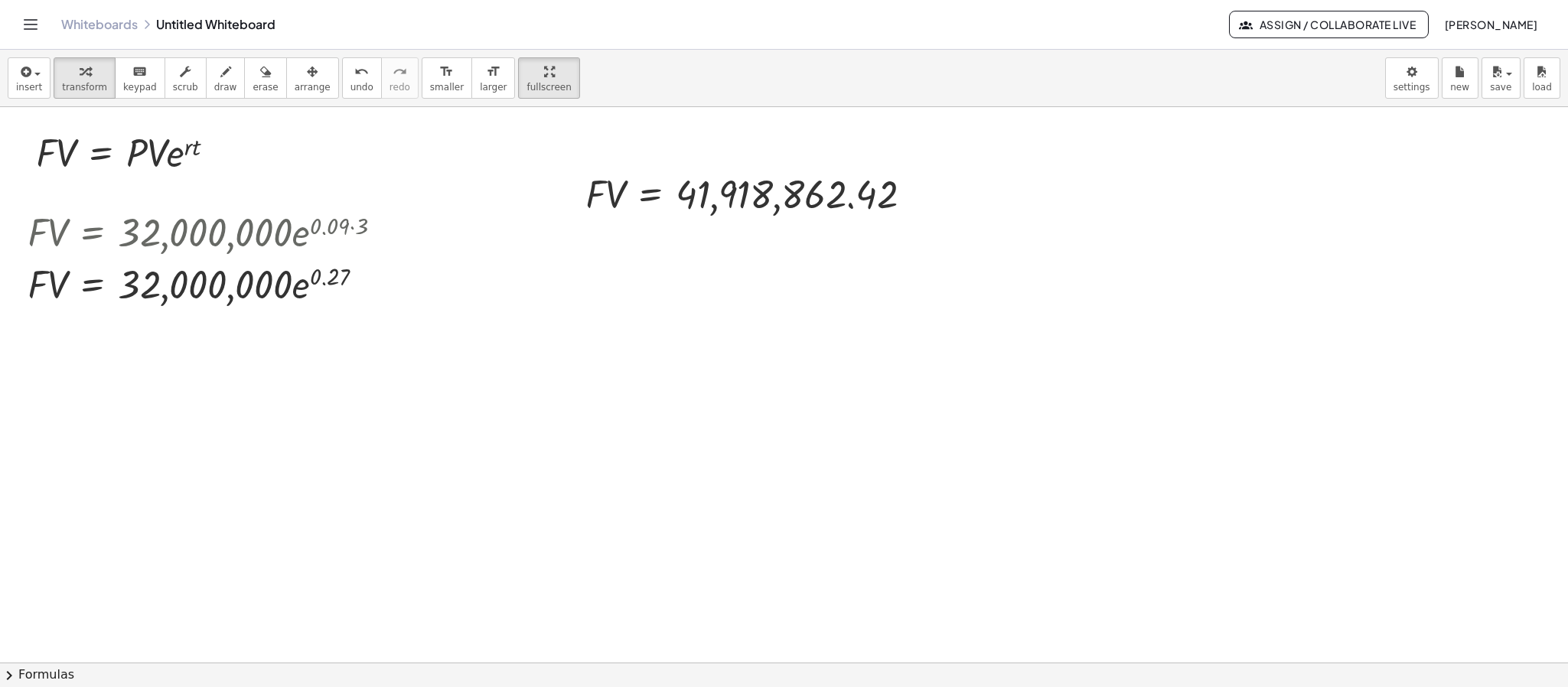
drag, startPoint x: 286, startPoint y: 88, endPoint x: 340, endPoint y: 112, distance: 59.1
click at [294, 91] on span "arrange" at bounding box center [312, 87] width 36 height 10
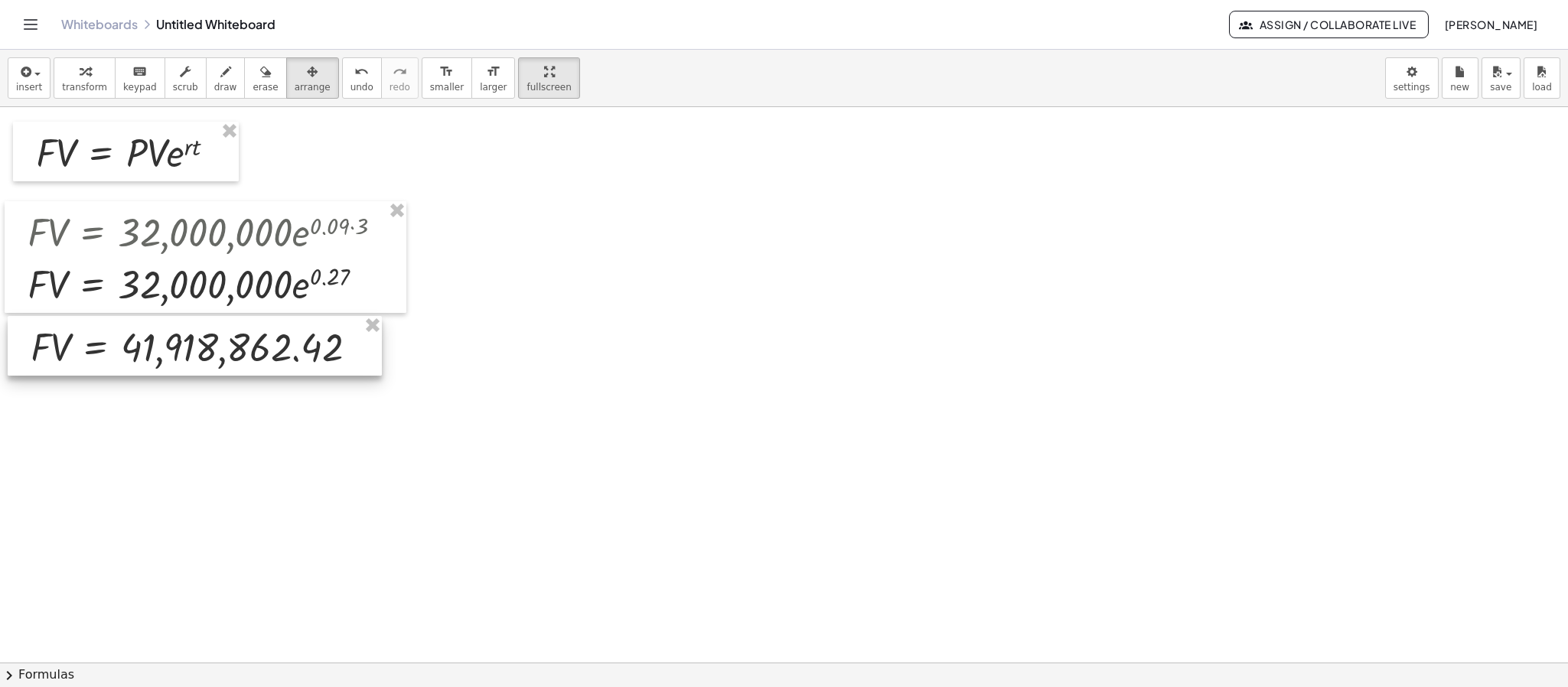
drag, startPoint x: 776, startPoint y: 203, endPoint x: 221, endPoint y: 355, distance: 575.4
click at [221, 355] on div at bounding box center [195, 346] width 375 height 60
click at [841, 525] on div at bounding box center [784, 333] width 1568 height 1110
click at [77, 98] on button "transform" at bounding box center [84, 77] width 62 height 41
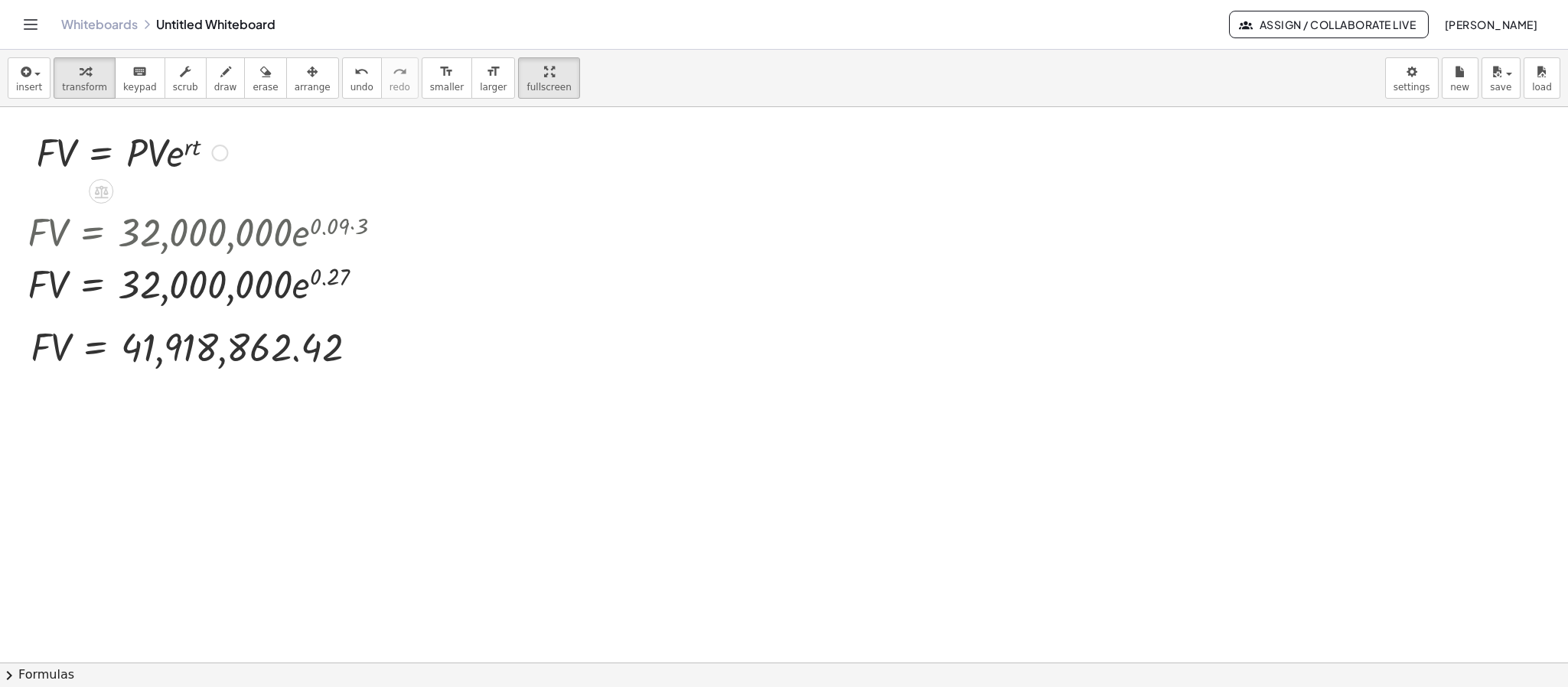
click at [214, 167] on div at bounding box center [131, 152] width 206 height 52
click at [214, 158] on div at bounding box center [219, 152] width 17 height 17
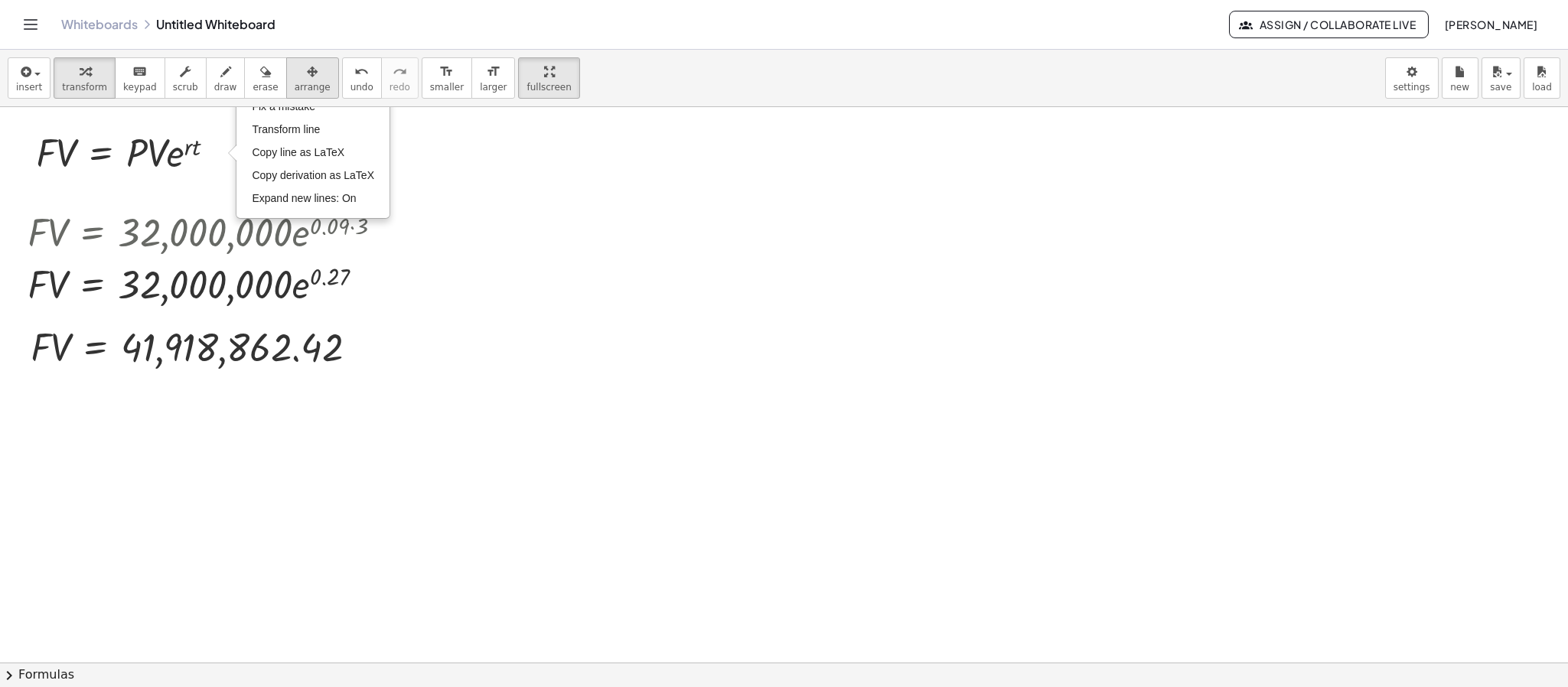
drag, startPoint x: 315, startPoint y: 77, endPoint x: 301, endPoint y: 84, distance: 15.7
click at [312, 80] on div "insert select one: Math Expression Function Text Youtube Video Graphing Geometr…" at bounding box center [784, 78] width 1568 height 57
click at [301, 84] on span "arrange" at bounding box center [312, 87] width 36 height 10
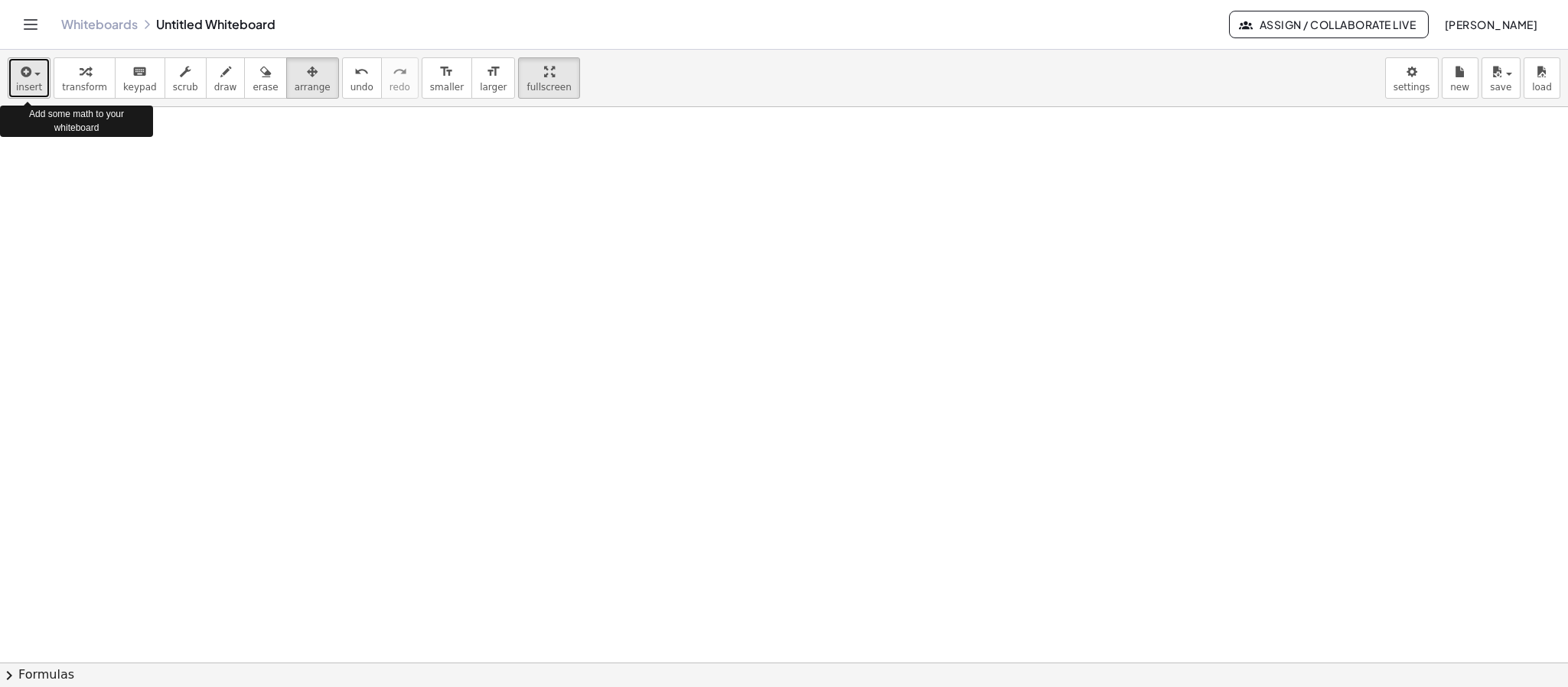
click at [44, 80] on button "insert" at bounding box center [29, 77] width 43 height 41
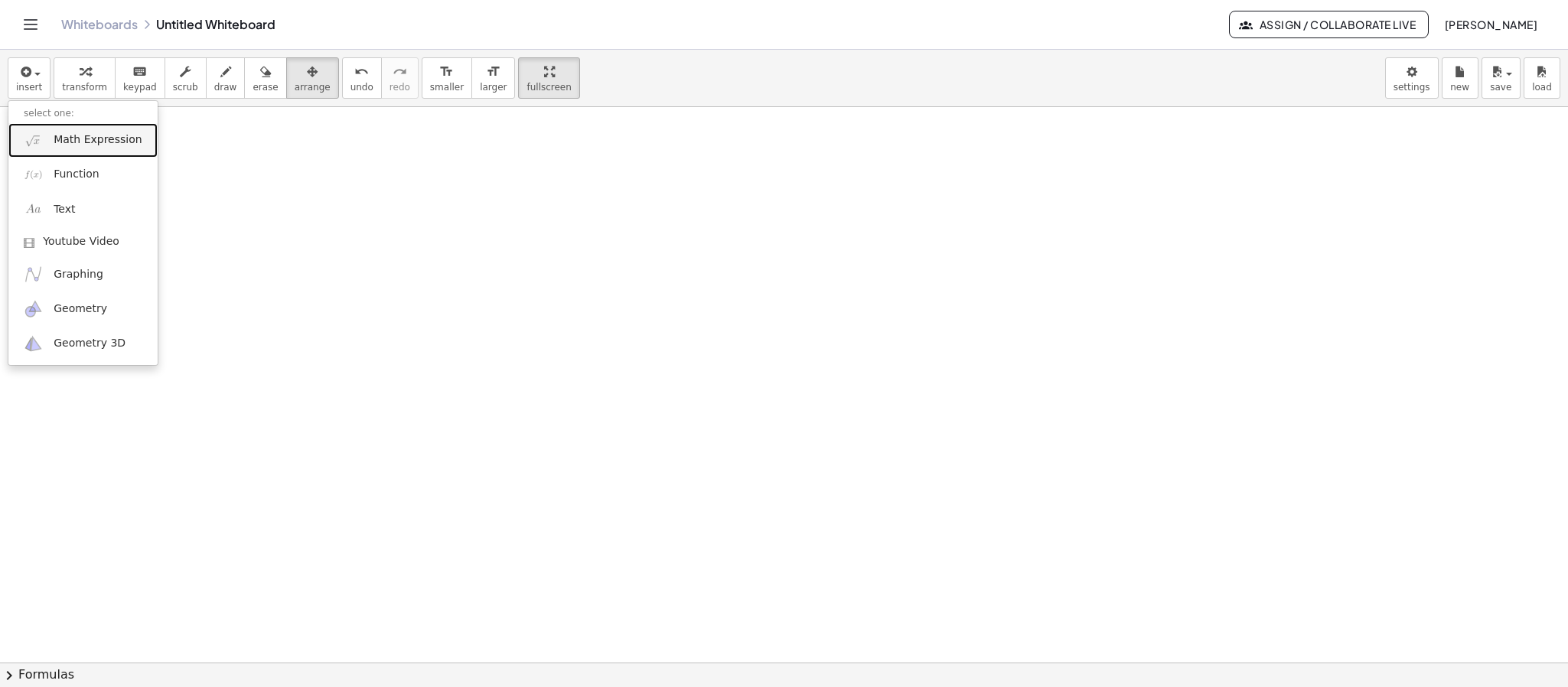
click at [69, 145] on span "Math Expression" at bounding box center [97, 140] width 88 height 16
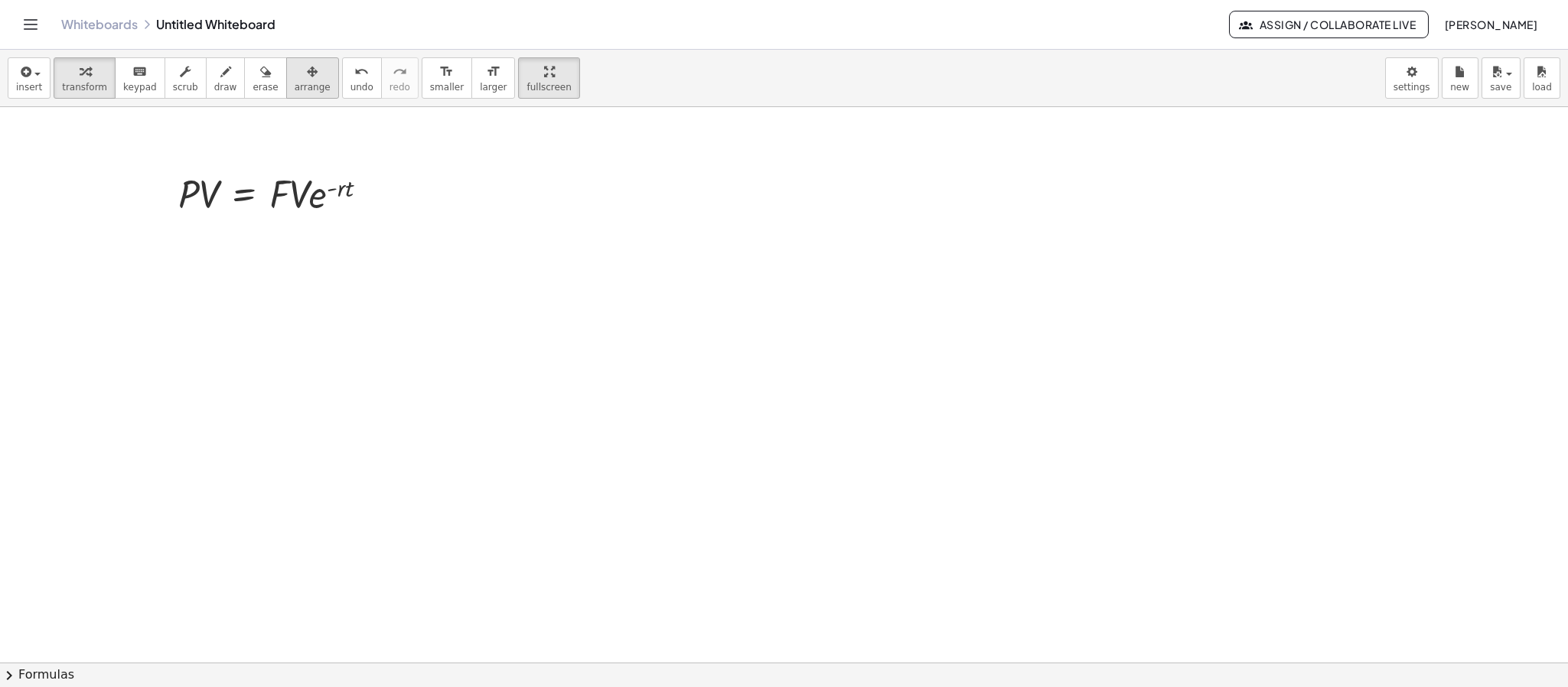
click at [305, 85] on span "arrange" at bounding box center [312, 87] width 36 height 10
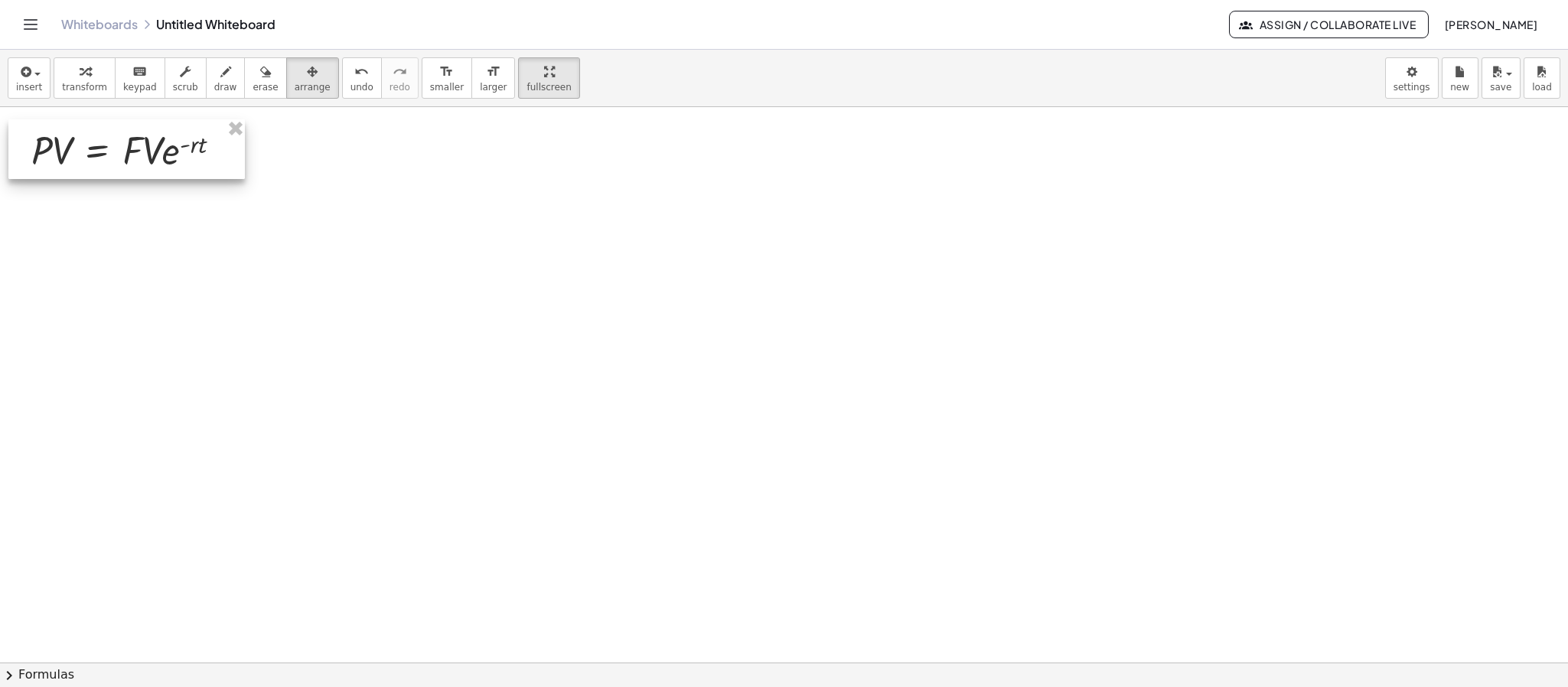
drag, startPoint x: 301, startPoint y: 185, endPoint x: 154, endPoint y: 142, distance: 153.2
click at [154, 142] on div at bounding box center [126, 149] width 236 height 60
click at [25, 91] on span "insert" at bounding box center [29, 87] width 26 height 10
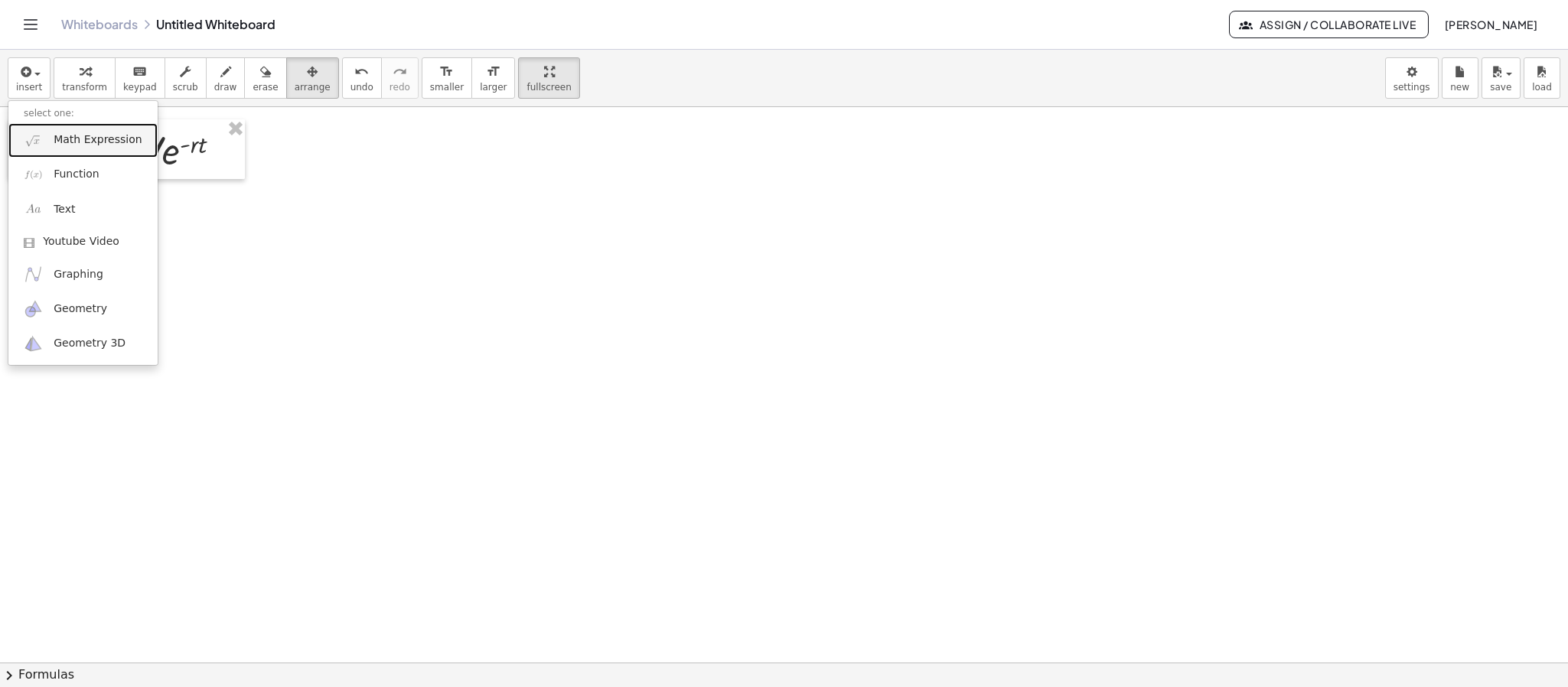
drag, startPoint x: 60, startPoint y: 147, endPoint x: 74, endPoint y: 142, distance: 14.9
click at [60, 143] on span "Math Expression" at bounding box center [97, 140] width 88 height 16
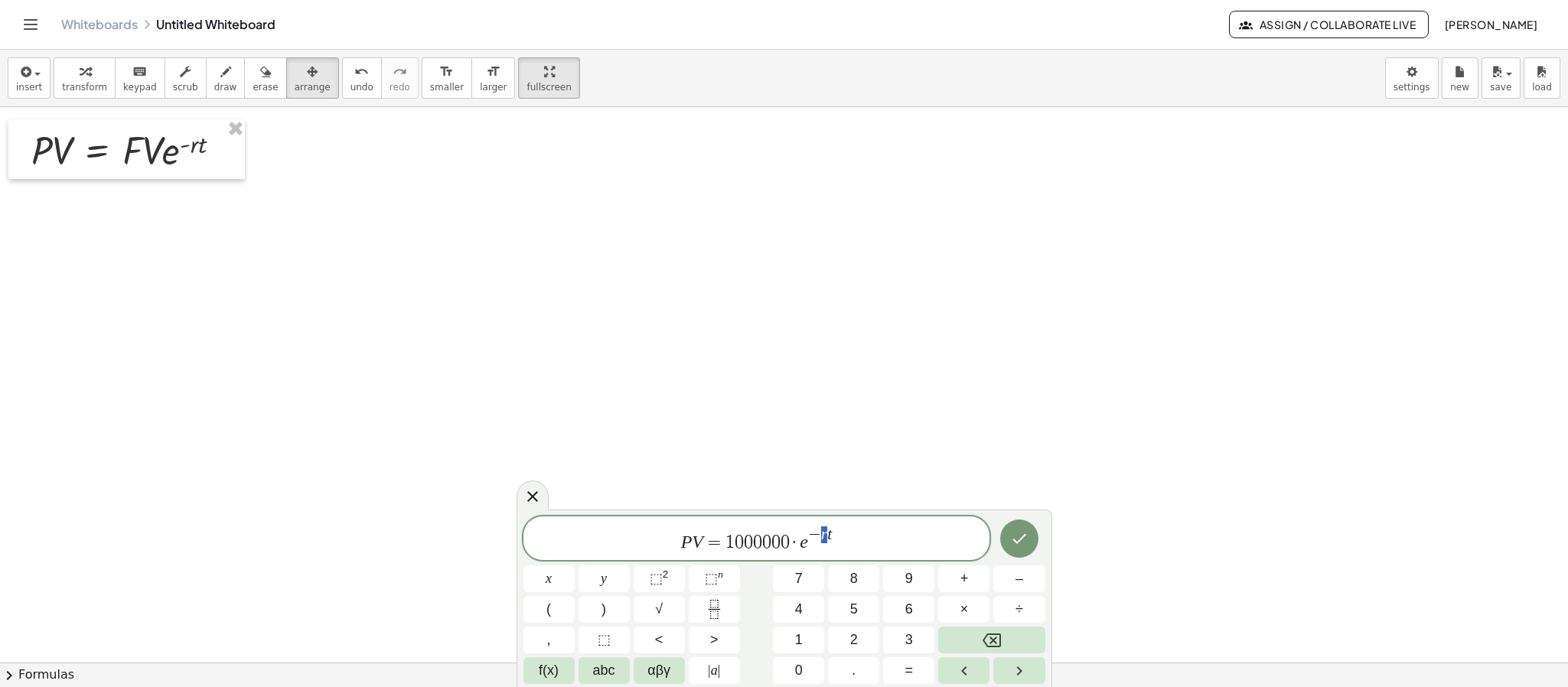
click at [828, 533] on var "t" at bounding box center [829, 534] width 4 height 18
click at [855, 529] on span "P V = 1 0 0 0 0 0 0 · e − 0 . 2 2 t ​" at bounding box center [757, 539] width 467 height 28
click at [963, 609] on span "×" at bounding box center [964, 610] width 9 height 21
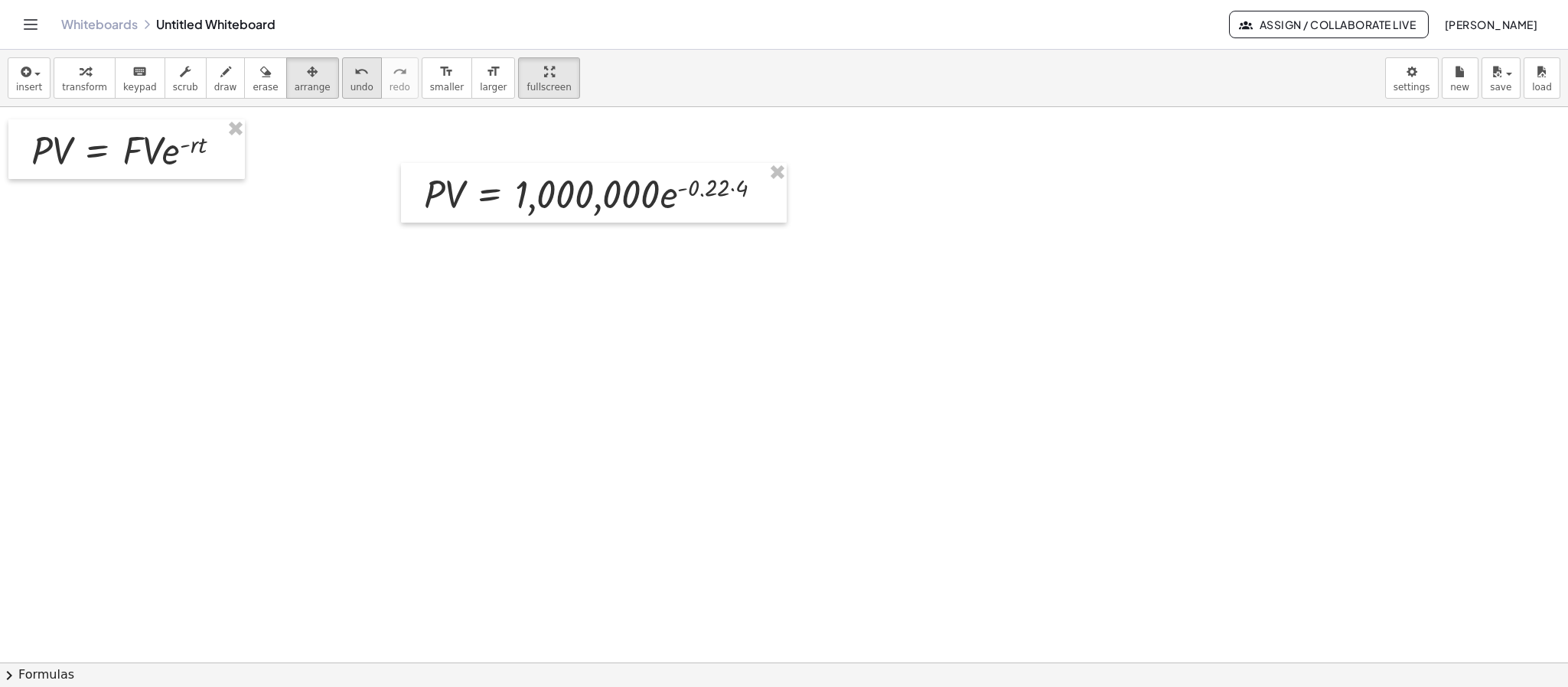
drag, startPoint x: 276, startPoint y: 72, endPoint x: 327, endPoint y: 84, distance: 52.4
click at [294, 74] on div "button" at bounding box center [312, 71] width 36 height 18
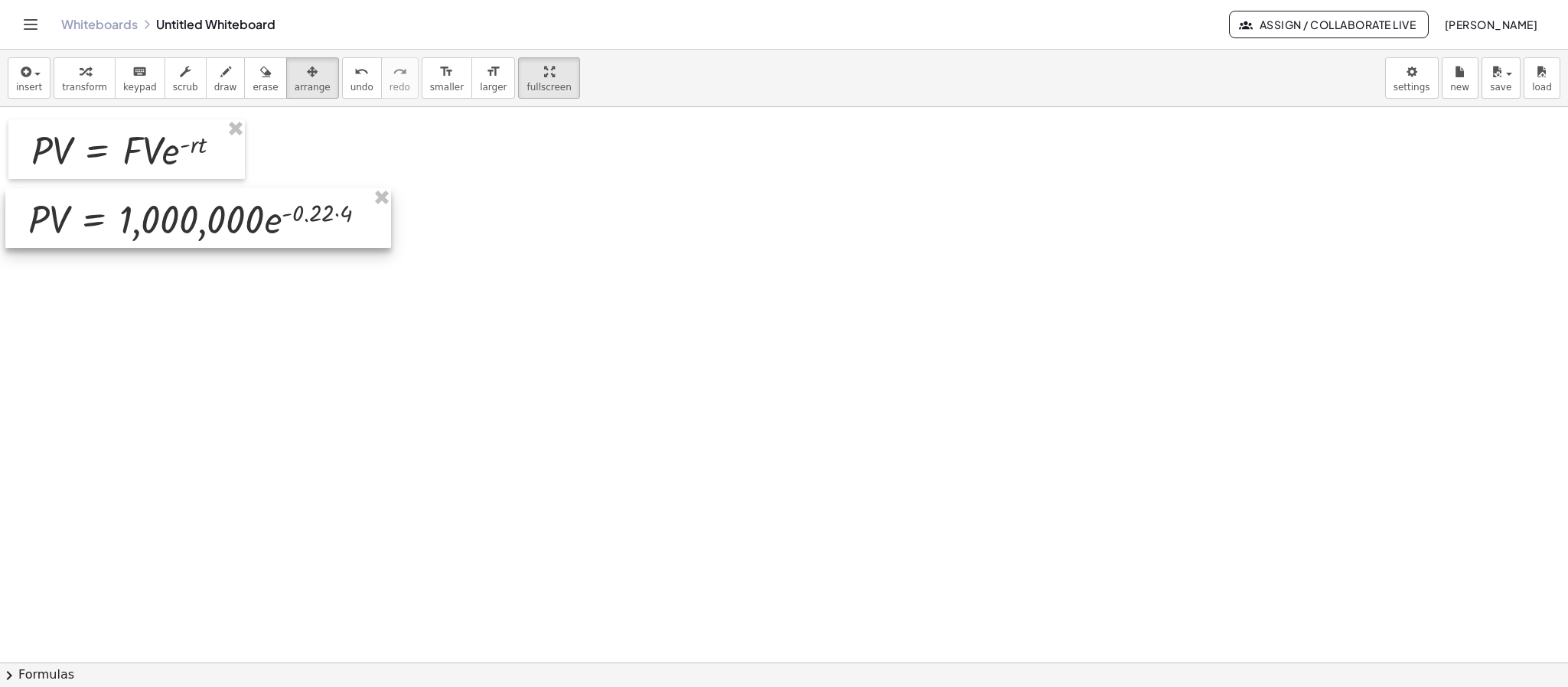
drag, startPoint x: 659, startPoint y: 170, endPoint x: 272, endPoint y: 192, distance: 387.6
click at [265, 193] on div at bounding box center [198, 218] width 386 height 60
click at [671, 232] on div at bounding box center [784, 333] width 1568 height 1110
click at [62, 78] on div "button" at bounding box center [84, 71] width 45 height 18
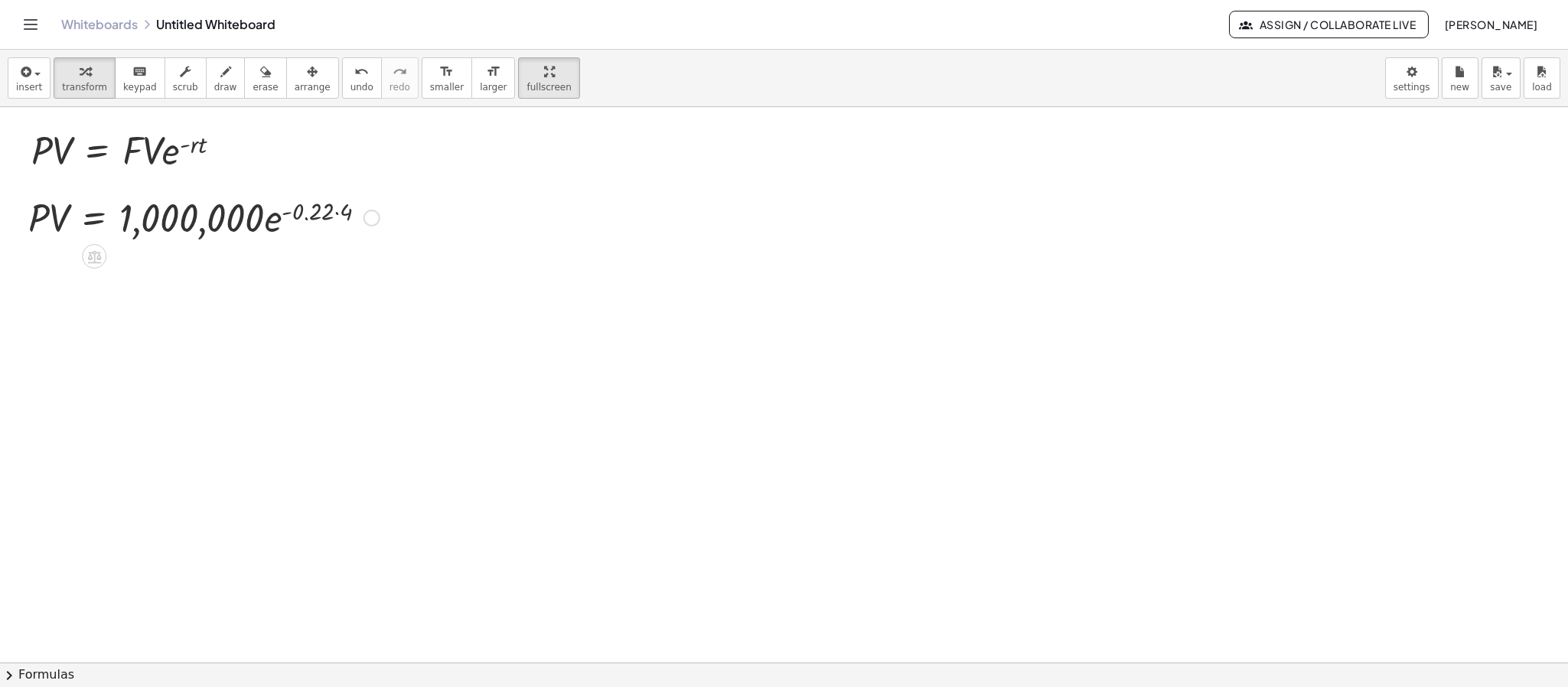
click at [341, 216] on div at bounding box center [204, 217] width 367 height 52
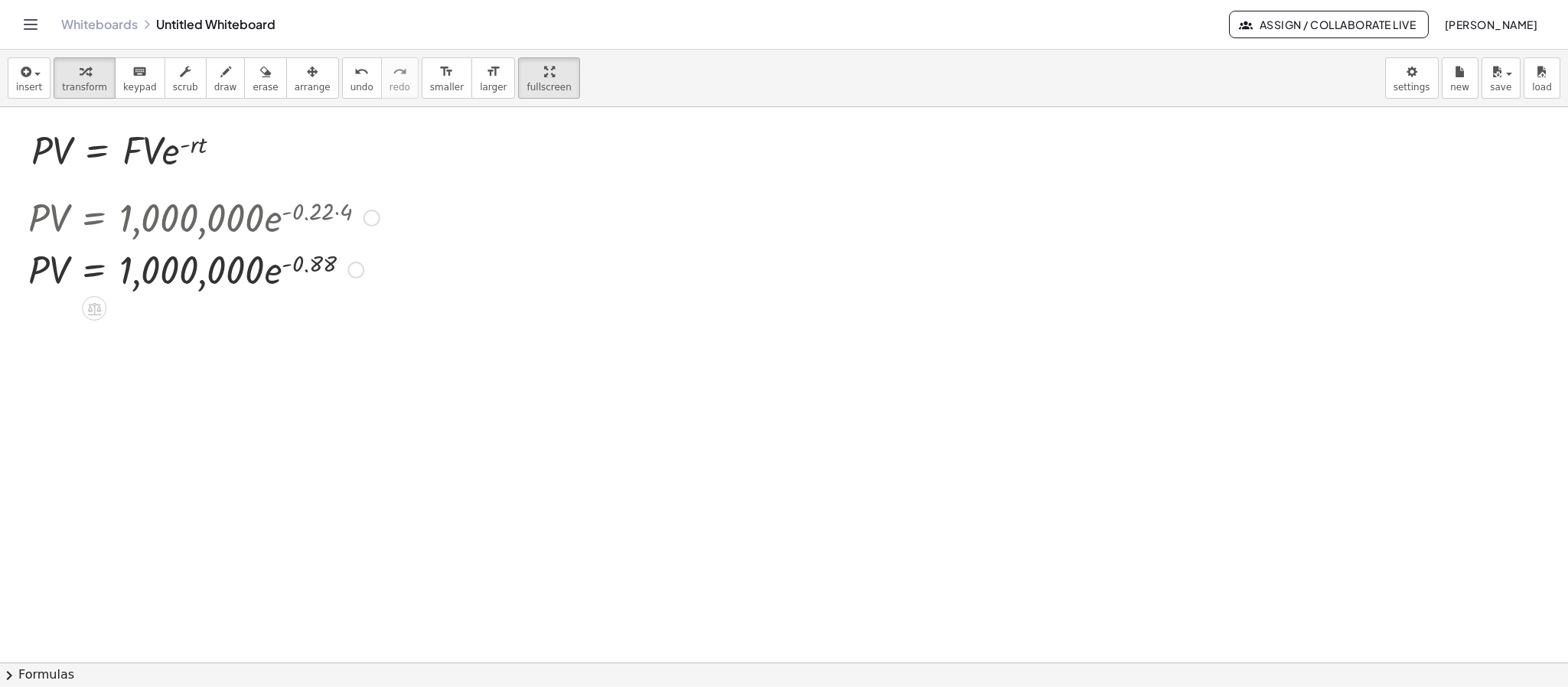
click at [274, 269] on div at bounding box center [204, 268] width 367 height 52
click at [260, 278] on div at bounding box center [204, 268] width 367 height 52
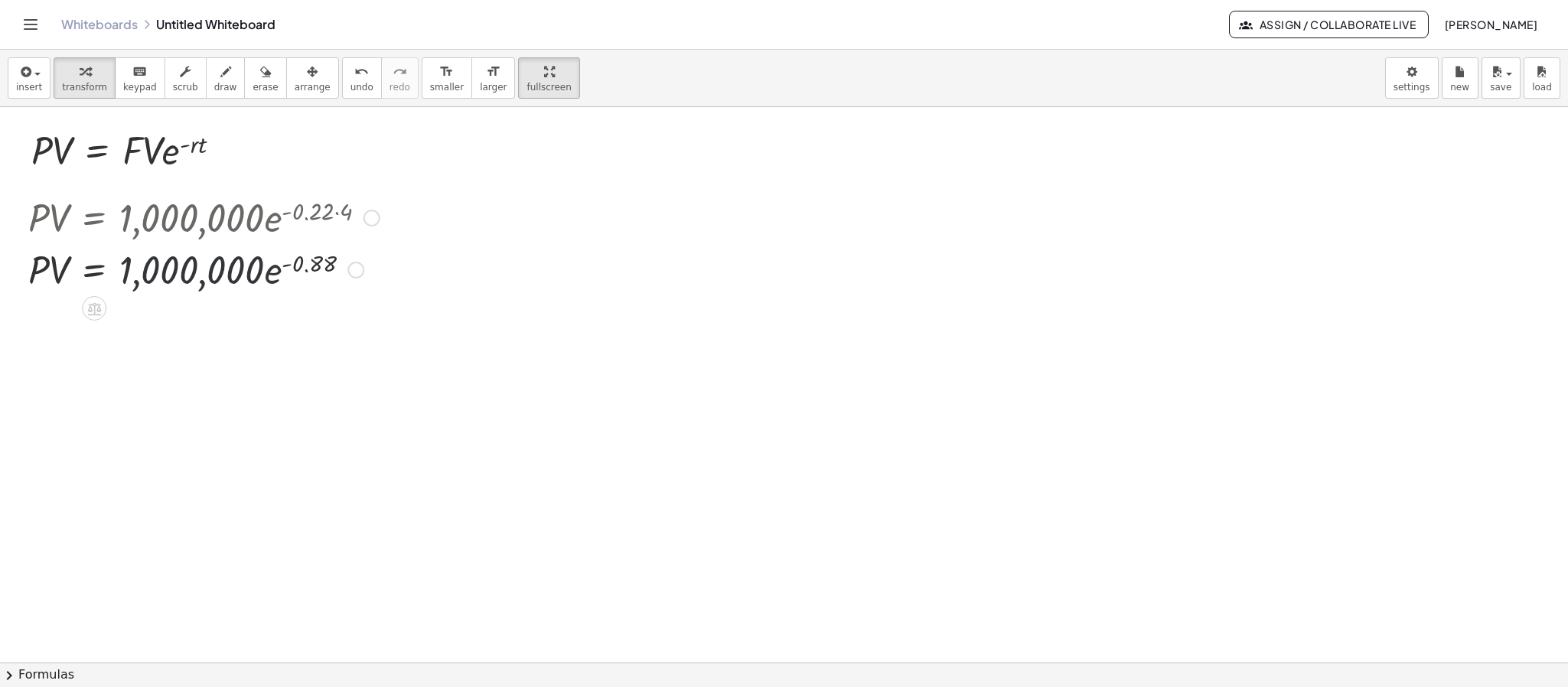
click at [260, 279] on div at bounding box center [204, 268] width 367 height 52
click at [185, 276] on div at bounding box center [204, 268] width 367 height 52
click at [186, 273] on div at bounding box center [204, 268] width 367 height 52
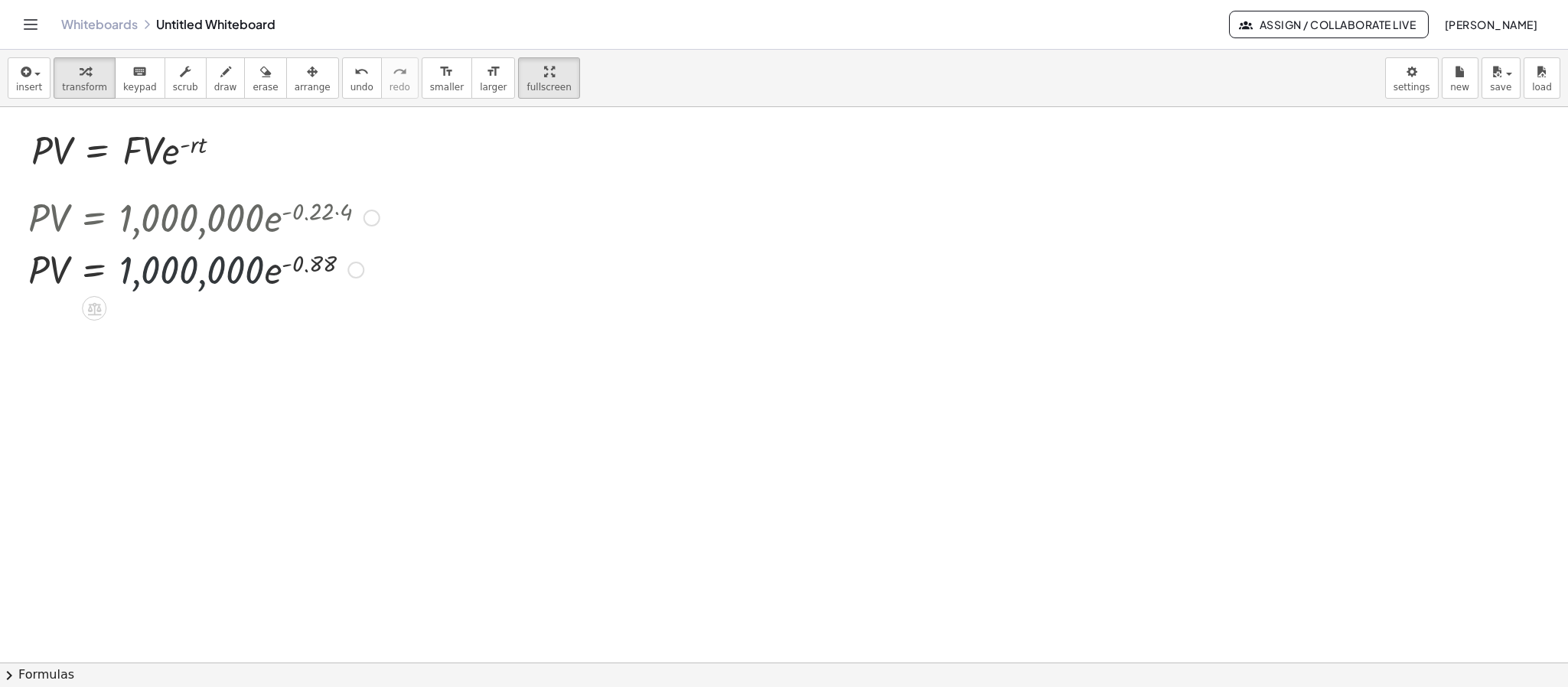
click at [112, 273] on div at bounding box center [204, 268] width 367 height 52
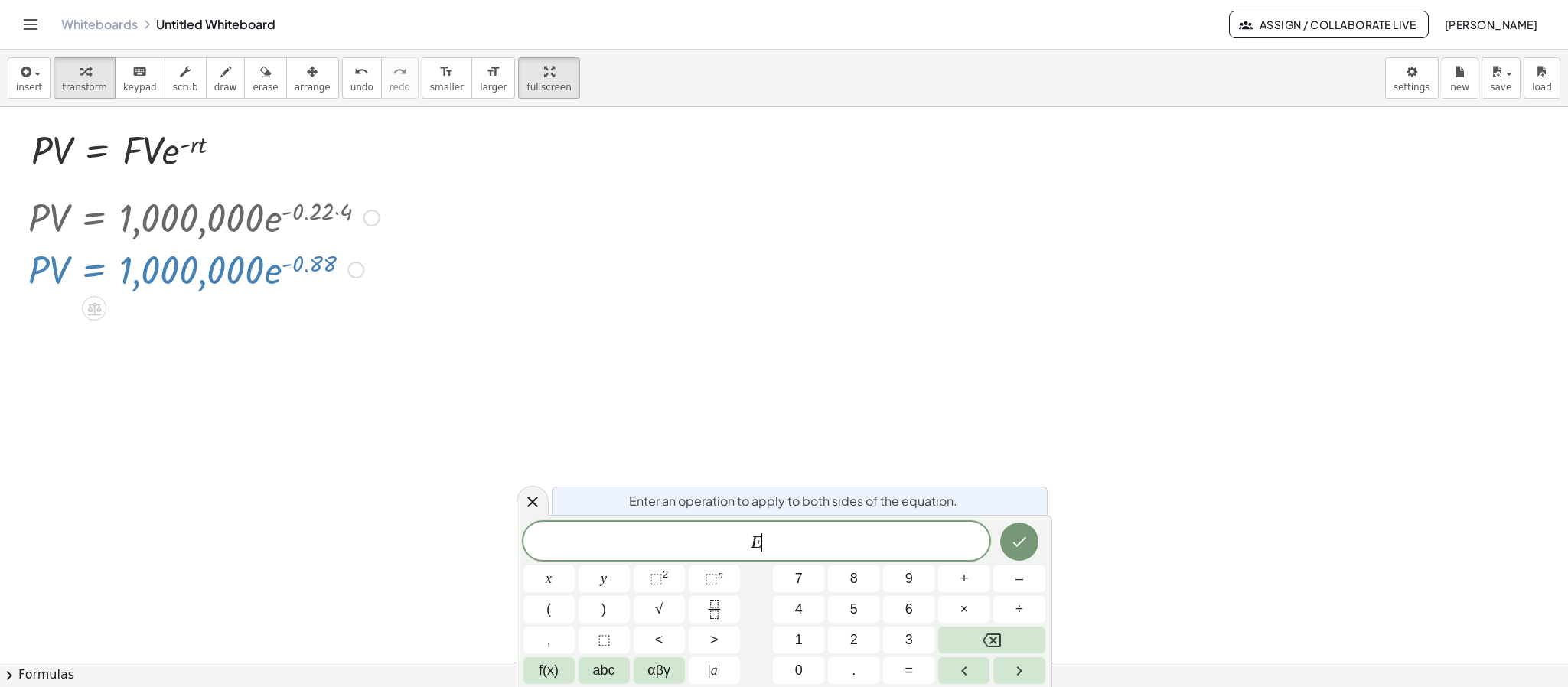
click at [104, 273] on div at bounding box center [204, 268] width 367 height 52
click at [446, 258] on div at bounding box center [784, 333] width 1568 height 1110
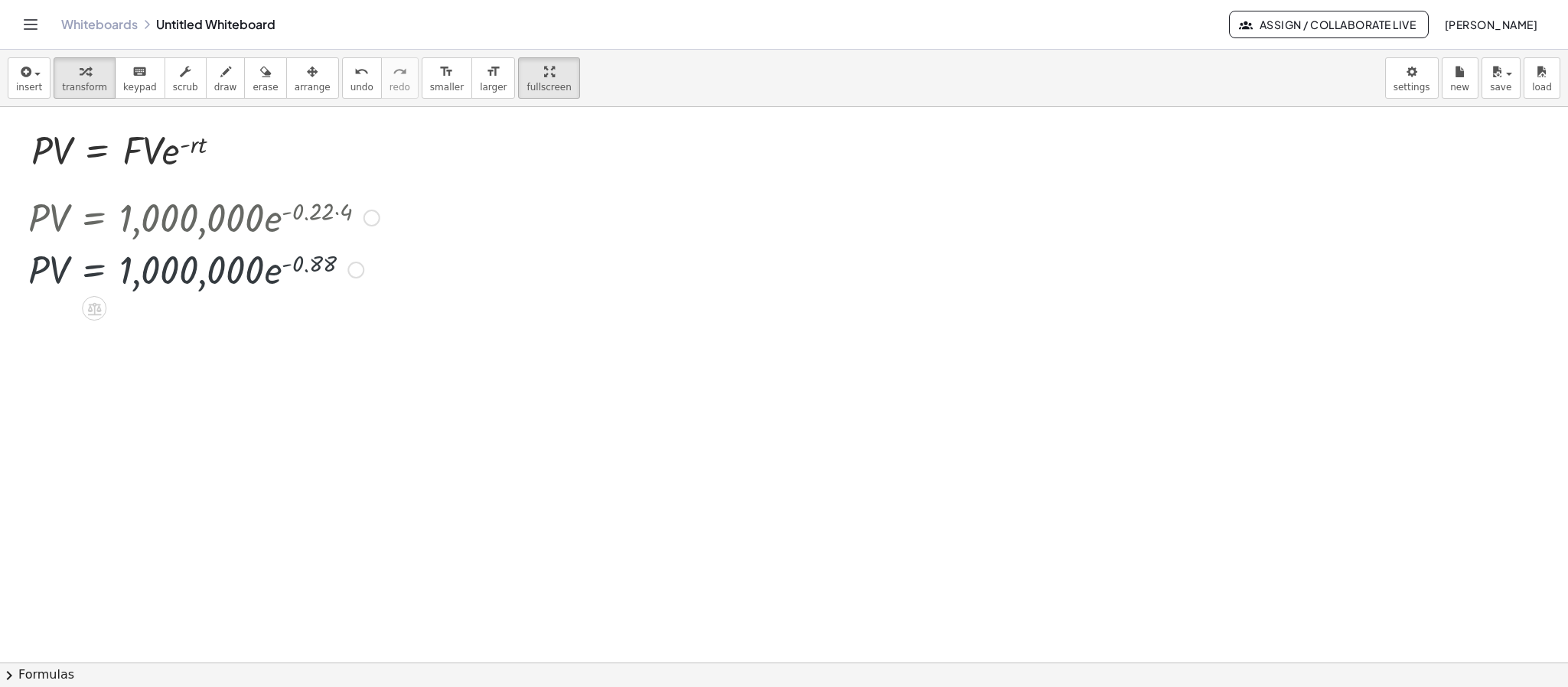
click at [269, 258] on div at bounding box center [204, 268] width 367 height 52
click at [365, 271] on div at bounding box center [204, 268] width 367 height 52
click at [362, 271] on div at bounding box center [355, 269] width 17 height 17
click at [424, 257] on span "Copy line as LaTeX" at bounding box center [434, 258] width 92 height 12
click at [19, 88] on span "insert" at bounding box center [29, 87] width 26 height 10
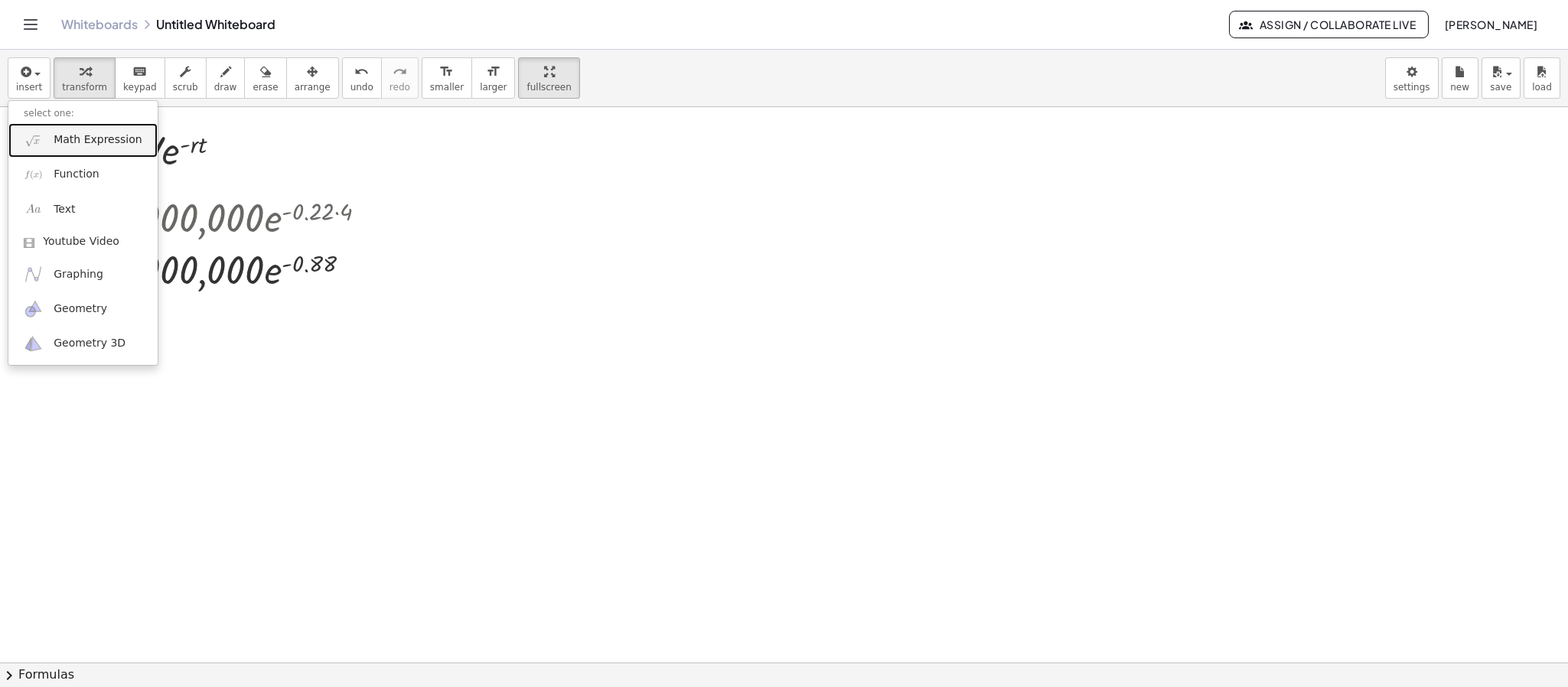
click at [67, 141] on span "Math Expression" at bounding box center [97, 140] width 88 height 16
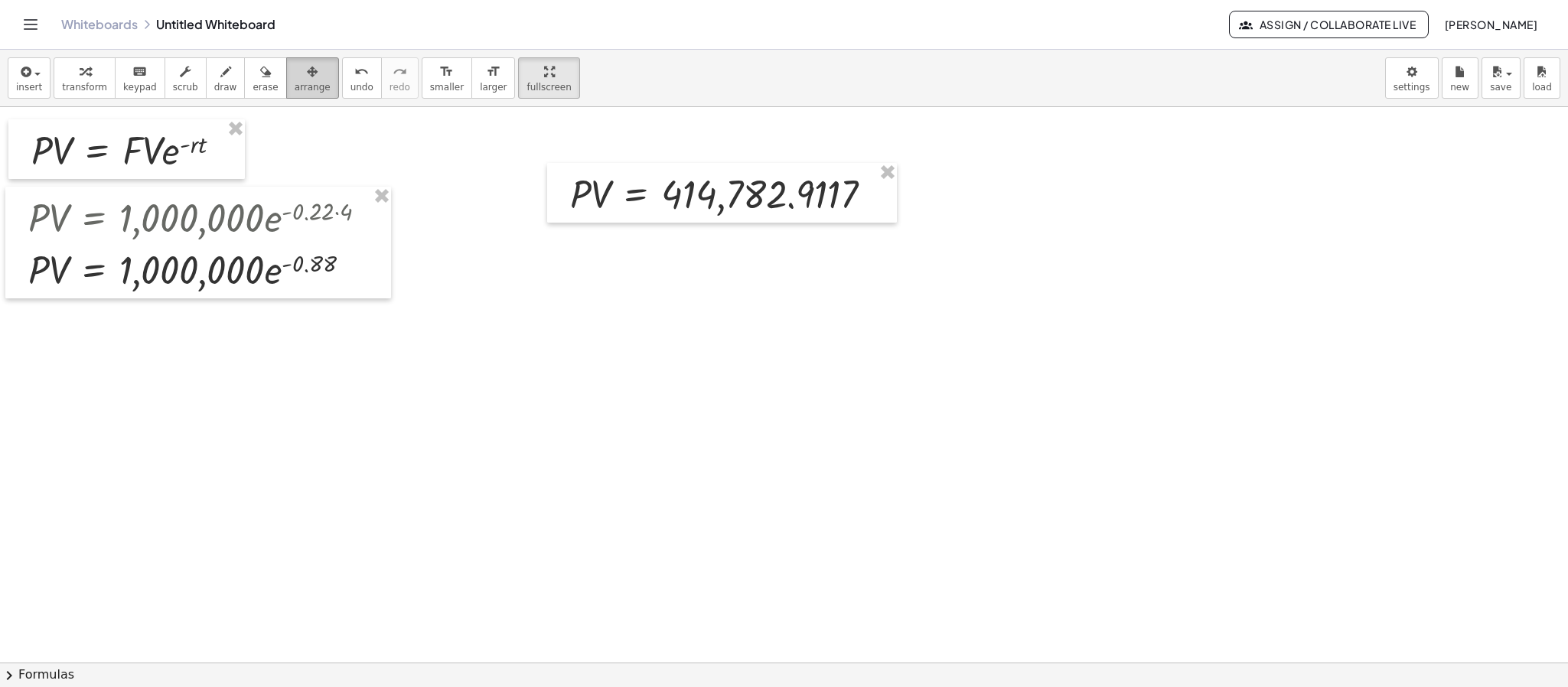
click at [306, 94] on button "arrange" at bounding box center [313, 77] width 53 height 41
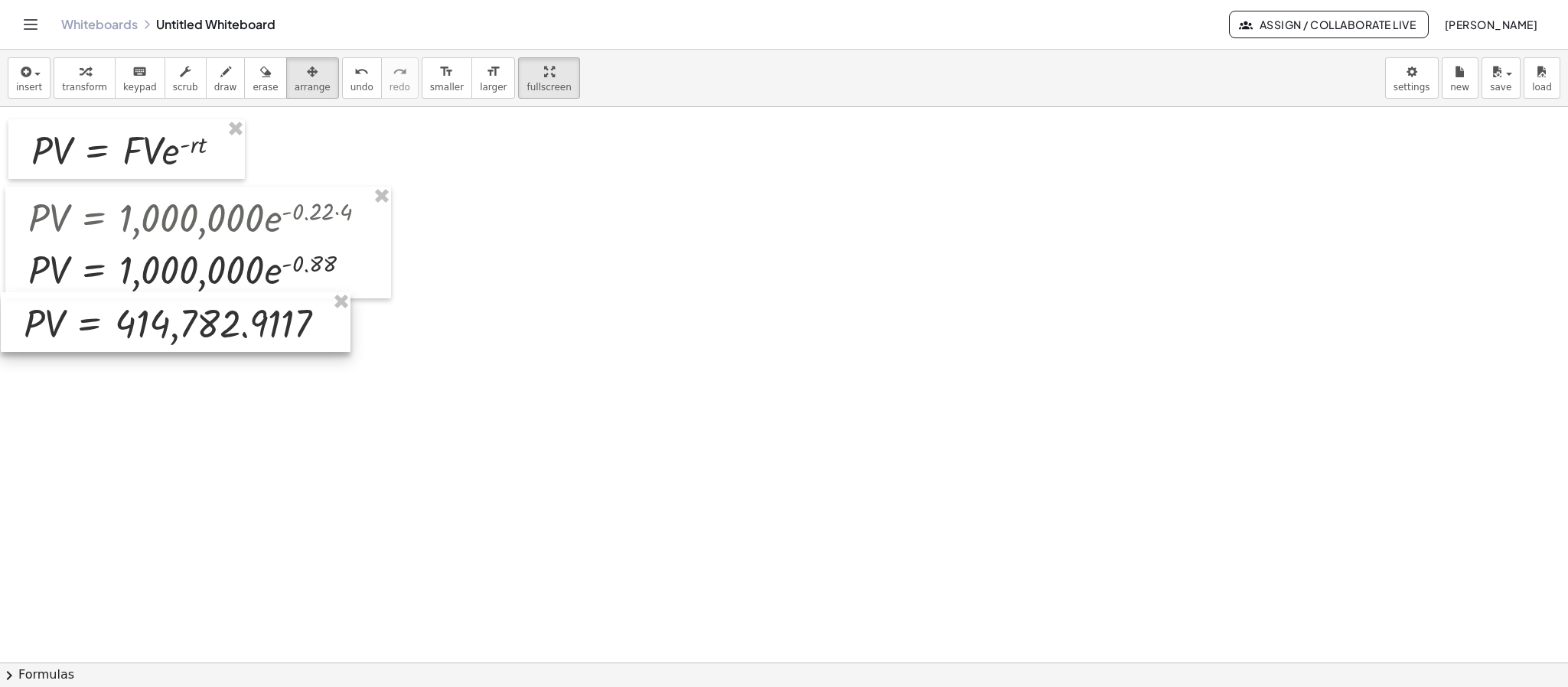
drag, startPoint x: 726, startPoint y: 211, endPoint x: 179, endPoint y: 340, distance: 562.0
click at [179, 340] on div at bounding box center [175, 322] width 349 height 60
click at [469, 343] on div at bounding box center [784, 333] width 1568 height 1110
drag, startPoint x: 88, startPoint y: 80, endPoint x: 101, endPoint y: 90, distance: 16.4
click at [87, 82] on span "transform" at bounding box center [84, 87] width 45 height 10
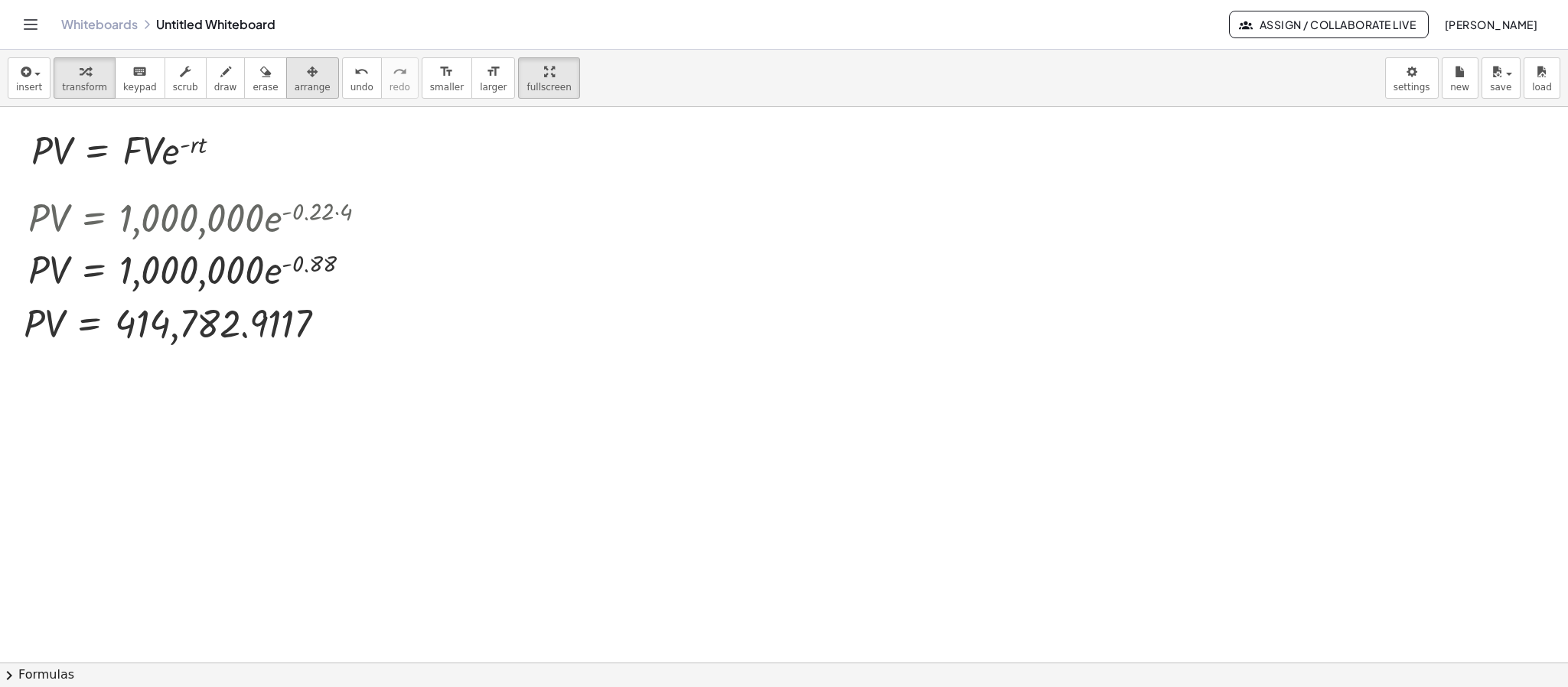
click at [294, 83] on span "arrange" at bounding box center [312, 87] width 36 height 10
drag, startPoint x: 381, startPoint y: 203, endPoint x: 372, endPoint y: 276, distance: 73.6
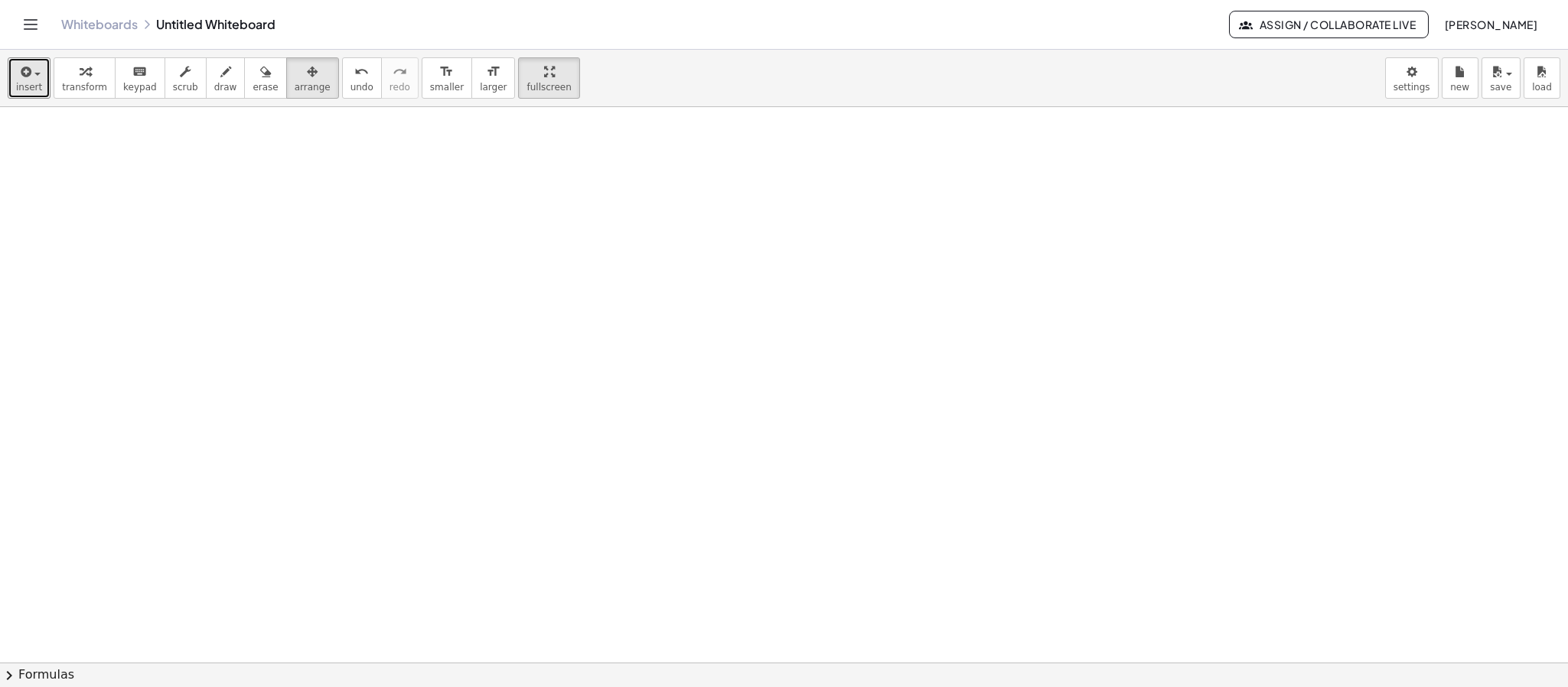
drag, startPoint x: 18, startPoint y: 67, endPoint x: 49, endPoint y: 104, distance: 48.3
click at [30, 74] on div "button" at bounding box center [29, 71] width 26 height 18
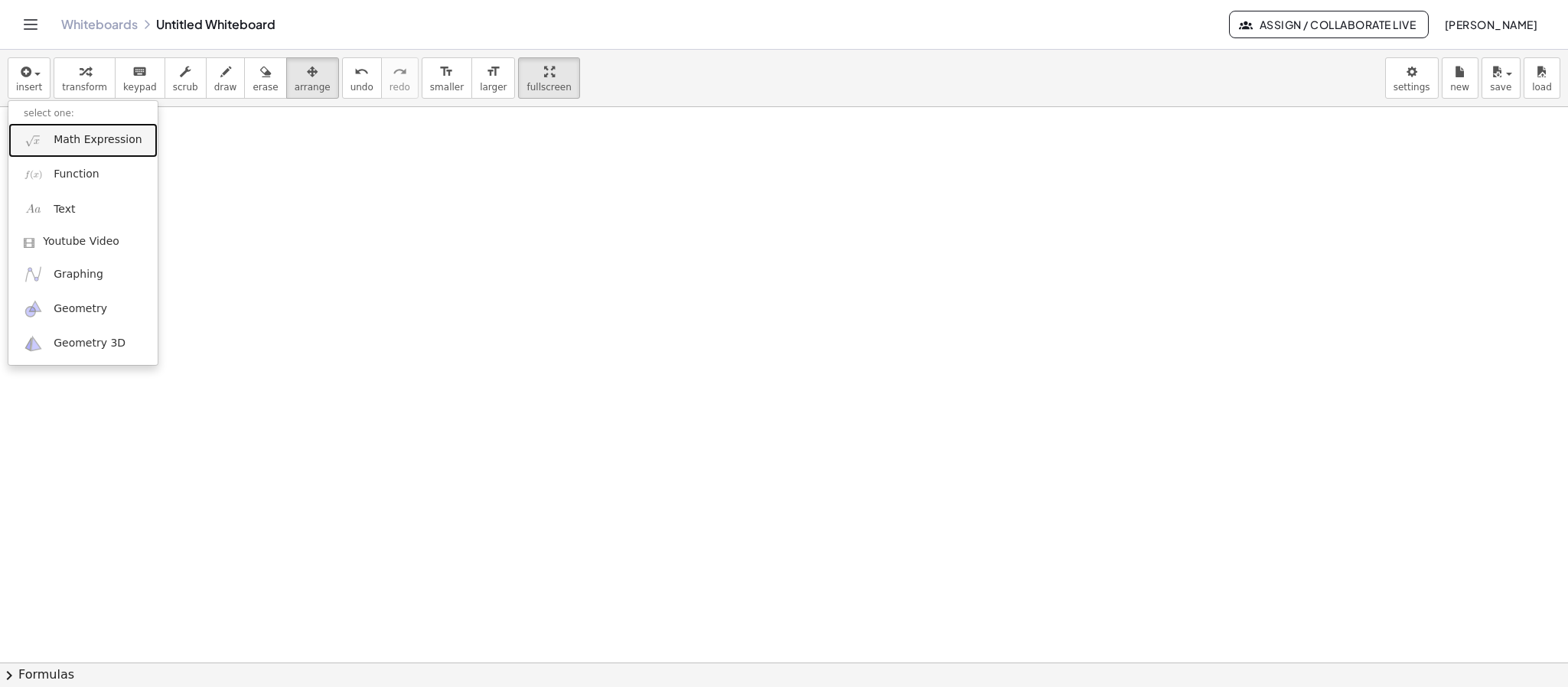
drag, startPoint x: 64, startPoint y: 150, endPoint x: 294, endPoint y: 186, distance: 232.8
click at [66, 149] on link "Math Expression" at bounding box center [83, 140] width 149 height 35
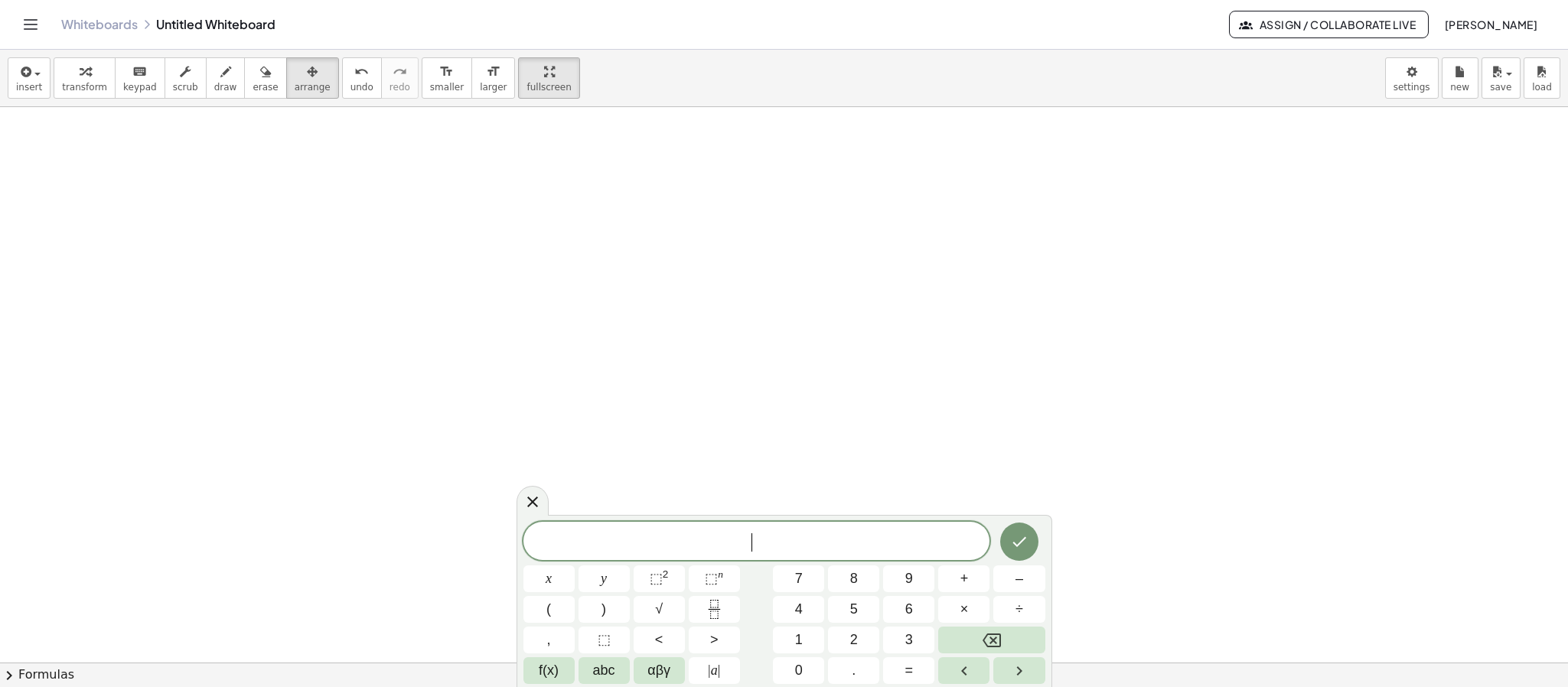
click at [650, 529] on div "​" at bounding box center [757, 541] width 467 height 38
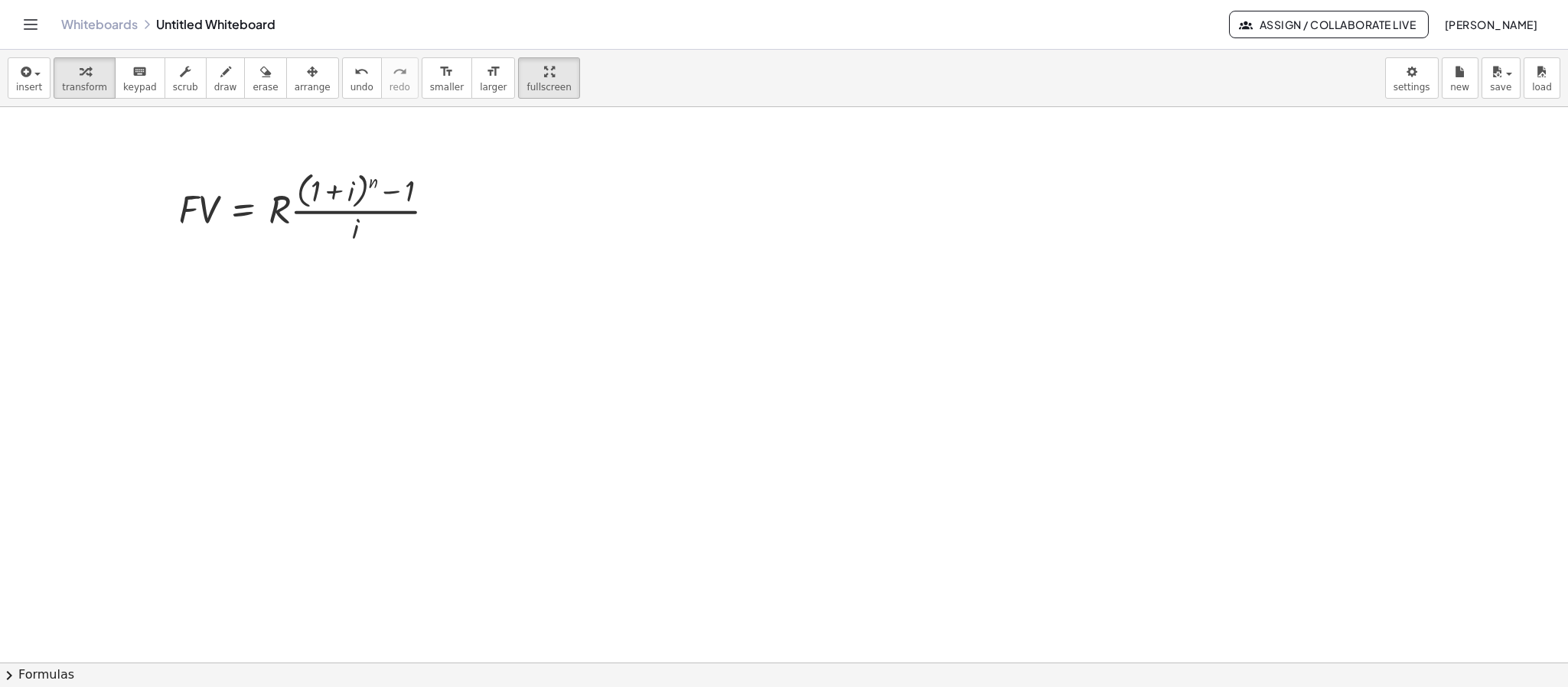
click at [297, 99] on div "insert select one: Math Expression Function Text Youtube Video Graphing Geometr…" at bounding box center [784, 78] width 1568 height 57
click at [294, 91] on span "arrange" at bounding box center [312, 87] width 36 height 10
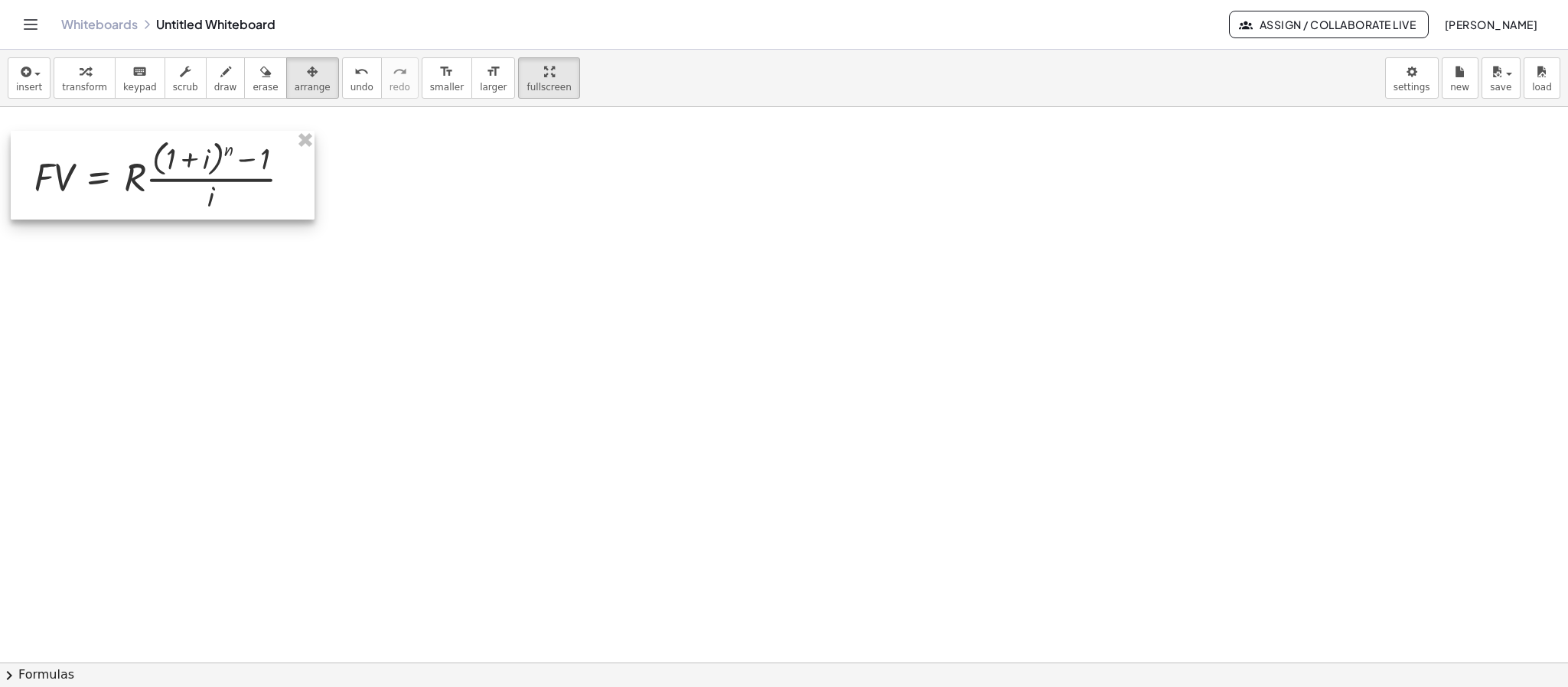
drag, startPoint x: 375, startPoint y: 198, endPoint x: 230, endPoint y: 166, distance: 148.5
click at [230, 166] on div at bounding box center [162, 175] width 304 height 89
click at [23, 74] on icon "button" at bounding box center [24, 71] width 14 height 18
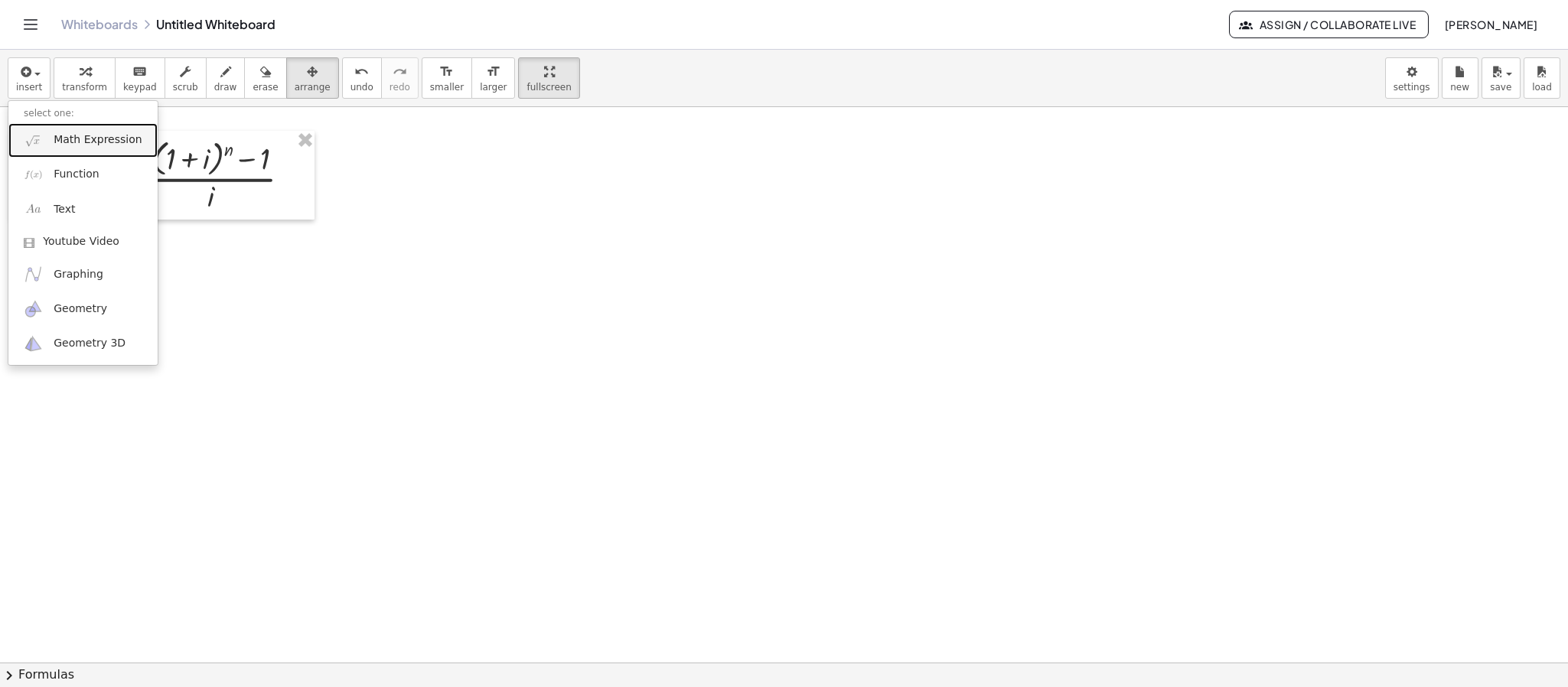
click at [69, 138] on span "Math Expression" at bounding box center [97, 140] width 88 height 16
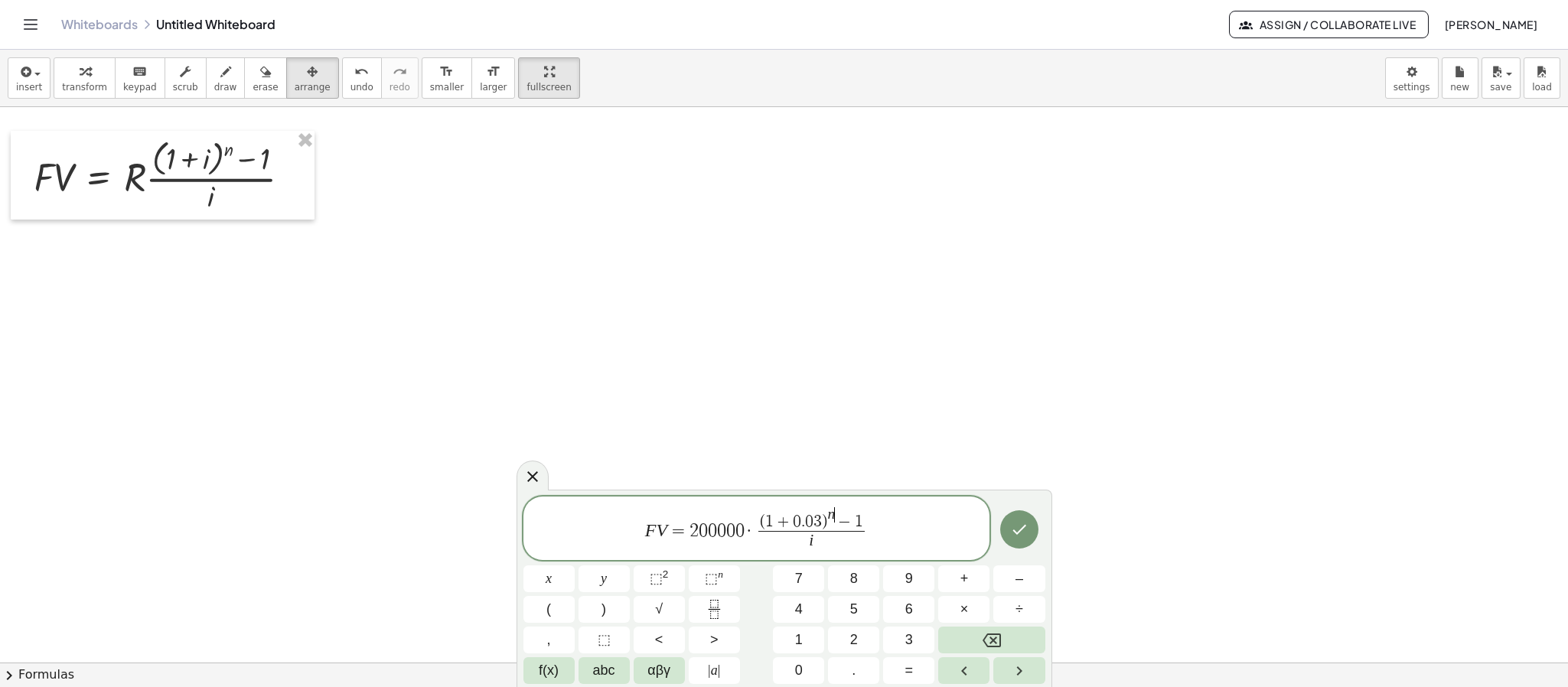
click at [834, 517] on var "n" at bounding box center [831, 514] width 8 height 16
click at [821, 544] on span "i ​" at bounding box center [811, 542] width 115 height 21
click at [1010, 523] on icon "Done" at bounding box center [1018, 529] width 18 height 18
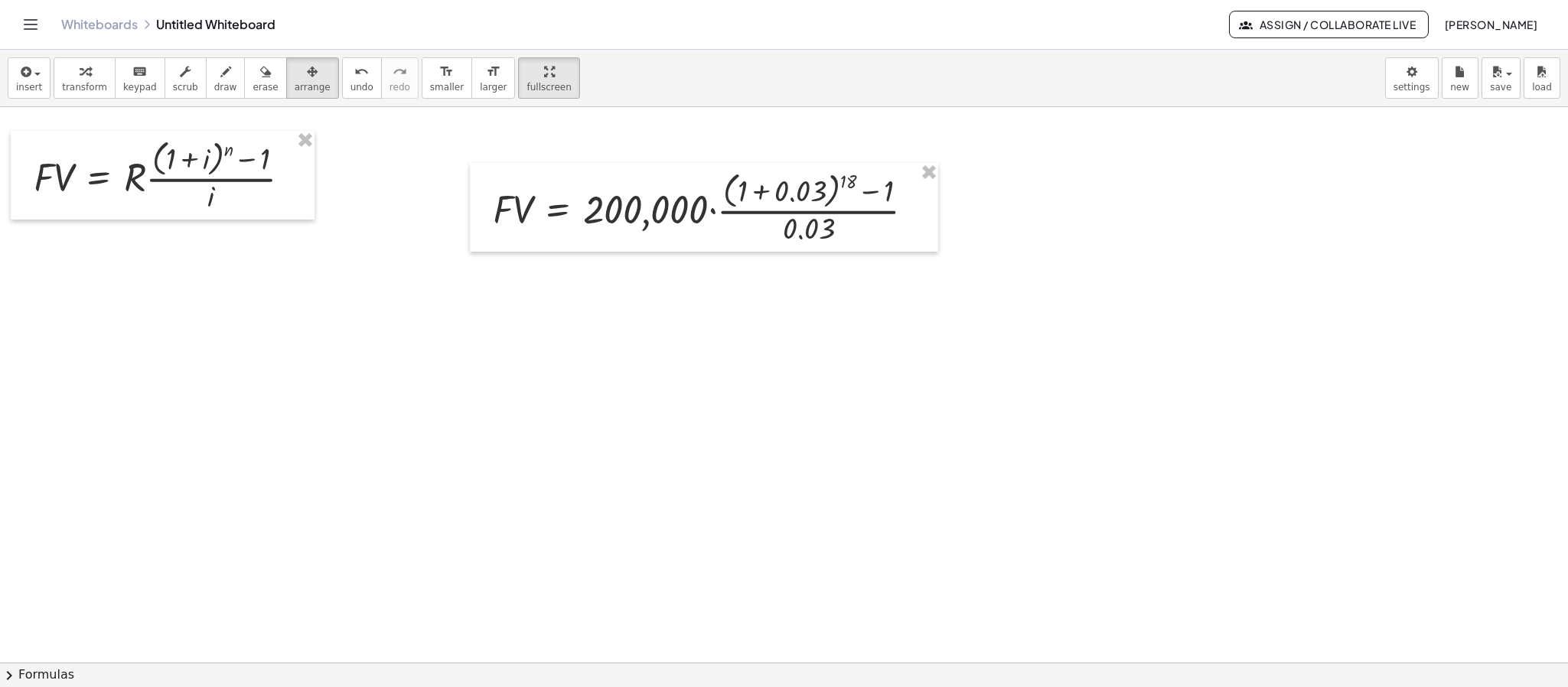
drag, startPoint x: 290, startPoint y: 78, endPoint x: 553, endPoint y: 181, distance: 282.4
click at [307, 78] on icon "button" at bounding box center [312, 71] width 10 height 18
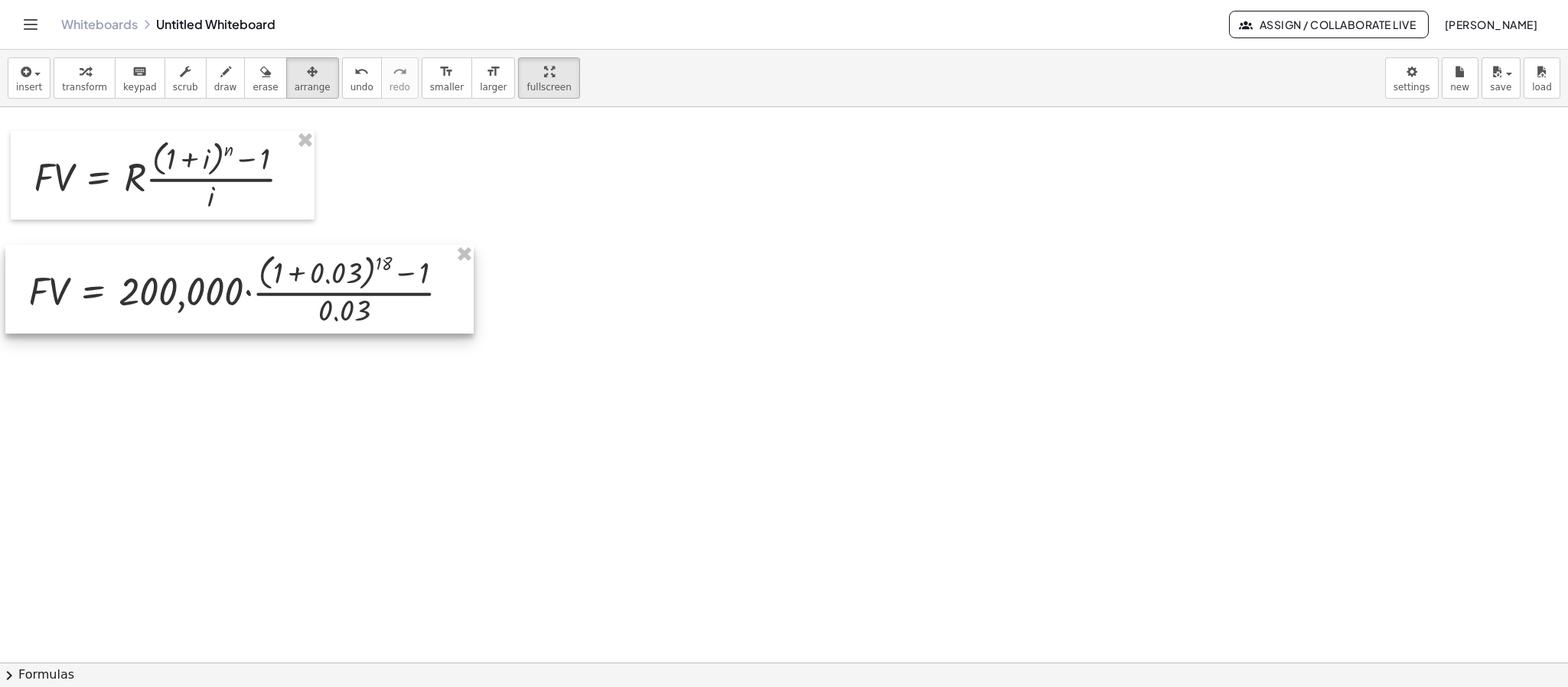
drag, startPoint x: 669, startPoint y: 232, endPoint x: 205, endPoint y: 314, distance: 471.2
click at [205, 314] on div at bounding box center [240, 289] width 469 height 89
click at [418, 299] on div at bounding box center [240, 289] width 469 height 89
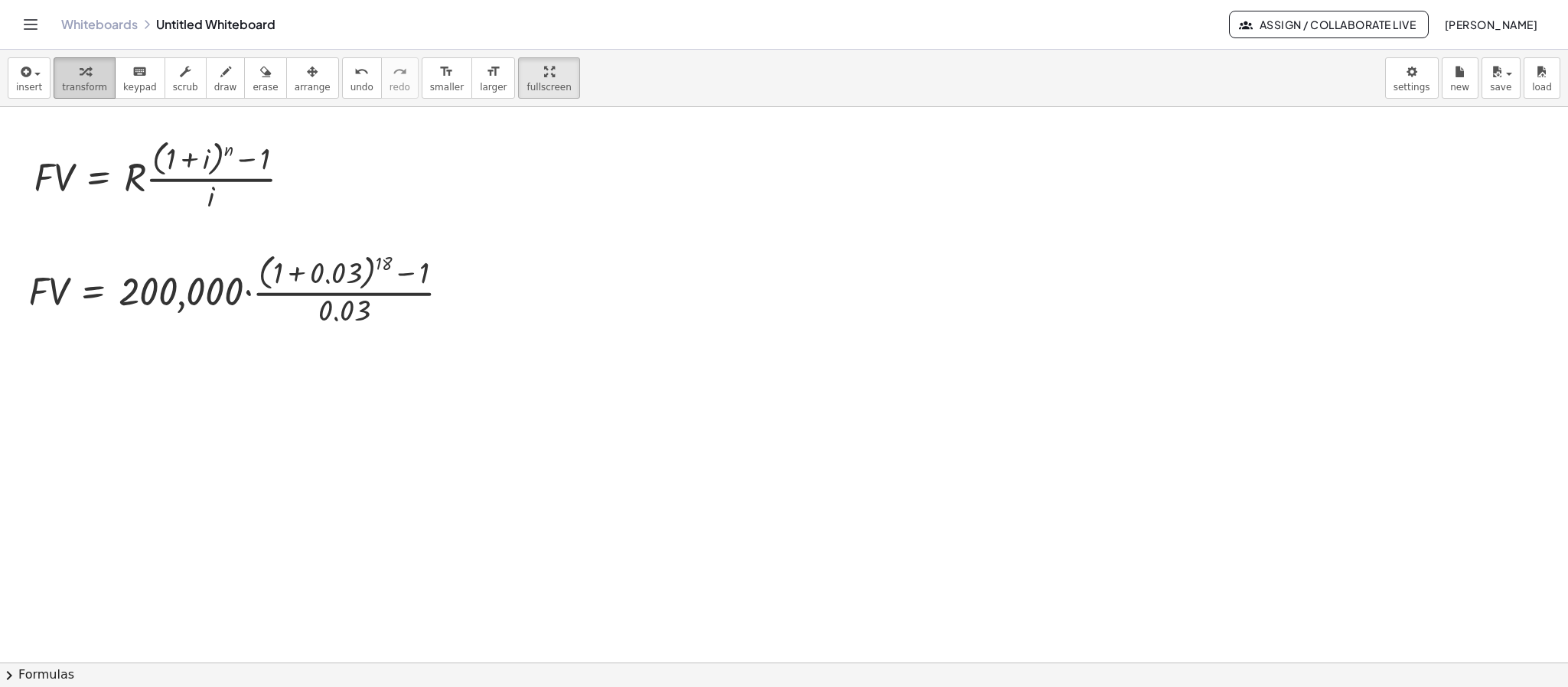
click at [70, 77] on div "button" at bounding box center [84, 71] width 45 height 18
click at [294, 273] on div at bounding box center [246, 288] width 449 height 81
click at [294, 273] on div at bounding box center [211, 289] width 380 height 77
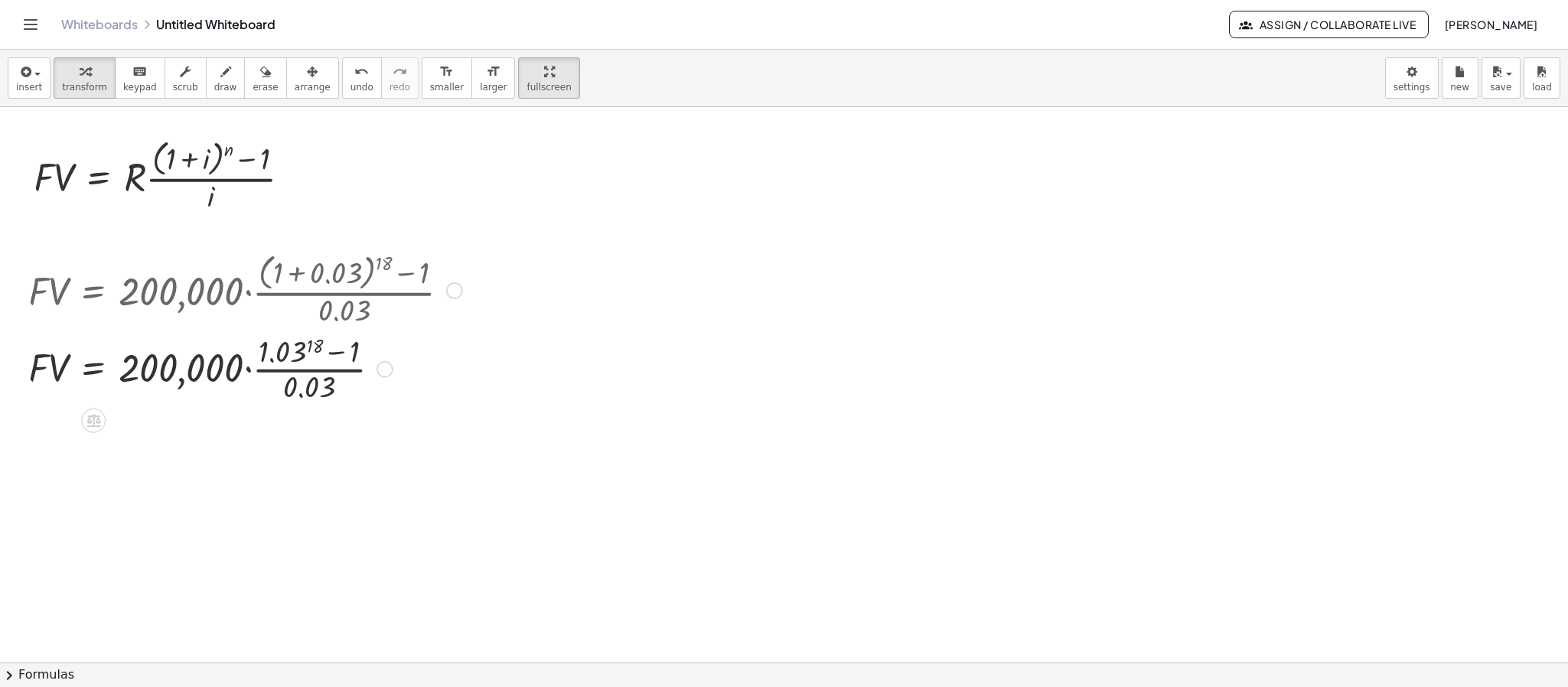
click at [312, 347] on div at bounding box center [246, 368] width 449 height 77
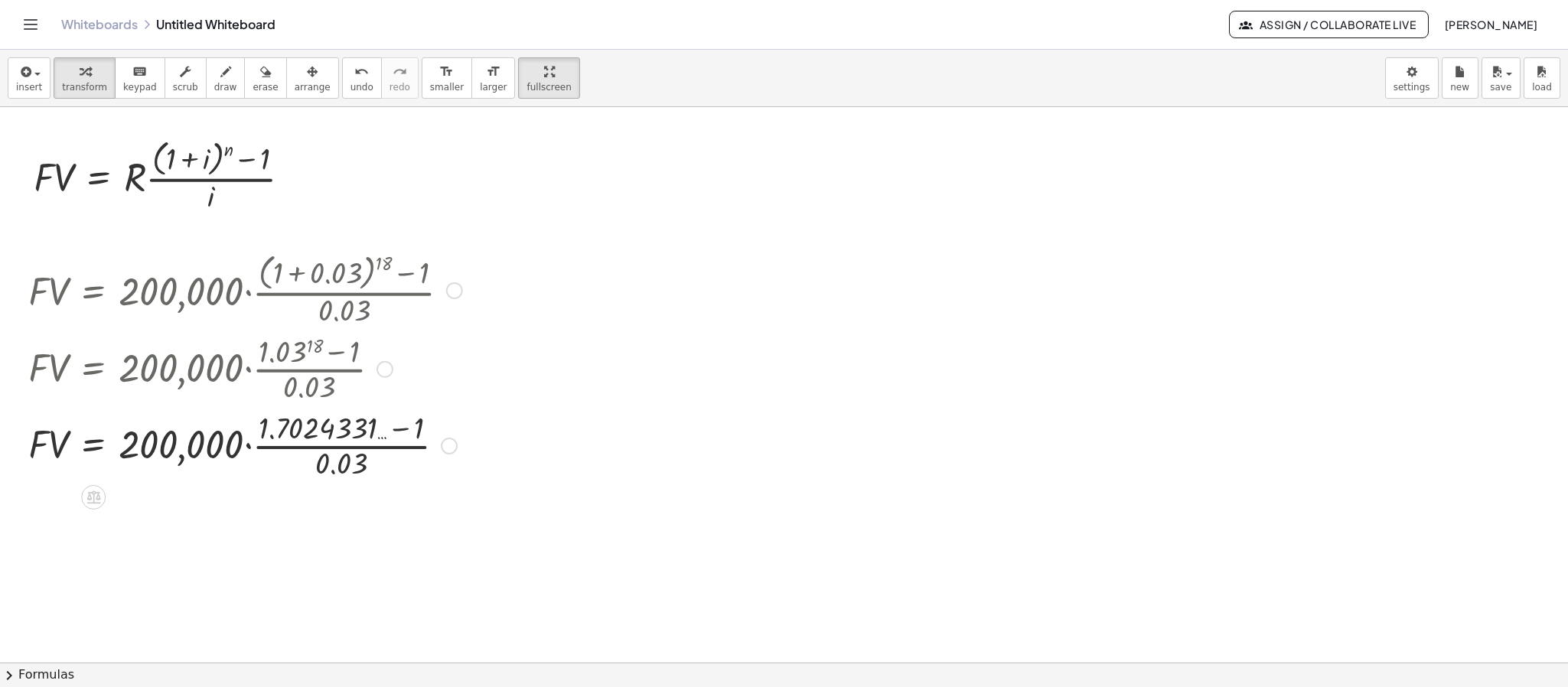
click at [393, 427] on div at bounding box center [246, 444] width 449 height 77
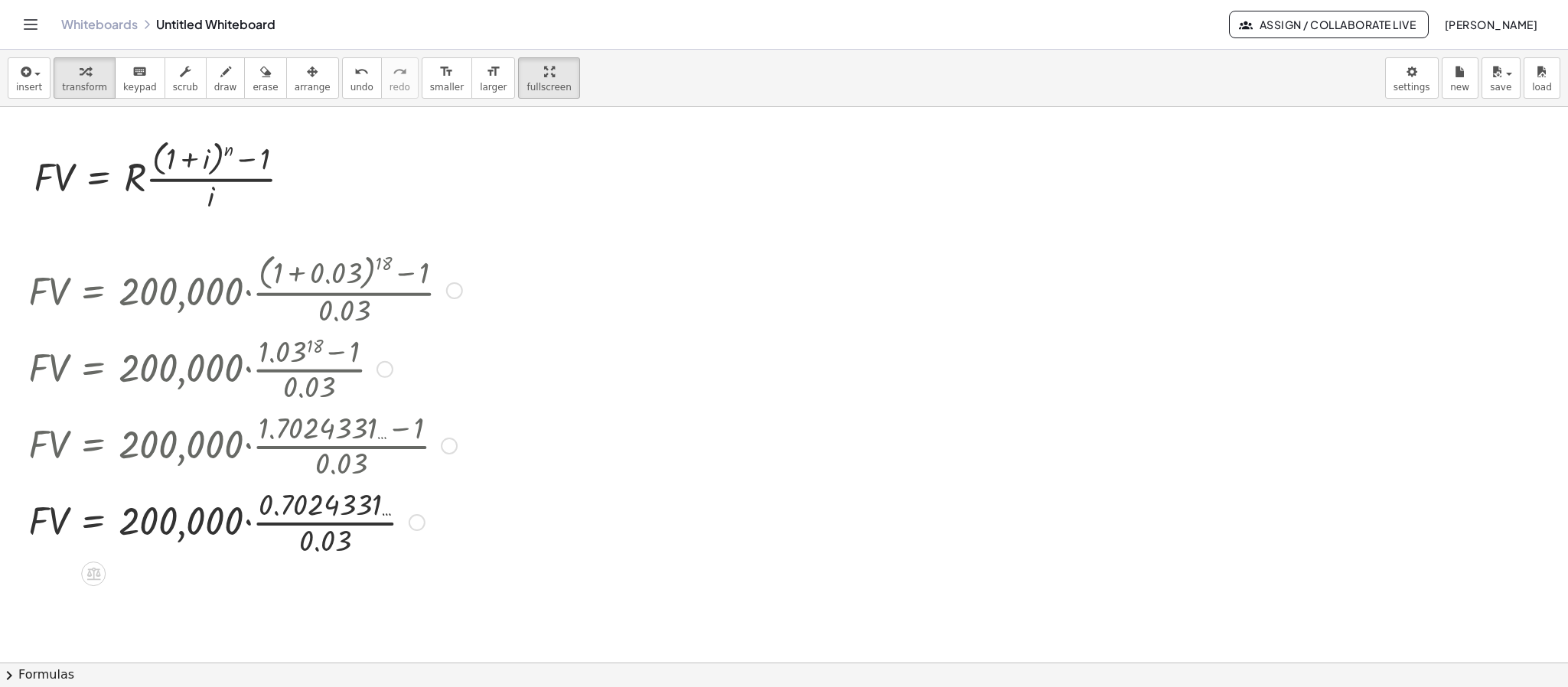
click at [329, 525] on div at bounding box center [246, 521] width 449 height 77
click at [329, 525] on div at bounding box center [256, 522] width 471 height 52
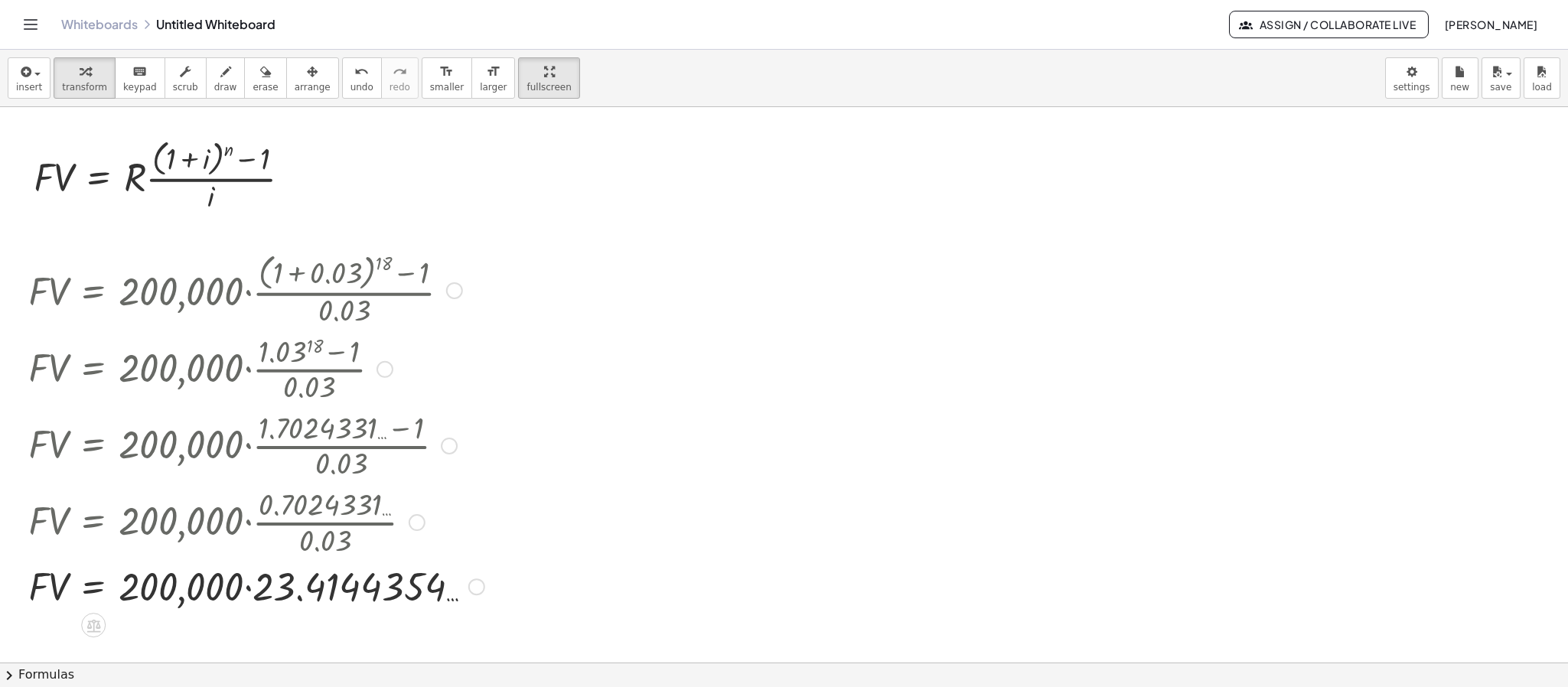
click at [247, 588] on div at bounding box center [256, 586] width 471 height 52
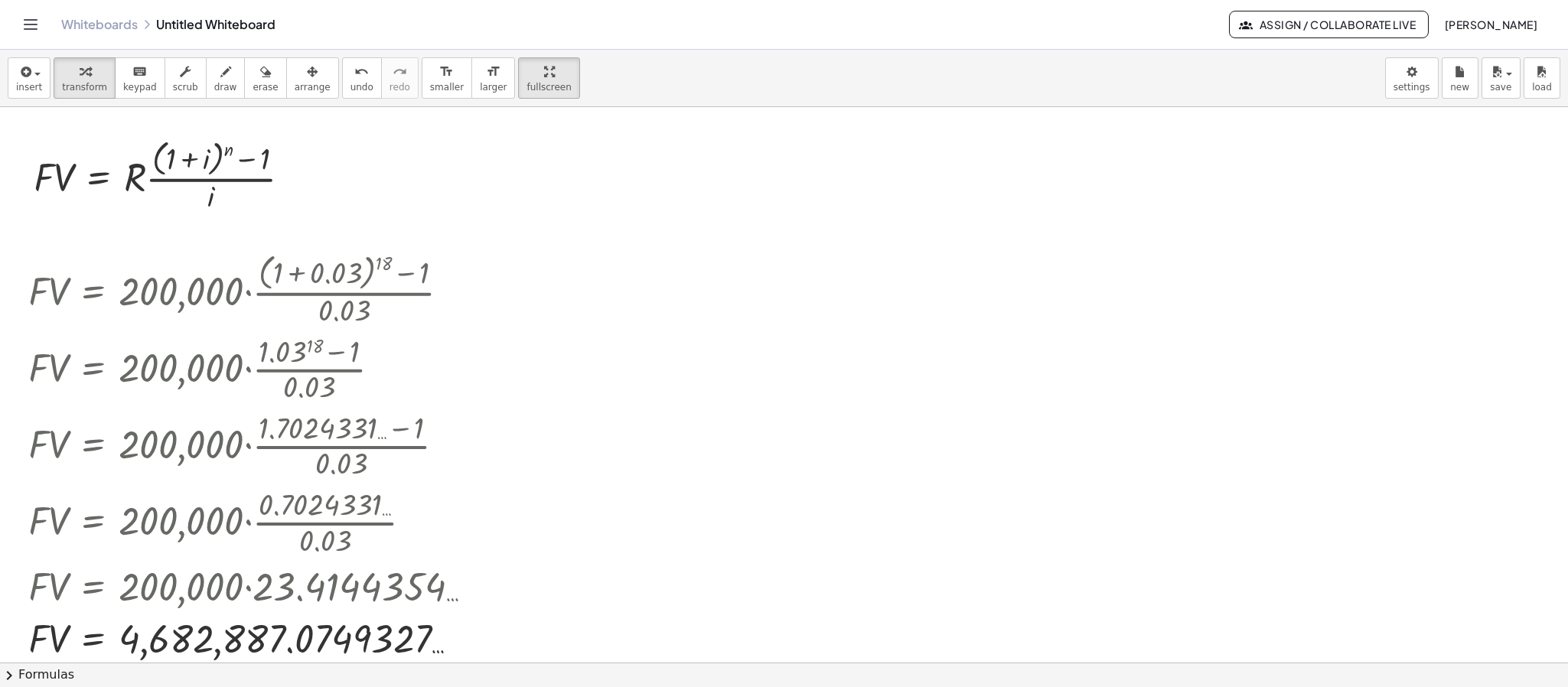
drag, startPoint x: 268, startPoint y: 81, endPoint x: 314, endPoint y: 118, distance: 59.0
click at [287, 81] on button "arrange" at bounding box center [313, 77] width 53 height 41
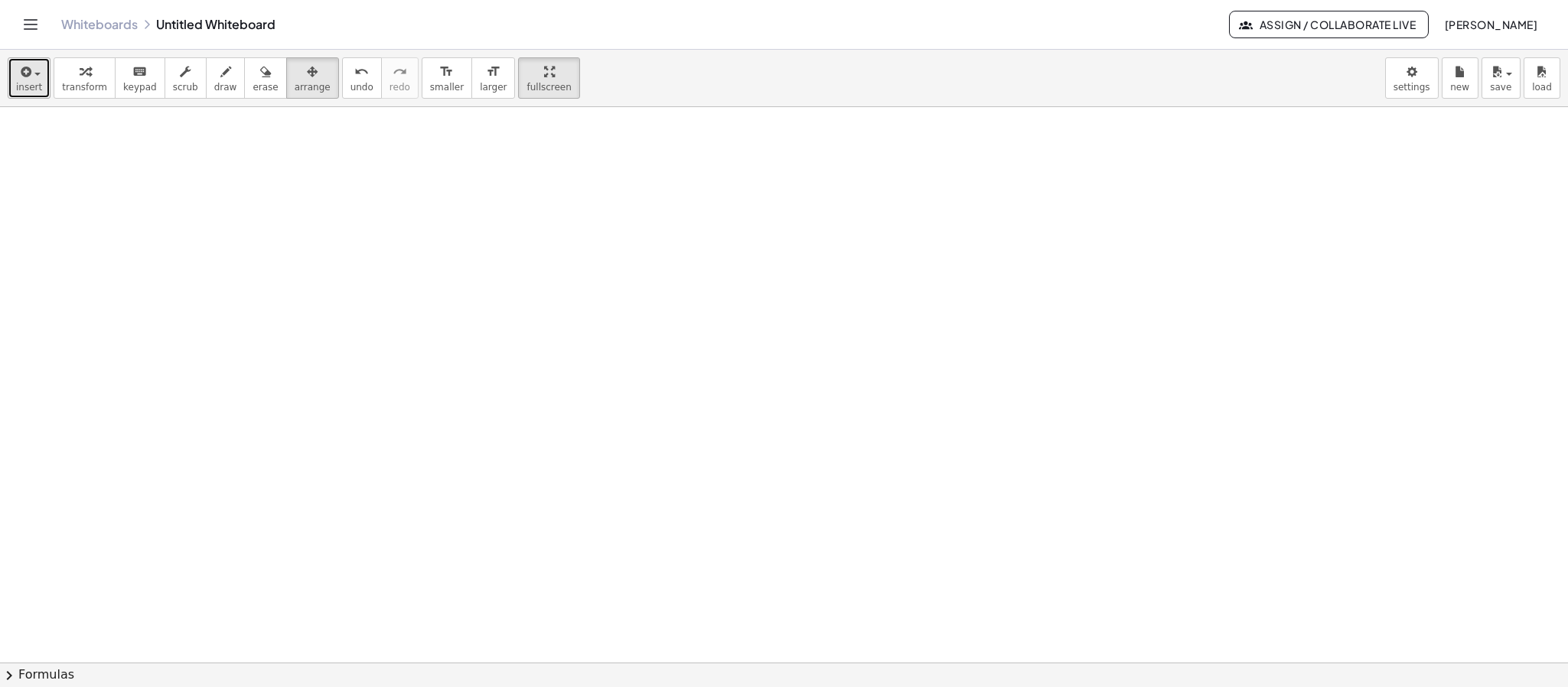
click at [26, 85] on span "insert" at bounding box center [29, 87] width 26 height 10
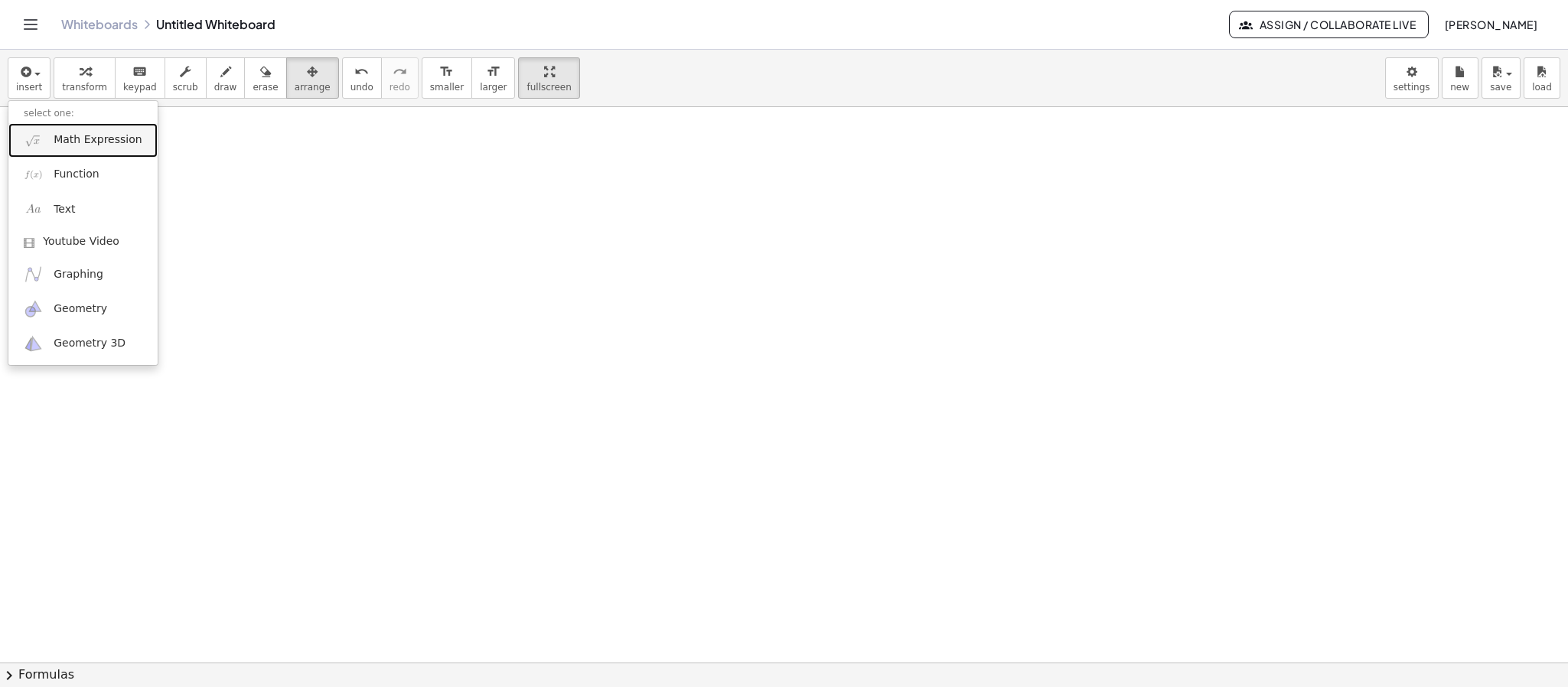
drag, startPoint x: 69, startPoint y: 131, endPoint x: 142, endPoint y: 158, distance: 77.8
click at [70, 131] on link "Math Expression" at bounding box center [83, 140] width 149 height 35
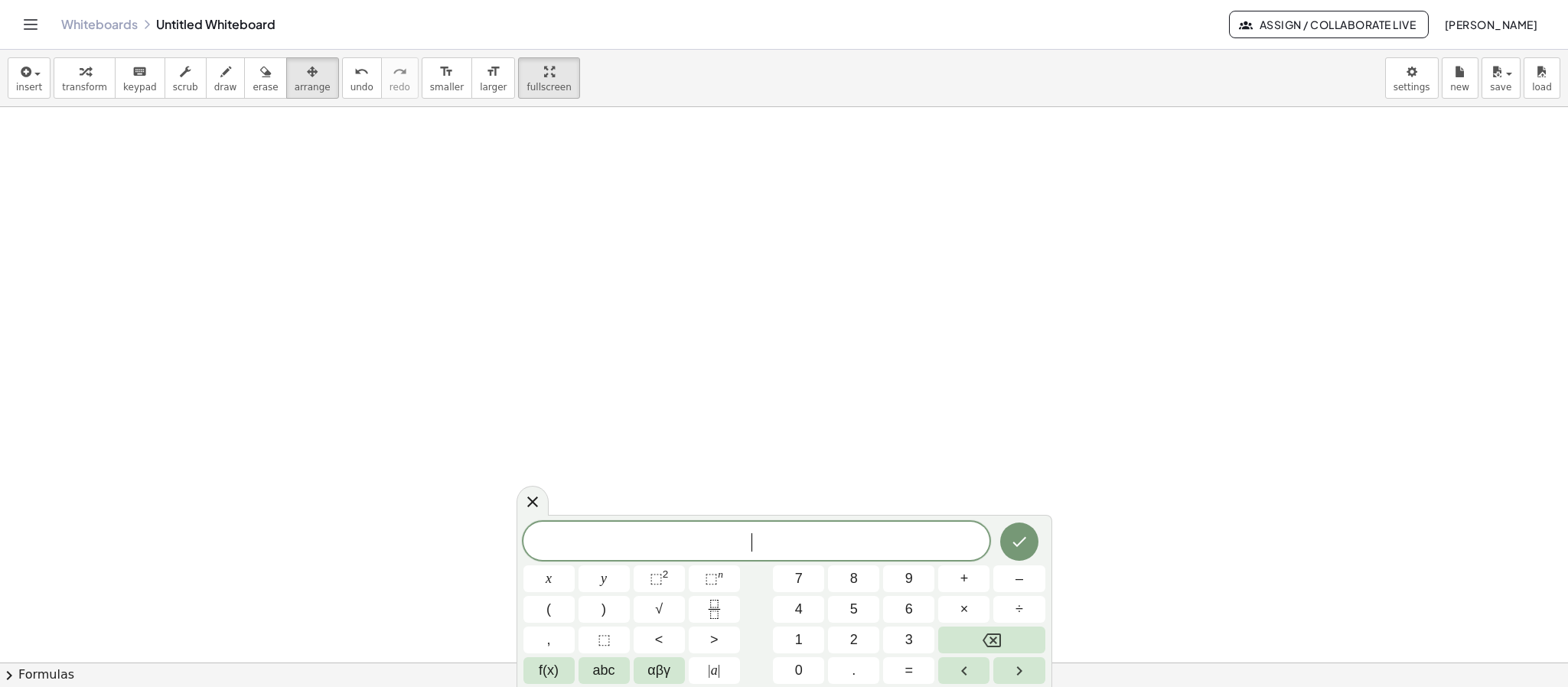
click at [747, 523] on div "​" at bounding box center [757, 541] width 467 height 38
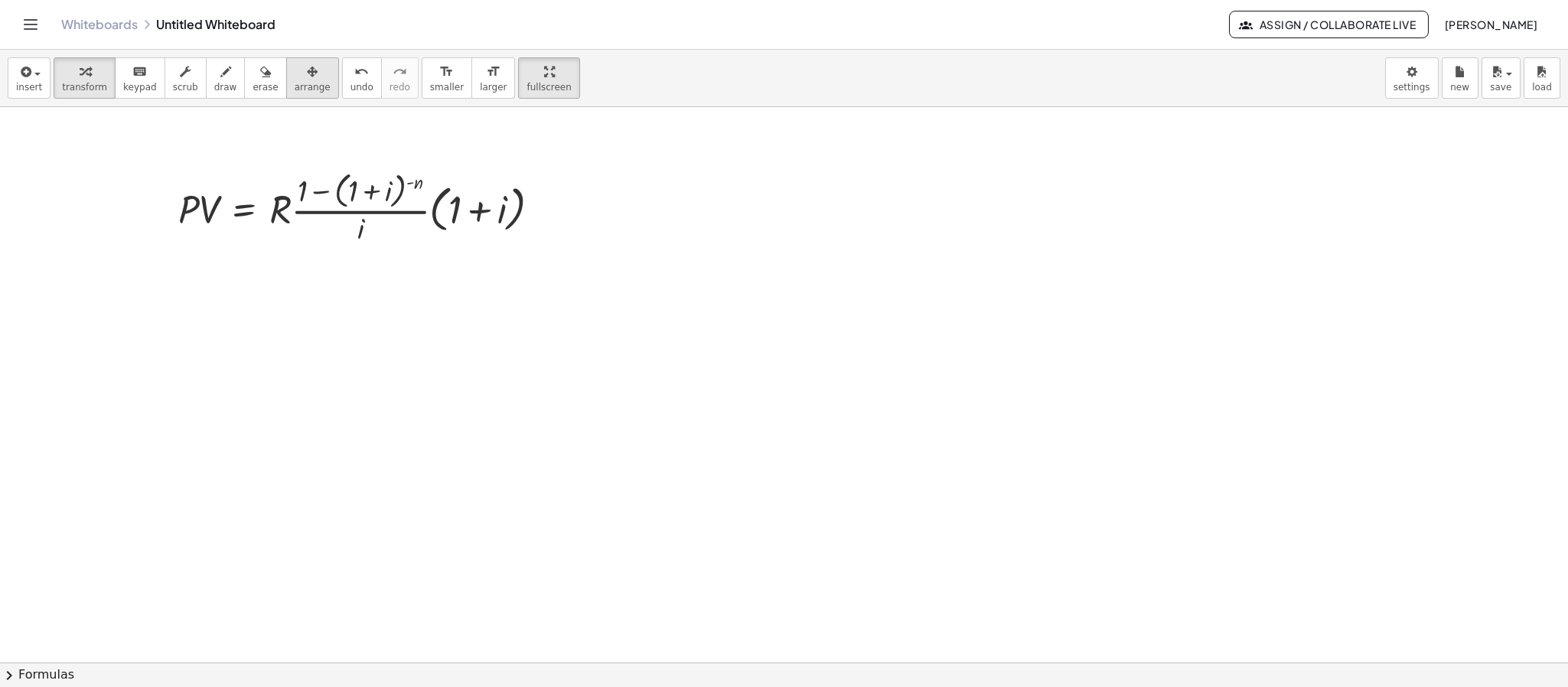
click at [313, 91] on button "arrange" at bounding box center [313, 77] width 53 height 41
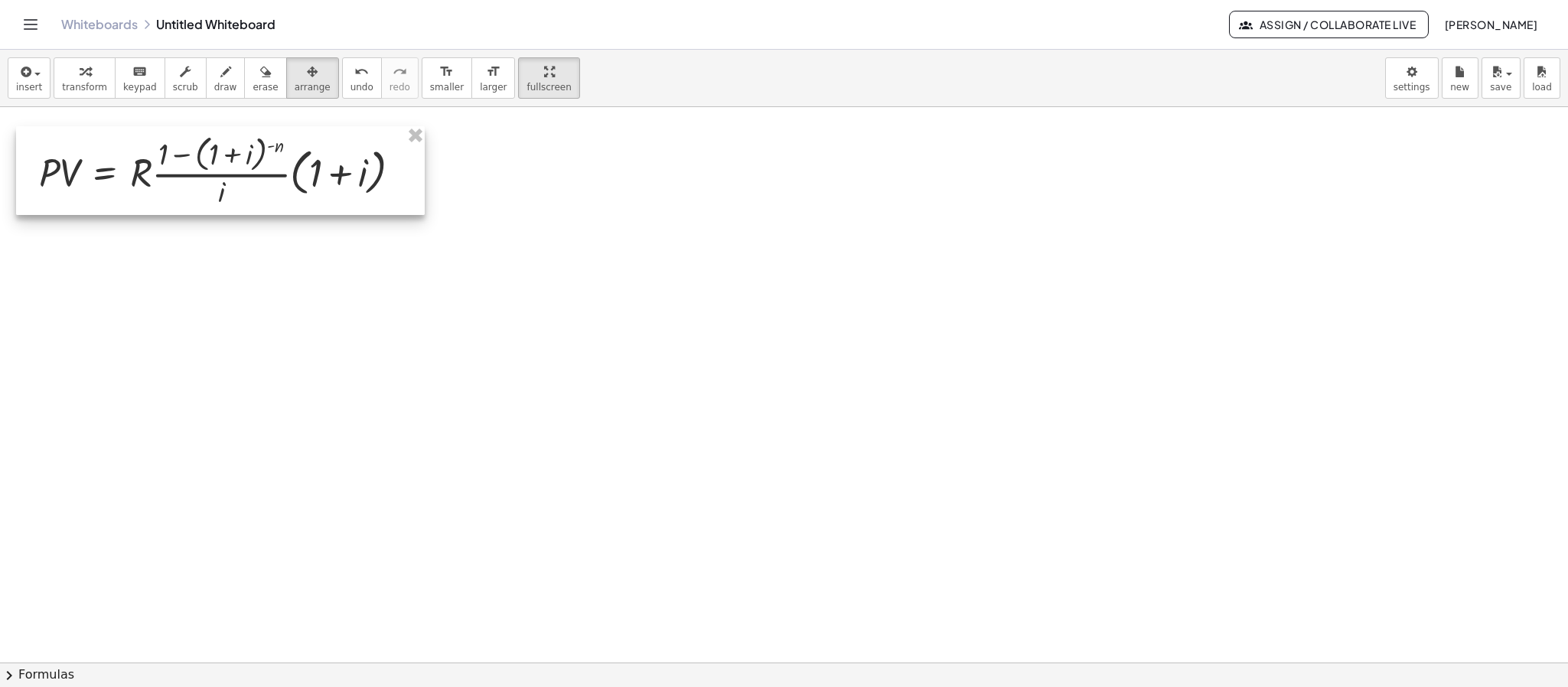
drag, startPoint x: 351, startPoint y: 198, endPoint x: 230, endPoint y: 178, distance: 122.6
click at [213, 161] on div at bounding box center [220, 171] width 409 height 89
click at [28, 70] on icon "button" at bounding box center [24, 71] width 14 height 18
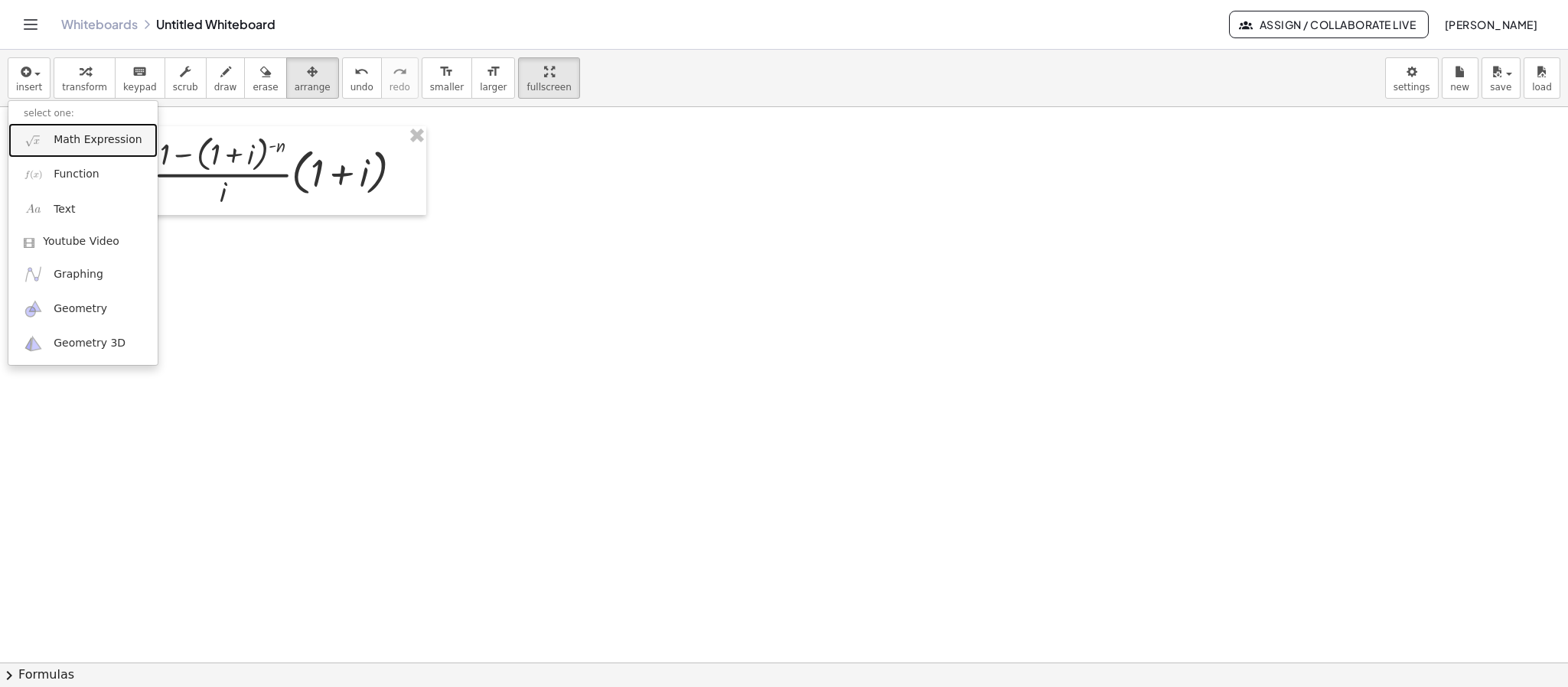
drag, startPoint x: 88, startPoint y: 145, endPoint x: 177, endPoint y: 218, distance: 115.1
click at [91, 145] on span "Math Expression" at bounding box center [97, 140] width 88 height 16
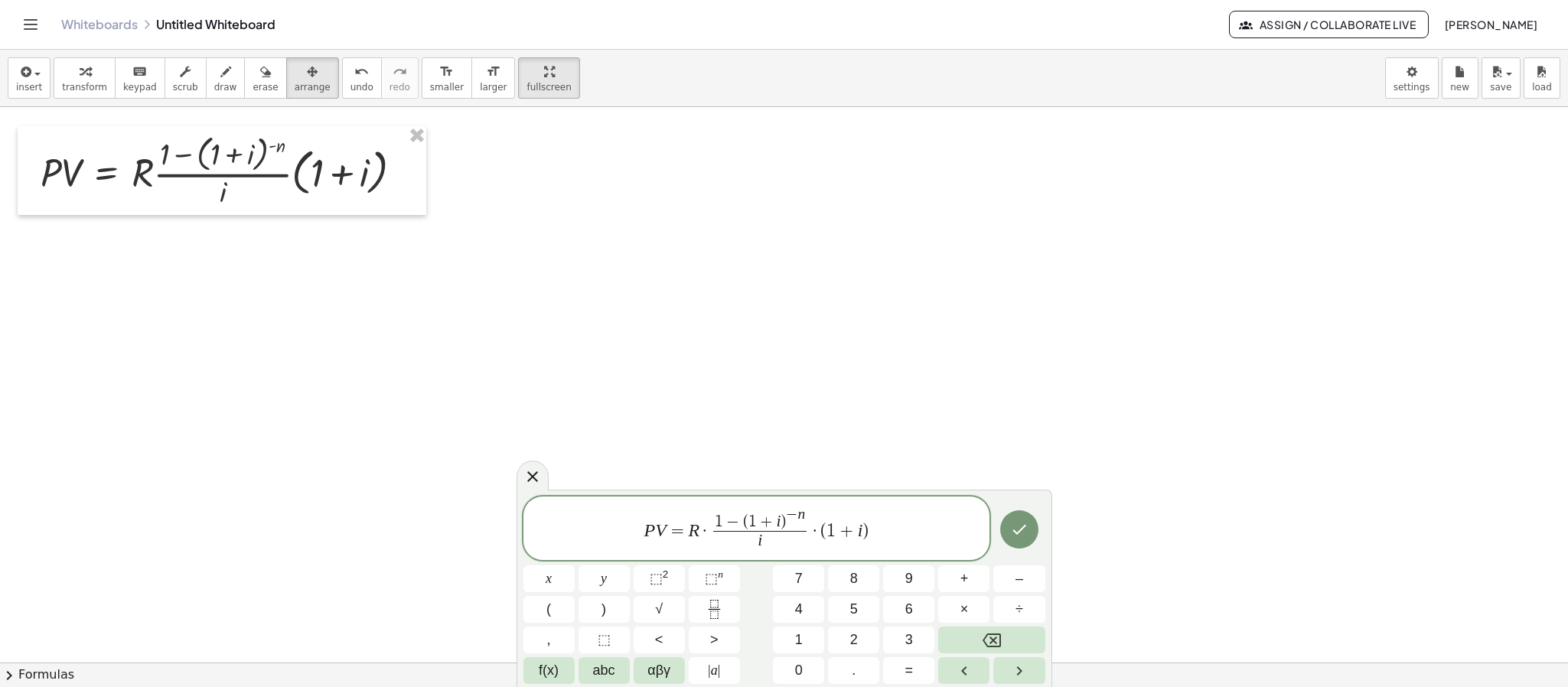
click at [703, 526] on span "·" at bounding box center [705, 530] width 10 height 18
click at [807, 526] on span "1 − ( 1 + i ) − n" at bounding box center [781, 518] width 93 height 24
click at [804, 521] on span ")" at bounding box center [805, 522] width 5 height 17
click at [792, 540] on span "i" at bounding box center [781, 542] width 118 height 21
click at [894, 535] on var "i" at bounding box center [894, 529] width 5 height 20
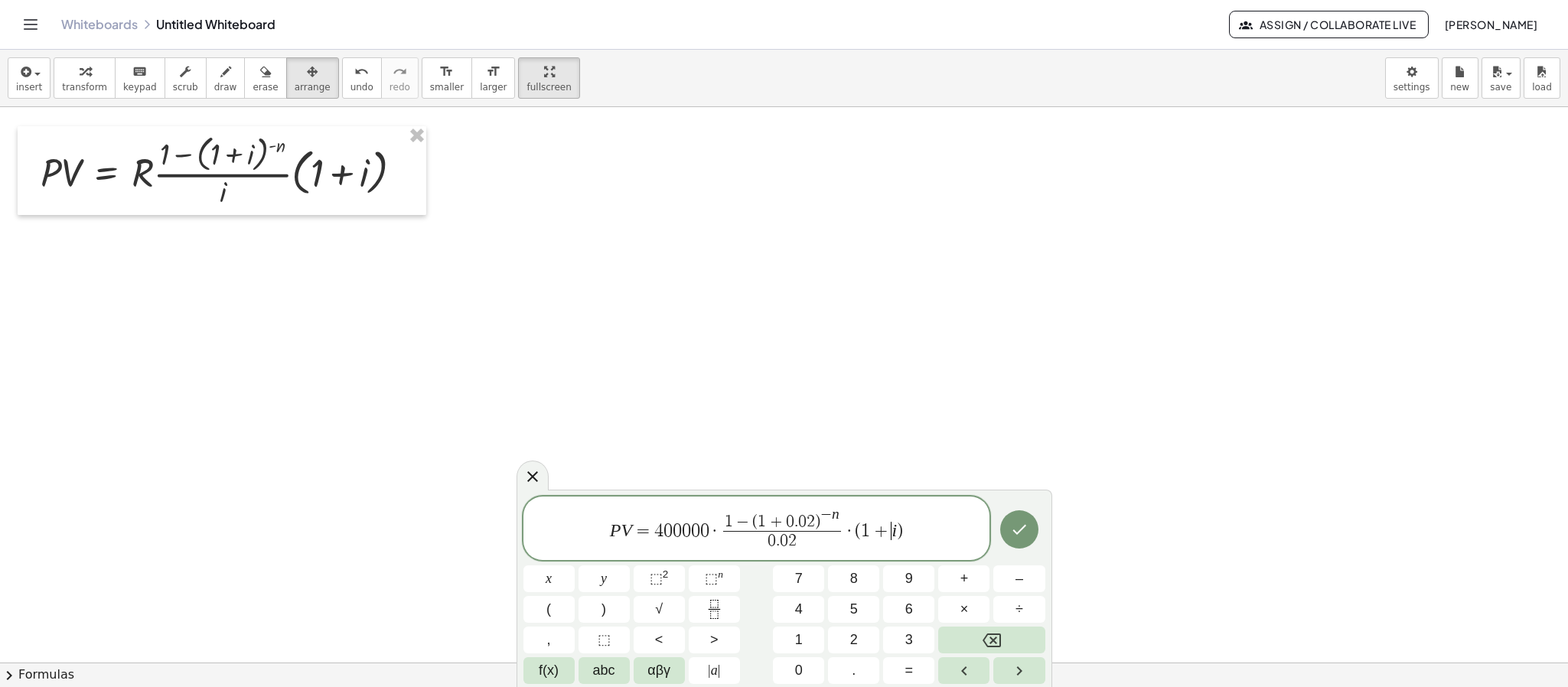
click at [893, 530] on var "i" at bounding box center [894, 529] width 5 height 20
click at [896, 530] on span "P V = 4 0 0 0 0 0 · 1 − ( 1 + 0 . 0 2 ) − n 0 . 0 2 ​ · ( 1 + i ​ )" at bounding box center [757, 529] width 467 height 47
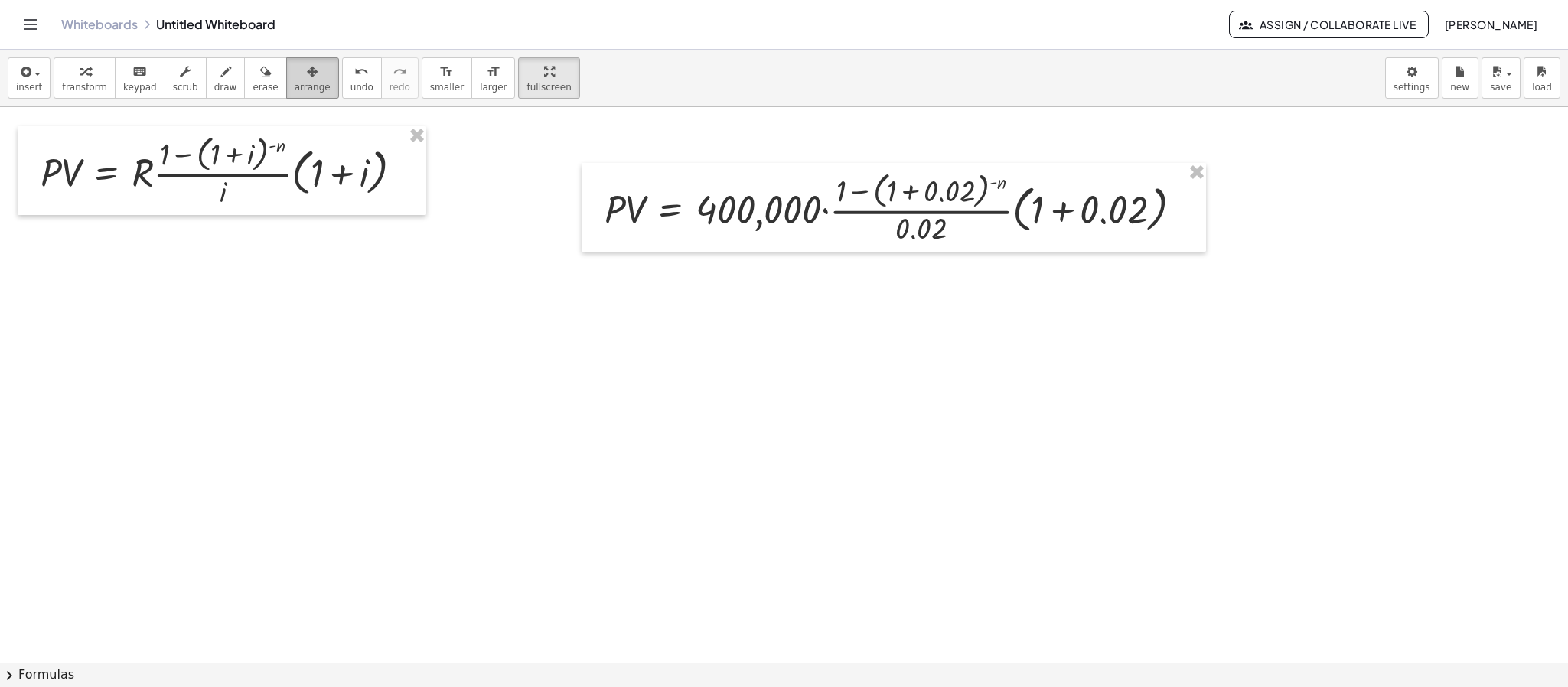
click at [294, 66] on div "button" at bounding box center [312, 71] width 36 height 18
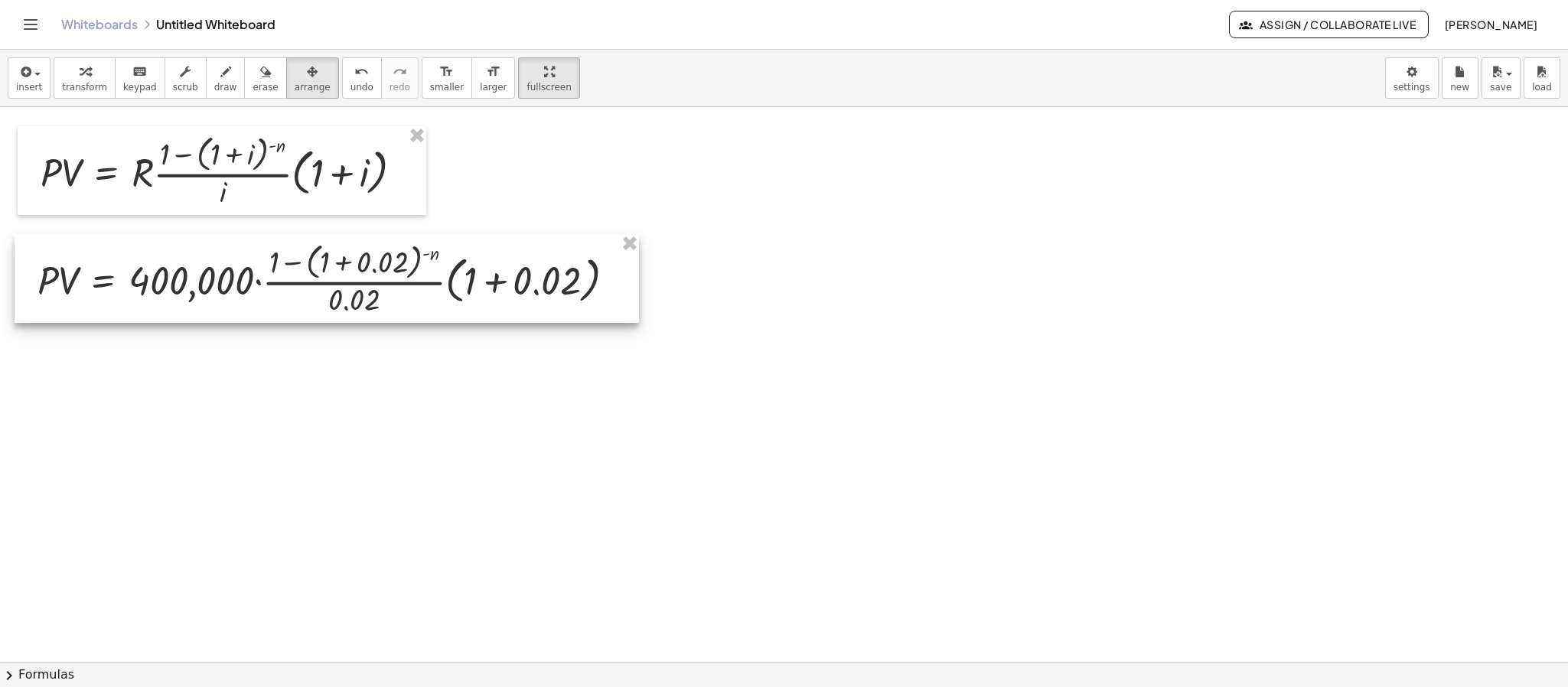
drag, startPoint x: 754, startPoint y: 198, endPoint x: 186, endPoint y: 269, distance: 572.4
click at [186, 269] on div at bounding box center [327, 279] width 625 height 89
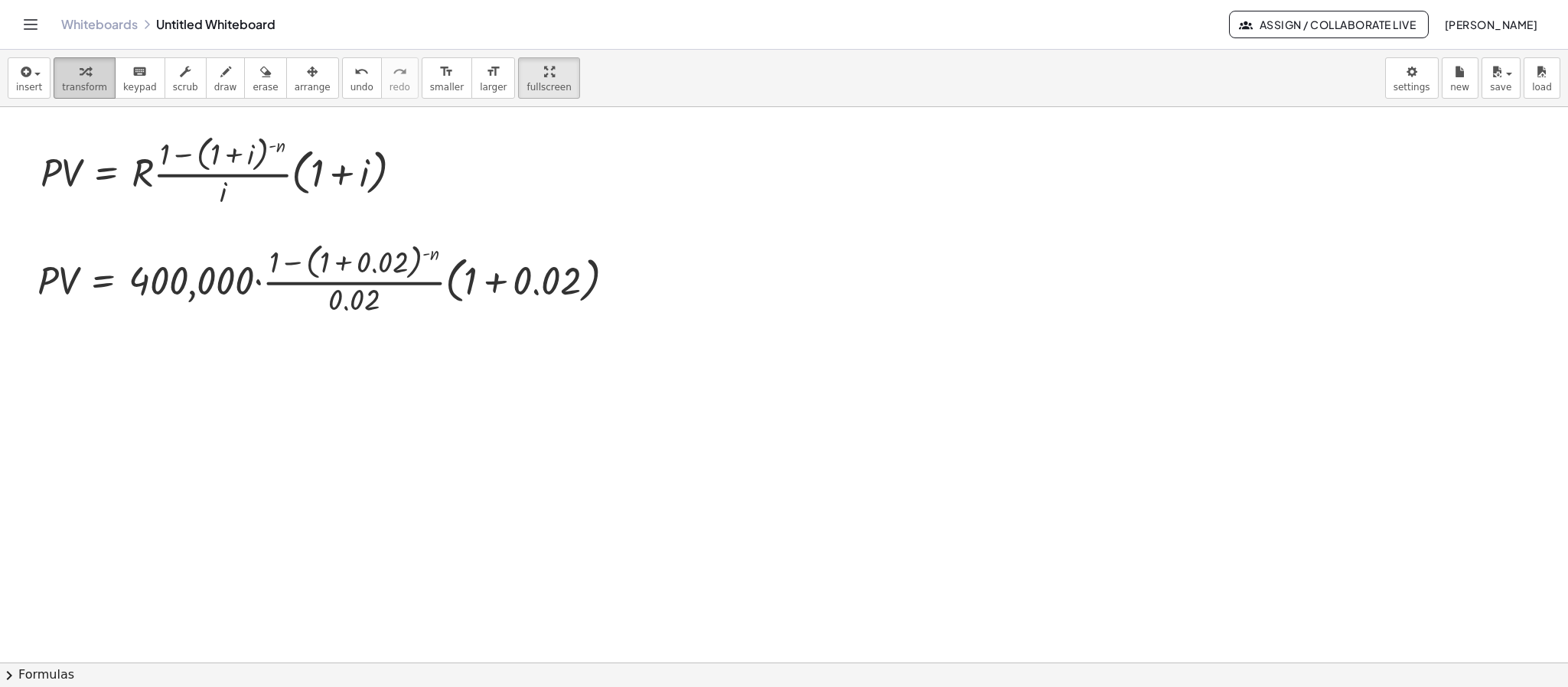
click at [88, 82] on span "transform" at bounding box center [84, 87] width 45 height 10
click at [613, 279] on div at bounding box center [619, 280] width 17 height 17
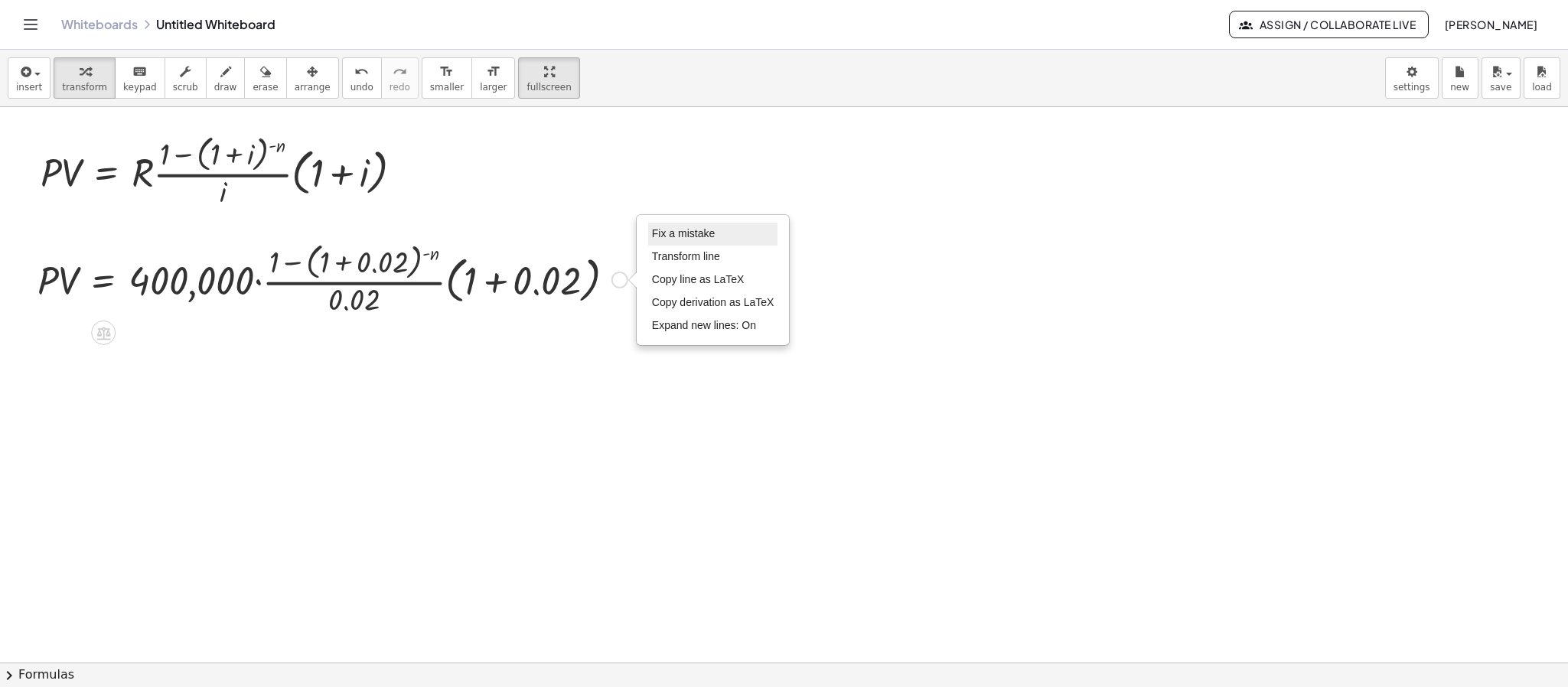
click at [694, 239] on span "Fix a mistake" at bounding box center [683, 233] width 63 height 12
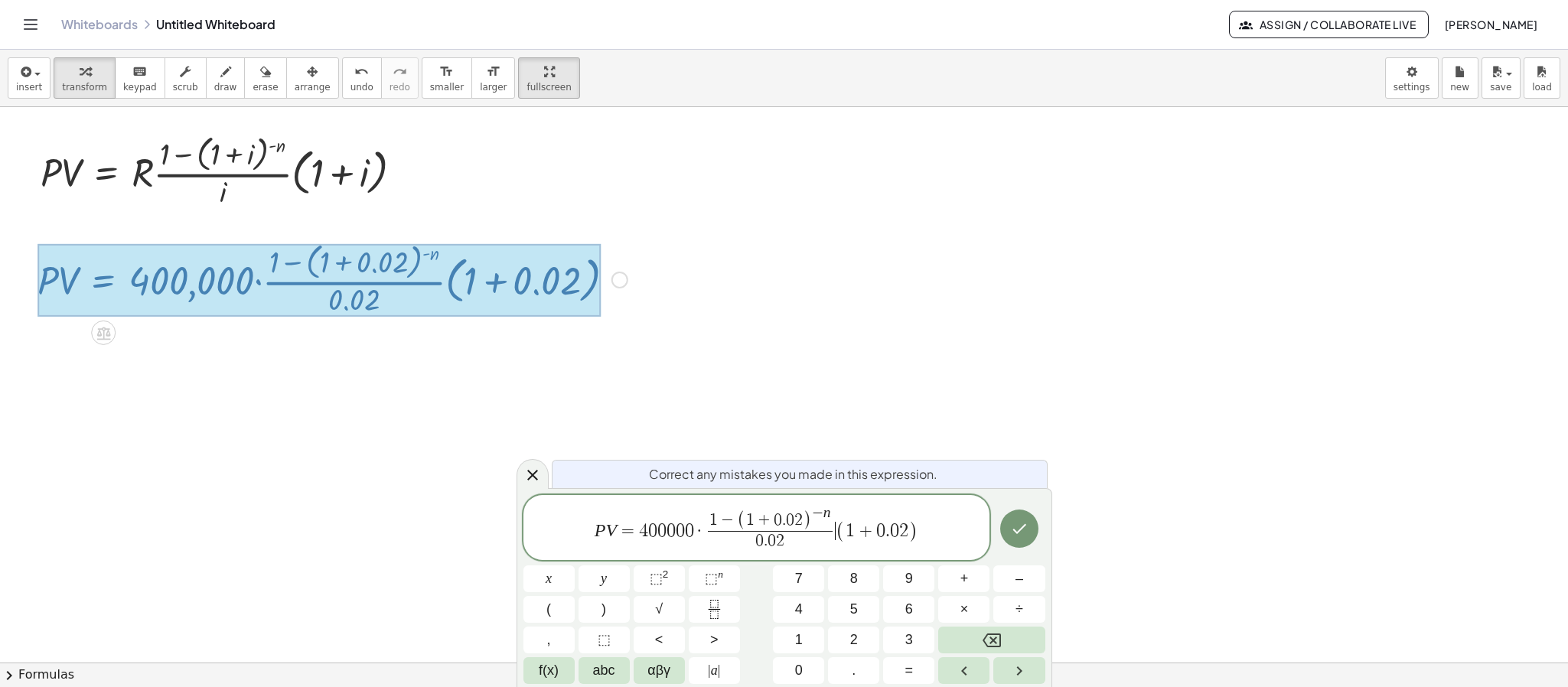
click at [836, 509] on span "P V = 4 0 0 0 0 0 · 1 − ( 1 + 0 . 0 2 ) − n 0 . 0 2 ​ ​ ( 1 + 0 . 0 2 )" at bounding box center [757, 529] width 467 height 49
click at [829, 509] on span "− n ​" at bounding box center [821, 513] width 19 height 15
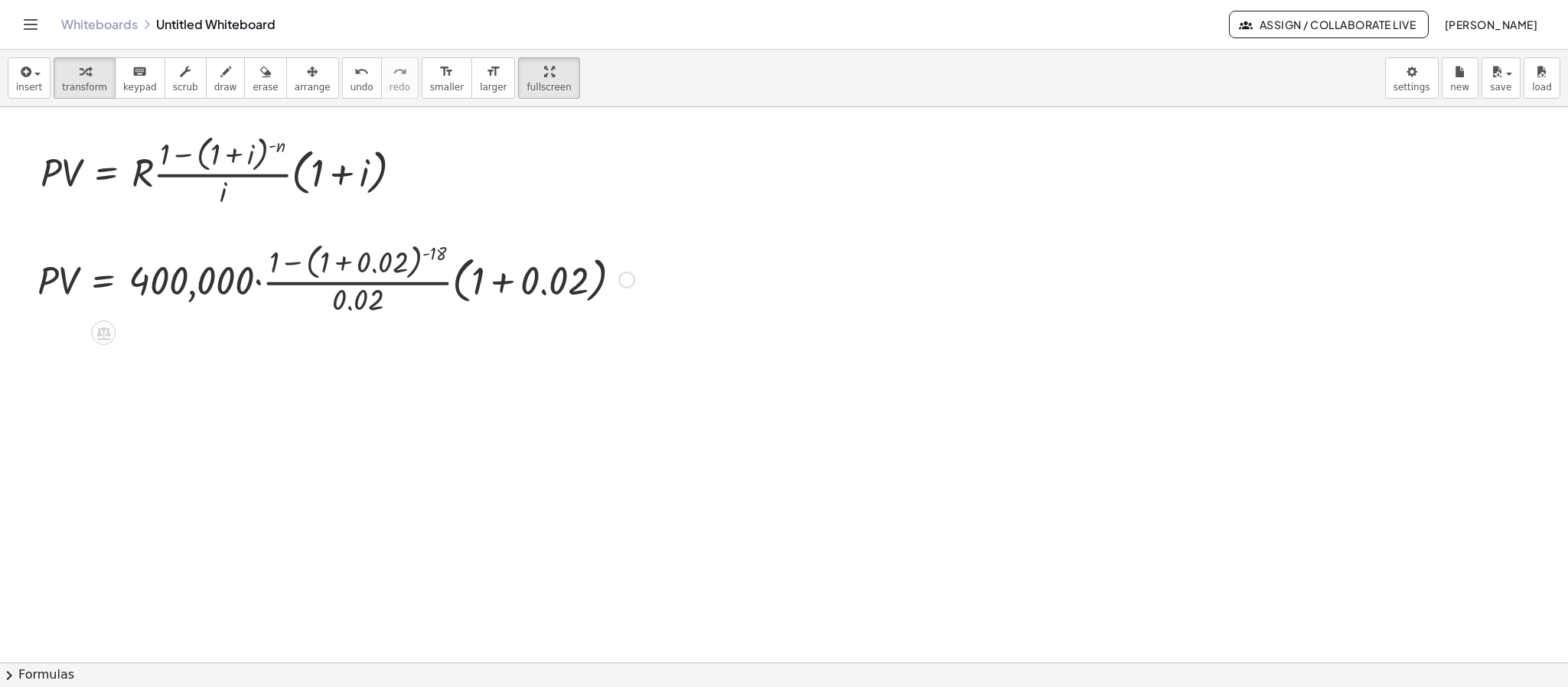
click at [347, 267] on div at bounding box center [335, 278] width 612 height 81
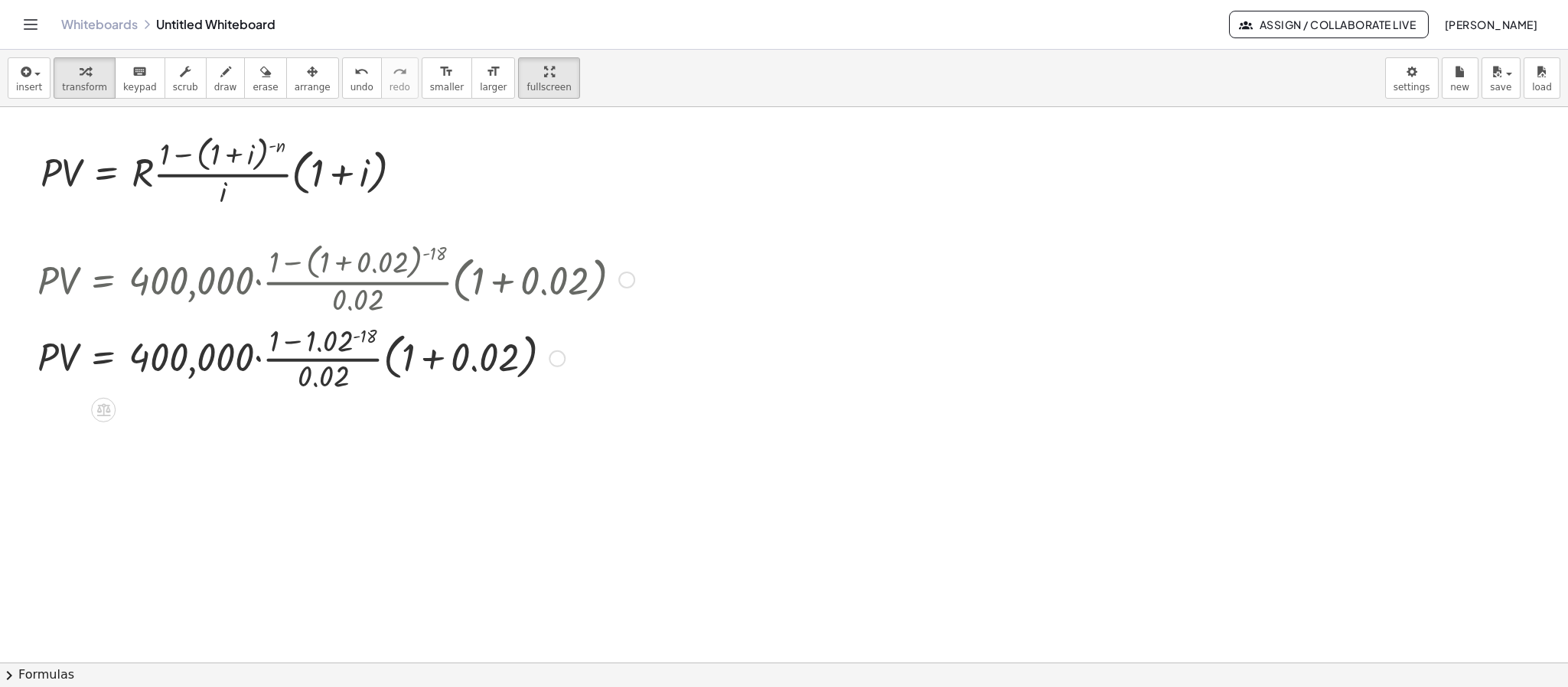
click at [359, 335] on div at bounding box center [335, 357] width 612 height 77
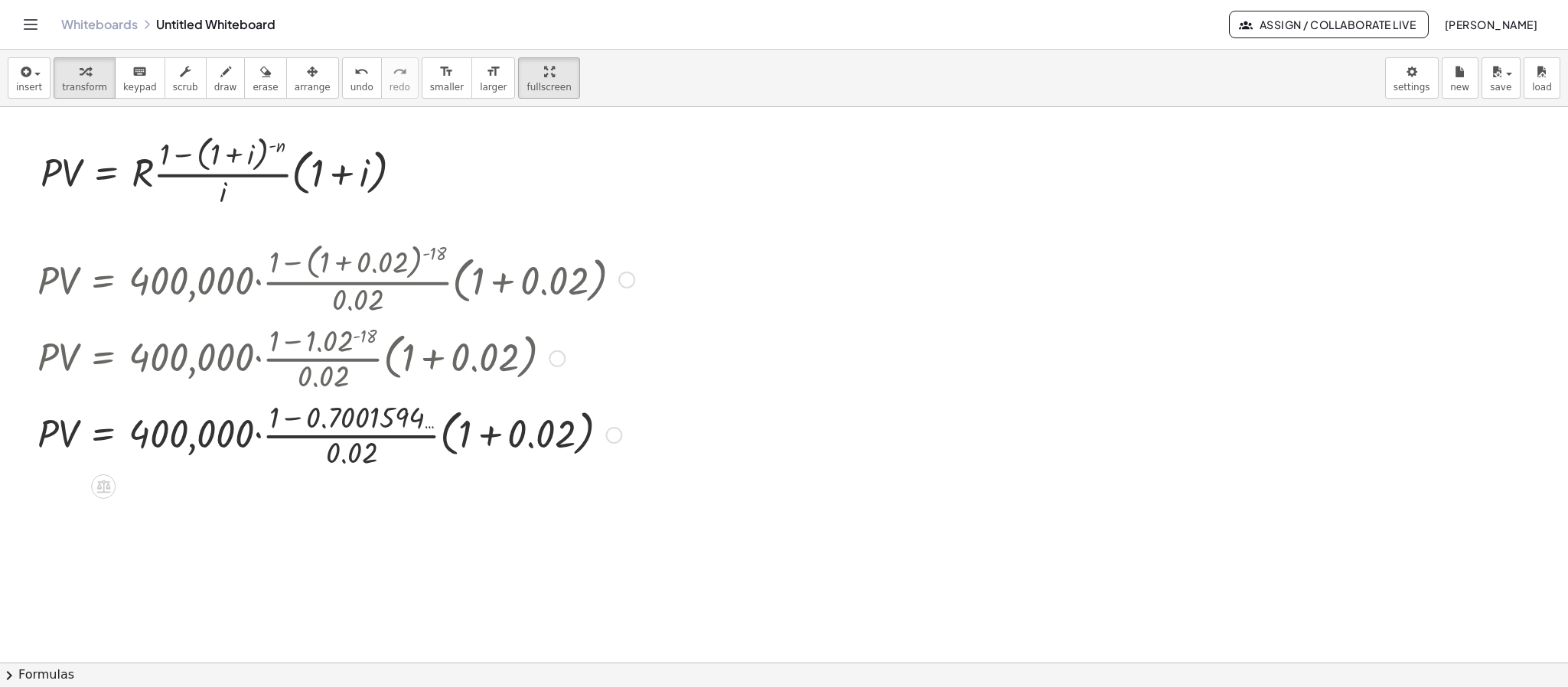
click at [293, 418] on div at bounding box center [335, 434] width 612 height 77
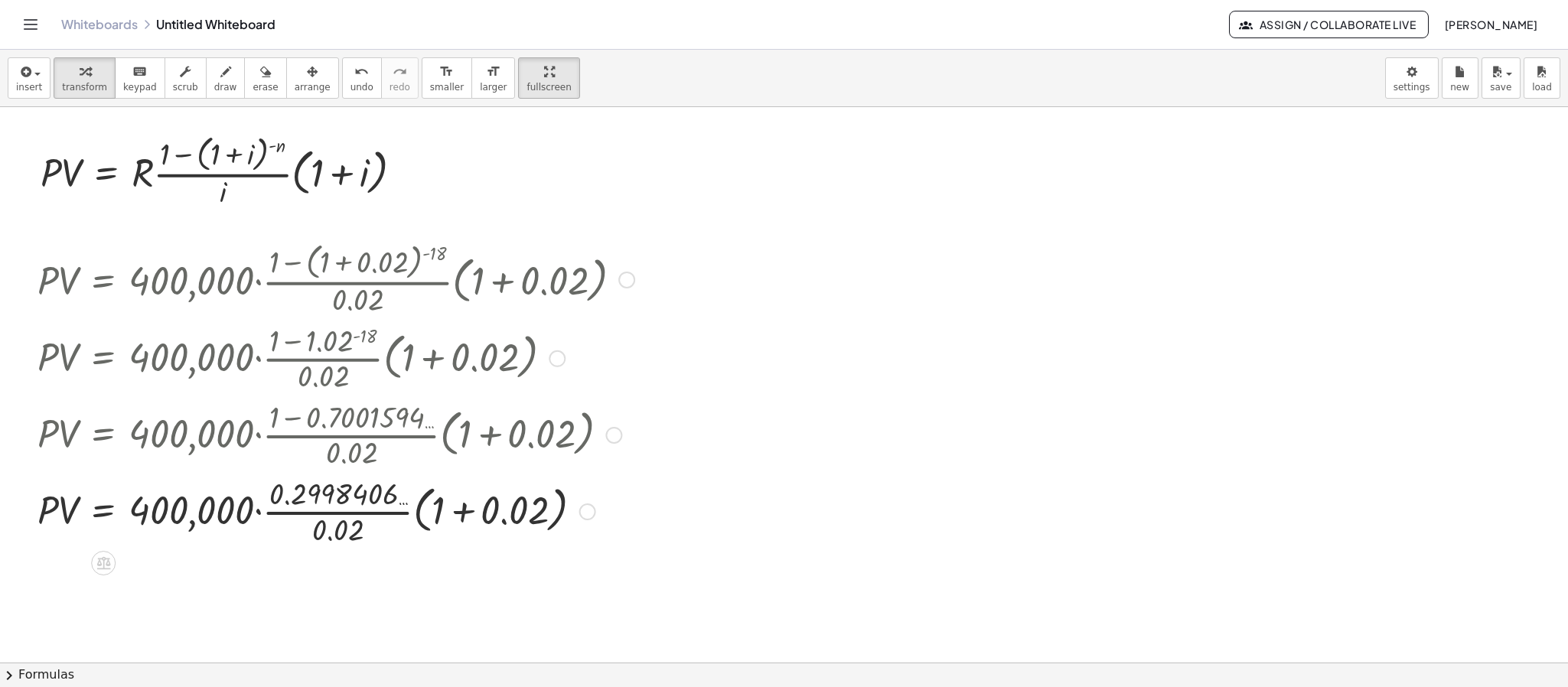
click at [620, 280] on div at bounding box center [626, 280] width 17 height 17
click at [679, 264] on li "Go back to this line" at bounding box center [720, 257] width 130 height 23
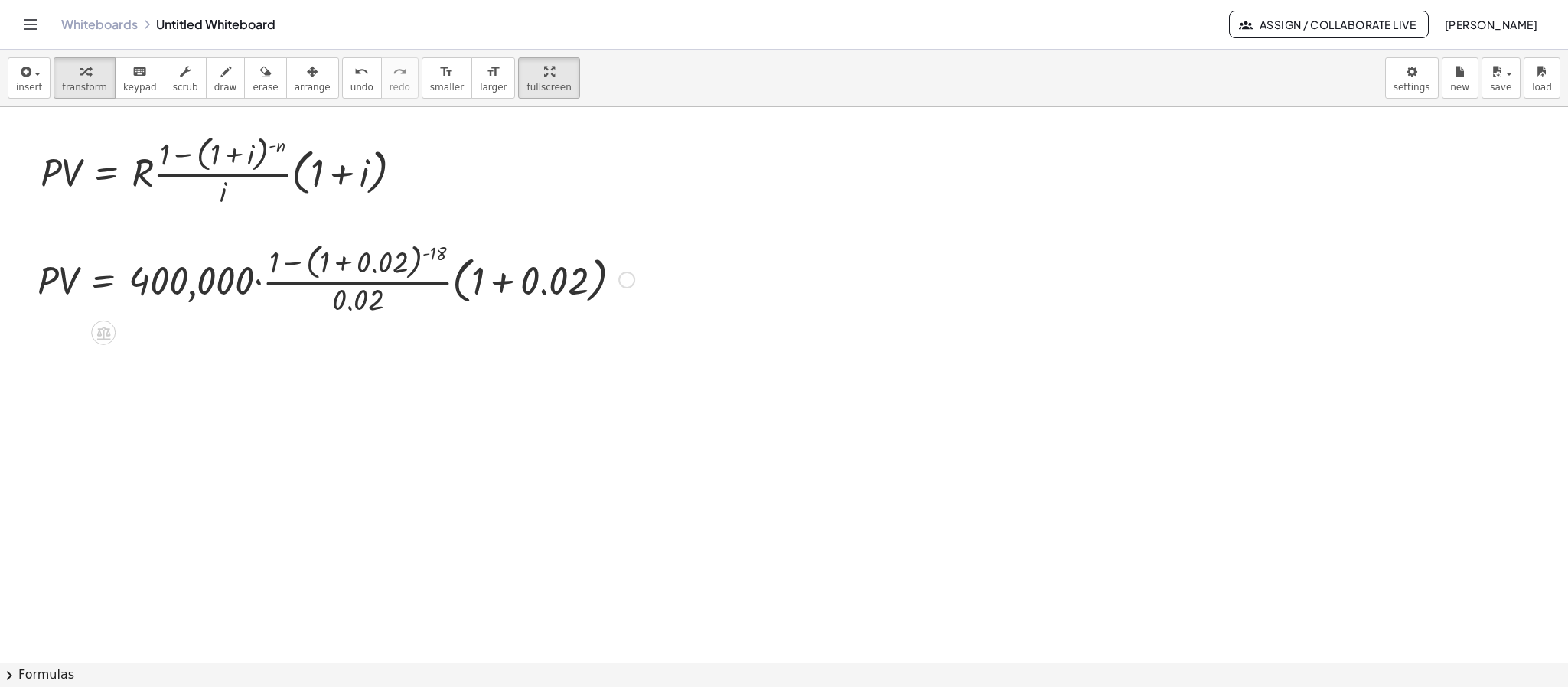
click at [622, 278] on div "Go back to this line Copy line as LaTeX Copy derivation as LaTeX" at bounding box center [626, 280] width 17 height 17
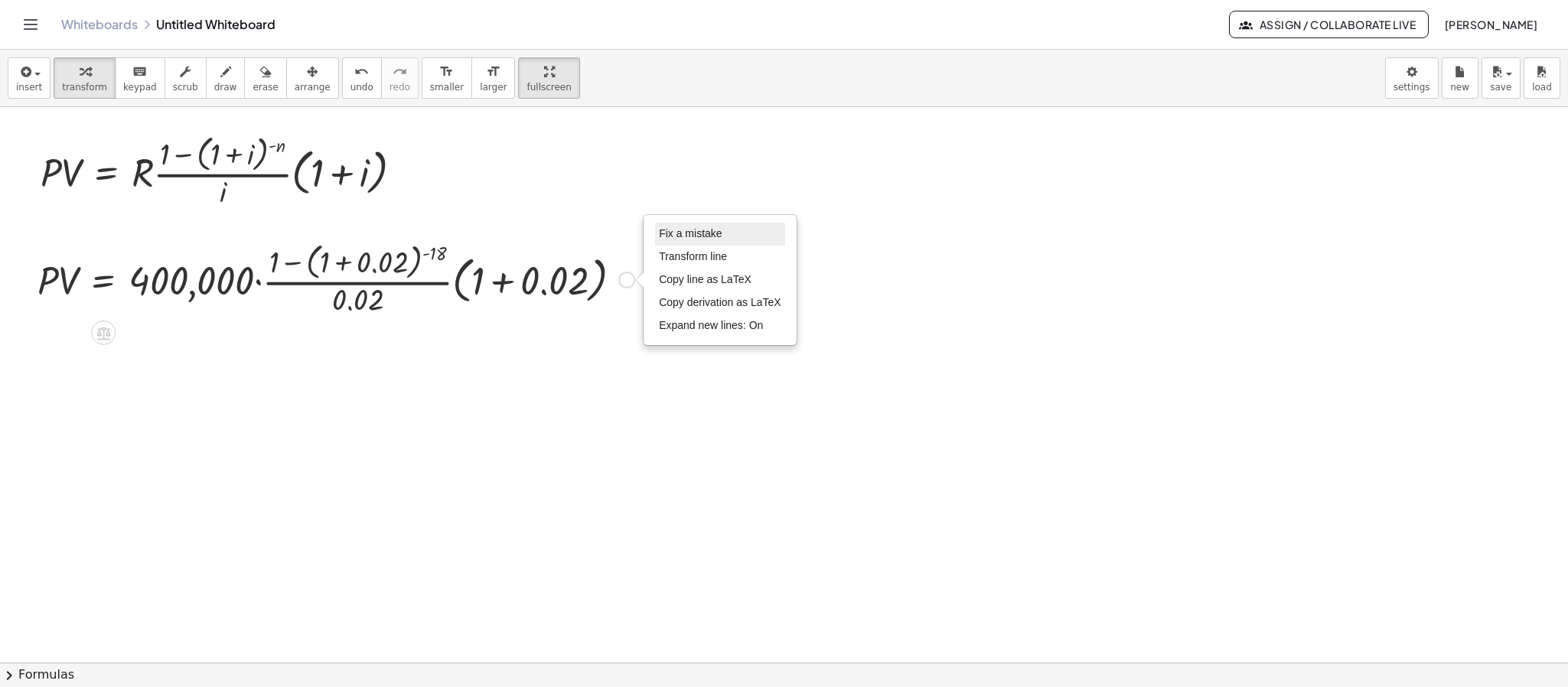
click at [702, 234] on span "Fix a mistake" at bounding box center [690, 233] width 63 height 12
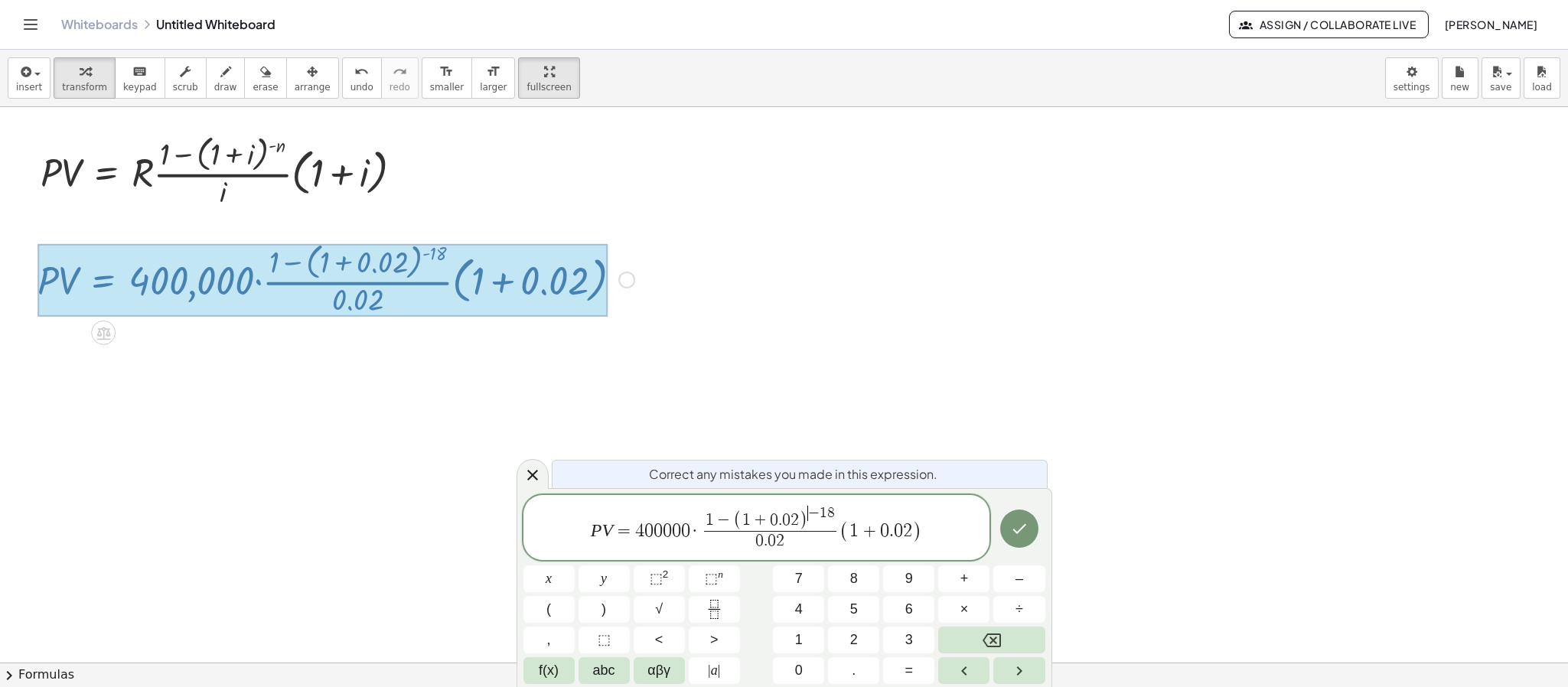
click at [808, 510] on span "−" at bounding box center [814, 513] width 11 height 15
click at [850, 510] on span "P V = 4 0 0 0 0 0 · 1 − ( 1 + 0 . 0 2 ) ( − 1 8 ) 0 . 0 2 ​ ​ ( 1 + 0 . 0 2 )" at bounding box center [757, 527] width 467 height 52
click at [841, 506] on span "( − 1 8 ) ​" at bounding box center [821, 511] width 42 height 17
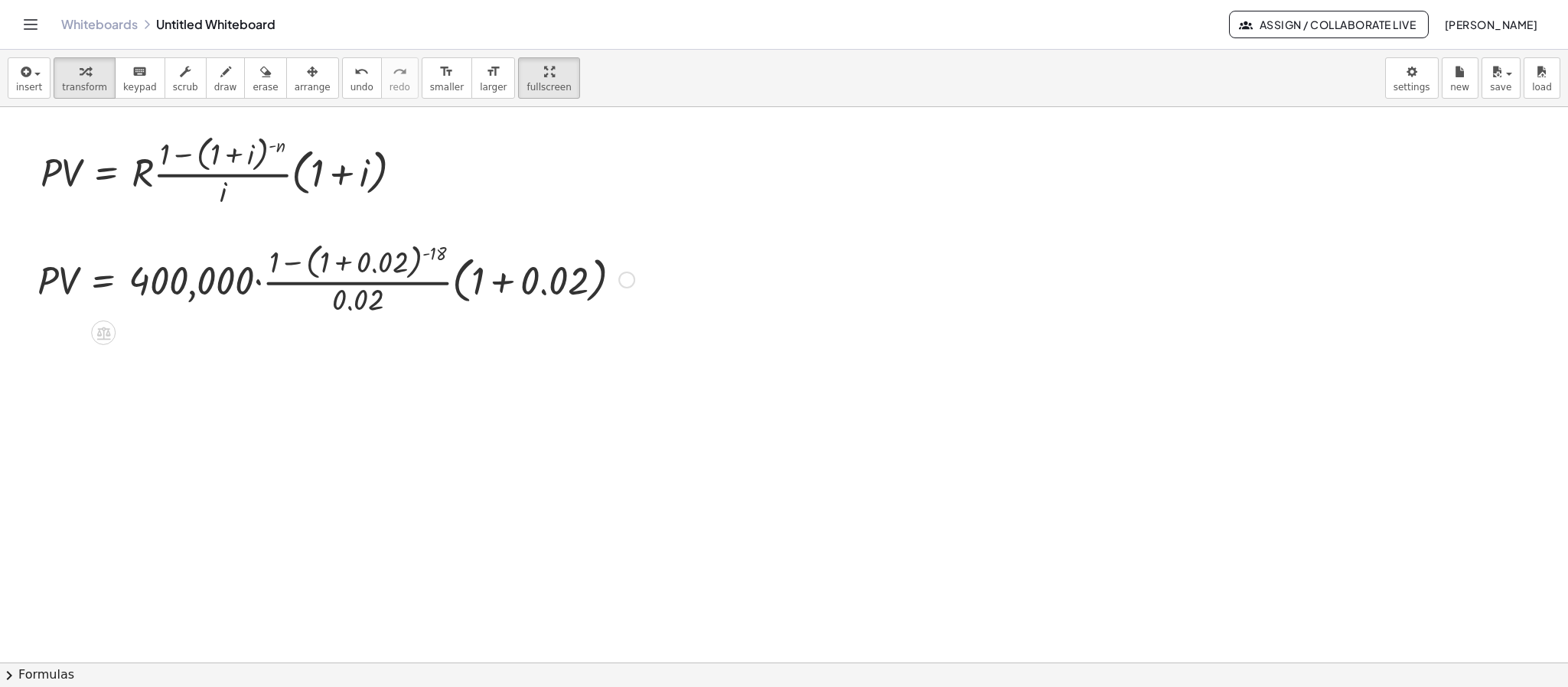
click at [341, 267] on div at bounding box center [335, 278] width 612 height 81
click at [336, 268] on div at bounding box center [301, 279] width 543 height 77
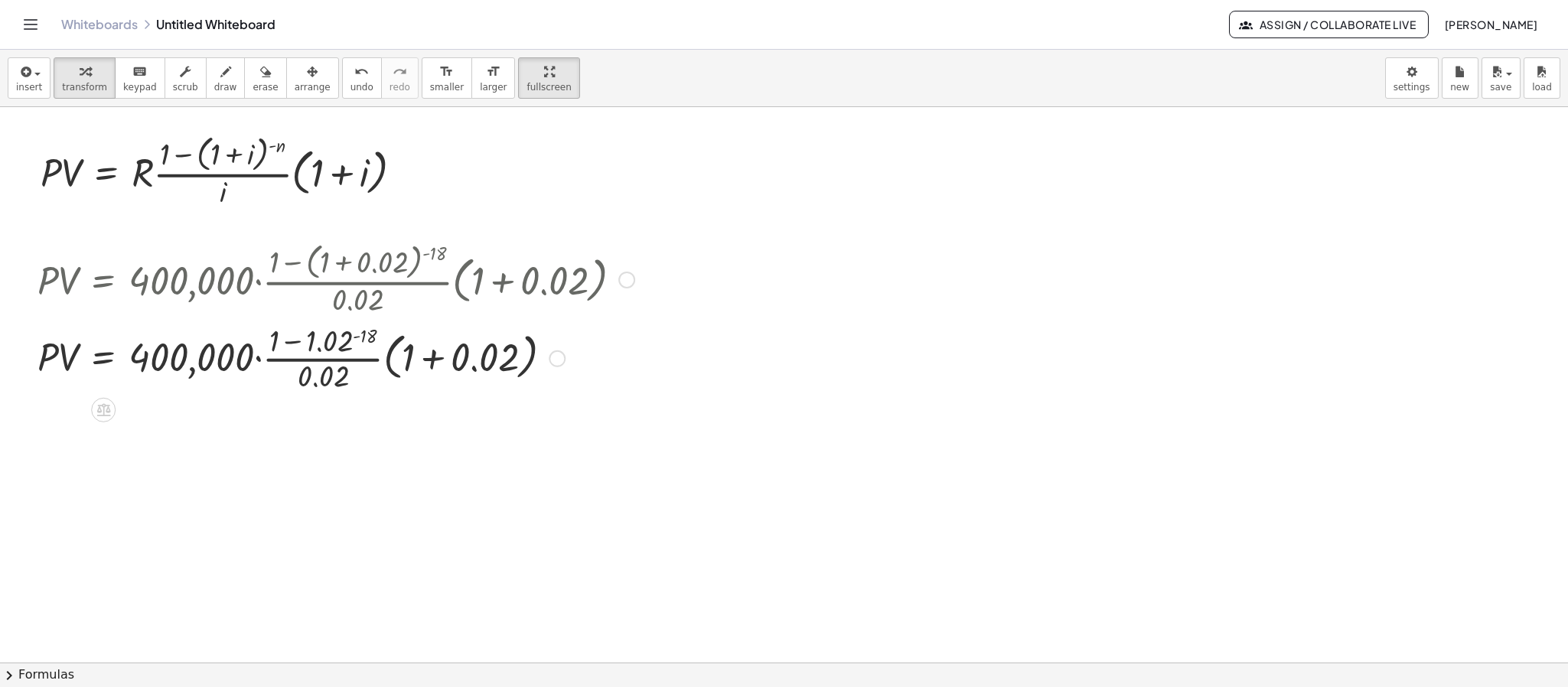
click at [434, 358] on div at bounding box center [335, 357] width 612 height 77
click at [355, 337] on div at bounding box center [335, 357] width 612 height 77
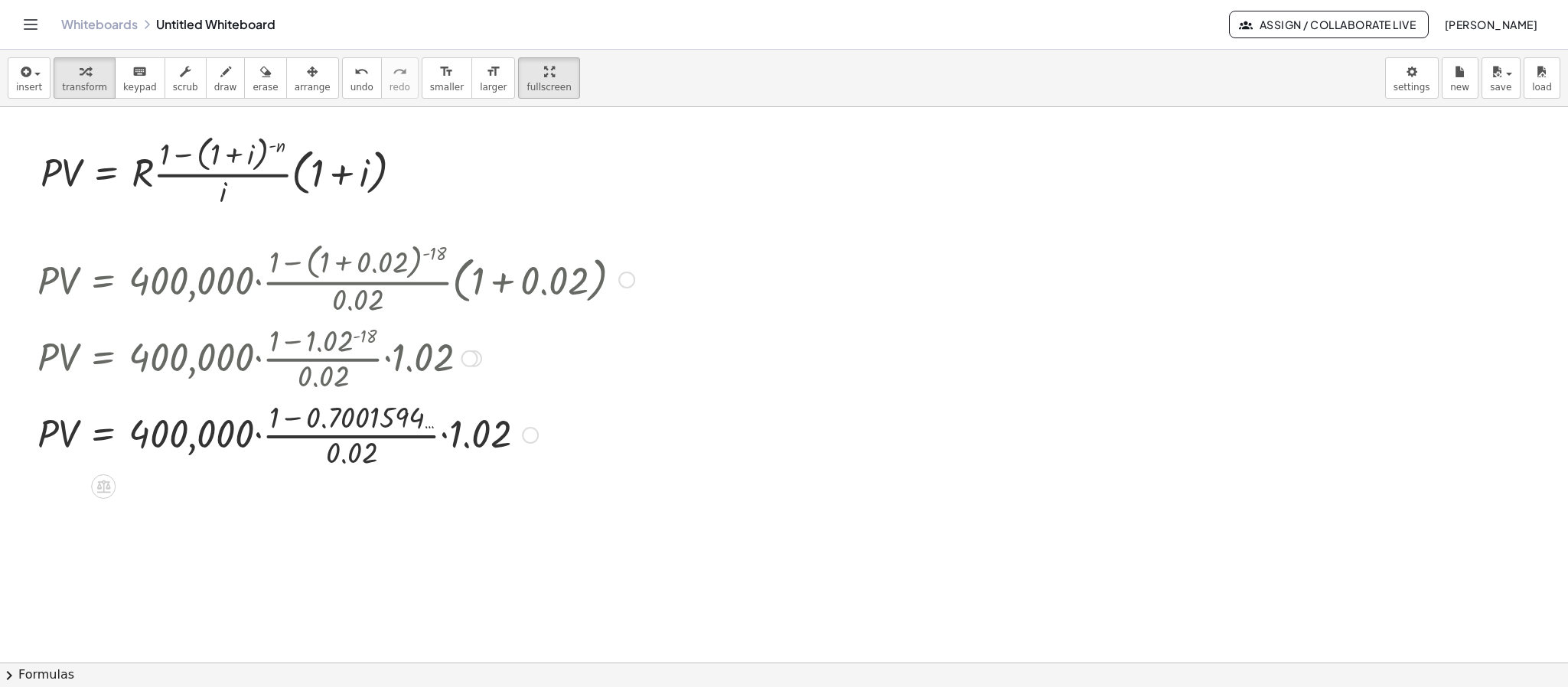
click at [290, 422] on div at bounding box center [335, 434] width 612 height 77
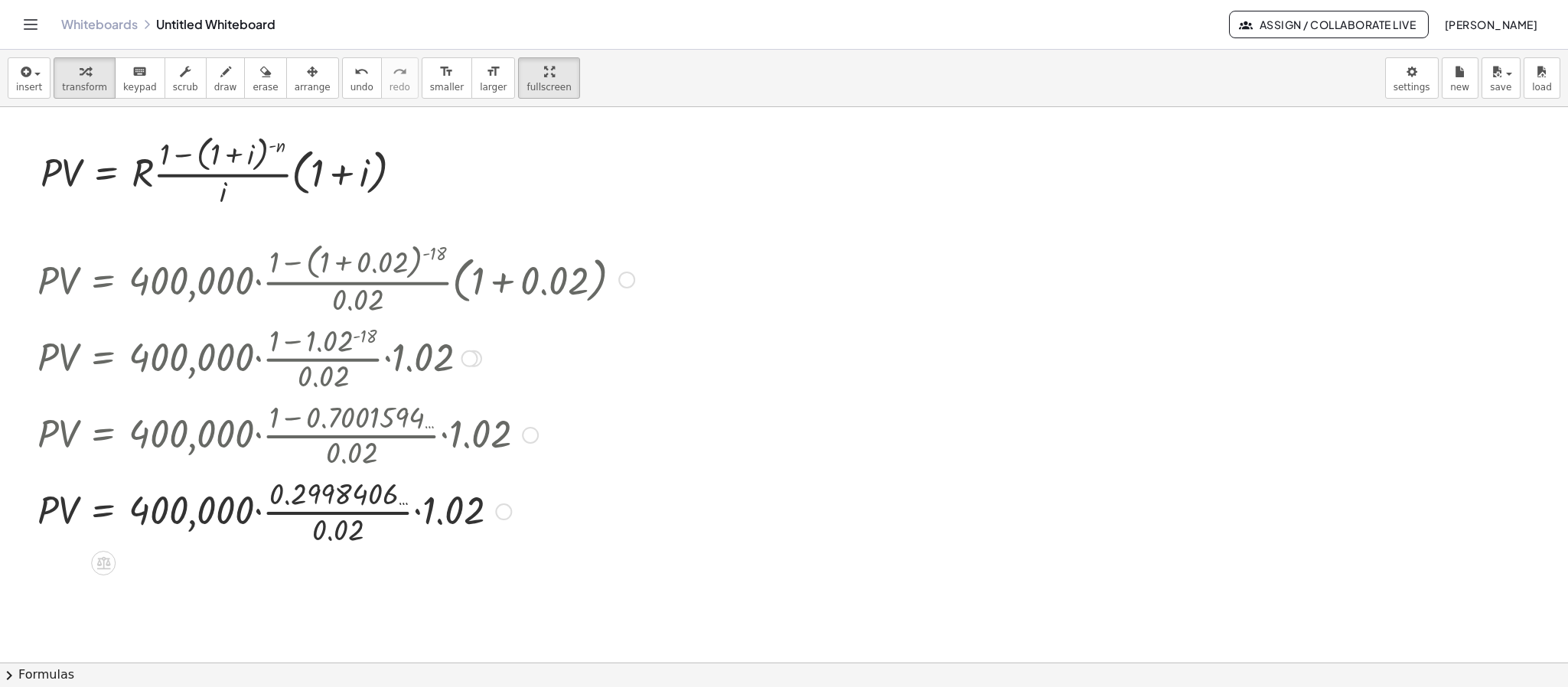
click at [328, 513] on div at bounding box center [335, 510] width 612 height 77
click at [328, 513] on div at bounding box center [335, 511] width 612 height 52
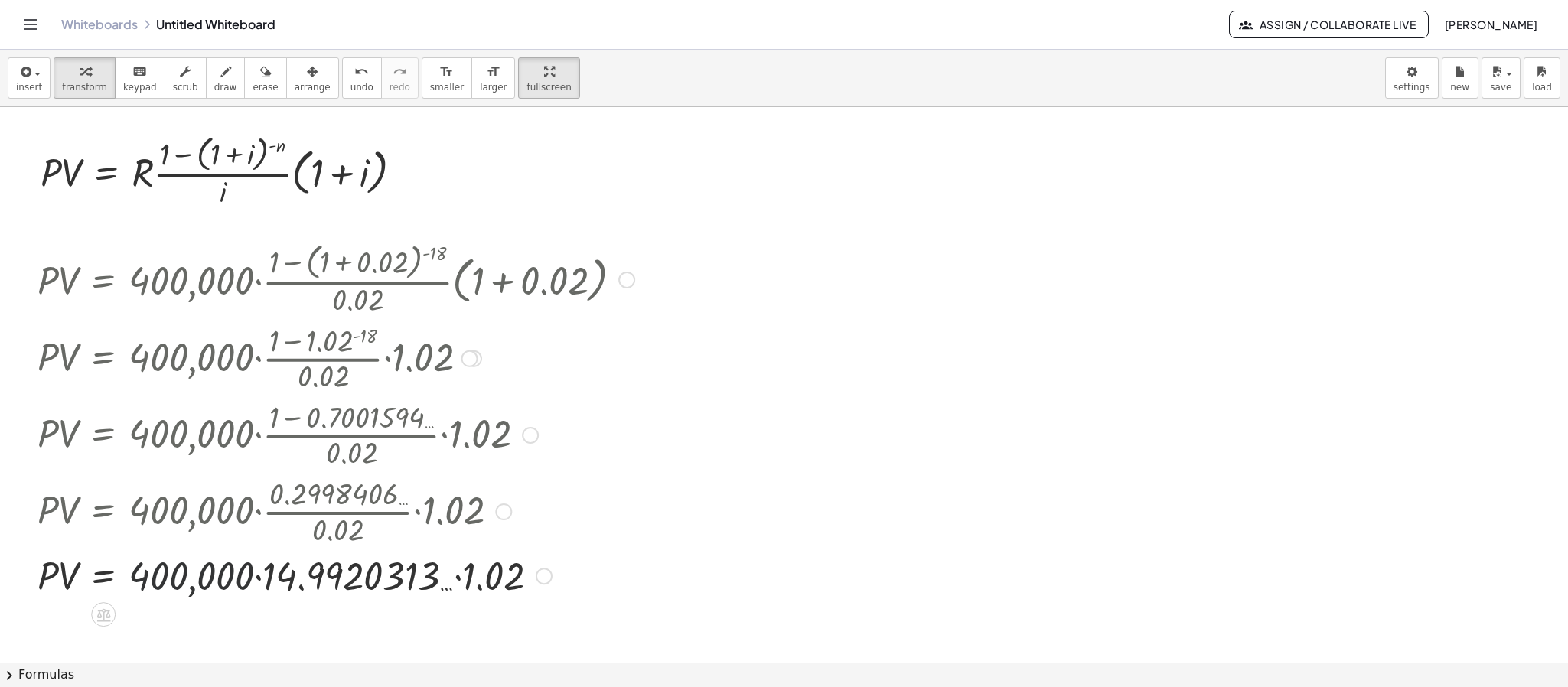
click at [253, 576] on div at bounding box center [335, 576] width 612 height 52
click at [258, 576] on div at bounding box center [335, 576] width 612 height 52
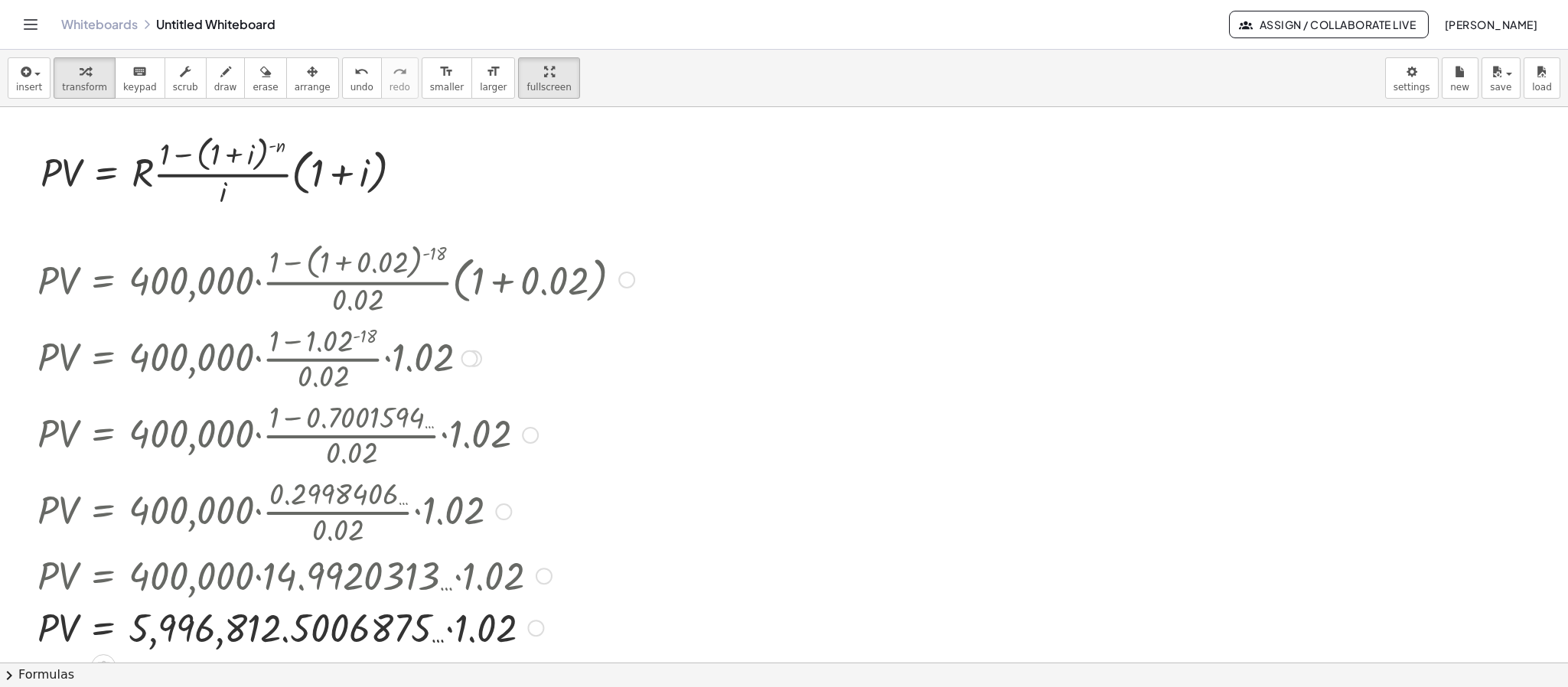
click at [455, 610] on div at bounding box center [335, 627] width 612 height 52
click at [104, 610] on div "· P · V = · · 1.02 5,996,812.5006875 … 6,116,748.7507013 … Fix a mistake Transf…" at bounding box center [104, 629] width 0 height 0
drag, startPoint x: 308, startPoint y: 91, endPoint x: 303, endPoint y: 78, distance: 13.9
click at [303, 78] on button "arrange" at bounding box center [313, 77] width 53 height 41
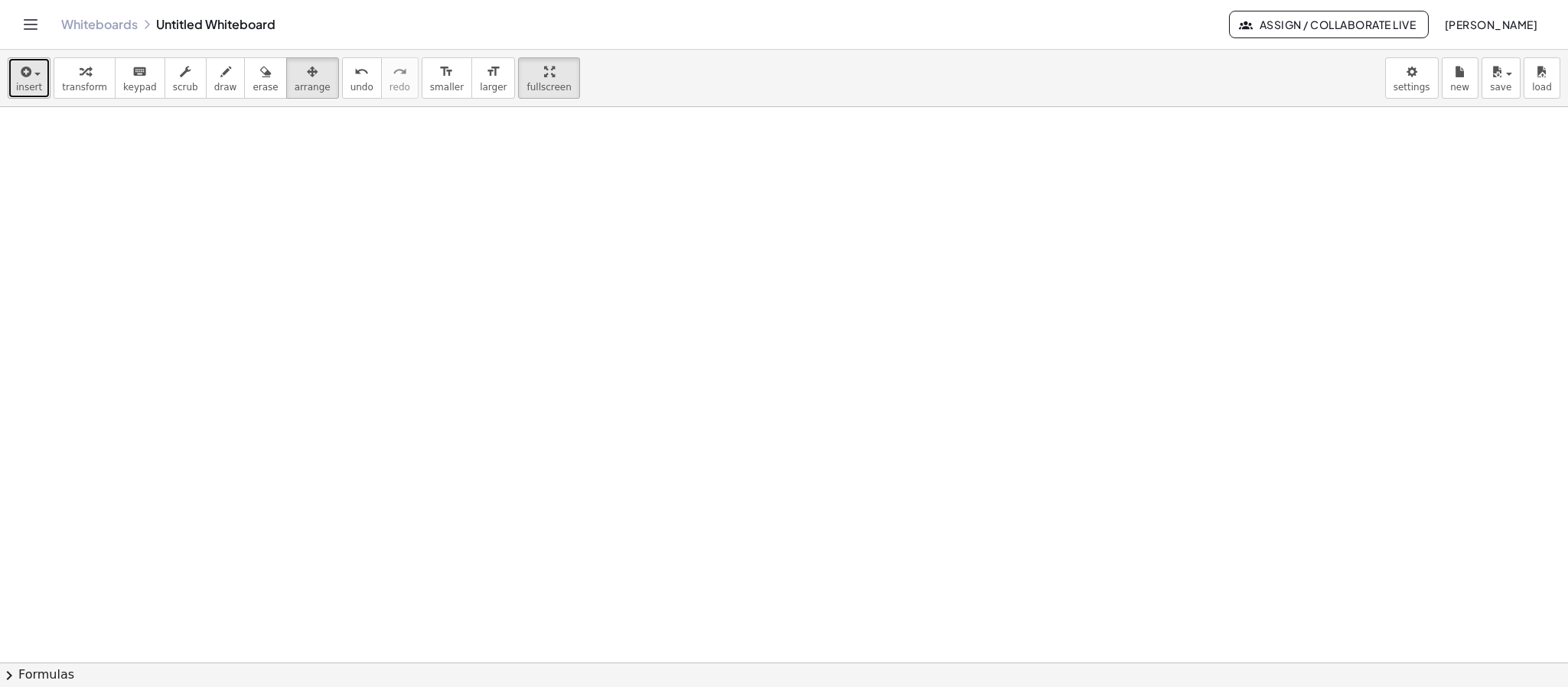
click at [23, 91] on span "insert" at bounding box center [29, 87] width 26 height 10
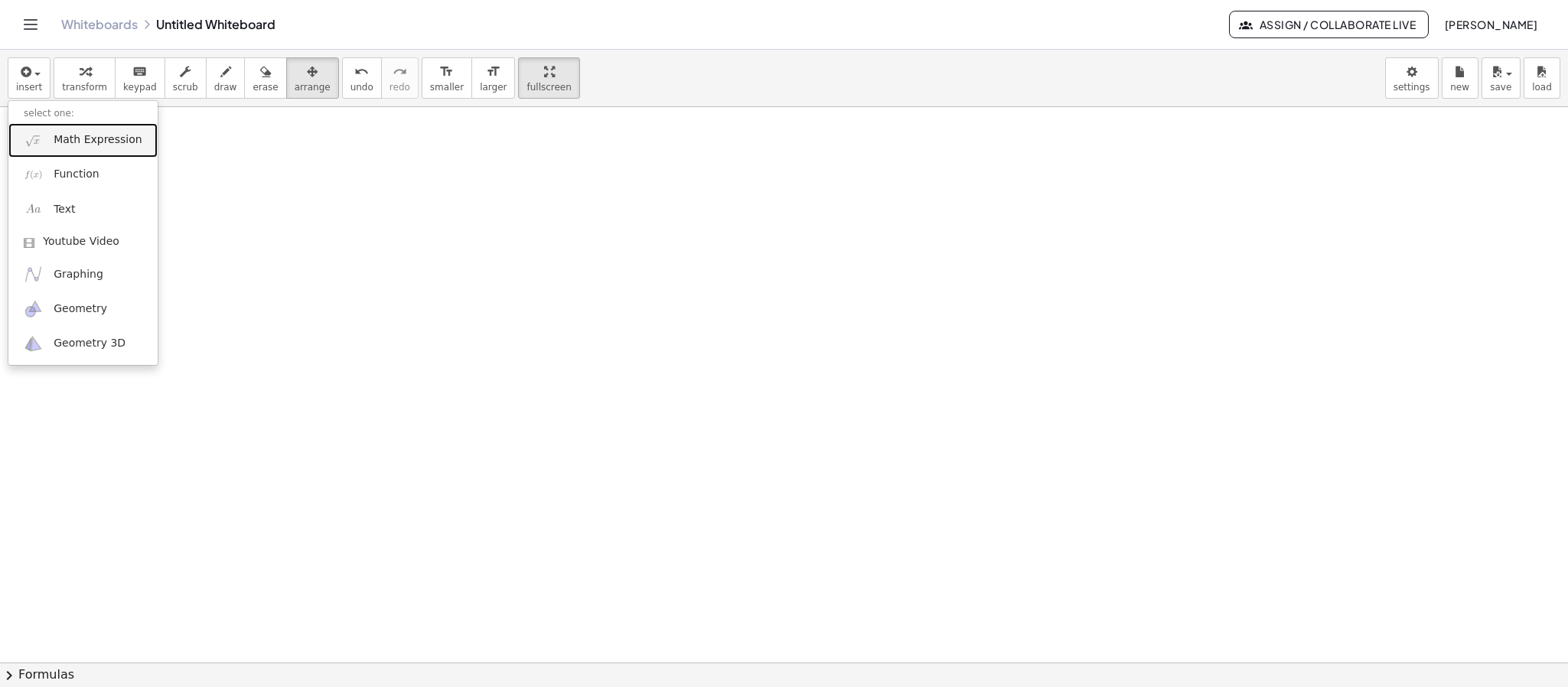
click at [118, 140] on span "Math Expression" at bounding box center [97, 140] width 88 height 16
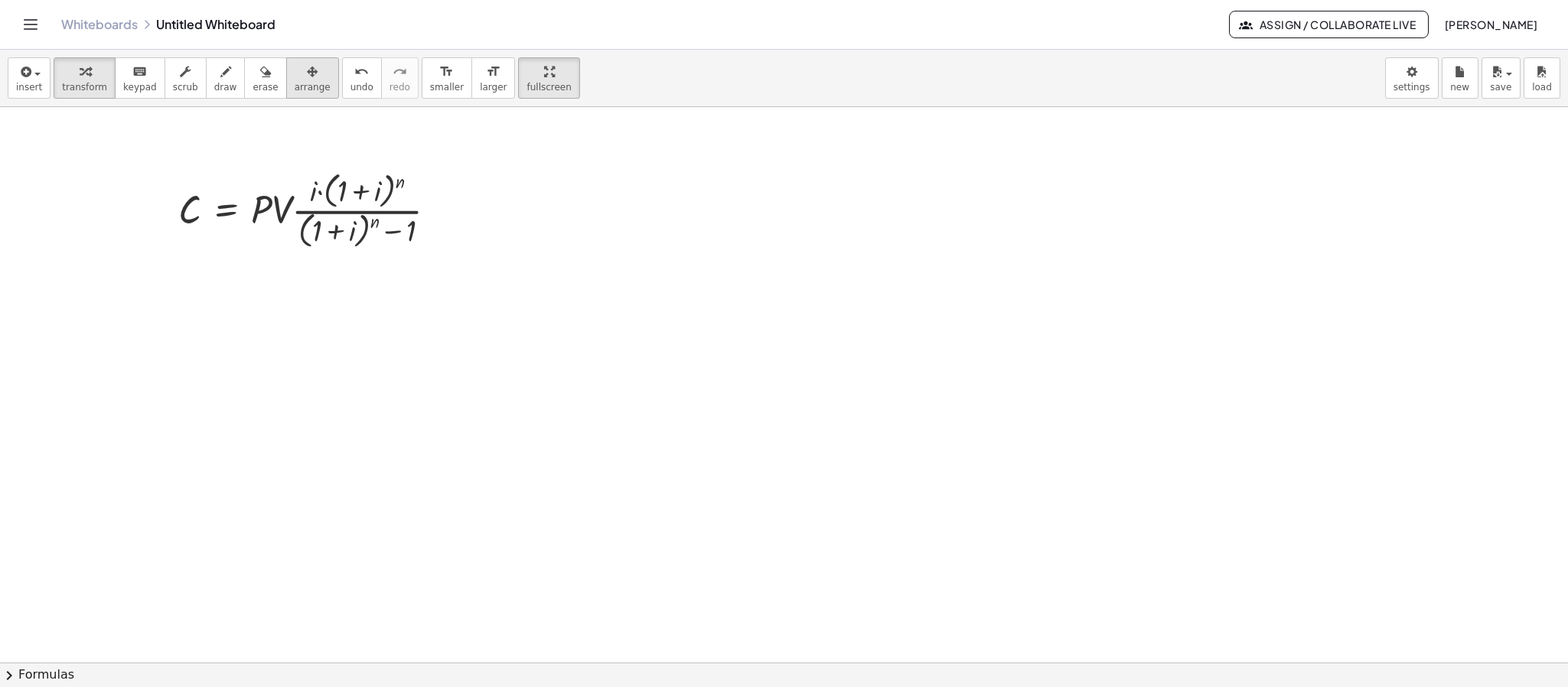
drag, startPoint x: 272, startPoint y: 91, endPoint x: 348, endPoint y: 124, distance: 82.9
click at [287, 91] on button "arrange" at bounding box center [313, 77] width 53 height 41
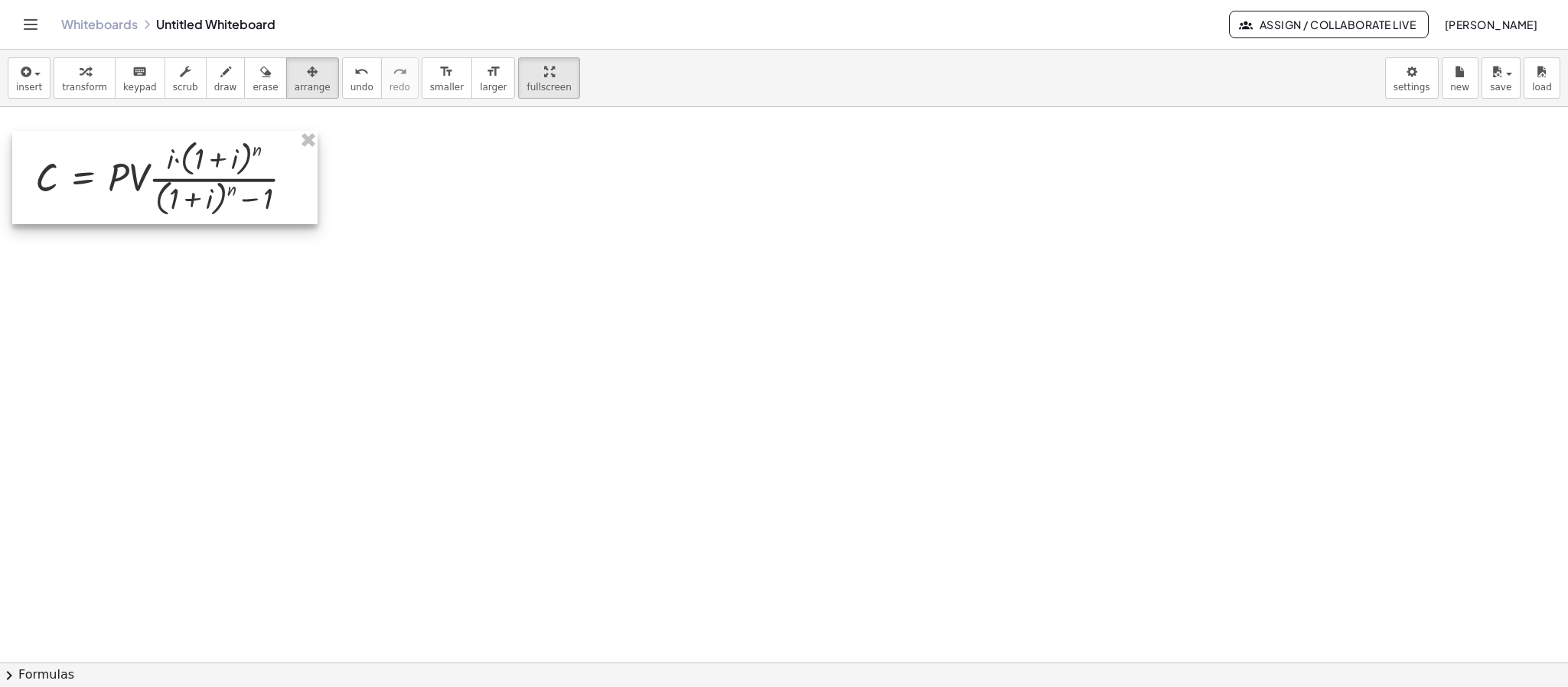
drag, startPoint x: 375, startPoint y: 223, endPoint x: 232, endPoint y: 192, distance: 146.3
click at [232, 192] on div at bounding box center [165, 177] width 305 height 92
click at [17, 73] on icon "button" at bounding box center [24, 71] width 14 height 18
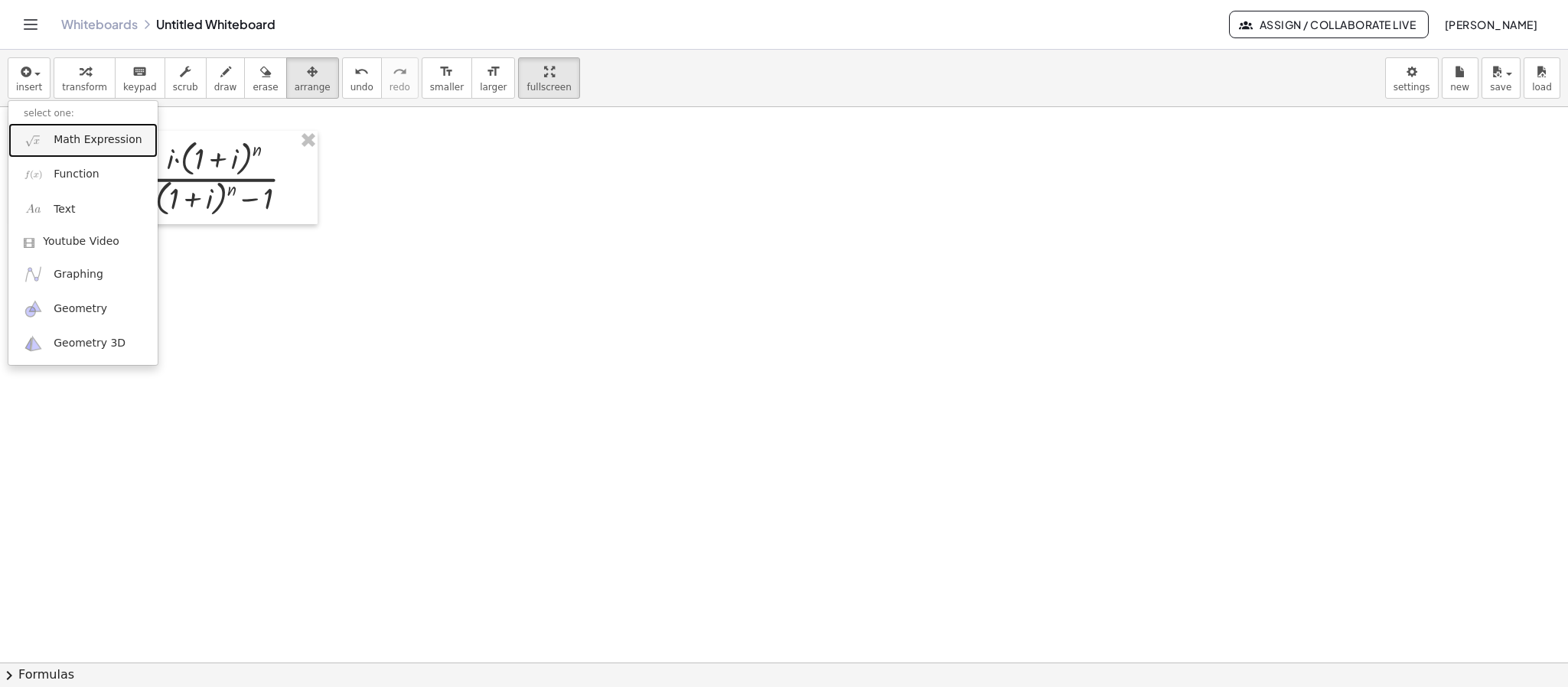
click at [53, 147] on span "Math Expression" at bounding box center [97, 140] width 88 height 16
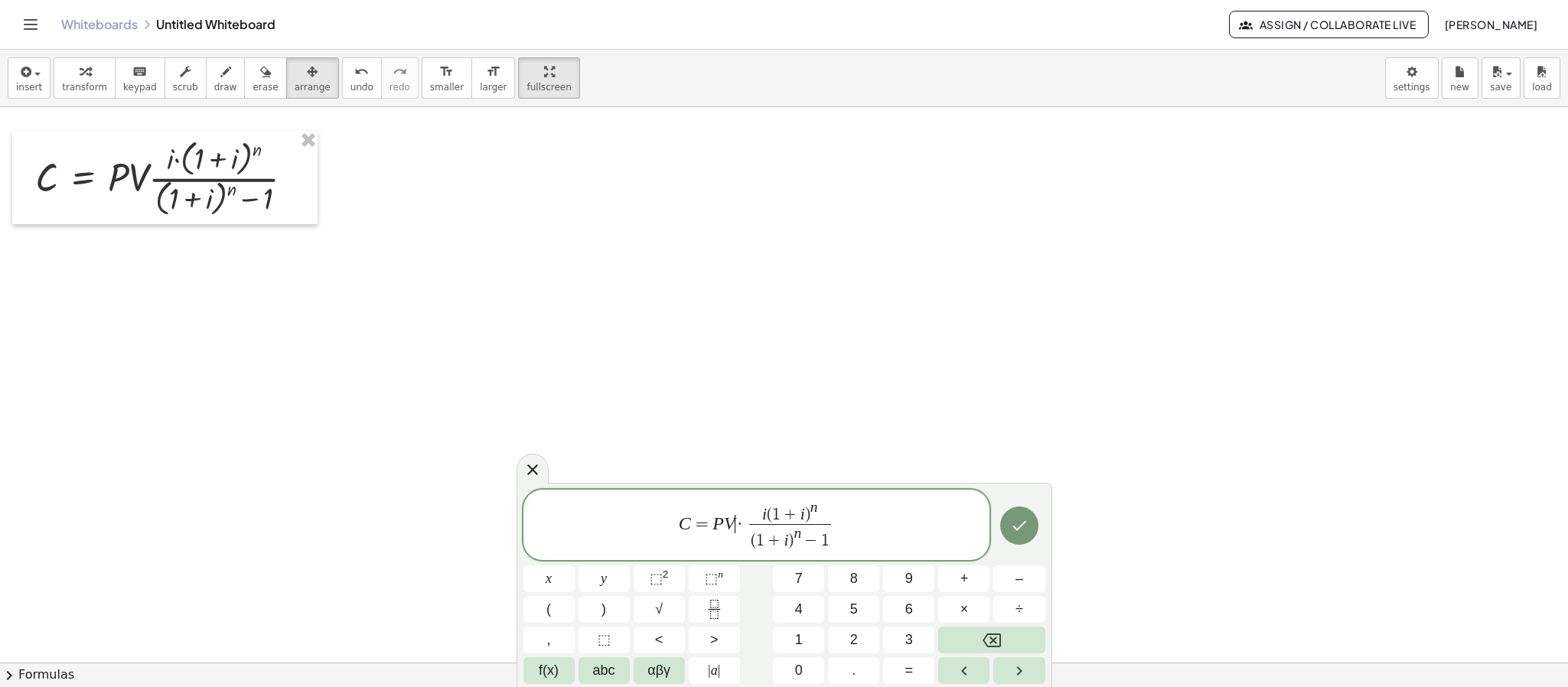
click at [738, 530] on span "·" at bounding box center [740, 523] width 10 height 18
click at [786, 517] on span "i ​ ( 1 + i ) n" at bounding box center [811, 511] width 82 height 24
click at [838, 510] on span "0 . 0 9 ​ ( 1 + i ) n" at bounding box center [811, 511] width 84 height 24
click at [807, 539] on var "i" at bounding box center [807, 540] width 4 height 18
click at [811, 539] on span ")" at bounding box center [812, 540] width 5 height 17
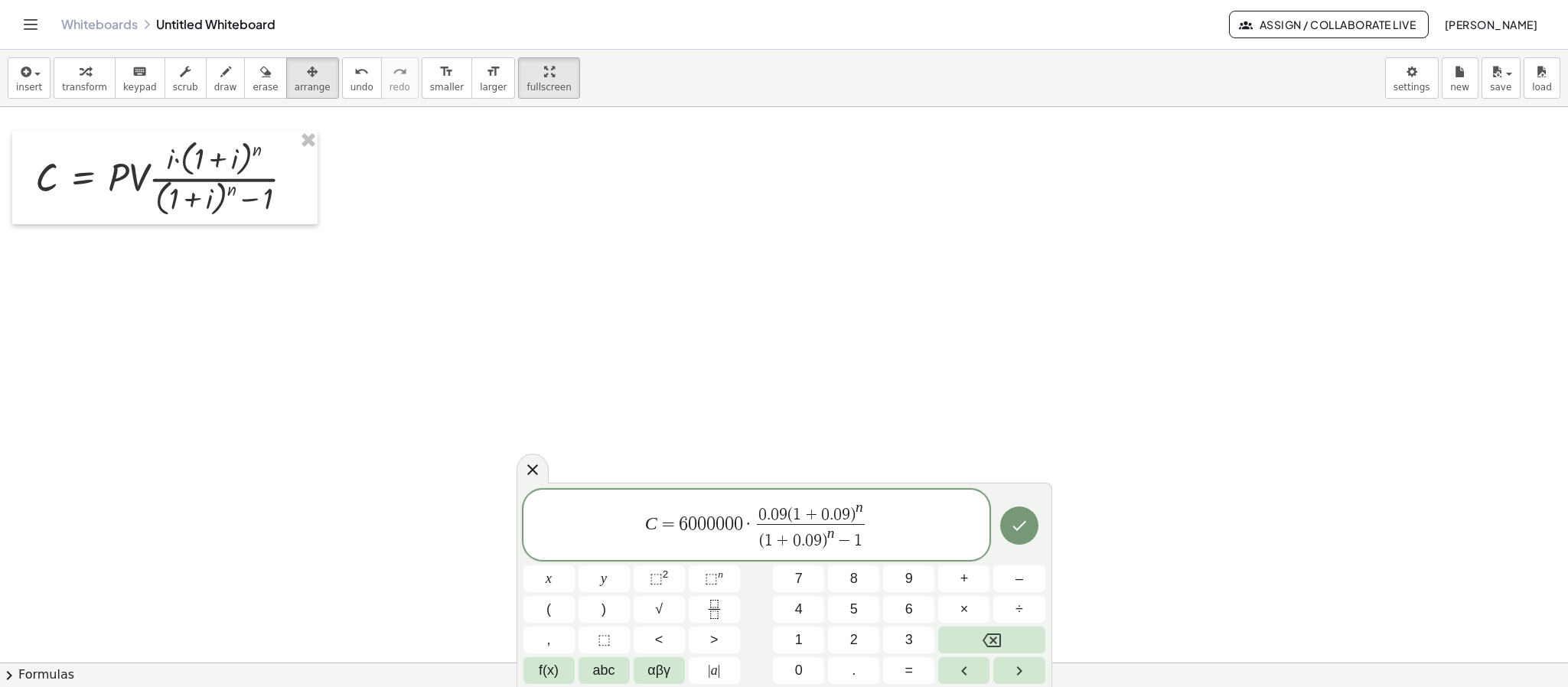
click at [861, 502] on var "n" at bounding box center [859, 507] width 8 height 16
click at [835, 537] on span "−" at bounding box center [843, 541] width 20 height 17
click at [831, 535] on var "n" at bounding box center [831, 533] width 8 height 16
click at [838, 533] on span "−" at bounding box center [843, 541] width 20 height 17
click at [835, 531] on span "( 1 + 0 . 0 9 ) n ​ − 1" at bounding box center [811, 538] width 108 height 28
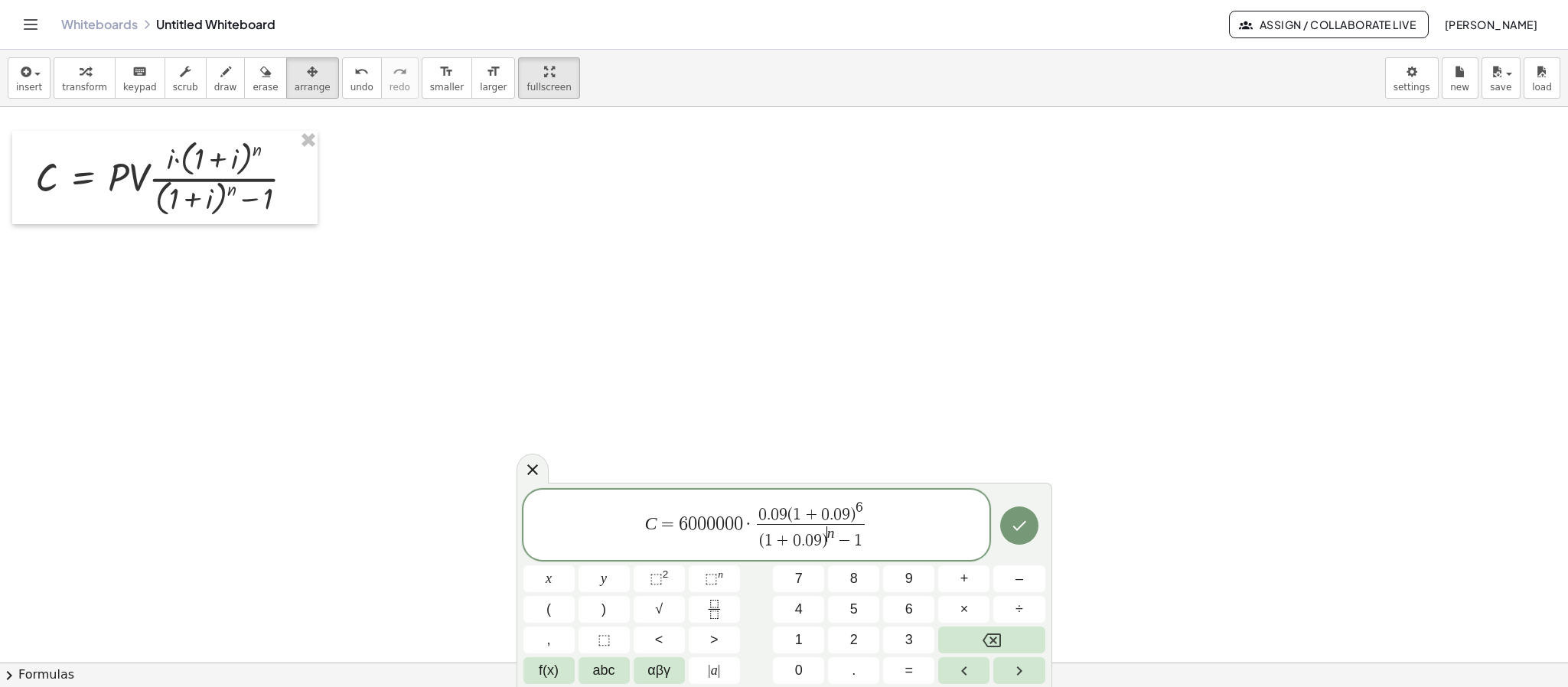
click at [828, 531] on var "n" at bounding box center [831, 533] width 8 height 16
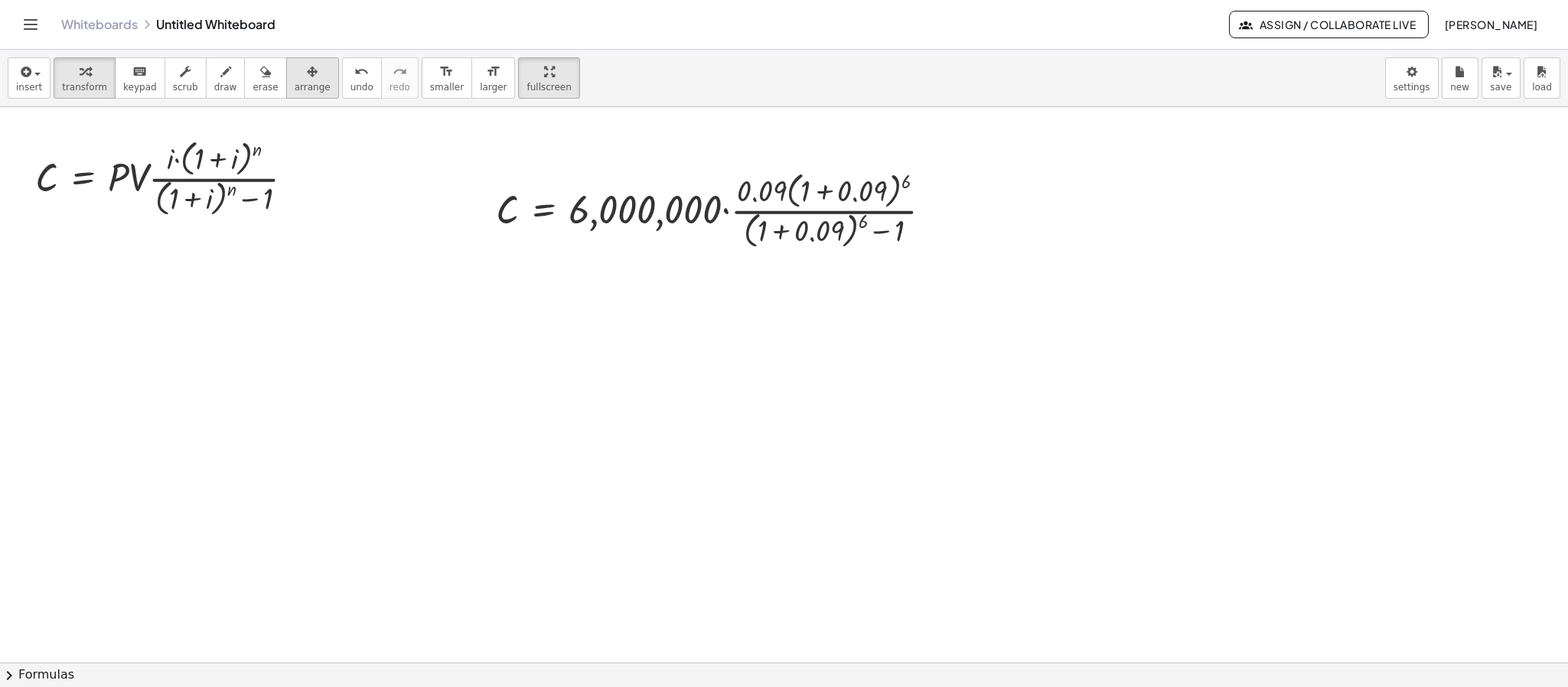
click at [307, 81] on icon "button" at bounding box center [312, 71] width 10 height 18
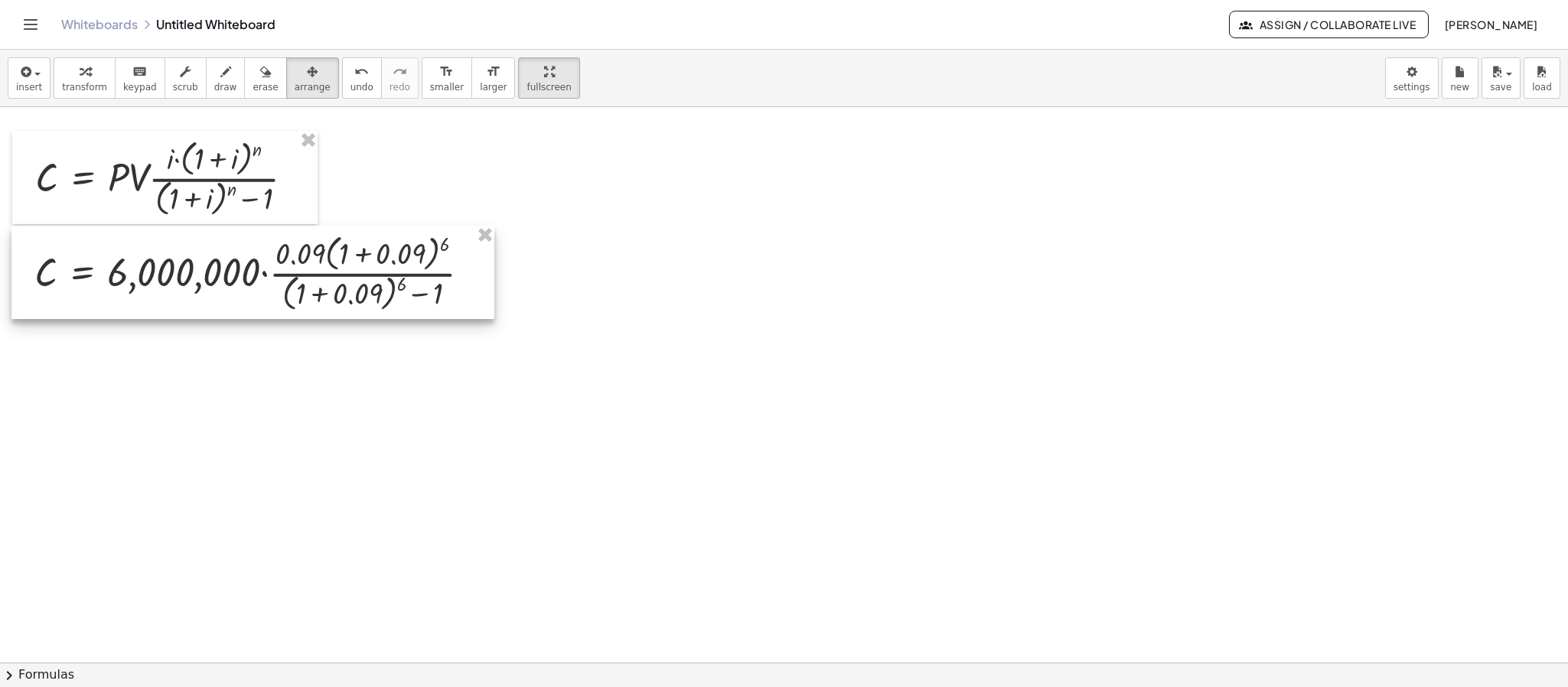
drag, startPoint x: 692, startPoint y: 205, endPoint x: 242, endPoint y: 254, distance: 452.7
click at [242, 254] on div at bounding box center [253, 272] width 483 height 92
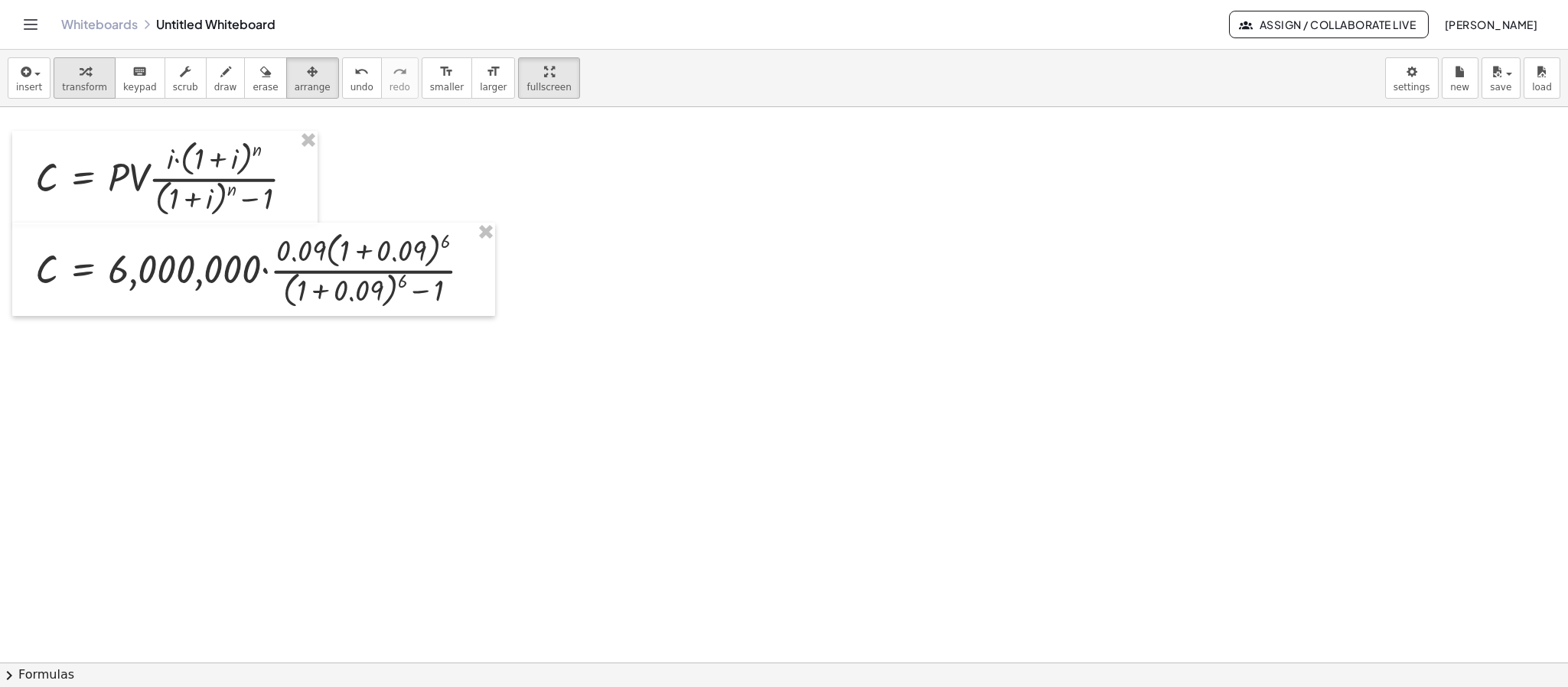
click at [80, 76] on icon "button" at bounding box center [84, 71] width 10 height 18
click at [362, 248] on div at bounding box center [260, 268] width 463 height 84
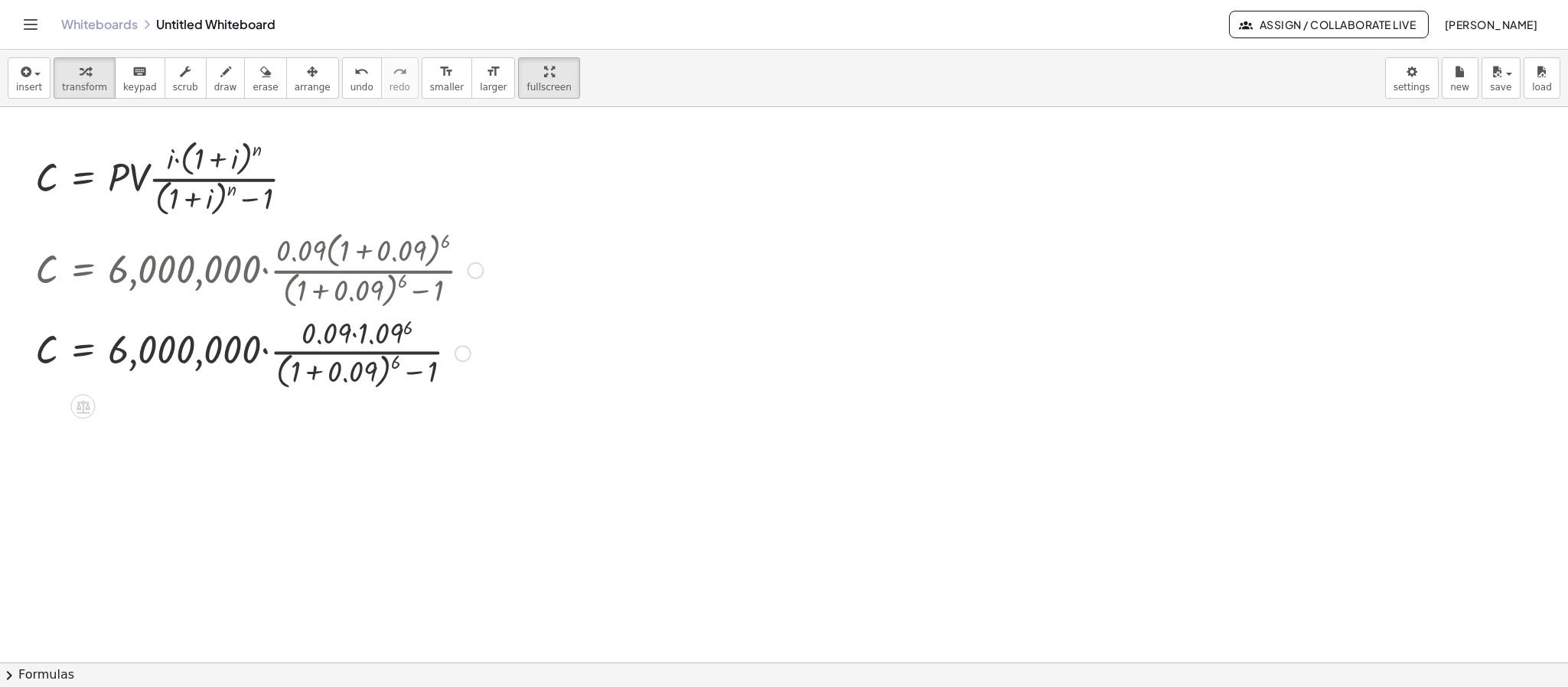
click at [311, 372] on div at bounding box center [260, 352] width 463 height 81
click at [380, 333] on div at bounding box center [260, 353] width 463 height 77
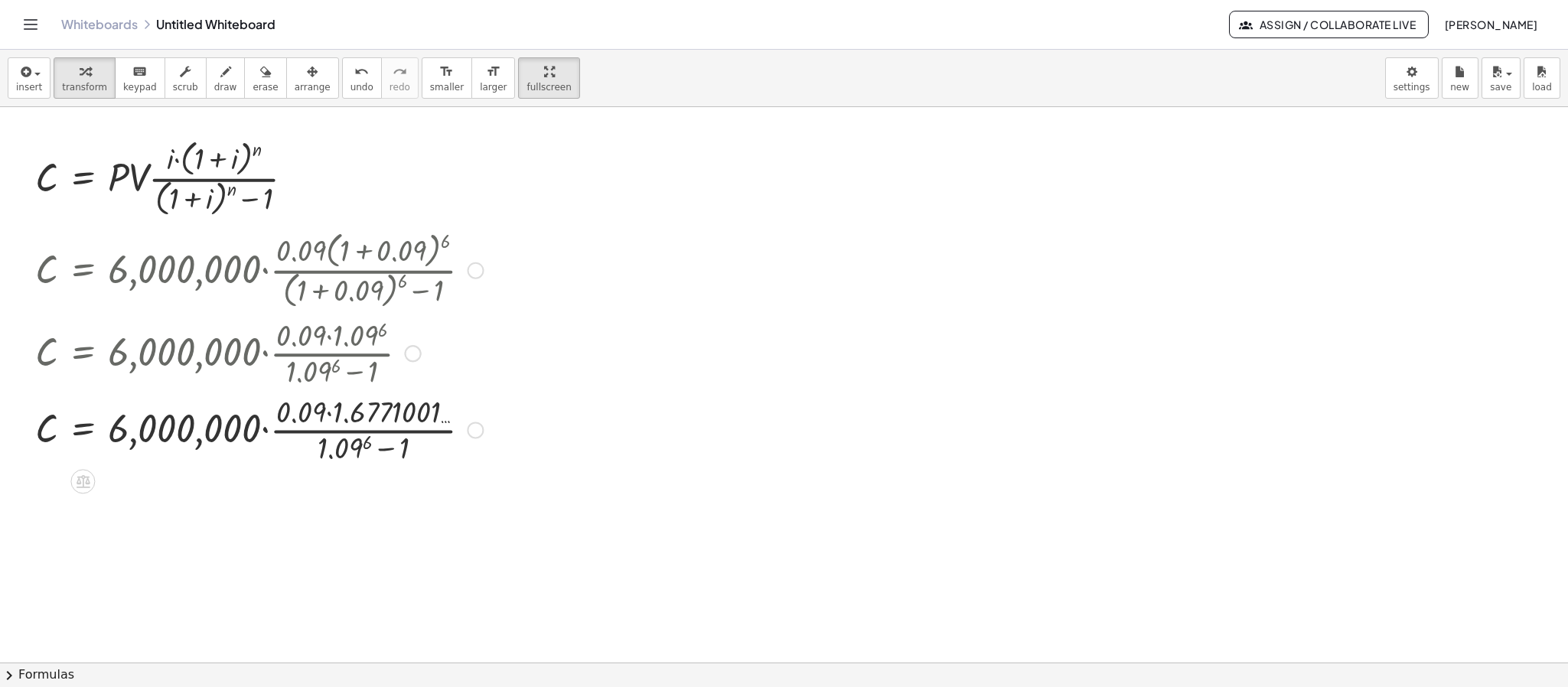
click at [368, 448] on div at bounding box center [260, 429] width 463 height 77
click at [326, 413] on div at bounding box center [260, 429] width 463 height 77
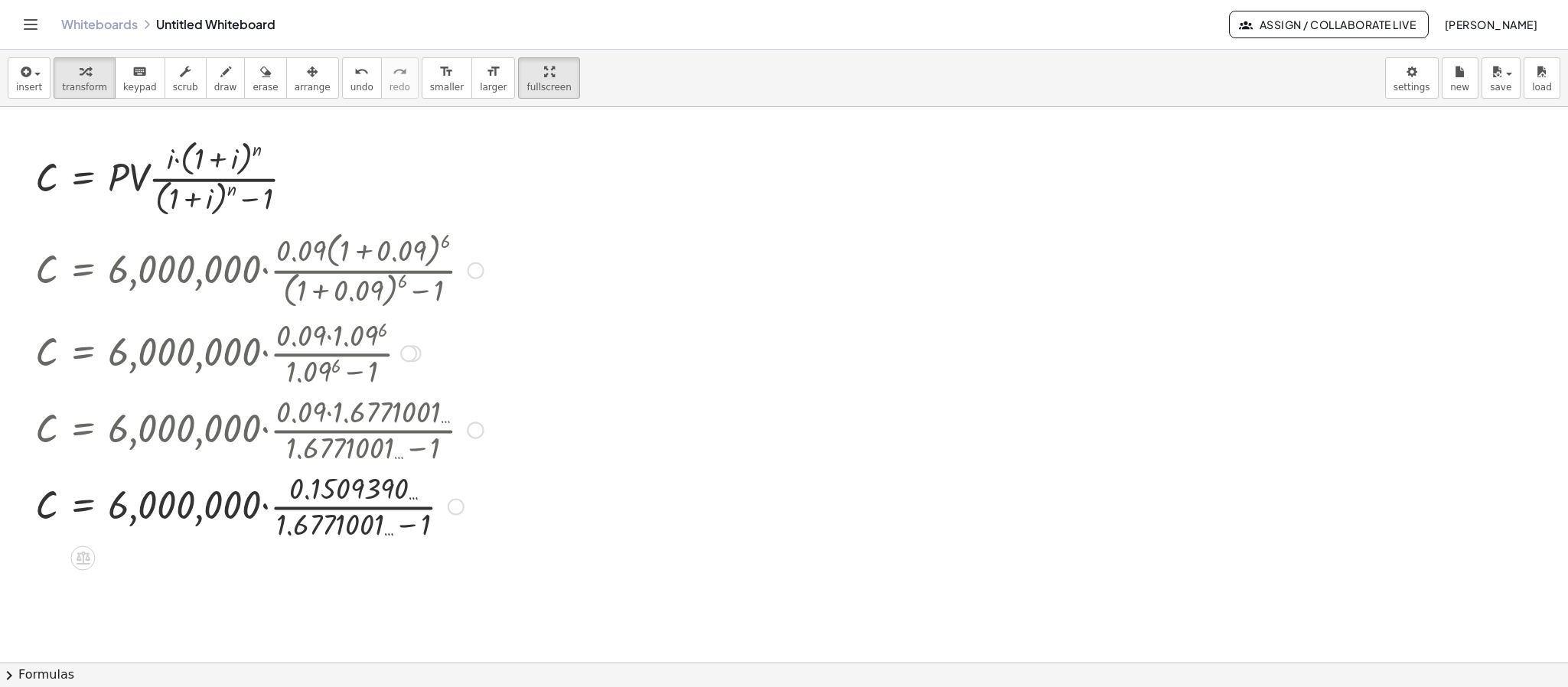
click at [402, 523] on div at bounding box center [260, 506] width 463 height 77
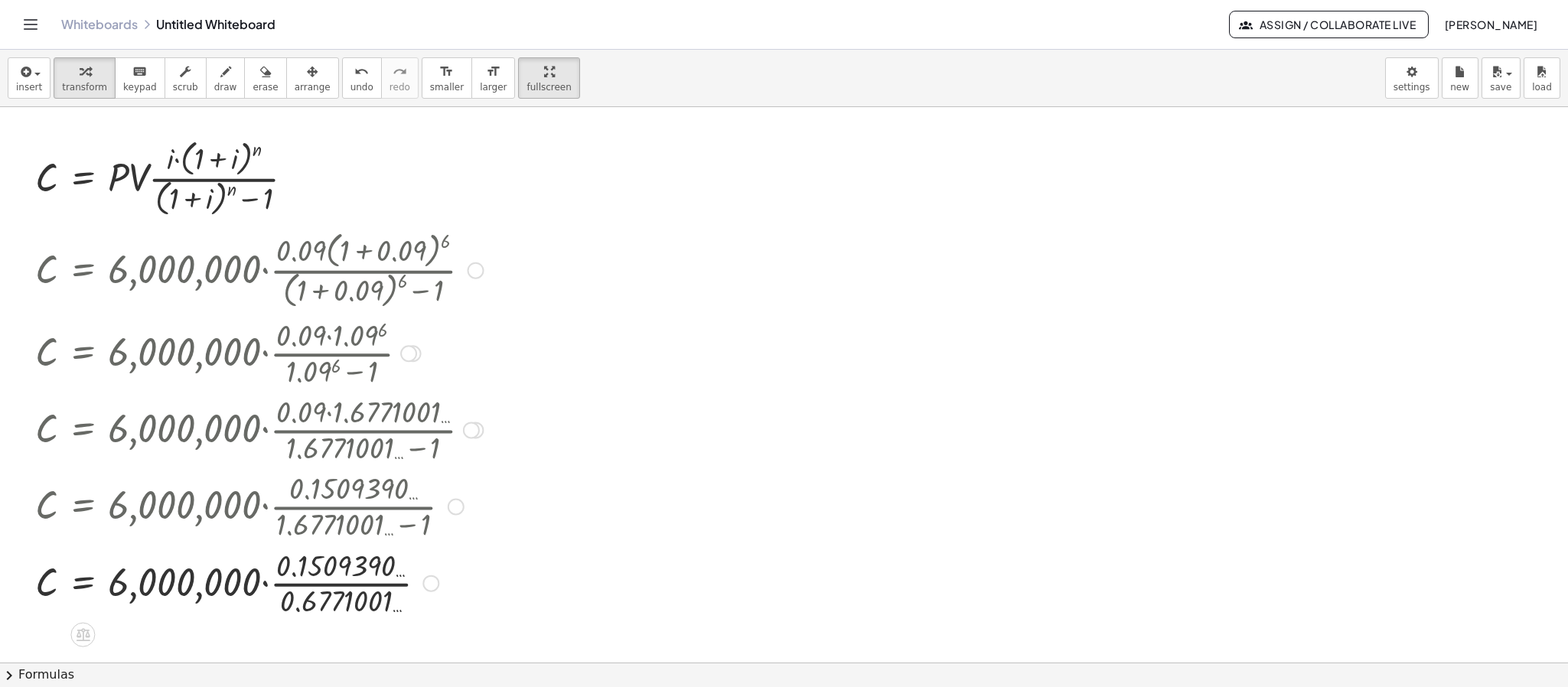
click at [319, 582] on div at bounding box center [260, 583] width 463 height 77
click at [265, 586] on div at bounding box center [260, 583] width 463 height 52
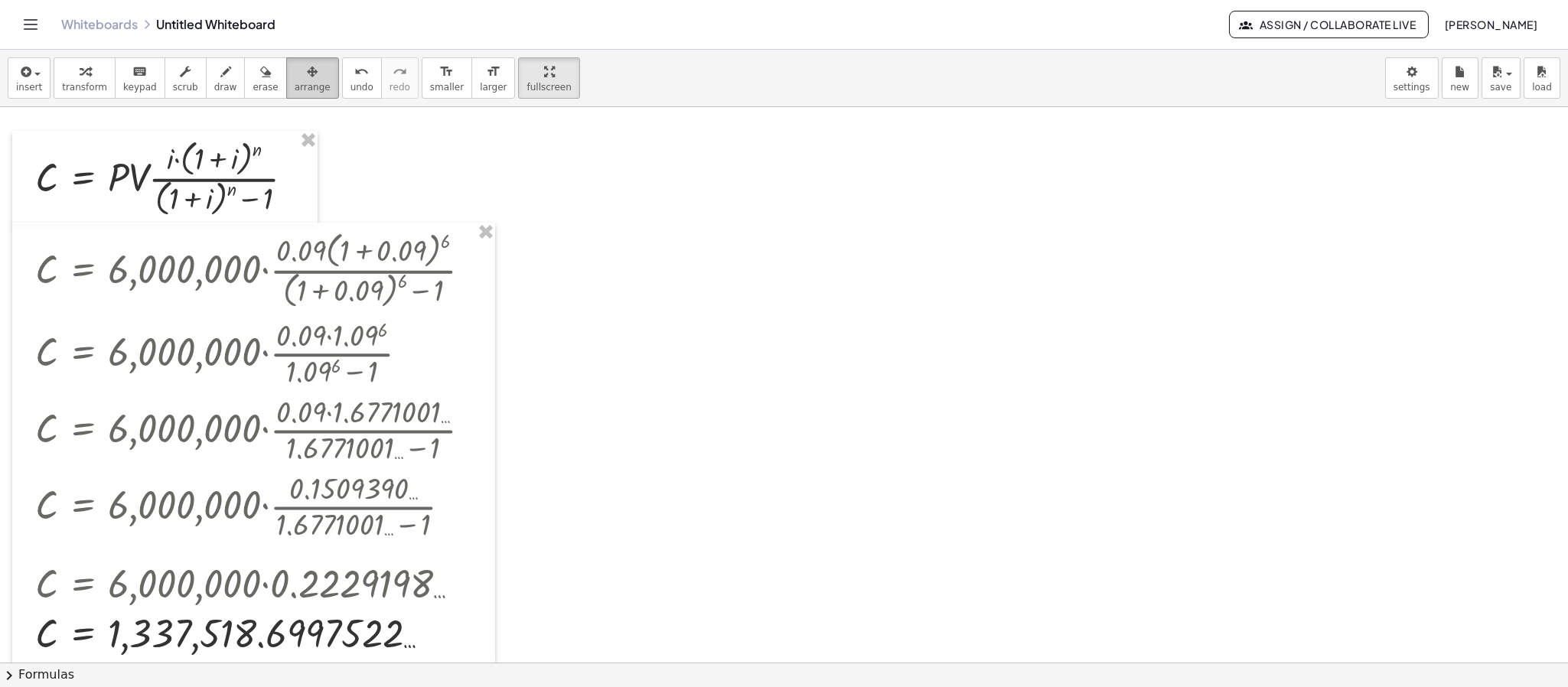
drag, startPoint x: 268, startPoint y: 83, endPoint x: 258, endPoint y: 94, distance: 14.9
click at [287, 84] on button "arrange" at bounding box center [313, 77] width 53 height 41
drag, startPoint x: 308, startPoint y: 154, endPoint x: 315, endPoint y: 158, distance: 8.1
click at [311, 156] on div at bounding box center [165, 177] width 305 height 92
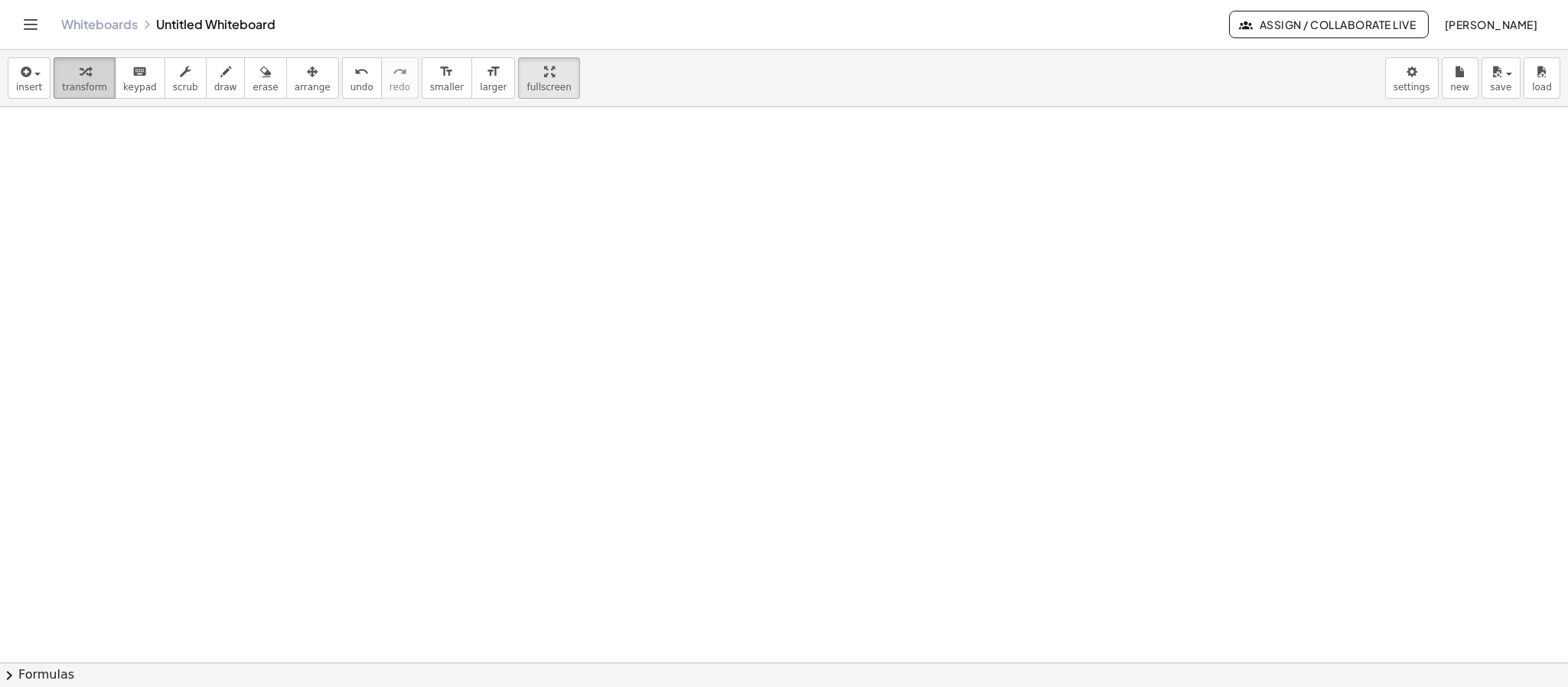
click at [92, 72] on div "button" at bounding box center [84, 71] width 45 height 18
click at [42, 81] on button "insert" at bounding box center [29, 77] width 43 height 41
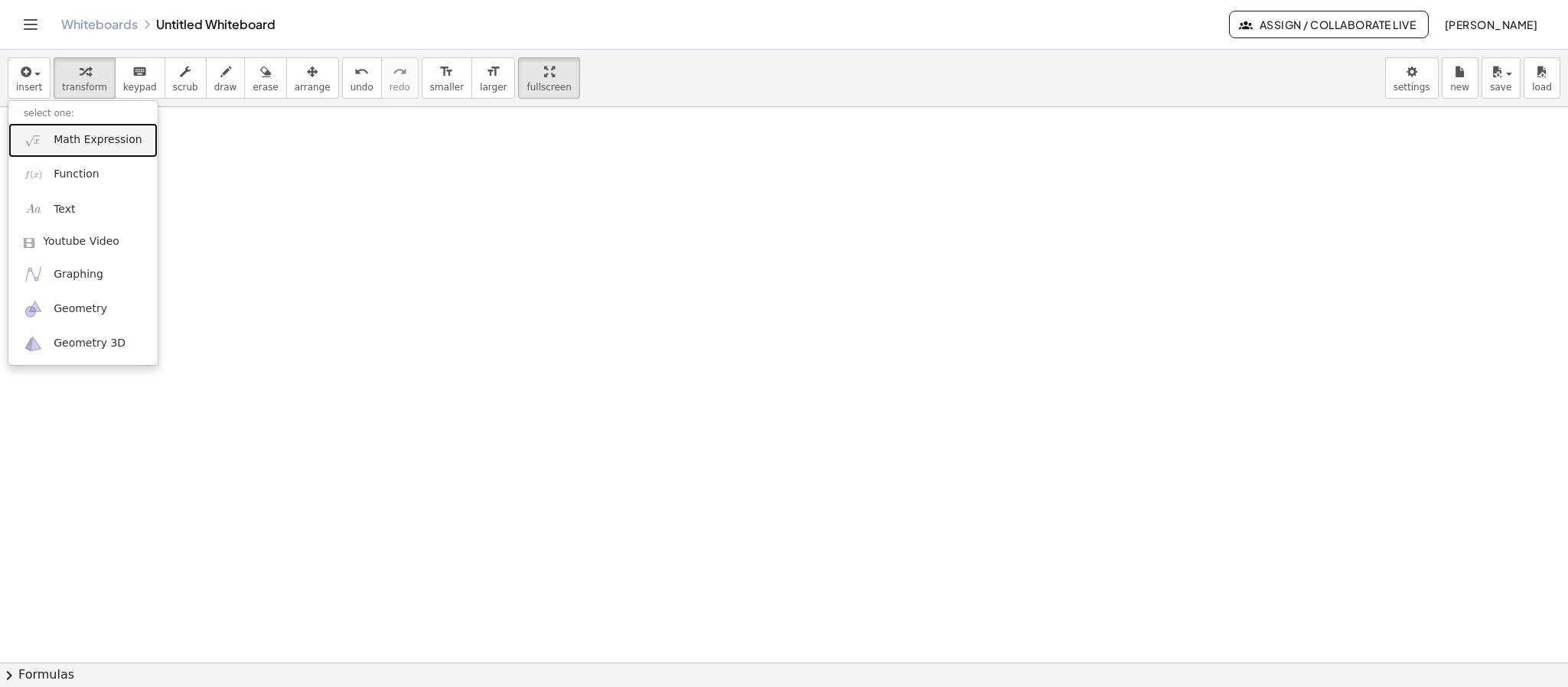
click at [67, 152] on link "Math Expression" at bounding box center [83, 140] width 149 height 35
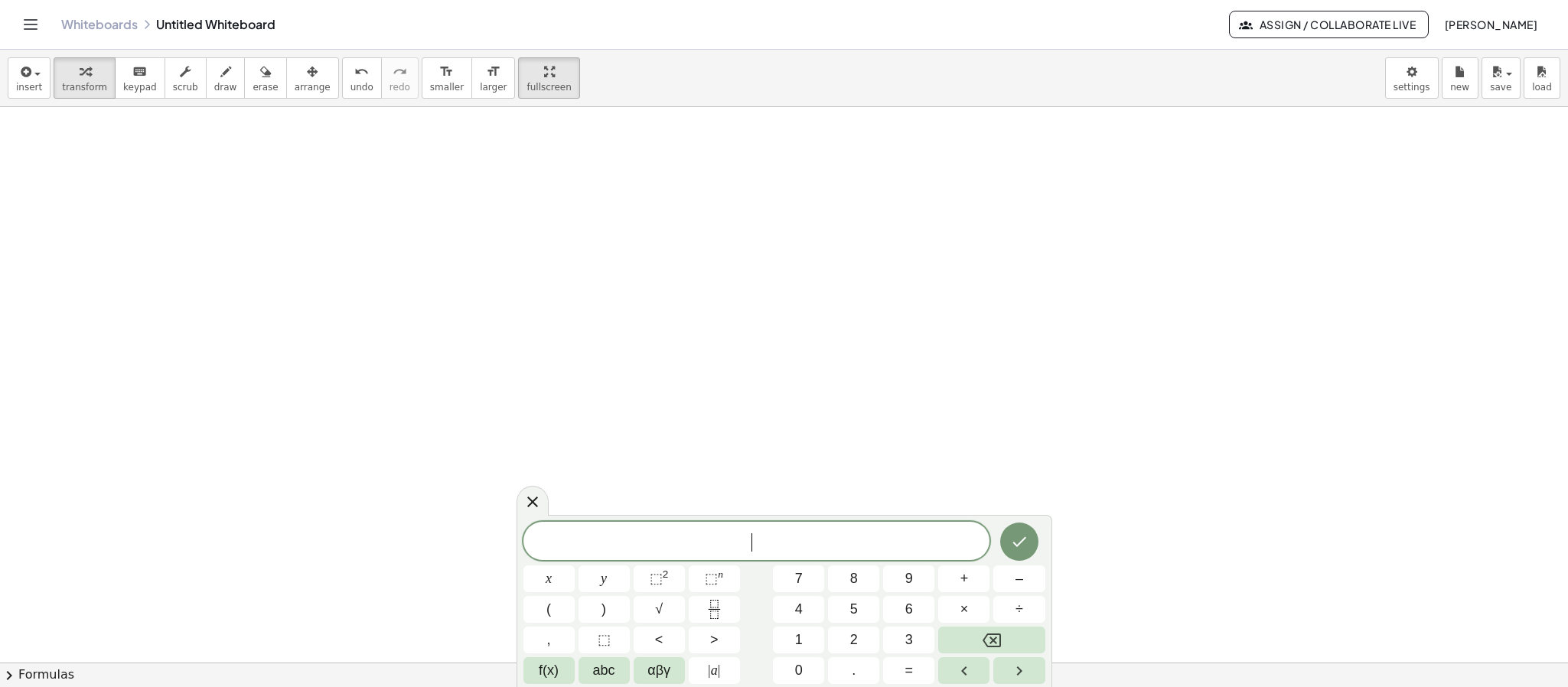
click at [800, 537] on span "​" at bounding box center [757, 542] width 467 height 22
click at [733, 537] on span "​" at bounding box center [757, 542] width 467 height 22
drag, startPoint x: 915, startPoint y: 542, endPoint x: 904, endPoint y: 550, distance: 13.6
click at [904, 550] on span "​" at bounding box center [757, 542] width 467 height 22
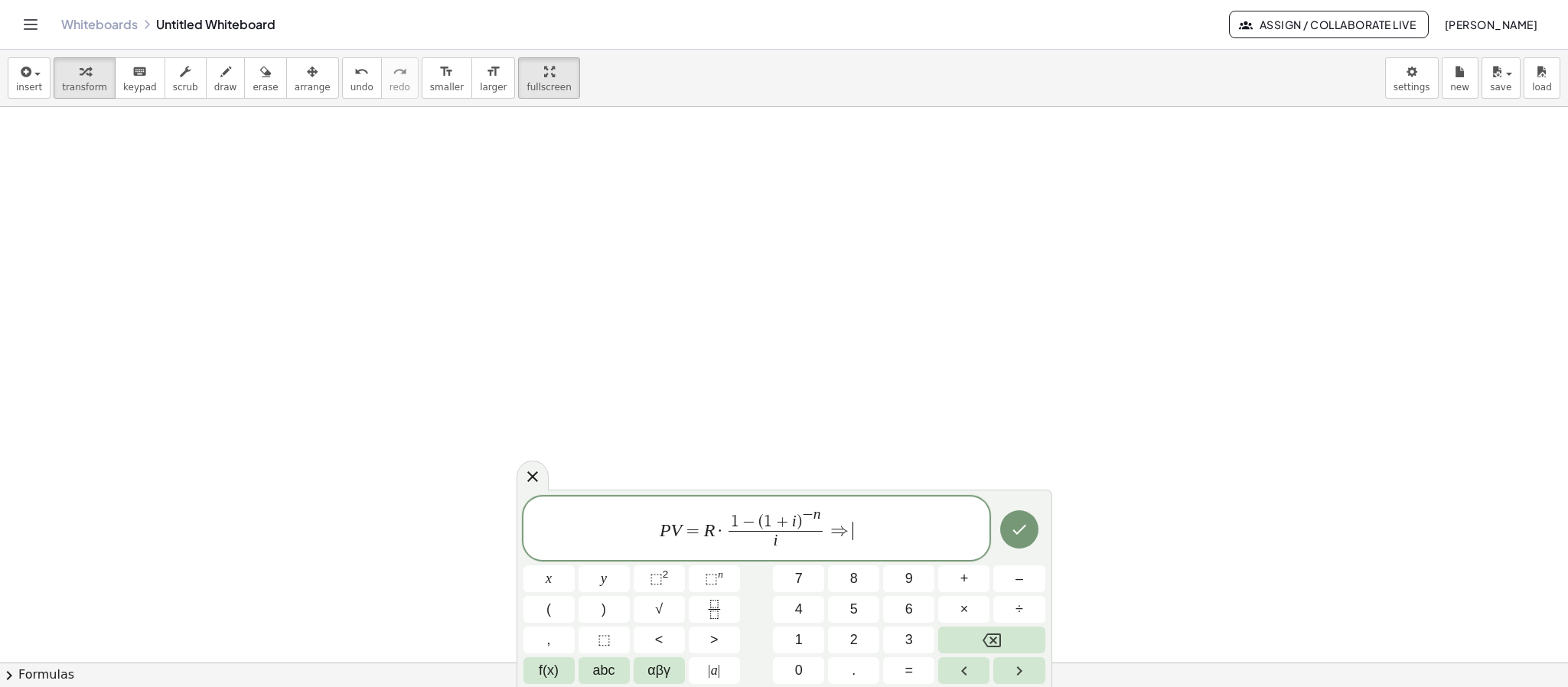
click at [893, 544] on span "P V = R · 1 − ( 1 + i ) − n i ​ ⇒ ​" at bounding box center [757, 529] width 467 height 47
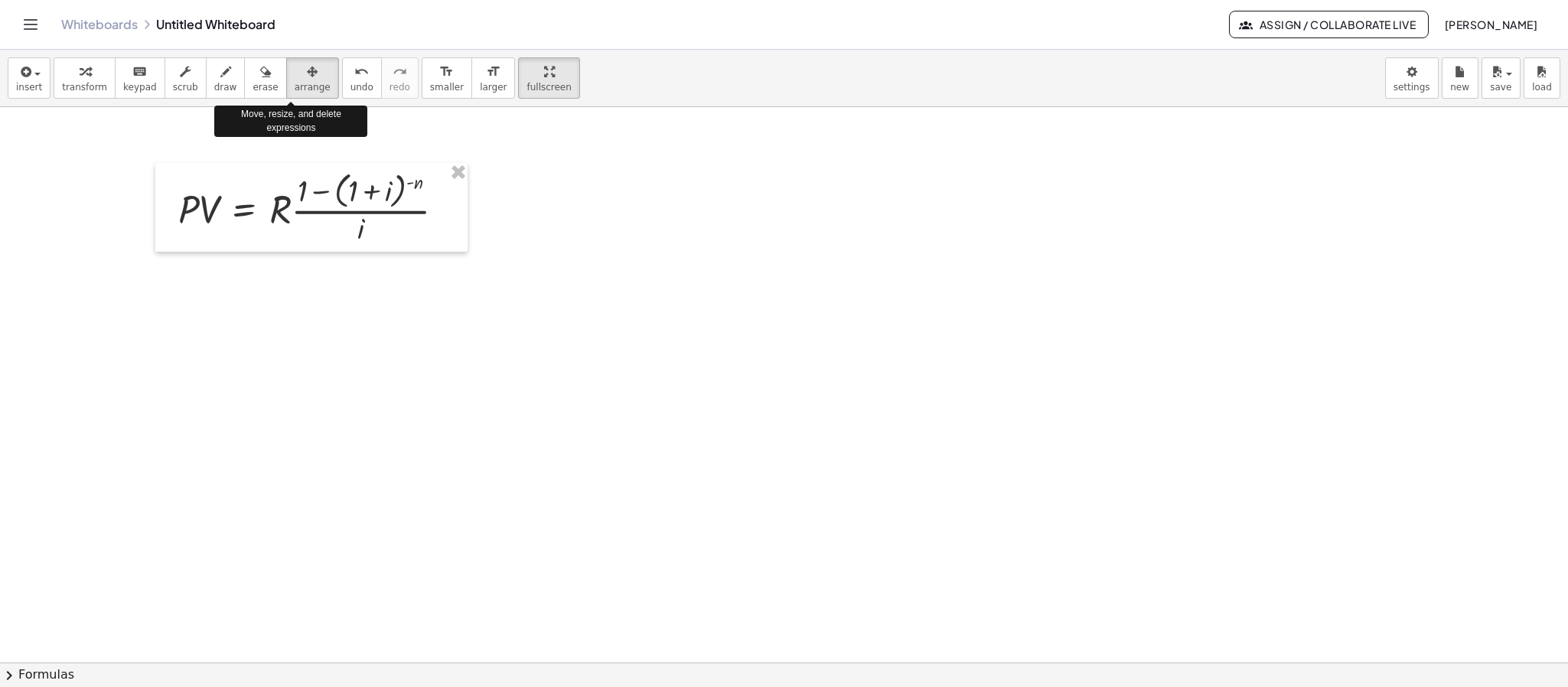
drag, startPoint x: 290, startPoint y: 81, endPoint x: 326, endPoint y: 120, distance: 53.1
click at [307, 81] on icon "button" at bounding box center [312, 71] width 10 height 18
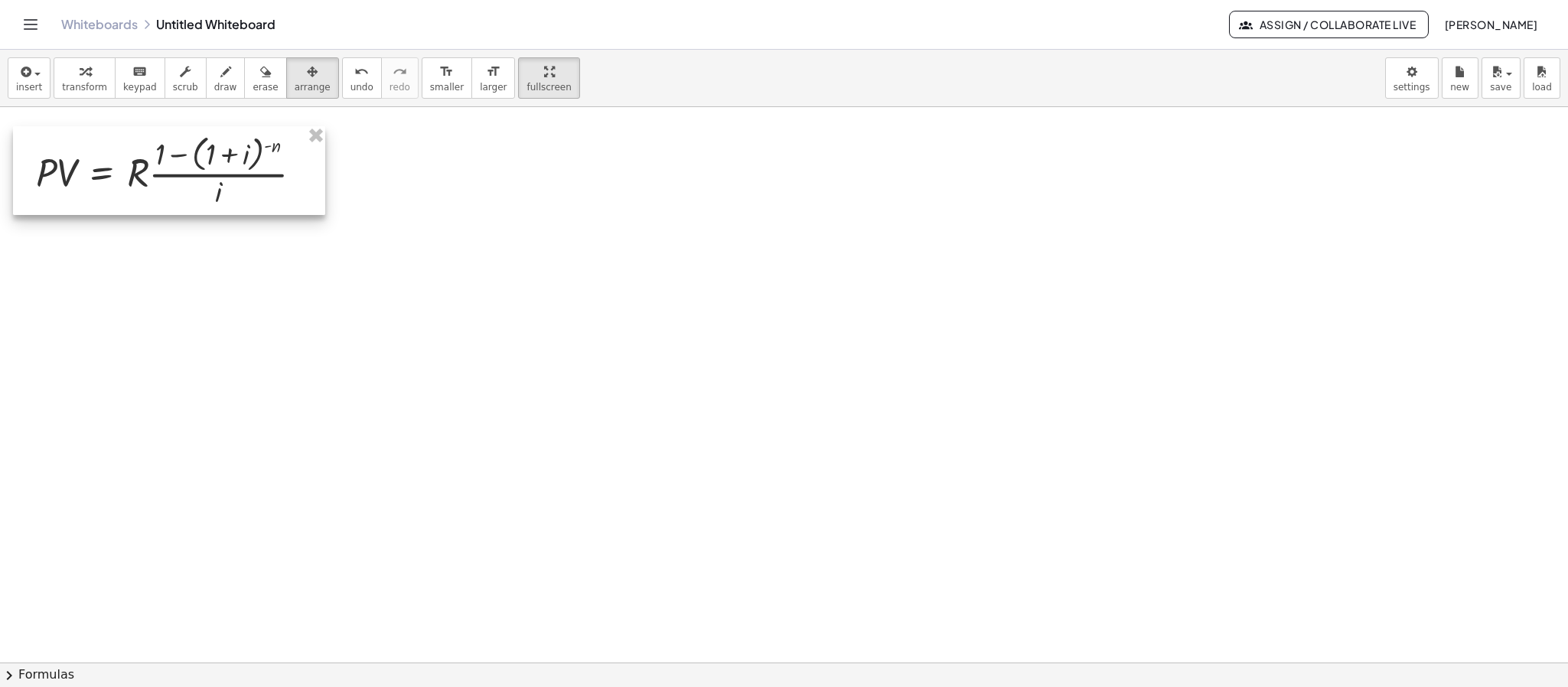
drag, startPoint x: 349, startPoint y: 203, endPoint x: 206, endPoint y: 166, distance: 147.7
click at [206, 166] on div at bounding box center [169, 171] width 312 height 89
click at [570, 189] on div at bounding box center [784, 333] width 1568 height 1110
click at [28, 81] on icon "button" at bounding box center [24, 71] width 14 height 18
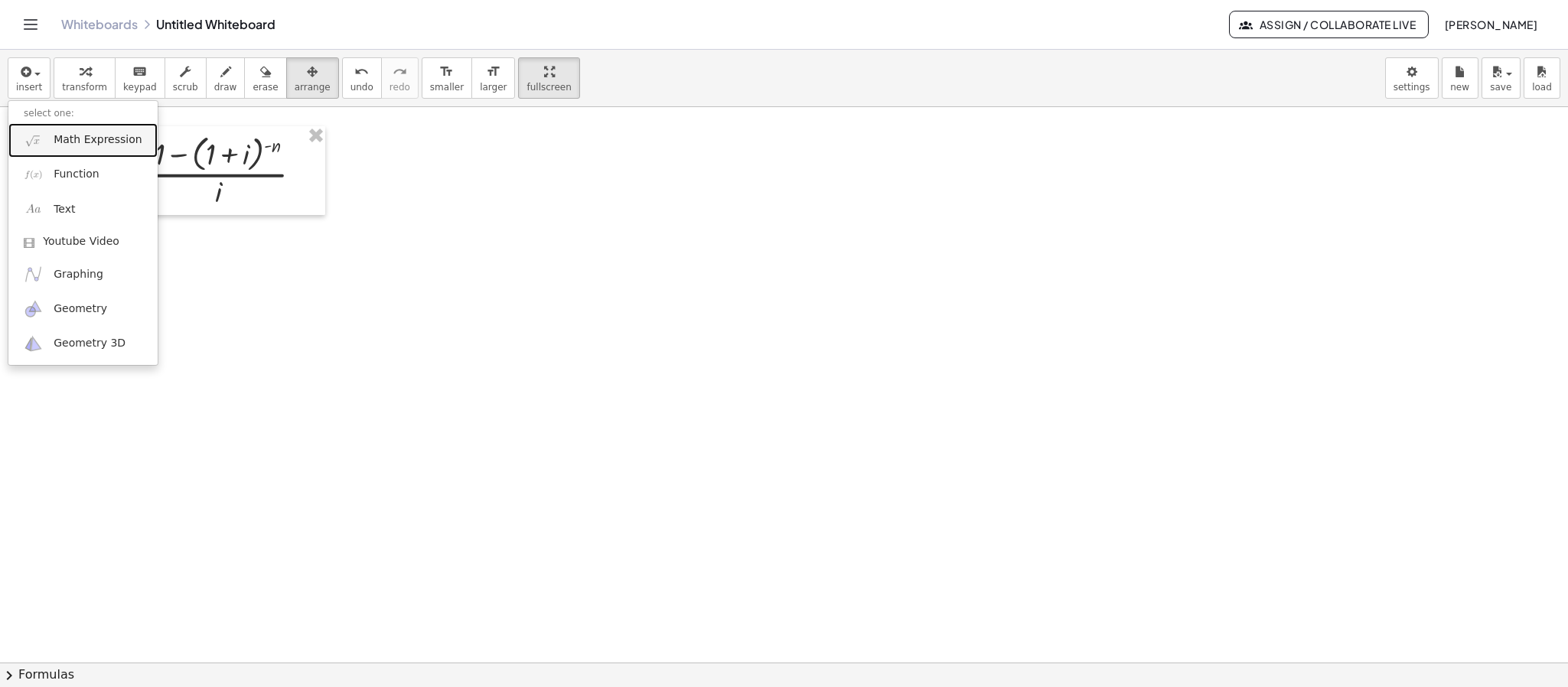
click at [64, 150] on link "Math Expression" at bounding box center [83, 140] width 149 height 35
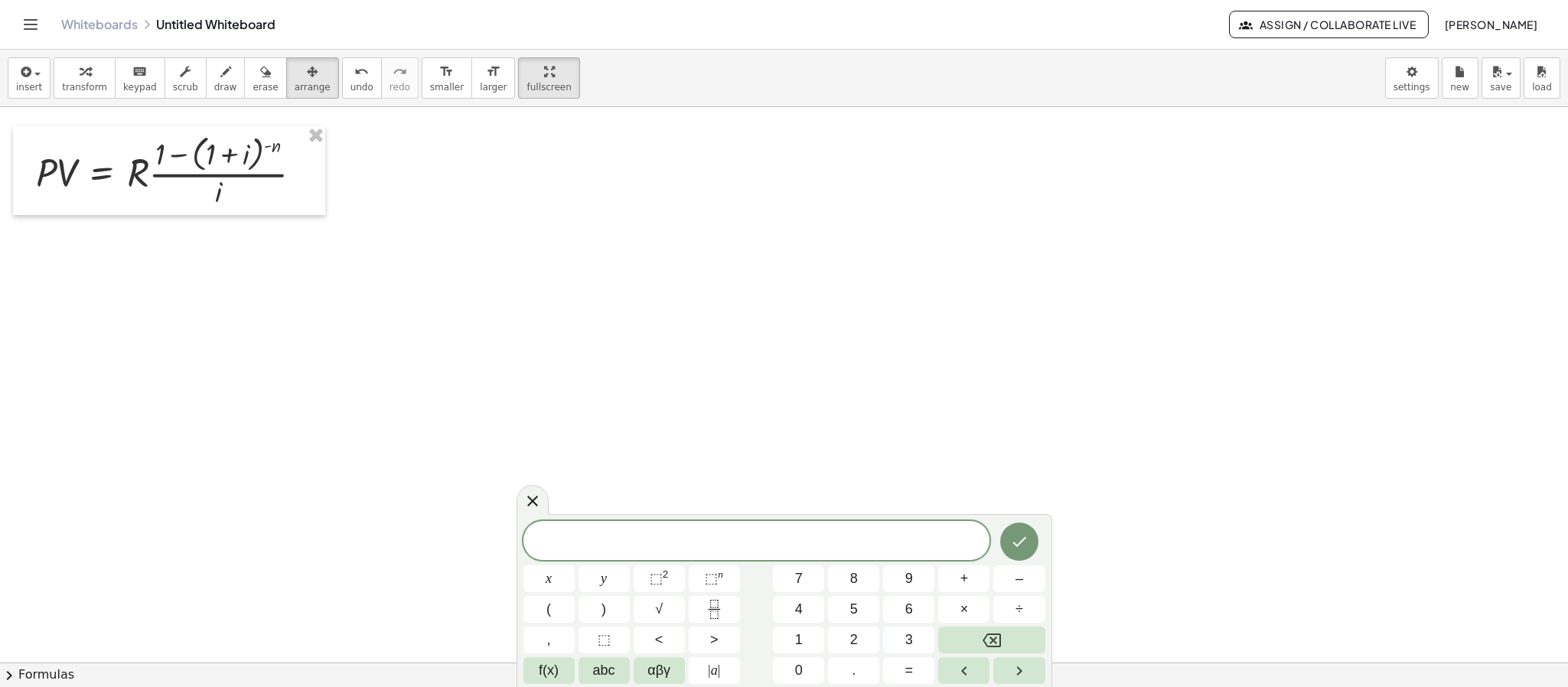
click at [716, 539] on span at bounding box center [757, 542] width 467 height 23
click at [771, 523] on div "​" at bounding box center [757, 541] width 467 height 38
click at [741, 547] on span "​" at bounding box center [757, 542] width 467 height 22
click at [539, 502] on icon at bounding box center [532, 502] width 18 height 18
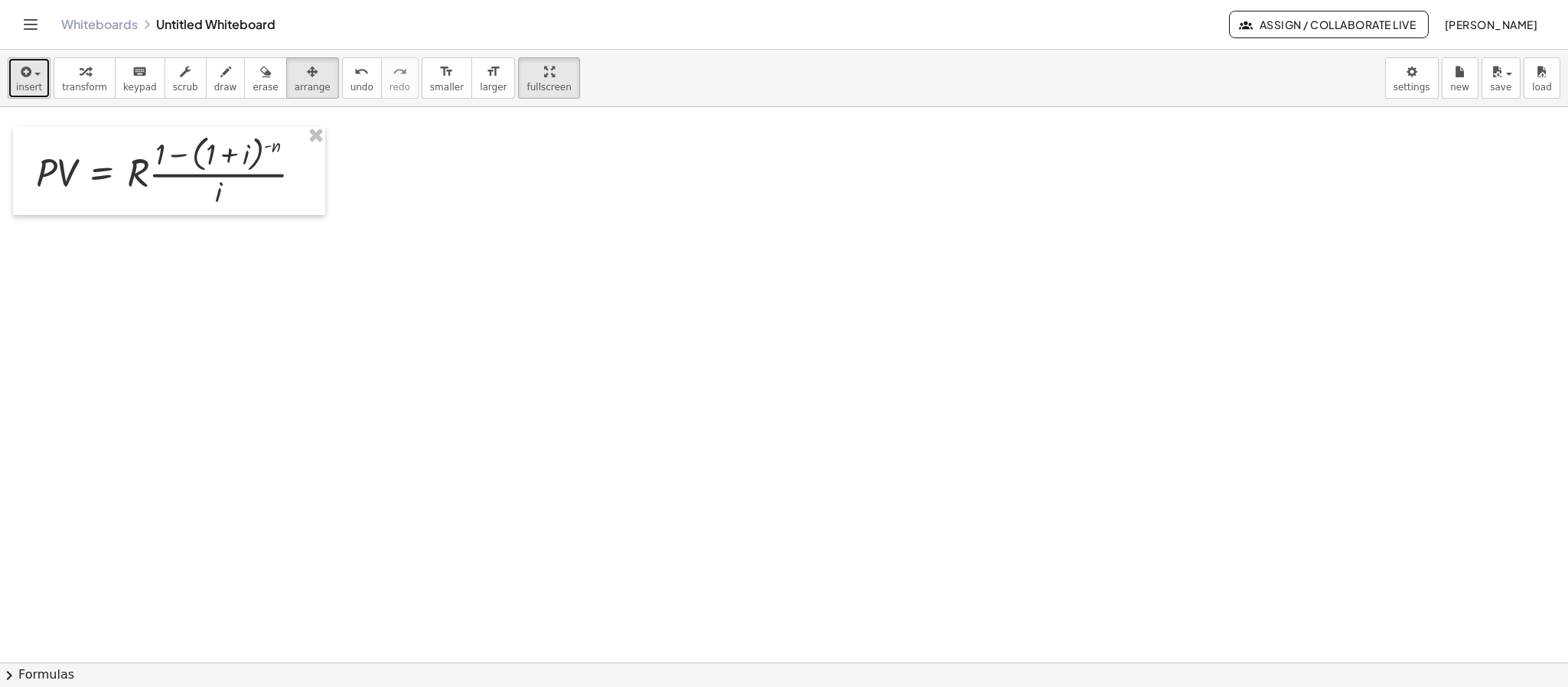
click at [30, 63] on div "button" at bounding box center [29, 71] width 26 height 18
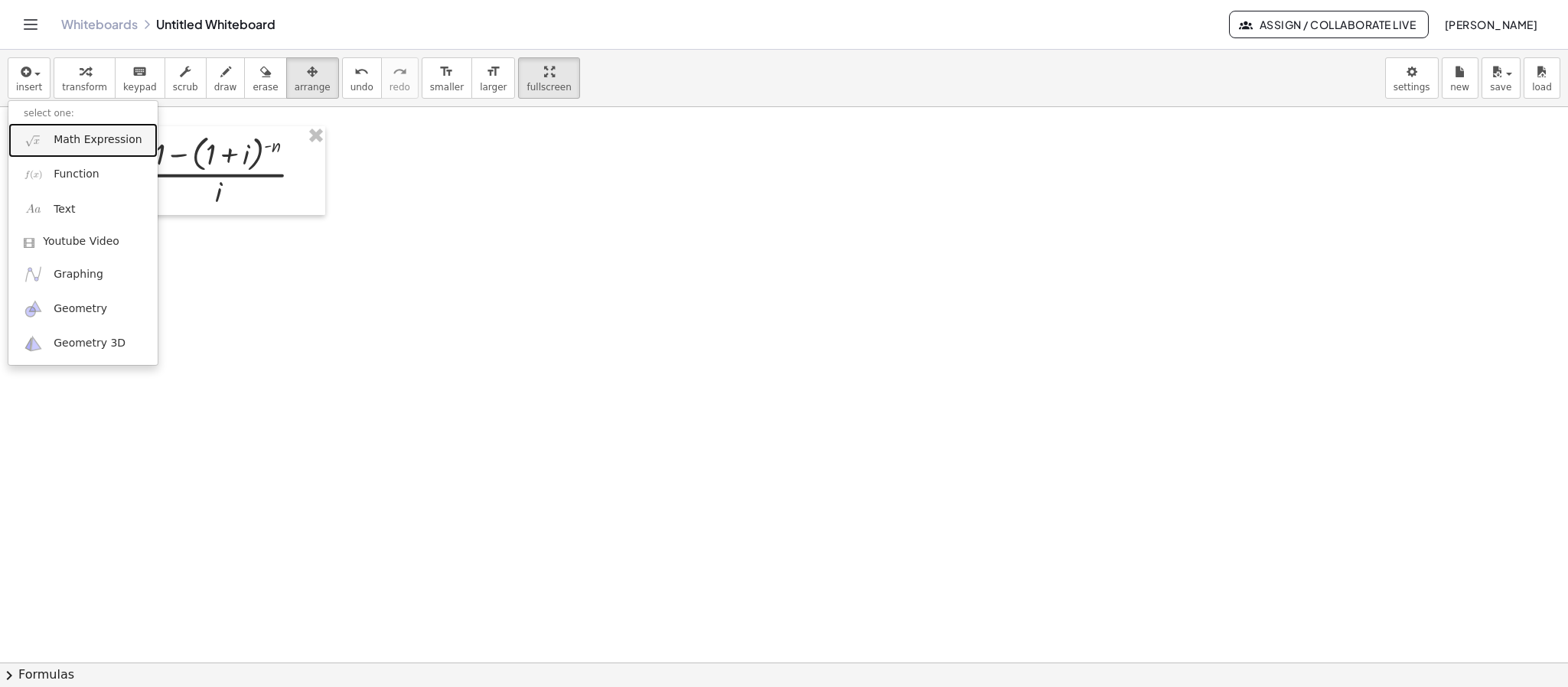
click at [60, 149] on link "Math Expression" at bounding box center [83, 140] width 149 height 35
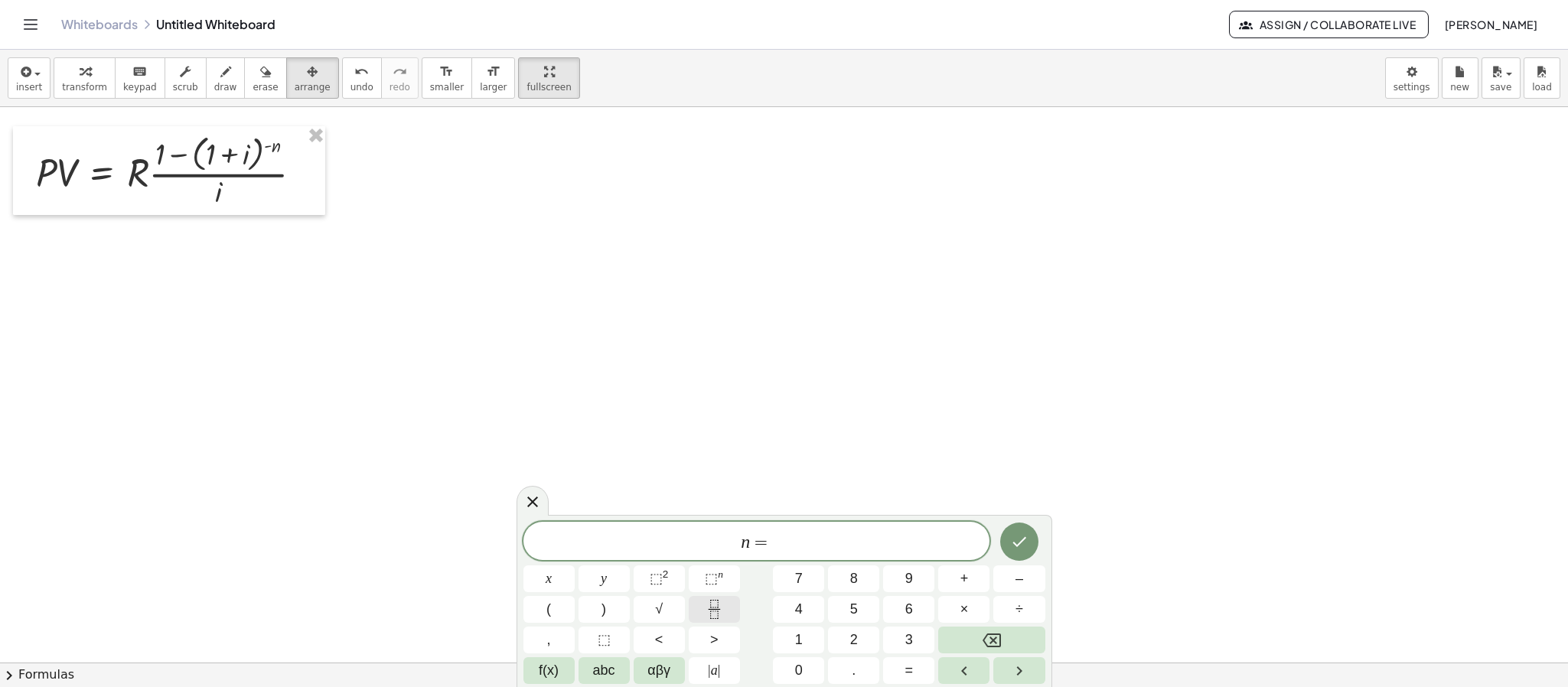
click at [705, 603] on icon "Fraction" at bounding box center [714, 610] width 19 height 19
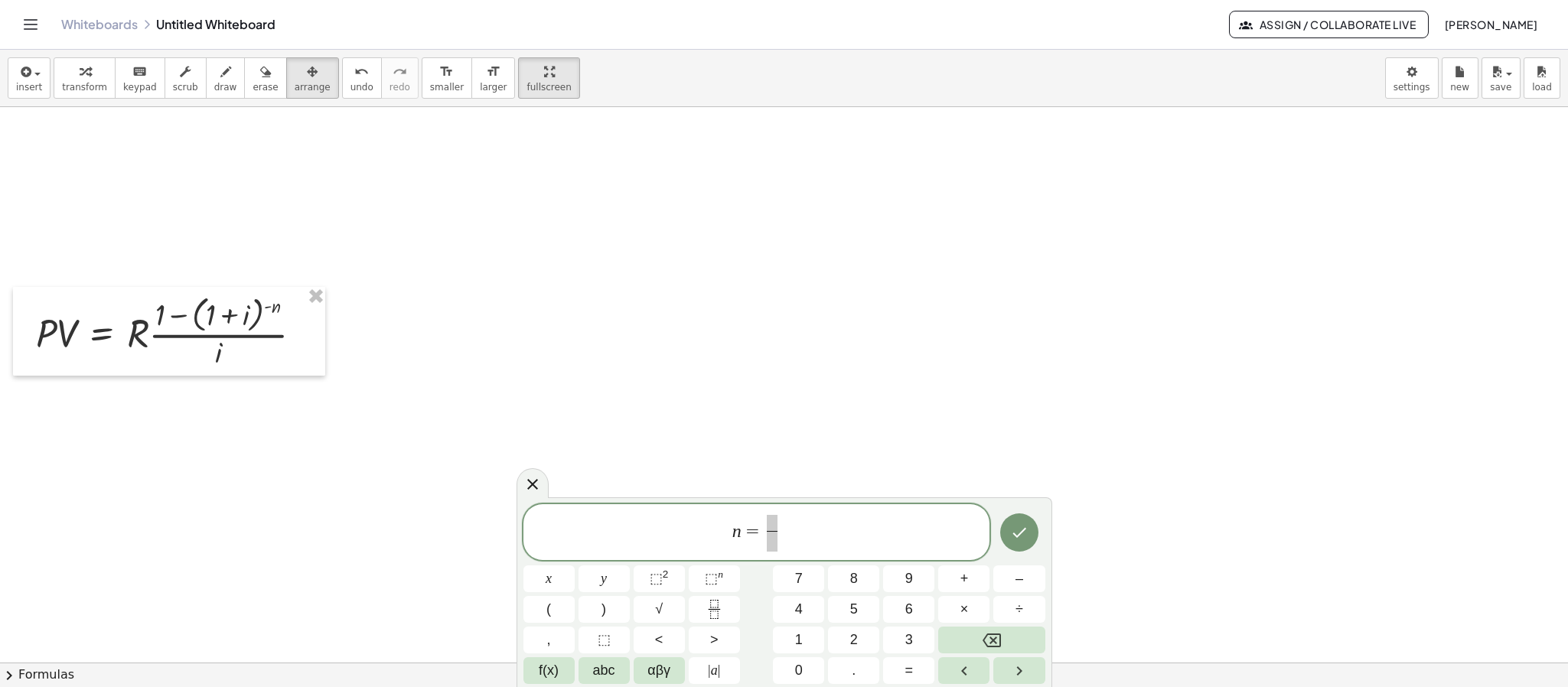
scroll to position [0, 0]
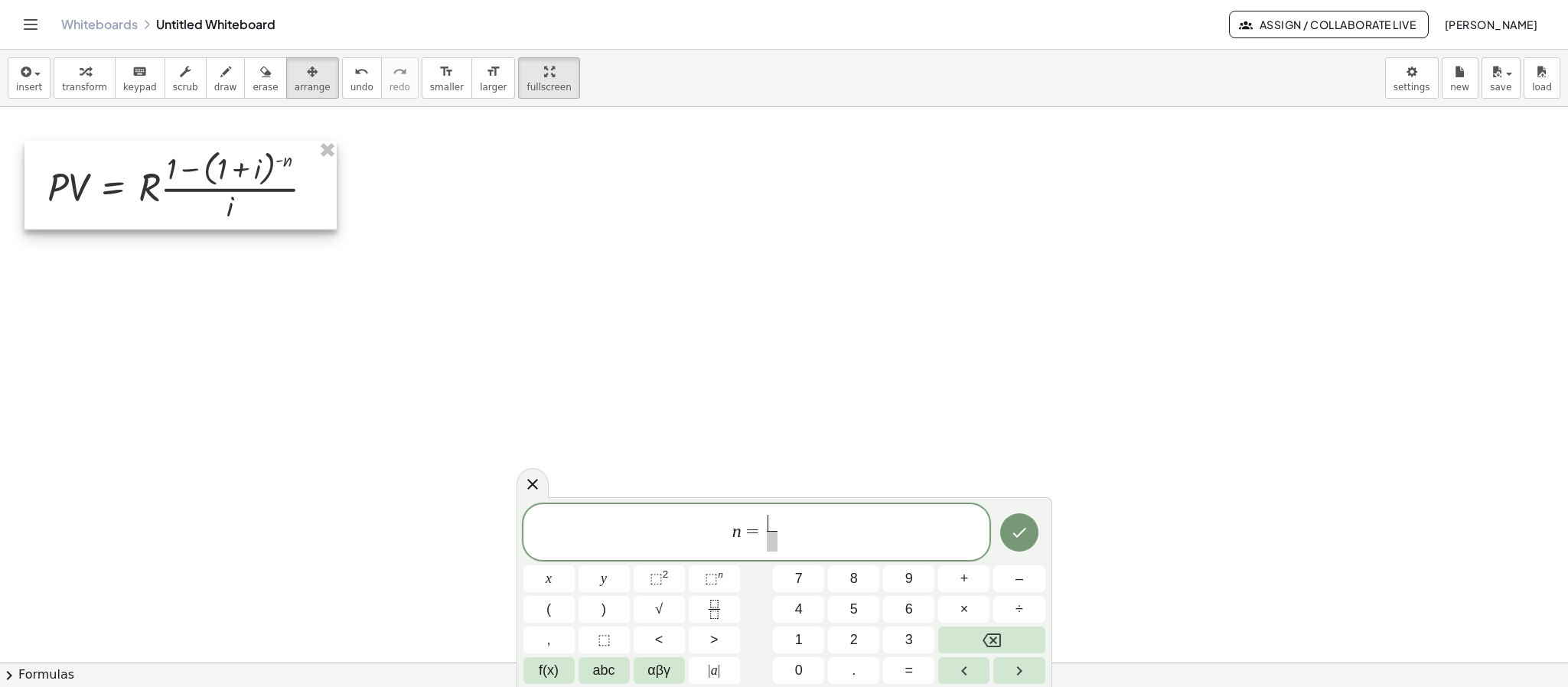
drag, startPoint x: 240, startPoint y: 494, endPoint x: 253, endPoint y: 179, distance: 315.3
click at [253, 179] on div at bounding box center [180, 185] width 312 height 89
click at [122, 185] on div at bounding box center [182, 185] width 312 height 89
click at [104, 91] on button "transform" at bounding box center [84, 77] width 62 height 41
click at [313, 182] on div at bounding box center [319, 186] width 17 height 17
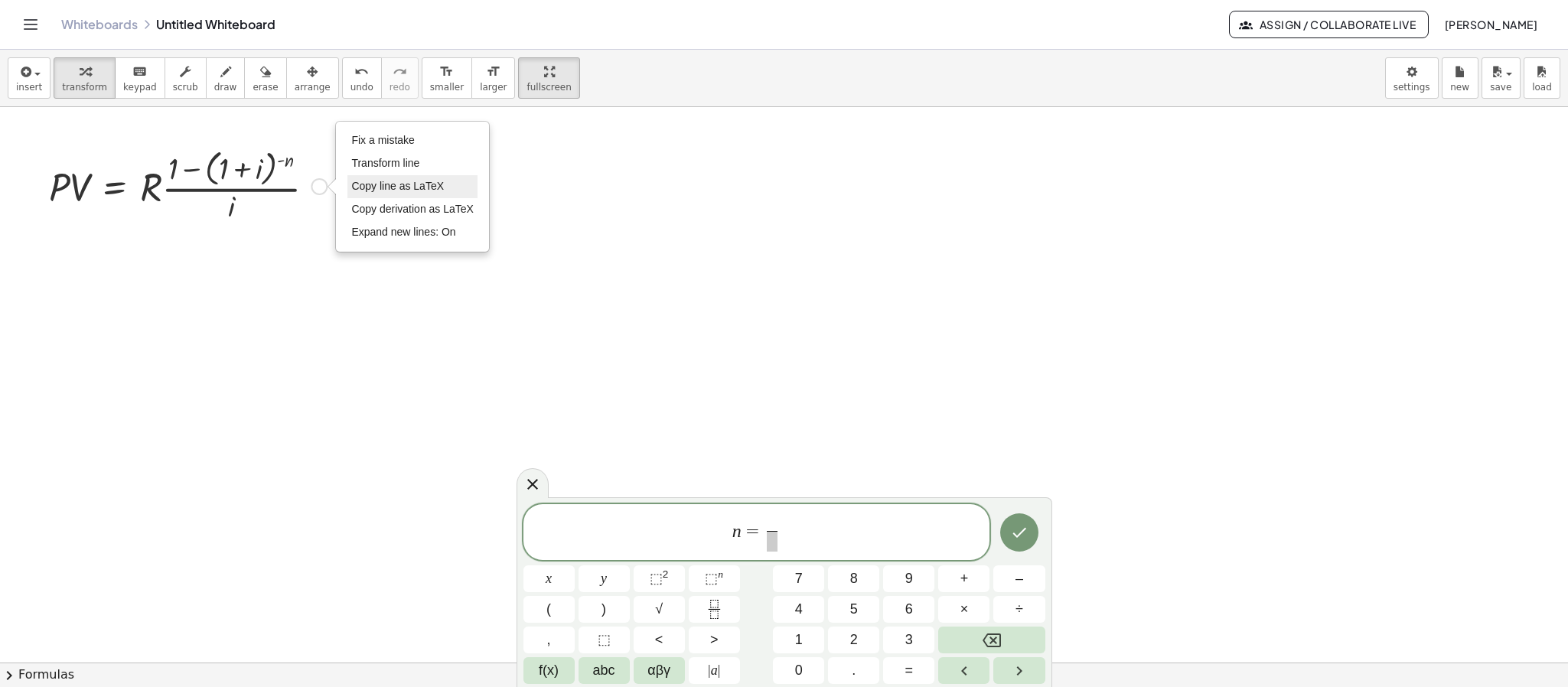
click at [406, 185] on span "Copy line as LaTeX" at bounding box center [397, 185] width 92 height 12
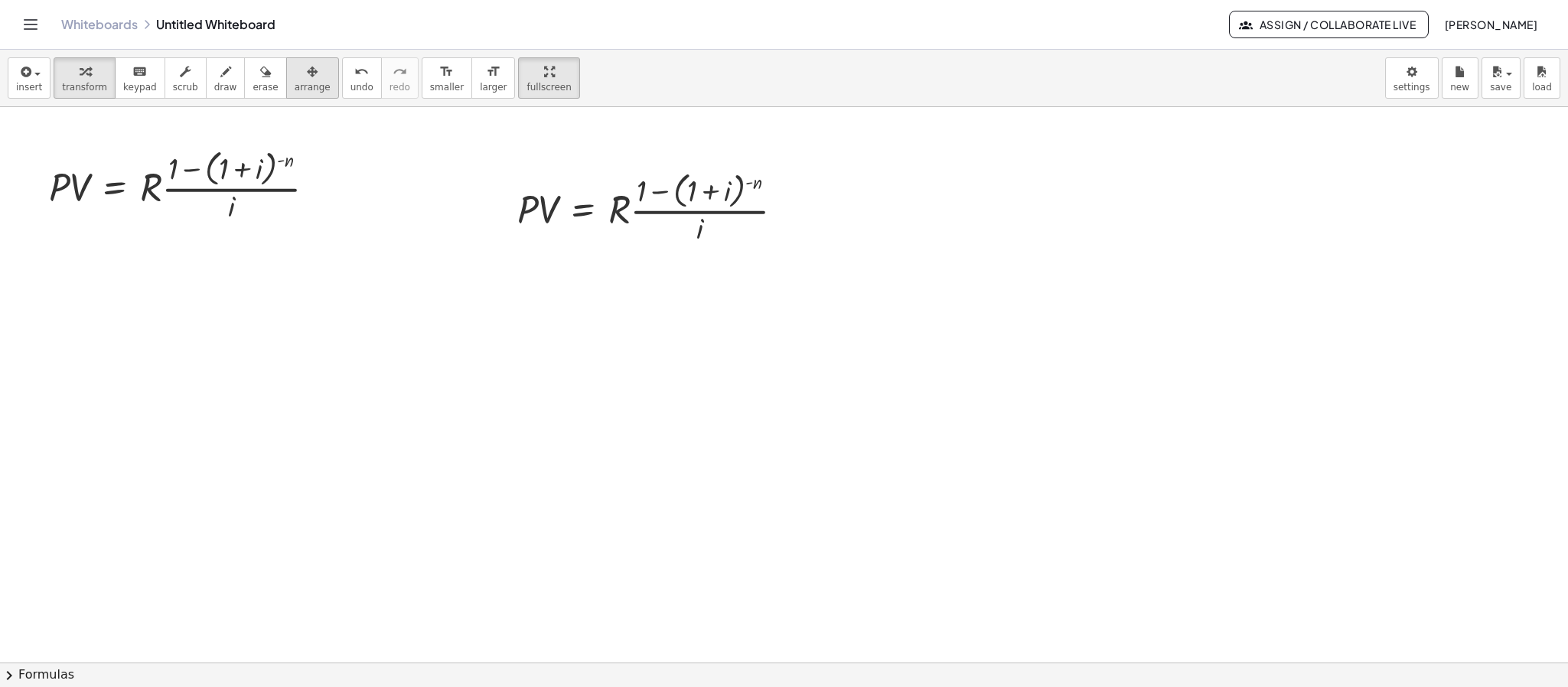
drag, startPoint x: 274, startPoint y: 92, endPoint x: 286, endPoint y: 97, distance: 13.0
click at [287, 92] on button "arrange" at bounding box center [313, 77] width 53 height 41
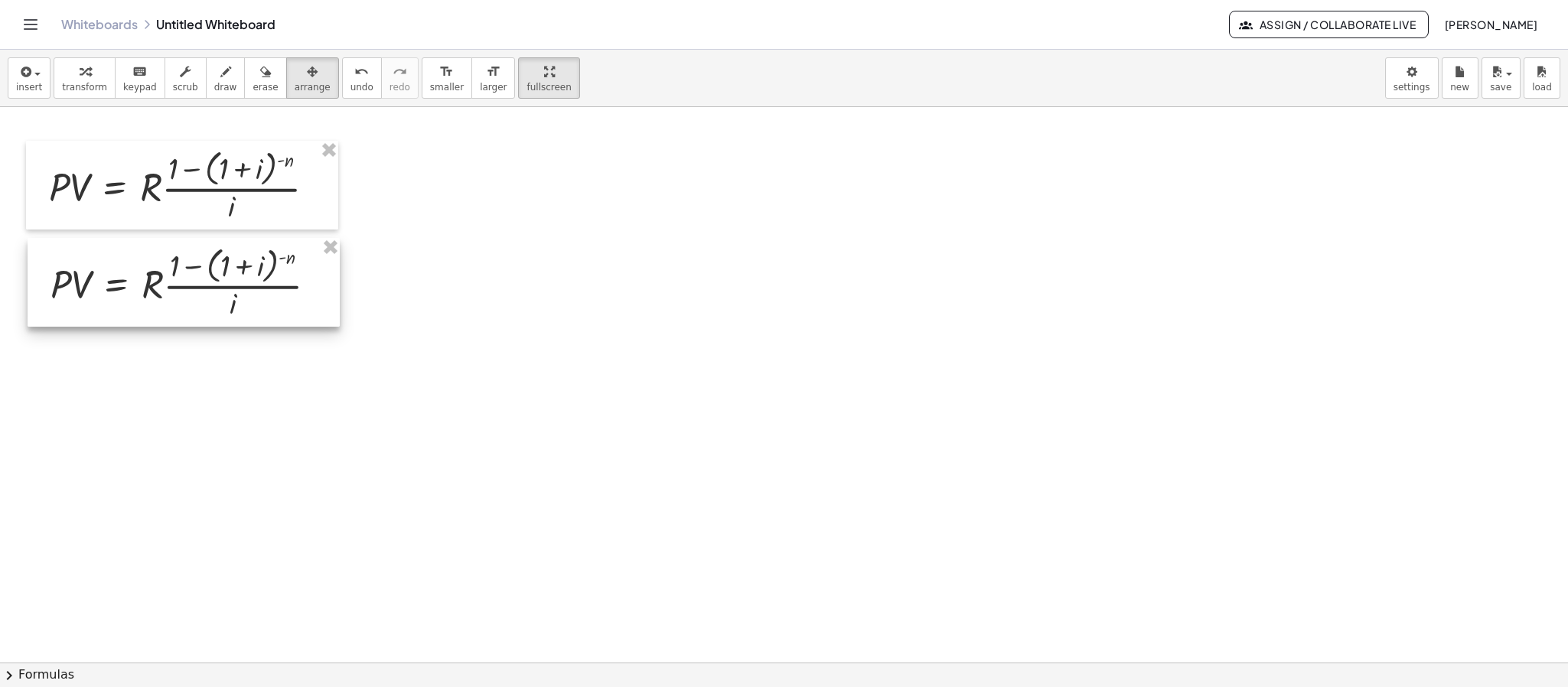
drag, startPoint x: 654, startPoint y: 241, endPoint x: 212, endPoint y: 280, distance: 443.7
click at [212, 280] on div at bounding box center [184, 282] width 312 height 89
click at [78, 84] on span "transform" at bounding box center [84, 87] width 45 height 10
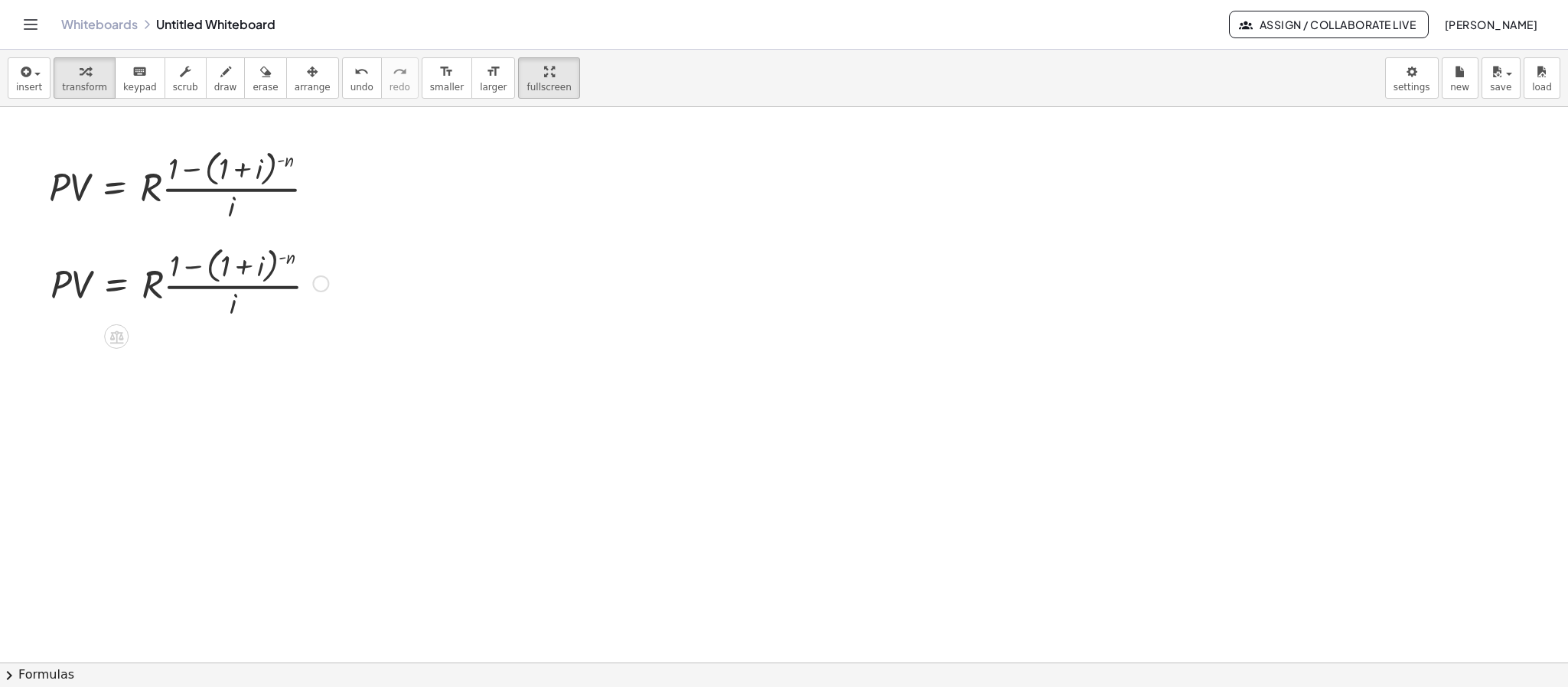
click at [287, 275] on div at bounding box center [189, 282] width 293 height 81
click at [324, 290] on div at bounding box center [320, 283] width 17 height 17
click at [377, 237] on span "Fix a mistake" at bounding box center [384, 237] width 63 height 12
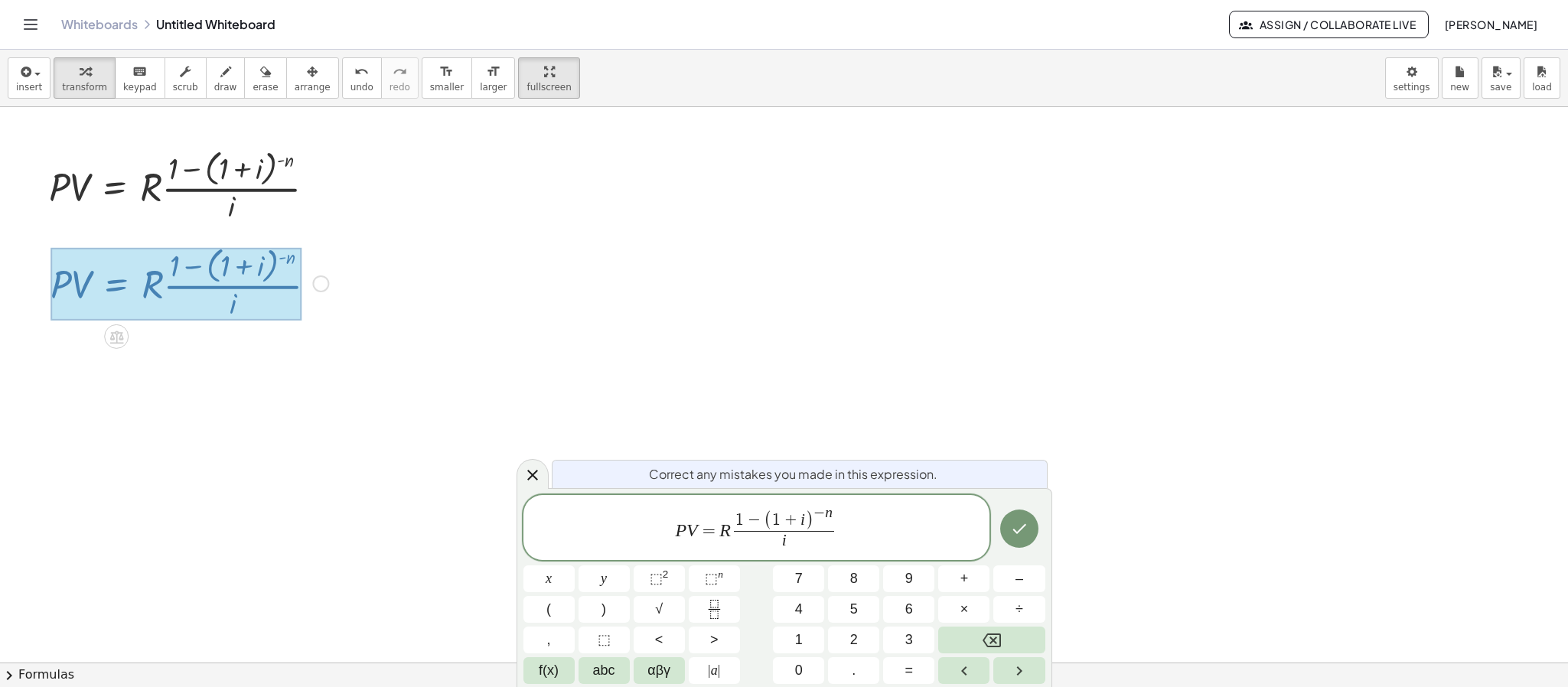
click at [200, 253] on div at bounding box center [176, 284] width 251 height 73
click at [181, 280] on div at bounding box center [176, 284] width 251 height 73
click at [705, 532] on span "=" at bounding box center [708, 530] width 22 height 18
click at [758, 524] on span "1" at bounding box center [761, 520] width 9 height 17
click at [751, 537] on span "8 0 0 0 0 0 0 = R ​ 1 − ( 1 + i ) − n i ​" at bounding box center [757, 529] width 467 height 49
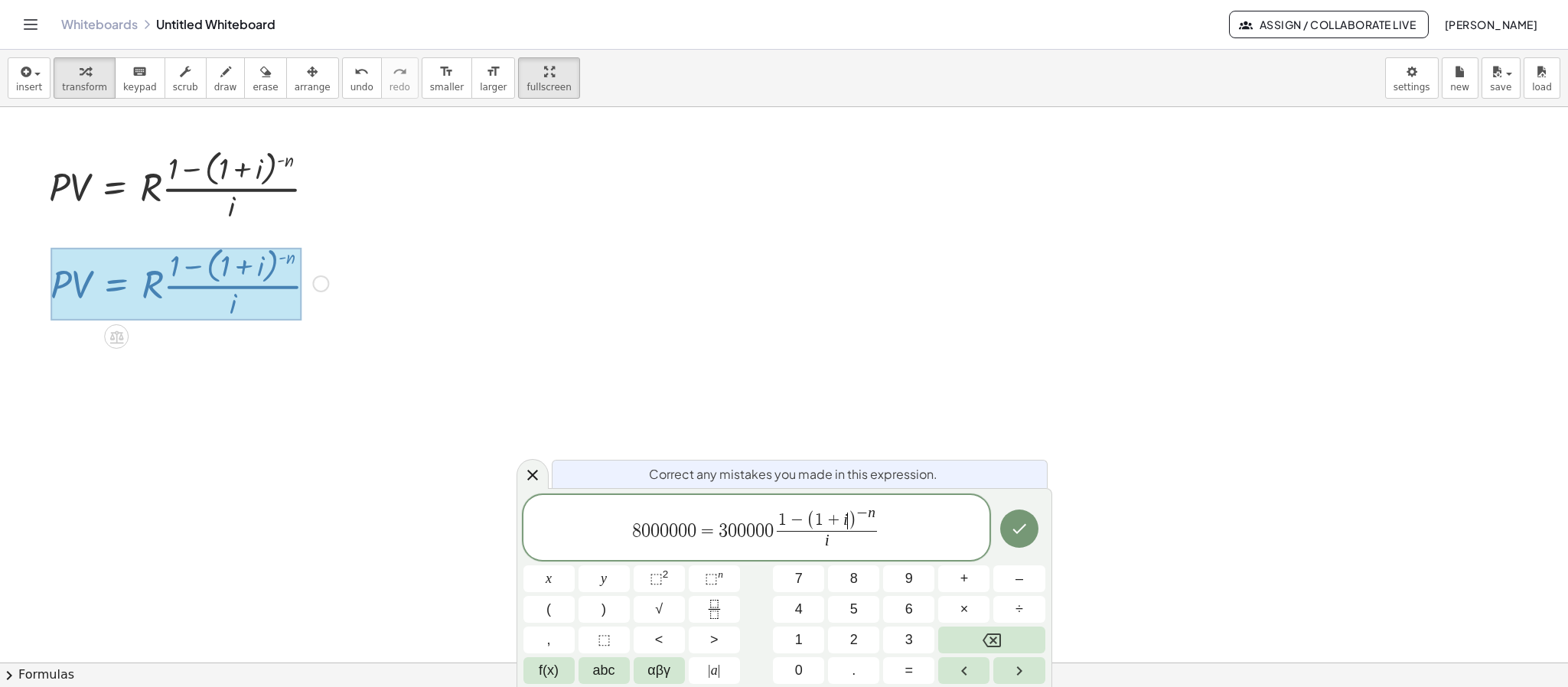
click at [853, 523] on span ")" at bounding box center [852, 521] width 9 height 20
click at [828, 539] on var "i" at bounding box center [827, 540] width 4 height 18
click at [839, 544] on span "i ​" at bounding box center [826, 542] width 125 height 21
click at [1020, 522] on icon "Done" at bounding box center [1018, 528] width 18 height 18
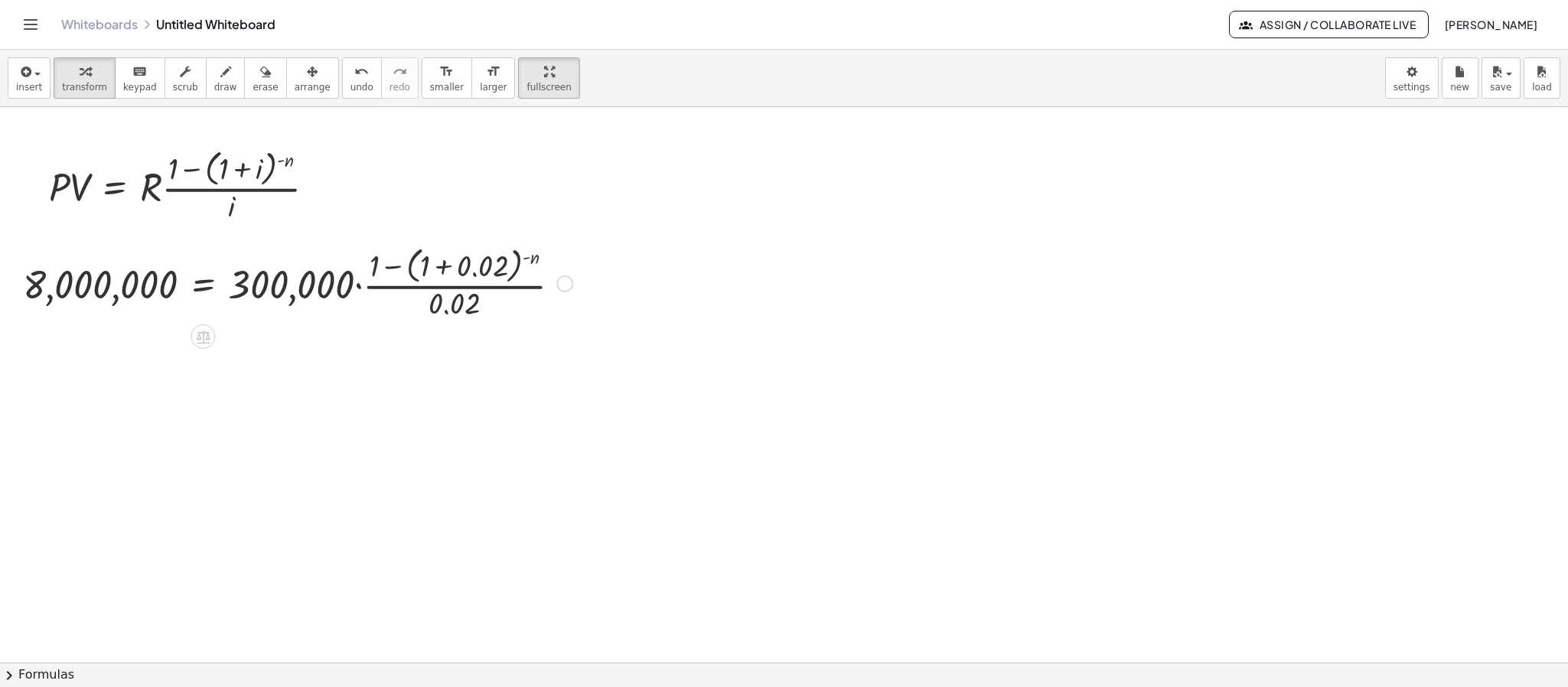
click at [356, 293] on div at bounding box center [298, 282] width 564 height 81
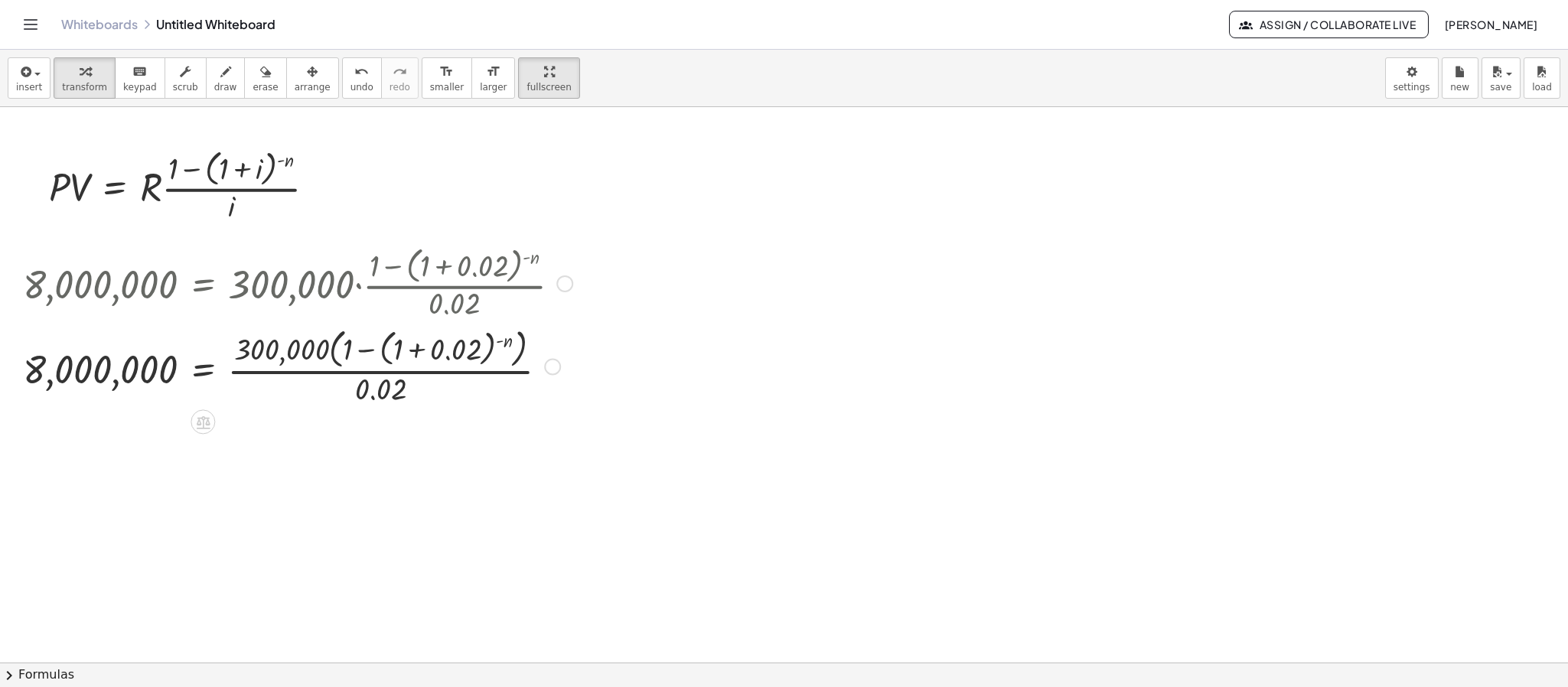
click at [554, 283] on div at bounding box center [298, 282] width 564 height 81
click at [570, 283] on div at bounding box center [564, 283] width 17 height 17
click at [605, 262] on span "Go back to this line" at bounding box center [642, 260] width 91 height 12
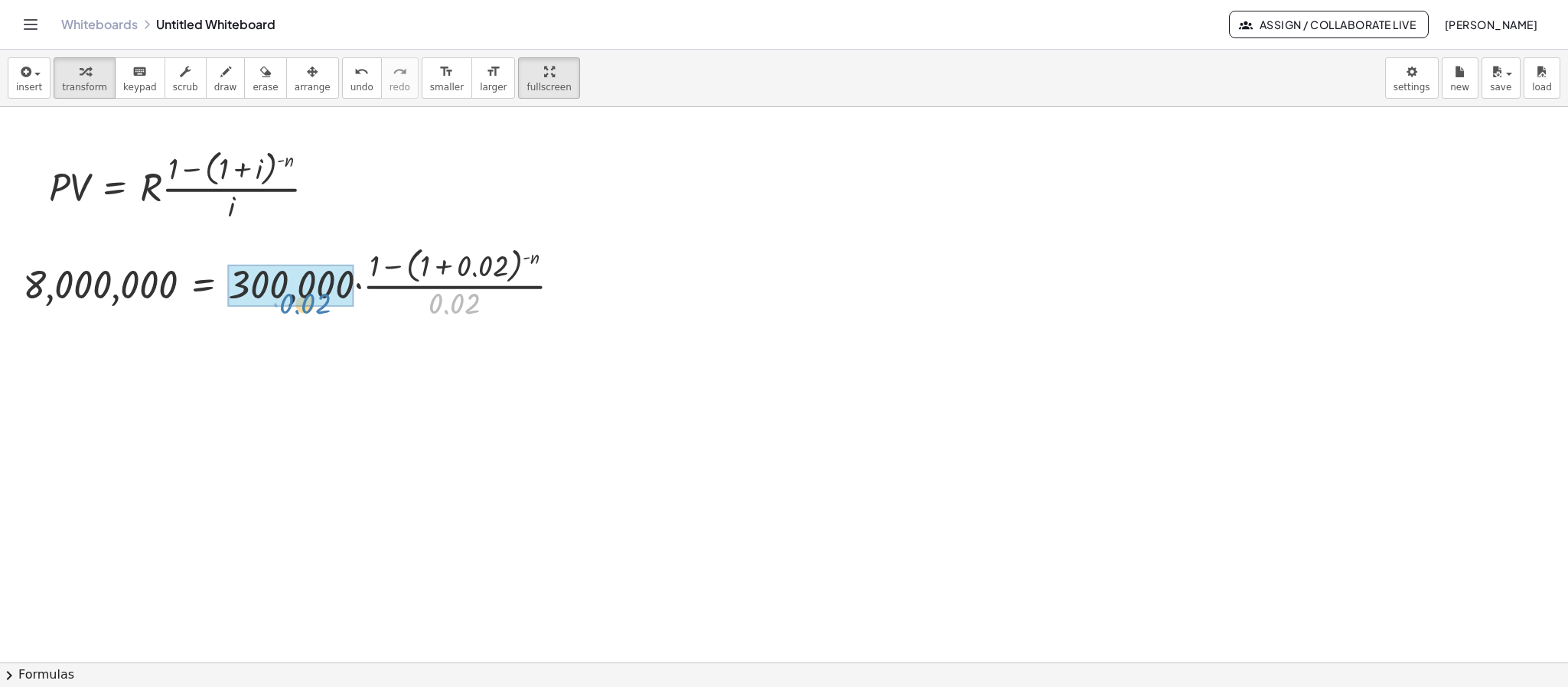
drag, startPoint x: 470, startPoint y: 308, endPoint x: 322, endPoint y: 307, distance: 148.0
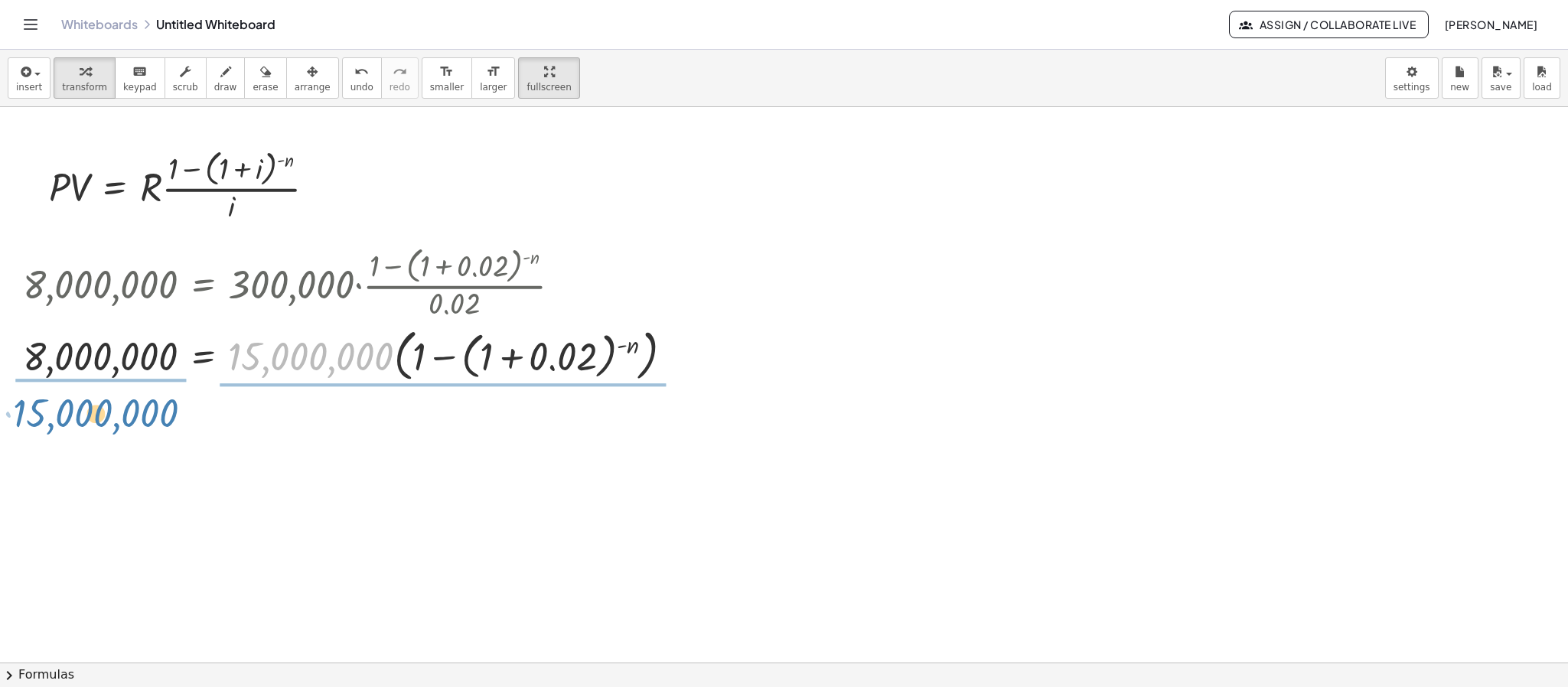
drag, startPoint x: 354, startPoint y: 356, endPoint x: 139, endPoint y: 413, distance: 222.4
click at [139, 413] on div "· P · V = · R · · ( + 1 − ( + 1 + i ) ( - n ) ) · i Copied done 8,000,000 = · 3…" at bounding box center [784, 662] width 1568 height 1110
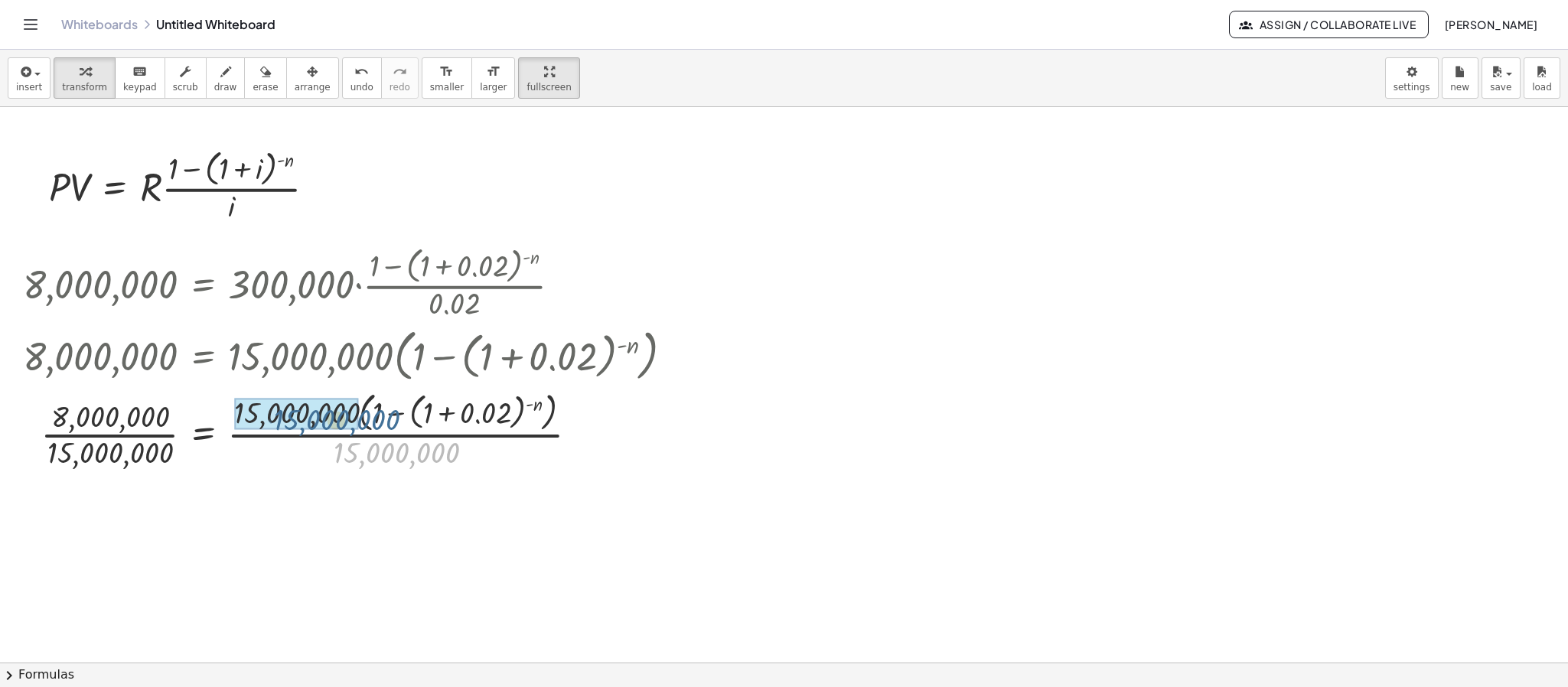
drag, startPoint x: 362, startPoint y: 450, endPoint x: 301, endPoint y: 418, distance: 68.9
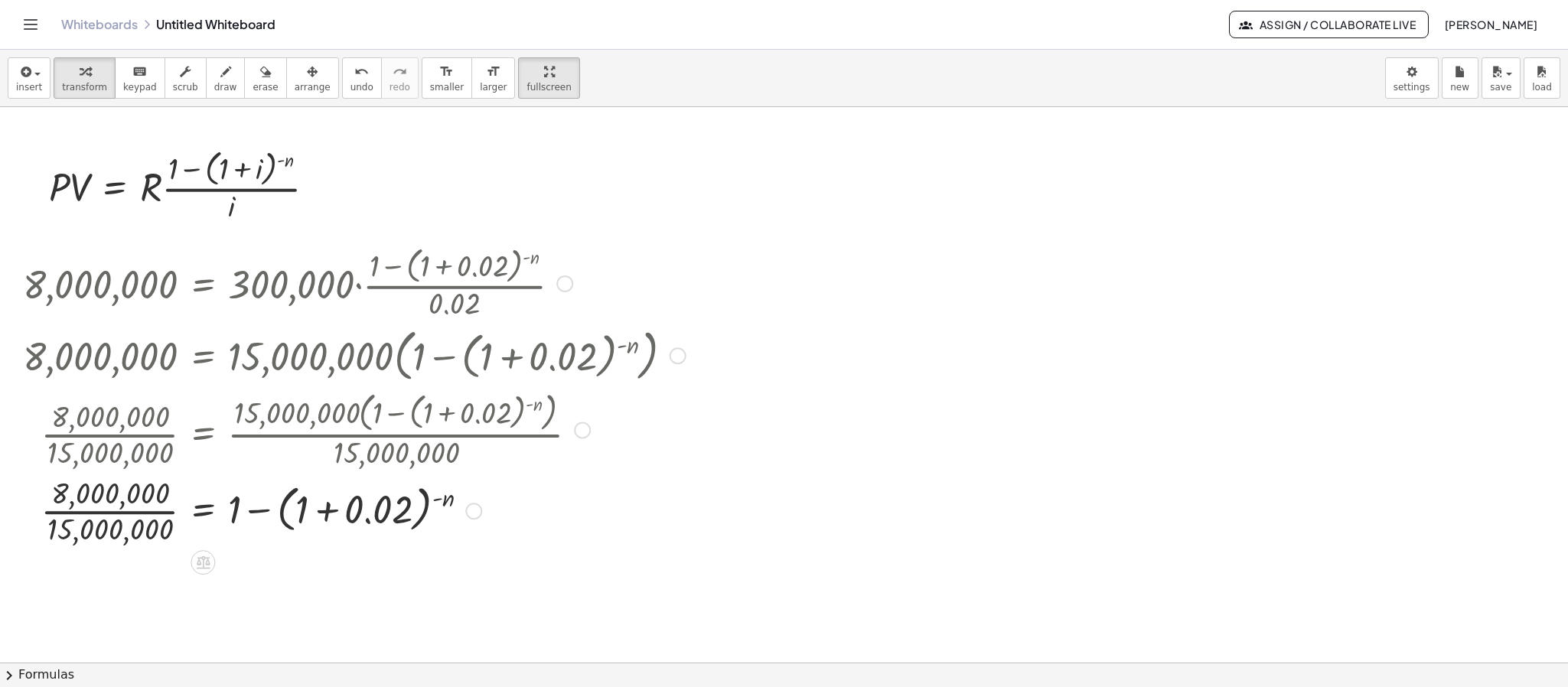
click at [141, 514] on div at bounding box center [355, 510] width 678 height 77
click at [196, 562] on icon at bounding box center [203, 562] width 16 height 16
click at [205, 574] on span "×" at bounding box center [203, 562] width 10 height 22
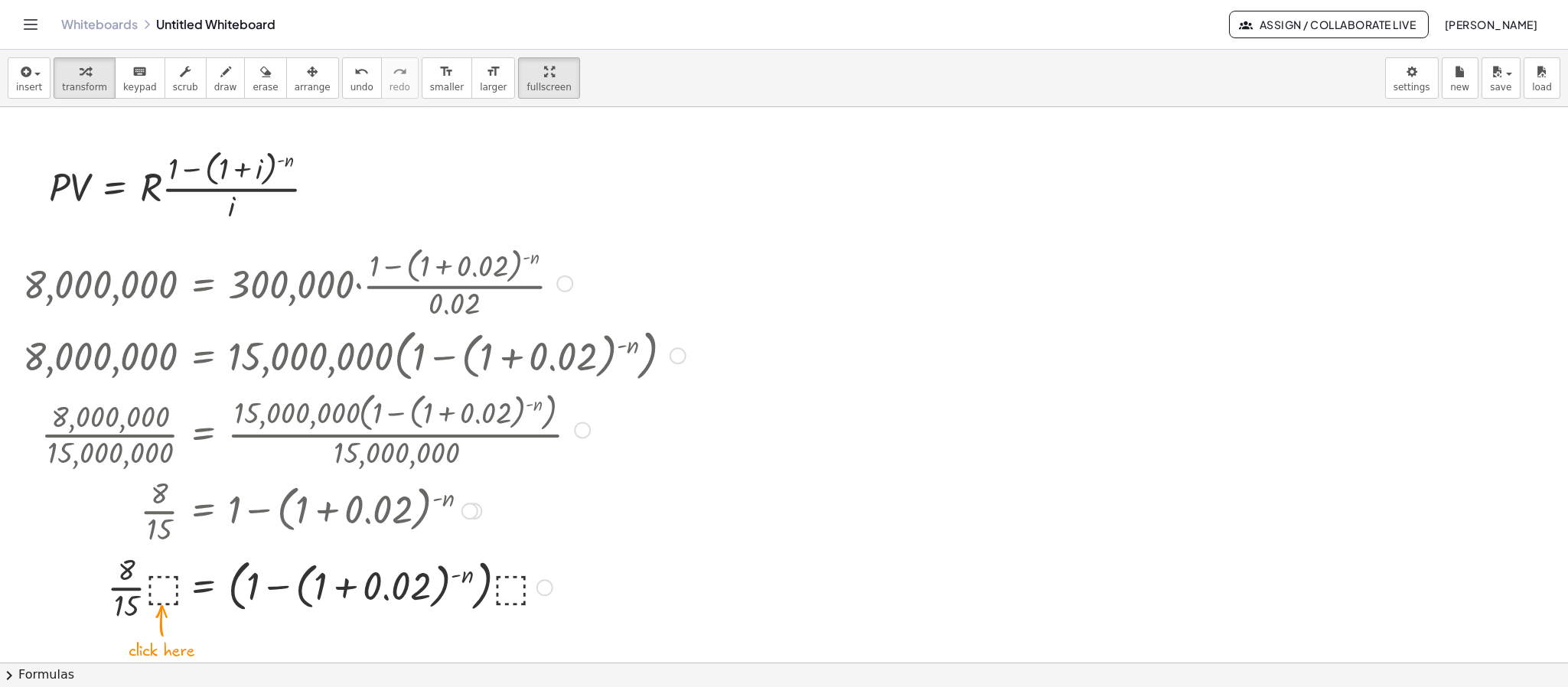
click at [507, 588] on div at bounding box center [355, 587] width 678 height 77
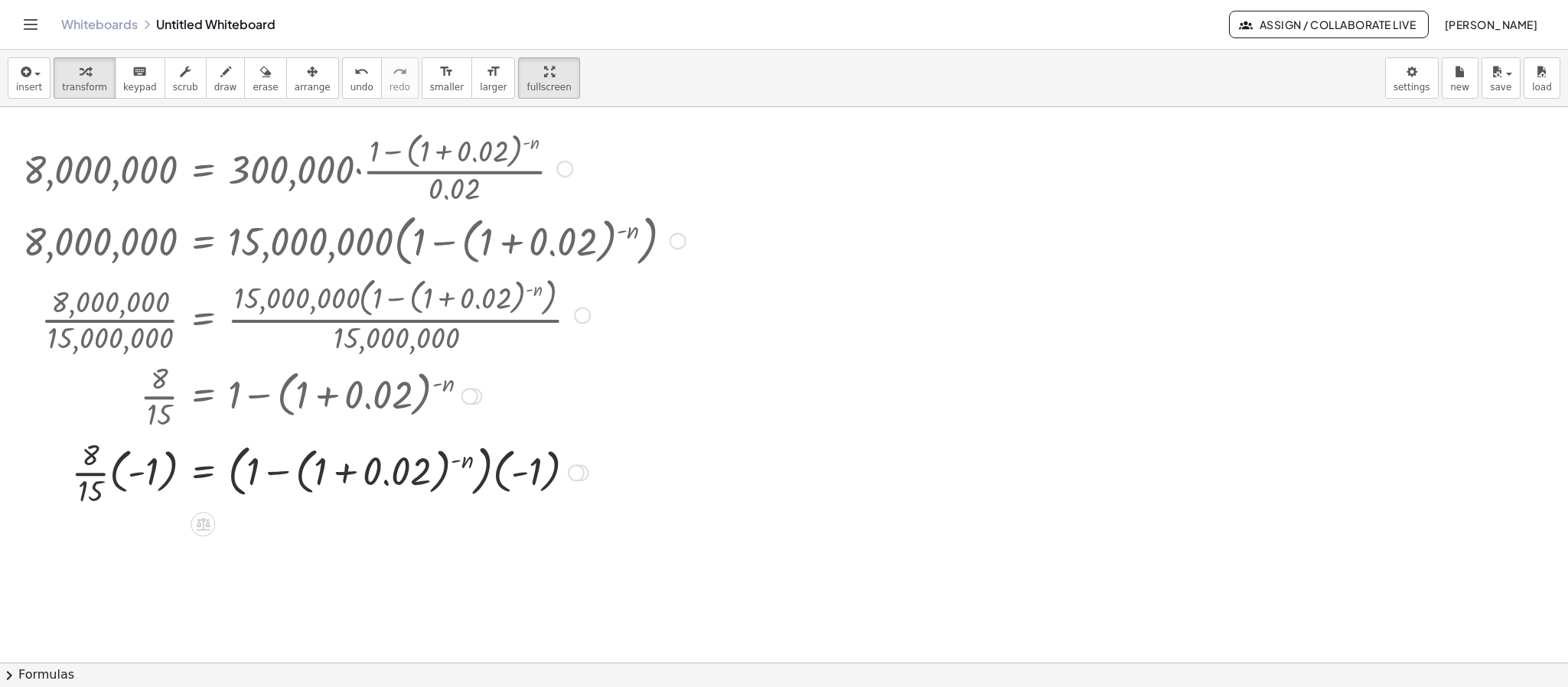
click at [117, 471] on div at bounding box center [355, 472] width 678 height 77
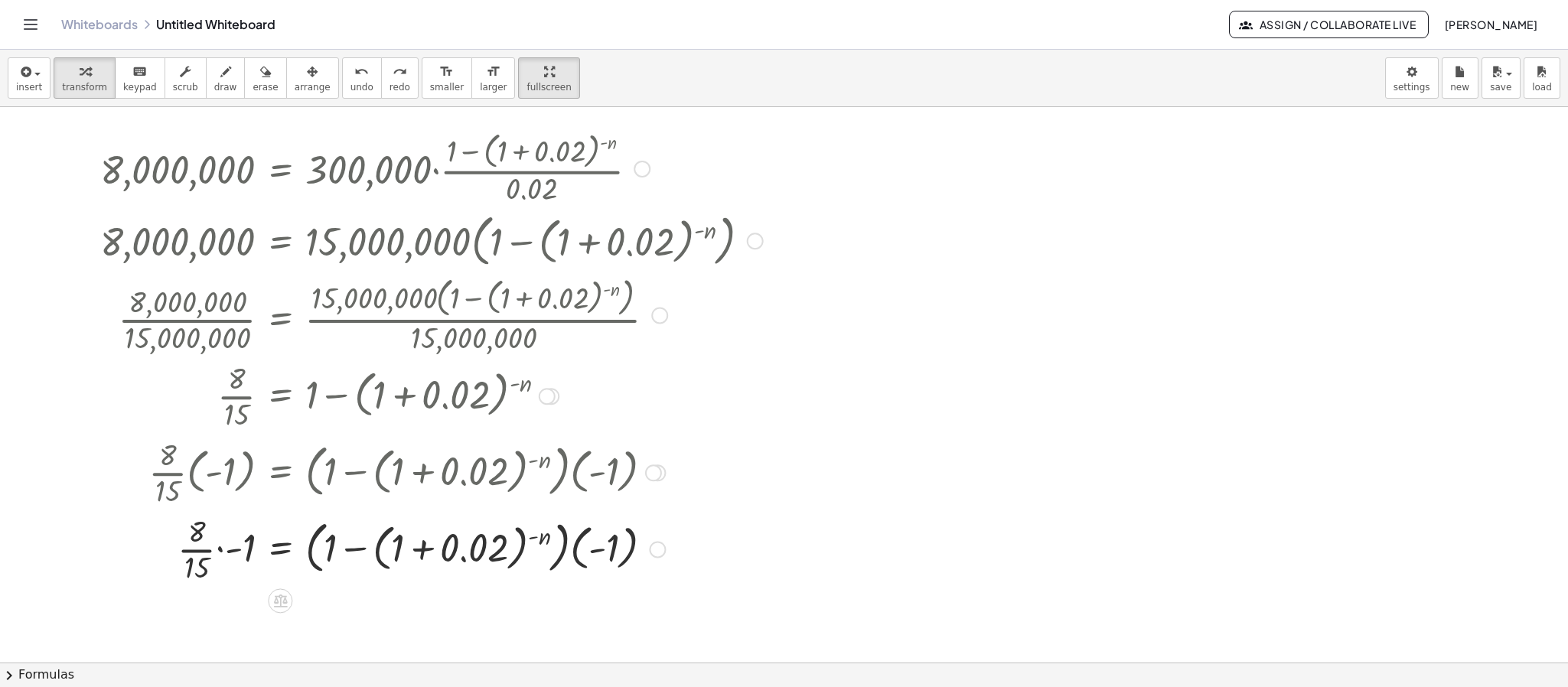
click at [219, 546] on div at bounding box center [431, 549] width 678 height 77
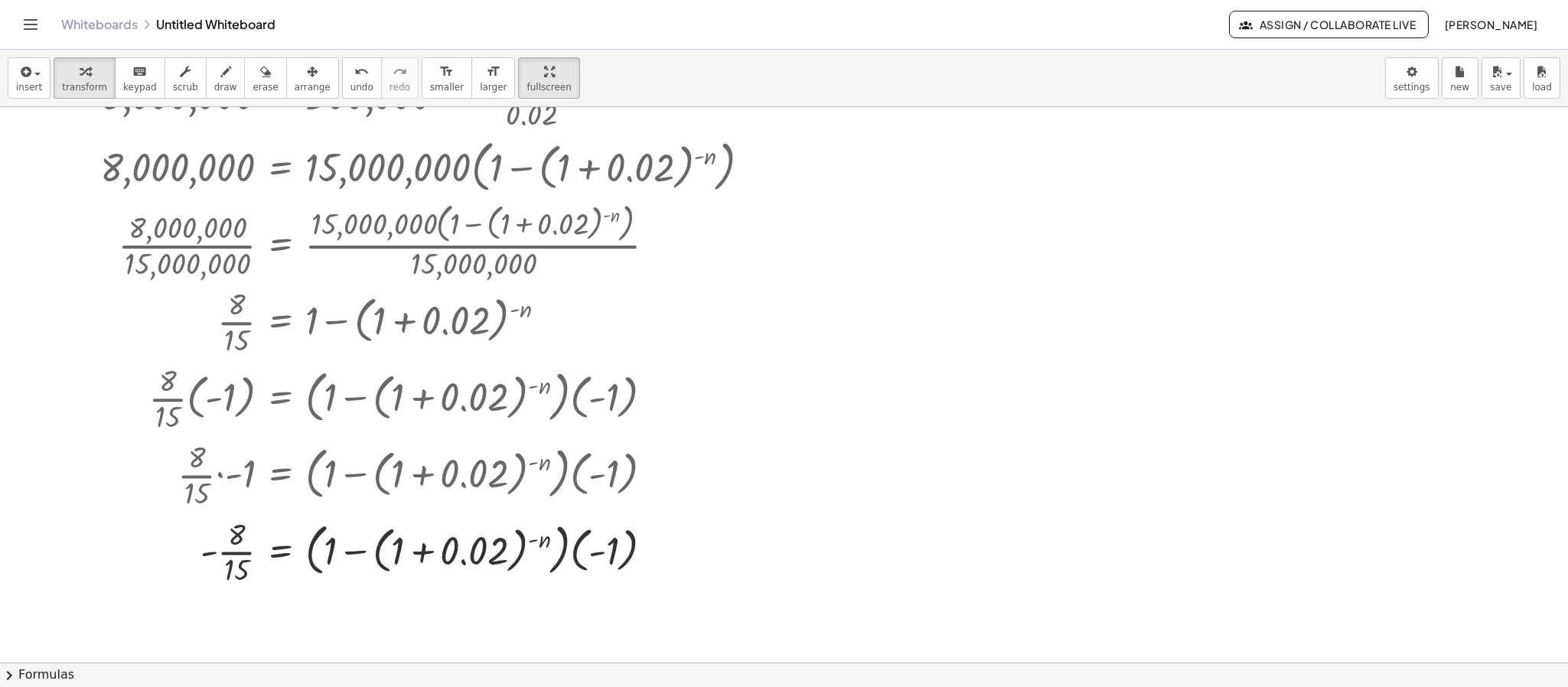
scroll to position [230, 0]
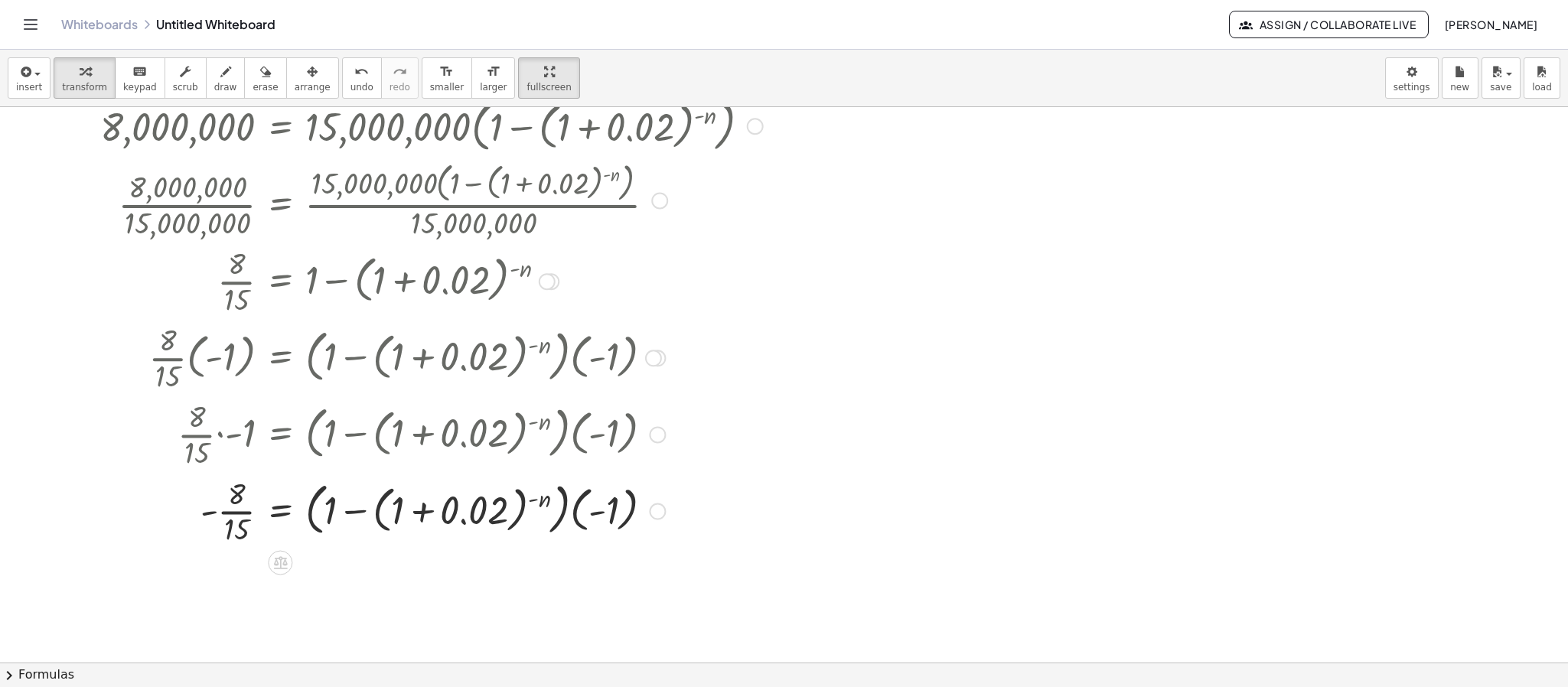
click at [568, 513] on div at bounding box center [431, 510] width 678 height 77
click at [572, 513] on div at bounding box center [431, 510] width 678 height 77
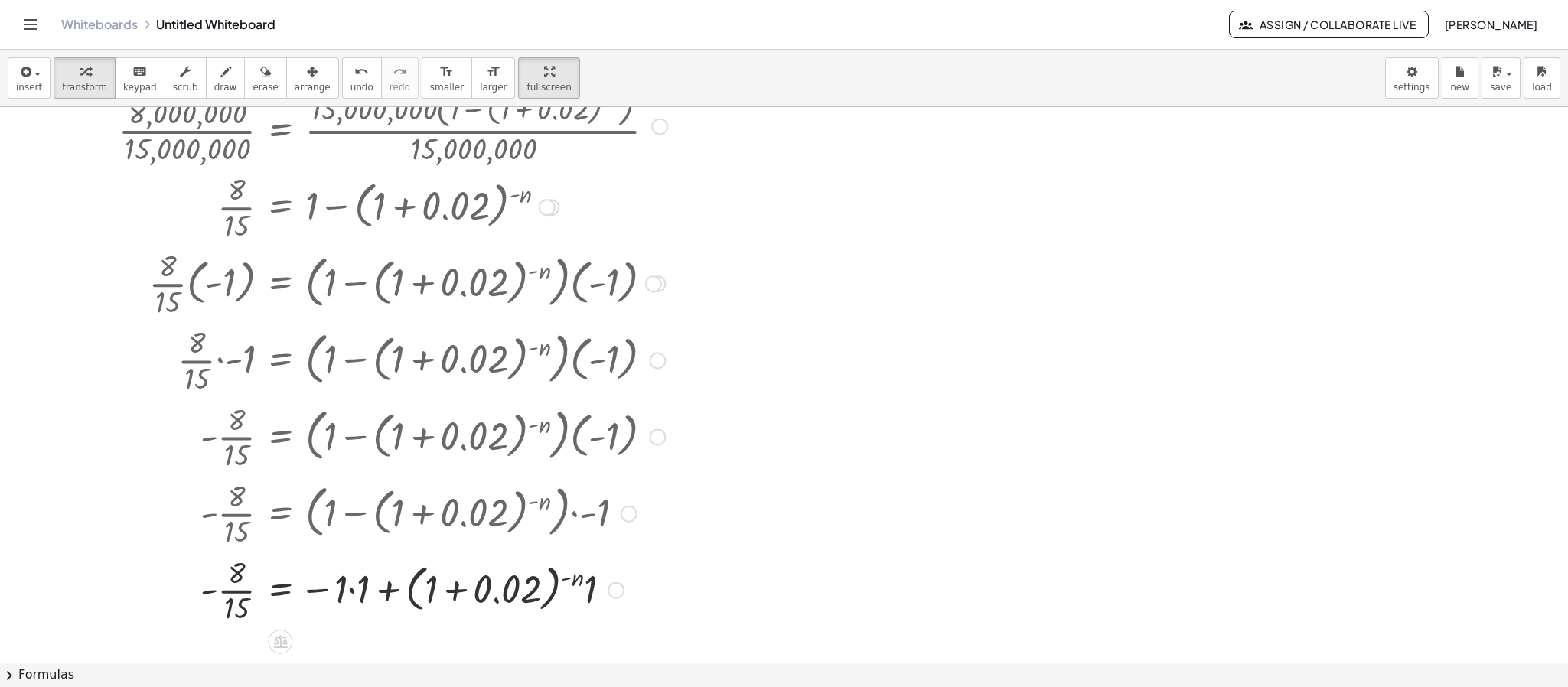
scroll to position [344, 0]
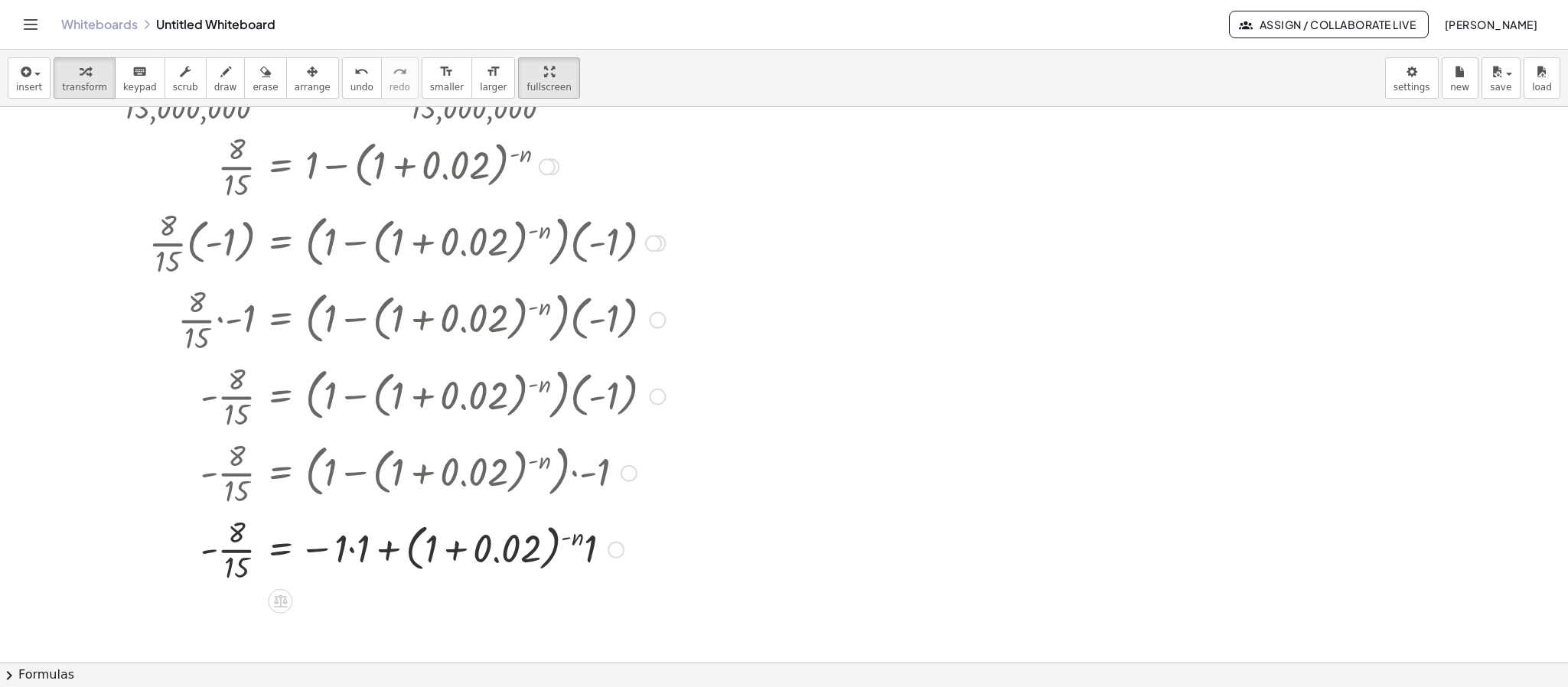
click at [352, 546] on div at bounding box center [431, 549] width 678 height 77
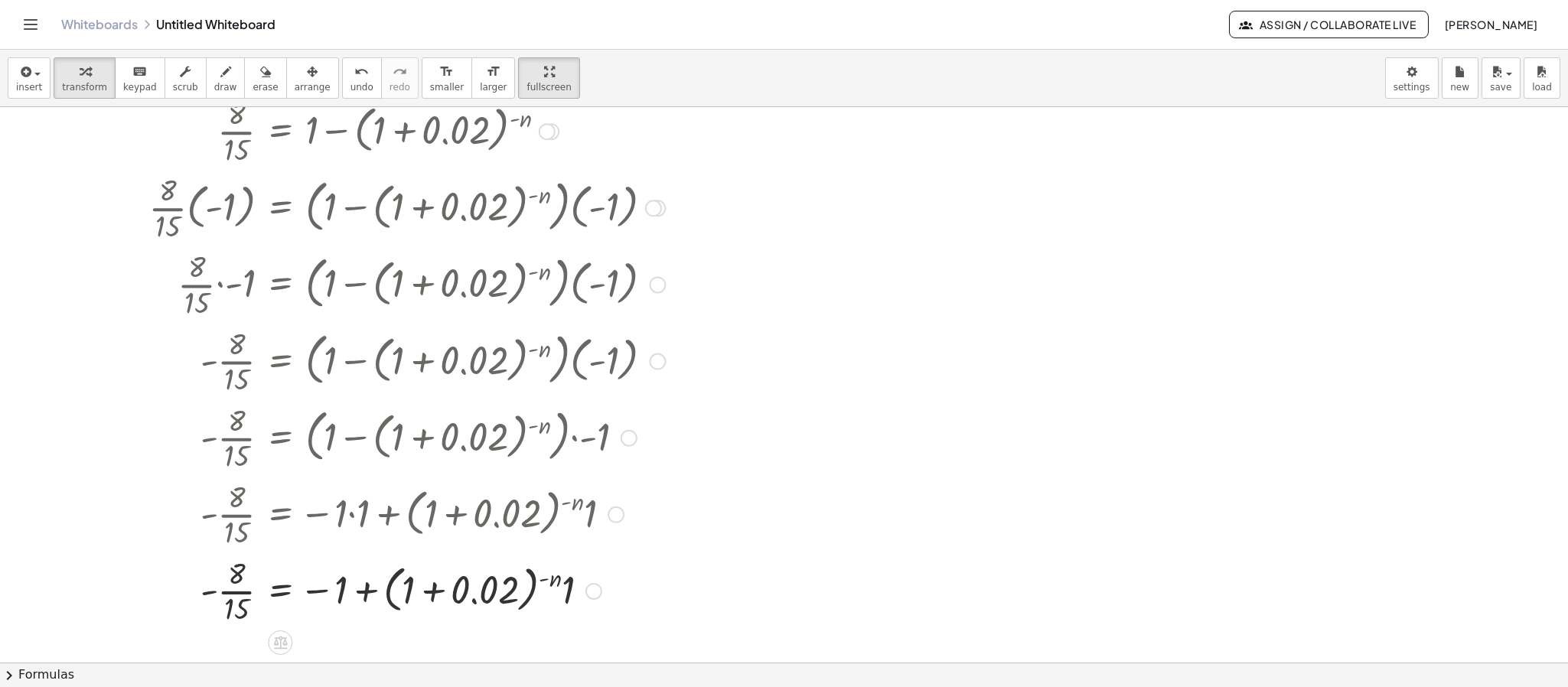
scroll to position [439, 0]
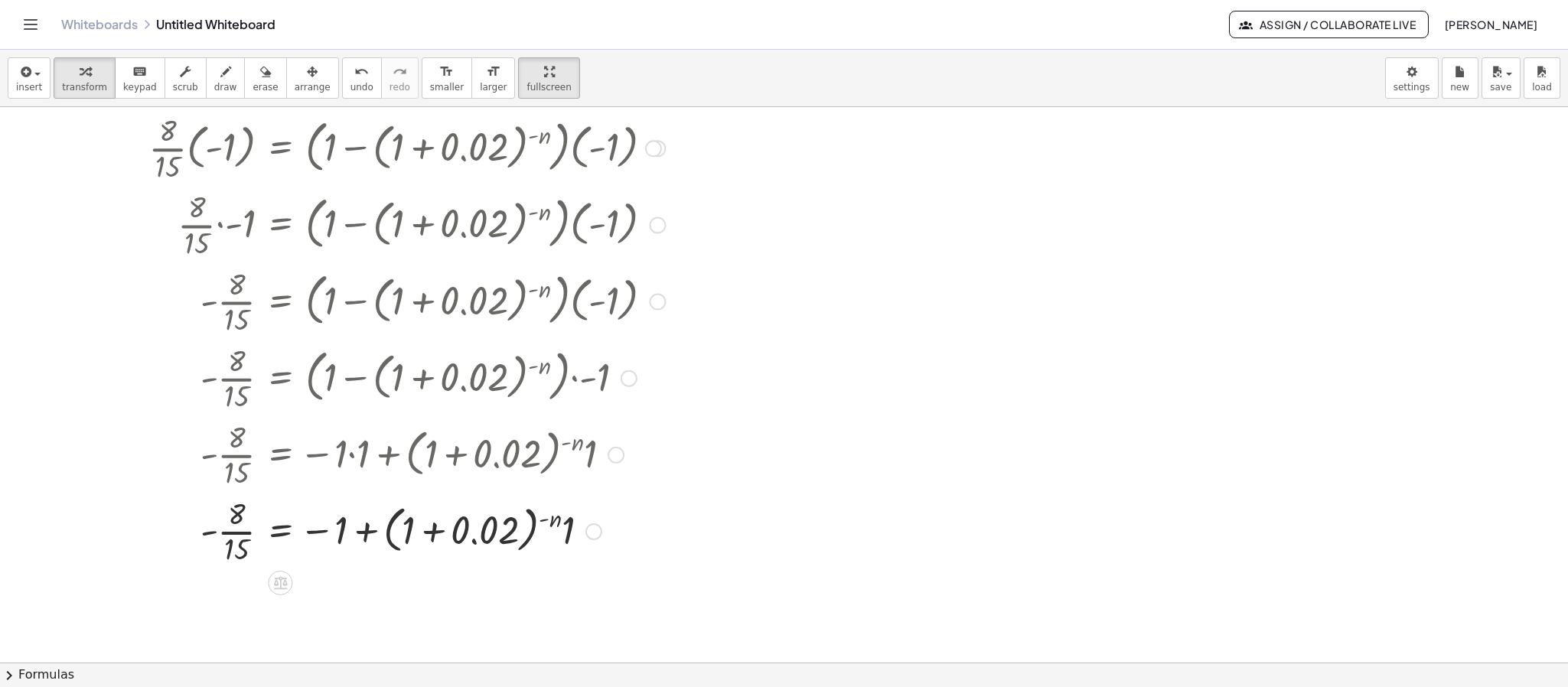
click at [570, 542] on div at bounding box center [431, 530] width 678 height 77
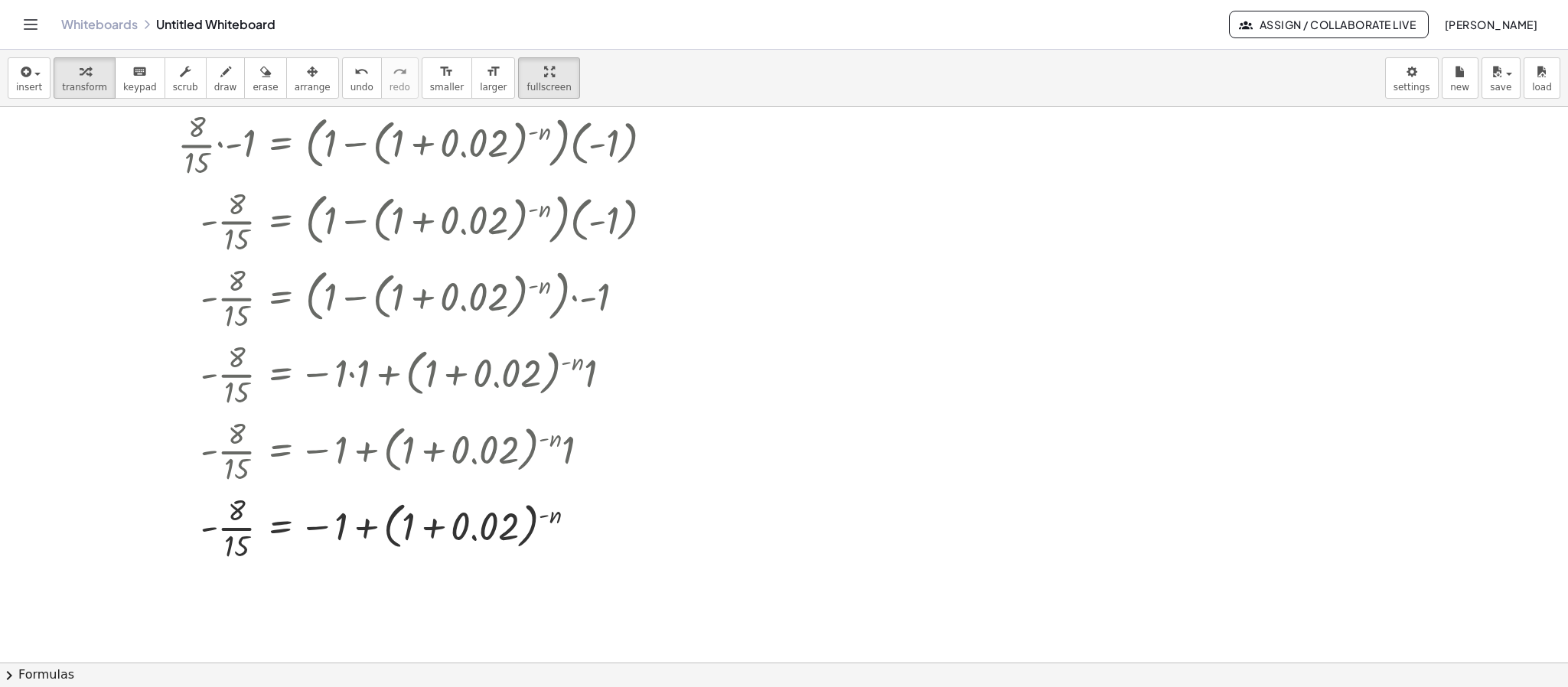
scroll to position [554, 0]
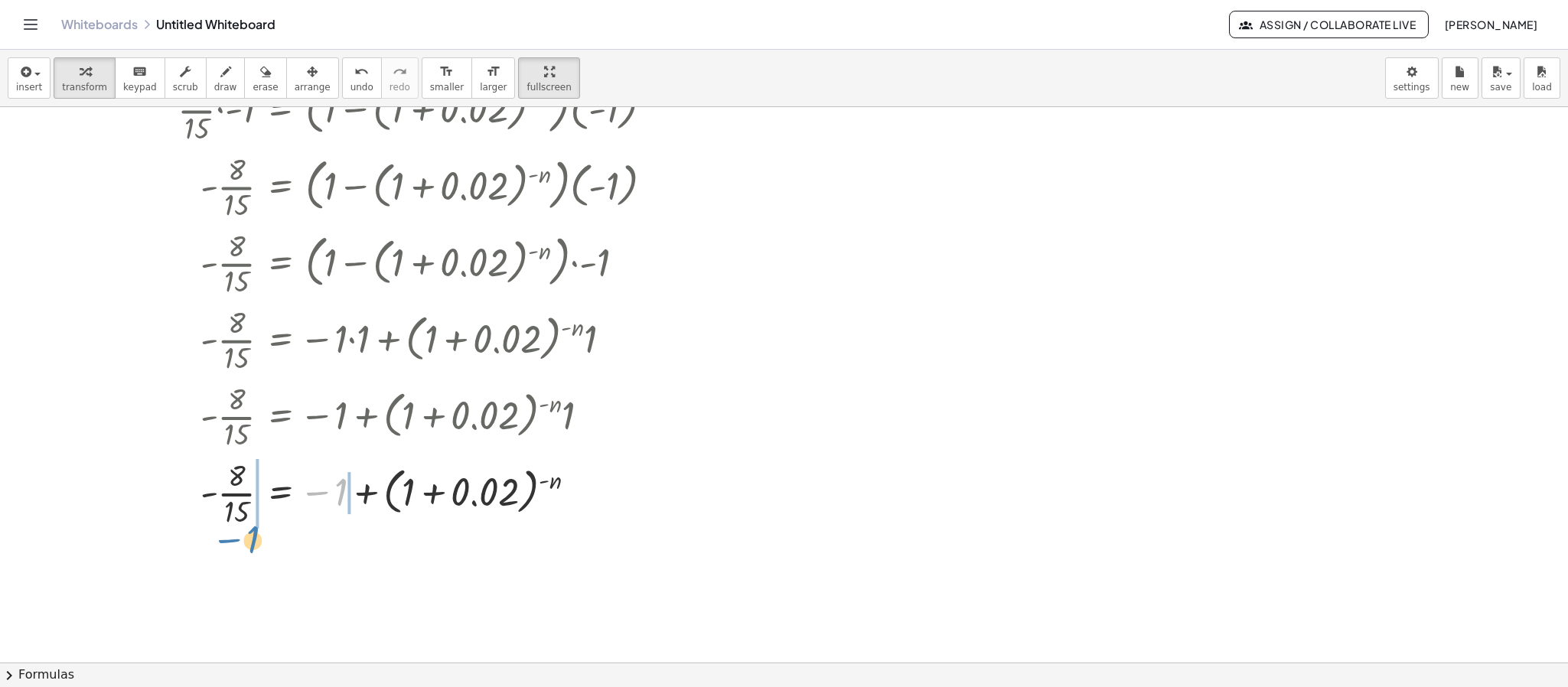
drag, startPoint x: 338, startPoint y: 496, endPoint x: 250, endPoint y: 544, distance: 100.2
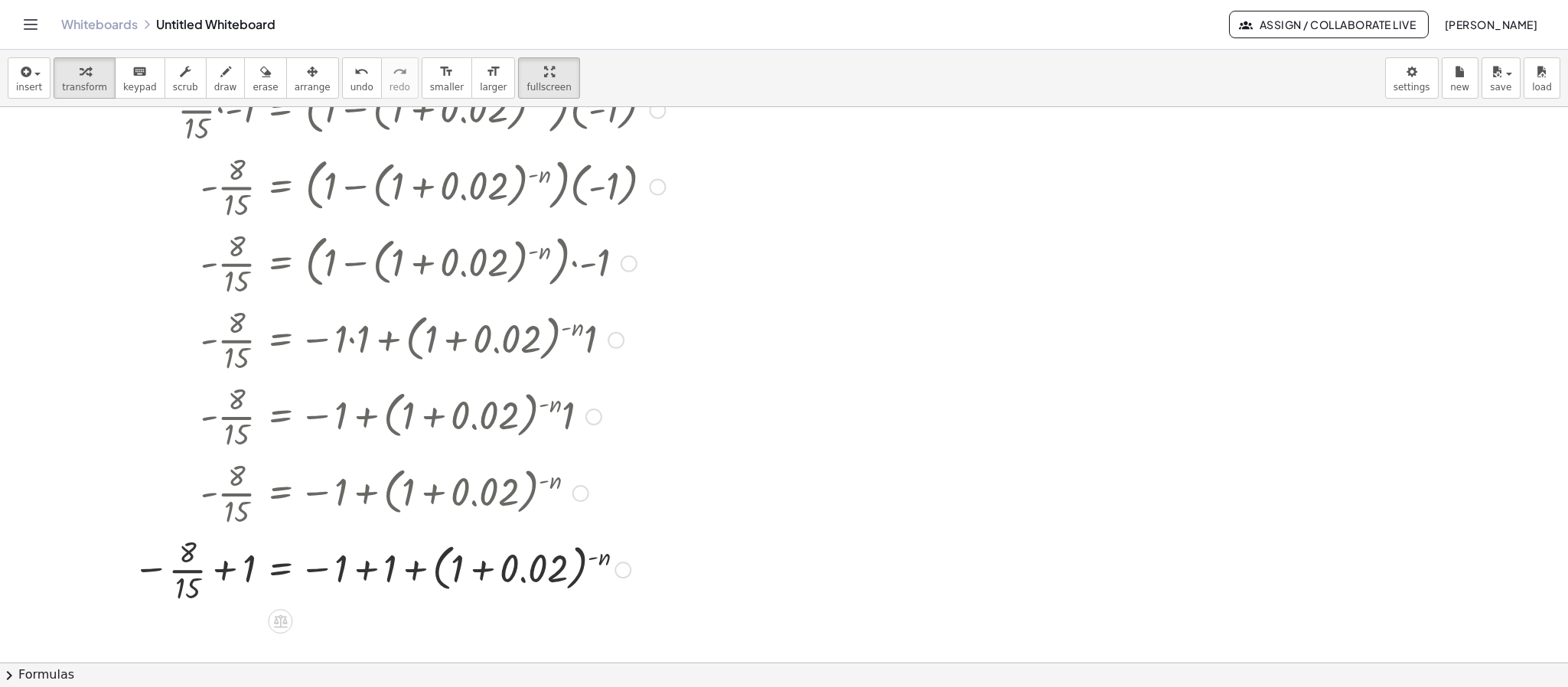
click at [232, 568] on div at bounding box center [431, 569] width 678 height 77
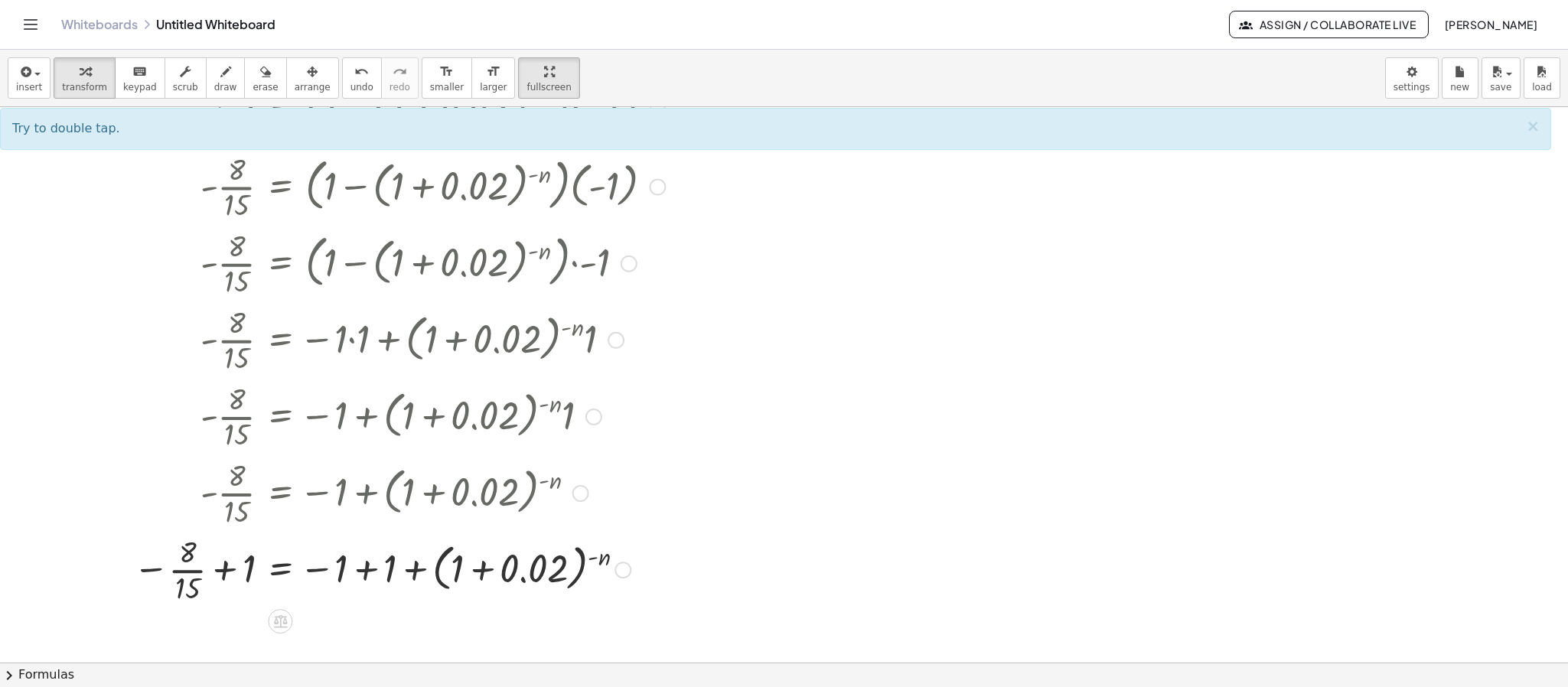
click at [223, 569] on div at bounding box center [431, 569] width 678 height 77
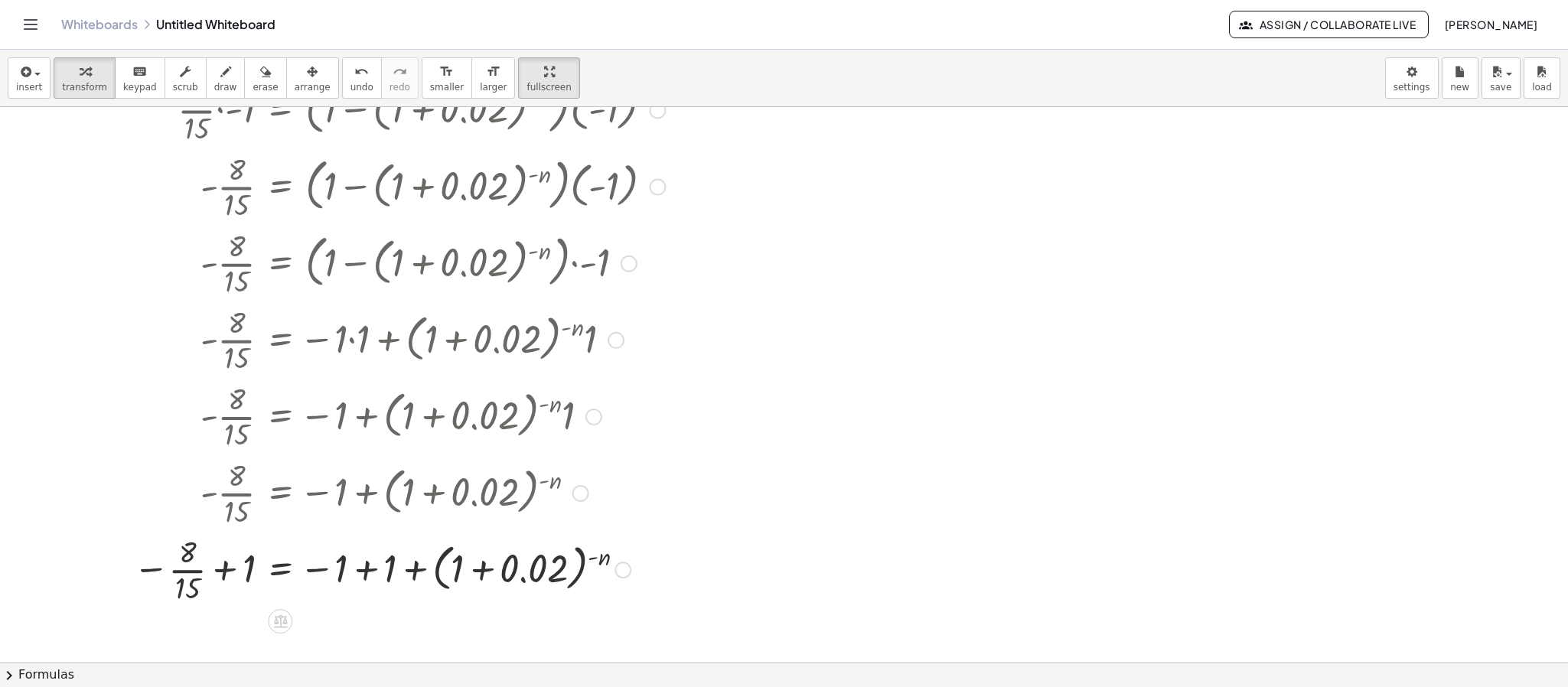
click at [223, 569] on div at bounding box center [431, 569] width 678 height 77
click at [186, 569] on div at bounding box center [428, 569] width 686 height 77
click at [192, 557] on div at bounding box center [431, 569] width 678 height 77
click at [193, 562] on div at bounding box center [431, 569] width 678 height 77
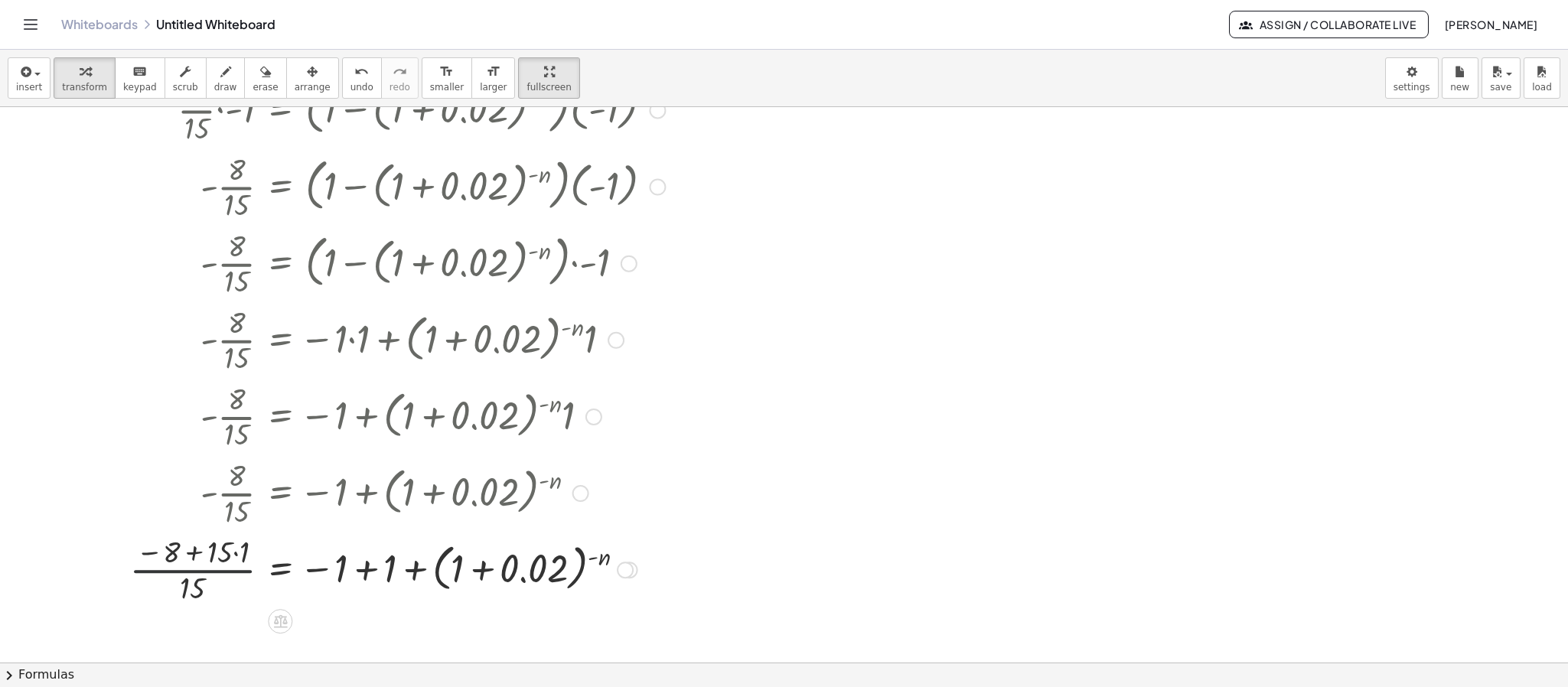
click at [196, 568] on div at bounding box center [431, 569] width 678 height 77
click at [193, 572] on div at bounding box center [431, 569] width 678 height 77
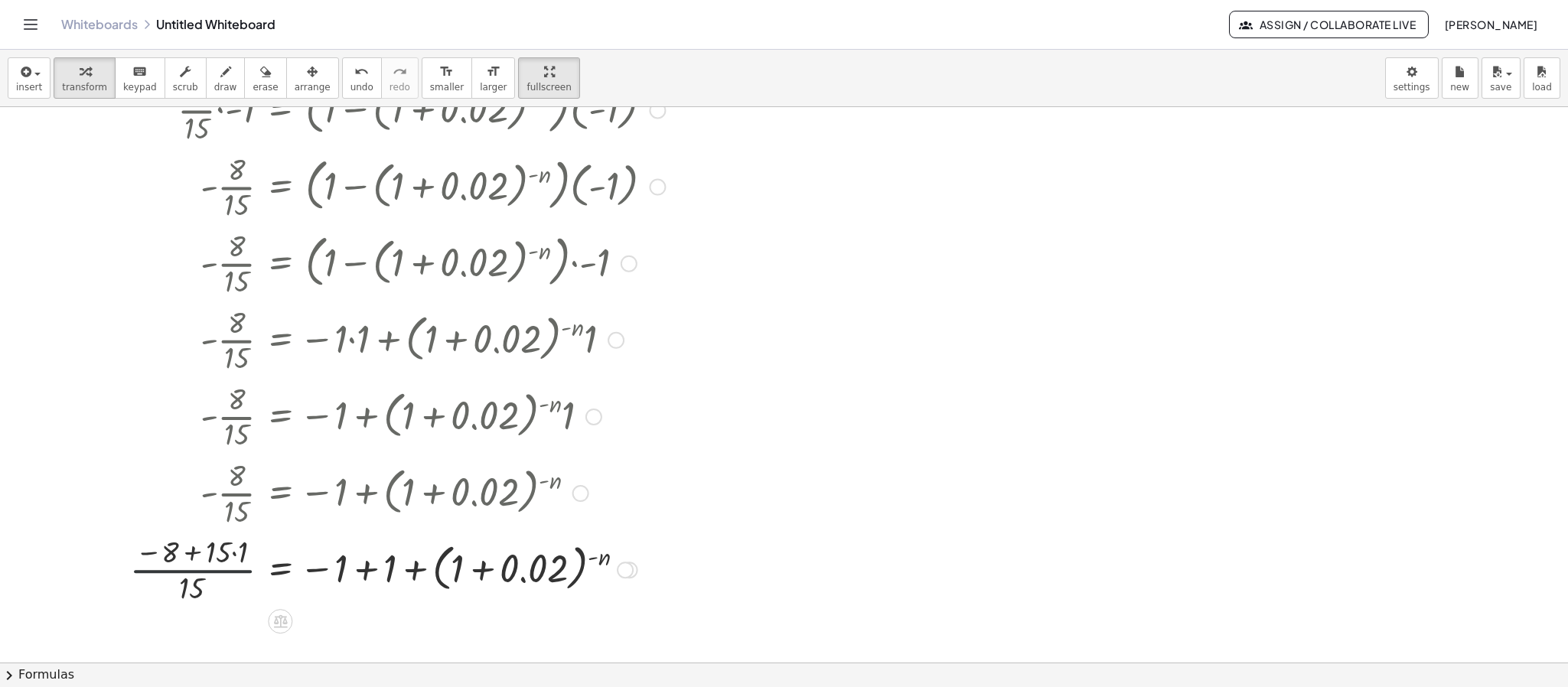
click at [193, 572] on div at bounding box center [431, 569] width 678 height 77
click at [189, 554] on div at bounding box center [431, 569] width 678 height 77
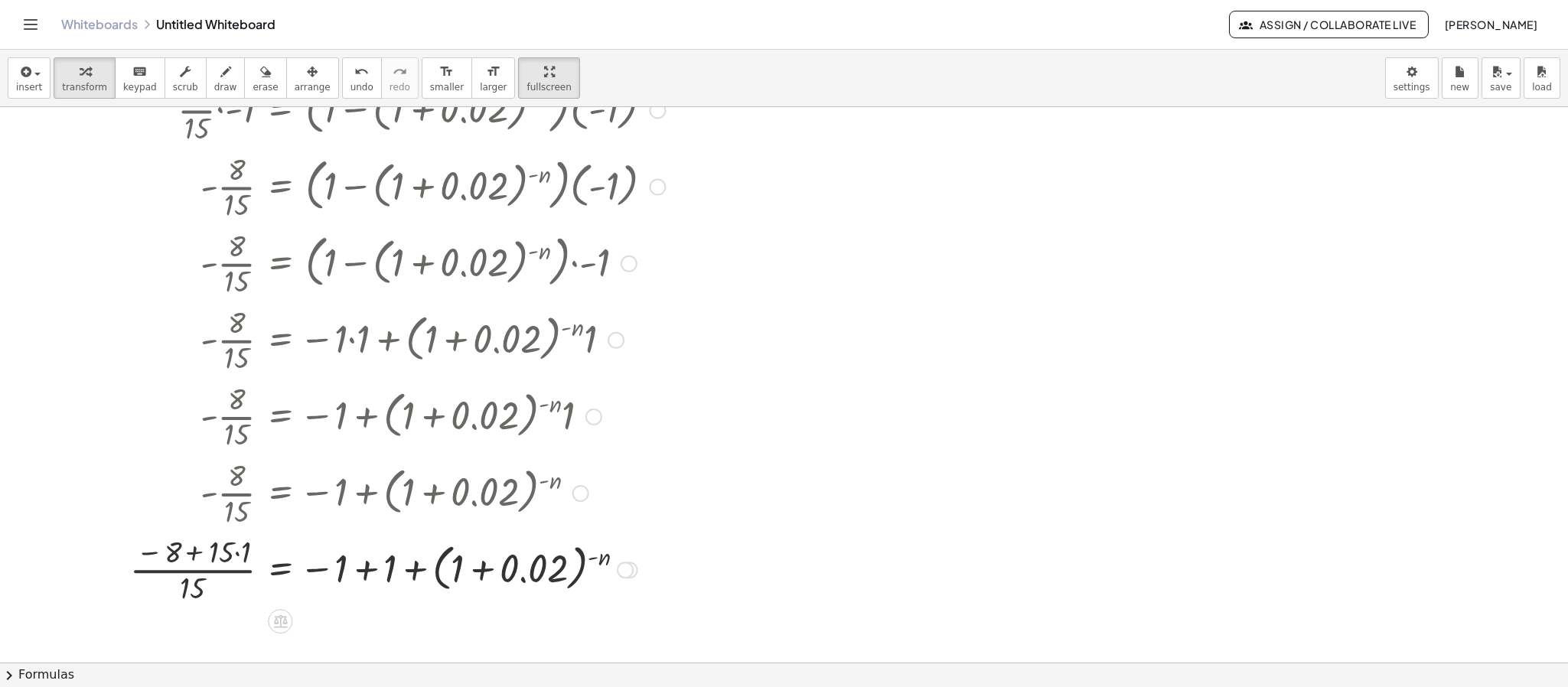
click at [189, 554] on div at bounding box center [431, 569] width 678 height 77
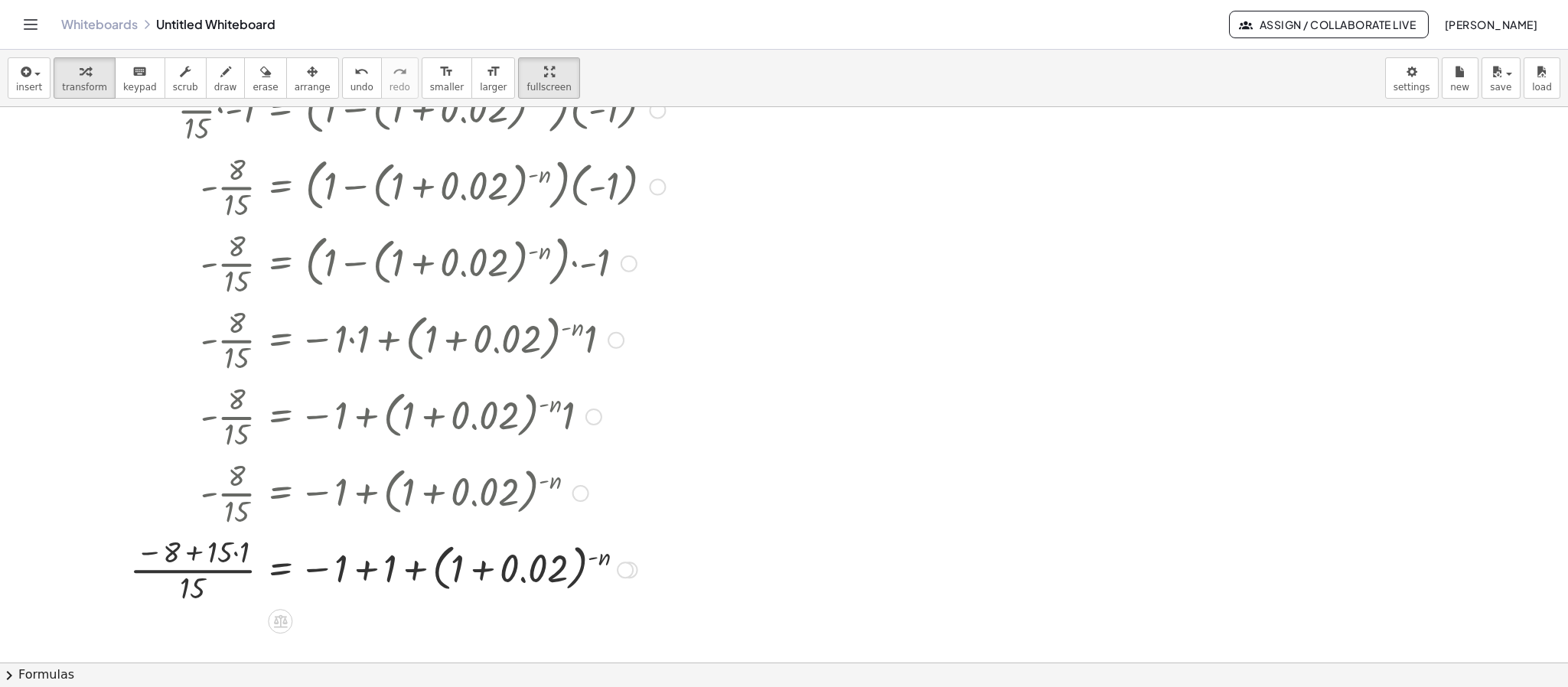
click at [235, 556] on div at bounding box center [431, 569] width 678 height 77
click at [205, 557] on div at bounding box center [431, 569] width 678 height 77
click at [227, 574] on div at bounding box center [431, 569] width 678 height 77
click at [361, 574] on div at bounding box center [416, 569] width 708 height 58
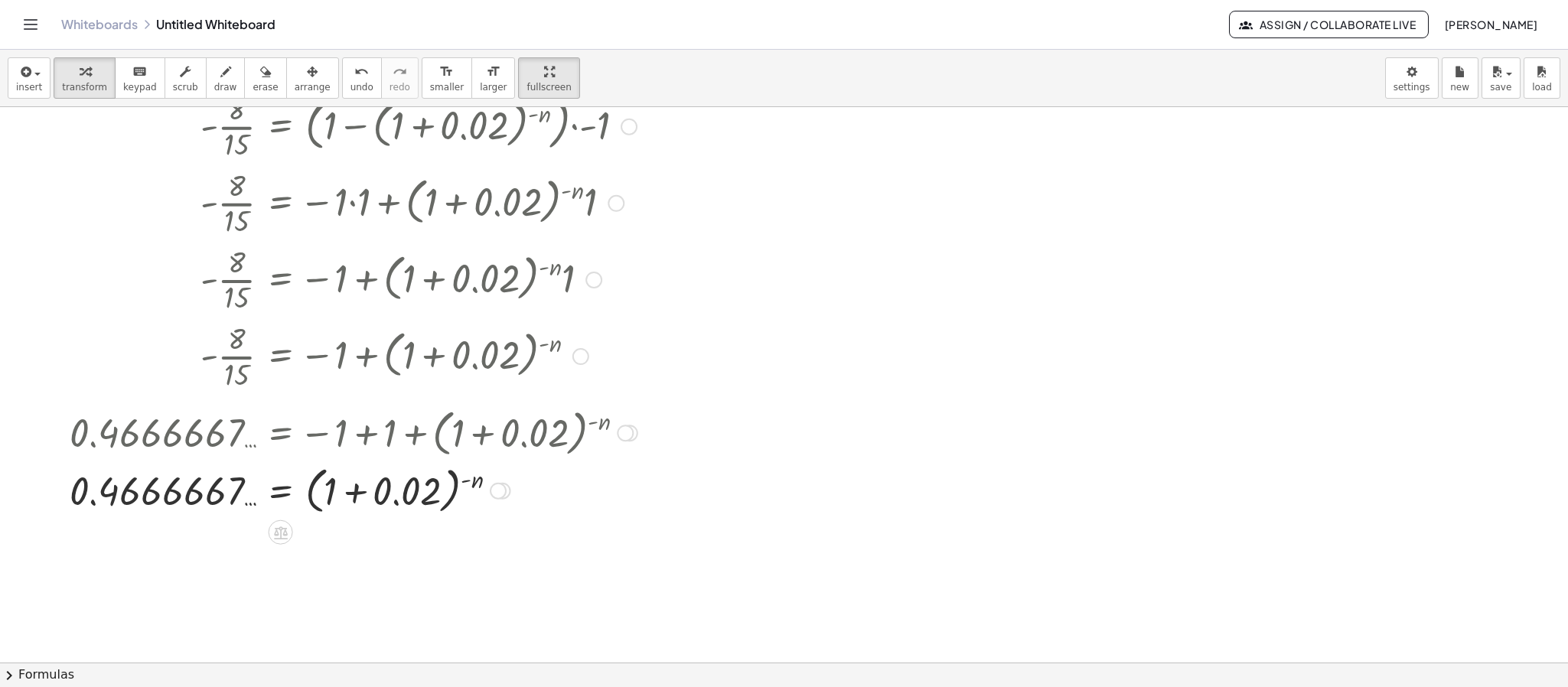
scroll to position [803, 0]
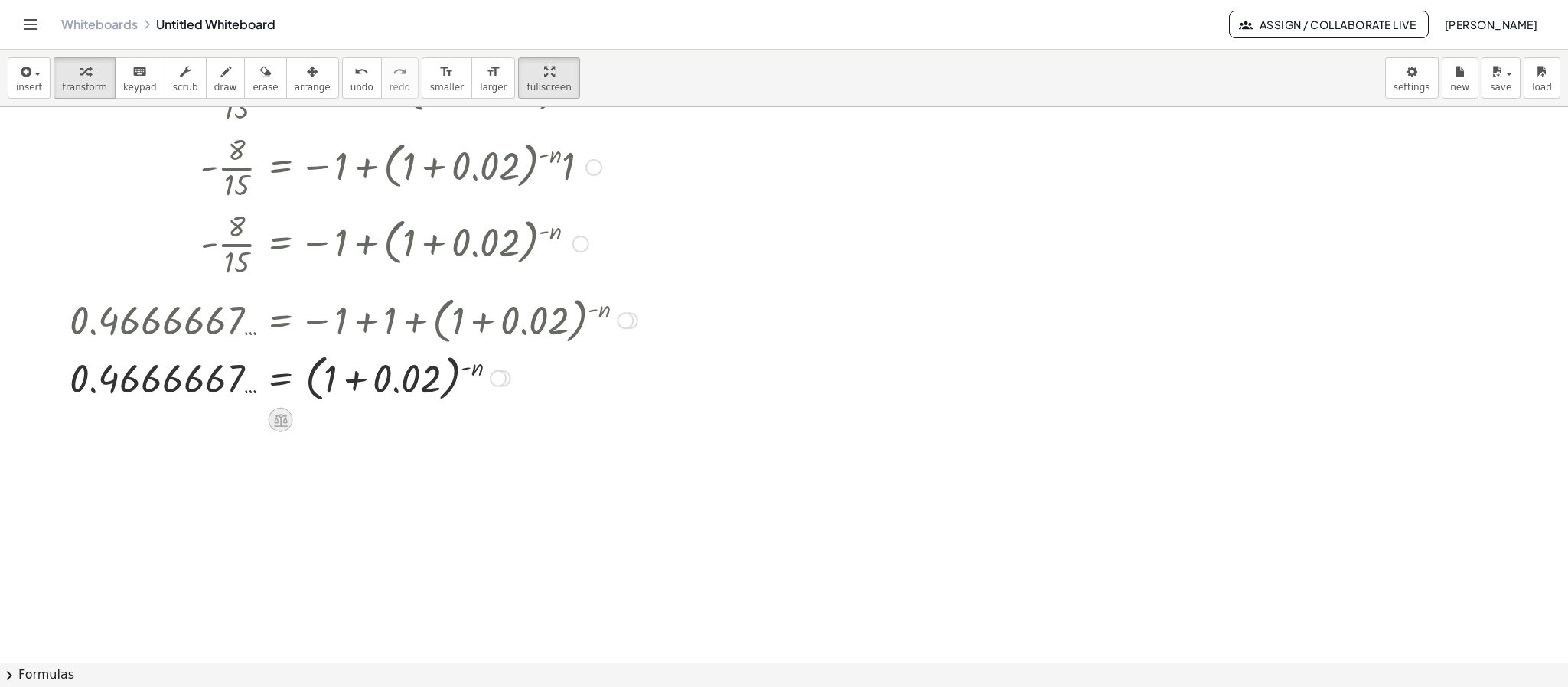
click at [286, 420] on icon at bounding box center [280, 420] width 14 height 13
click at [345, 424] on icon at bounding box center [342, 420] width 14 height 14
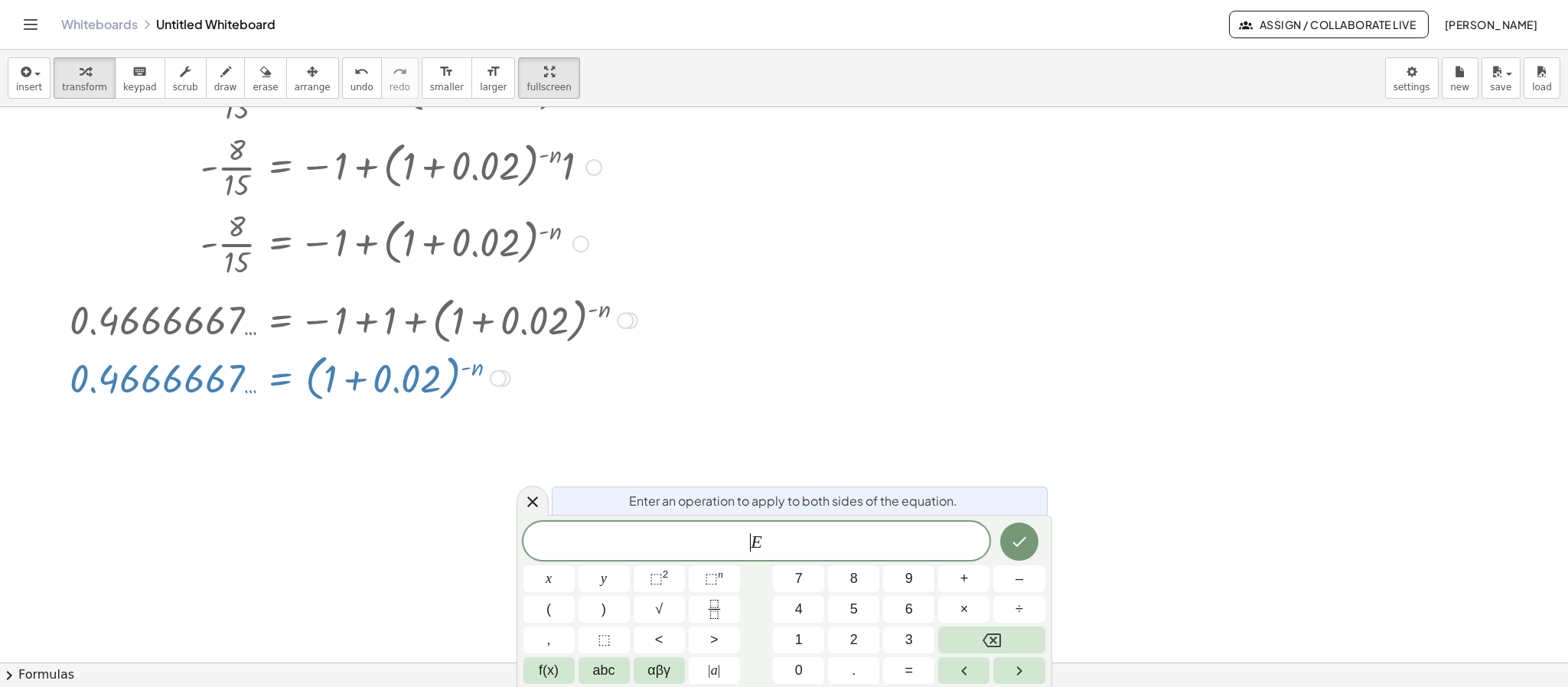
click at [751, 549] on span "​ E" at bounding box center [757, 542] width 467 height 22
click at [558, 675] on button "f(x)" at bounding box center [549, 670] width 51 height 27
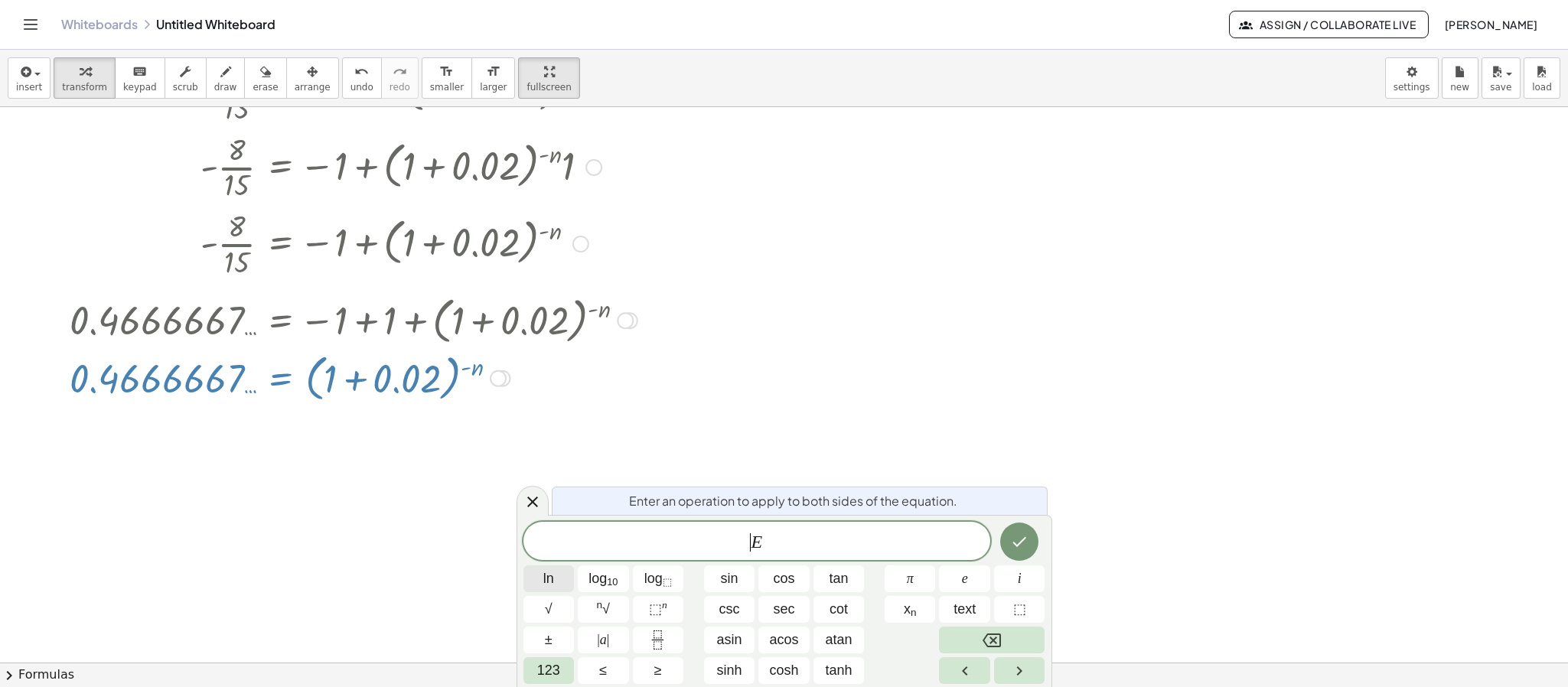
click at [557, 583] on button "ln" at bounding box center [549, 578] width 51 height 27
click at [815, 532] on span "l n ( E ) ​" at bounding box center [757, 540] width 467 height 25
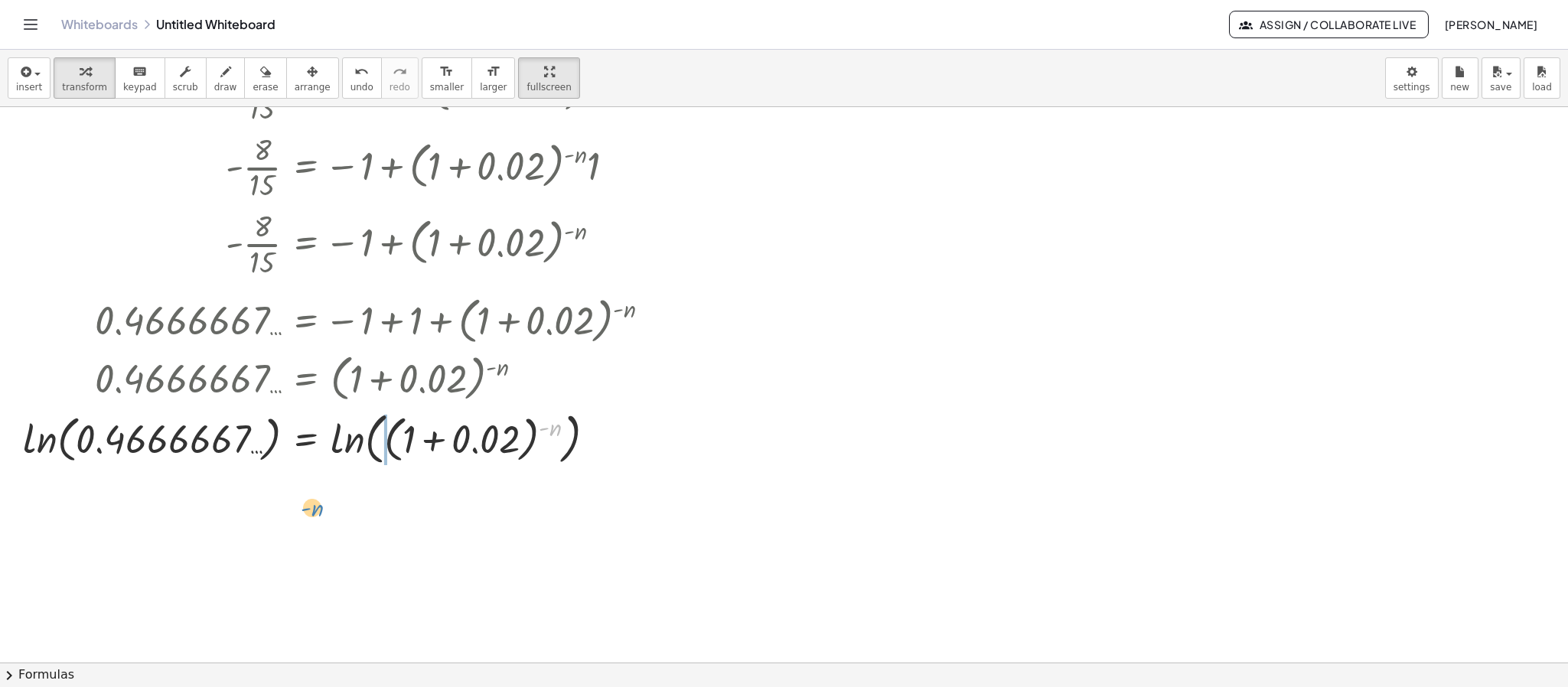
drag, startPoint x: 551, startPoint y: 431, endPoint x: 311, endPoint y: 509, distance: 252.4
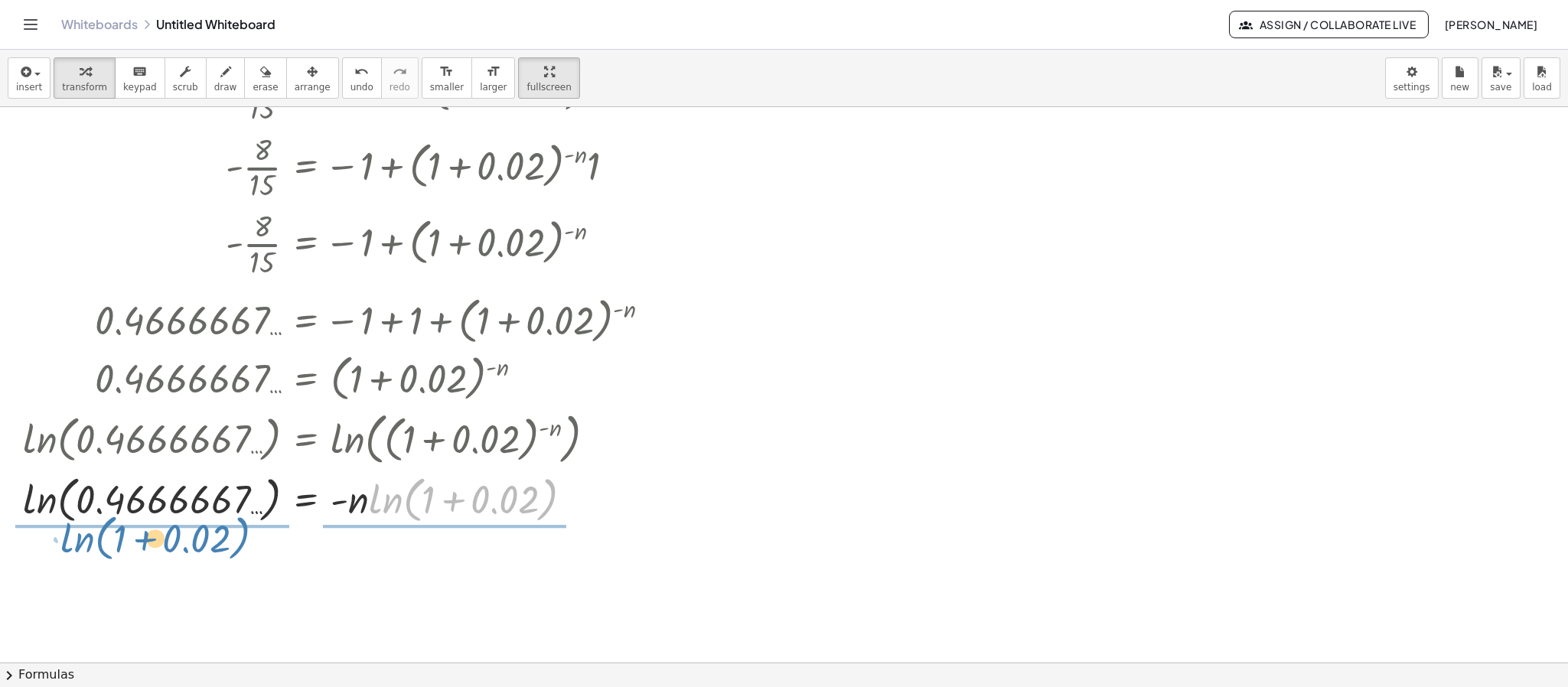
drag, startPoint x: 407, startPoint y: 510, endPoint x: 98, endPoint y: 549, distance: 311.5
click at [98, 549] on div "· P · V = · R · · ( + 1 − ( + 1 + i ) ( - n ) ) · i Copied done 8,000,000 = · 3…" at bounding box center [784, 136] width 1568 height 1663
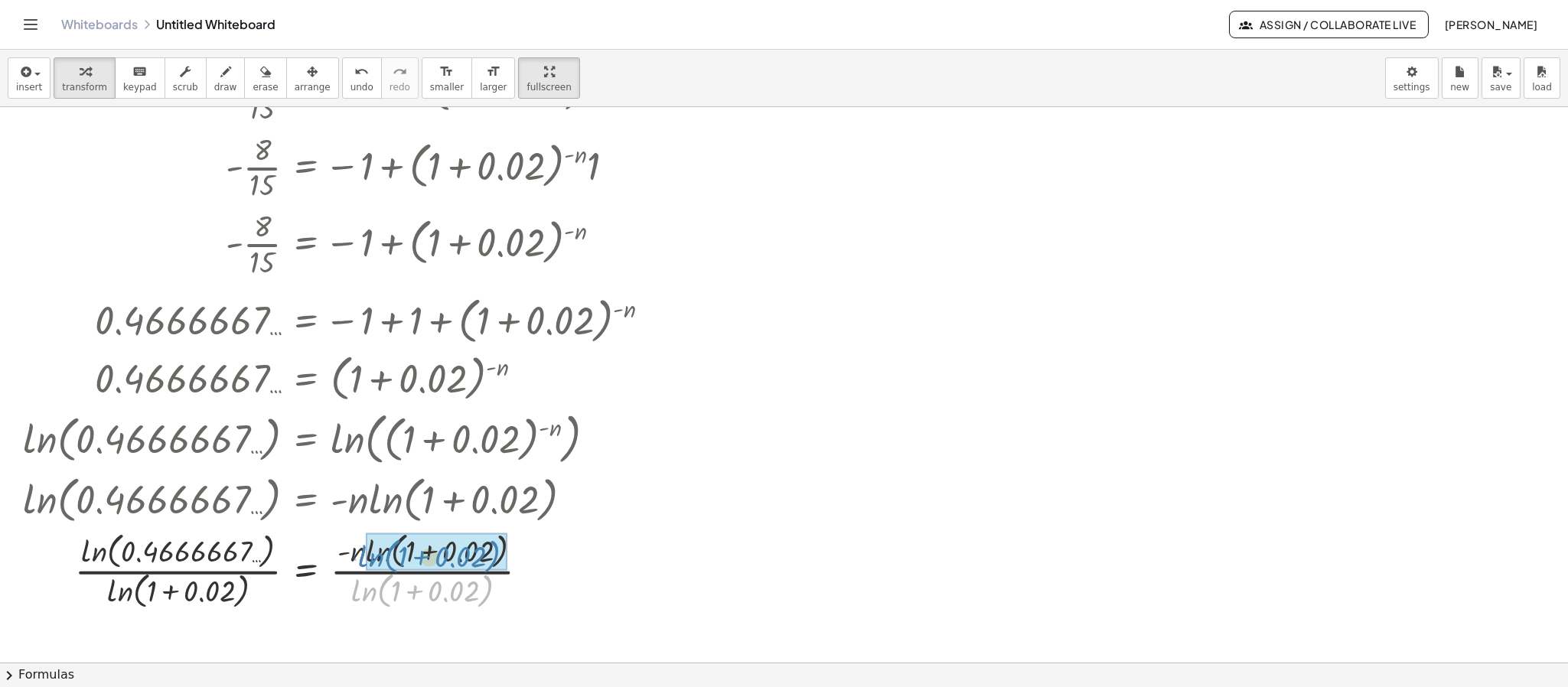
drag, startPoint x: 362, startPoint y: 595, endPoint x: 375, endPoint y: 574, distance: 24.7
drag, startPoint x: 336, startPoint y: 576, endPoint x: 105, endPoint y: 583, distance: 231.1
click at [105, 583] on div at bounding box center [406, 569] width 781 height 84
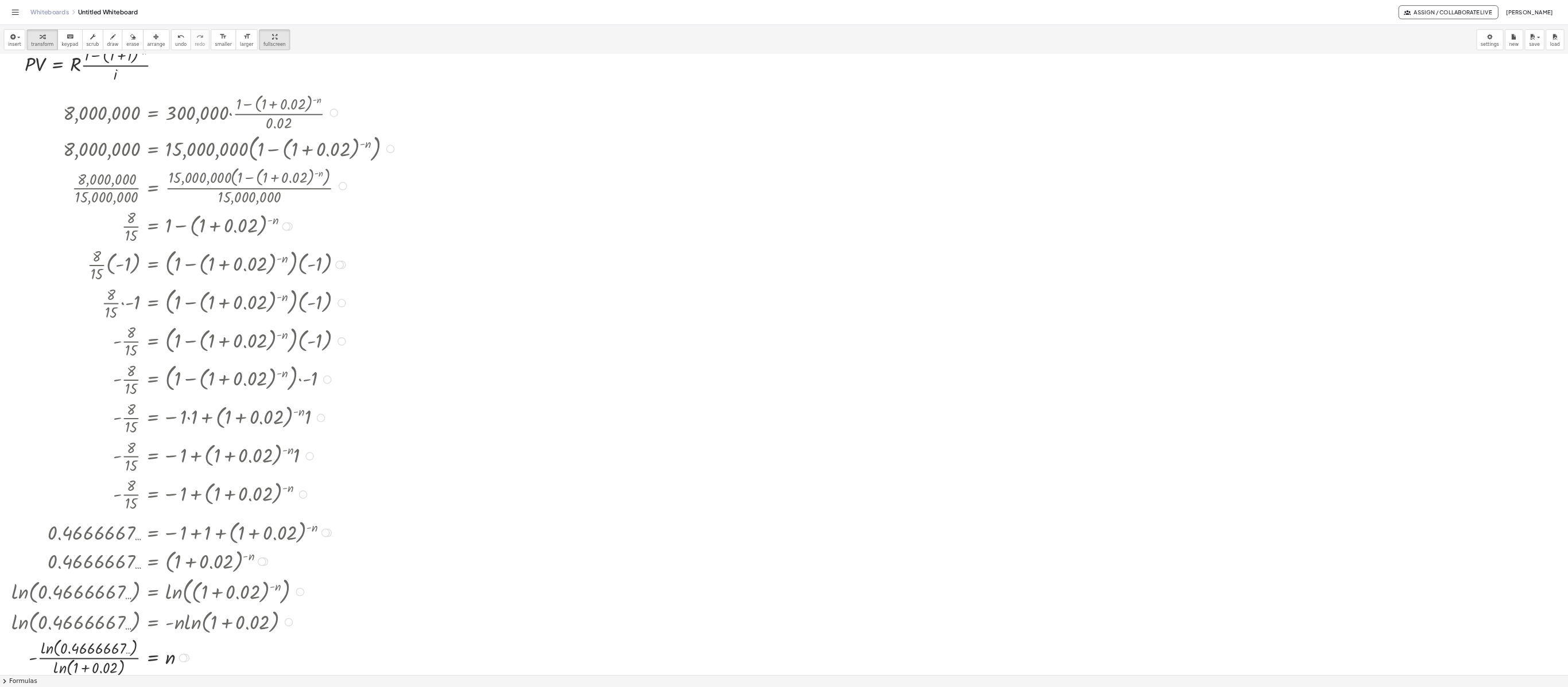
scroll to position [0, 0]
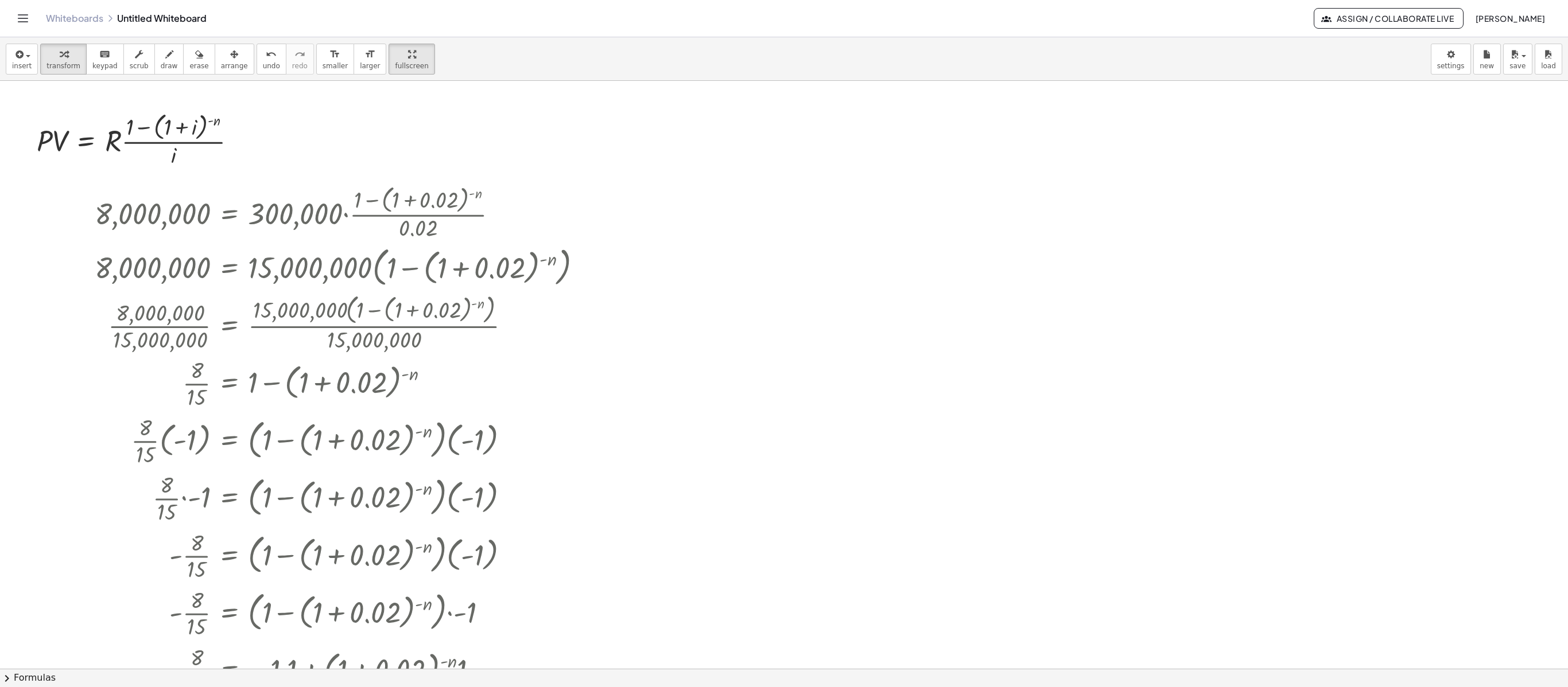
click at [783, 383] on div at bounding box center [784, 669] width 1568 height 1176
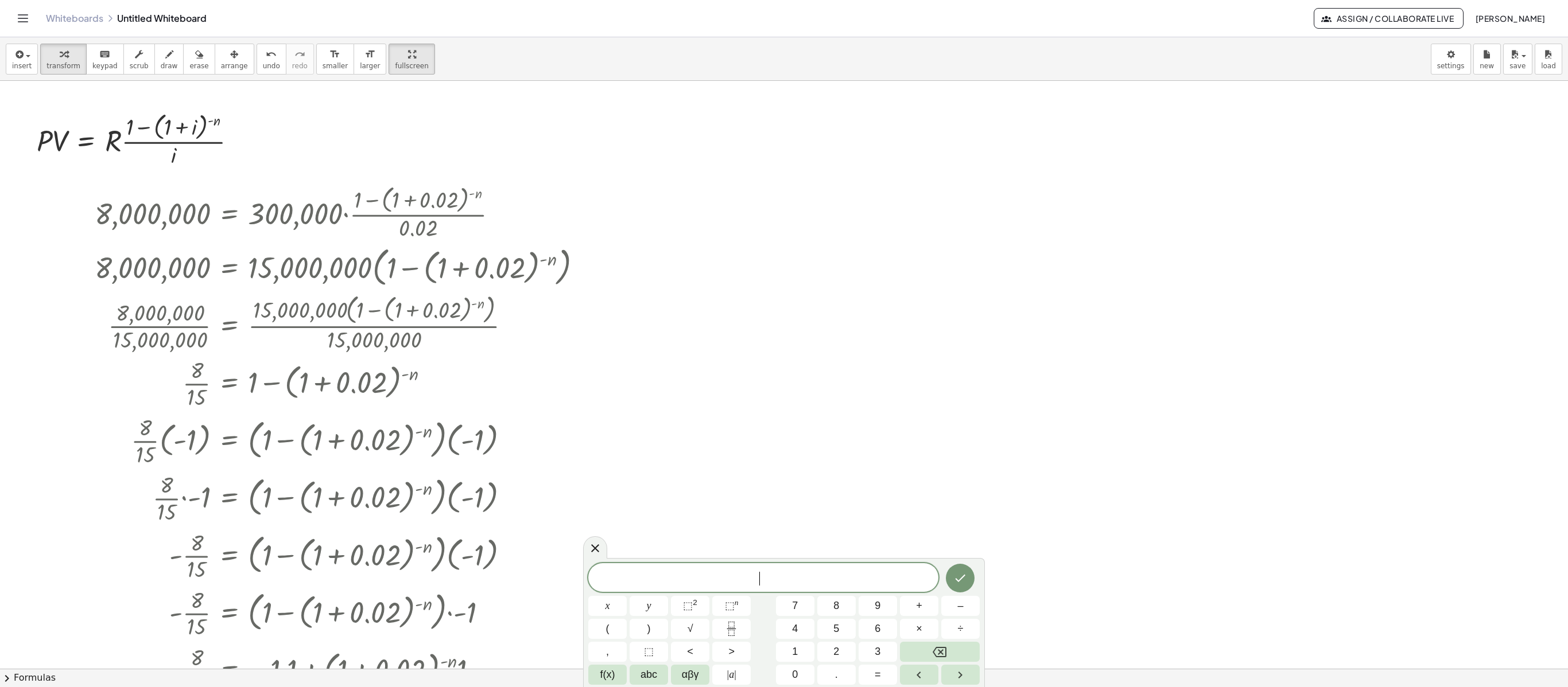
click at [789, 296] on div at bounding box center [784, 669] width 1568 height 1176
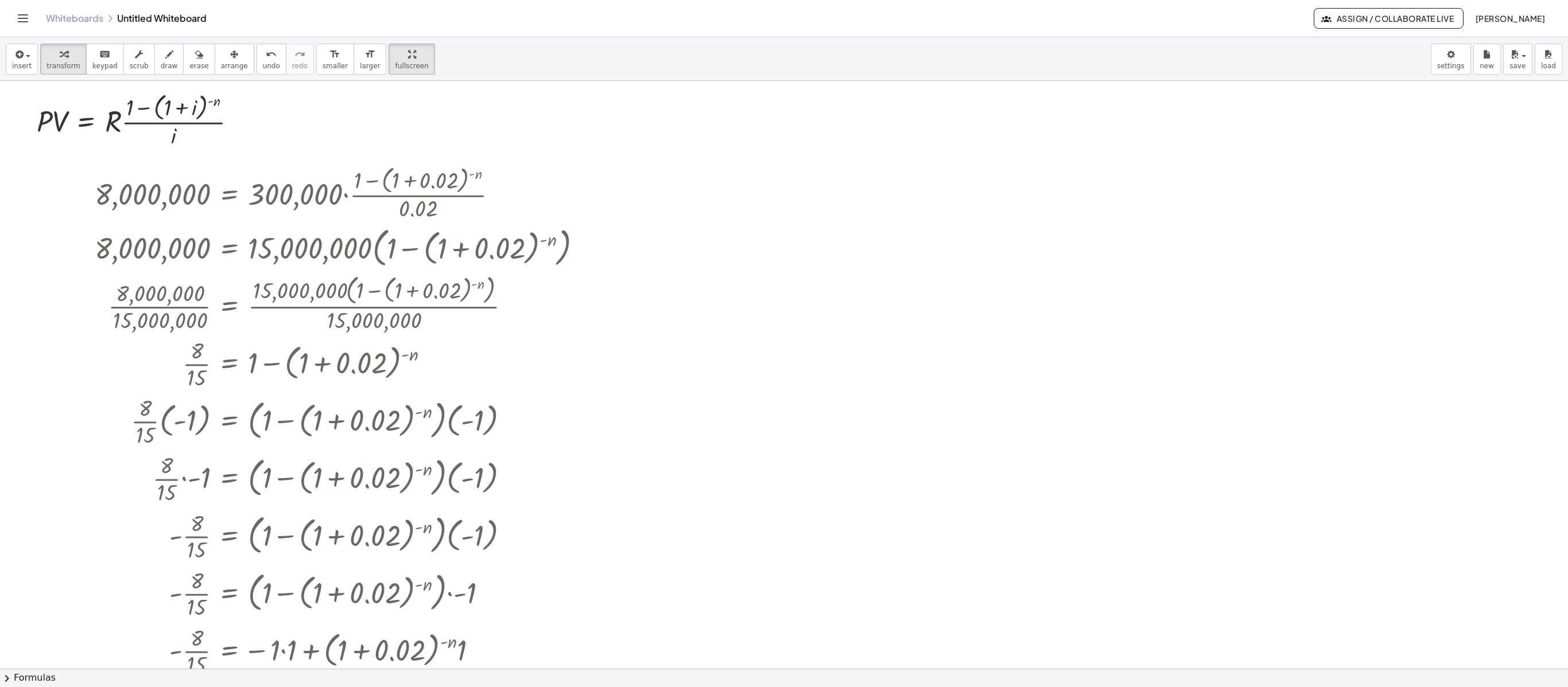
scroll to position [27, 0]
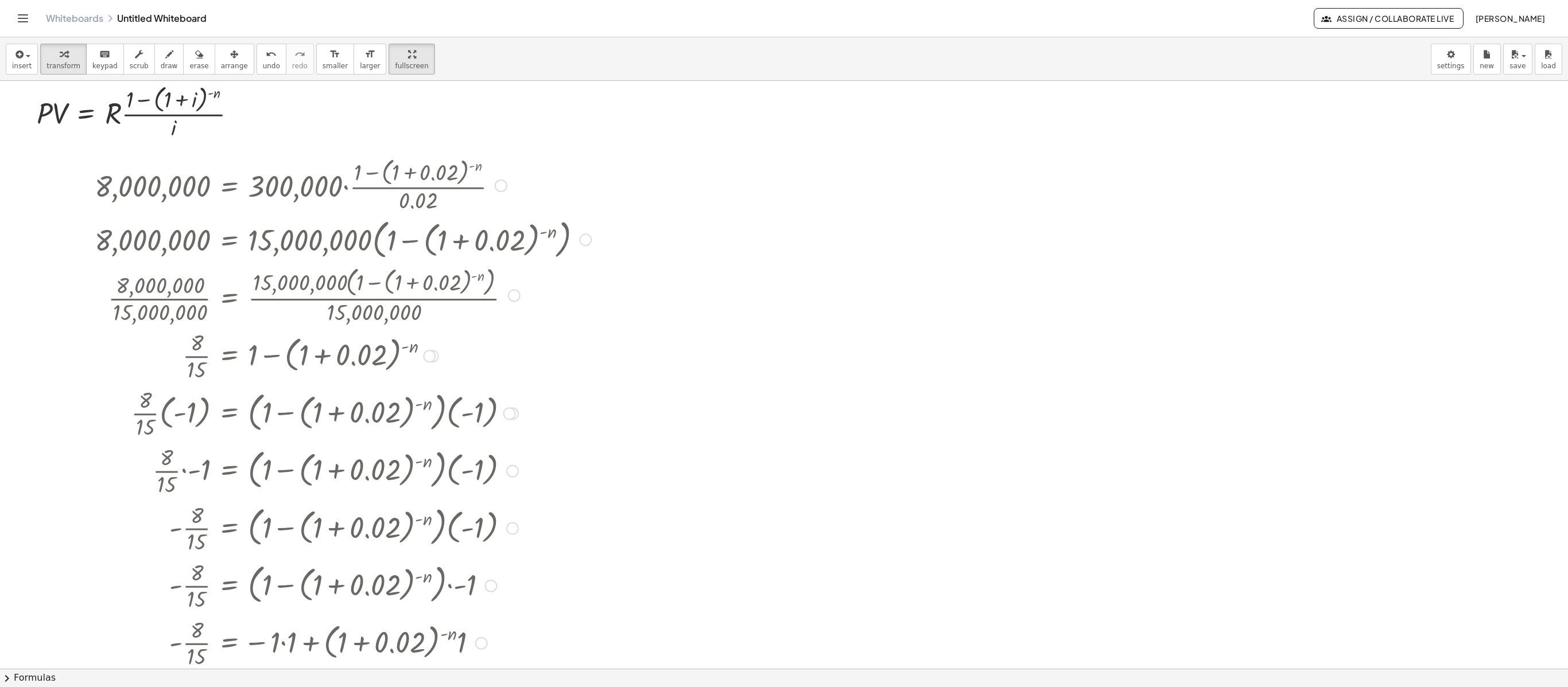
click at [479, 515] on div at bounding box center [481, 643] width 12 height 12
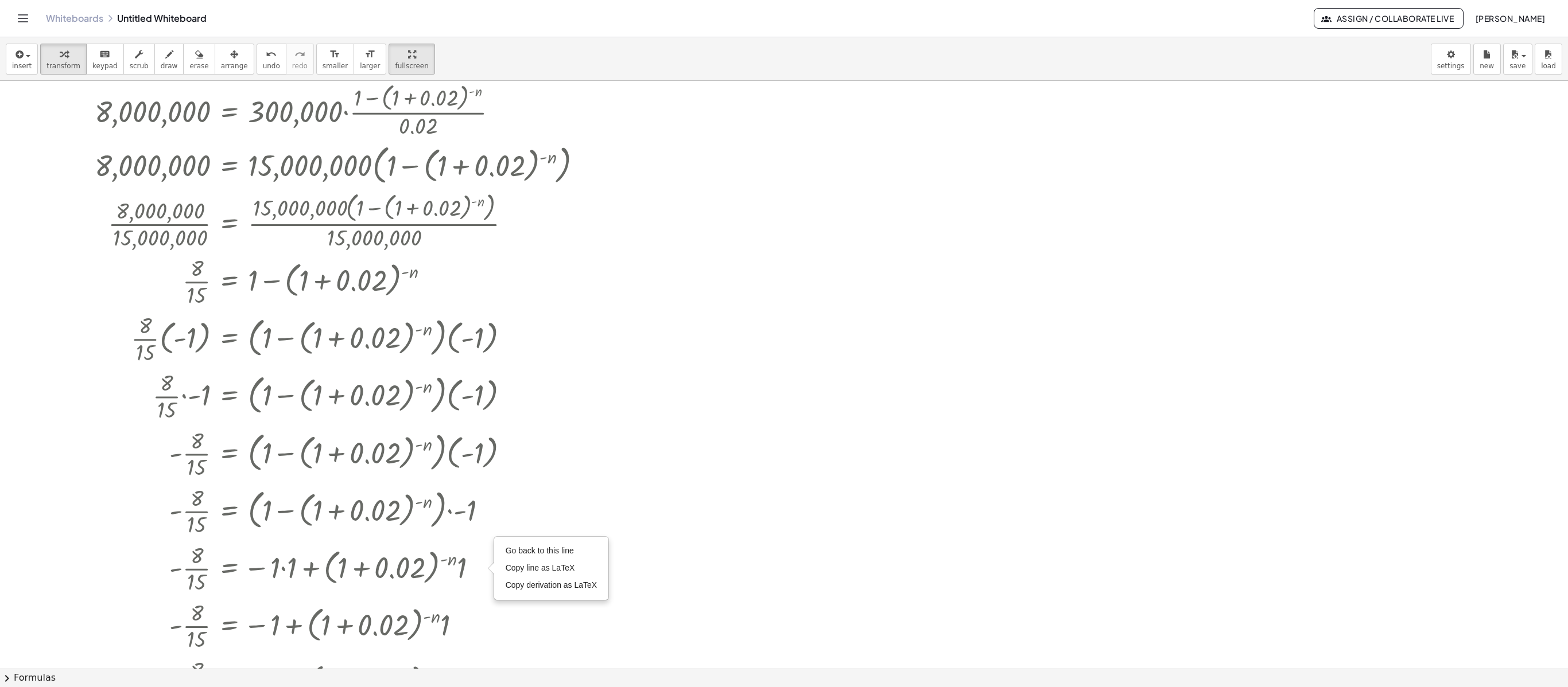
scroll to position [142, 0]
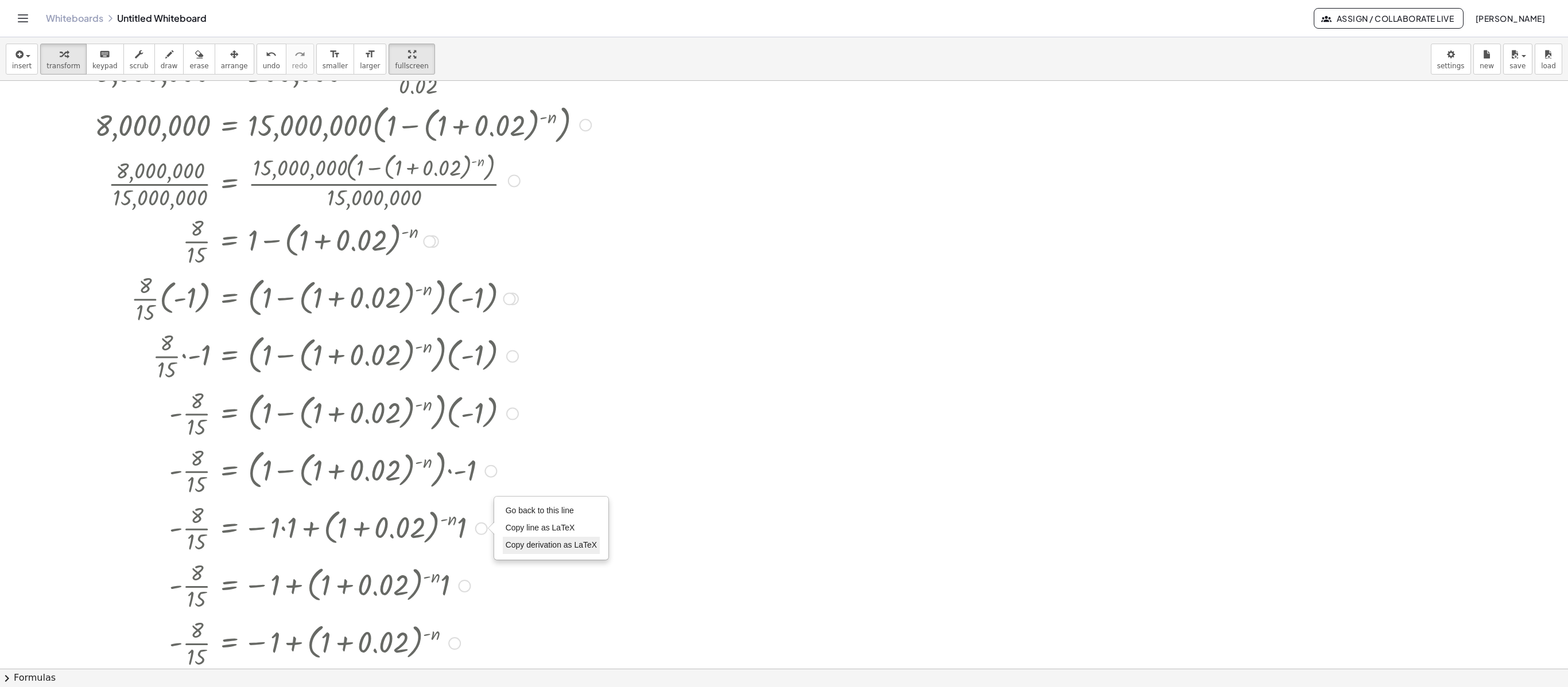
click at [549, 515] on span "Copy derivation as LaTeX" at bounding box center [551, 545] width 92 height 9
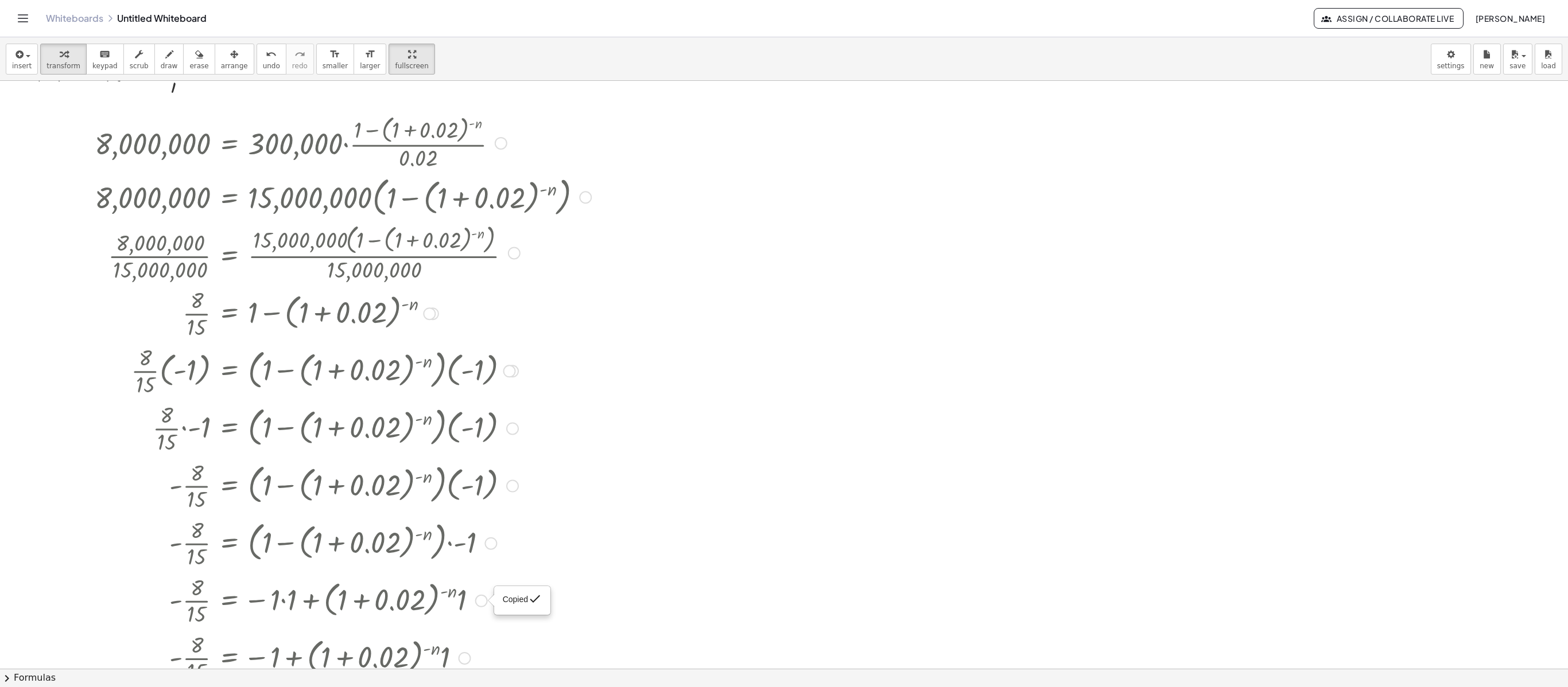
scroll to position [0, 0]
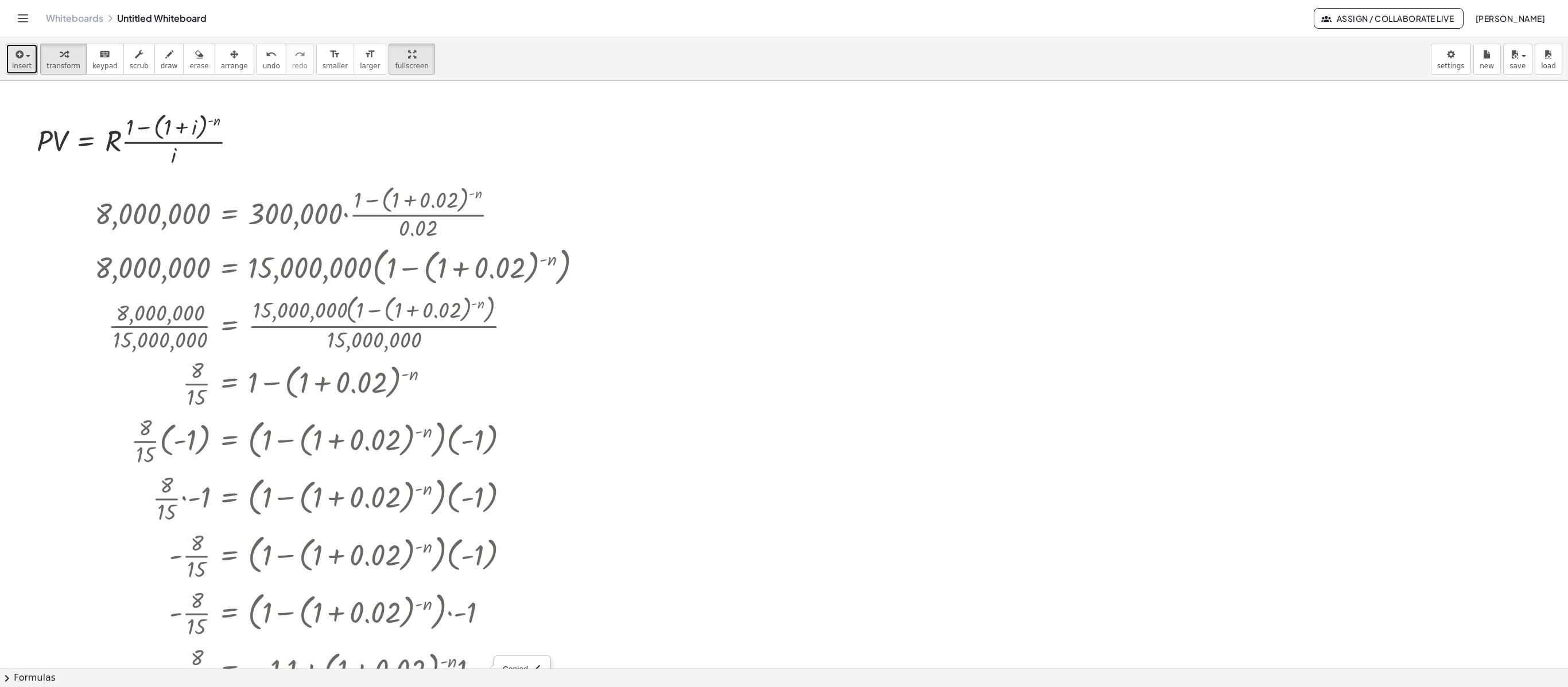
click at [30, 65] on button "insert" at bounding box center [22, 59] width 32 height 31
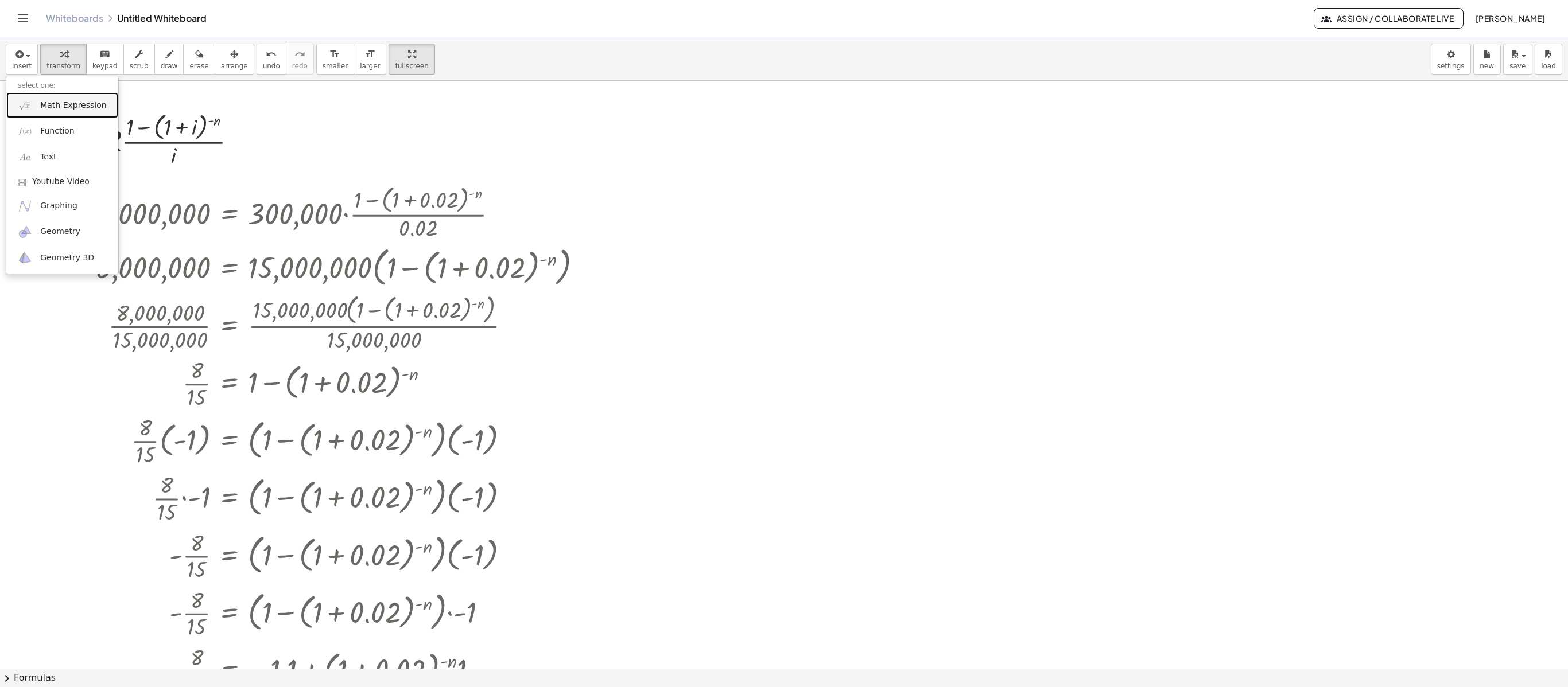
click at [59, 111] on span "Math Expression" at bounding box center [73, 106] width 66 height 12
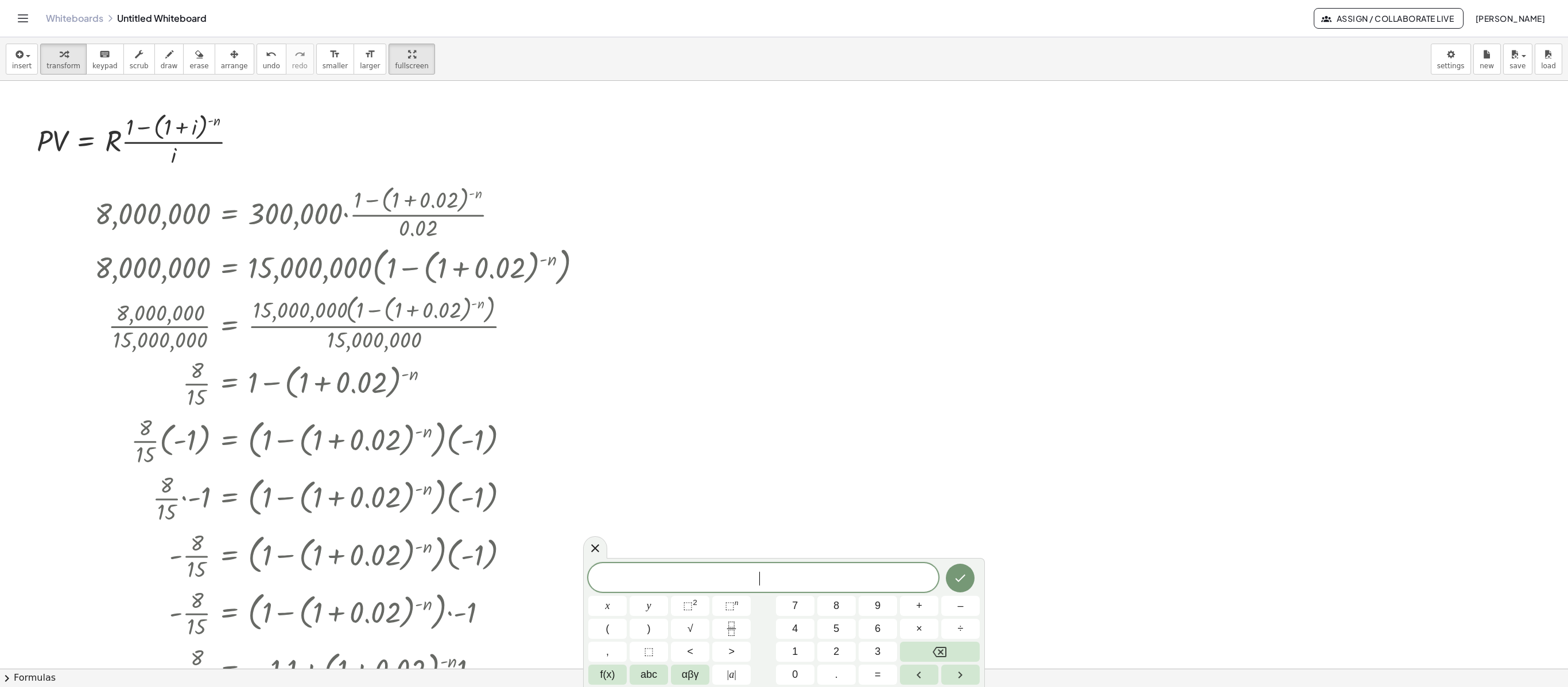
click at [885, 515] on div at bounding box center [784, 669] width 1568 height 1176
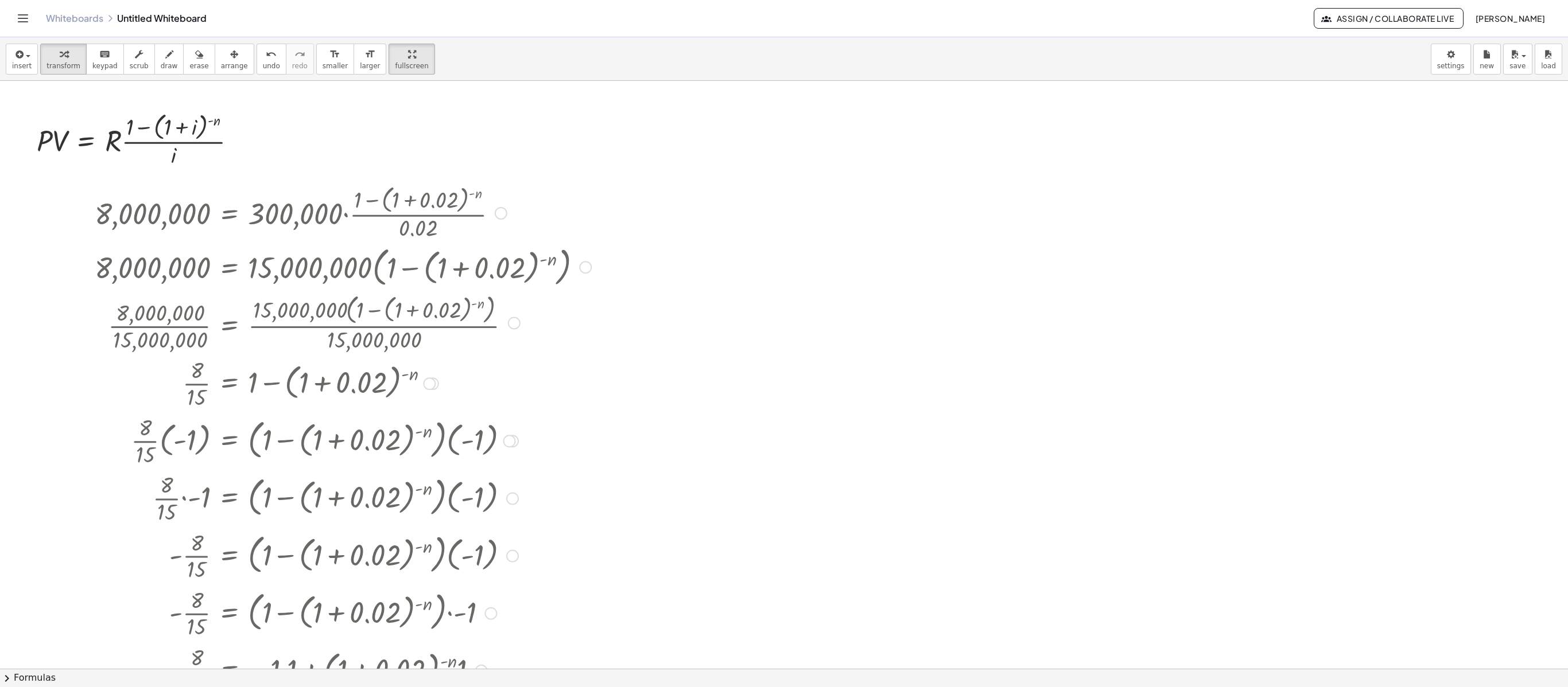
click at [515, 515] on div at bounding box center [512, 556] width 12 height 12
click at [514, 439] on div at bounding box center [509, 441] width 12 height 12
click at [575, 422] on span "Go back to this line" at bounding box center [568, 423] width 69 height 9
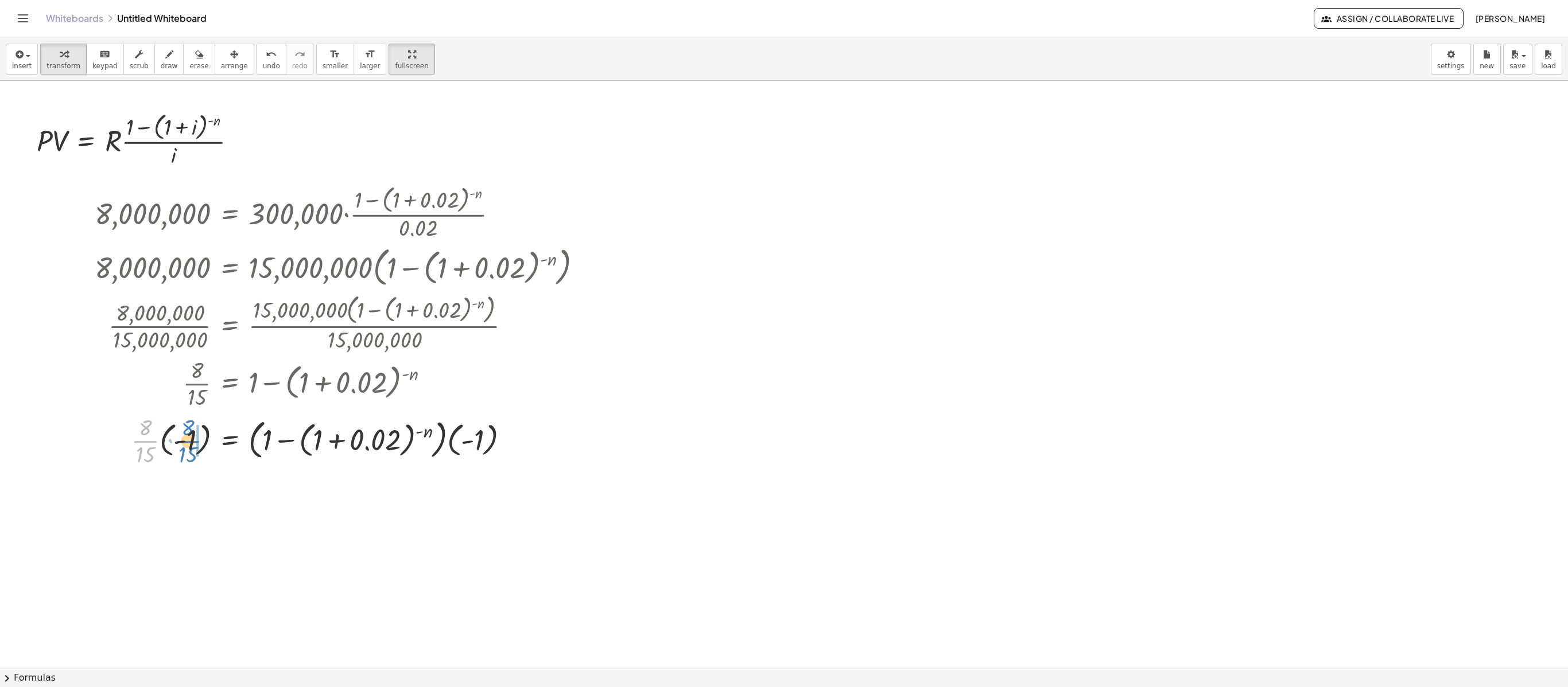
drag, startPoint x: 154, startPoint y: 447, endPoint x: 195, endPoint y: 447, distance: 41.0
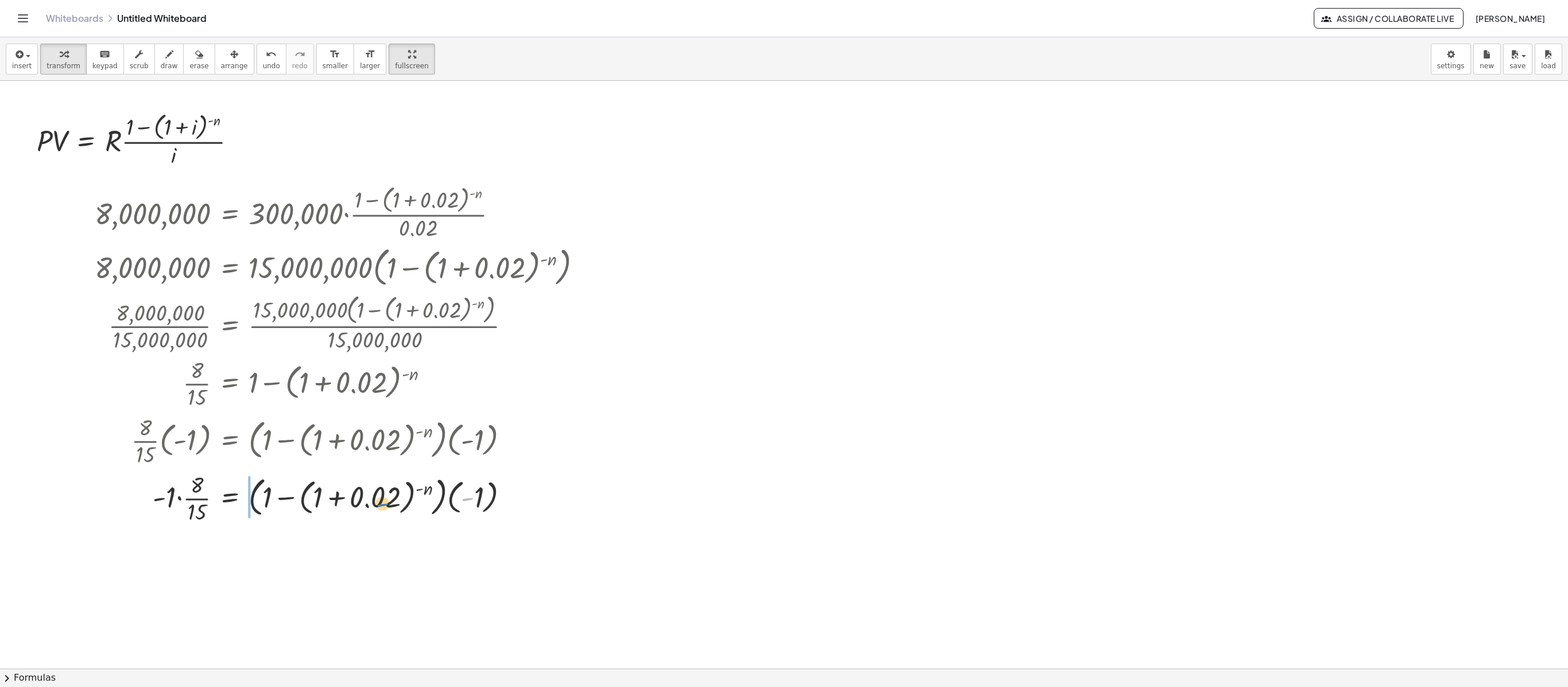
drag, startPoint x: 472, startPoint y: 498, endPoint x: 387, endPoint y: 503, distance: 85.1
click at [387, 503] on div at bounding box center [343, 498] width 508 height 57
click at [466, 515] on div at bounding box center [343, 555] width 508 height 57
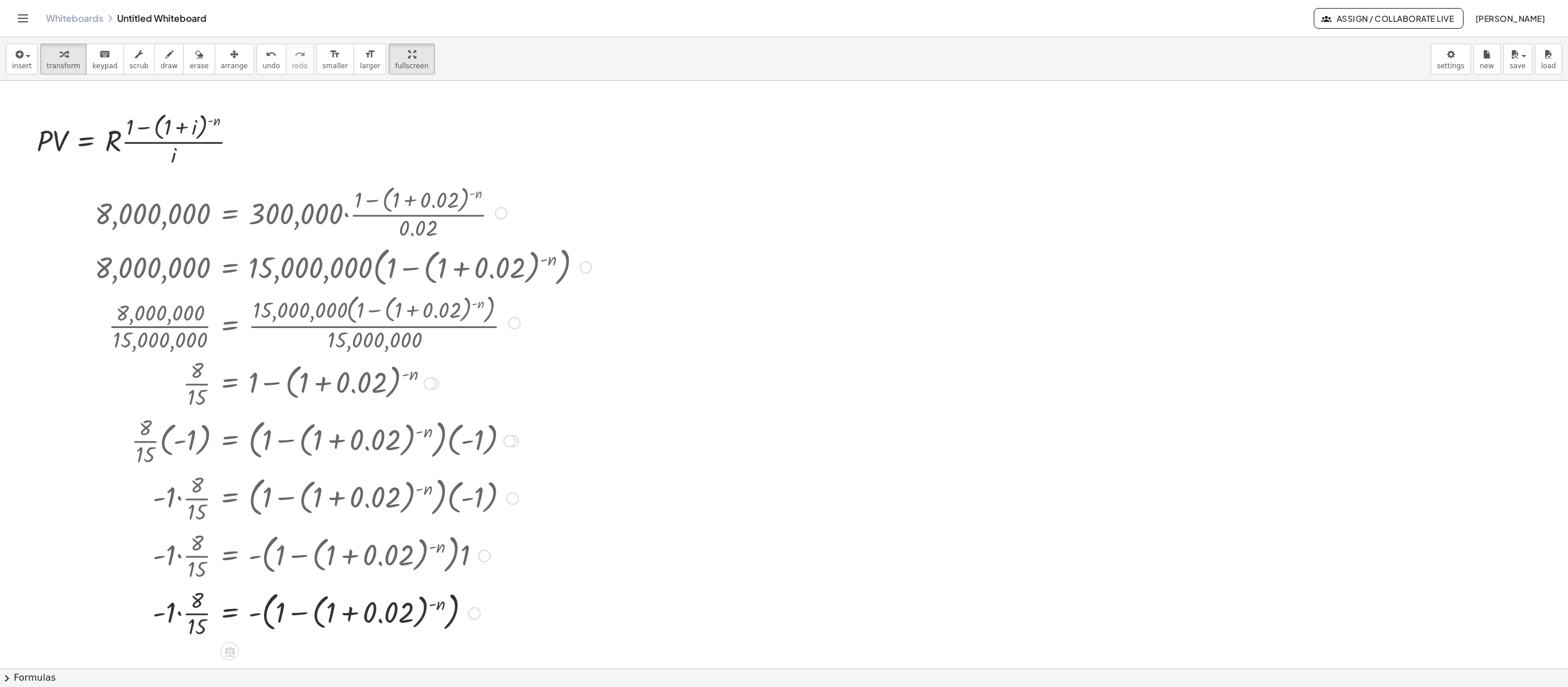
click at [472, 515] on div at bounding box center [474, 613] width 12 height 12
click at [564, 515] on li "Copy line as LaTeX" at bounding box center [544, 605] width 97 height 17
click at [10, 52] on button "insert" at bounding box center [22, 59] width 32 height 31
click at [56, 111] on span "Math Expression" at bounding box center [73, 106] width 66 height 12
click at [796, 172] on div at bounding box center [936, 171] width 338 height 57
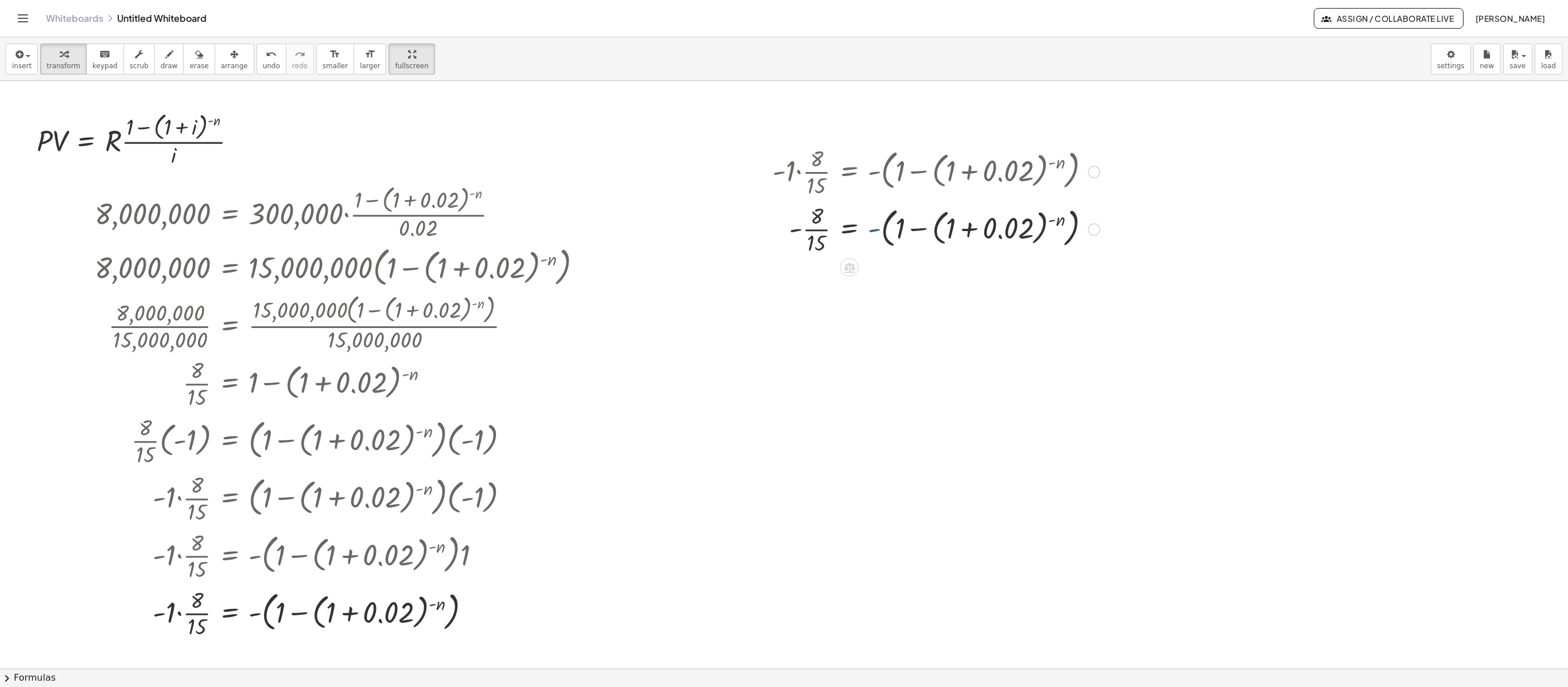
click at [877, 233] on div at bounding box center [936, 229] width 338 height 57
drag, startPoint x: 894, startPoint y: 290, endPoint x: 841, endPoint y: 288, distance: 53.0
click at [841, 288] on div at bounding box center [936, 286] width 338 height 57
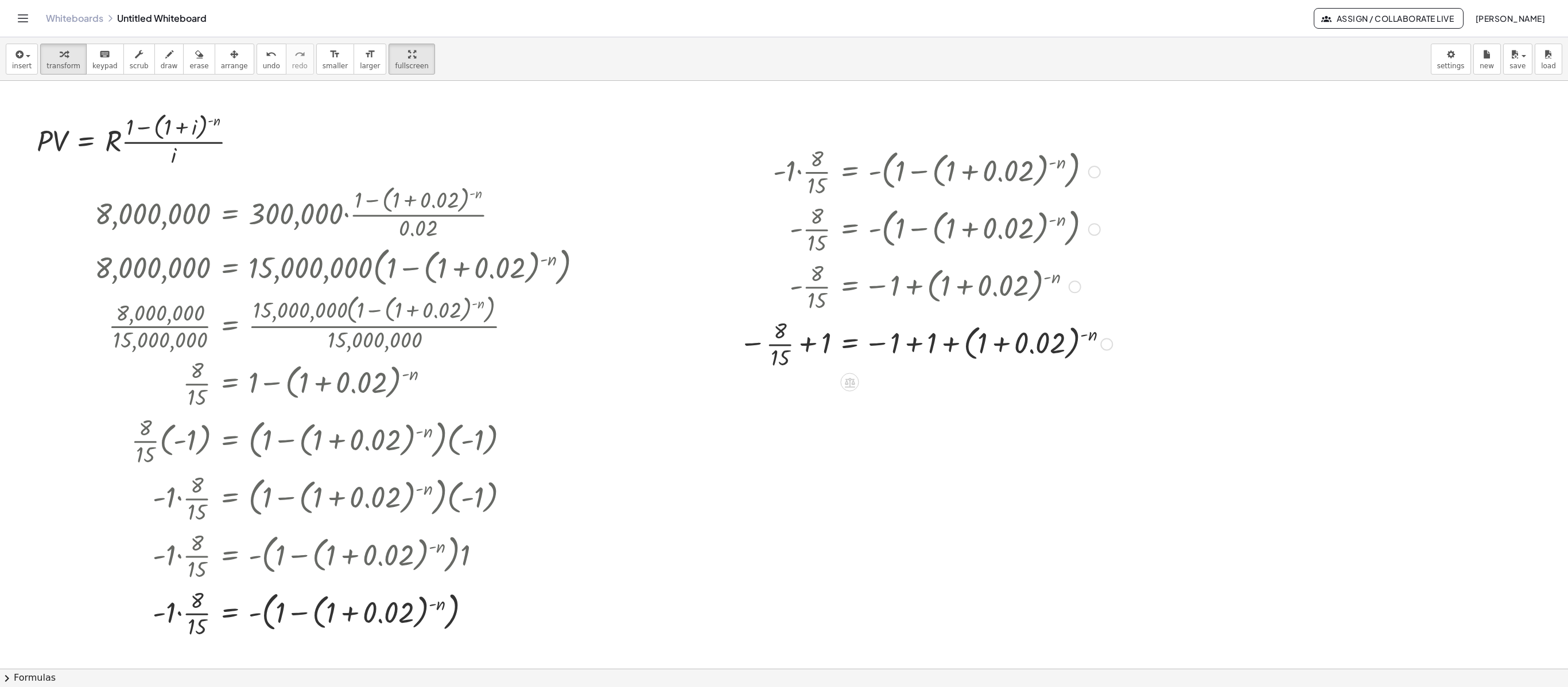
click at [913, 347] on div at bounding box center [926, 343] width 385 height 57
click at [811, 404] on div at bounding box center [926, 401] width 385 height 57
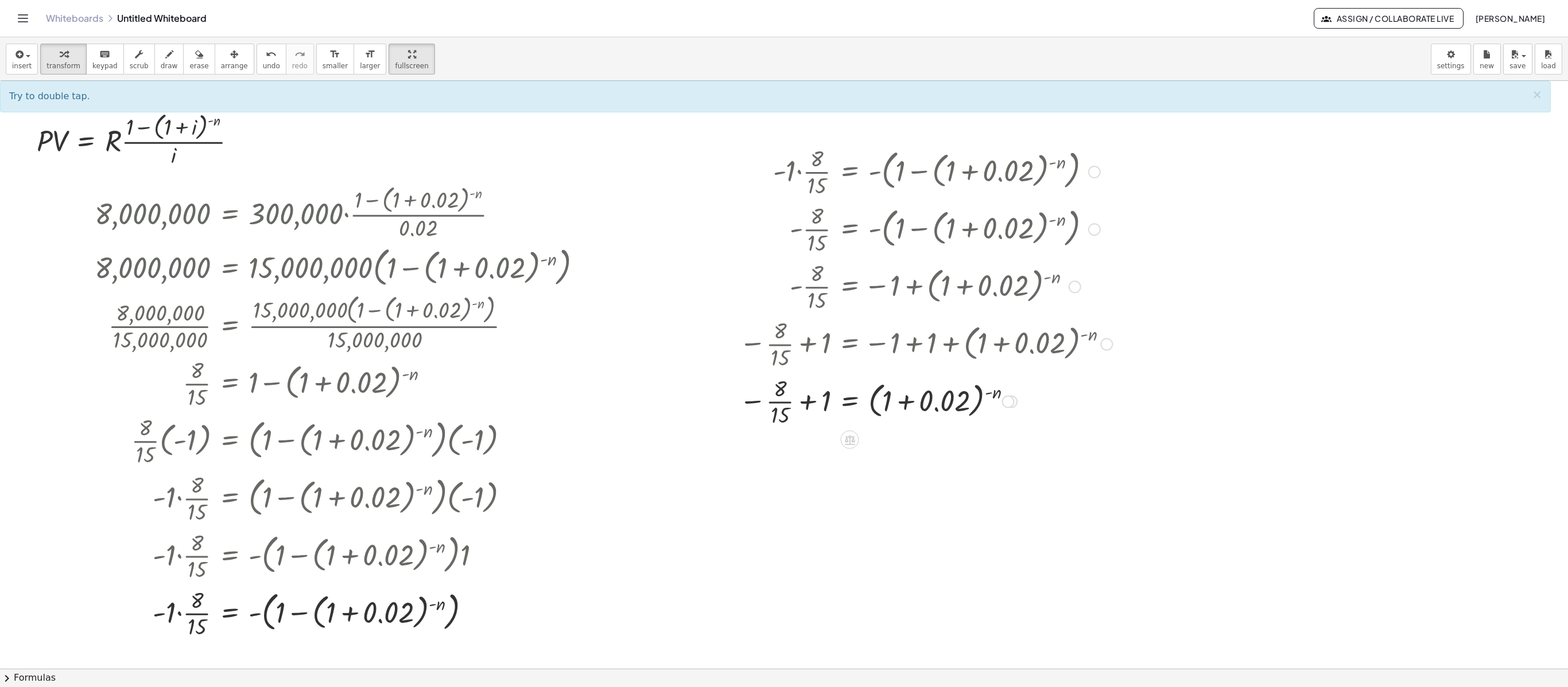
click at [807, 402] on div at bounding box center [926, 401] width 385 height 57
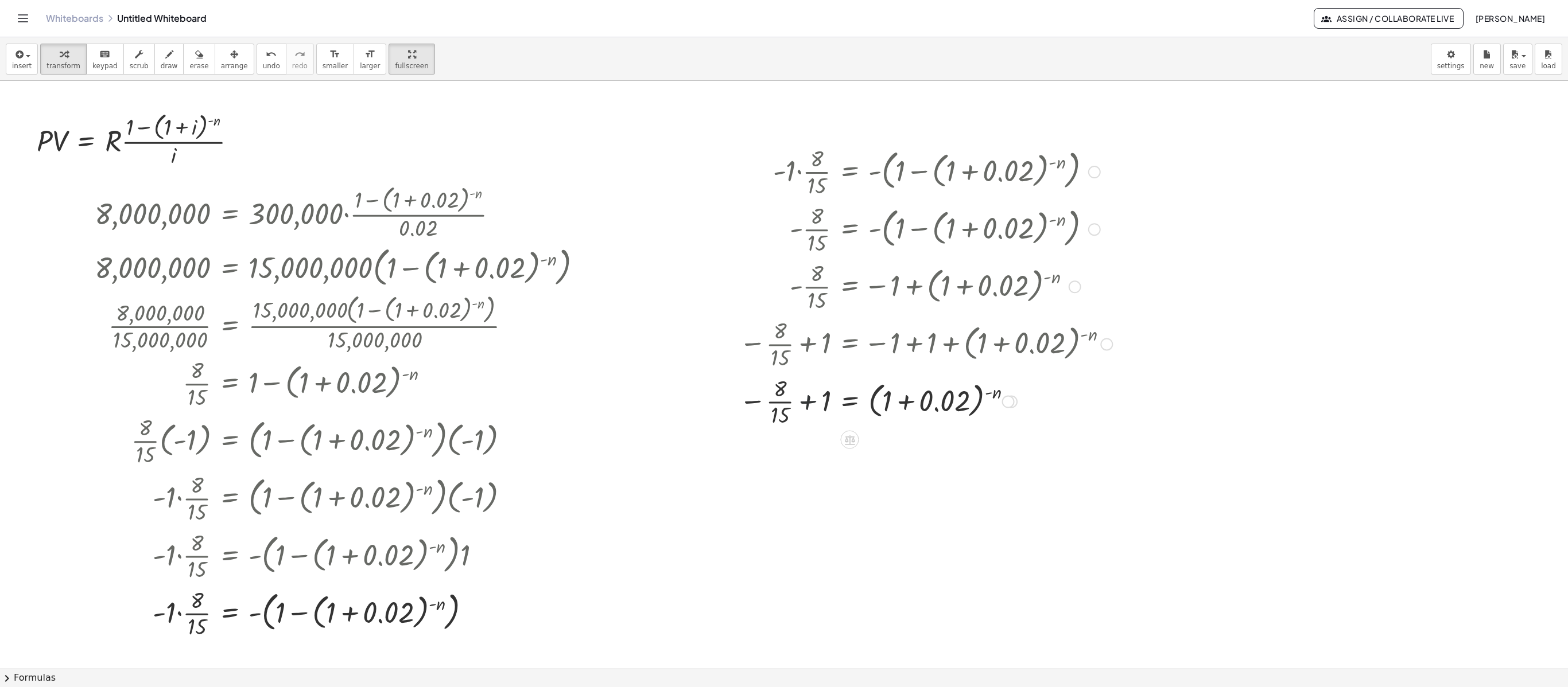
click at [807, 402] on div at bounding box center [926, 401] width 385 height 57
click at [816, 446] on div at bounding box center [910, 458] width 416 height 57
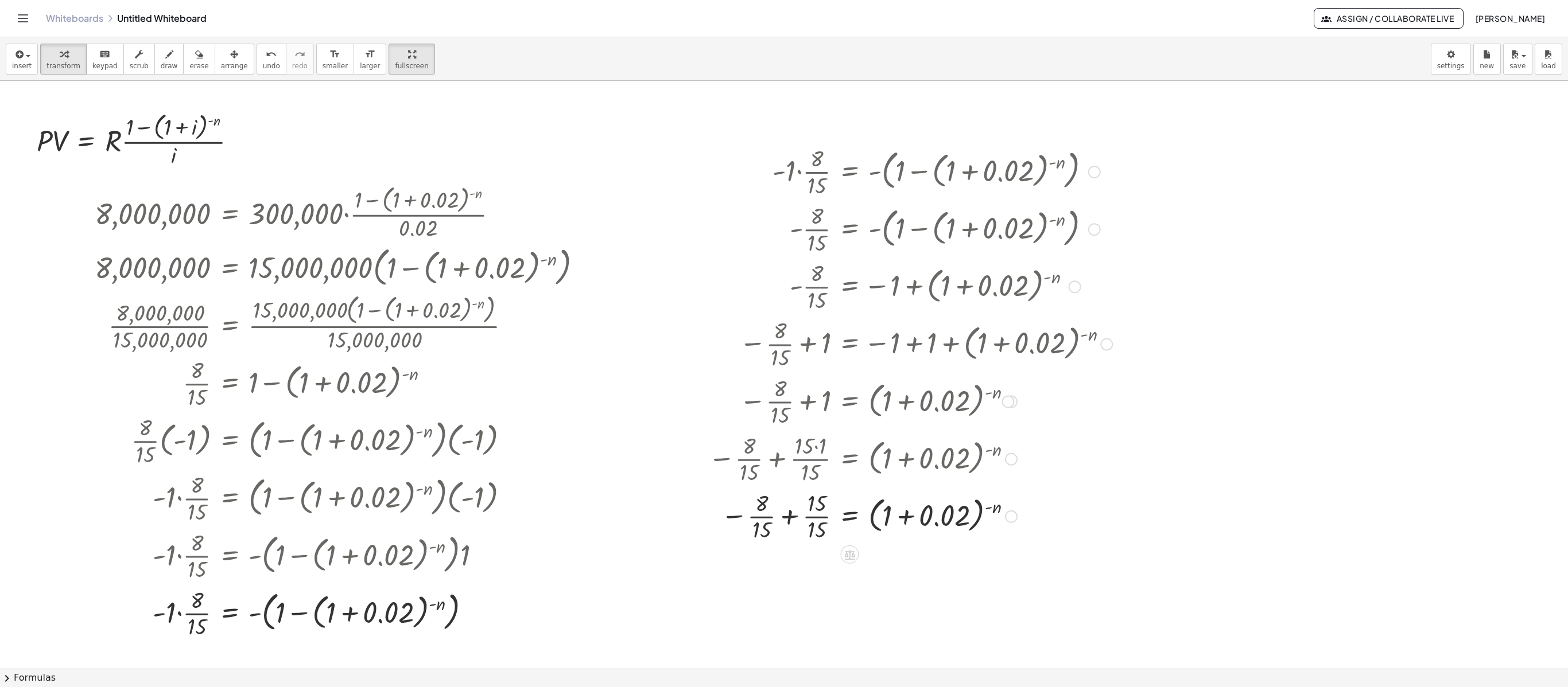
click at [789, 515] on div at bounding box center [910, 516] width 416 height 57
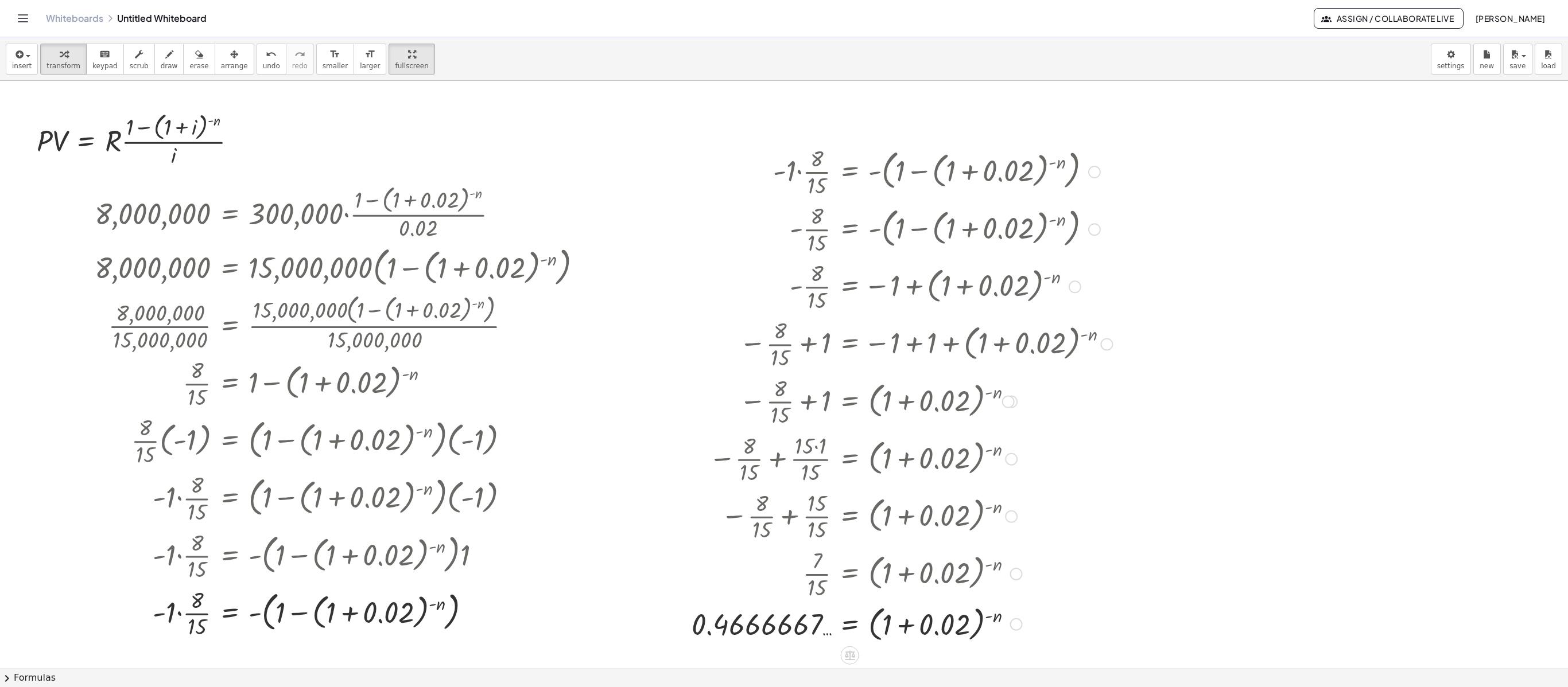
click at [1017, 515] on div at bounding box center [1016, 624] width 12 height 12
click at [1065, 515] on span "Copy line as LaTeX" at bounding box center [1075, 615] width 69 height 9
click at [23, 63] on span "insert" at bounding box center [22, 66] width 20 height 8
click at [59, 103] on span "Math Expression" at bounding box center [73, 106] width 66 height 12
click at [221, 67] on span "arrange" at bounding box center [234, 66] width 27 height 8
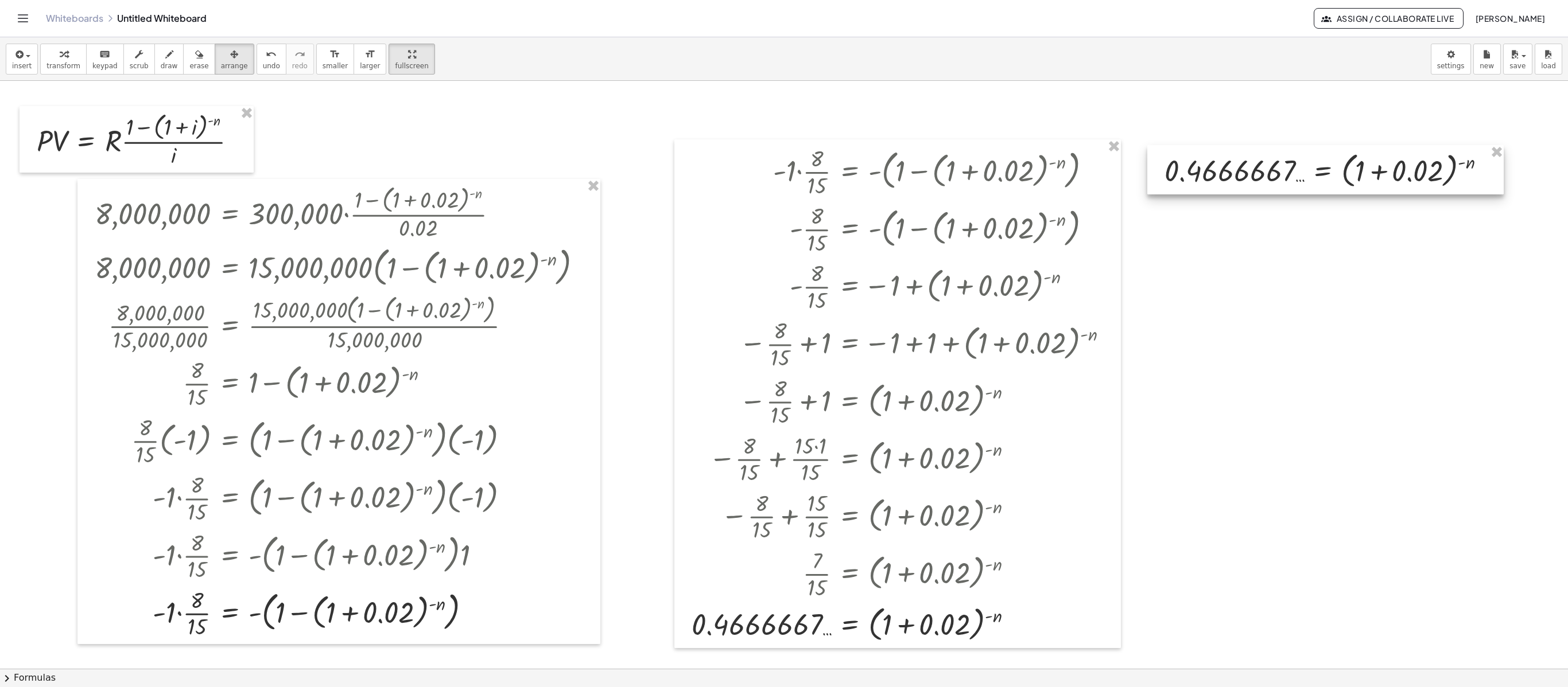
drag, startPoint x: 435, startPoint y: 109, endPoint x: 1327, endPoint y: 173, distance: 894.3
click at [1175, 173] on div at bounding box center [1325, 170] width 356 height 50
click at [1175, 279] on div at bounding box center [784, 669] width 1568 height 1176
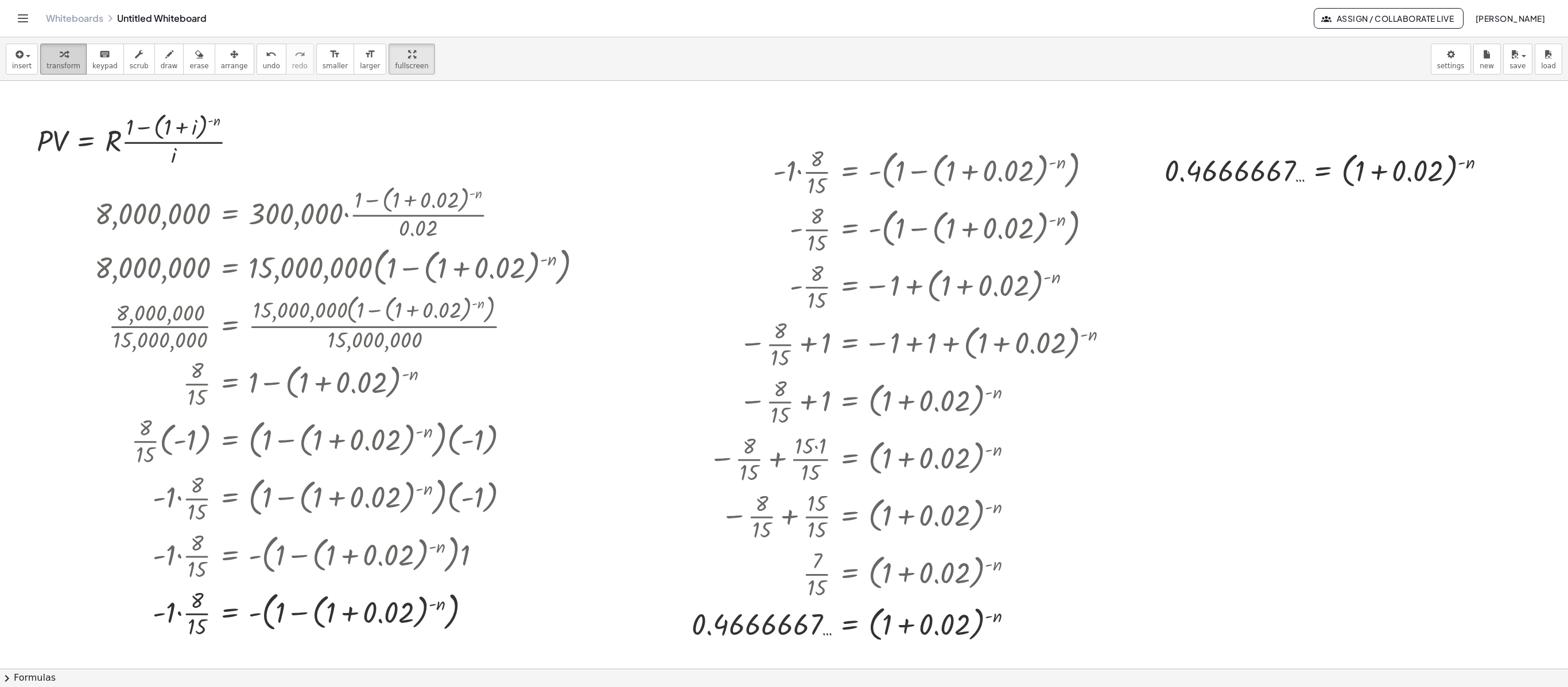
click at [79, 64] on button "transform" at bounding box center [63, 59] width 46 height 31
click at [1175, 200] on icon at bounding box center [1323, 202] width 10 height 10
click at [1175, 205] on icon at bounding box center [1369, 202] width 10 height 10
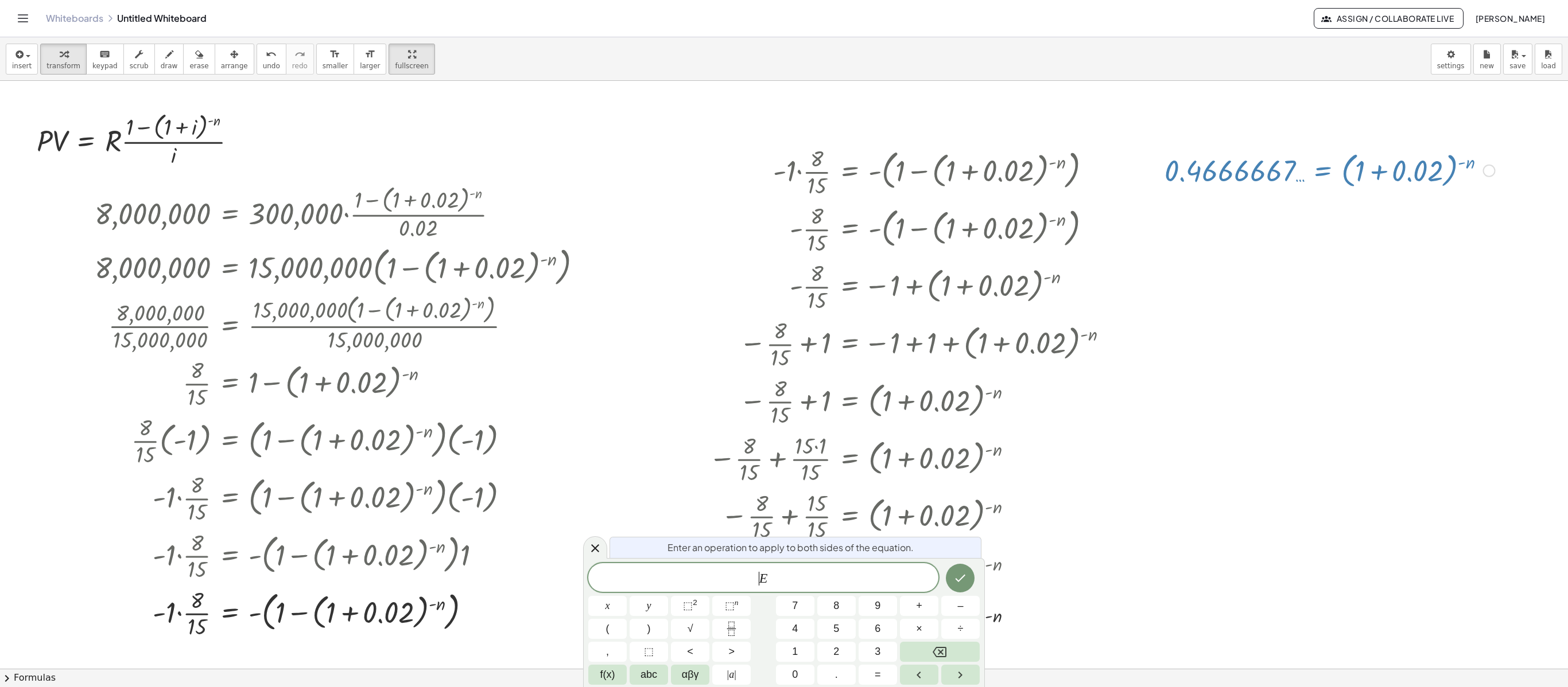
click at [753, 515] on span "​ E" at bounding box center [763, 579] width 350 height 16
click at [598, 515] on button "f(x)" at bounding box center [607, 675] width 39 height 20
click at [616, 515] on div "​ E ln log 10 log ⬚ sin cos tan π e i √ n √ ⬚ n csc sec cot x n text ⬚ ± | a | …" at bounding box center [783, 624] width 391 height 121
click at [613, 515] on button "ln" at bounding box center [607, 606] width 39 height 20
click at [830, 515] on span "l n ( ​ E )" at bounding box center [763, 577] width 350 height 19
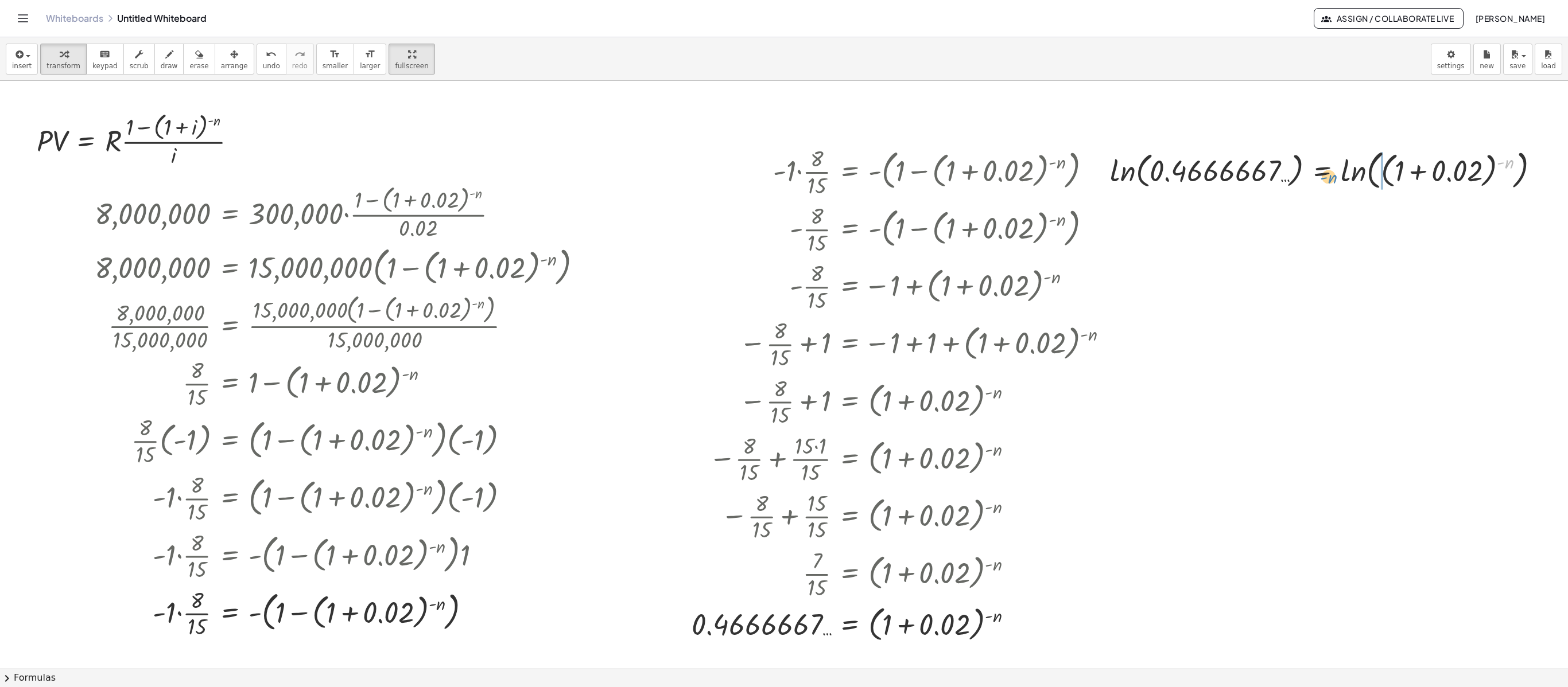
drag, startPoint x: 1505, startPoint y: 162, endPoint x: 1328, endPoint y: 177, distance: 177.6
click at [1175, 177] on div at bounding box center [1329, 169] width 450 height 48
drag, startPoint x: 1388, startPoint y: 173, endPoint x: 1156, endPoint y: 218, distance: 236.3
click at [1156, 218] on div "· P · V = · R · · ( + 1 − ( + 1 + i ) ( - n ) ) · i Copied done 8,000,000 = · 3…" at bounding box center [784, 669] width 1568 height 1176
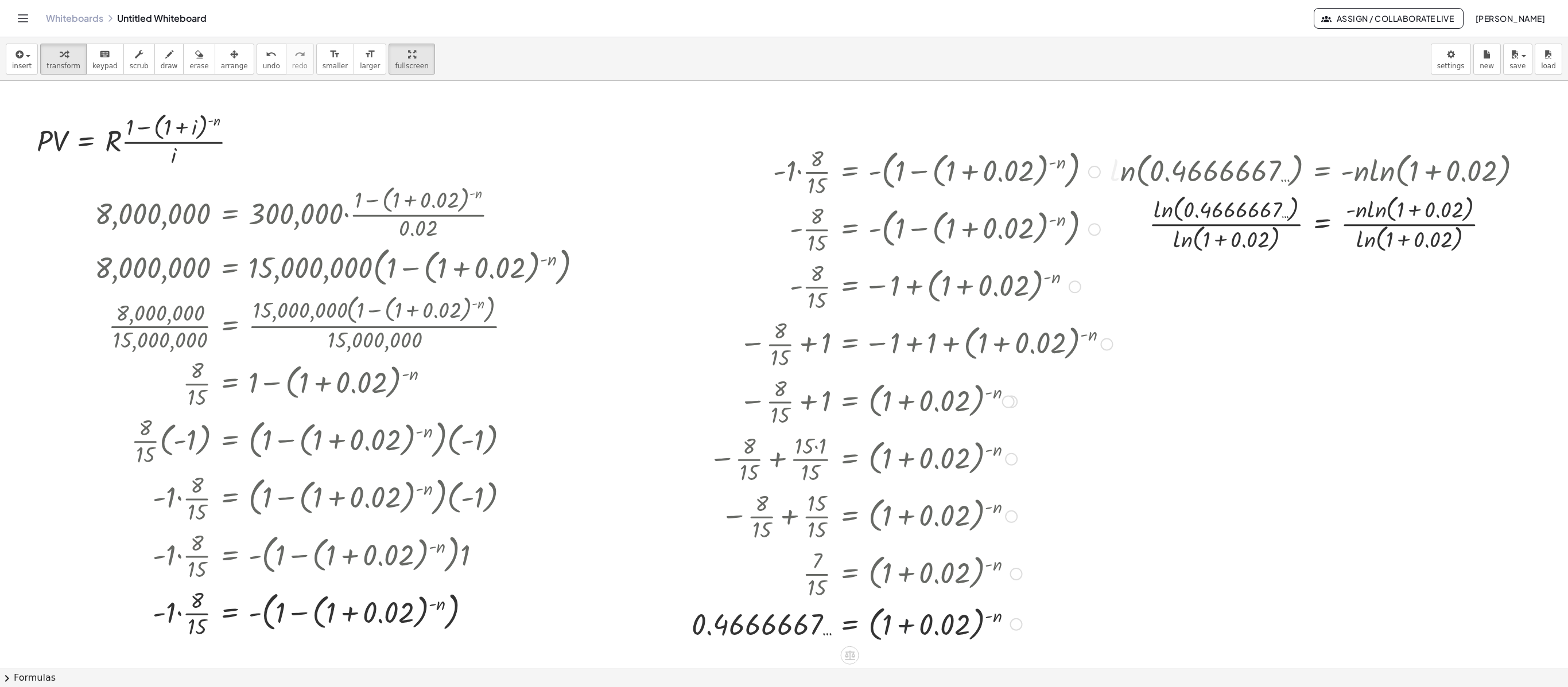
click at [907, 515] on div at bounding box center [902, 623] width 432 height 44
click at [1175, 176] on div at bounding box center [1526, 170] width 12 height 12
click at [1175, 170] on div "Go back to this line Copy line as LaTeX Copy derivation as LaTeX" at bounding box center [1522, 170] width 12 height 12
click at [1175, 155] on span "Go back to this line" at bounding box center [1580, 153] width 69 height 9
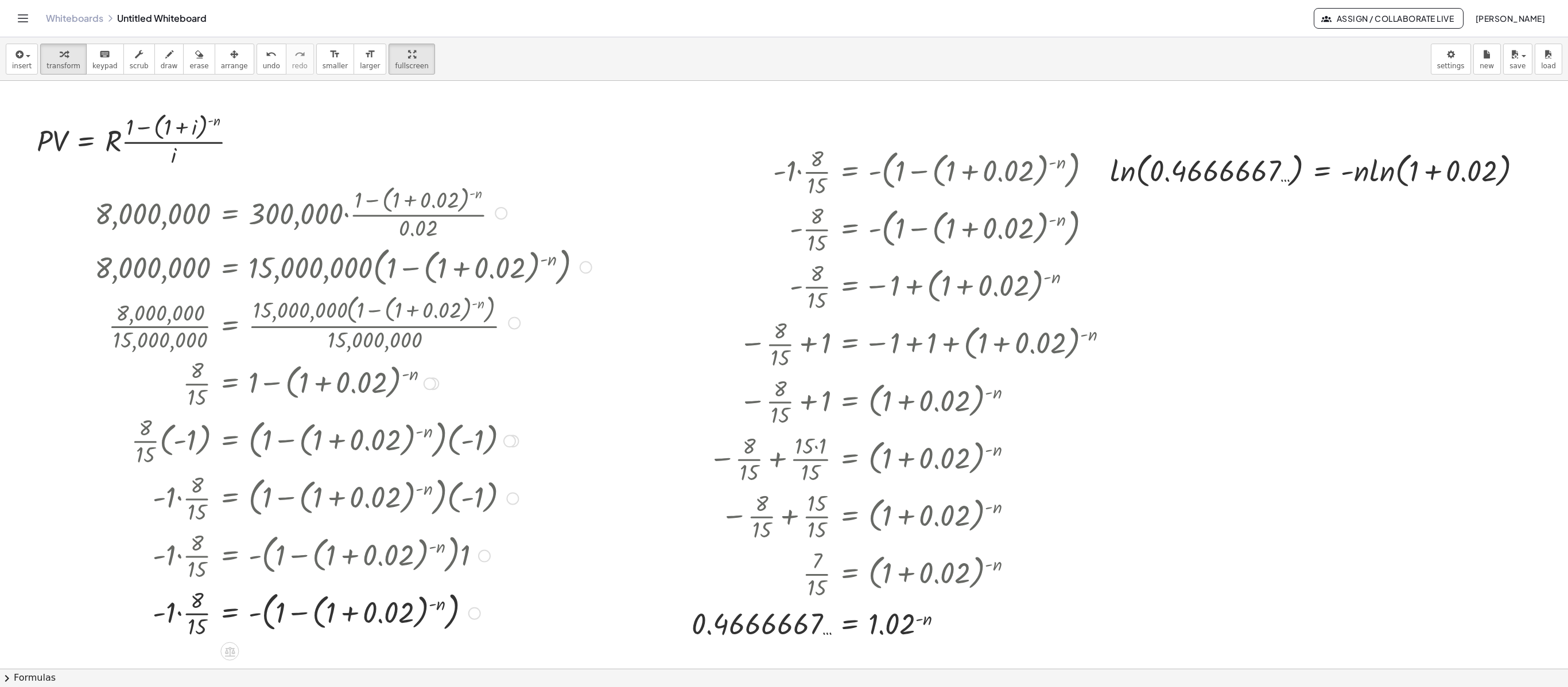
click at [437, 389] on div at bounding box center [433, 383] width 12 height 12
click at [221, 65] on span "arrange" at bounding box center [234, 66] width 27 height 8
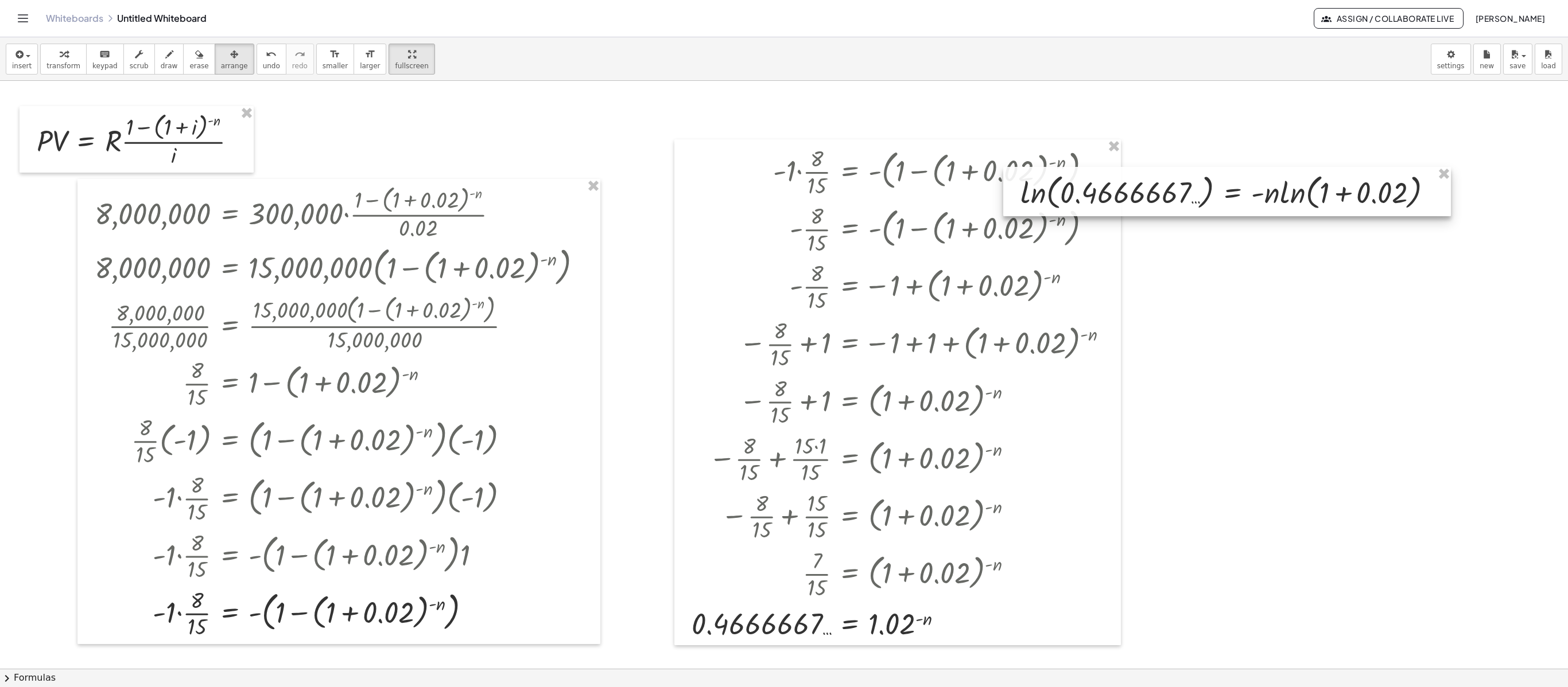
drag, startPoint x: 1142, startPoint y: 182, endPoint x: 1048, endPoint y: 205, distance: 96.8
click at [1048, 205] on div at bounding box center [1226, 192] width 448 height 50
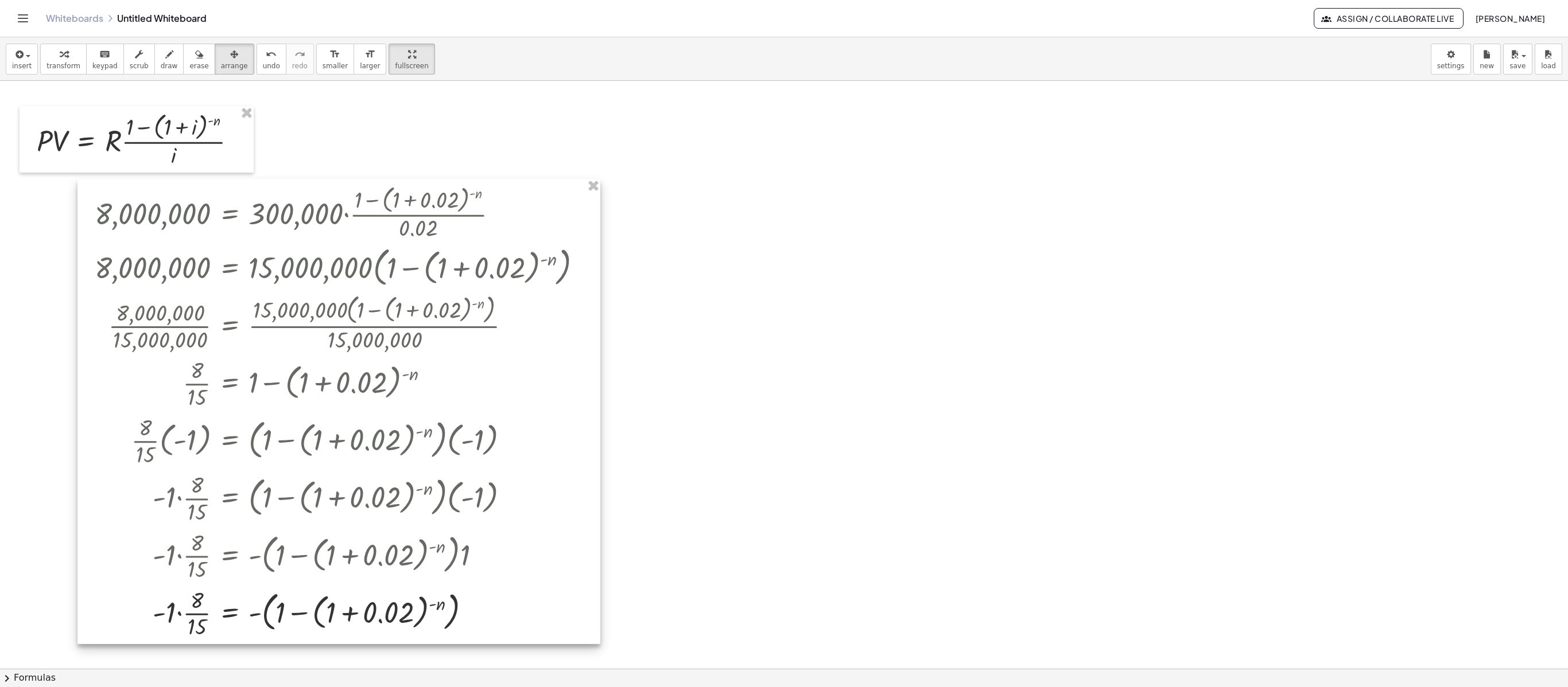
click at [576, 223] on div at bounding box center [339, 411] width 523 height 465
click at [65, 63] on span "transform" at bounding box center [63, 66] width 34 height 8
click at [583, 268] on div at bounding box center [585, 267] width 12 height 12
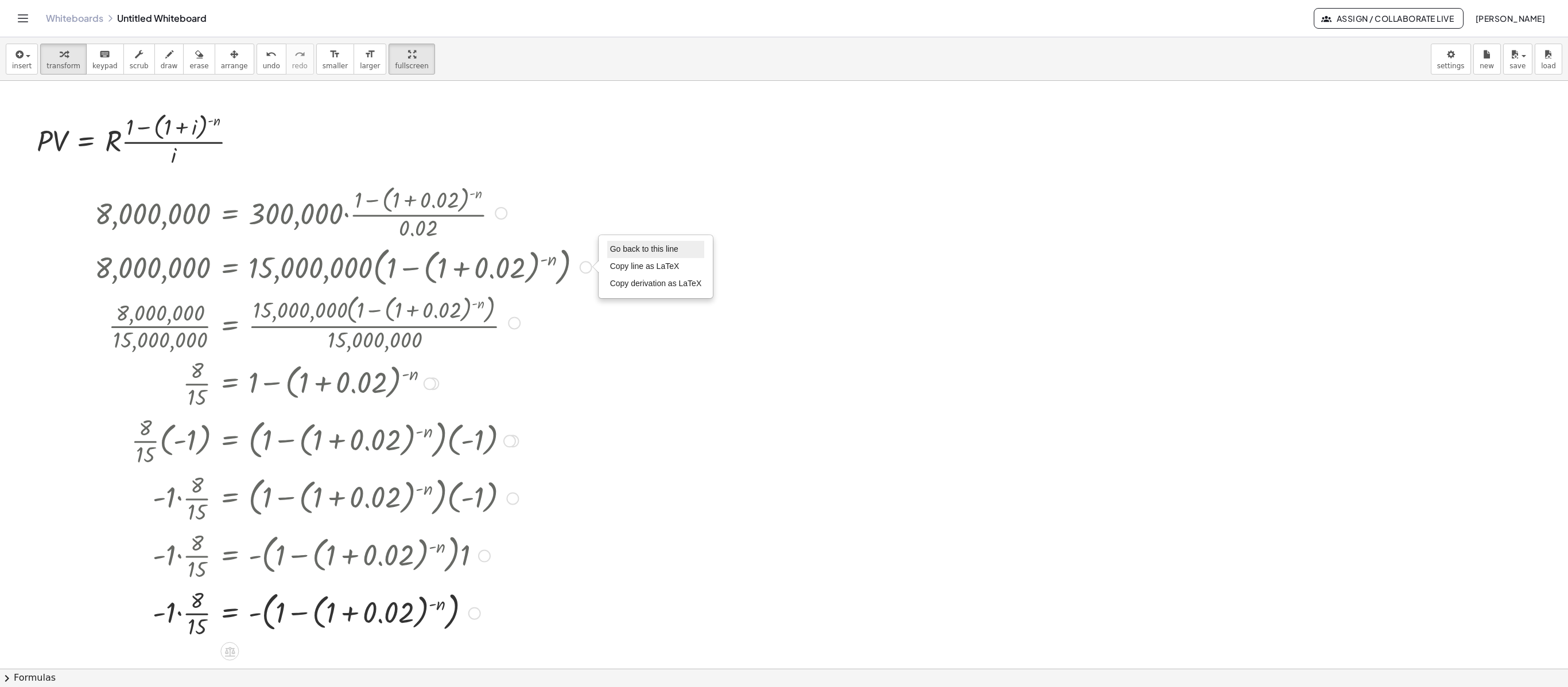
click at [655, 253] on span "Go back to this line" at bounding box center [644, 249] width 69 height 9
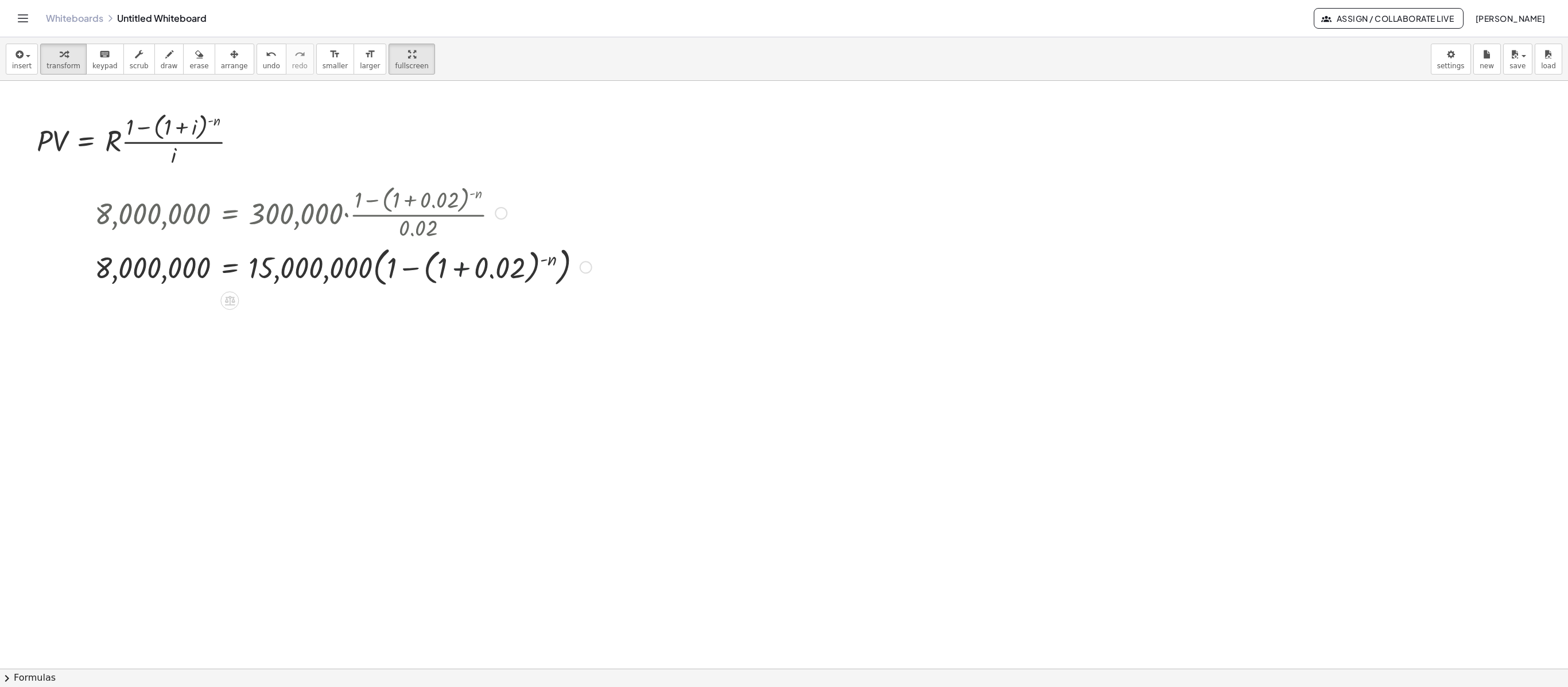
click at [453, 276] on div at bounding box center [343, 266] width 508 height 48
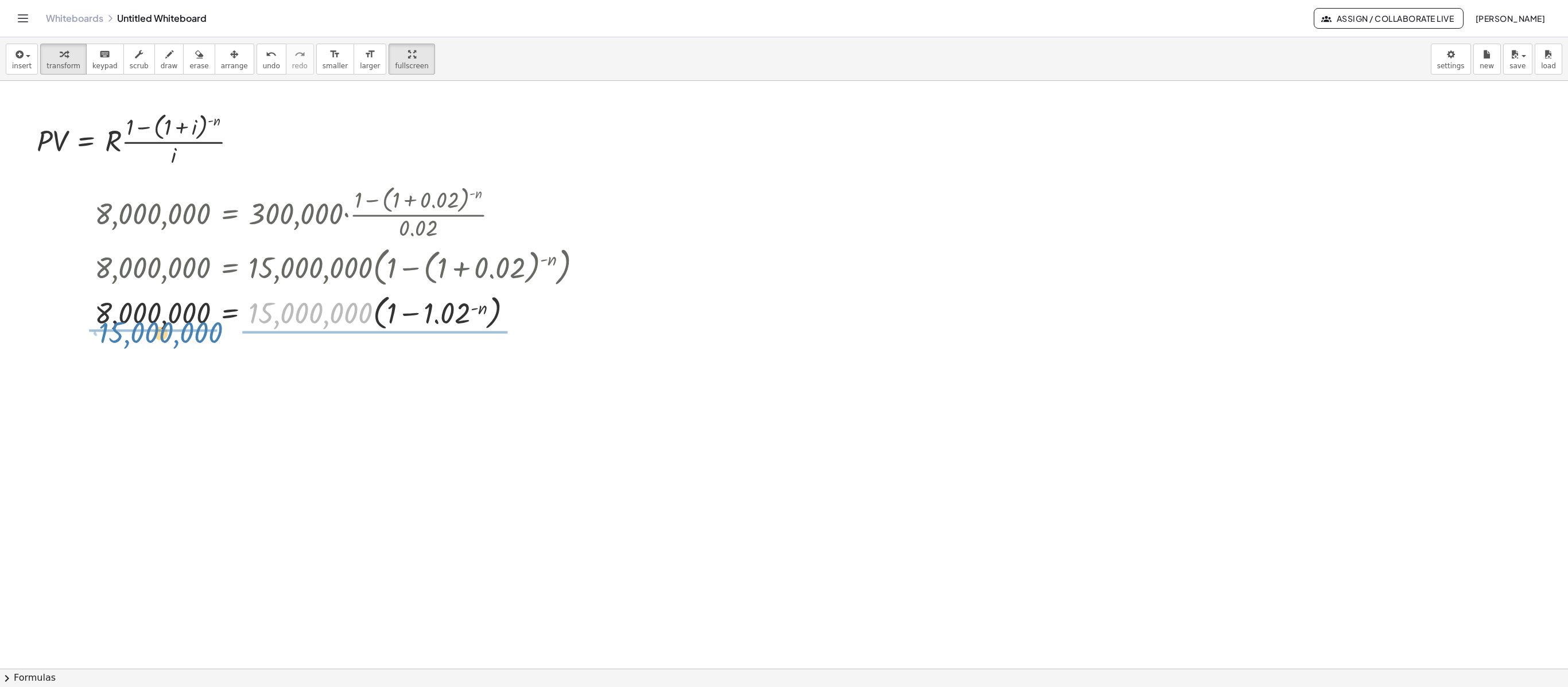
drag, startPoint x: 361, startPoint y: 320, endPoint x: 210, endPoint y: 340, distance: 152.3
click at [210, 340] on div "· P · V = · R · · ( + 1 − ( + 1 + i ) ( - n ) ) · i Copied done 8,000,000 = · 3…" at bounding box center [784, 669] width 1568 height 1176
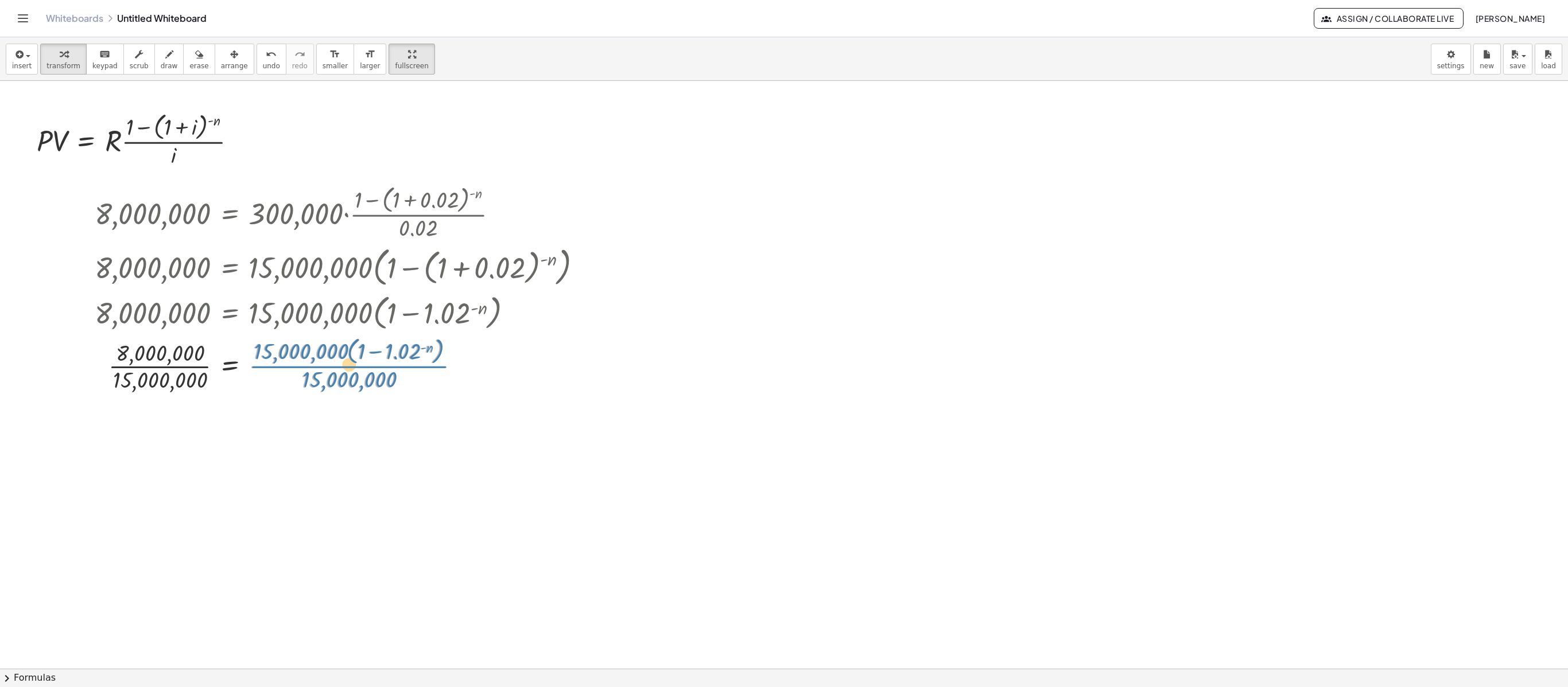
click at [229, 214] on div "8,000,000 = · 300,000 · · ( + 1 − ( + 1 + 0.02 ) ( - n ) ) · 0.02 8,000,000 = ·…" at bounding box center [229, 214] width 0 height 0
drag, startPoint x: 323, startPoint y: 379, endPoint x: 308, endPoint y: 356, distance: 27.5
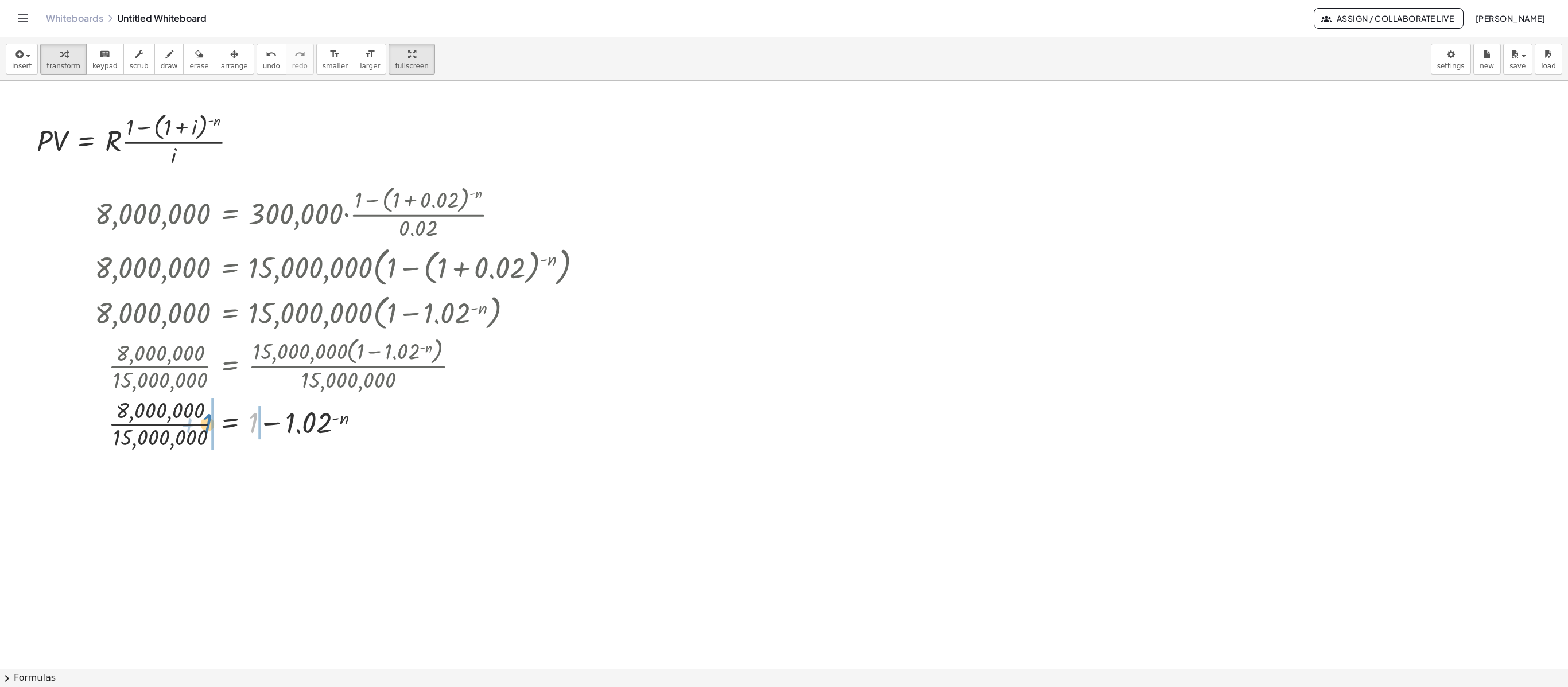
drag, startPoint x: 255, startPoint y: 426, endPoint x: 209, endPoint y: 427, distance: 46.0
click at [209, 427] on div at bounding box center [343, 423] width 508 height 57
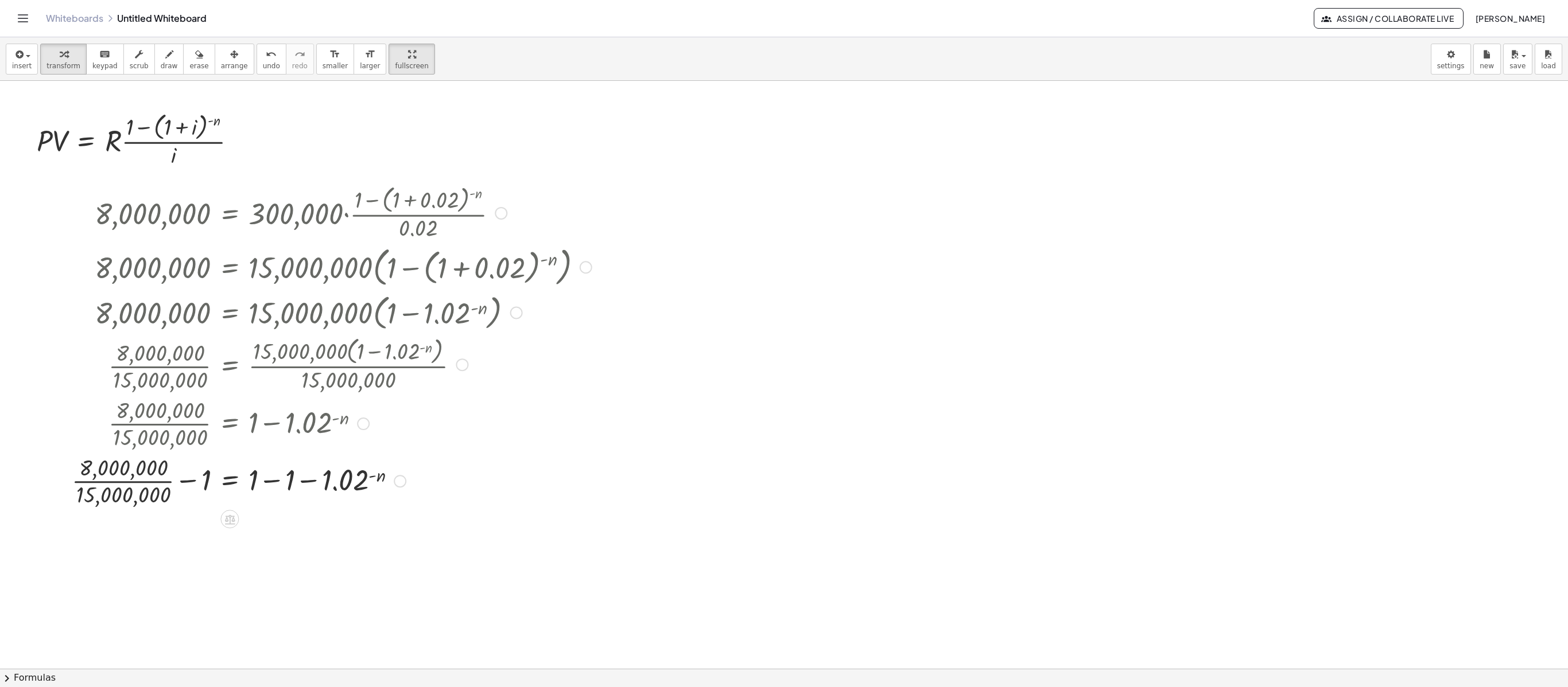
click at [178, 483] on div at bounding box center [331, 480] width 531 height 57
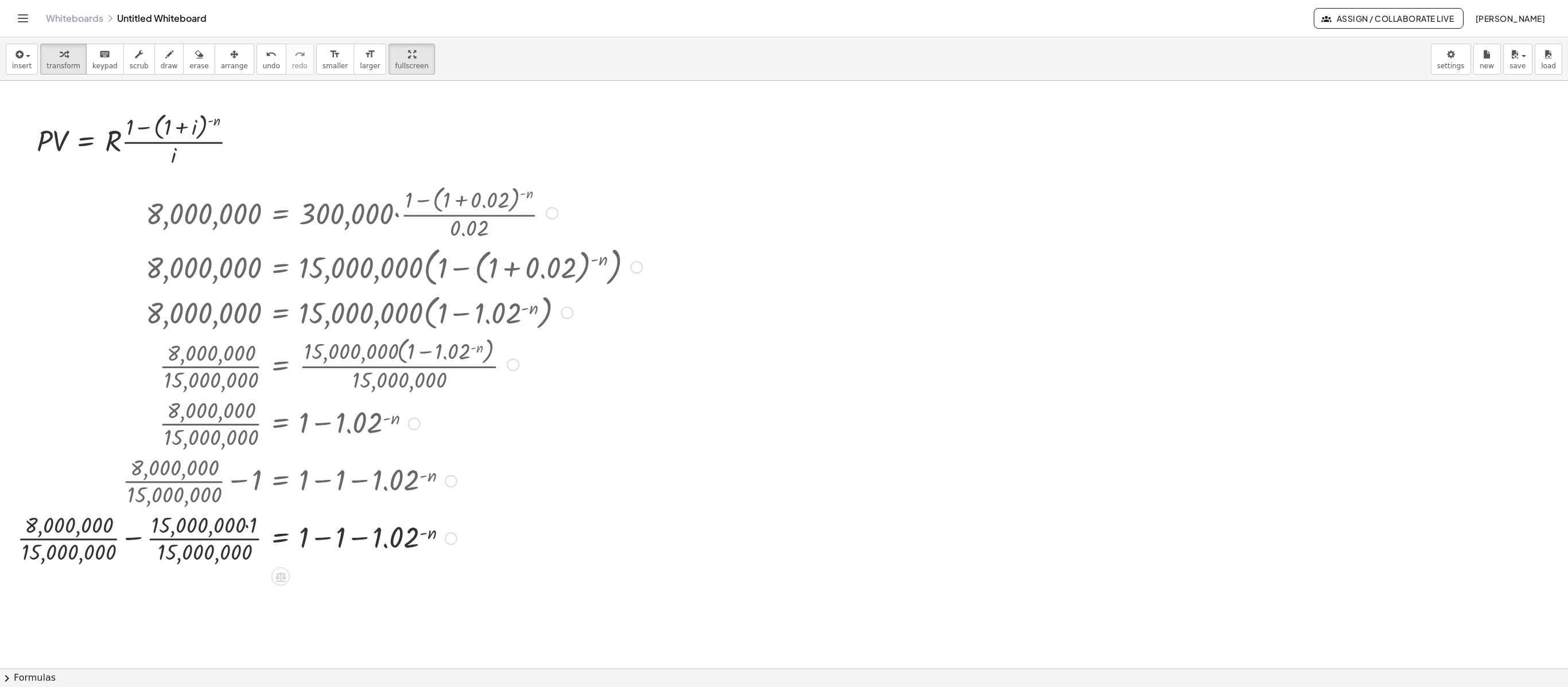
click at [247, 515] on div at bounding box center [330, 537] width 636 height 57
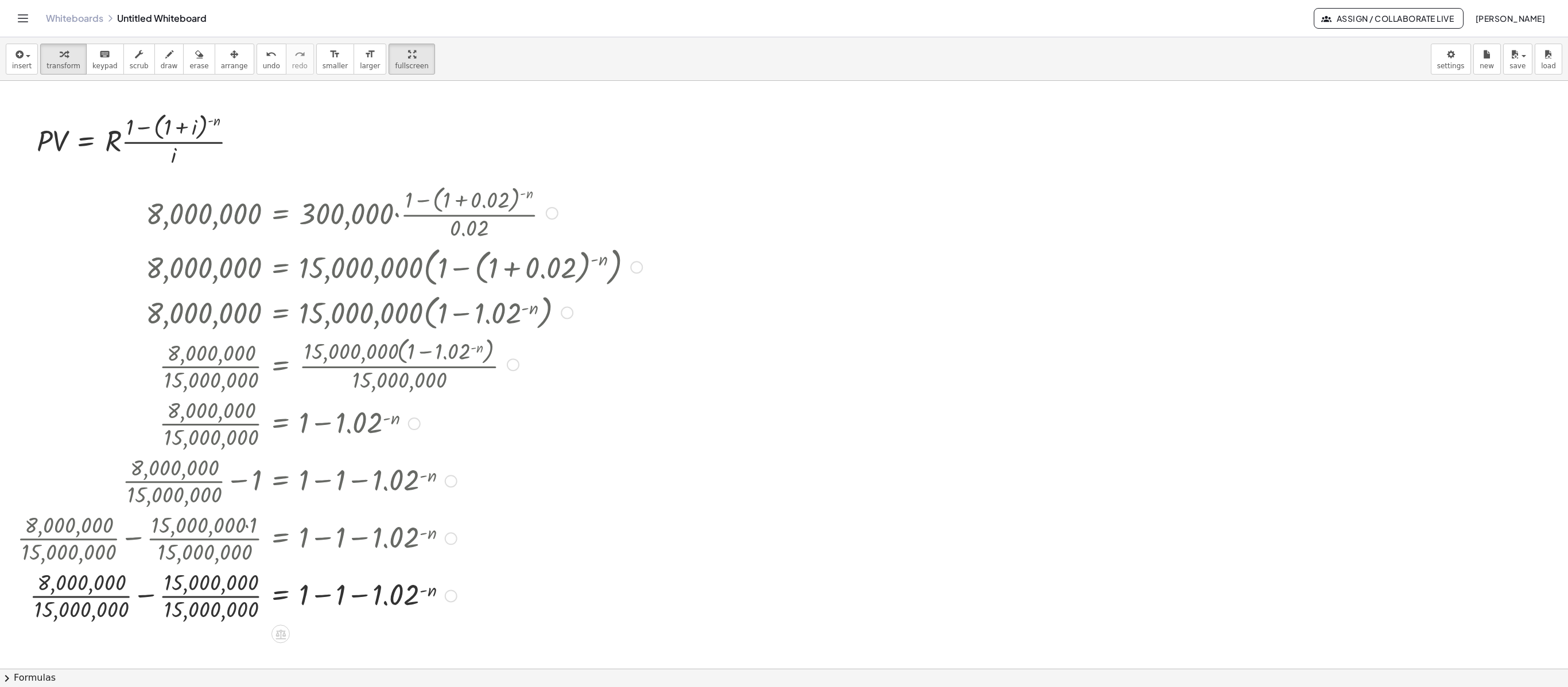
click at [144, 515] on div at bounding box center [330, 595] width 636 height 57
click at [321, 515] on div at bounding box center [330, 595] width 636 height 57
click at [218, 515] on div at bounding box center [330, 595] width 636 height 57
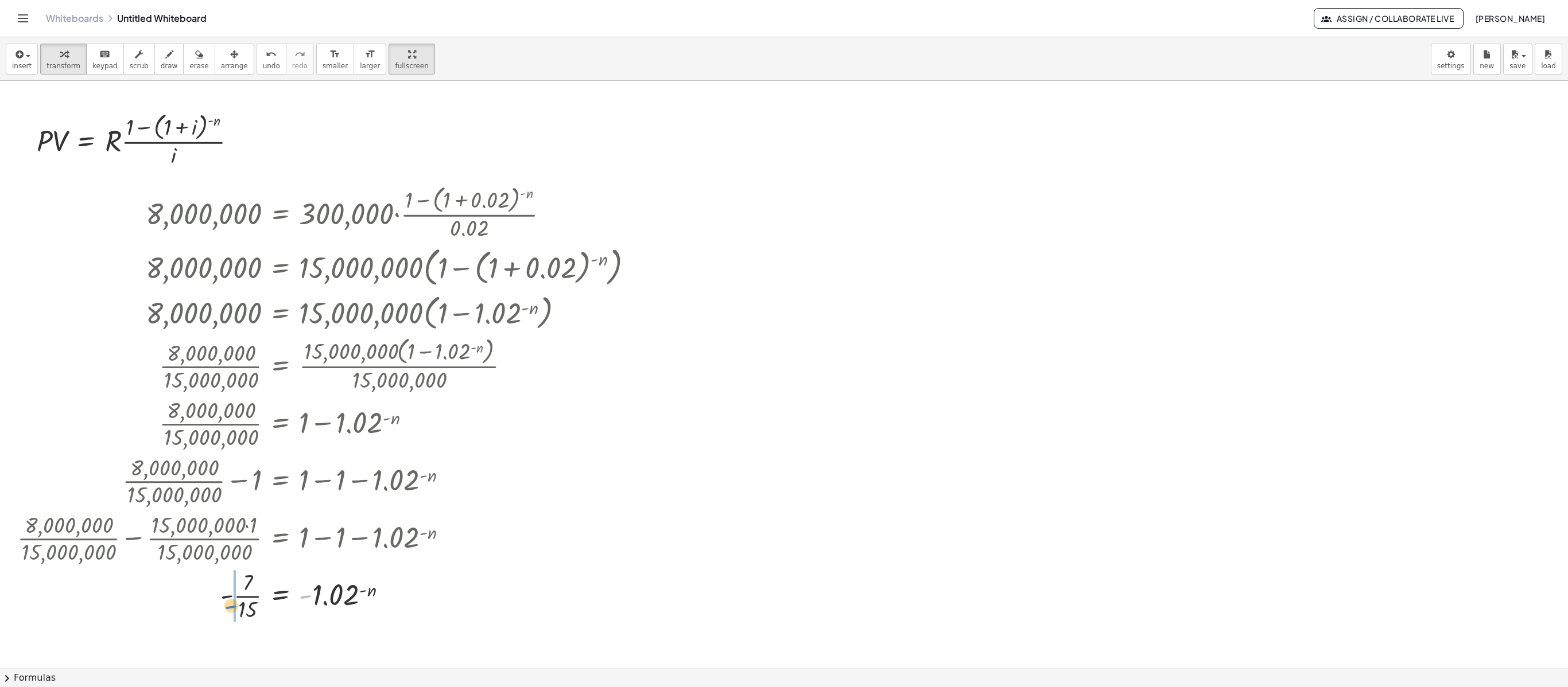
drag, startPoint x: 305, startPoint y: 599, endPoint x: 231, endPoint y: 609, distance: 74.7
click at [231, 515] on div at bounding box center [330, 595] width 636 height 57
click at [212, 515] on div at bounding box center [330, 595] width 636 height 57
click at [376, 515] on div at bounding box center [374, 596] width 12 height 12
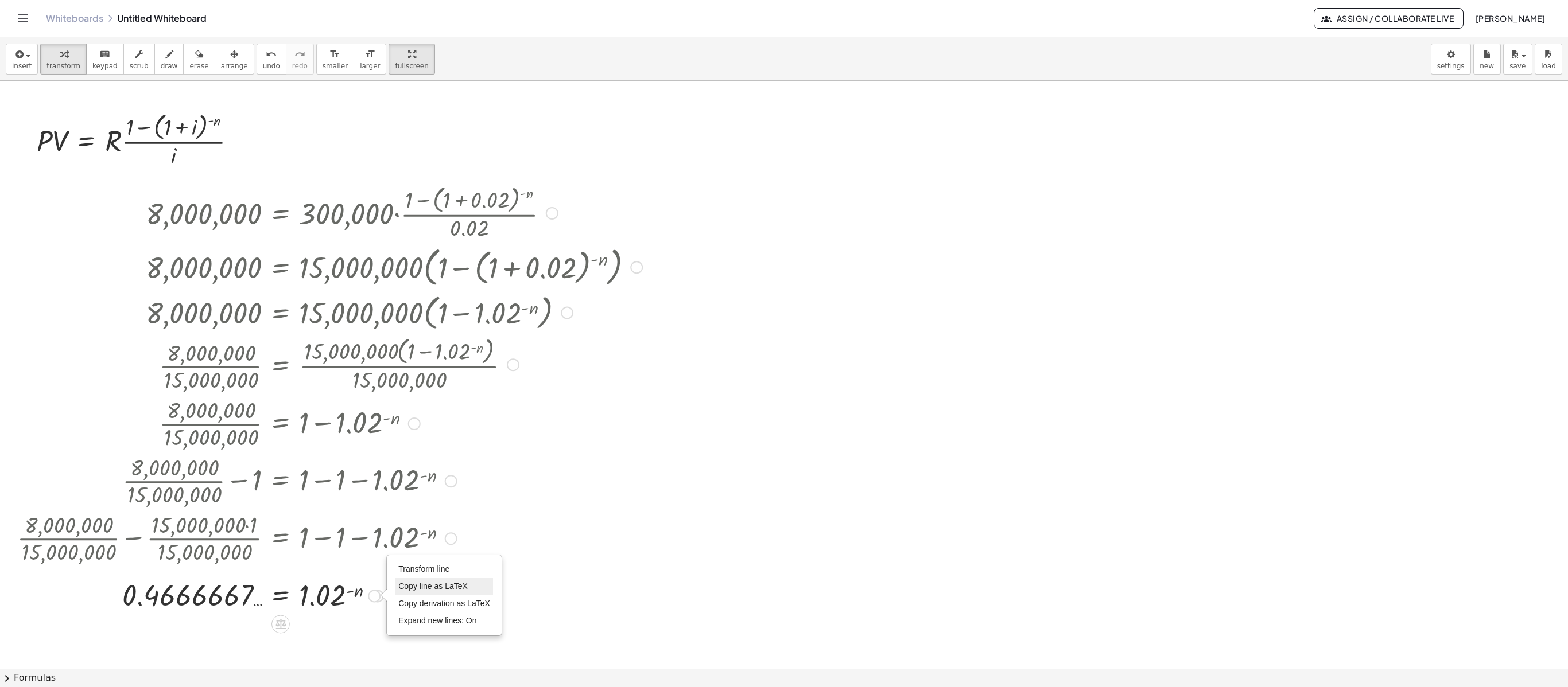
click at [417, 515] on span "Copy line as LaTeX" at bounding box center [433, 586] width 69 height 9
click at [29, 53] on div "button" at bounding box center [22, 54] width 20 height 14
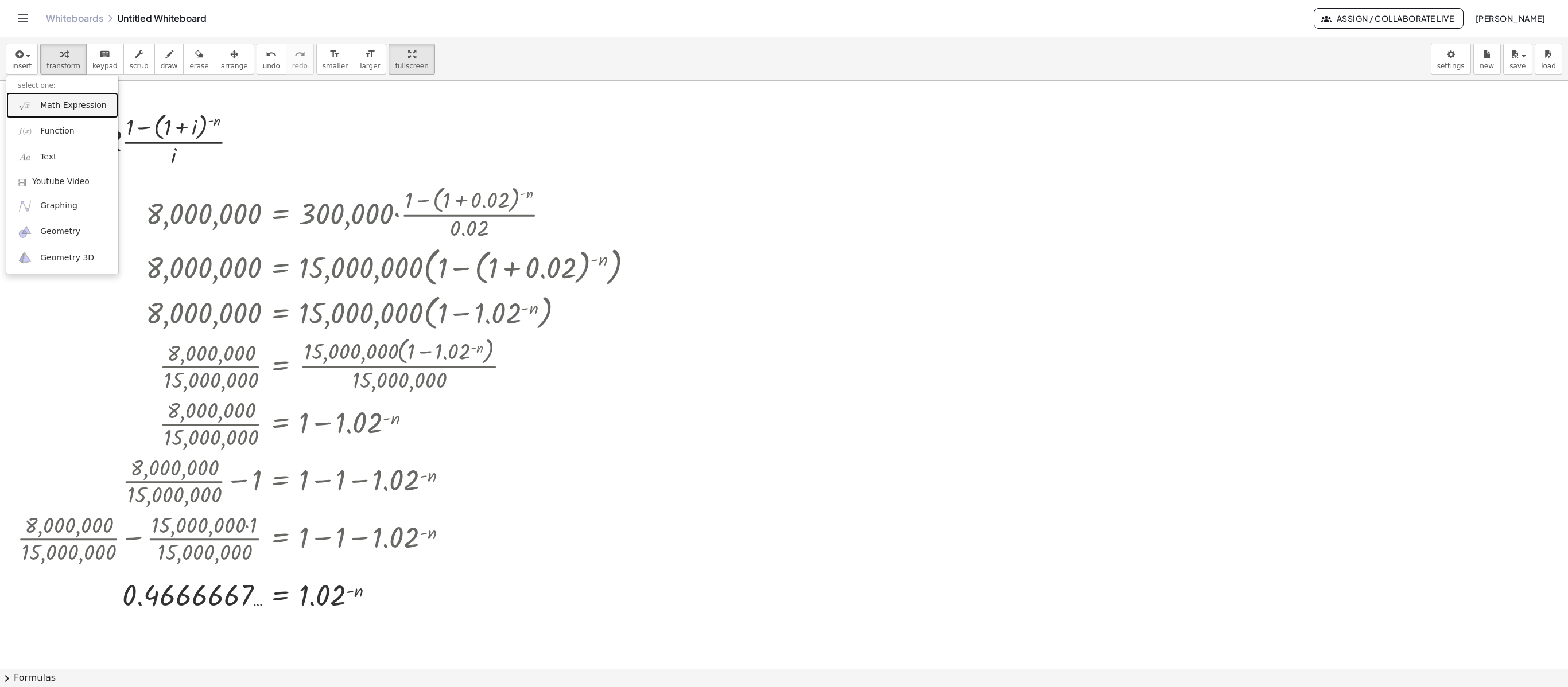
click at [71, 102] on span "Math Expression" at bounding box center [73, 106] width 66 height 12
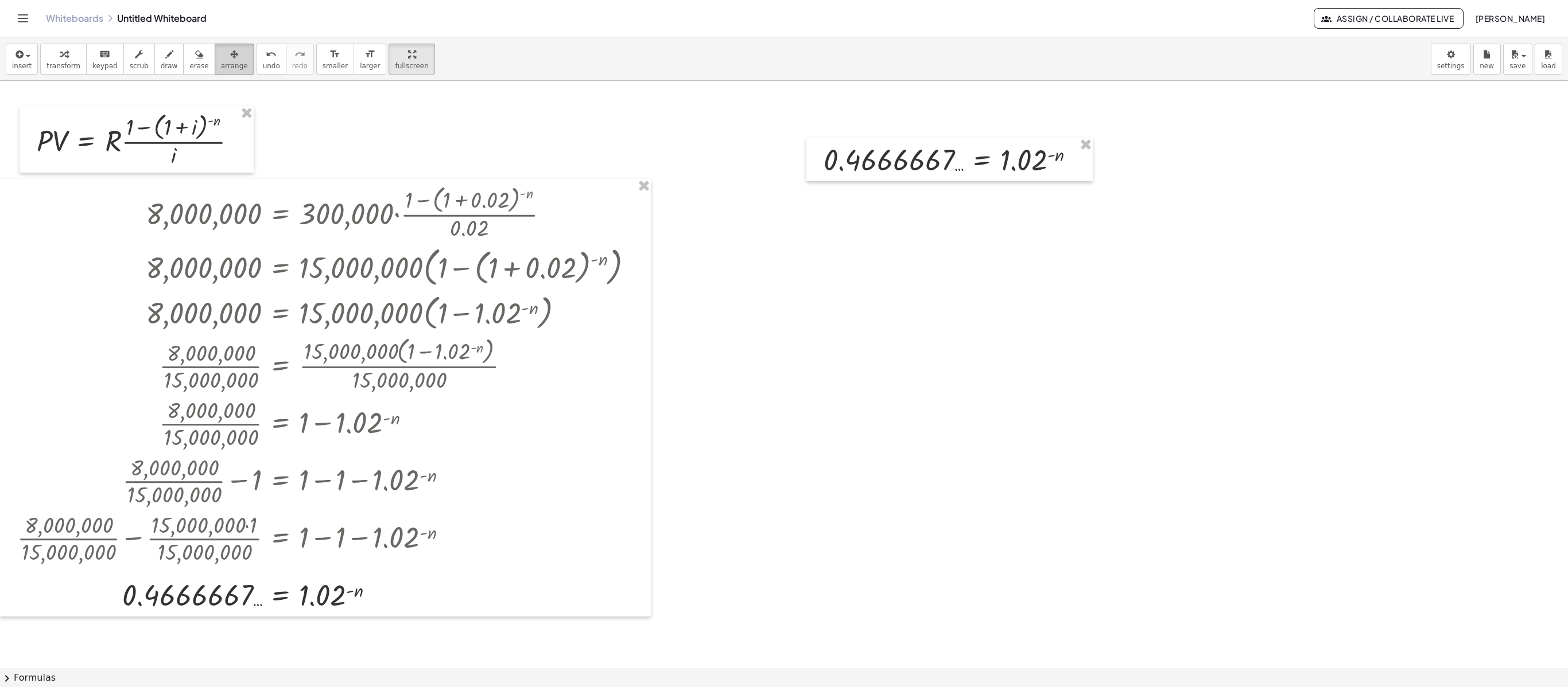
click at [221, 55] on div "button" at bounding box center [234, 54] width 27 height 14
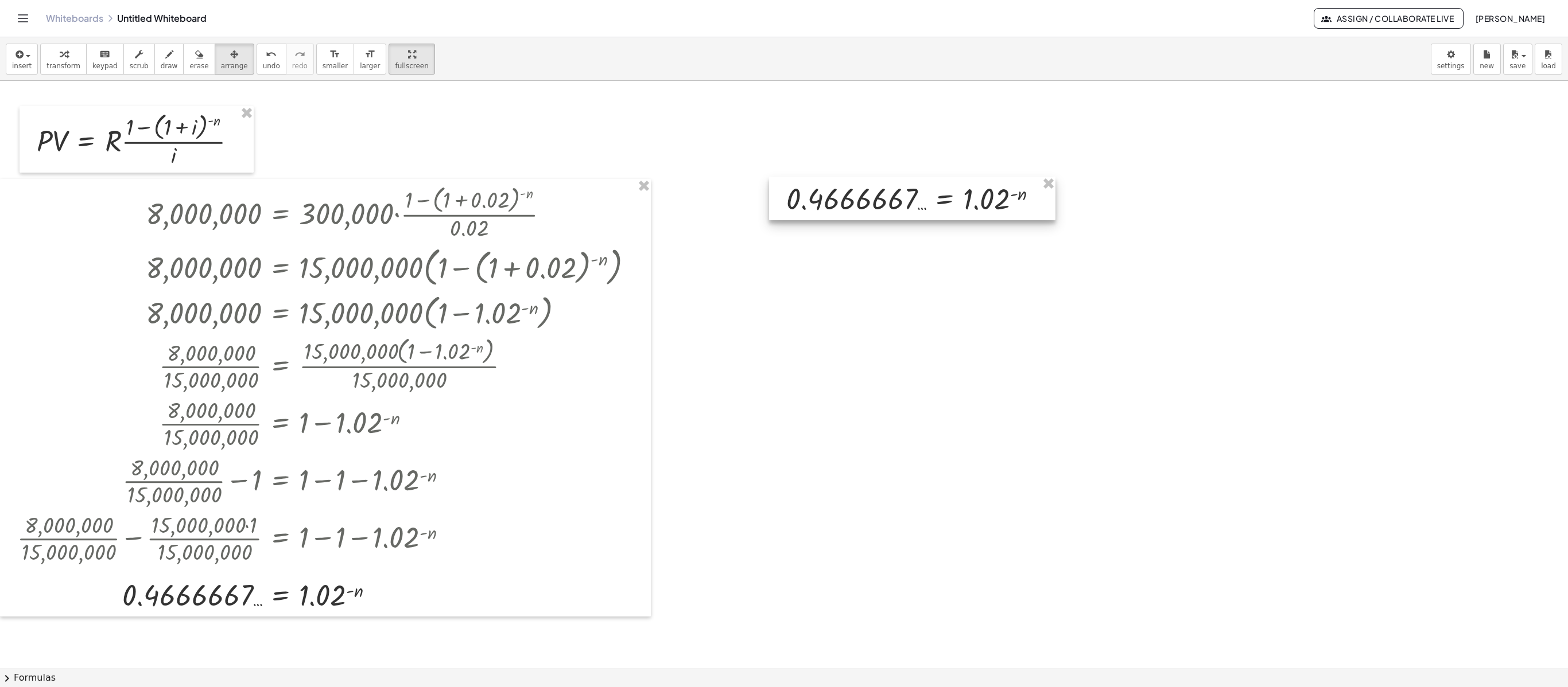
drag, startPoint x: 875, startPoint y: 180, endPoint x: 837, endPoint y: 215, distance: 51.7
click at [837, 215] on div at bounding box center [912, 199] width 286 height 44
click at [61, 65] on span "transform" at bounding box center [63, 66] width 34 height 8
click at [942, 227] on icon at bounding box center [944, 227] width 12 height 12
click at [985, 231] on icon at bounding box center [990, 228] width 10 height 10
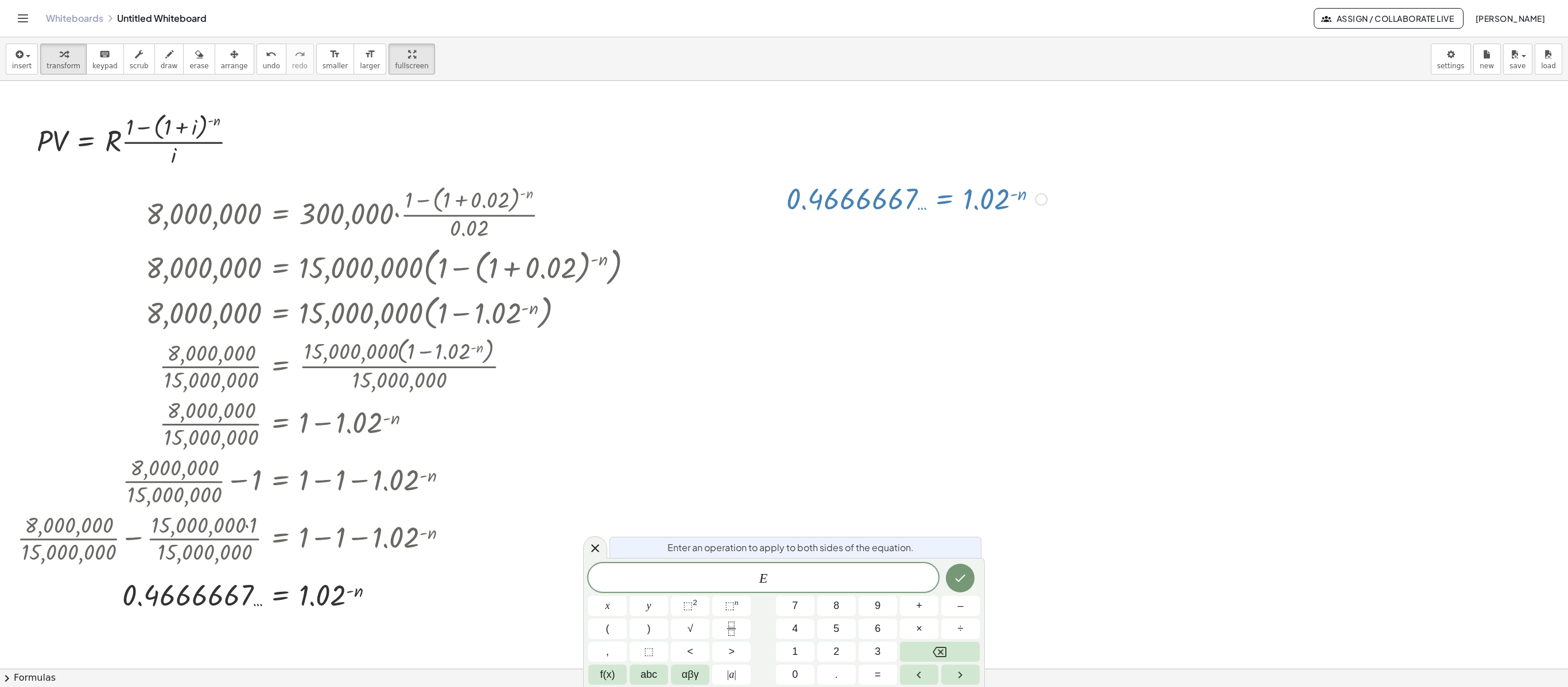
click at [763, 515] on var "E" at bounding box center [763, 578] width 8 height 15
click at [752, 515] on span "​ E" at bounding box center [763, 579] width 350 height 16
click at [611, 515] on span "f(x)" at bounding box center [608, 675] width 15 height 16
click at [611, 515] on span "ln" at bounding box center [607, 606] width 8 height 16
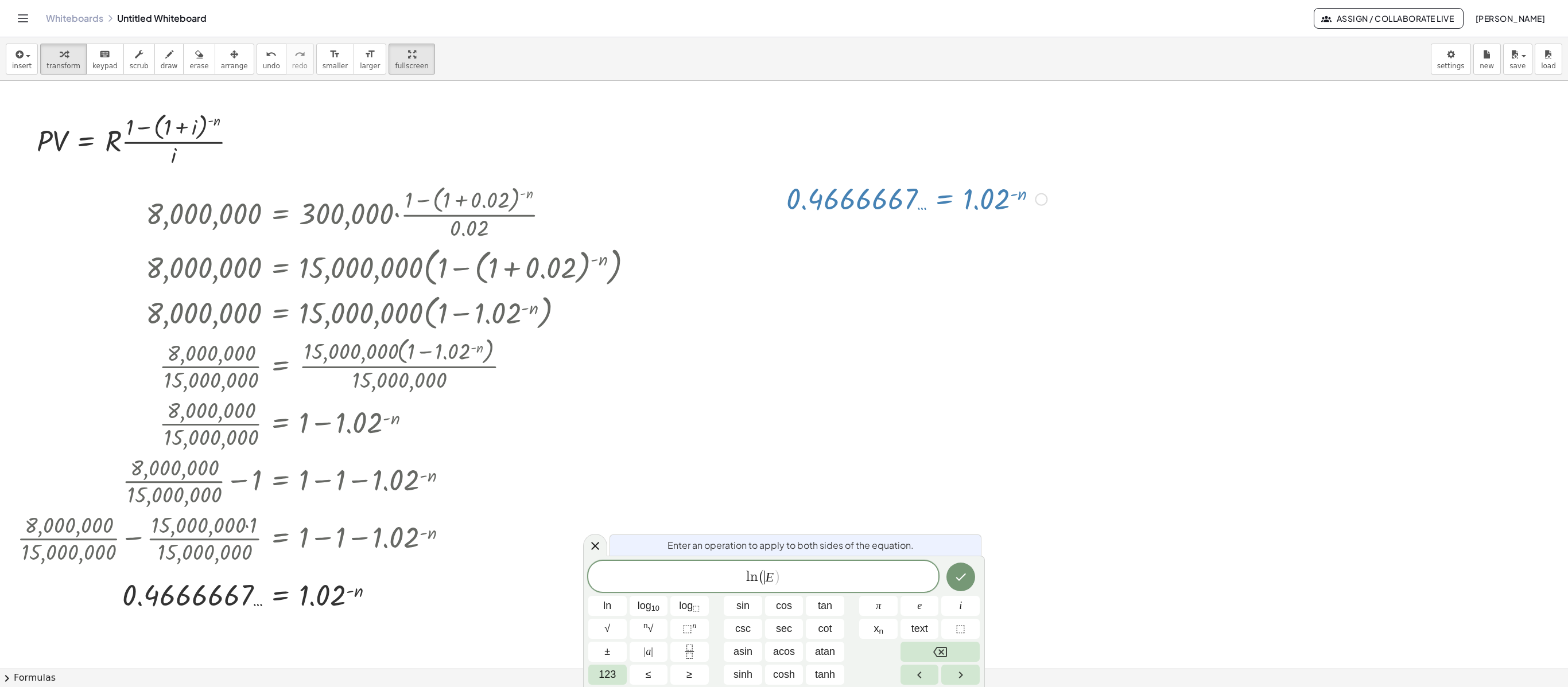
click at [833, 515] on div "l n ( ​ E )" at bounding box center [763, 576] width 350 height 31
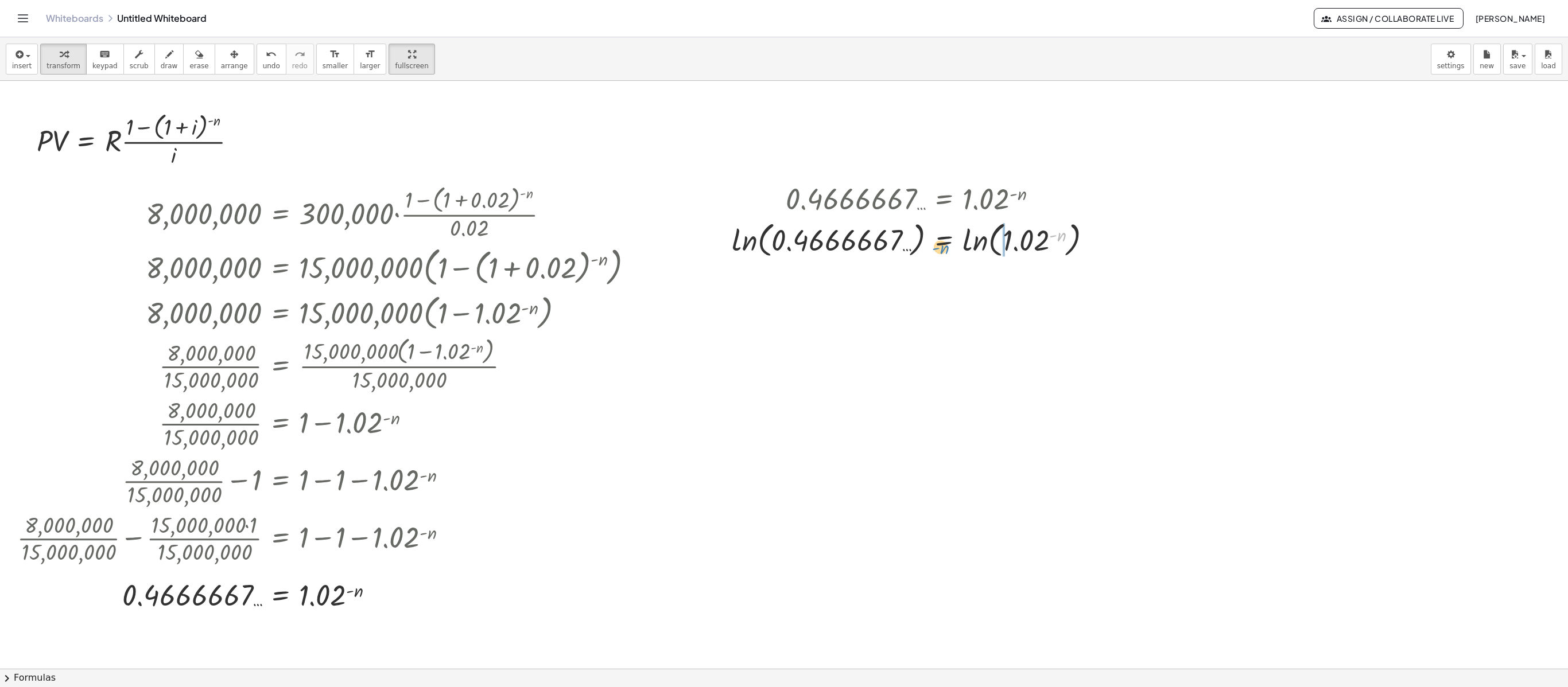
drag, startPoint x: 1063, startPoint y: 238, endPoint x: 946, endPoint y: 252, distance: 117.8
click at [946, 252] on div at bounding box center [916, 239] width 380 height 44
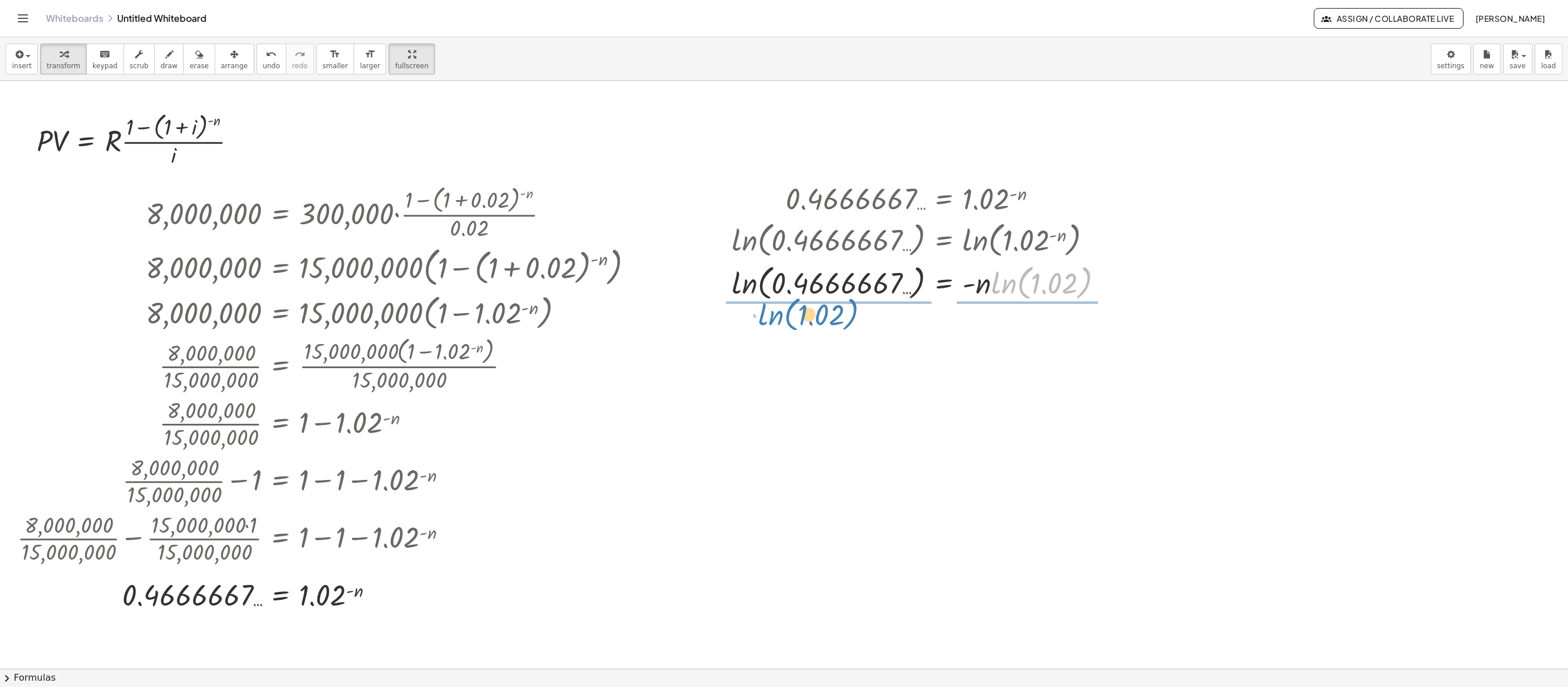
drag, startPoint x: 1007, startPoint y: 291, endPoint x: 772, endPoint y: 323, distance: 237.2
click at [772, 323] on div "· P · V = · R · · ( + 1 − ( + 1 + i ) ( - n ) ) · i Copied done 8,000,000 = · 3…" at bounding box center [784, 669] width 1568 height 1176
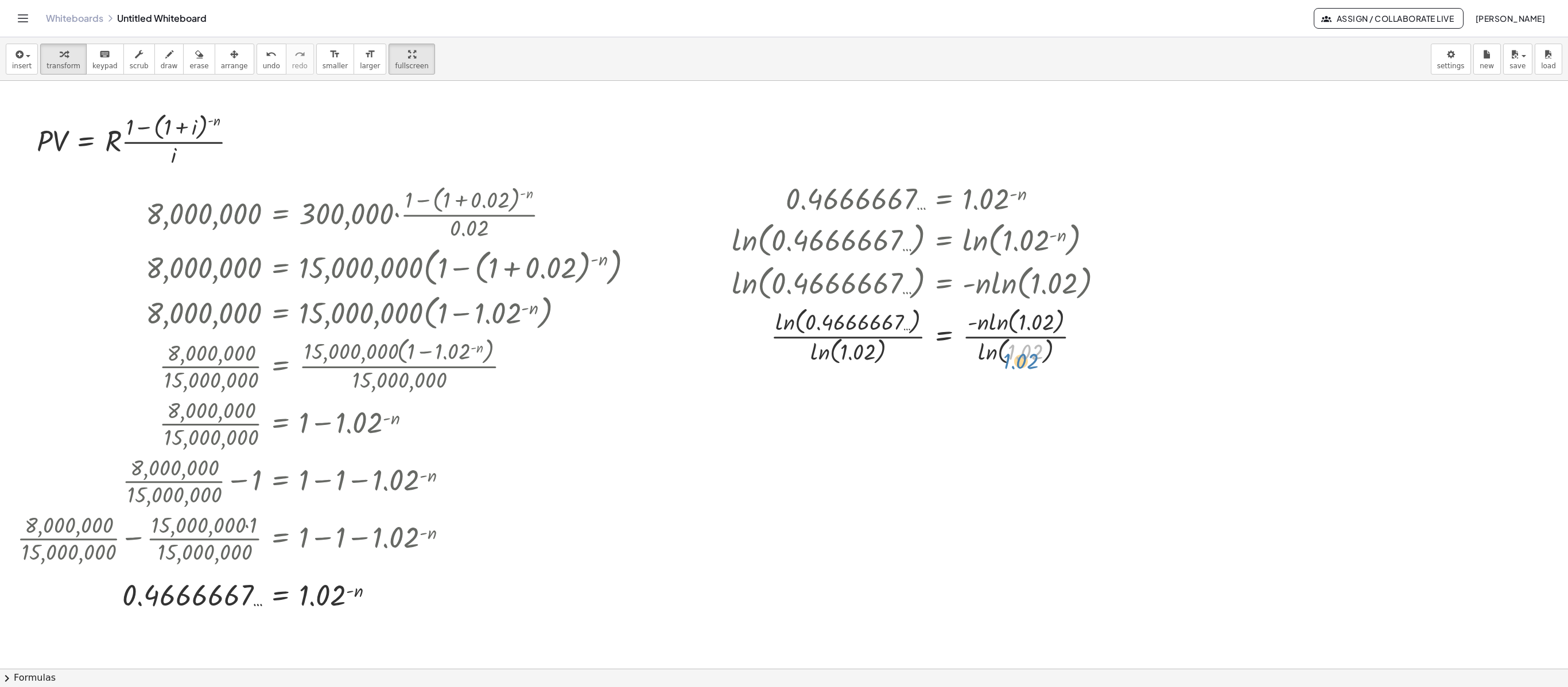
drag, startPoint x: 1034, startPoint y: 353, endPoint x: 1030, endPoint y: 362, distance: 9.8
click at [1030, 362] on div at bounding box center [922, 336] width 392 height 63
drag, startPoint x: 981, startPoint y: 353, endPoint x: 989, endPoint y: 340, distance: 15.3
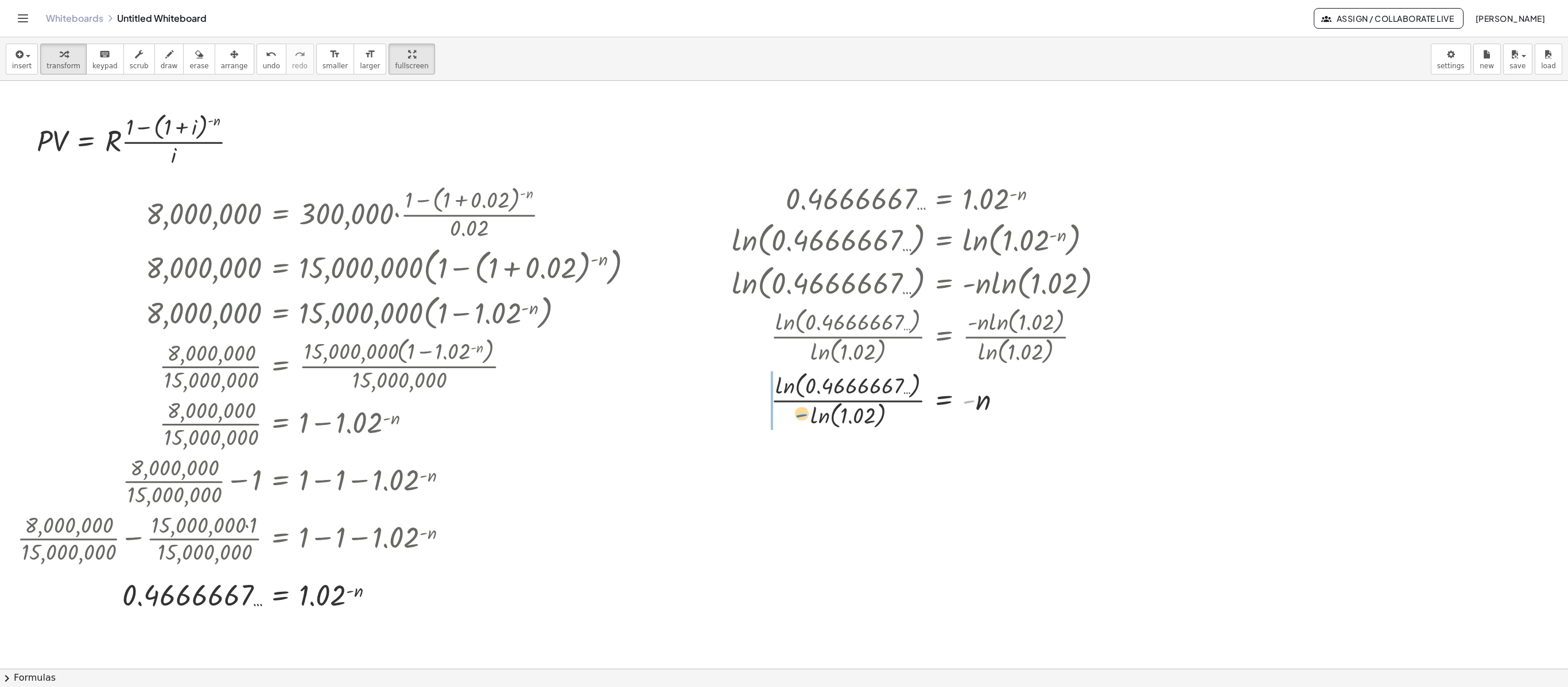
drag, startPoint x: 968, startPoint y: 402, endPoint x: 800, endPoint y: 415, distance: 168.5
click at [800, 415] on div at bounding box center [922, 399] width 392 height 63
click at [860, 468] on div at bounding box center [922, 463] width 392 height 63
click at [783, 455] on div at bounding box center [922, 463] width 392 height 63
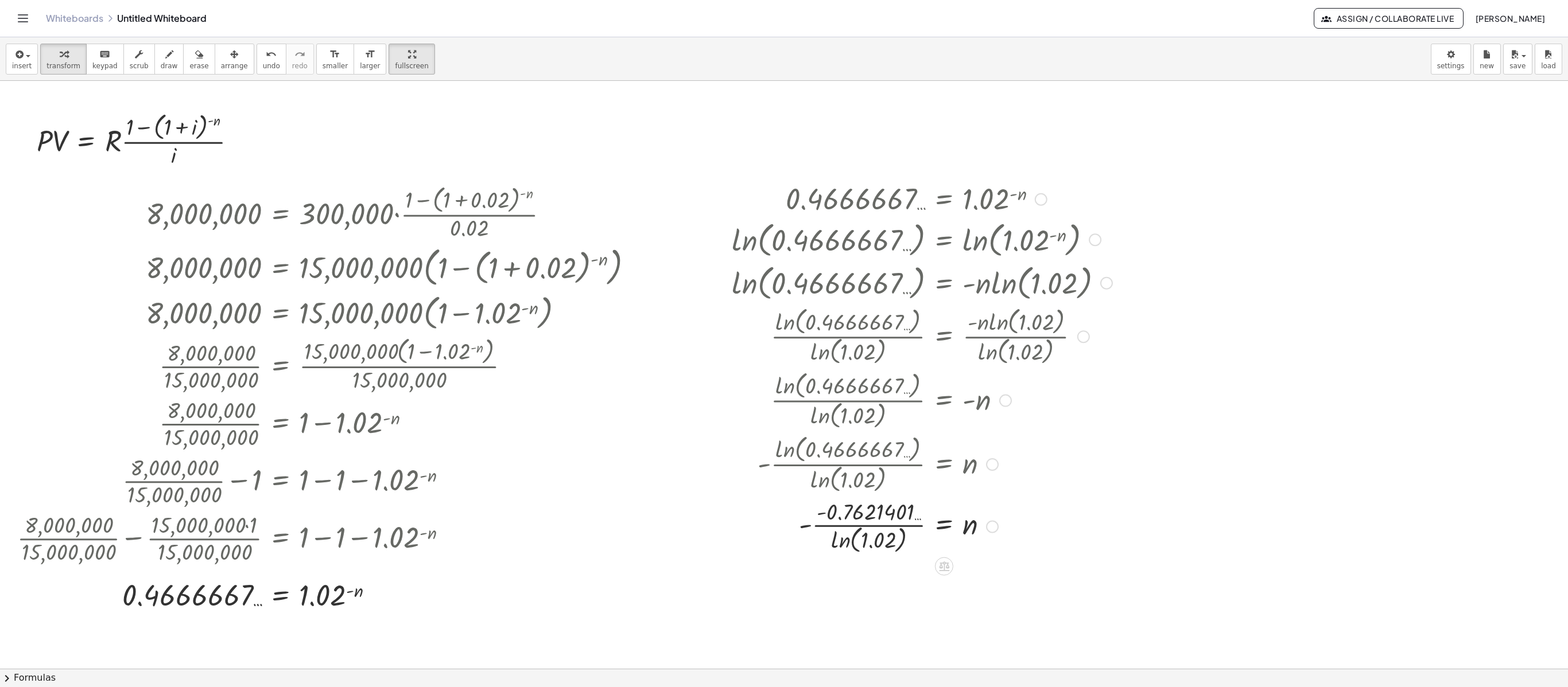
click at [837, 515] on div at bounding box center [922, 526] width 392 height 61
click at [866, 515] on div at bounding box center [922, 526] width 392 height 57
click at [866, 515] on div at bounding box center [922, 526] width 392 height 38
click at [761, 515] on div at bounding box center [922, 573] width 392 height 38
click at [572, 233] on div at bounding box center [330, 212] width 636 height 61
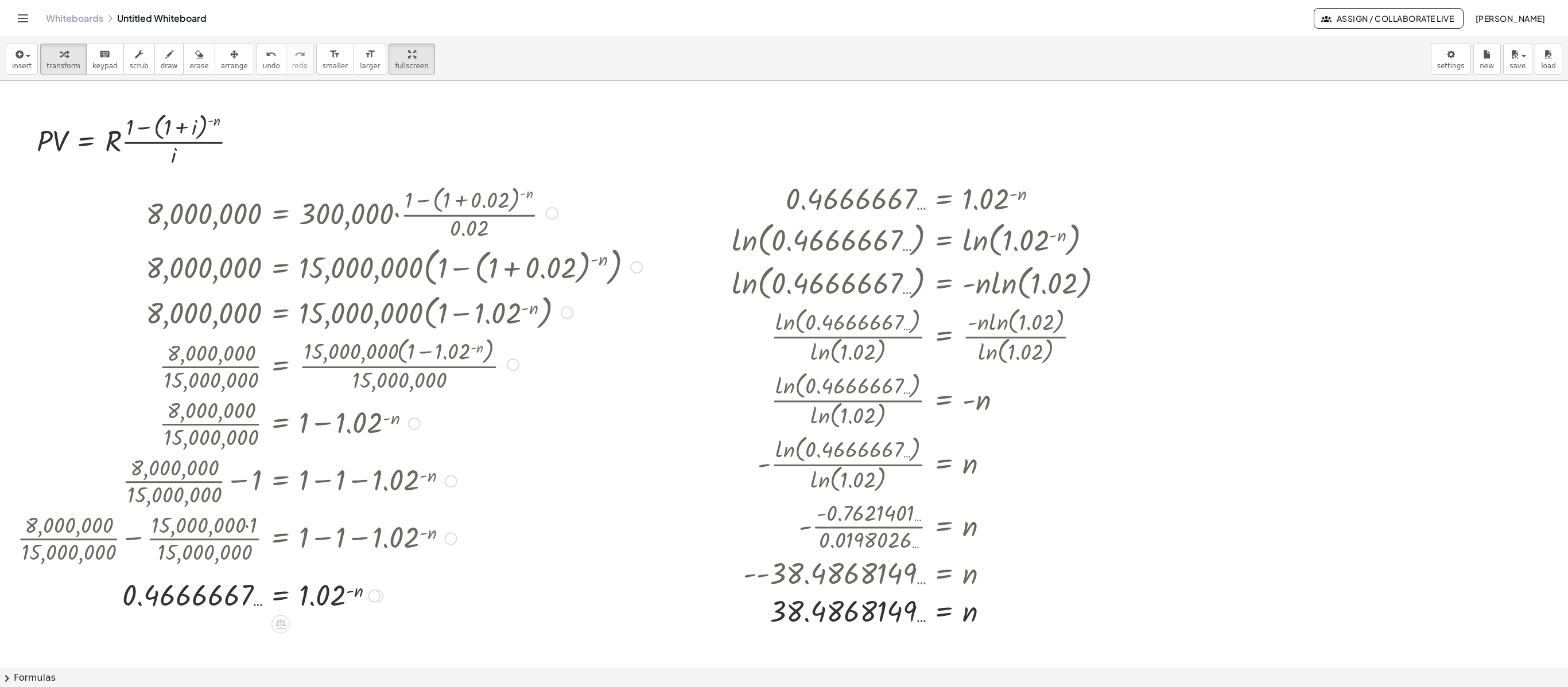
click at [523, 221] on div at bounding box center [330, 212] width 636 height 61
click at [221, 62] on span "arrange" at bounding box center [234, 66] width 27 height 8
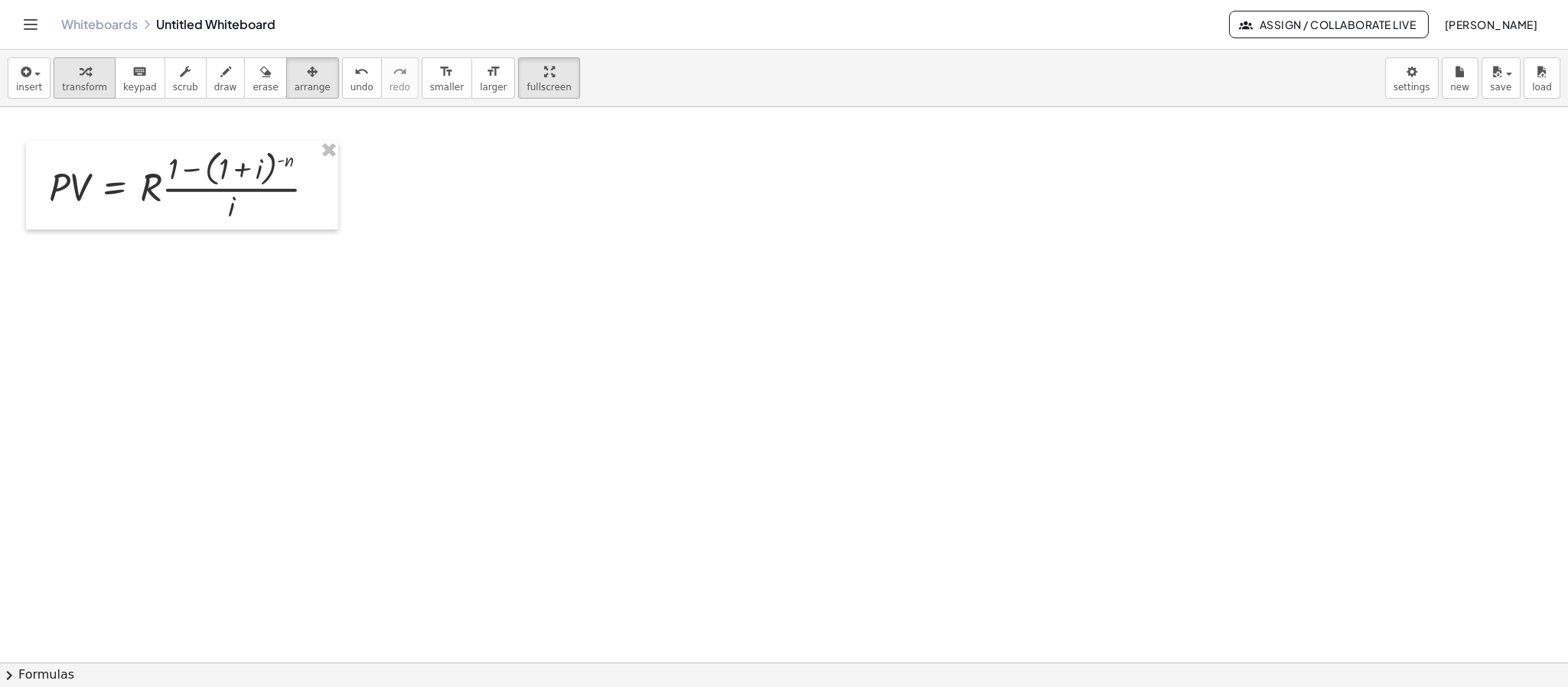
click at [81, 80] on icon "button" at bounding box center [84, 71] width 10 height 18
click at [272, 177] on div at bounding box center [187, 185] width 293 height 81
click at [318, 184] on div "Copied done" at bounding box center [319, 186] width 17 height 17
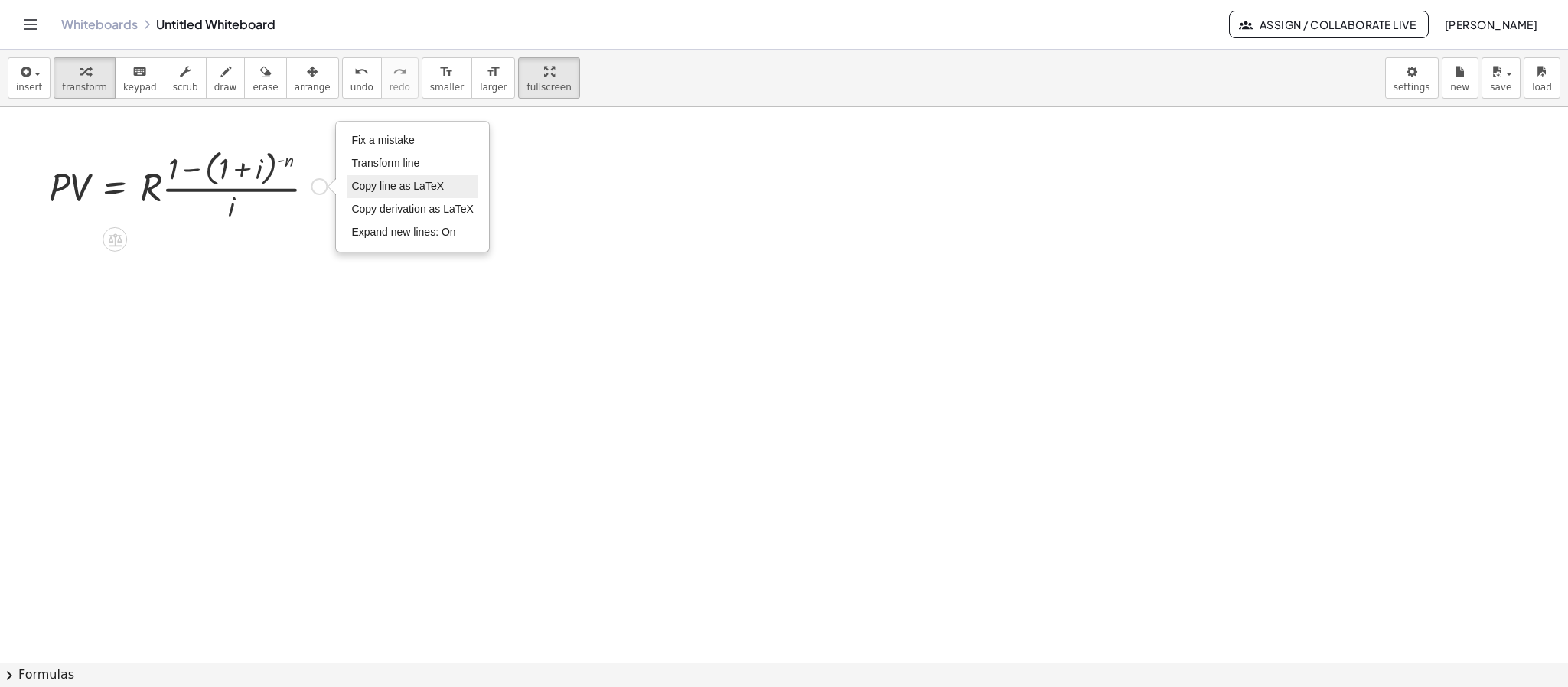
click at [373, 191] on span "Copy line as LaTeX" at bounding box center [397, 185] width 92 height 12
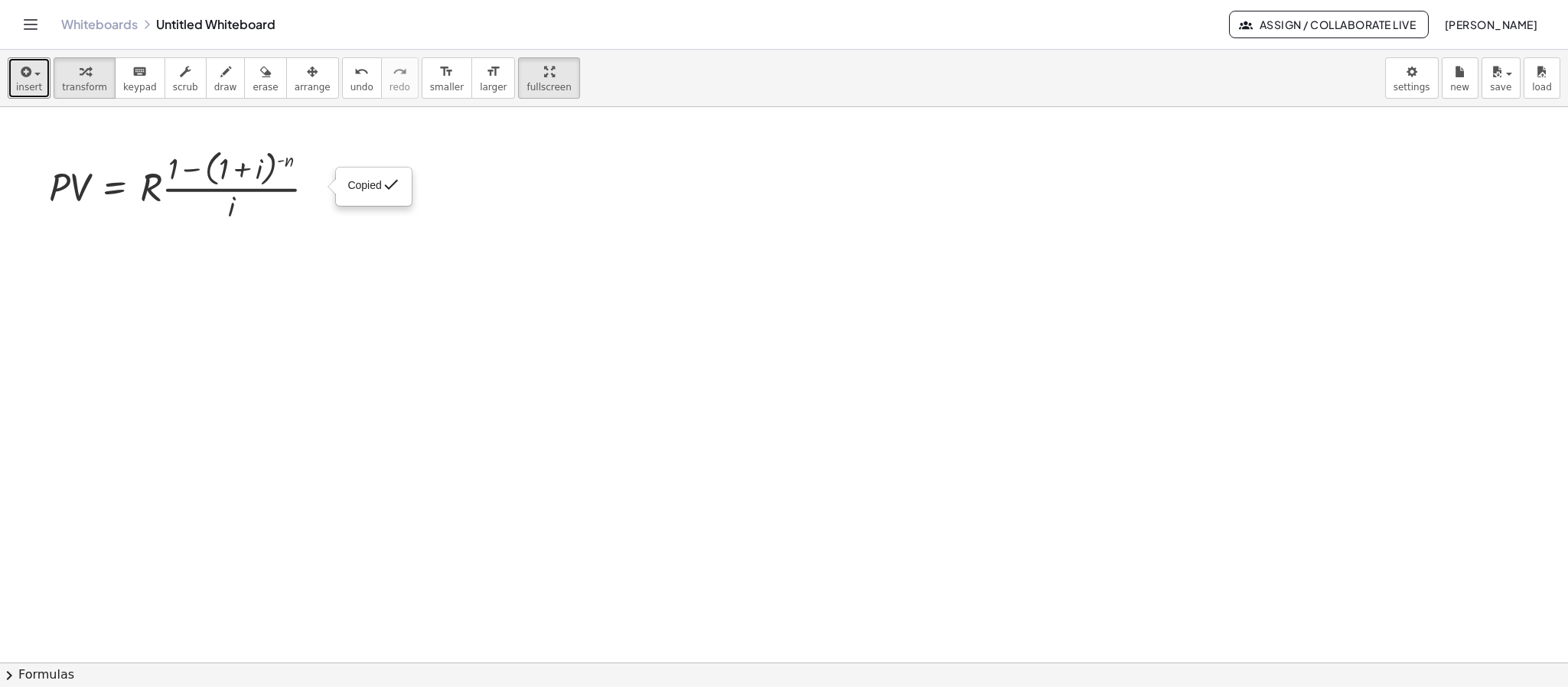
drag, startPoint x: 33, startPoint y: 87, endPoint x: 18, endPoint y: 99, distance: 19.2
click at [26, 85] on span "insert" at bounding box center [29, 87] width 26 height 10
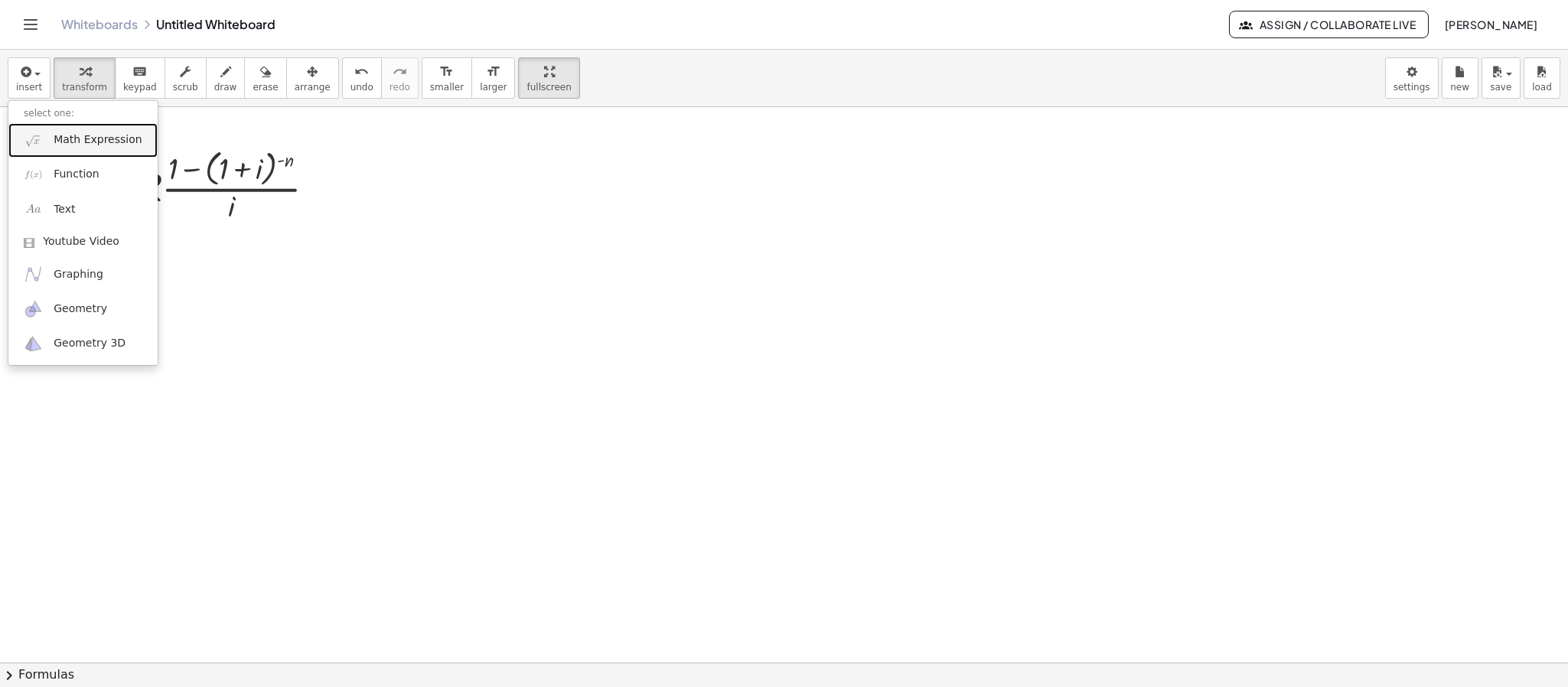
click at [48, 140] on link "Math Expression" at bounding box center [83, 140] width 149 height 35
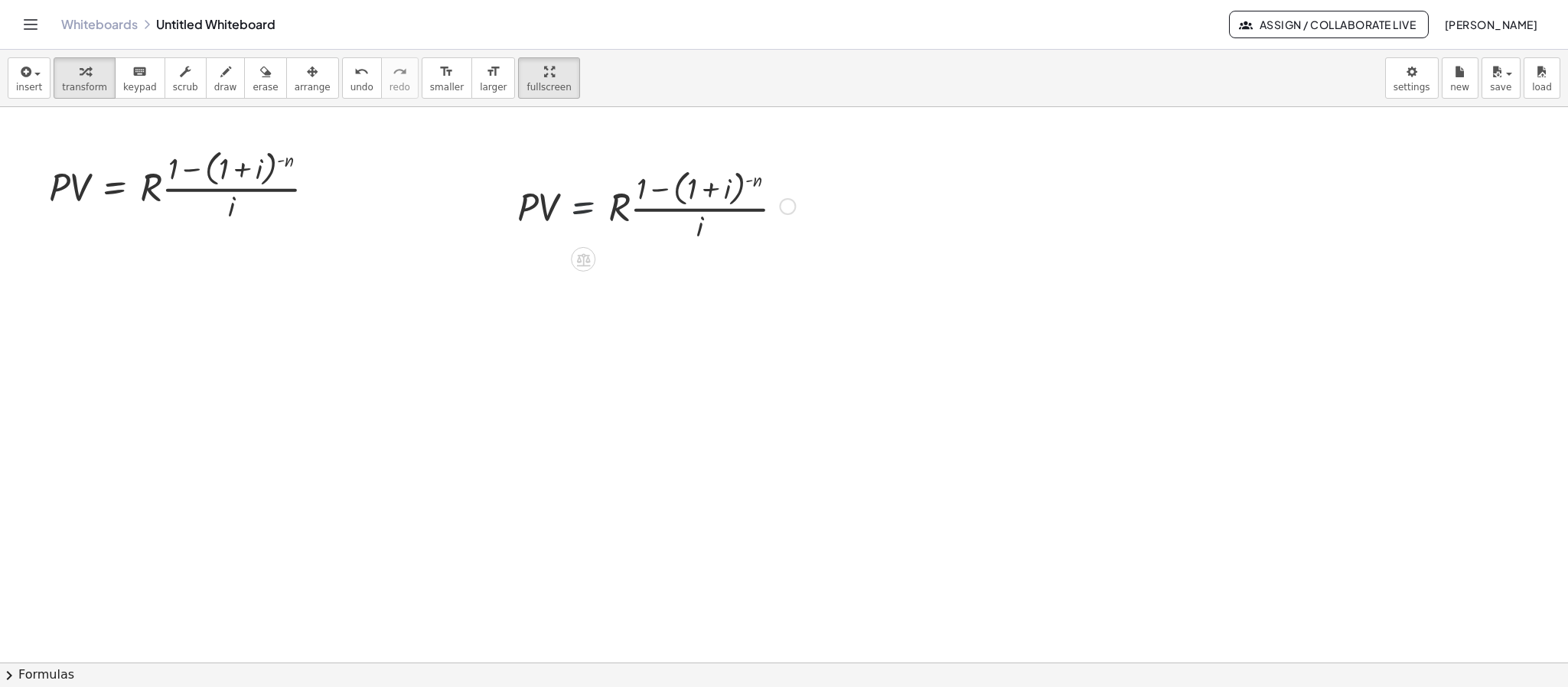
click at [588, 196] on div at bounding box center [656, 205] width 293 height 81
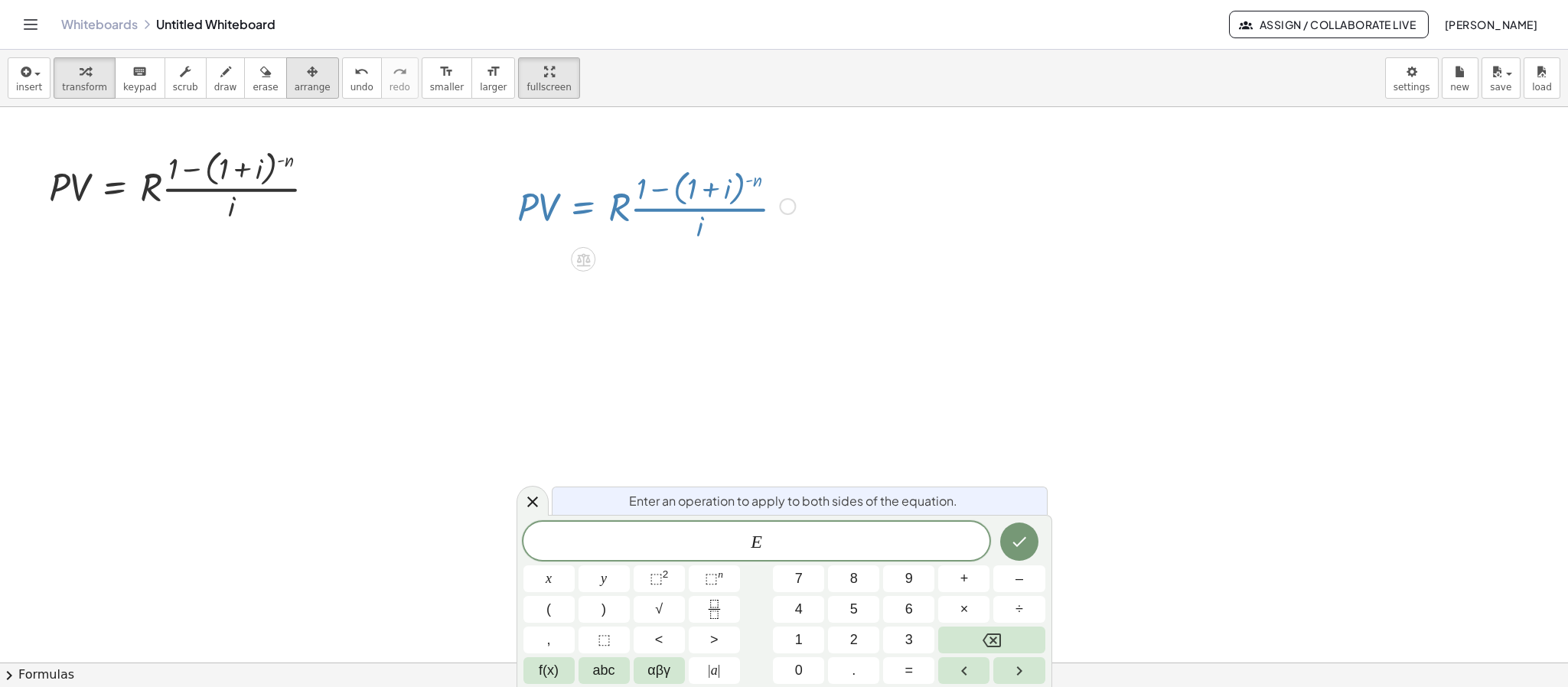
click at [299, 82] on span "arrange" at bounding box center [312, 87] width 36 height 10
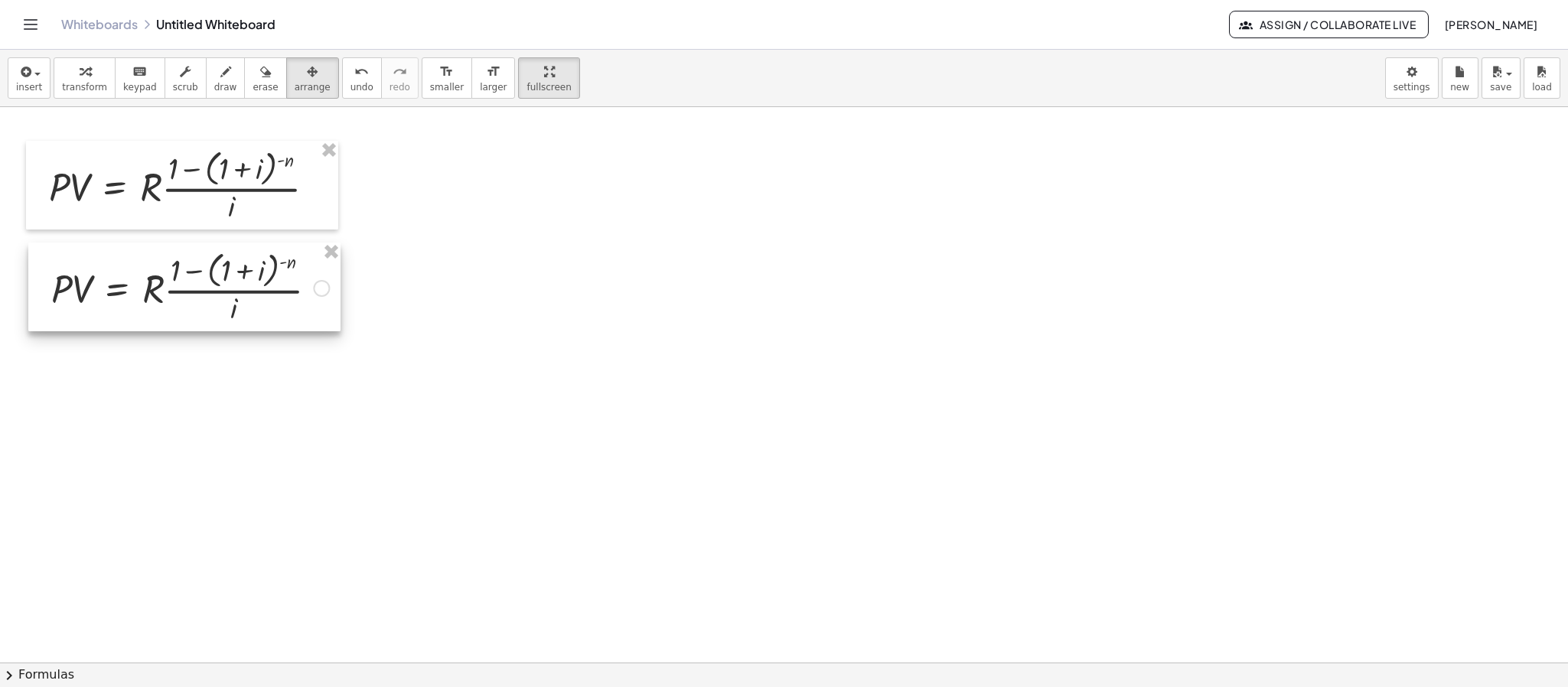
drag, startPoint x: 673, startPoint y: 212, endPoint x: 206, endPoint y: 293, distance: 474.0
click at [206, 293] on div at bounding box center [184, 286] width 312 height 89
drag, startPoint x: 63, startPoint y: 95, endPoint x: 195, endPoint y: 209, distance: 174.4
click at [66, 95] on button "transform" at bounding box center [84, 77] width 62 height 41
click at [317, 292] on div at bounding box center [321, 287] width 17 height 17
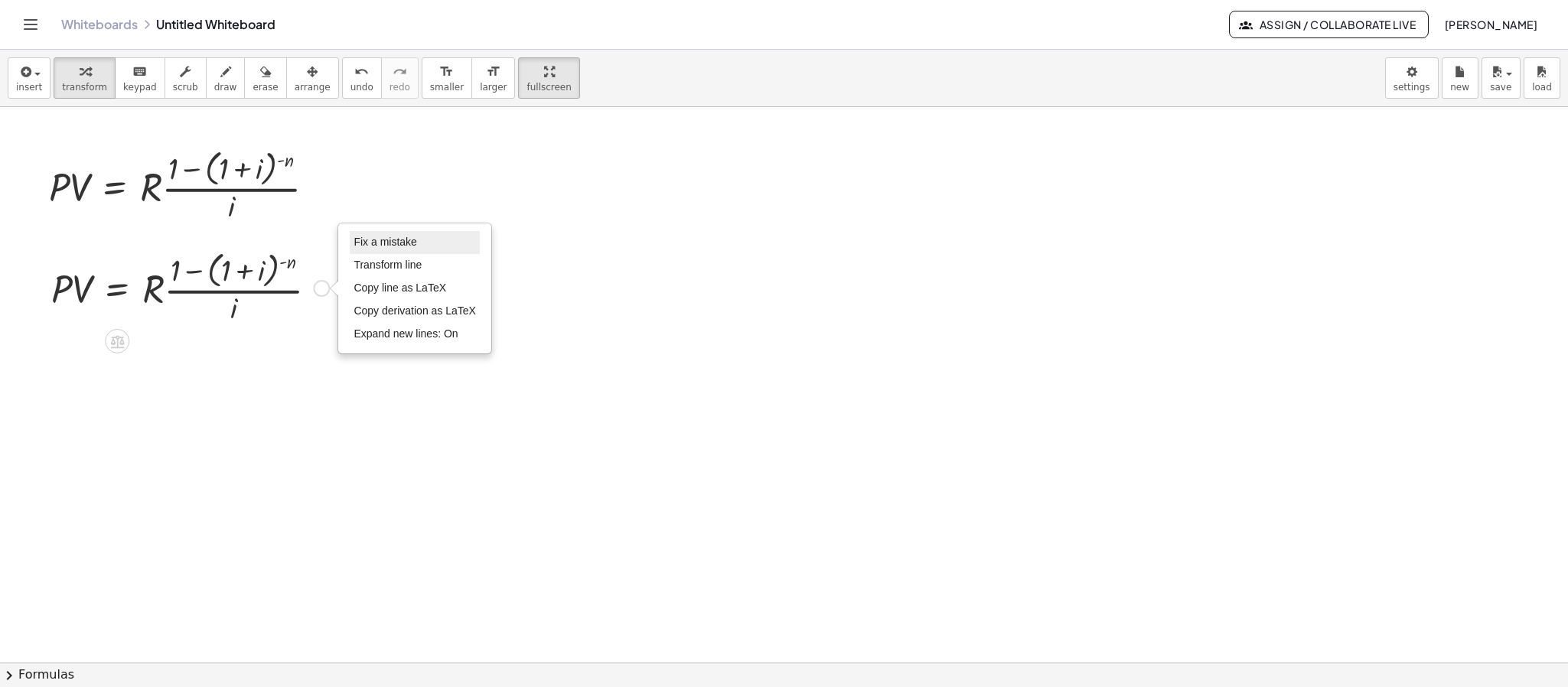
click at [421, 251] on li "Fix a mistake" at bounding box center [414, 242] width 130 height 23
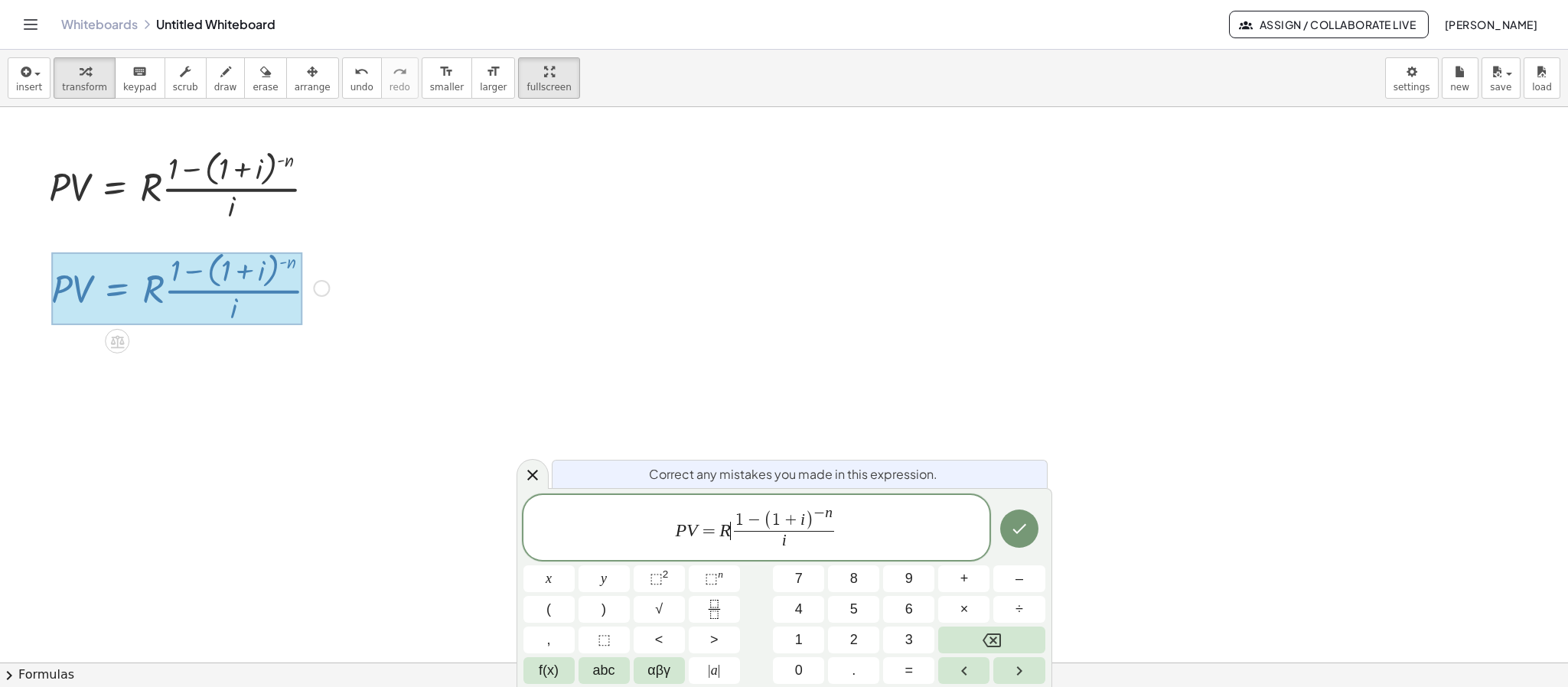
click at [730, 531] on span "P V = R ​ 1 − ( 1 + i ) − n i ​" at bounding box center [757, 529] width 467 height 49
click at [655, 338] on div at bounding box center [1039, 662] width 2079 height 1110
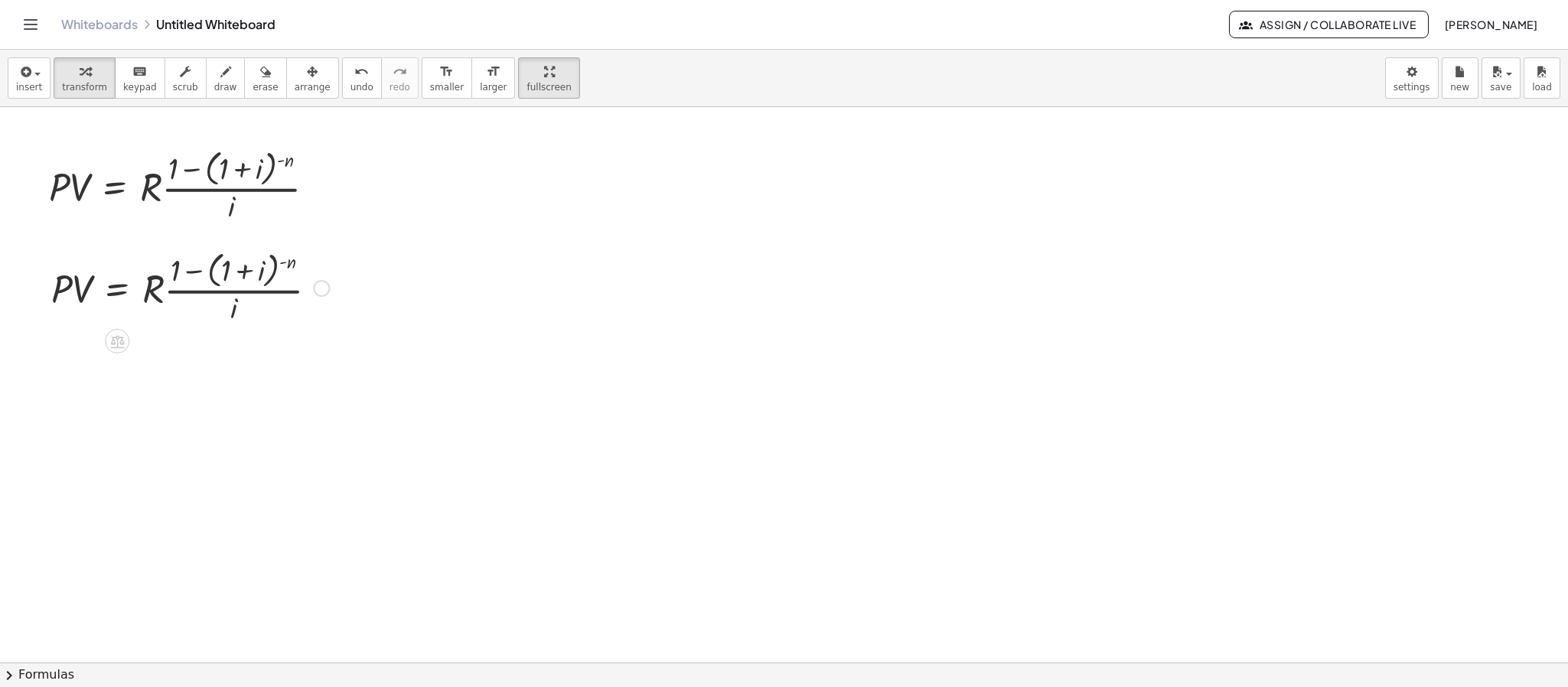
click at [267, 297] on div at bounding box center [190, 286] width 293 height 81
click at [294, 84] on span "arrange" at bounding box center [312, 87] width 36 height 10
click at [261, 287] on div at bounding box center [184, 286] width 312 height 89
click at [91, 78] on div "button" at bounding box center [84, 71] width 45 height 18
click at [221, 189] on div at bounding box center [187, 185] width 293 height 81
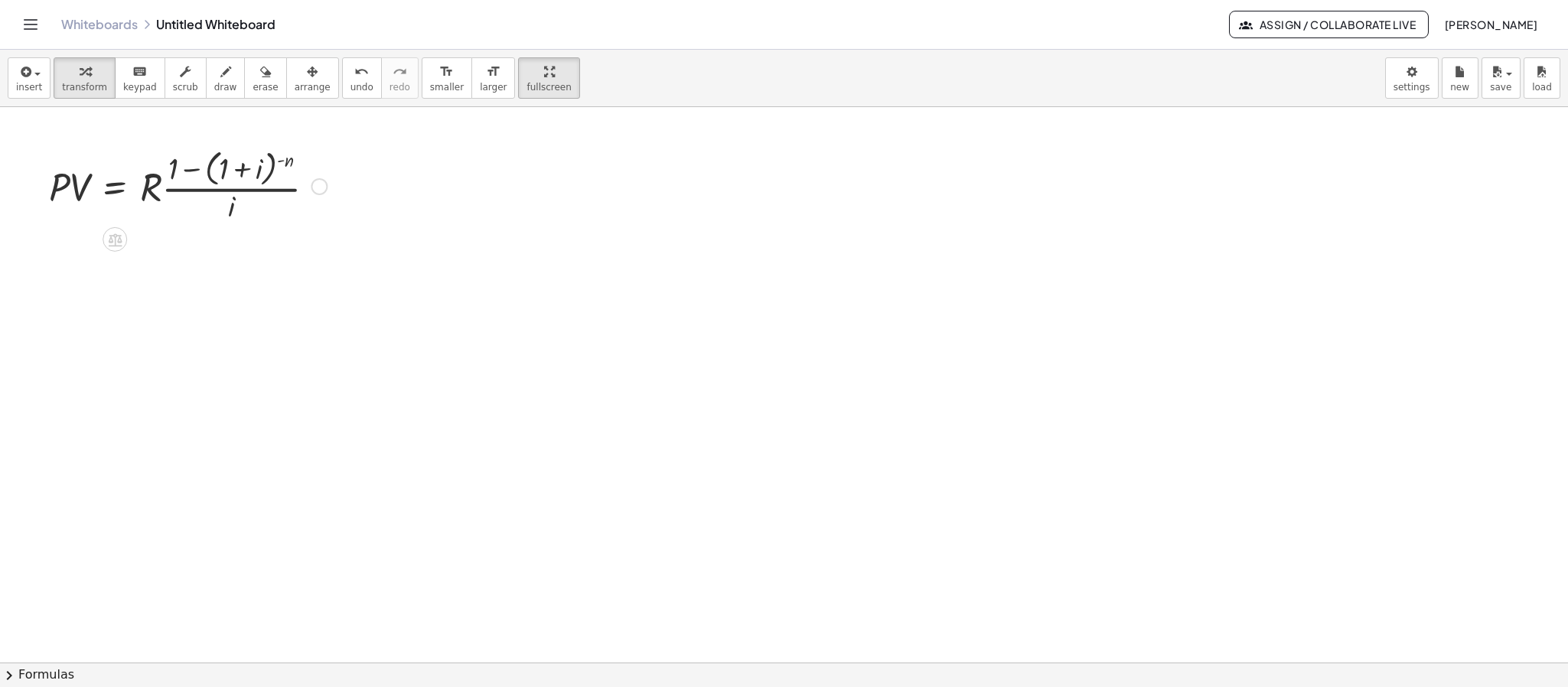
click at [314, 192] on div "Copied done" at bounding box center [319, 186] width 17 height 17
click at [393, 141] on span "Fix a mistake" at bounding box center [382, 140] width 63 height 12
click at [251, 207] on div at bounding box center [1039, 662] width 2079 height 1110
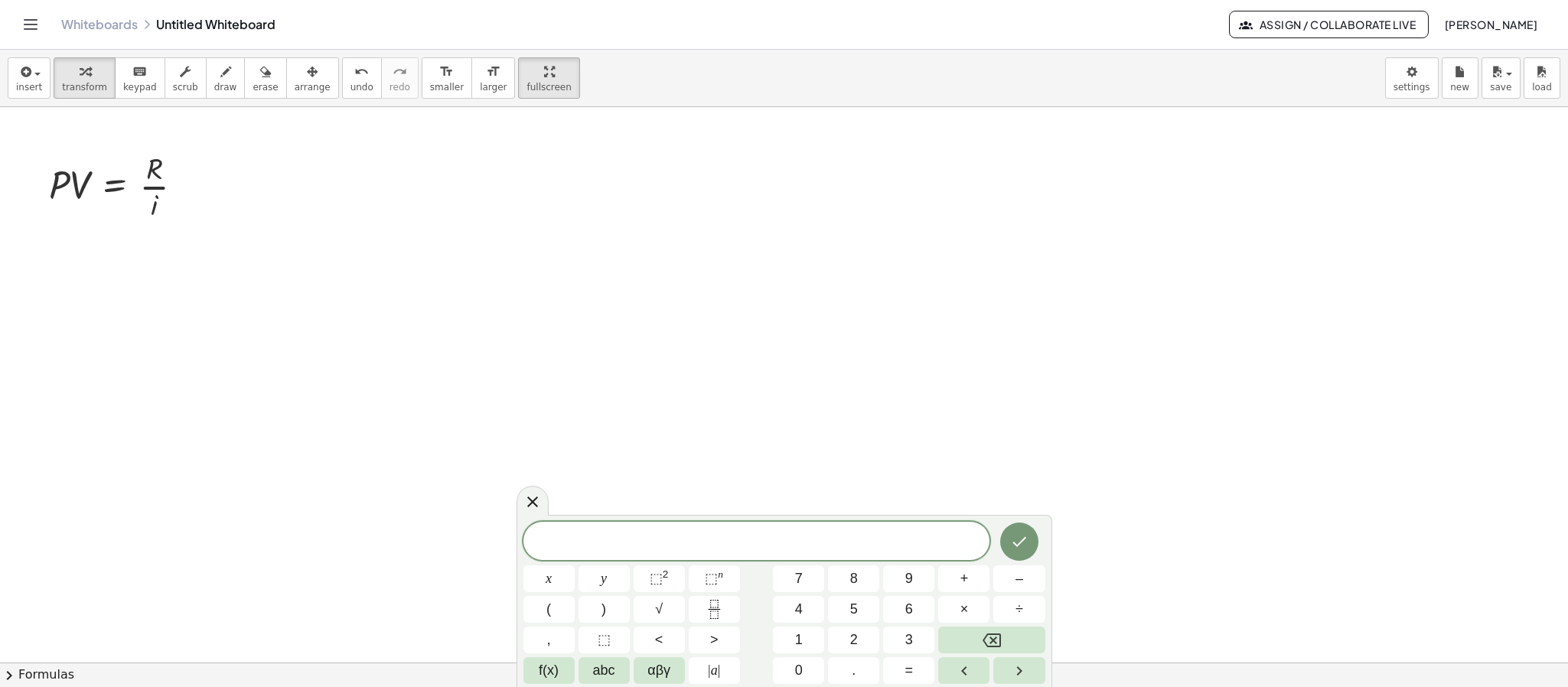
click at [166, 278] on div at bounding box center [1039, 662] width 2079 height 1110
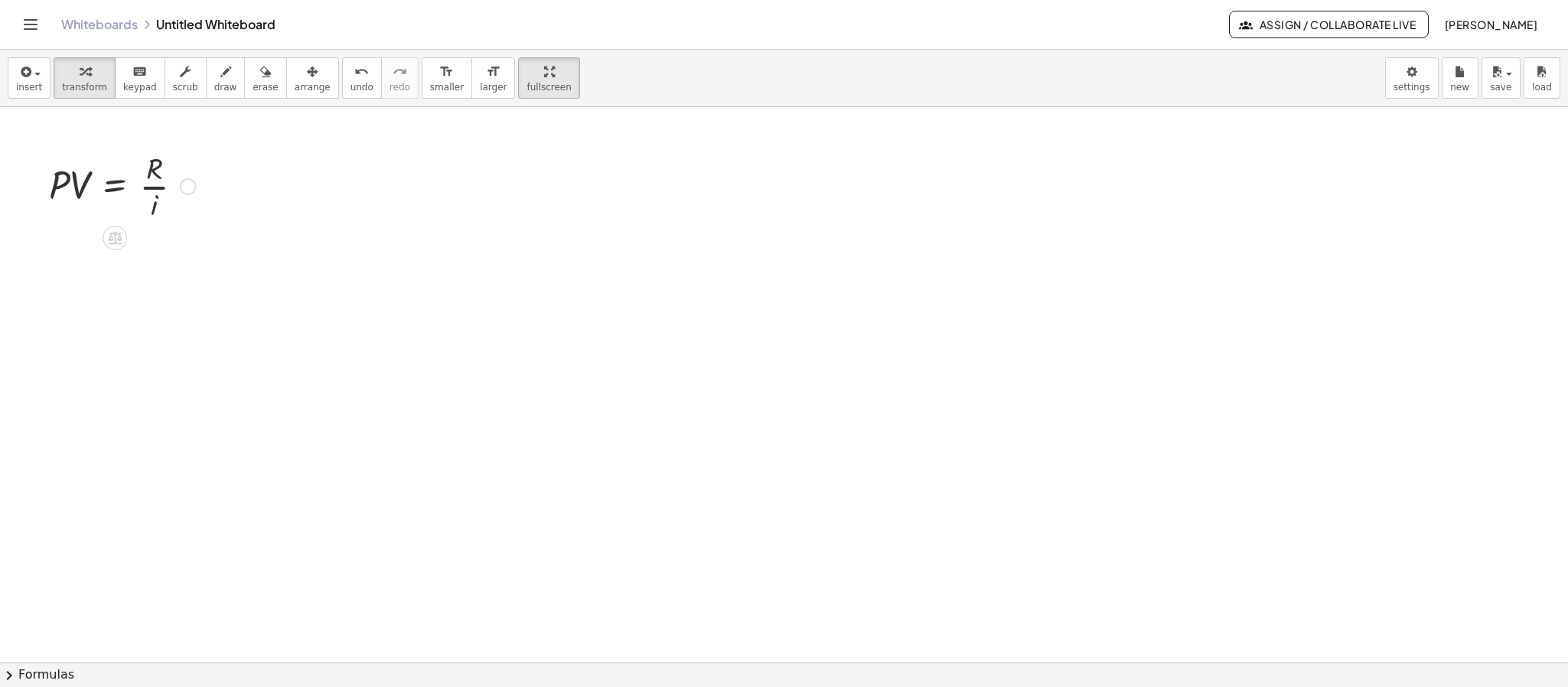
click at [185, 184] on div "Fix a mistake Transform line Copy line as LaTeX Copy derivation as LaTeX Expand…" at bounding box center [187, 187] width 17 height 17
click at [275, 191] on span "Copy line as LaTeX" at bounding box center [267, 185] width 92 height 12
click at [25, 81] on icon "button" at bounding box center [24, 71] width 14 height 18
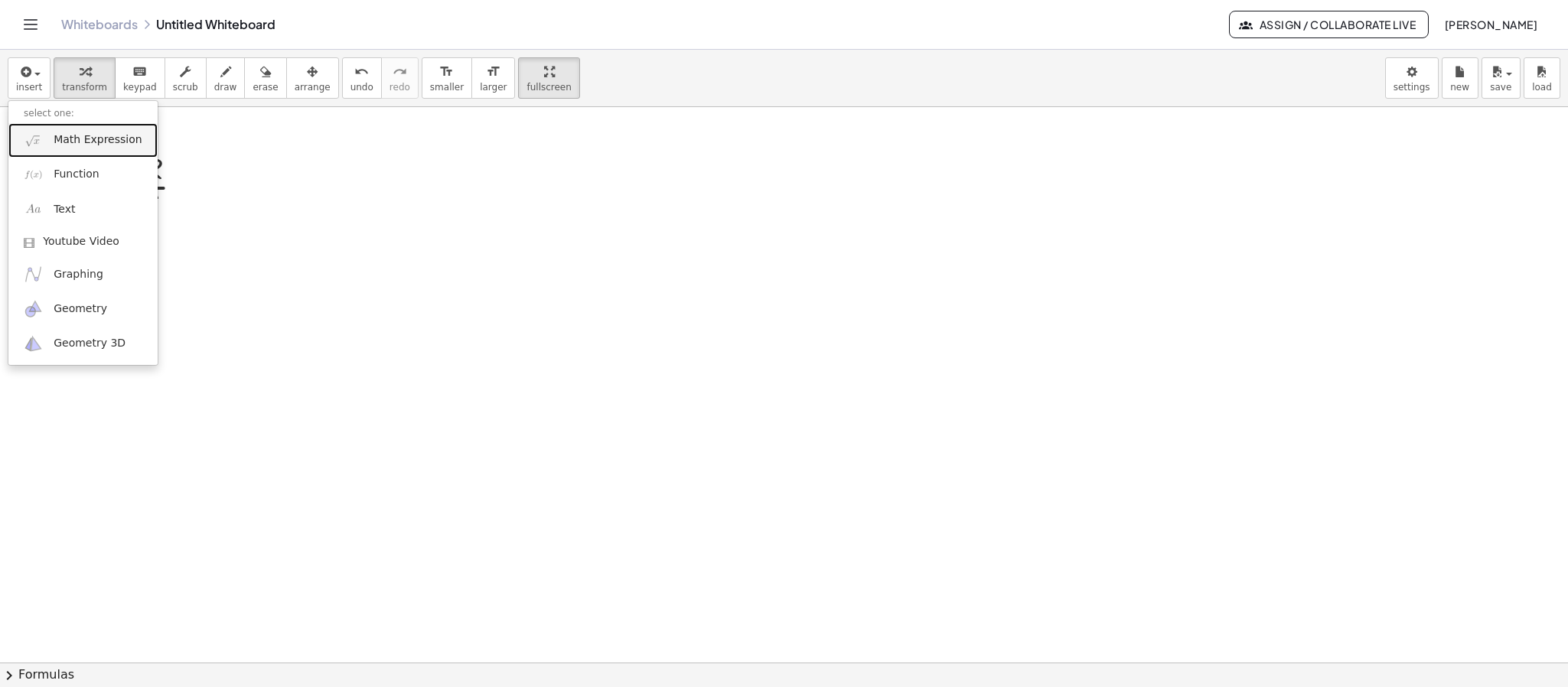
click at [60, 152] on link "Math Expression" at bounding box center [83, 140] width 149 height 35
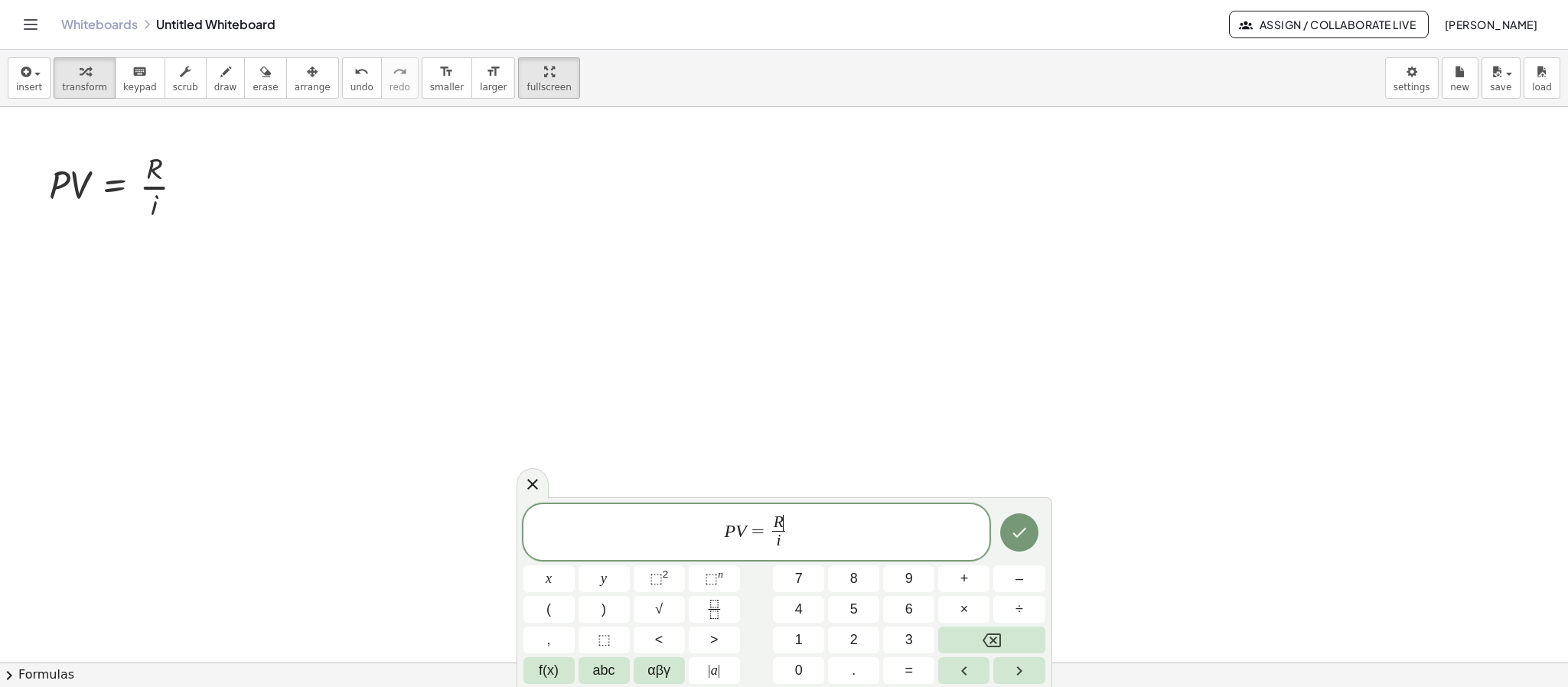
click at [785, 517] on span "R ​ i ​" at bounding box center [778, 533] width 20 height 37
click at [787, 539] on span "i ​" at bounding box center [778, 542] width 71 height 21
click at [1013, 537] on icon "Done" at bounding box center [1018, 532] width 18 height 18
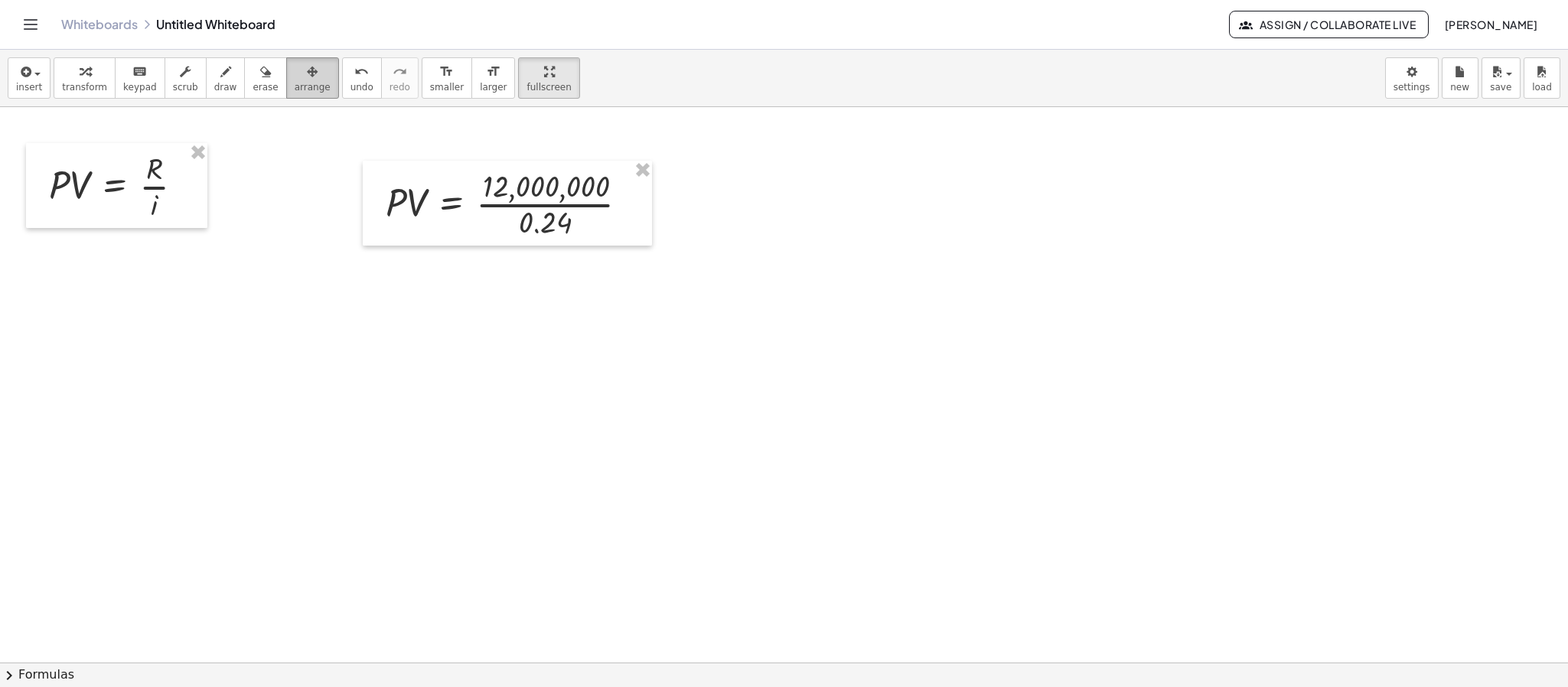
click at [287, 85] on button "arrange" at bounding box center [313, 77] width 53 height 41
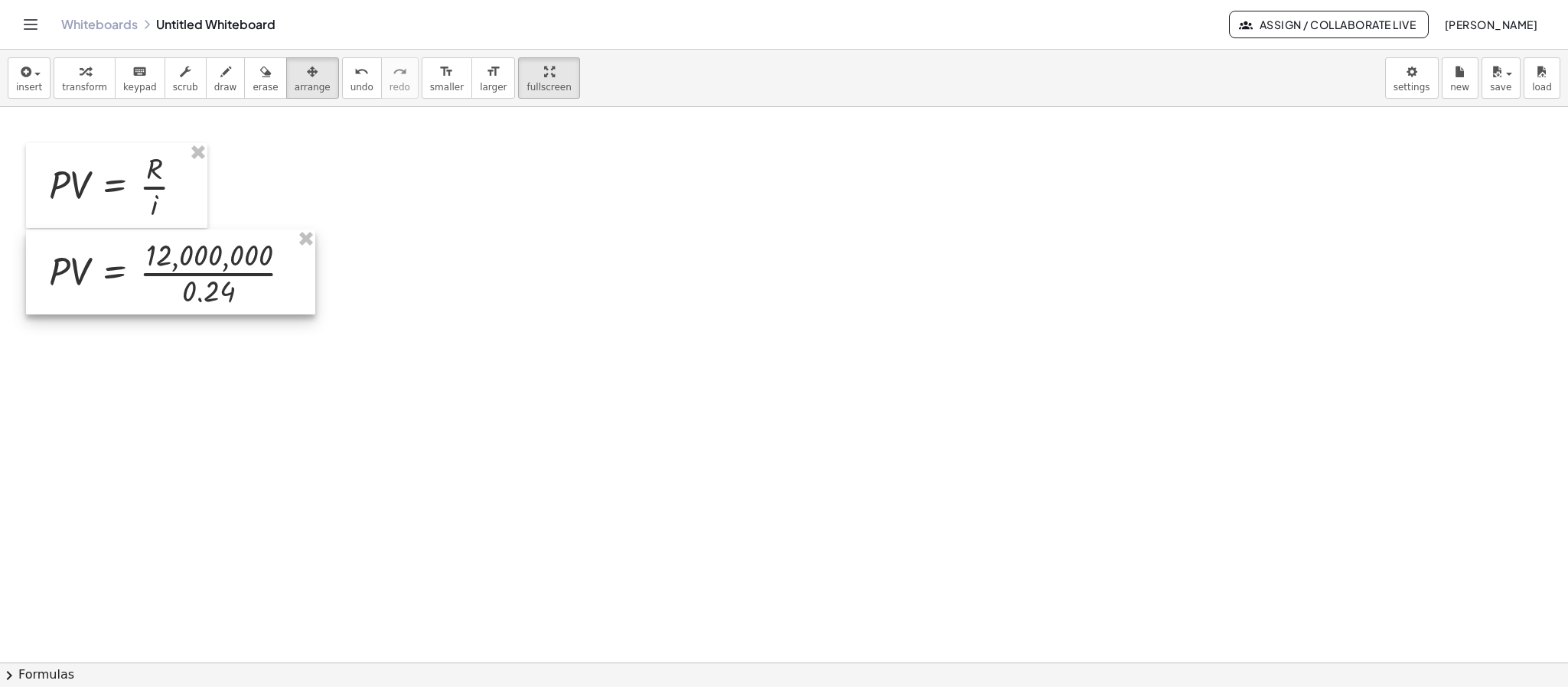
drag, startPoint x: 411, startPoint y: 189, endPoint x: 74, endPoint y: 258, distance: 344.0
click at [74, 258] on div at bounding box center [171, 272] width 289 height 84
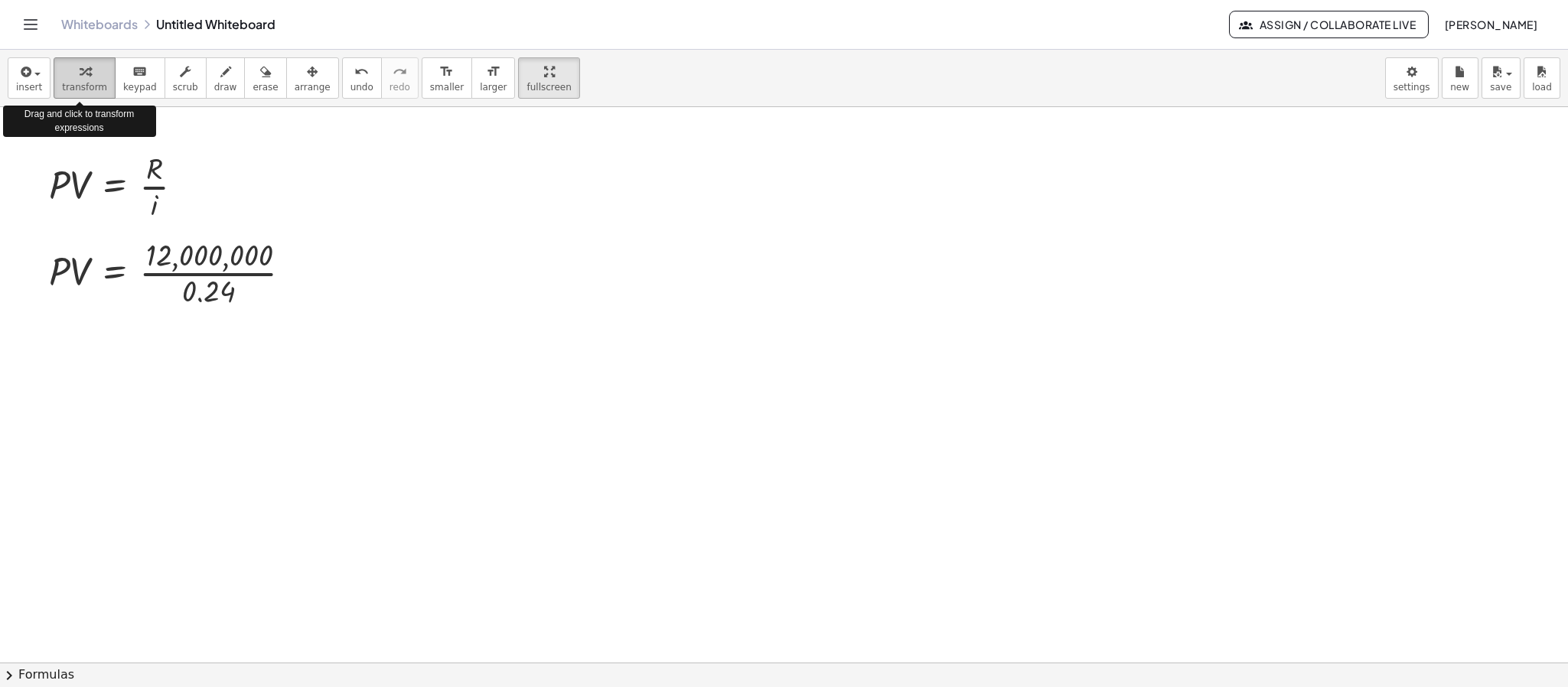
click at [87, 88] on span "transform" at bounding box center [84, 87] width 45 height 10
click at [195, 269] on div at bounding box center [176, 272] width 270 height 77
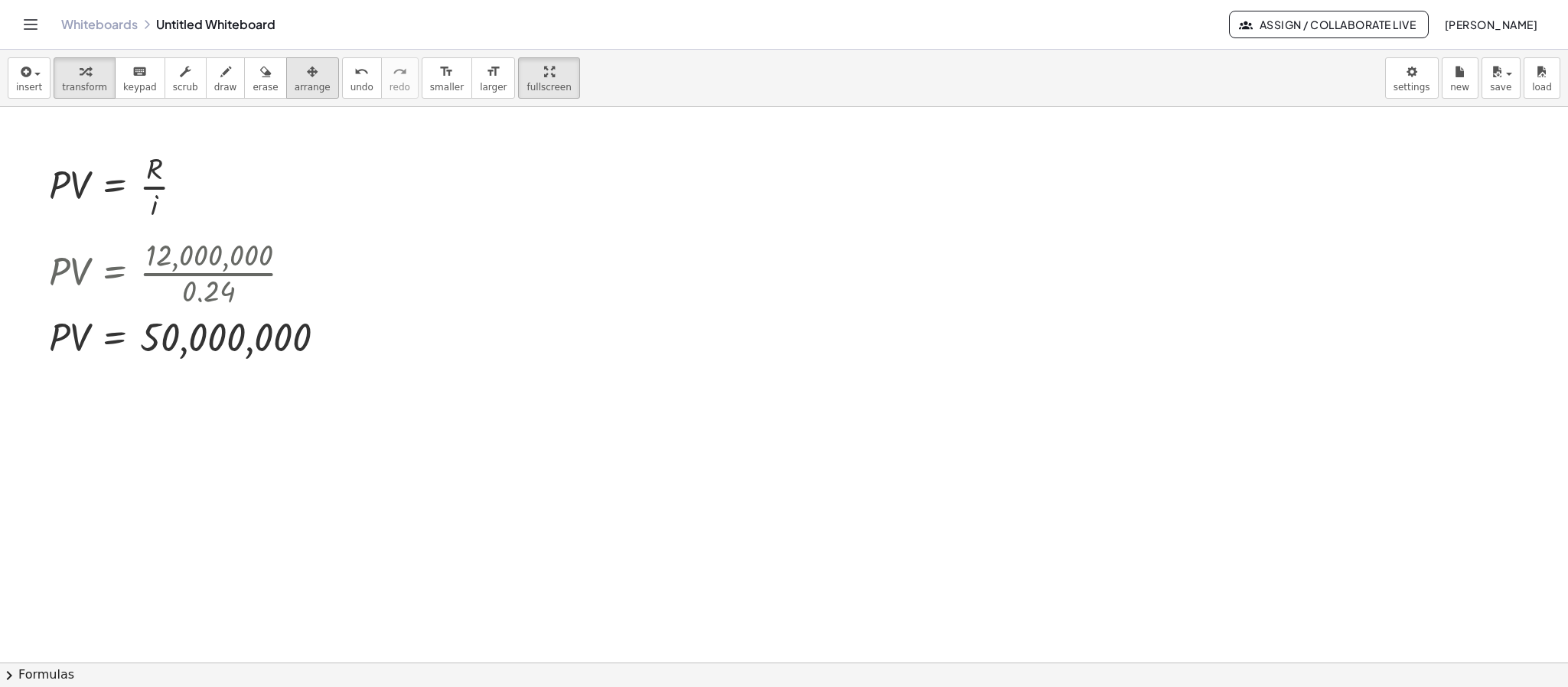
click at [294, 76] on div "button" at bounding box center [312, 71] width 36 height 18
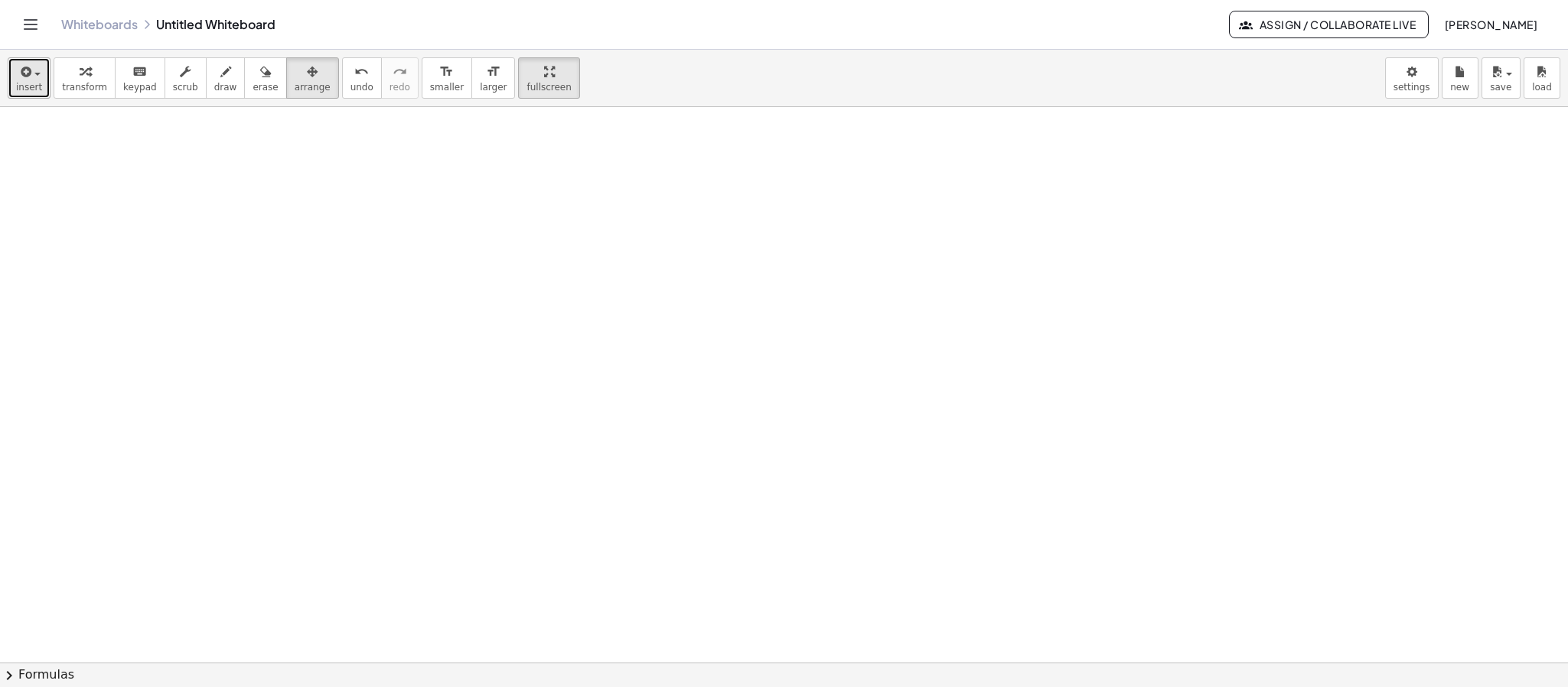
click at [30, 84] on span "insert" at bounding box center [29, 87] width 26 height 10
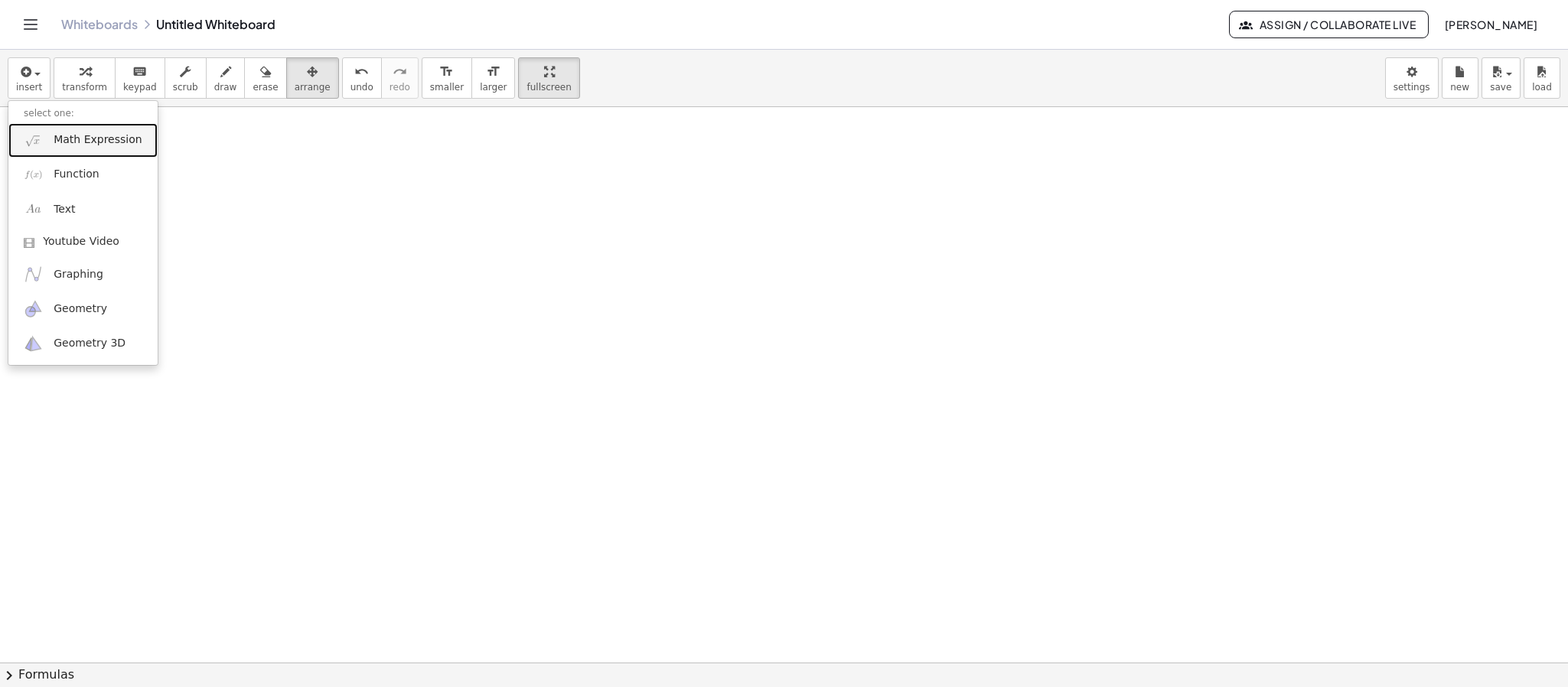
click at [74, 152] on link "Math Expression" at bounding box center [83, 140] width 149 height 35
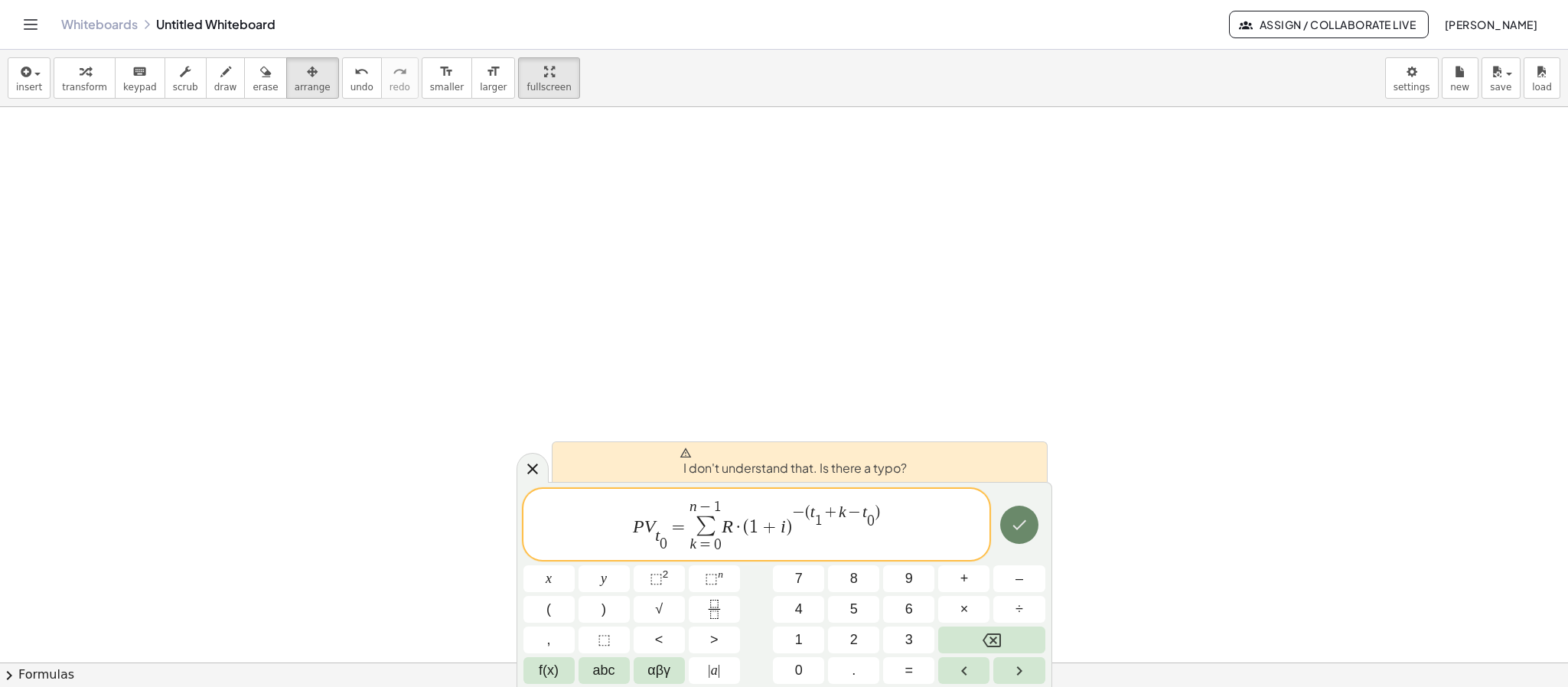
click at [1015, 529] on icon "Done" at bounding box center [1018, 524] width 18 height 18
click at [1015, 528] on icon "Done" at bounding box center [1019, 524] width 14 height 10
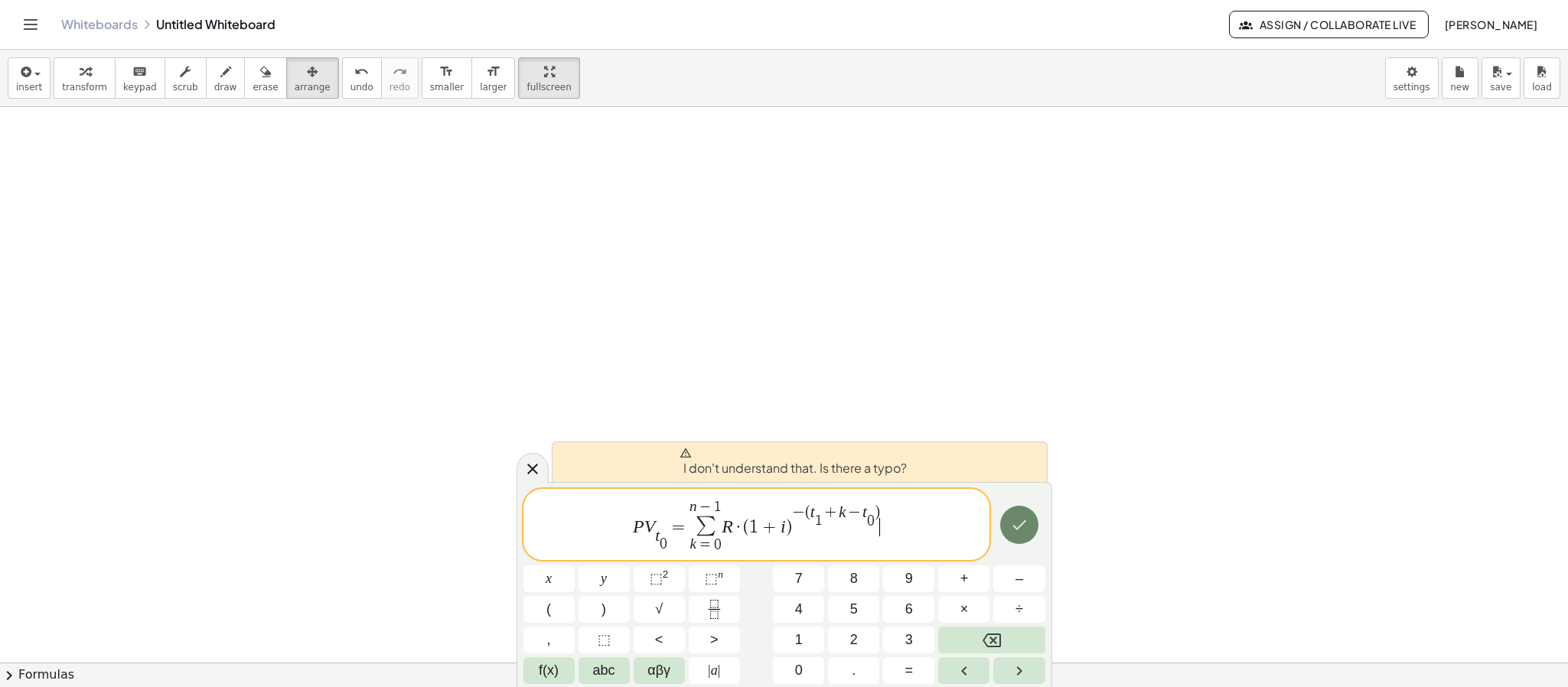
click at [1017, 526] on icon "Done" at bounding box center [1018, 524] width 18 height 18
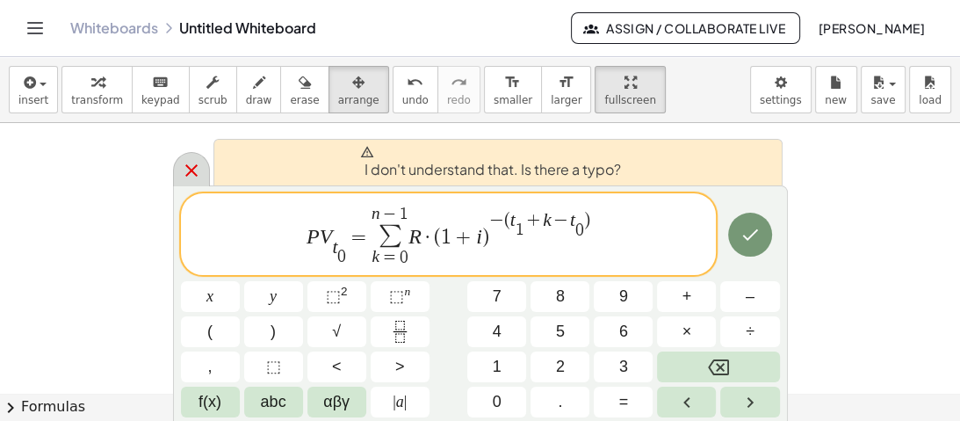
click at [179, 184] on div at bounding box center [191, 169] width 37 height 34
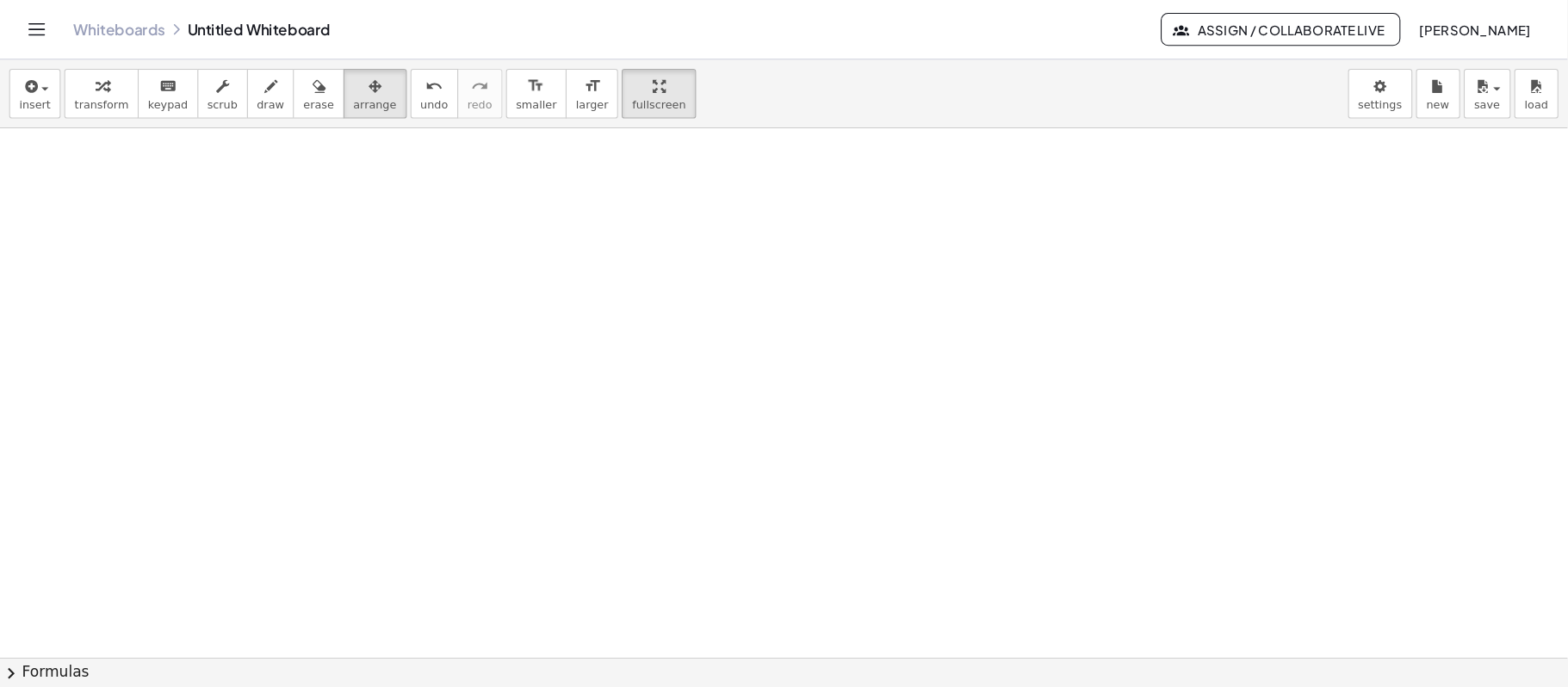
scroll to position [69, 0]
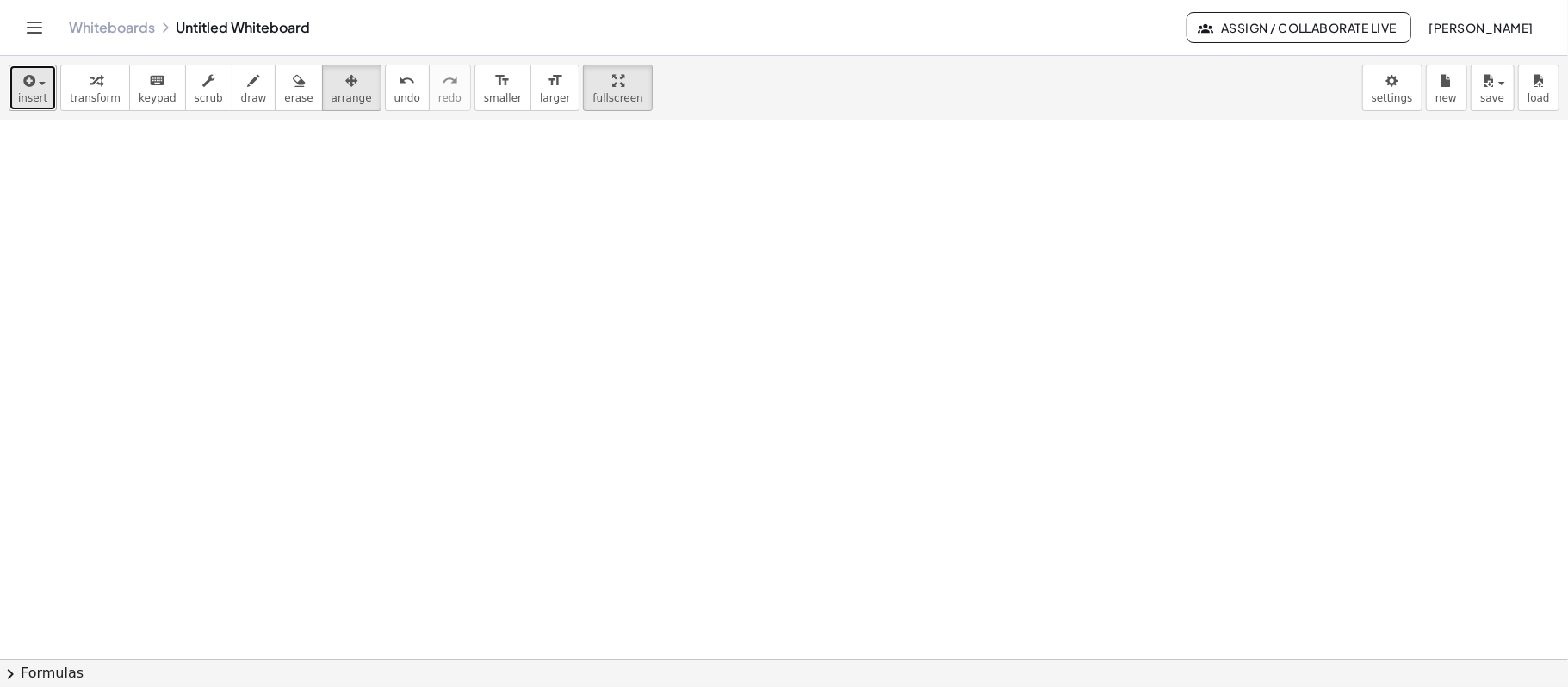
click at [20, 80] on icon "button" at bounding box center [27, 80] width 16 height 21
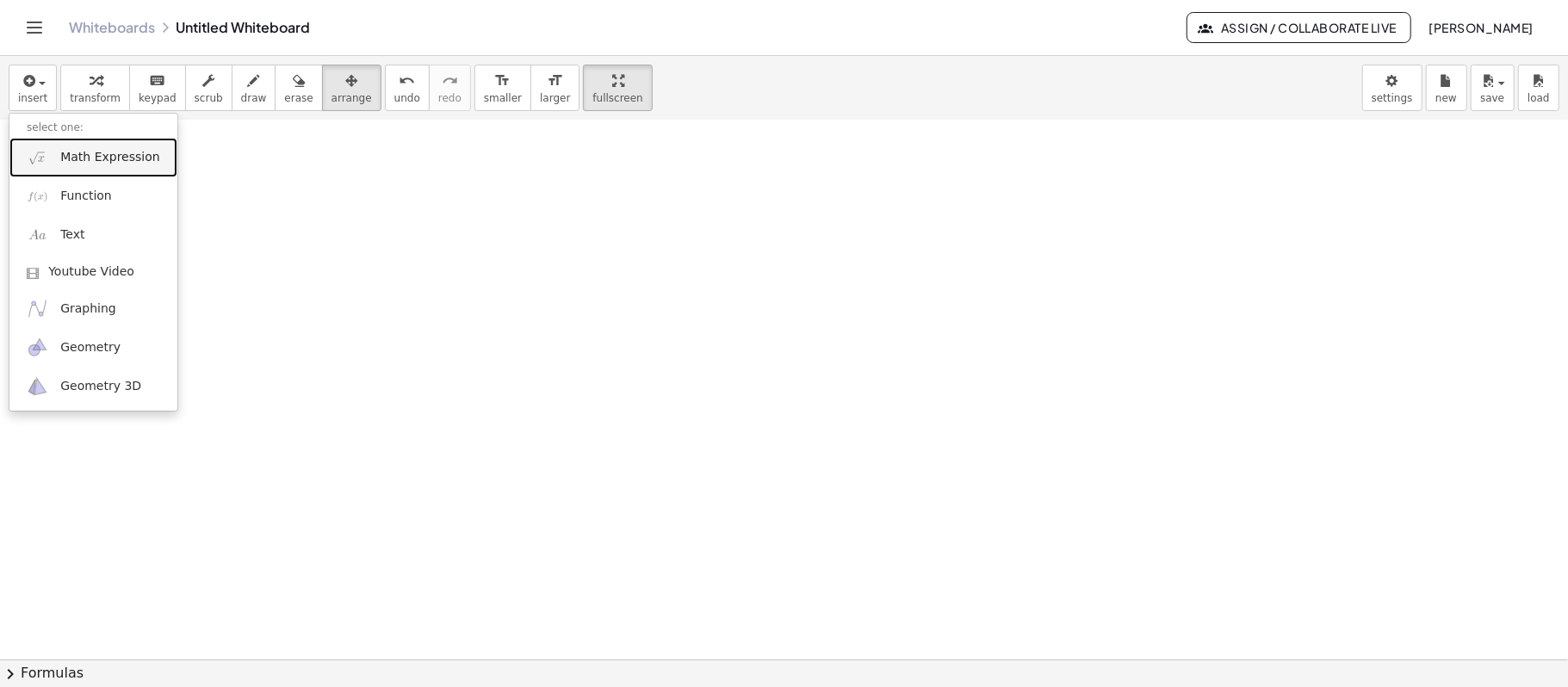
click at [62, 156] on span "Math Expression" at bounding box center [109, 158] width 99 height 18
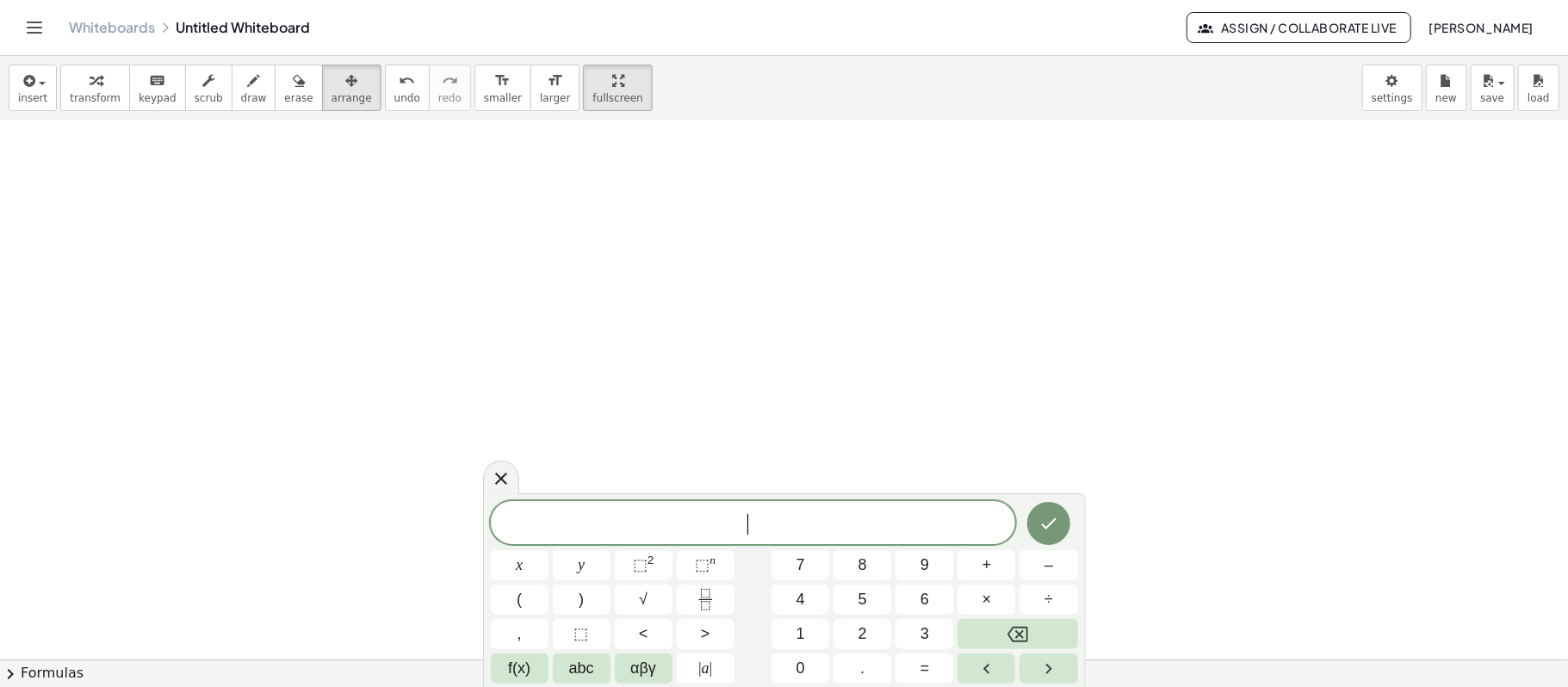
click at [638, 520] on span "​" at bounding box center [754, 524] width 525 height 25
click at [920, 516] on span at bounding box center [754, 523] width 525 height 25
click at [808, 555] on button "7" at bounding box center [800, 564] width 58 height 30
drag, startPoint x: 839, startPoint y: 525, endPoint x: 1422, endPoint y: 319, distance: 618.3
click at [1422, 319] on div at bounding box center [1169, 675] width 2339 height 1248
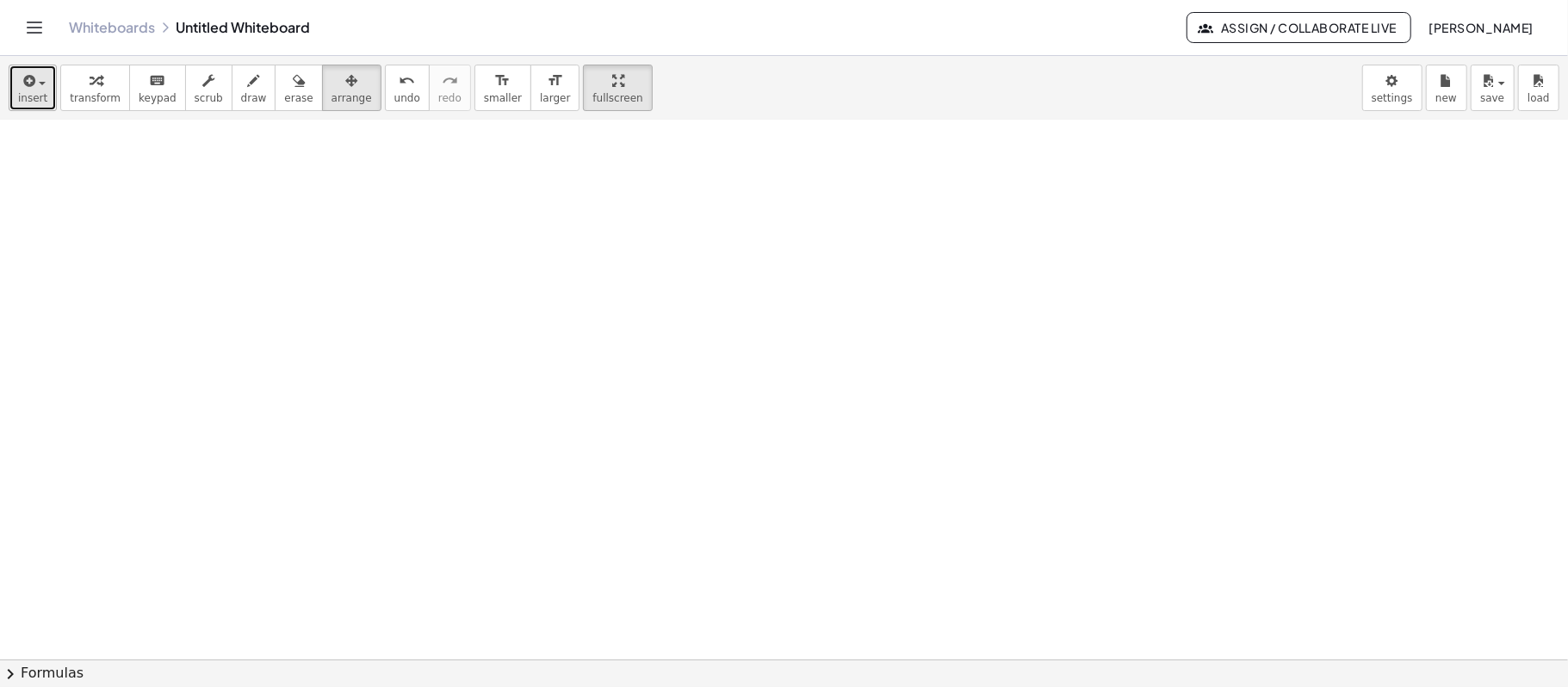
drag, startPoint x: 19, startPoint y: 83, endPoint x: 22, endPoint y: 102, distance: 19.2
click at [21, 83] on icon "button" at bounding box center [27, 80] width 16 height 21
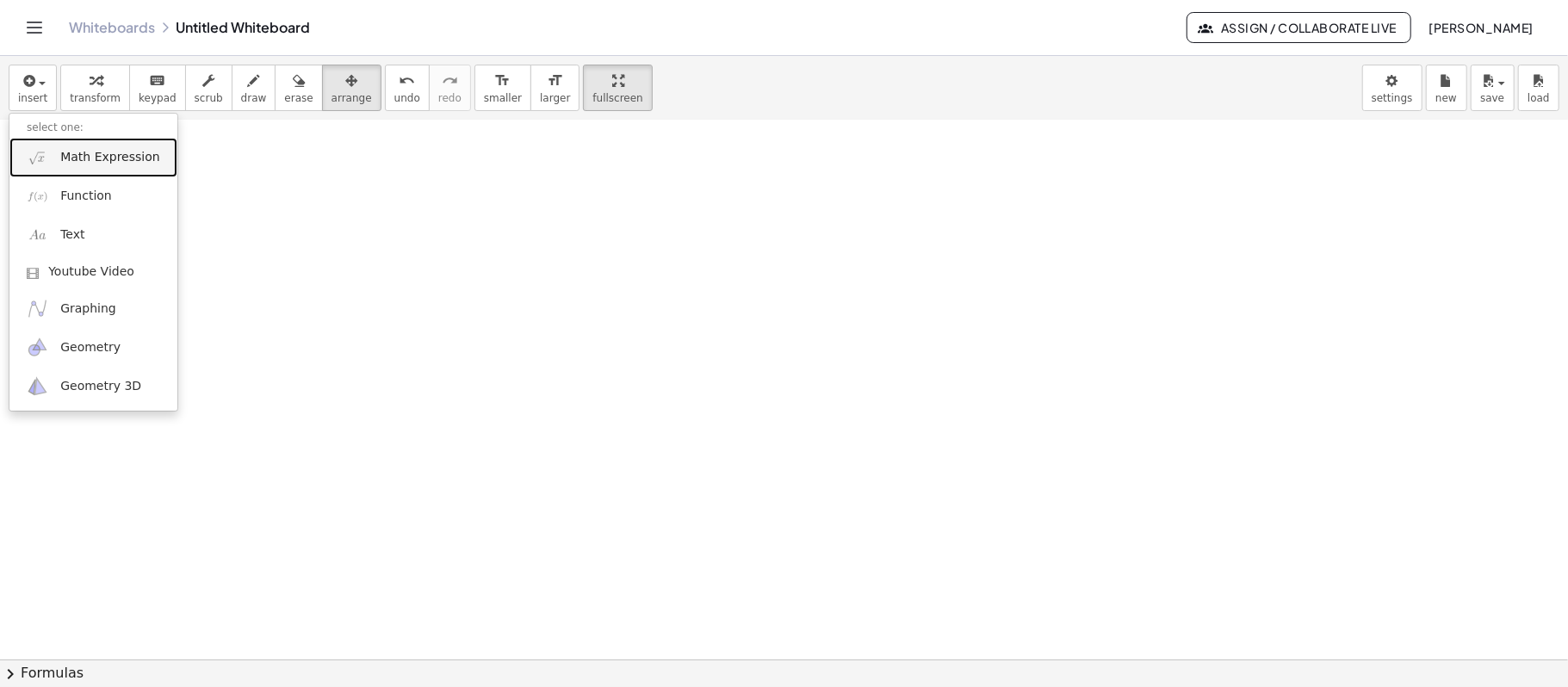
click at [67, 157] on span "Math Expression" at bounding box center [109, 158] width 99 height 18
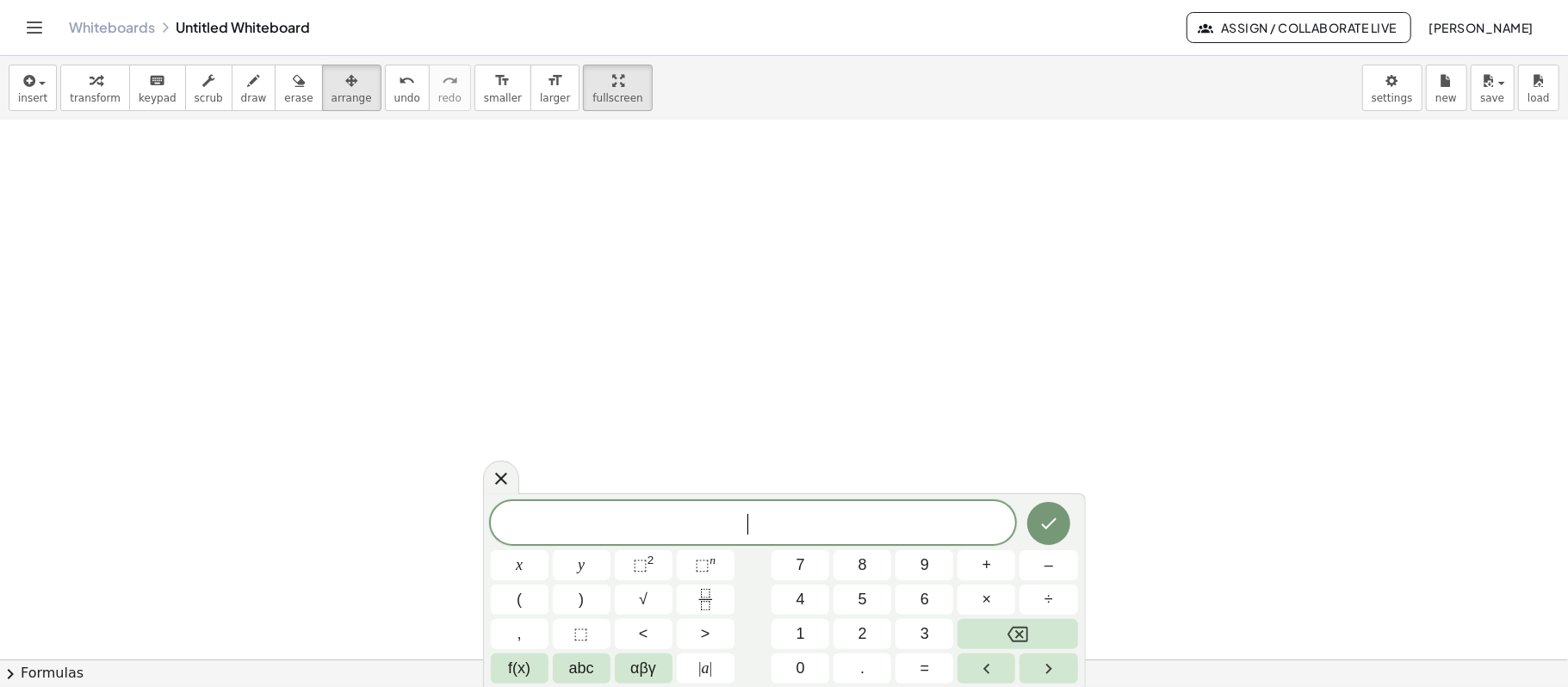
click at [771, 523] on span "​" at bounding box center [754, 524] width 525 height 25
click at [669, 523] on span at bounding box center [754, 523] width 525 height 25
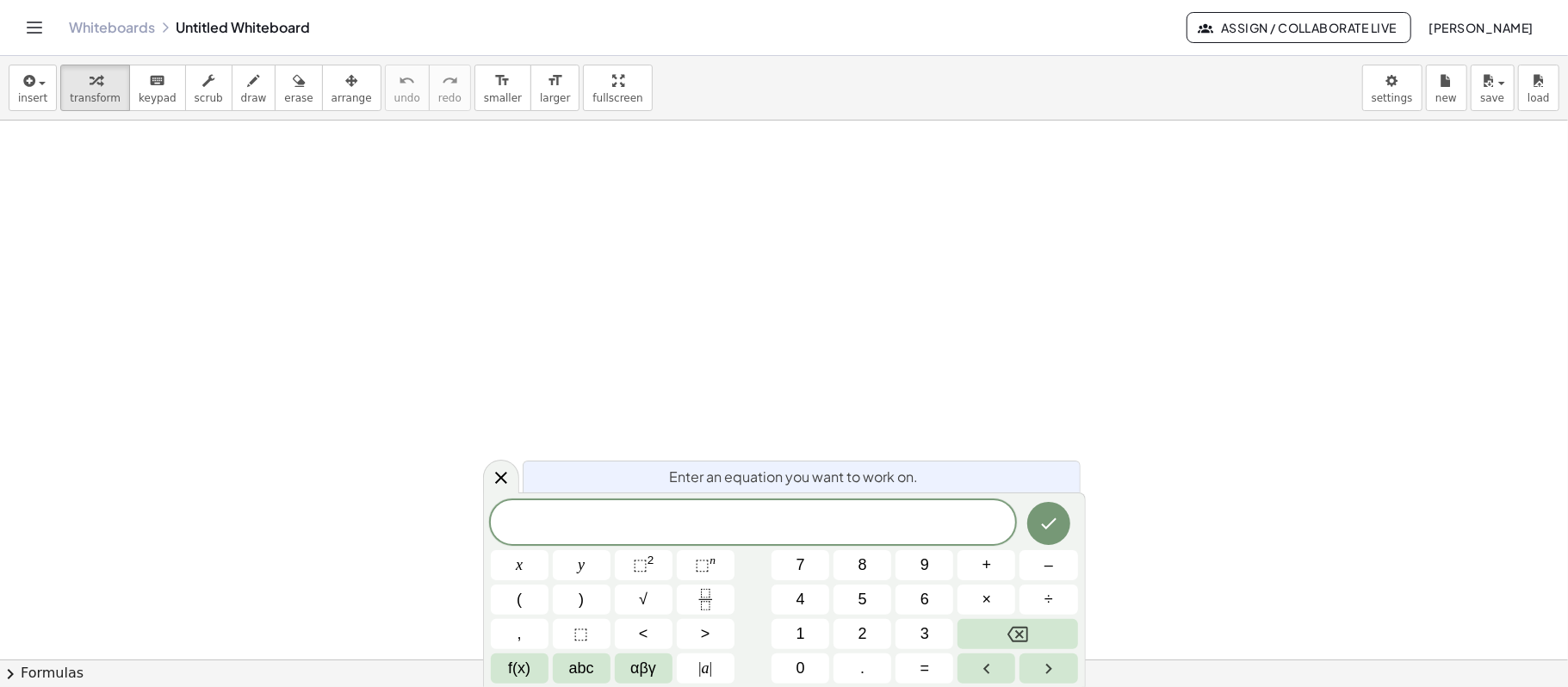
click at [947, 530] on span at bounding box center [754, 523] width 525 height 25
click at [782, 505] on div "​" at bounding box center [754, 522] width 525 height 43
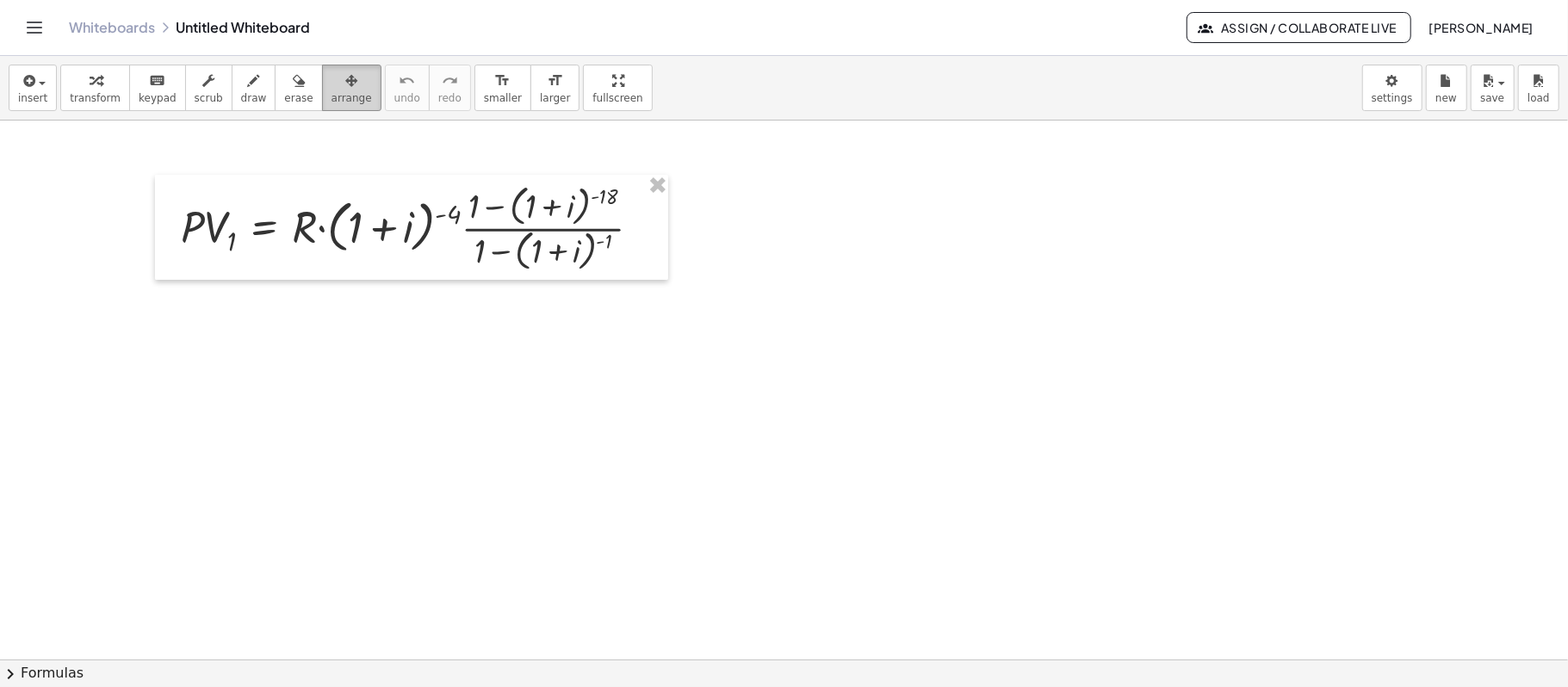
click at [322, 100] on button "arrange" at bounding box center [352, 87] width 60 height 46
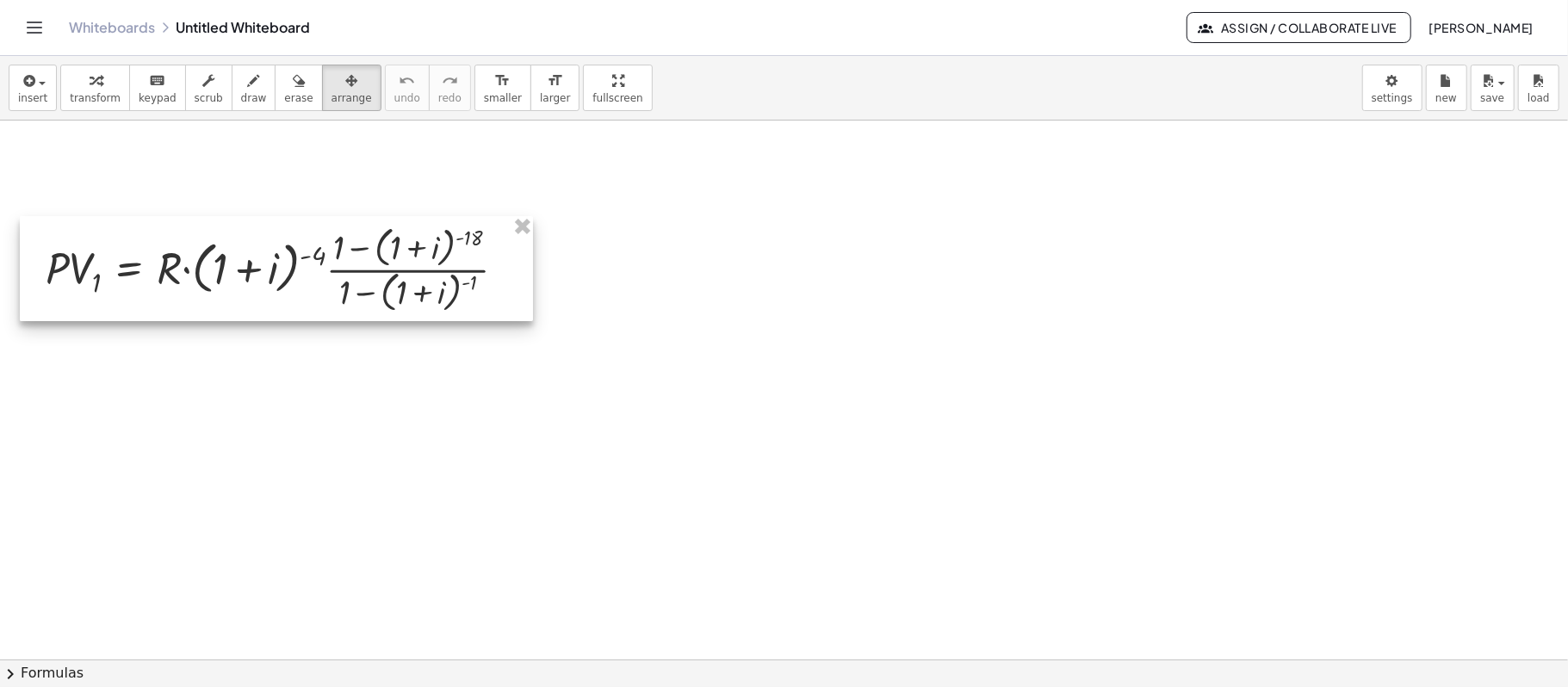
drag, startPoint x: 428, startPoint y: 221, endPoint x: 293, endPoint y: 263, distance: 141.4
click at [293, 263] on div at bounding box center [276, 268] width 514 height 104
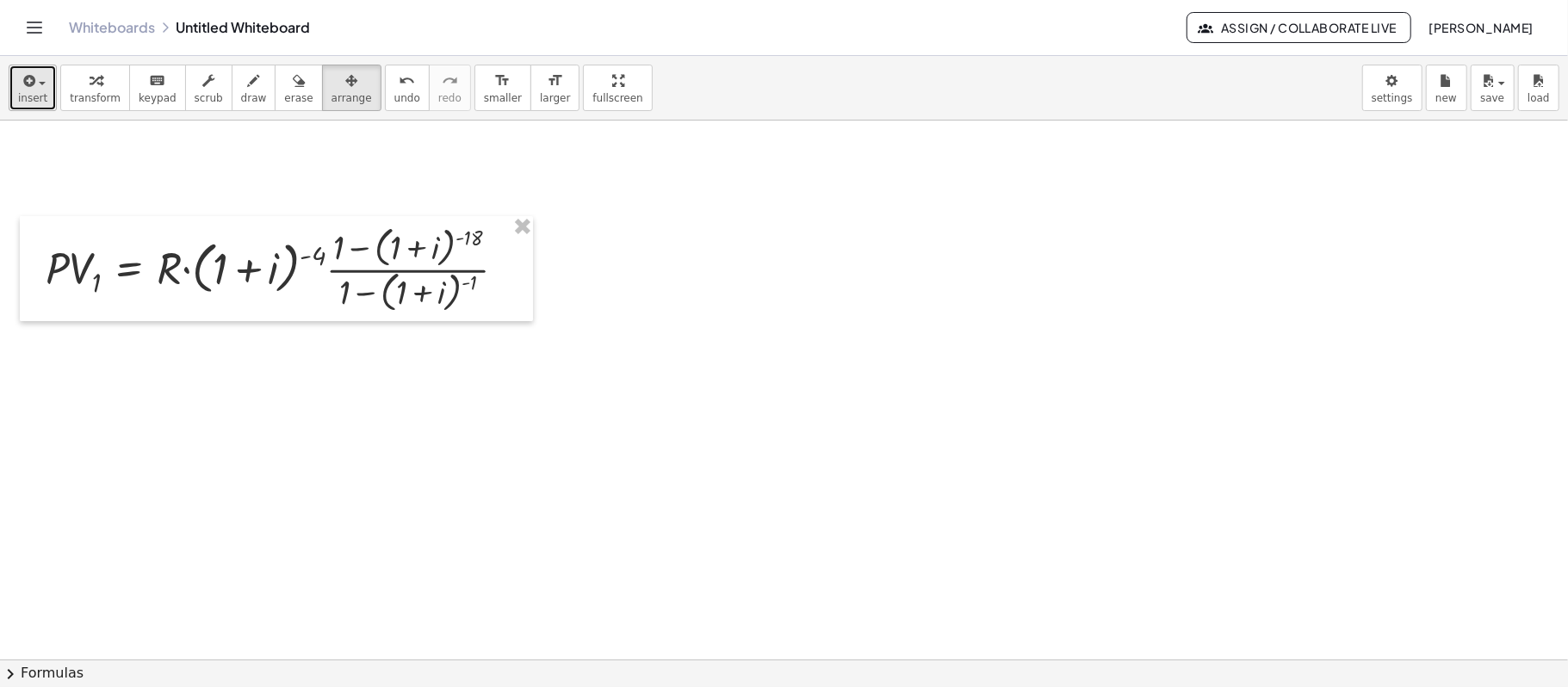
click at [48, 97] on button "insert" at bounding box center [32, 87] width 48 height 46
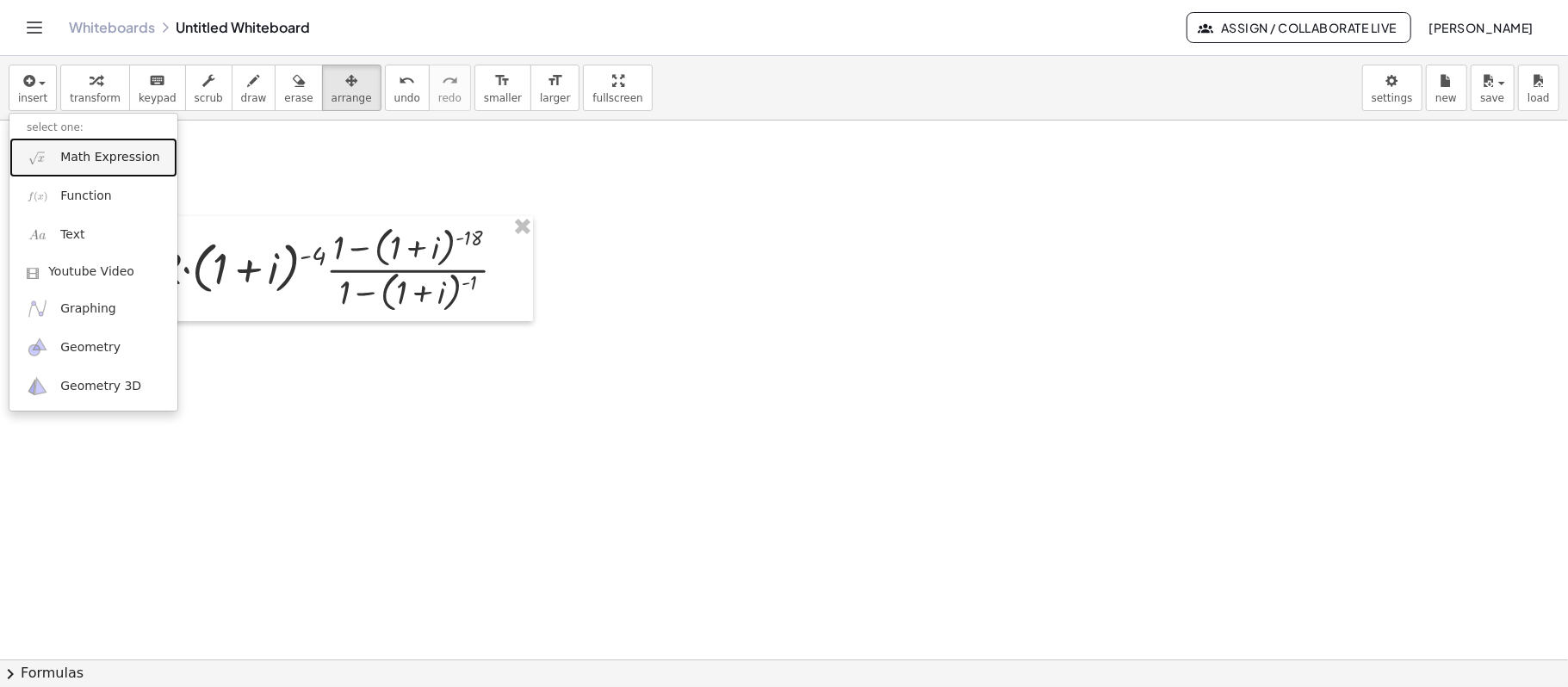
click at [101, 166] on span "Math Expression" at bounding box center [109, 158] width 99 height 18
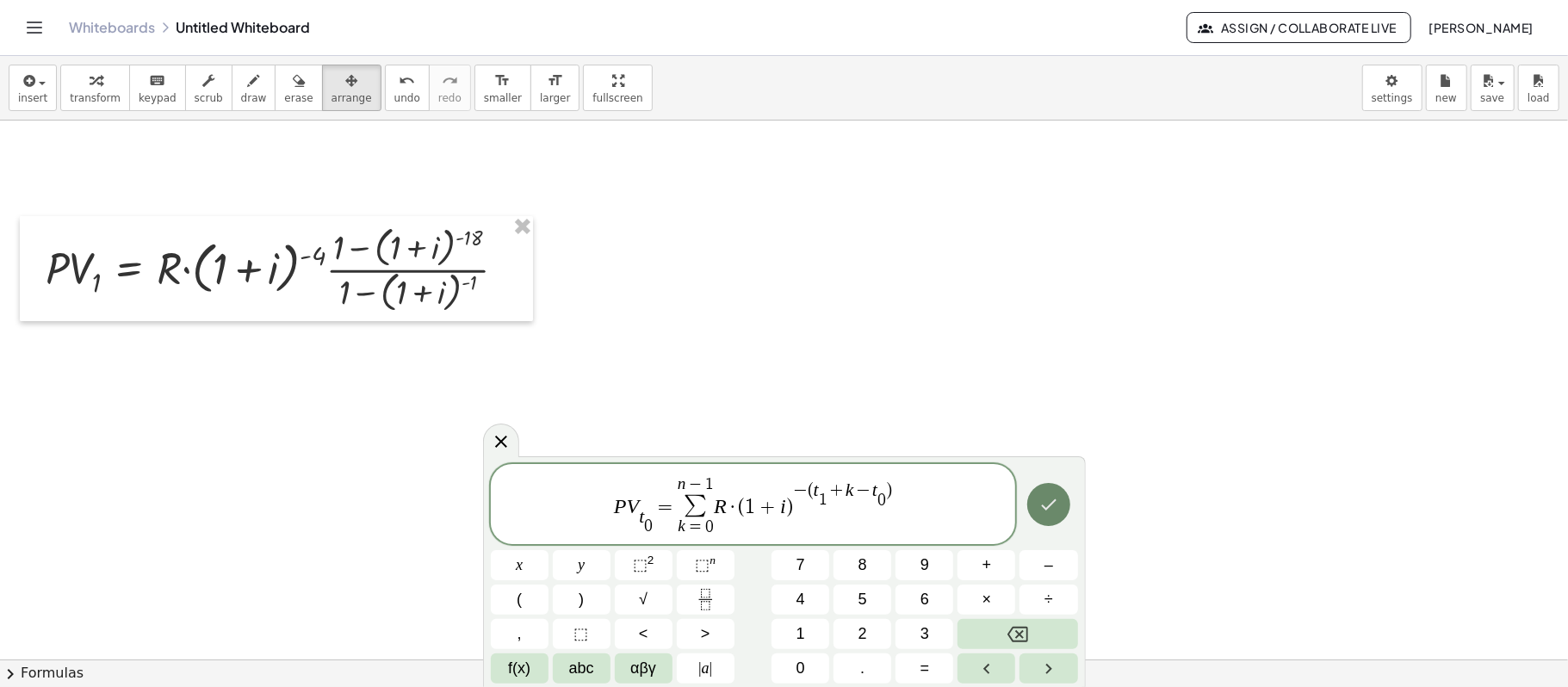
click at [1060, 505] on button "Done" at bounding box center [1049, 505] width 43 height 43
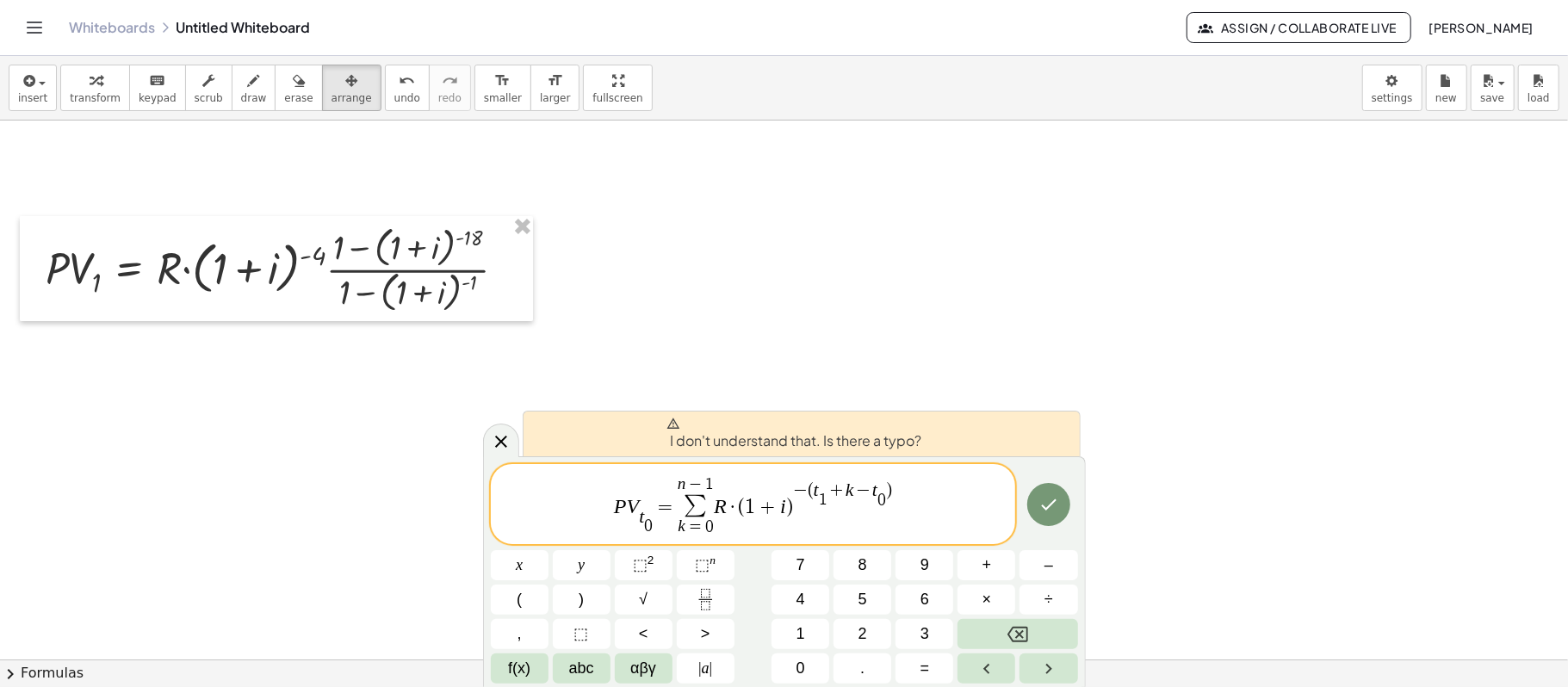
click at [885, 494] on span "− ( t 1 ​ + k − t 0 ​ )" at bounding box center [842, 495] width 99 height 25
click at [903, 494] on span "P V t 0 ​ ​ = n − 1 ∑ k = 0 R · ( 1 + i ) − ( t 1 ​ + k − t 0 ​ ​ )" at bounding box center [754, 505] width 525 height 62
click at [813, 492] on var "t" at bounding box center [815, 489] width 5 height 21
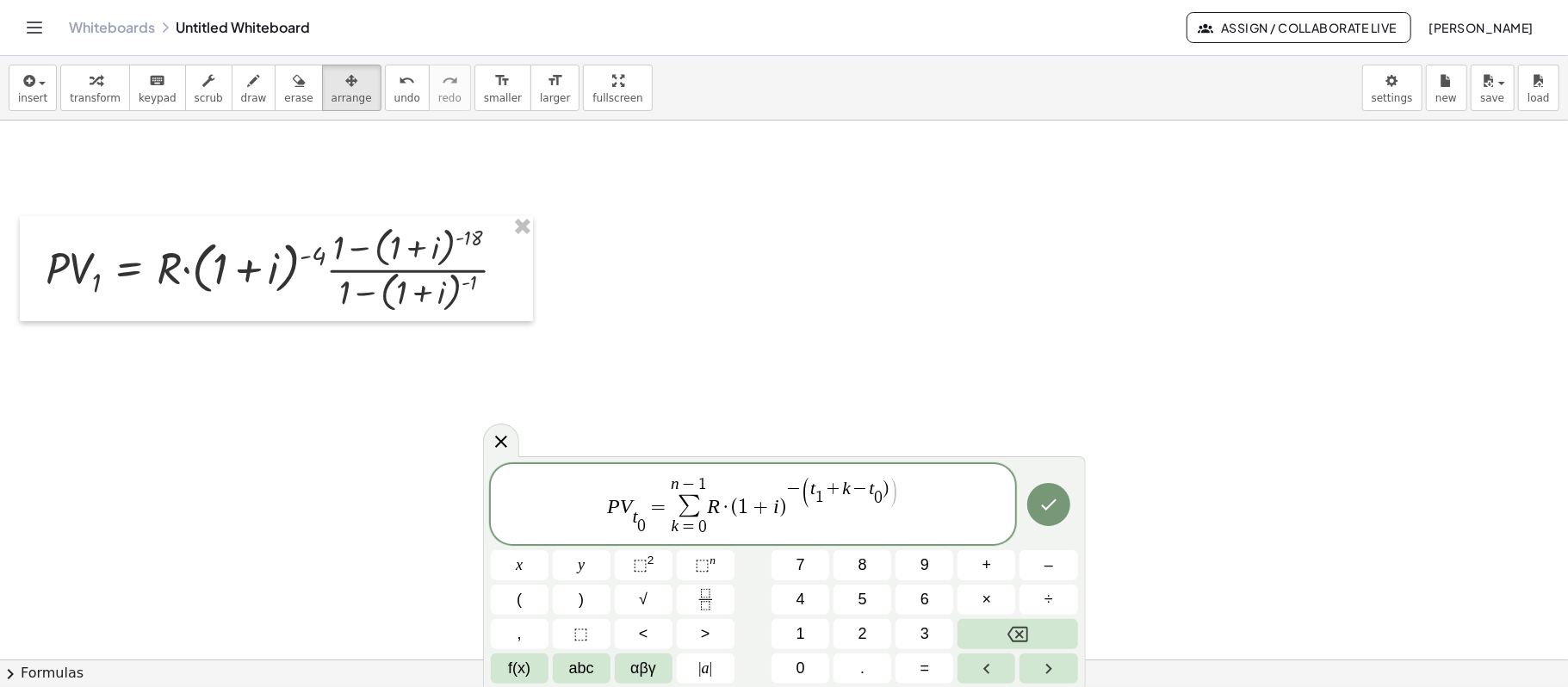
click at [888, 477] on span ")" at bounding box center [893, 493] width 11 height 32
click at [1042, 497] on icon "Done" at bounding box center [1048, 504] width 21 height 21
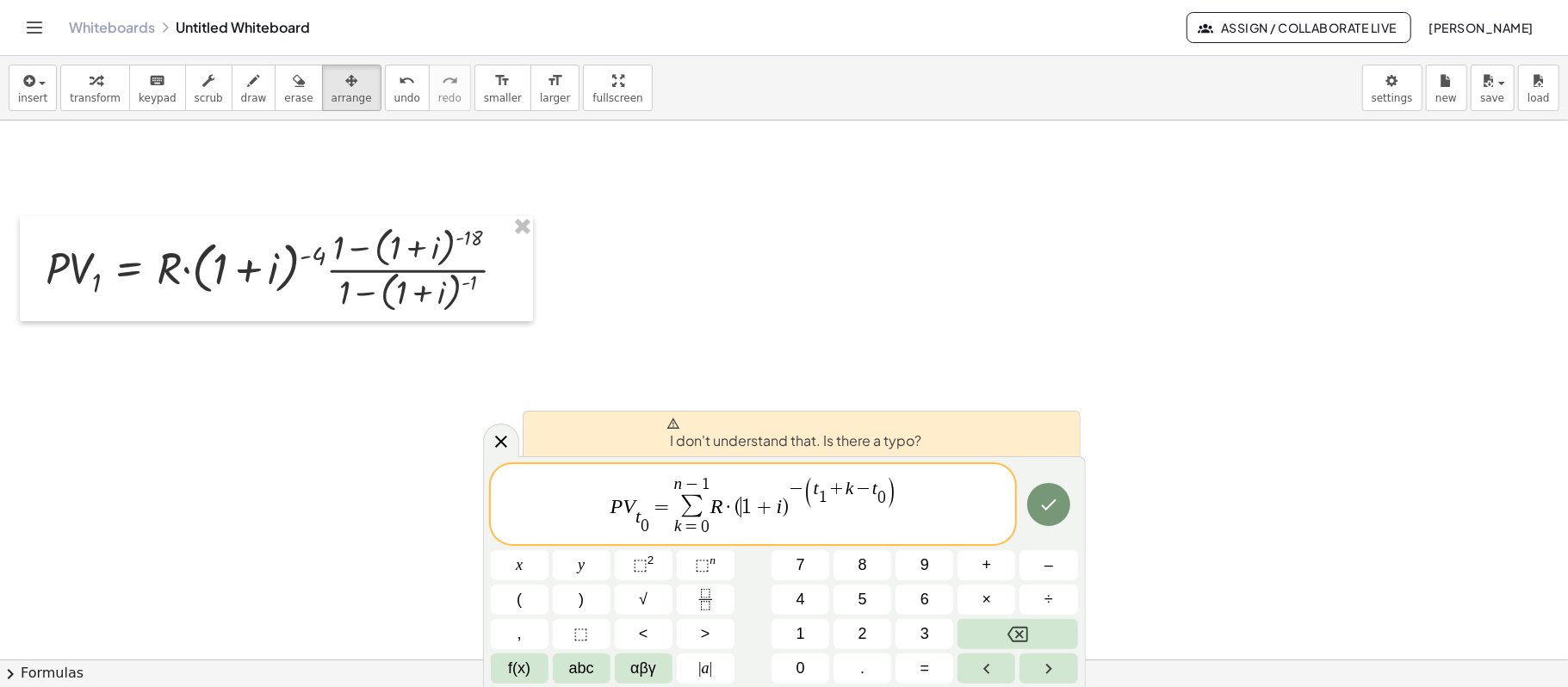
click at [739, 516] on span "P V t 0 ​ ​ = n − 1 ∑ k = 0 R · ( ​ 1 + i ) − ( t 1 ​ + k − t 0 ​ )" at bounding box center [754, 505] width 525 height 62
click at [700, 486] on span "n − ​ 1" at bounding box center [692, 484] width 36 height 17
click at [666, 486] on span "P V t 0 ​ ​ = n − ​ 1 ∑ k = 0 R · ( 1 + i ) − ( t 1 ​ + k − t 0 ​ )" at bounding box center [754, 505] width 525 height 62
click at [700, 496] on big "∑" at bounding box center [692, 505] width 36 height 25
click at [642, 517] on span "0" at bounding box center [645, 525] width 9 height 17
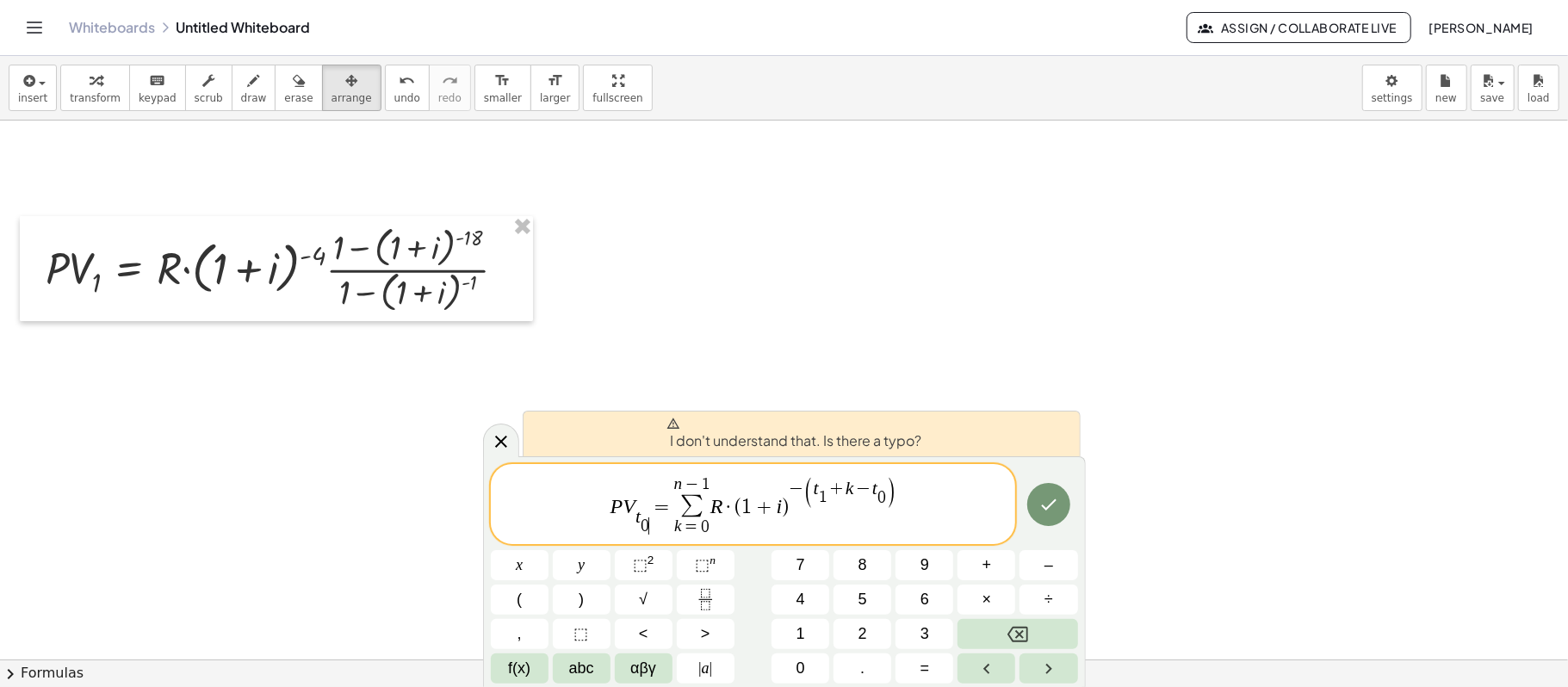
click at [649, 520] on span "0 ​" at bounding box center [645, 525] width 9 height 17
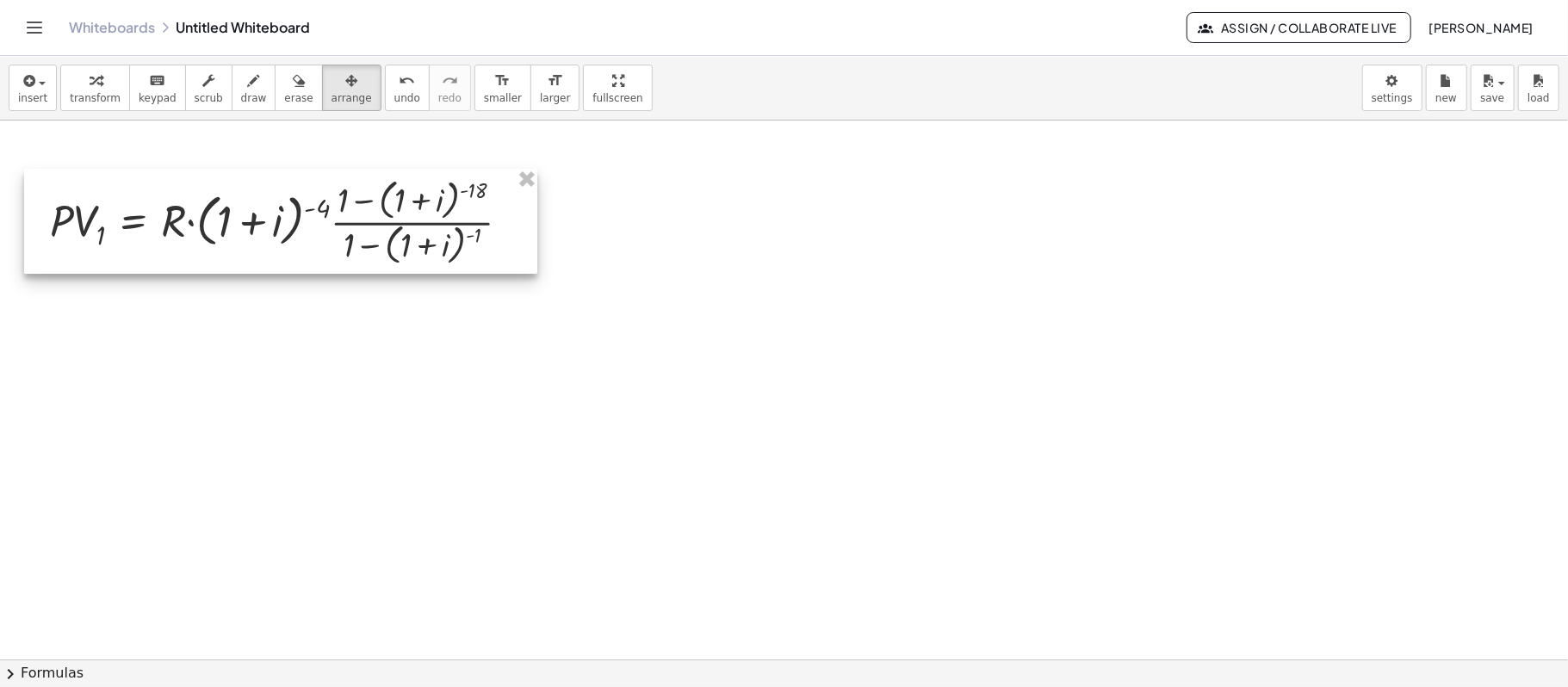
drag, startPoint x: 428, startPoint y: 279, endPoint x: 432, endPoint y: 232, distance: 47.2
click at [432, 232] on div at bounding box center [281, 221] width 514 height 104
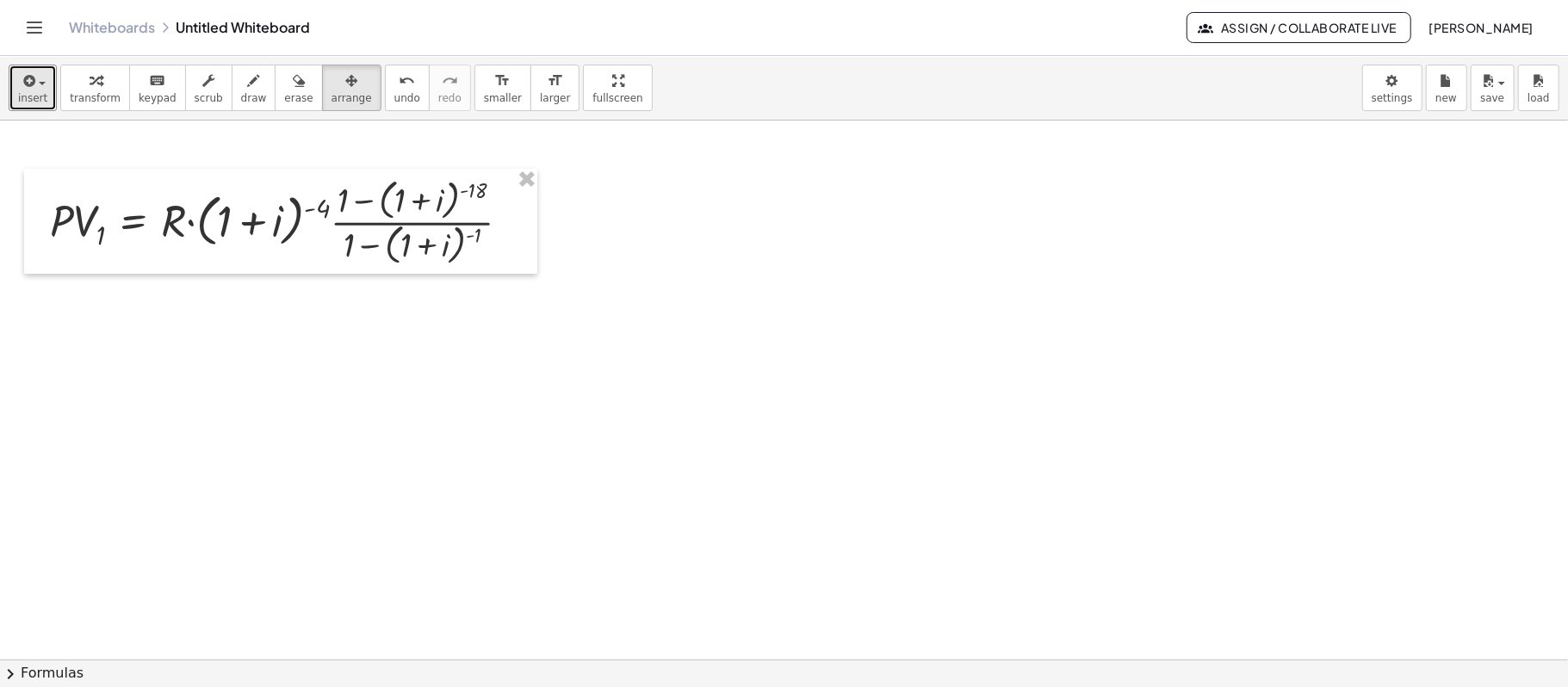
drag, startPoint x: 19, startPoint y: 83, endPoint x: 2, endPoint y: 74, distance: 19.2
click at [2, 74] on div "insert select one: Math Expression Function Text Youtube Video Graphing Geometr…" at bounding box center [784, 88] width 1568 height 65
click at [28, 94] on span "insert" at bounding box center [32, 98] width 29 height 12
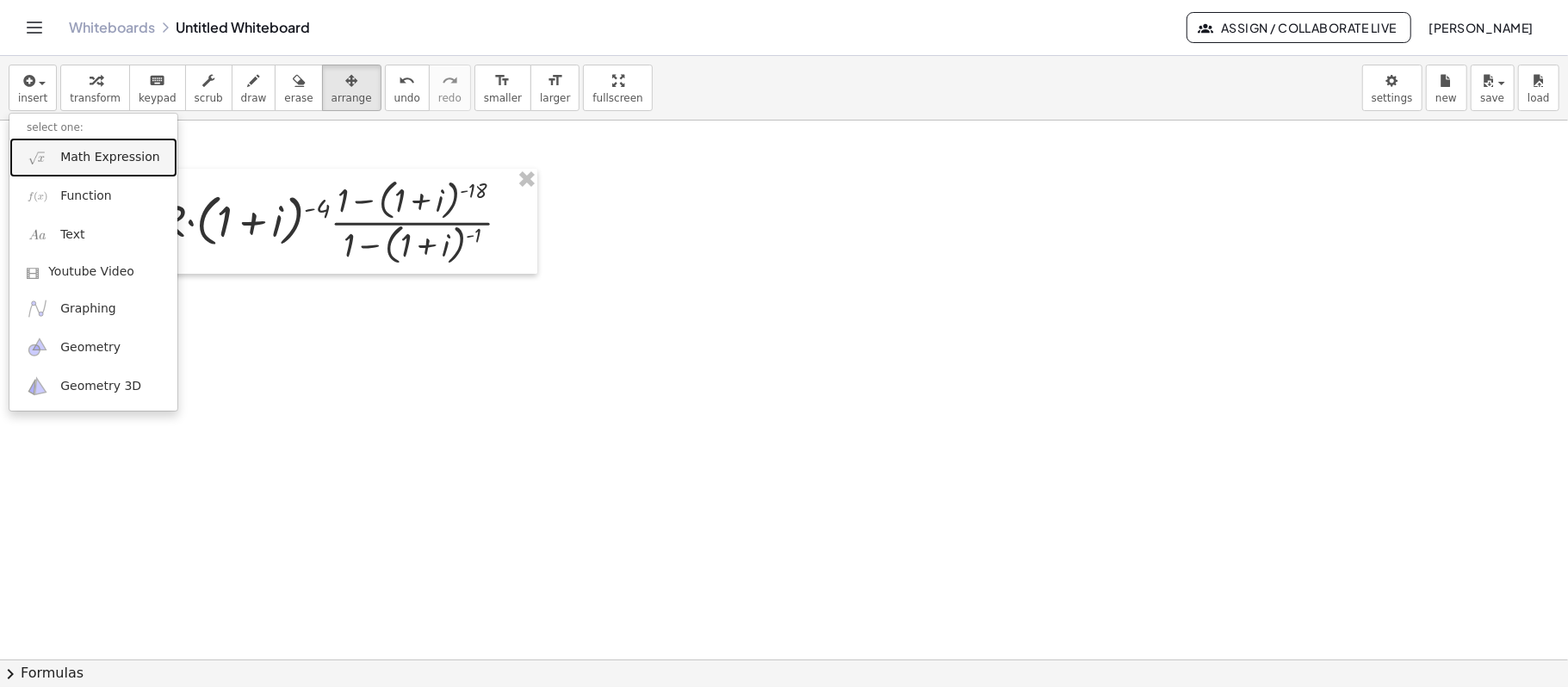
click at [84, 146] on link "Math Expression" at bounding box center [93, 158] width 168 height 39
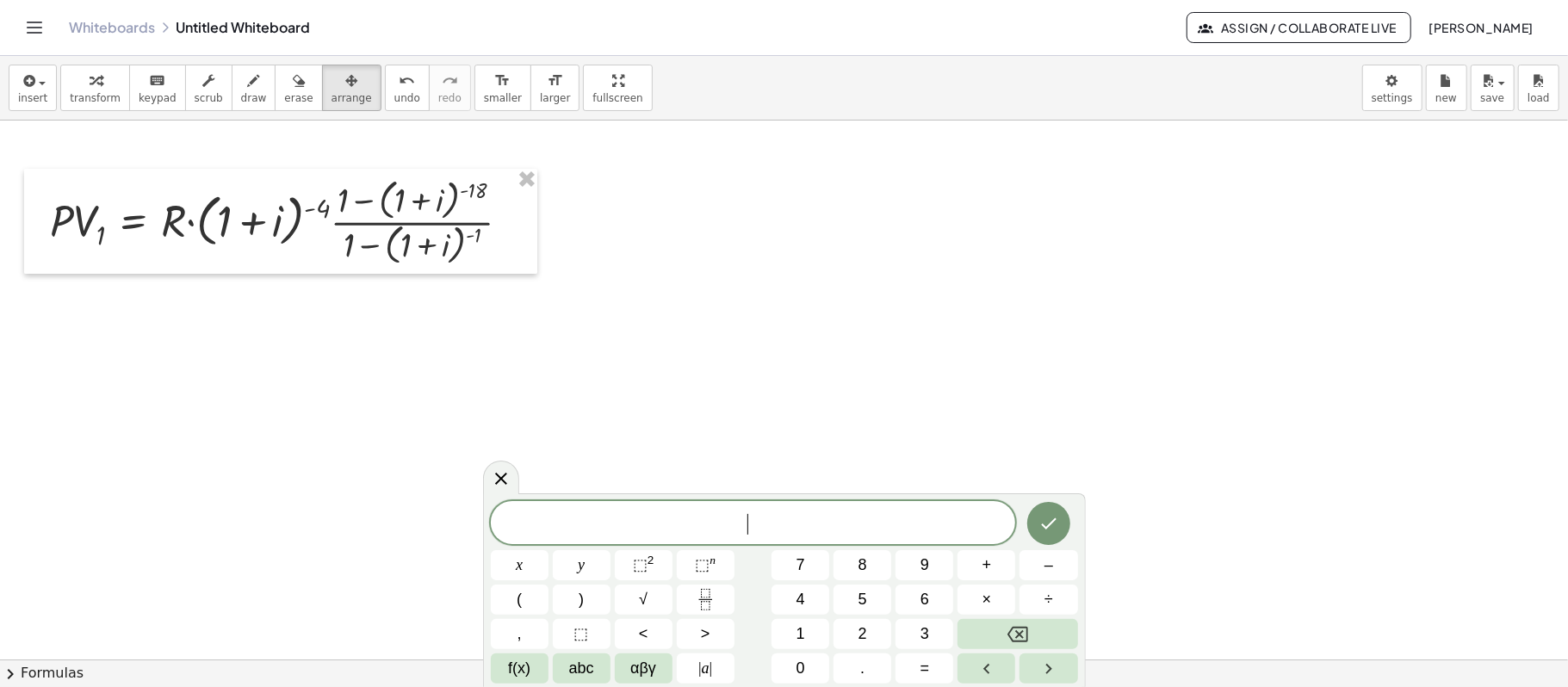
click at [773, 535] on span "​" at bounding box center [754, 524] width 525 height 25
click at [710, 507] on div at bounding box center [754, 521] width 525 height 44
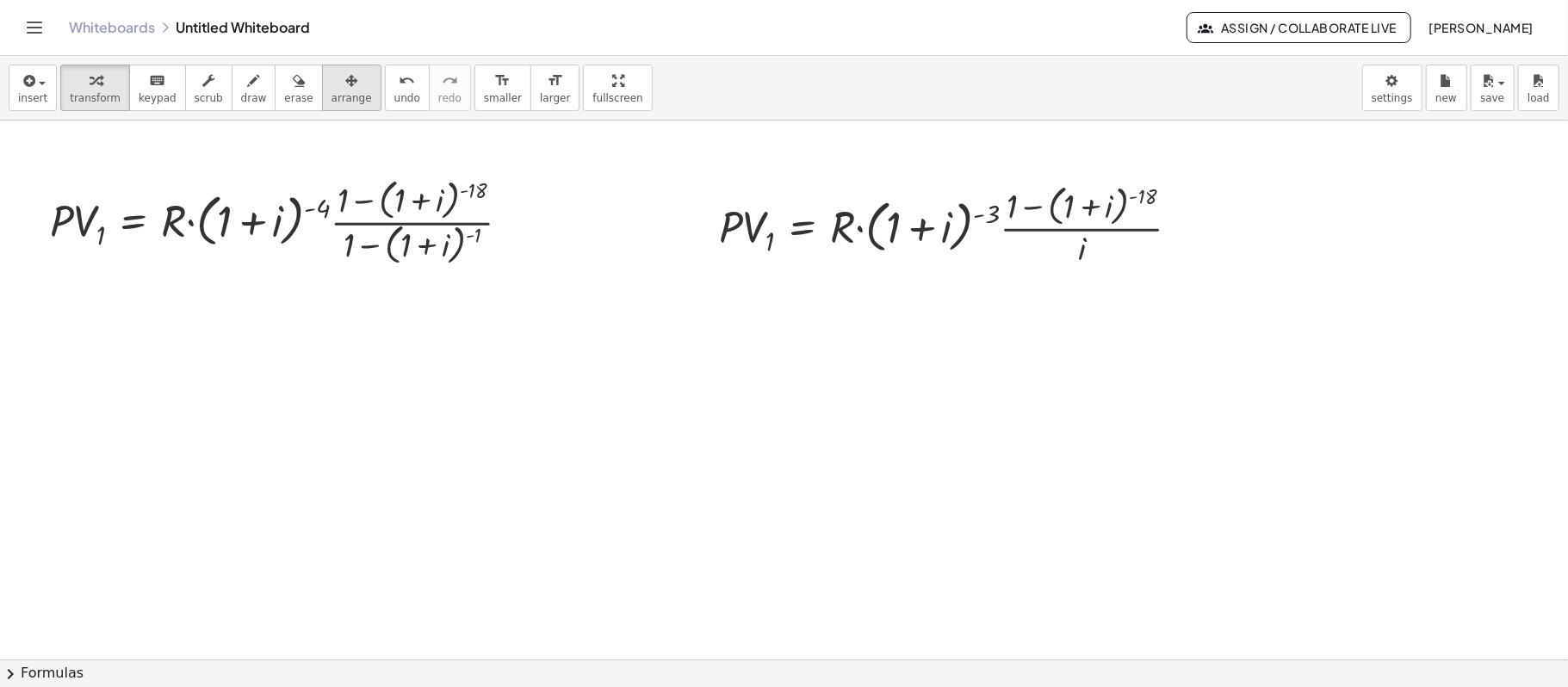
drag, startPoint x: 321, startPoint y: 96, endPoint x: 331, endPoint y: 100, distance: 10.8
click at [331, 96] on span "arrange" at bounding box center [351, 98] width 40 height 12
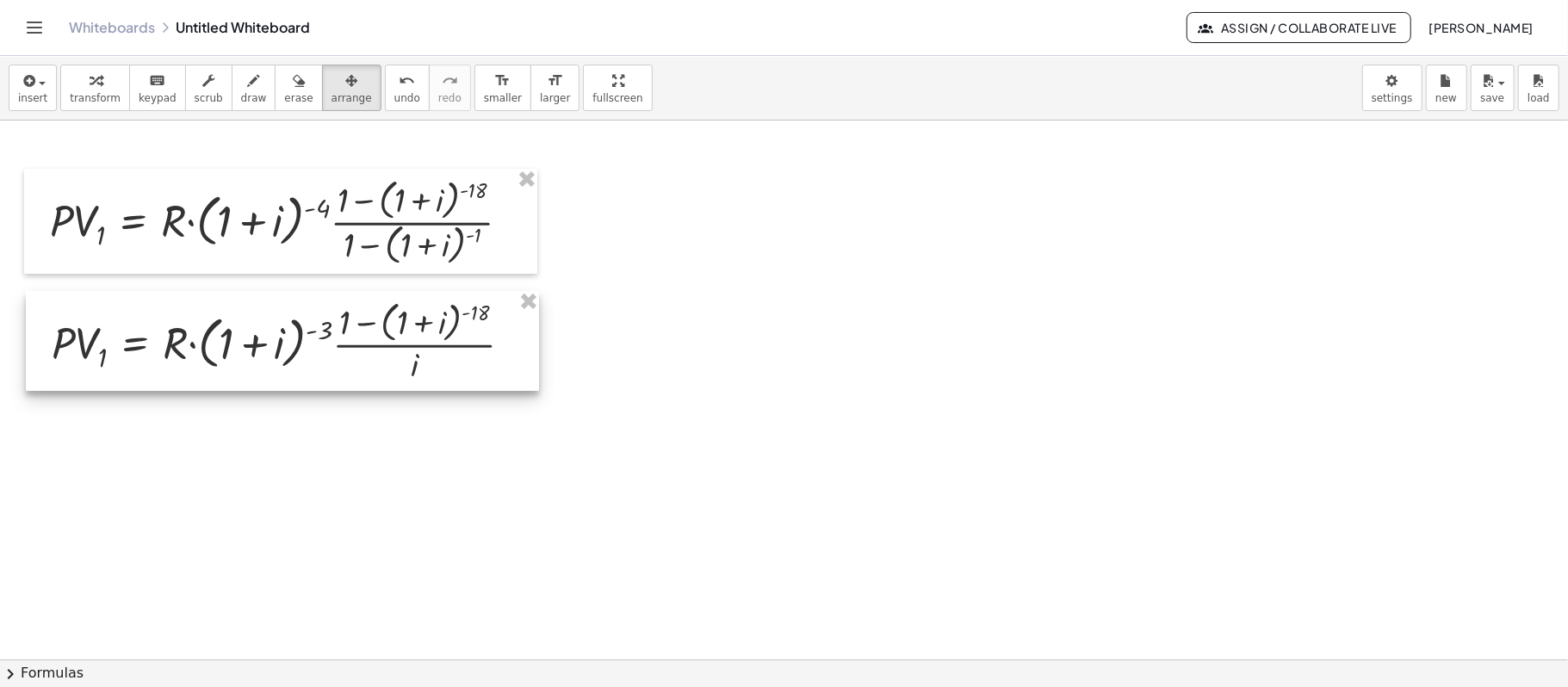
drag, startPoint x: 930, startPoint y: 243, endPoint x: 263, endPoint y: 359, distance: 677.0
click at [266, 359] on div at bounding box center [282, 341] width 514 height 100
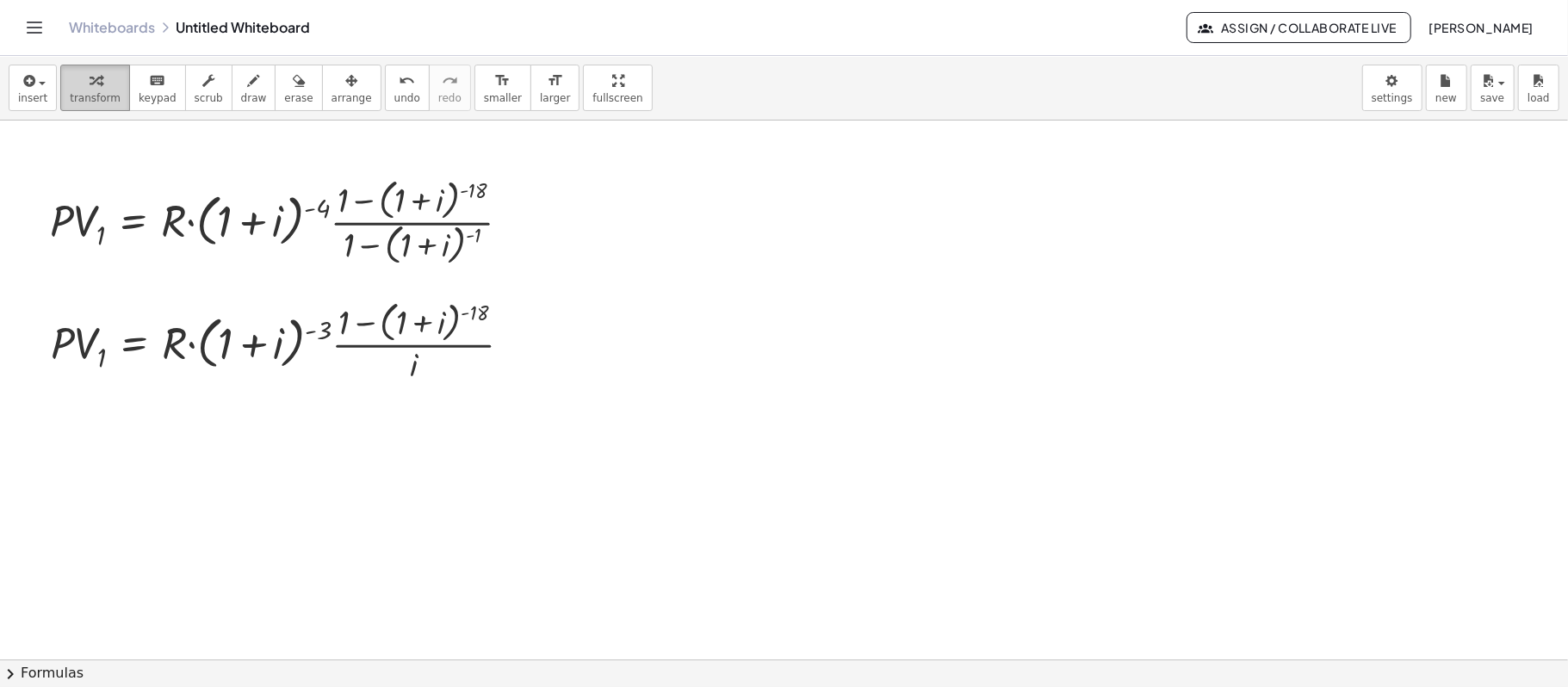
click at [80, 69] on button "transform" at bounding box center [94, 87] width 70 height 46
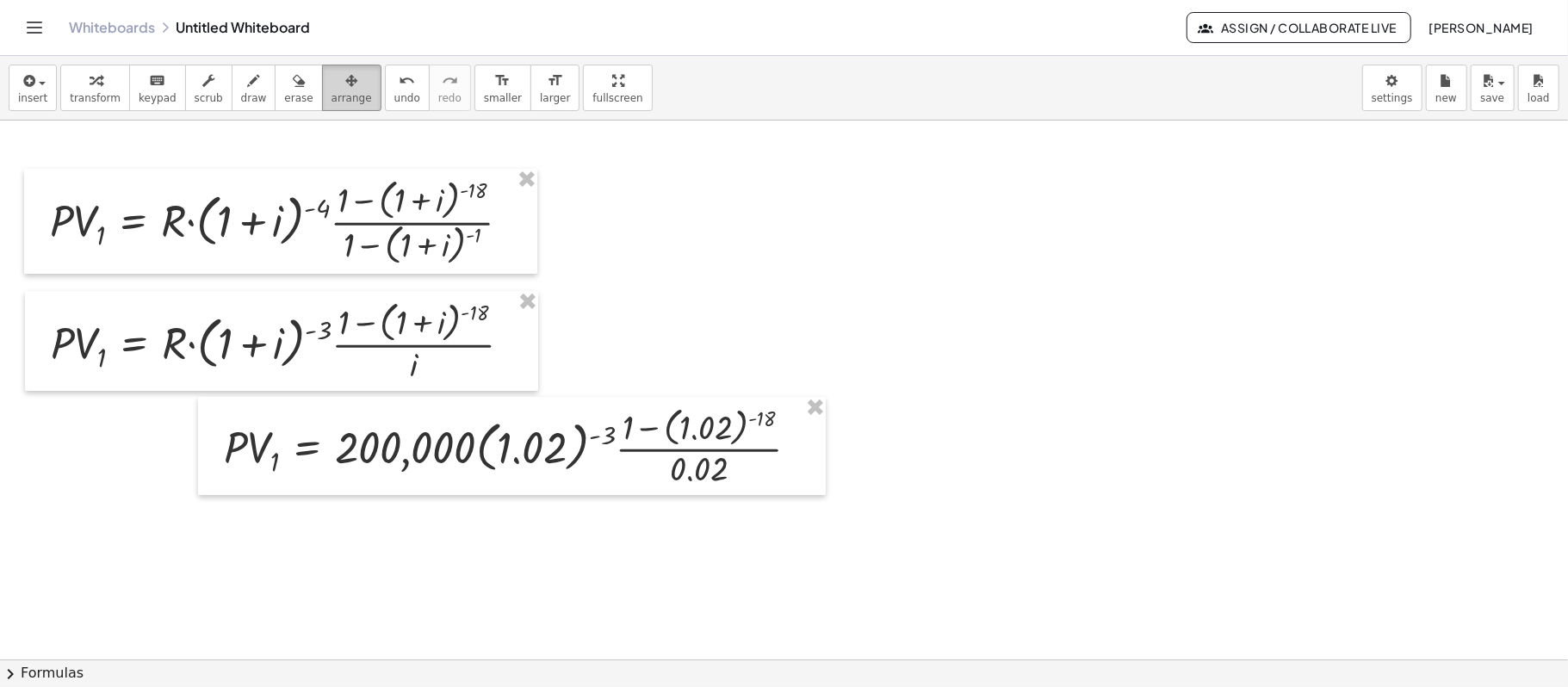
click at [338, 110] on button "arrange" at bounding box center [352, 87] width 60 height 46
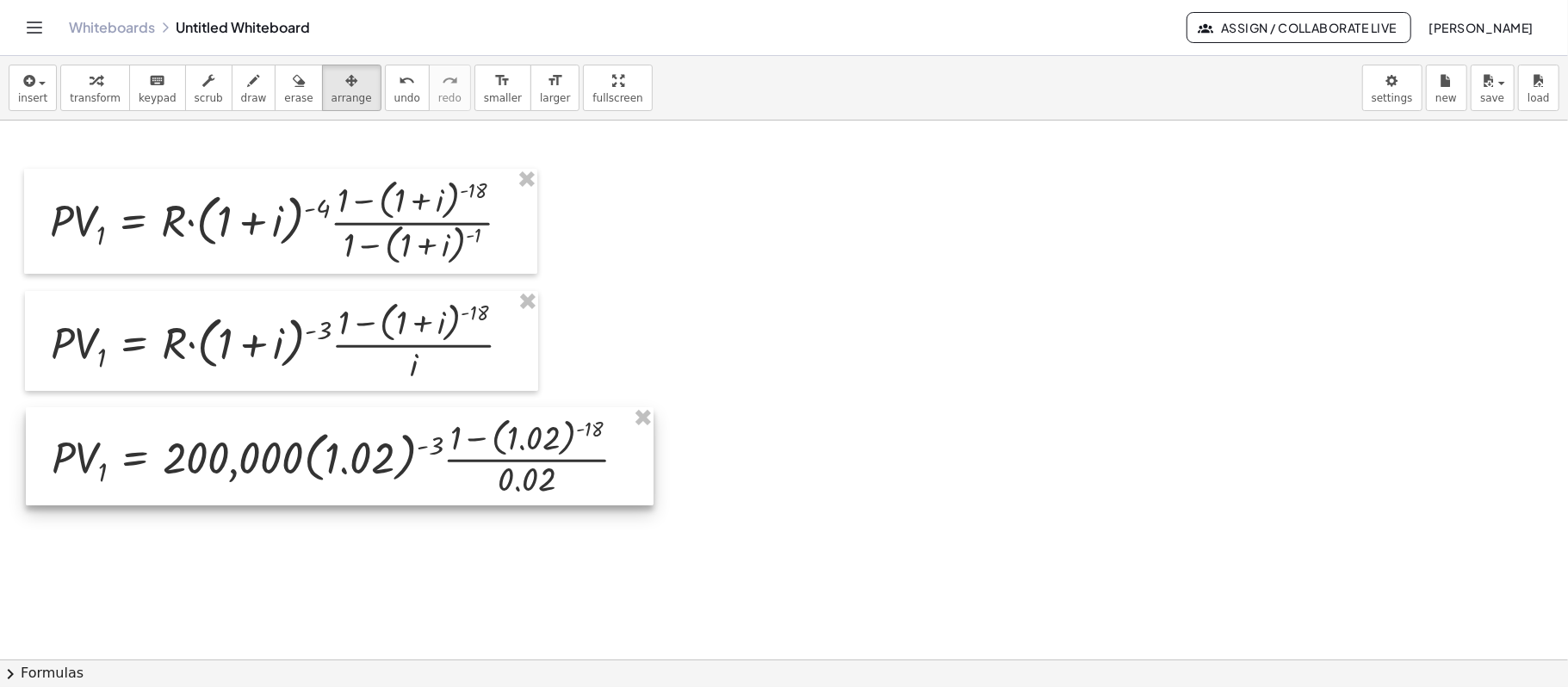
drag, startPoint x: 520, startPoint y: 483, endPoint x: 348, endPoint y: 493, distance: 172.3
click at [348, 493] on div at bounding box center [339, 456] width 627 height 98
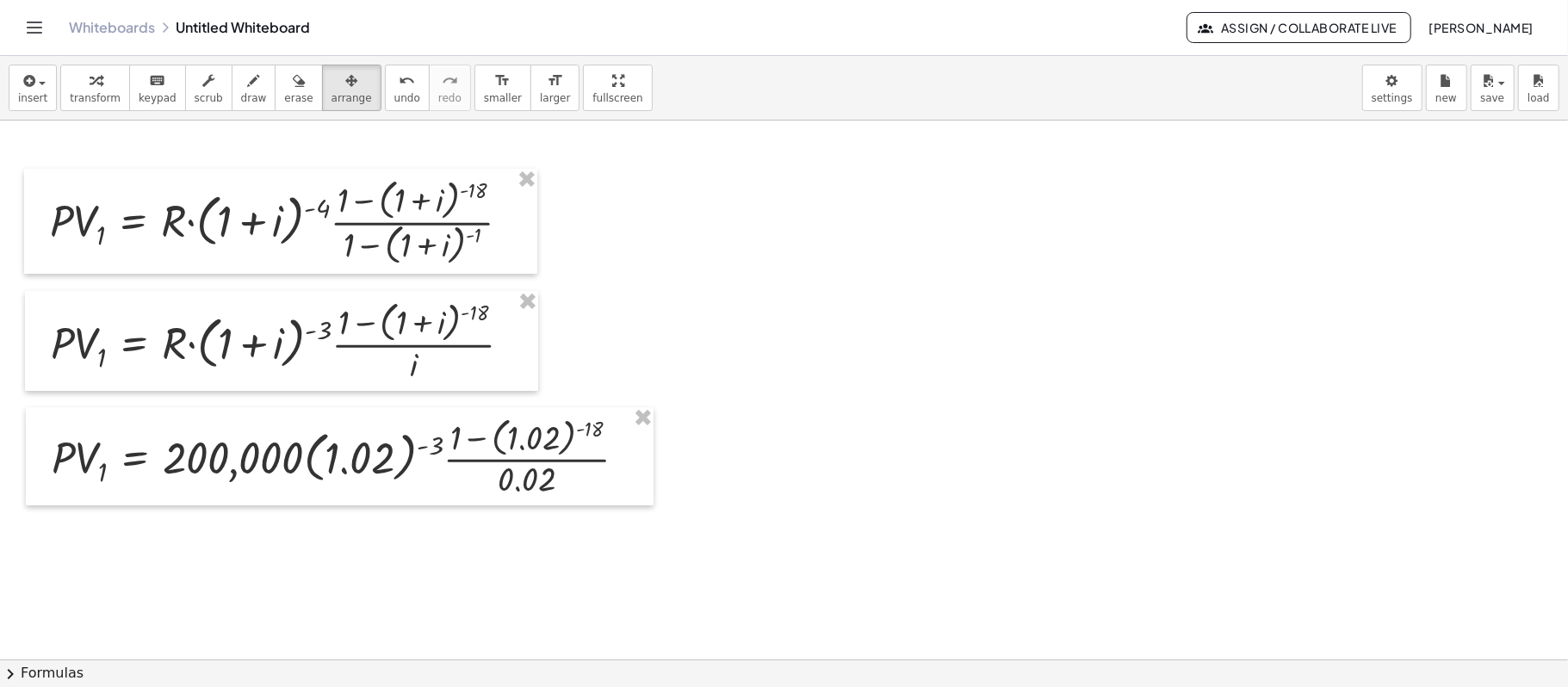
click at [117, 93] on button "transform" at bounding box center [94, 87] width 70 height 46
click at [530, 445] on div at bounding box center [346, 456] width 606 height 89
click at [530, 445] on div at bounding box center [330, 457] width 574 height 86
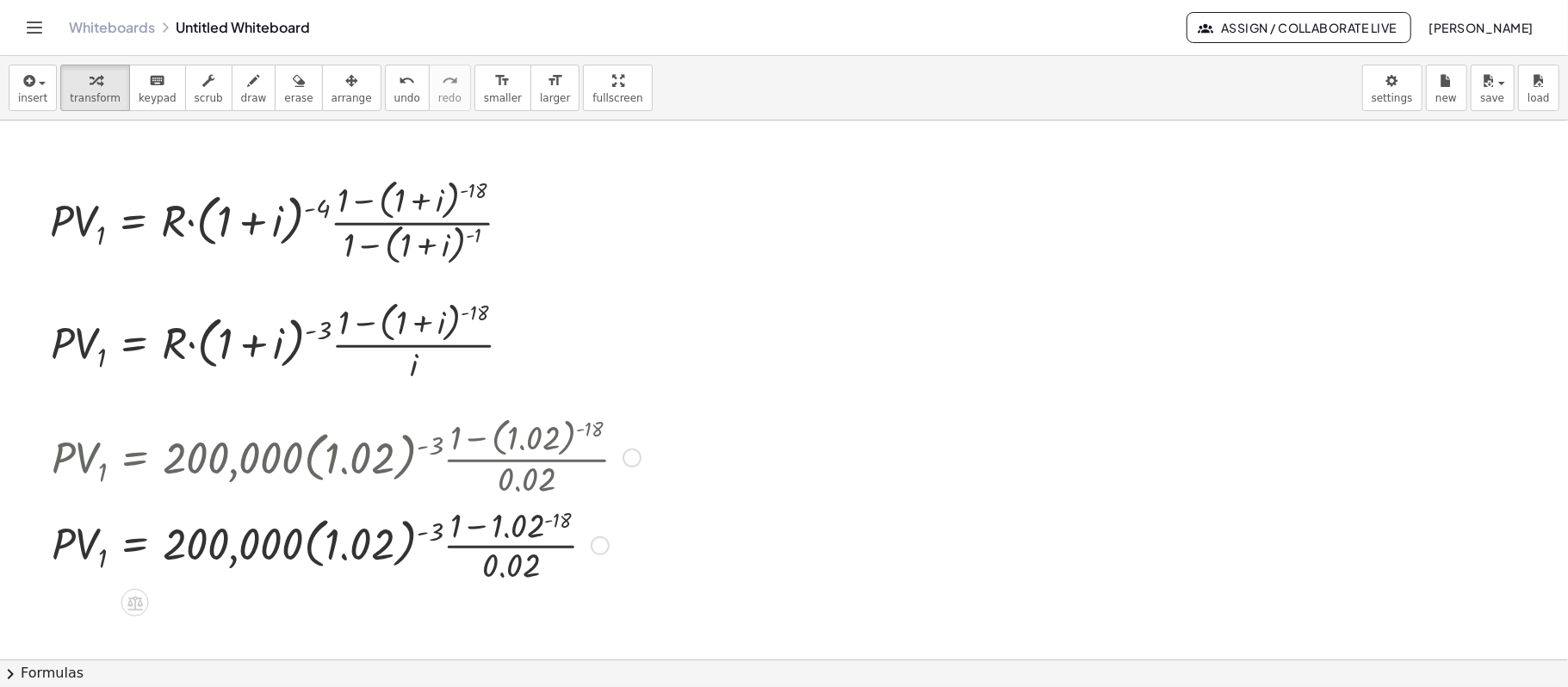
click at [528, 527] on div at bounding box center [346, 544] width 606 height 86
click at [475, 524] on div at bounding box center [346, 544] width 606 height 86
click at [1398, 107] on body "Graspable Math Activities Get Started Activity Bank Assigned Work Classes White…" at bounding box center [784, 343] width 1568 height 687
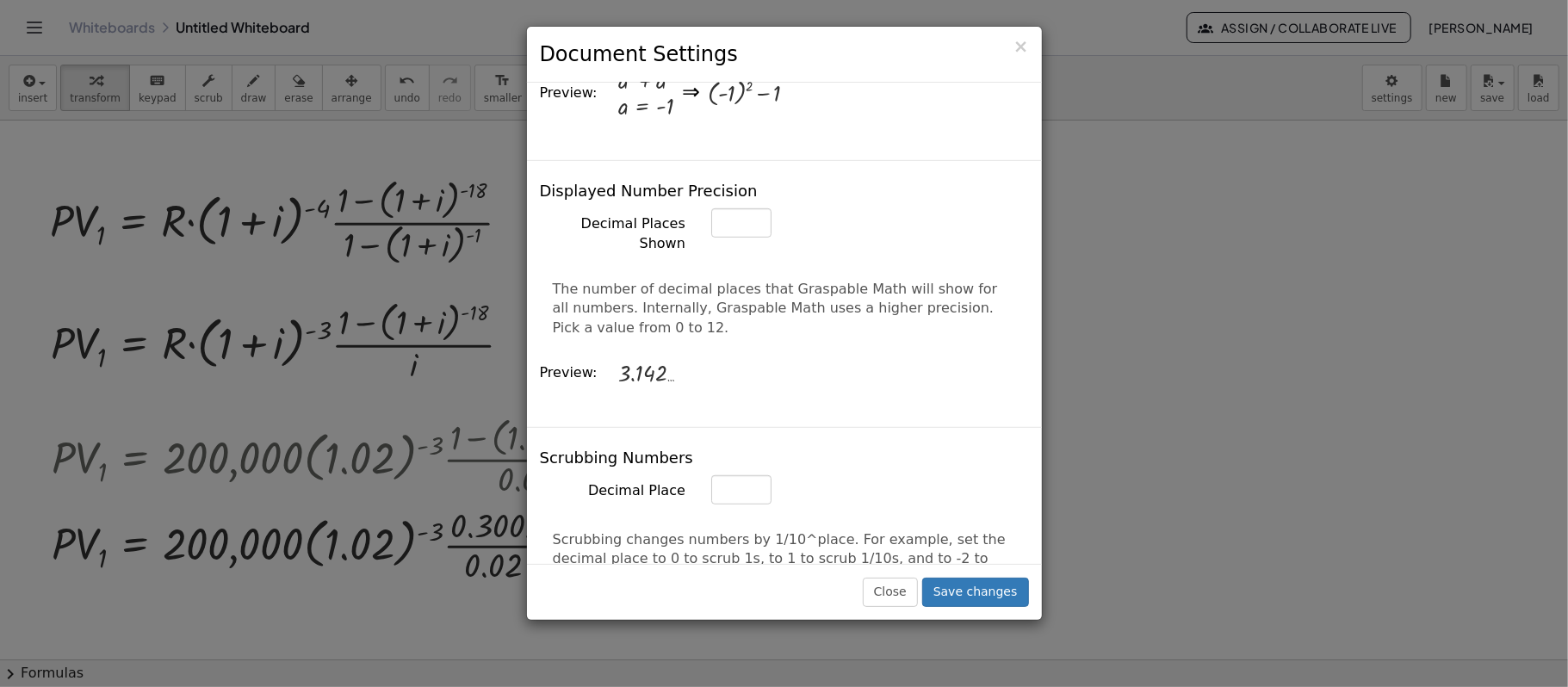
scroll to position [573, 0]
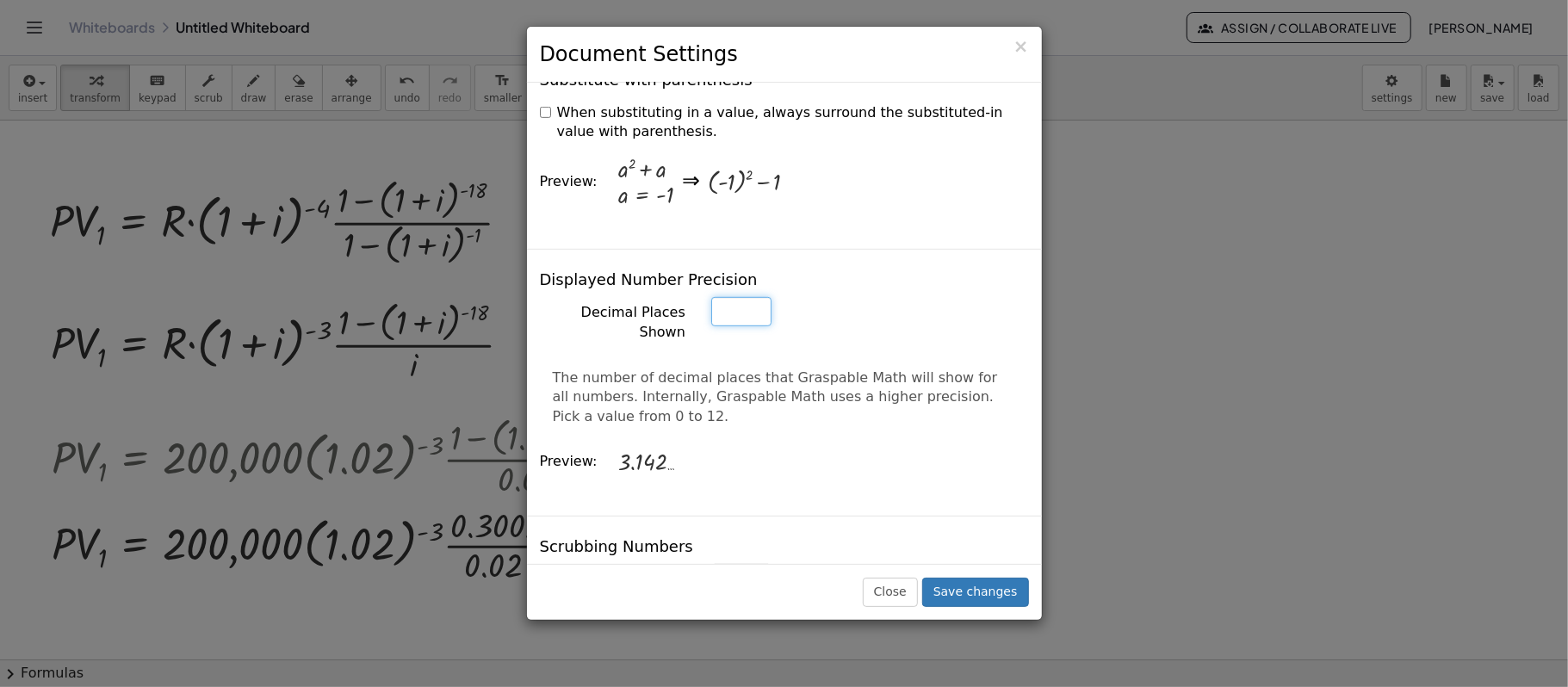
click at [735, 297] on input "*" at bounding box center [741, 312] width 60 height 29
type input "*"
click at [966, 591] on button "Save changes" at bounding box center [975, 592] width 107 height 29
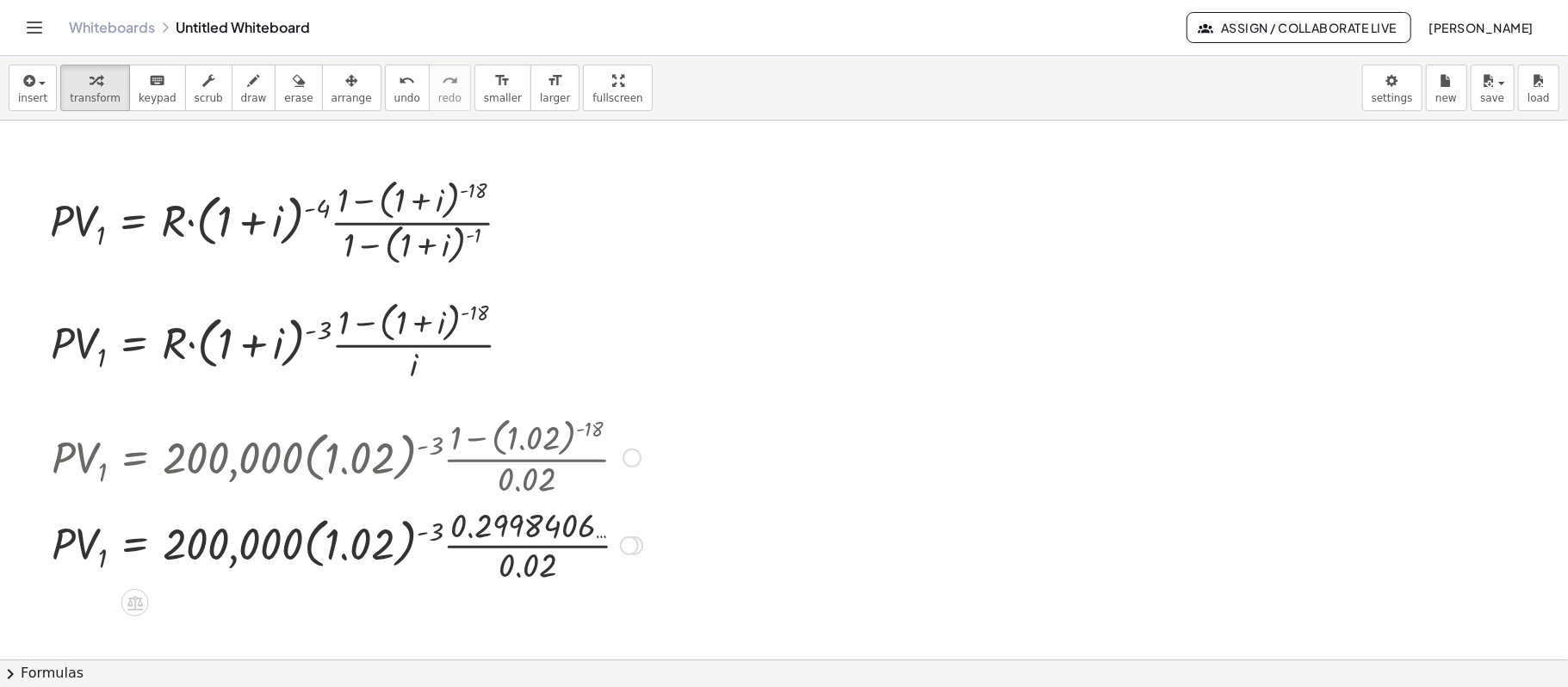
click at [501, 551] on div at bounding box center [347, 544] width 608 height 86
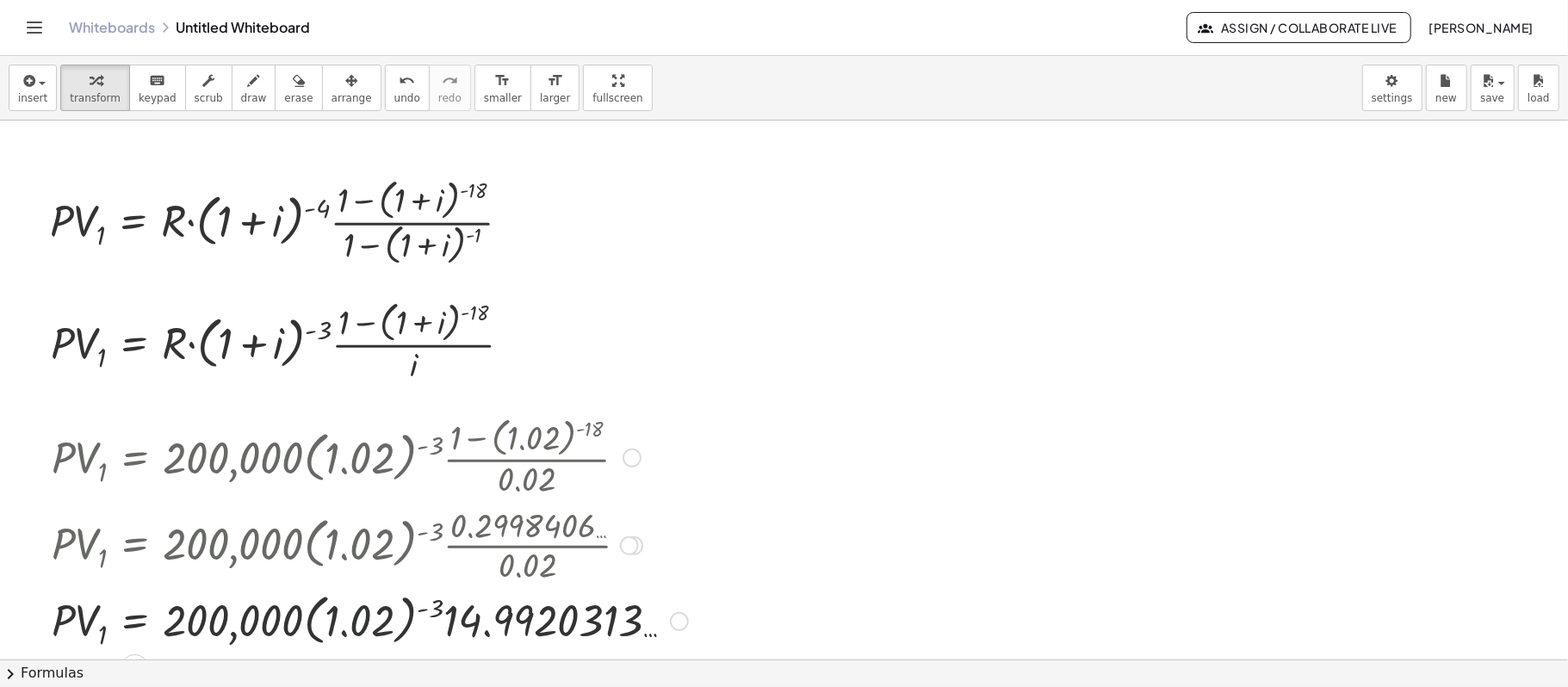
click at [382, 621] on div at bounding box center [369, 619] width 654 height 66
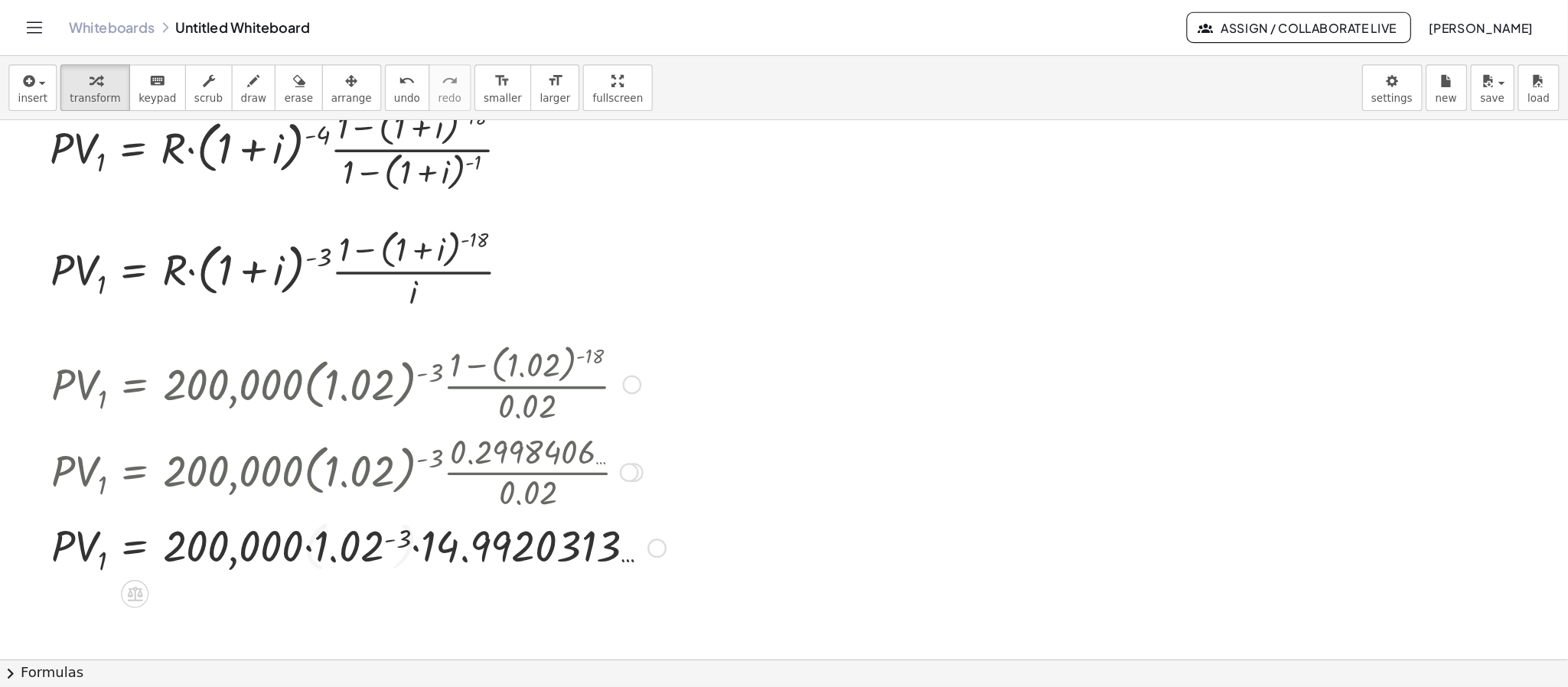
scroll to position [102, 0]
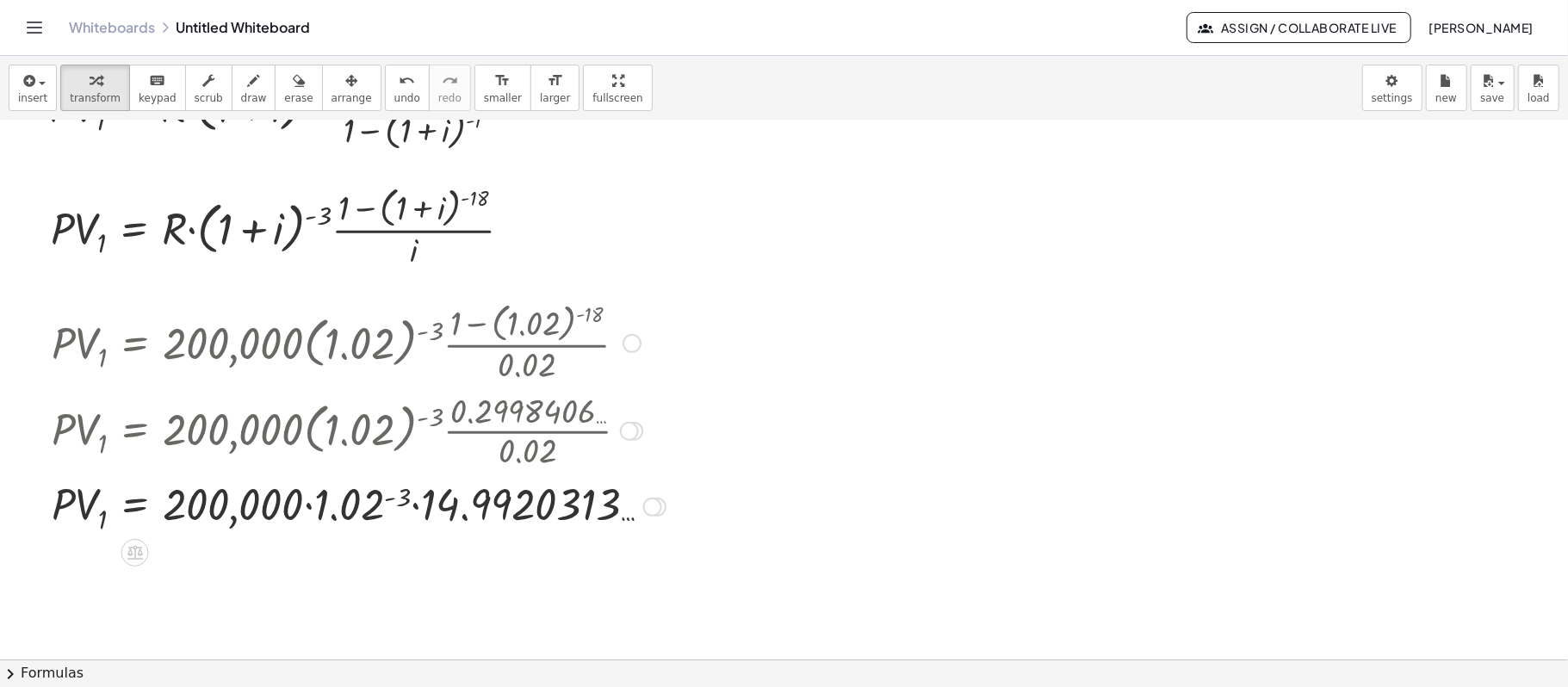
click at [383, 507] on div at bounding box center [359, 506] width 631 height 63
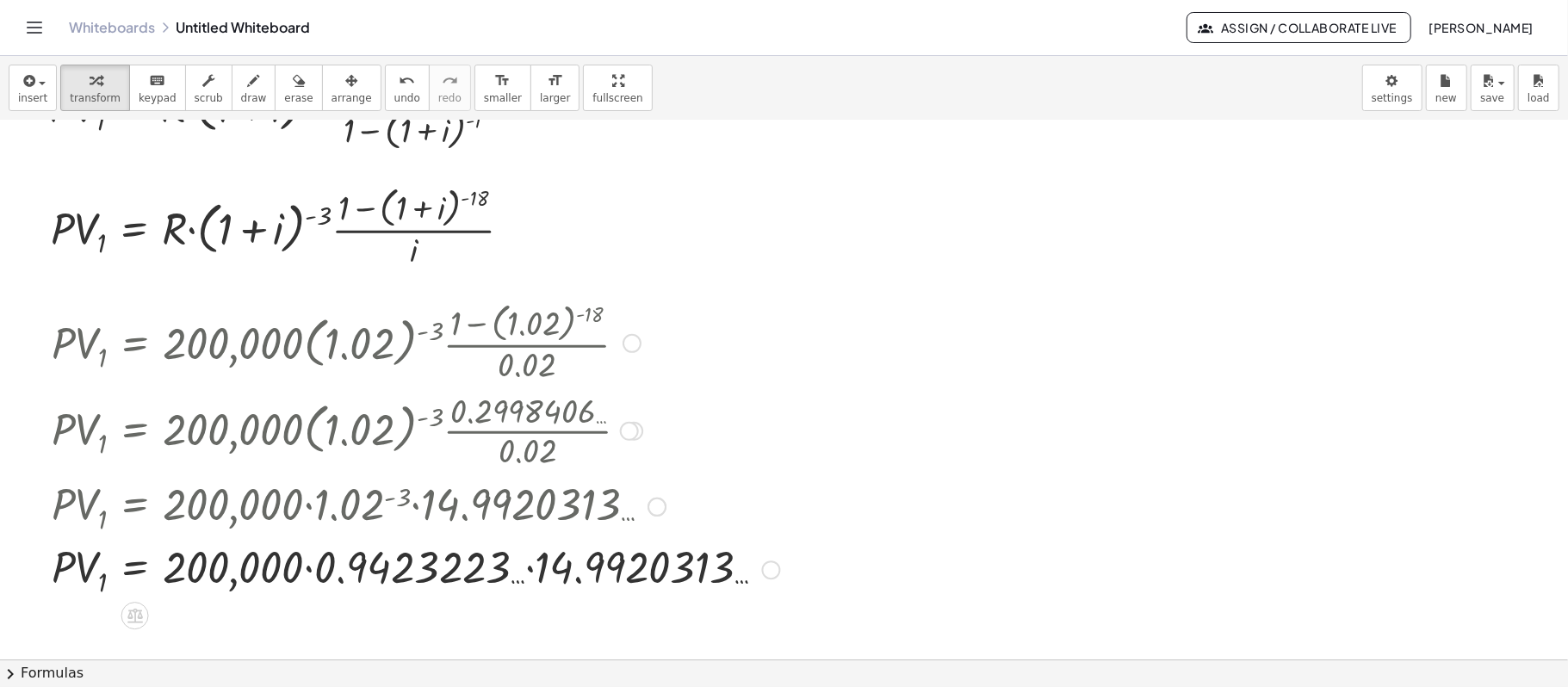
click at [301, 571] on div at bounding box center [416, 568] width 746 height 63
click at [311, 569] on div at bounding box center [416, 568] width 746 height 63
click at [311, 569] on div at bounding box center [400, 568] width 714 height 63
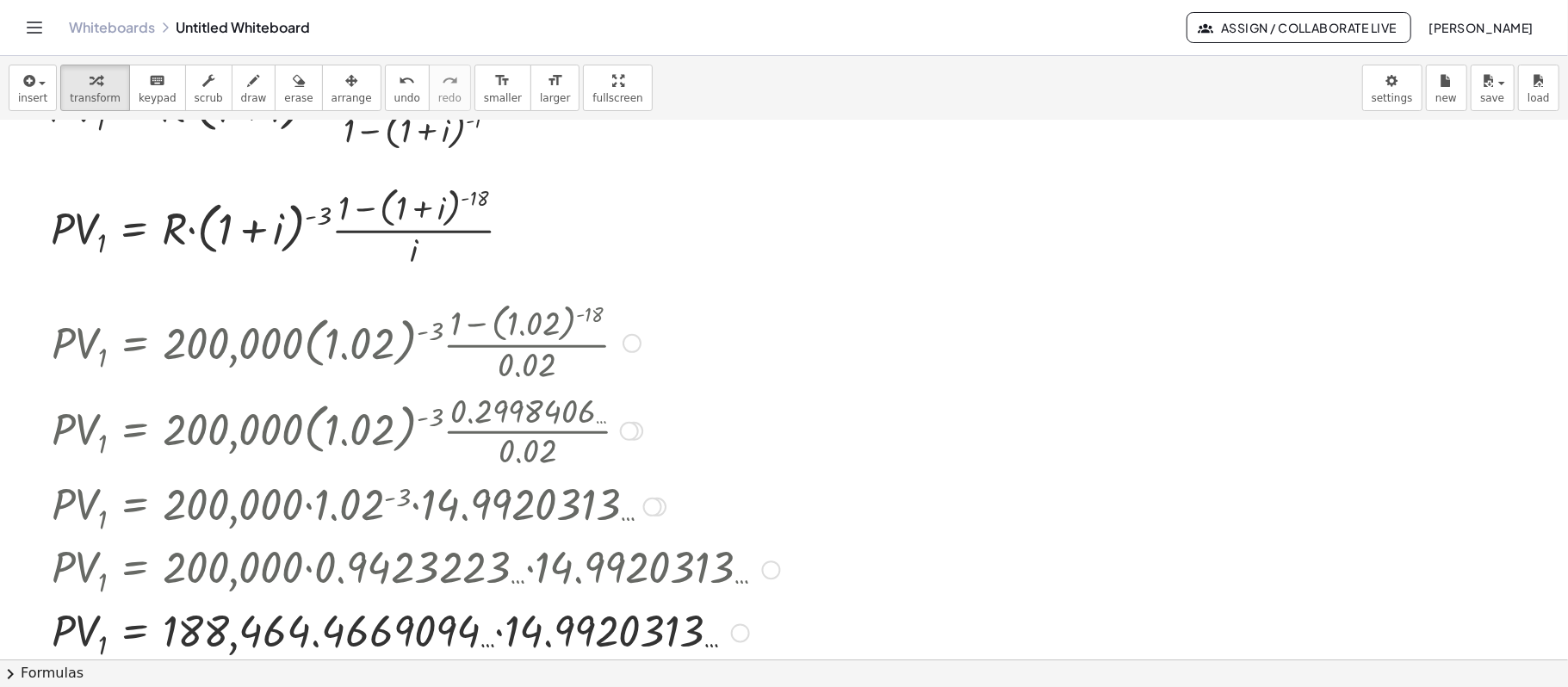
click at [497, 627] on div at bounding box center [416, 631] width 746 height 63
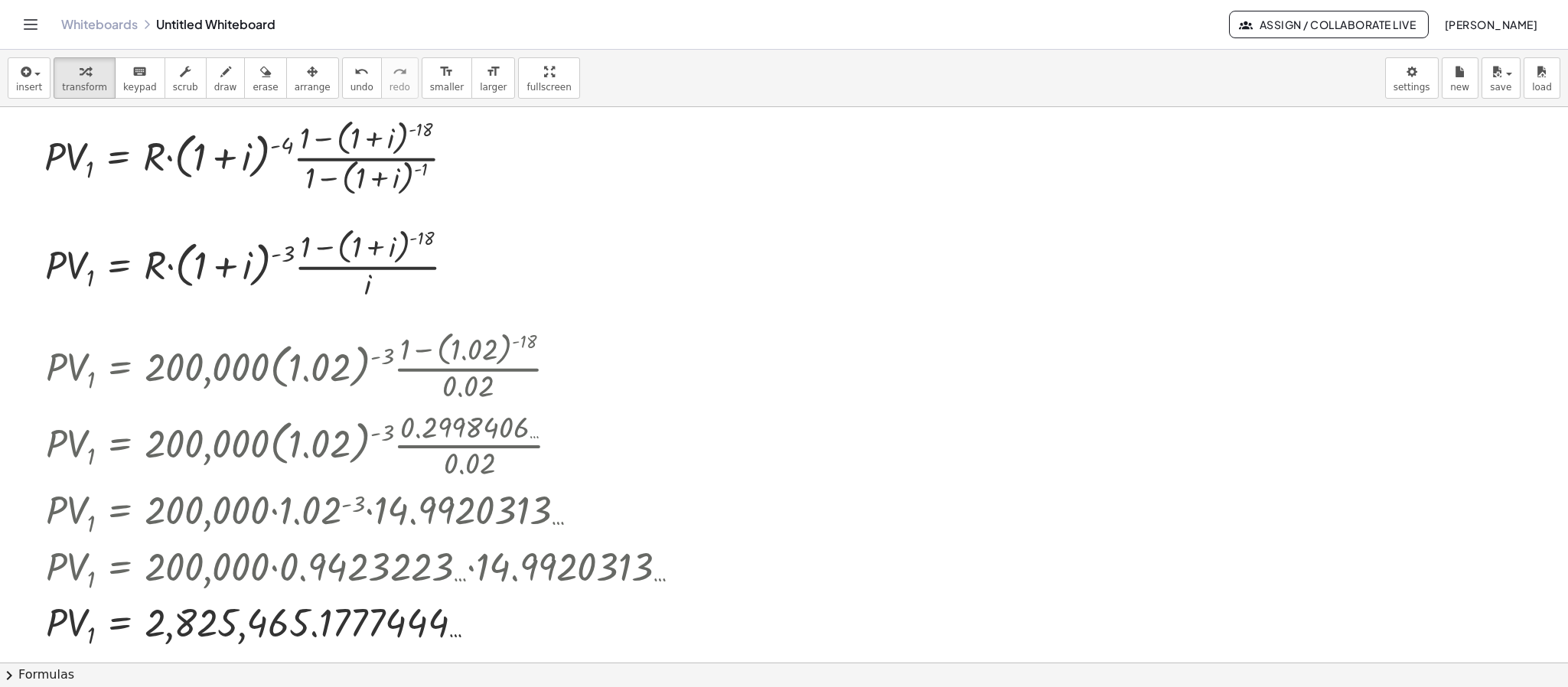
scroll to position [30, 0]
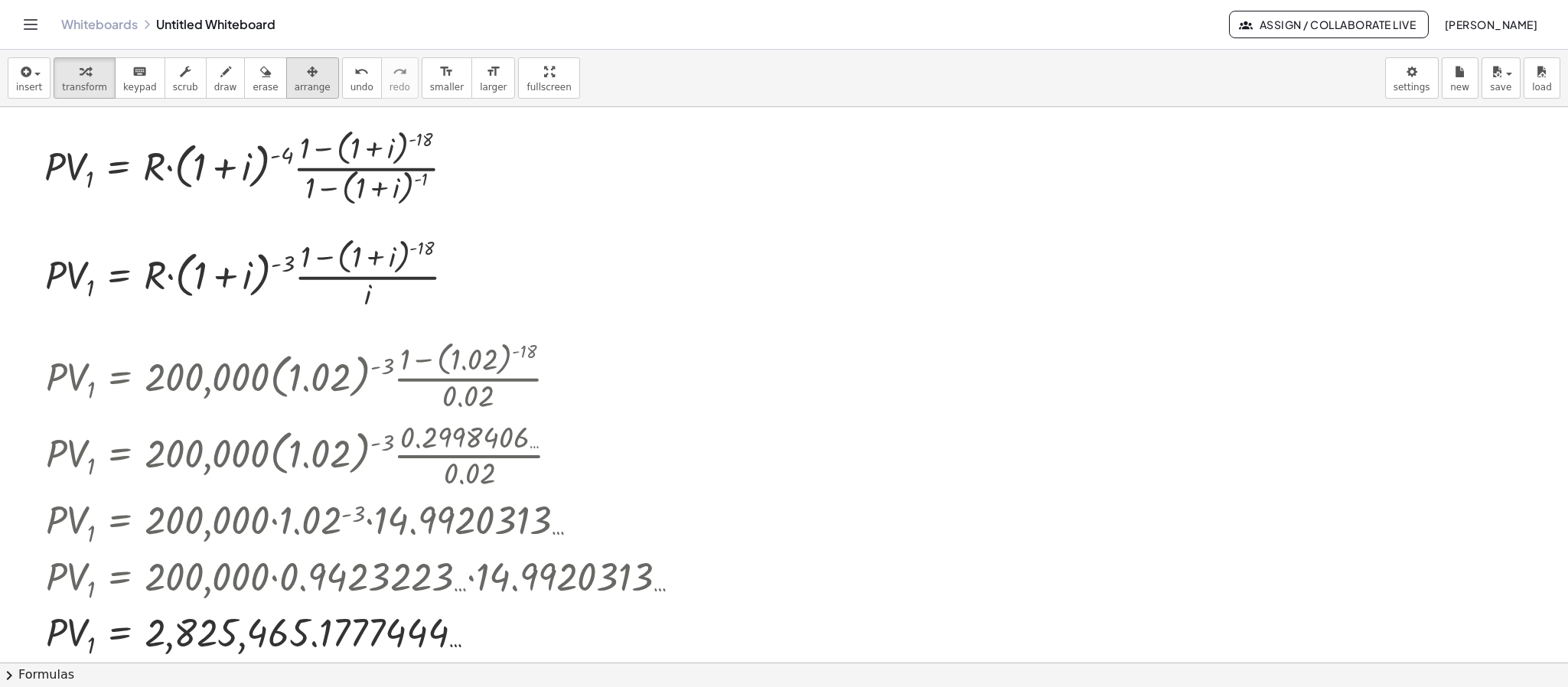
drag, startPoint x: 282, startPoint y: 83, endPoint x: 299, endPoint y: 81, distance: 17.1
click at [294, 83] on span "arrange" at bounding box center [312, 87] width 36 height 10
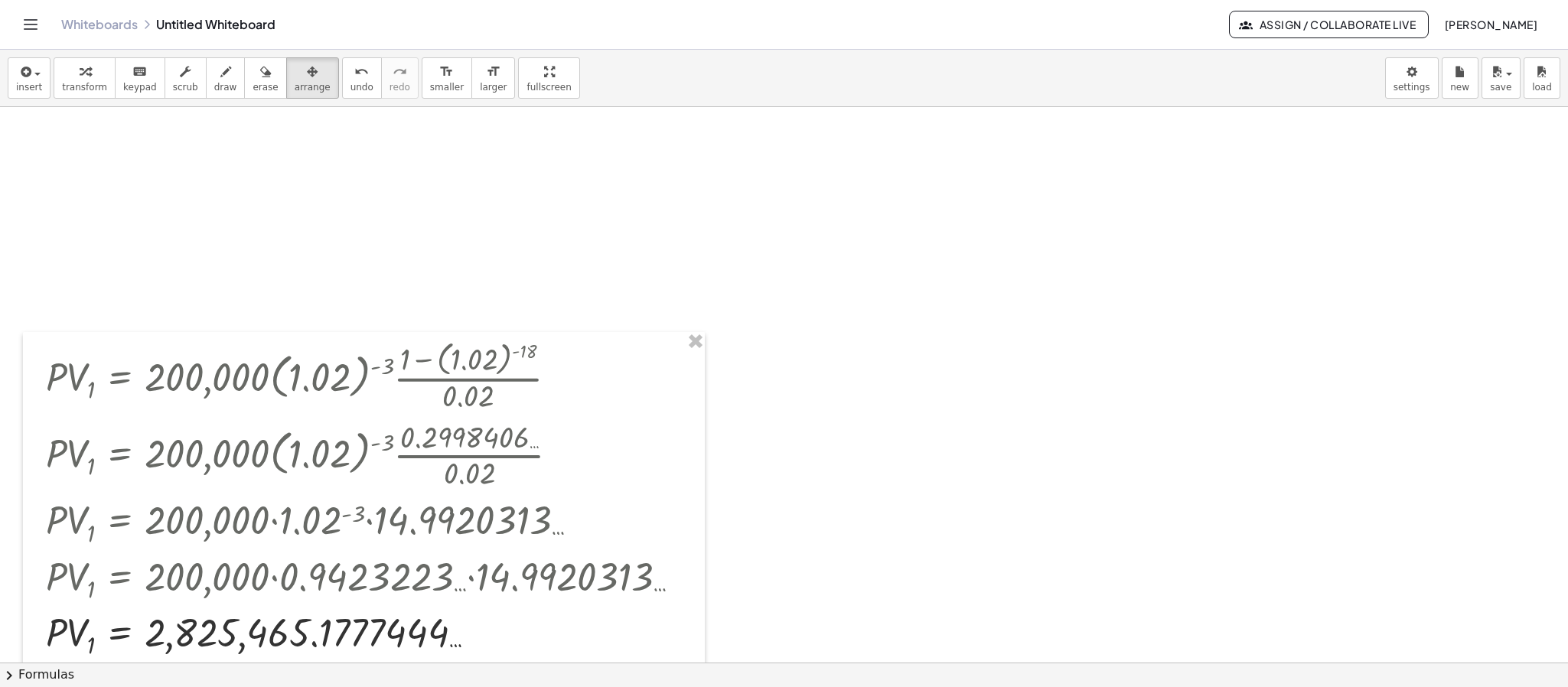
click at [696, 329] on div "· P · V 1 = · 200,000 · ( 1.02 ) ( - 3 ) · · ( + 1 − ( 1.02 ) ( - 18 ) ) · 0.02…" at bounding box center [784, 632] width 1568 height 1110
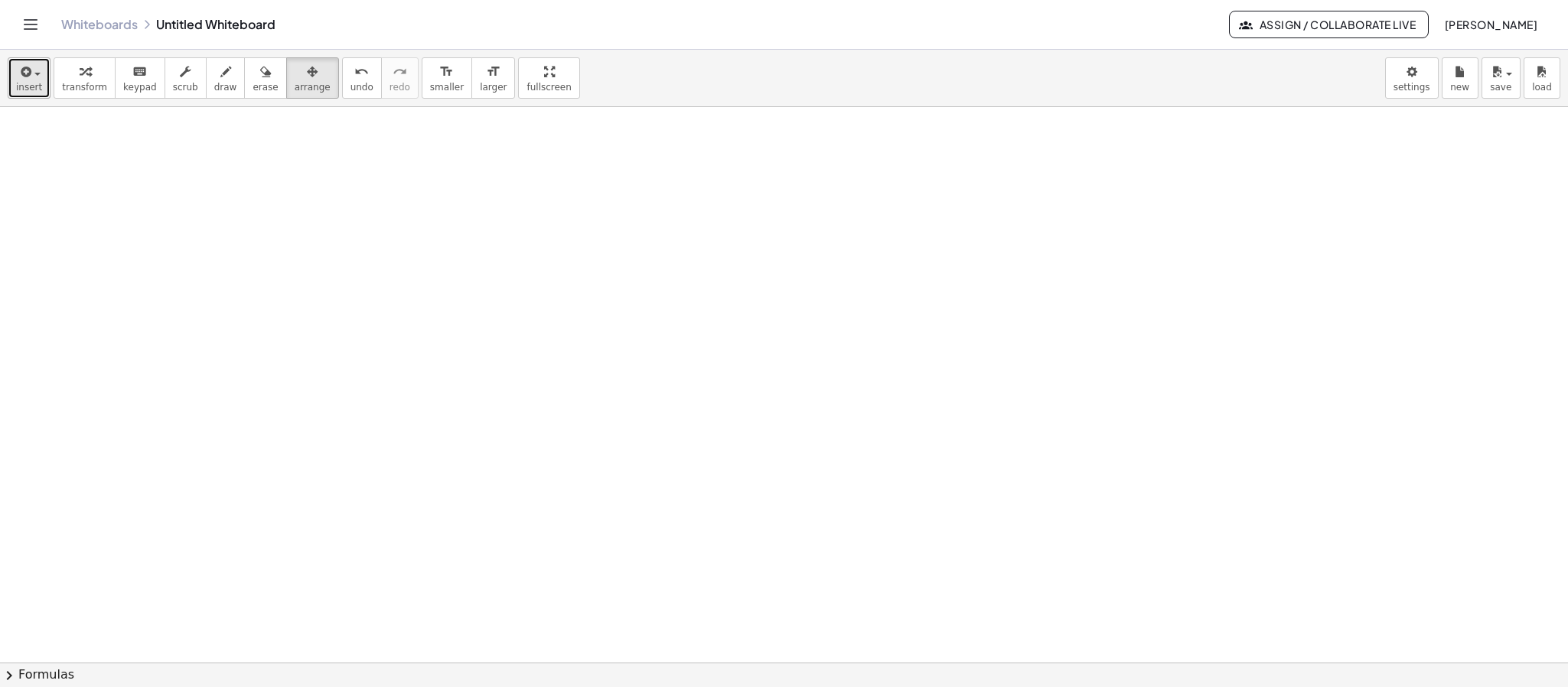
click at [30, 83] on span "insert" at bounding box center [29, 87] width 26 height 10
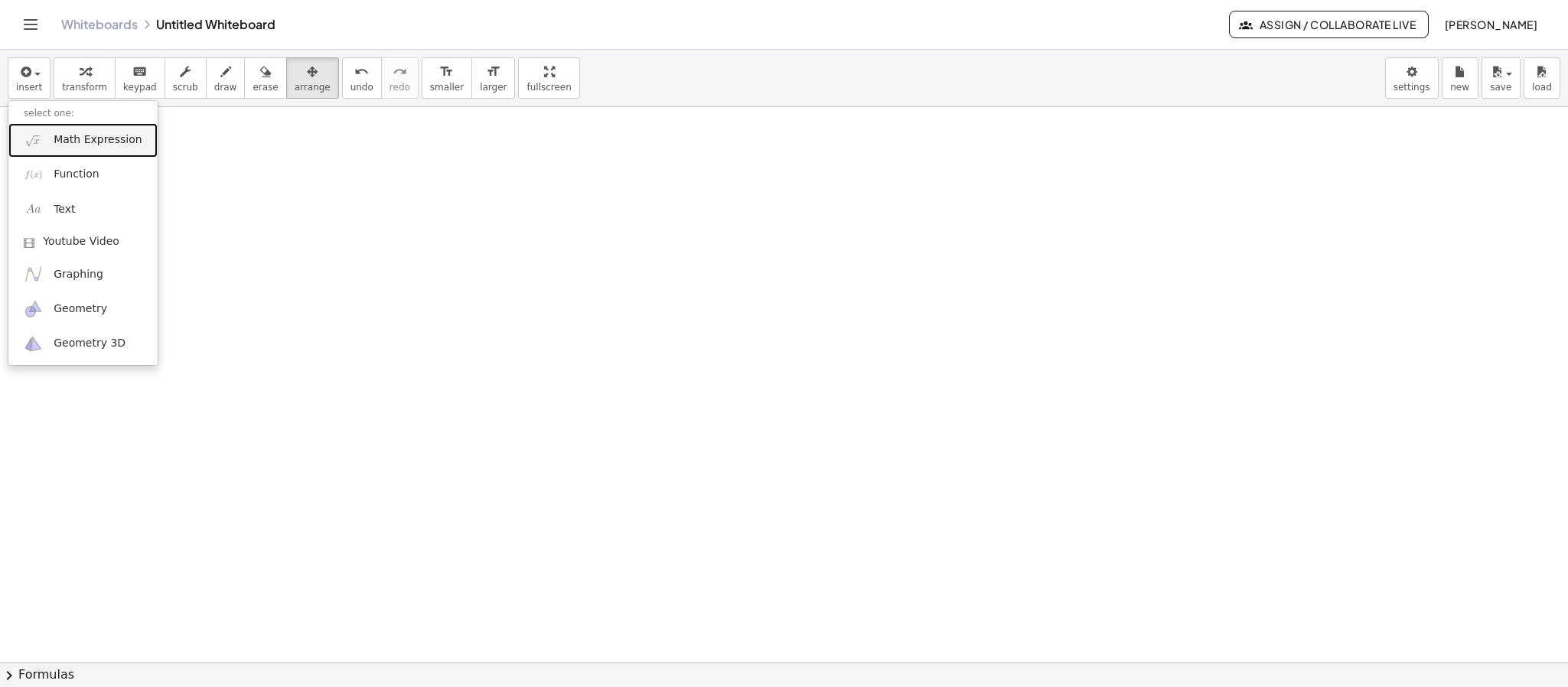
click at [49, 131] on link "Math Expression" at bounding box center [83, 140] width 149 height 35
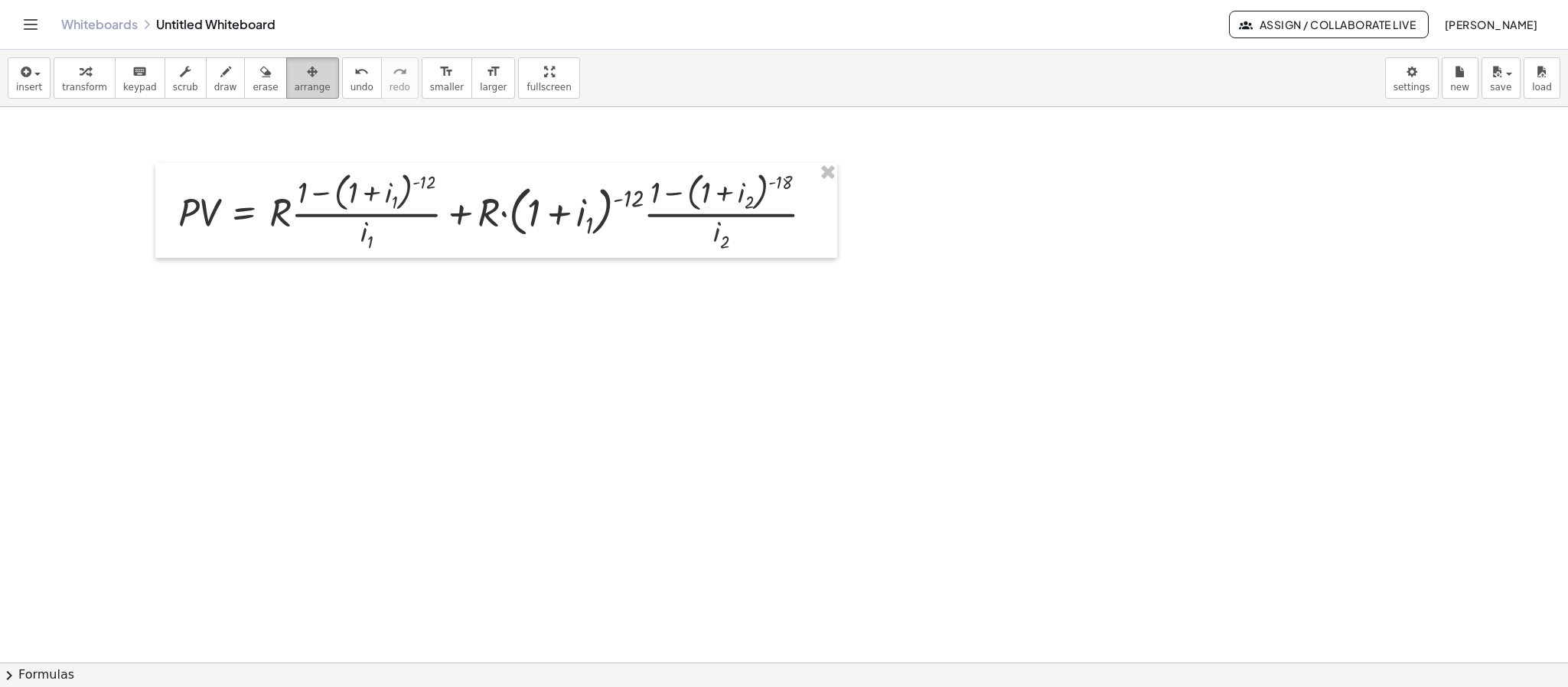
click at [307, 76] on icon "button" at bounding box center [312, 71] width 10 height 18
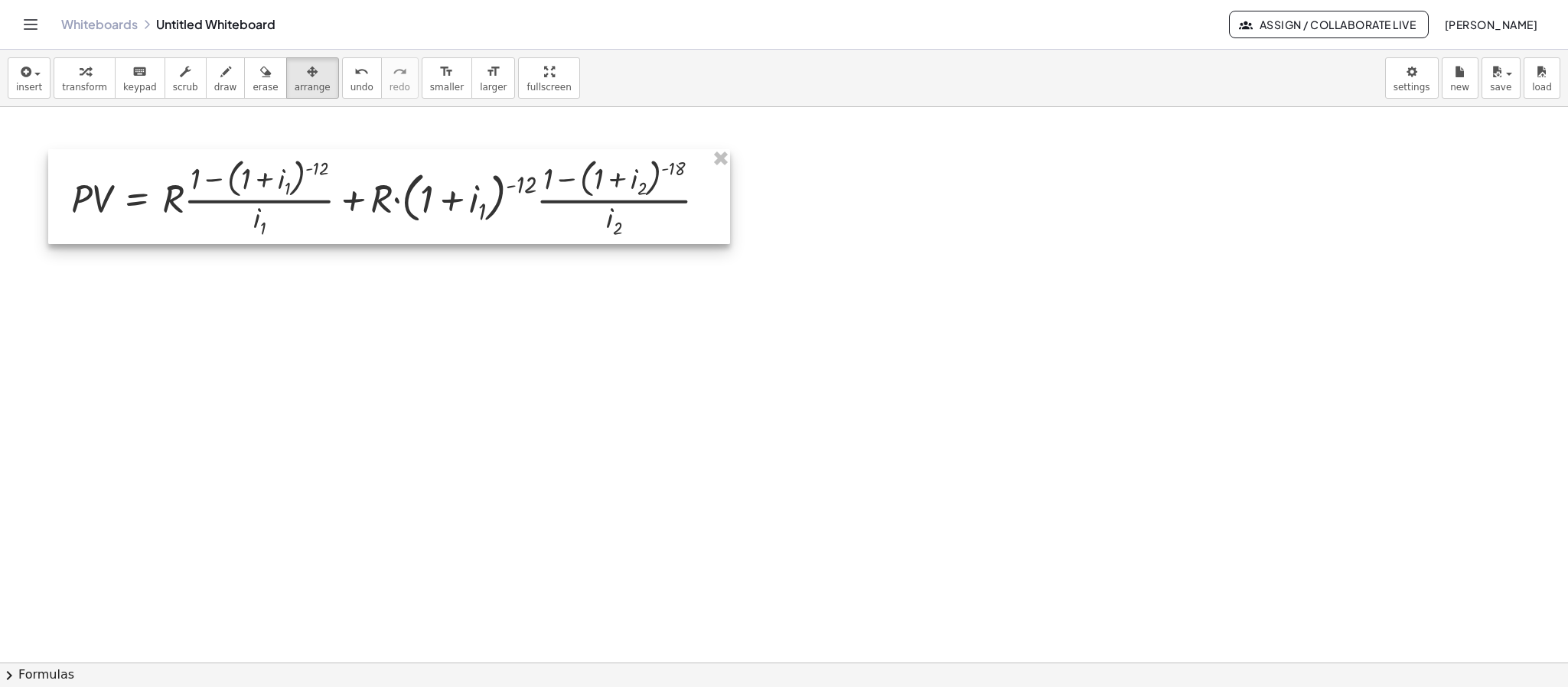
drag, startPoint x: 423, startPoint y: 210, endPoint x: 322, endPoint y: 198, distance: 101.7
click at [322, 198] on div at bounding box center [389, 196] width 682 height 95
